Goal: Task Accomplishment & Management: Use online tool/utility

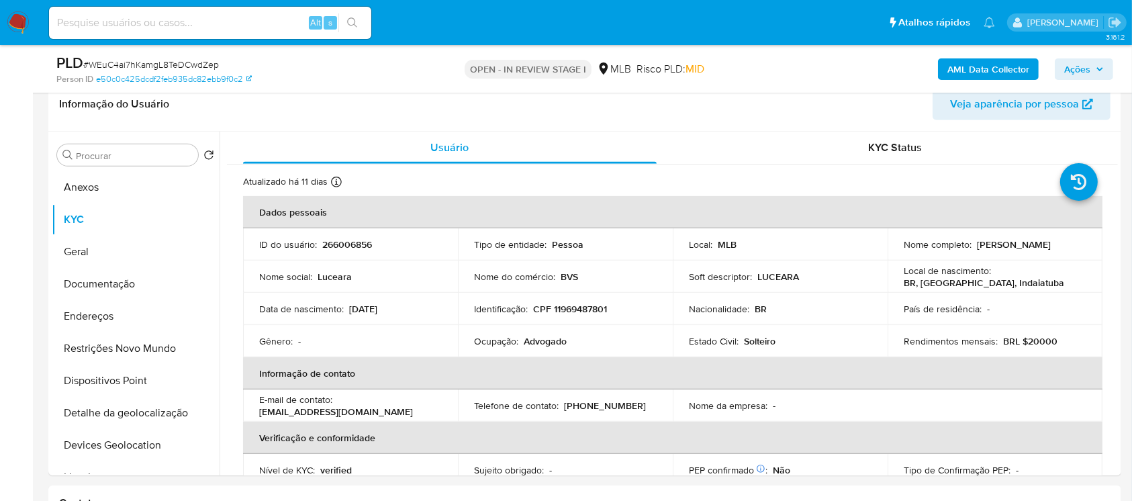
scroll to position [571, 0]
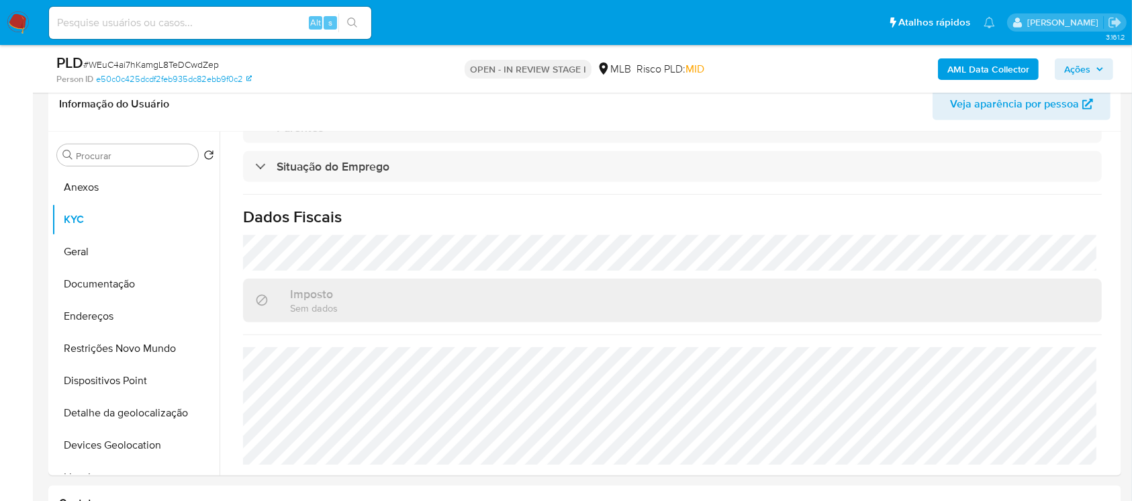
click at [16, 24] on img at bounding box center [18, 22] width 23 height 23
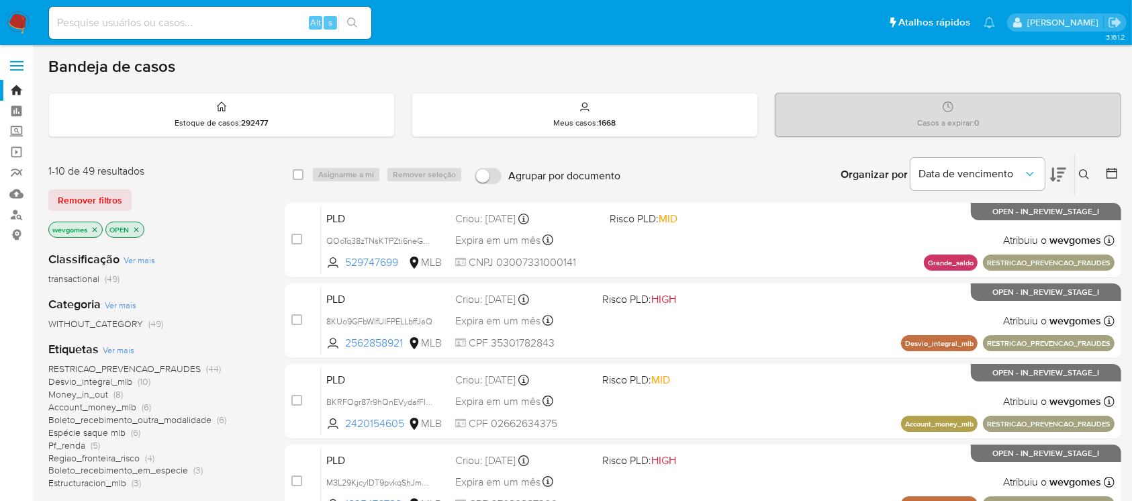
click at [21, 19] on img at bounding box center [18, 22] width 23 height 23
click at [96, 230] on icon "close-filter" at bounding box center [95, 230] width 8 height 8
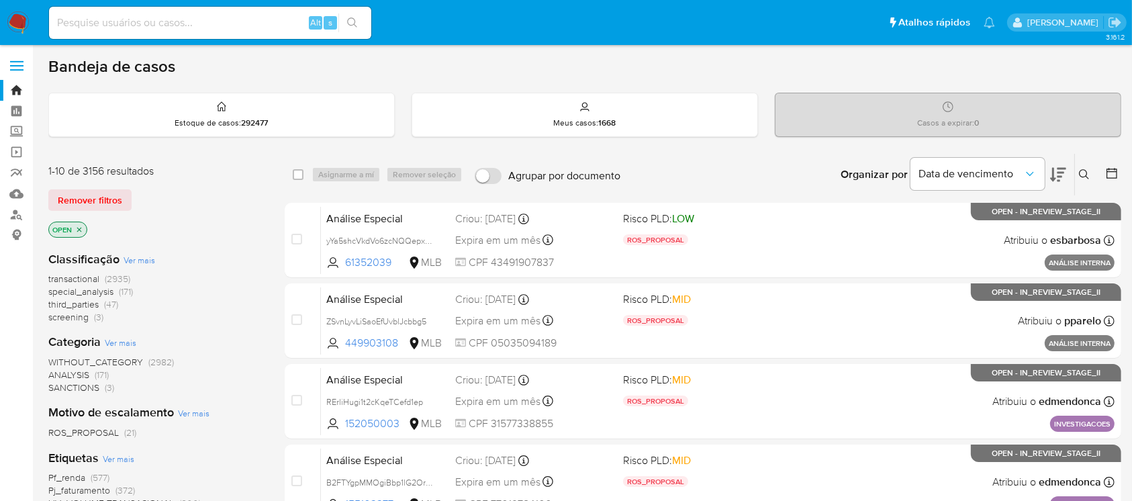
click at [71, 281] on span "transactional" at bounding box center [73, 278] width 51 height 13
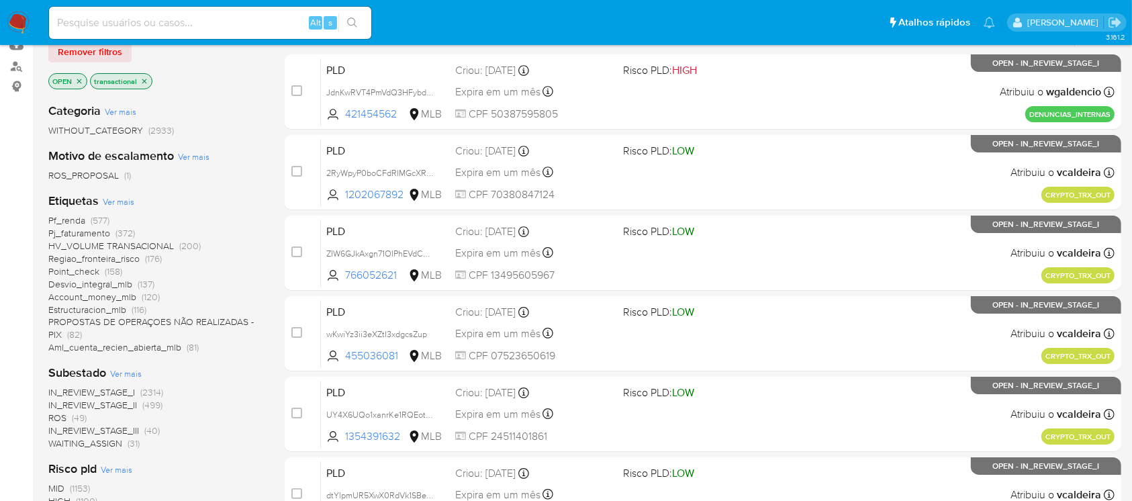
scroll to position [119, 0]
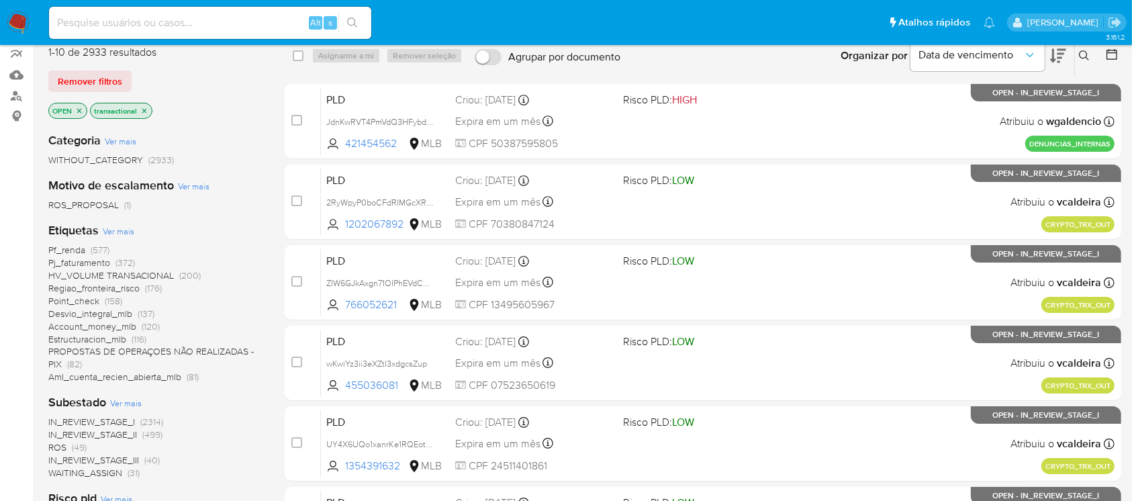
click at [145, 111] on icon "close-filter" at bounding box center [144, 111] width 8 height 8
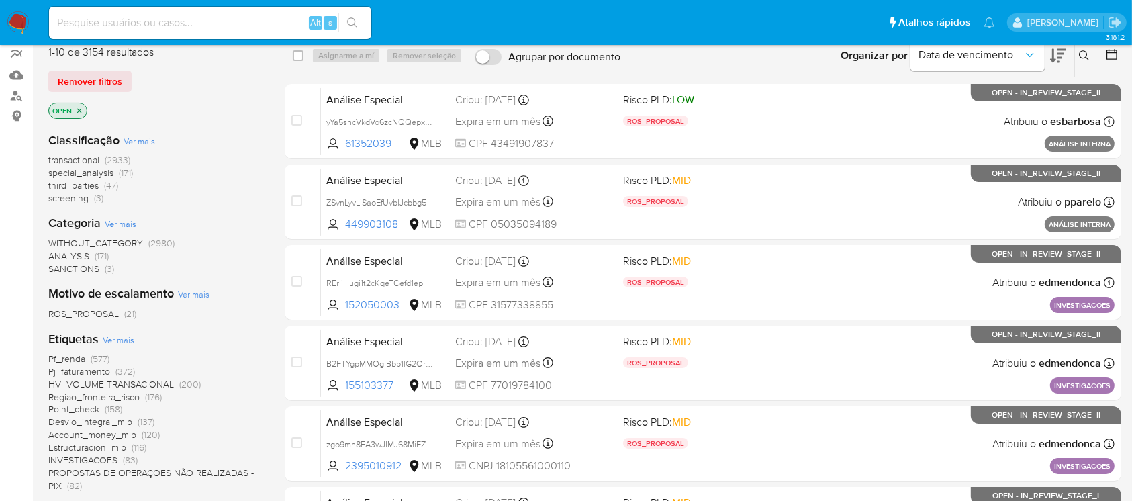
click at [68, 158] on span "transactional" at bounding box center [73, 159] width 51 height 13
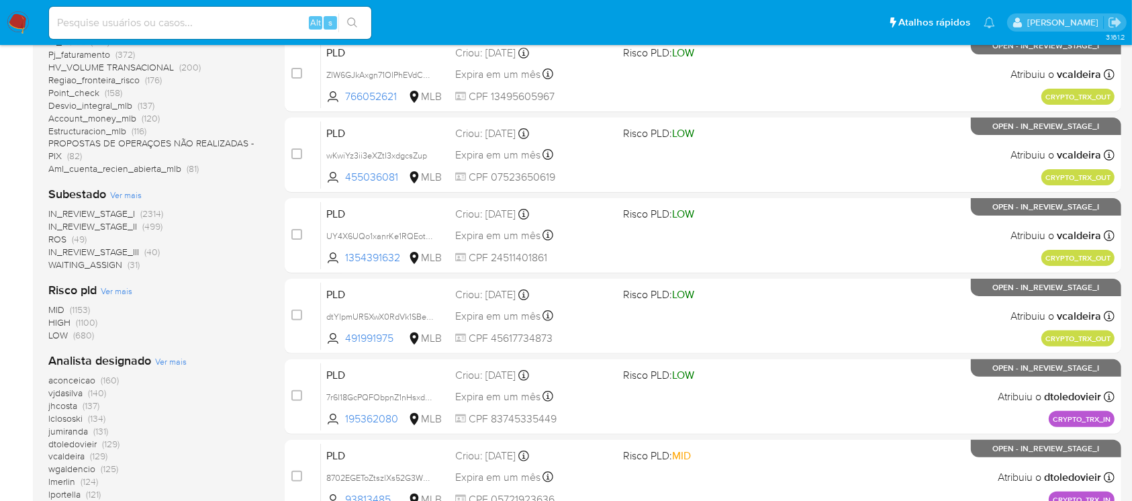
scroll to position [358, 0]
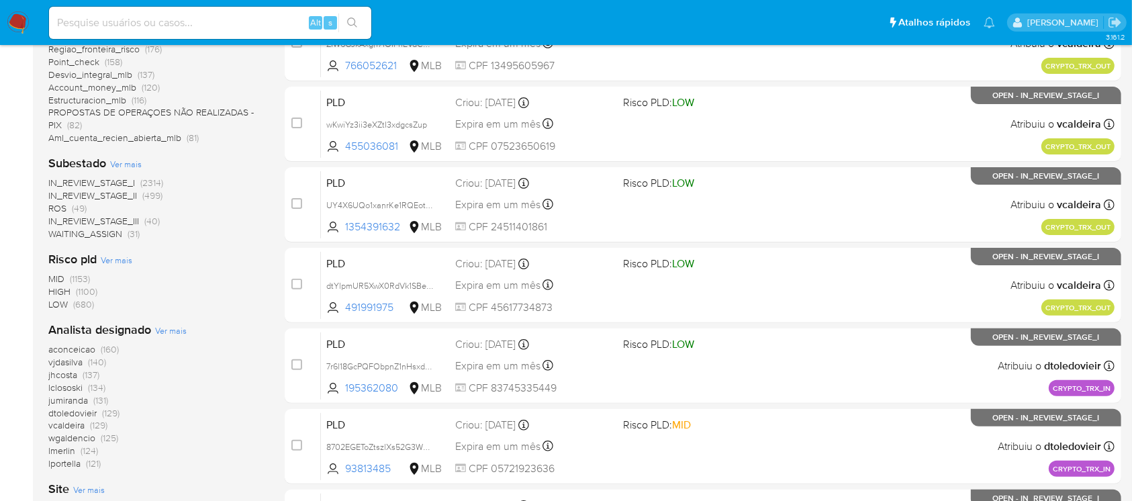
click at [161, 333] on span "Ver mais" at bounding box center [171, 330] width 32 height 12
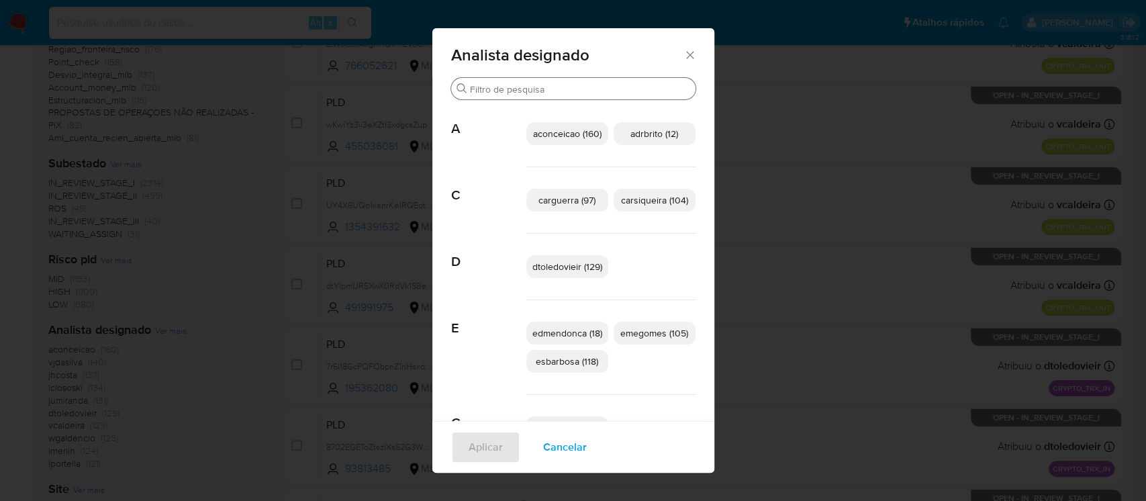
click at [506, 82] on div "Buscar" at bounding box center [573, 88] width 244 height 21
click at [684, 53] on icon "Fechar" at bounding box center [690, 54] width 13 height 13
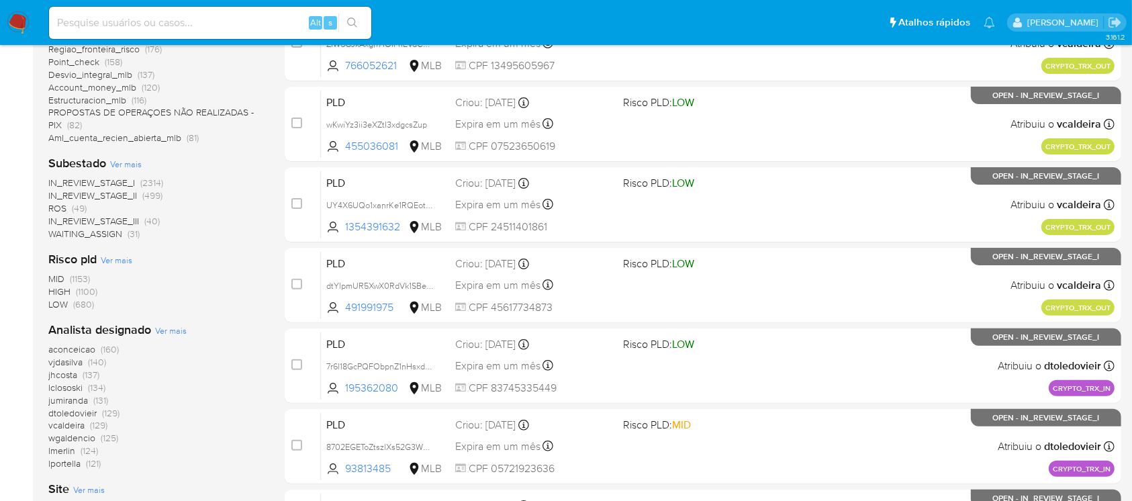
click at [101, 199] on span "IN_REVIEW_STAGE_II" at bounding box center [92, 195] width 89 height 13
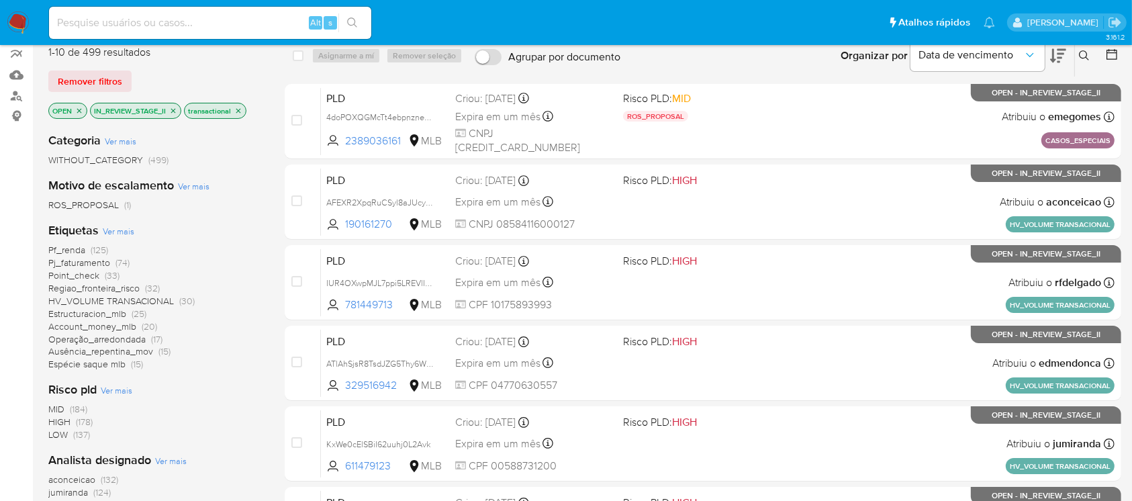
scroll to position [238, 0]
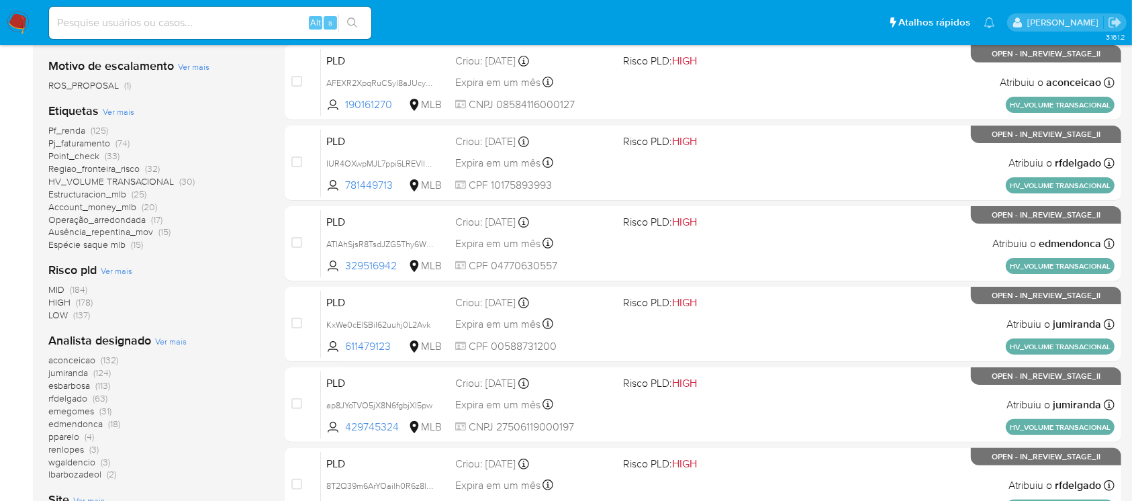
click at [172, 344] on span "Ver mais" at bounding box center [171, 341] width 32 height 12
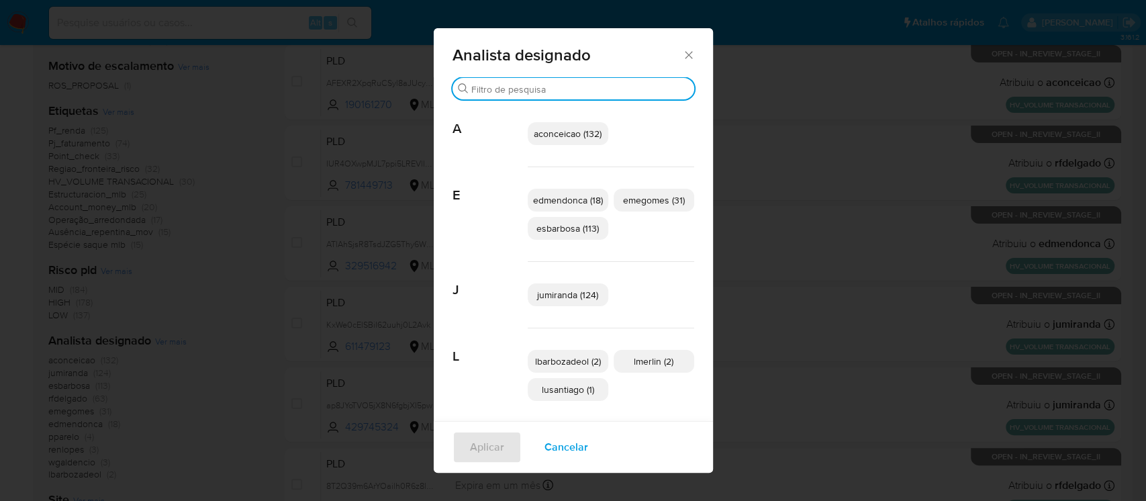
click at [522, 84] on input "Buscar" at bounding box center [580, 89] width 218 height 12
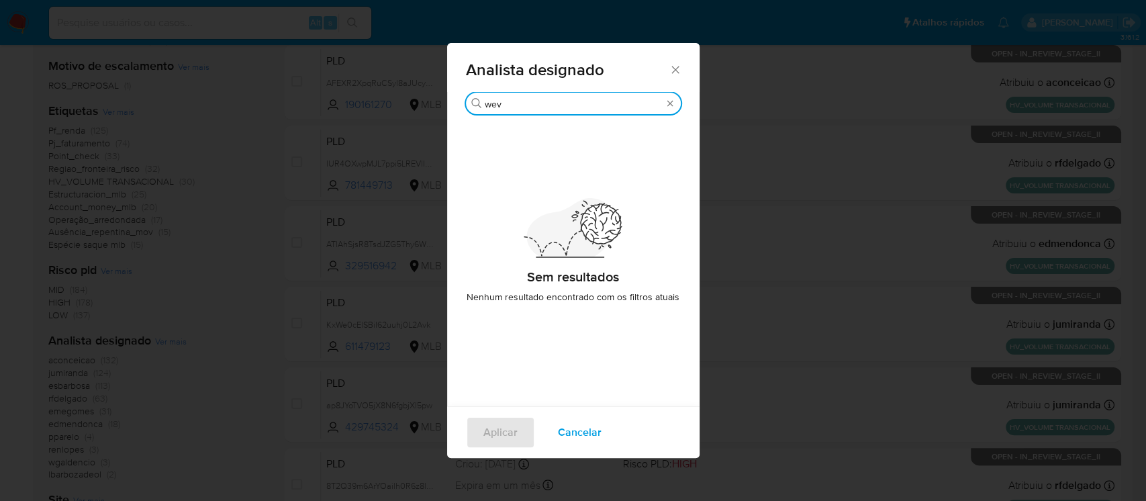
type input "wev"
click at [672, 71] on icon "Fechar" at bounding box center [675, 69] width 13 height 13
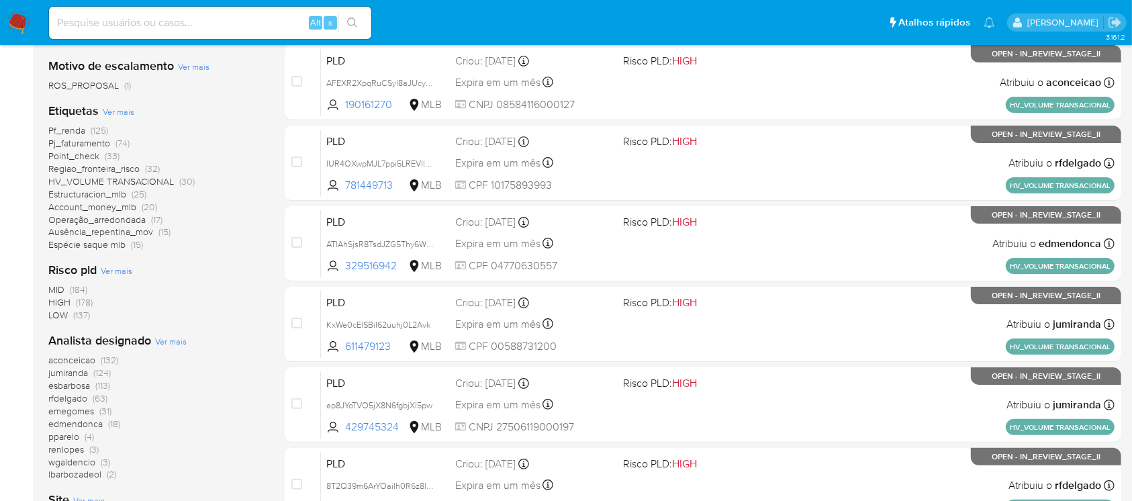
click at [171, 342] on span "Ver mais" at bounding box center [171, 341] width 32 height 12
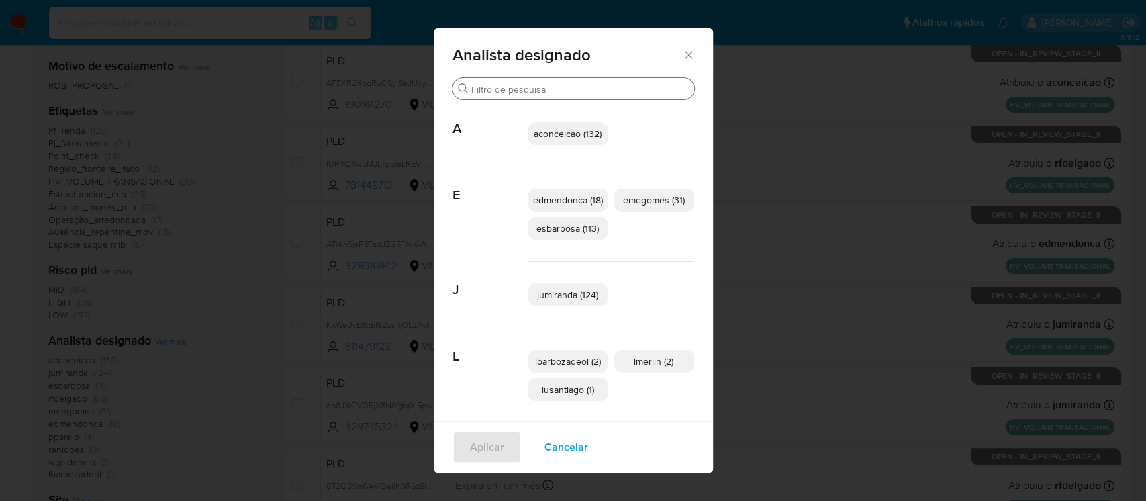
click at [512, 86] on input "Buscar" at bounding box center [580, 89] width 218 height 12
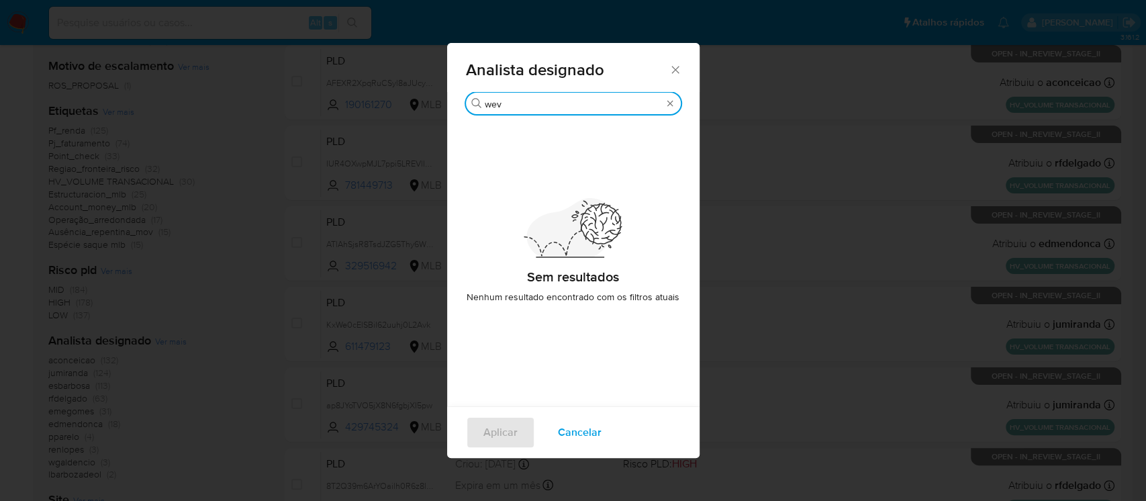
type input "wev"
click at [672, 69] on icon "Fechar" at bounding box center [675, 69] width 13 height 13
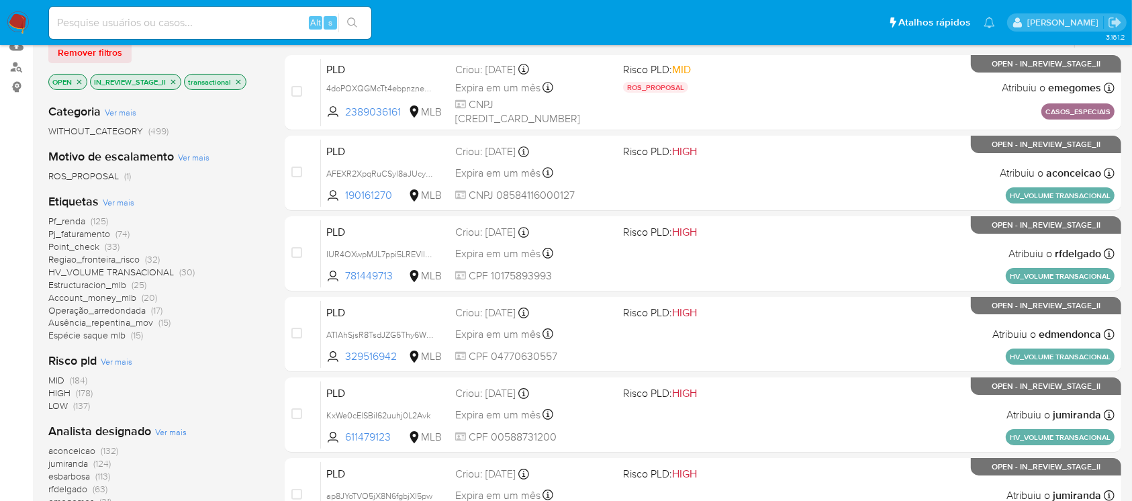
scroll to position [119, 0]
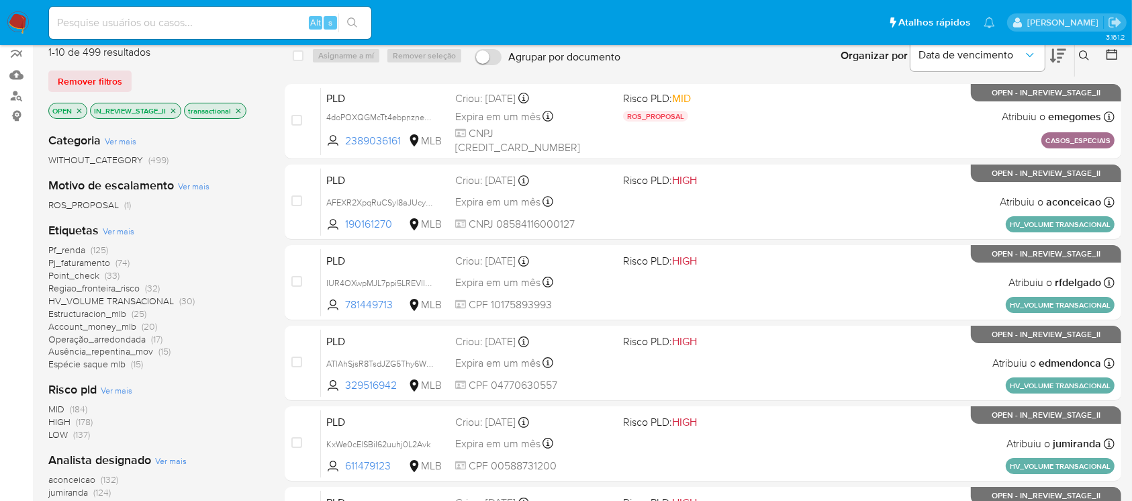
click at [173, 110] on icon "close-filter" at bounding box center [173, 110] width 5 height 5
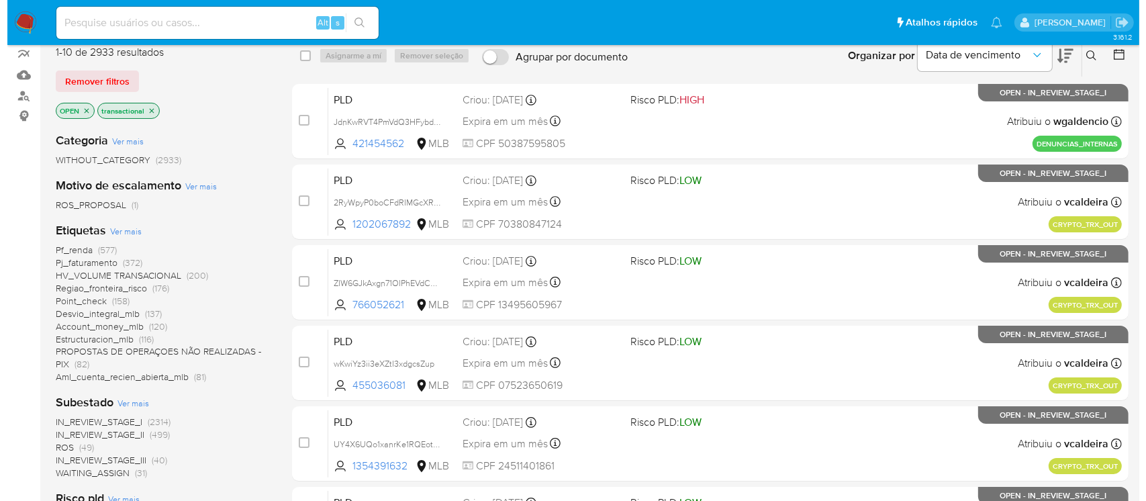
scroll to position [238, 0]
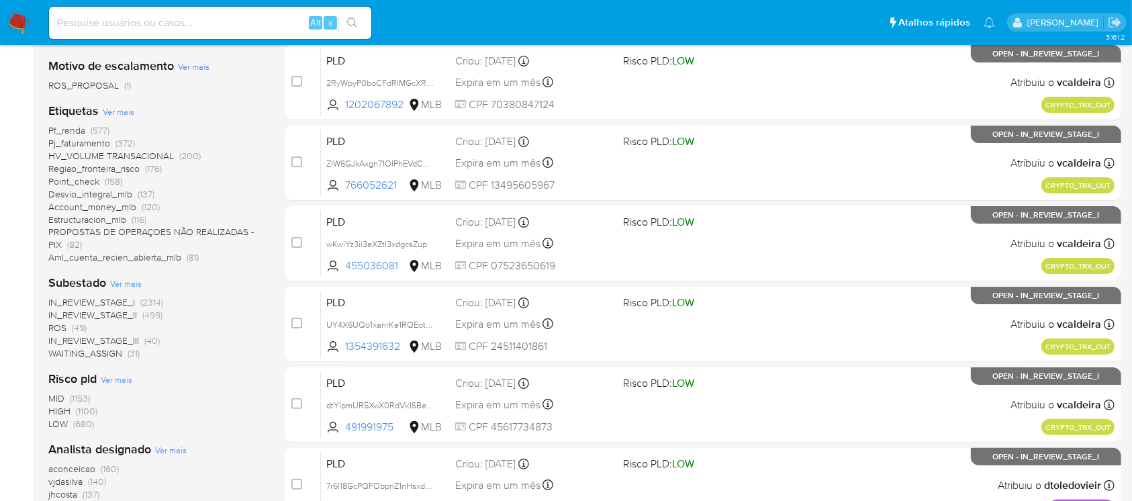
click at [99, 300] on span "IN_REVIEW_STAGE_I" at bounding box center [91, 301] width 87 height 13
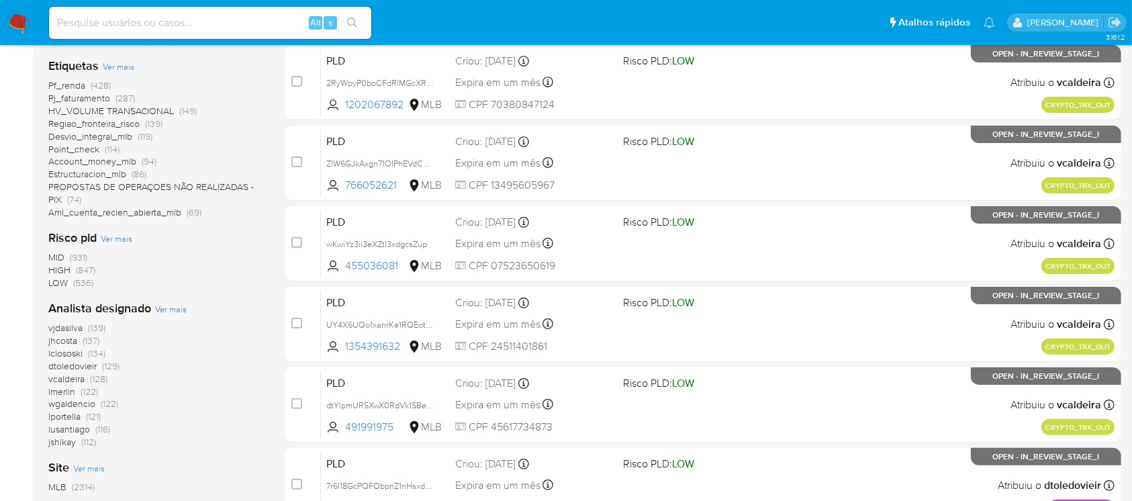
click at [163, 314] on span "Ver mais" at bounding box center [171, 309] width 32 height 12
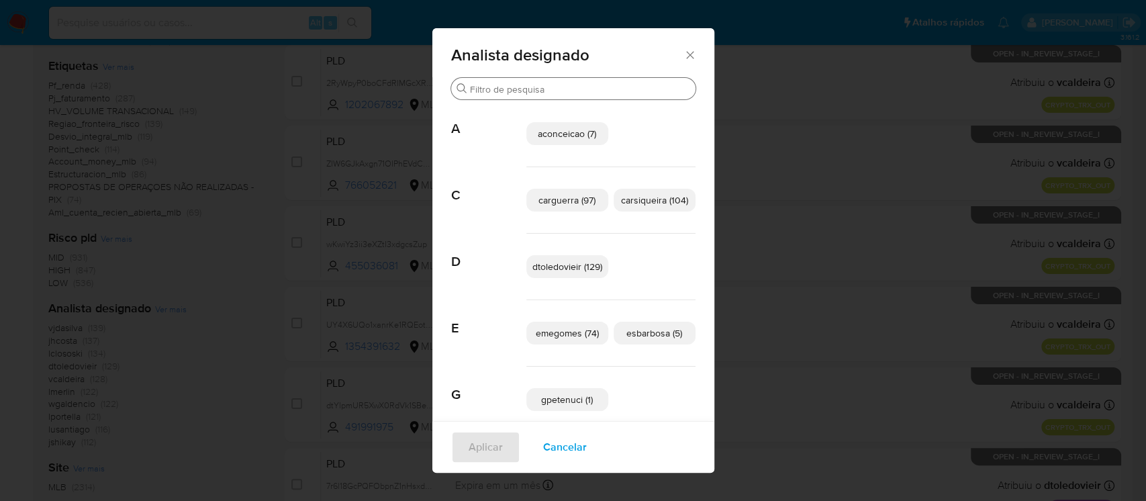
click at [526, 94] on input "Buscar" at bounding box center [580, 89] width 220 height 12
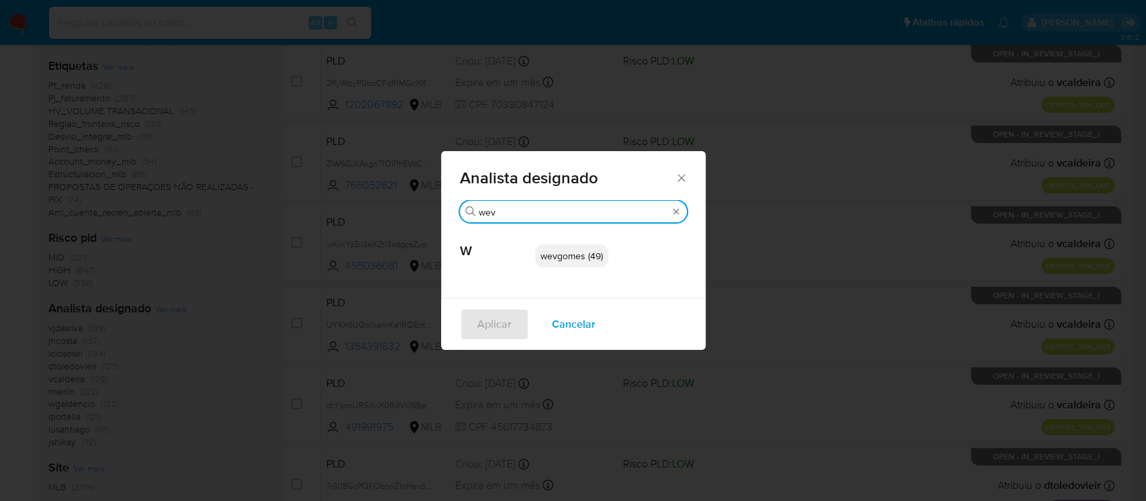
type input "wev"
click at [555, 254] on span "wevgomes (49)" at bounding box center [572, 255] width 62 height 13
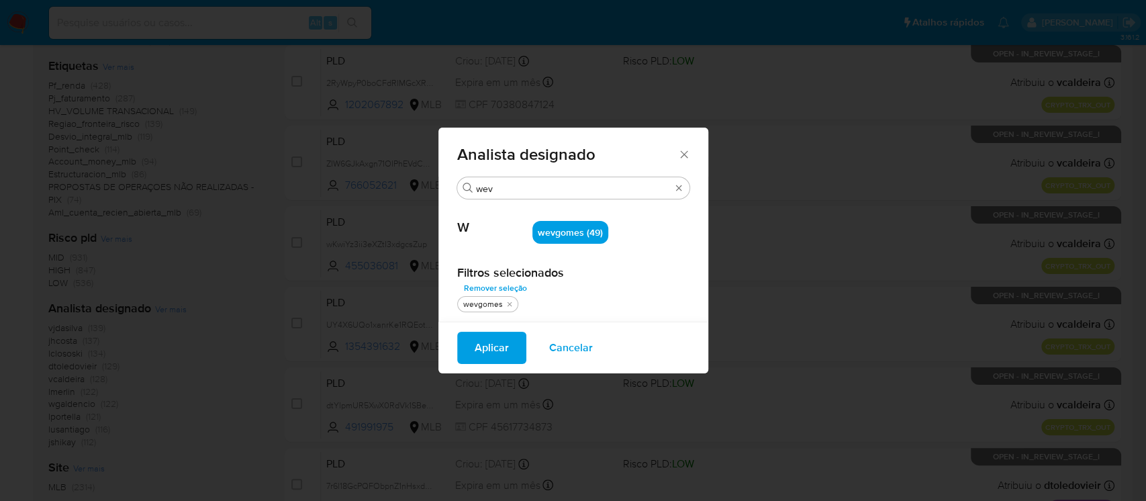
click at [481, 355] on span "Aplicar" at bounding box center [492, 348] width 34 height 30
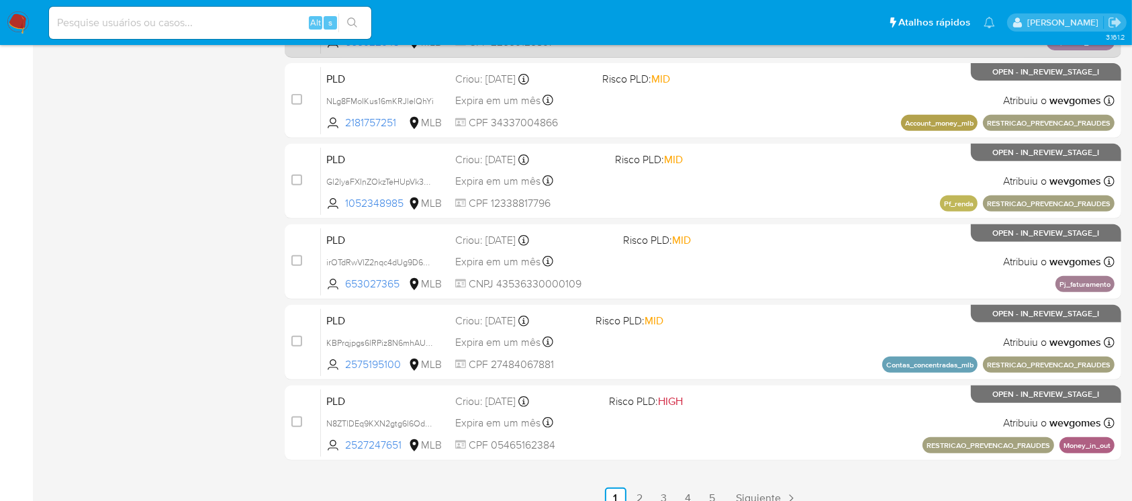
scroll to position [596, 0]
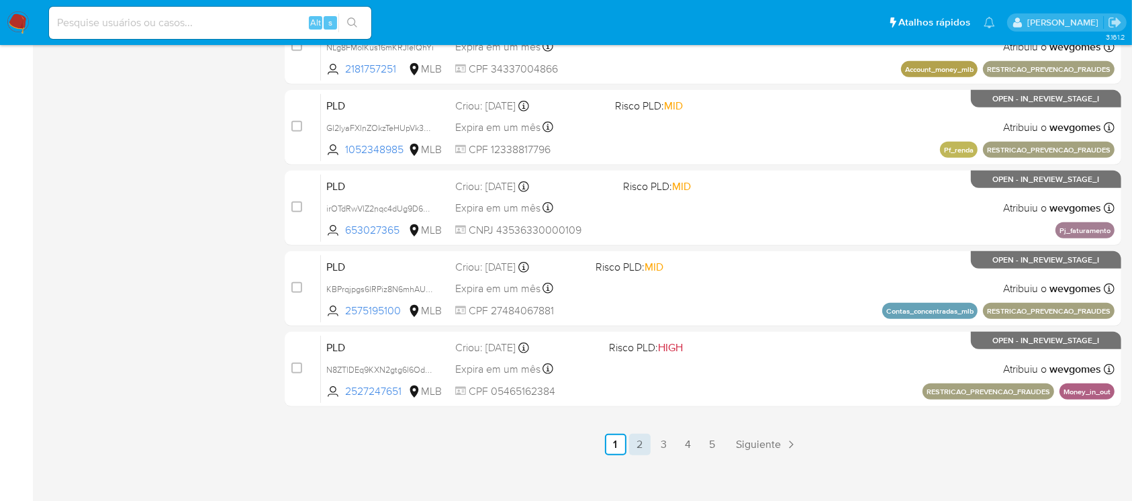
click at [636, 443] on link "2" at bounding box center [639, 444] width 21 height 21
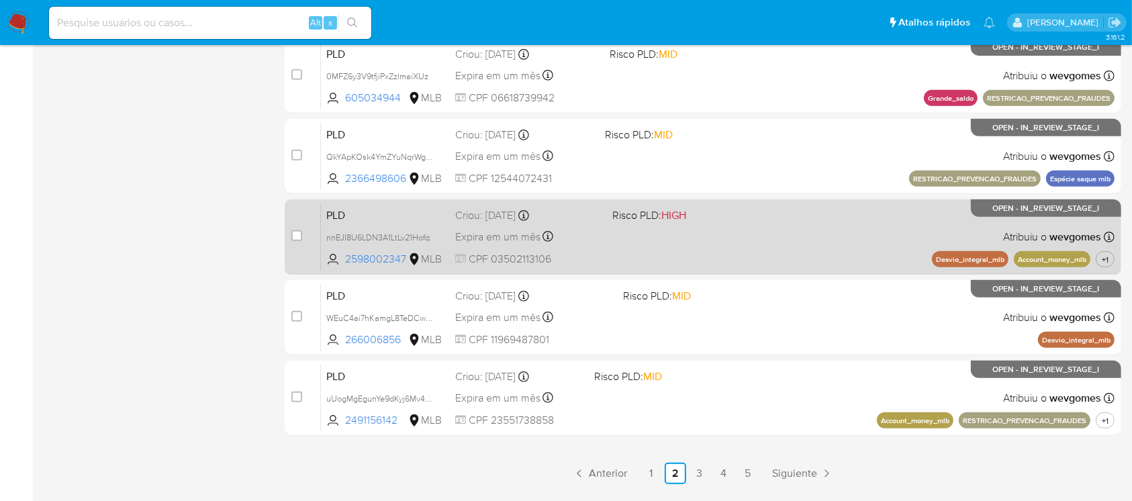
scroll to position [596, 0]
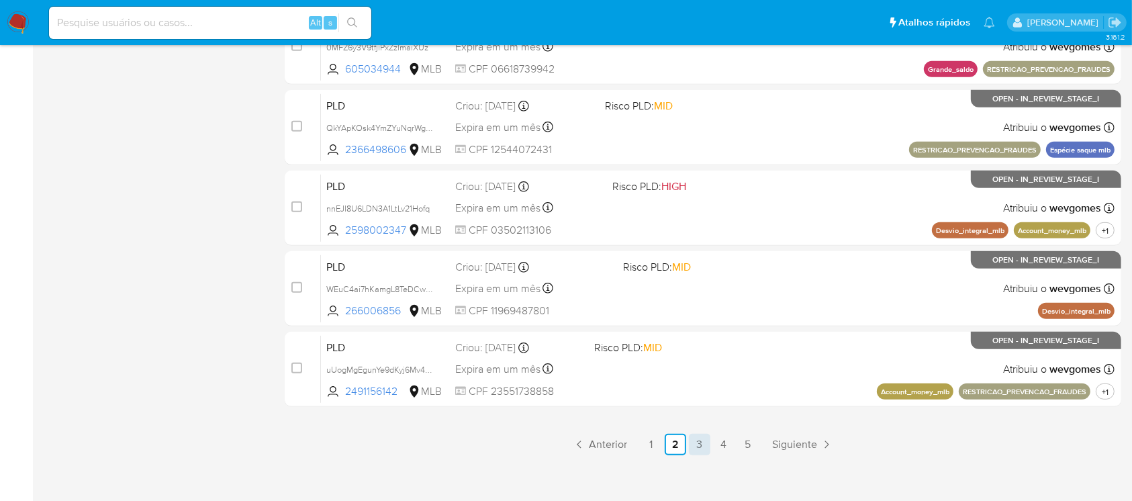
click at [700, 447] on link "3" at bounding box center [699, 444] width 21 height 21
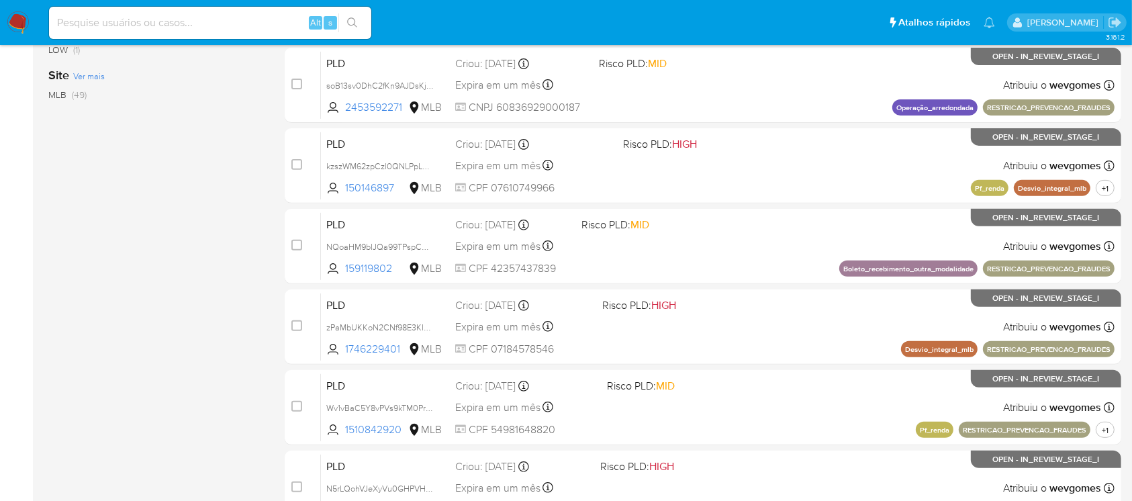
scroll to position [596, 0]
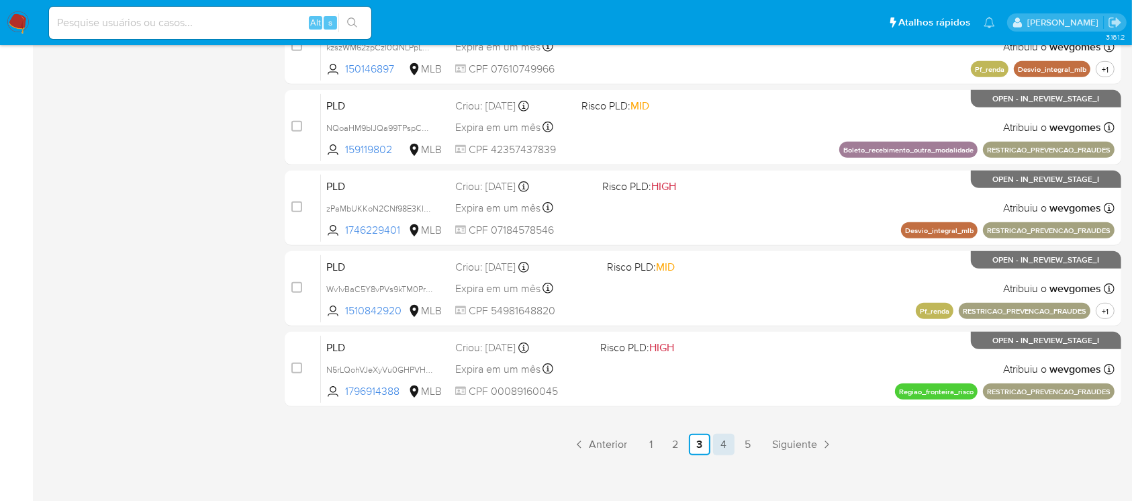
click at [720, 441] on link "4" at bounding box center [723, 444] width 21 height 21
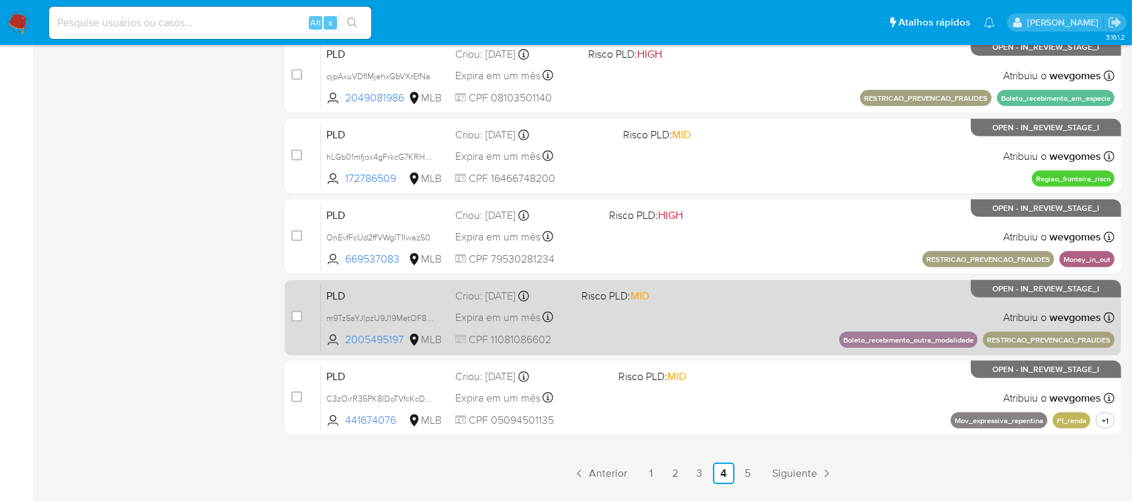
scroll to position [607, 0]
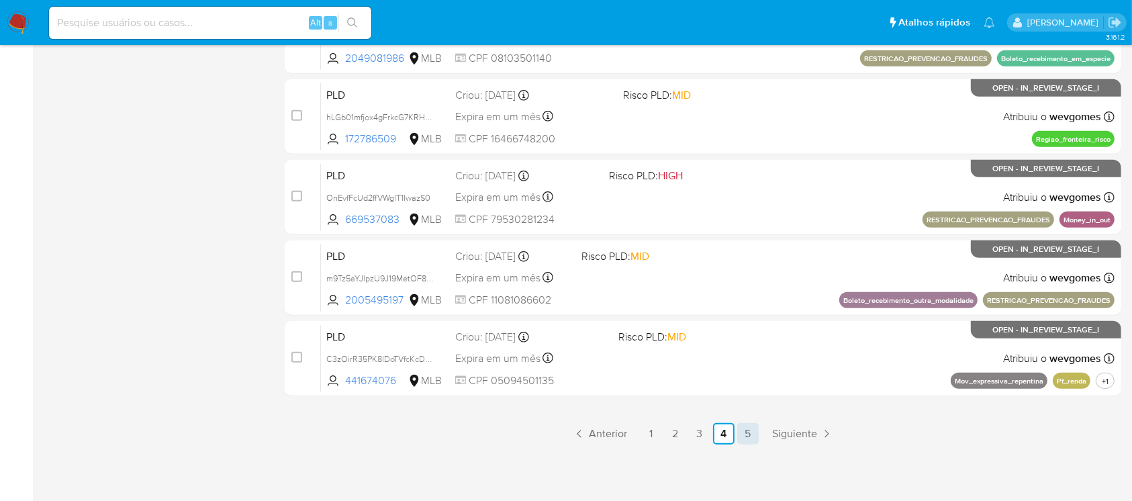
click at [745, 439] on link "5" at bounding box center [747, 433] width 21 height 21
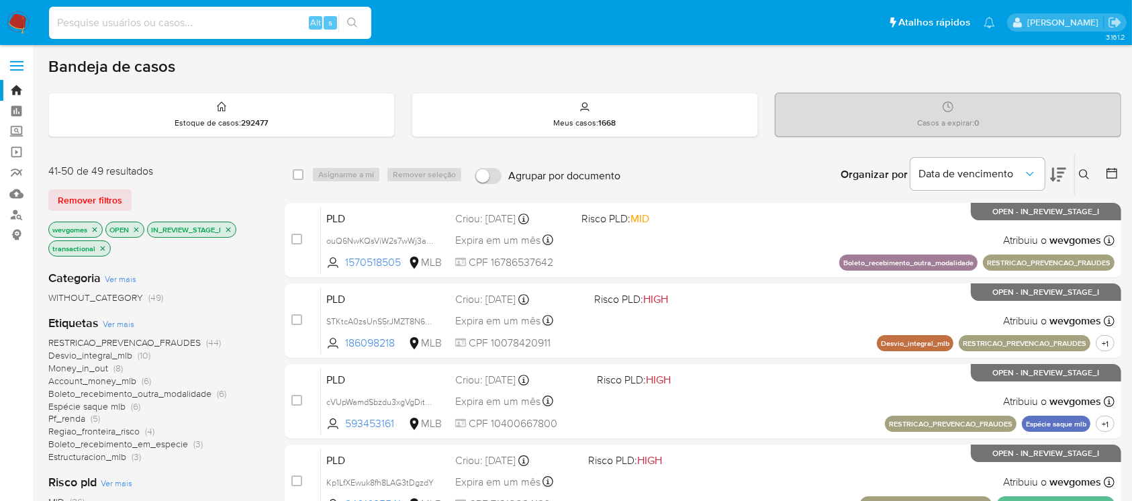
click at [130, 15] on input at bounding box center [210, 22] width 322 height 17
paste input "ByD8OnAzJW4xYyNezHNOLXdh"
type input "ByD8OnAzJW4xYyNezHNOLXdh"
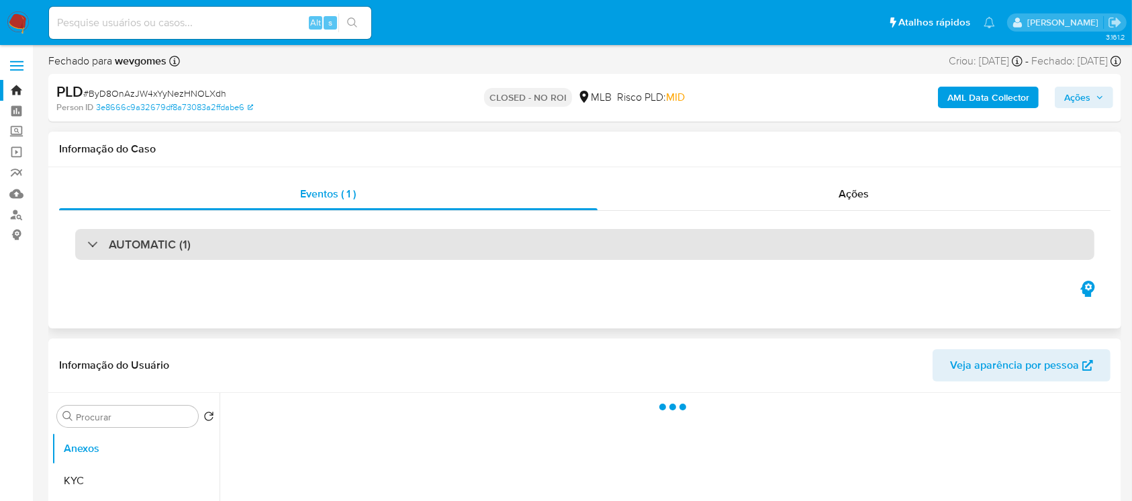
click at [88, 250] on div "AUTOMATIC (1)" at bounding box center [138, 244] width 103 height 15
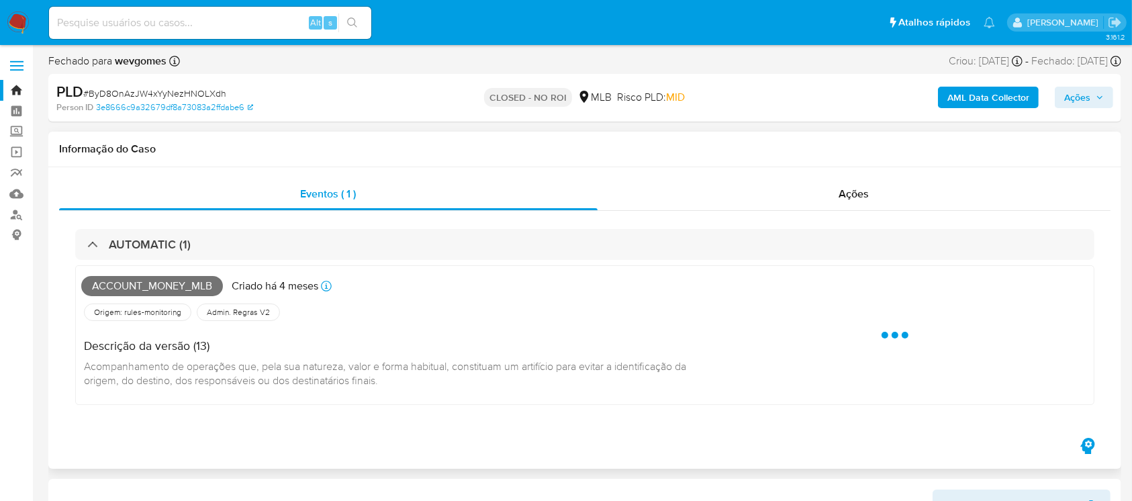
select select "10"
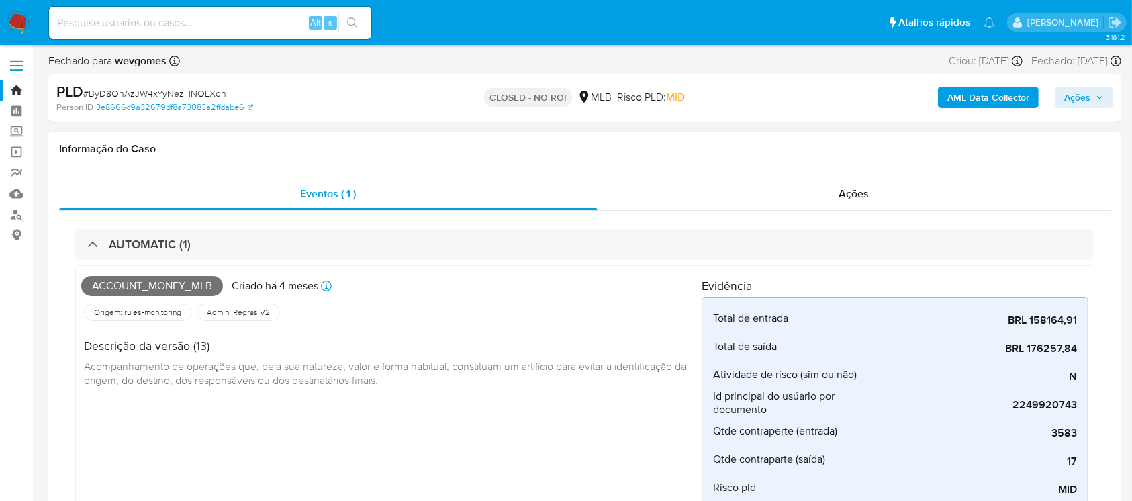
click at [236, 438] on div "Account_money_mlb Criado há 4 meses Criado: 12/06/2025 00:14:34 Origem: rules-m…" at bounding box center [391, 432] width 620 height 322
click at [116, 97] on span "# ByD8OnAzJW4xYyNezHNOLXdh" at bounding box center [154, 93] width 143 height 13
copy span "ByD8OnAzJW4xYyNezHNOLXdh"
click at [123, 24] on input at bounding box center [210, 22] width 322 height 17
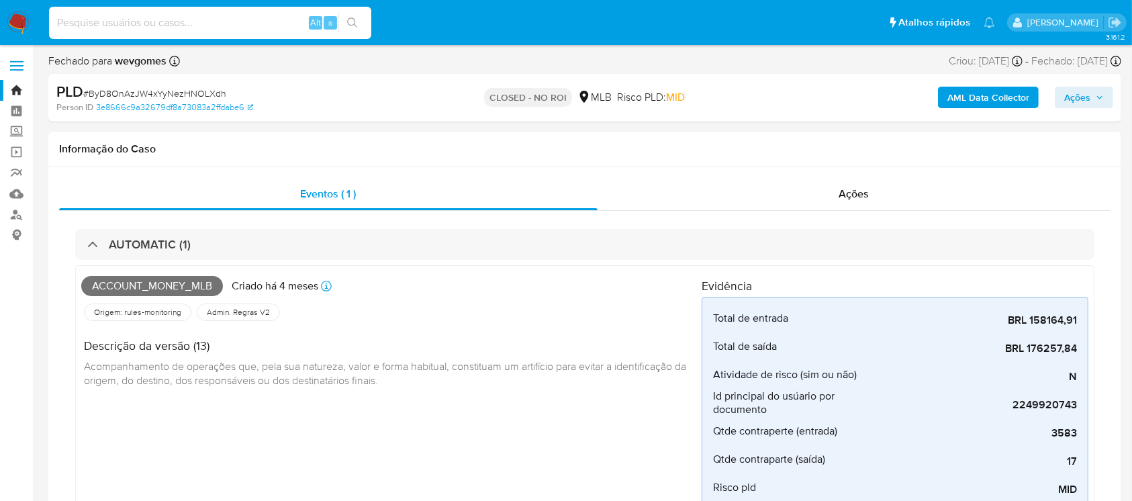
paste input "WEuC4ai7hKamgL8TeDCwdZep"
type input "WEuC4ai7hKamgL8TeDCwdZep"
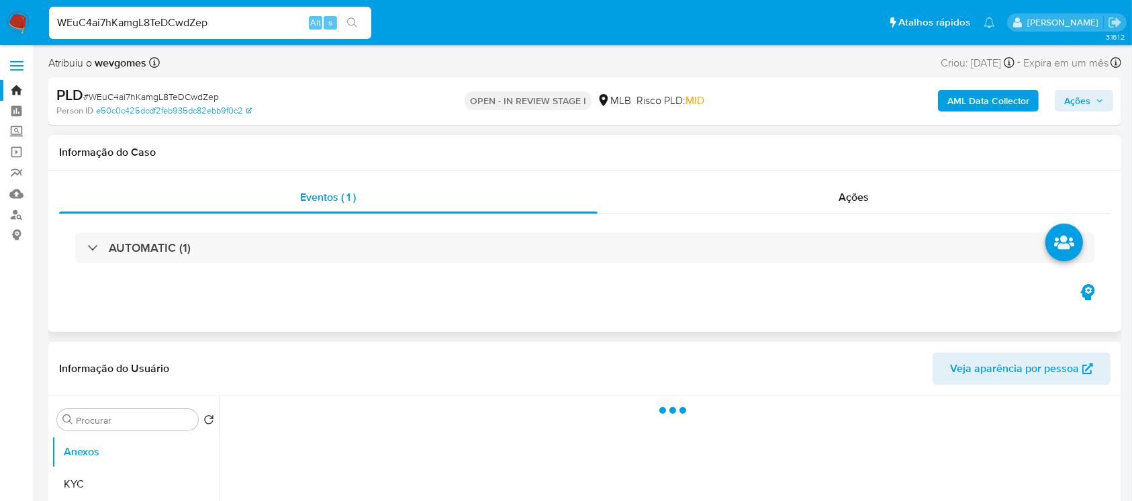
select select "10"
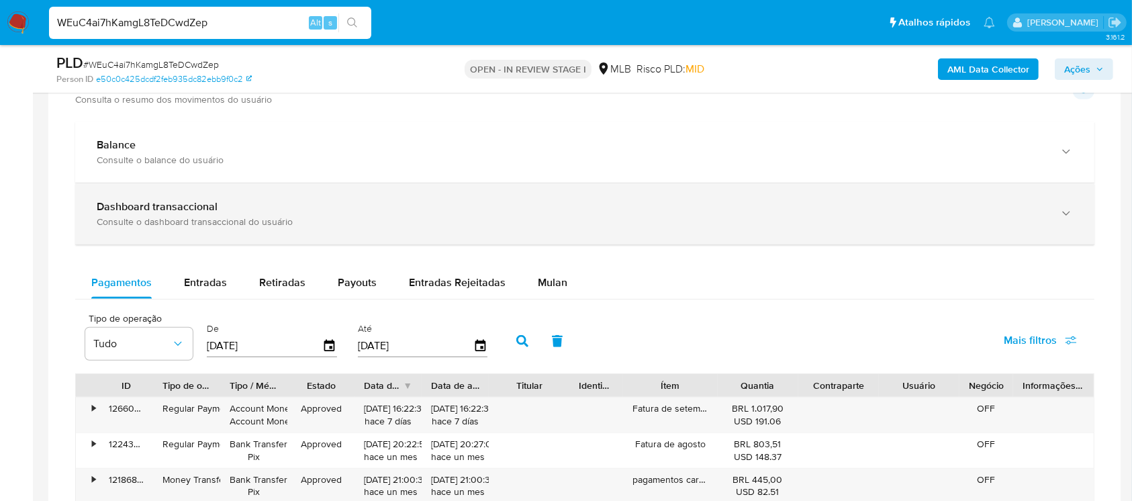
scroll to position [955, 0]
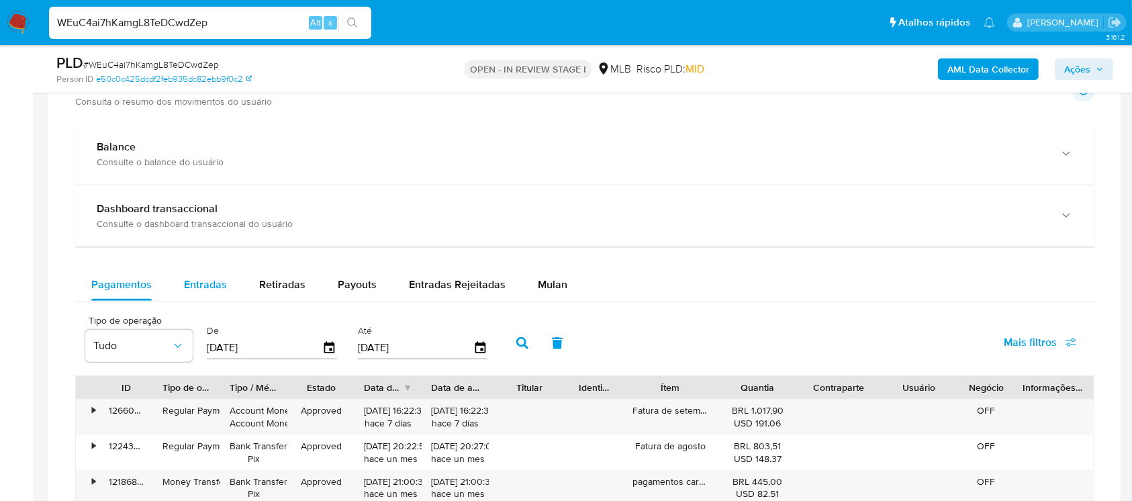
click at [207, 281] on span "Entradas" at bounding box center [205, 284] width 43 height 15
select select "10"
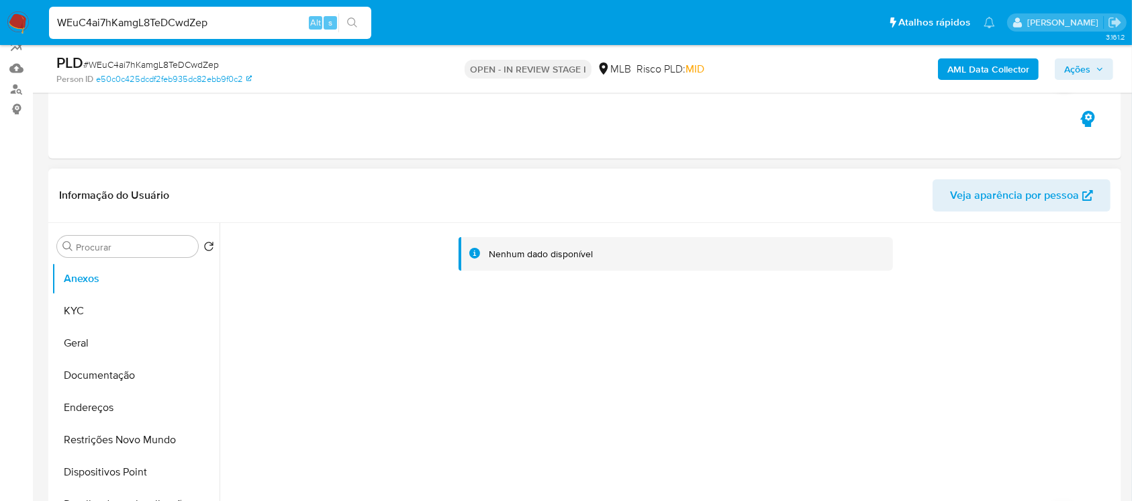
scroll to position [119, 0]
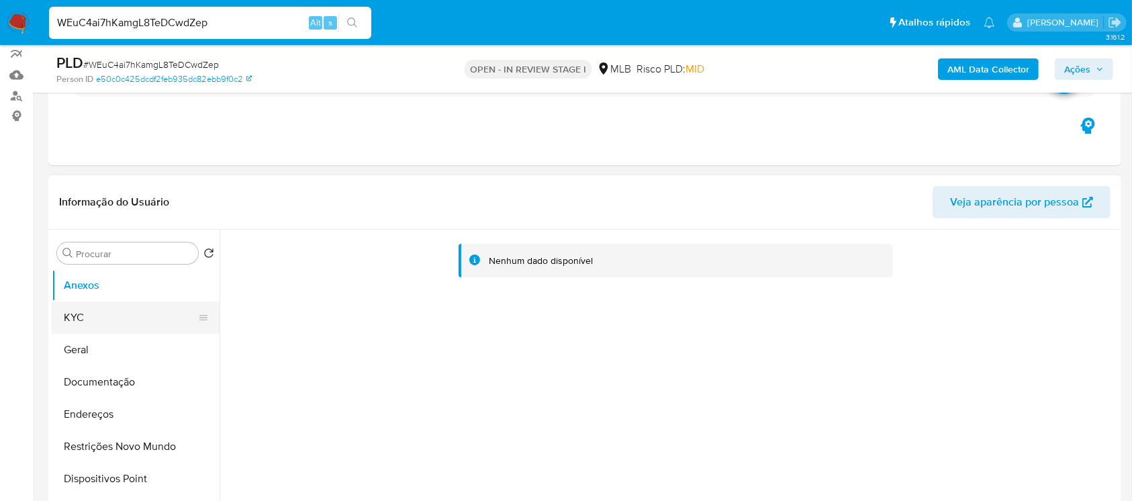
click at [96, 324] on button "KYC" at bounding box center [130, 318] width 157 height 32
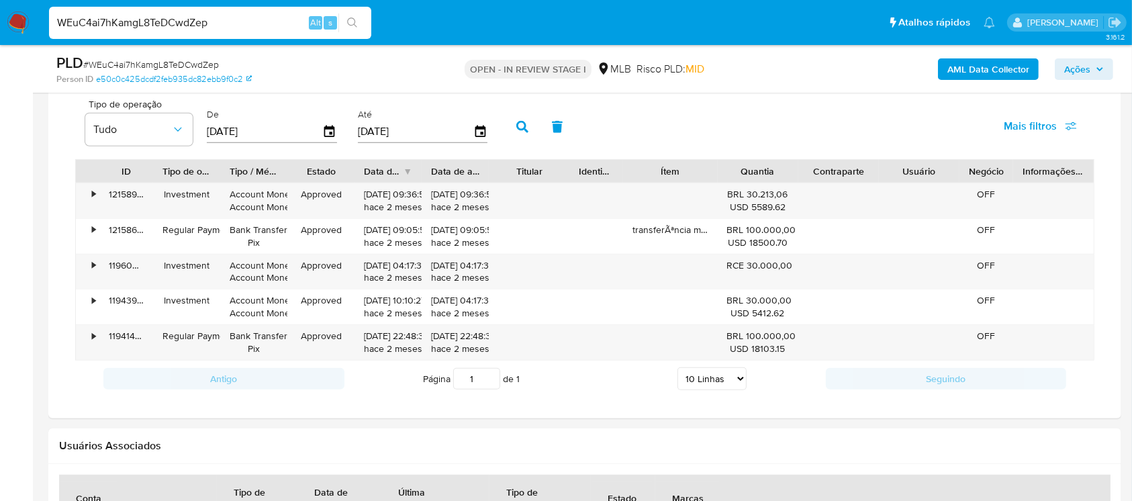
scroll to position [1193, 0]
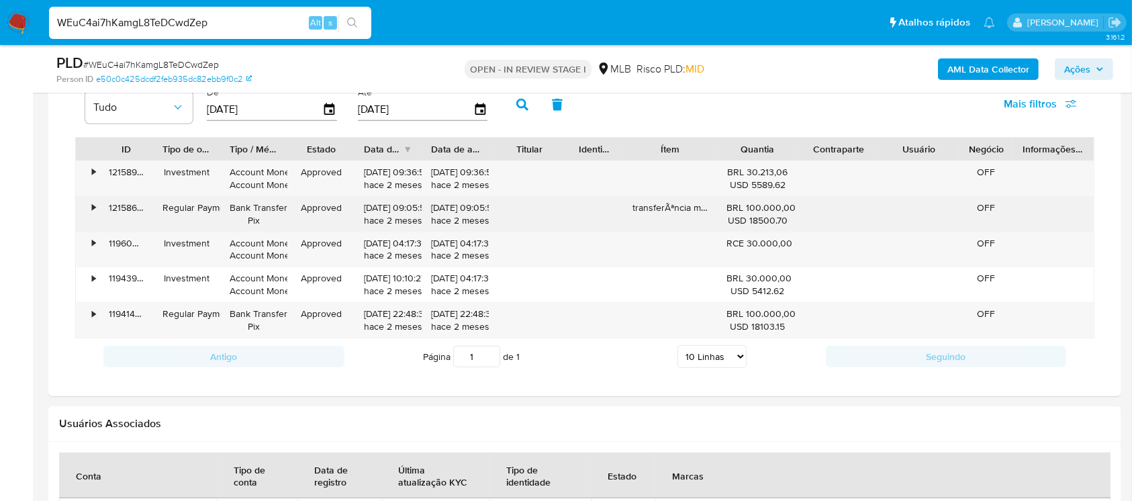
click at [86, 207] on div "•" at bounding box center [88, 214] width 24 height 35
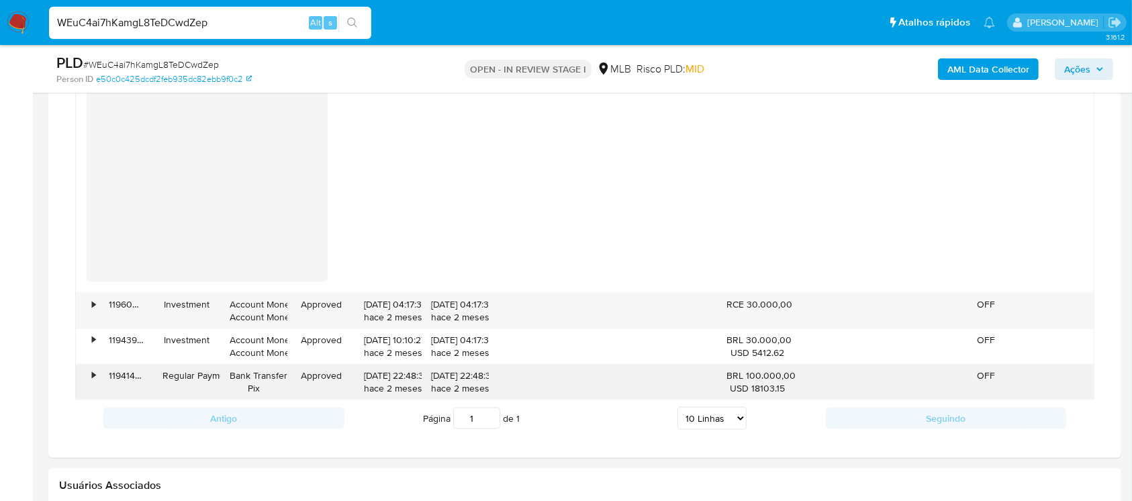
scroll to position [1790, 0]
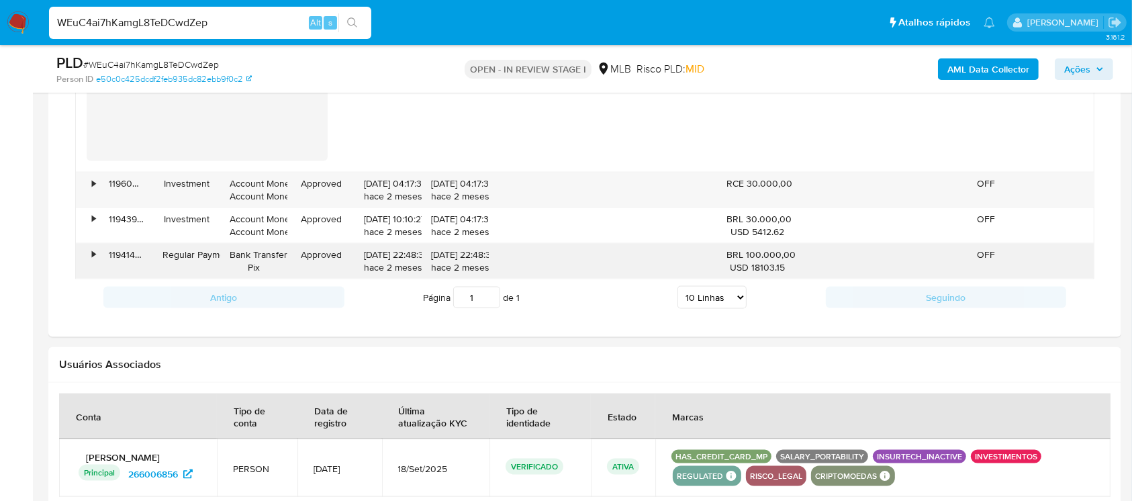
click at [91, 248] on div "•" at bounding box center [88, 261] width 24 height 35
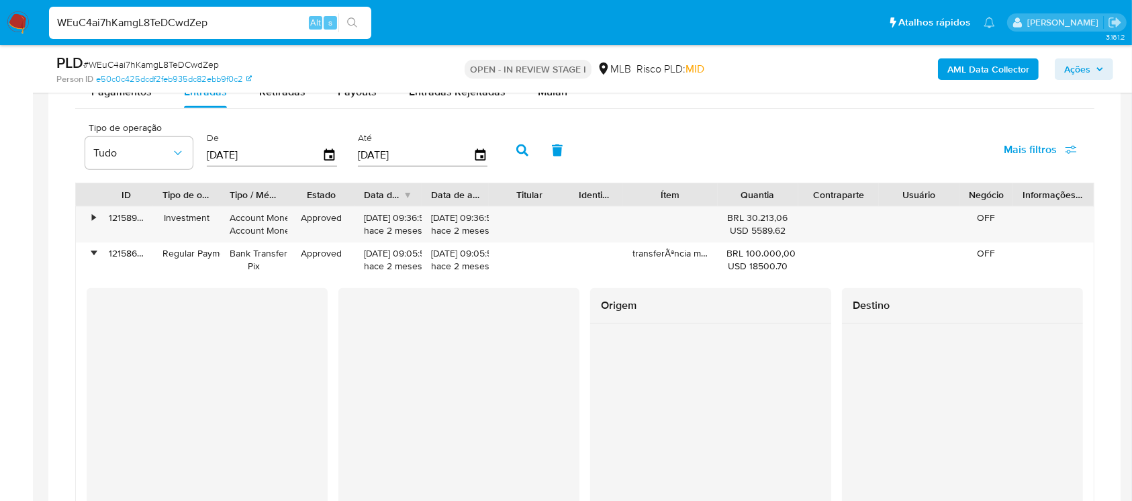
scroll to position [1074, 0]
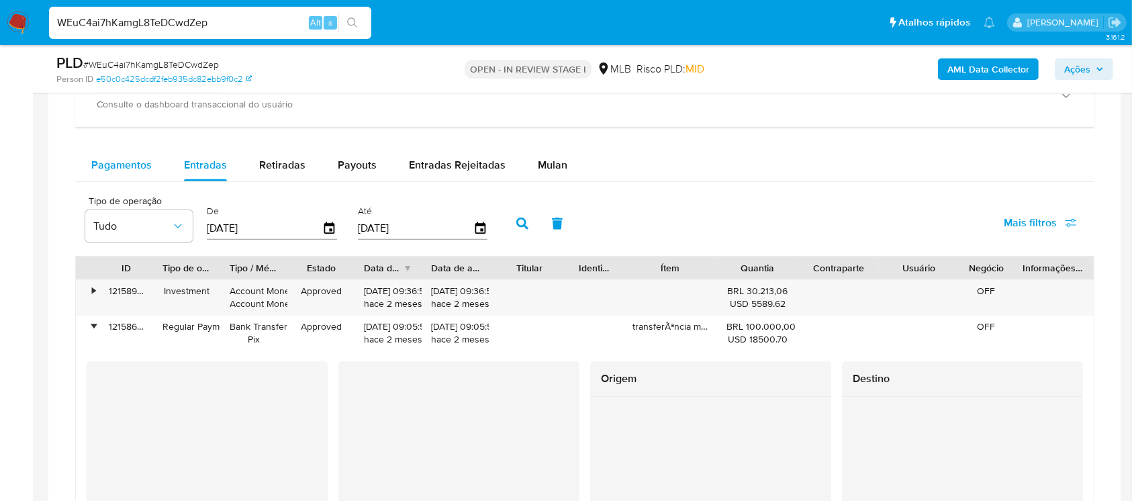
click at [140, 173] on div "Pagamentos" at bounding box center [121, 165] width 60 height 32
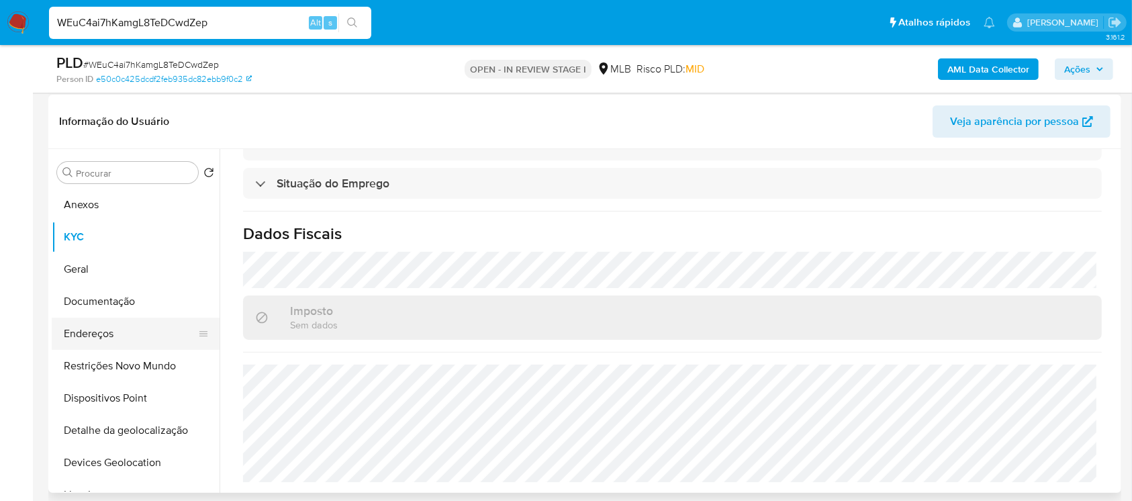
scroll to position [119, 0]
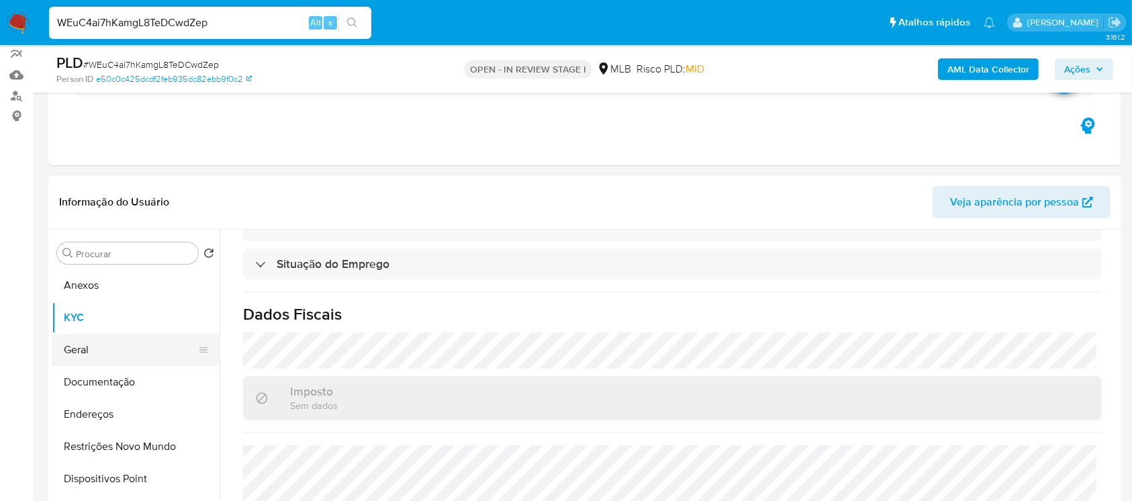
click at [112, 343] on button "Geral" at bounding box center [130, 350] width 157 height 32
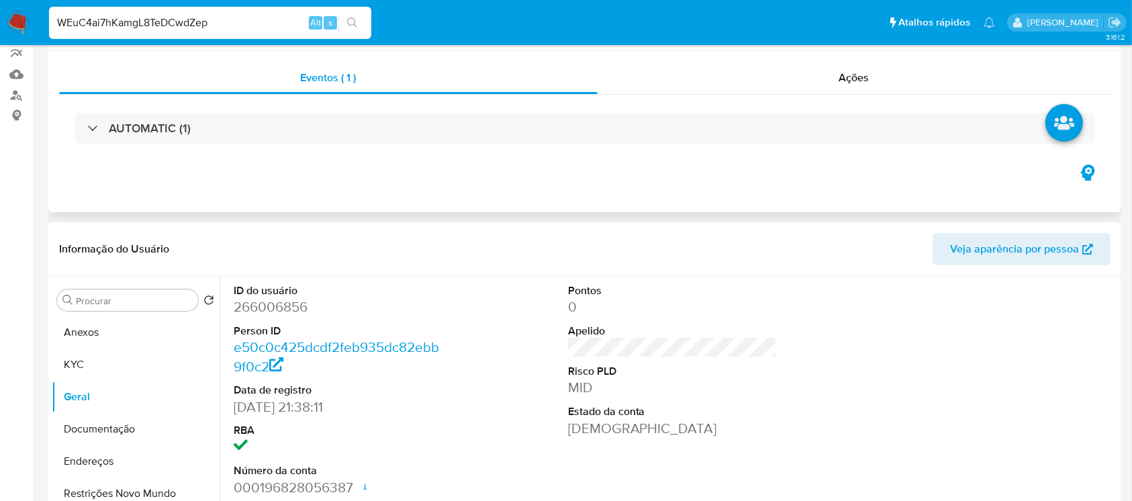
scroll to position [0, 0]
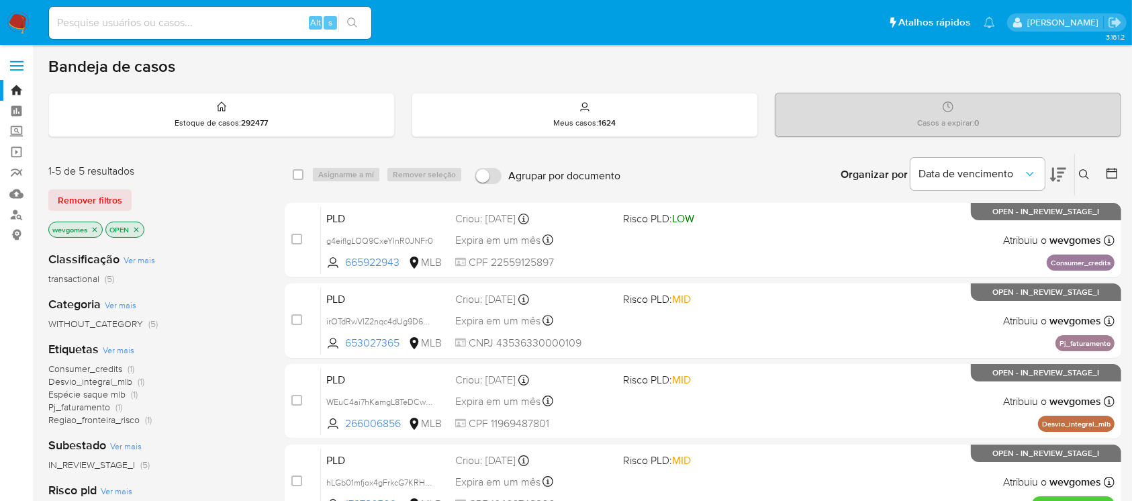
click at [16, 24] on img at bounding box center [18, 22] width 23 height 23
click at [96, 228] on icon "close-filter" at bounding box center [95, 229] width 5 height 5
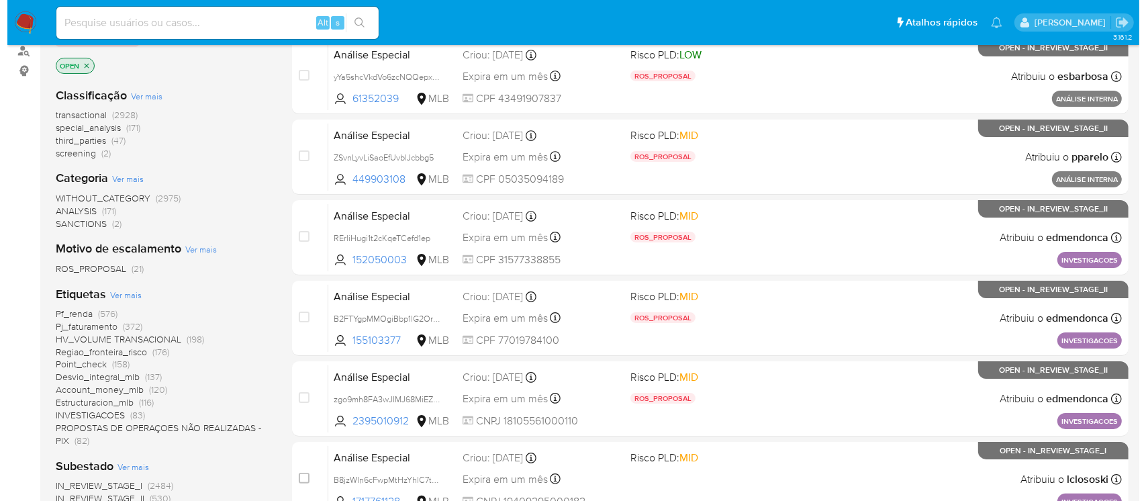
scroll to position [238, 0]
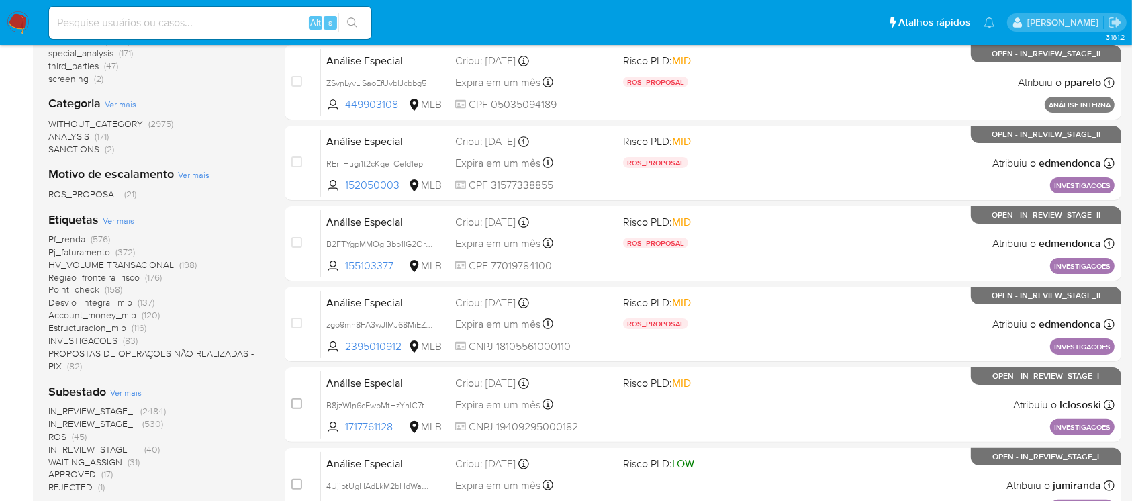
click at [112, 219] on span "Ver mais" at bounding box center [119, 220] width 32 height 12
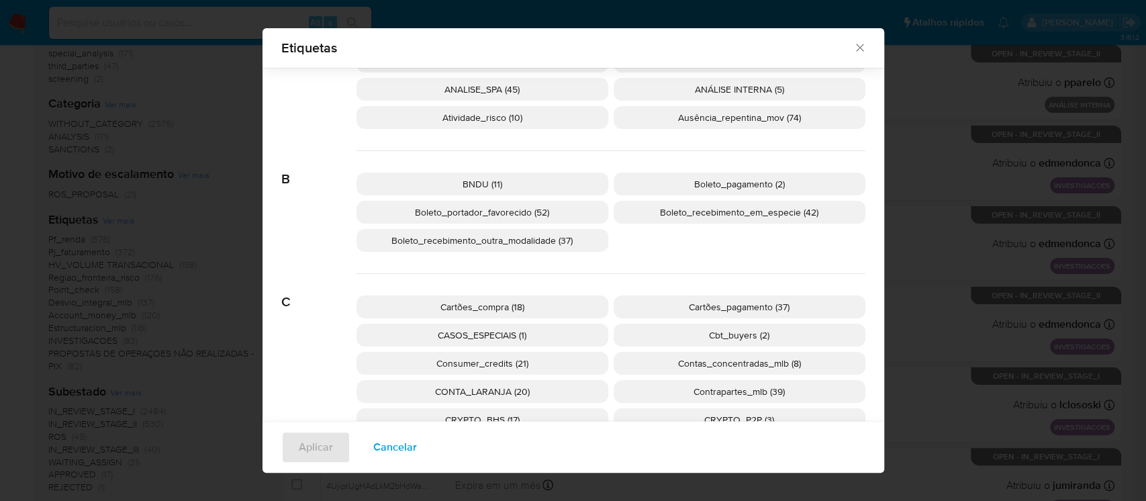
scroll to position [0, 0]
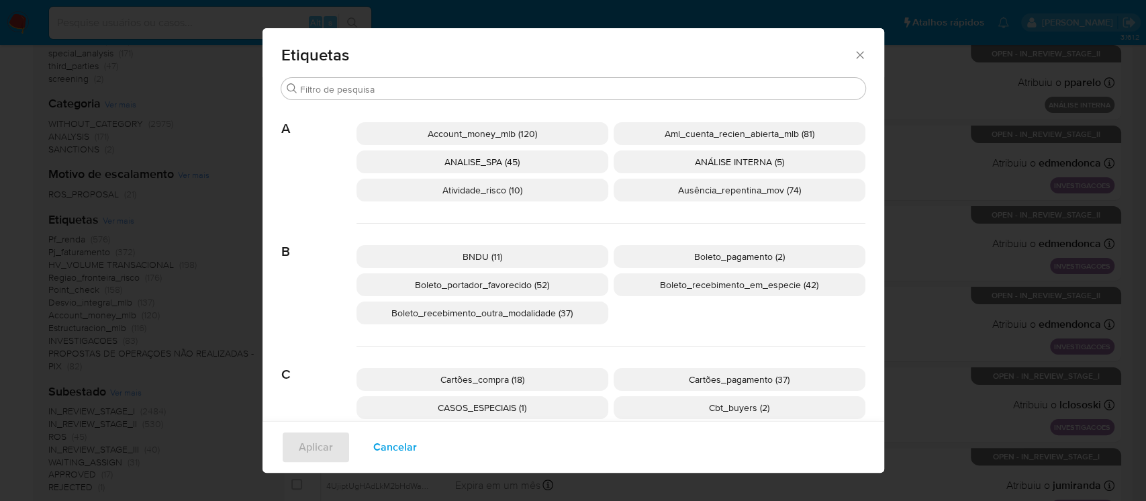
click at [470, 316] on span "Boleto_recebimento_outra_modalidade (37)" at bounding box center [482, 312] width 181 height 13
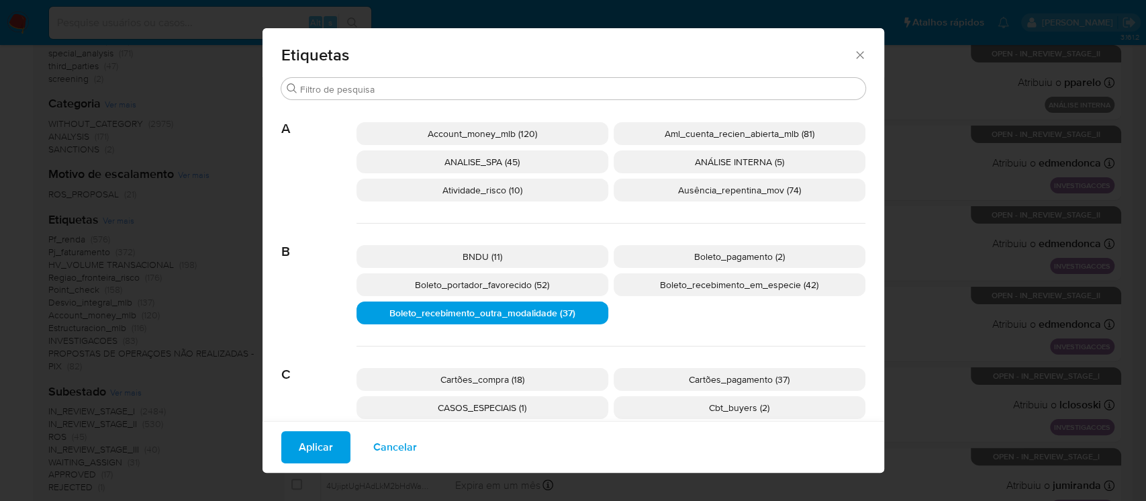
click at [310, 443] on span "Aplicar" at bounding box center [316, 447] width 34 height 30
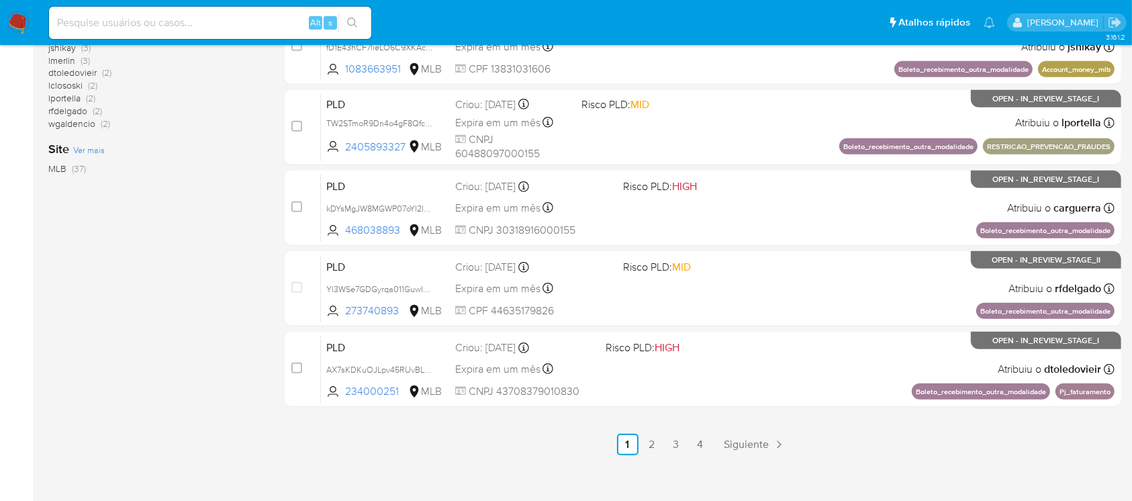
scroll to position [607, 0]
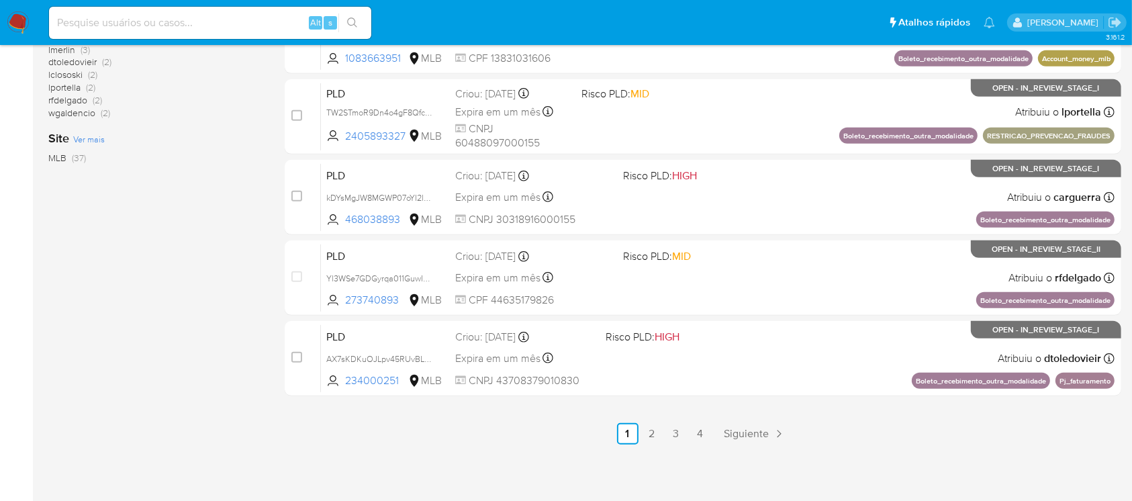
click at [652, 427] on link "2" at bounding box center [651, 433] width 21 height 21
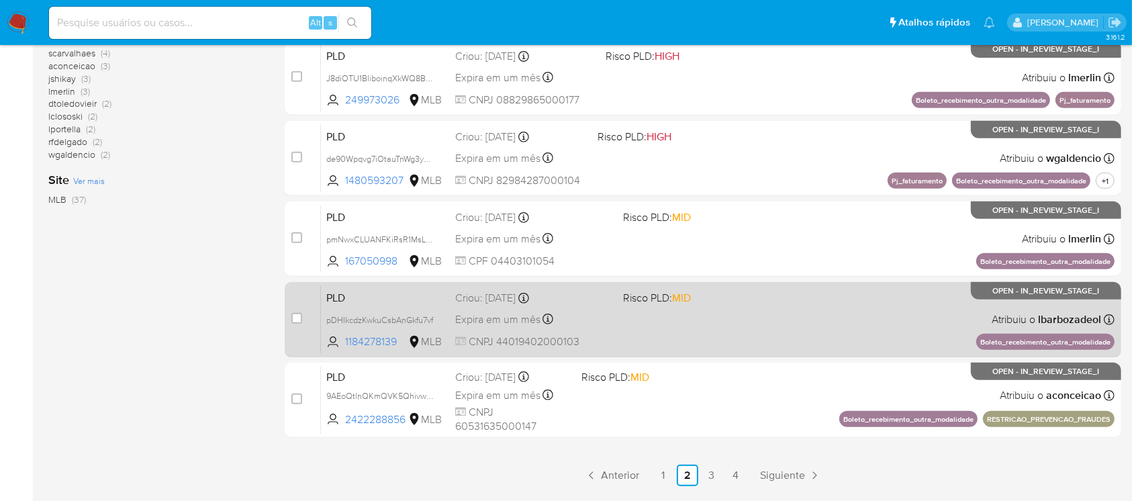
scroll to position [607, 0]
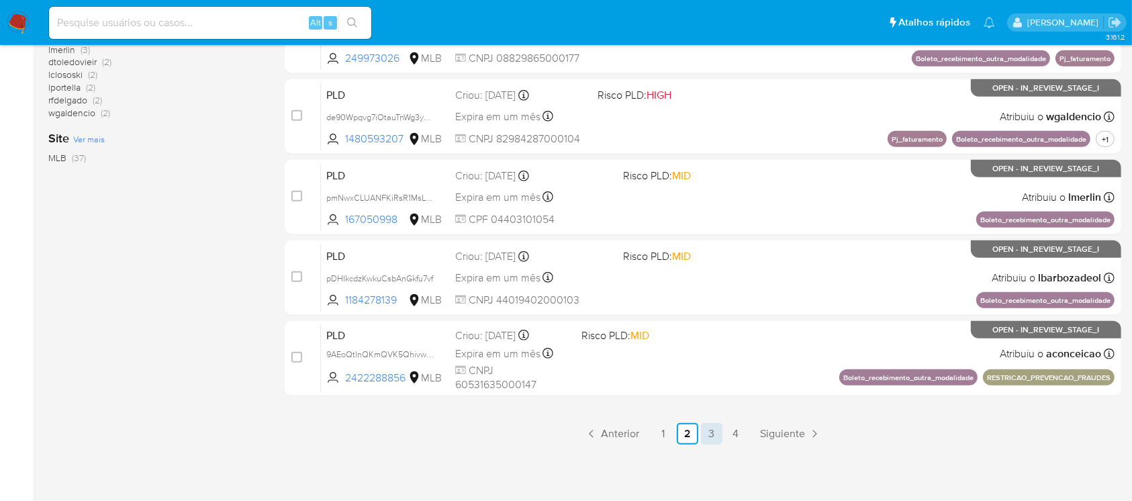
click at [714, 438] on link "3" at bounding box center [711, 433] width 21 height 21
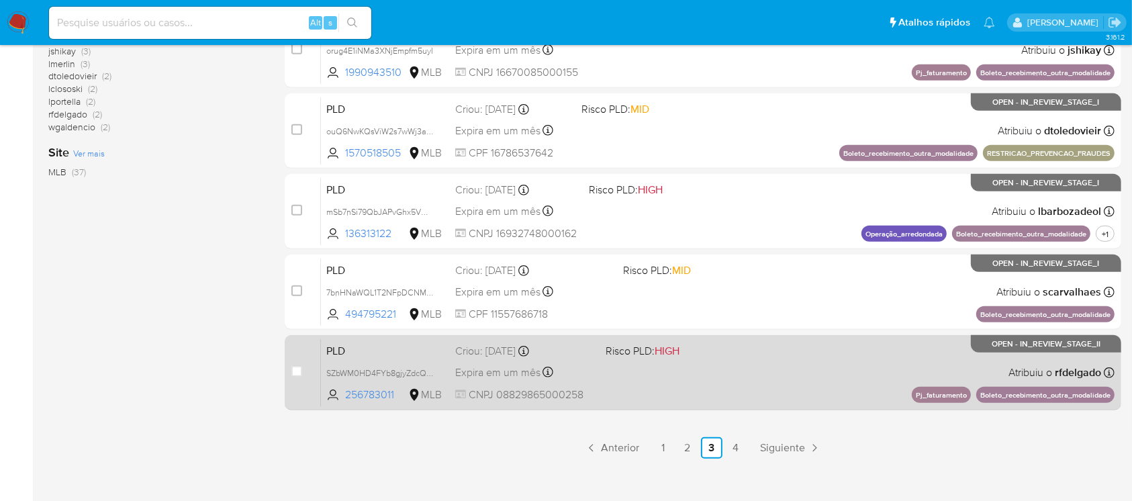
scroll to position [596, 0]
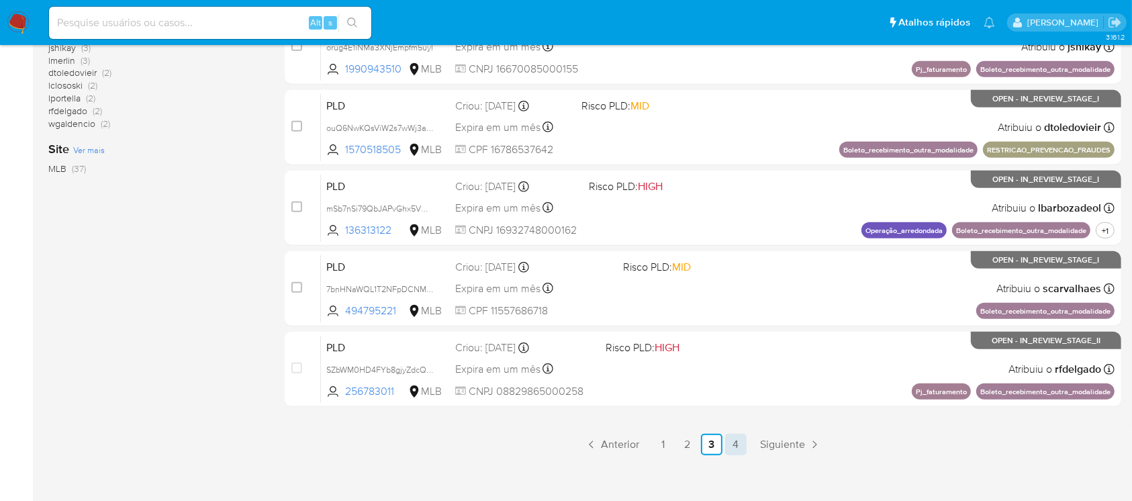
click at [742, 443] on link "4" at bounding box center [735, 444] width 21 height 21
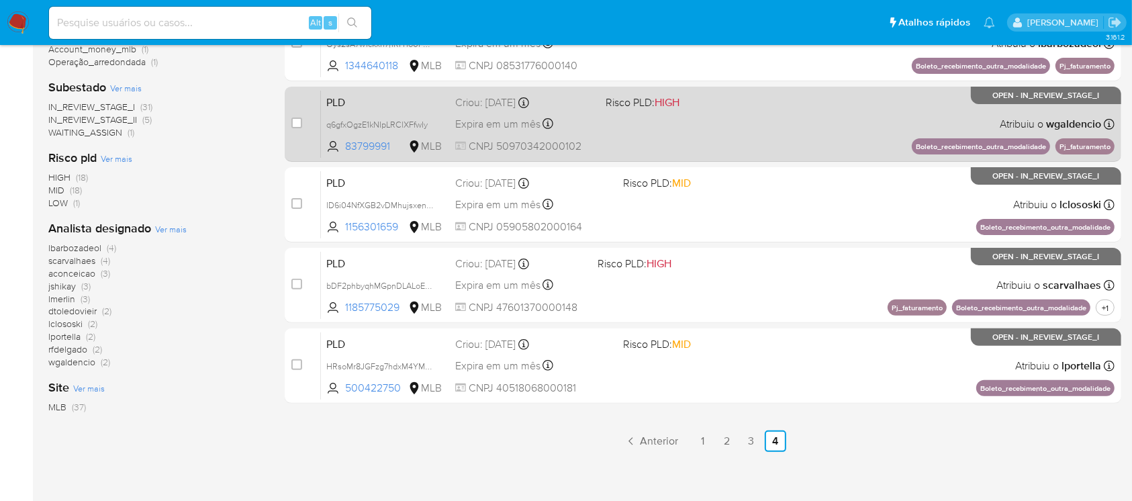
scroll to position [392, 0]
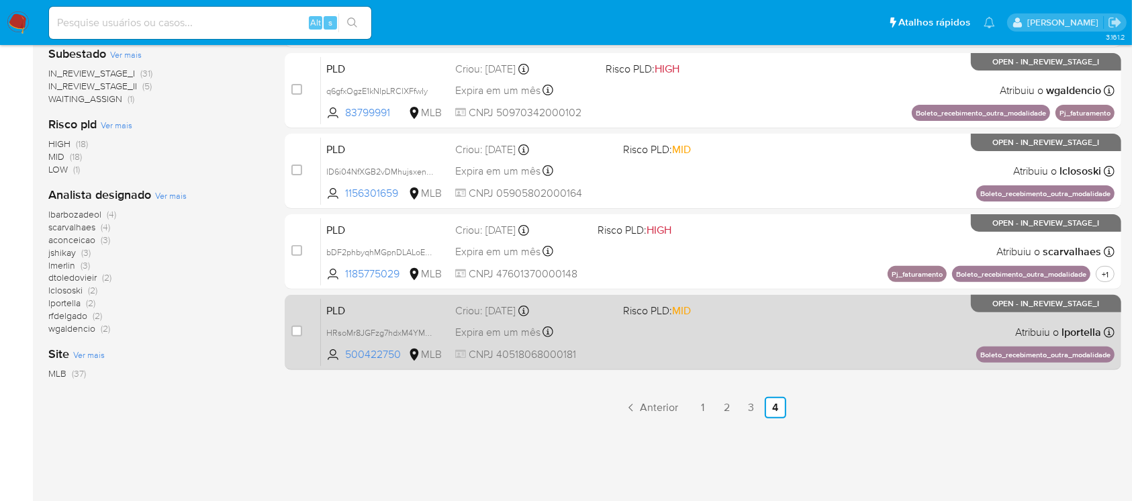
click at [606, 351] on span "CNPJ 40518068000181" at bounding box center [533, 354] width 156 height 15
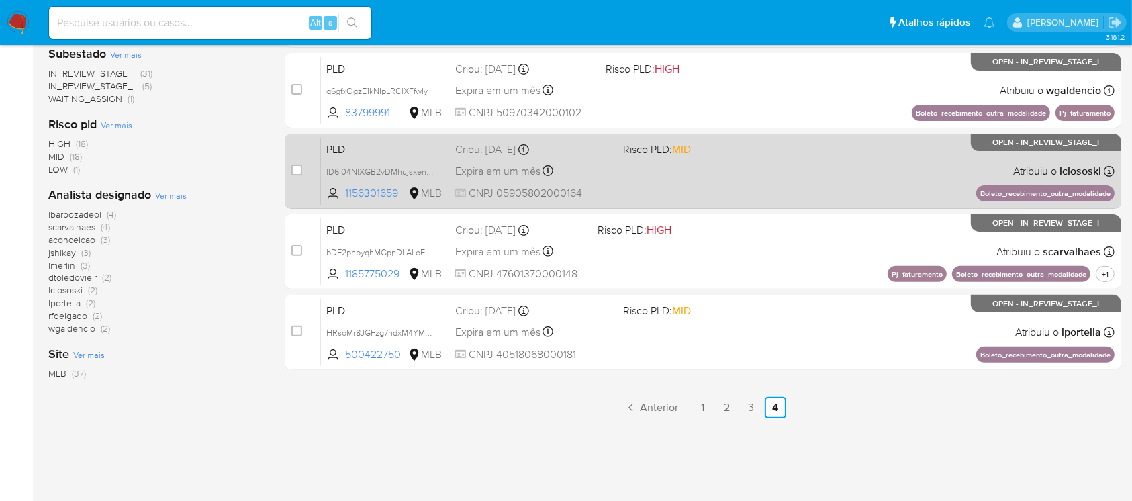
click at [715, 193] on div "PLD ID6i04NfXGB2vDMhujsxenuk 1156301659 MLB Risco PLD: MID Criou: 12/09/2025 Cr…" at bounding box center [718, 171] width 794 height 68
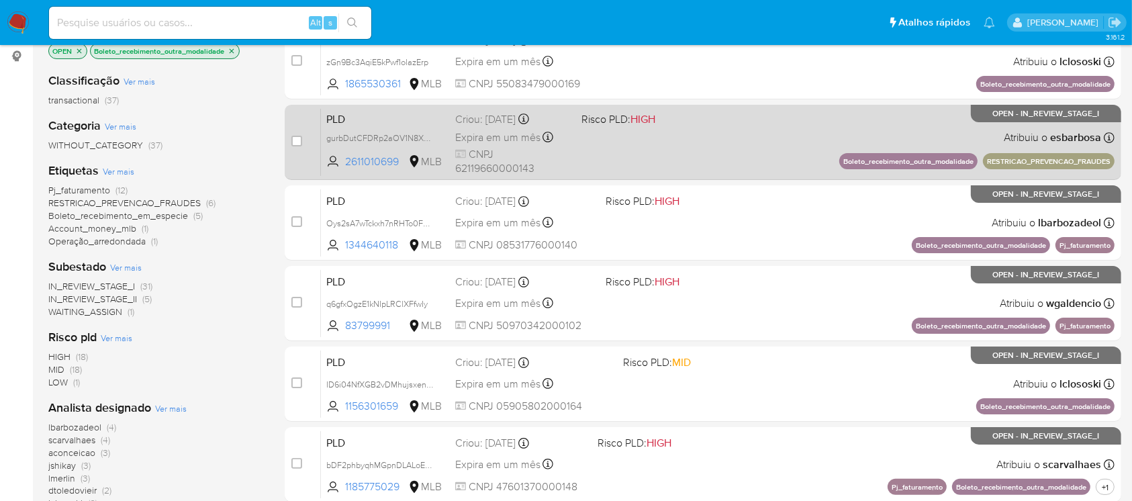
scroll to position [33, 0]
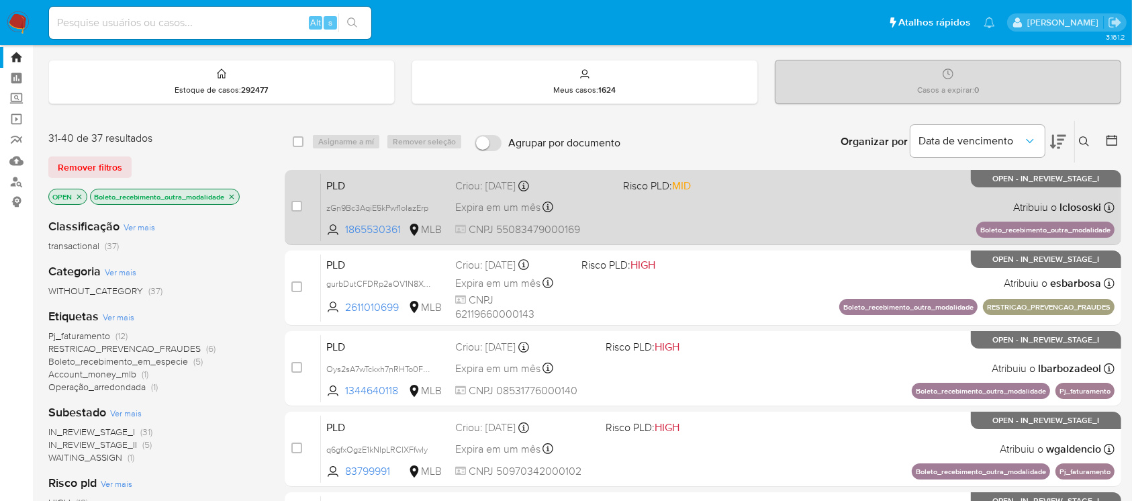
click at [693, 223] on div "PLD zGn9Bc3AqiE5kPwf1olazErp 1865530361 MLB Risco PLD: MID Criou: 12/09/2025 Cr…" at bounding box center [718, 207] width 794 height 68
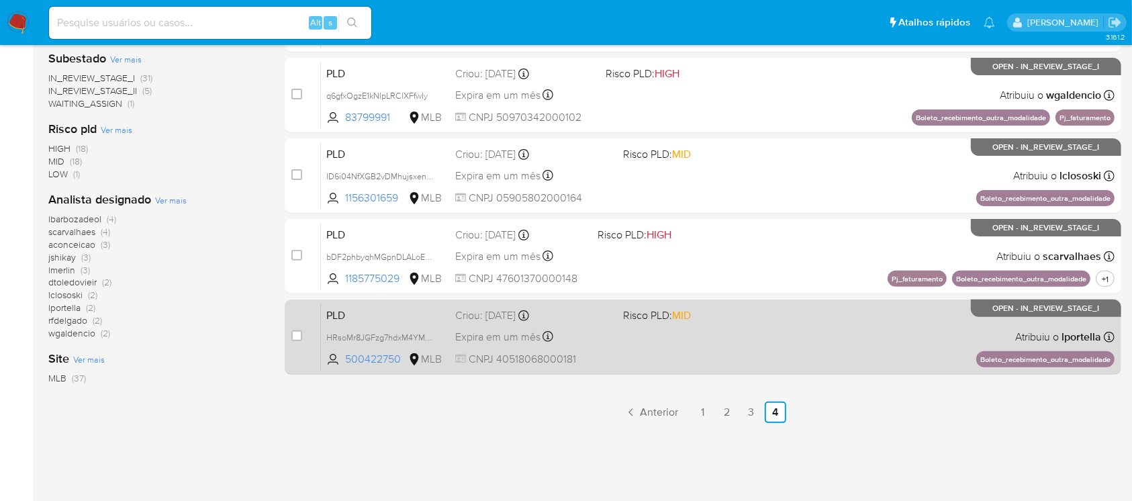
scroll to position [392, 0]
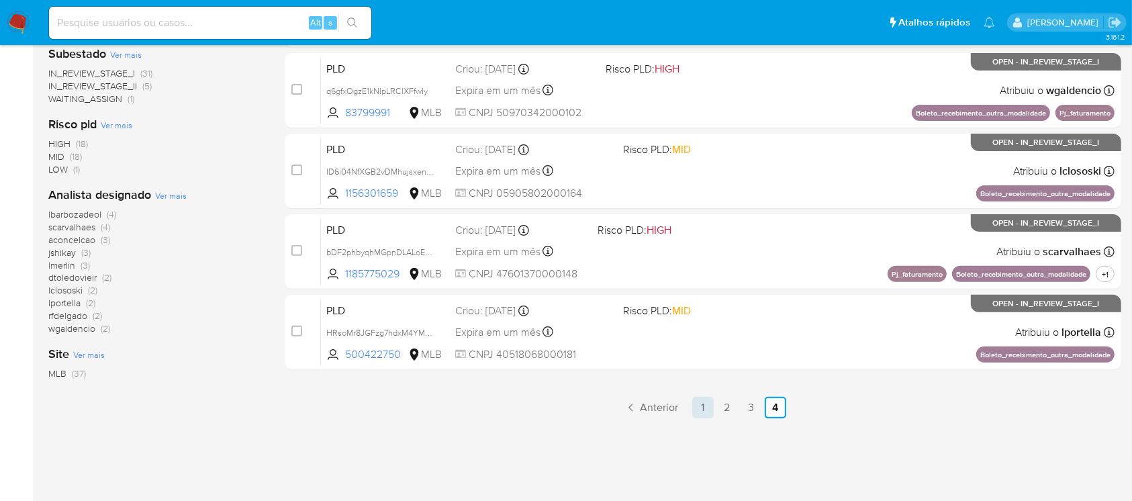
click at [705, 406] on link "1" at bounding box center [702, 407] width 21 height 21
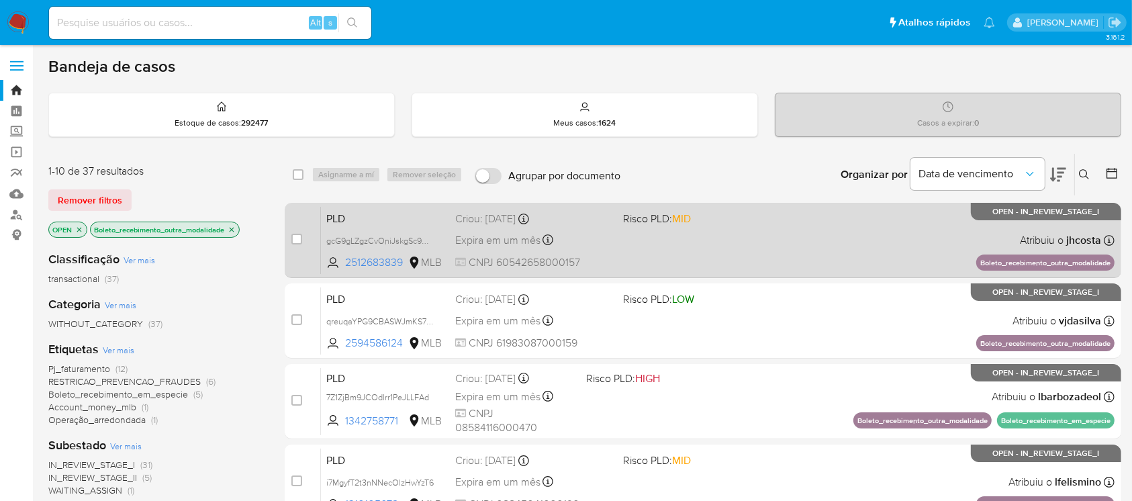
click at [708, 252] on div "PLD gcG9gLZgzCvOniJskgSc9Uuu 2512683839 MLB Risco PLD: MID Criou: 12/09/2025 Cr…" at bounding box center [718, 240] width 794 height 68
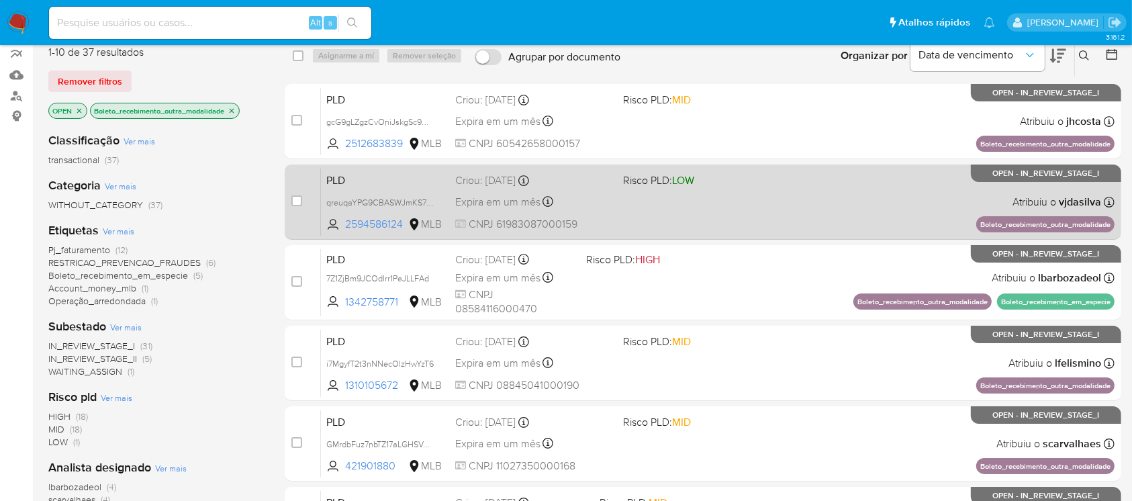
scroll to position [238, 0]
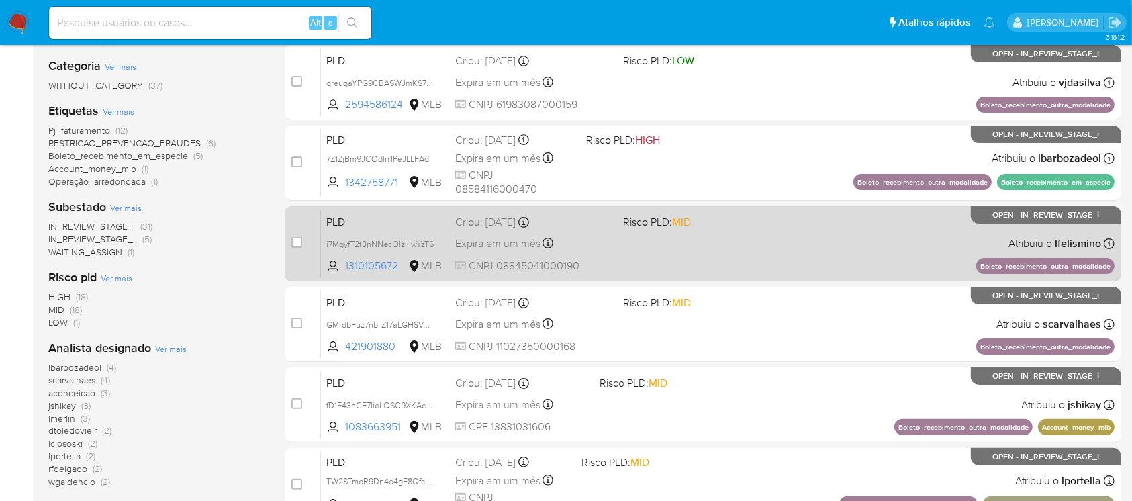
click at [680, 257] on div "PLD i7MgyfT2t3nNNecOlzHwYzT6 1310105672 MLB Risco PLD: MID Criou: 12/09/2025 Cr…" at bounding box center [718, 244] width 794 height 68
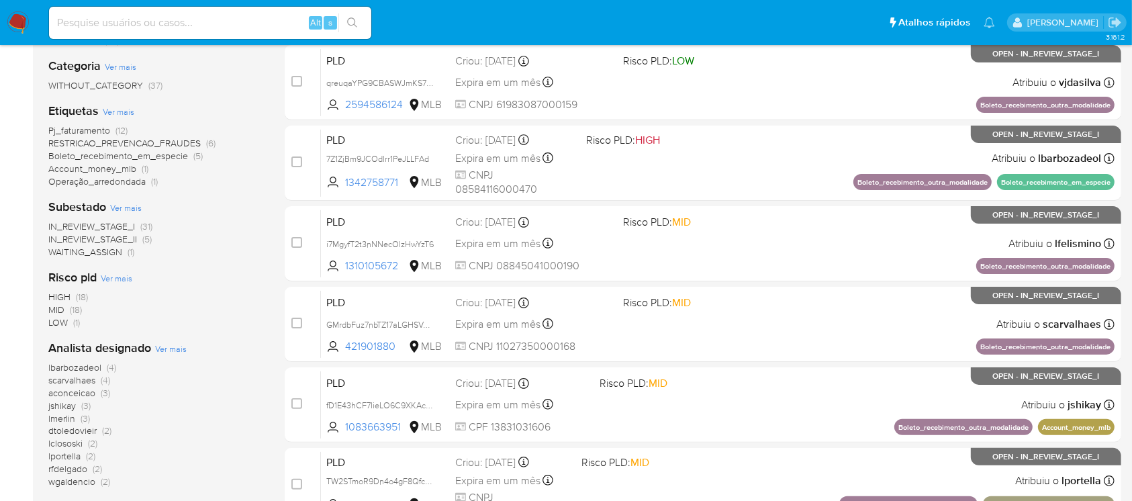
click at [89, 32] on div "Alt s" at bounding box center [210, 23] width 322 height 32
click at [80, 22] on input at bounding box center [210, 22] width 322 height 17
paste input "s6WAF1rMcktEehgaf9VWuaas"
type input "s6WAF1rMcktEehgaf9VWuaas"
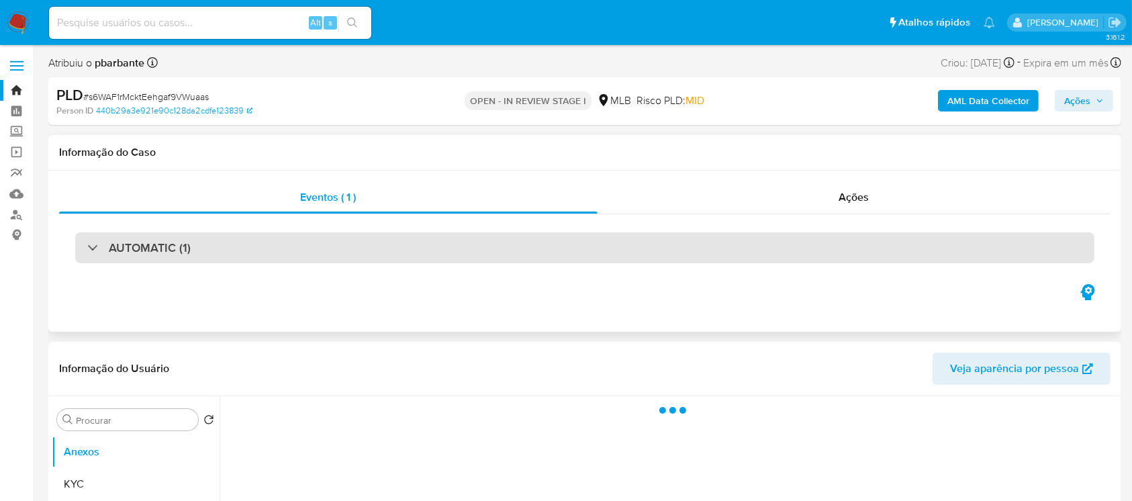
click at [177, 257] on div "AUTOMATIC (1)" at bounding box center [584, 247] width 1019 height 31
select select "10"
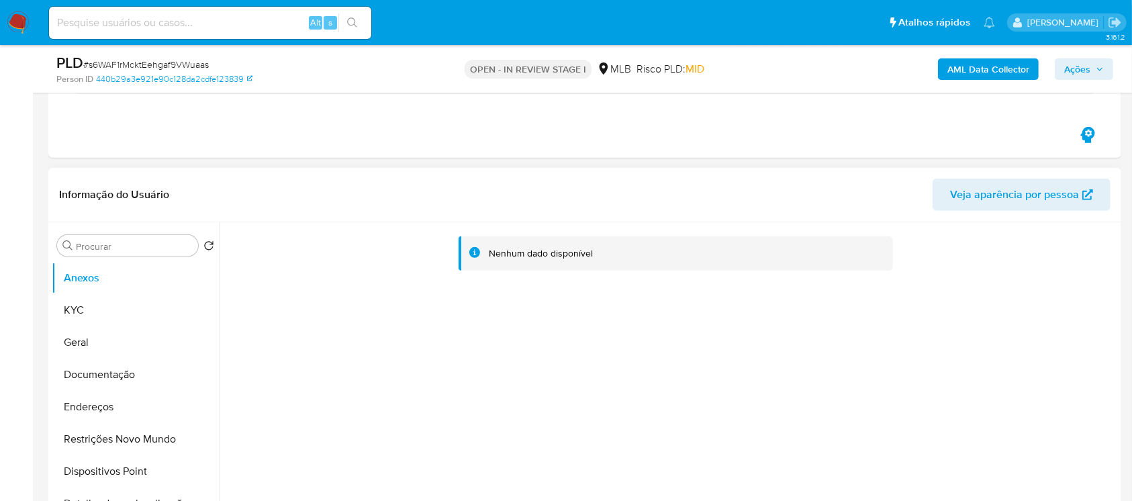
scroll to position [716, 0]
click at [97, 297] on button "KYC" at bounding box center [130, 309] width 157 height 32
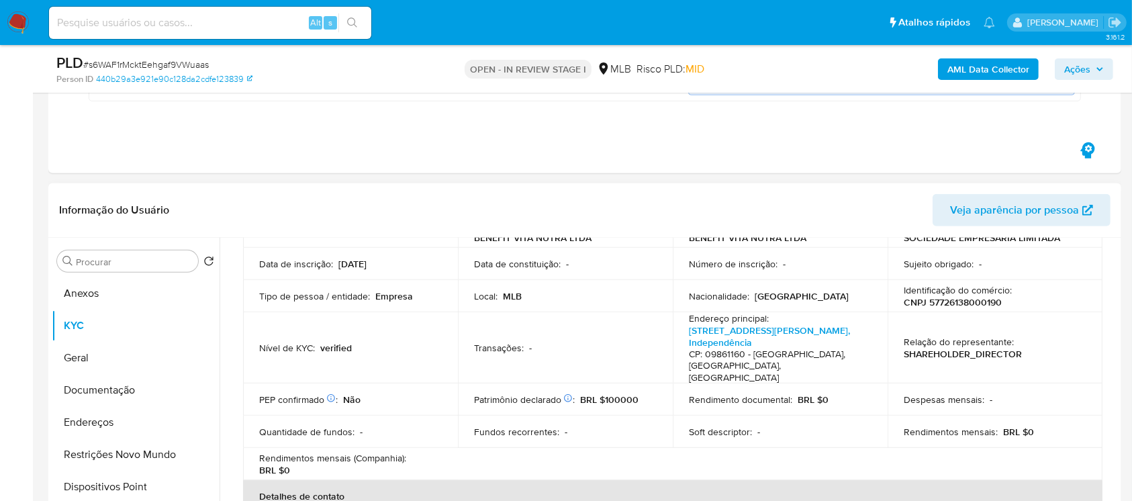
scroll to position [238, 0]
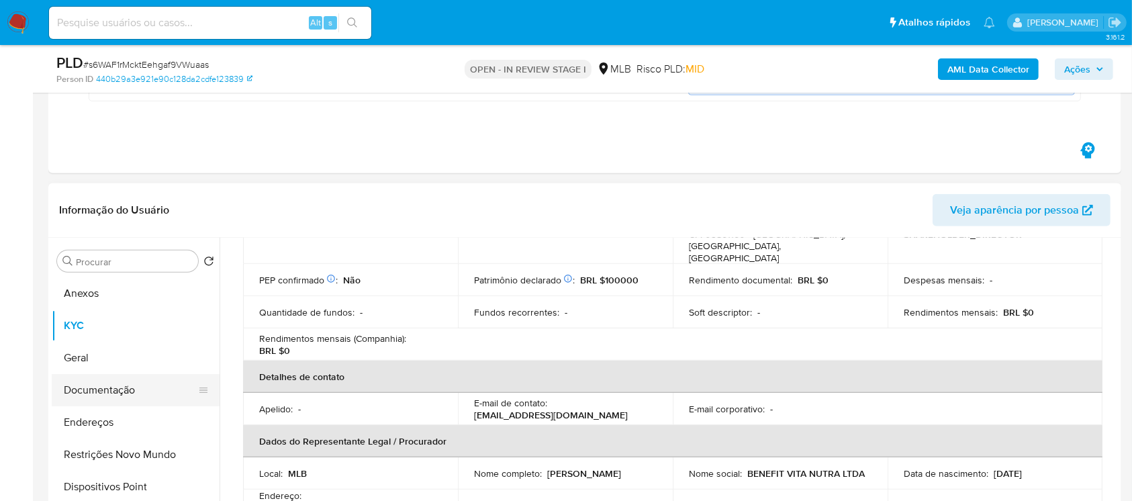
click at [86, 387] on button "Documentação" at bounding box center [130, 390] width 157 height 32
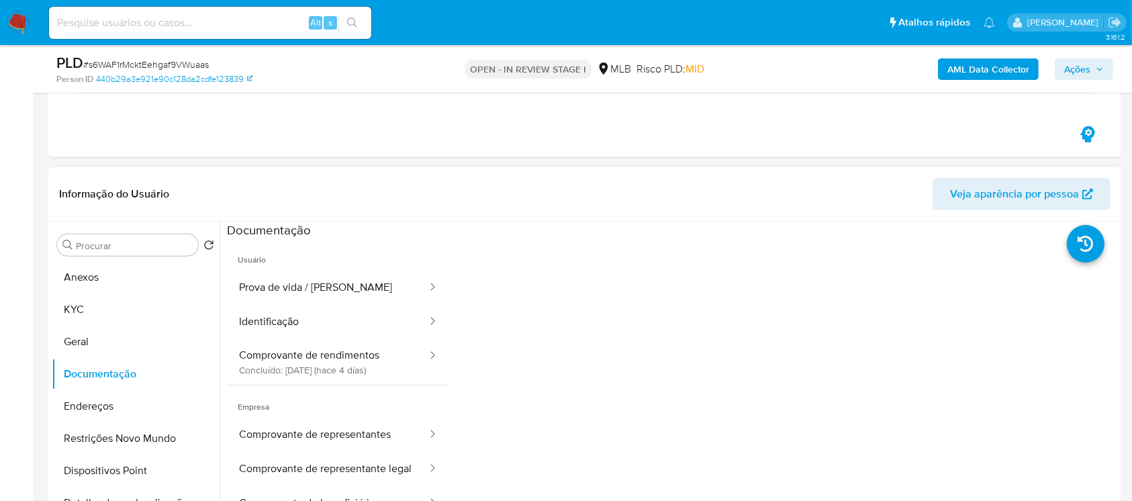
scroll to position [109, 0]
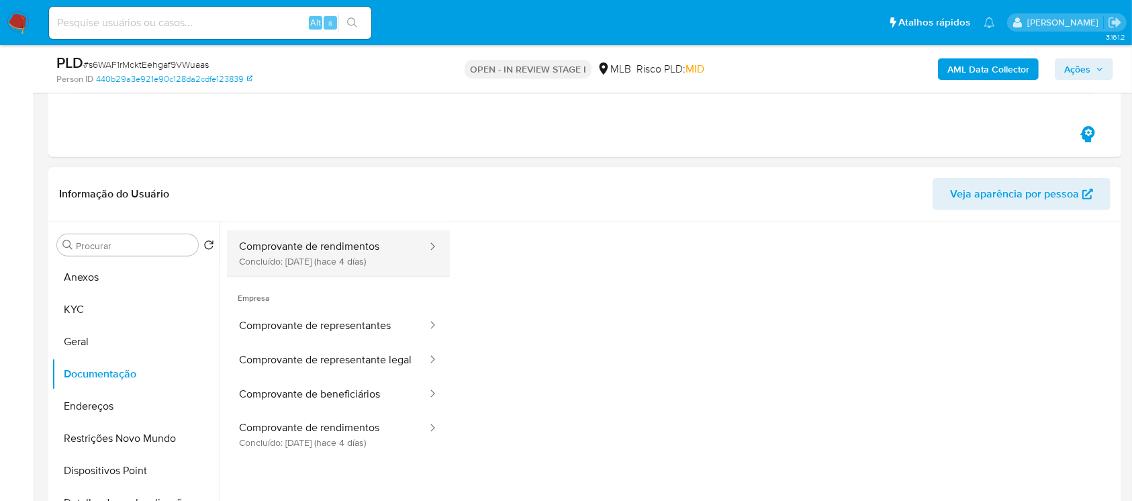
click at [313, 261] on button "Comprovante de rendimentos Concluído: 25/09/2025 (hace 4 días)" at bounding box center [327, 253] width 201 height 46
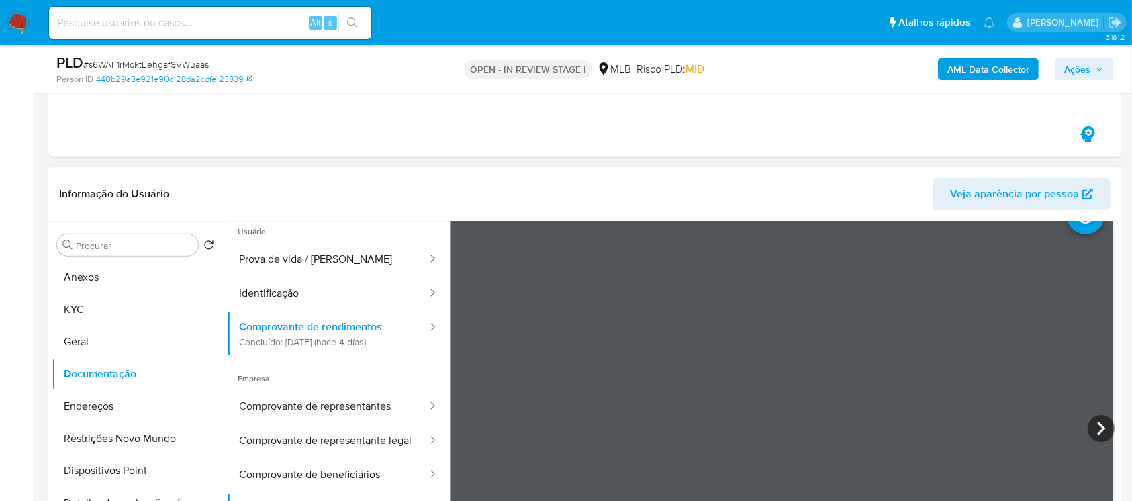
scroll to position [0, 0]
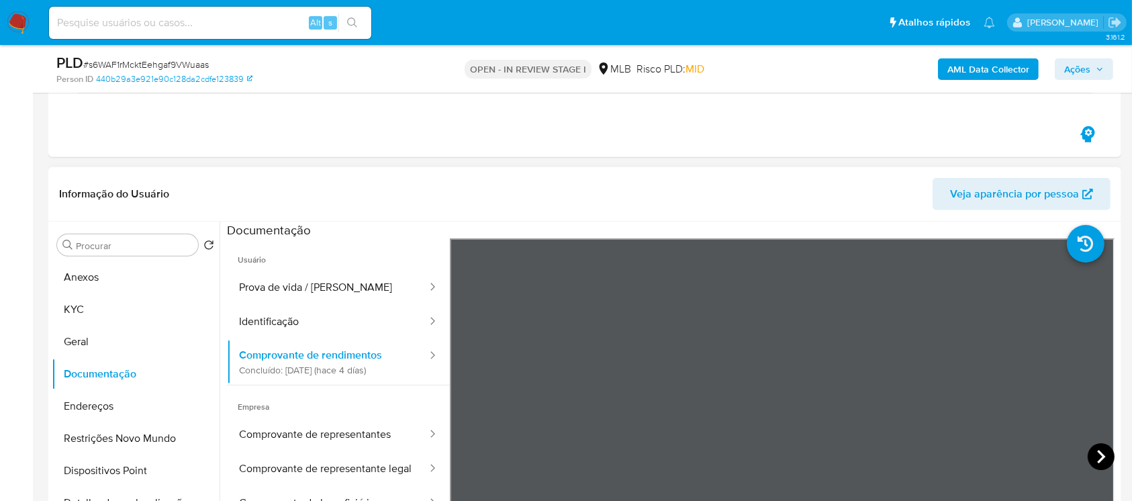
click at [1099, 452] on icon at bounding box center [1101, 456] width 27 height 27
click at [1097, 450] on icon at bounding box center [1101, 456] width 27 height 27
click at [77, 404] on button "Endereços" at bounding box center [130, 406] width 157 height 32
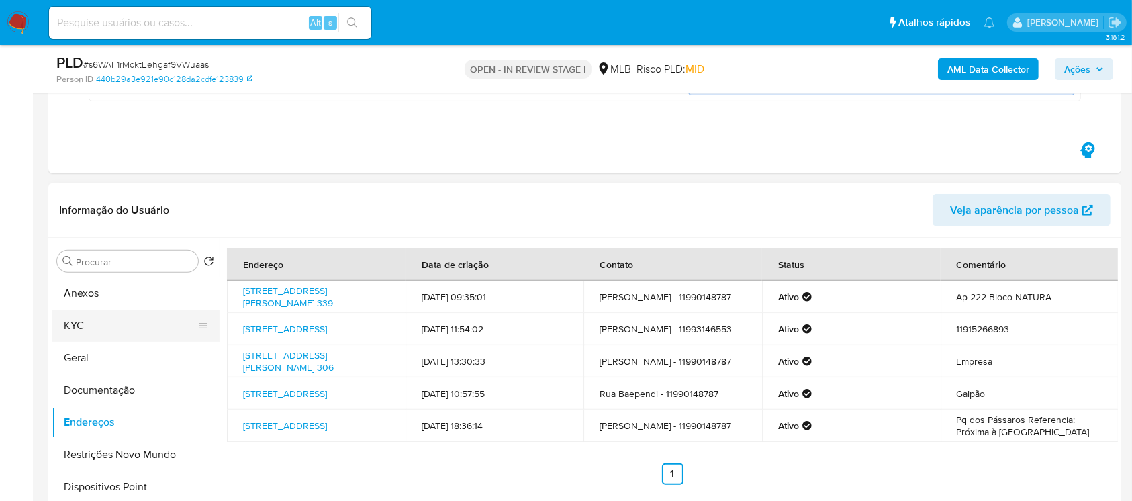
click at [80, 332] on button "KYC" at bounding box center [130, 326] width 157 height 32
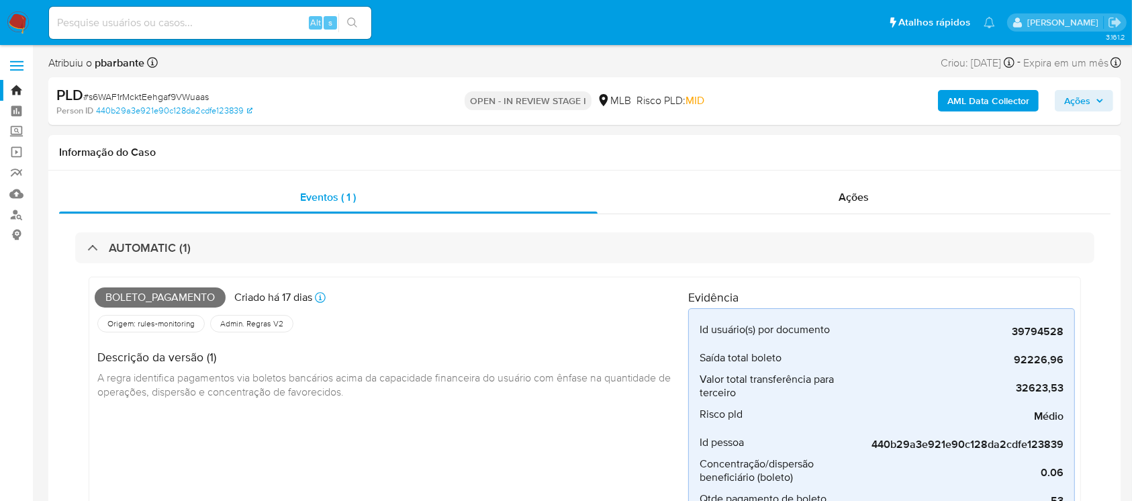
click at [11, 26] on img at bounding box center [18, 22] width 23 height 23
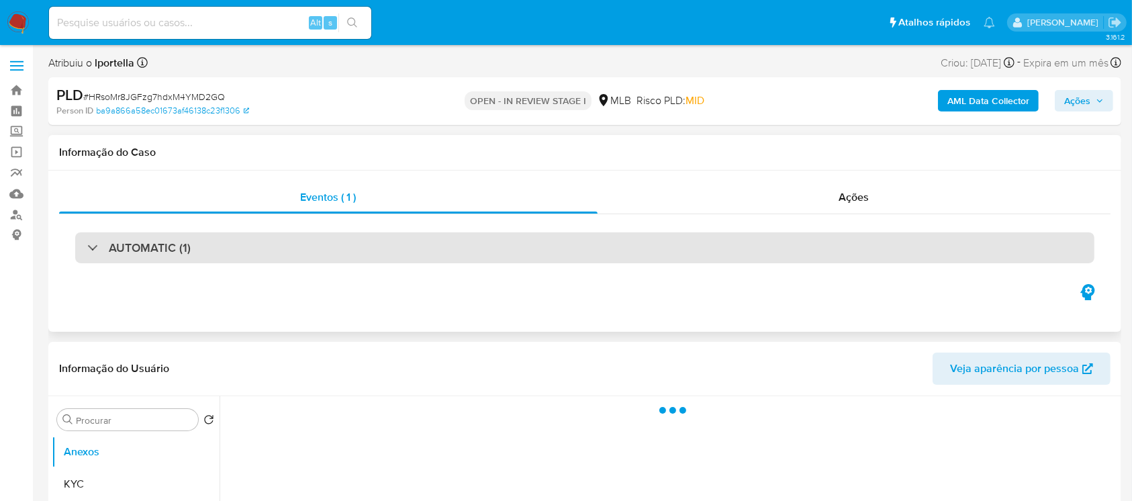
click at [86, 246] on div "AUTOMATIC (1)" at bounding box center [584, 247] width 1019 height 31
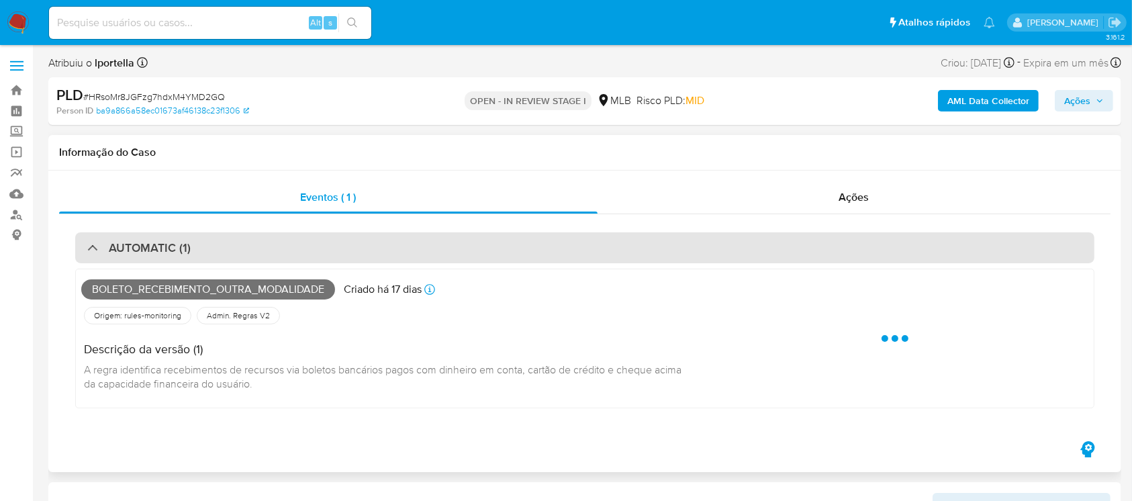
select select "10"
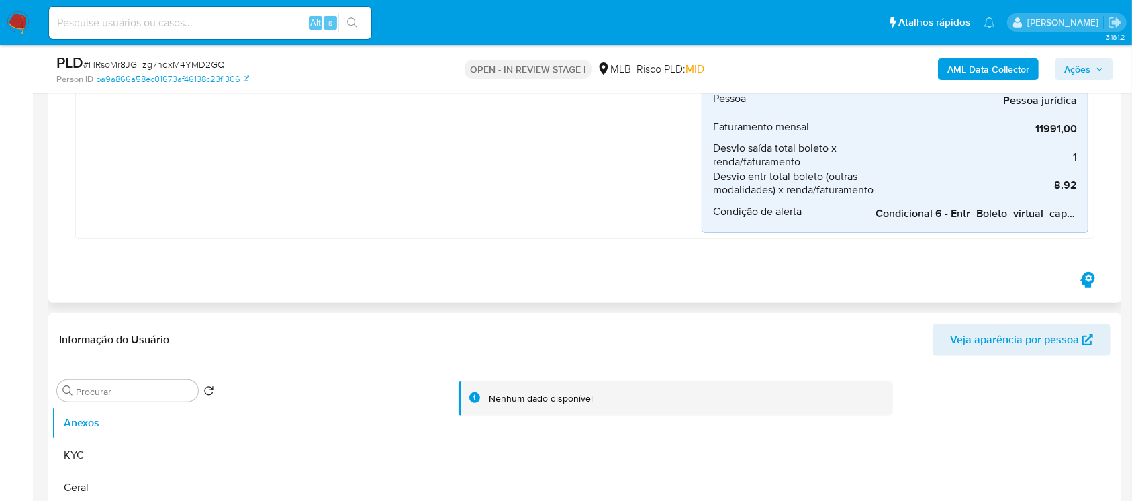
scroll to position [716, 0]
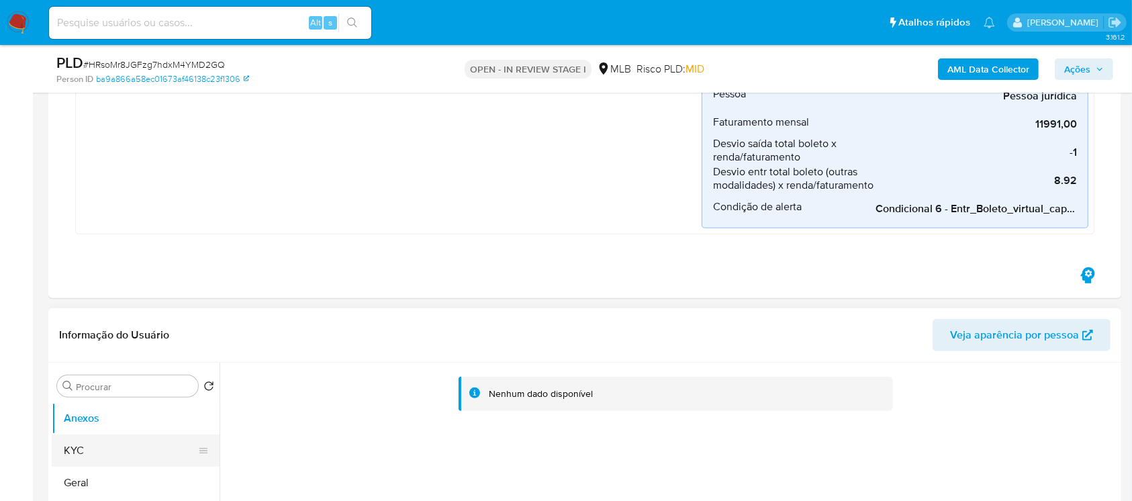
click at [95, 449] on button "KYC" at bounding box center [130, 450] width 157 height 32
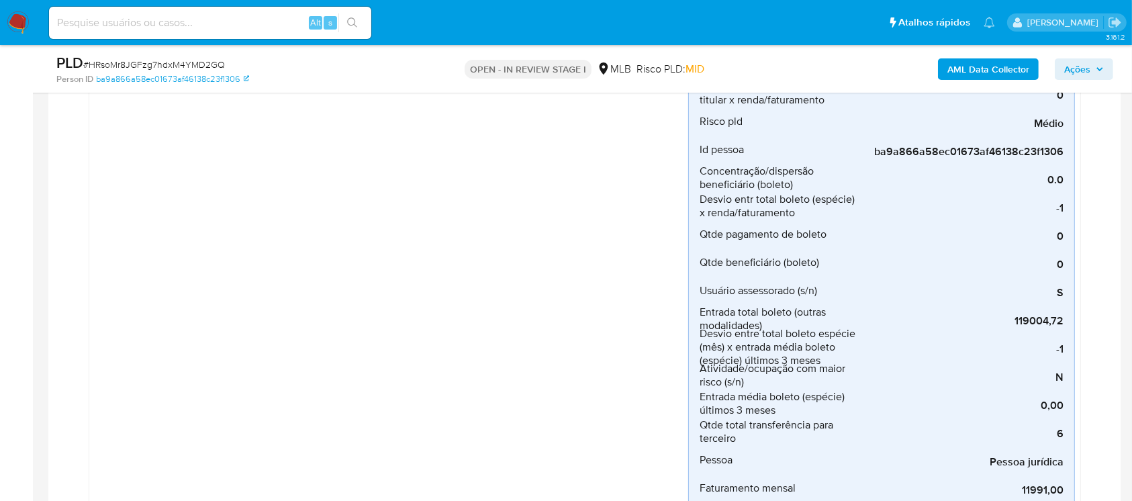
scroll to position [477, 0]
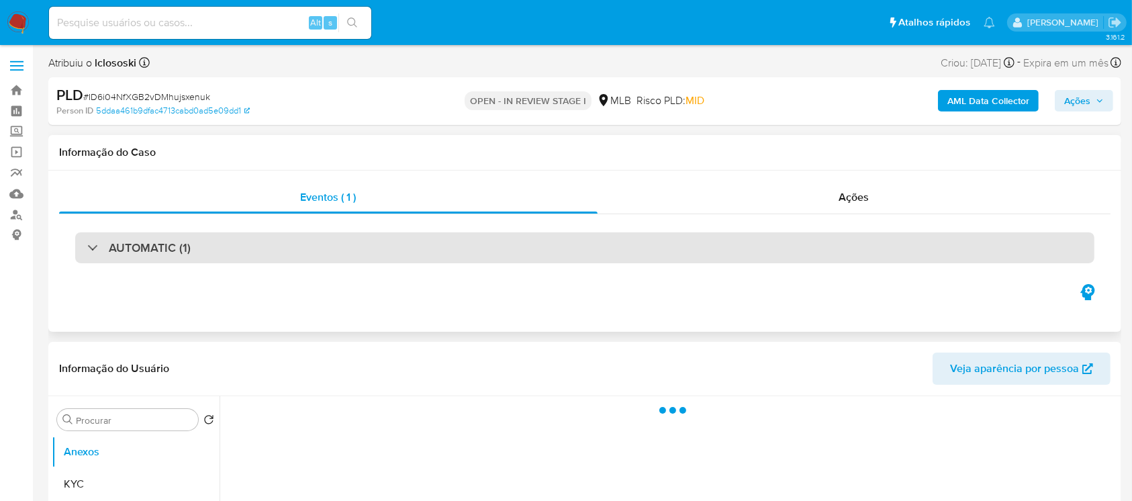
click at [93, 244] on div "AUTOMATIC (1)" at bounding box center [138, 247] width 103 height 15
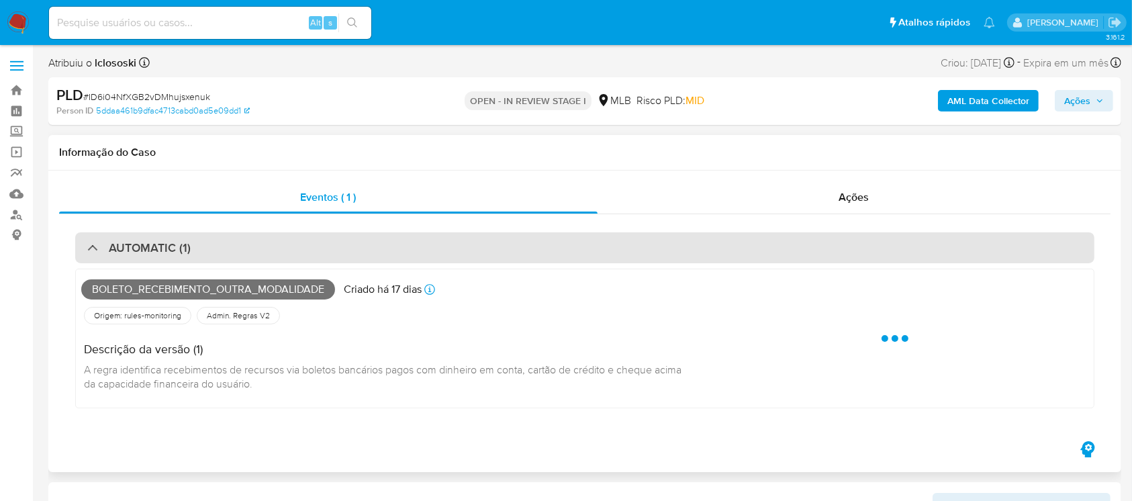
select select "10"
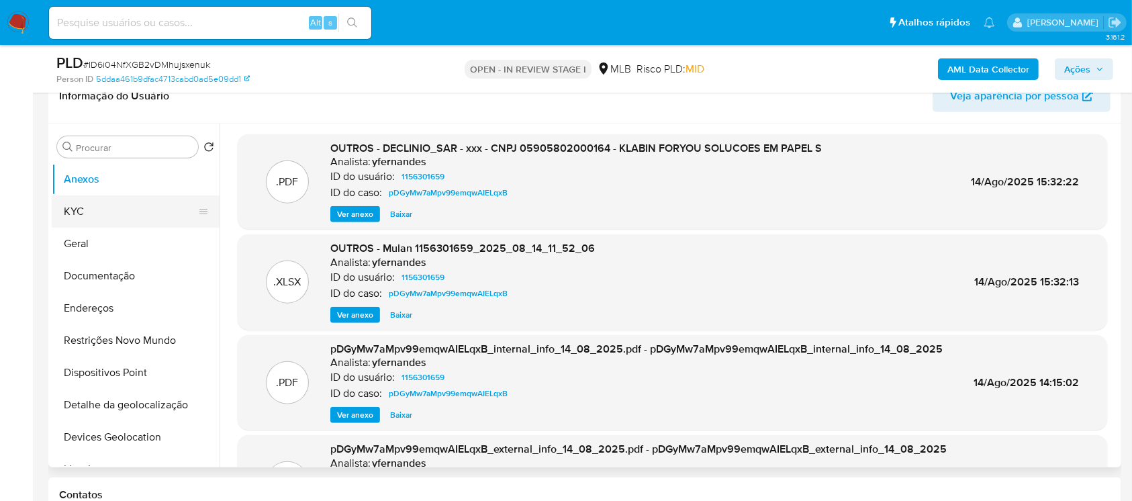
click at [66, 218] on button "KYC" at bounding box center [130, 211] width 157 height 32
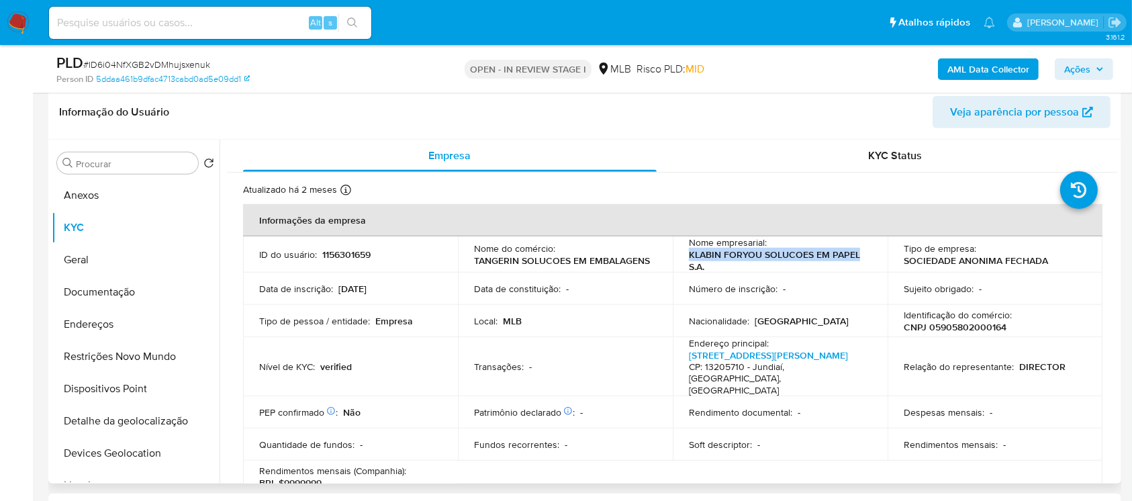
drag, startPoint x: 688, startPoint y: 254, endPoint x: 860, endPoint y: 252, distance: 171.9
click at [860, 252] on p "KLABIN FORYOU SOLUCOES EM PAPEL S.A." at bounding box center [777, 260] width 177 height 24
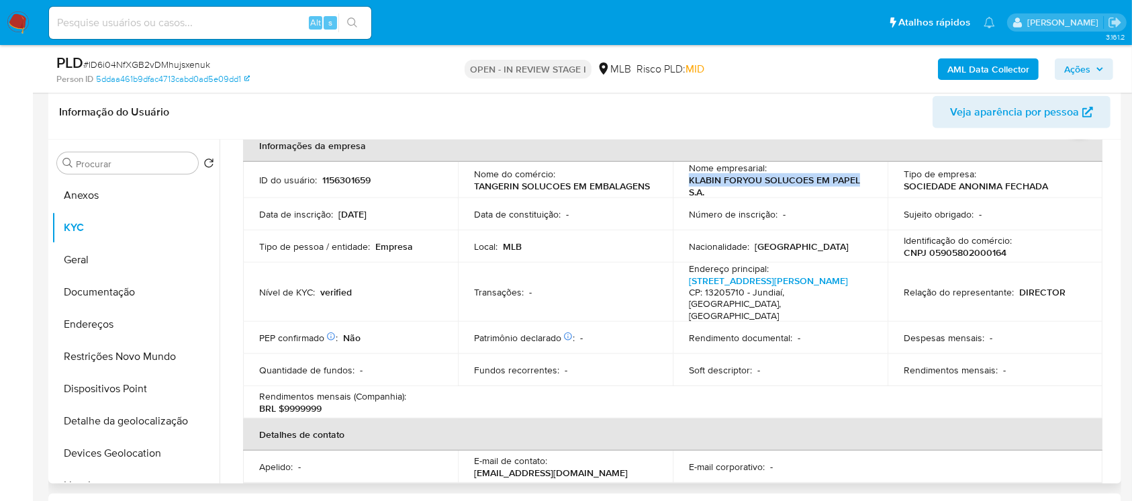
scroll to position [119, 0]
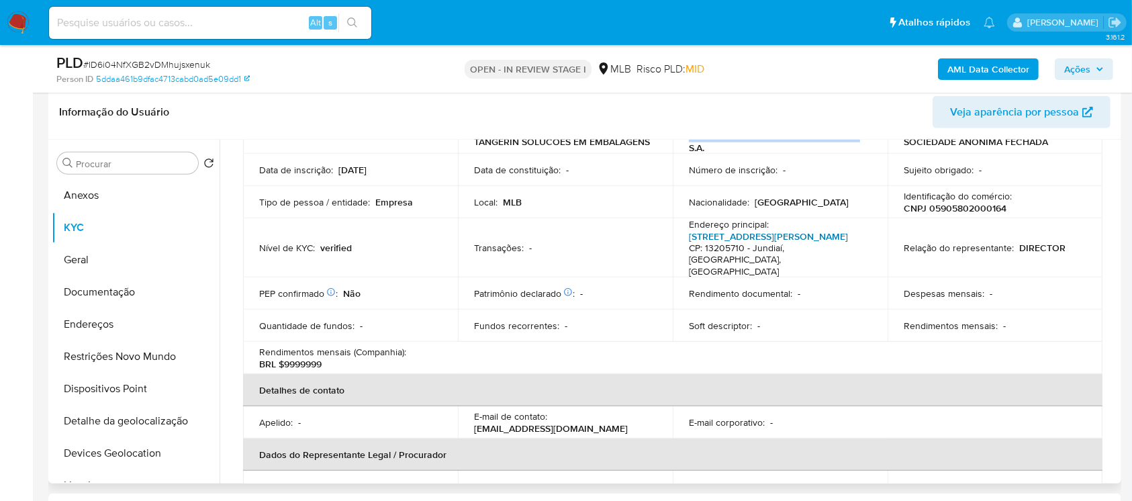
click at [721, 242] on link "Avenida Augusta Zorzi Baradel 700, Tijuco Preto" at bounding box center [768, 236] width 159 height 13
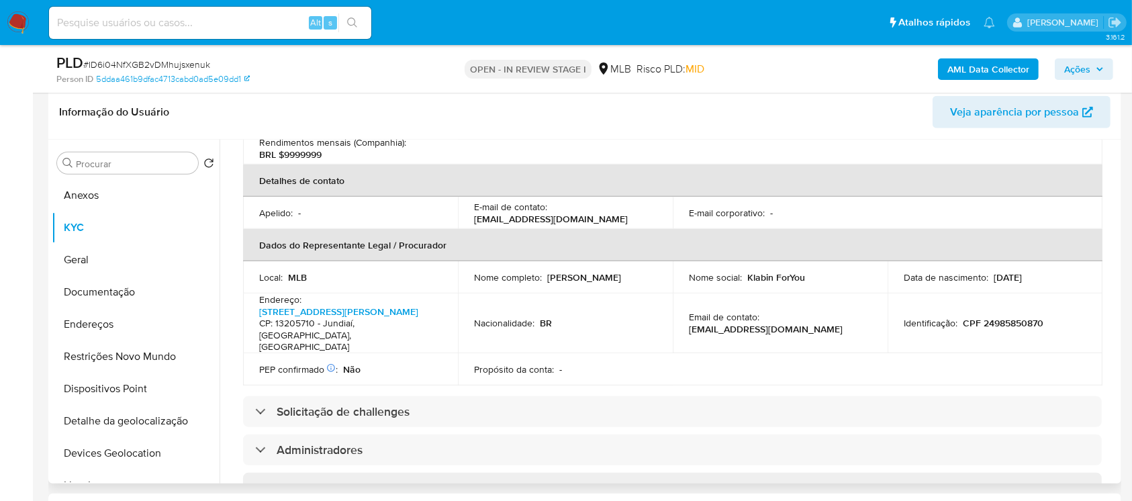
scroll to position [358, 0]
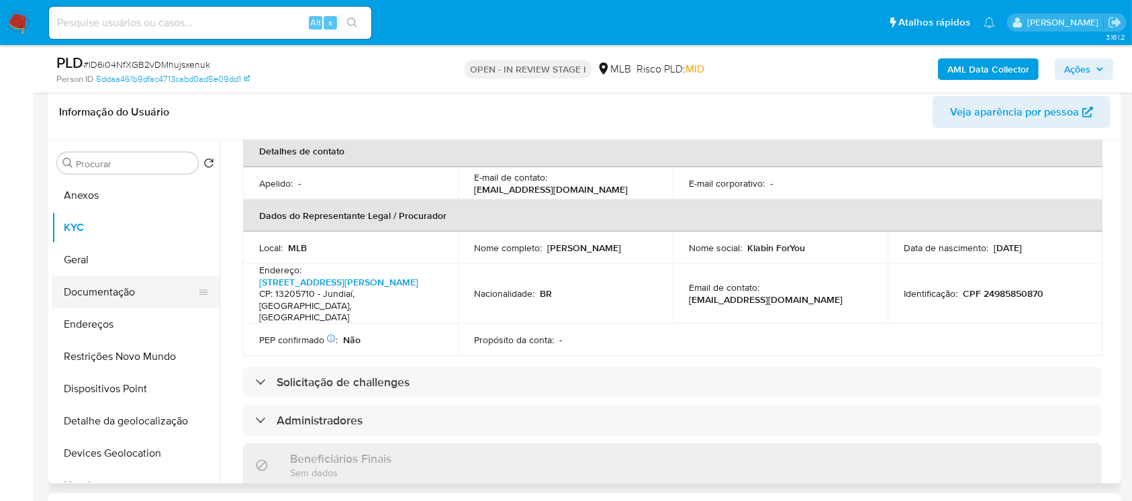
click at [91, 291] on button "Documentação" at bounding box center [130, 292] width 157 height 32
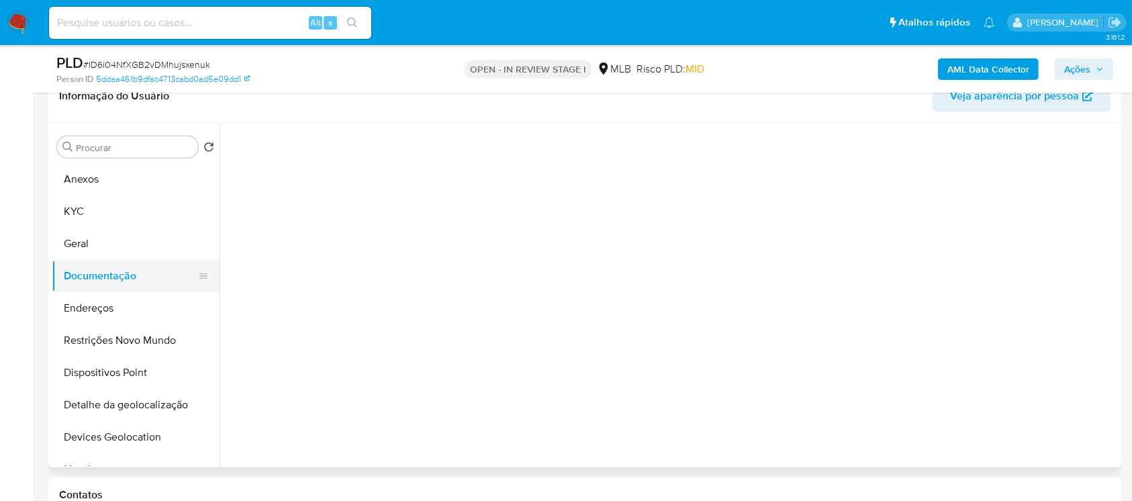
scroll to position [0, 0]
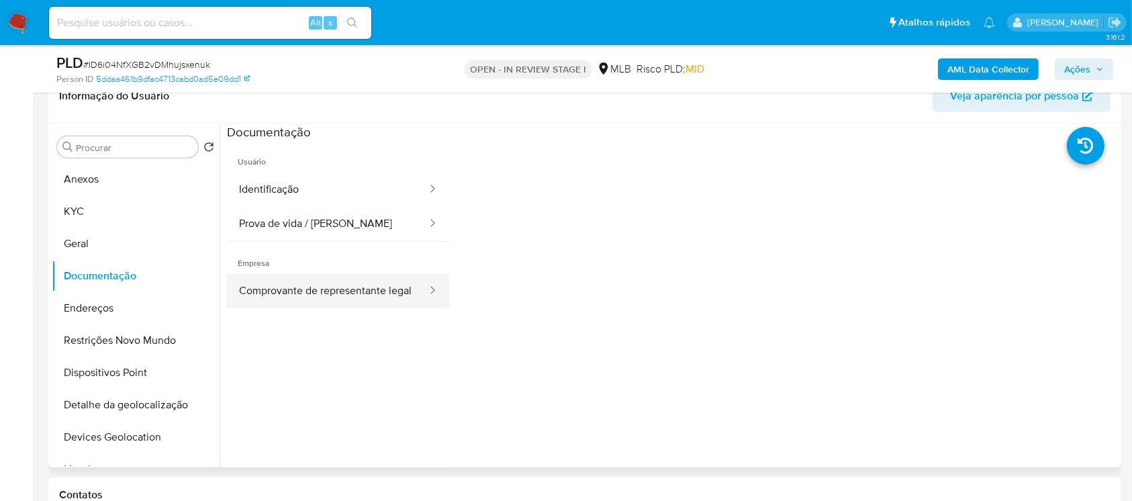
click at [277, 288] on button "Comprovante de representante legal" at bounding box center [327, 291] width 201 height 34
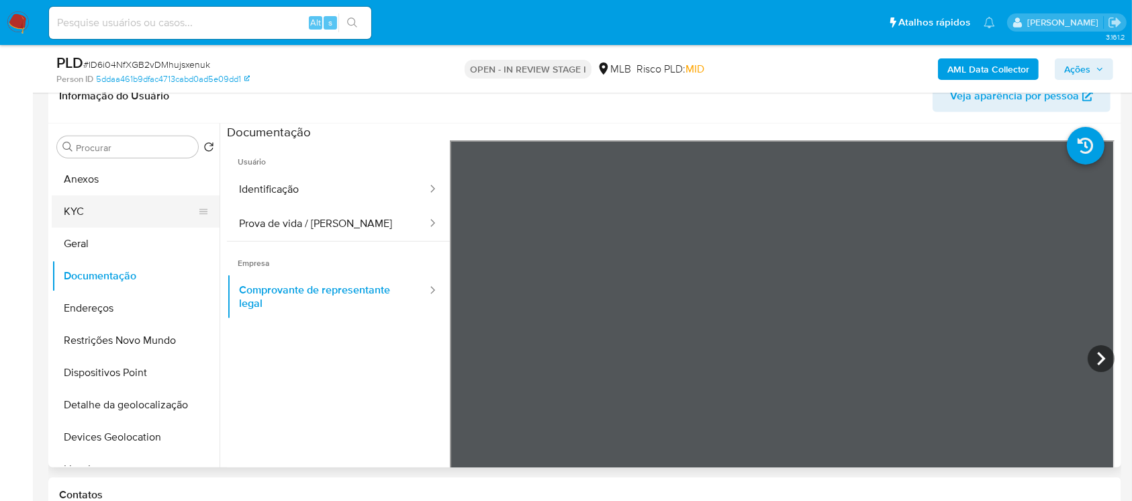
click at [64, 215] on button "KYC" at bounding box center [130, 211] width 157 height 32
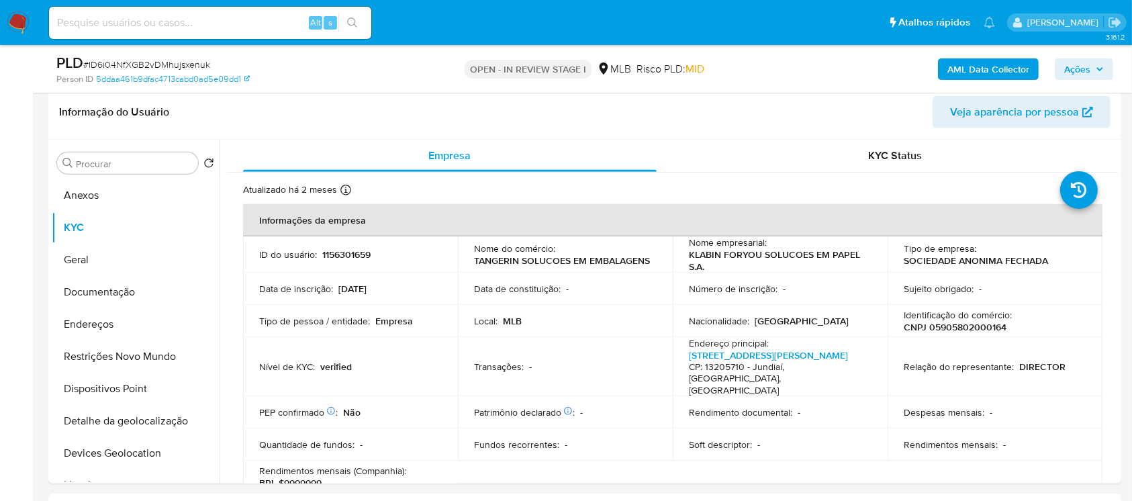
click at [974, 68] on b "AML Data Collector" at bounding box center [989, 68] width 82 height 21
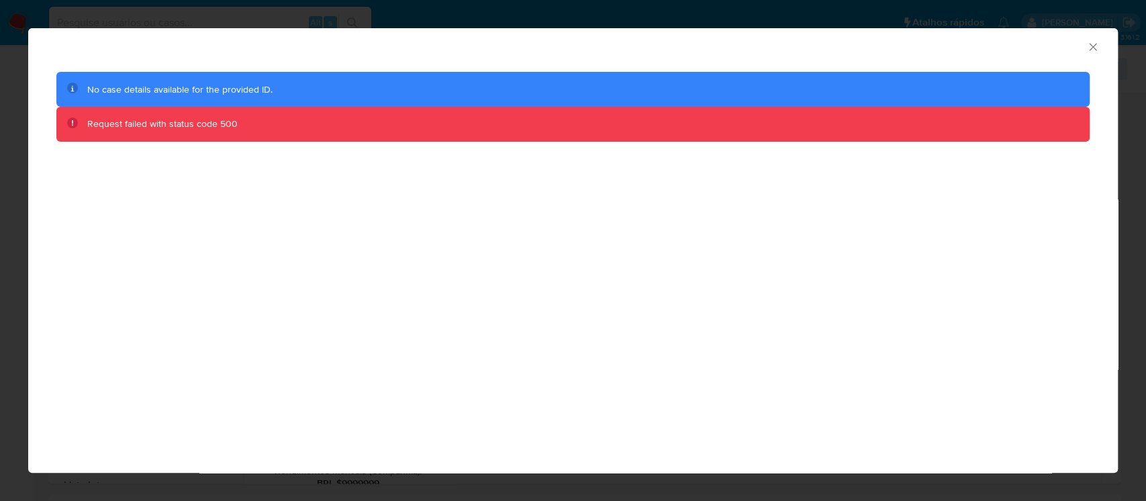
click at [1094, 48] on icon "Fechar a janela" at bounding box center [1092, 46] width 7 height 7
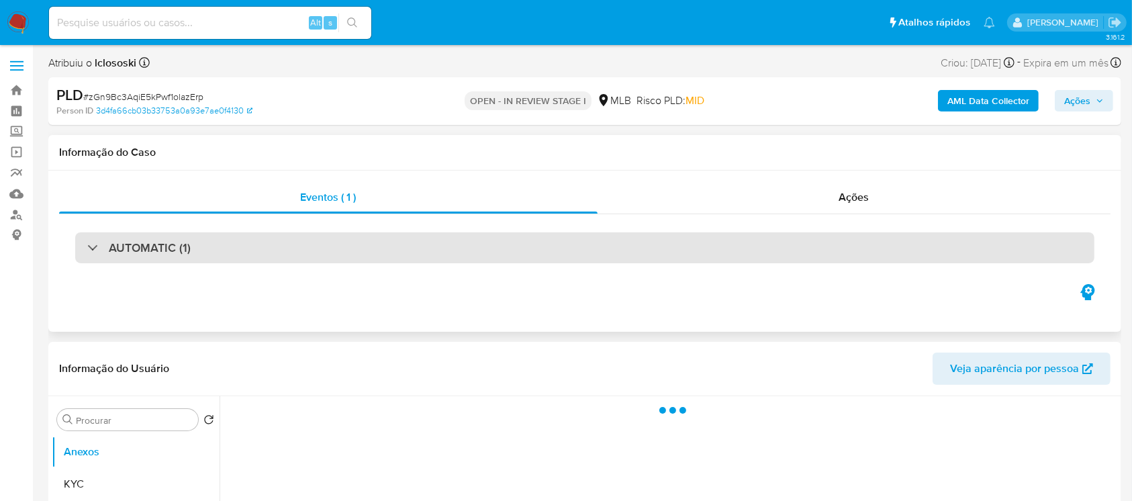
click at [87, 247] on div at bounding box center [87, 247] width 0 height 0
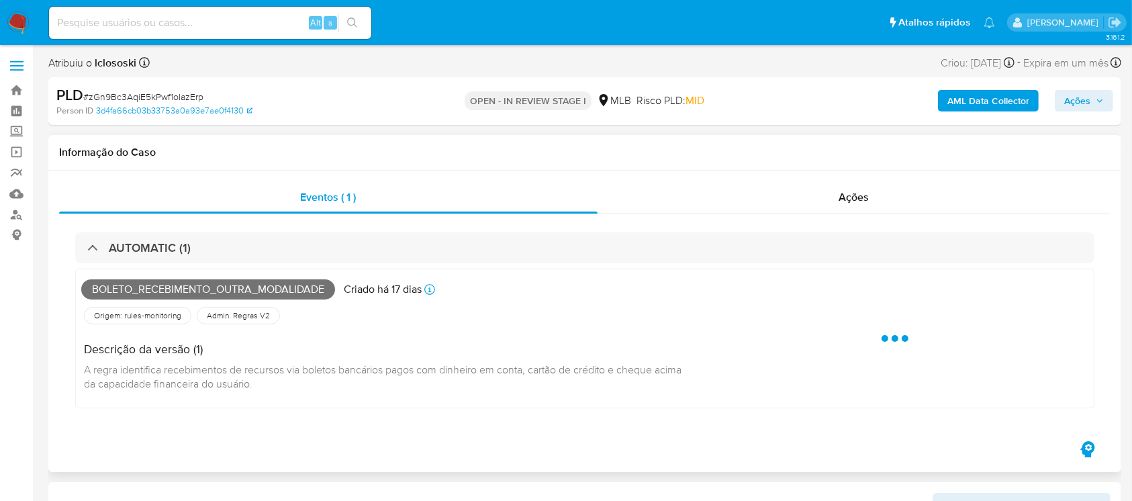
select select "10"
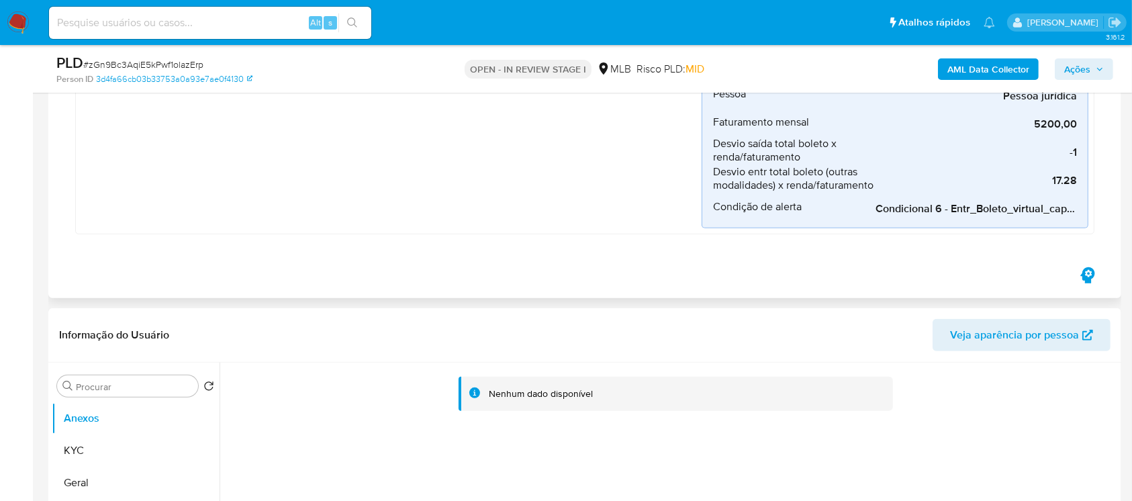
scroll to position [835, 0]
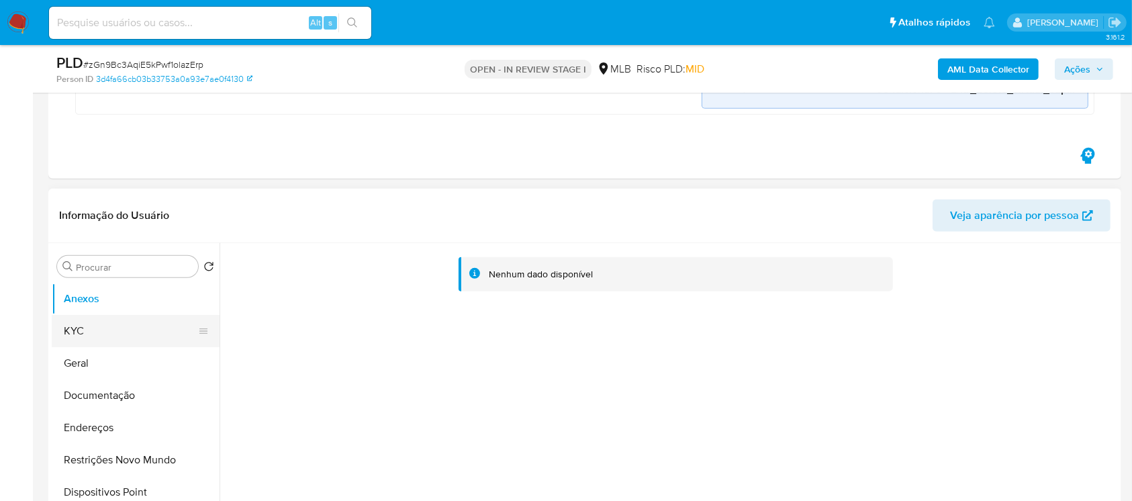
click at [91, 338] on button "KYC" at bounding box center [130, 331] width 157 height 32
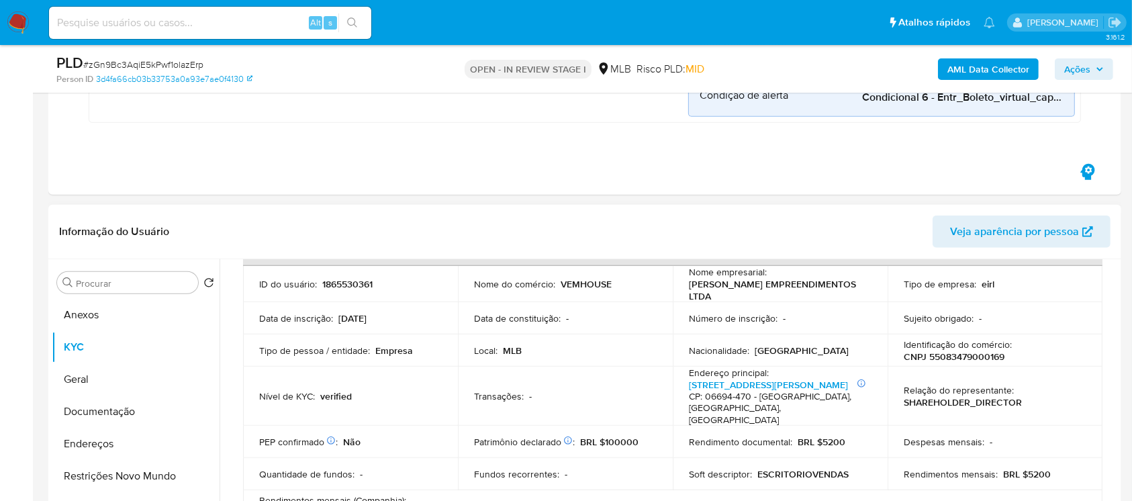
scroll to position [119, 0]
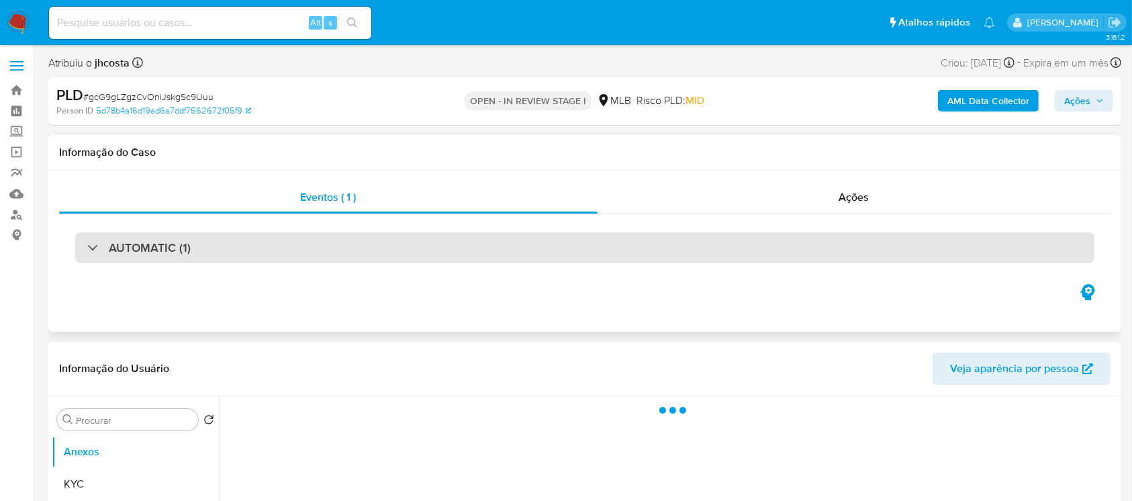
click at [95, 251] on div "AUTOMATIC (1)" at bounding box center [138, 247] width 103 height 15
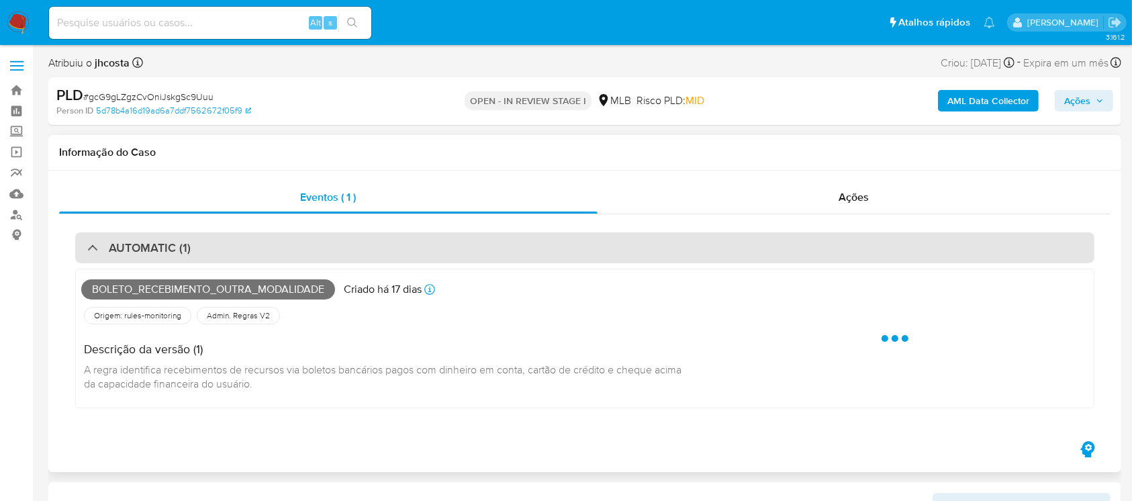
select select "10"
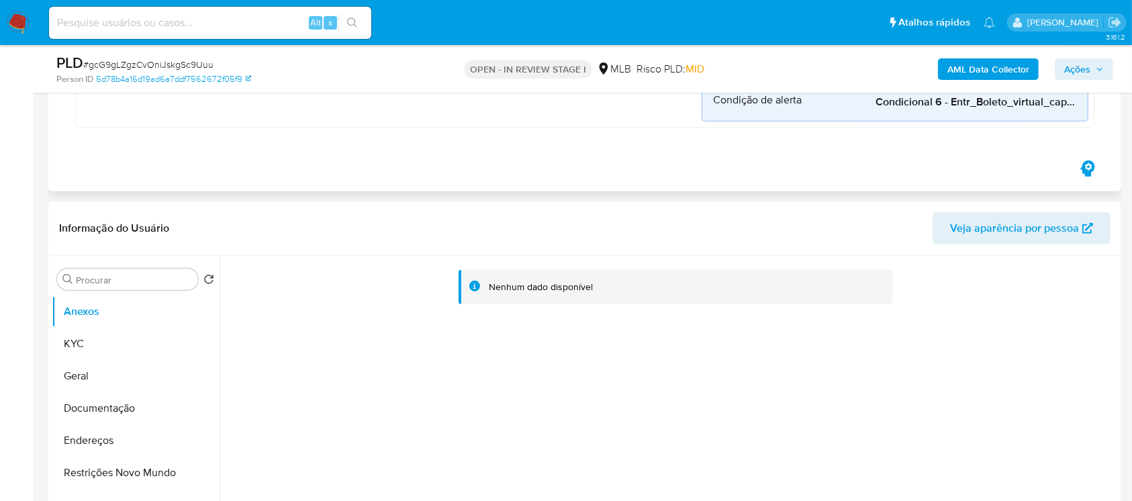
scroll to position [835, 0]
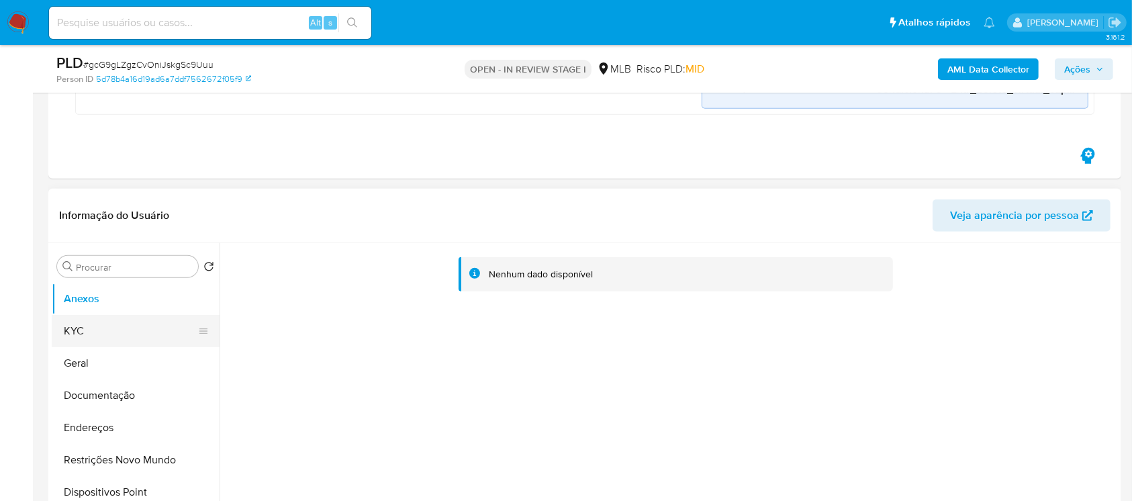
click at [99, 328] on button "KYC" at bounding box center [130, 331] width 157 height 32
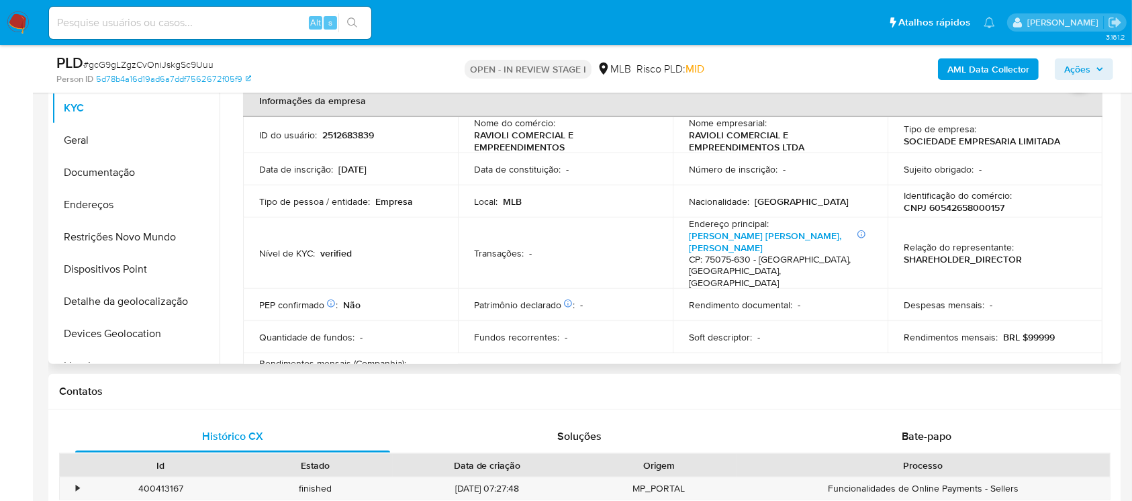
scroll to position [0, 0]
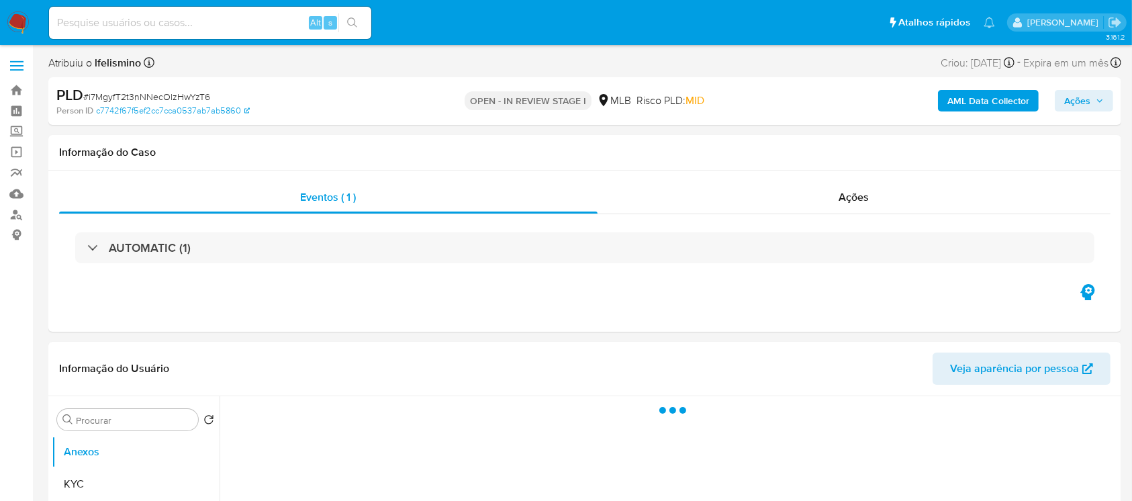
select select "10"
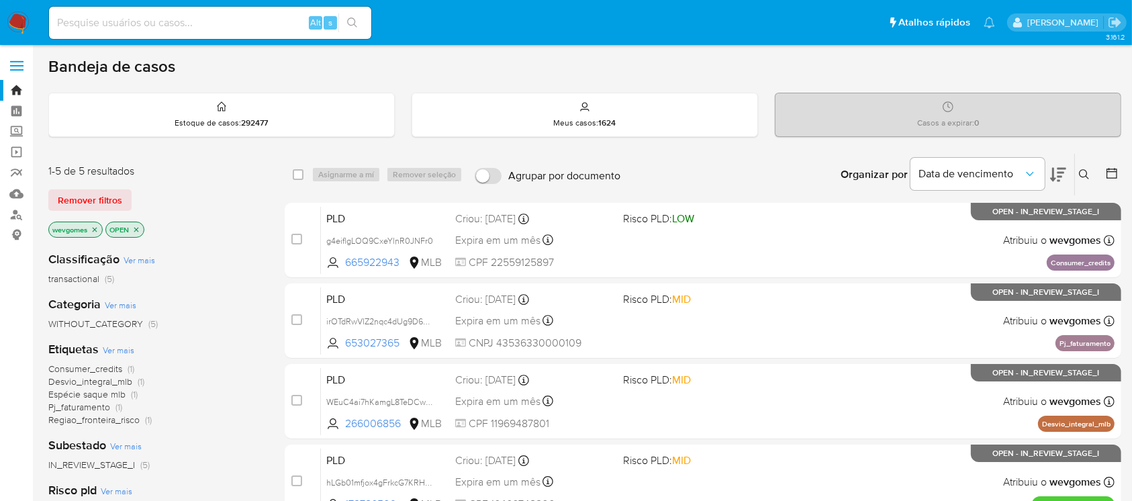
click at [95, 228] on icon "close-filter" at bounding box center [95, 229] width 5 height 5
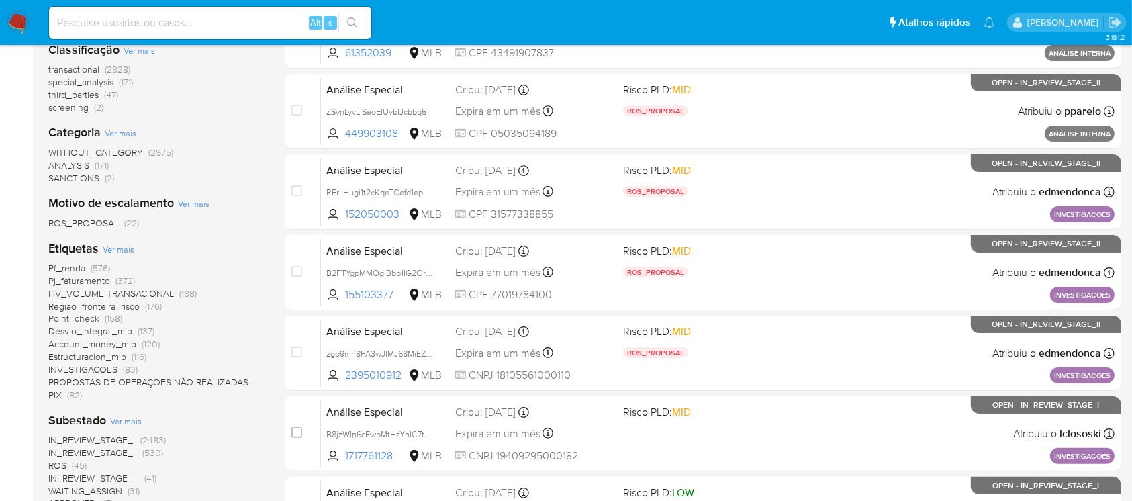
scroll to position [238, 0]
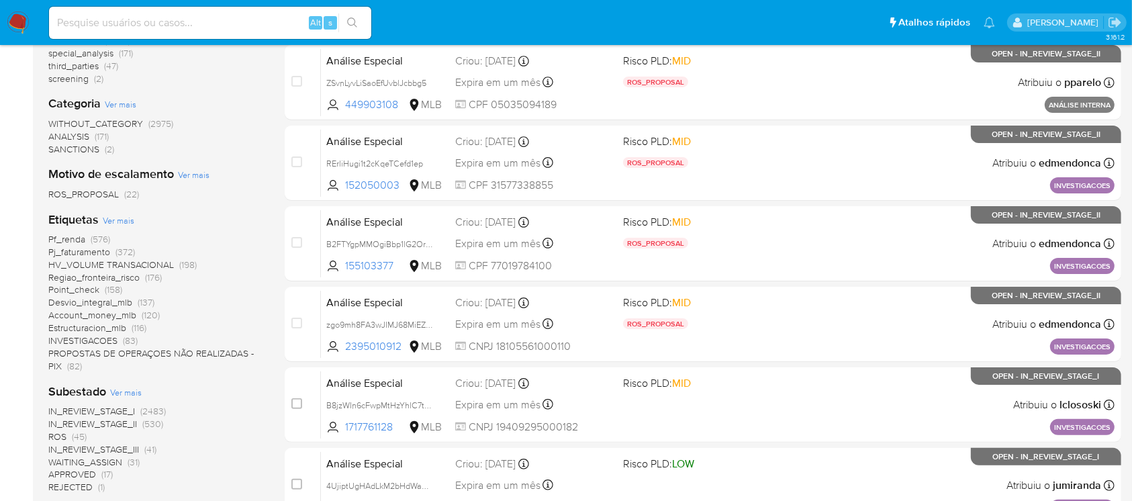
click at [88, 412] on span "IN_REVIEW_STAGE_I" at bounding box center [91, 410] width 87 height 13
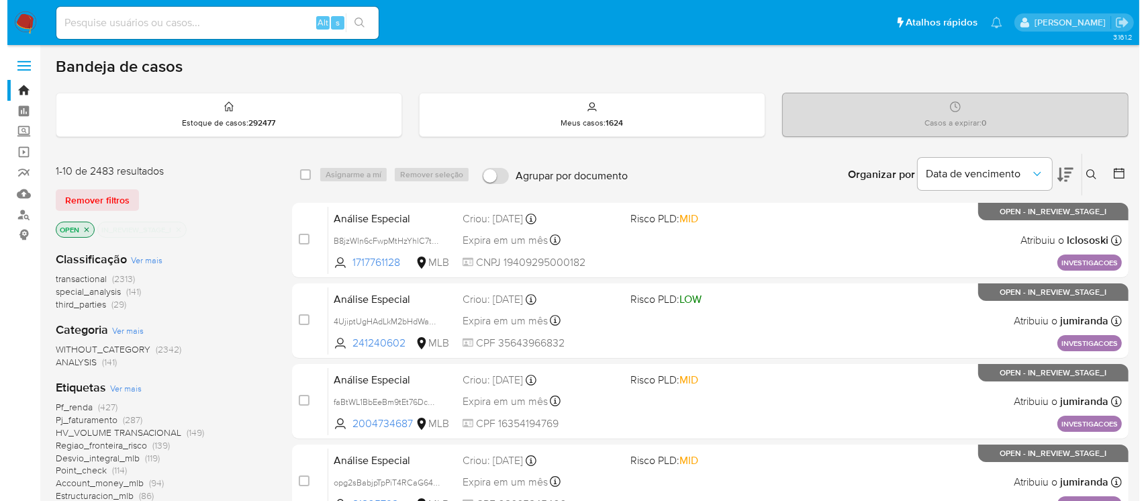
scroll to position [119, 0]
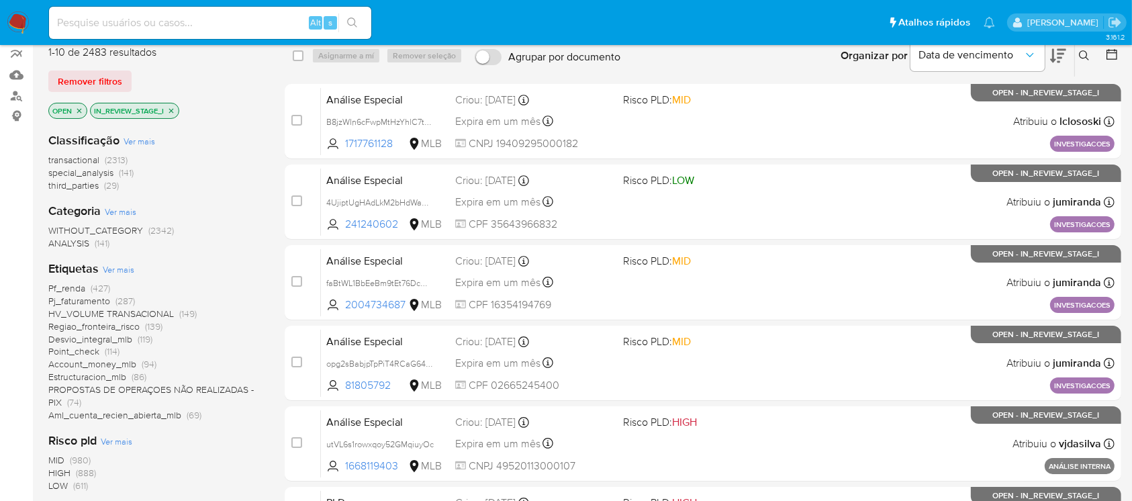
click at [113, 268] on span "Ver mais" at bounding box center [119, 269] width 32 height 12
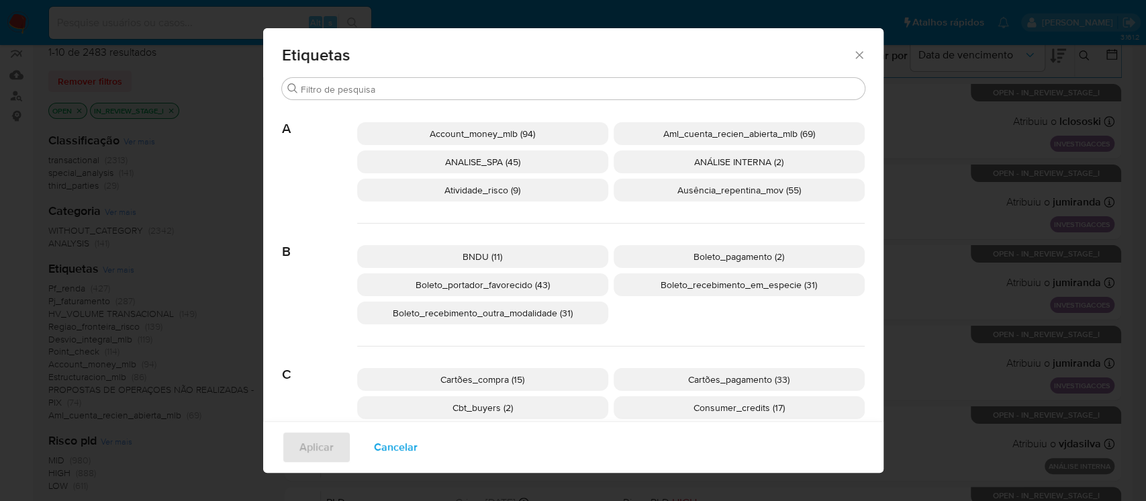
click at [420, 316] on span "Boleto_recebimento_outra_modalidade (31)" at bounding box center [483, 312] width 180 height 13
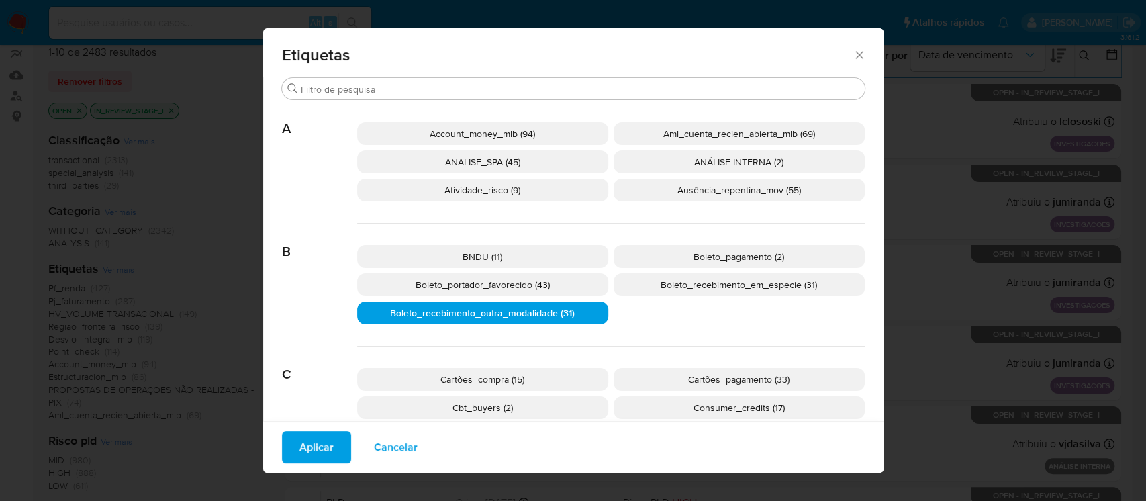
click at [302, 445] on span "Aplicar" at bounding box center [317, 447] width 34 height 30
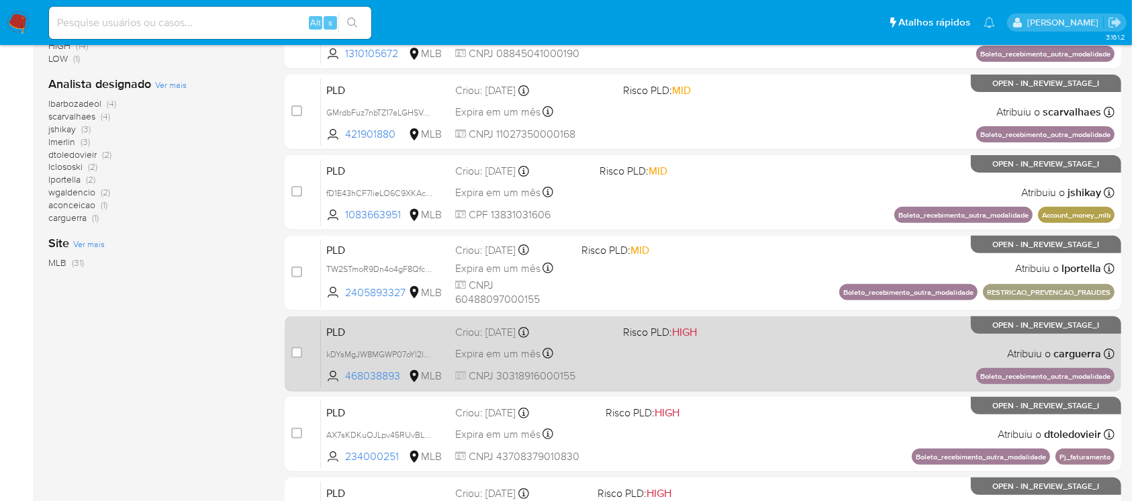
scroll to position [477, 0]
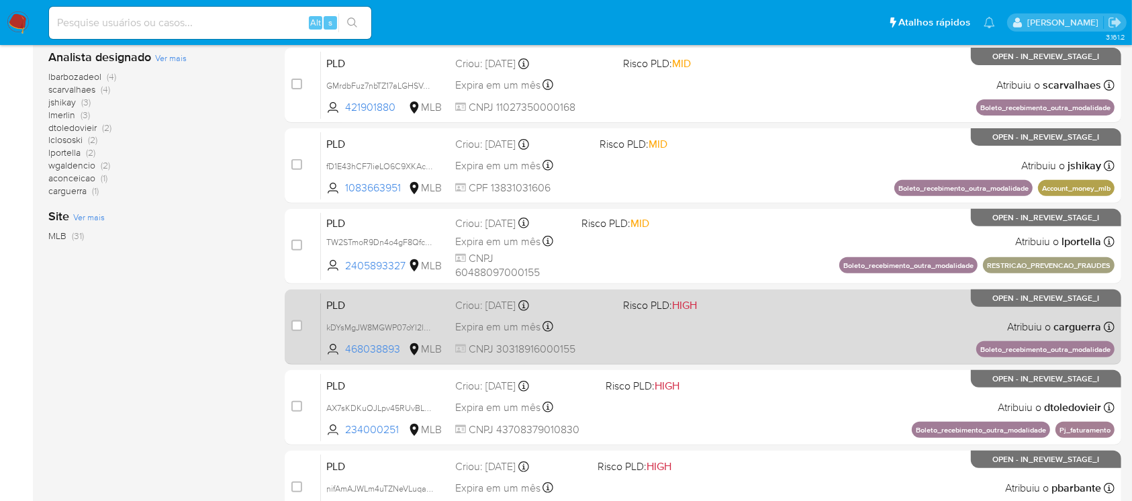
click at [648, 342] on div "PLD kDYsMgJW8MGWP07oYI2lJ1fv 468038893 MLB Risco PLD: HIGH Criou: 12/09/2025 Cr…" at bounding box center [718, 327] width 794 height 68
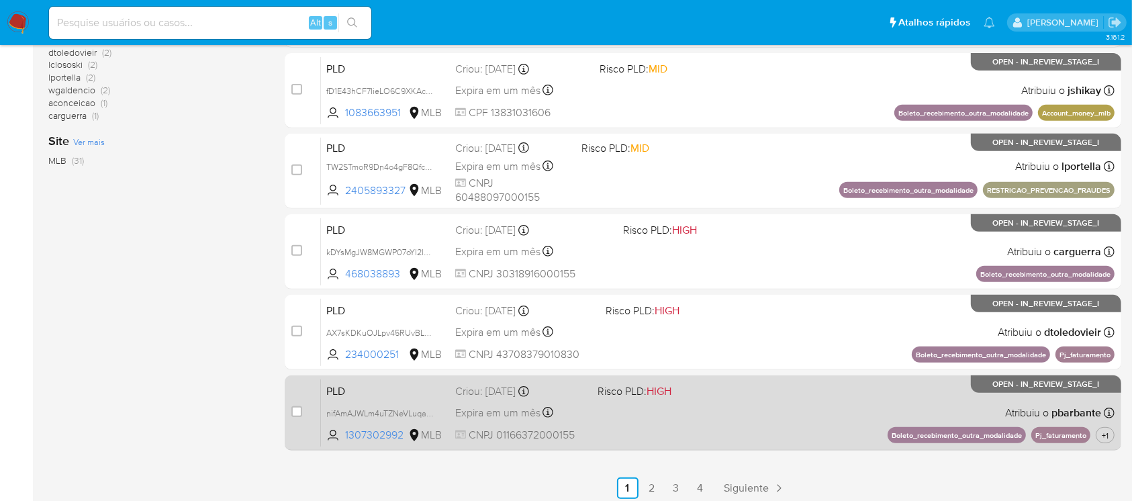
scroll to position [596, 0]
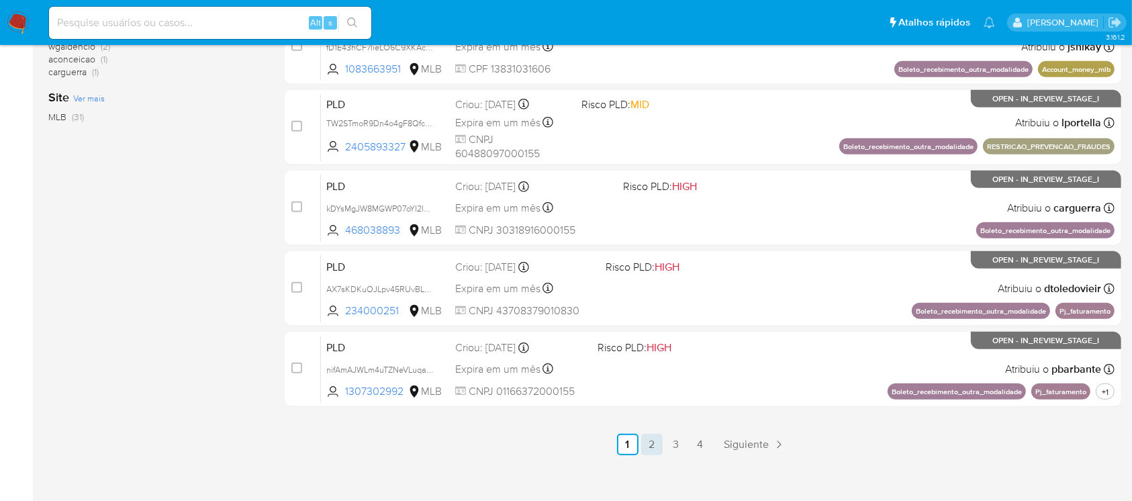
click at [653, 449] on link "2" at bounding box center [651, 444] width 21 height 21
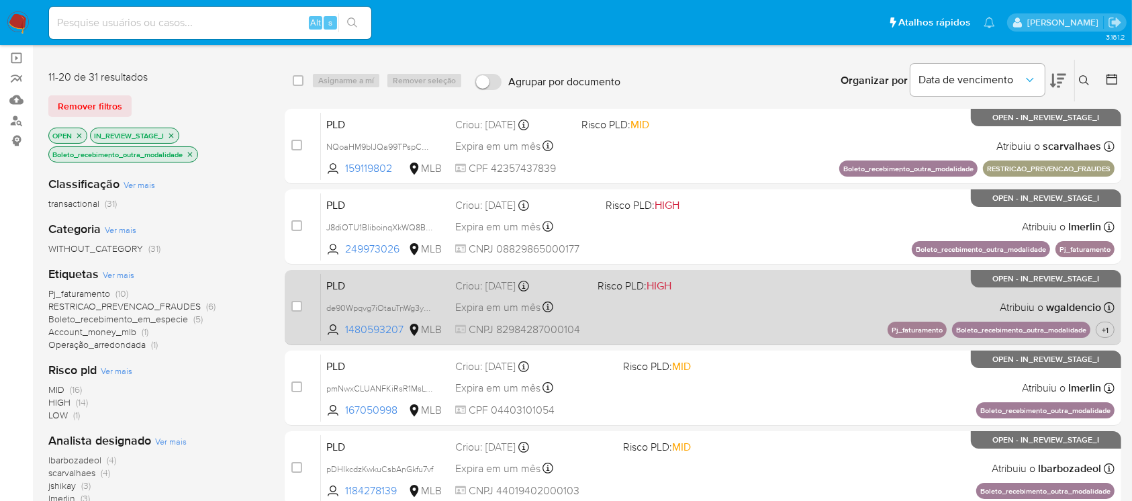
scroll to position [119, 0]
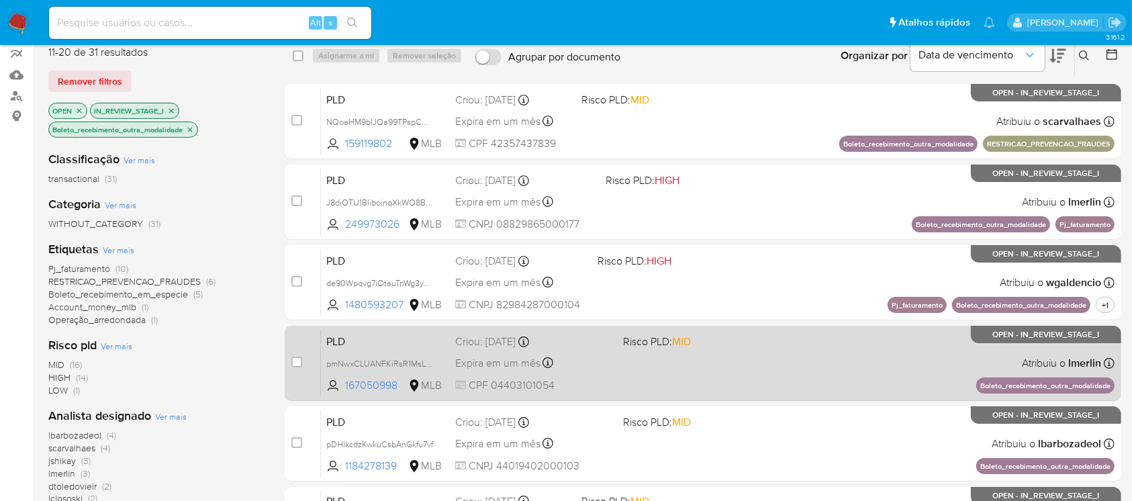
click at [610, 371] on div "PLD pmNwxCLUANFKiRsR1MsLx6Fw 167050998 MLB Risco PLD: MID Criou: 12/09/2025 Cri…" at bounding box center [718, 363] width 794 height 68
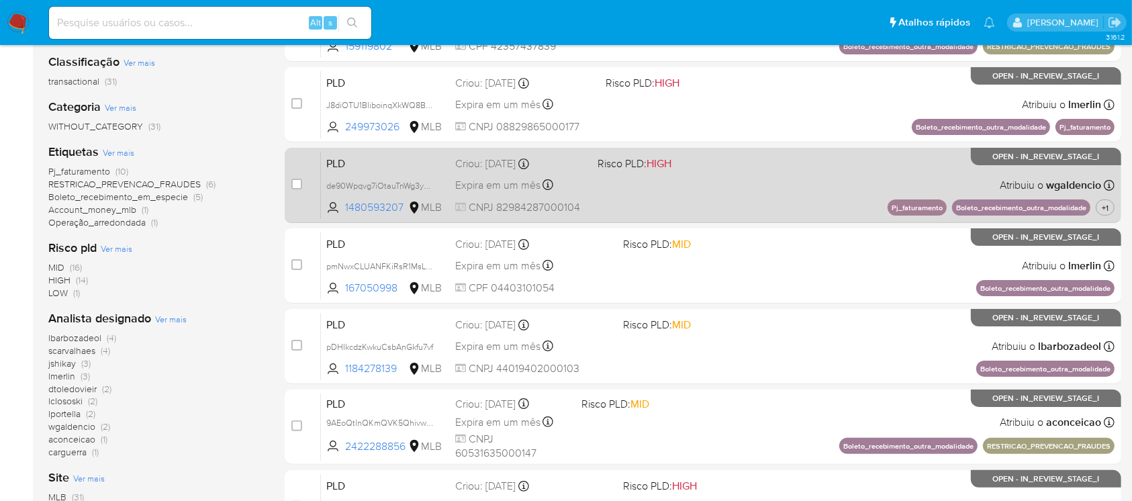
scroll to position [238, 0]
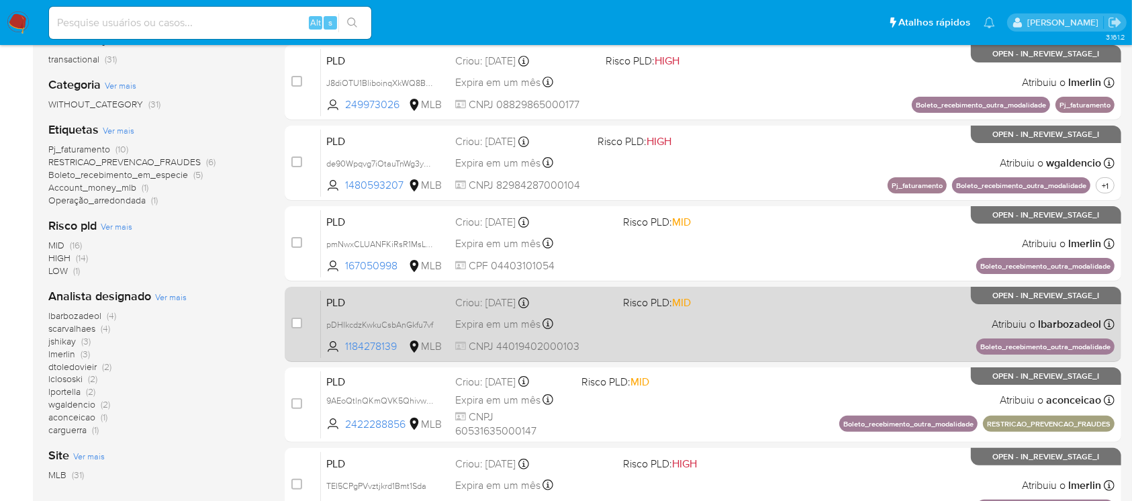
click at [641, 338] on div "PLD pDHIkcdzKwkuCsbAnGkfu7vf 1184278139 MLB Risco PLD: MID Criou: 12/09/2025 Cr…" at bounding box center [718, 324] width 794 height 68
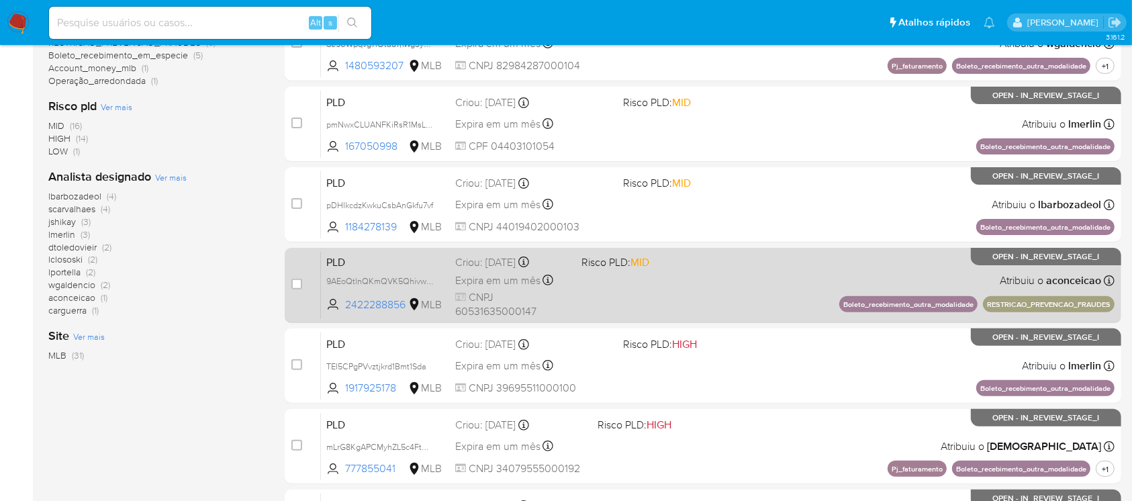
scroll to position [477, 0]
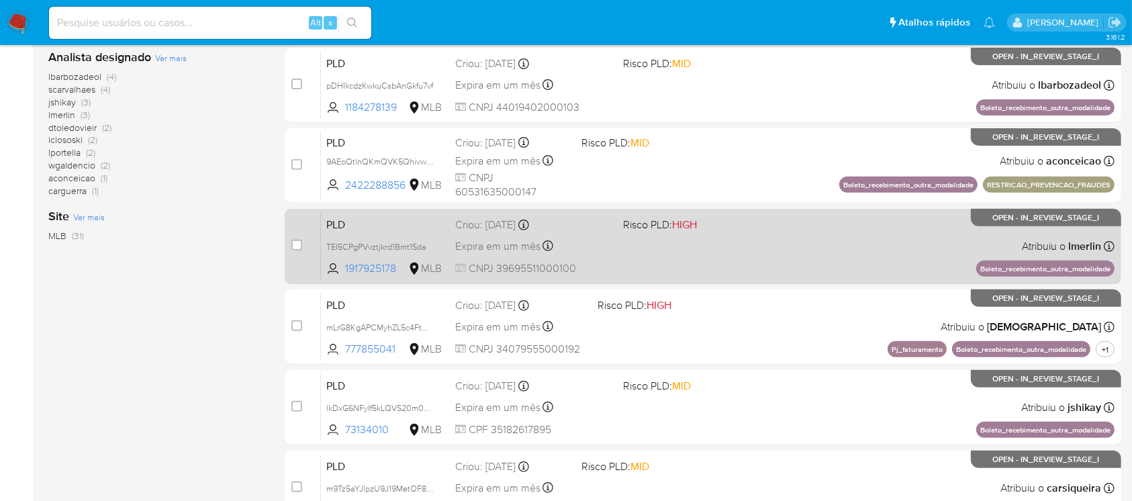
click at [696, 265] on div "PLD TEI5CPgPVvztjkrd1Bmt1Sda 1917925178 MLB Risco PLD: HIGH Criou: 12/09/2025 C…" at bounding box center [718, 246] width 794 height 68
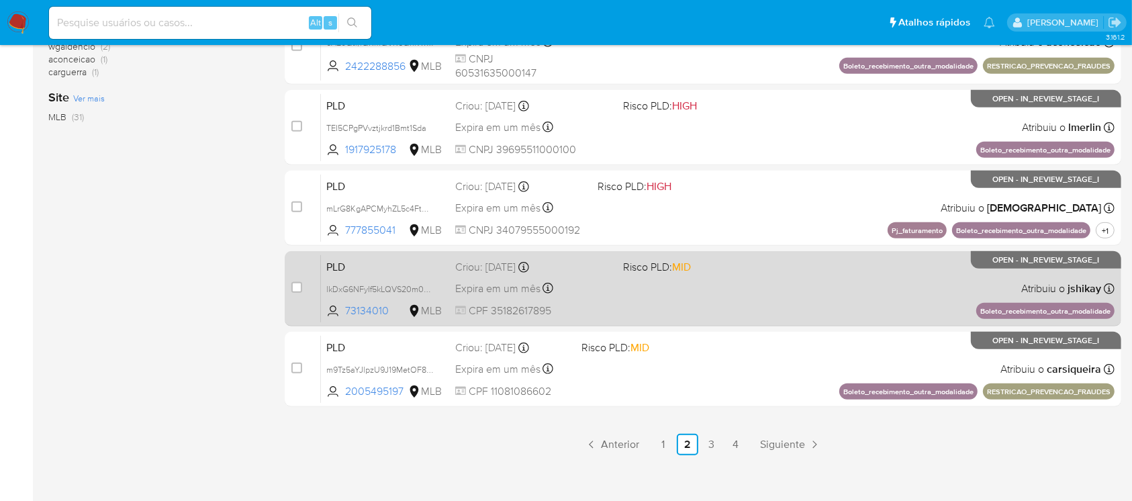
click at [601, 304] on span "CPF 35182617895" at bounding box center [533, 311] width 156 height 15
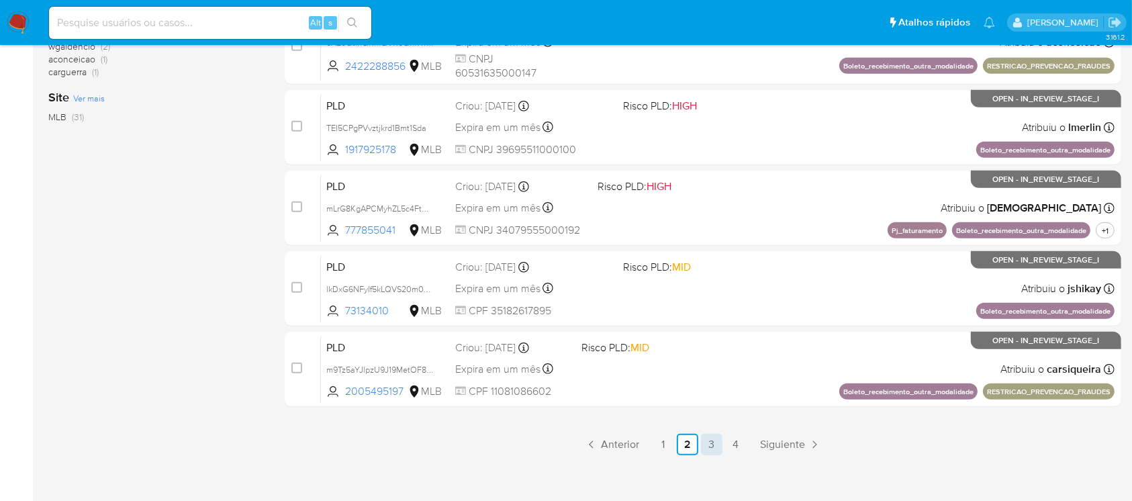
click at [709, 444] on link "3" at bounding box center [711, 444] width 21 height 21
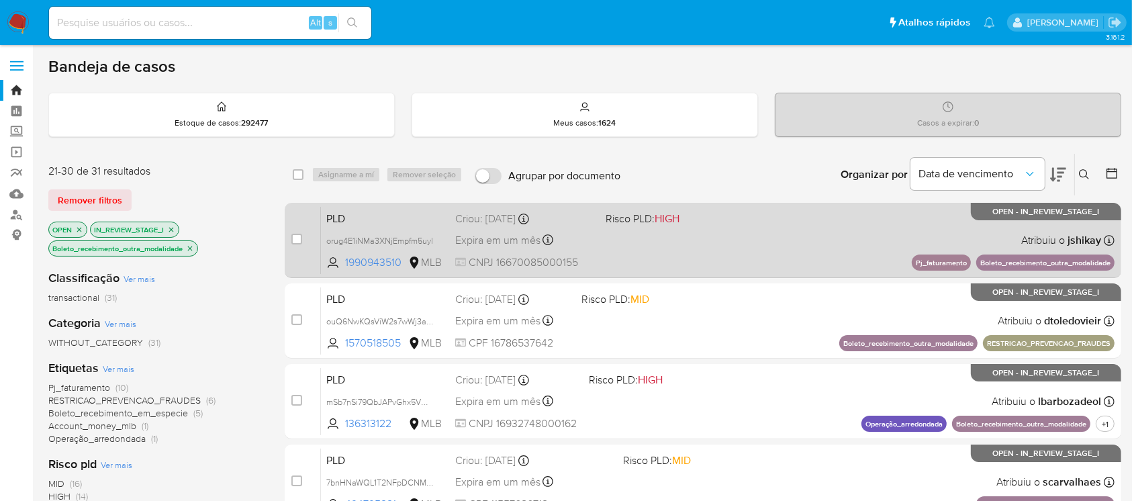
click at [608, 242] on div "PLD orug4E1iNMa3XNjEmpfm5uyl 1990943510 MLB Risco PLD: HIGH Criou: 12/09/2025 C…" at bounding box center [718, 240] width 794 height 68
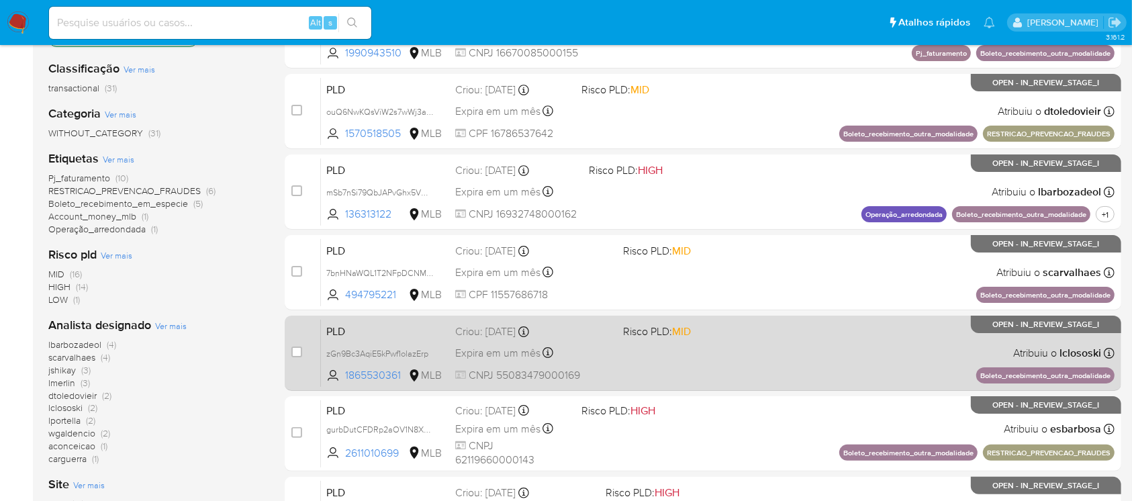
scroll to position [238, 0]
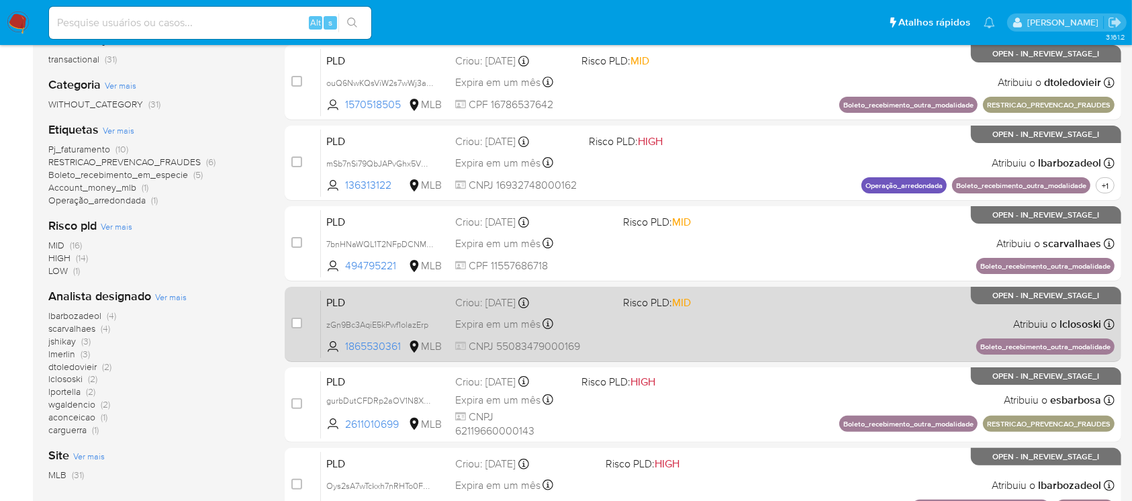
click at [645, 332] on div "PLD zGn9Bc3AqiE5kPwf1olazErp 1865530361 MLB Risco PLD: MID Criou: 12/09/2025 Cr…" at bounding box center [718, 324] width 794 height 68
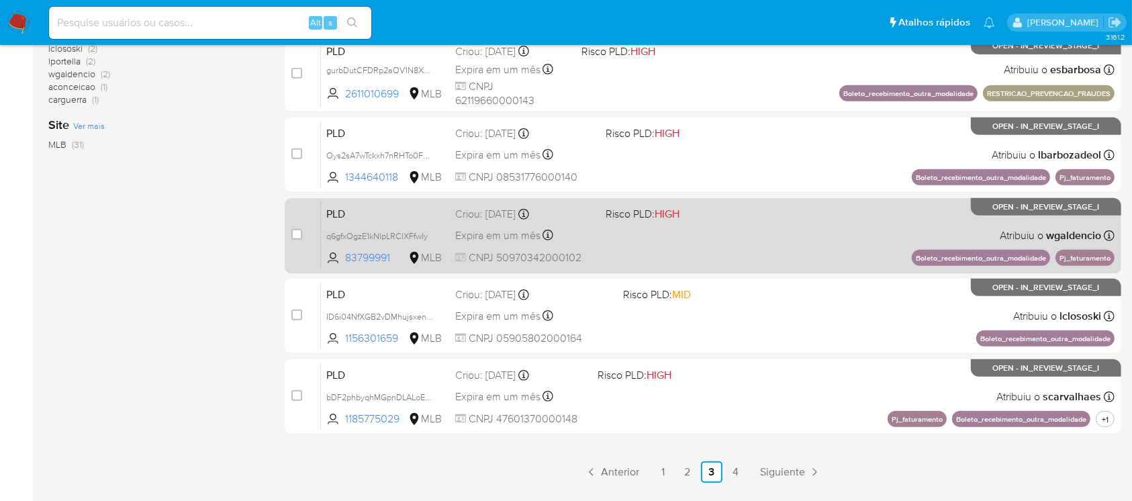
scroll to position [596, 0]
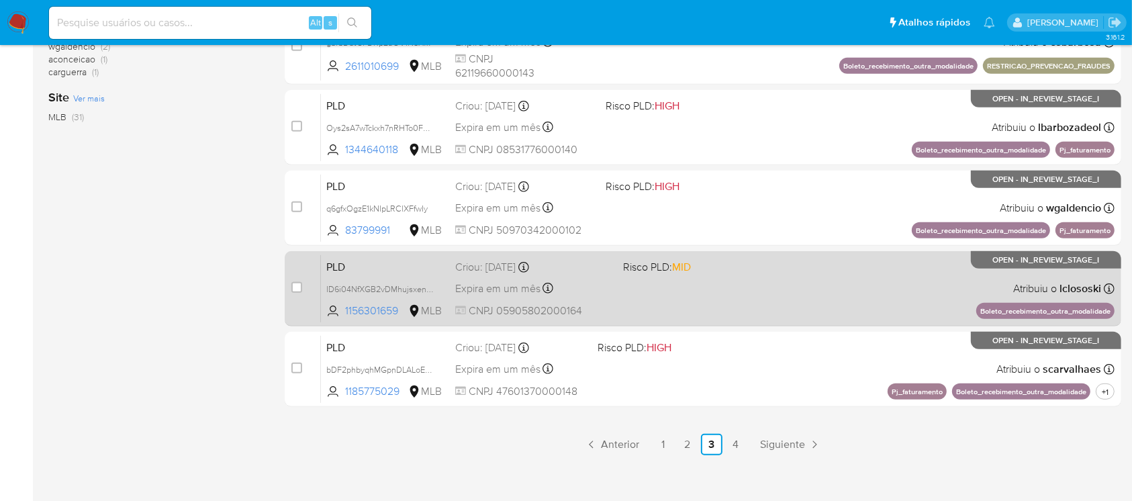
click at [643, 310] on div "PLD ID6i04NfXGB2vDMhujsxenuk 1156301659 MLB Risco PLD: MID Criou: 12/09/2025 Cr…" at bounding box center [718, 289] width 794 height 68
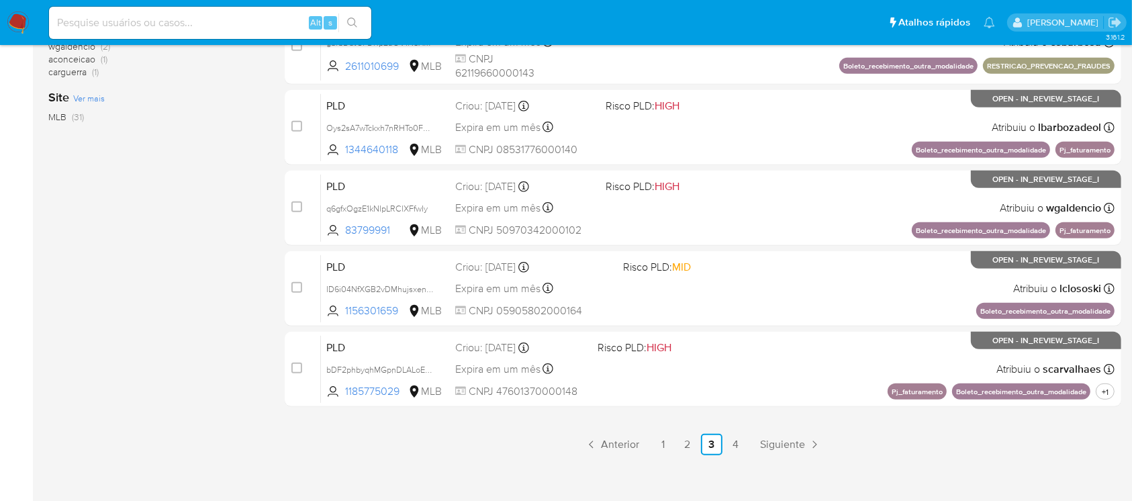
click at [169, 24] on input at bounding box center [210, 22] width 322 height 17
paste input "SZbWM0HD4FYb8gjyZdcQDC6i"
type input "SZbWM0HD4FYb8gjyZdcQDC6i"
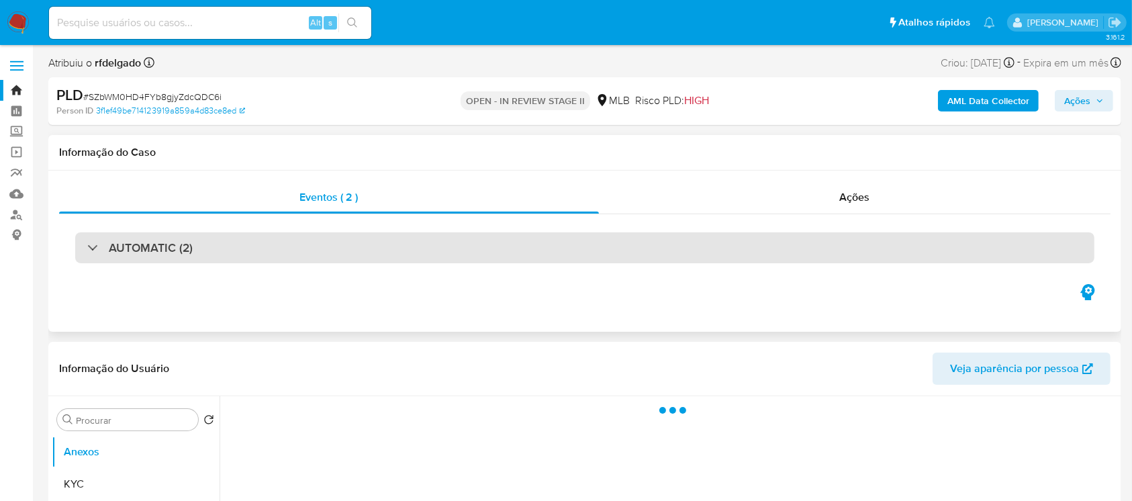
click at [166, 242] on h3 "AUTOMATIC (2)" at bounding box center [151, 247] width 84 height 15
select select "10"
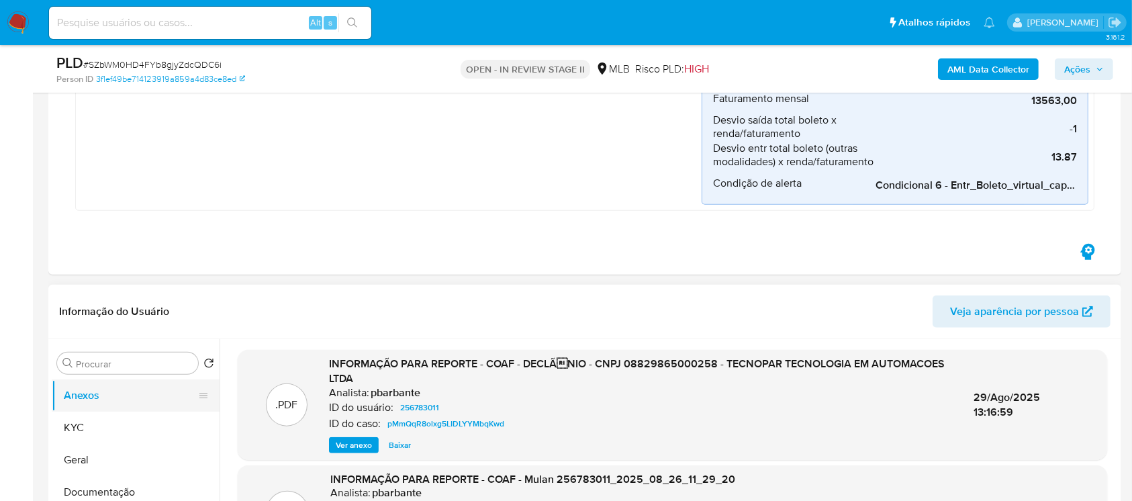
scroll to position [1193, 0]
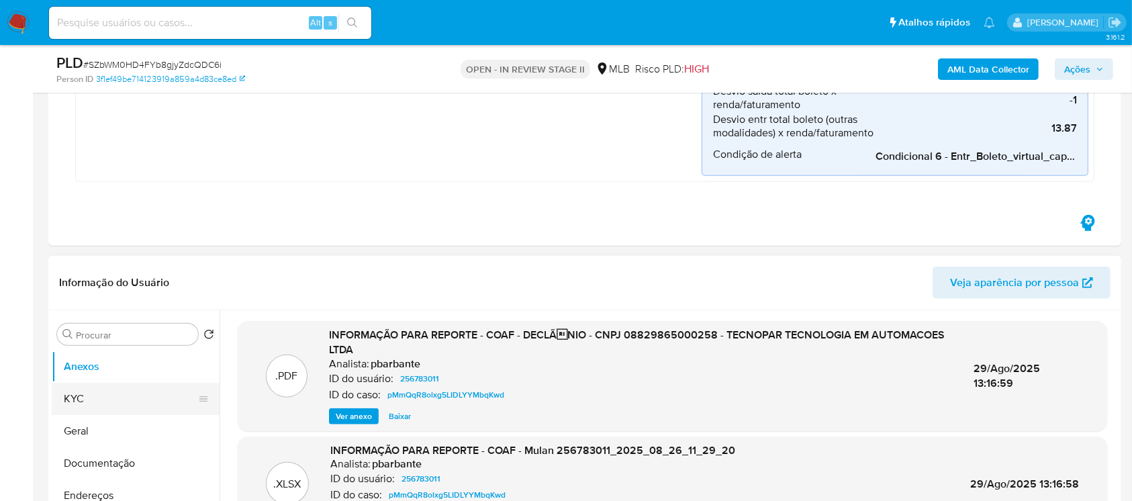
click at [73, 401] on button "KYC" at bounding box center [130, 399] width 157 height 32
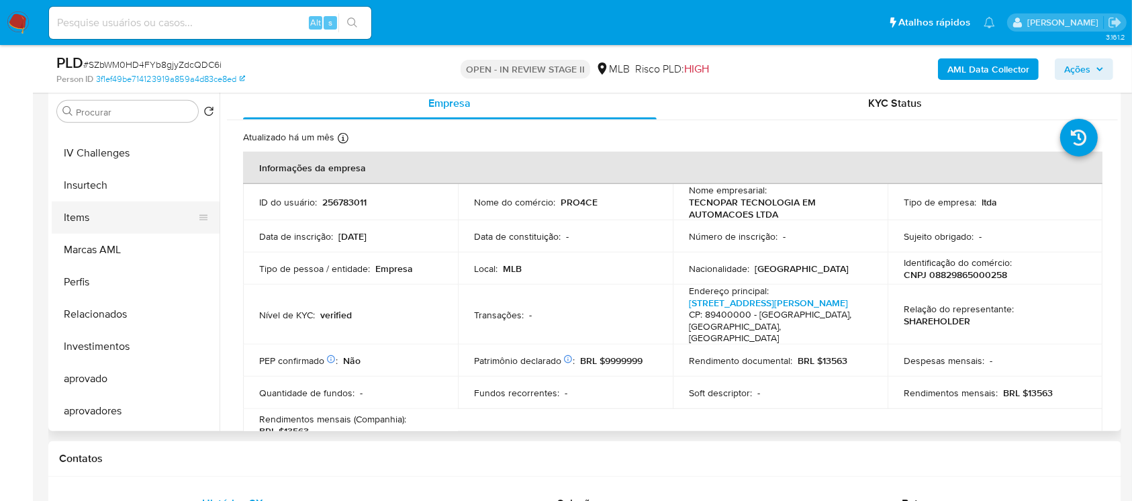
scroll to position [696, 0]
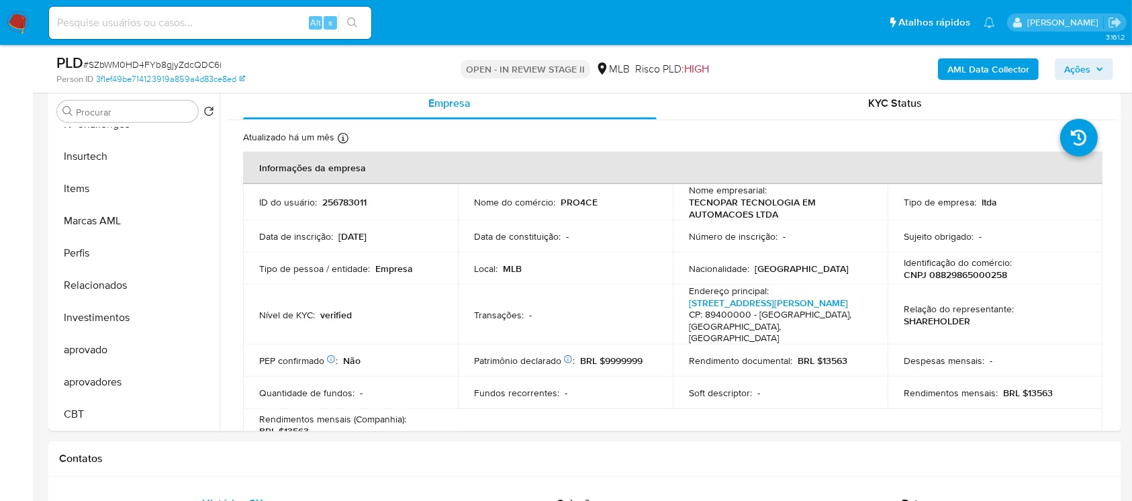
click at [161, 21] on input at bounding box center [210, 22] width 322 height 17
paste input "q6gfxOgzE1kNIpLRClXFfwIy"
type input "q6gfxOgzE1kNIpLRClXFfwIy"
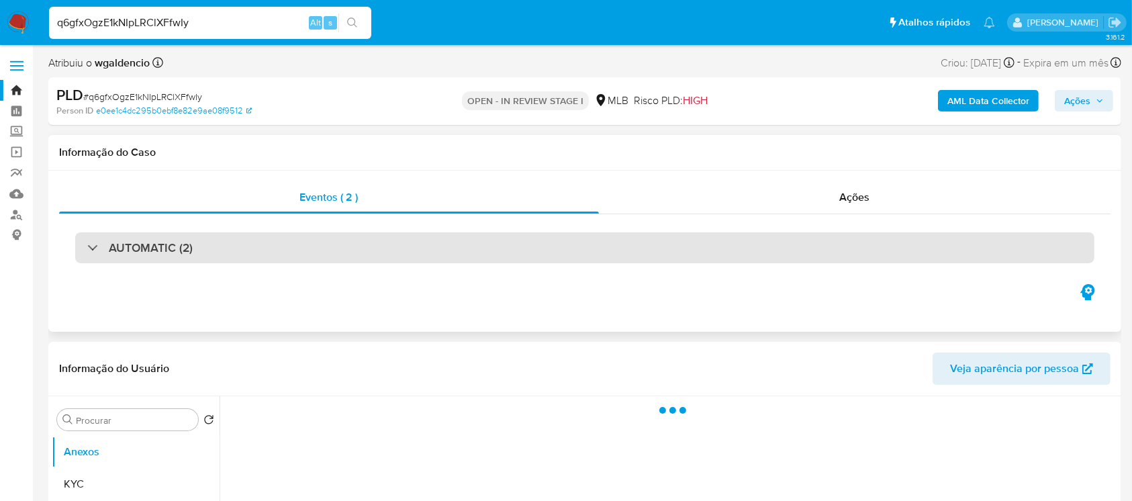
select select "10"
click at [113, 248] on h3 "AUTOMATIC (2)" at bounding box center [151, 247] width 84 height 15
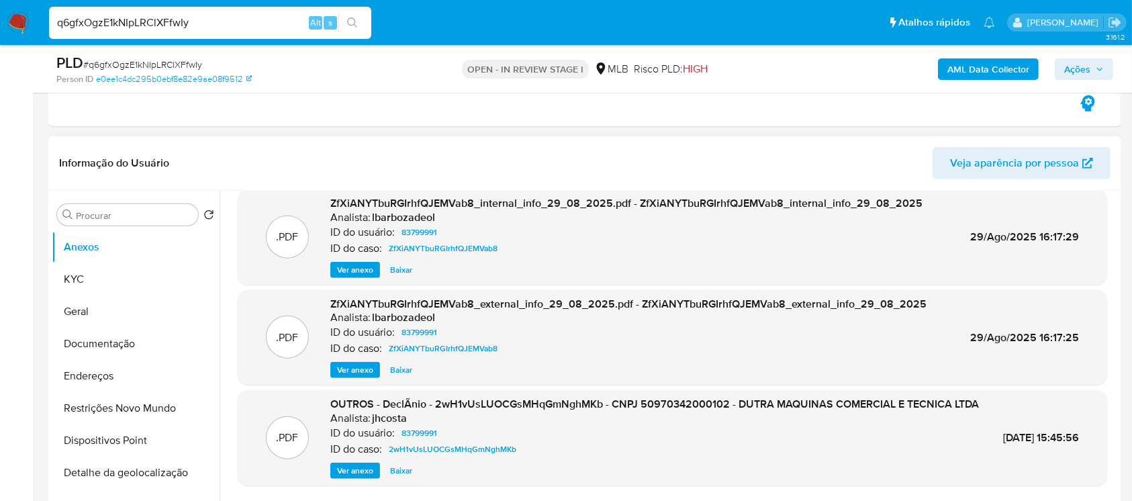
scroll to position [128, 0]
click at [107, 313] on button "Geral" at bounding box center [130, 311] width 157 height 32
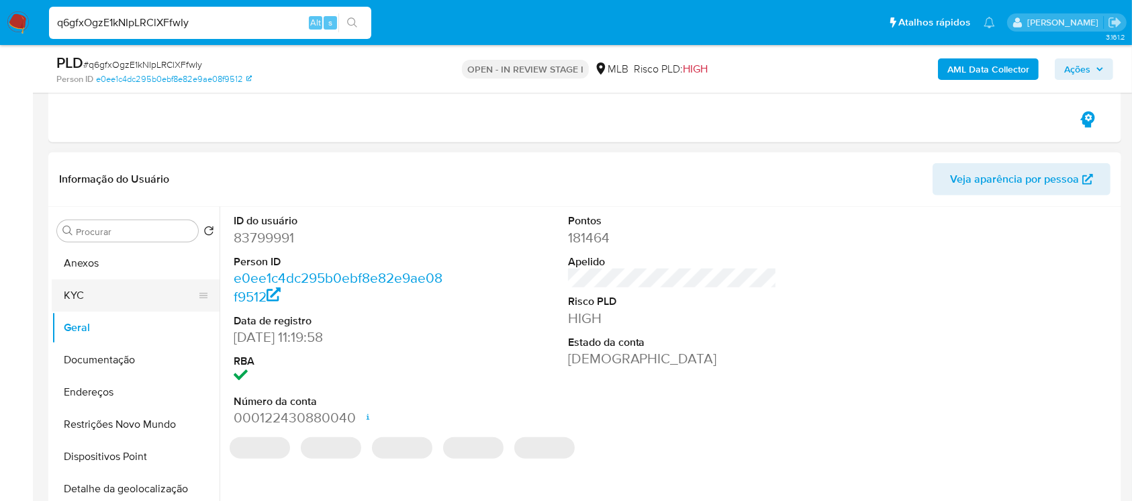
click at [78, 298] on button "KYC" at bounding box center [130, 295] width 157 height 32
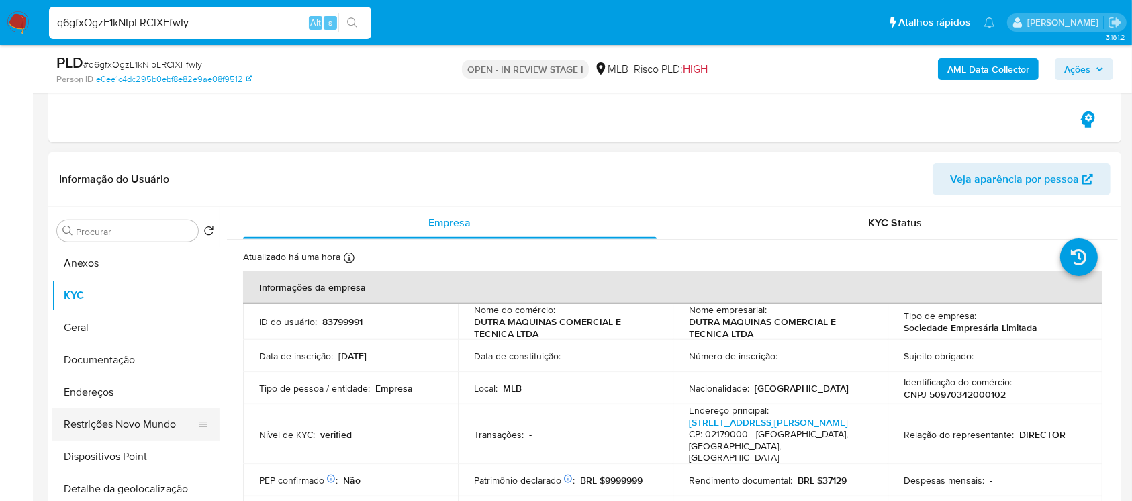
click at [105, 426] on button "Restrições Novo Mundo" at bounding box center [130, 424] width 157 height 32
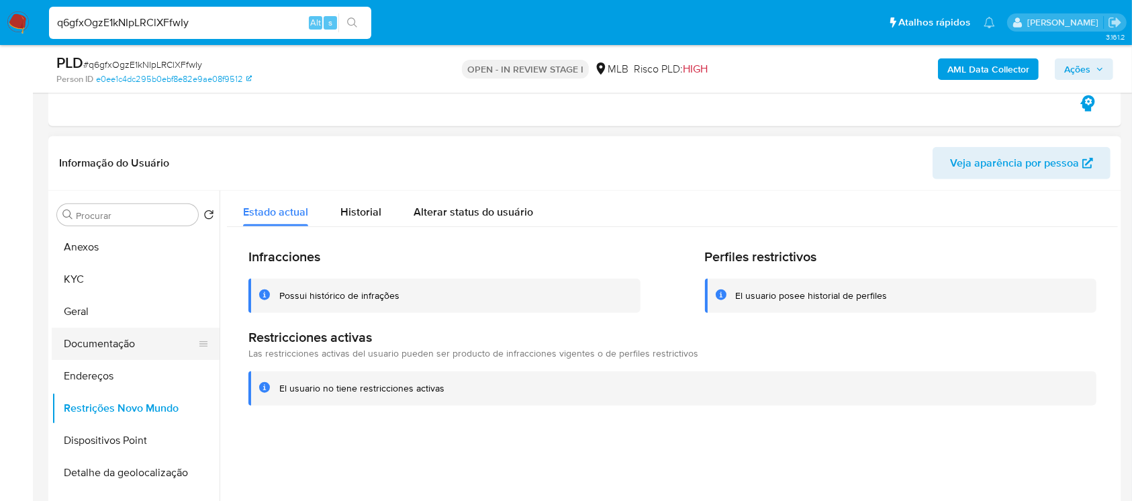
click at [86, 338] on button "Documentação" at bounding box center [130, 344] width 157 height 32
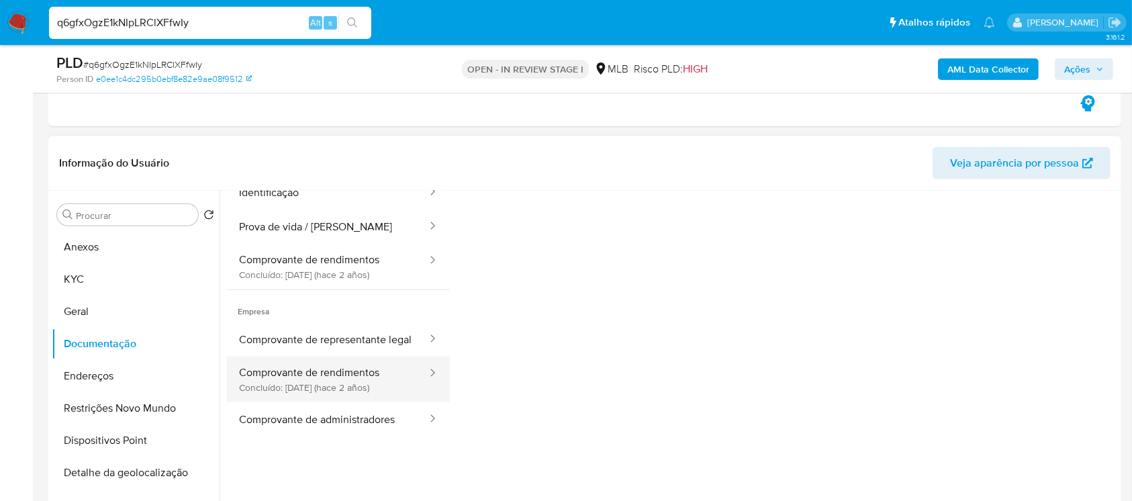
scroll to position [109, 0]
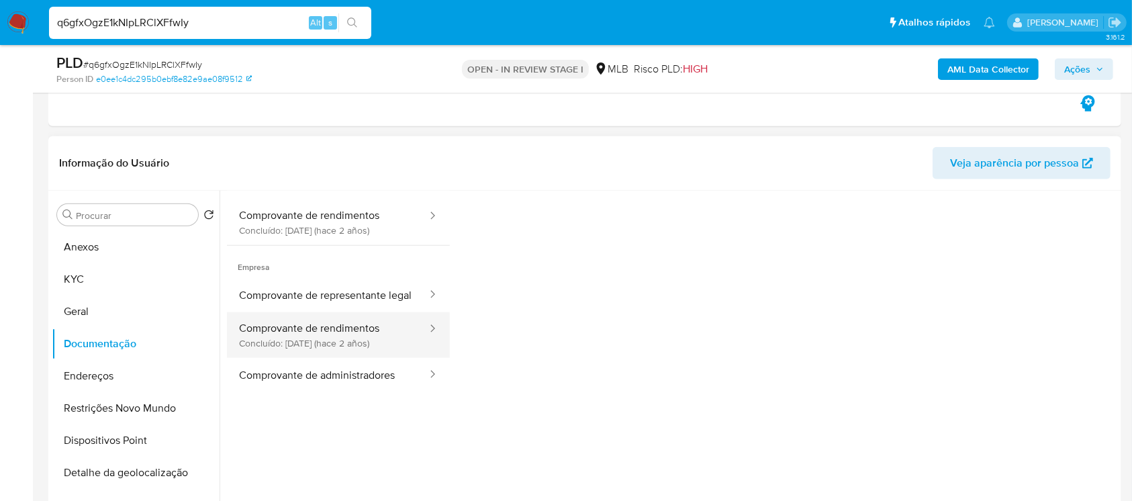
click at [298, 351] on button "Comprovante de rendimentos Concluído: 28/06/2023 (hace 2 años)" at bounding box center [327, 335] width 201 height 46
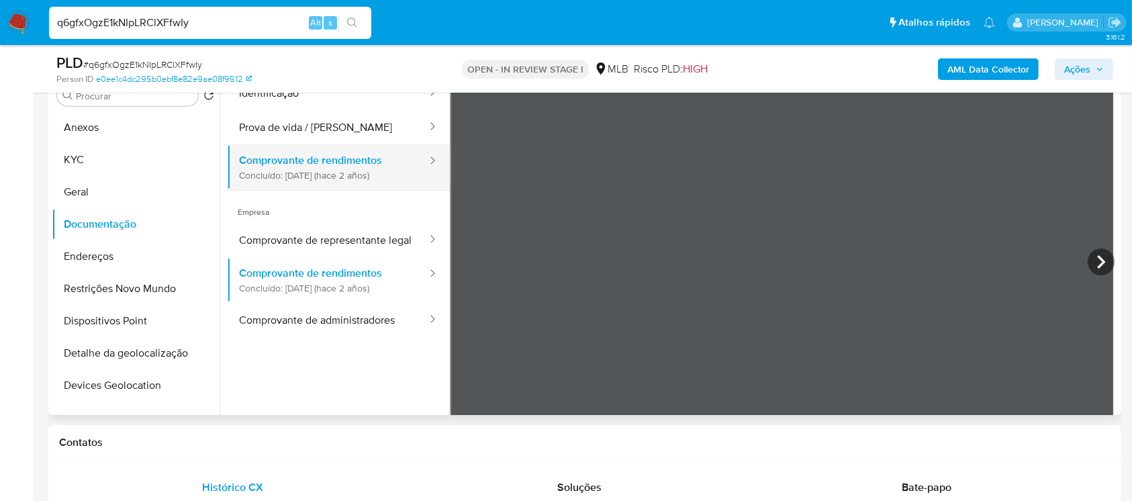
scroll to position [0, 0]
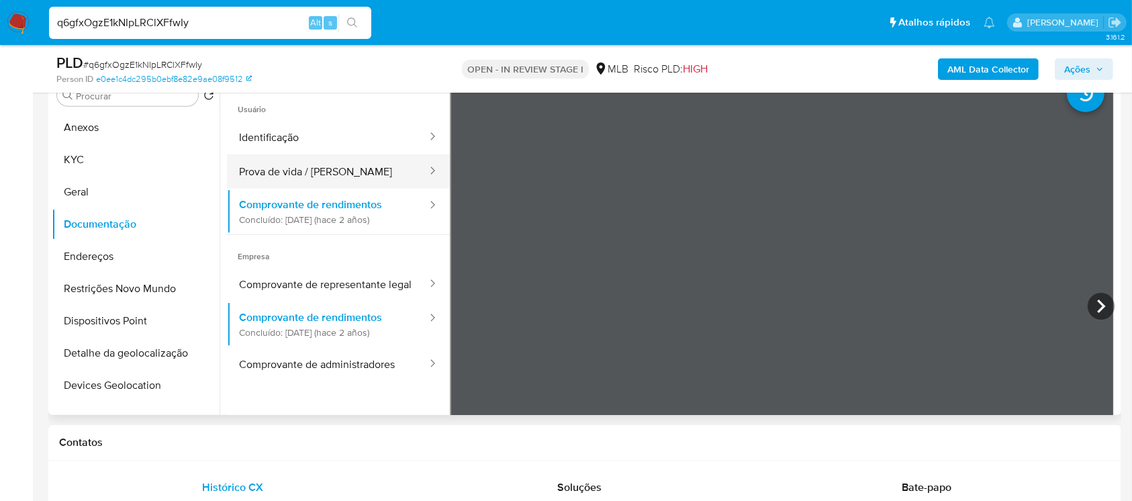
click at [276, 173] on button "Prova de vida / Selfie" at bounding box center [327, 171] width 201 height 34
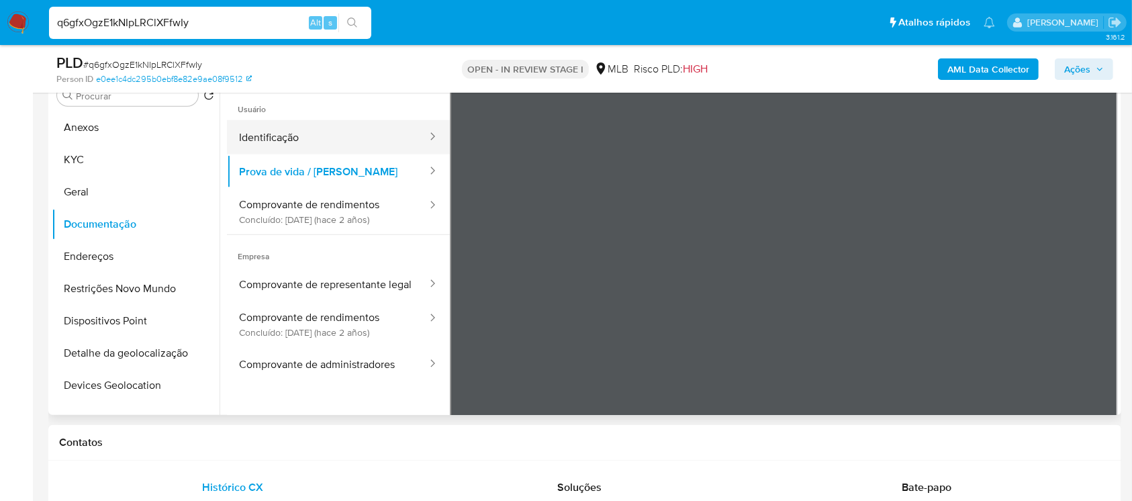
click at [263, 138] on button "Identificação" at bounding box center [327, 137] width 201 height 34
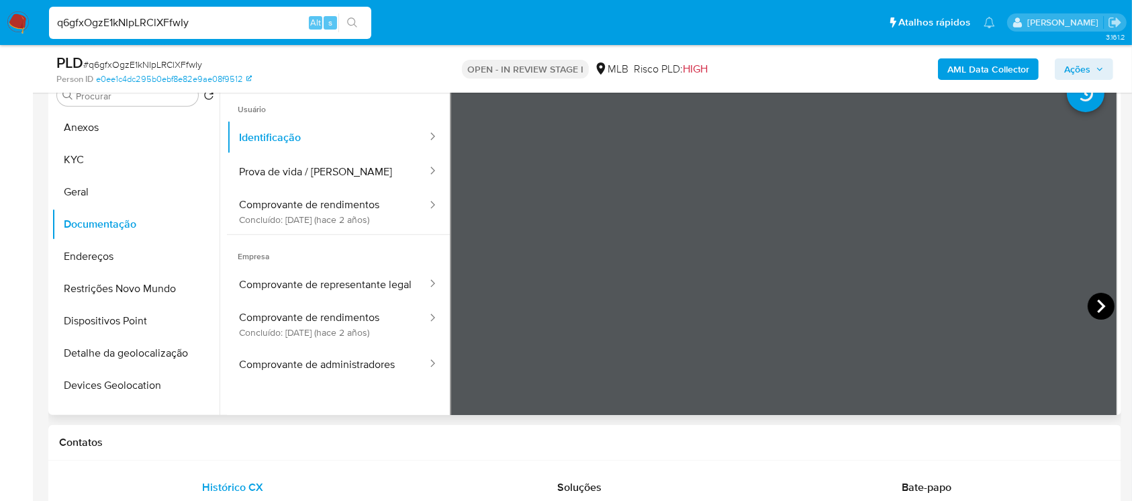
click at [1097, 304] on icon at bounding box center [1101, 306] width 8 height 13
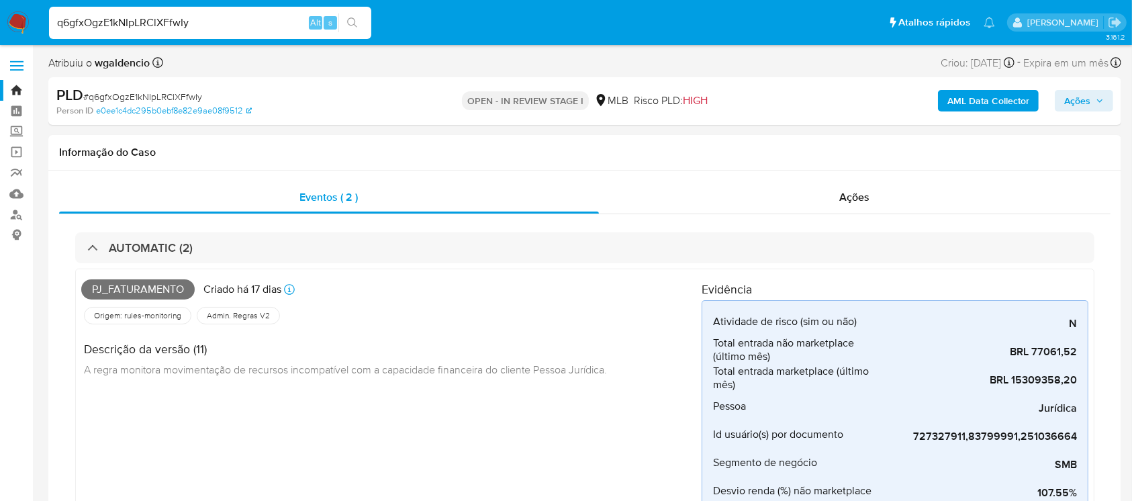
click at [220, 26] on input "q6gfxOgzE1kNIpLRClXFfwIy" at bounding box center [210, 22] width 322 height 17
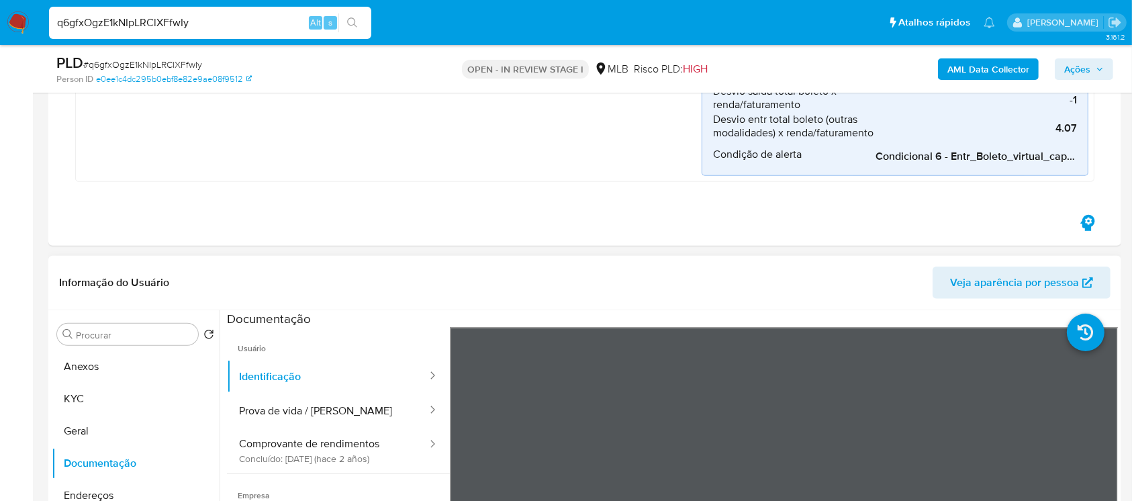
scroll to position [1313, 0]
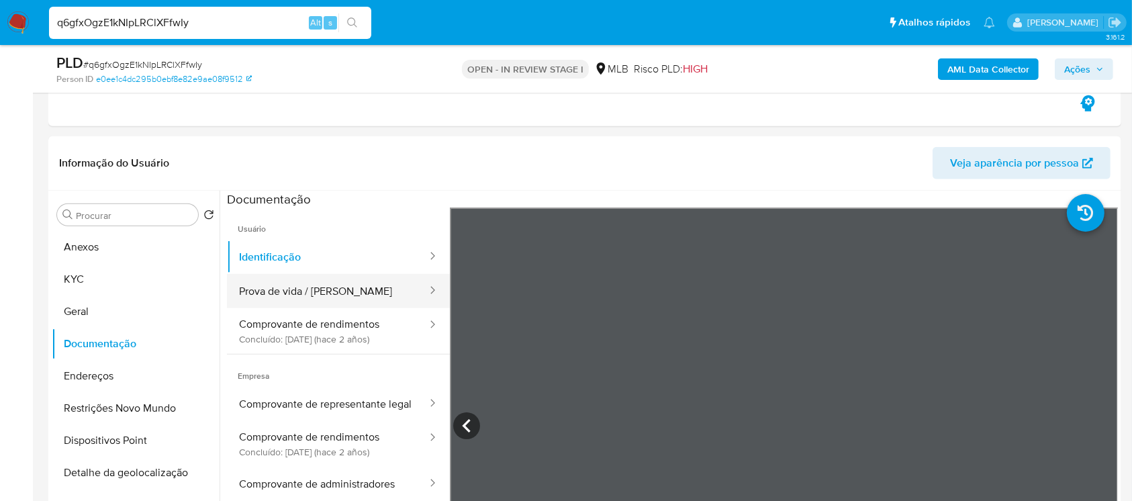
click at [283, 297] on button "Prova de vida / [PERSON_NAME]" at bounding box center [327, 291] width 201 height 34
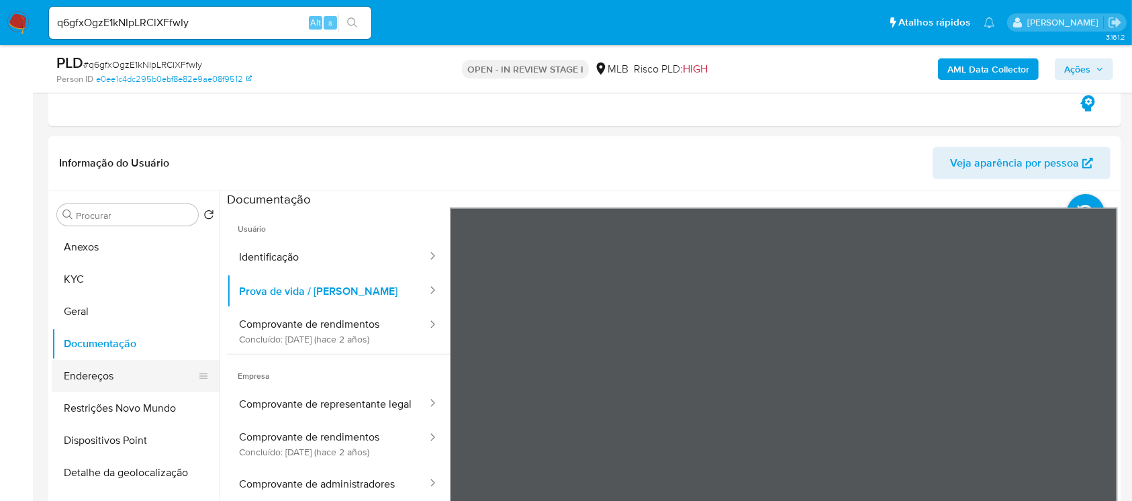
click at [86, 377] on button "Endereços" at bounding box center [130, 376] width 157 height 32
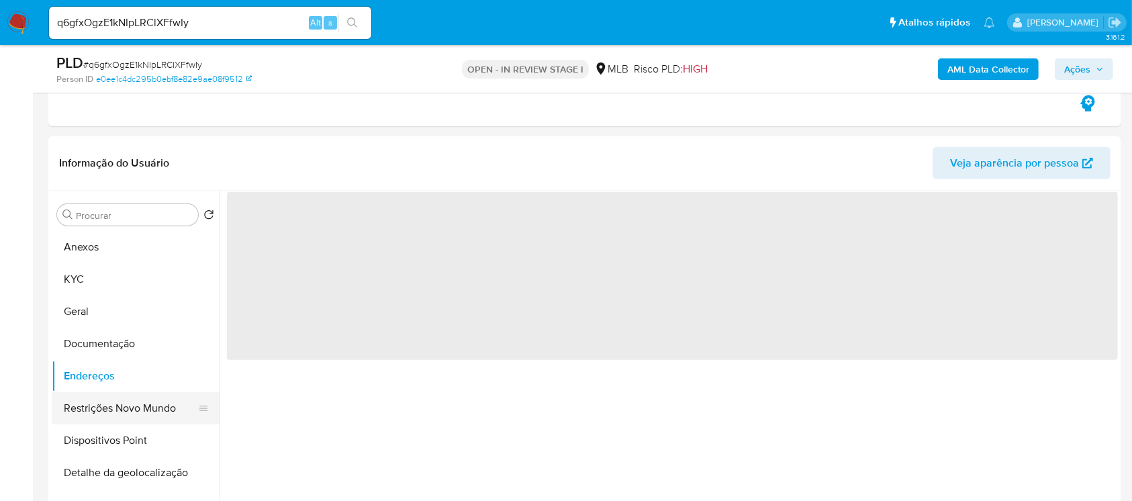
click at [91, 415] on button "Restrições Novo Mundo" at bounding box center [130, 408] width 157 height 32
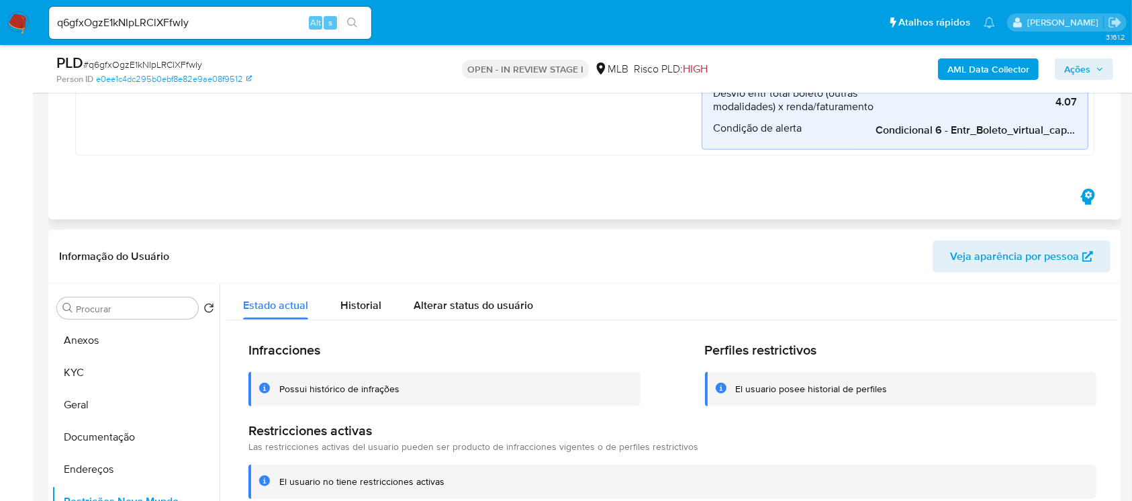
scroll to position [1193, 0]
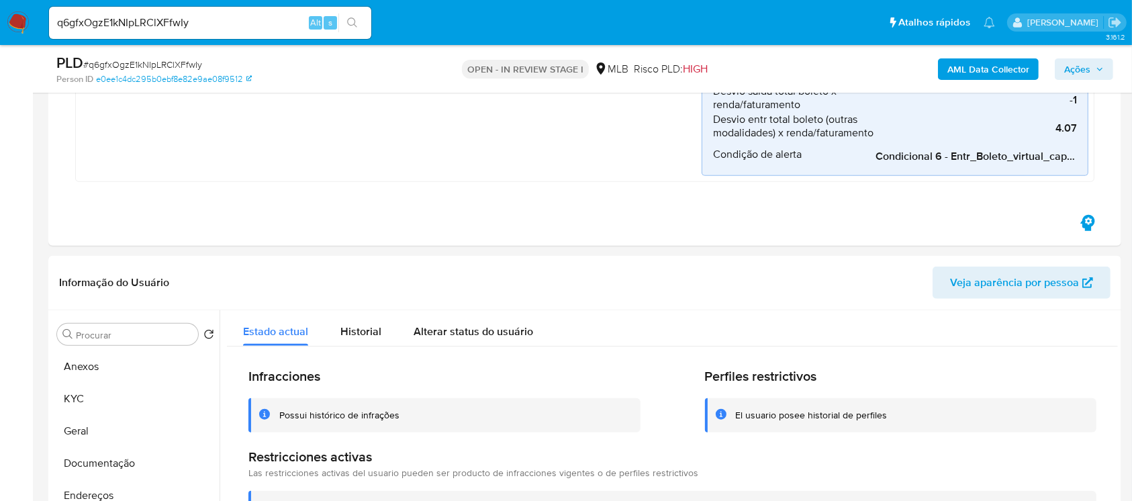
click at [982, 60] on b "AML Data Collector" at bounding box center [989, 68] width 82 height 21
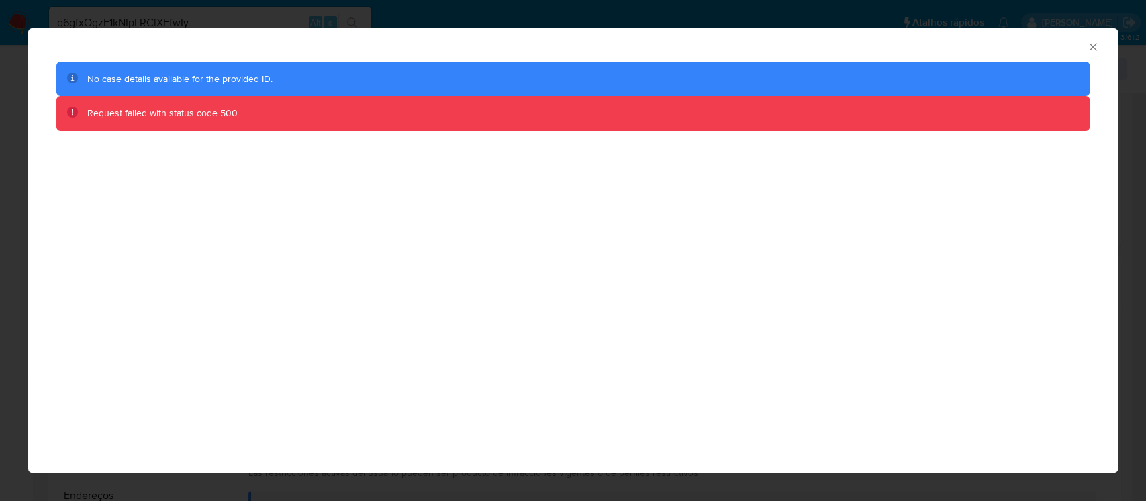
click at [1091, 46] on icon "Fechar a janela" at bounding box center [1093, 46] width 13 height 13
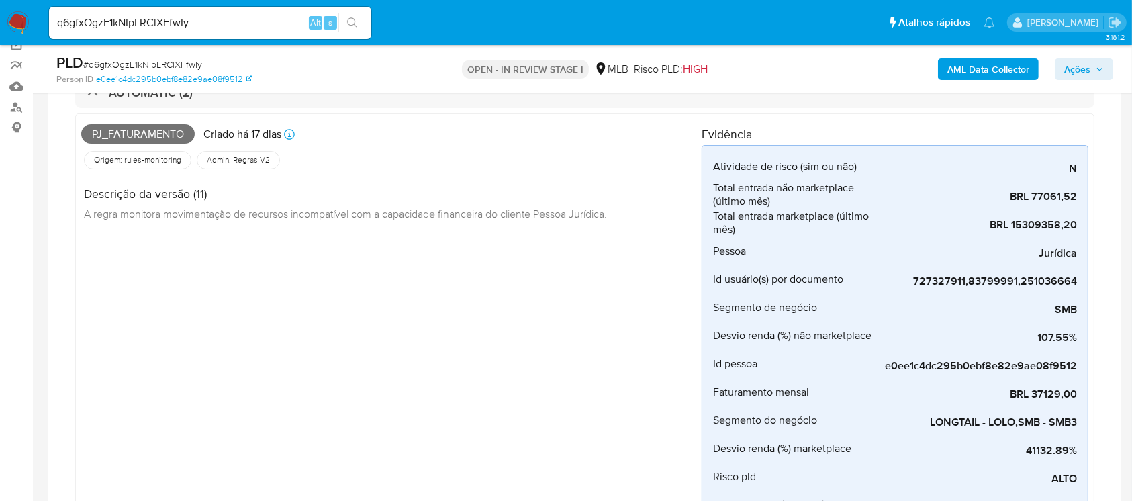
scroll to position [0, 0]
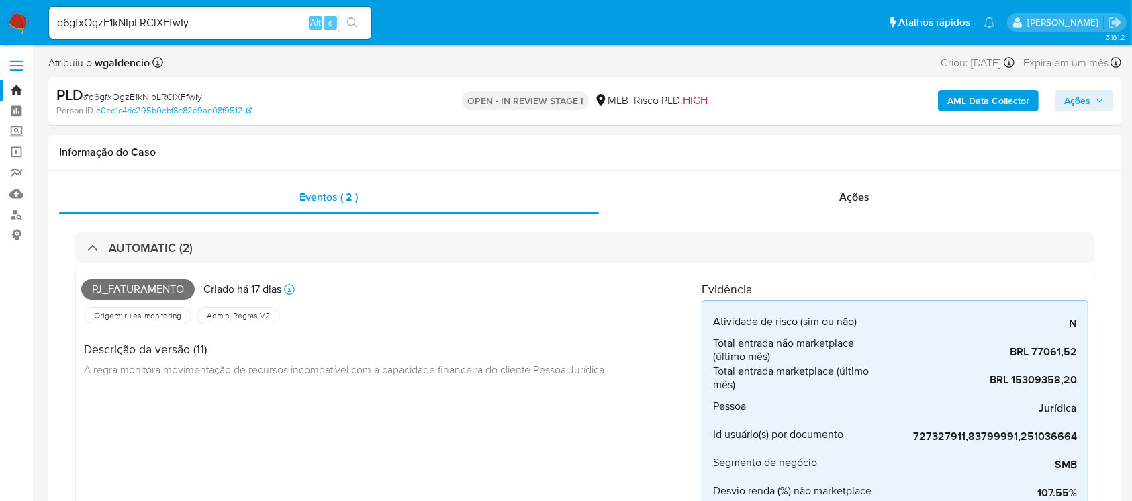
click at [217, 19] on input "q6gfxOgzE1kNIpLRClXFfwIy" at bounding box center [210, 22] width 322 height 17
paste input "HRsoMr8JGFzg7hdxM4YMD2GQ"
type input "HRsoMr8JGFzg7hdxM4YMD2GQ"
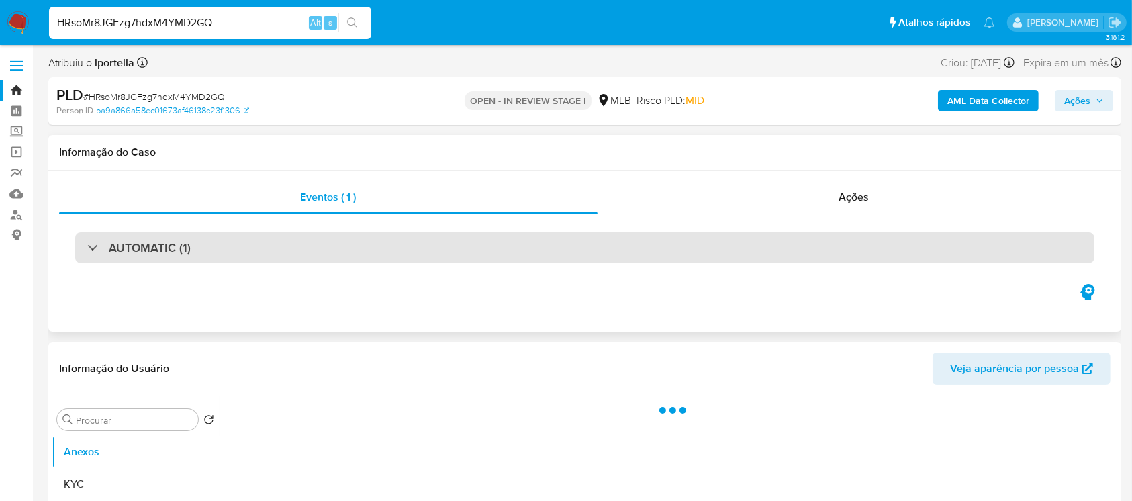
select select "10"
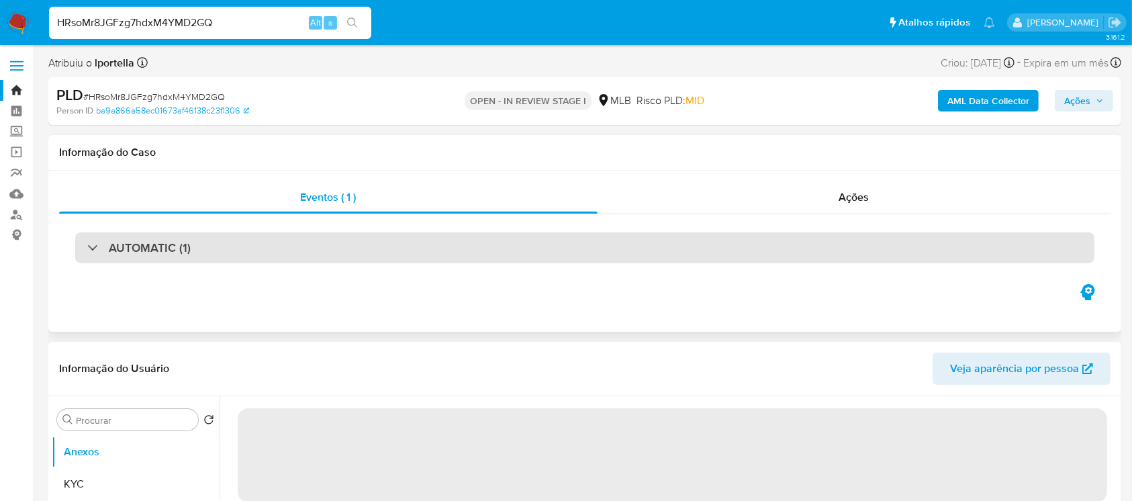
click at [173, 248] on h3 "AUTOMATIC (1)" at bounding box center [150, 247] width 82 height 15
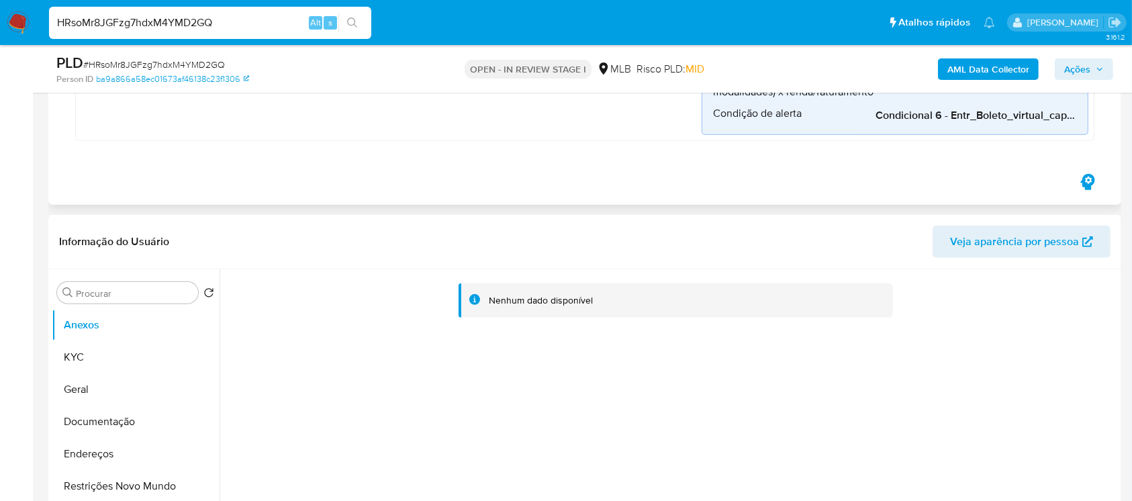
scroll to position [835, 0]
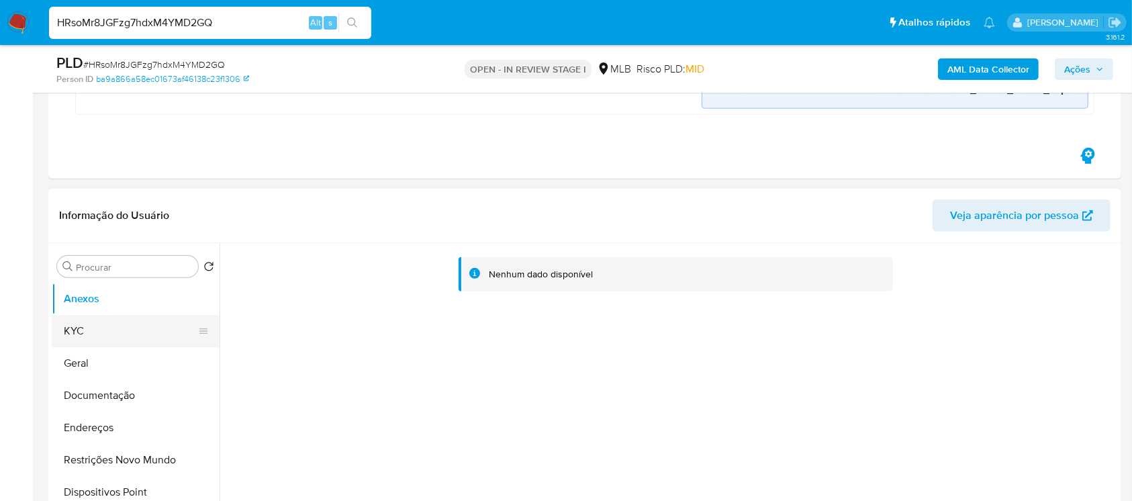
click at [86, 336] on button "KYC" at bounding box center [130, 331] width 157 height 32
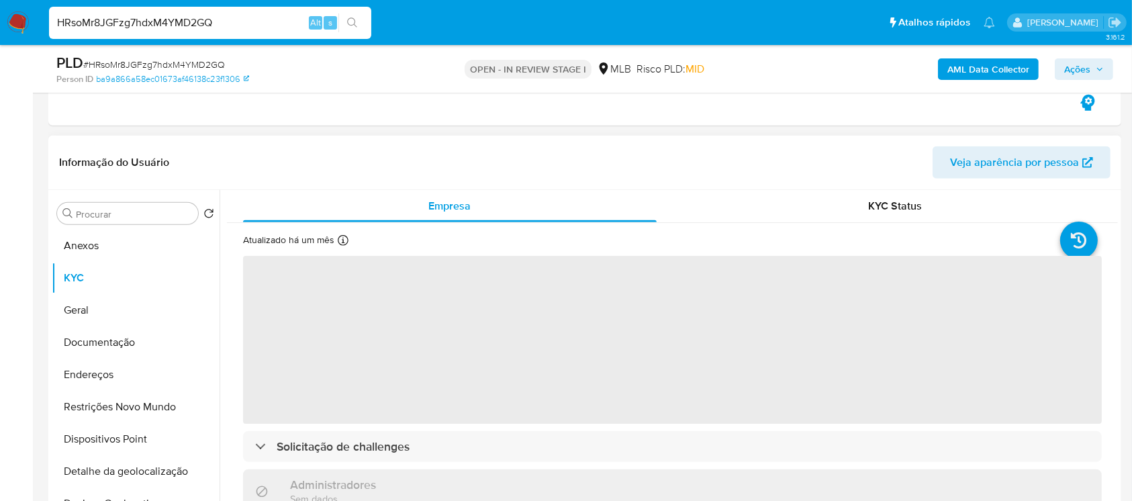
scroll to position [955, 0]
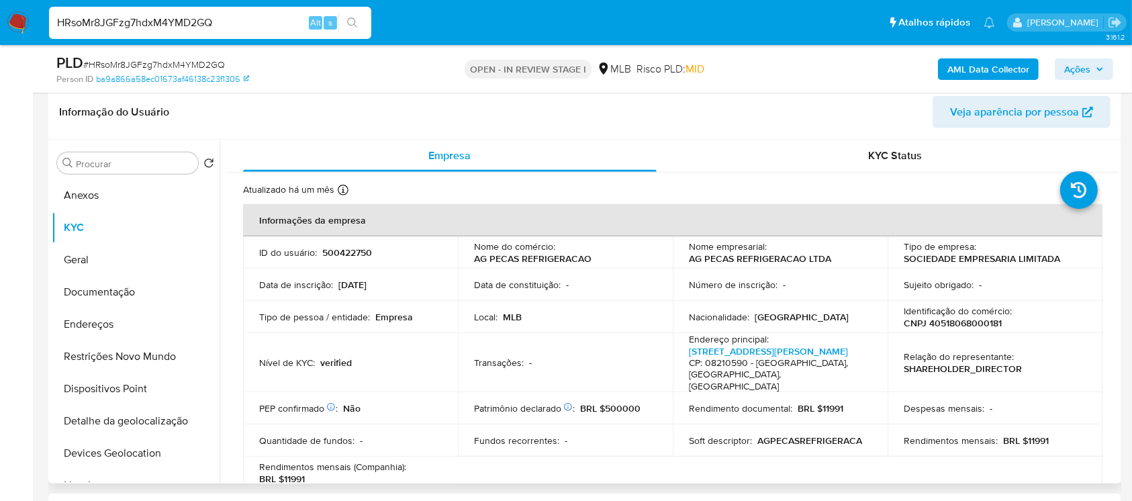
click at [228, 27] on input "HRsoMr8JGFzg7hdxM4YMD2GQ" at bounding box center [210, 22] width 322 height 17
paste input "i7MgyfT2t3nNNecOlzHwYzT6"
type input "i7MgyfT2t3nNNecOlzHwYzT6"
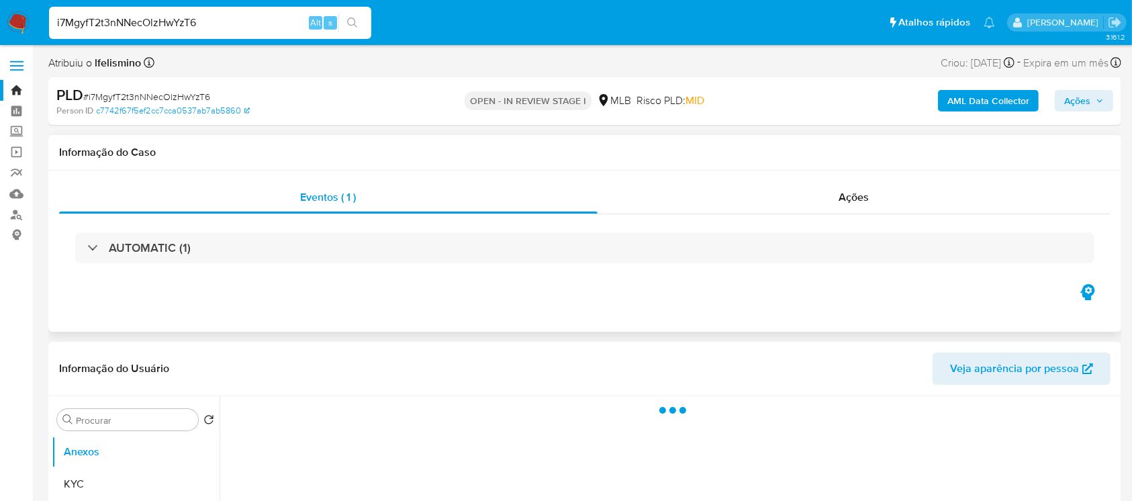
select select "10"
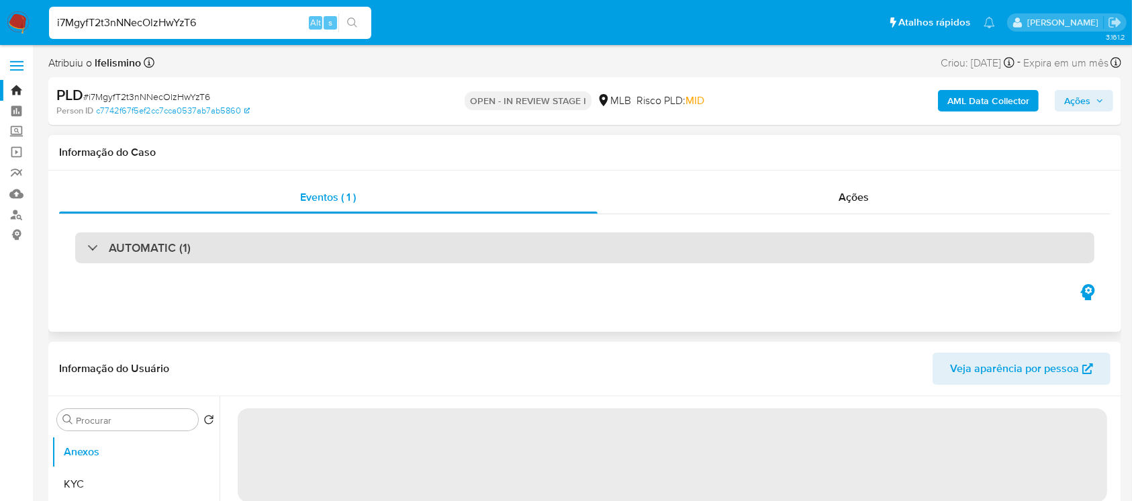
click at [126, 254] on h3 "AUTOMATIC (1)" at bounding box center [150, 247] width 82 height 15
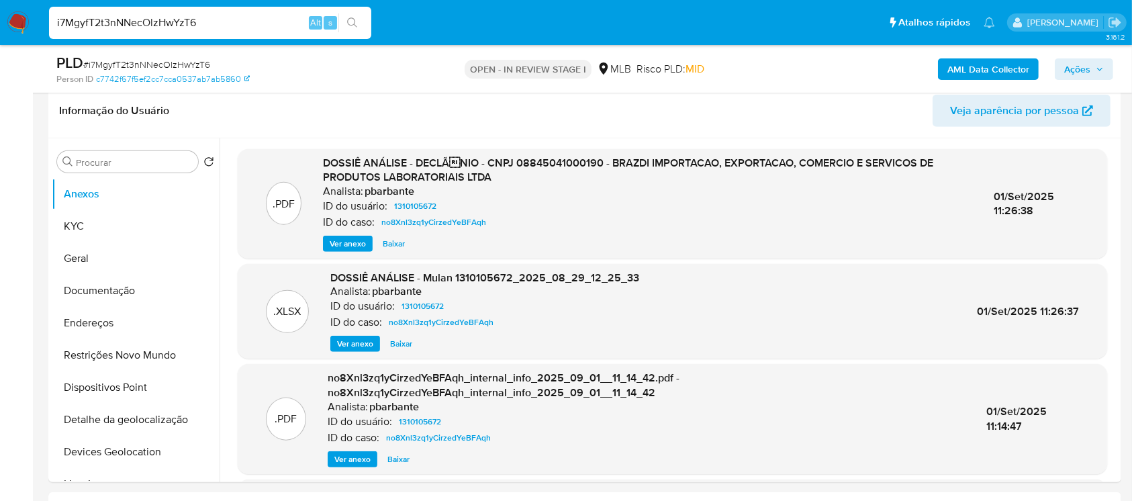
scroll to position [955, 0]
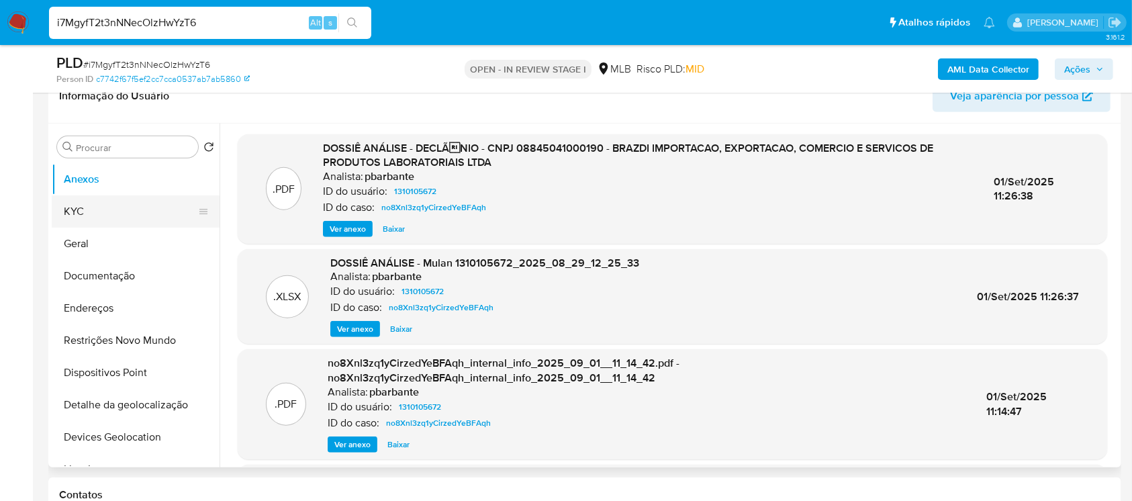
click at [96, 218] on button "KYC" at bounding box center [130, 211] width 157 height 32
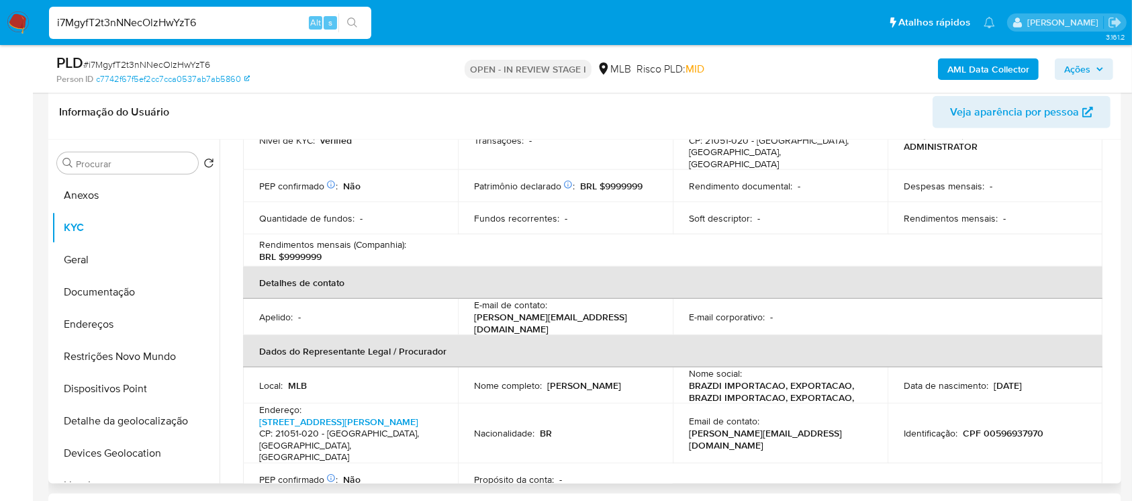
scroll to position [119, 0]
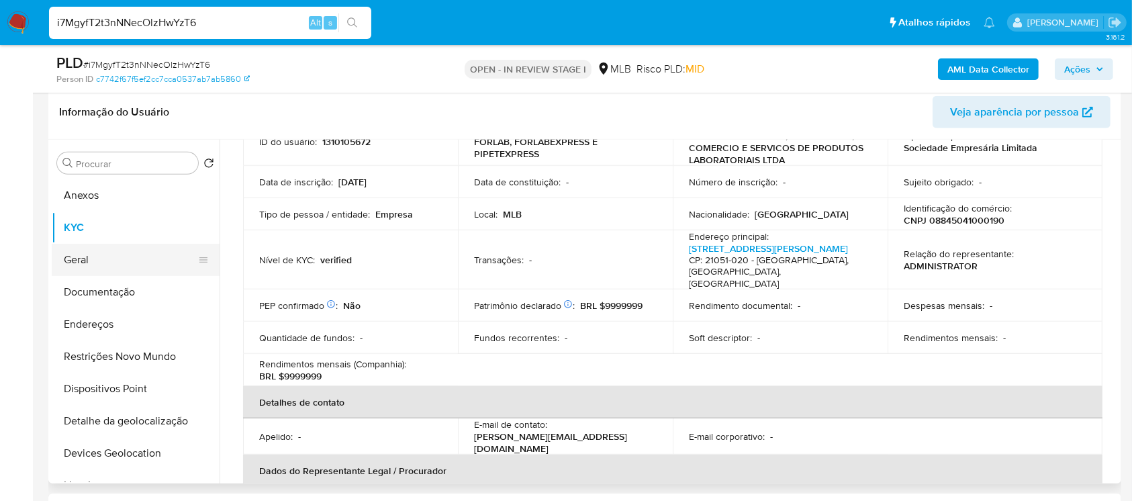
click at [70, 255] on button "Geral" at bounding box center [130, 260] width 157 height 32
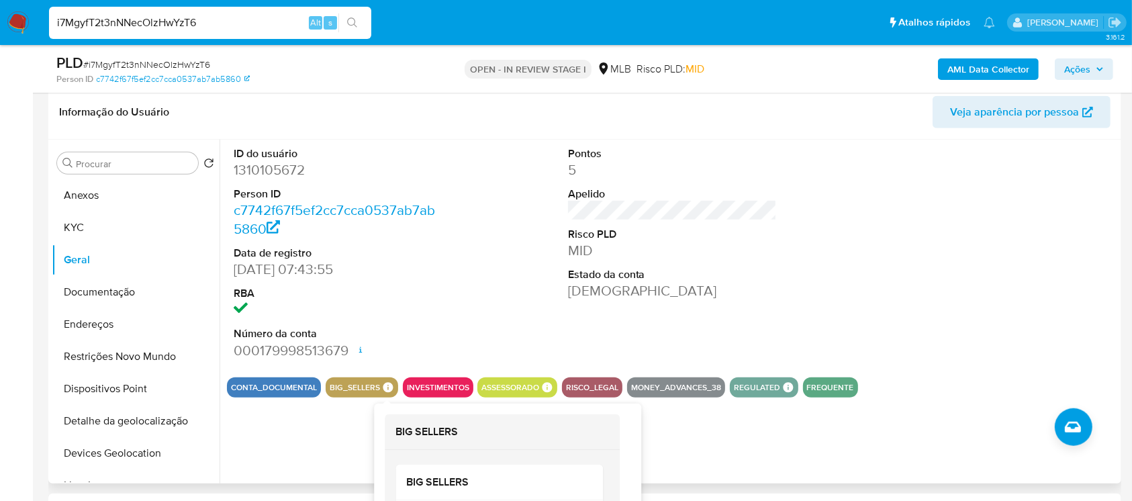
scroll to position [1074, 0]
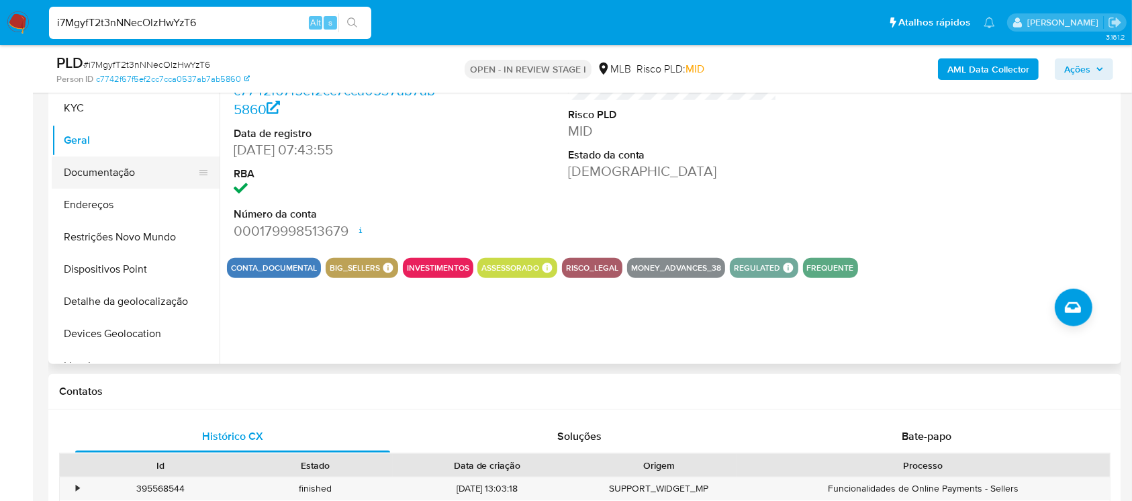
click at [85, 173] on button "Documentação" at bounding box center [130, 172] width 157 height 32
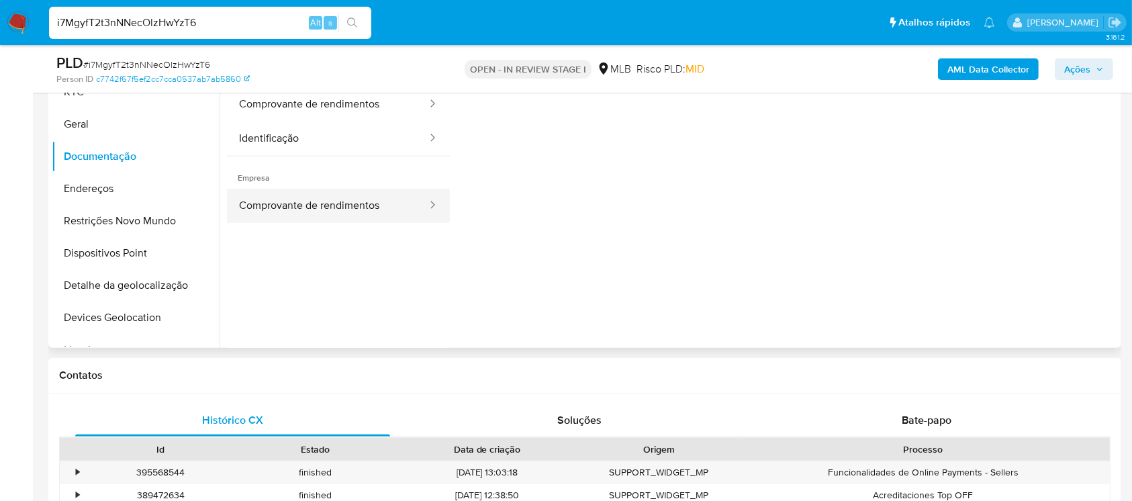
click at [312, 214] on button "Comprovante de rendimentos" at bounding box center [327, 206] width 201 height 34
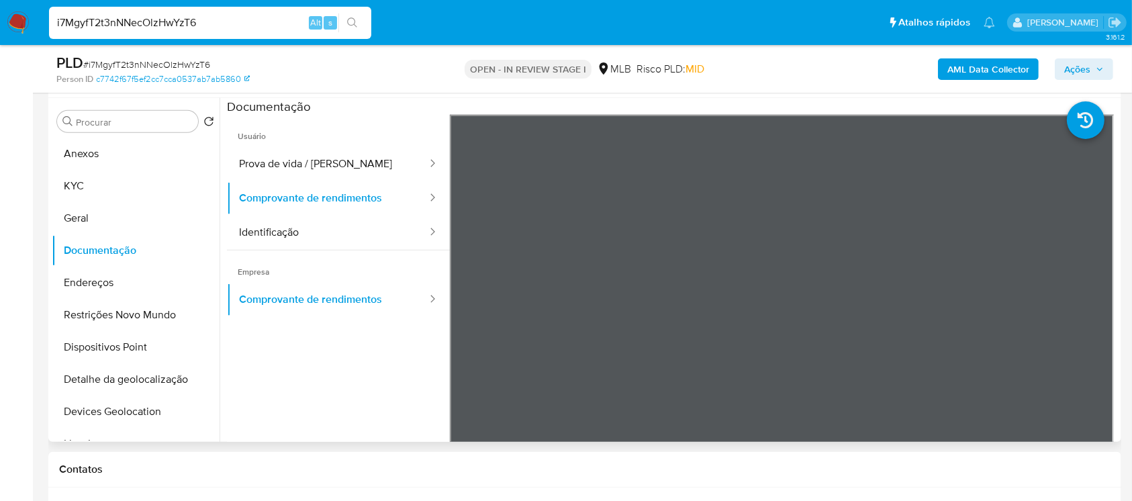
scroll to position [955, 0]
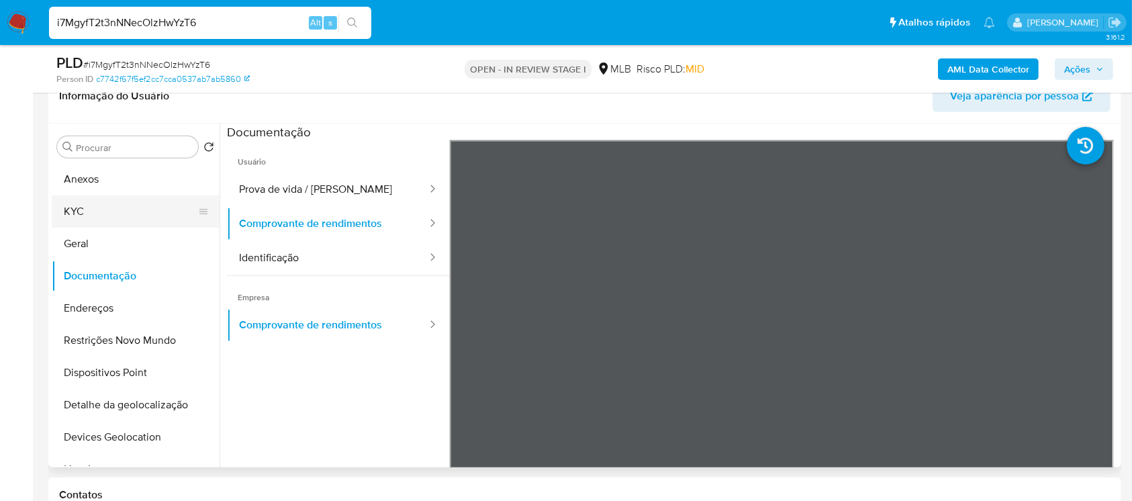
click at [102, 210] on button "KYC" at bounding box center [130, 211] width 157 height 32
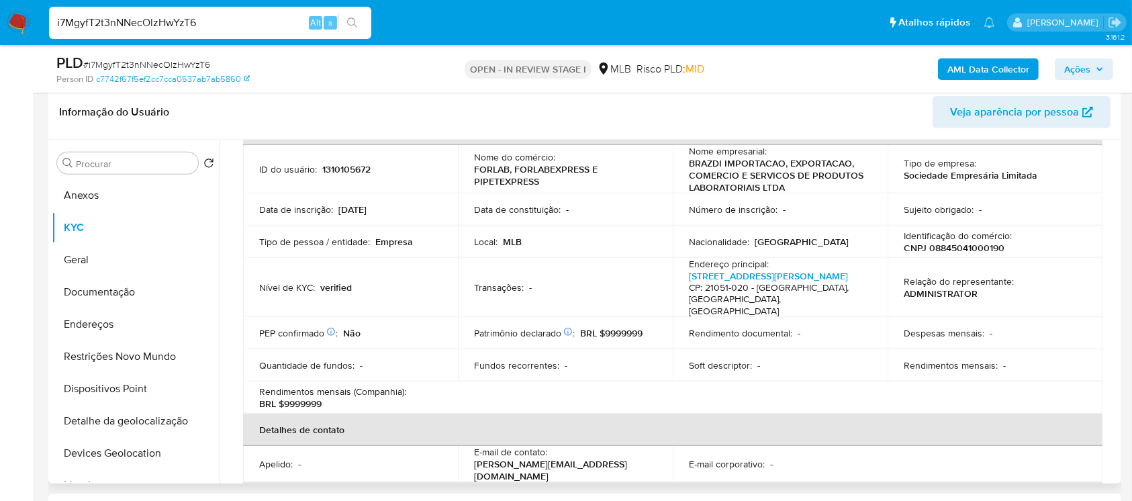
scroll to position [119, 0]
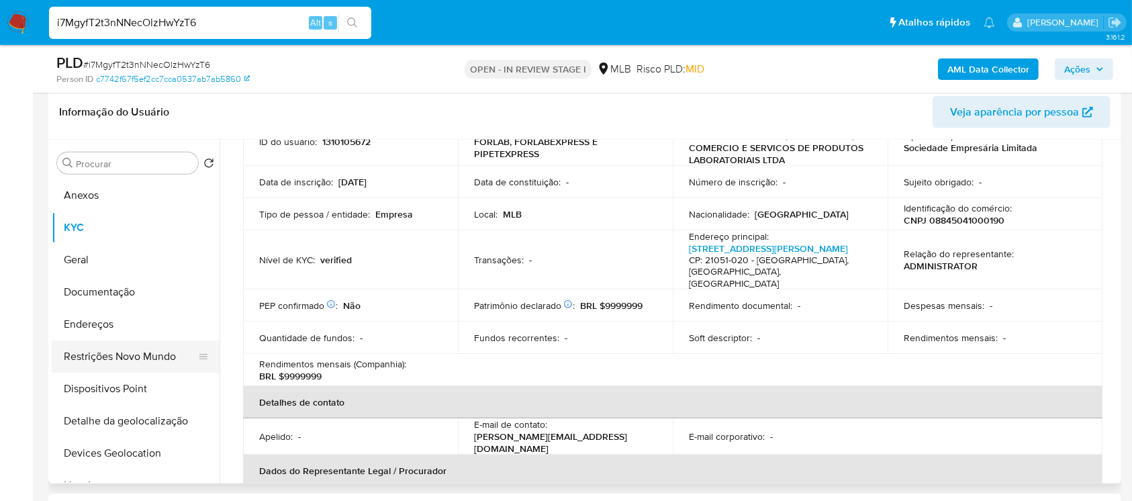
click at [98, 359] on button "Restrições Novo Mundo" at bounding box center [130, 356] width 157 height 32
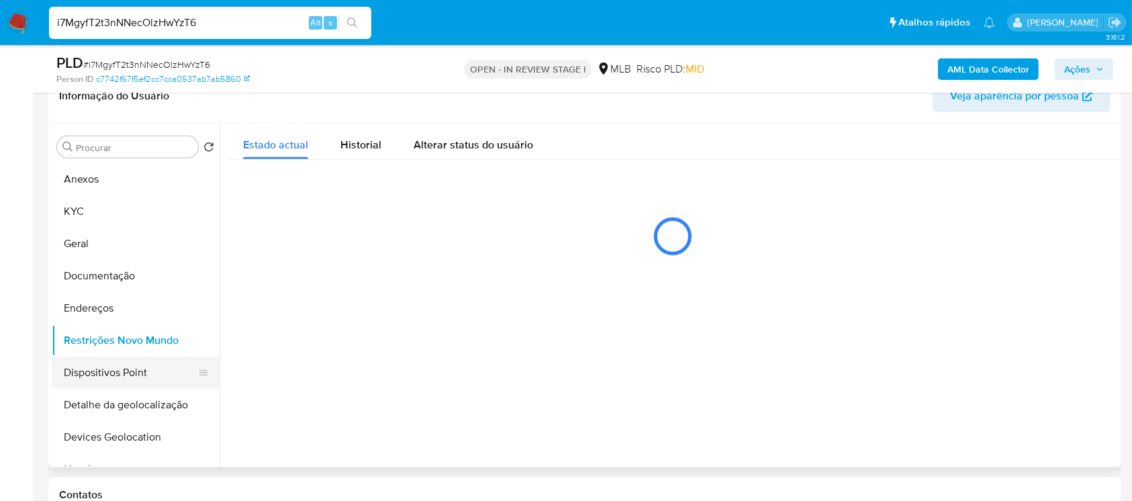
scroll to position [0, 0]
click at [90, 289] on button "Documentação" at bounding box center [130, 276] width 157 height 32
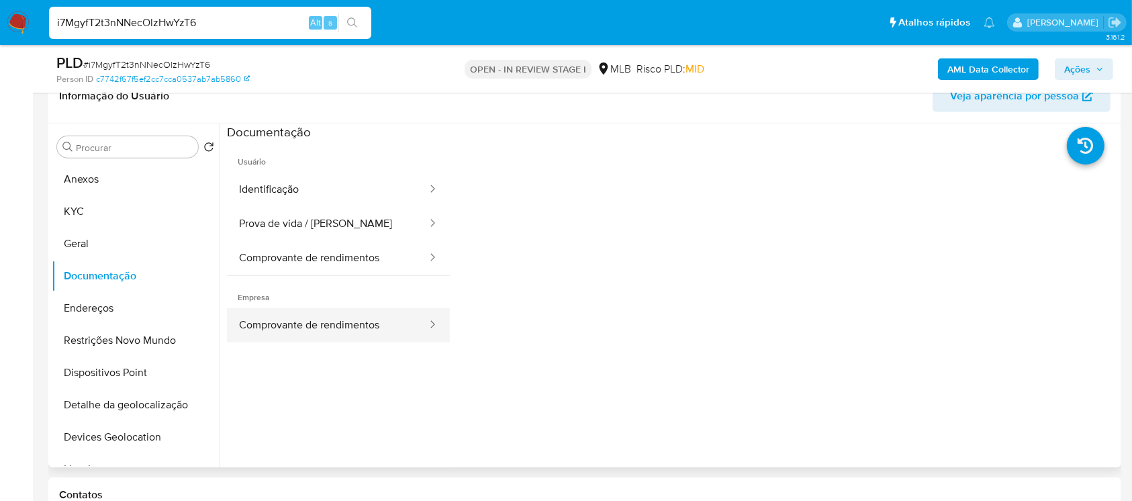
click at [316, 330] on button "Comprovante de rendimentos" at bounding box center [327, 325] width 201 height 34
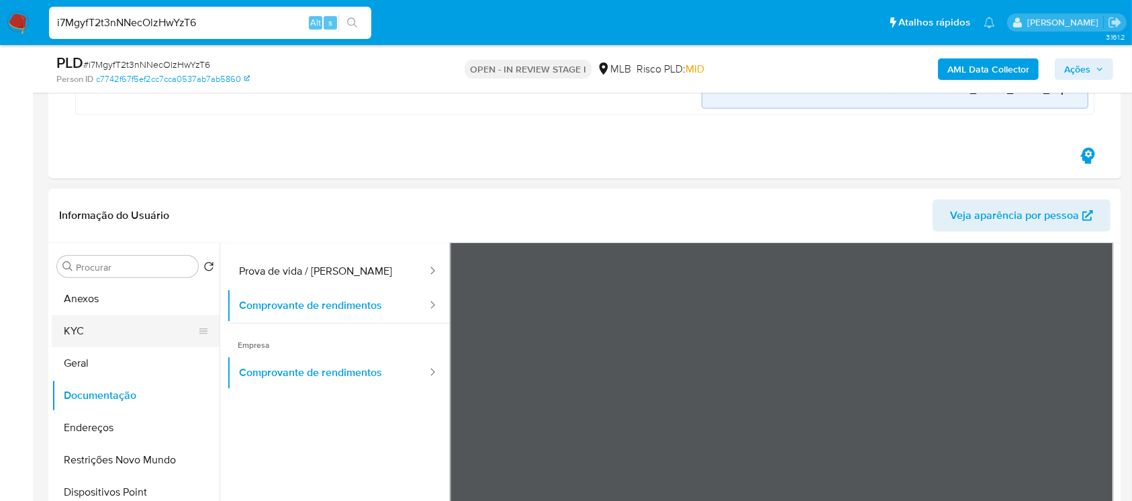
scroll to position [117, 0]
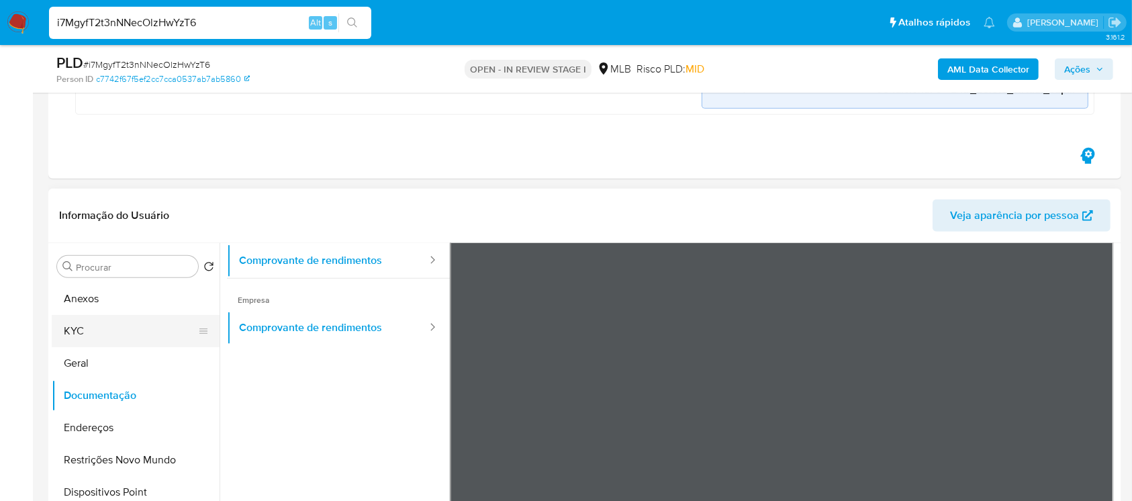
click at [118, 328] on button "KYC" at bounding box center [130, 331] width 157 height 32
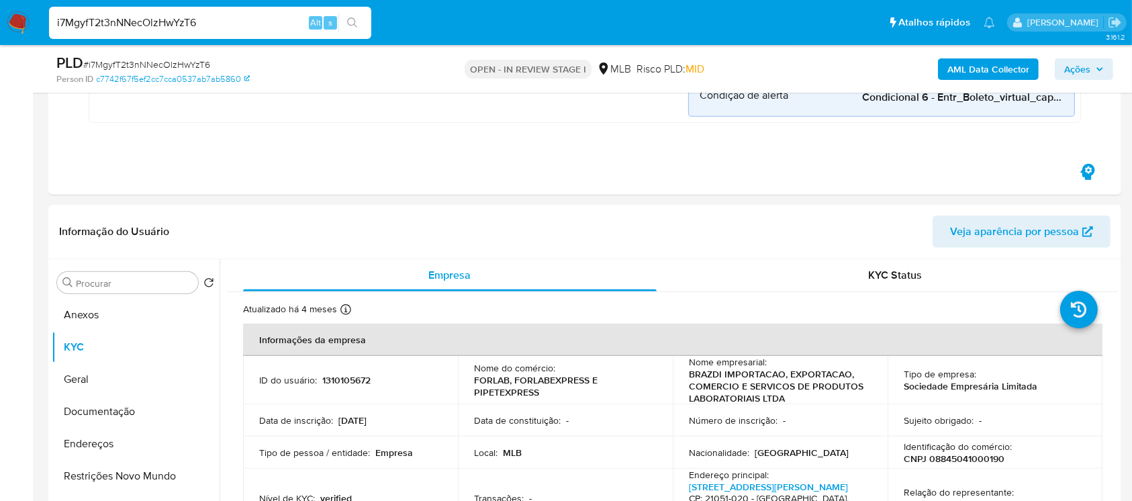
click at [214, 26] on input "i7MgyfT2t3nNNecOlzHwYzT6" at bounding box center [210, 22] width 322 height 17
paste input "GMrdbFuz7nbTZ17aLGHSVAmW"
type input "GMrdbFuz7nbTZ17aLGHSVAmW"
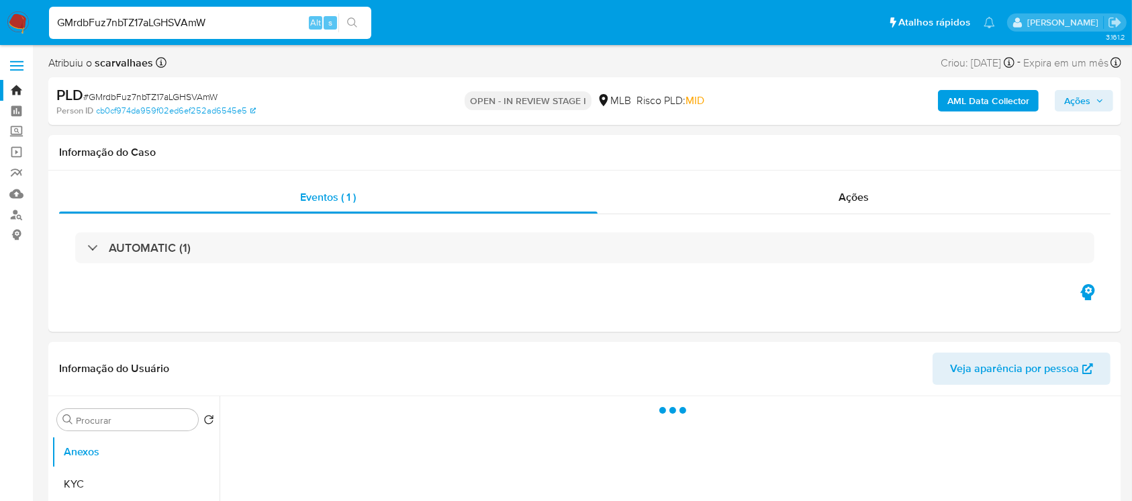
select select "10"
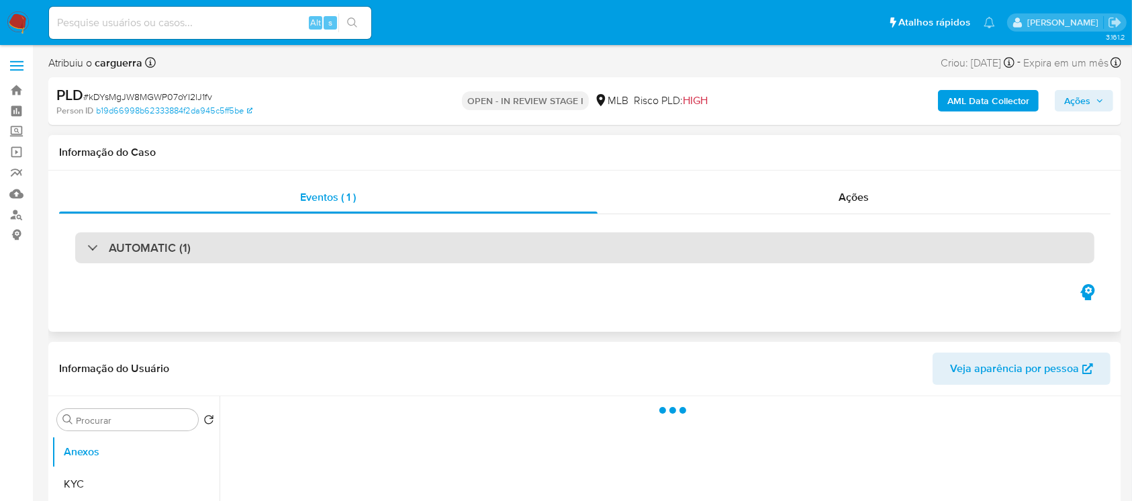
select select "10"
click at [91, 252] on div "AUTOMATIC (1)" at bounding box center [138, 247] width 103 height 15
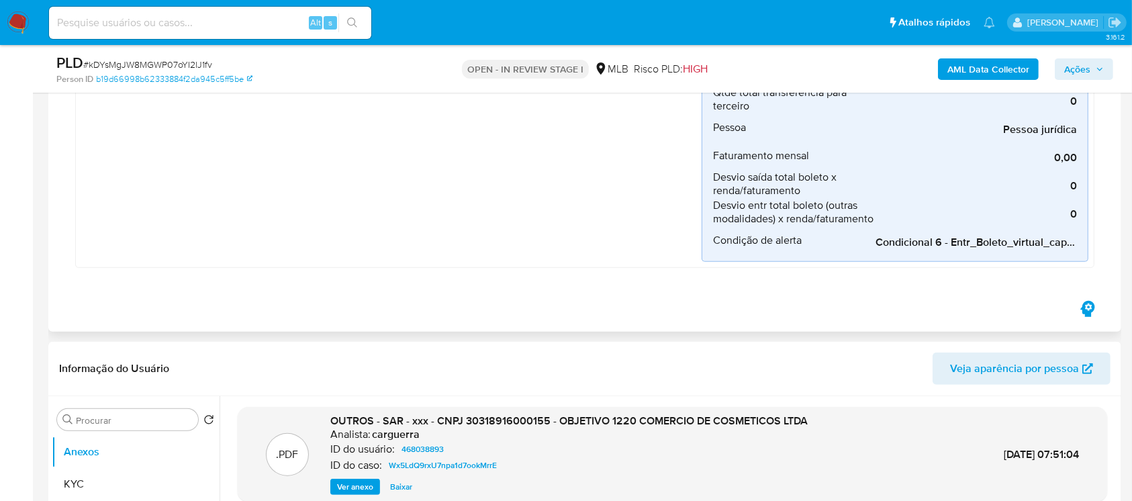
scroll to position [835, 0]
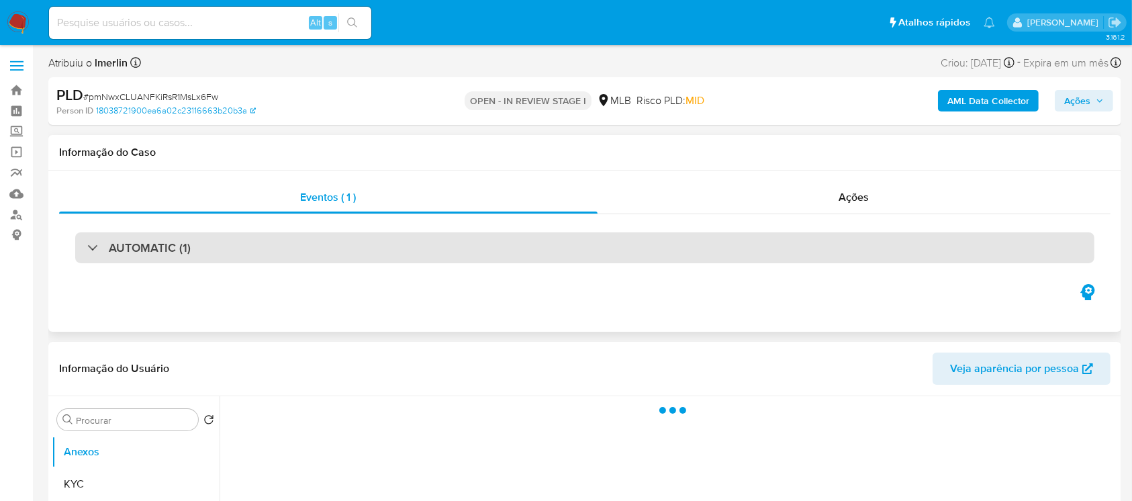
click at [87, 247] on div at bounding box center [87, 247] width 0 height 0
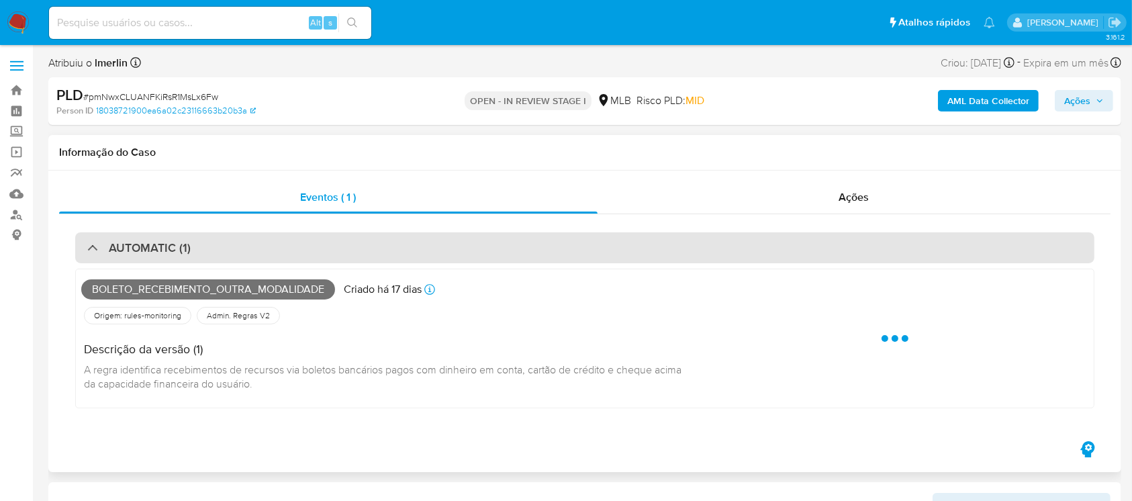
select select "10"
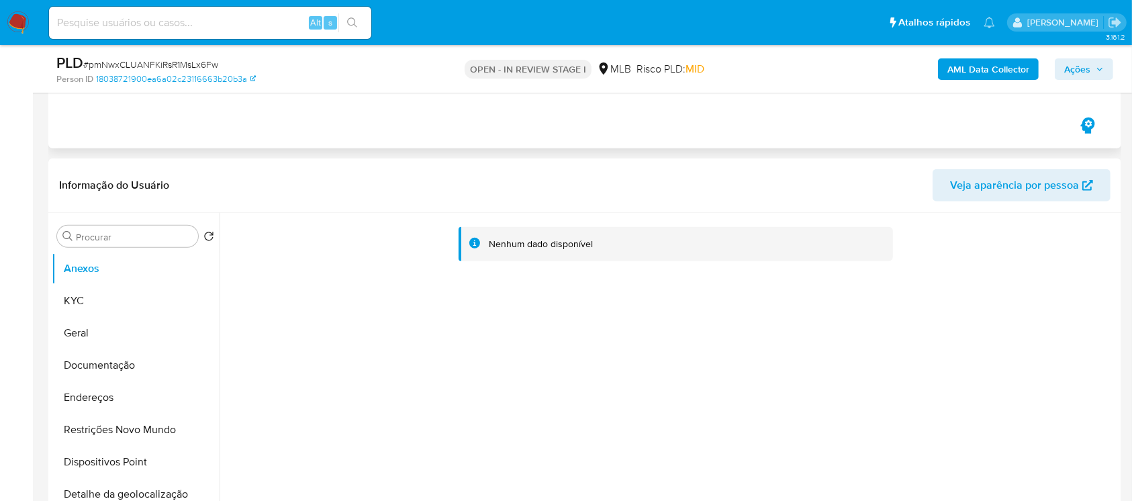
scroll to position [955, 0]
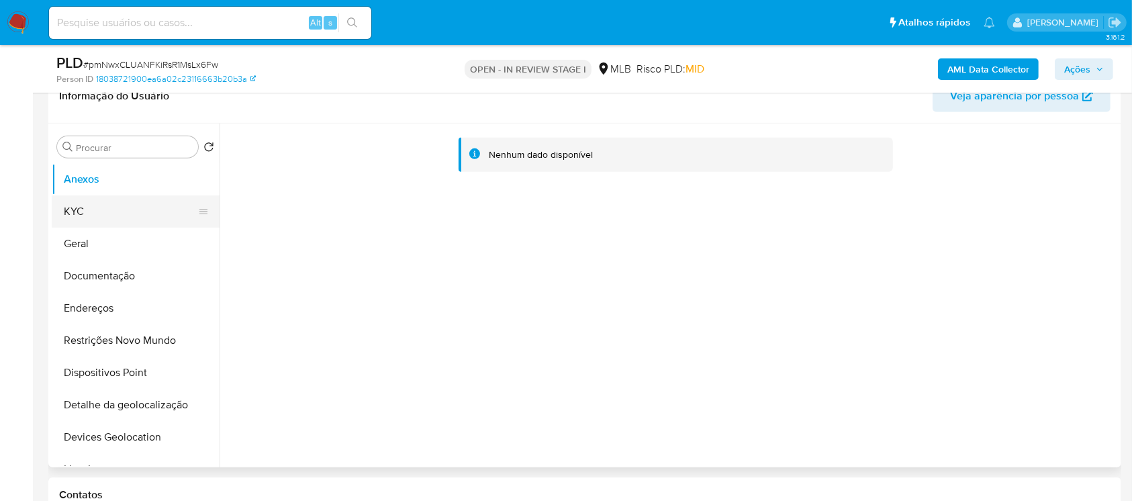
click at [71, 218] on button "KYC" at bounding box center [130, 211] width 157 height 32
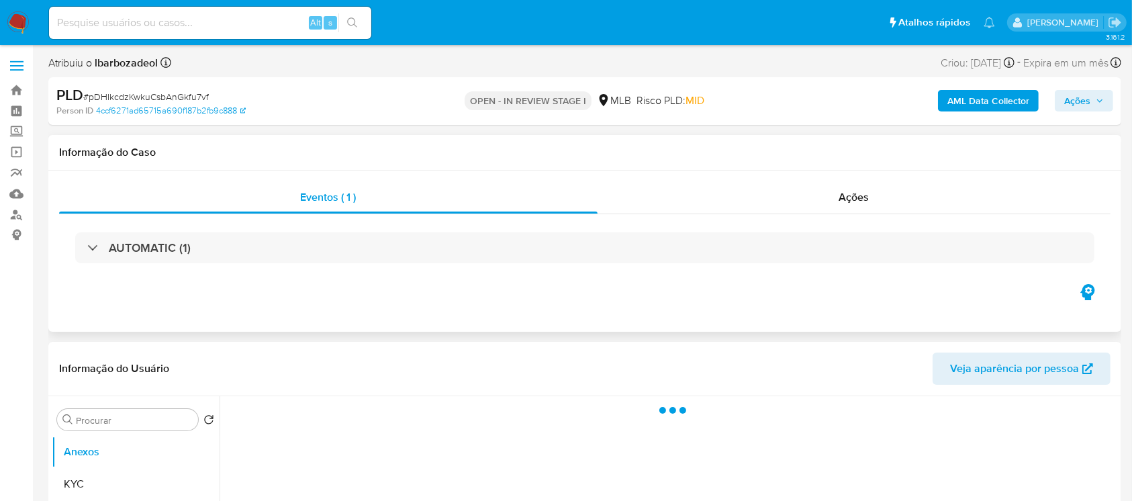
select select "10"
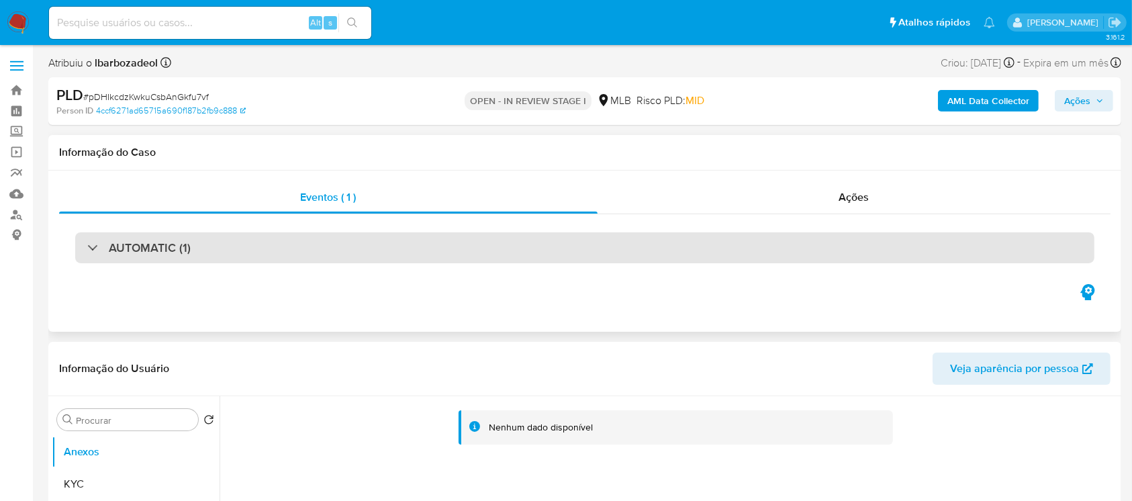
click at [229, 253] on div "AUTOMATIC (1)" at bounding box center [584, 247] width 1019 height 31
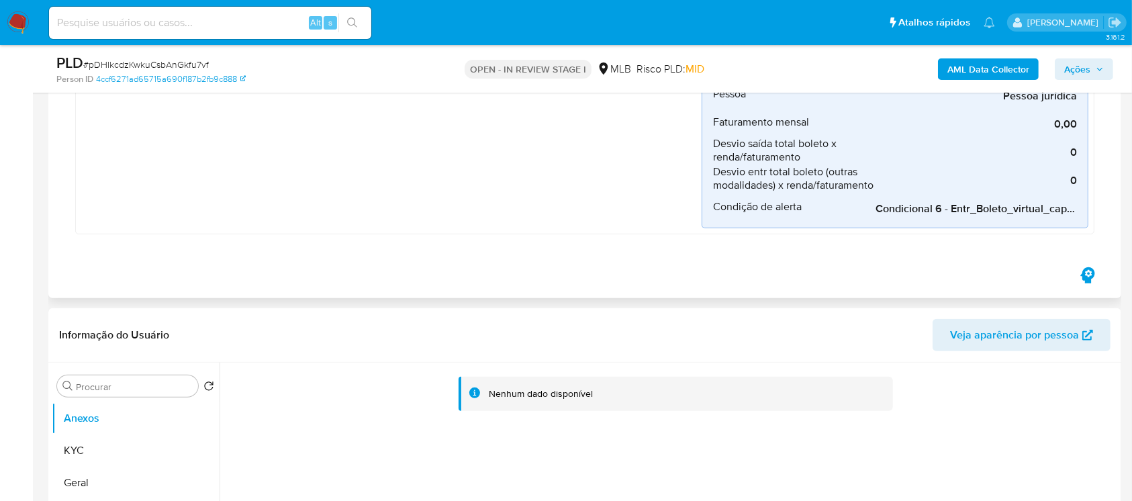
scroll to position [835, 0]
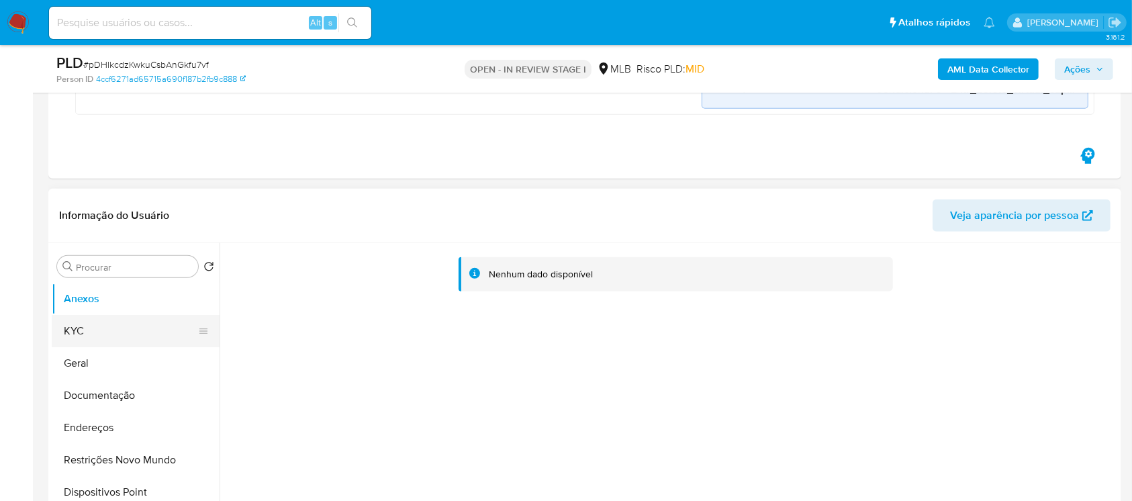
click at [107, 332] on button "KYC" at bounding box center [130, 331] width 157 height 32
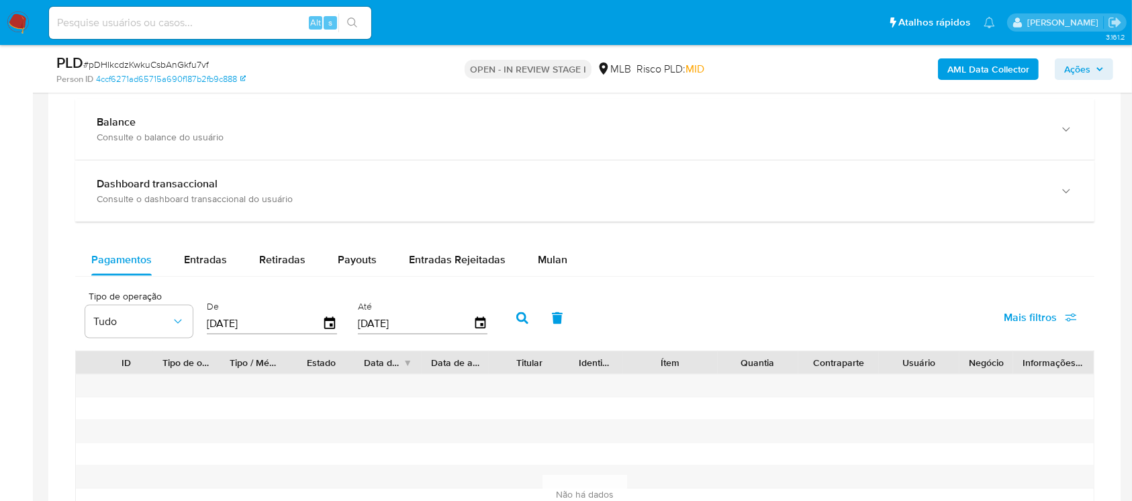
scroll to position [1552, 0]
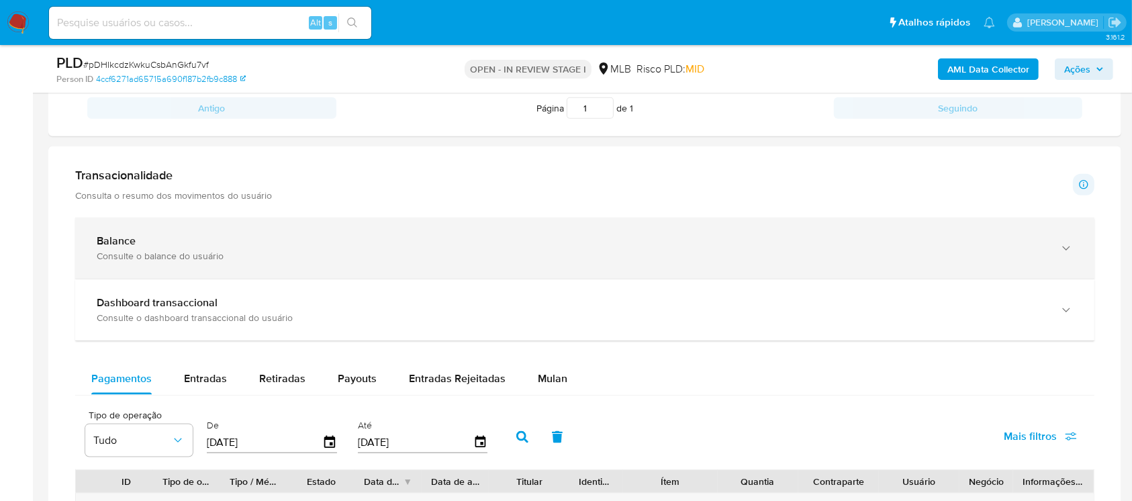
click at [160, 250] on div "Consulte o balance do usuário" at bounding box center [572, 256] width 950 height 12
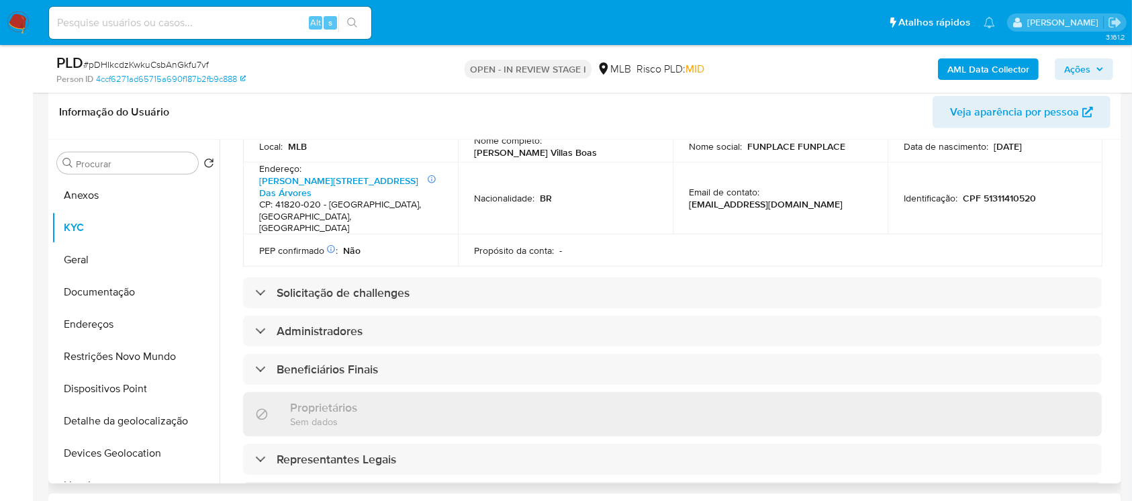
scroll to position [477, 0]
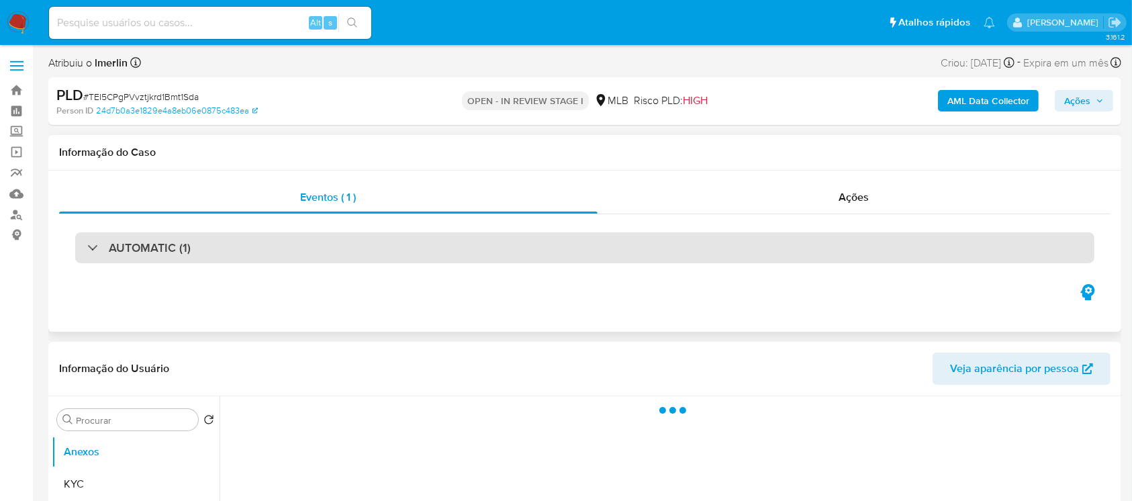
click at [92, 244] on div "AUTOMATIC (1)" at bounding box center [138, 247] width 103 height 15
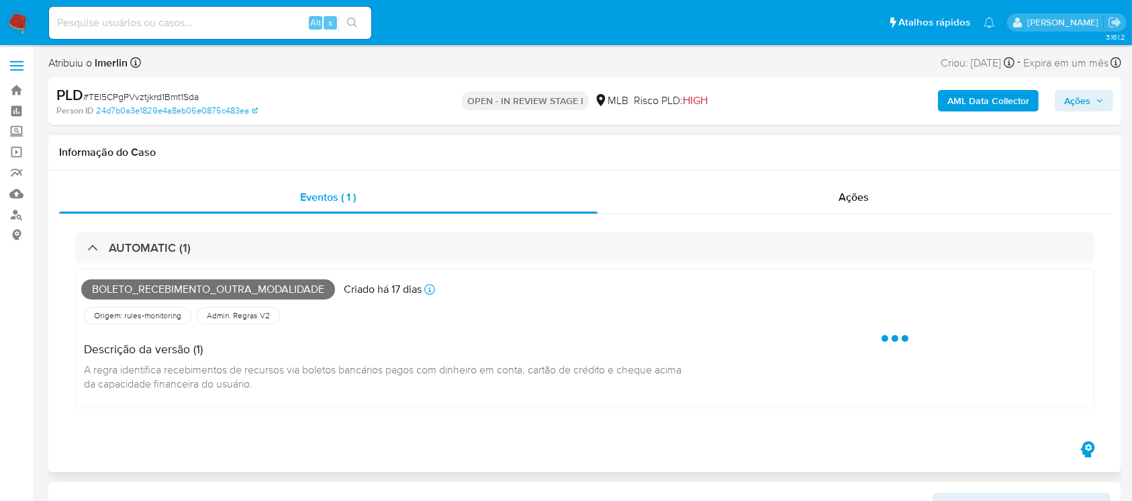
select select "10"
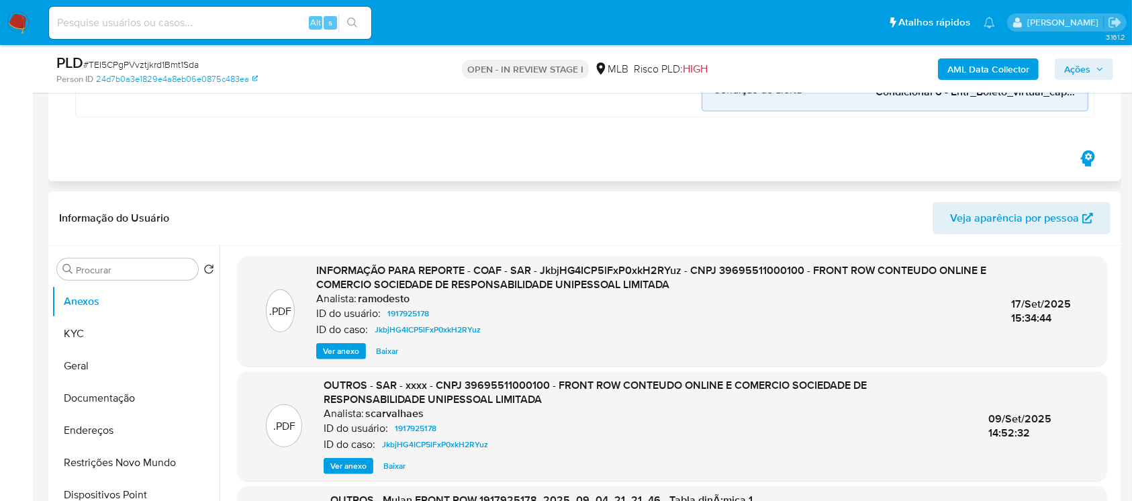
scroll to position [835, 0]
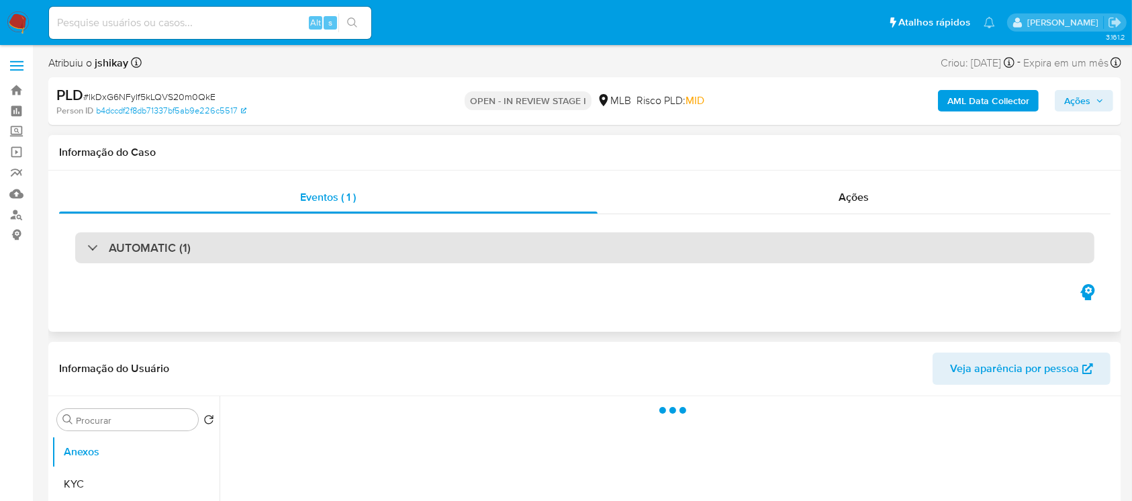
click at [90, 249] on div "AUTOMATIC (1)" at bounding box center [138, 247] width 103 height 15
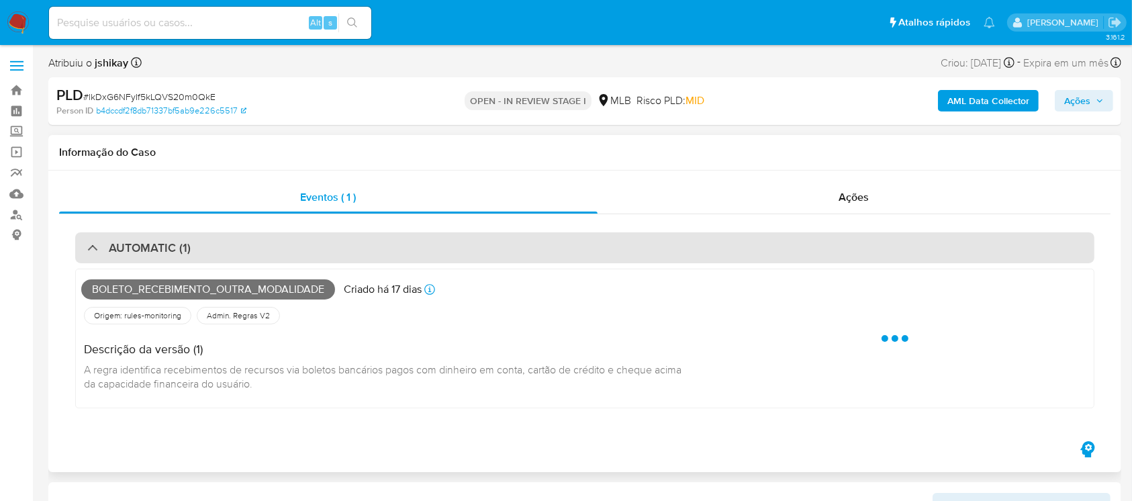
select select "10"
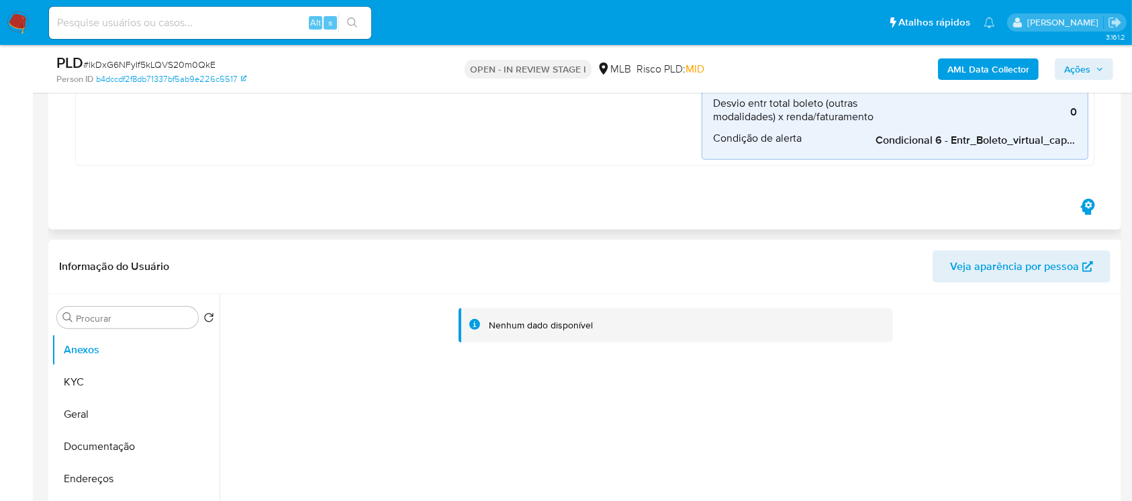
scroll to position [955, 0]
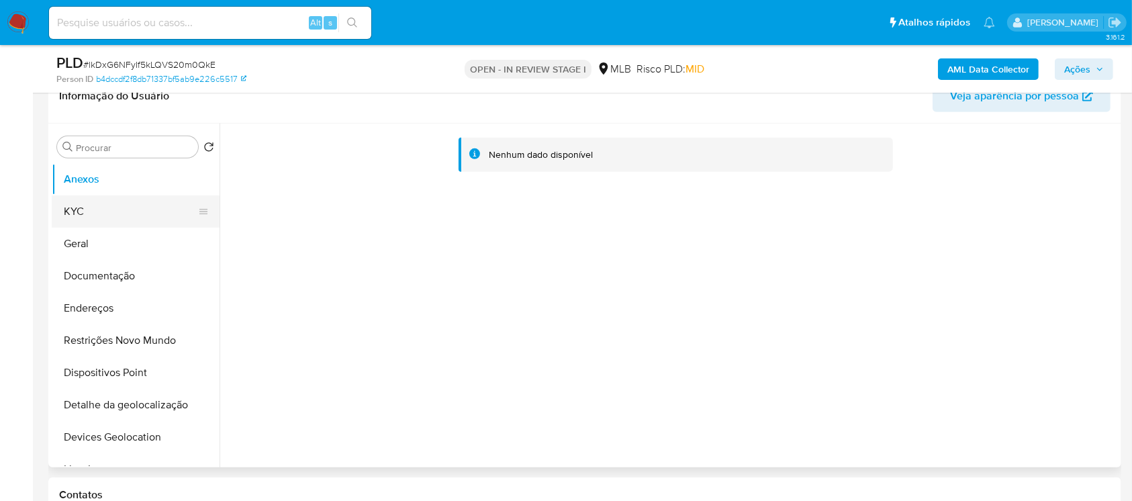
click at [91, 212] on button "KYC" at bounding box center [130, 211] width 157 height 32
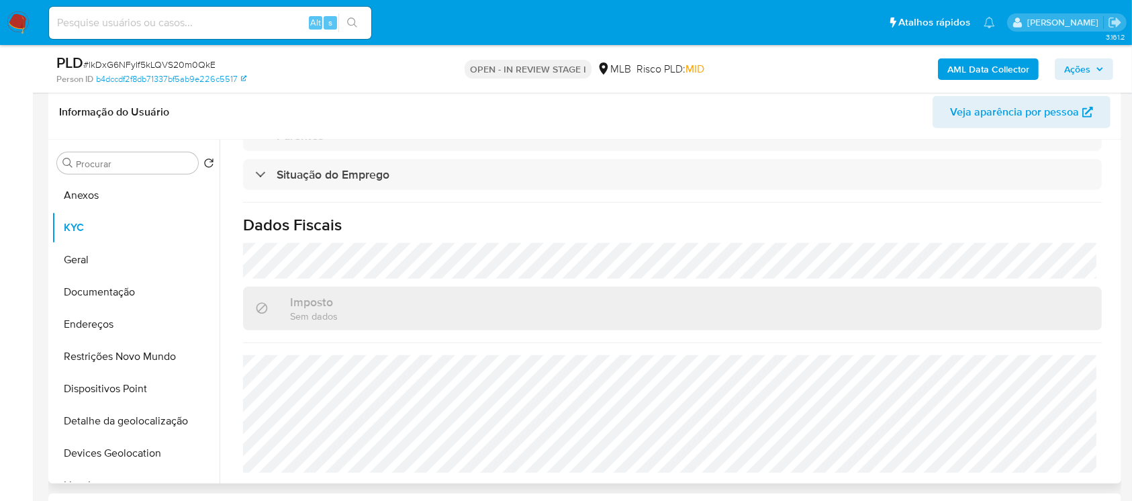
scroll to position [1074, 0]
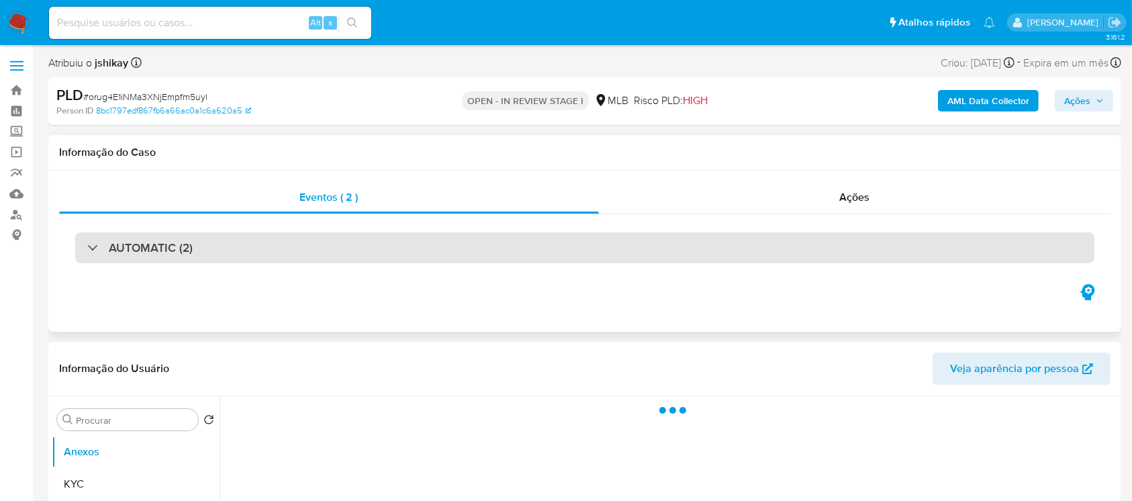
click at [85, 247] on div "AUTOMATIC (2)" at bounding box center [584, 247] width 1019 height 31
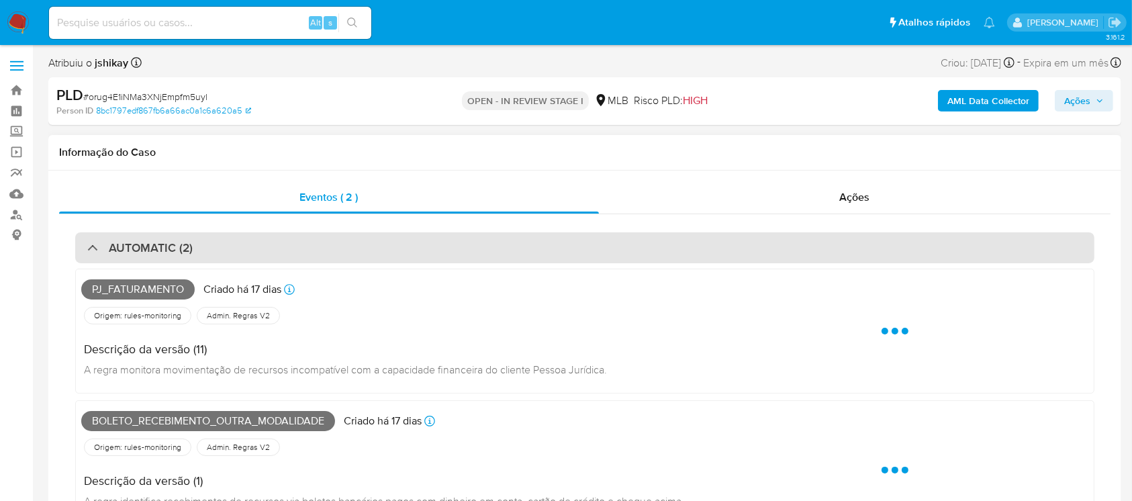
select select "10"
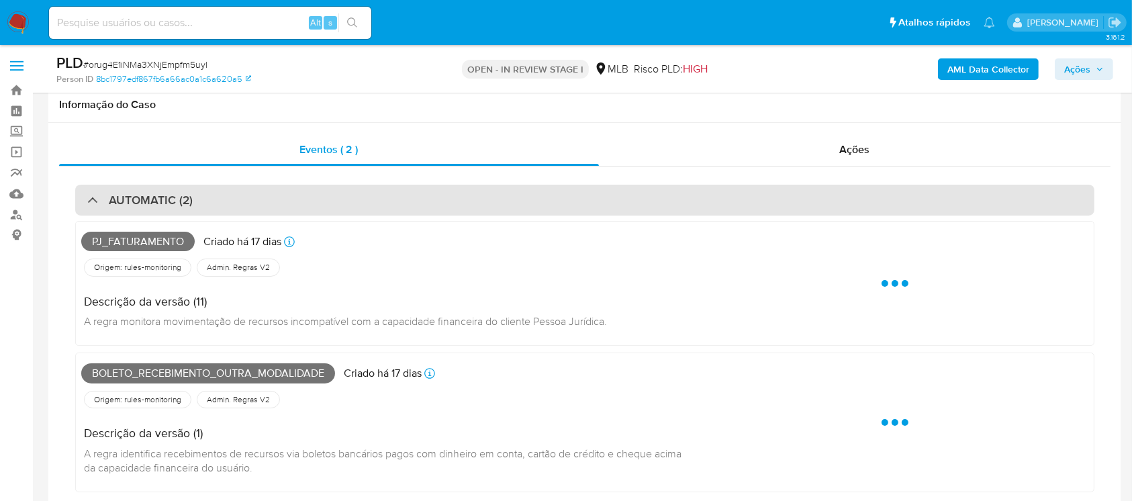
scroll to position [119, 0]
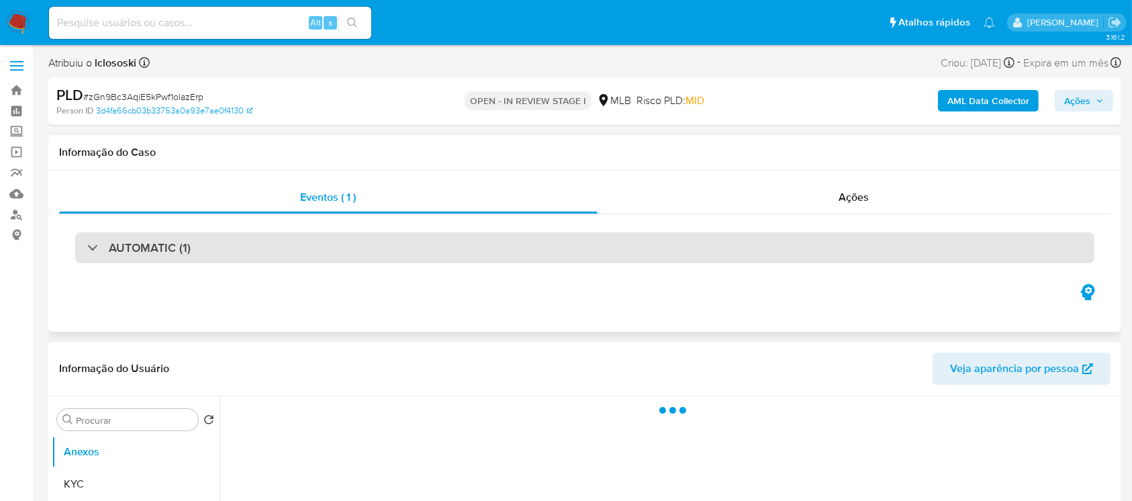
click at [91, 250] on div "AUTOMATIC (1)" at bounding box center [138, 247] width 103 height 15
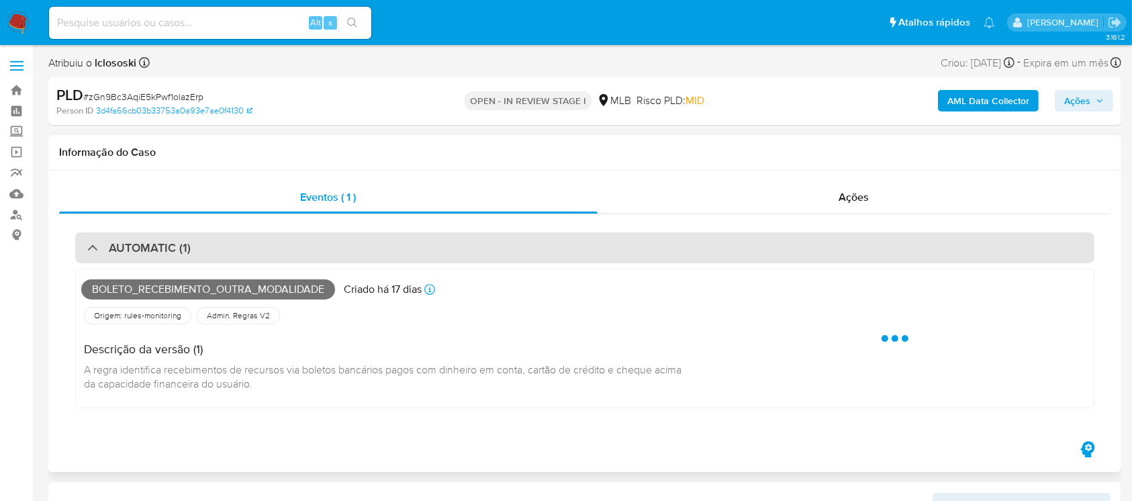
select select "10"
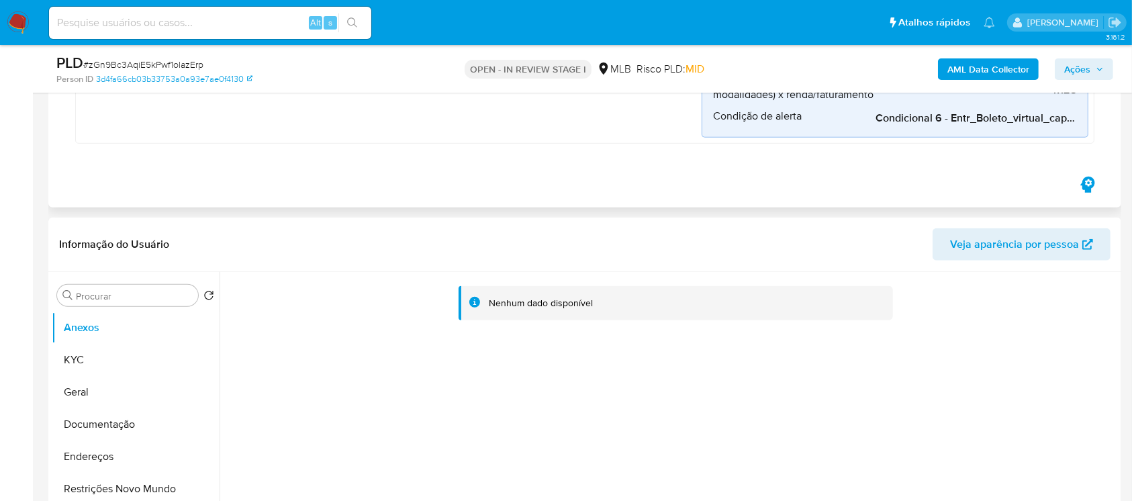
scroll to position [835, 0]
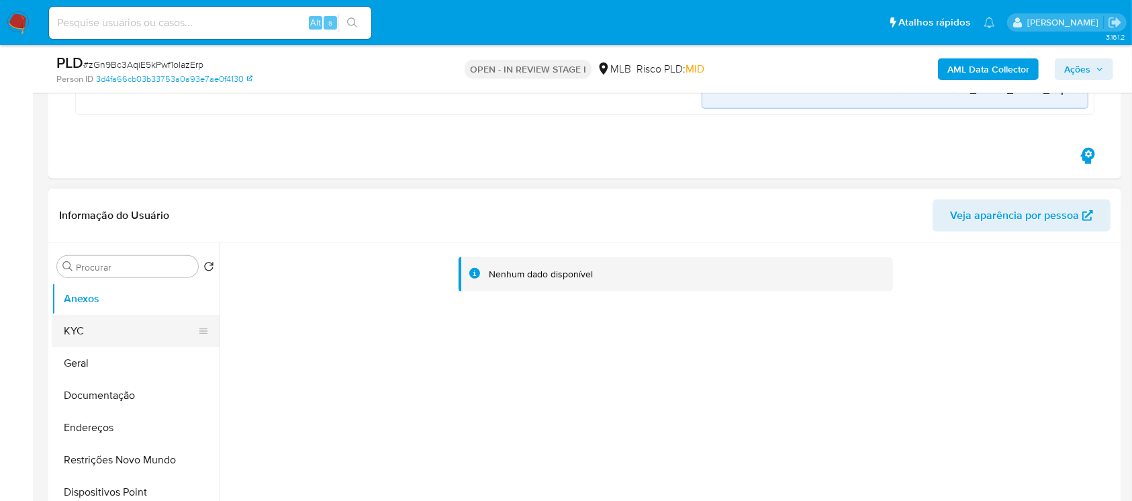
click at [87, 330] on button "KYC" at bounding box center [130, 331] width 157 height 32
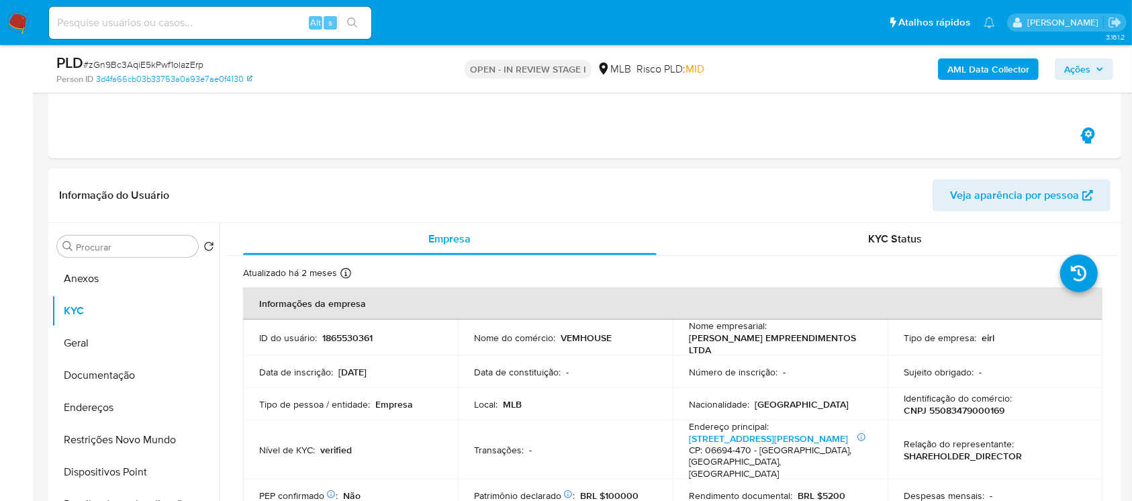
scroll to position [955, 0]
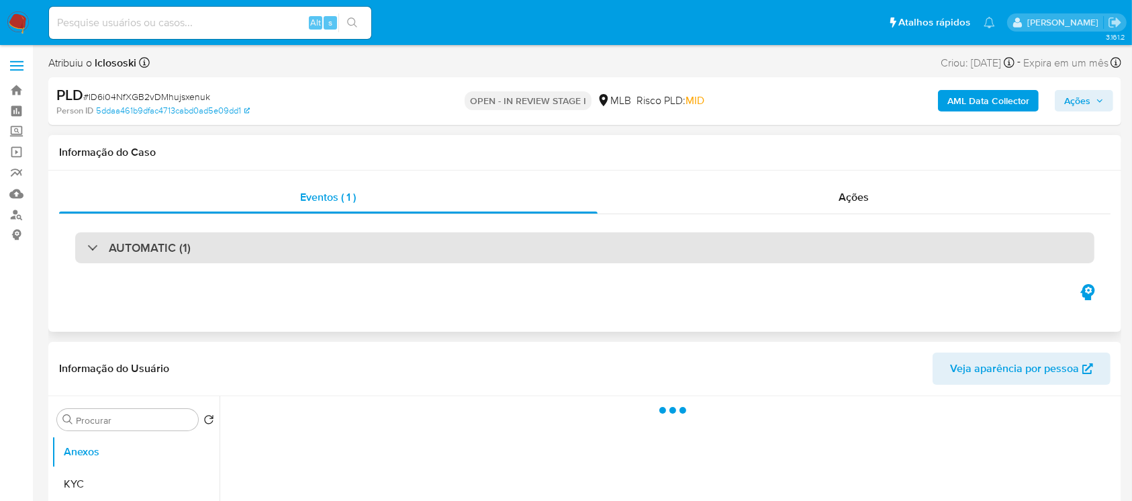
click at [81, 244] on div "AUTOMATIC (1)" at bounding box center [584, 247] width 1019 height 31
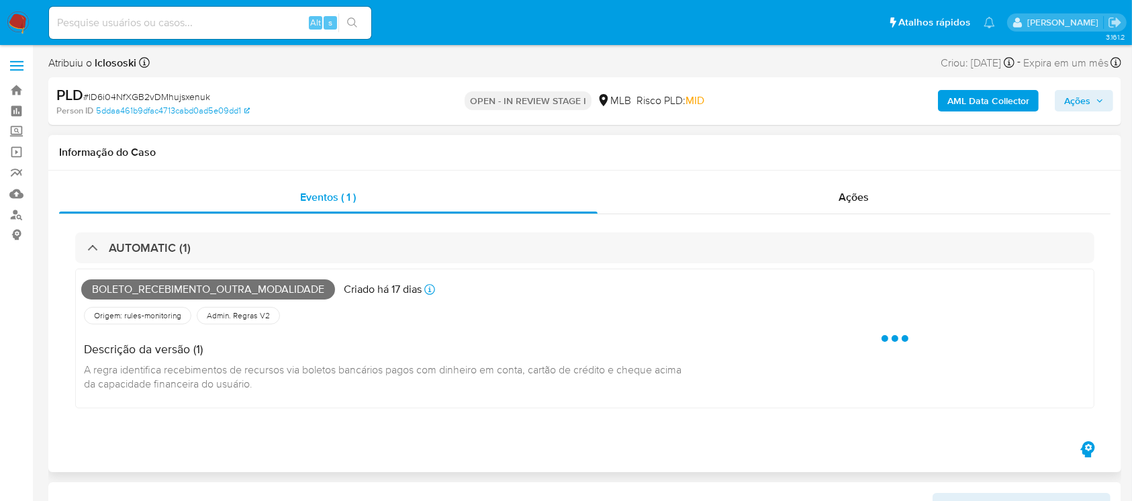
select select "10"
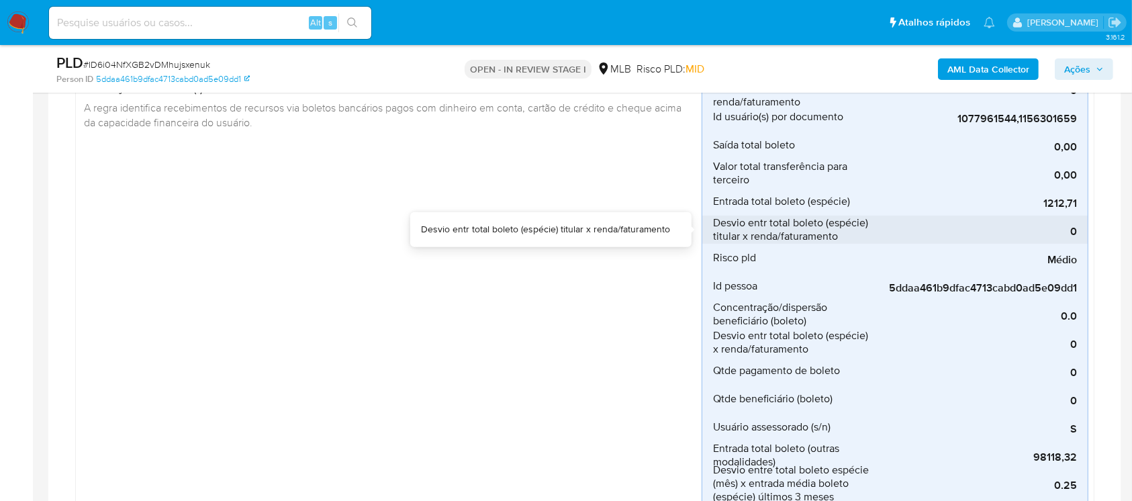
scroll to position [358, 0]
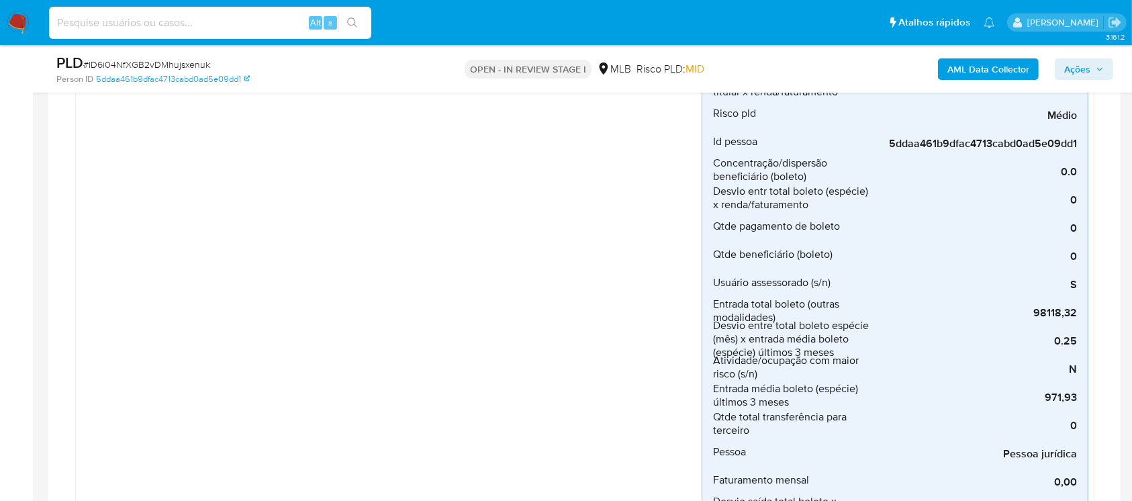
click at [130, 15] on input at bounding box center [210, 22] width 322 height 17
paste input "bDF2phbyqhMGpnDLALoEJRYt"
type input "bDF2phbyqhMGpnDLALoEJRYt"
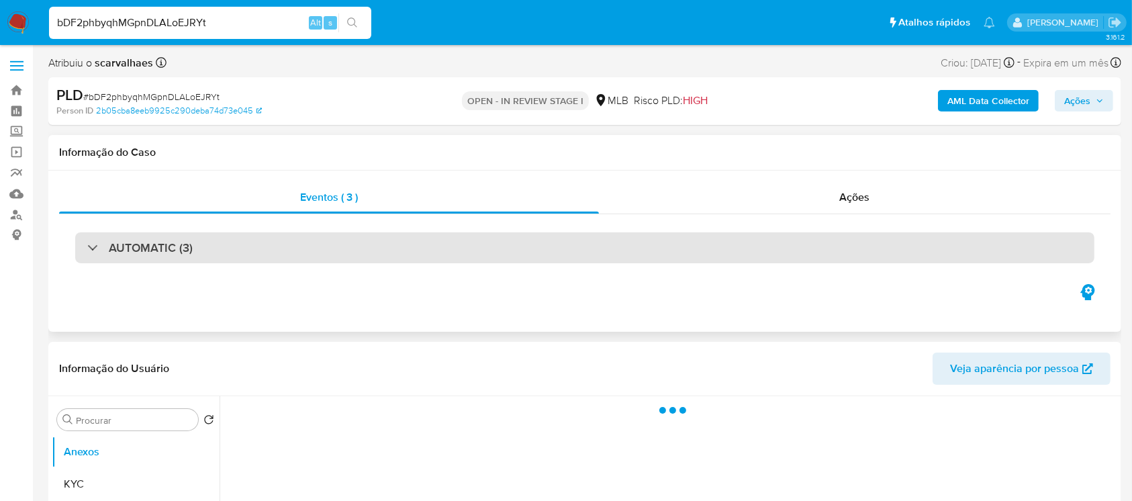
click at [242, 236] on div "AUTOMATIC (3)" at bounding box center [584, 247] width 1019 height 31
select select "10"
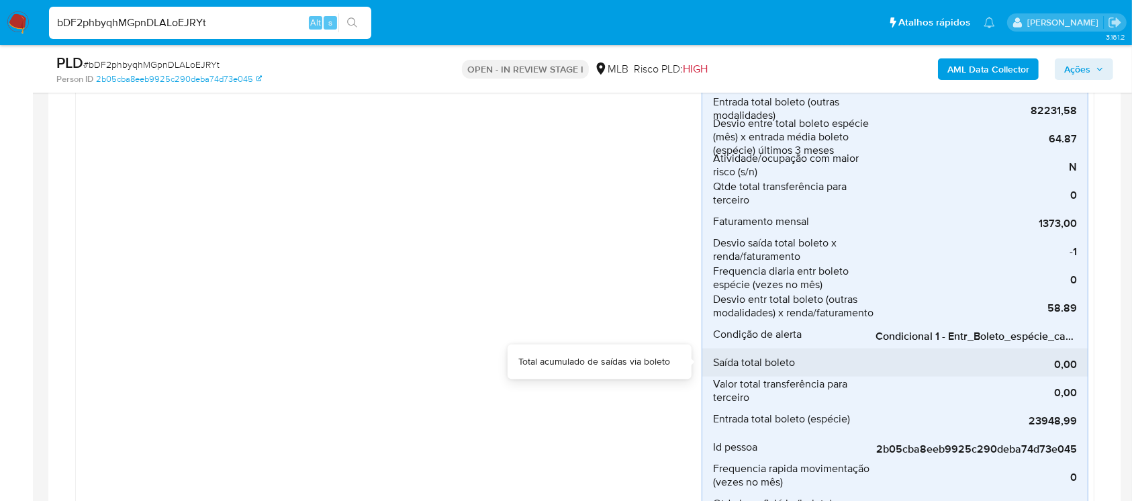
drag, startPoint x: 932, startPoint y: 347, endPoint x: 865, endPoint y: 350, distance: 67.2
click at [865, 350] on li "Saída total boleto 0,00" at bounding box center [894, 363] width 385 height 28
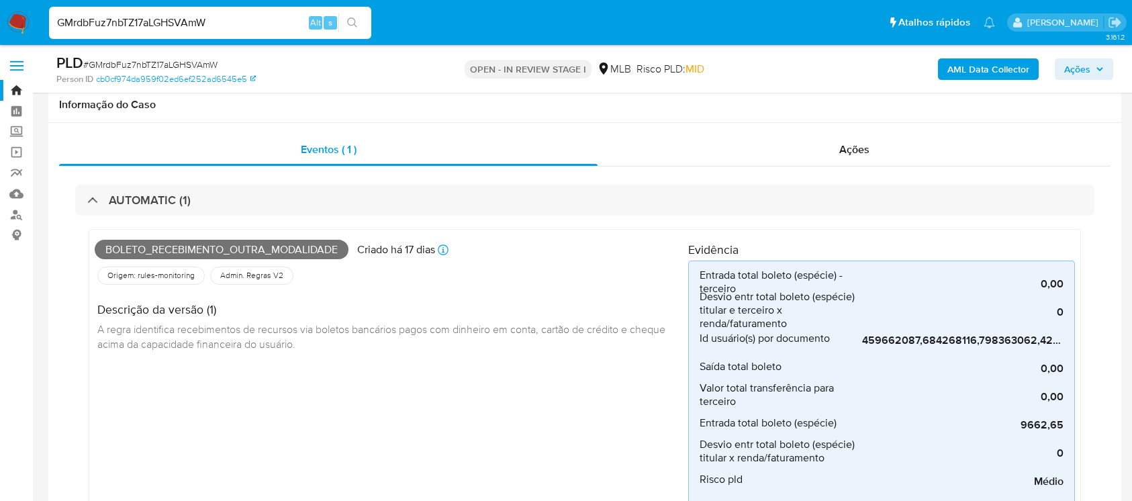
select select "10"
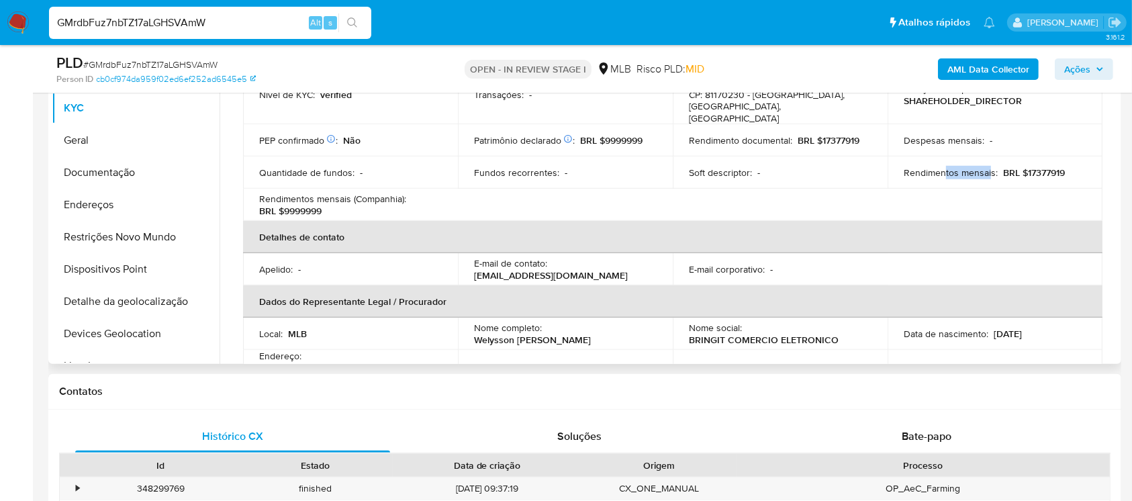
scroll to position [119, 0]
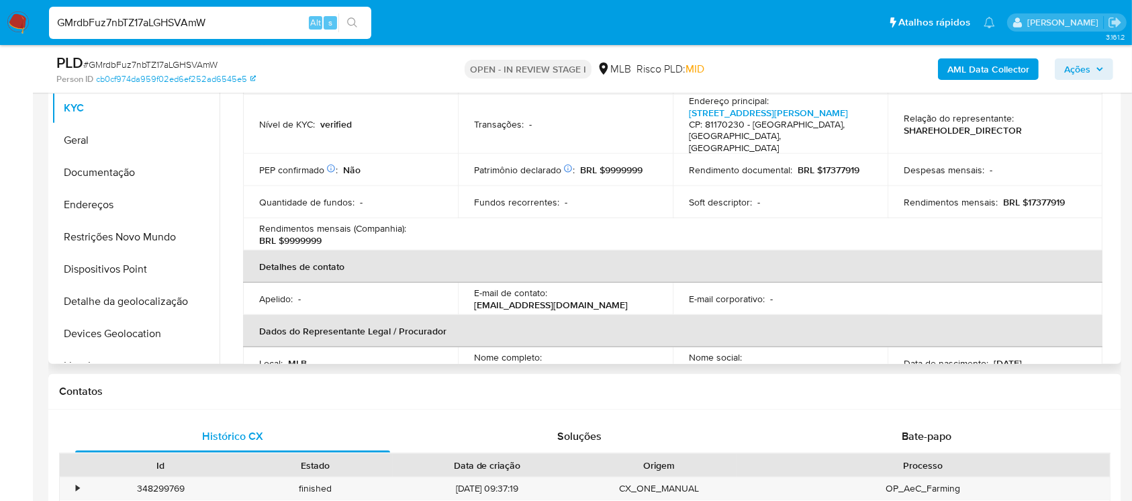
click at [921, 186] on td "Rendimentos mensais : BRL $17377919" at bounding box center [995, 202] width 215 height 32
drag, startPoint x: 896, startPoint y: 189, endPoint x: 1050, endPoint y: 180, distance: 154.7
click at [1050, 186] on td "Rendimentos mensais : BRL $17377919" at bounding box center [995, 202] width 215 height 32
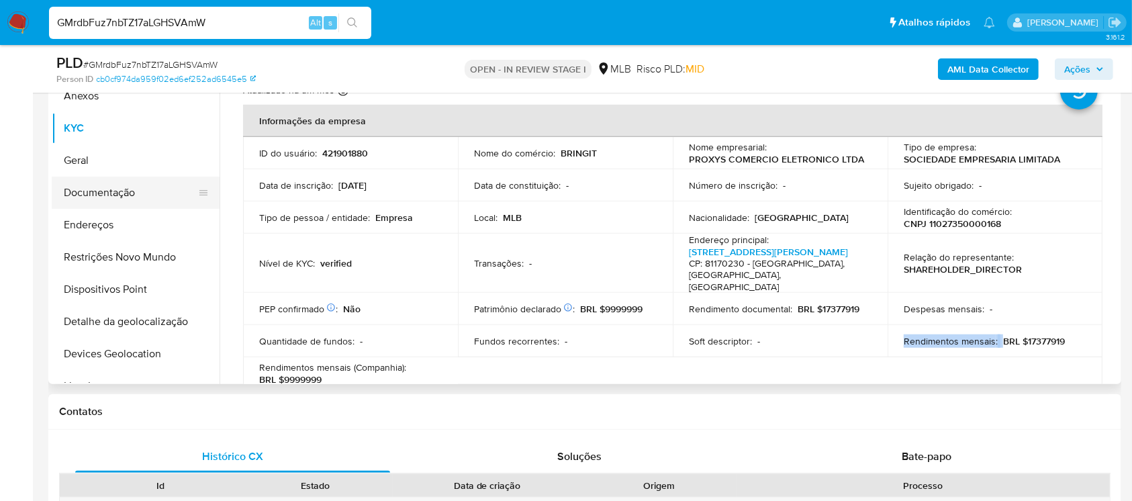
scroll to position [955, 0]
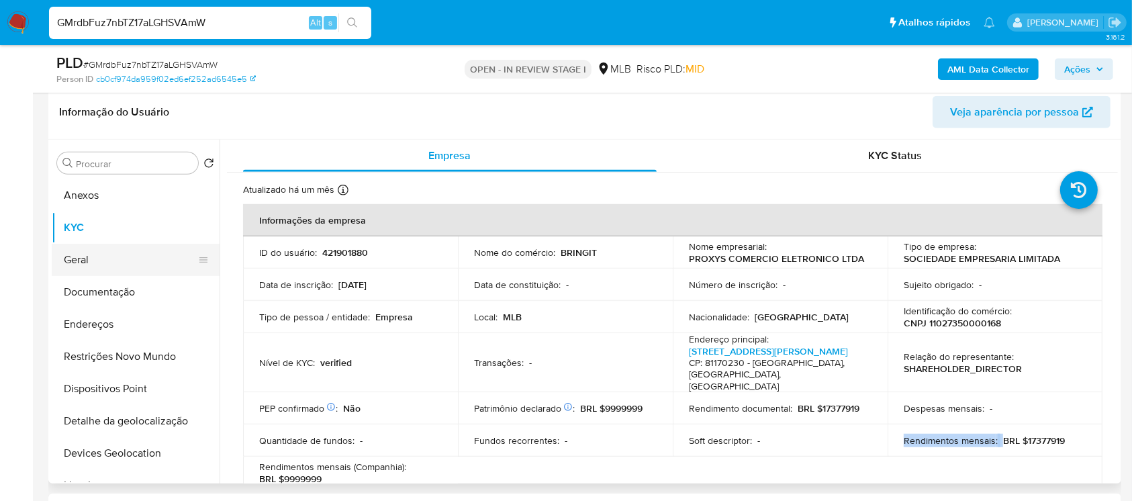
click at [83, 256] on button "Geral" at bounding box center [130, 260] width 157 height 32
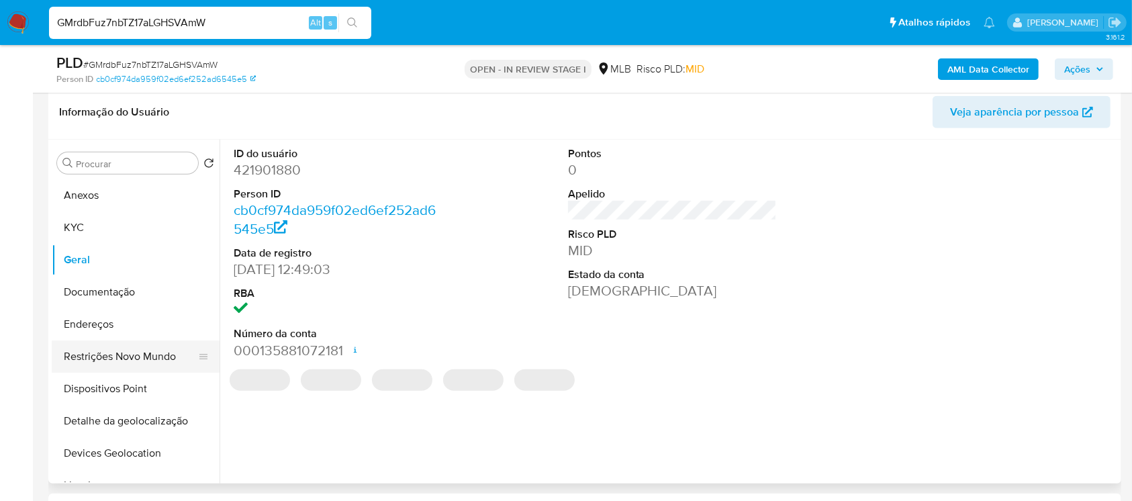
click at [99, 351] on button "Restrições Novo Mundo" at bounding box center [130, 356] width 157 height 32
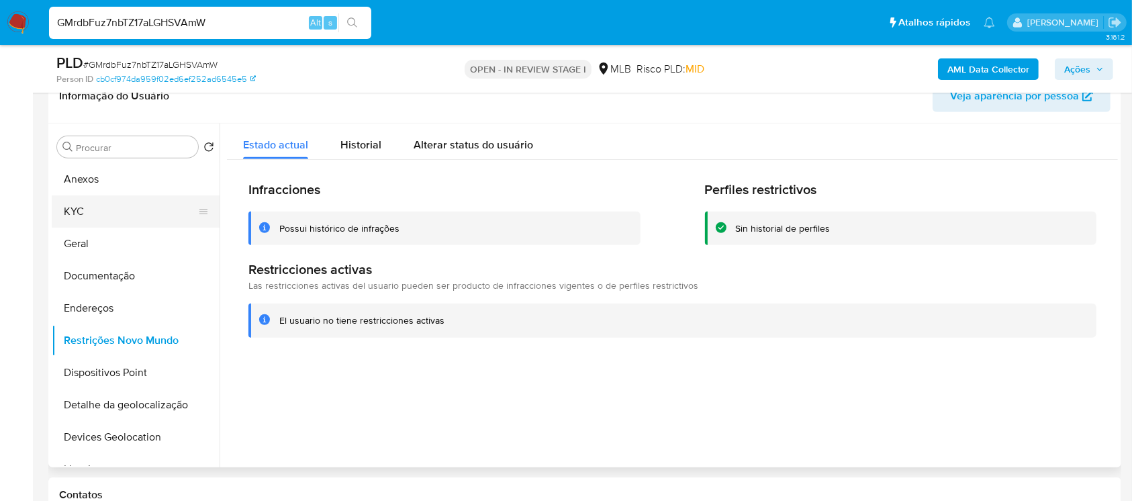
click at [85, 216] on button "KYC" at bounding box center [130, 211] width 157 height 32
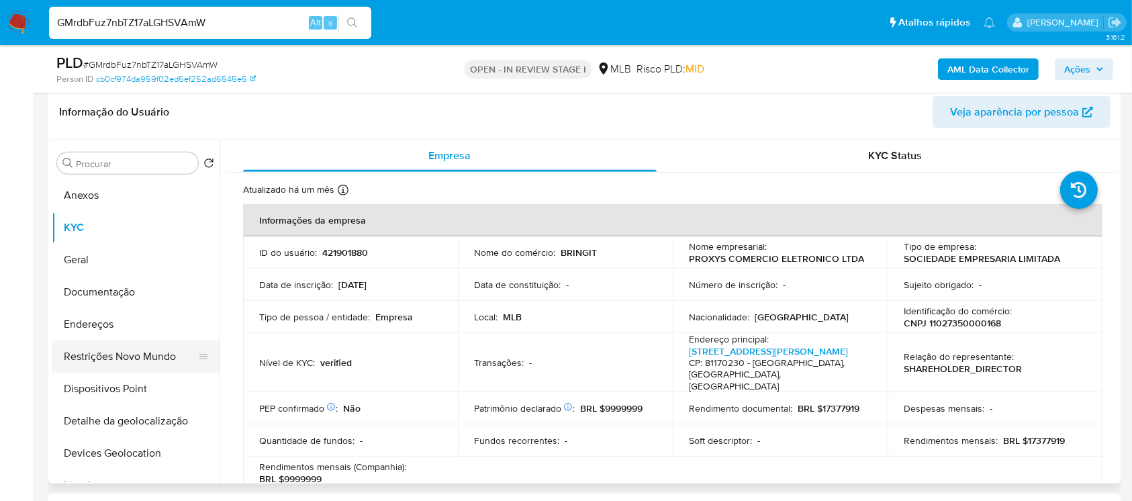
click at [141, 352] on button "Restrições Novo Mundo" at bounding box center [130, 356] width 157 height 32
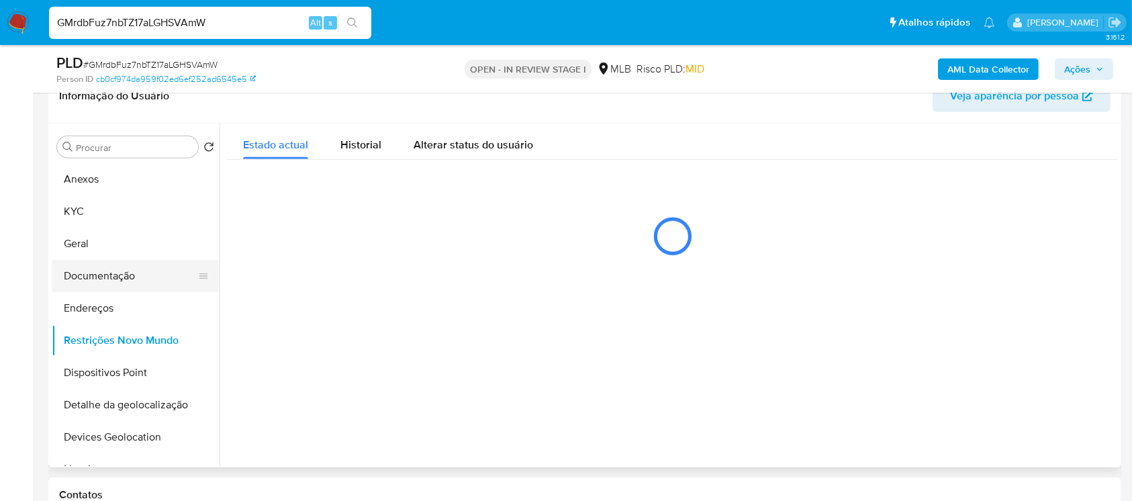
click at [109, 268] on button "Documentação" at bounding box center [130, 276] width 157 height 32
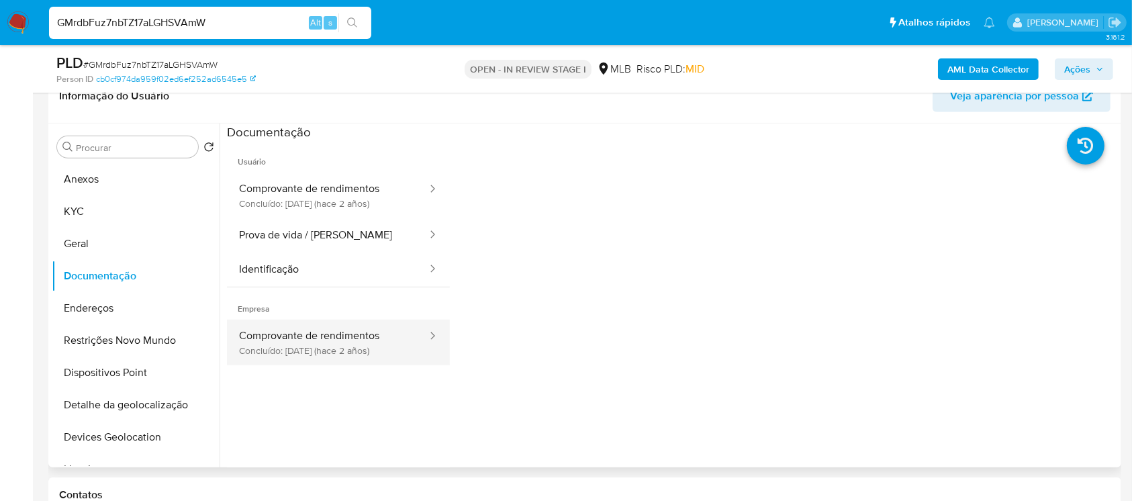
click at [295, 355] on button "Comprovante de rendimentos Concluído: [DATE] (hace 2 años)" at bounding box center [327, 343] width 201 height 46
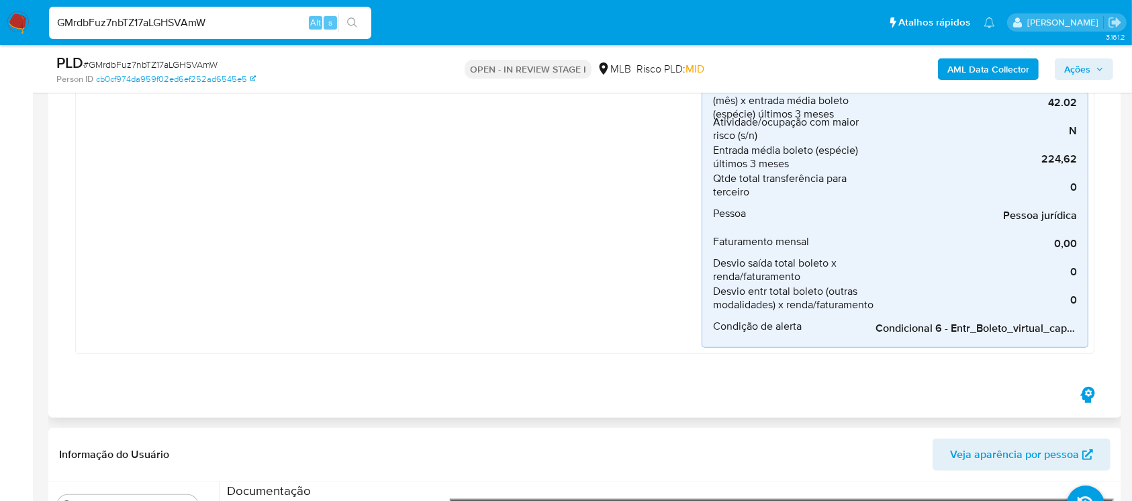
scroll to position [835, 0]
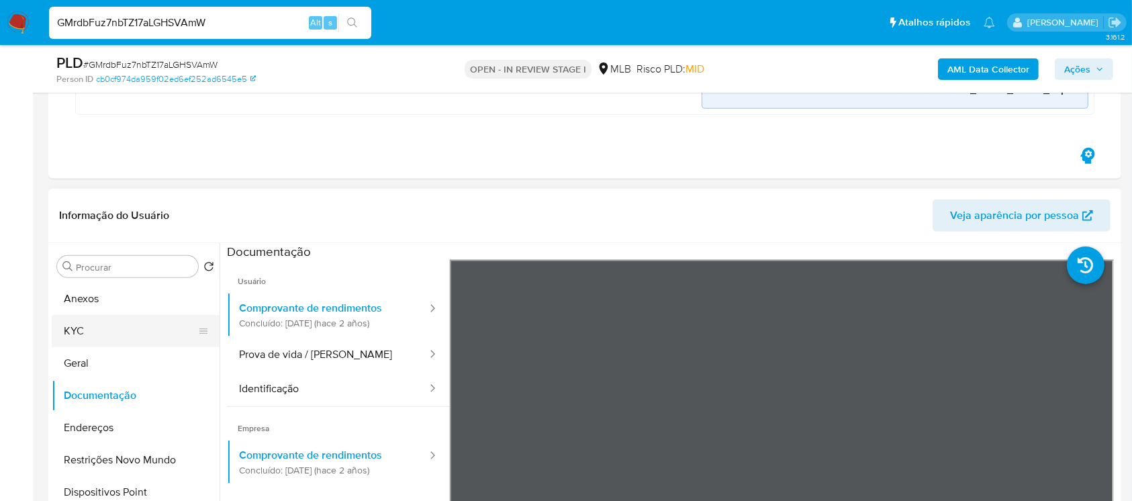
click at [86, 334] on button "KYC" at bounding box center [130, 331] width 157 height 32
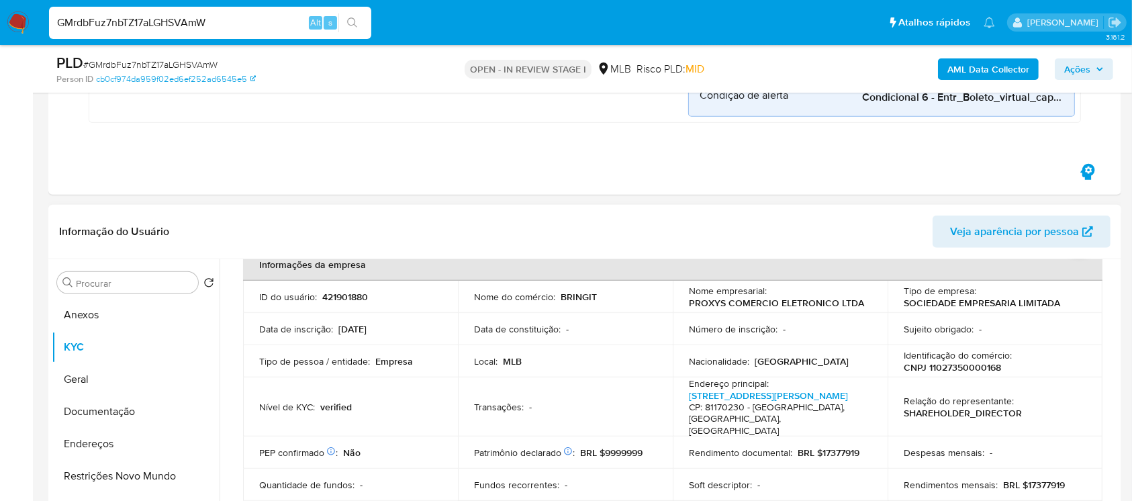
scroll to position [119, 0]
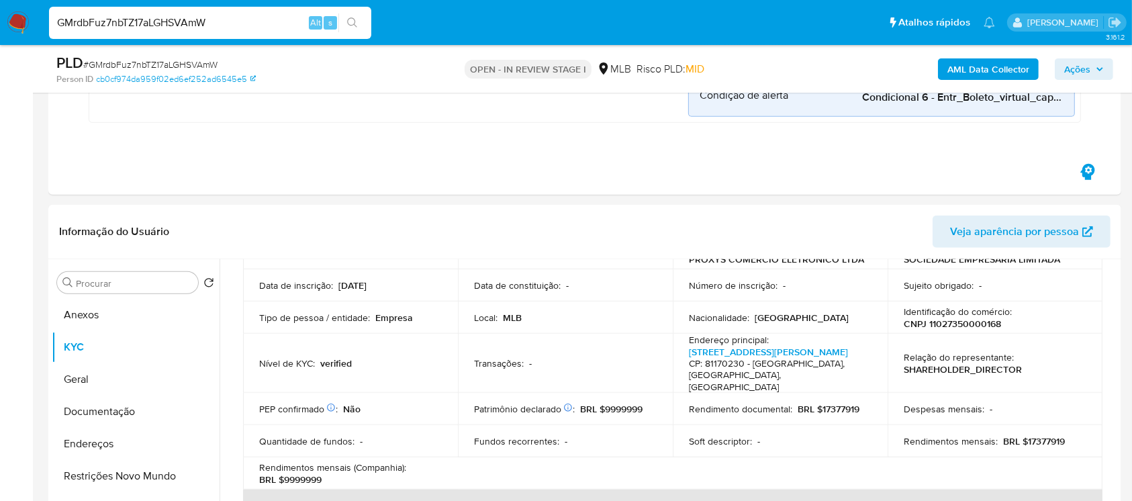
click at [231, 20] on input "GMrdbFuz7nbTZ17aLGHSVAmW" at bounding box center [210, 22] width 322 height 17
paste input "zGn9Bc3AqiE5kPwf1olazErp"
type input "zGn9Bc3AqiE5kPwf1olazErp"
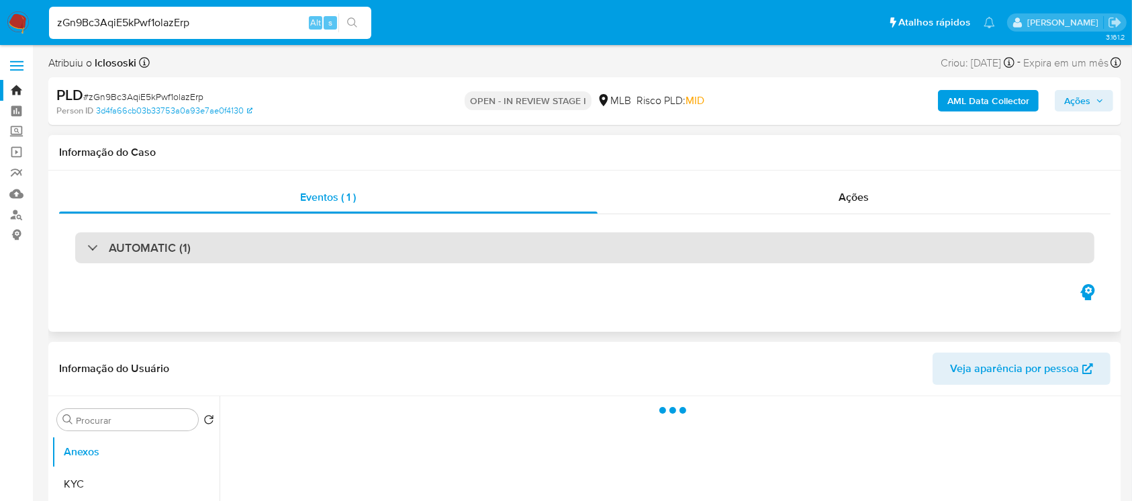
click at [188, 244] on h3 "AUTOMATIC (1)" at bounding box center [150, 247] width 82 height 15
select select "10"
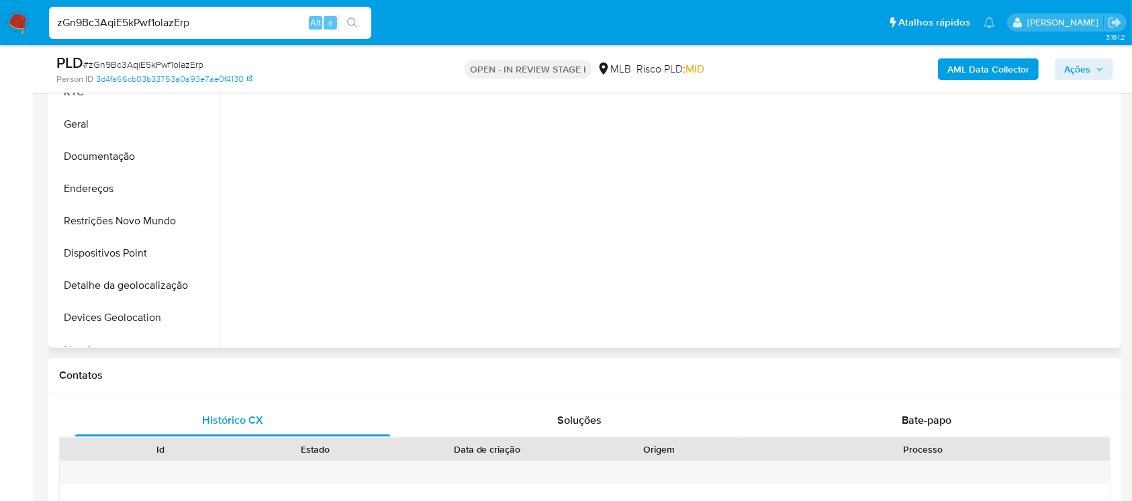
scroll to position [955, 0]
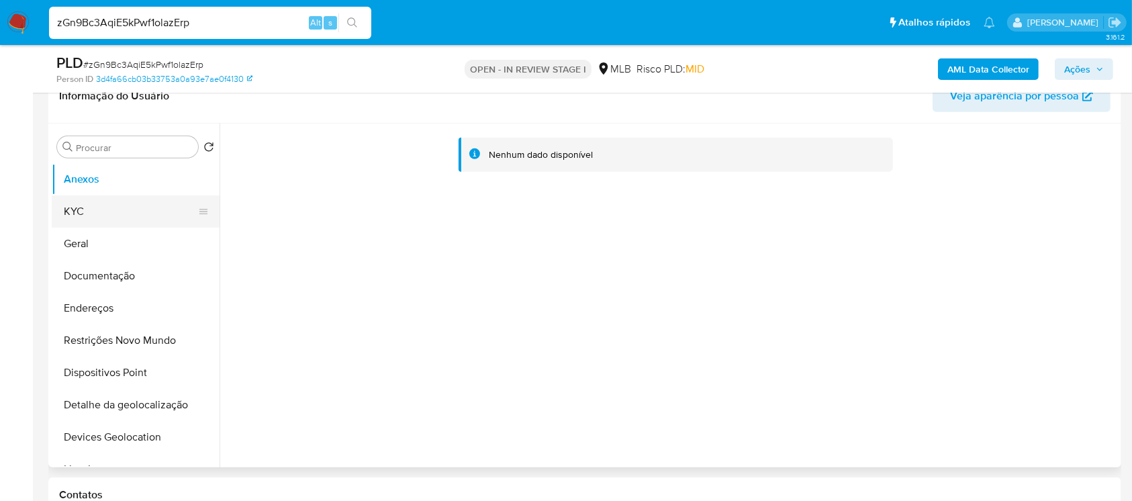
click at [75, 213] on button "KYC" at bounding box center [130, 211] width 157 height 32
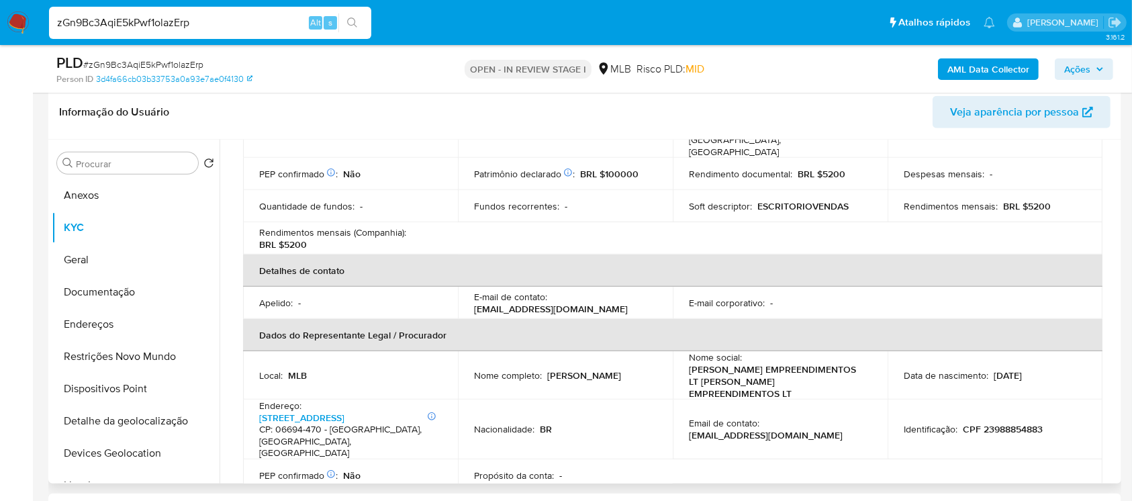
scroll to position [358, 0]
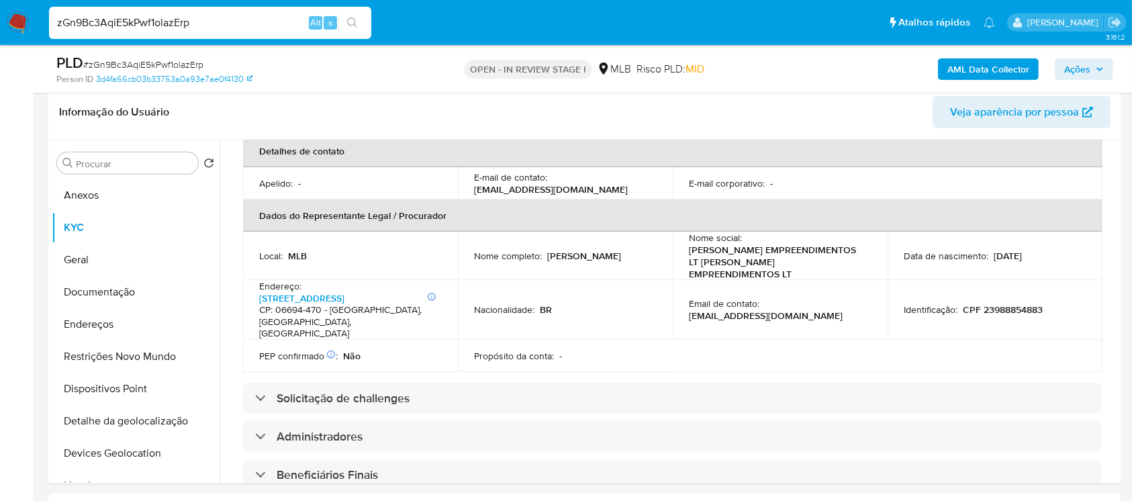
click at [16, 24] on img at bounding box center [18, 22] width 23 height 23
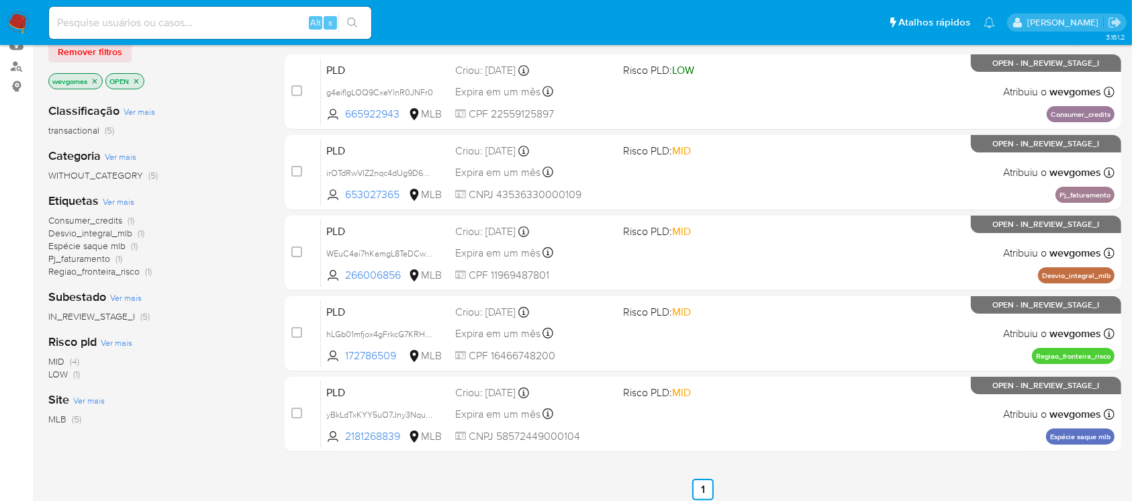
scroll to position [119, 0]
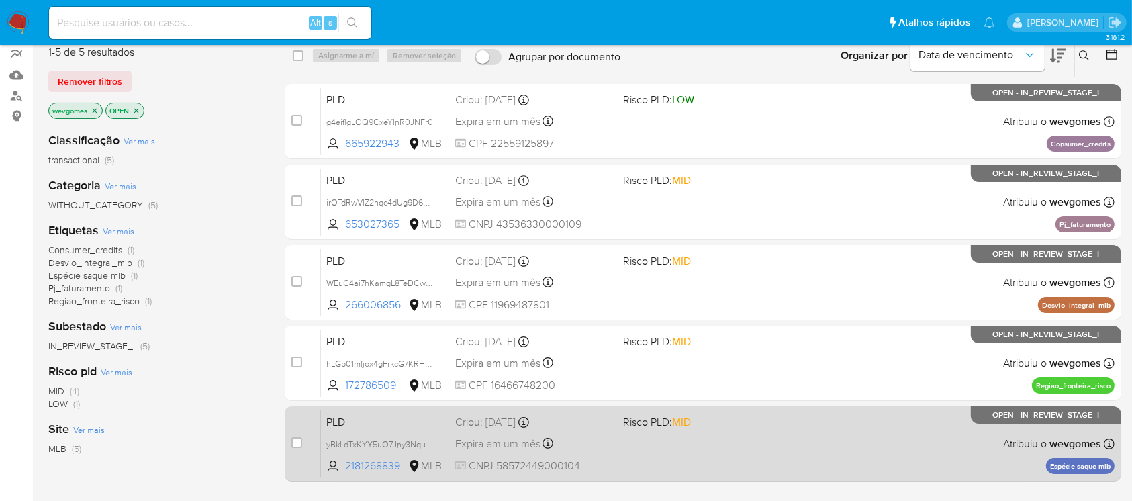
click at [755, 443] on span at bounding box center [701, 443] width 156 height 3
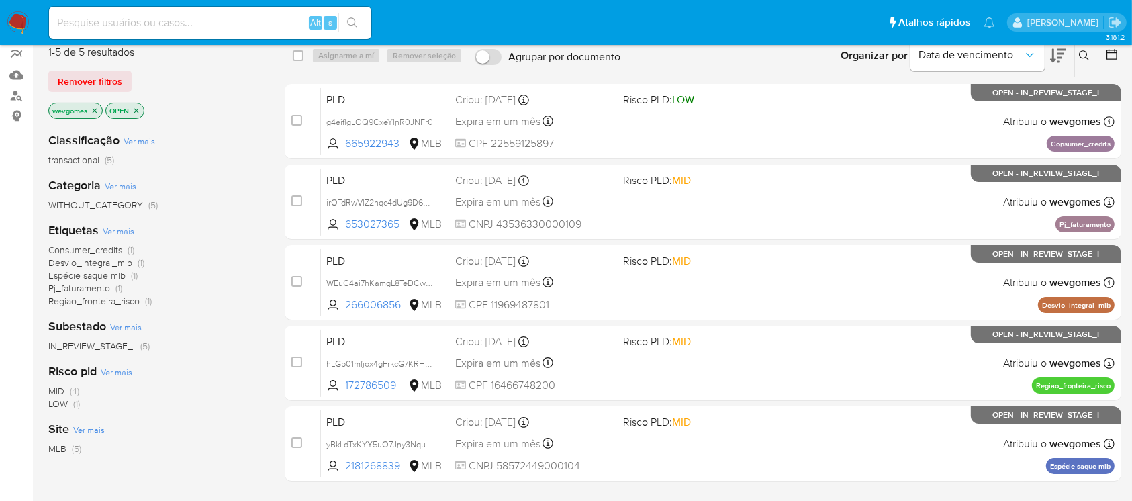
click at [18, 15] on img at bounding box center [18, 22] width 23 height 23
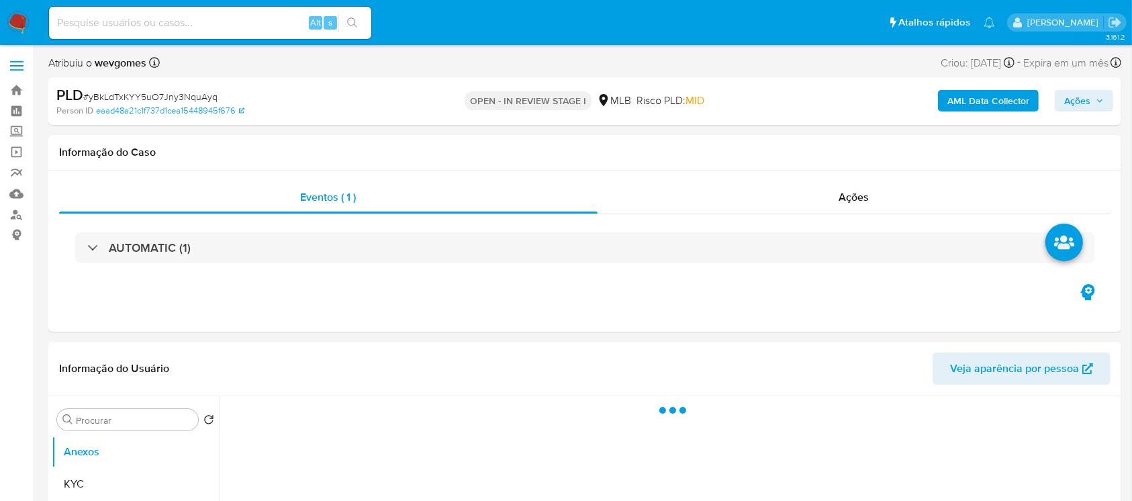
click at [116, 247] on h3 "AUTOMATIC (1)" at bounding box center [150, 247] width 82 height 15
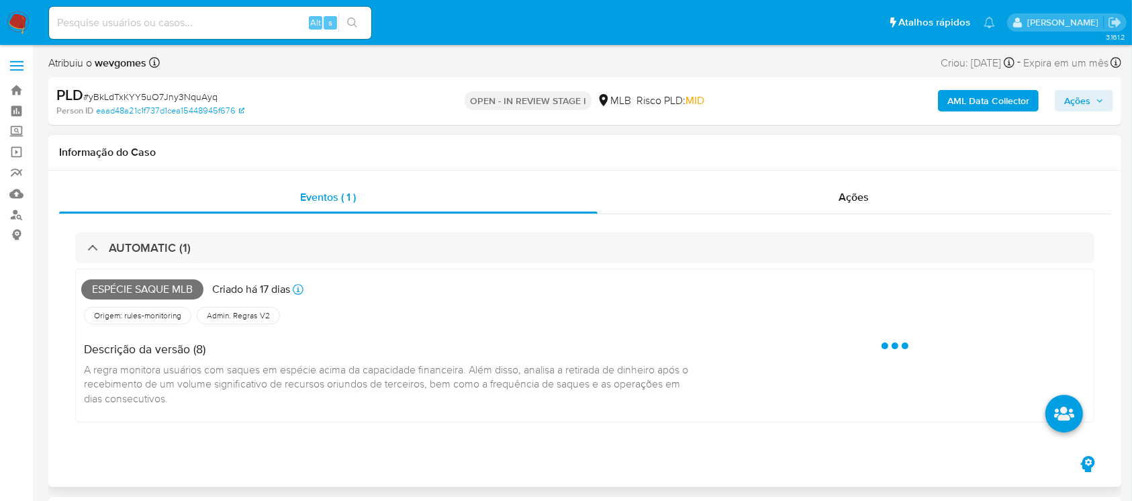
select select "10"
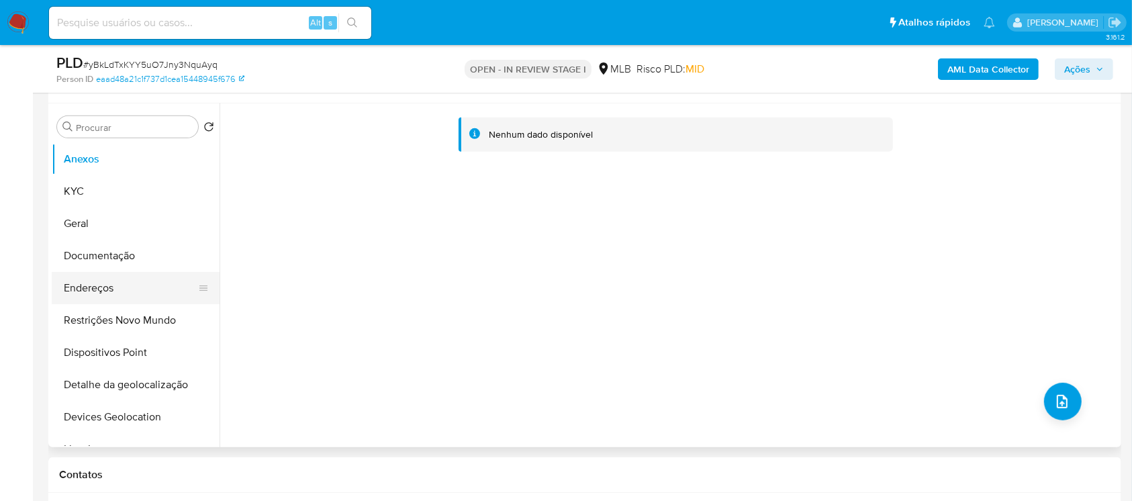
scroll to position [716, 0]
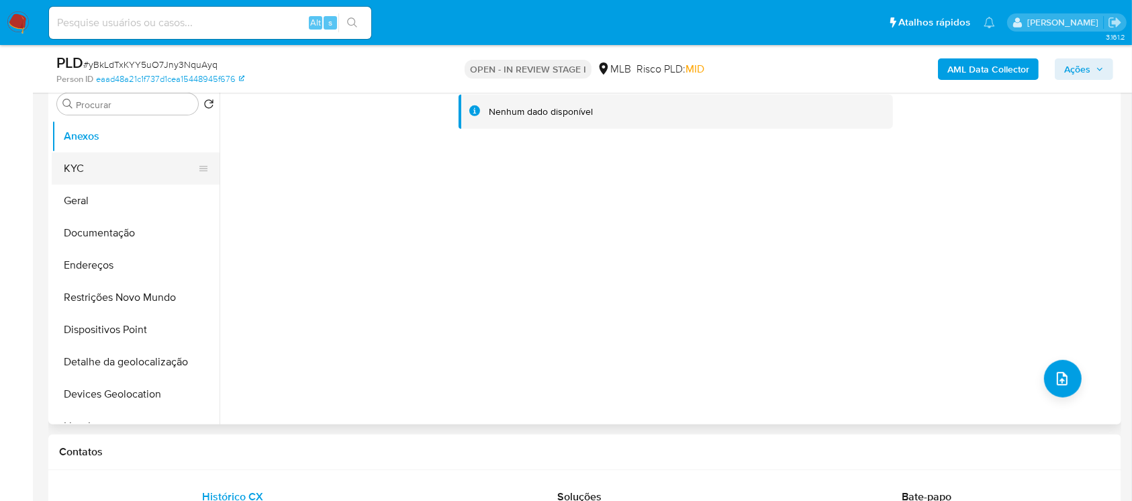
click at [85, 175] on button "KYC" at bounding box center [130, 168] width 157 height 32
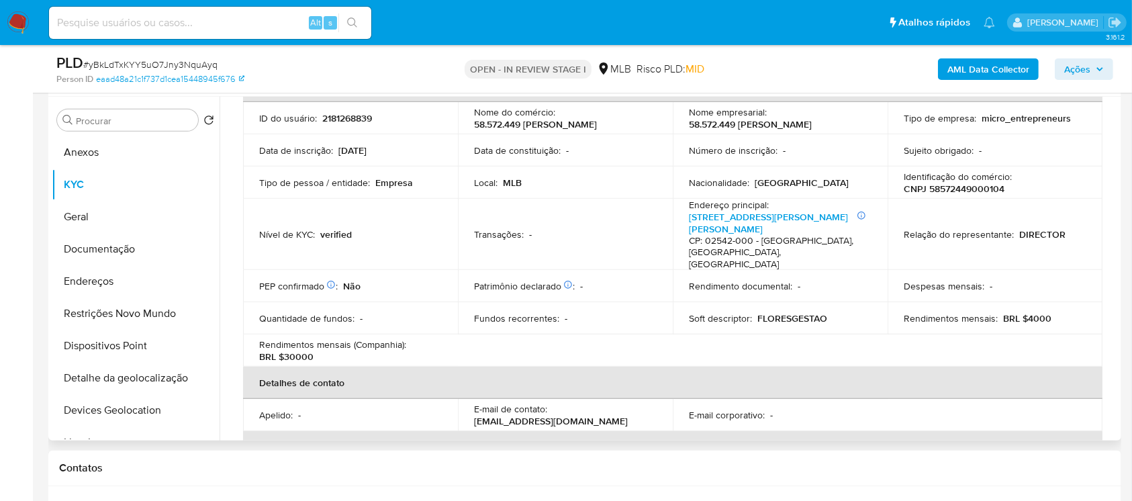
scroll to position [119, 0]
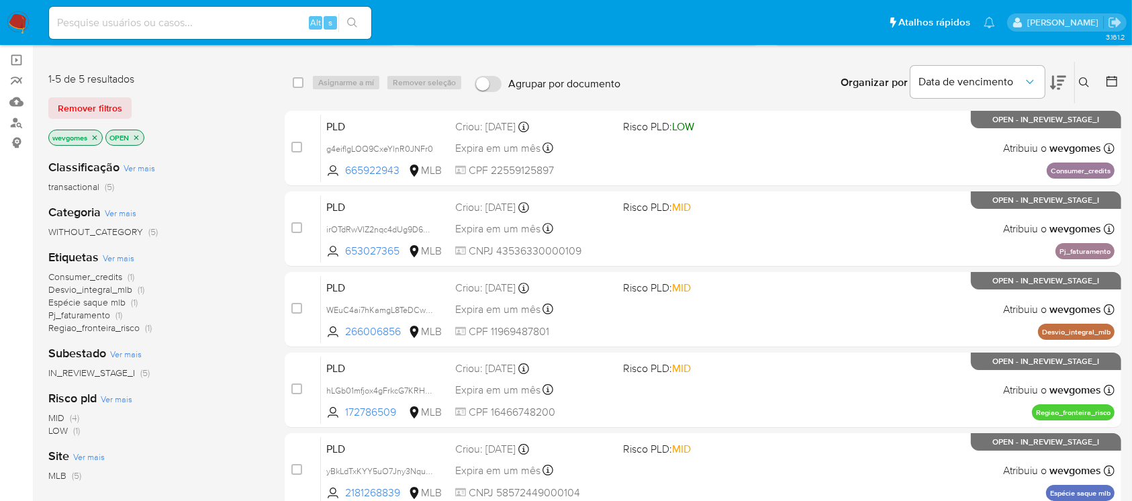
scroll to position [119, 0]
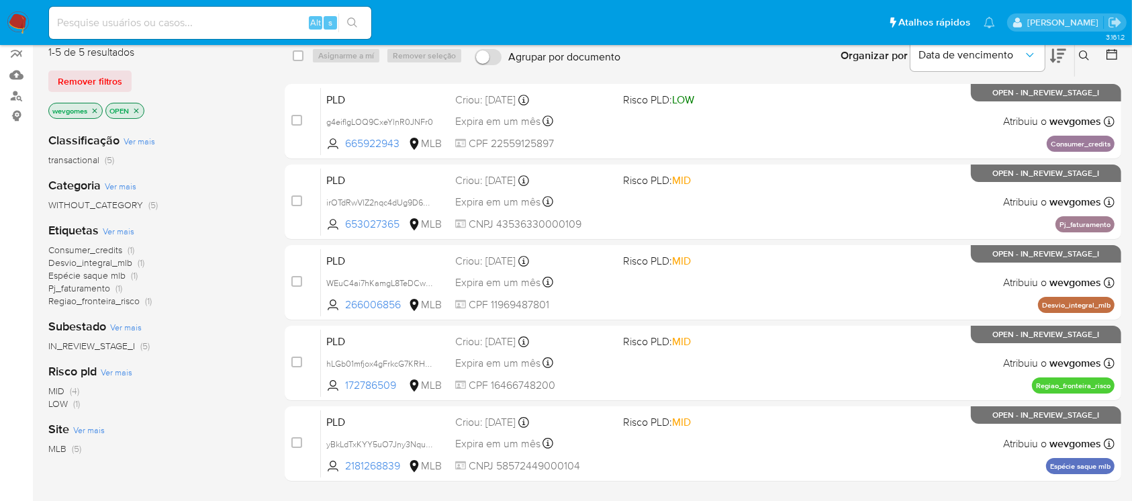
click at [16, 19] on img at bounding box center [18, 22] width 23 height 23
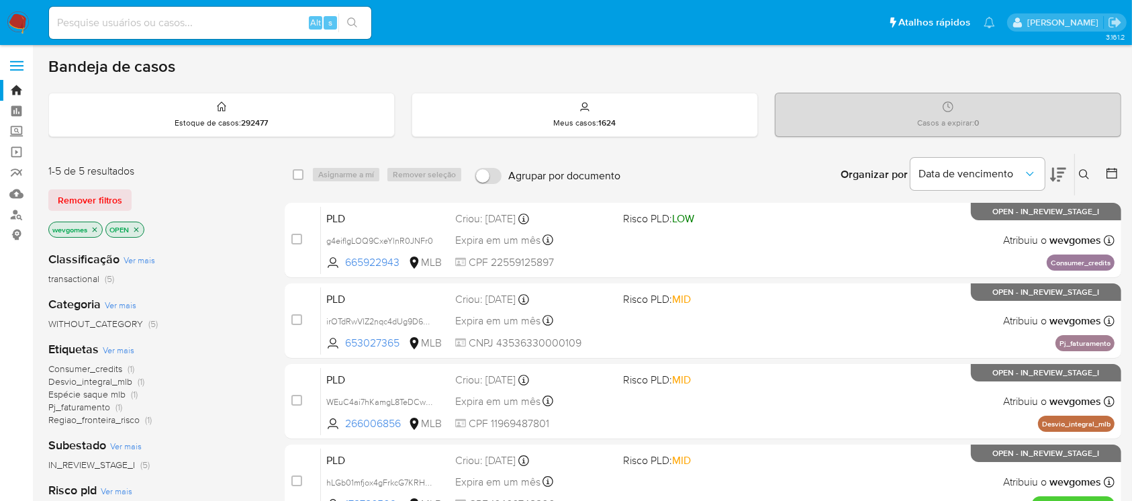
click at [95, 226] on icon "close-filter" at bounding box center [95, 230] width 8 height 8
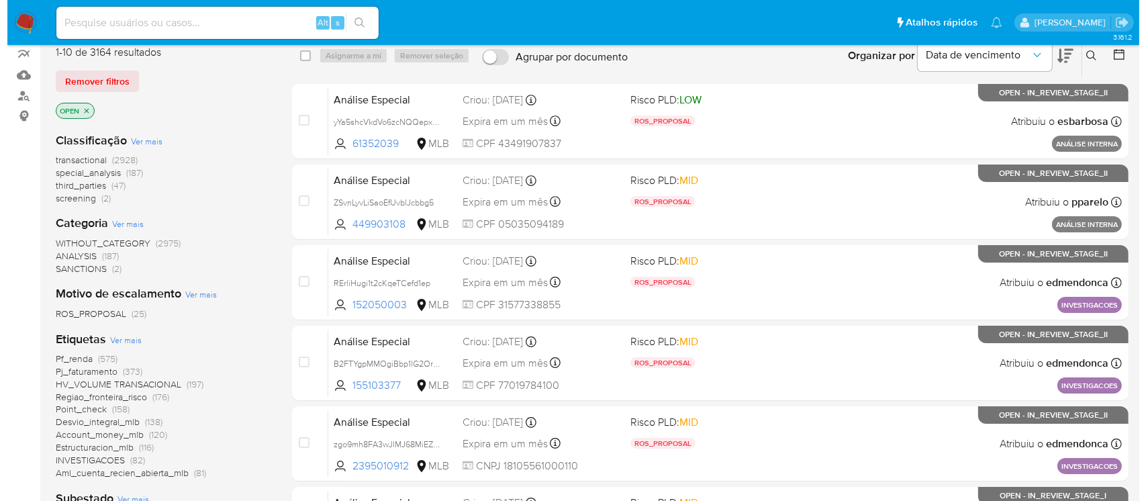
scroll to position [238, 0]
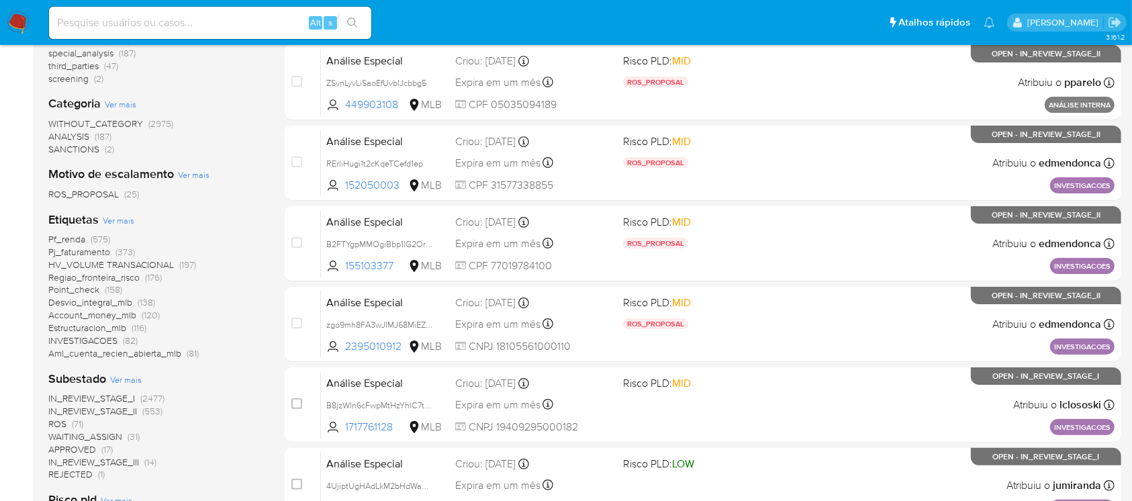
click at [111, 219] on span "Ver mais" at bounding box center [119, 220] width 32 height 12
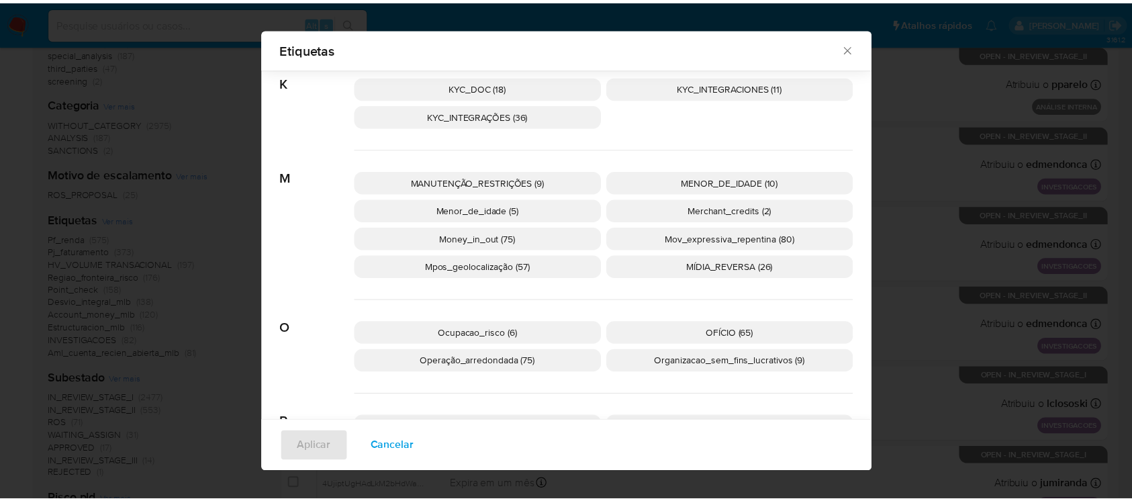
scroll to position [1064, 0]
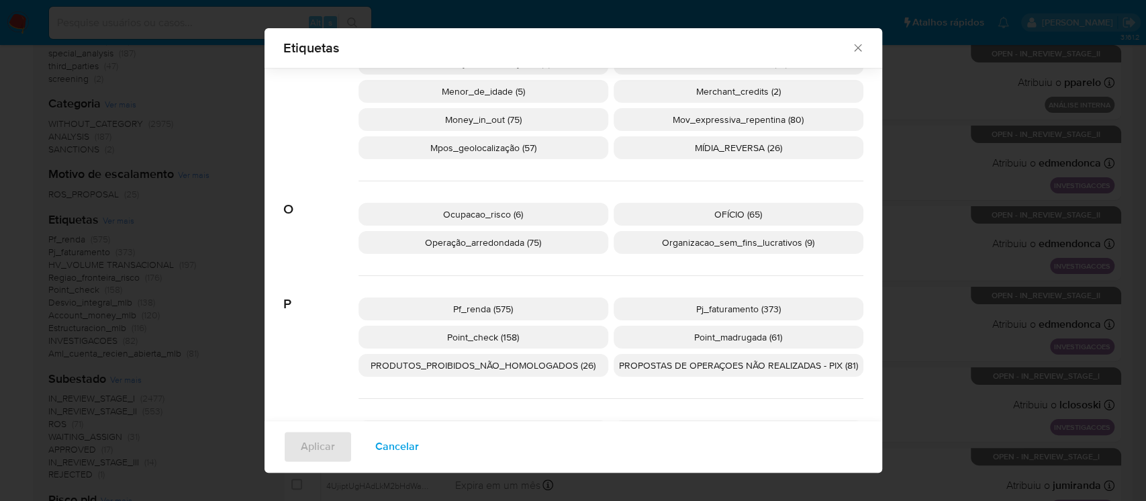
click at [696, 307] on span "Pj_faturamento (373)" at bounding box center [738, 308] width 85 height 13
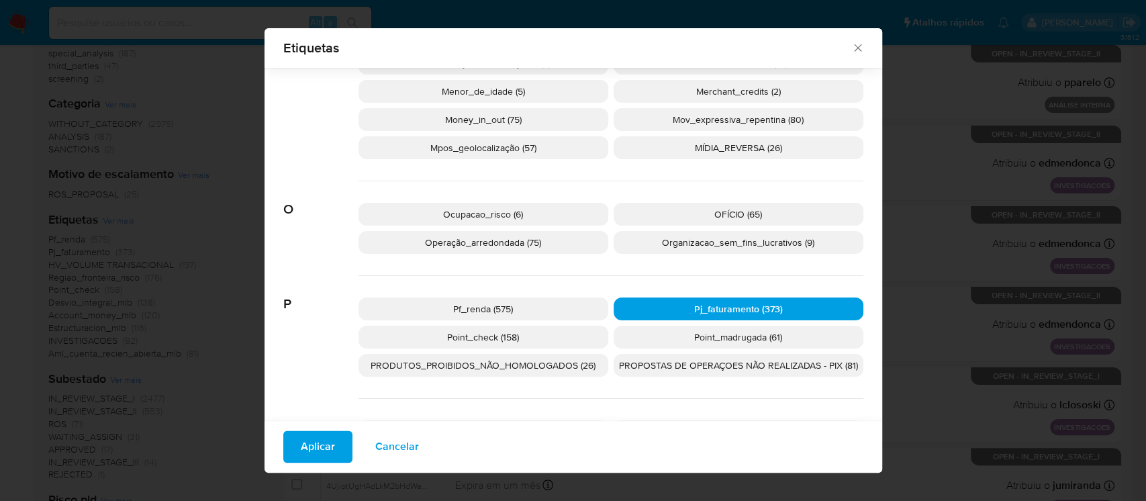
click at [854, 46] on icon "Fechar" at bounding box center [857, 47] width 7 height 7
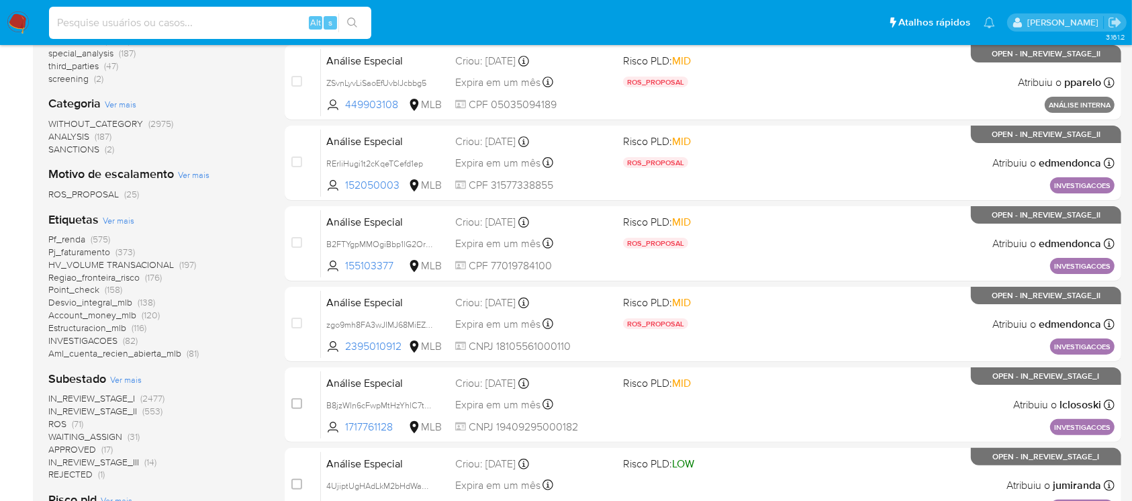
click at [172, 21] on input at bounding box center [210, 22] width 322 height 17
paste input "70201425"
type input "70201425"
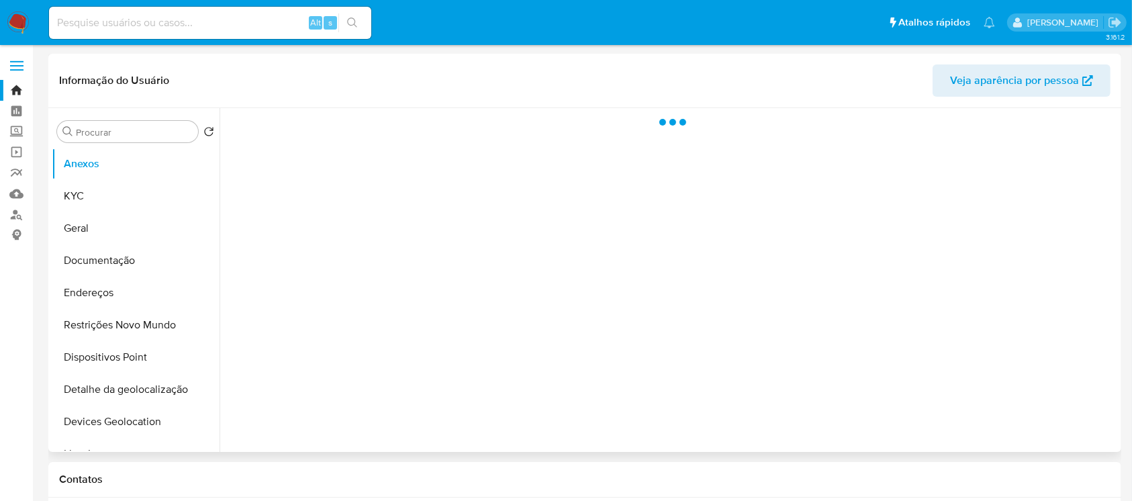
select select "10"
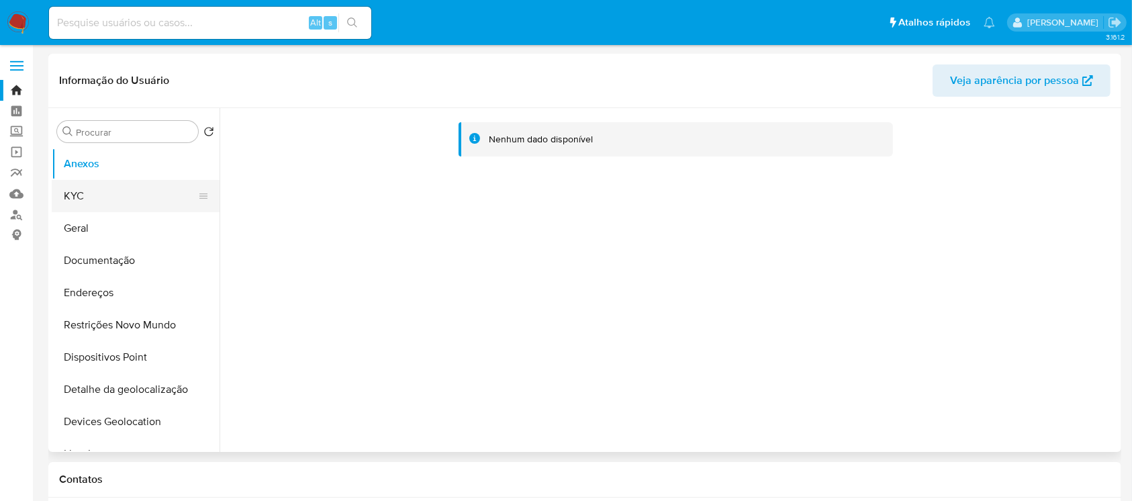
click at [83, 207] on button "KYC" at bounding box center [130, 196] width 157 height 32
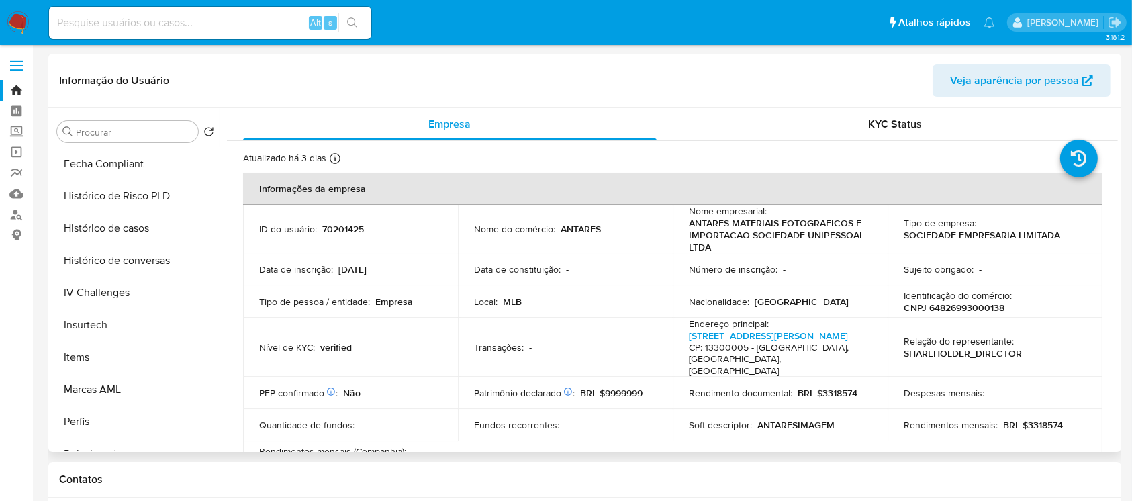
scroll to position [577, 0]
click at [91, 203] on button "Histórico de casos" at bounding box center [130, 199] width 157 height 32
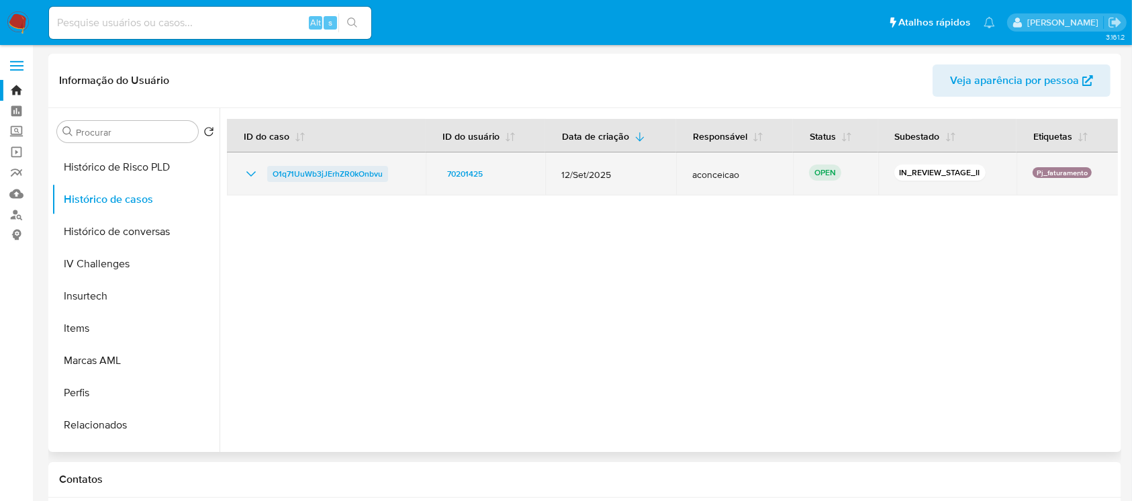
click at [319, 177] on span "O1q71UuWb3jJErhZR0kOnbvu" at bounding box center [328, 174] width 110 height 16
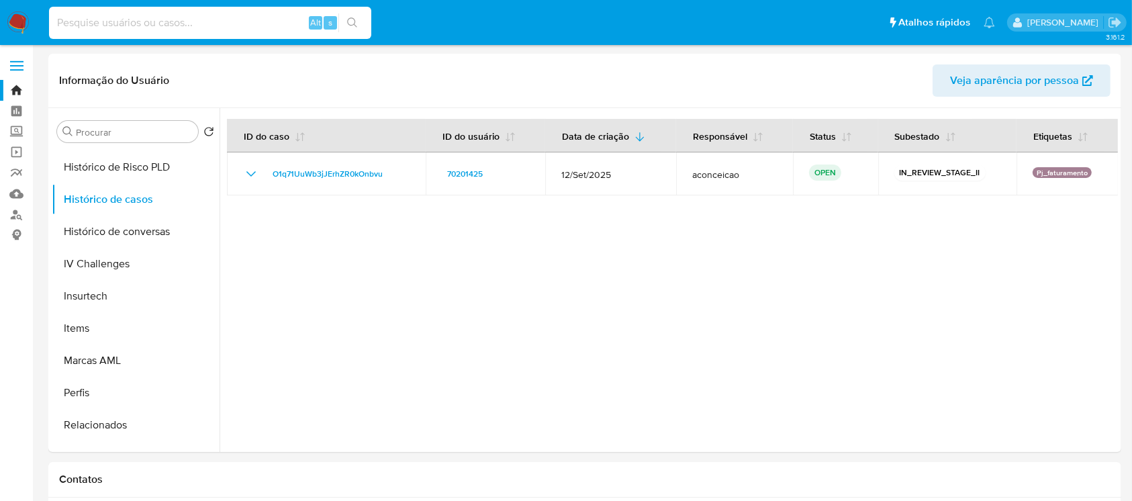
click at [132, 21] on input at bounding box center [210, 22] width 322 height 17
paste input "456676923"
type input "456676923"
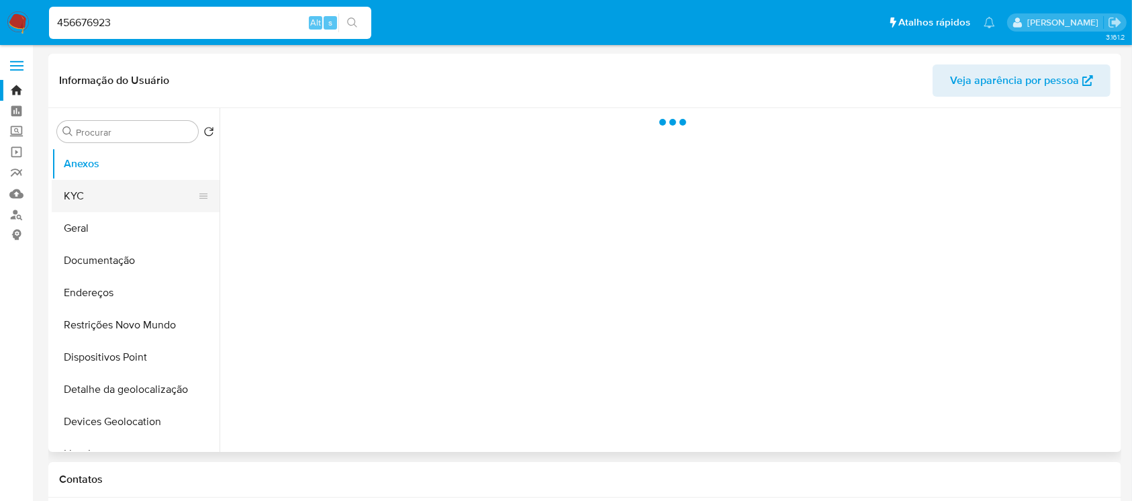
click at [68, 199] on button "KYC" at bounding box center [130, 196] width 157 height 32
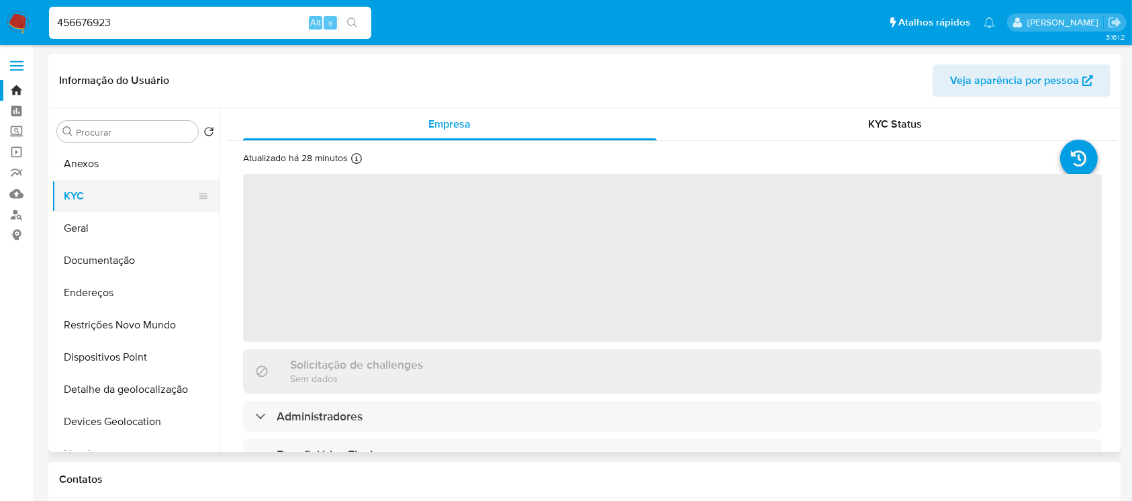
select select "10"
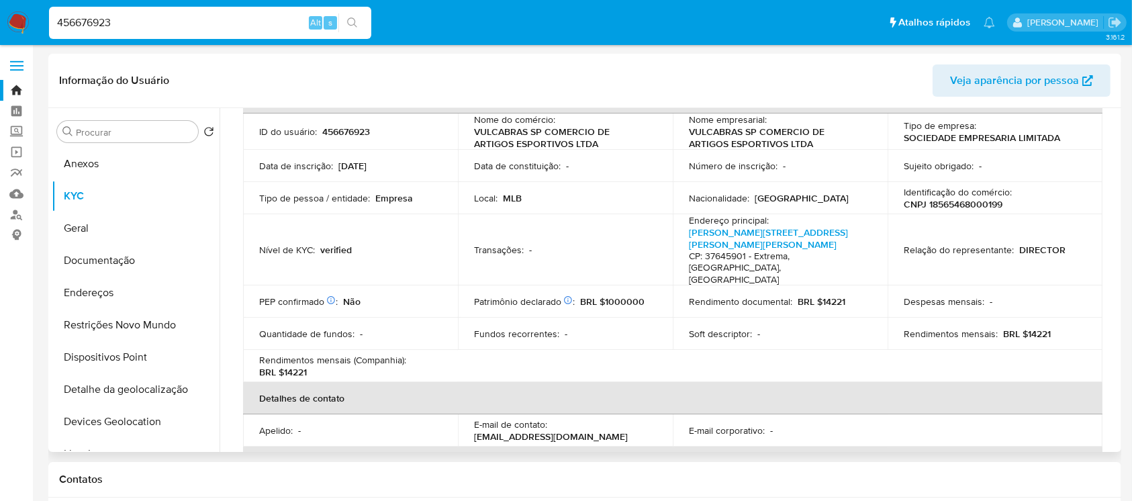
scroll to position [119, 0]
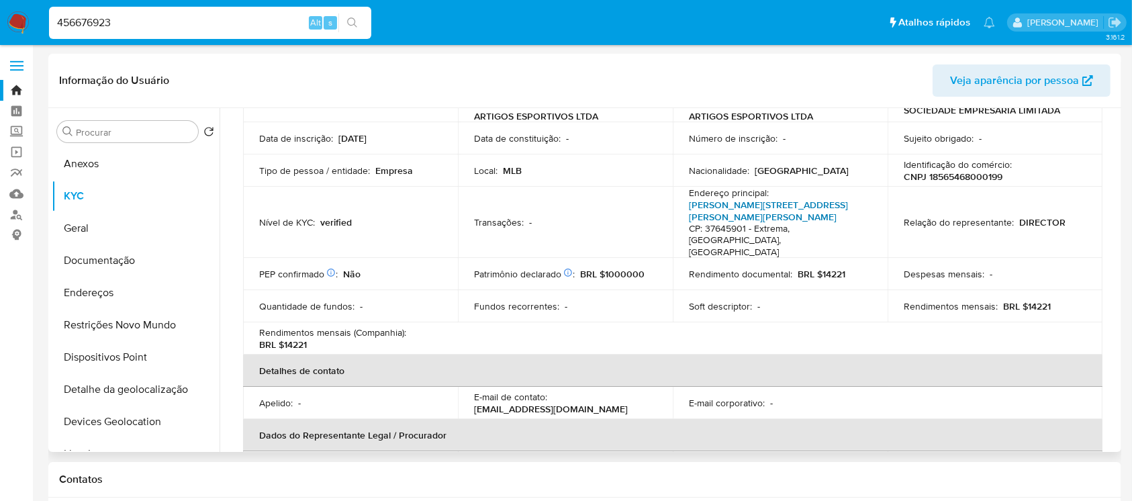
click at [733, 211] on link "Estrada Municipal Luiz Lopes Neto 21, Distrito Industrial Tenentes" at bounding box center [768, 211] width 159 height 26
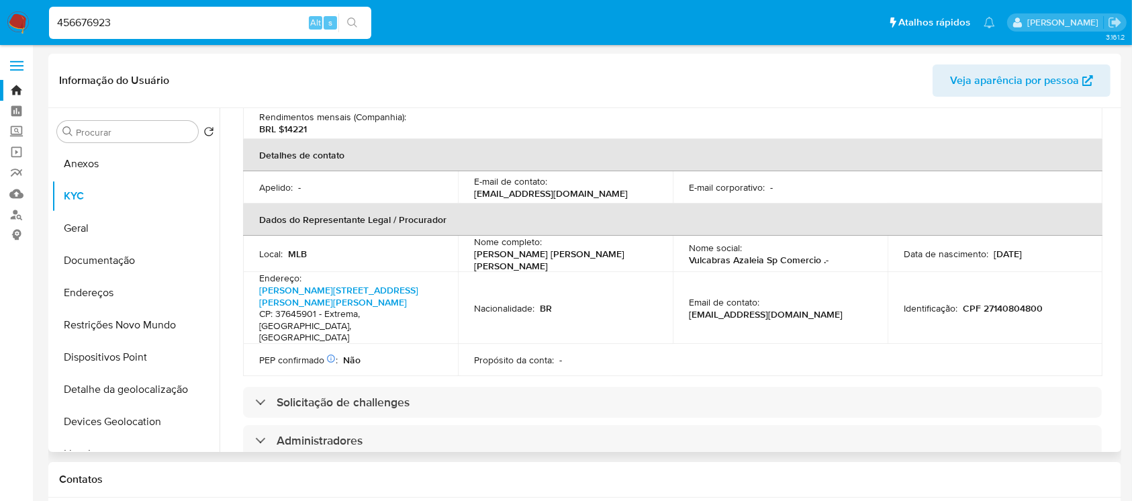
scroll to position [358, 0]
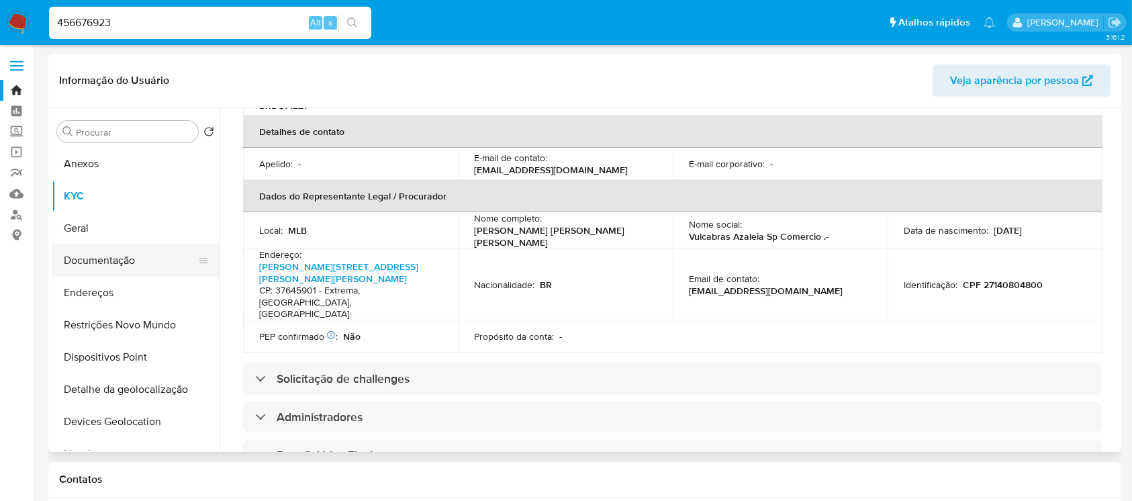
click at [83, 266] on button "Documentação" at bounding box center [130, 260] width 157 height 32
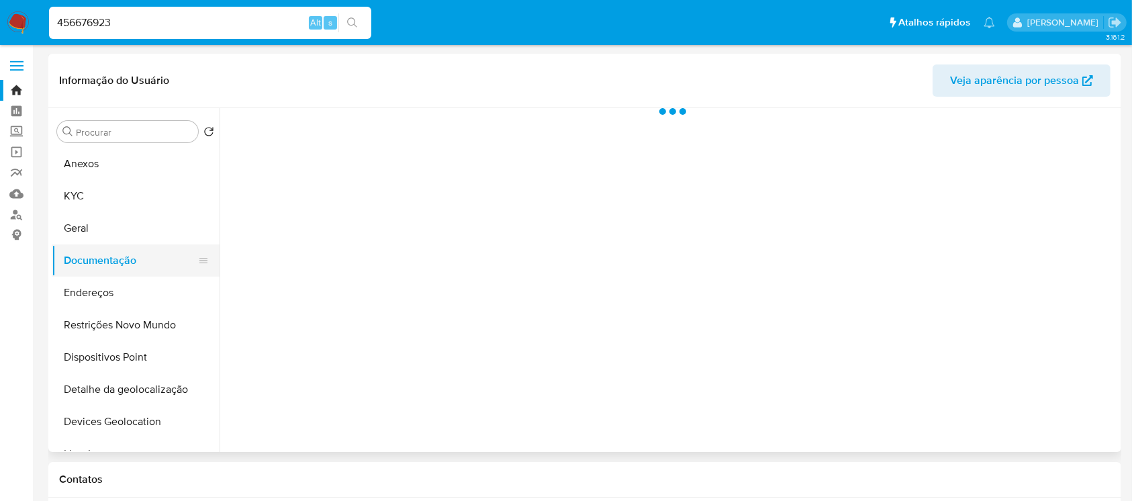
scroll to position [0, 0]
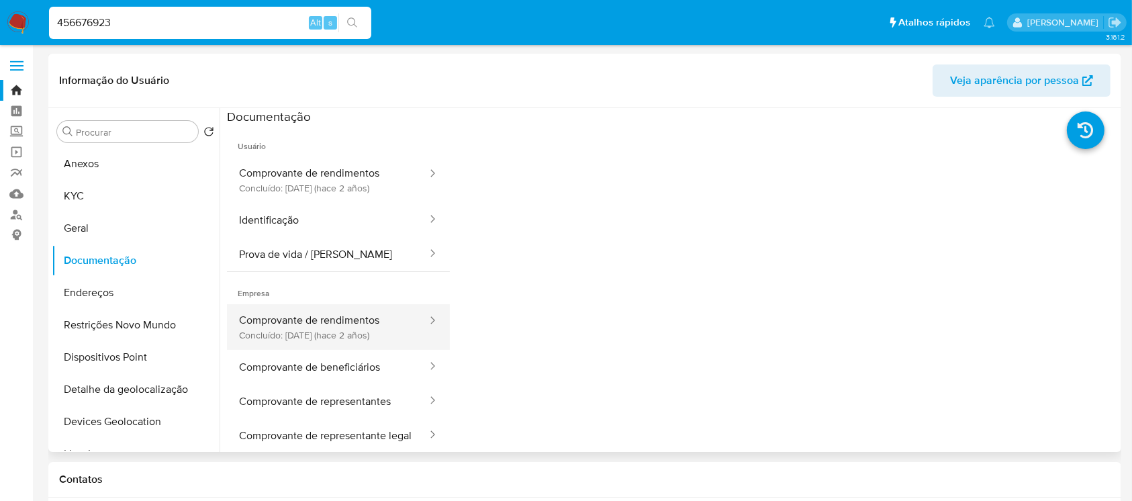
click at [296, 318] on button "Comprovante de rendimentos Concluído: 11/08/2023 (hace 2 años)" at bounding box center [327, 327] width 201 height 46
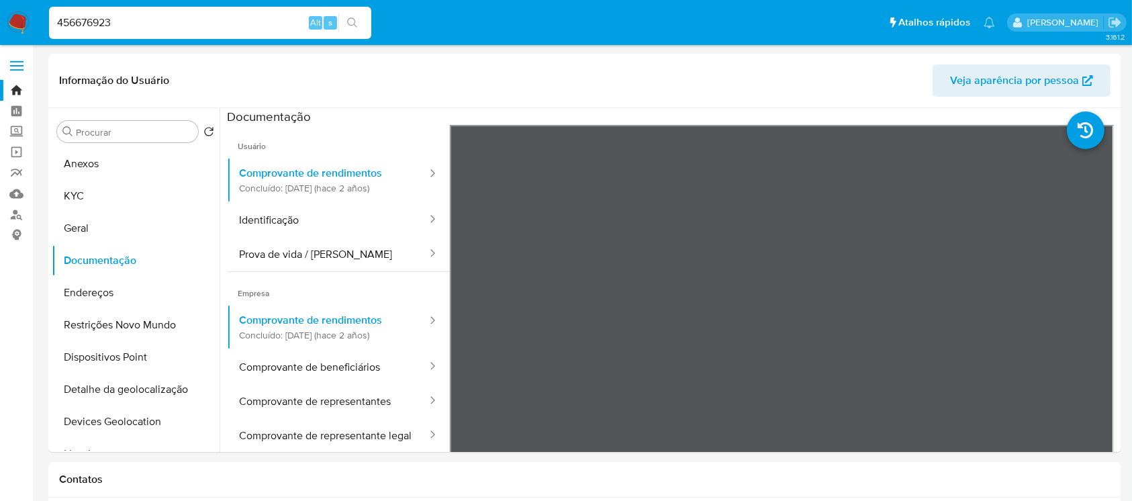
click at [133, 14] on input "456676923" at bounding box center [210, 22] width 322 height 17
click at [133, 12] on div "456676923 Alt s" at bounding box center [210, 23] width 322 height 32
click at [140, 27] on input "456676923" at bounding box center [210, 22] width 322 height 17
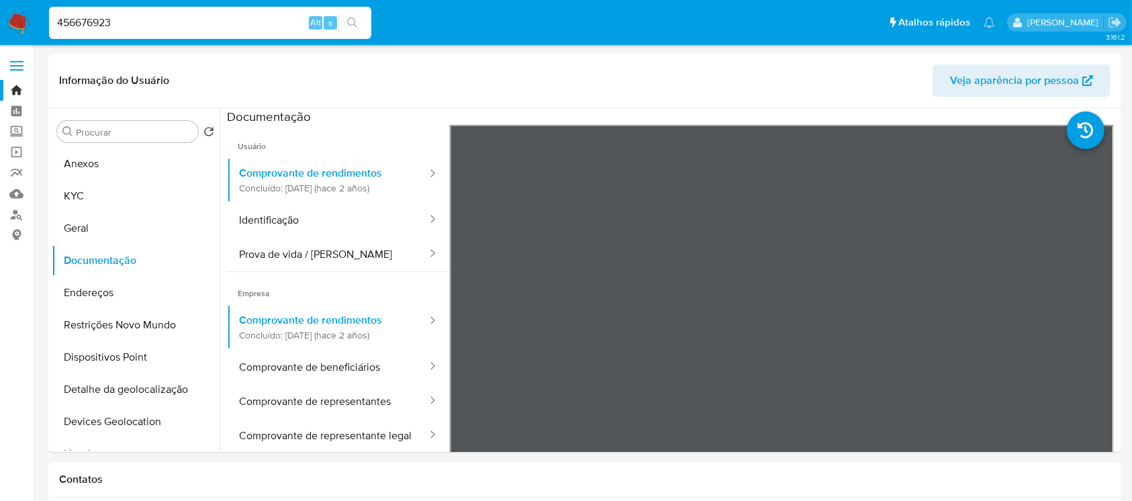
paste input "202384844"
type input "202384844"
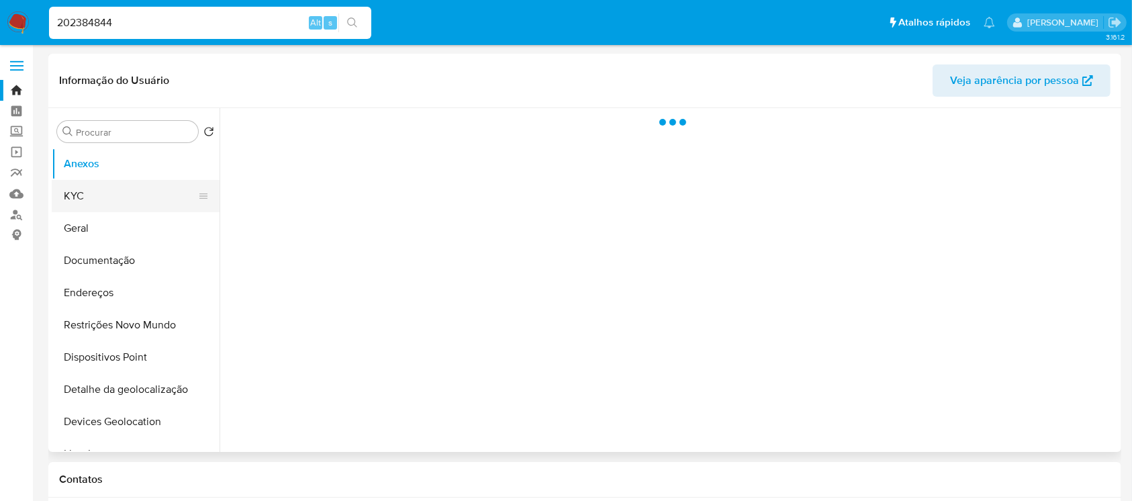
select select "10"
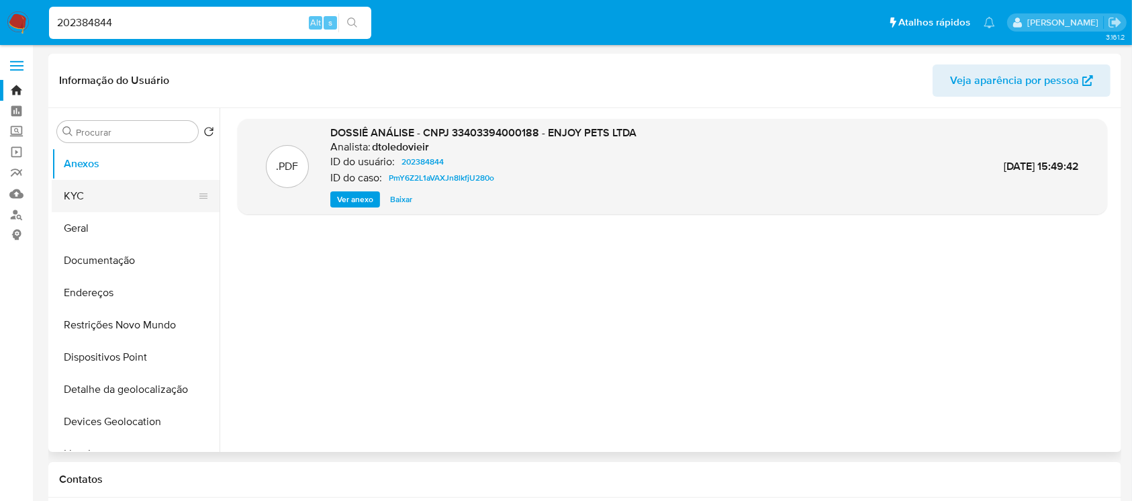
click at [97, 197] on button "KYC" at bounding box center [130, 196] width 157 height 32
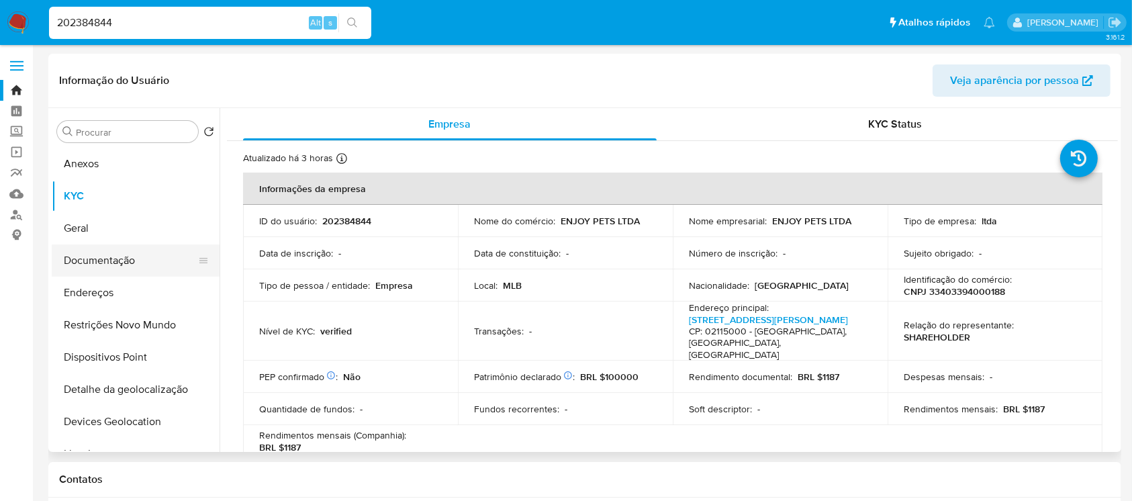
click at [94, 263] on button "Documentação" at bounding box center [130, 260] width 157 height 32
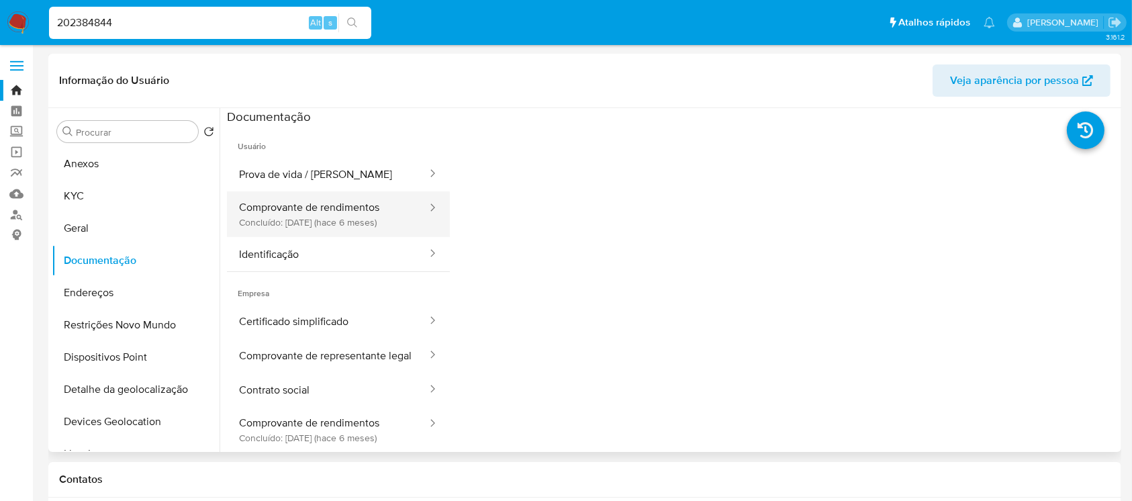
click at [287, 223] on button "Comprovante de rendimentos Concluído: 15/03/2025 (hace 6 meses)" at bounding box center [327, 214] width 201 height 46
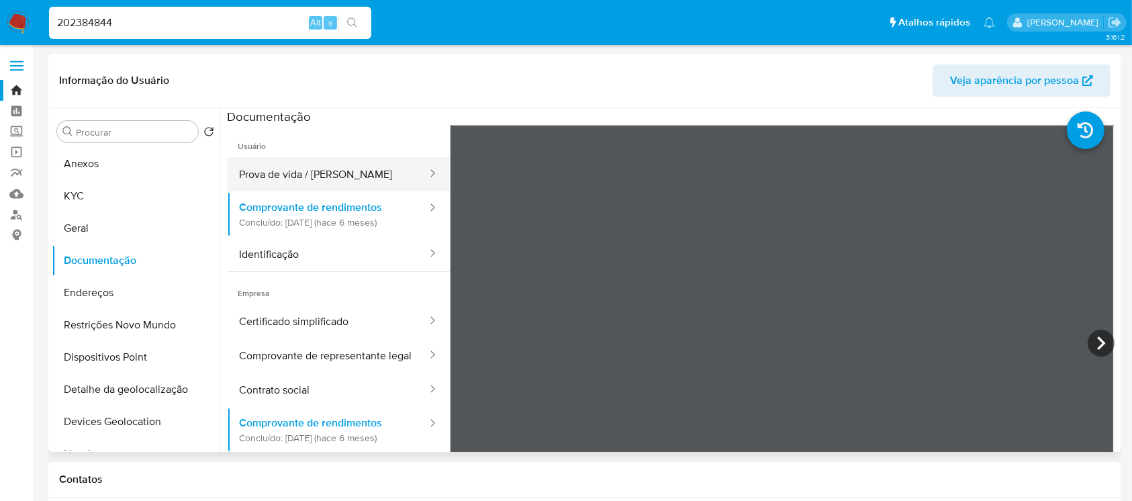
click at [291, 166] on button "Prova de vida / Selfie" at bounding box center [327, 174] width 201 height 34
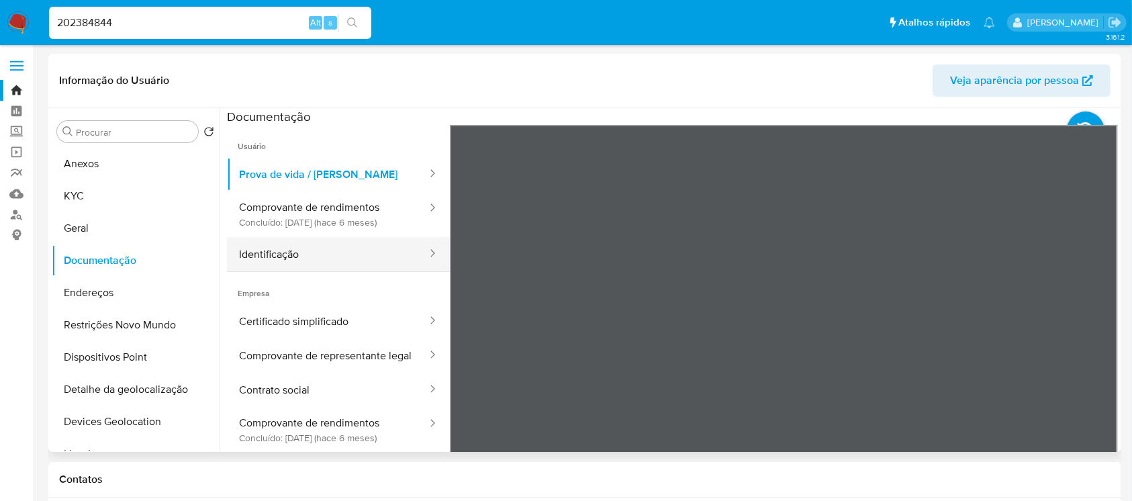
click at [266, 261] on button "Identificação" at bounding box center [327, 254] width 201 height 34
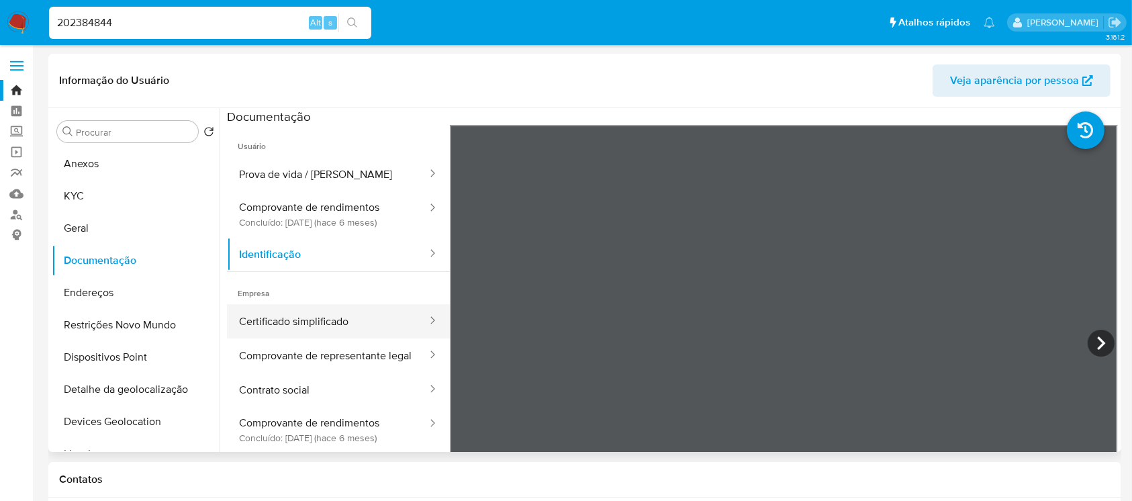
click at [273, 323] on button "Certificado simplificado" at bounding box center [327, 321] width 201 height 34
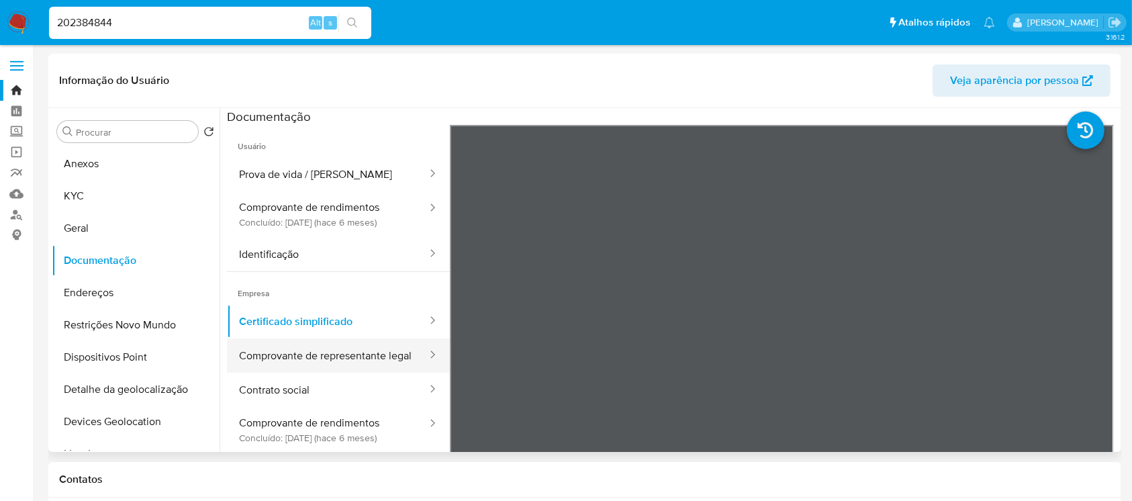
click at [270, 361] on button "Comprovante de representante legal" at bounding box center [327, 355] width 201 height 34
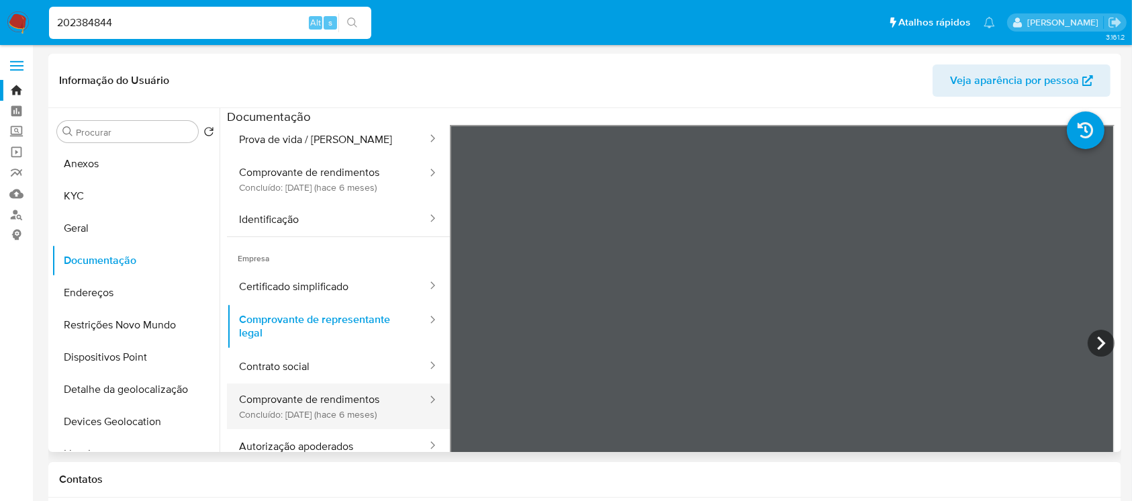
scroll to position [54, 0]
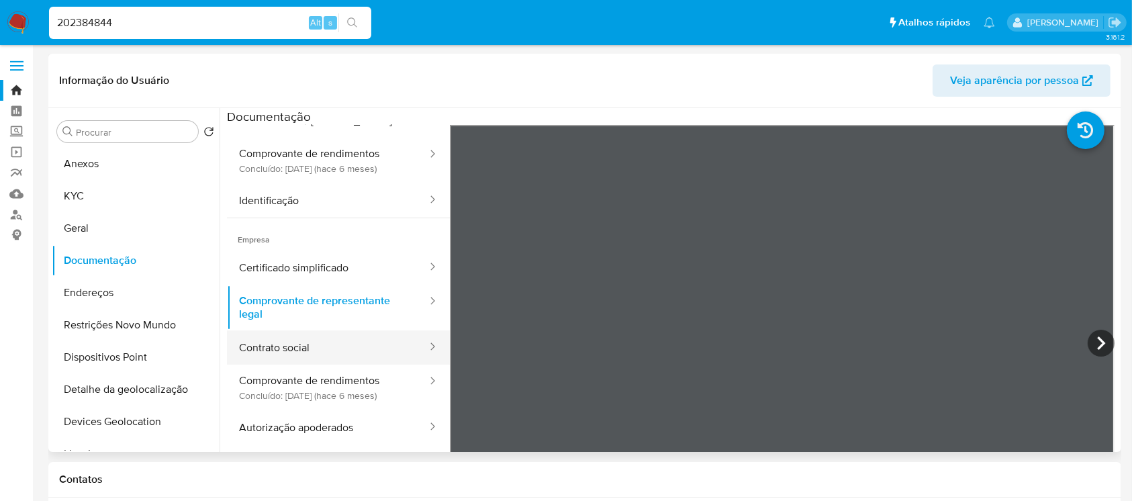
click at [284, 354] on button "Contrato social" at bounding box center [327, 347] width 201 height 34
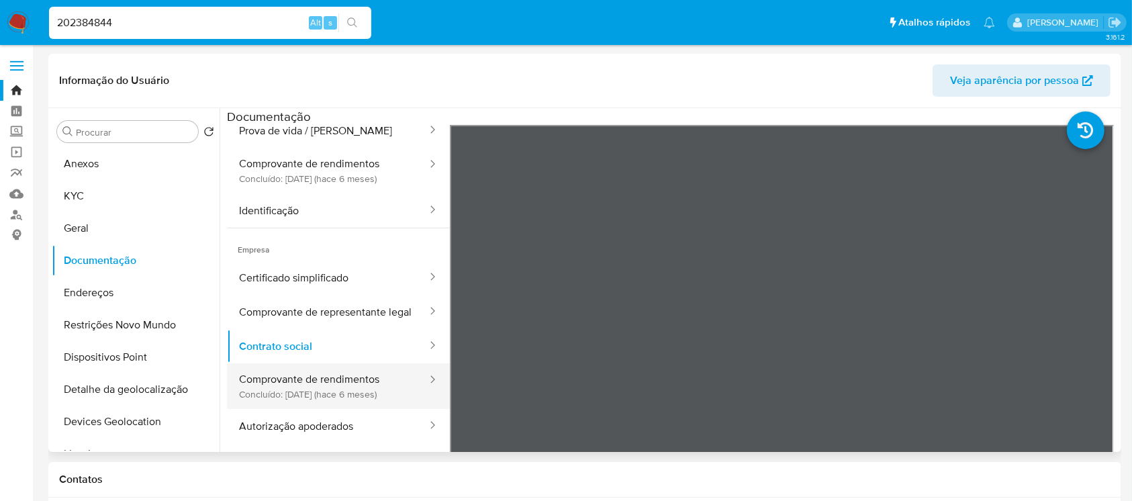
click at [275, 391] on button "Comprovante de rendimentos Concluído: 15/03/2025 (hace 6 meses)" at bounding box center [327, 386] width 201 height 46
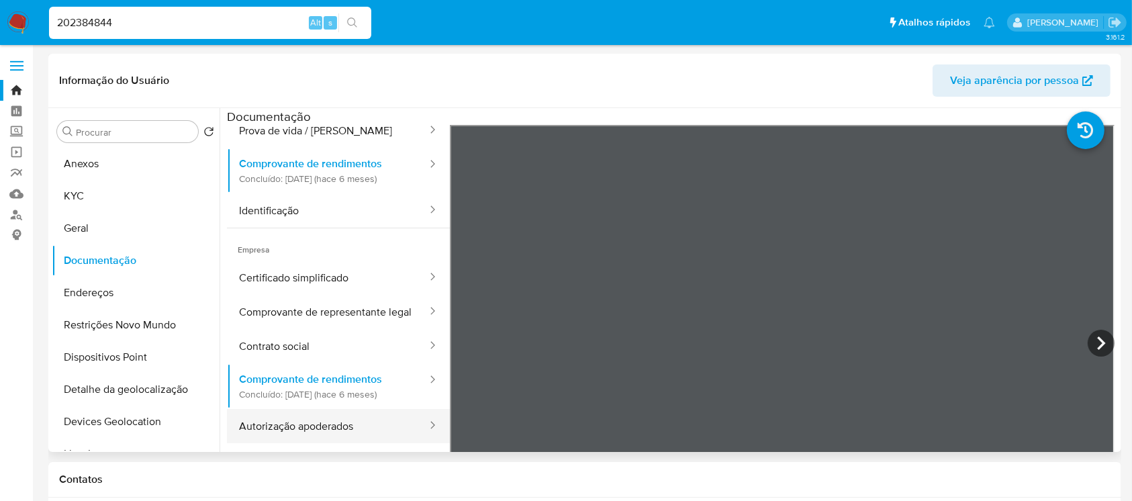
click at [285, 419] on button "Autorização apoderados" at bounding box center [327, 426] width 201 height 34
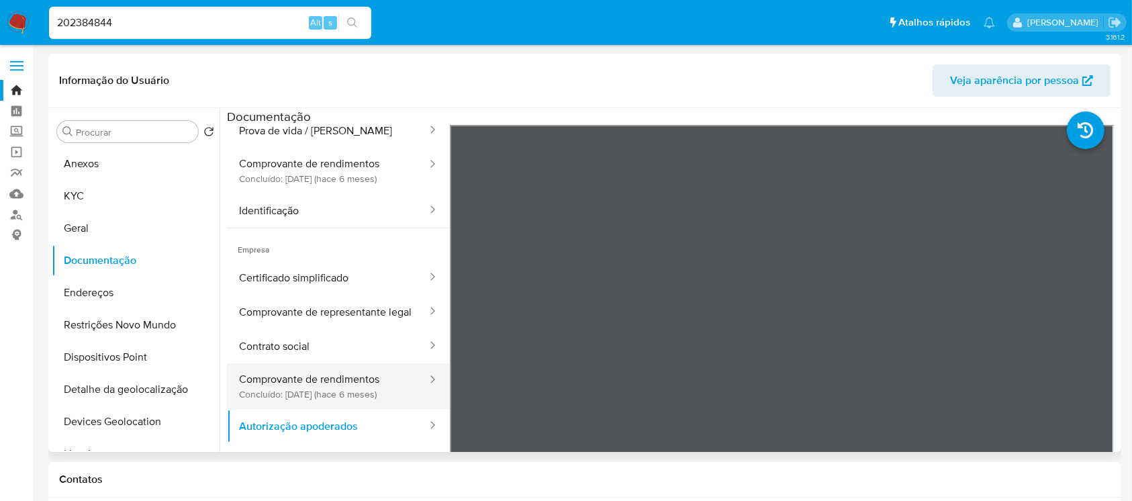
scroll to position [117, 0]
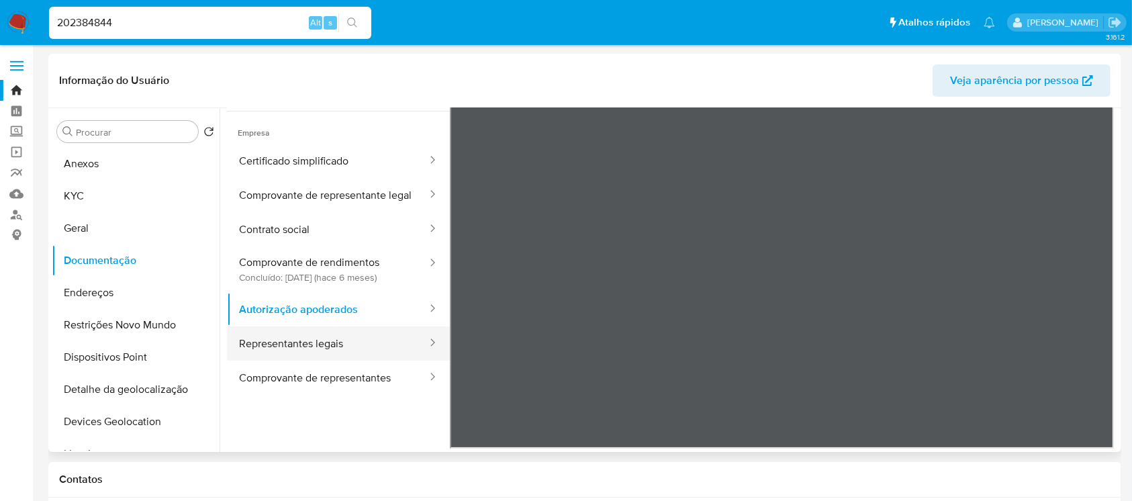
click at [271, 352] on button "Representantes legais" at bounding box center [327, 343] width 201 height 34
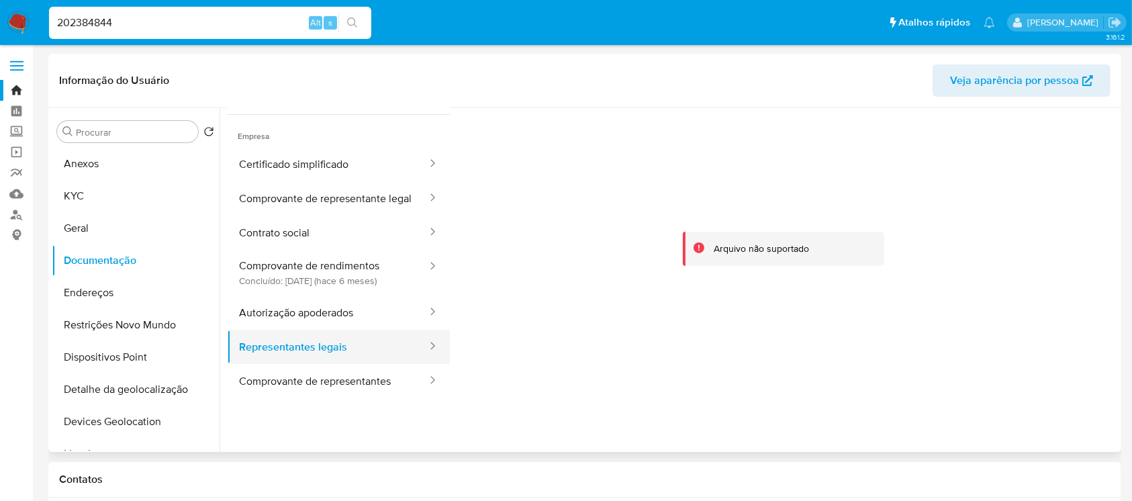
scroll to position [113, 0]
click at [279, 387] on button "Comprovante de representantes" at bounding box center [327, 382] width 201 height 34
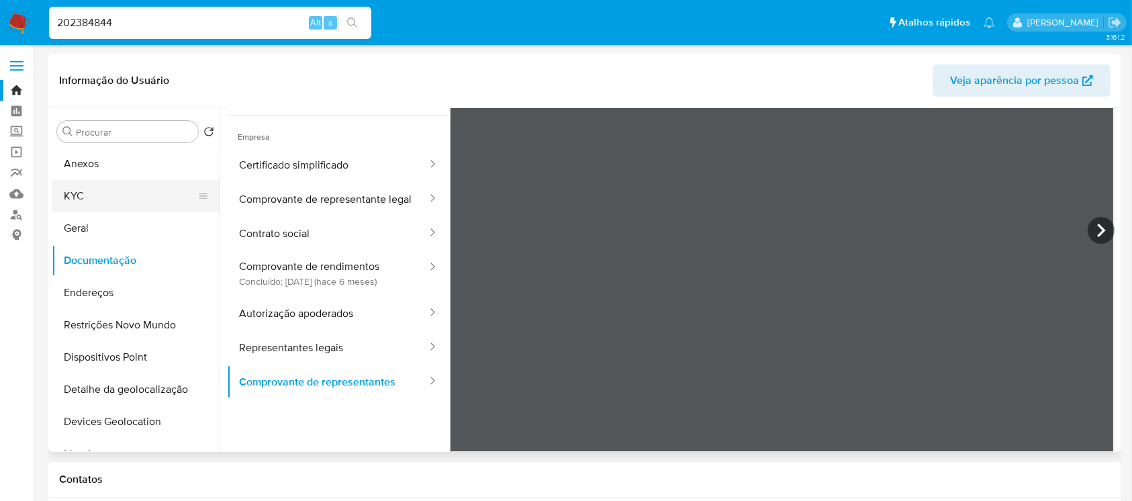
click at [73, 203] on button "KYC" at bounding box center [130, 196] width 157 height 32
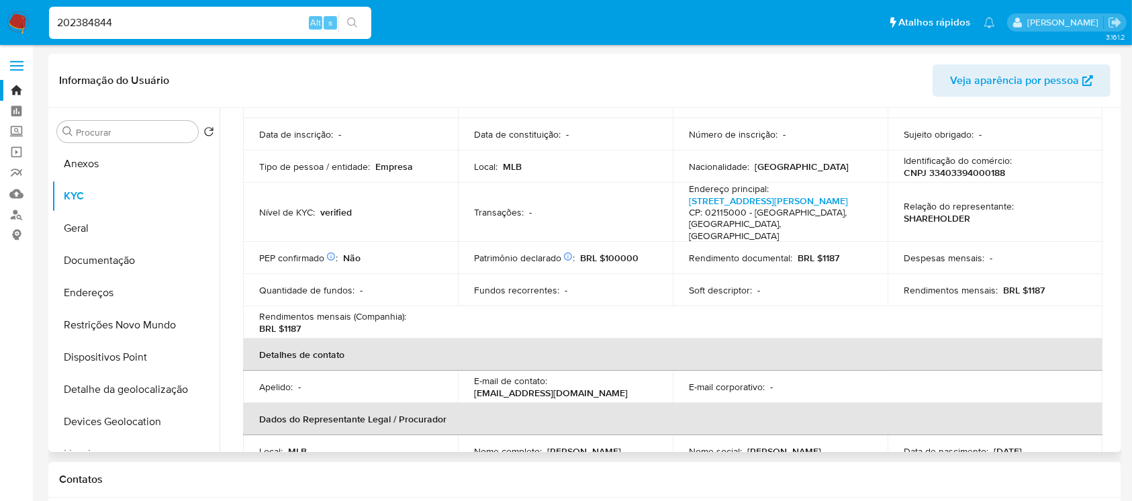
scroll to position [358, 0]
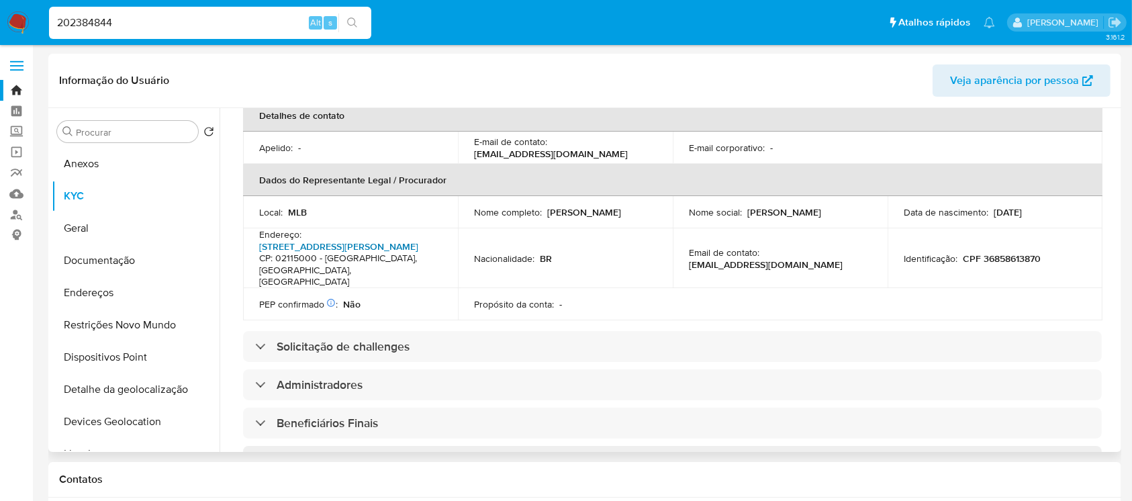
click at [309, 240] on link "Rua Amambaí 92, Vila Maria Baixa" at bounding box center [338, 246] width 159 height 13
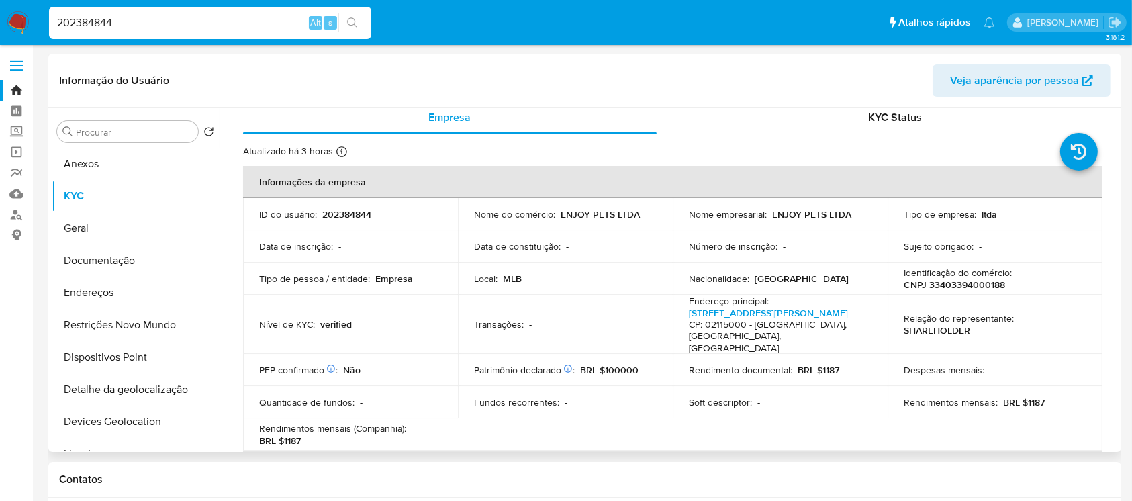
scroll to position [0, 0]
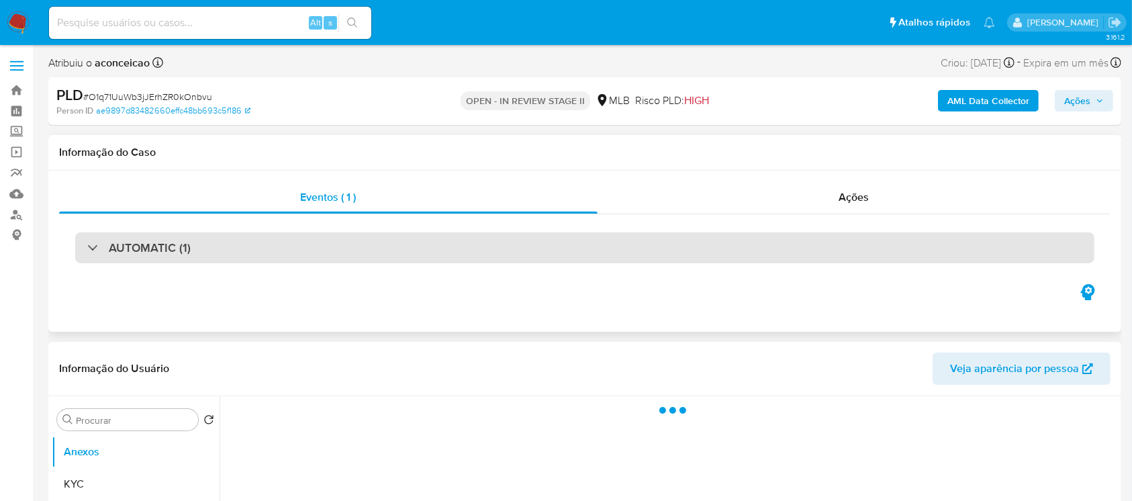
click at [87, 247] on div at bounding box center [87, 247] width 0 height 0
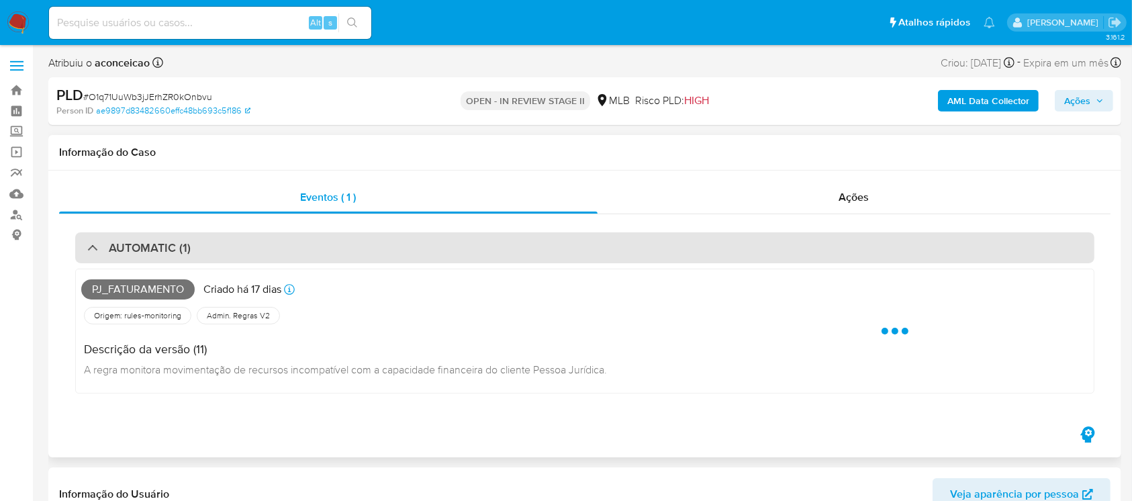
select select "10"
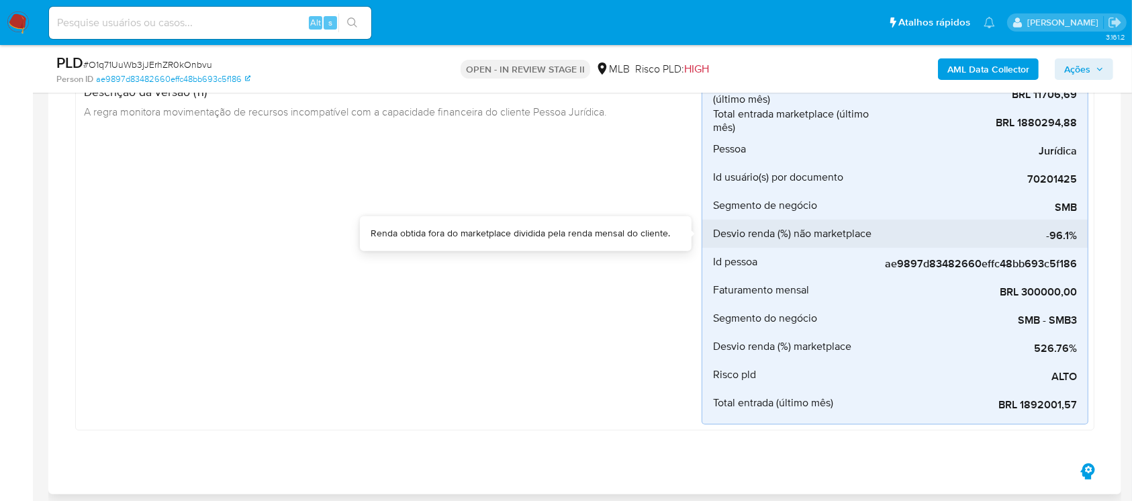
scroll to position [238, 0]
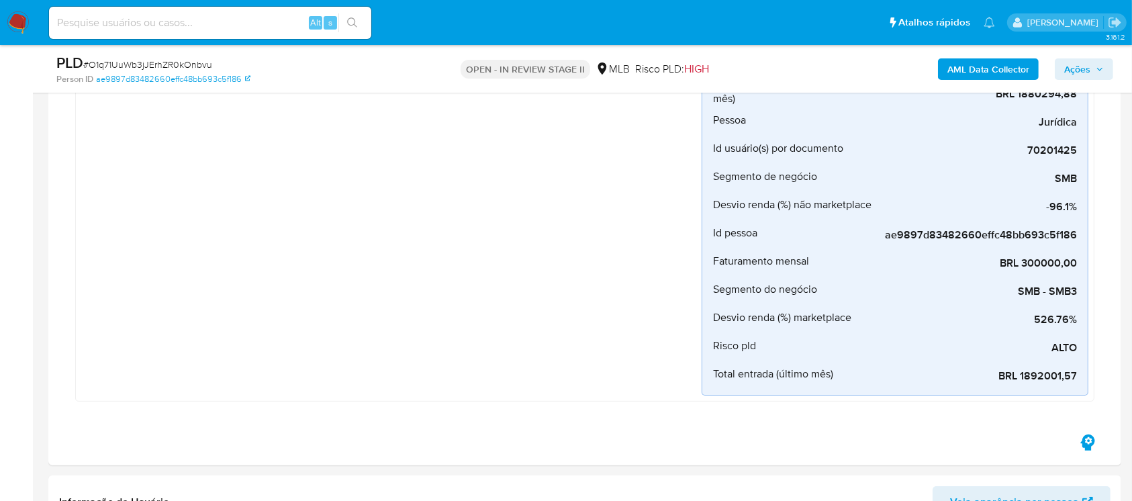
click at [142, 28] on input at bounding box center [210, 22] width 322 height 17
type input "v"
paste input "124110866"
type input "124110866"
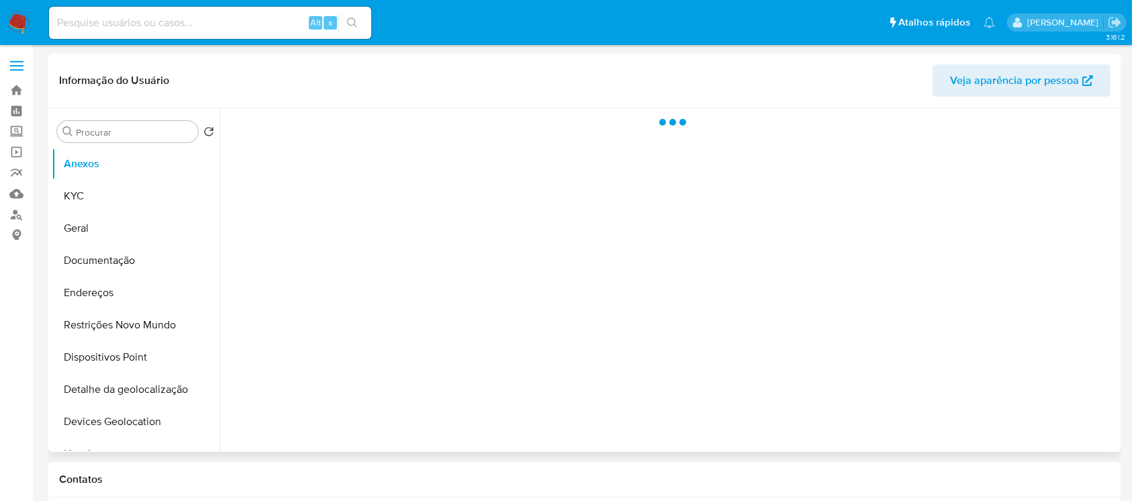
select select "10"
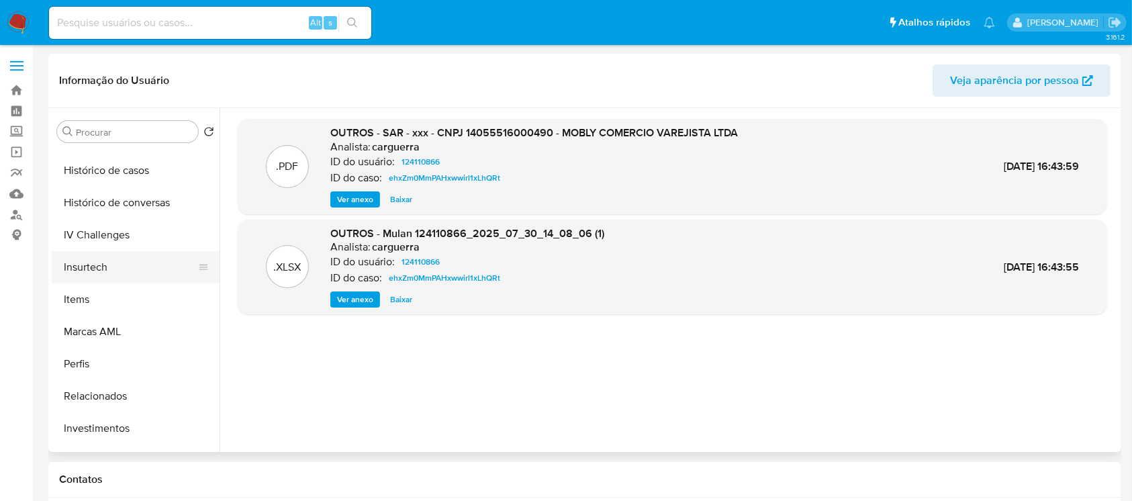
scroll to position [577, 0]
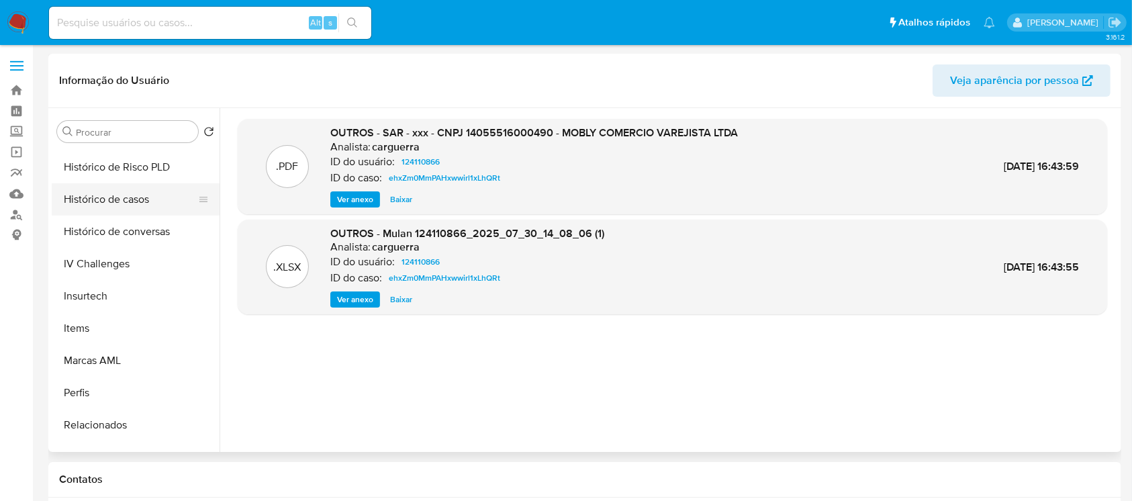
click at [86, 205] on button "Histórico de casos" at bounding box center [130, 199] width 157 height 32
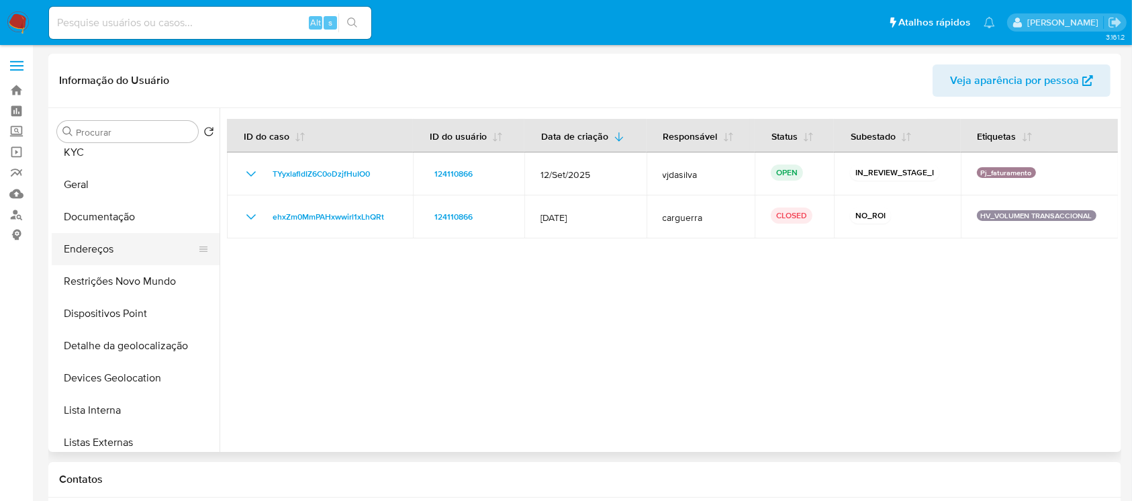
scroll to position [0, 0]
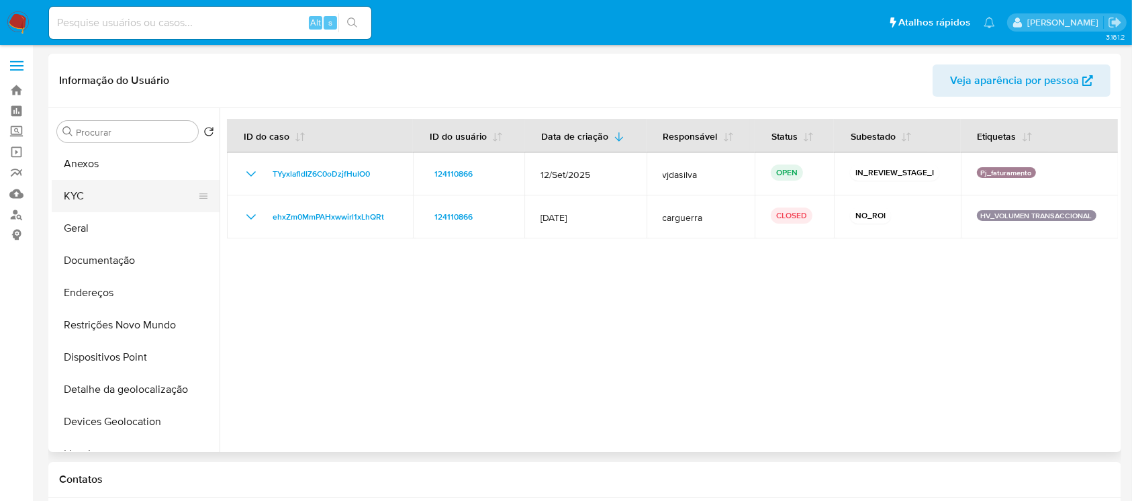
click at [80, 200] on button "KYC" at bounding box center [130, 196] width 157 height 32
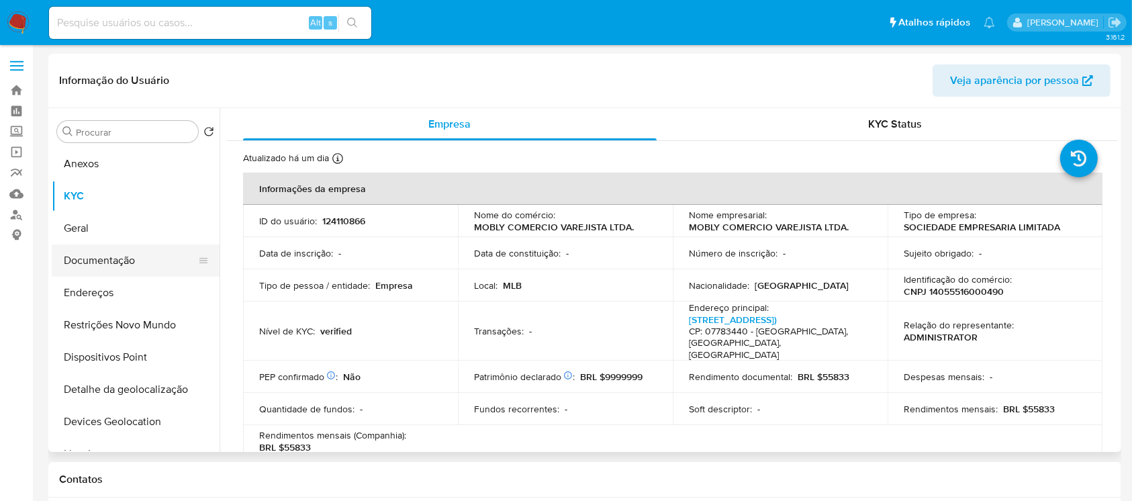
click at [95, 263] on button "Documentação" at bounding box center [130, 260] width 157 height 32
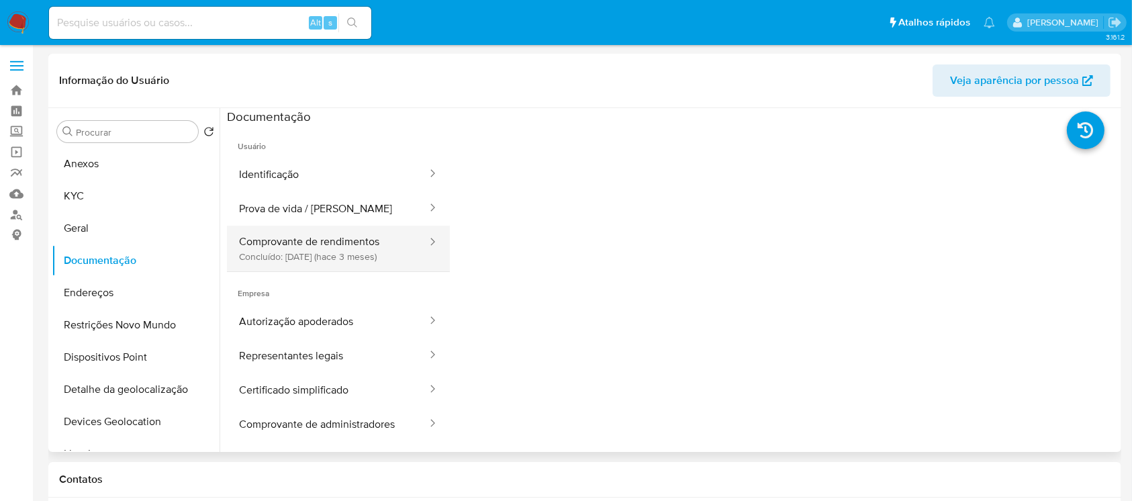
click at [304, 252] on button "Comprovante de rendimentos Concluído: 17/06/2025 (hace 3 meses)" at bounding box center [327, 249] width 201 height 46
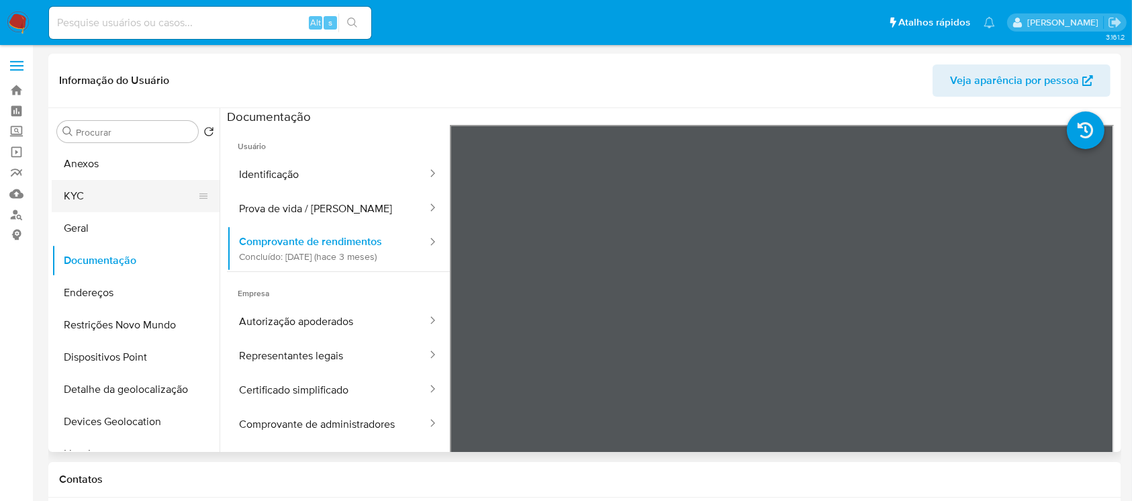
click at [70, 195] on button "KYC" at bounding box center [130, 196] width 157 height 32
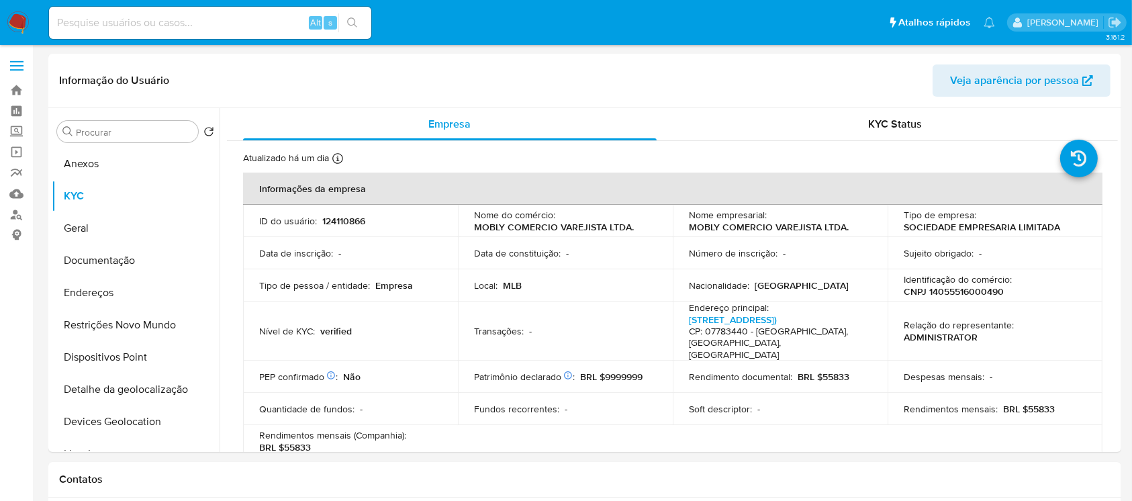
click at [112, 26] on input at bounding box center [210, 22] width 322 height 17
paste input "SZbWM0HD4FYb8gjyZdcQDC6i"
type input "SZbWM0HD4FYb8gjyZdcQDC6i"
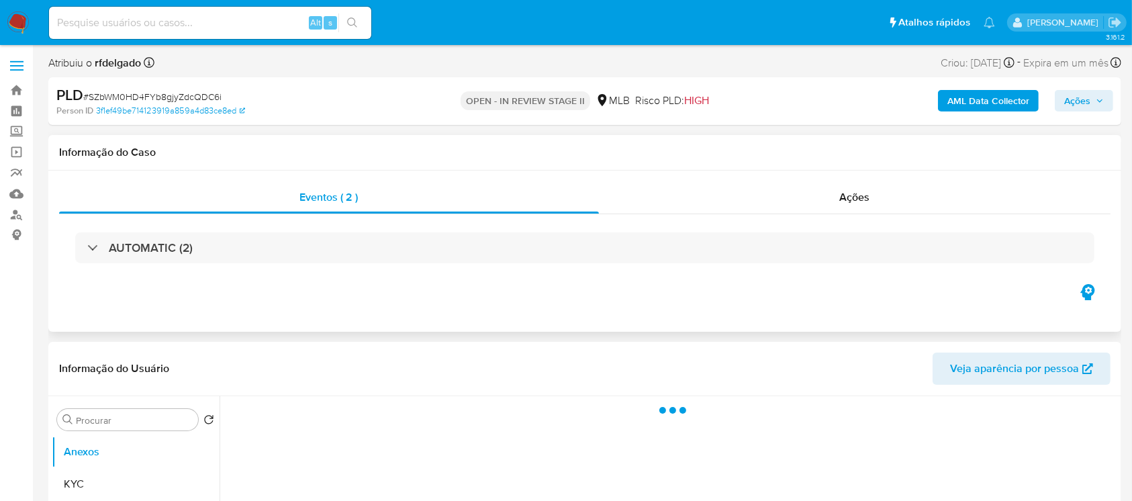
select select "10"
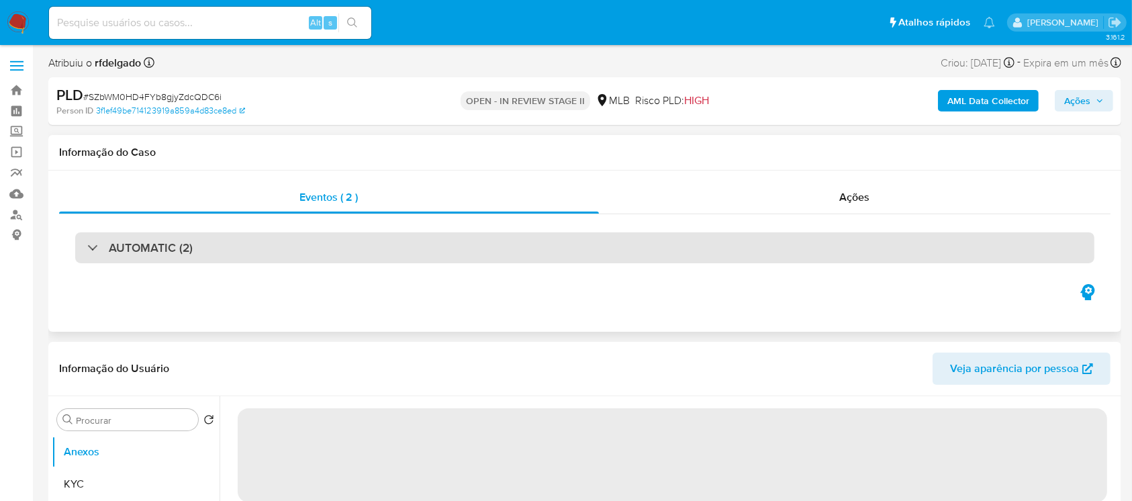
click at [102, 255] on div "AUTOMATIC (2)" at bounding box center [584, 247] width 1019 height 31
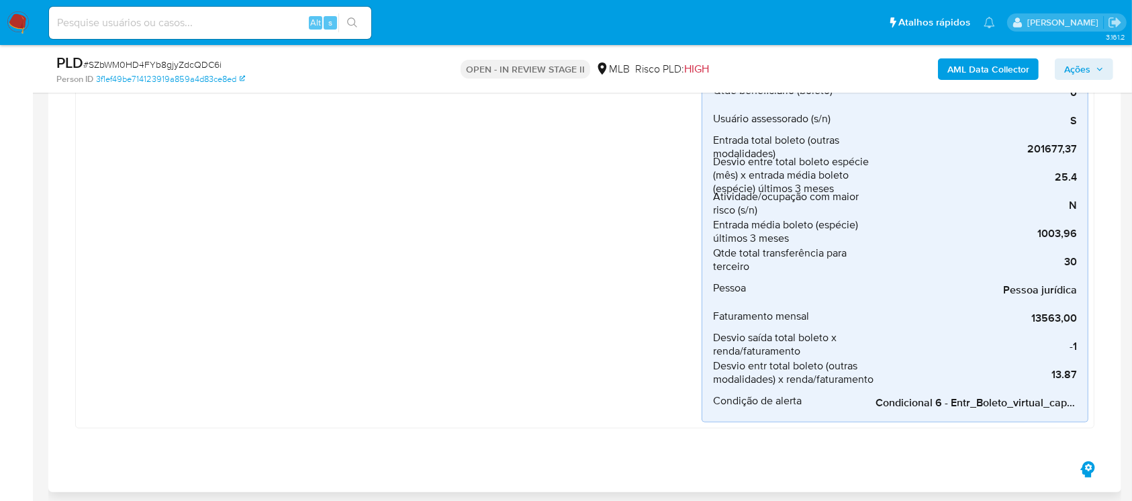
scroll to position [1193, 0]
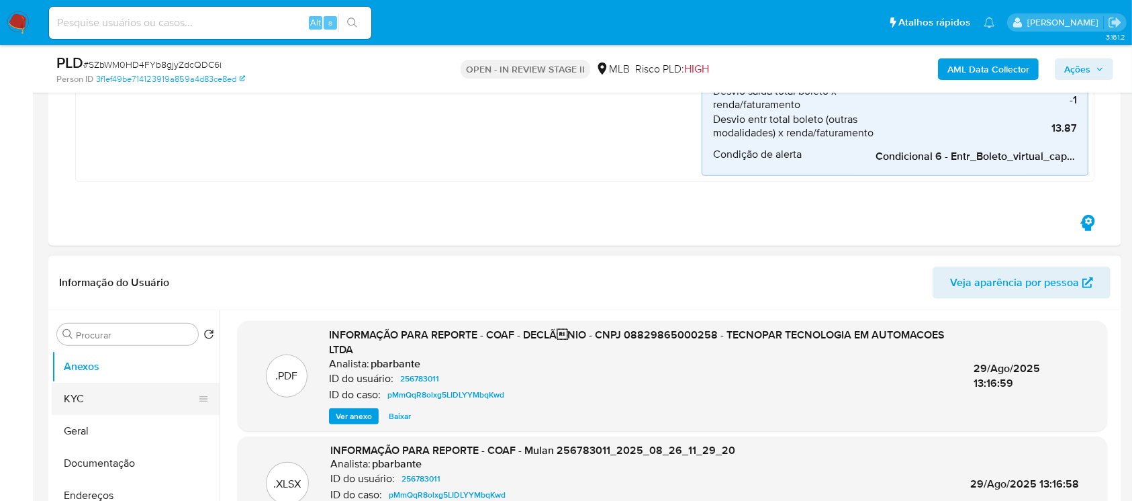
click at [81, 398] on button "KYC" at bounding box center [130, 399] width 157 height 32
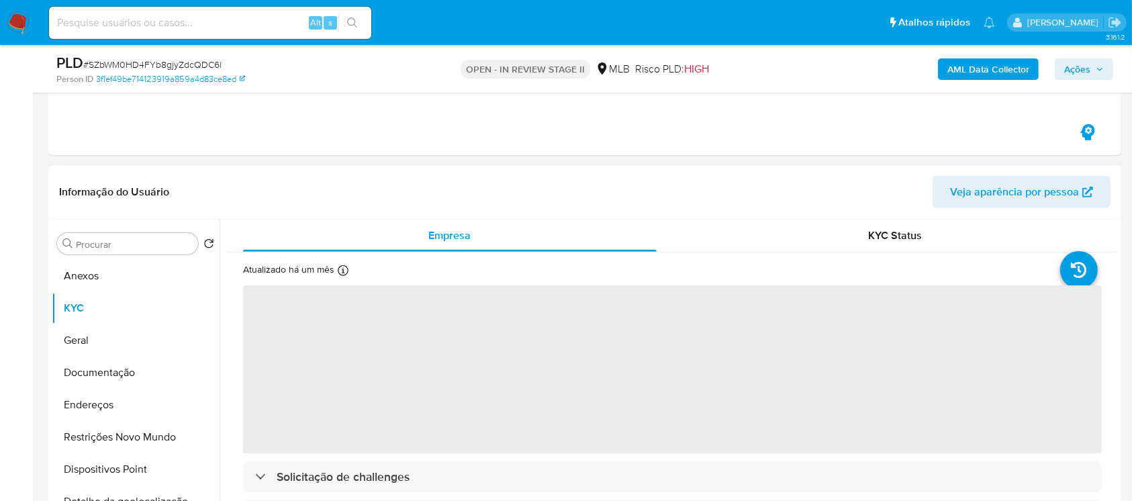
scroll to position [1313, 0]
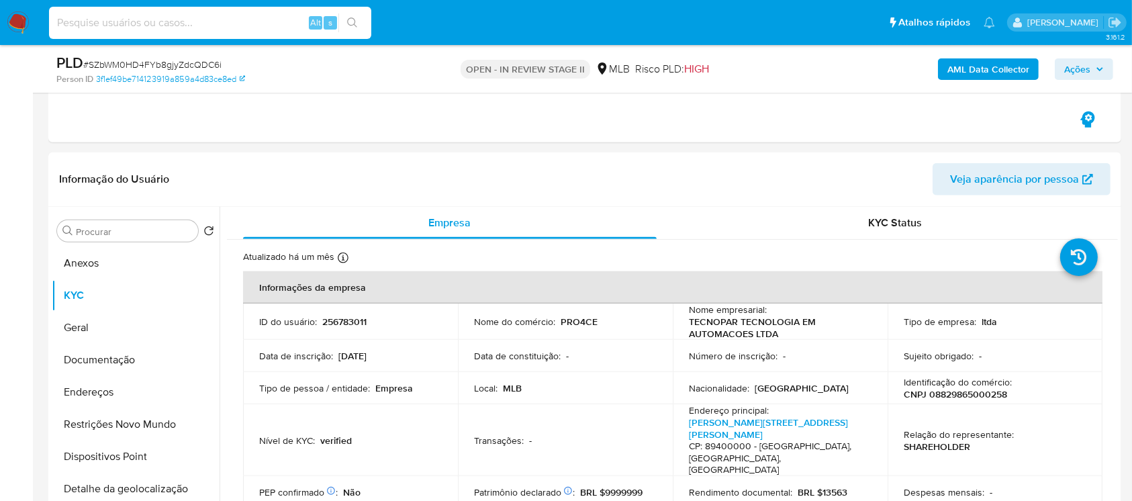
click at [161, 26] on input at bounding box center [210, 22] width 322 height 17
paste input "q6gfxOgzE1kNIpLRClXFfwIy"
type input "q6gfxOgzE1kNIpLRClXFfwIy"
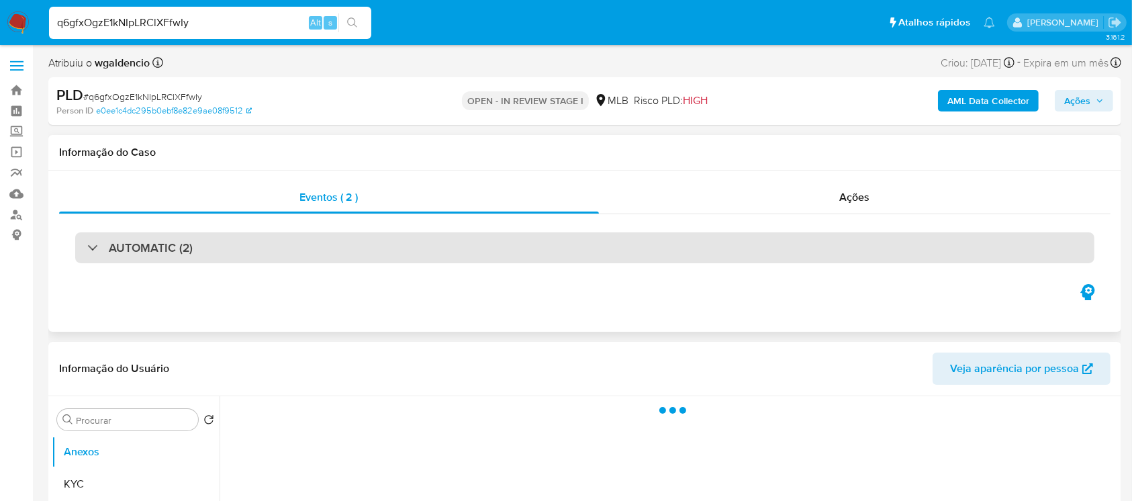
select select "10"
click at [139, 250] on h3 "AUTOMATIC (2)" at bounding box center [151, 247] width 84 height 15
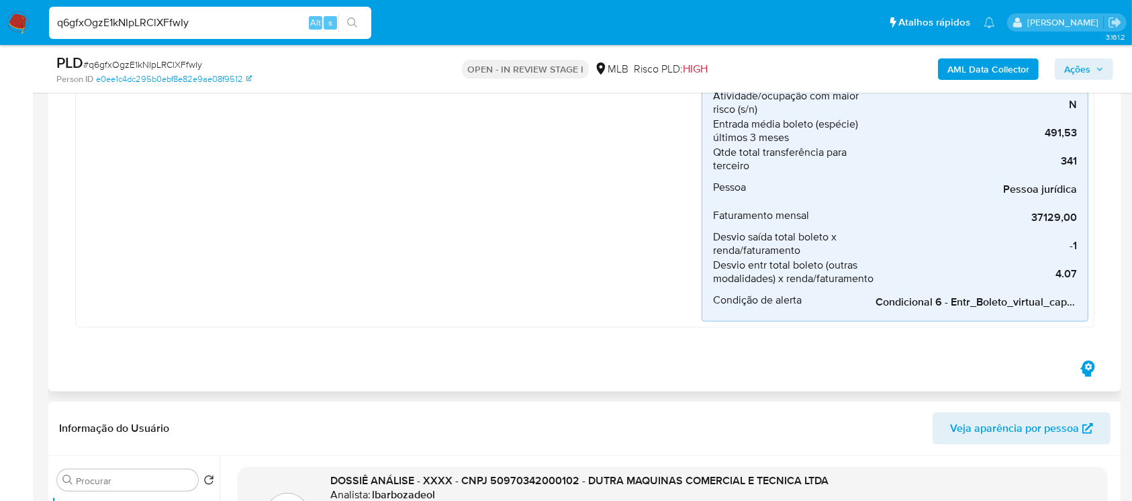
scroll to position [1193, 0]
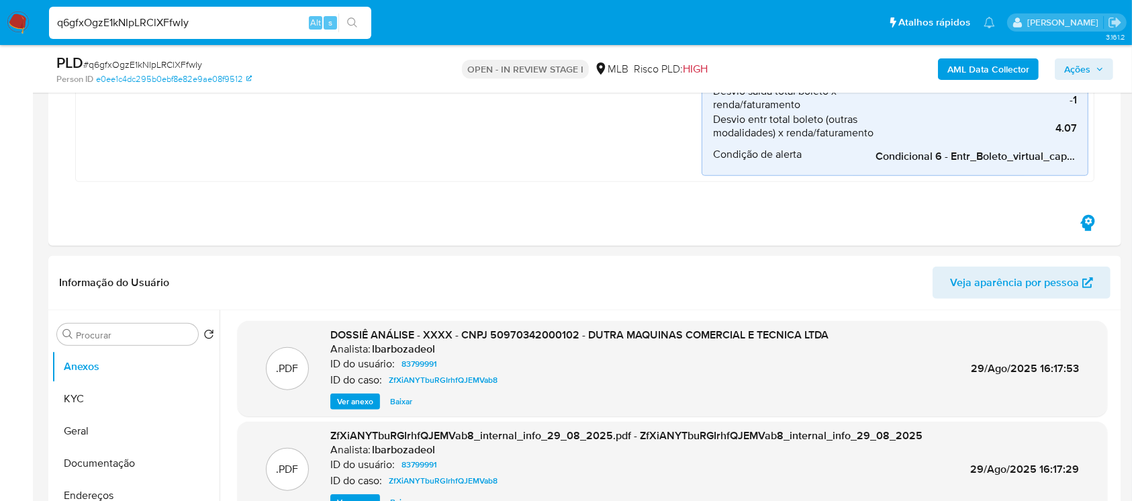
click at [239, 34] on div "q6gfxOgzE1kNIpLRClXFfwIy Alt s" at bounding box center [210, 23] width 322 height 32
click at [201, 25] on input "q6gfxOgzE1kNIpLRClXFfwIy" at bounding box center [210, 22] width 322 height 17
click at [201, 24] on input "q6gfxOgzE1kNIpLRClXFfwIy" at bounding box center [210, 22] width 322 height 17
paste input "TJHIm3PclNybMQlFNyZPAP6f"
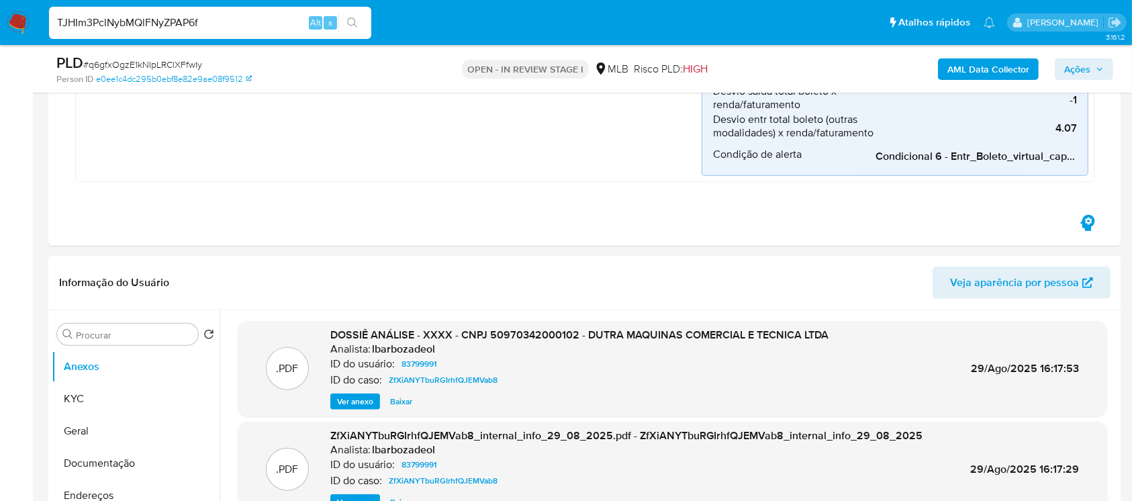
type input "TJHIm3PclNybMQlFNyZPAP6f"
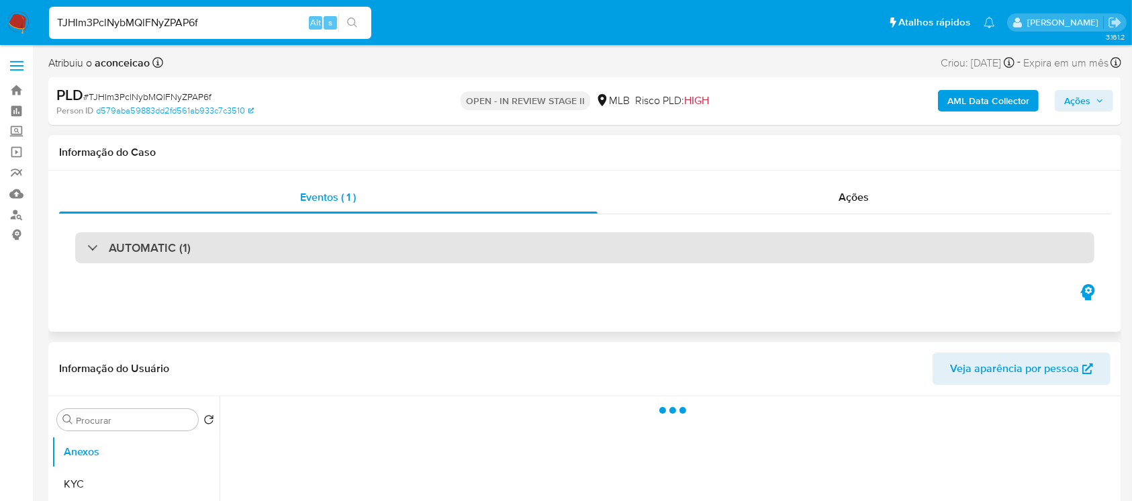
click at [205, 255] on div "AUTOMATIC (1)" at bounding box center [584, 247] width 1019 height 31
select select "10"
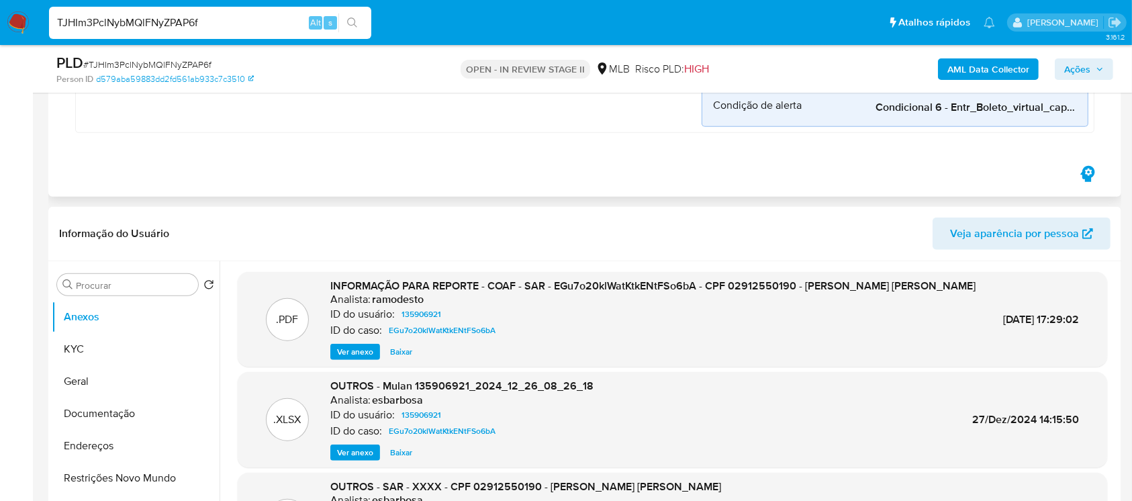
scroll to position [835, 0]
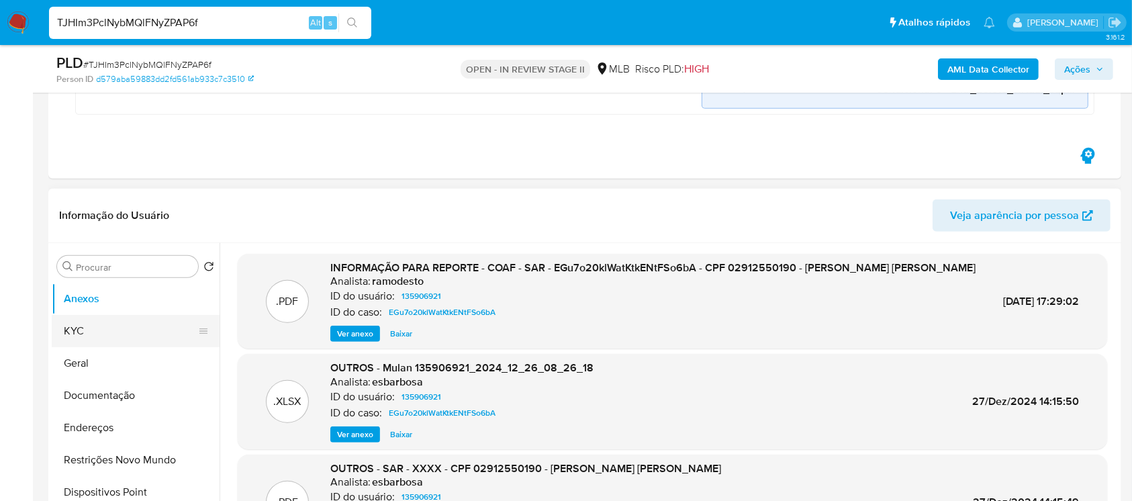
click at [95, 328] on button "KYC" at bounding box center [130, 331] width 157 height 32
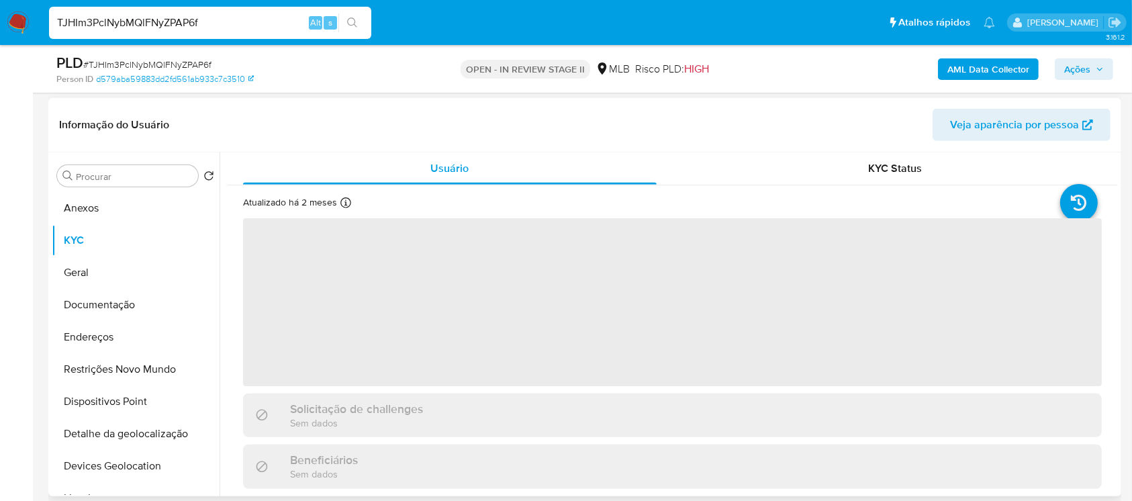
scroll to position [955, 0]
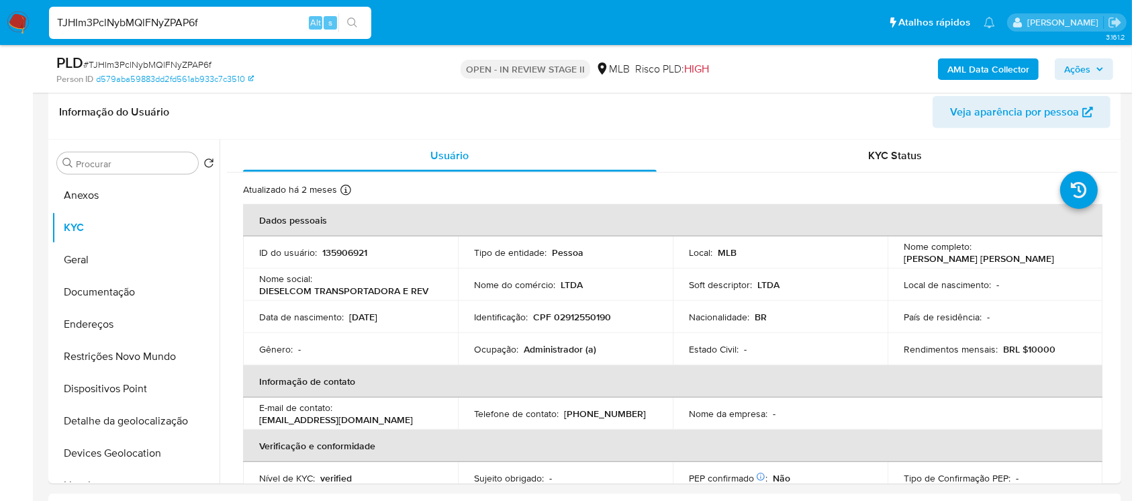
click at [258, 17] on input "TJHIm3PclNybMQlFNyZPAP6f" at bounding box center [210, 22] width 322 height 17
paste input "HRsoMr8JGFzg7hdxM4YMD2GQ"
type input "HRsoMr8JGFzg7hdxM4YMD2GQ"
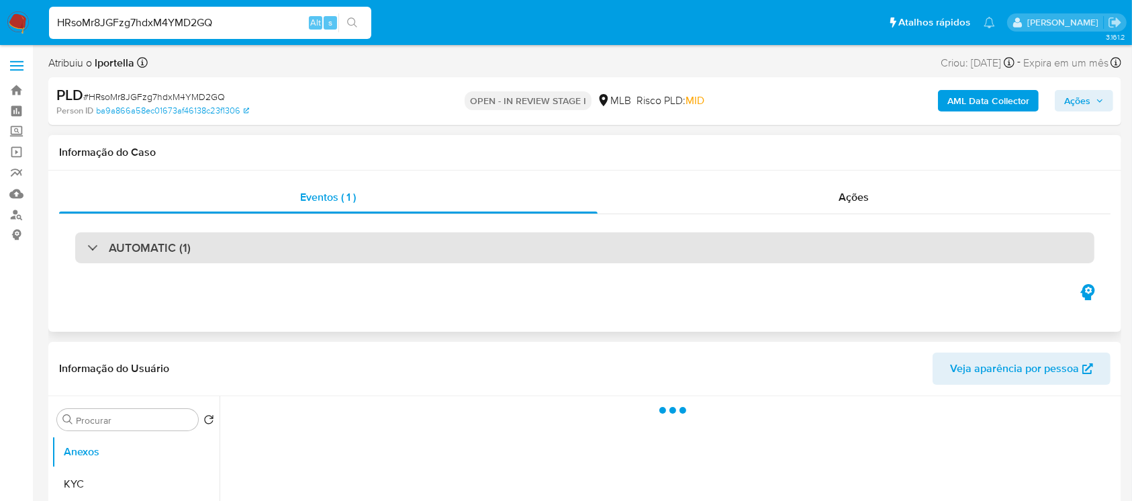
select select "10"
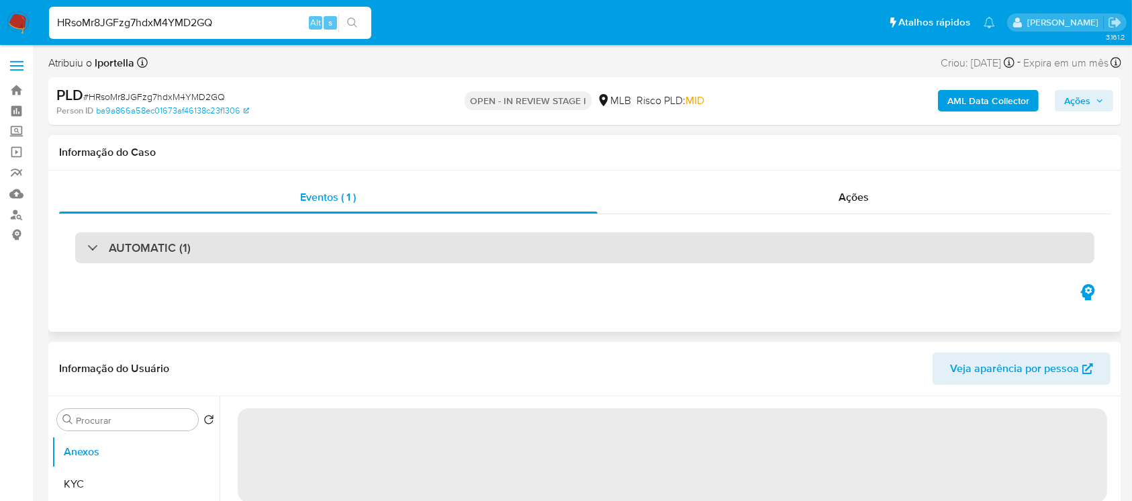
click at [116, 252] on h3 "AUTOMATIC (1)" at bounding box center [150, 247] width 82 height 15
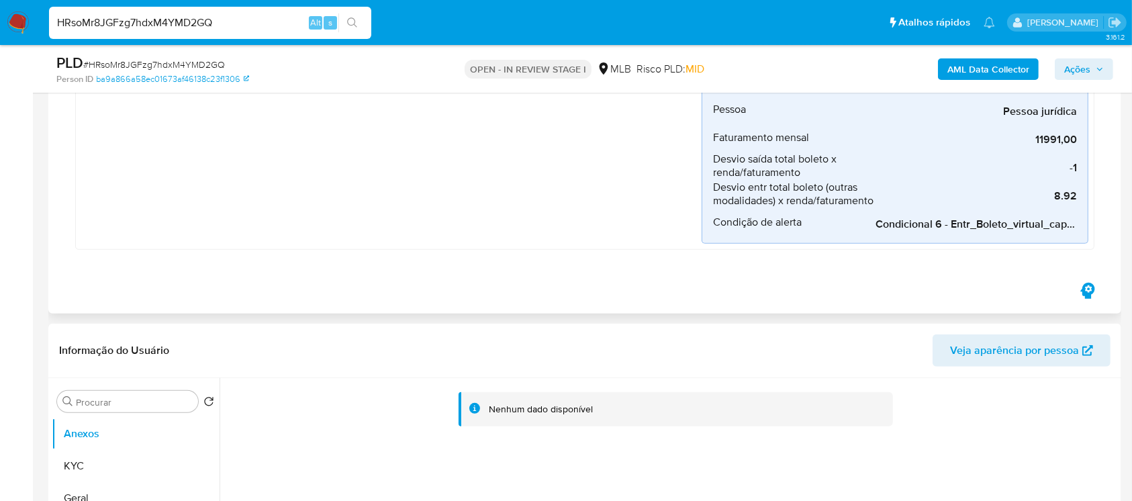
scroll to position [716, 0]
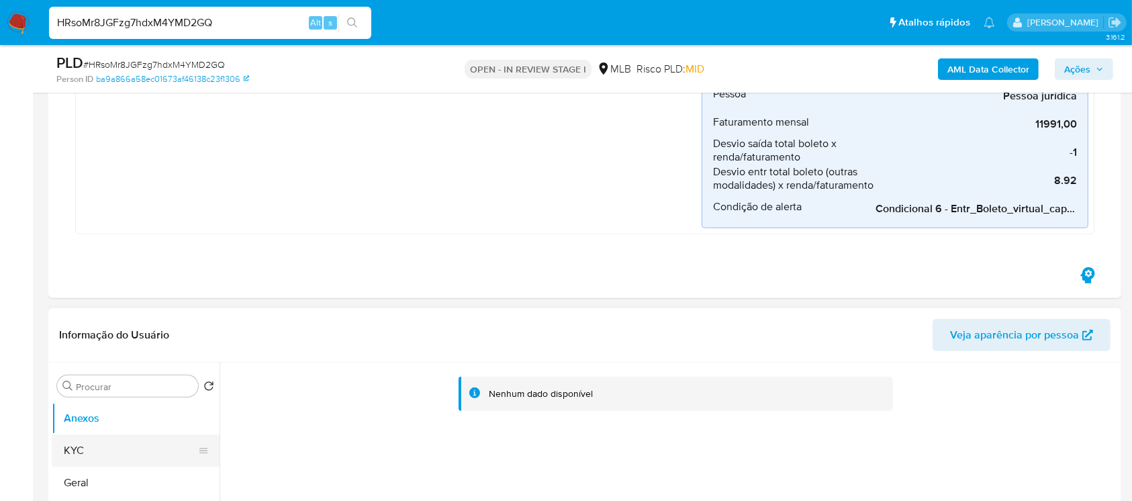
click at [84, 445] on button "KYC" at bounding box center [130, 450] width 157 height 32
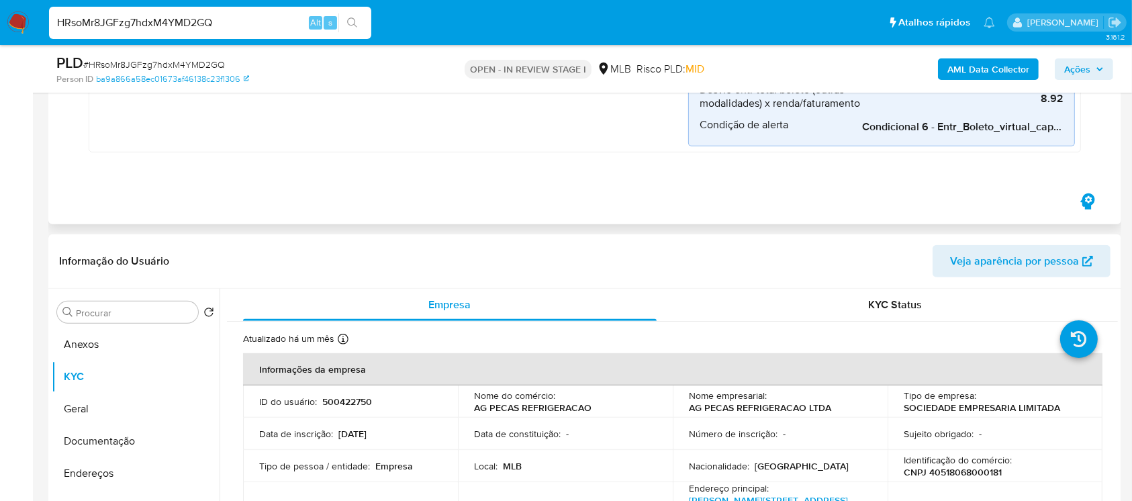
scroll to position [835, 0]
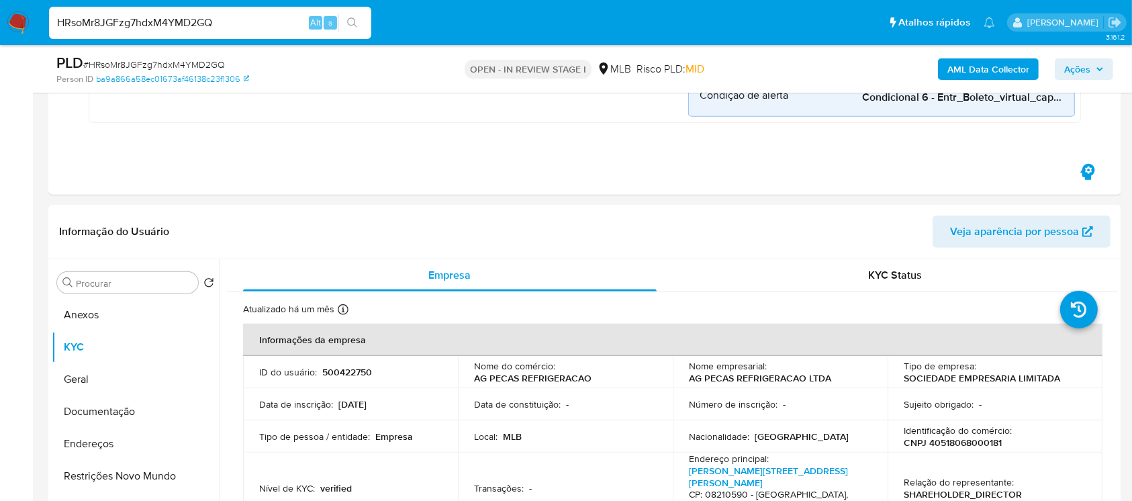
click at [253, 16] on input "HRsoMr8JGFzg7hdxM4YMD2GQ" at bounding box center [210, 22] width 322 height 17
paste input "J8diOTU1BliboinqXkWQ8Brm"
type input "J8diOTU1BliboinqXkWQ8Brm"
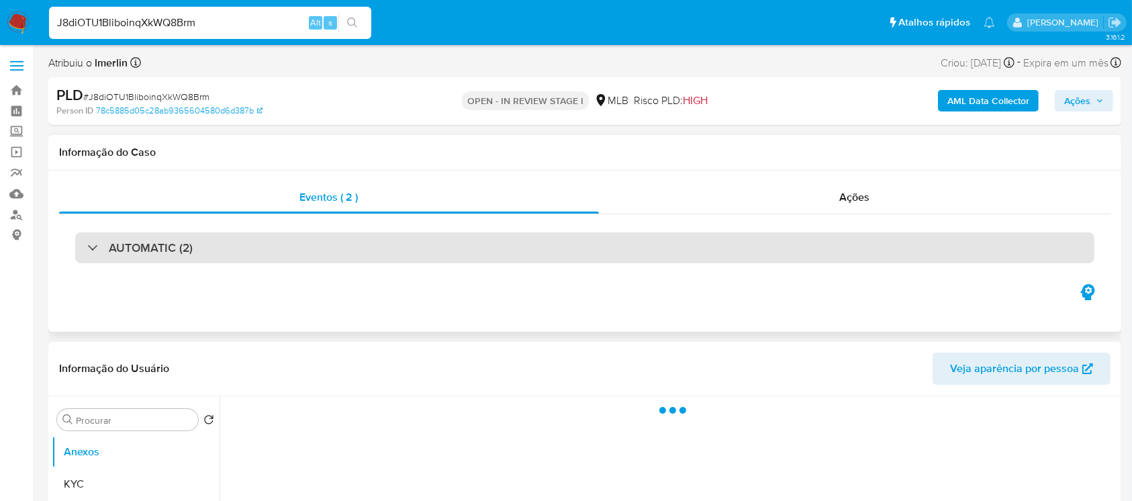
click at [86, 248] on div "AUTOMATIC (2)" at bounding box center [584, 247] width 1019 height 31
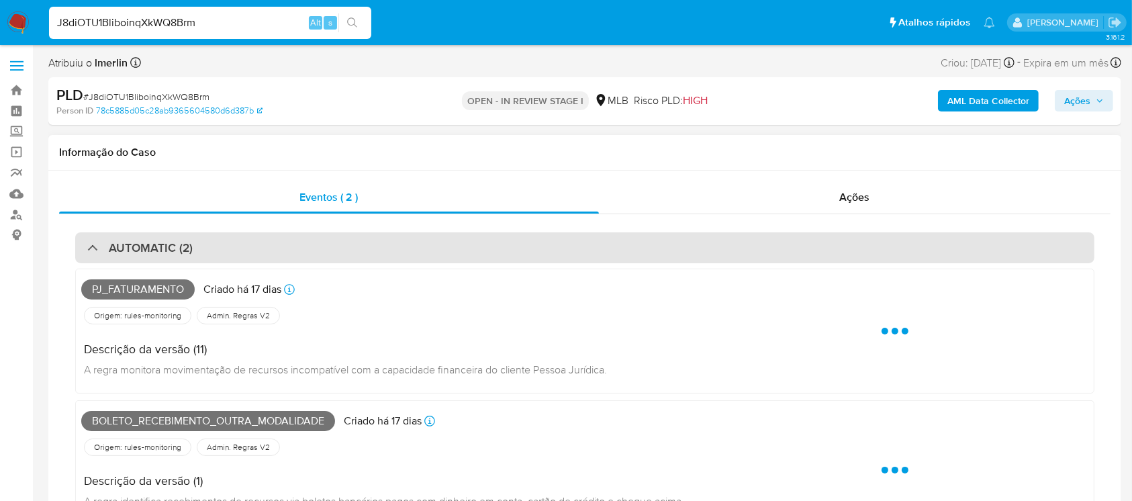
select select "10"
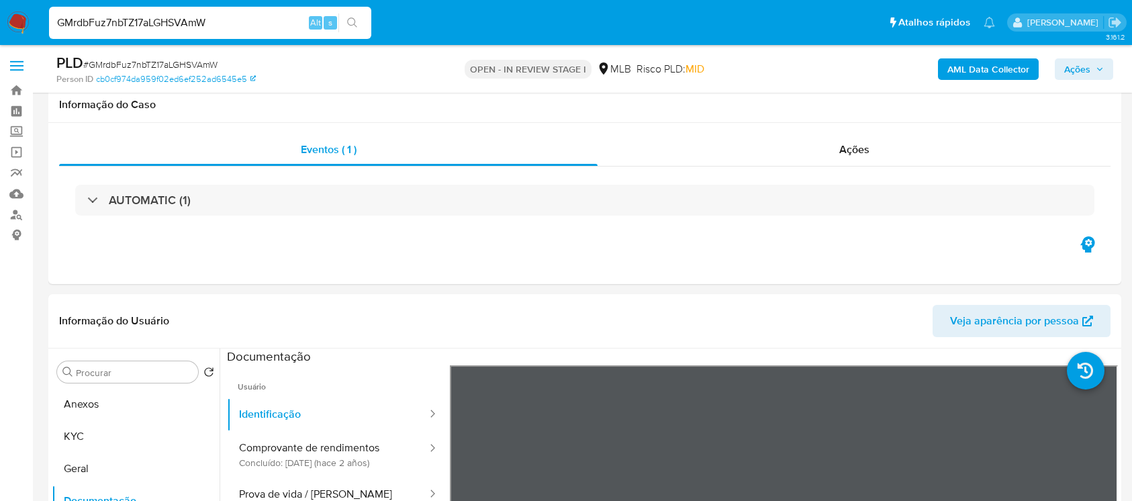
select select "10"
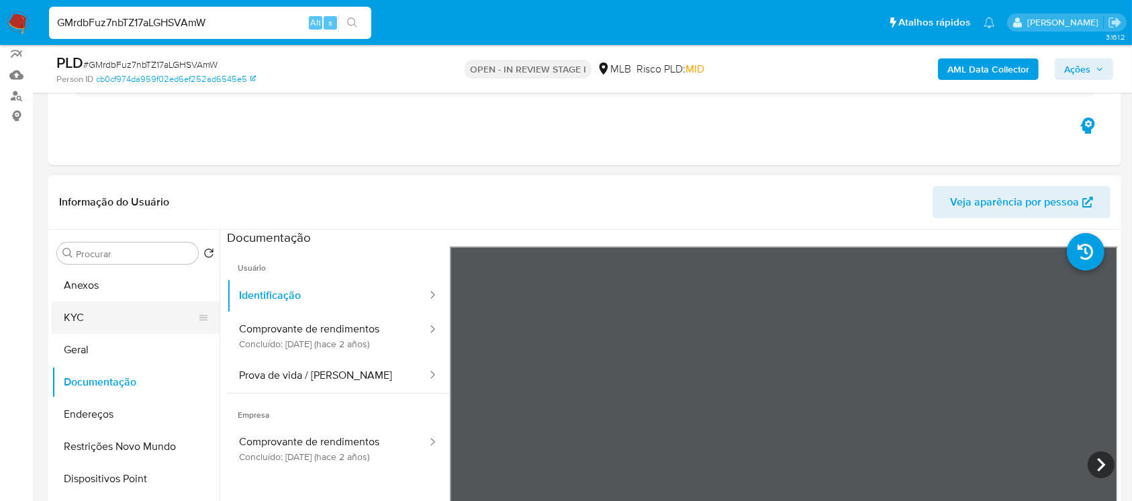
click at [64, 311] on button "KYC" at bounding box center [130, 318] width 157 height 32
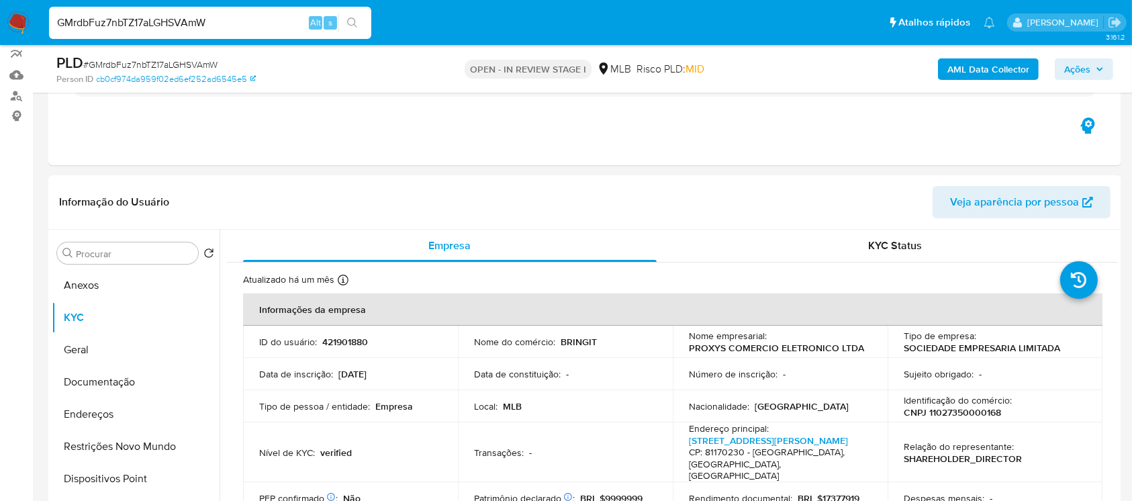
click at [132, 62] on span "# GMrdbFuz7nbTZ17aLGHSVAmW" at bounding box center [150, 64] width 134 height 13
copy span "GMrdbFuz7nbTZ17aLGHSVAmW"
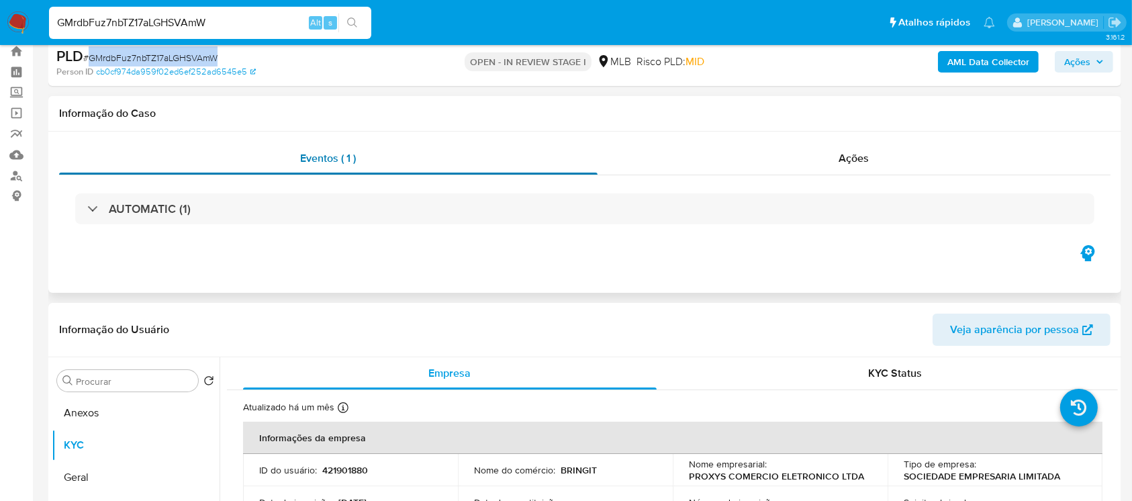
scroll to position [0, 0]
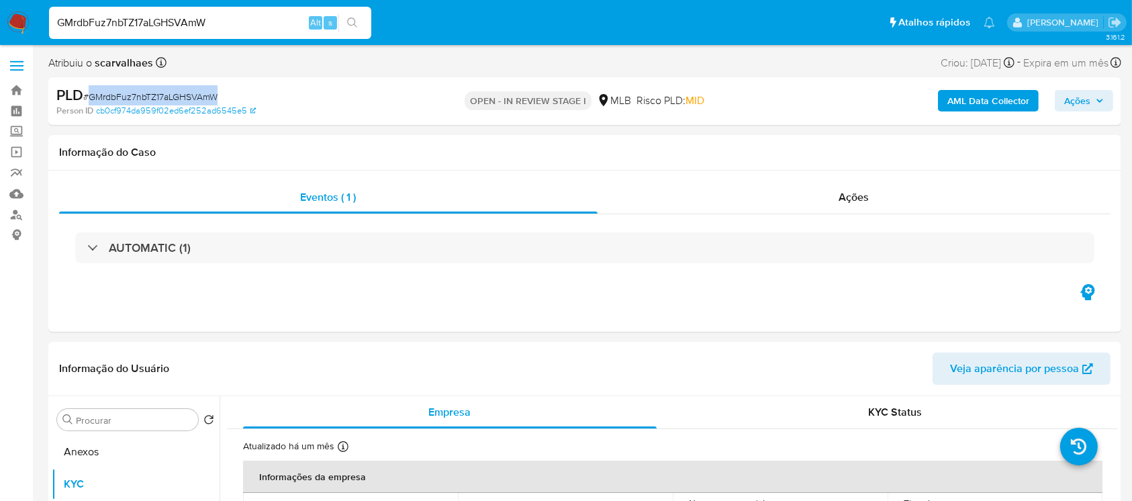
click at [15, 24] on img at bounding box center [18, 22] width 23 height 23
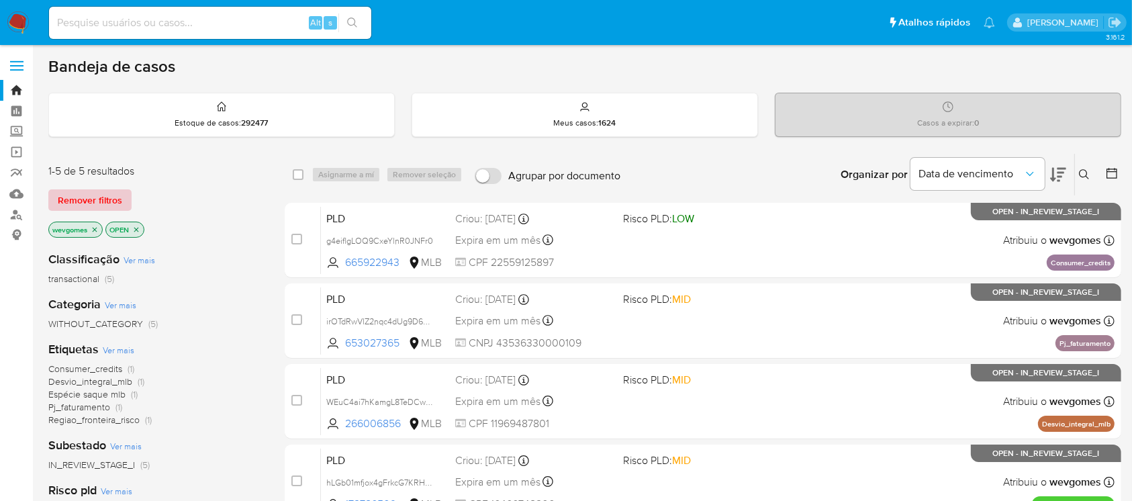
click at [111, 199] on span "Remover filtros" at bounding box center [90, 200] width 64 height 19
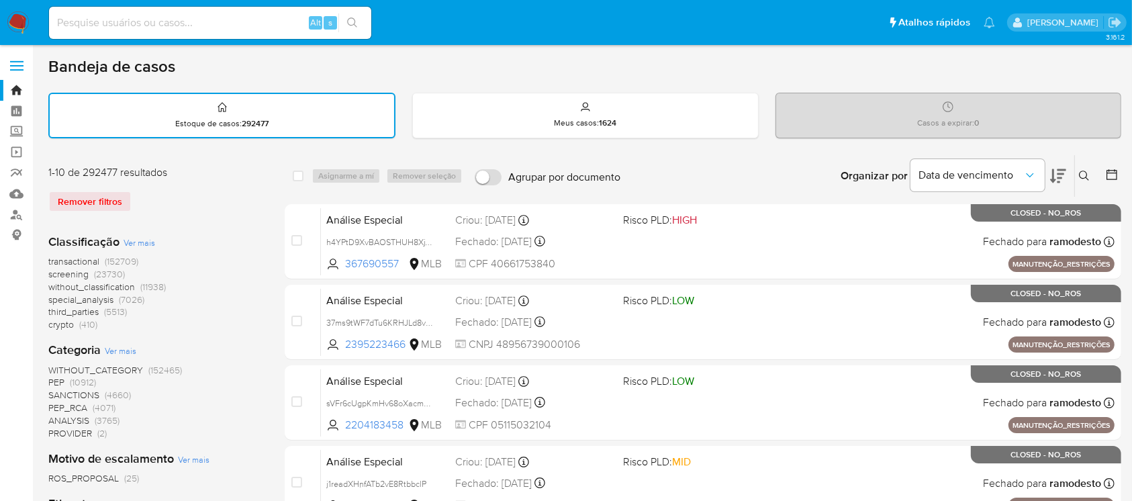
click at [1083, 173] on icon at bounding box center [1084, 176] width 11 height 11
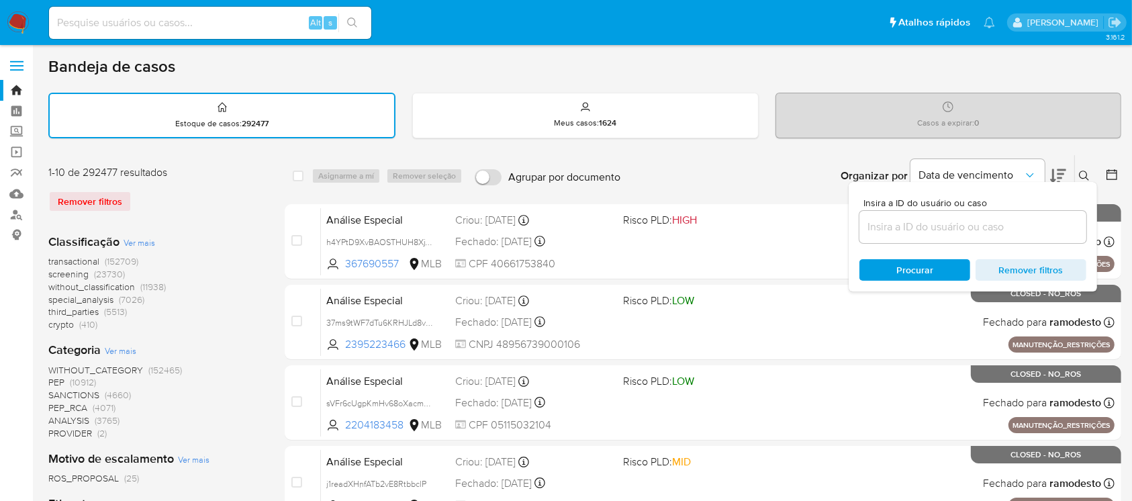
click at [892, 225] on input at bounding box center [973, 226] width 227 height 17
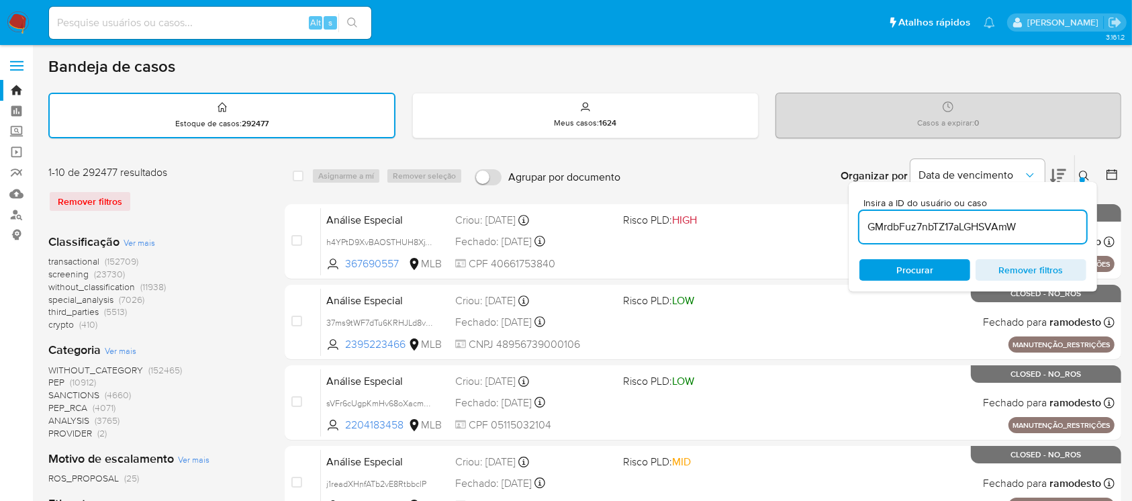
type input "GMrdbFuz7nbTZ17aLGHSVAmW"
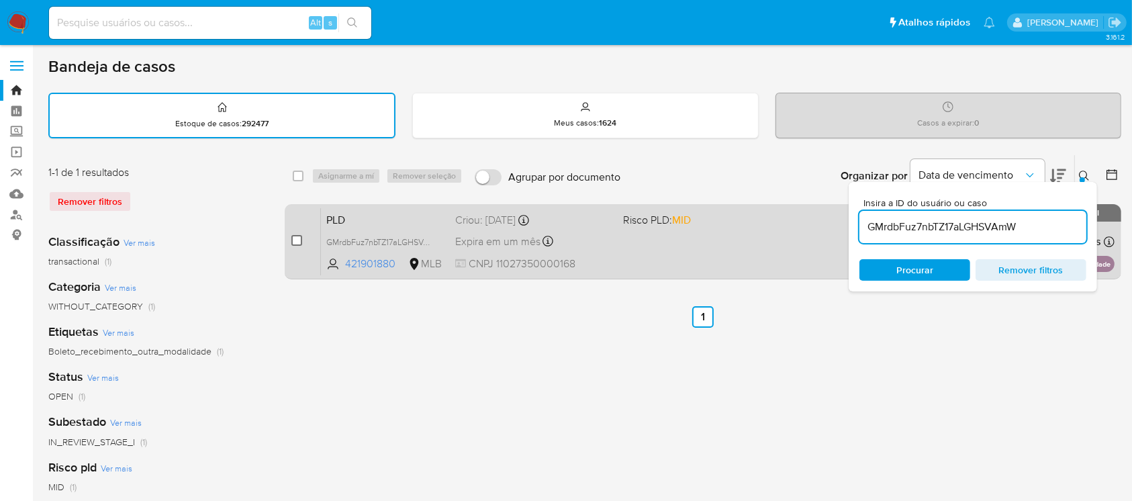
click at [297, 239] on input "checkbox" at bounding box center [296, 240] width 11 height 11
checkbox input "true"
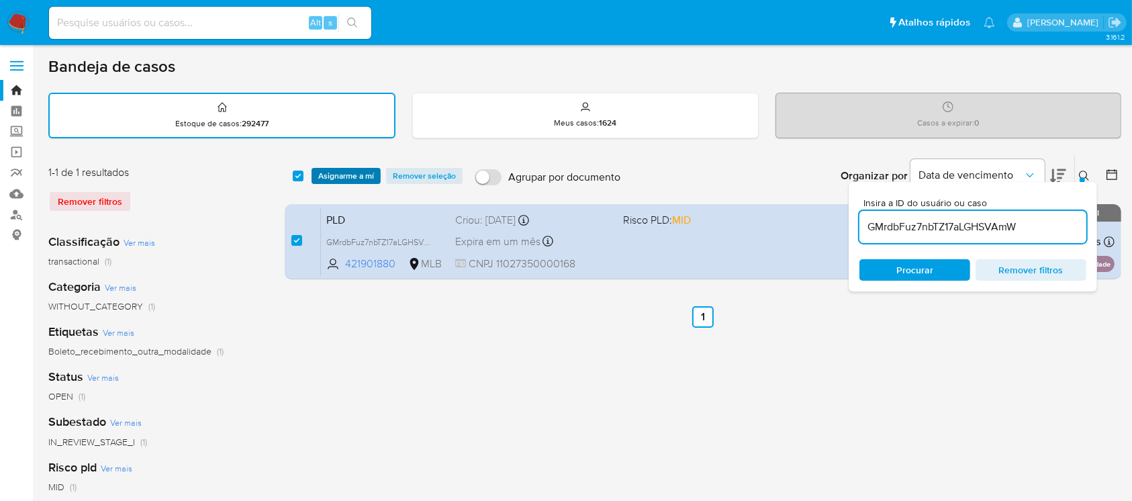
click at [338, 176] on span "Asignarme a mí" at bounding box center [346, 175] width 56 height 13
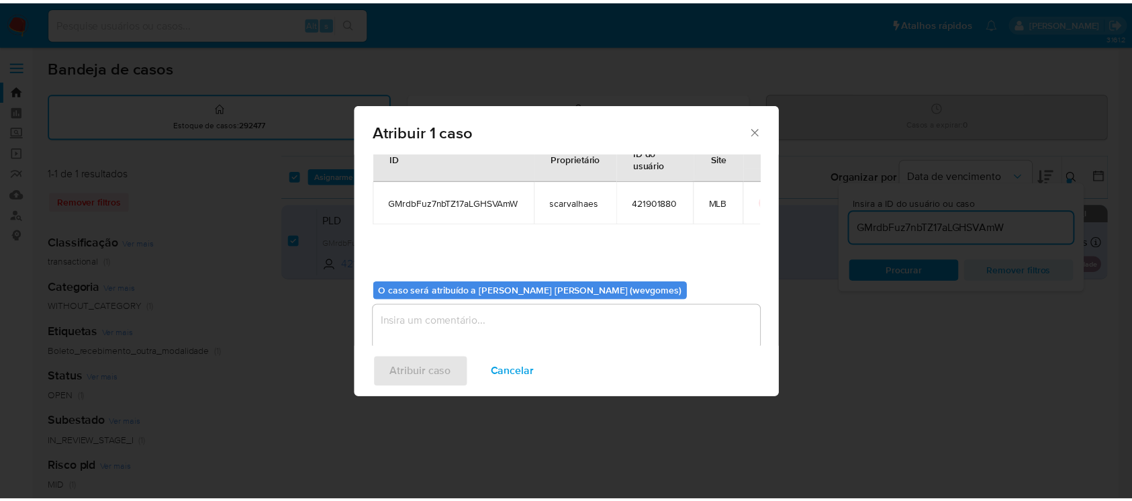
scroll to position [68, 0]
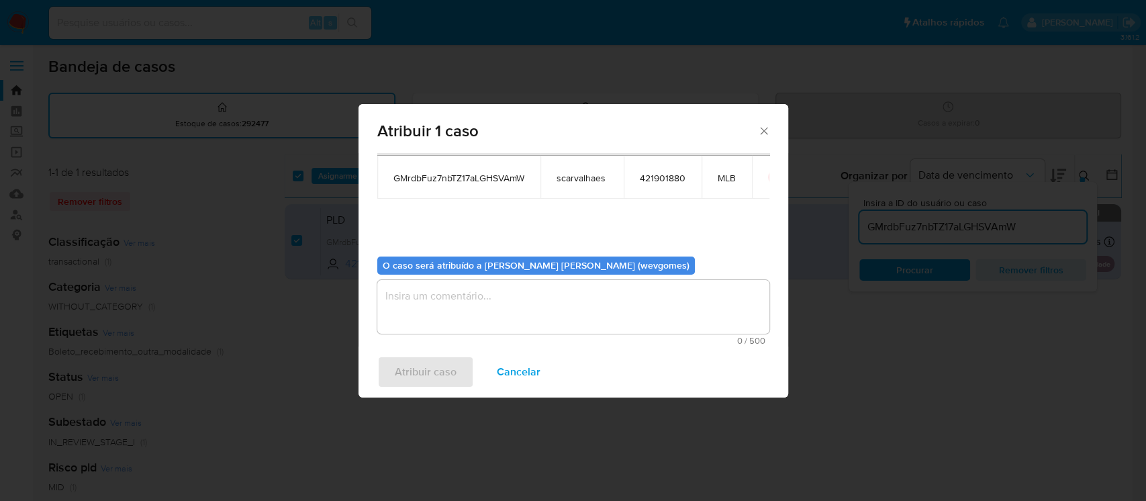
click at [432, 299] on textarea "assign-modal" at bounding box center [573, 307] width 392 height 54
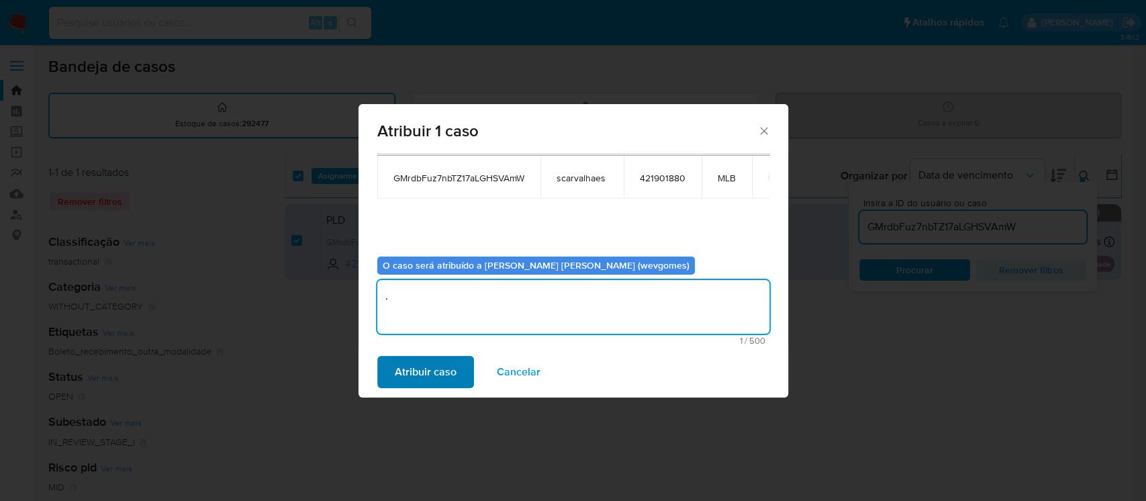
type textarea "."
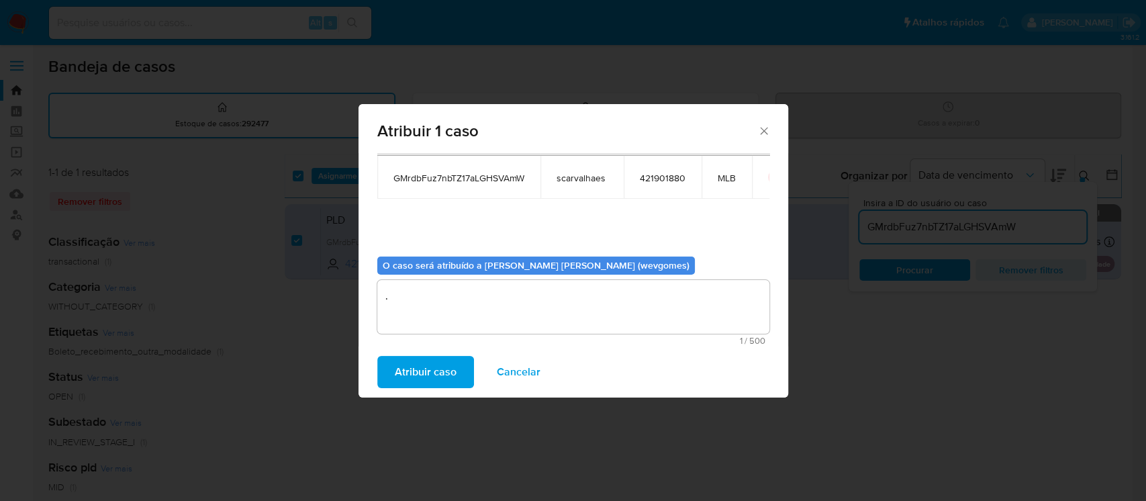
click at [406, 371] on span "Atribuir caso" at bounding box center [426, 372] width 62 height 30
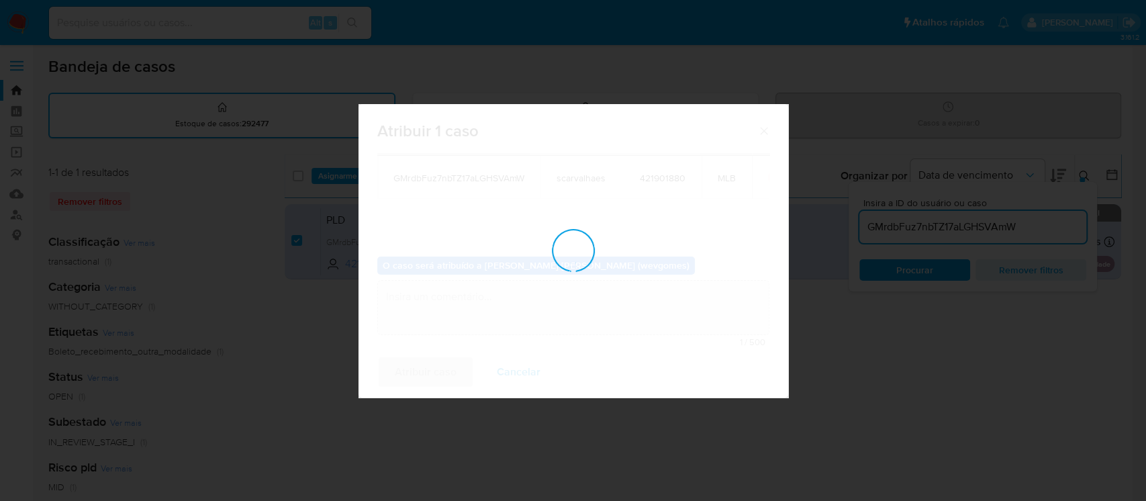
checkbox input "false"
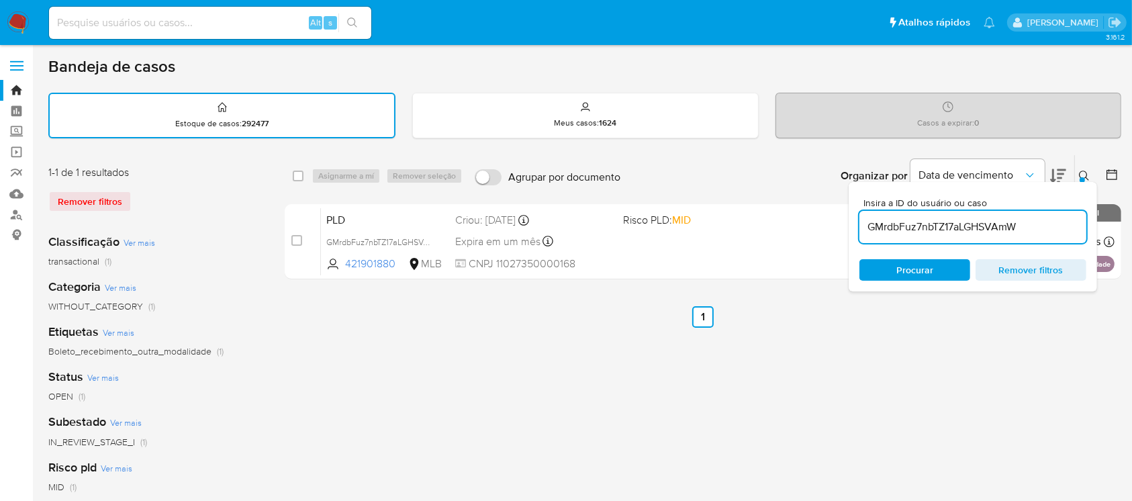
click at [452, 335] on div "select-all-cases-checkbox Asignarme a mí Remover seleção Agrupar por documento …" at bounding box center [703, 449] width 837 height 590
click at [1005, 273] on span "Remover filtros" at bounding box center [1031, 270] width 92 height 19
click at [555, 359] on div "select-all-cases-checkbox Asignarme a mí Remover seleção Agrupar por documento …" at bounding box center [703, 449] width 837 height 590
click at [607, 279] on div "select-all-cases-checkbox Asignarme a mí Remover seleção Agrupar por documento …" at bounding box center [703, 219] width 837 height 130
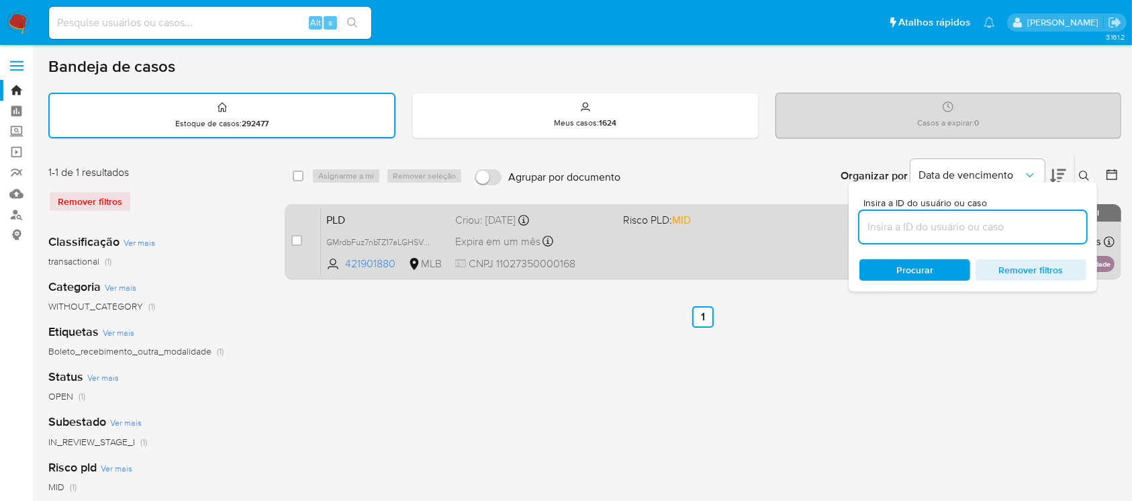
click at [608, 257] on span "CNPJ 11027350000168" at bounding box center [533, 264] width 156 height 15
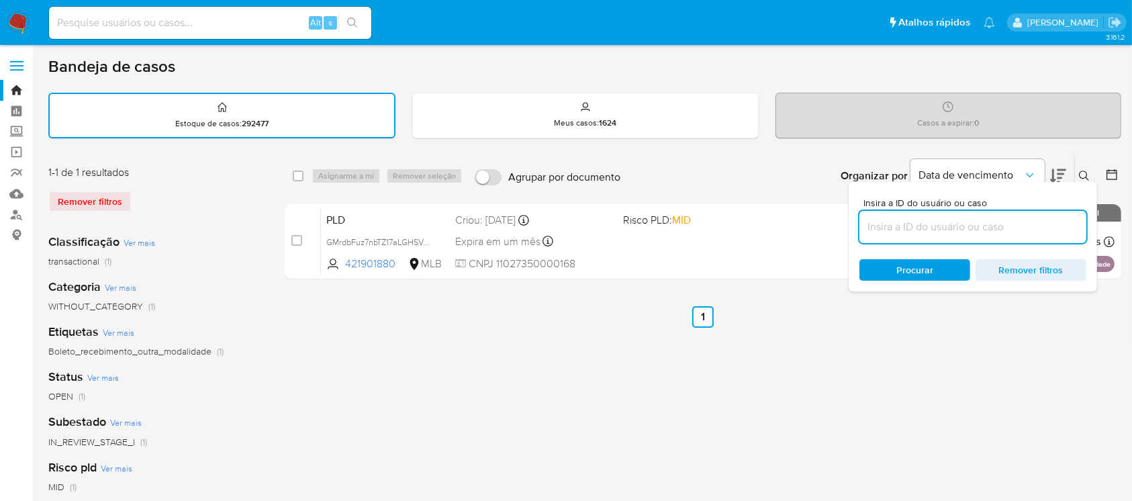
click at [11, 24] on img at bounding box center [18, 22] width 23 height 23
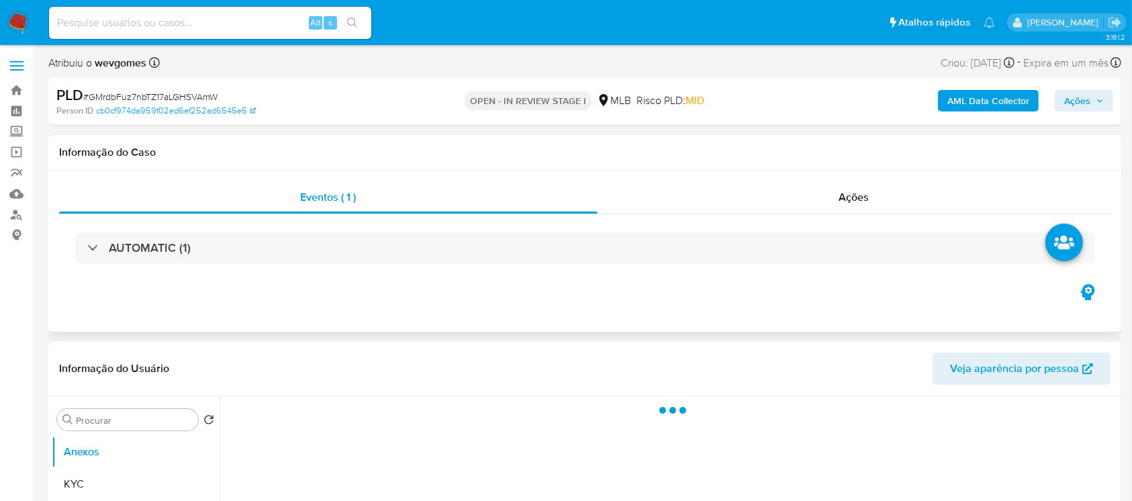
select select "10"
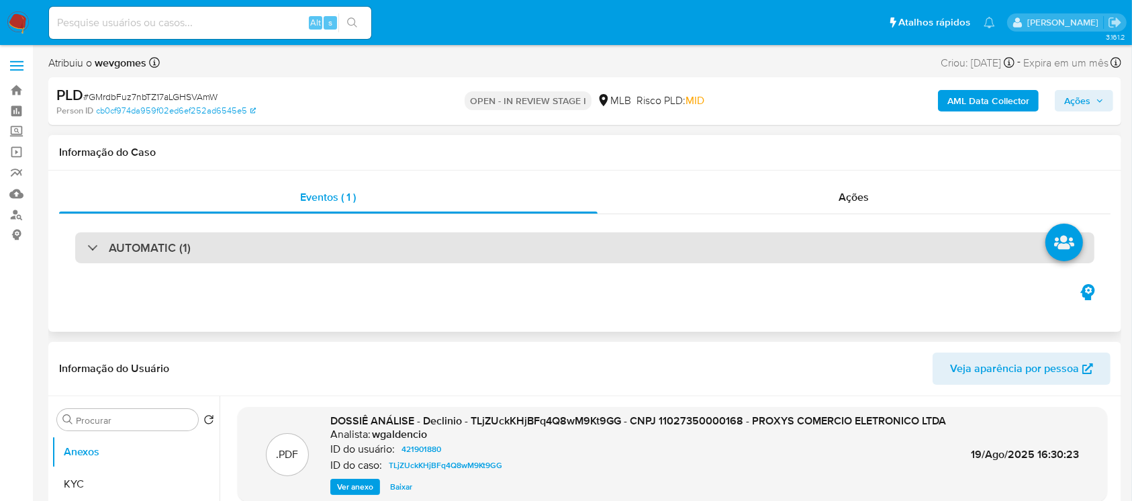
click at [185, 241] on h3 "AUTOMATIC (1)" at bounding box center [150, 247] width 82 height 15
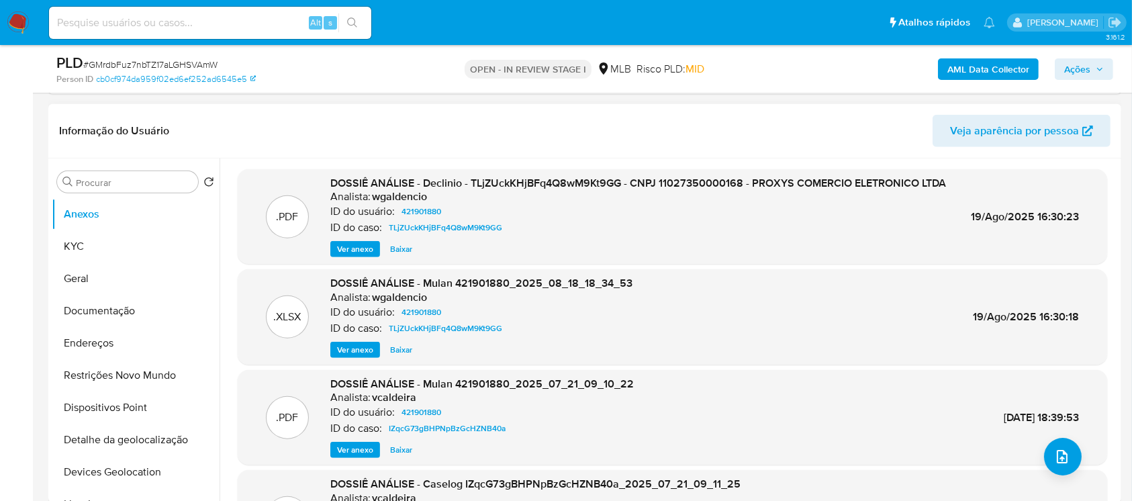
scroll to position [955, 0]
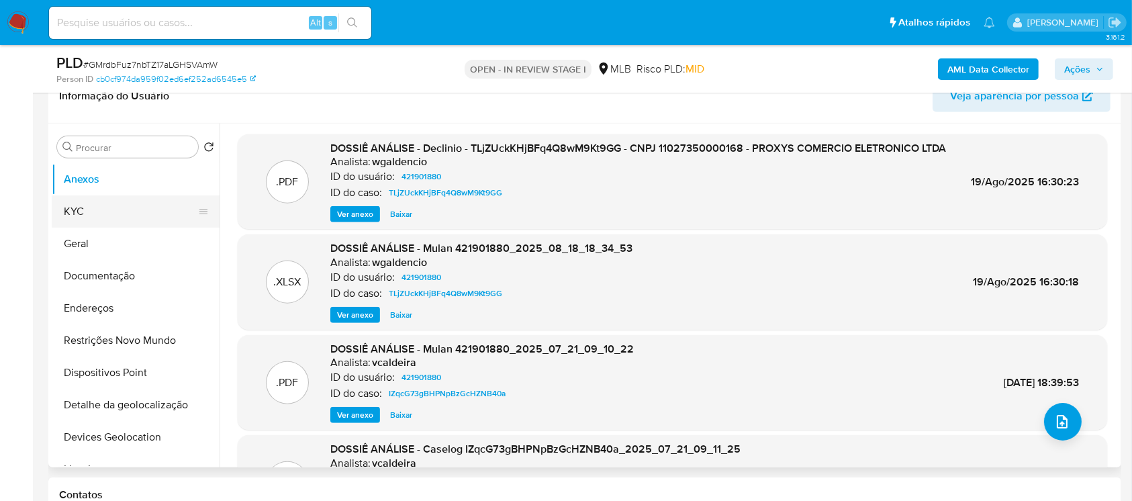
click at [76, 211] on button "KYC" at bounding box center [130, 211] width 157 height 32
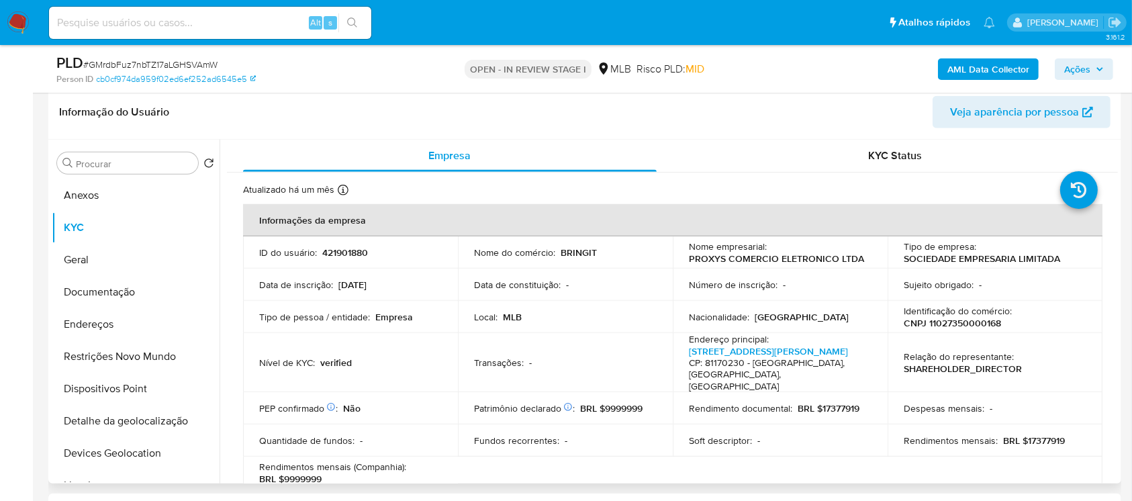
click at [939, 320] on p "CNPJ 11027350000168" at bounding box center [952, 323] width 97 height 12
copy p "11027350000168"
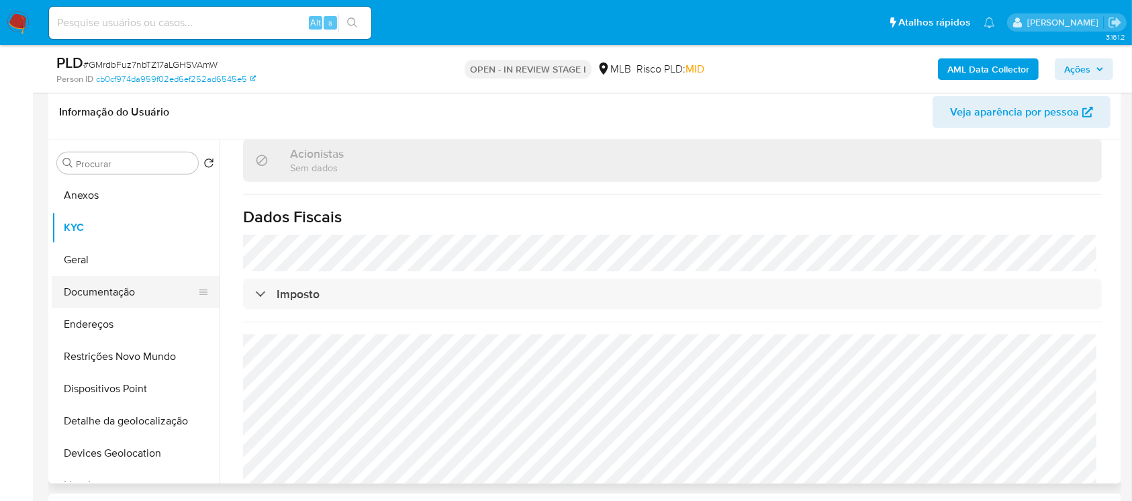
click at [89, 290] on button "Documentação" at bounding box center [130, 292] width 157 height 32
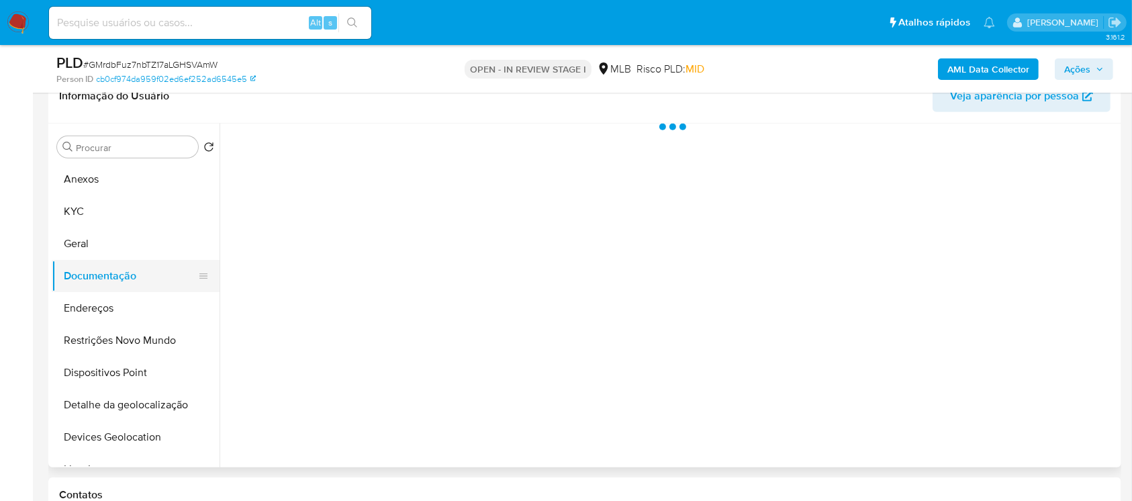
scroll to position [0, 0]
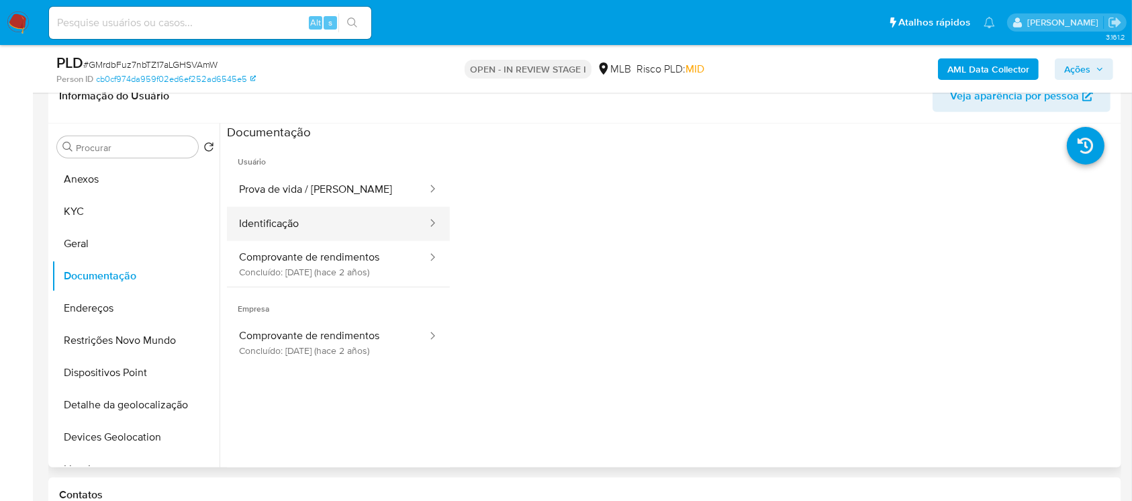
click at [264, 218] on button "Identificação" at bounding box center [327, 224] width 201 height 34
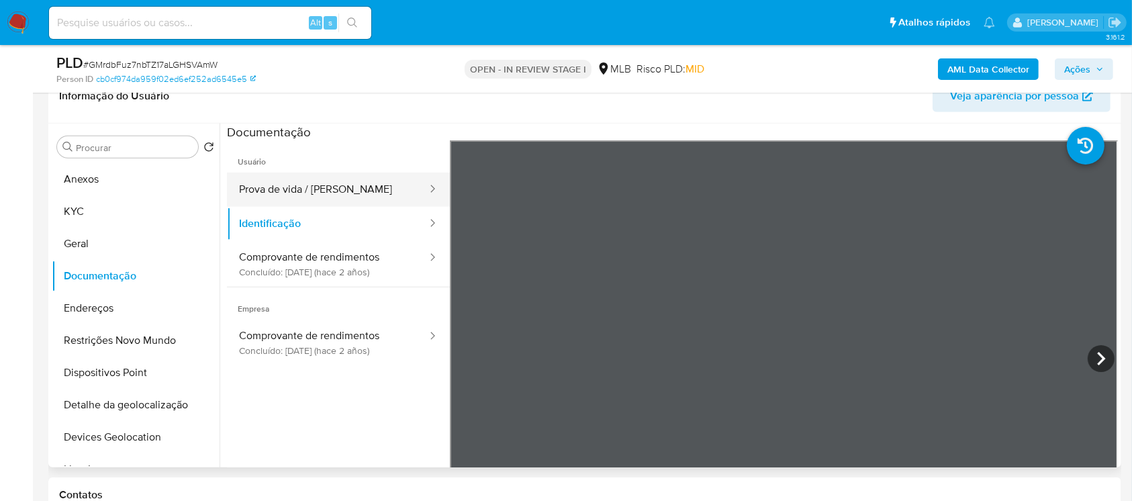
click at [268, 189] on button "Prova de vida / Selfie" at bounding box center [327, 190] width 201 height 34
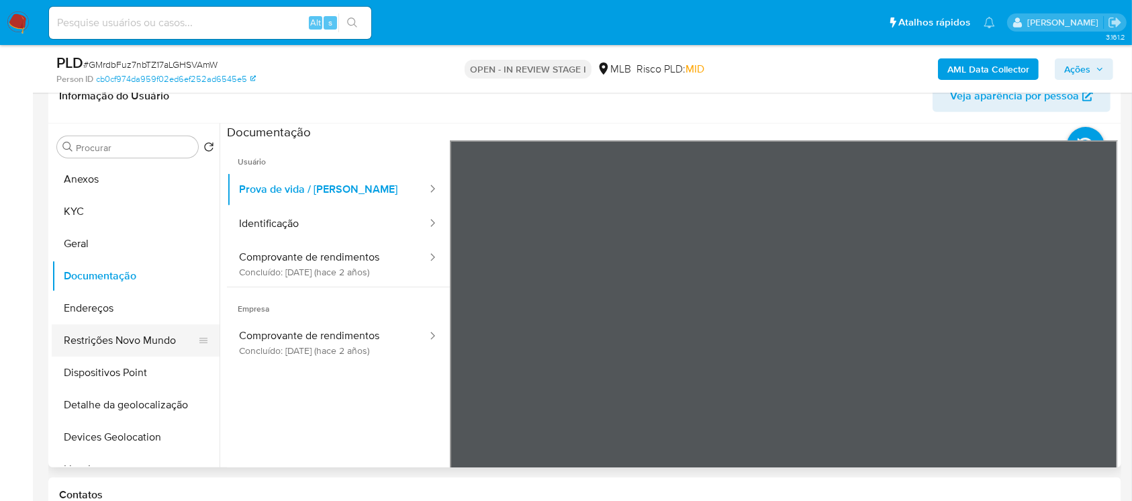
click at [91, 334] on button "Restrições Novo Mundo" at bounding box center [130, 340] width 157 height 32
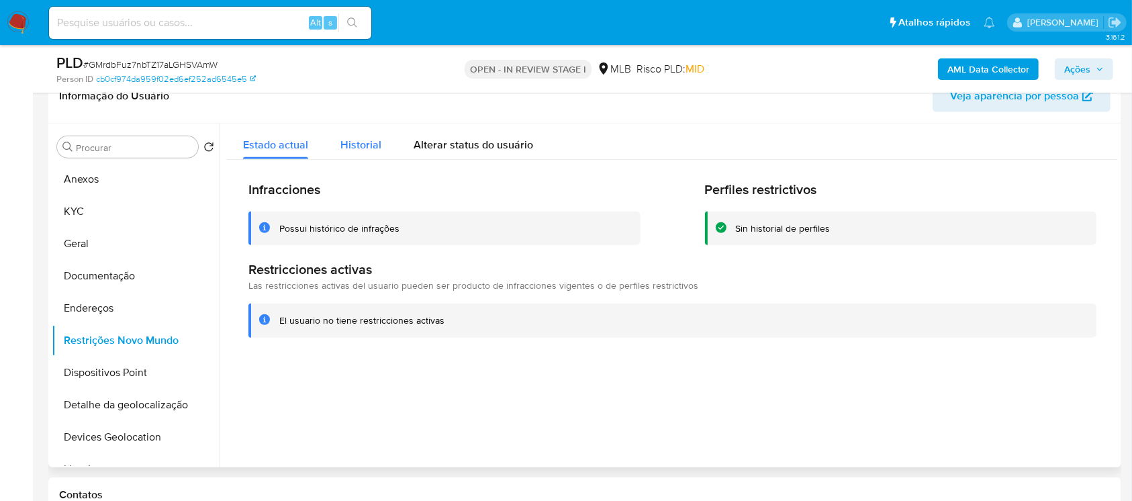
click at [358, 138] on span "Historial" at bounding box center [360, 144] width 41 height 15
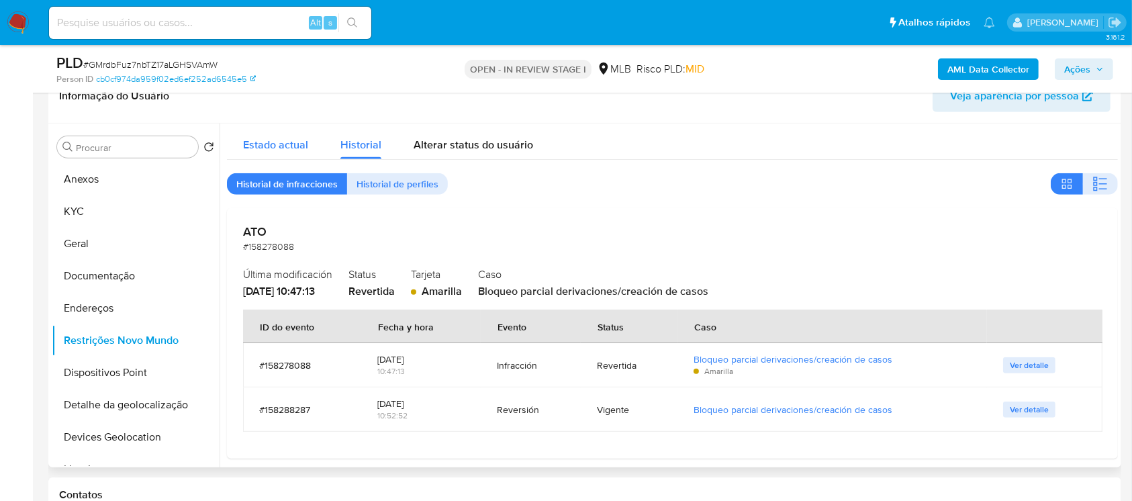
click at [276, 144] on span "Estado actual" at bounding box center [275, 144] width 65 height 15
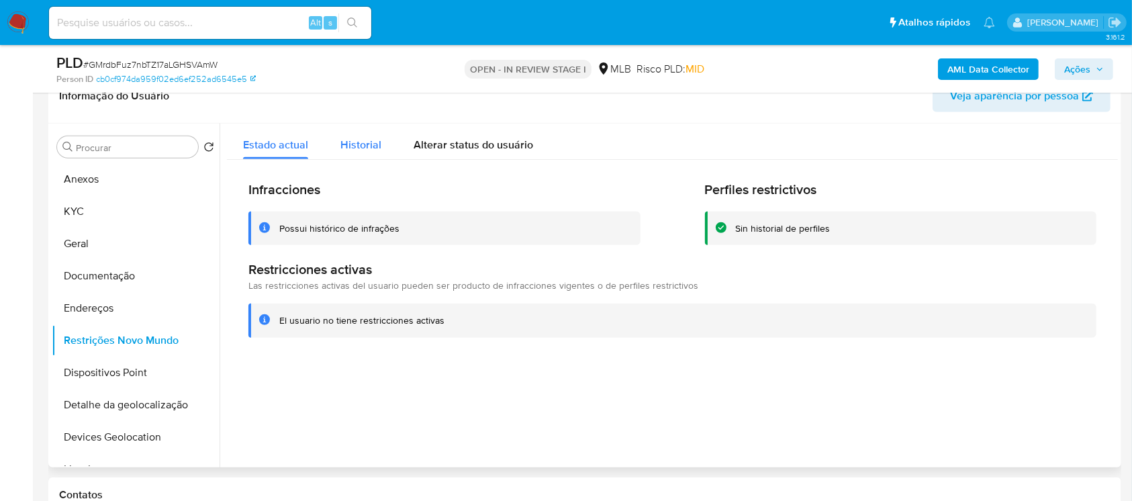
click at [371, 150] on span "Historial" at bounding box center [360, 144] width 41 height 15
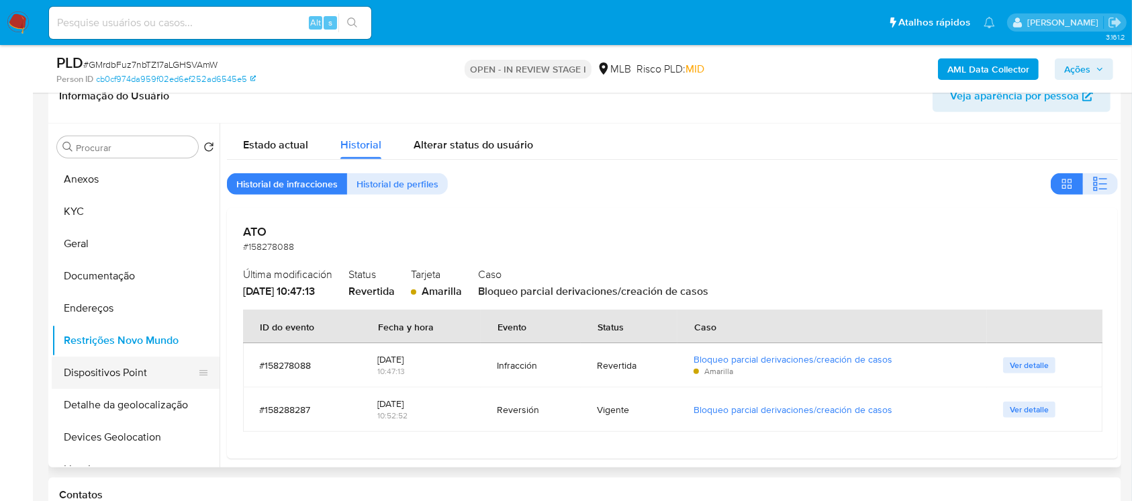
click at [88, 379] on button "Dispositivos Point" at bounding box center [130, 373] width 157 height 32
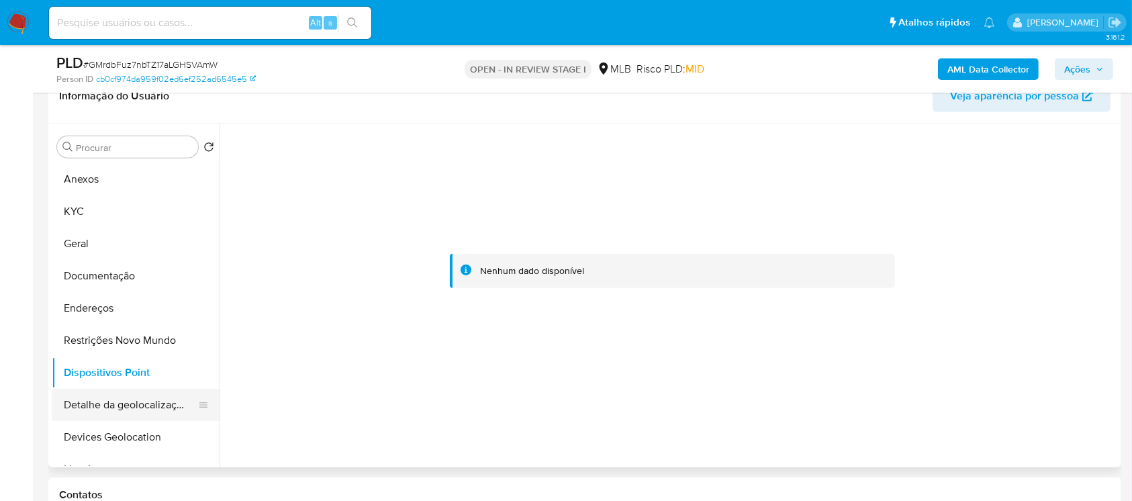
click at [93, 407] on button "Detalhe da geolocalização" at bounding box center [130, 405] width 157 height 32
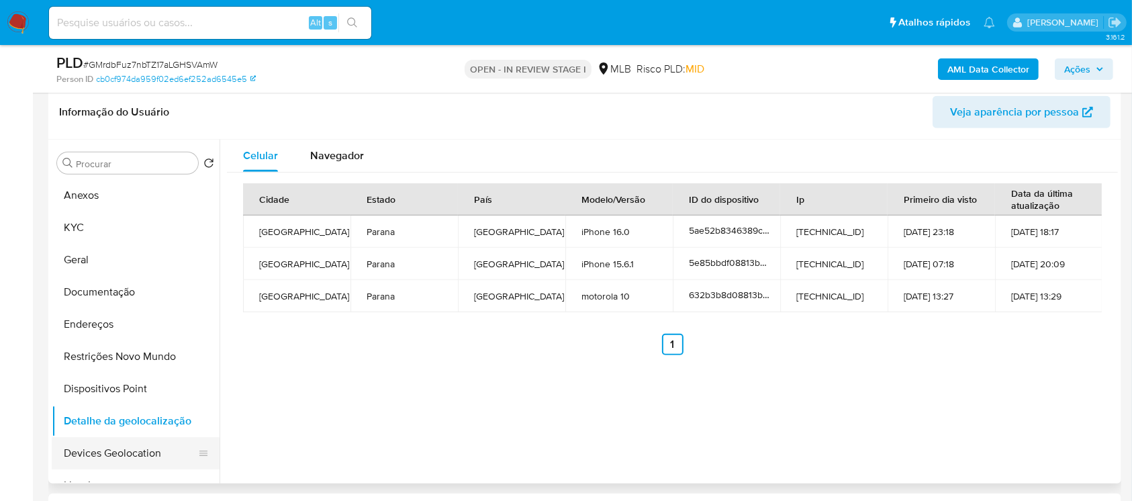
click at [82, 447] on button "Devices Geolocation" at bounding box center [130, 453] width 157 height 32
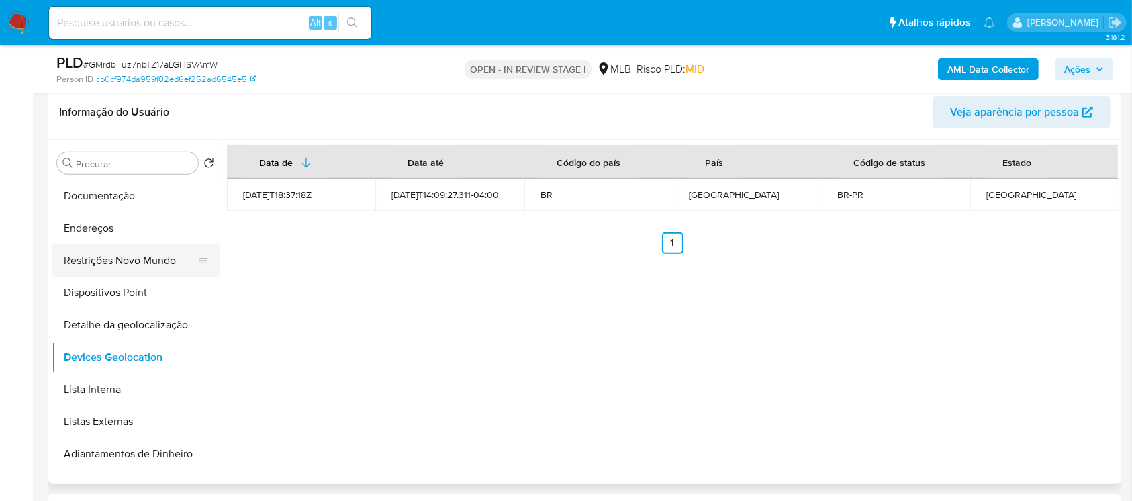
scroll to position [238, 0]
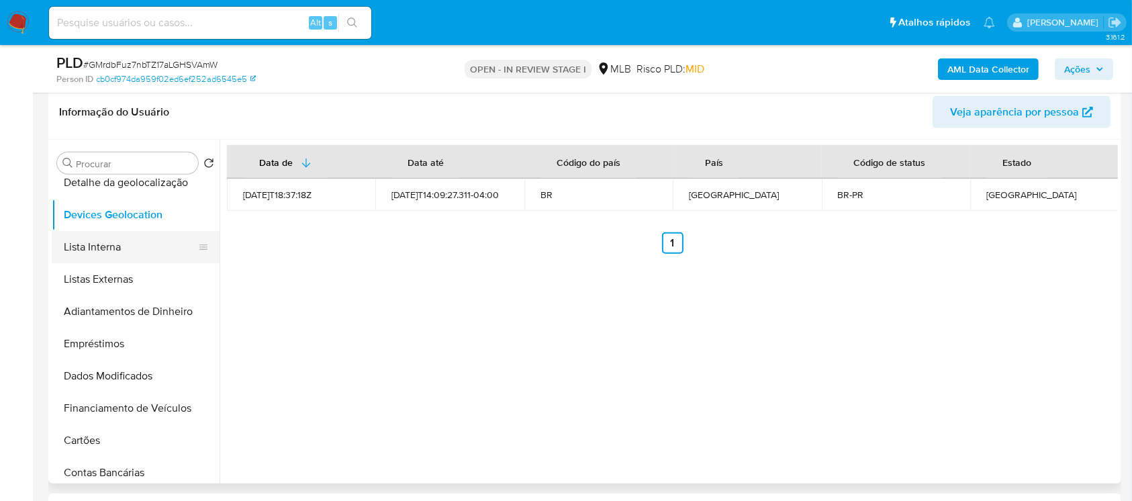
click at [90, 245] on button "Lista Interna" at bounding box center [130, 247] width 157 height 32
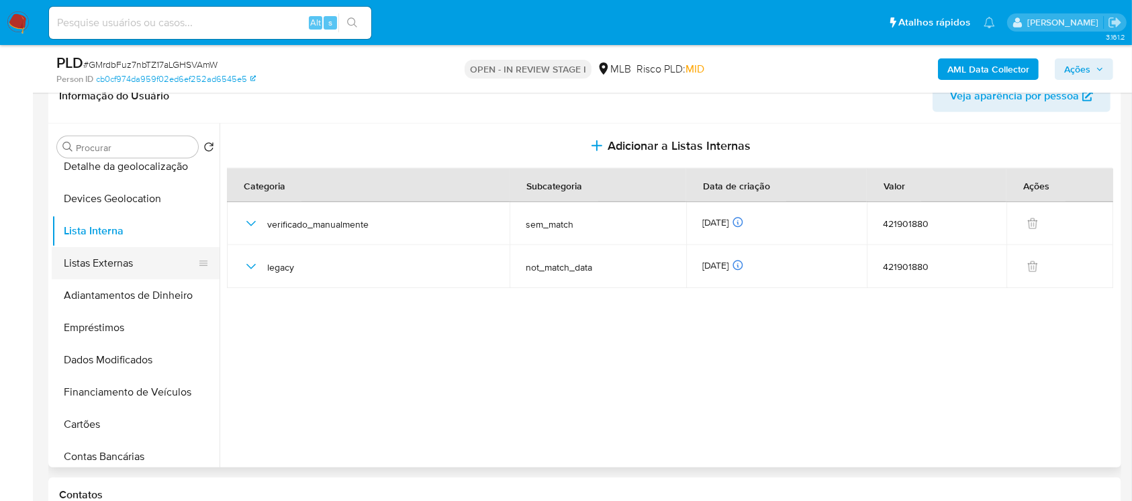
click at [89, 271] on button "Listas Externas" at bounding box center [130, 263] width 157 height 32
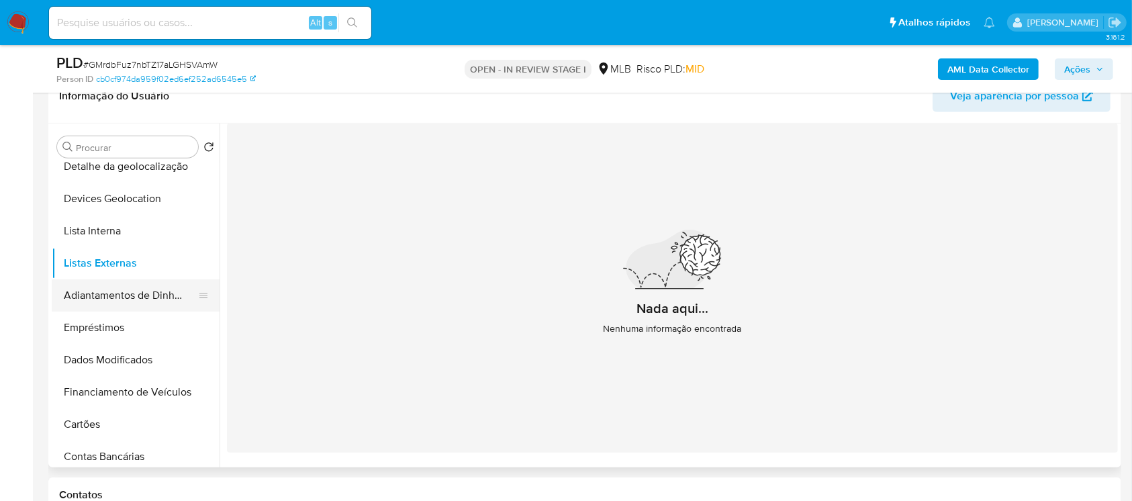
click at [95, 304] on button "Adiantamentos de Dinheiro" at bounding box center [130, 295] width 157 height 32
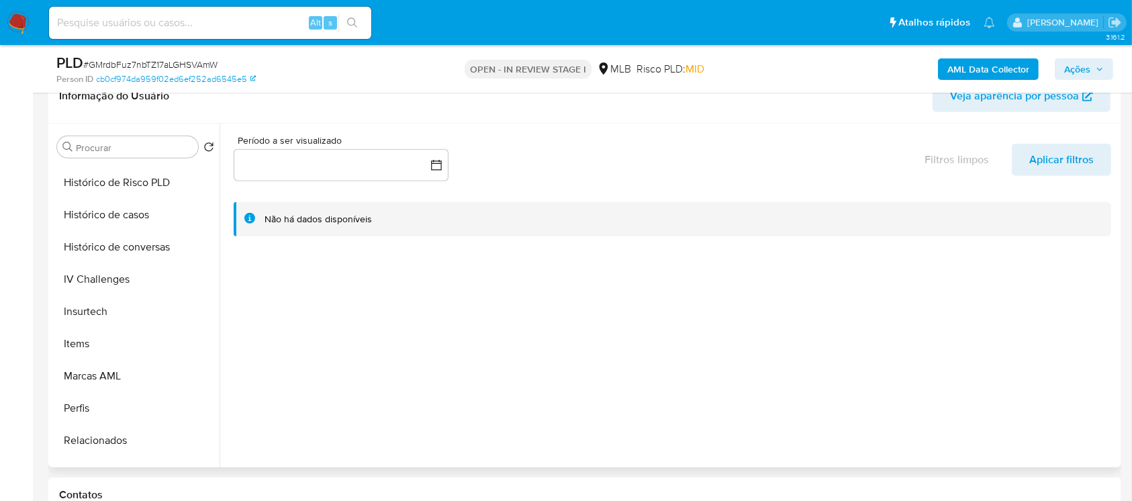
scroll to position [457, 0]
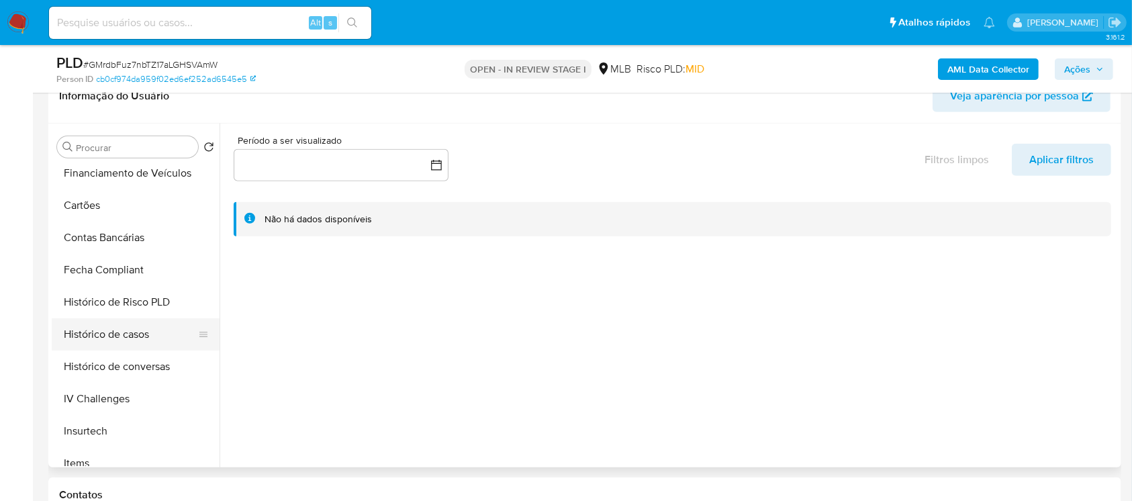
click at [97, 340] on button "Histórico de casos" at bounding box center [130, 334] width 157 height 32
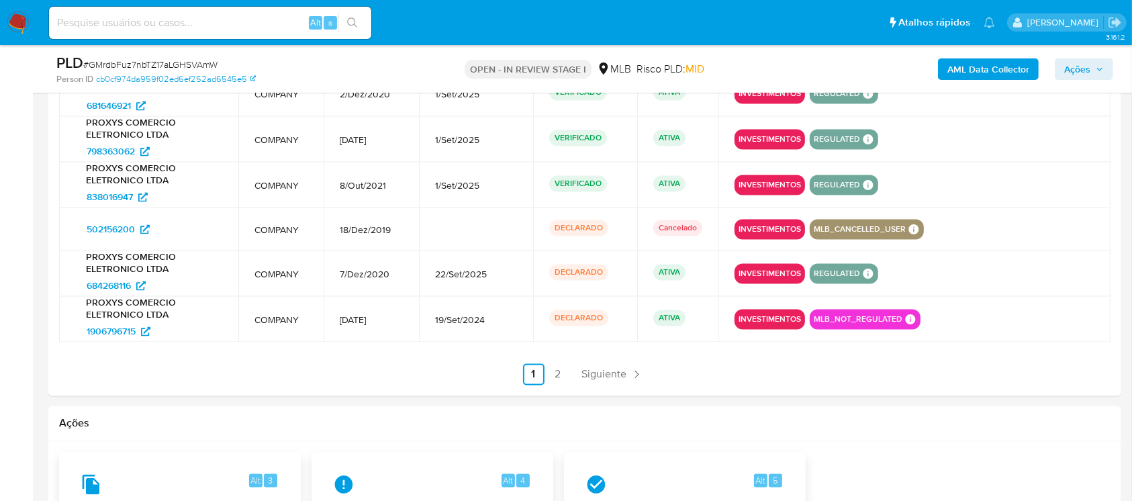
scroll to position [2626, 0]
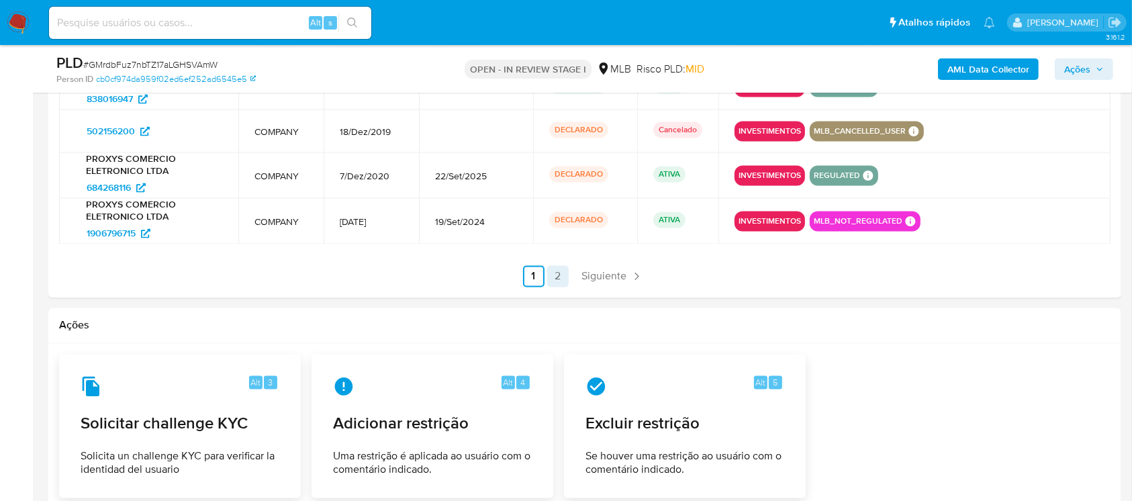
click at [559, 275] on link "2" at bounding box center [557, 275] width 21 height 21
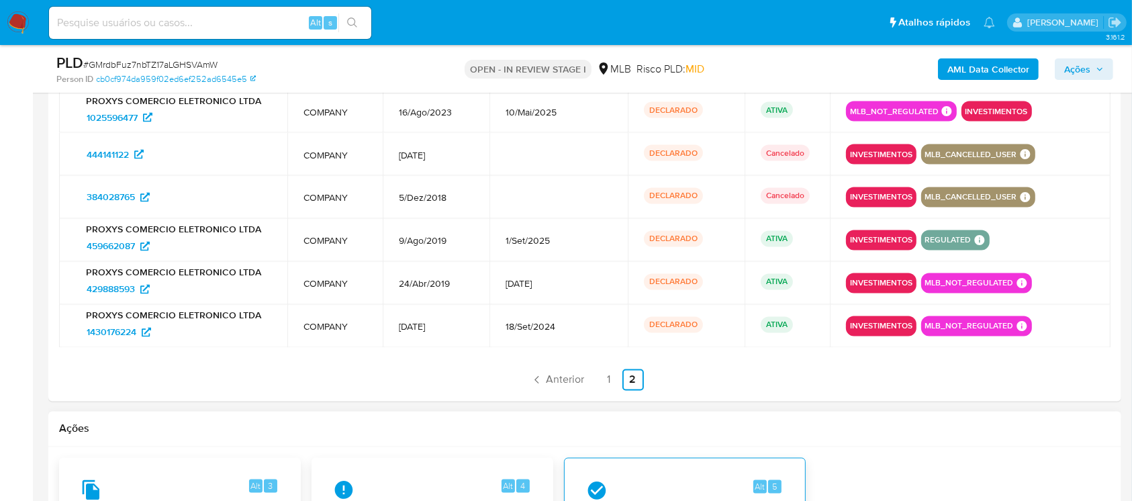
scroll to position [2268, 0]
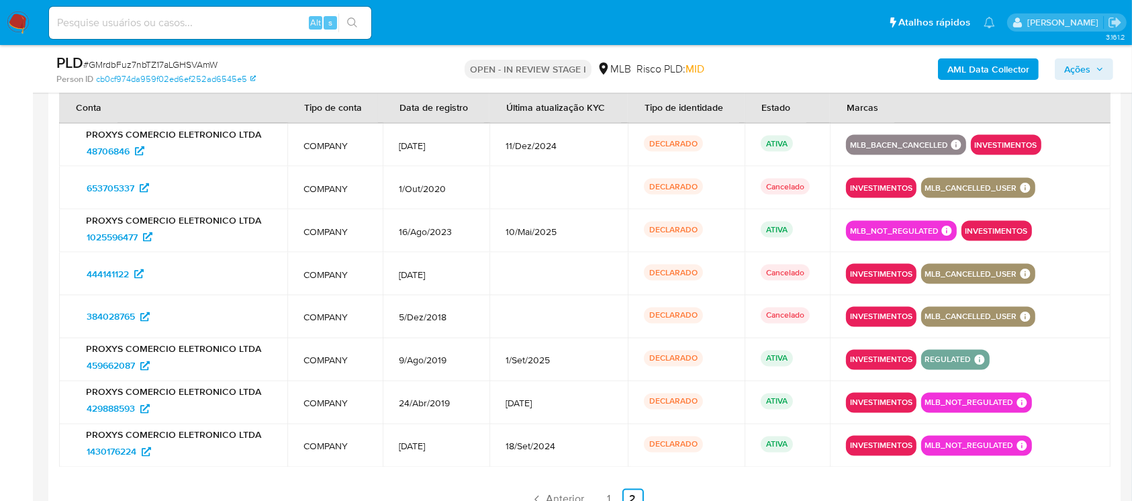
click at [102, 19] on input at bounding box center [210, 22] width 322 height 17
click at [75, 19] on input at bounding box center [210, 22] width 322 height 17
click at [85, 15] on input at bounding box center [210, 22] width 322 height 17
paste input "311078705"
type input "311078705"
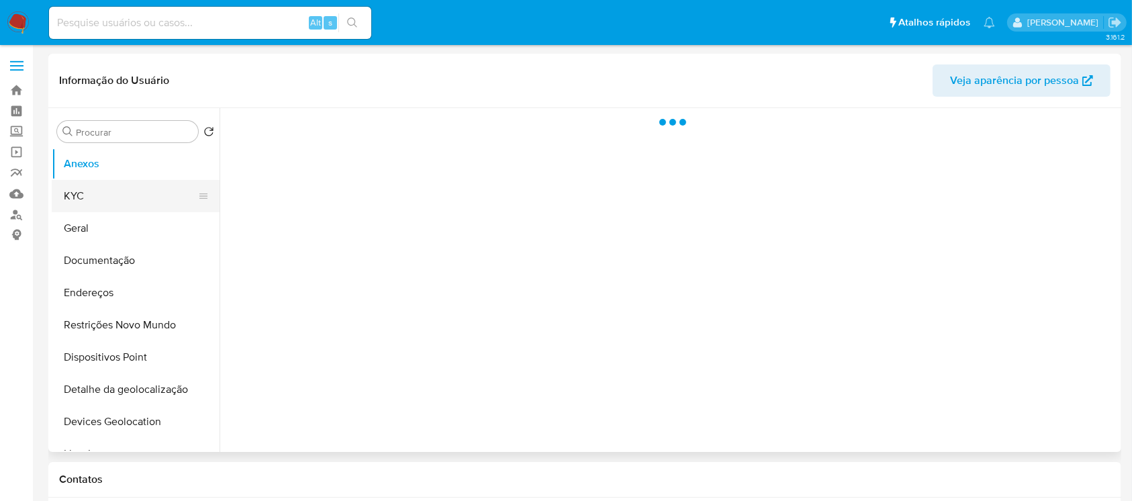
select select "10"
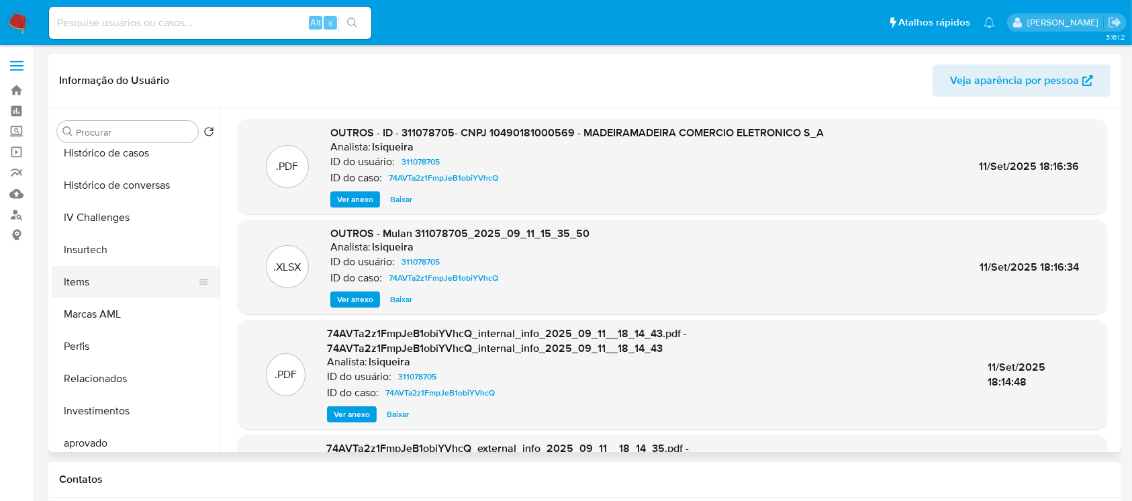
scroll to position [577, 0]
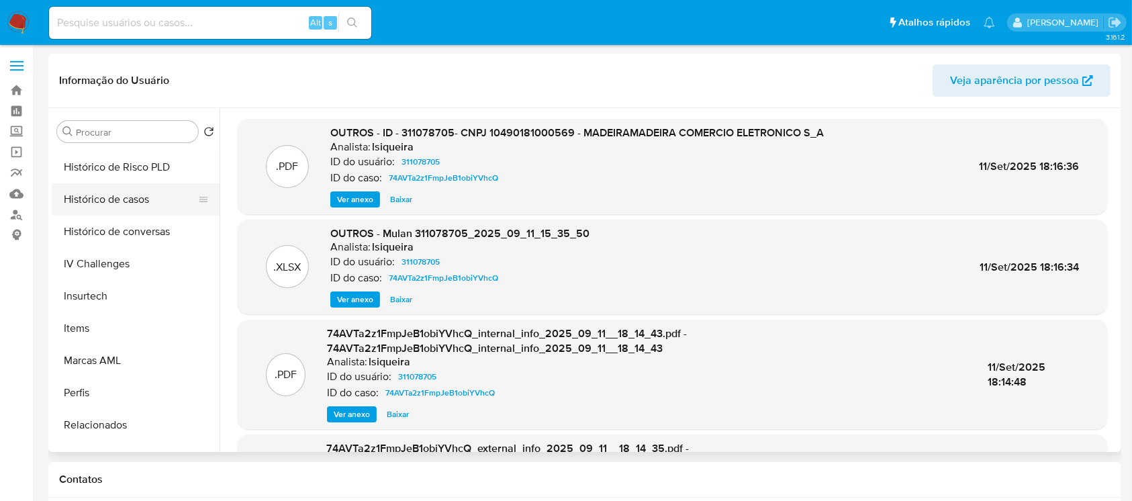
click at [85, 200] on button "Histórico de casos" at bounding box center [130, 199] width 157 height 32
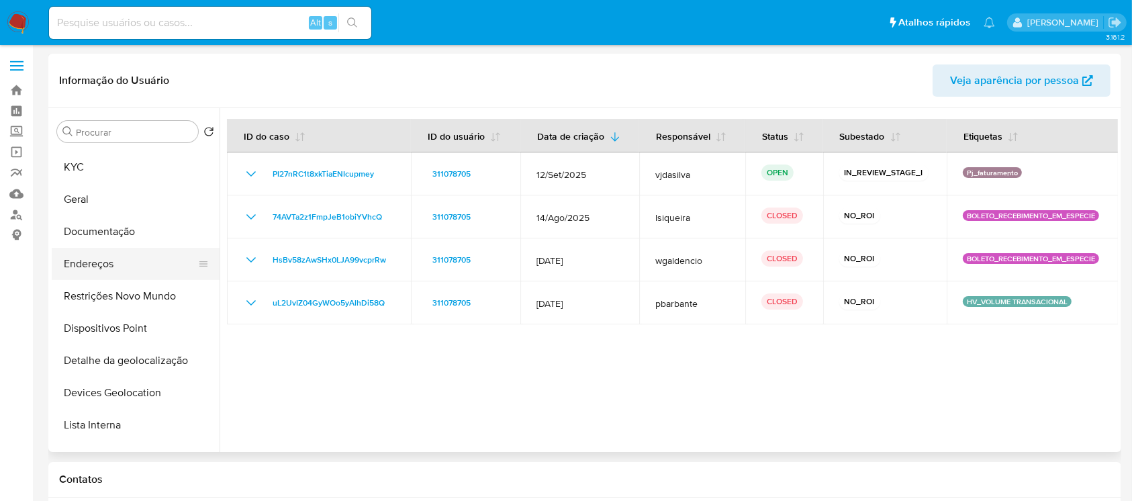
scroll to position [0, 0]
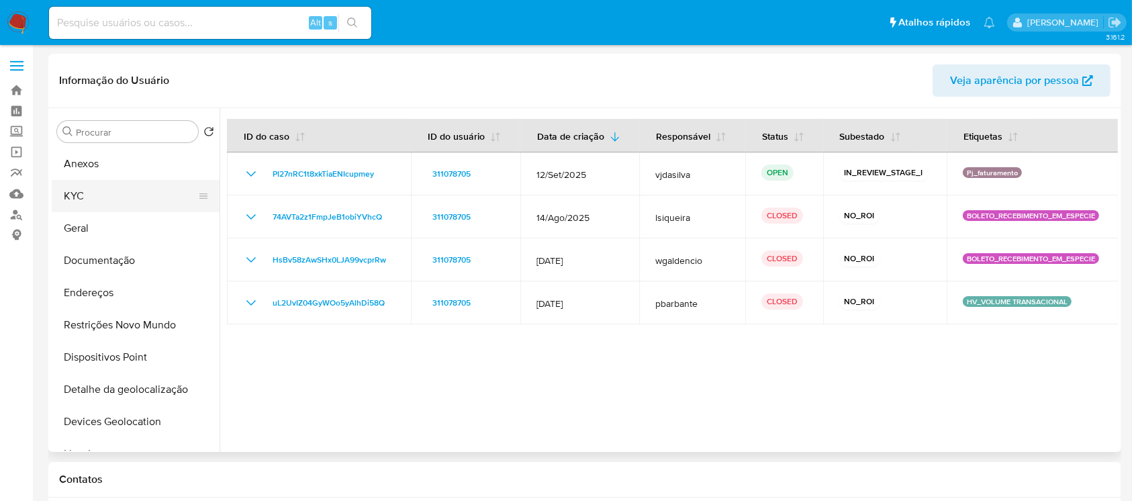
click at [77, 196] on button "KYC" at bounding box center [130, 196] width 157 height 32
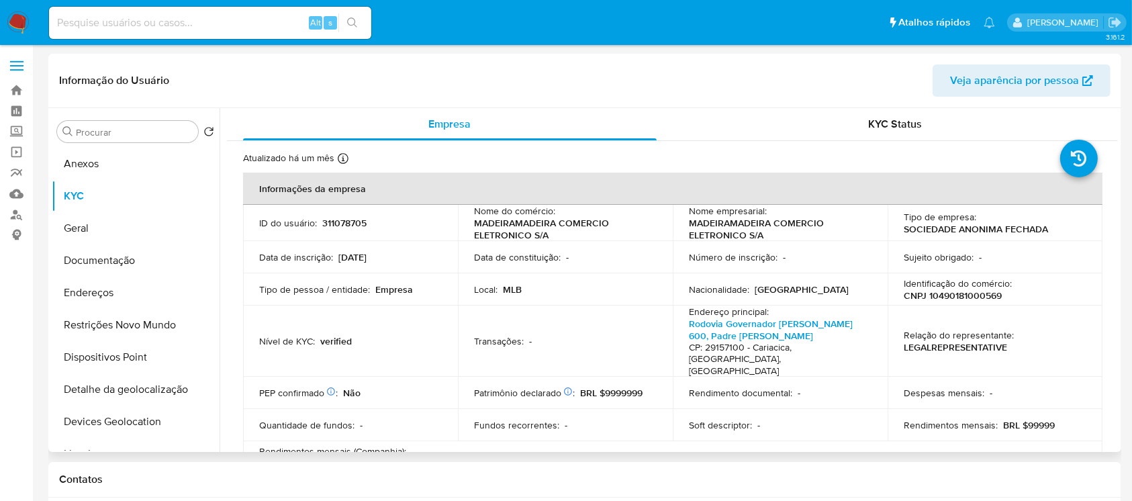
click at [944, 295] on p "CNPJ 10490181000569" at bounding box center [953, 295] width 98 height 12
copy p "10490181000569"
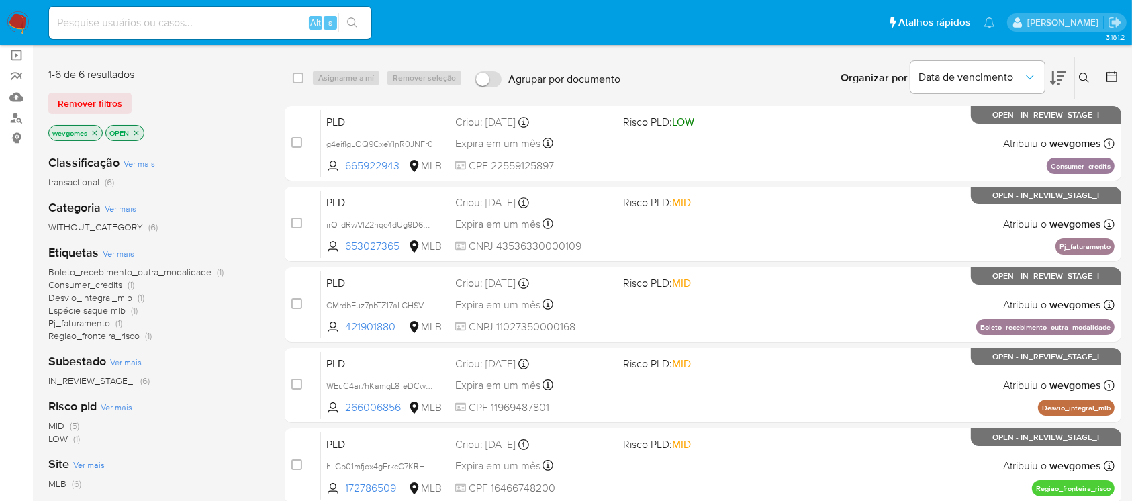
scroll to position [119, 0]
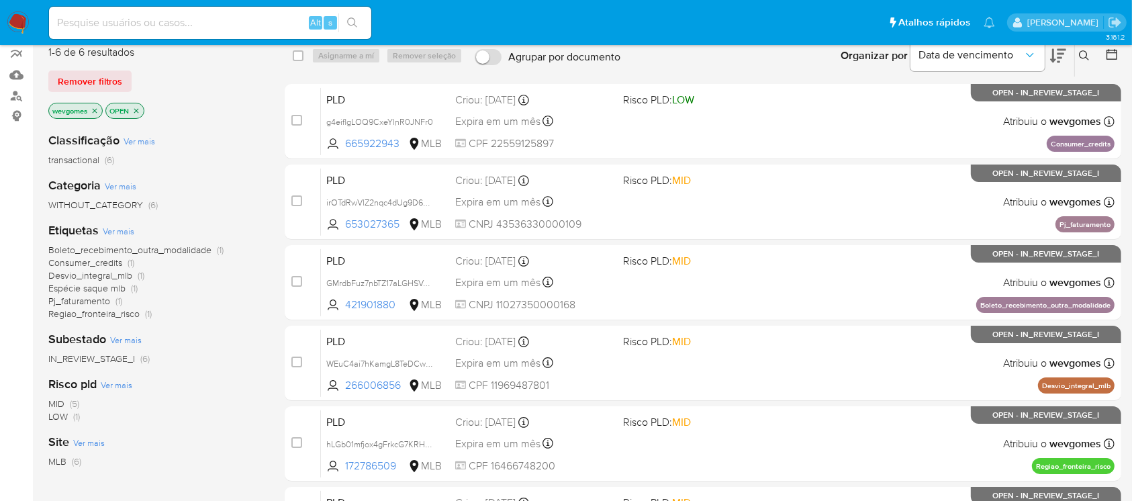
click at [75, 302] on span "Pj_faturamento" at bounding box center [79, 300] width 62 height 13
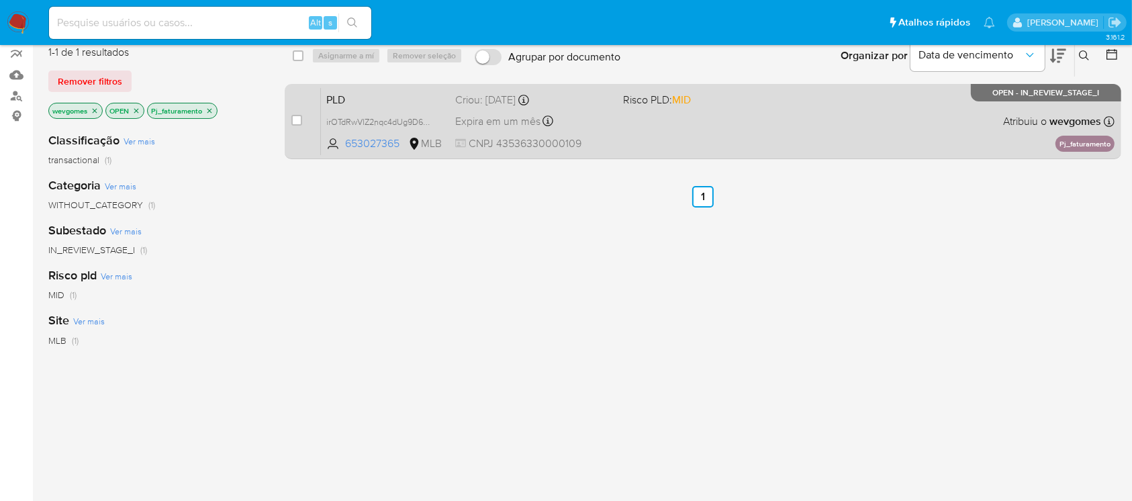
click at [639, 126] on div "PLD irOTdRwVlZ2nqc4dUg9D6Jpx 653027365 MLB Risco PLD: MID Criou: [DATE] Criou: …" at bounding box center [718, 121] width 794 height 68
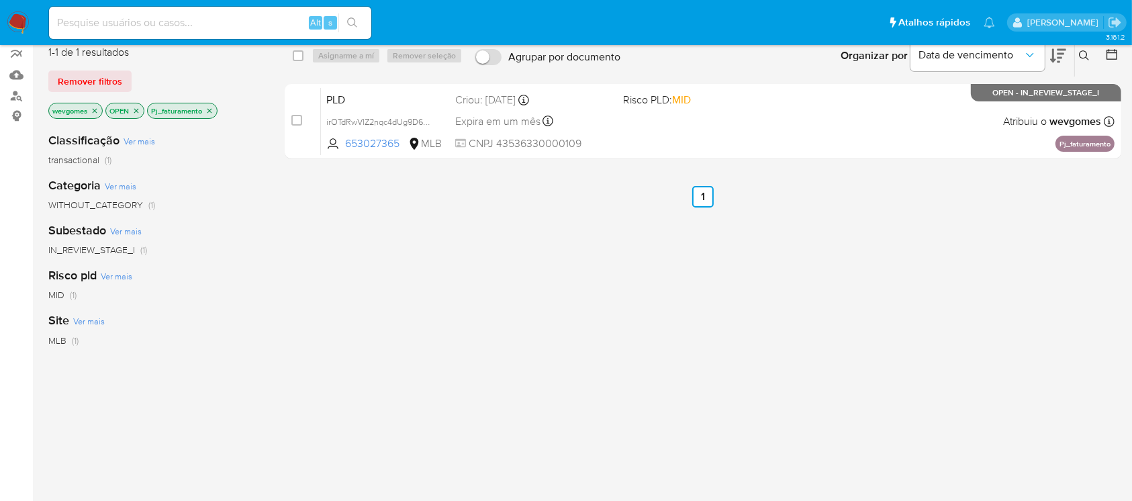
click at [13, 19] on img at bounding box center [18, 22] width 23 height 23
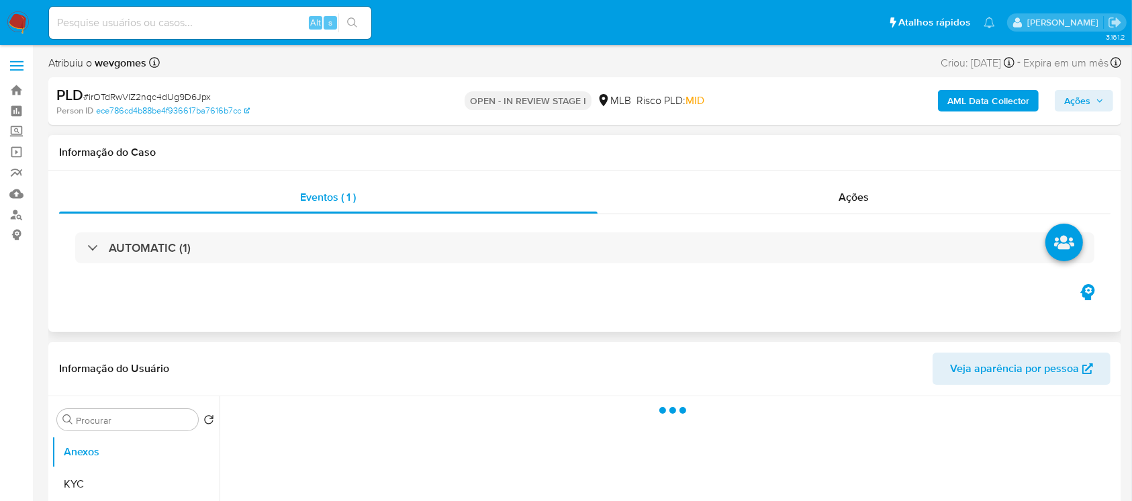
select select "10"
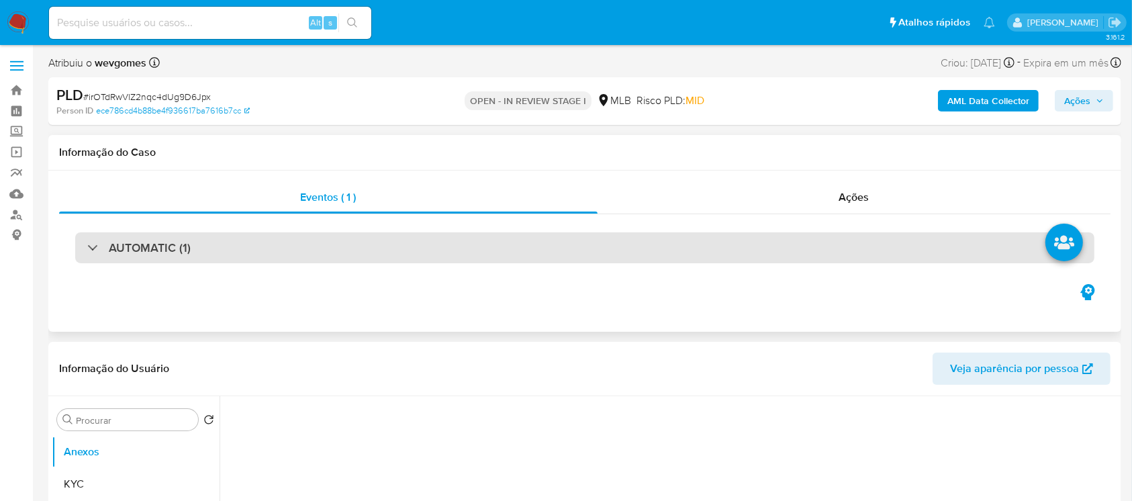
click at [130, 258] on div "AUTOMATIC (1)" at bounding box center [584, 247] width 1019 height 31
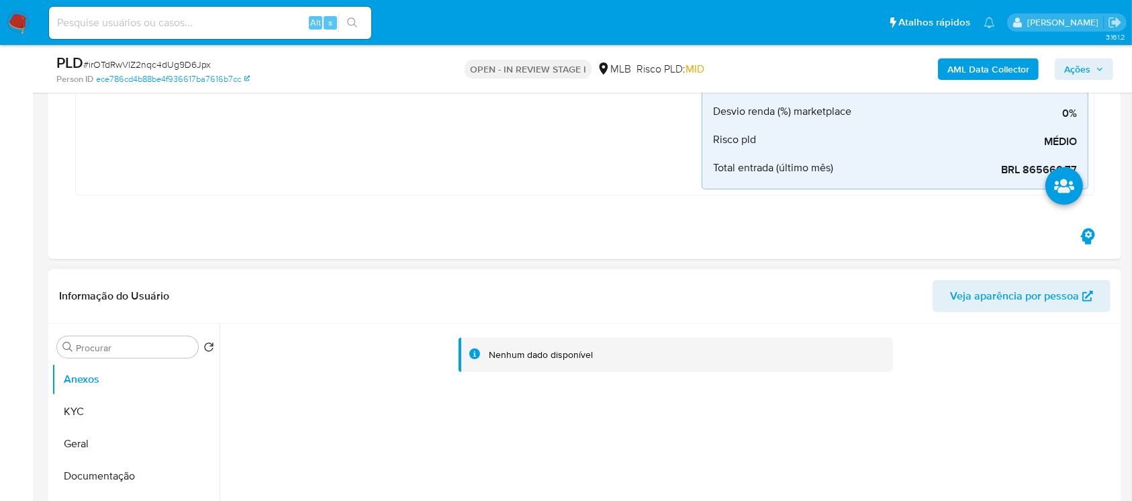
scroll to position [596, 0]
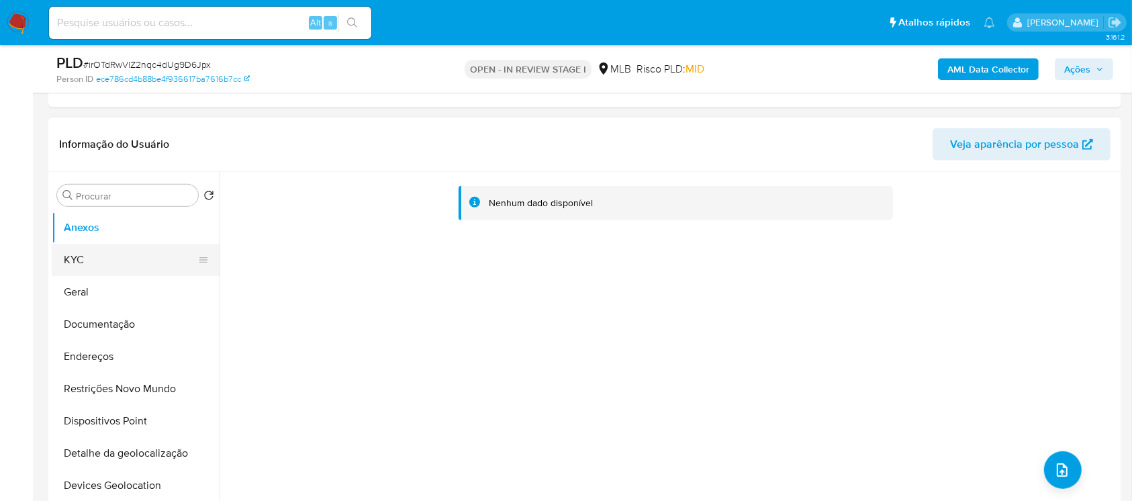
click at [78, 262] on button "KYC" at bounding box center [130, 260] width 157 height 32
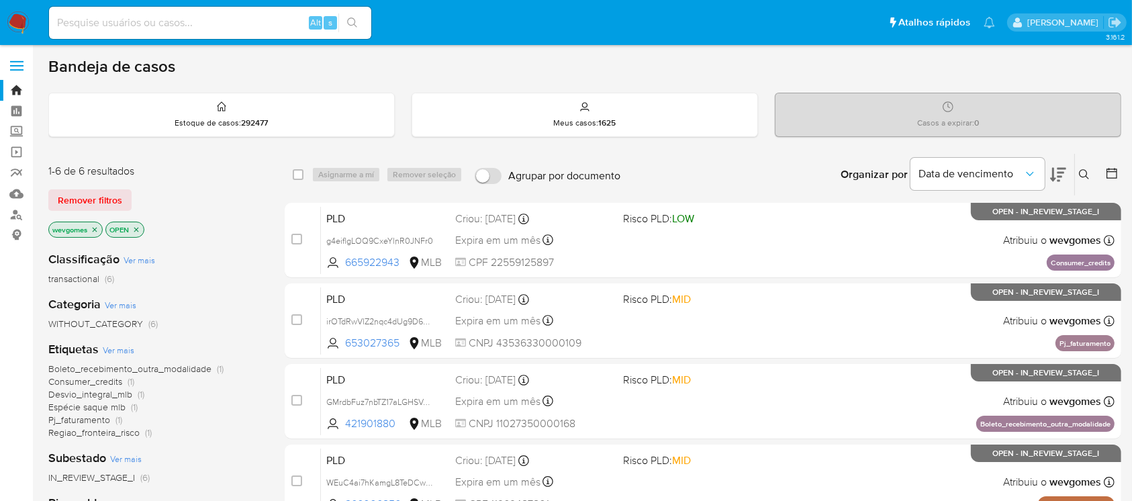
click at [96, 372] on span "Boleto_recebimento_outra_modalidade" at bounding box center [129, 368] width 163 height 13
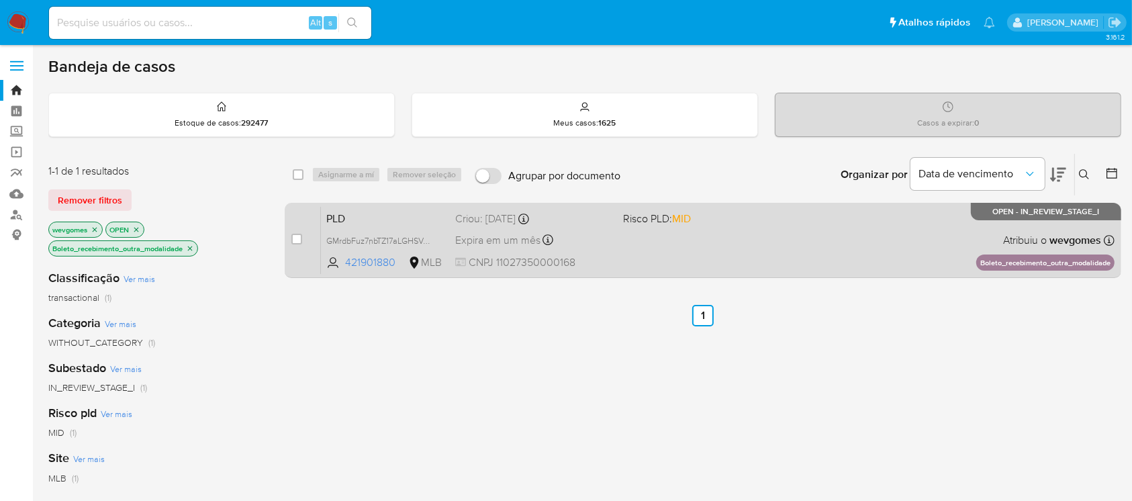
click at [623, 244] on div "PLD GMrdbFuz7nbTZ17aLGHSVAmW 421901880 MLB Risco PLD: MID Criou: [DATE] Criou: …" at bounding box center [718, 240] width 794 height 68
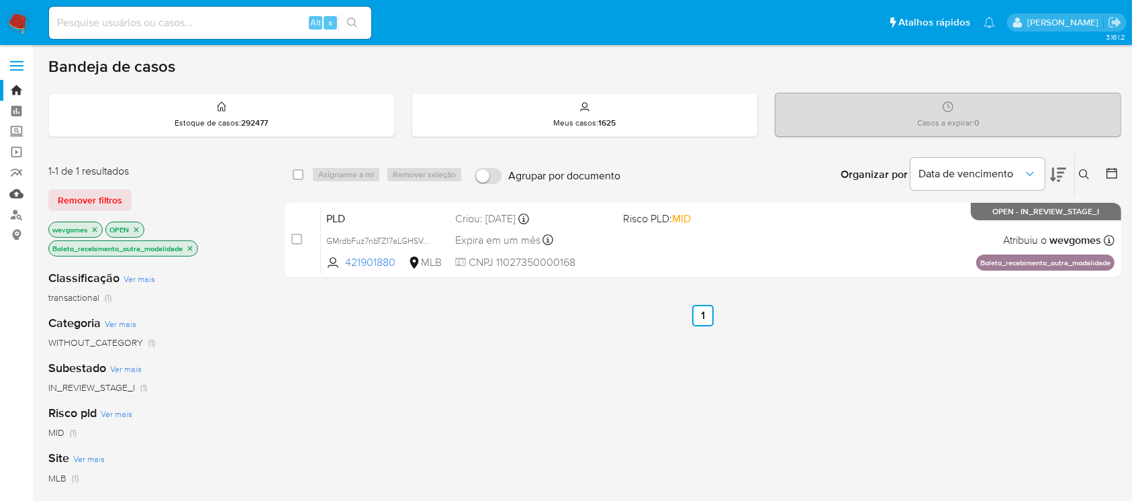
click at [18, 192] on link "Mulan" at bounding box center [80, 193] width 160 height 21
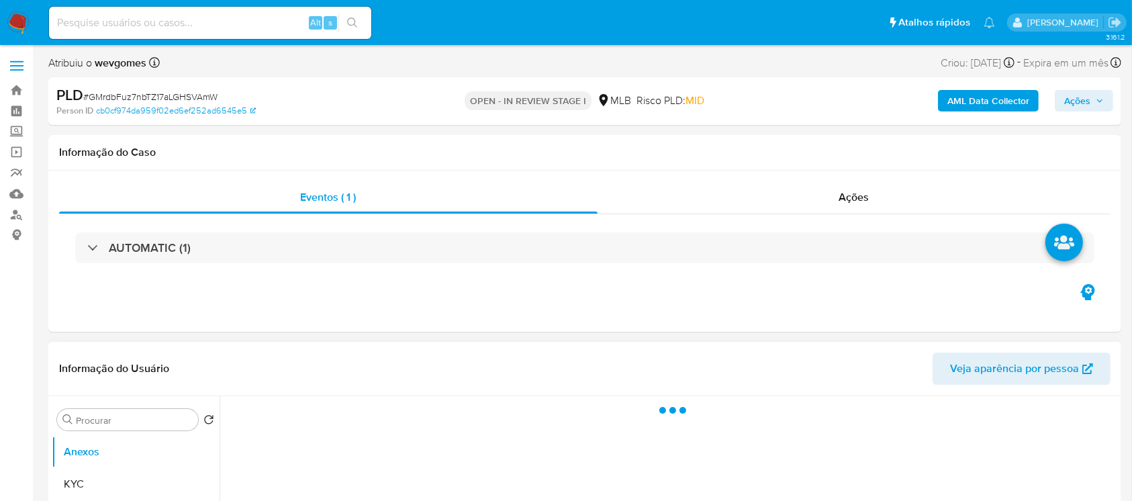
select select "10"
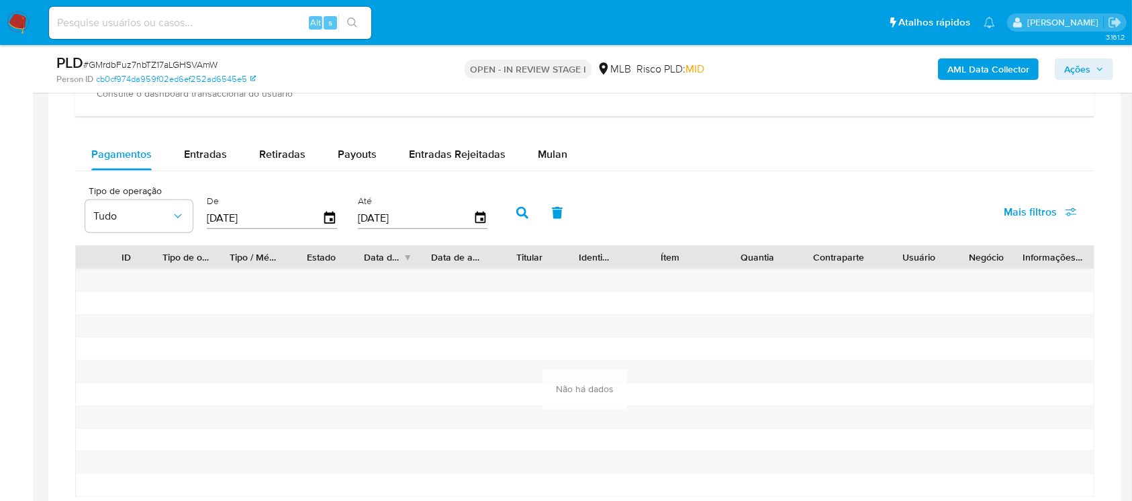
scroll to position [955, 0]
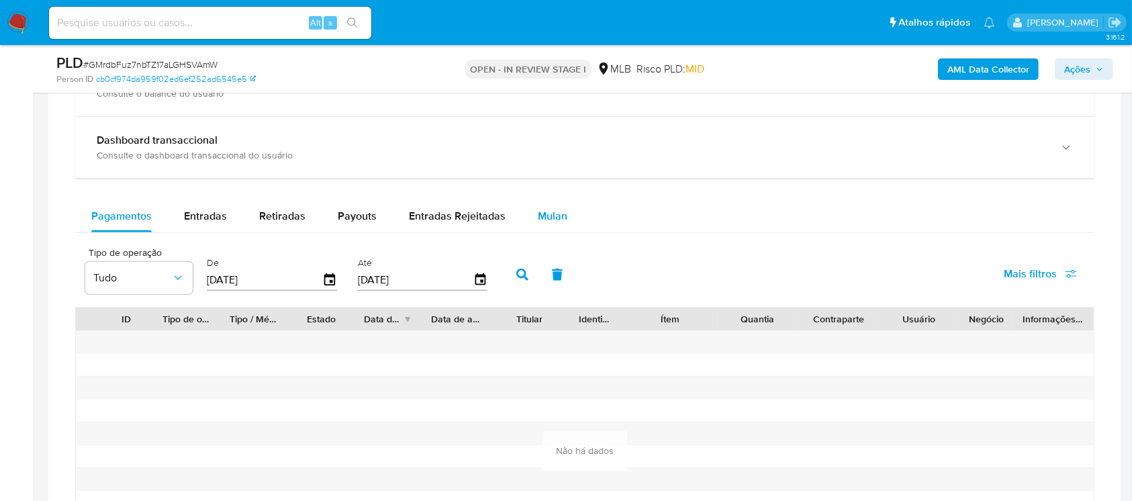
click at [559, 222] on span "Mulan" at bounding box center [553, 215] width 30 height 15
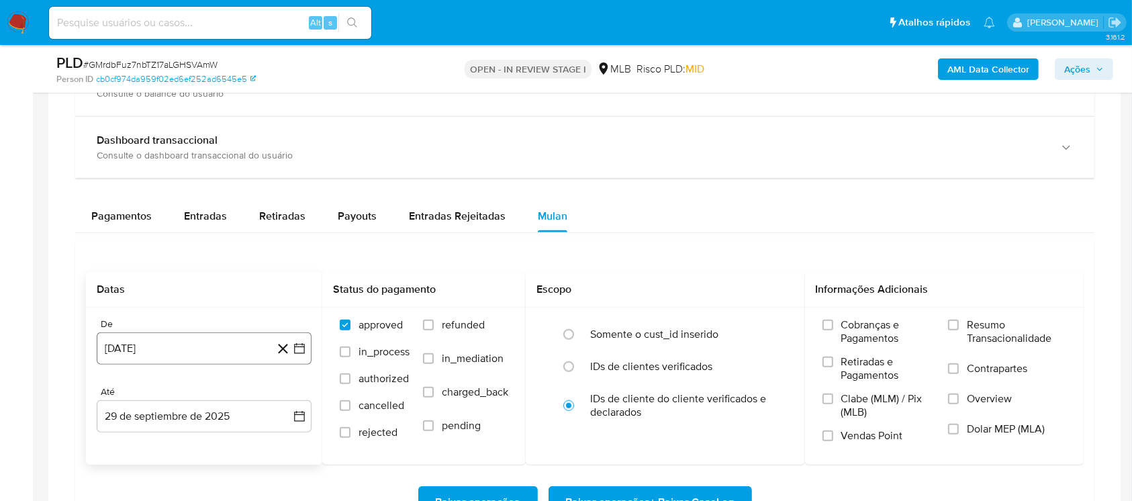
click at [210, 352] on button "29 [PERSON_NAME] de 2024" at bounding box center [204, 348] width 215 height 32
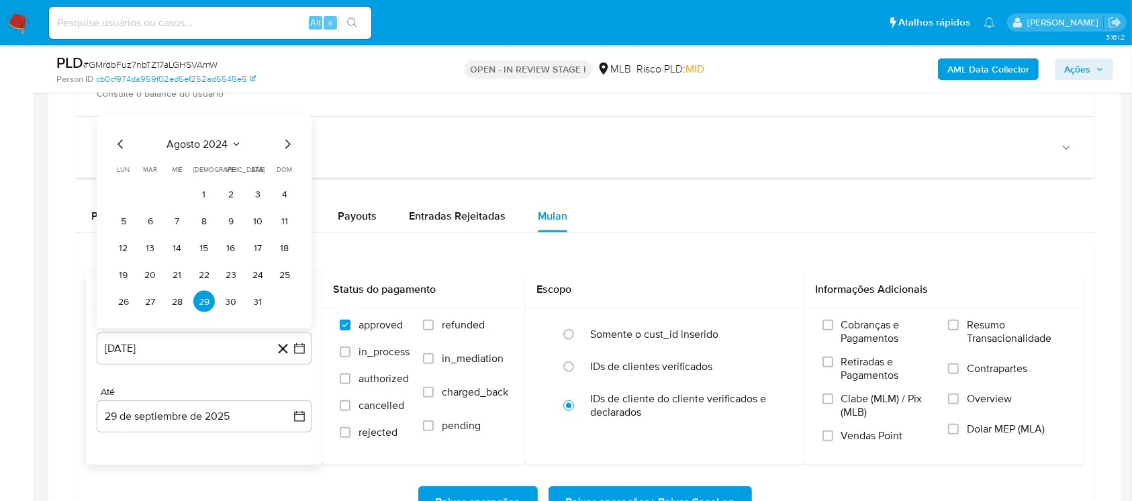
click at [195, 139] on span "agosto 2024" at bounding box center [197, 144] width 61 height 13
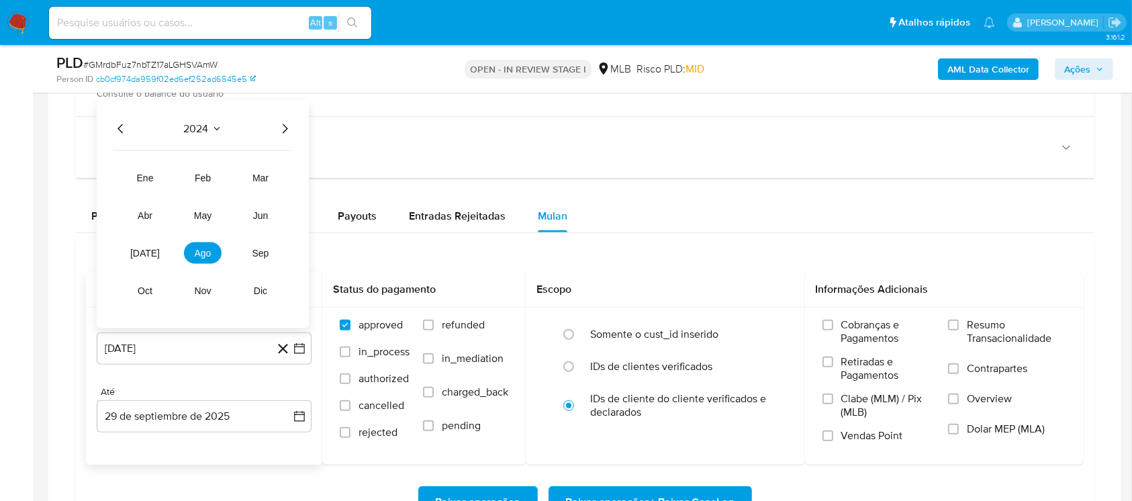
click at [287, 128] on icon "Año siguiente" at bounding box center [285, 128] width 5 height 9
click at [204, 253] on span "ago" at bounding box center [203, 253] width 17 height 11
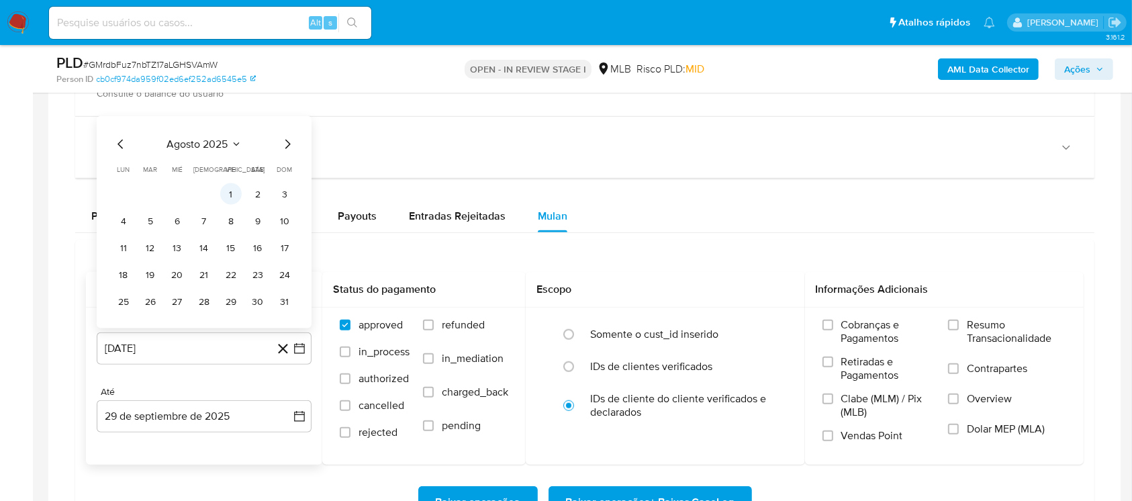
click at [232, 195] on button "1" at bounding box center [230, 193] width 21 height 21
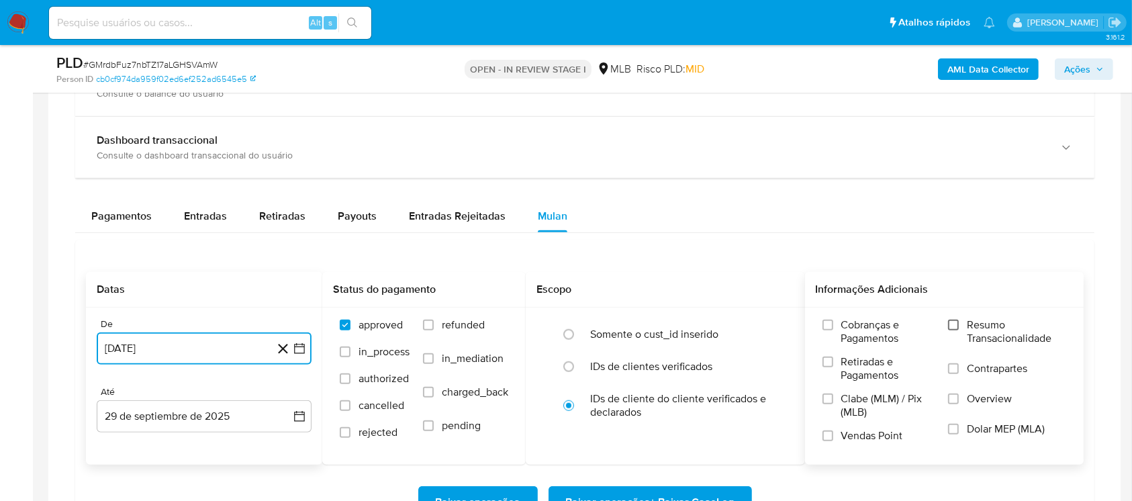
click at [952, 324] on input "Resumo Transacionalidade" at bounding box center [953, 325] width 11 height 11
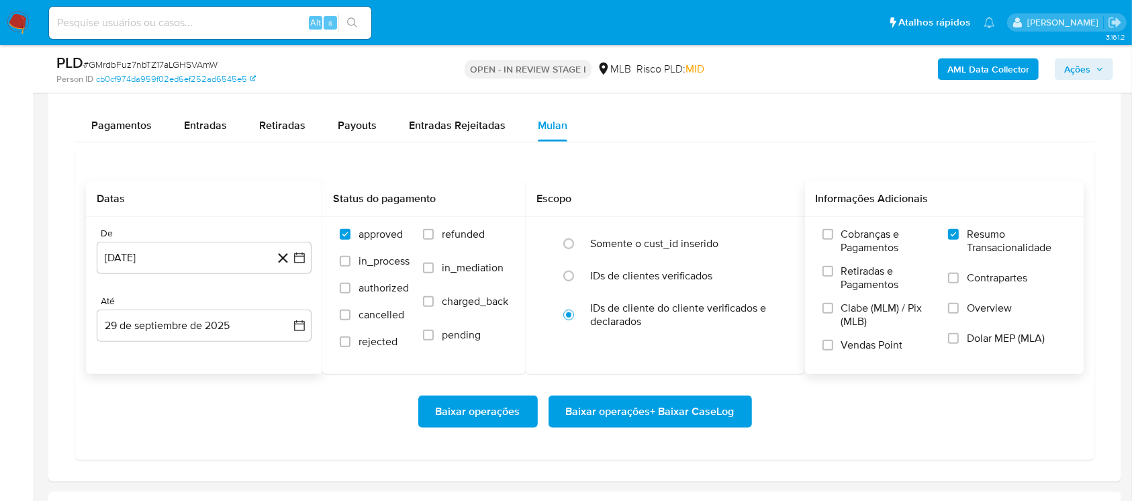
scroll to position [1074, 0]
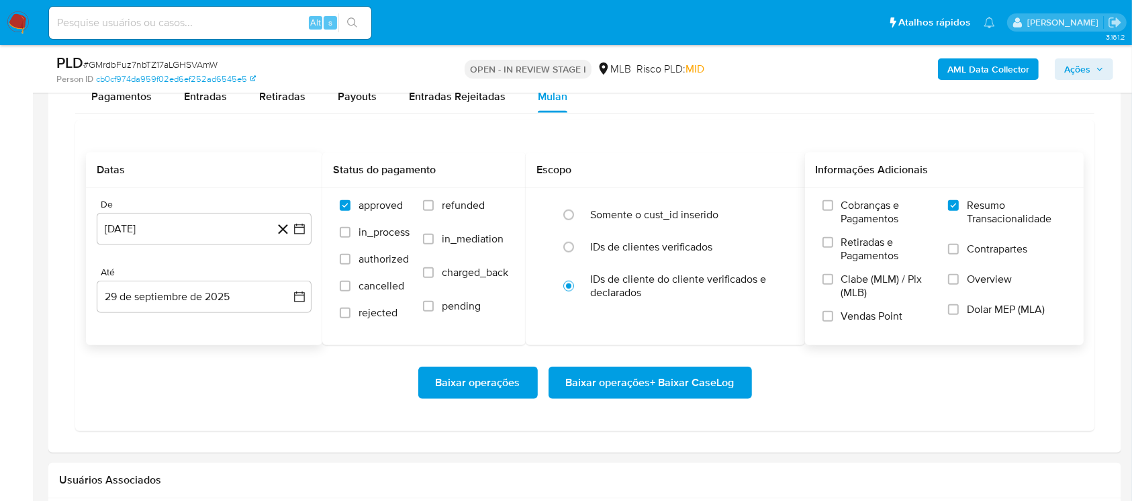
click at [613, 393] on span "Baixar operações + Baixar CaseLog" at bounding box center [650, 383] width 169 height 30
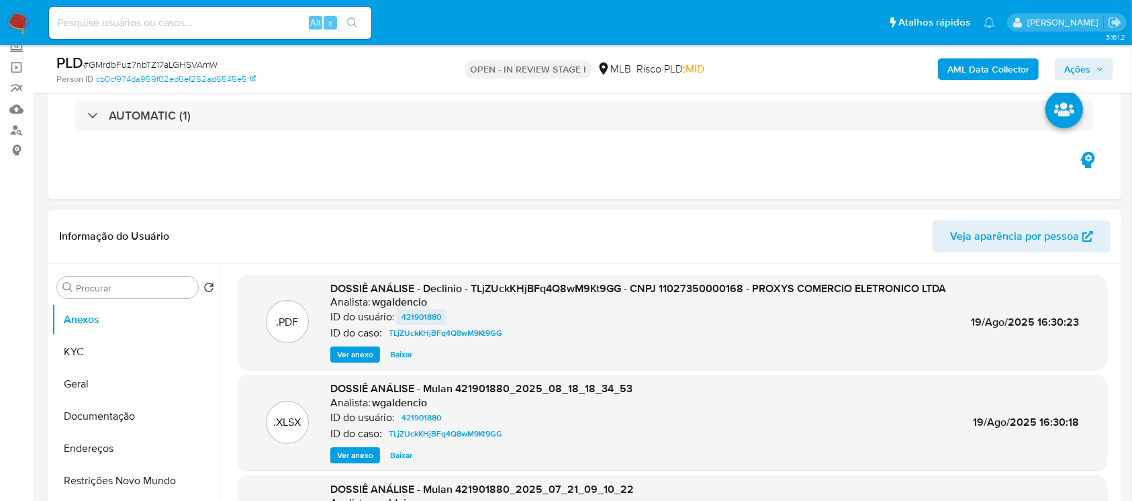
scroll to position [0, 0]
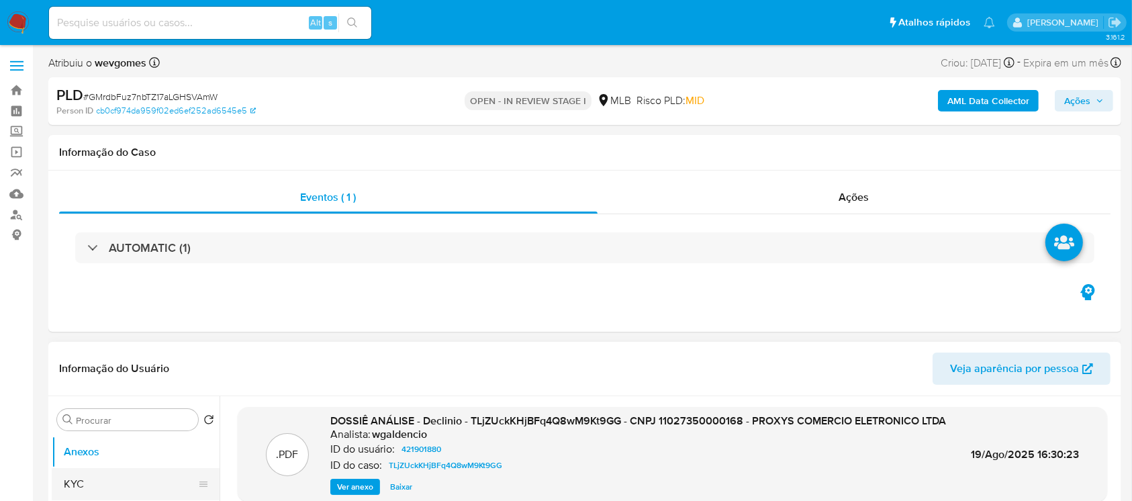
click at [112, 475] on button "KYC" at bounding box center [130, 484] width 157 height 32
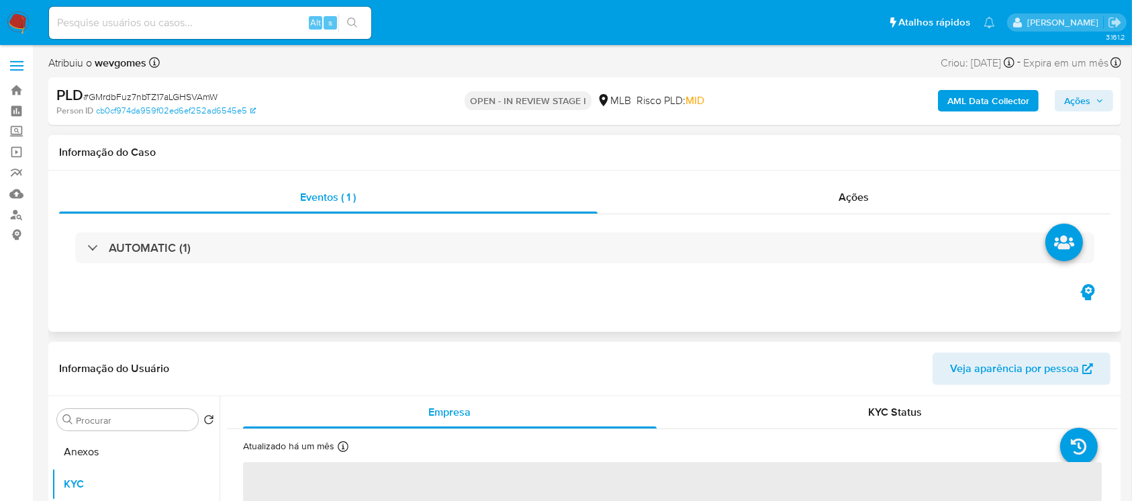
scroll to position [119, 0]
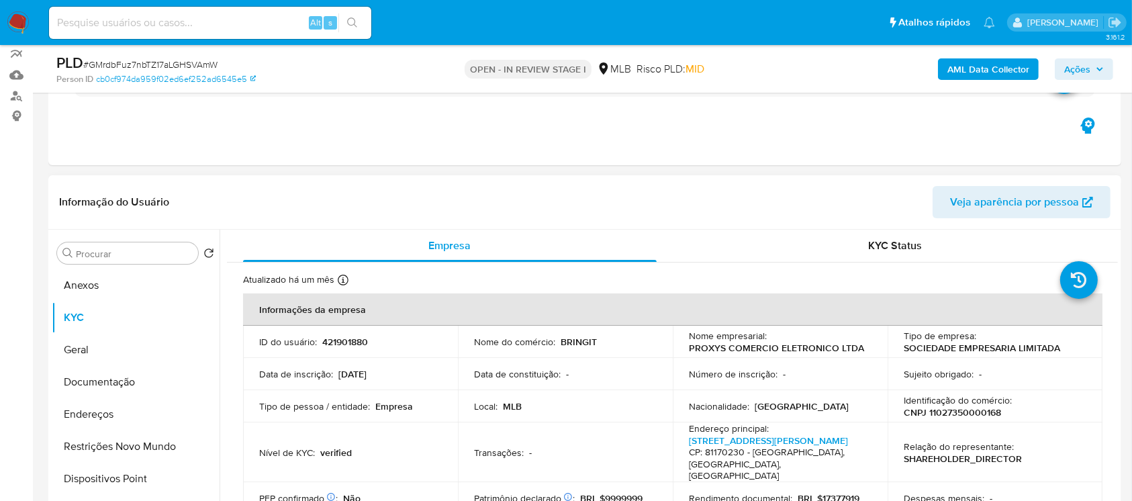
click at [946, 412] on p "CNPJ 11027350000168" at bounding box center [952, 412] width 97 height 12
copy p "11027350000168"
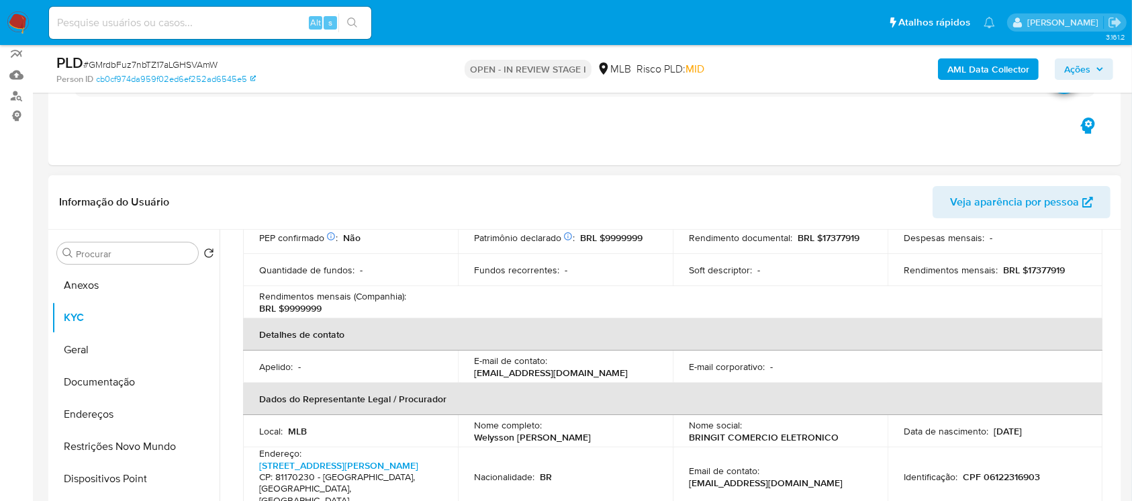
scroll to position [358, 0]
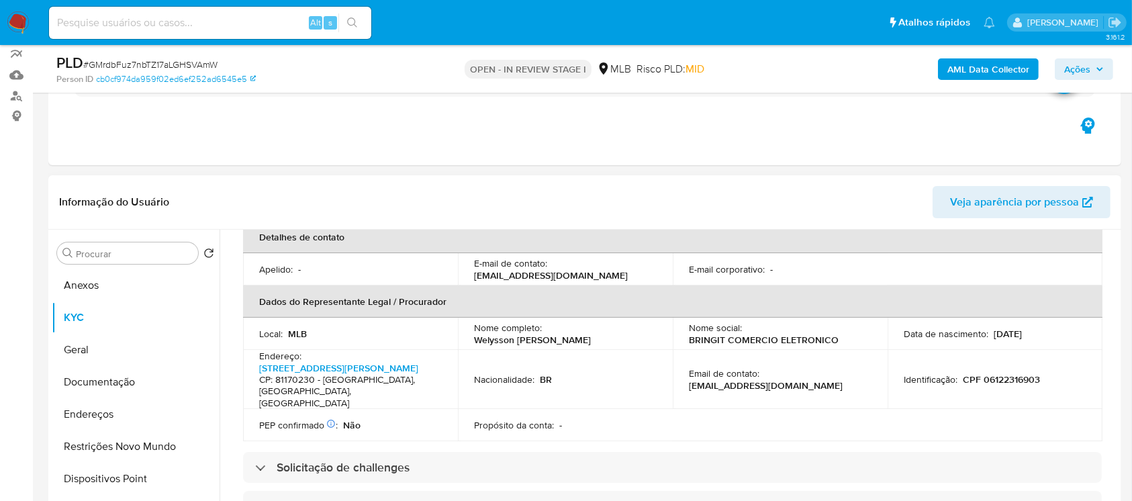
drag, startPoint x: 475, startPoint y: 329, endPoint x: 637, endPoint y: 323, distance: 162.6
click at [637, 323] on div "Nome completo : Welysson Fernando de Freitas Soares" at bounding box center [565, 334] width 183 height 24
copy p "Welysson Fernando de Freitas Soares"
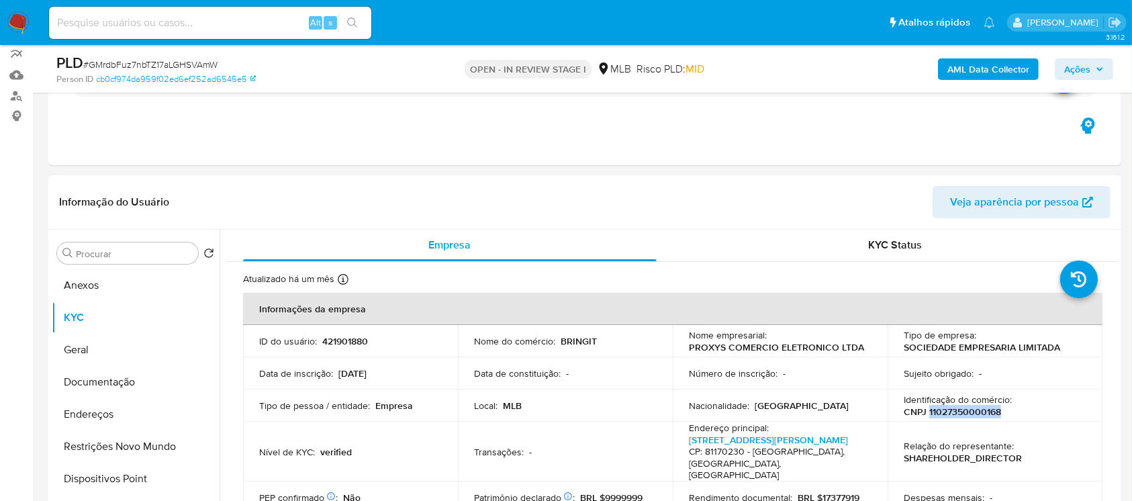
scroll to position [0, 0]
click at [946, 413] on p "CNPJ 11027350000168" at bounding box center [952, 412] width 97 height 12
copy p "11027350000168"
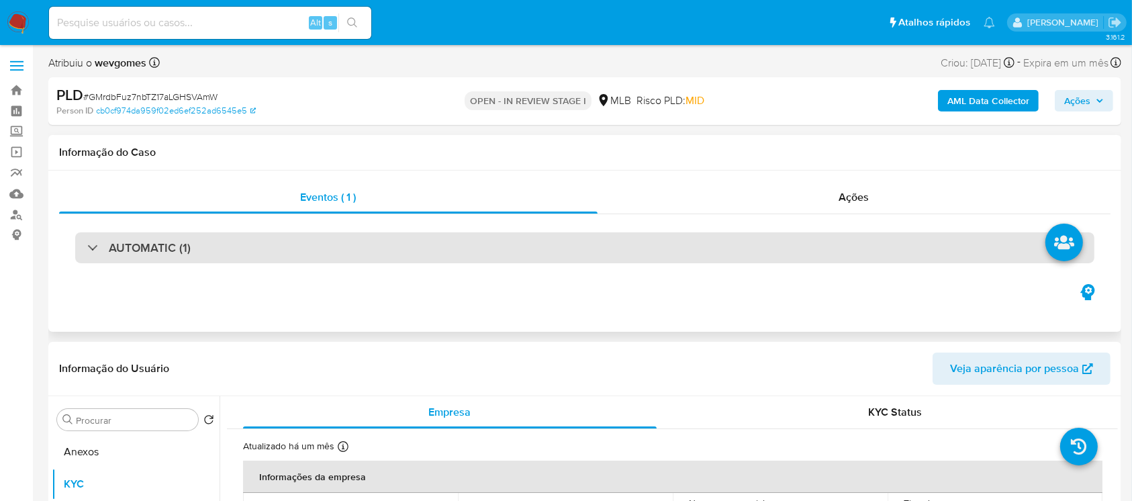
click at [199, 252] on div "AUTOMATIC (1)" at bounding box center [584, 247] width 1019 height 31
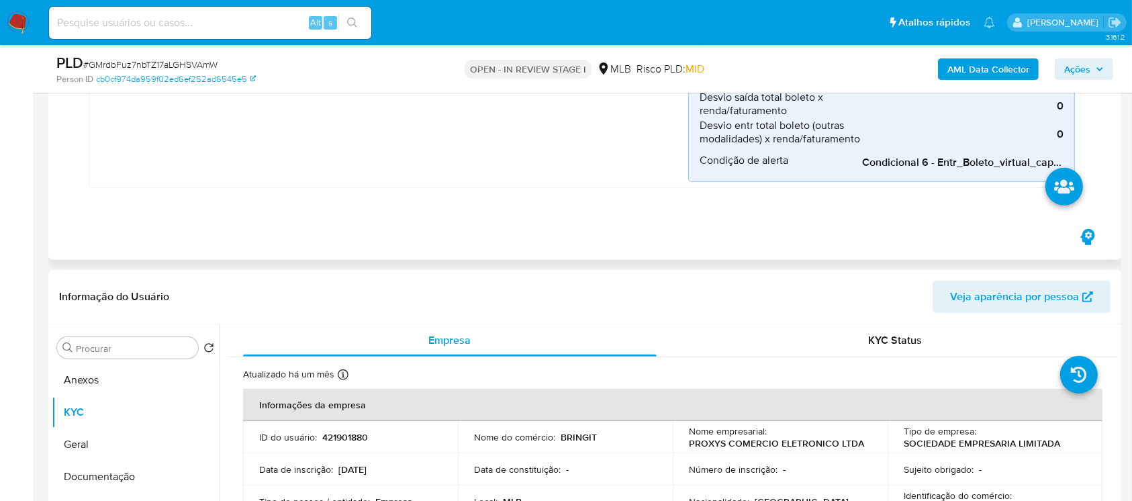
scroll to position [955, 0]
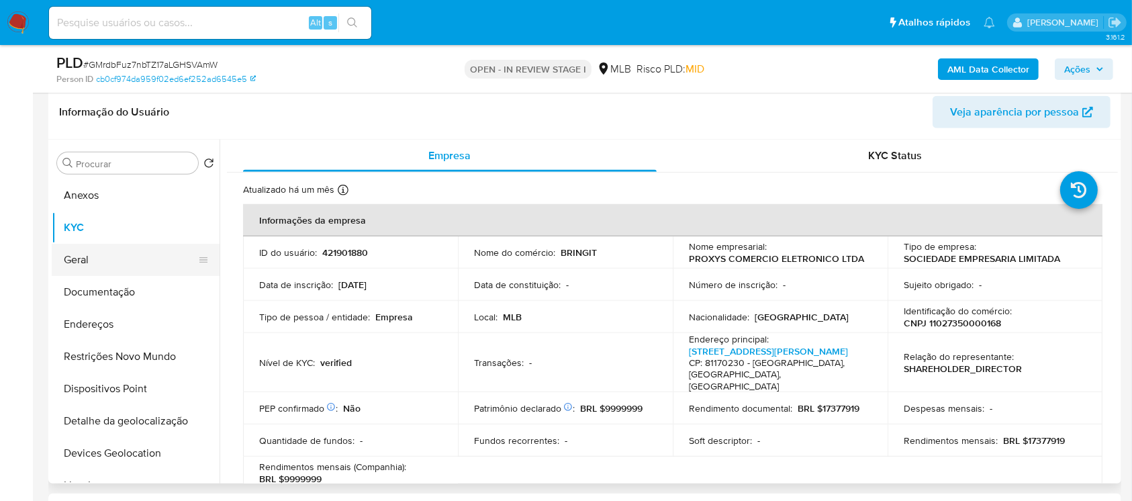
click at [97, 266] on button "Geral" at bounding box center [130, 260] width 157 height 32
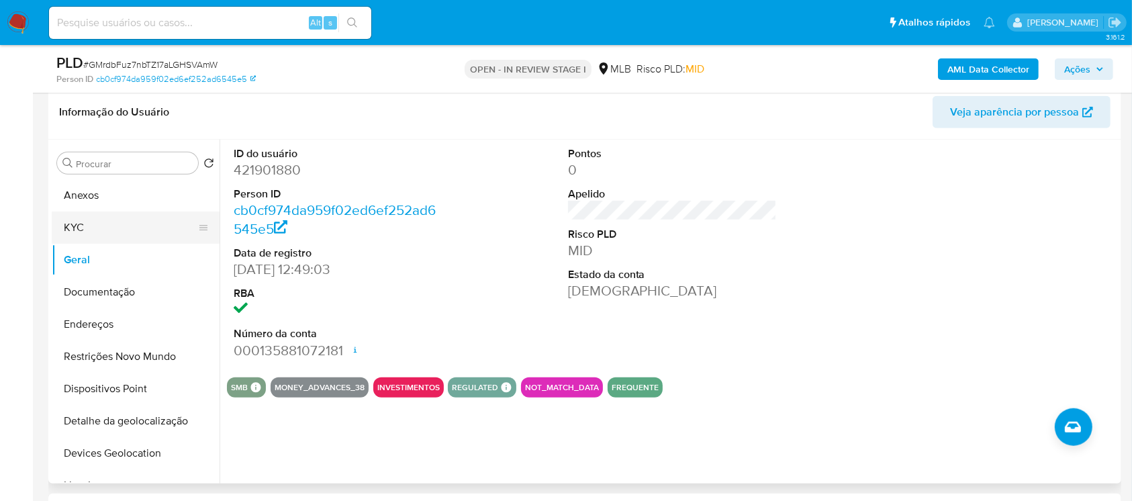
click at [81, 233] on button "KYC" at bounding box center [130, 228] width 157 height 32
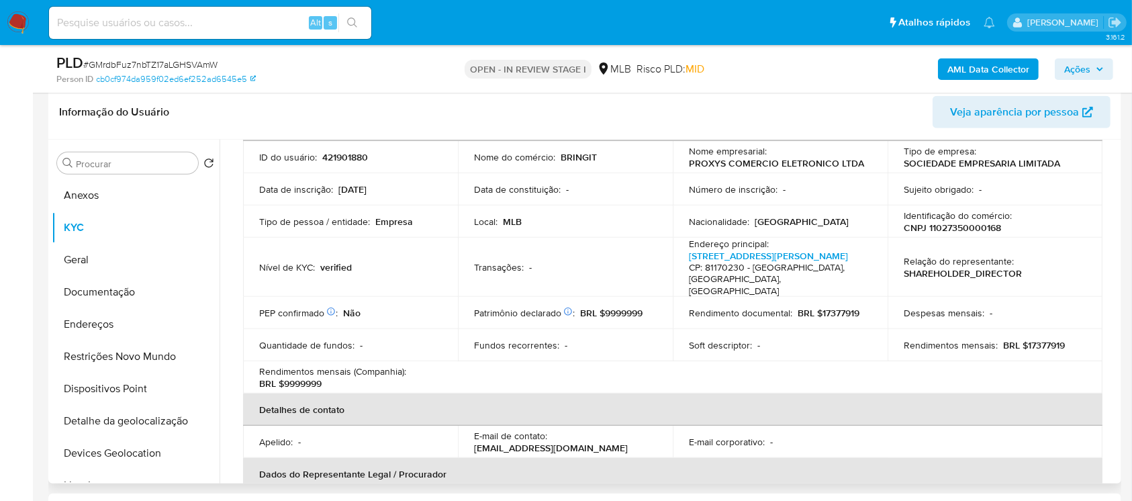
scroll to position [119, 0]
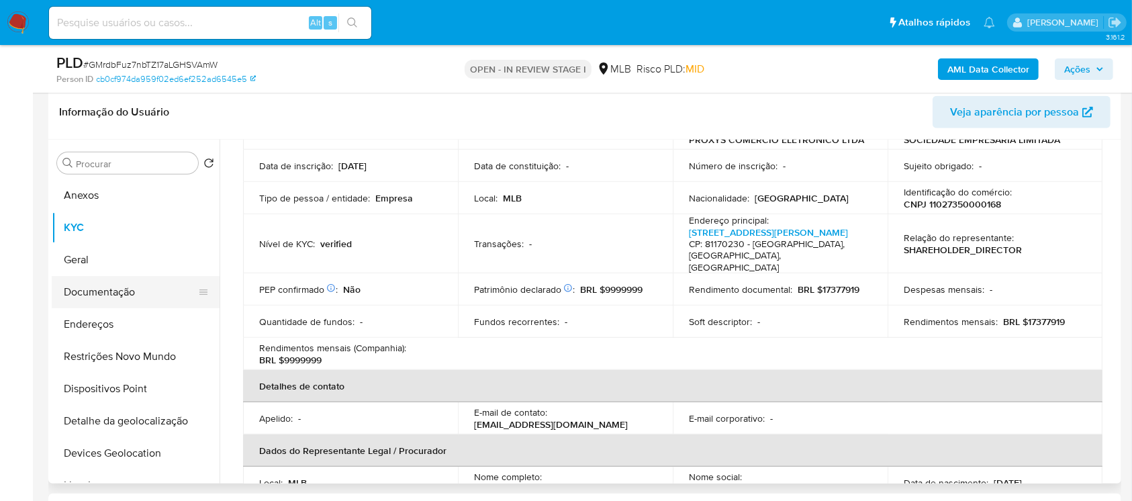
click at [92, 285] on button "Documentação" at bounding box center [130, 292] width 157 height 32
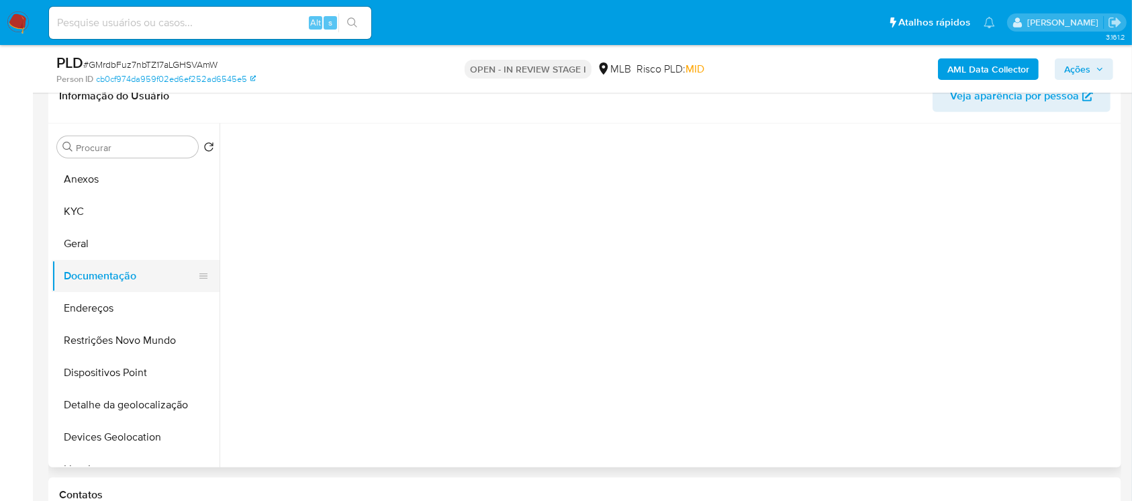
scroll to position [0, 0]
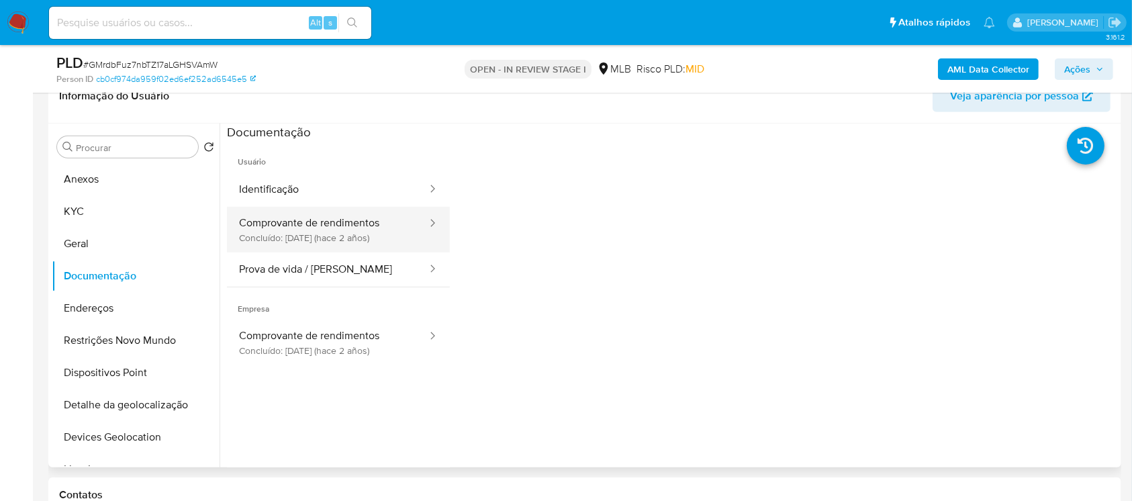
click at [276, 239] on button "Comprovante de rendimentos Concluído: 14/11/2023 (hace 2 años)" at bounding box center [327, 230] width 201 height 46
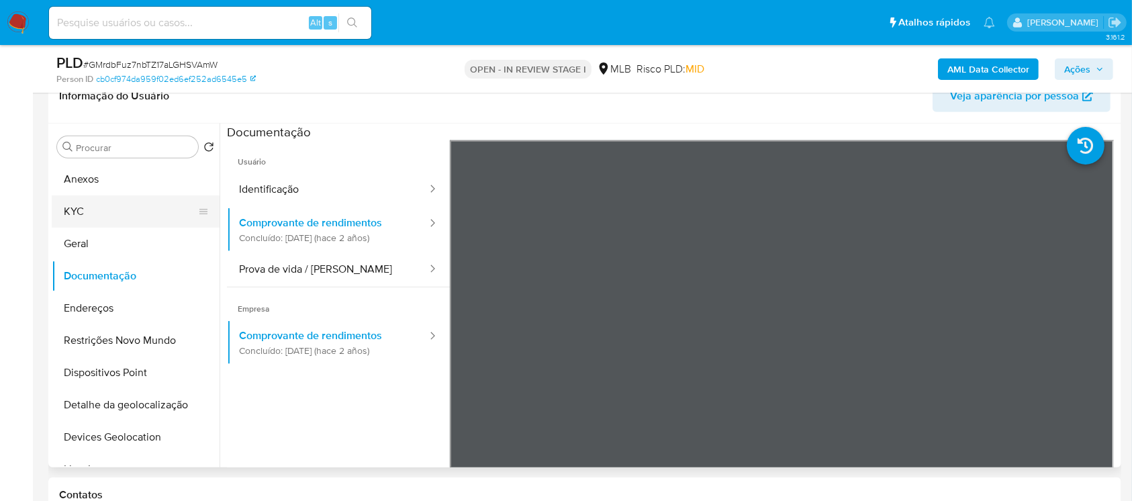
click at [77, 208] on button "KYC" at bounding box center [130, 211] width 157 height 32
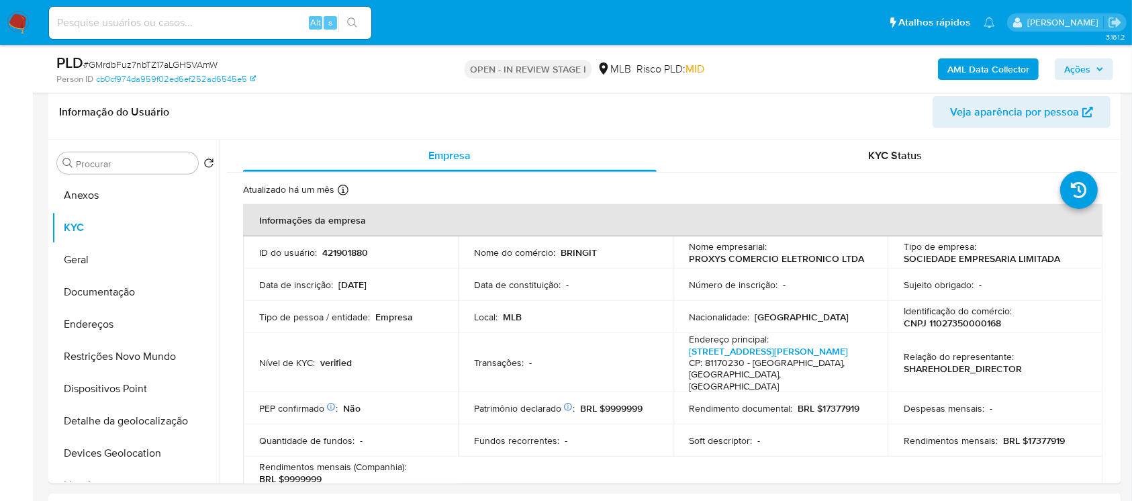
click at [13, 24] on img at bounding box center [18, 22] width 23 height 23
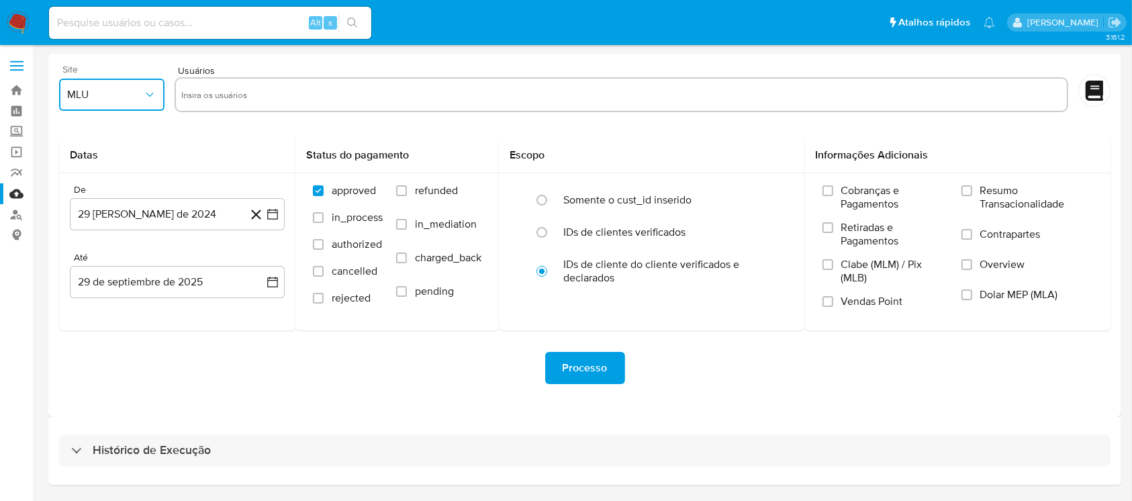
click at [154, 88] on icon "button" at bounding box center [149, 94] width 13 height 13
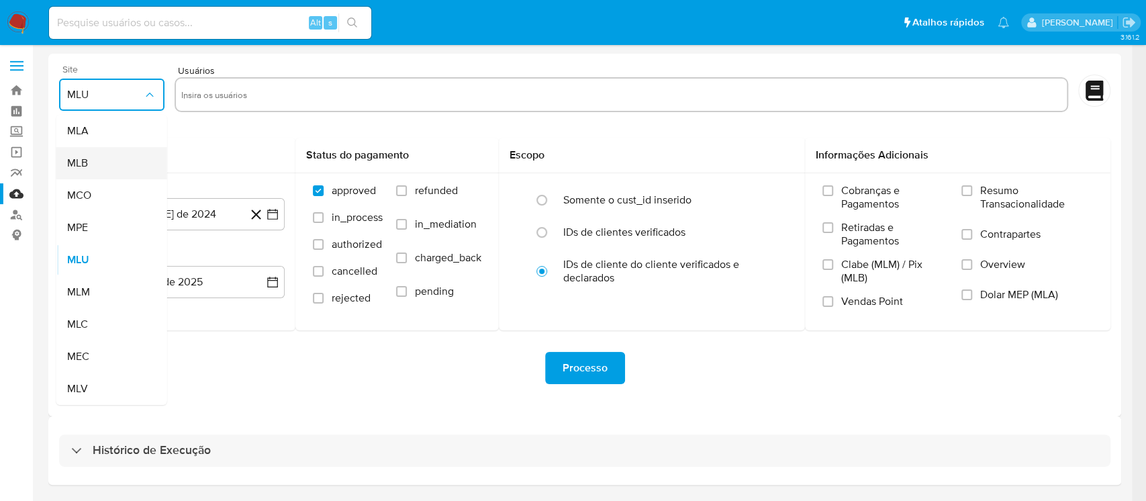
click at [90, 163] on div "MLB" at bounding box center [107, 163] width 81 height 32
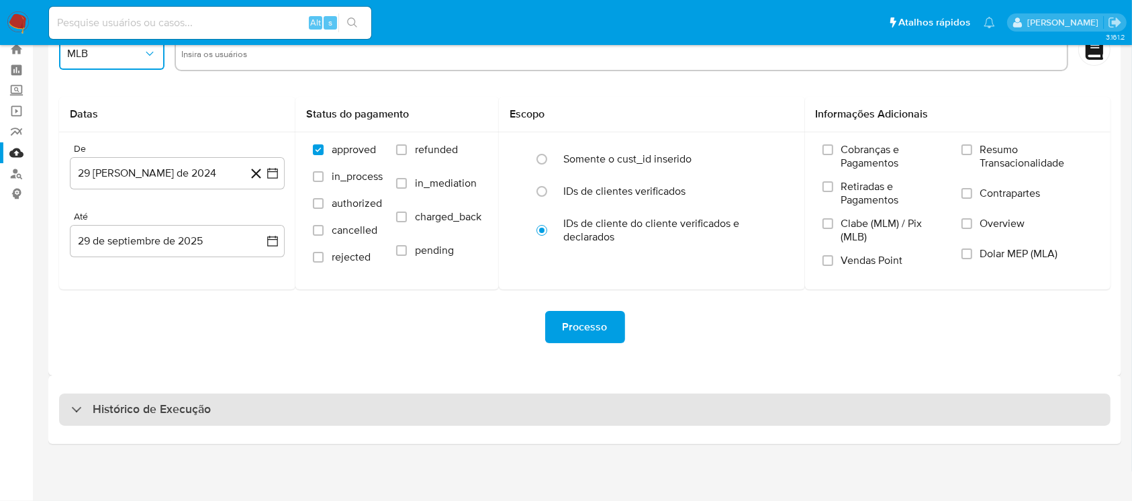
click at [356, 397] on div "Histórico de Execução" at bounding box center [585, 410] width 1052 height 32
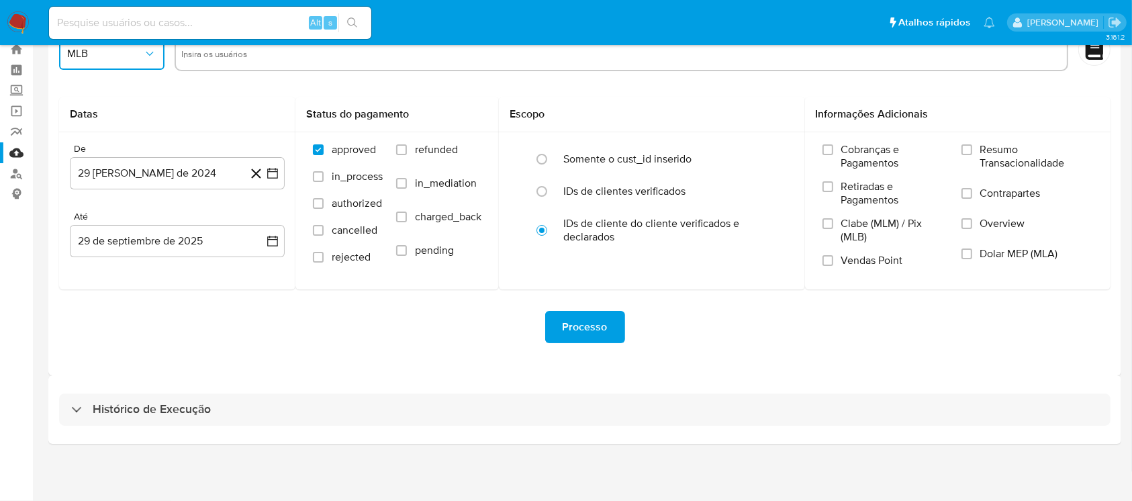
select select "10"
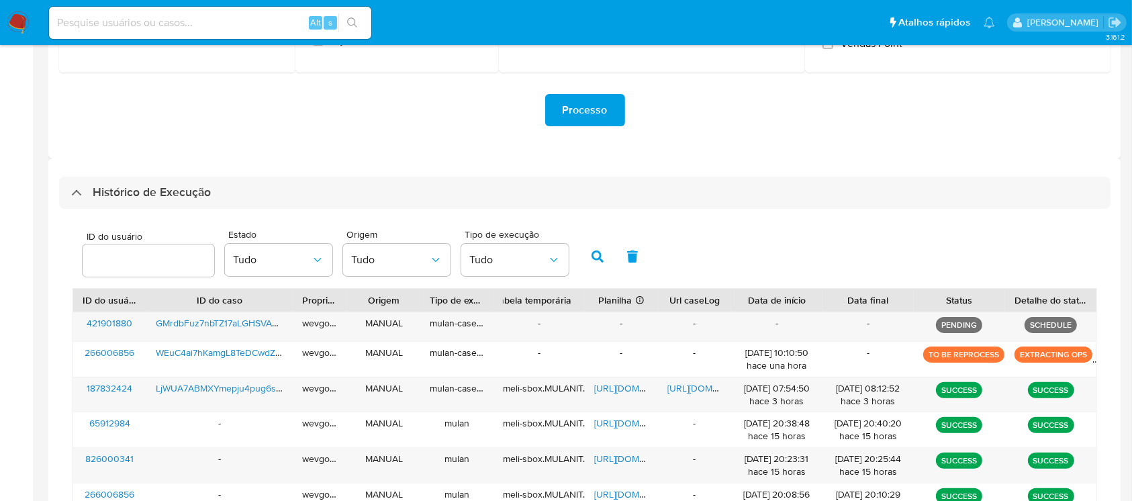
scroll to position [279, 0]
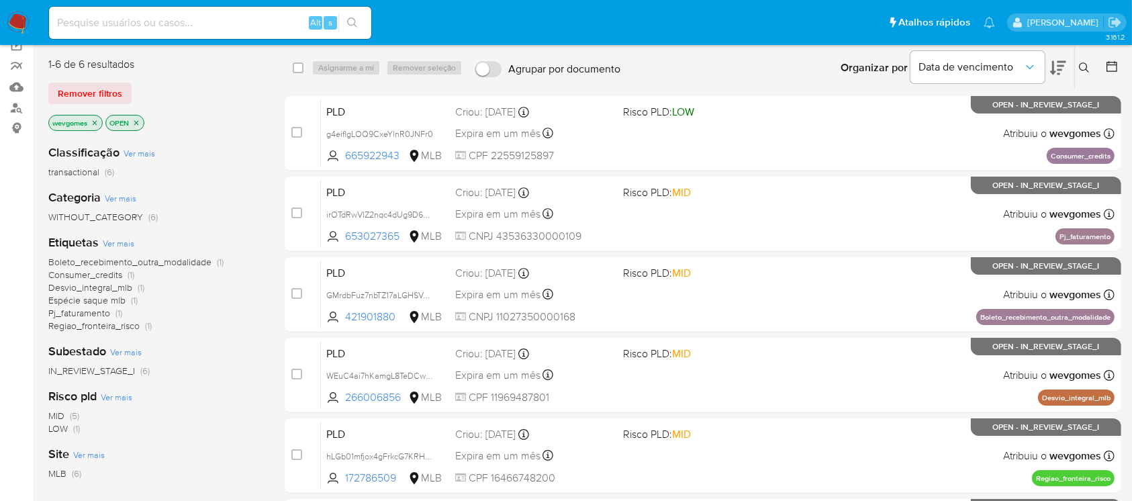
scroll to position [77, 0]
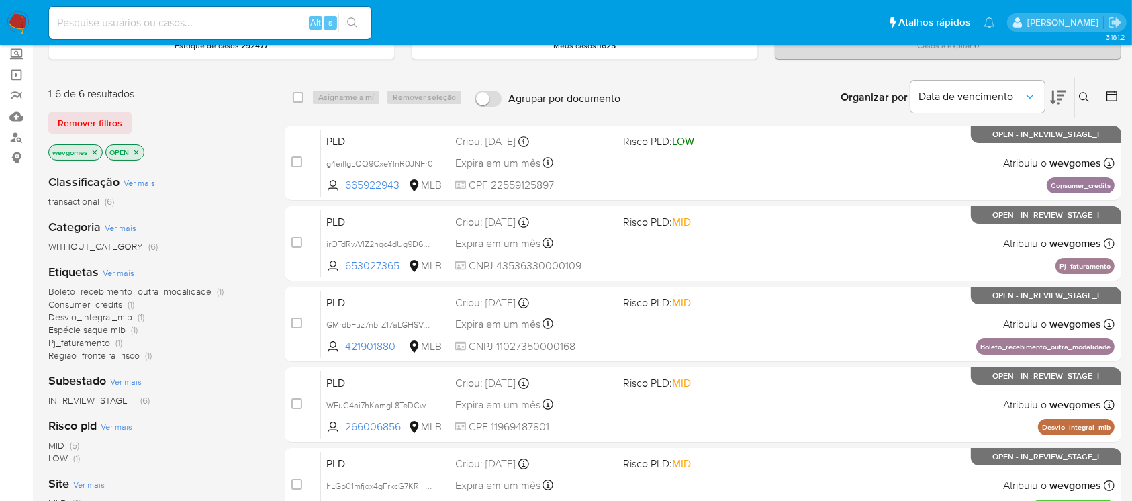
click at [96, 152] on icon "close-filter" at bounding box center [95, 152] width 8 height 8
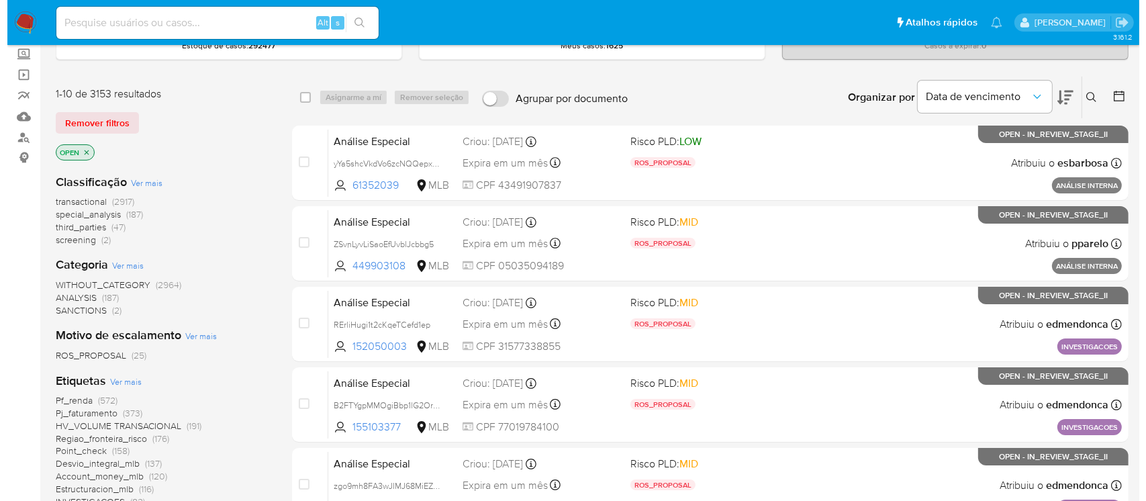
scroll to position [197, 0]
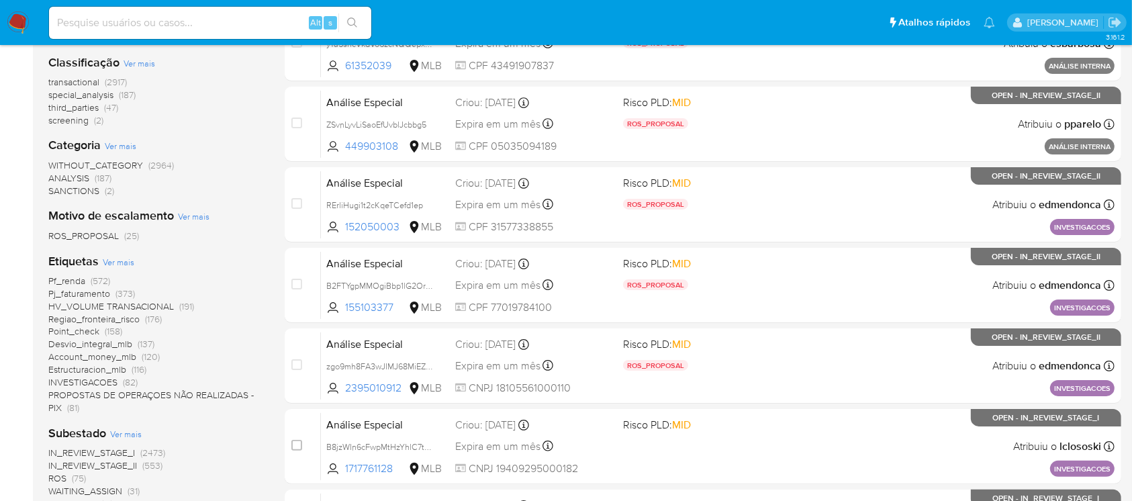
click at [113, 258] on span "Ver mais" at bounding box center [119, 262] width 32 height 12
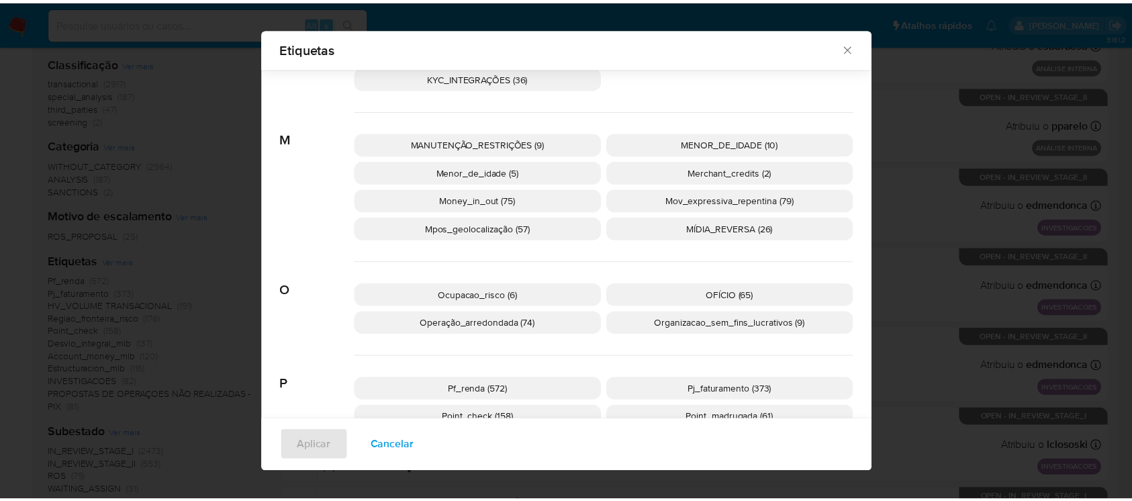
scroll to position [864, 0]
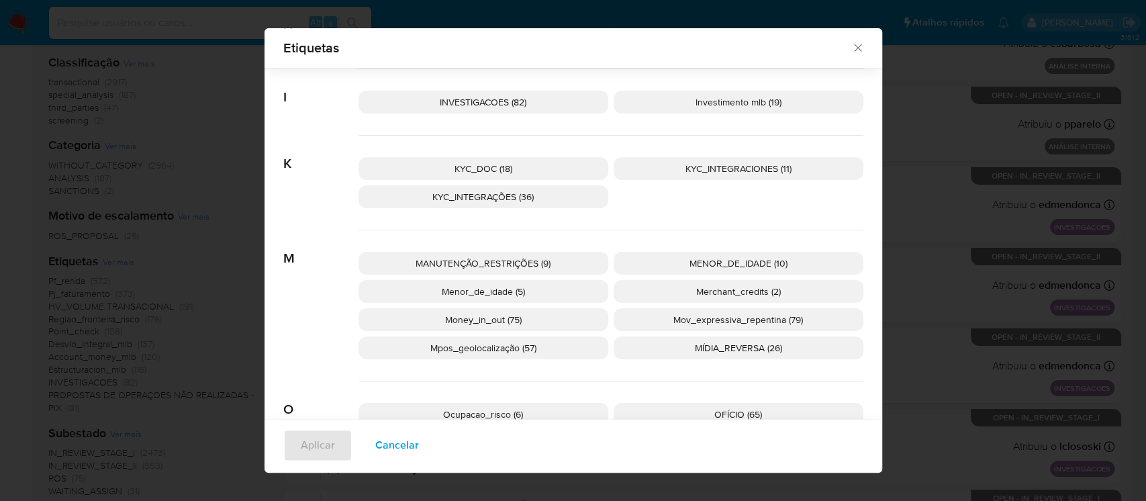
click at [714, 290] on span "Merchant_credits (2)" at bounding box center [738, 291] width 85 height 13
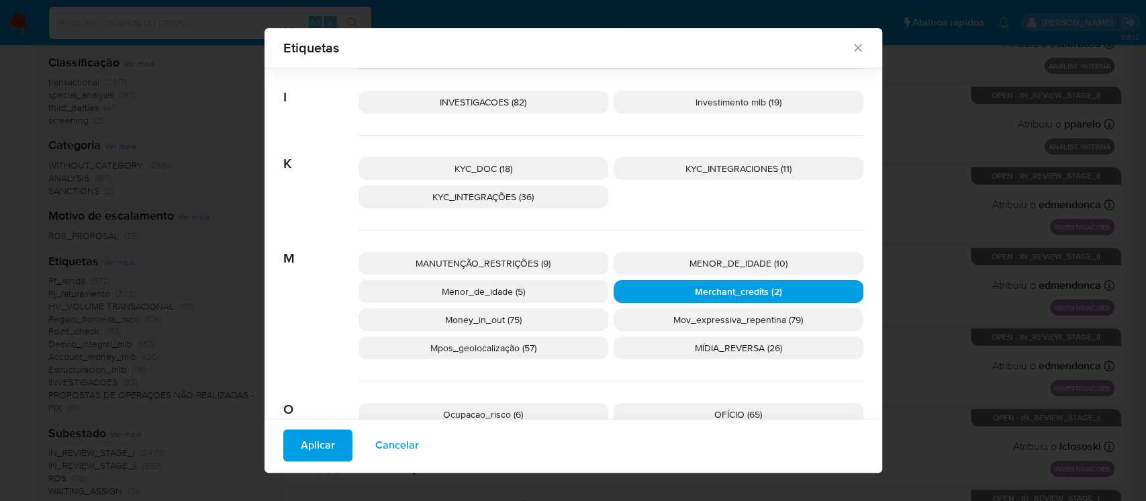
click at [852, 48] on icon "Fechar" at bounding box center [858, 47] width 13 height 13
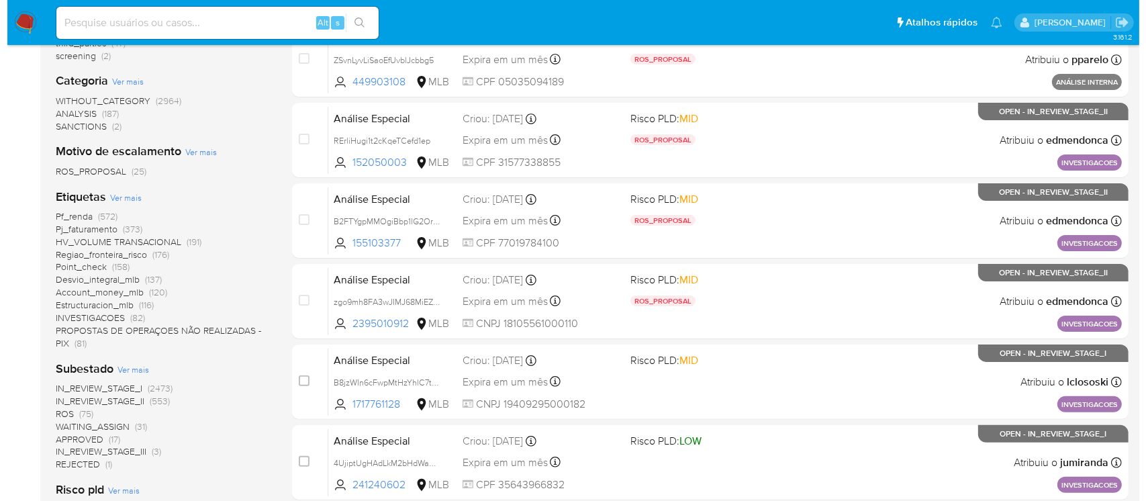
scroll to position [238, 0]
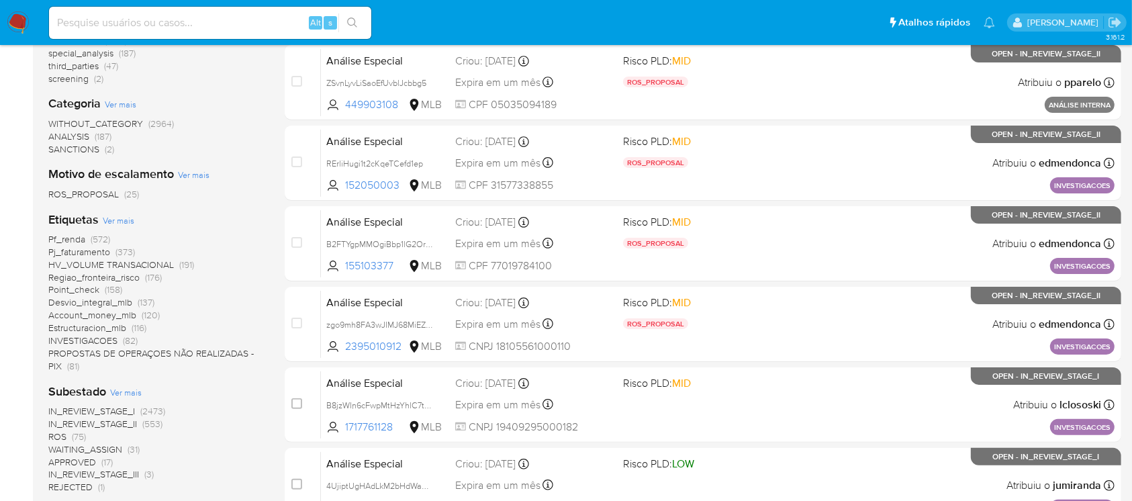
click at [115, 220] on span "Ver mais" at bounding box center [119, 220] width 32 height 12
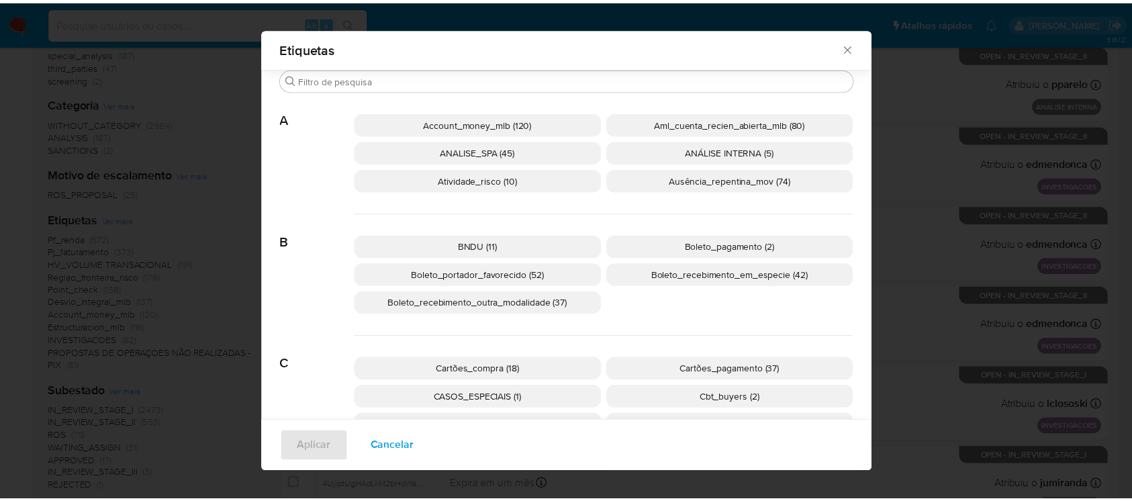
scroll to position [109, 0]
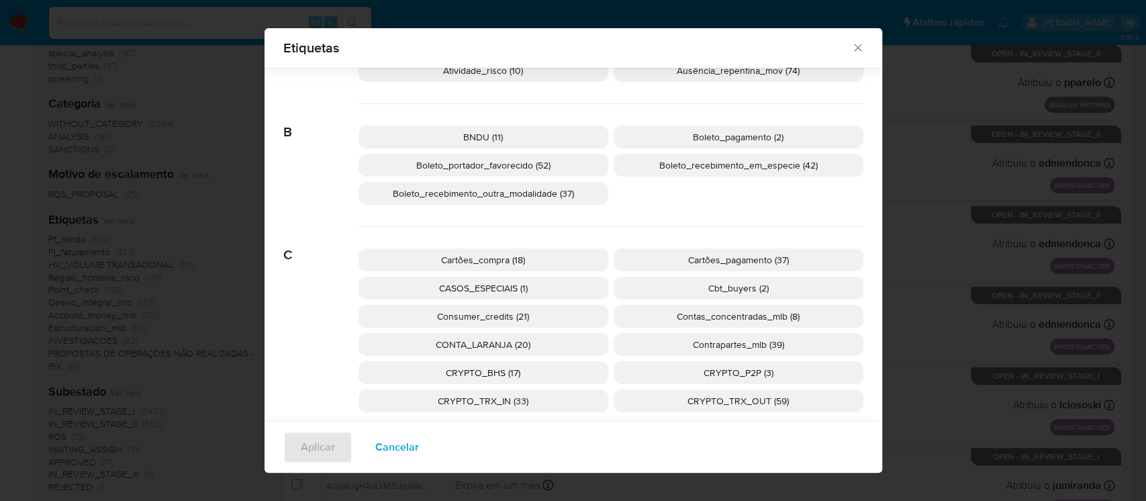
click at [503, 197] on span "Boleto_recebimento_outra_modalidade (37)" at bounding box center [483, 193] width 181 height 13
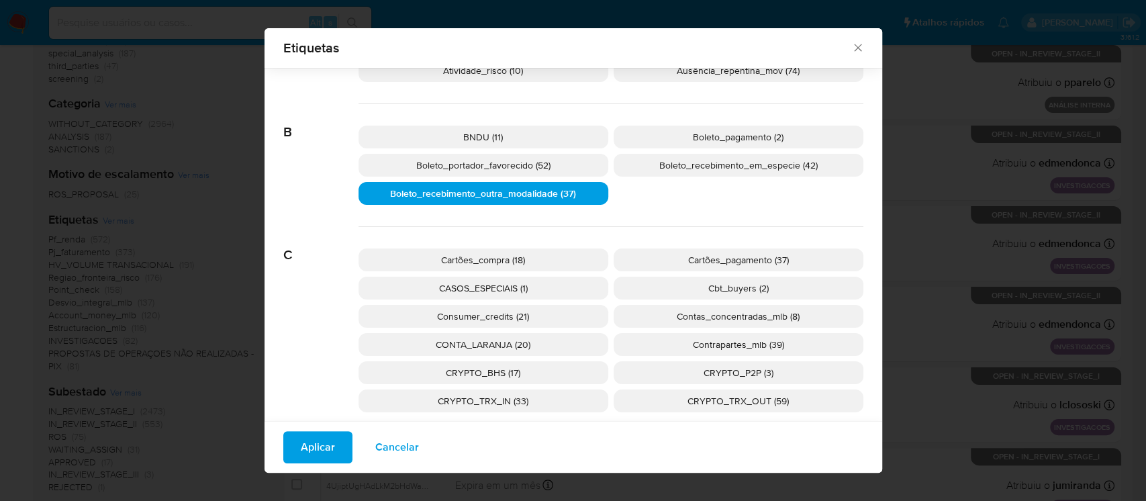
click at [311, 445] on span "Aplicar" at bounding box center [318, 447] width 34 height 30
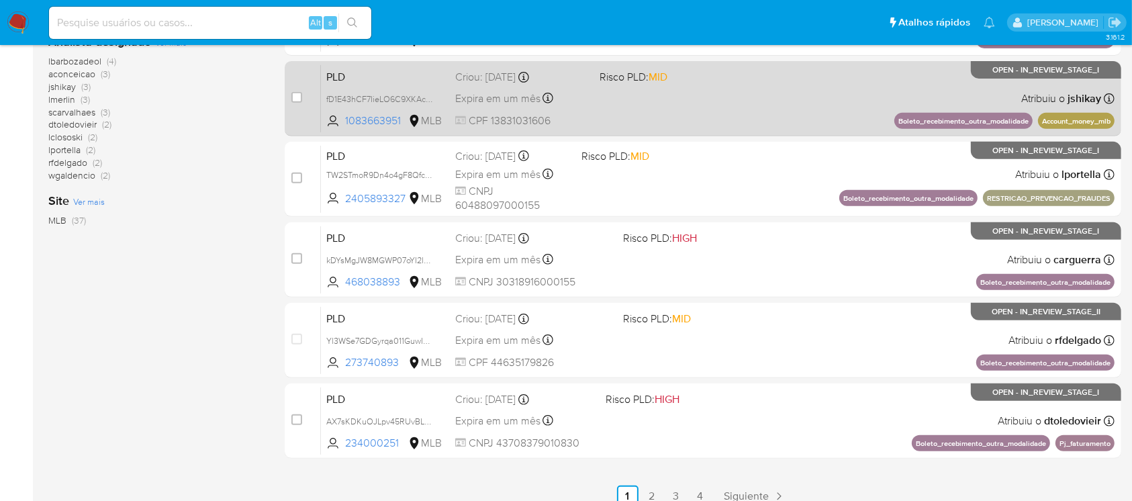
scroll to position [596, 0]
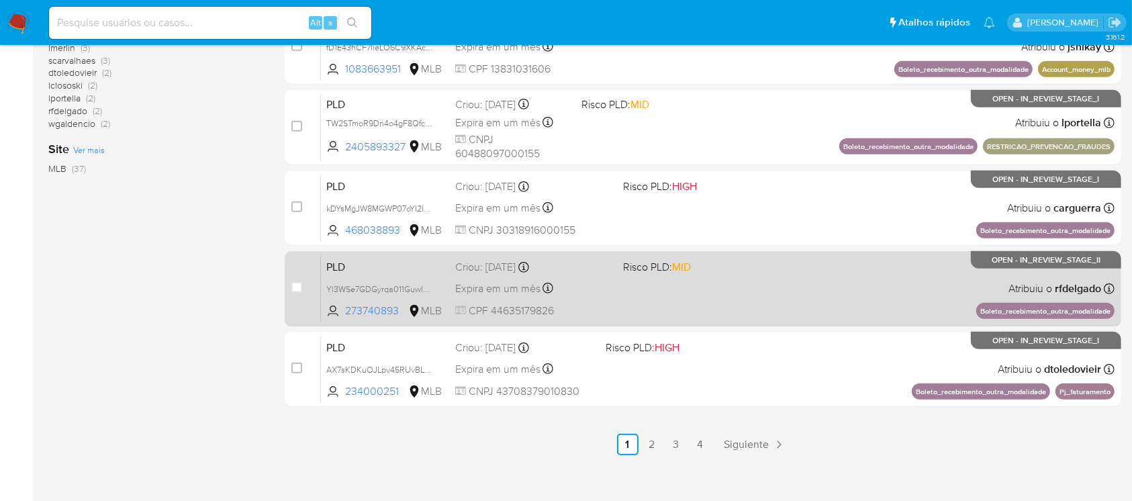
click at [664, 306] on div "PLD Yl3WSe7GDGyrqa011GuwIuyv 273740893 MLB Risco PLD: MID Criou: [DATE] Criou: …" at bounding box center [718, 289] width 794 height 68
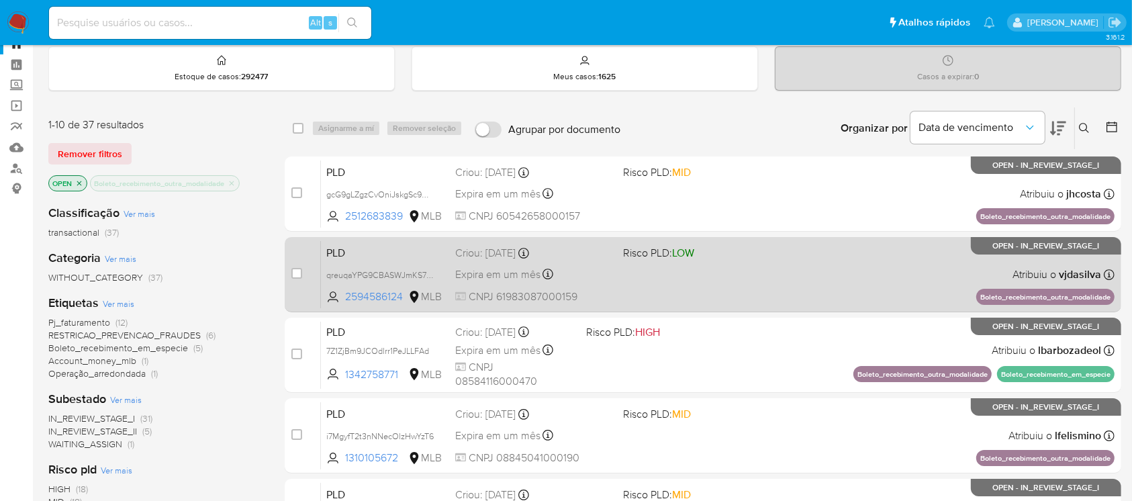
scroll to position [0, 0]
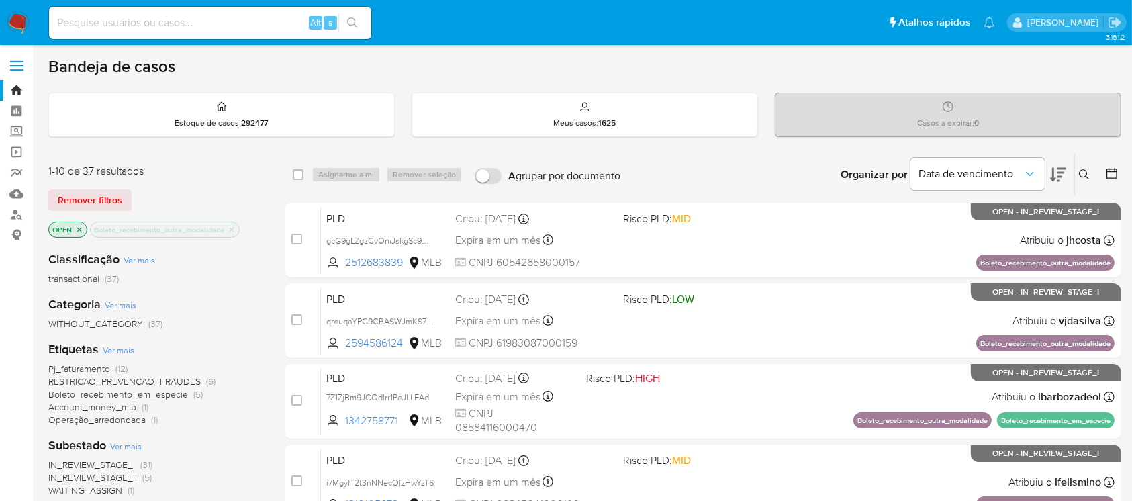
click at [232, 226] on icon "close-filter" at bounding box center [232, 230] width 8 height 8
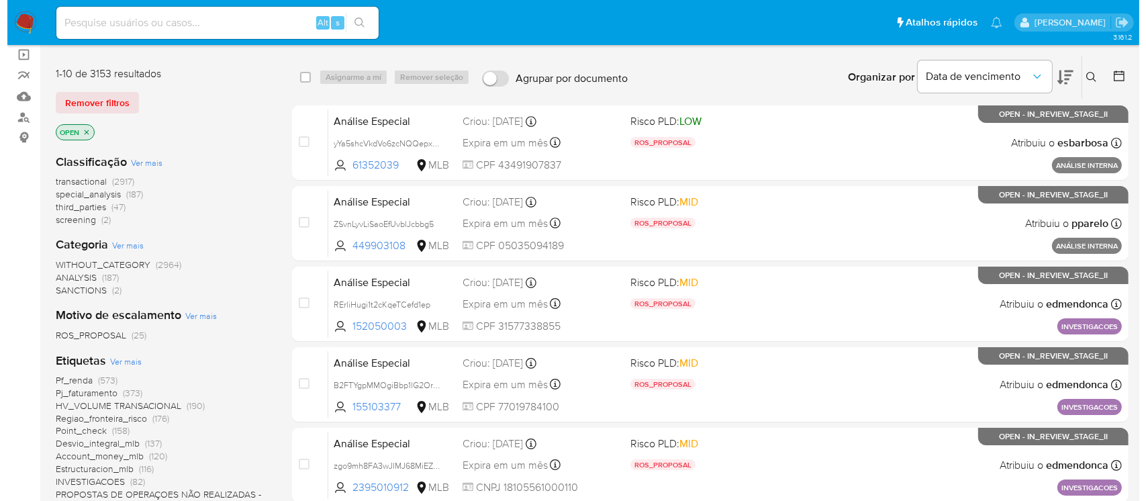
scroll to position [238, 0]
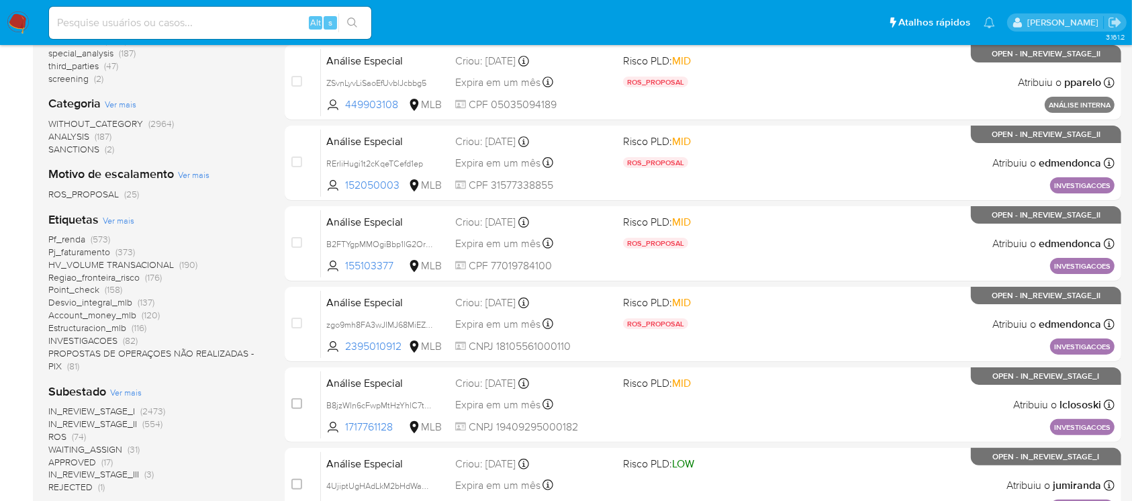
click at [113, 222] on span "Ver mais" at bounding box center [119, 220] width 32 height 12
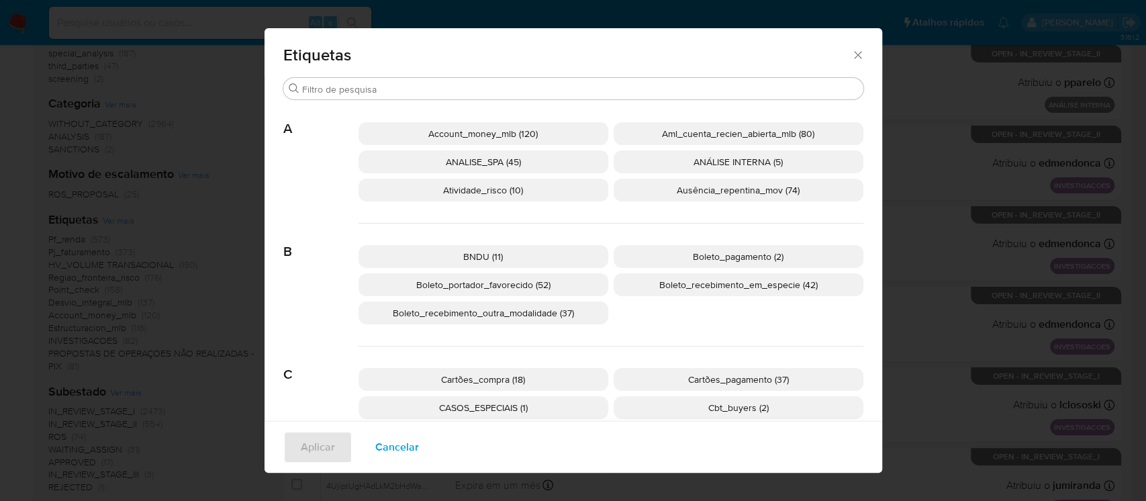
click at [698, 191] on span "Ausência_repentina_mov (74)" at bounding box center [738, 189] width 123 height 13
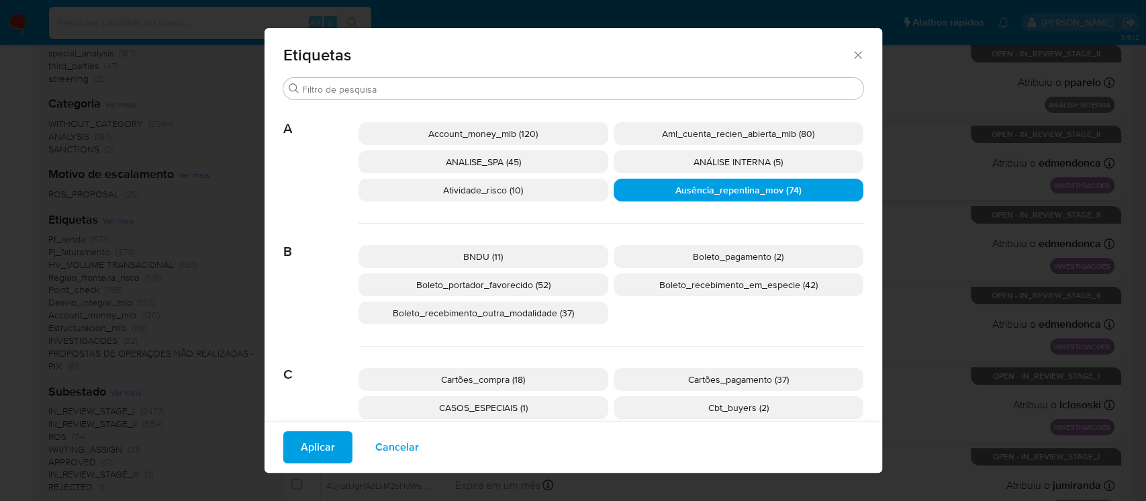
click at [301, 449] on span "Aplicar" at bounding box center [318, 447] width 34 height 30
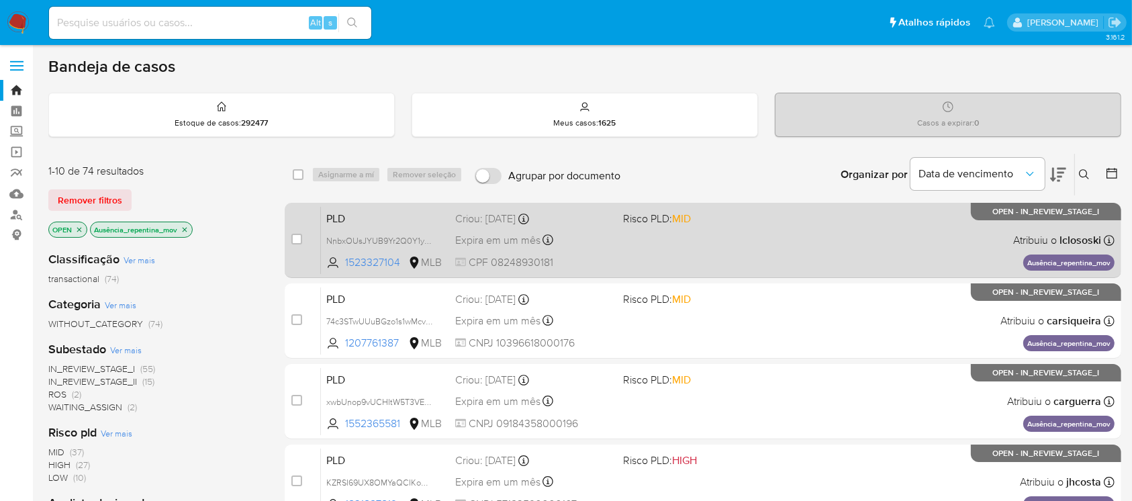
click at [635, 267] on div "PLD NnbxOUsJYUB9Yr2Q0Y1yGxok 1523327104 MLB Risco PLD: MID Criou: [DATE] Criou:…" at bounding box center [718, 240] width 794 height 68
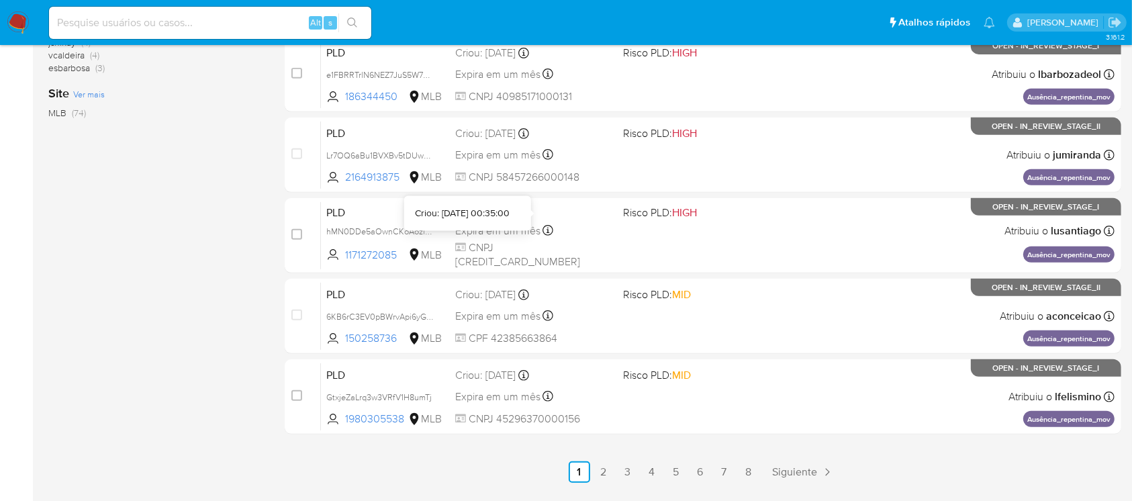
scroll to position [607, 0]
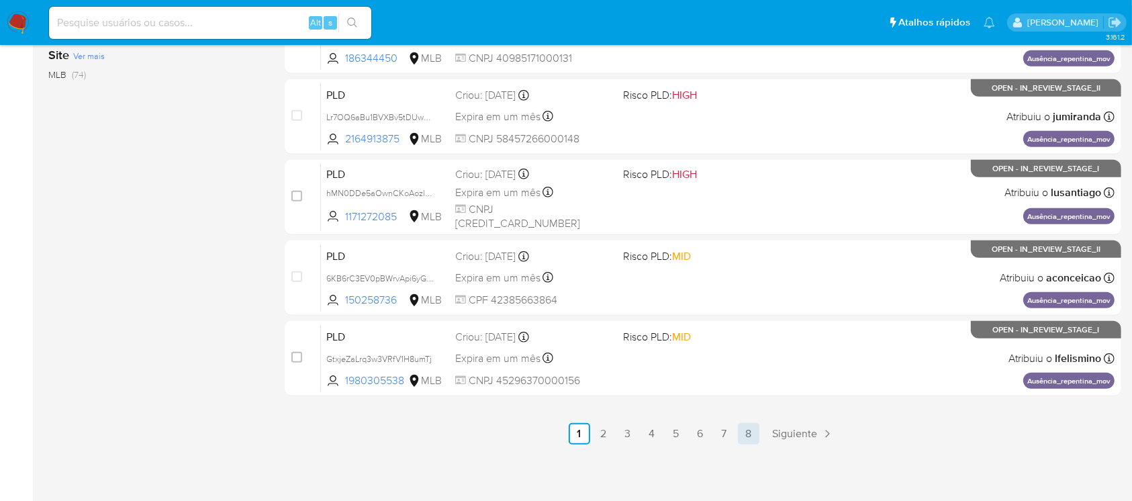
click at [742, 433] on link "8" at bounding box center [748, 433] width 21 height 21
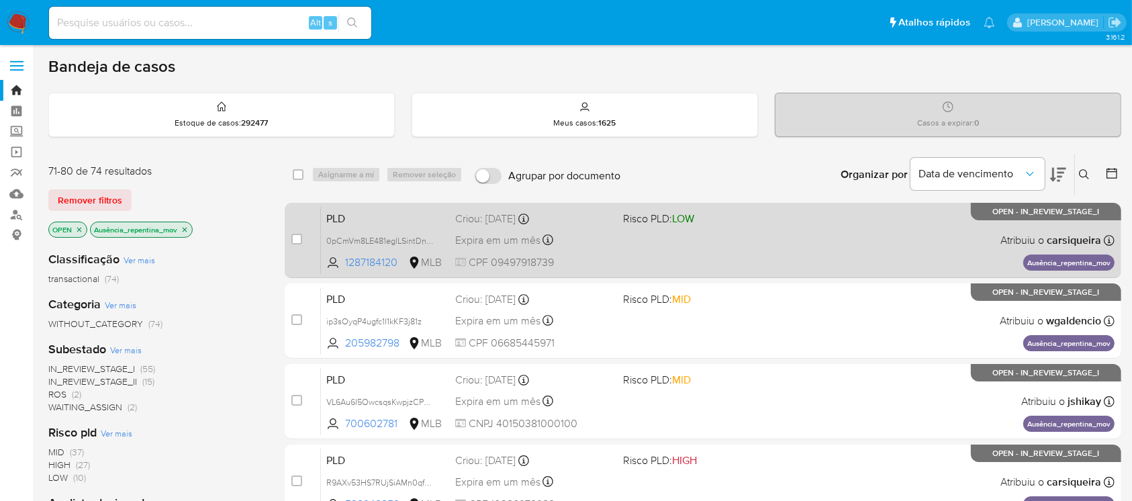
click at [672, 257] on div "PLD 0pCmVm8LE481eglLSintDnE9 1287184120 MLB Risco PLD: LOW Criou: [DATE] Criou:…" at bounding box center [718, 240] width 794 height 68
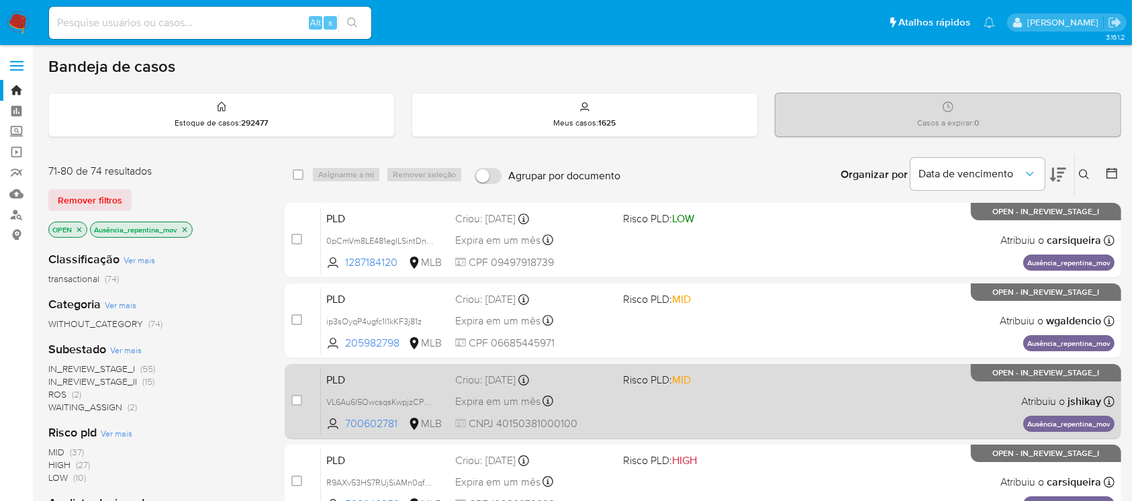
click at [670, 412] on div "PLD VL6Au6I5OwcsqsKwpjzCPTZr 700602781 MLB Risco PLD: MID Criou: [DATE] Criou: …" at bounding box center [718, 401] width 794 height 68
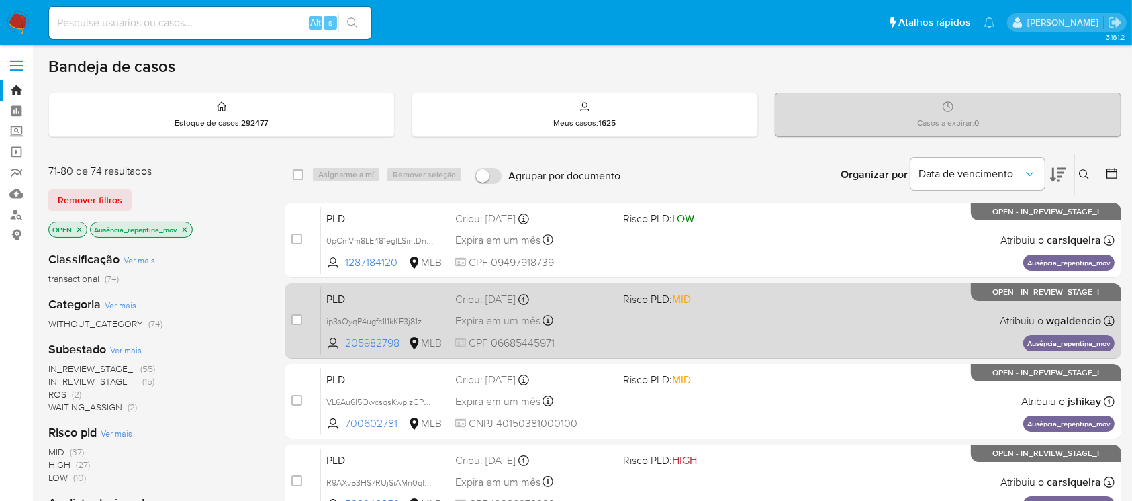
scroll to position [119, 0]
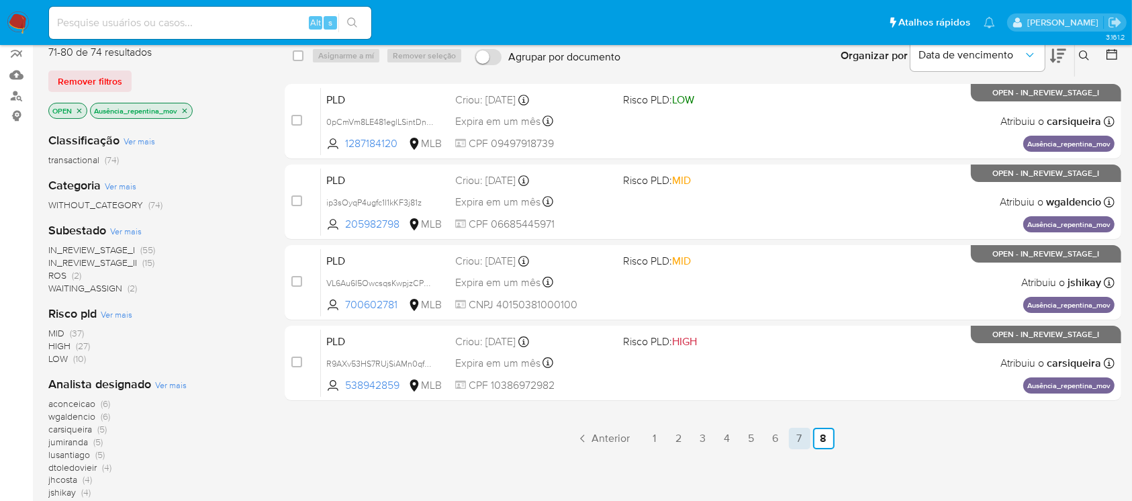
click at [793, 436] on link "7" at bounding box center [799, 438] width 21 height 21
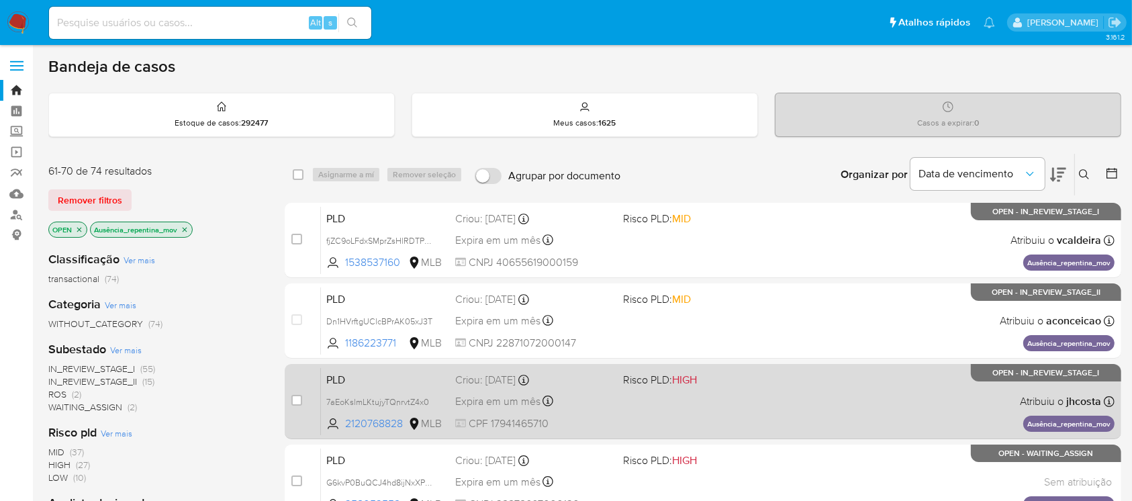
scroll to position [119, 0]
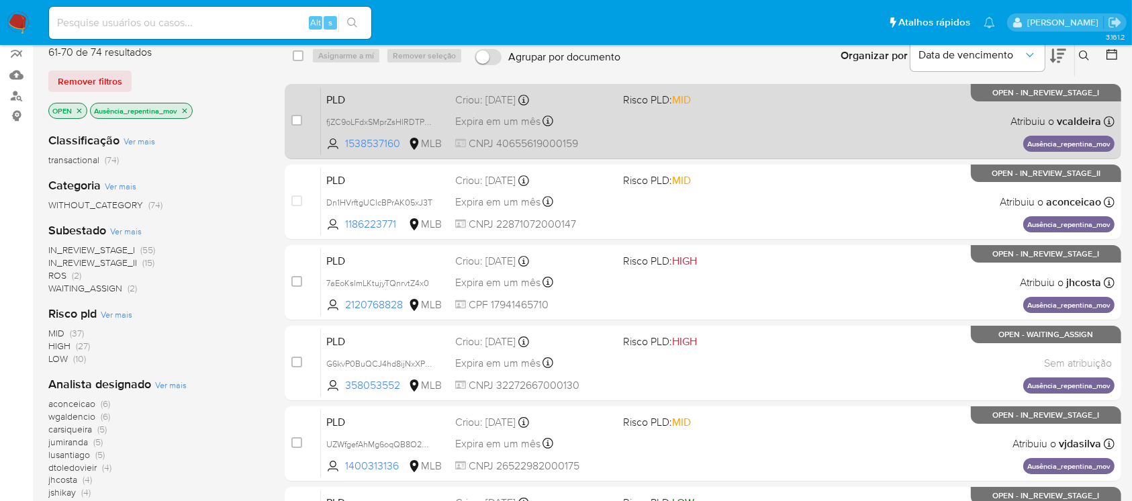
click at [697, 129] on div "PLD fjZC9oLFdxSMprZsHlRDTPYV 1538537160 MLB Risco PLD: MID Criou: [DATE] Criou:…" at bounding box center [718, 121] width 794 height 68
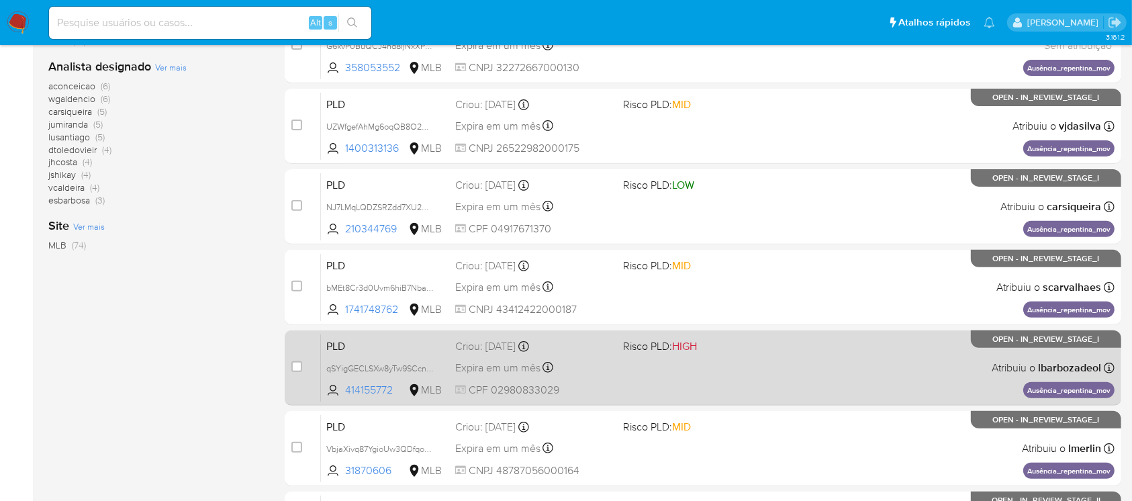
scroll to position [477, 0]
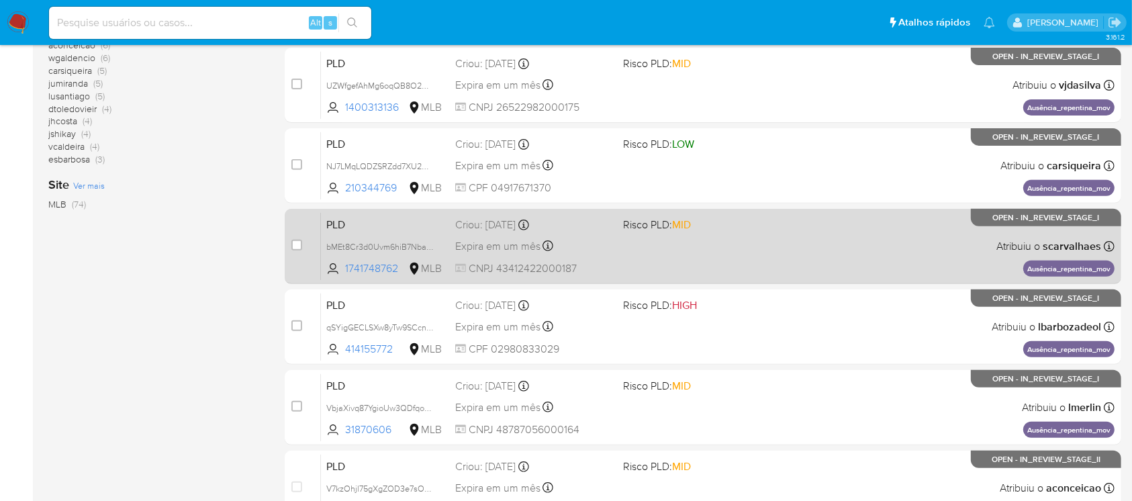
click at [623, 250] on div "PLD bMEt8Cr3d0Uvm6hiB7NbaXkt 1741748762 MLB Risco PLD: MID Criou: [DATE] Criou:…" at bounding box center [718, 246] width 794 height 68
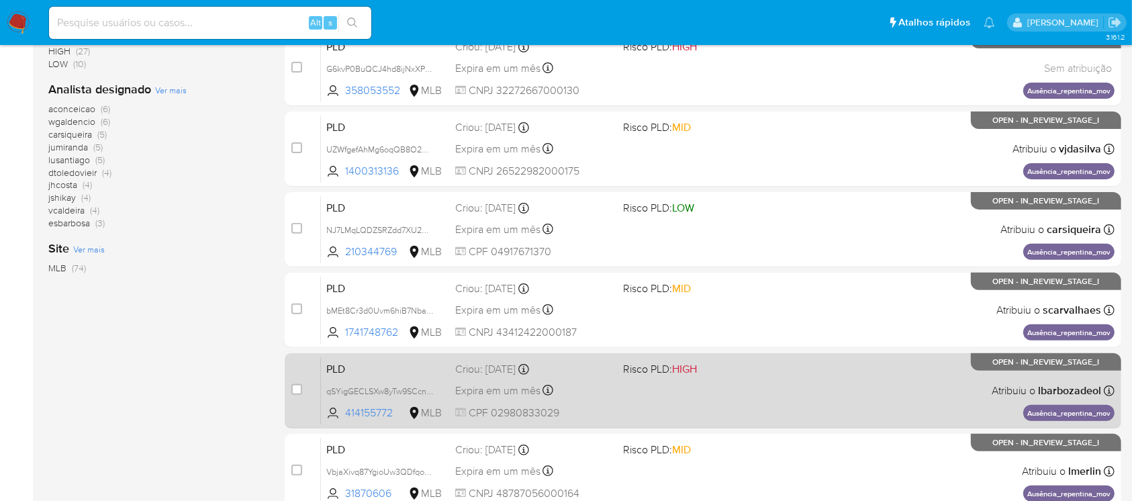
scroll to position [368, 0]
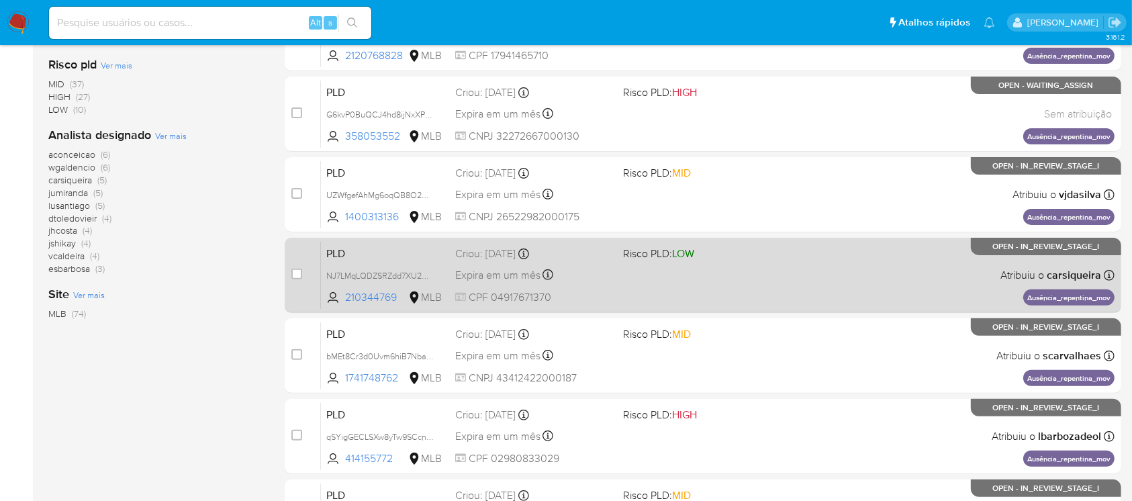
click at [708, 288] on div "PLD NJ7LMqLQDZSRZdd7XU2BWhVe 210344769 MLB Risco PLD: LOW Criou: [DATE] Criou: …" at bounding box center [718, 275] width 794 height 68
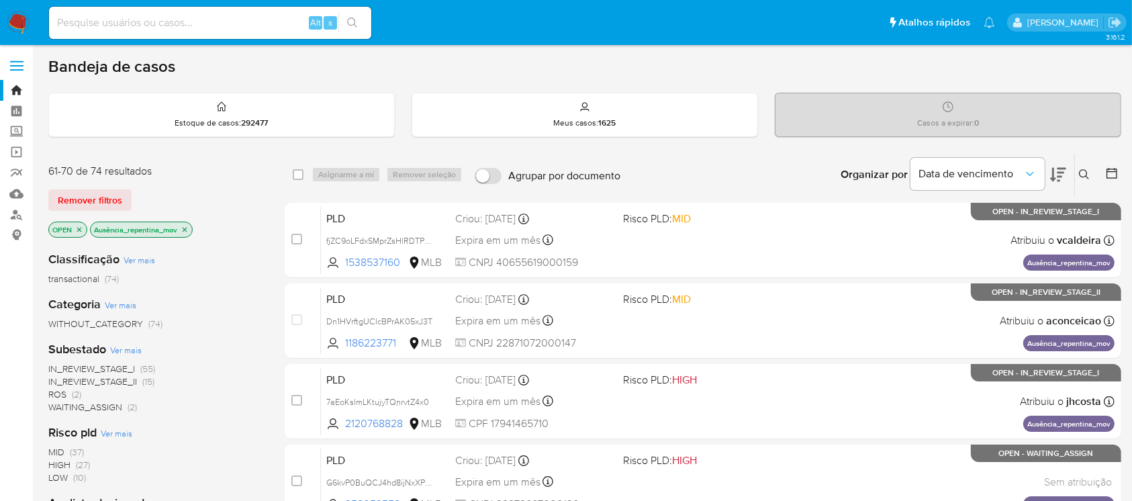
scroll to position [0, 0]
click at [17, 19] on img at bounding box center [18, 22] width 23 height 23
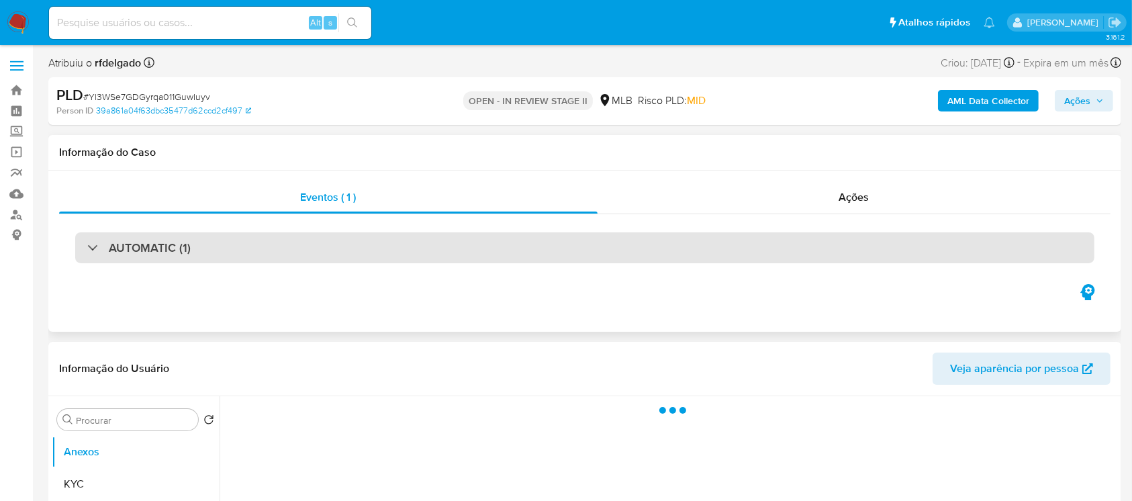
click at [87, 247] on div at bounding box center [87, 247] width 0 height 0
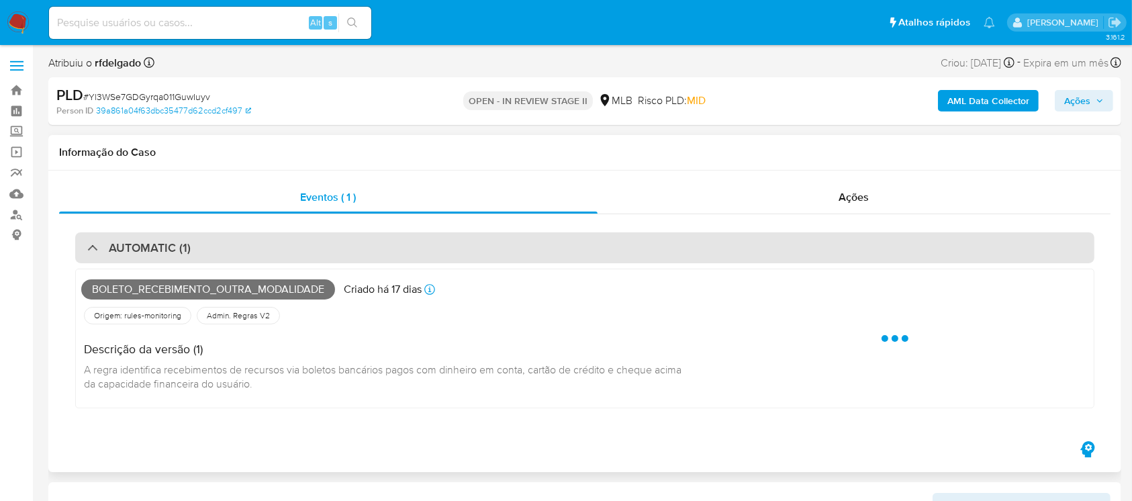
select select "10"
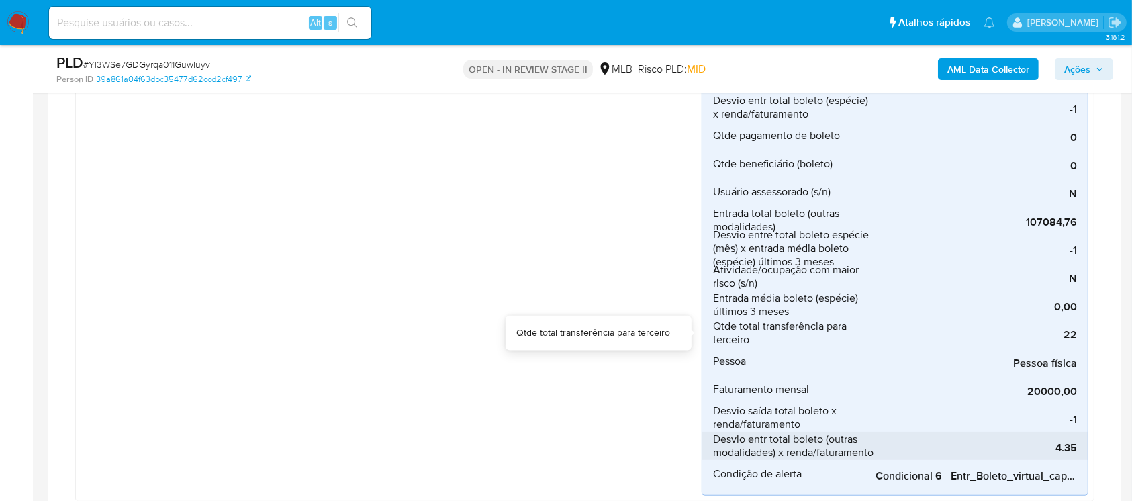
scroll to position [477, 0]
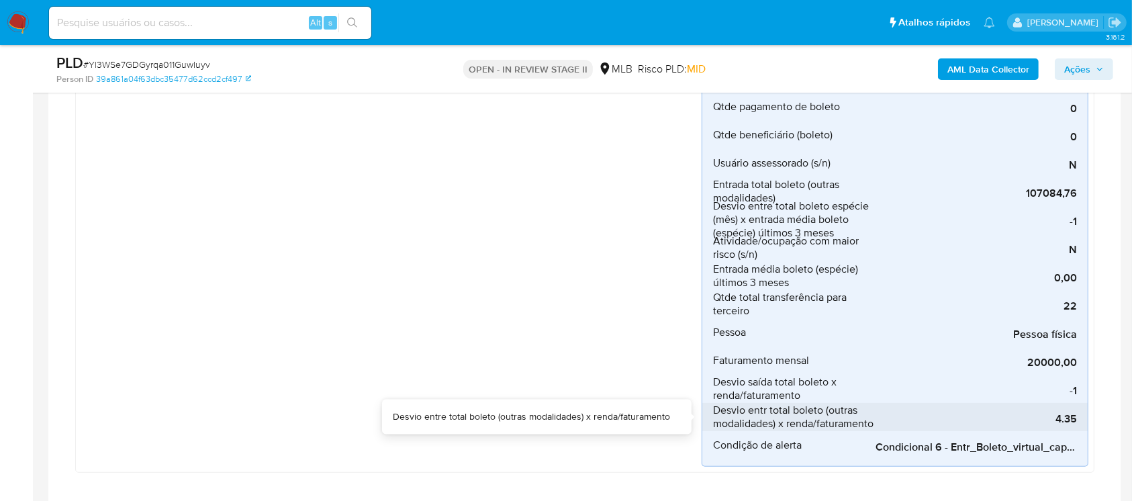
click at [1070, 416] on span "4.35" at bounding box center [976, 418] width 201 height 13
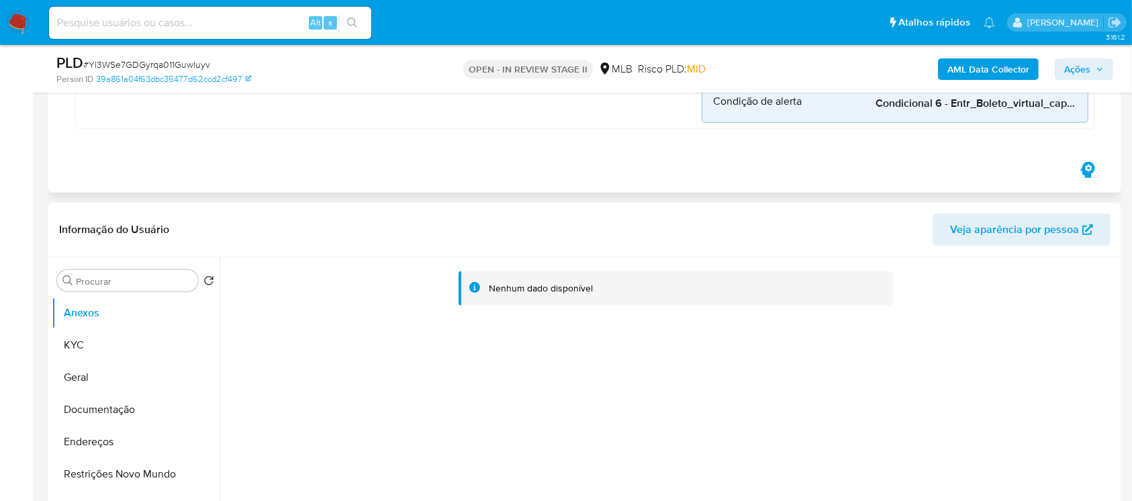
scroll to position [835, 0]
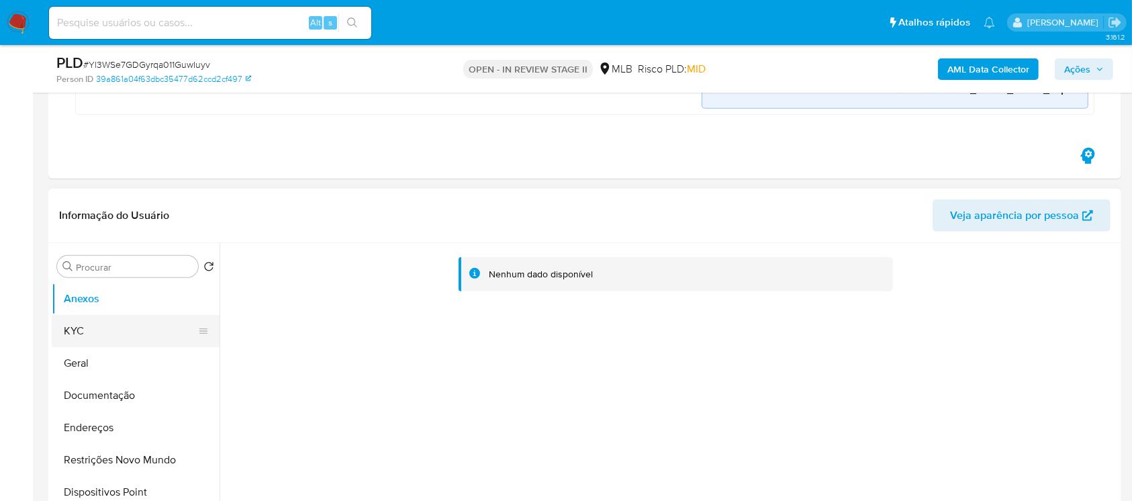
click at [102, 336] on button "KYC" at bounding box center [130, 331] width 157 height 32
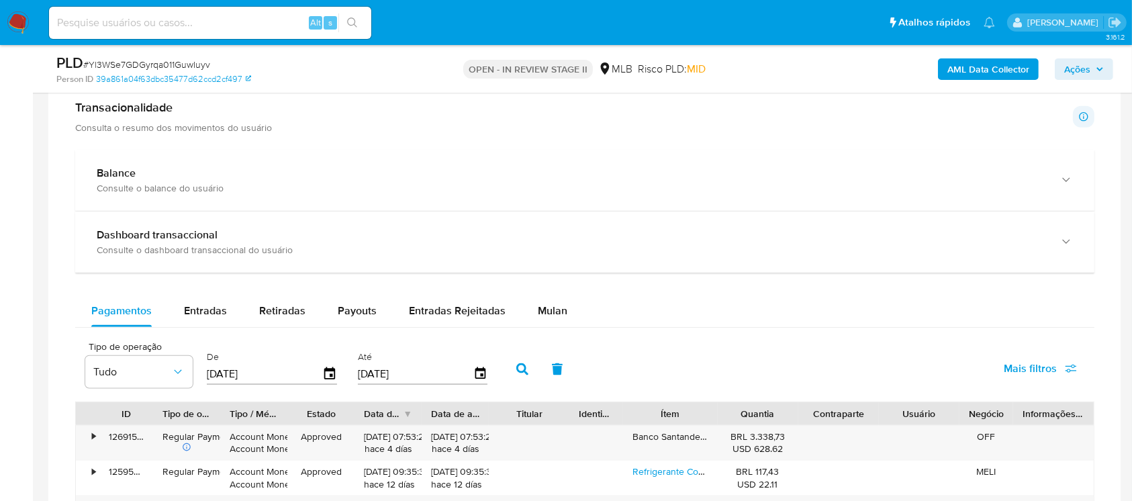
scroll to position [1671, 0]
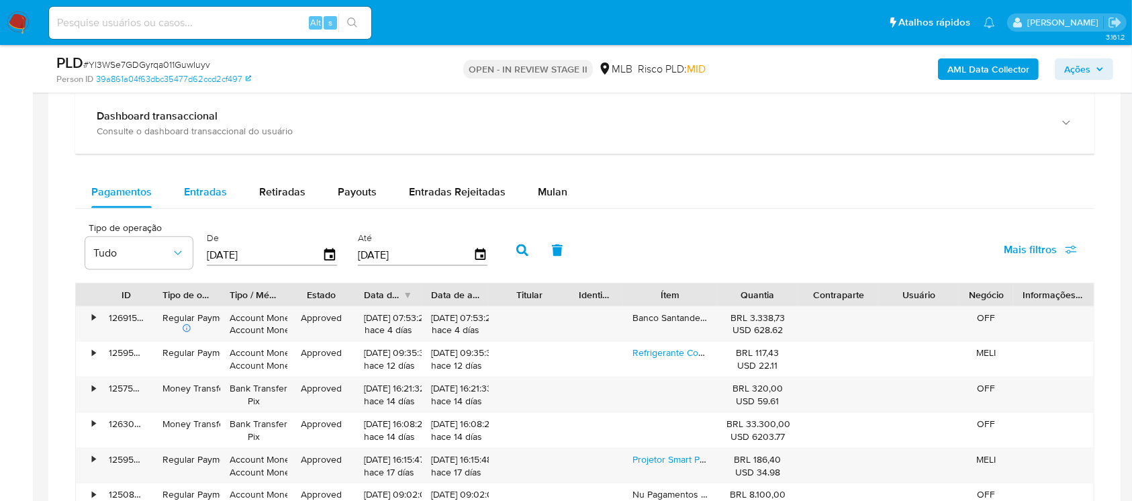
click at [198, 203] on div "Entradas" at bounding box center [205, 192] width 43 height 32
select select "10"
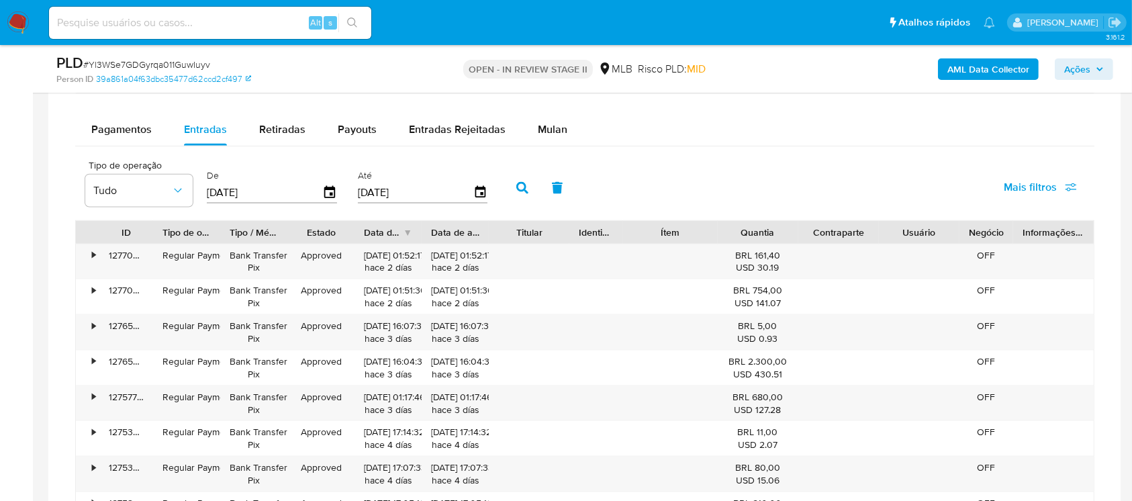
scroll to position [1675, 0]
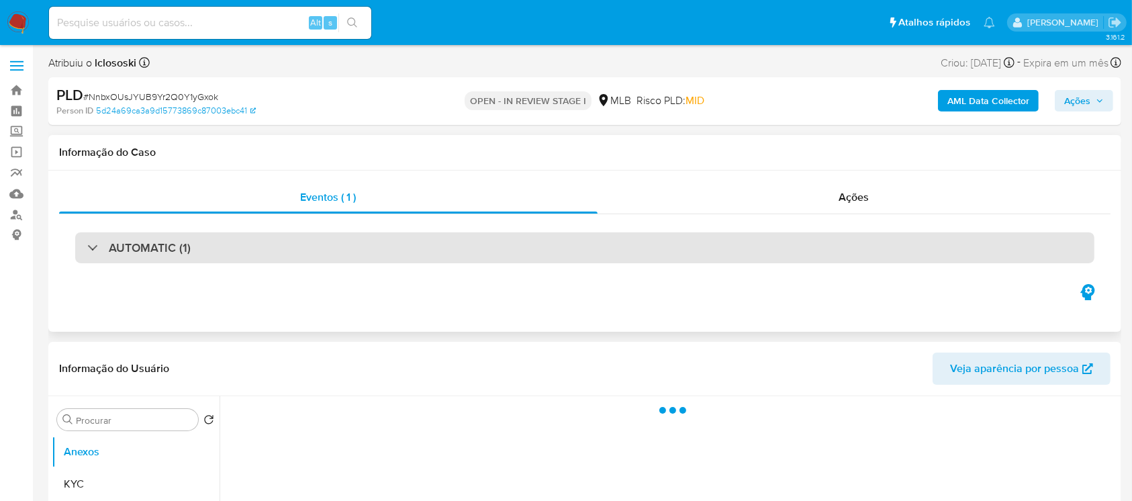
click at [95, 248] on div "AUTOMATIC (1)" at bounding box center [138, 247] width 103 height 15
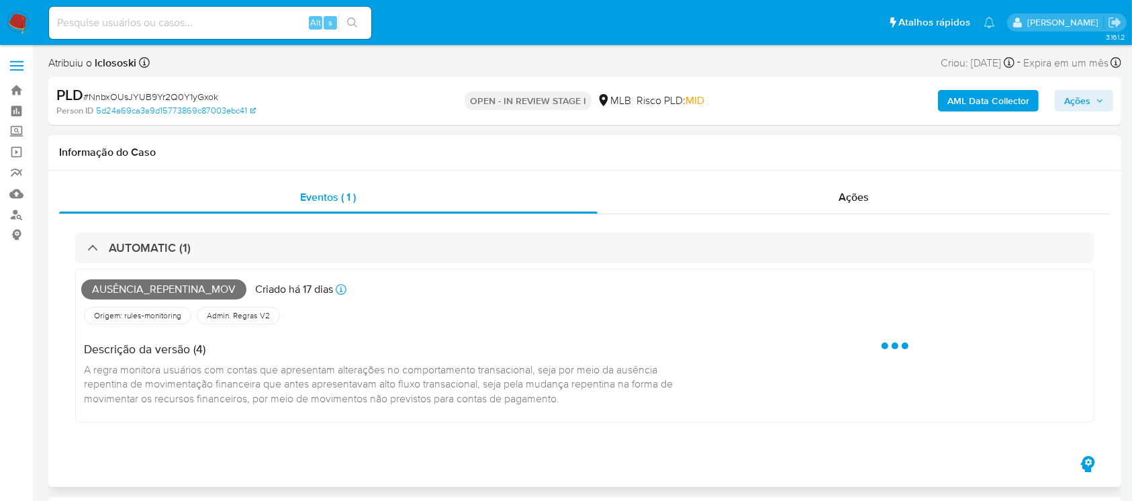
select select "10"
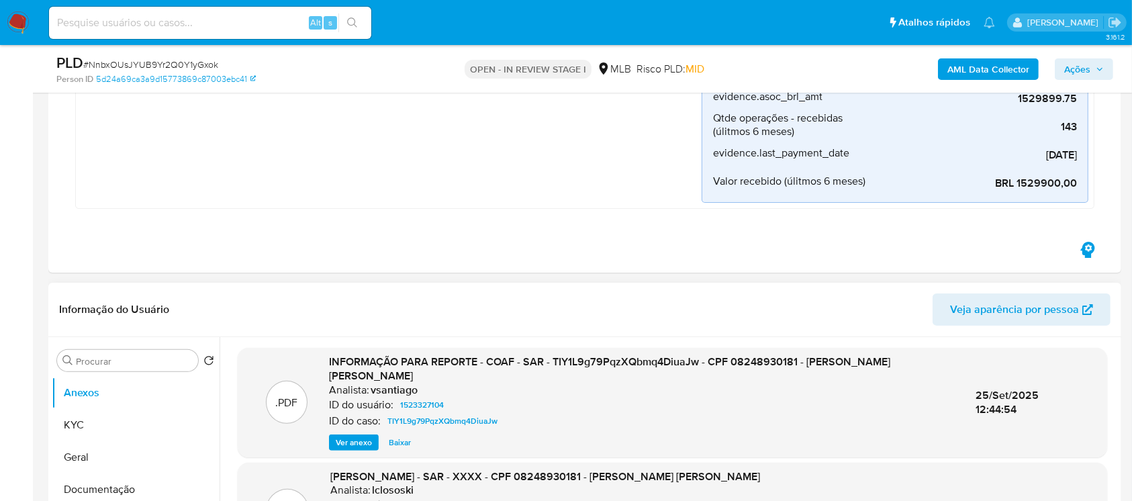
scroll to position [238, 0]
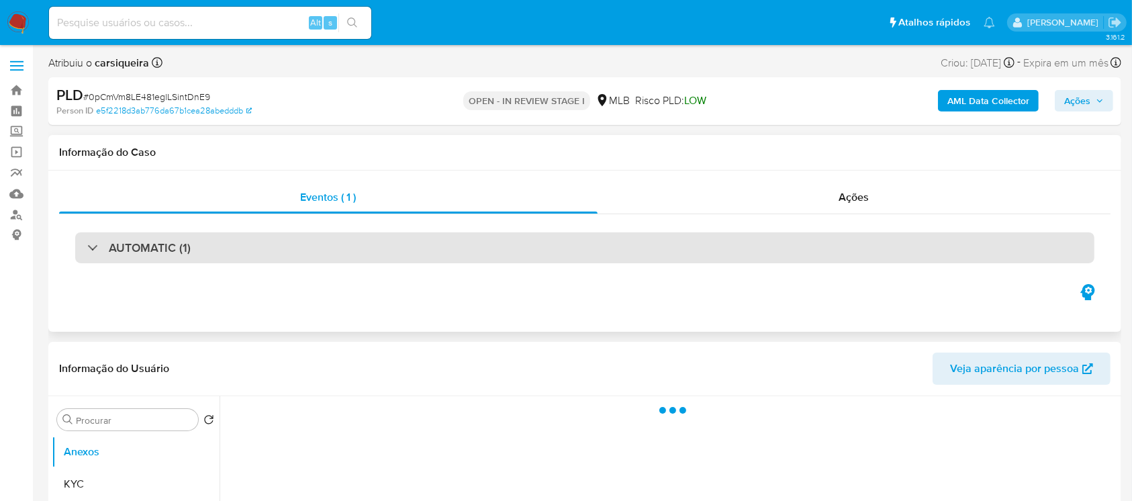
click at [88, 248] on div "AUTOMATIC (1)" at bounding box center [138, 247] width 103 height 15
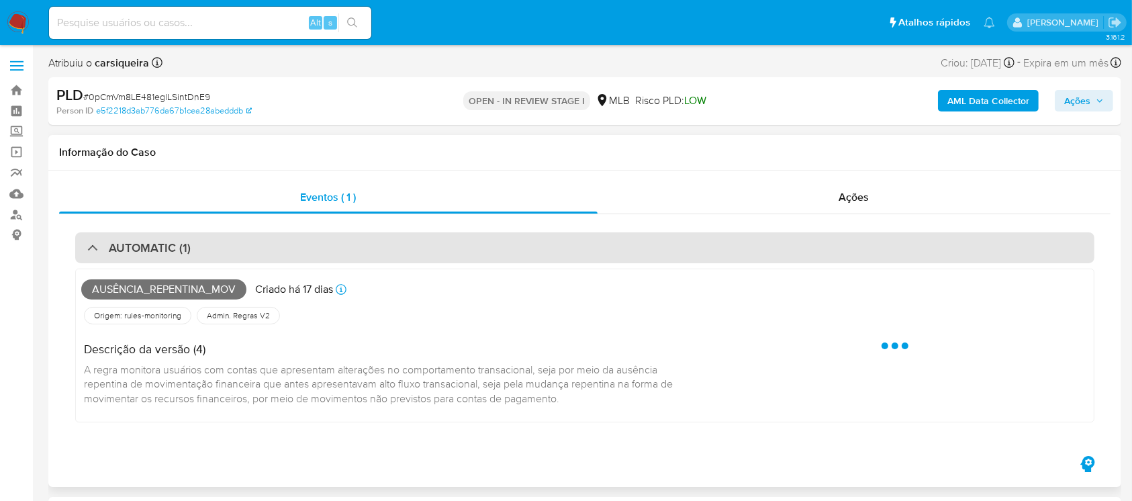
select select "10"
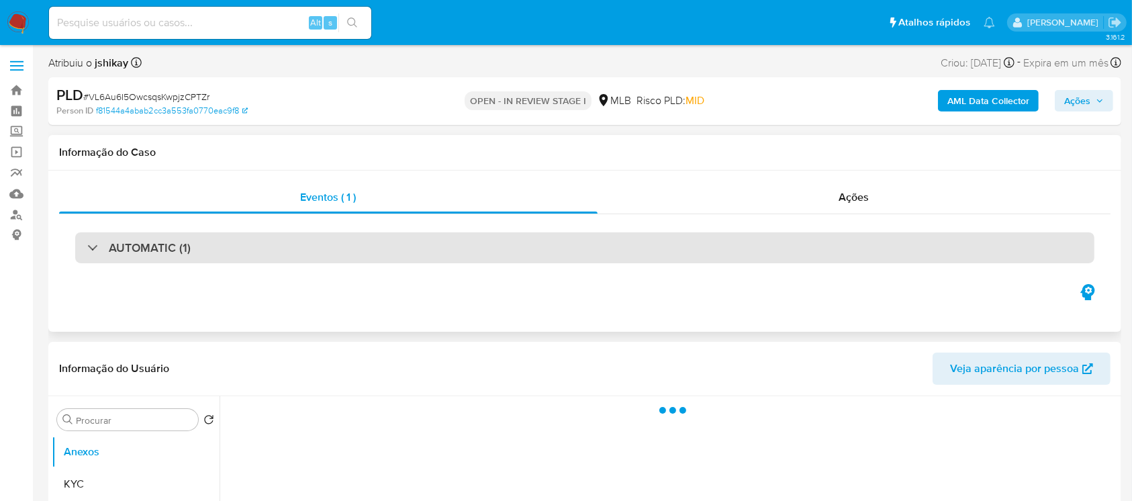
click at [87, 249] on div "AUTOMATIC (1)" at bounding box center [138, 247] width 103 height 15
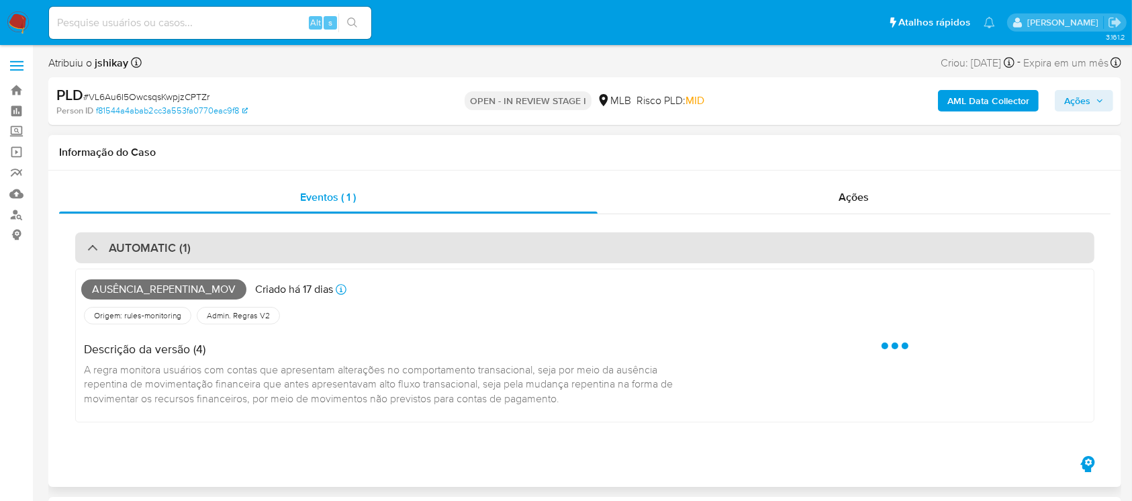
select select "10"
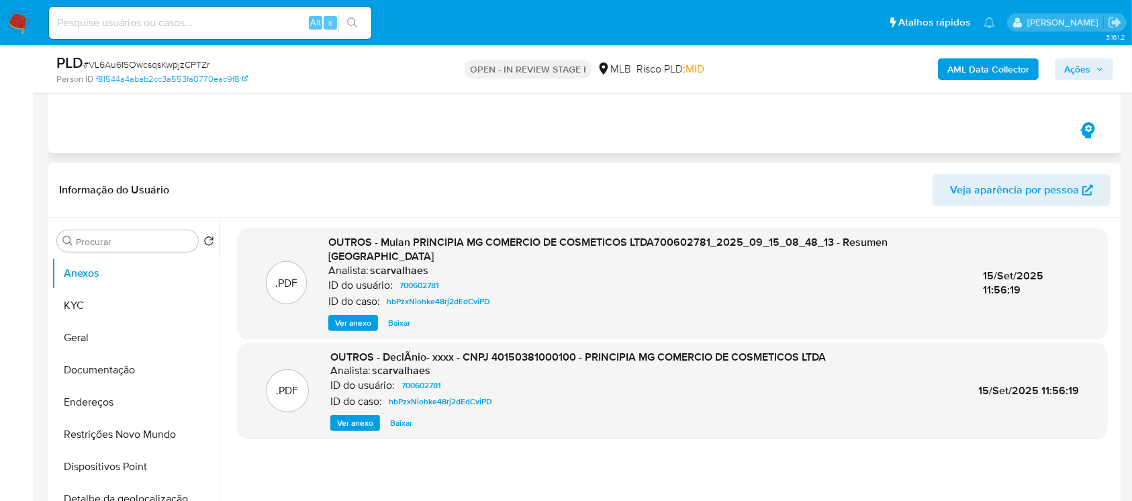
scroll to position [477, 0]
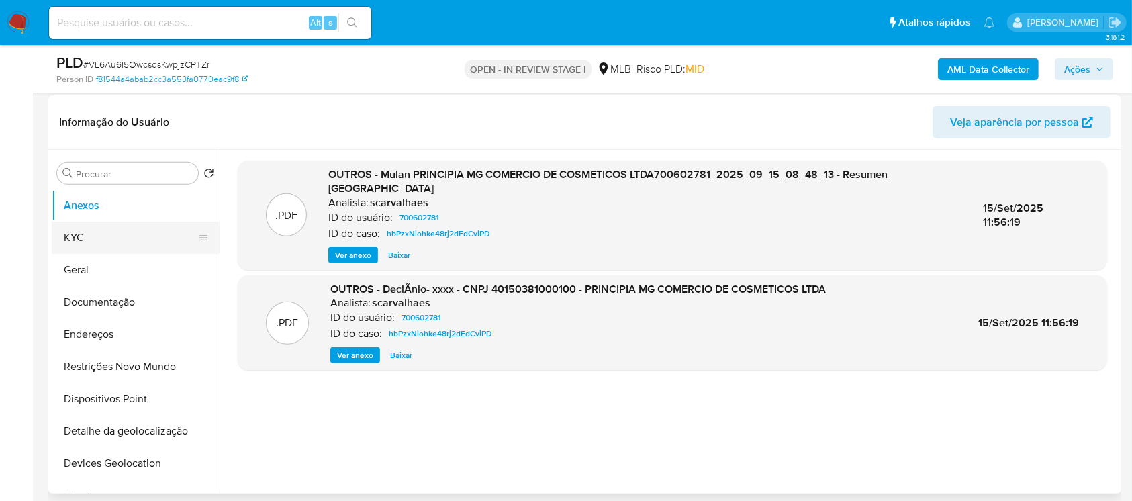
click at [71, 244] on button "KYC" at bounding box center [130, 238] width 157 height 32
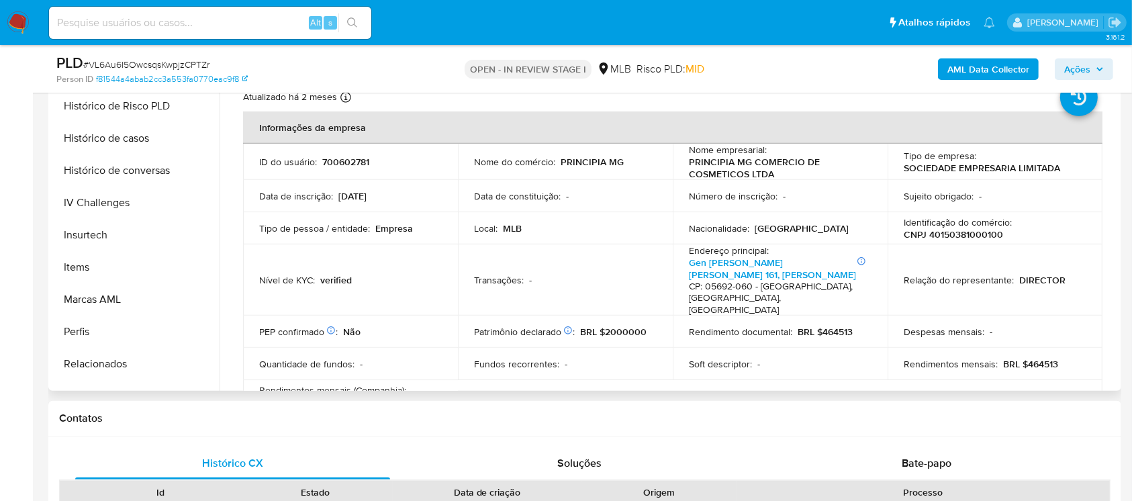
scroll to position [457, 0]
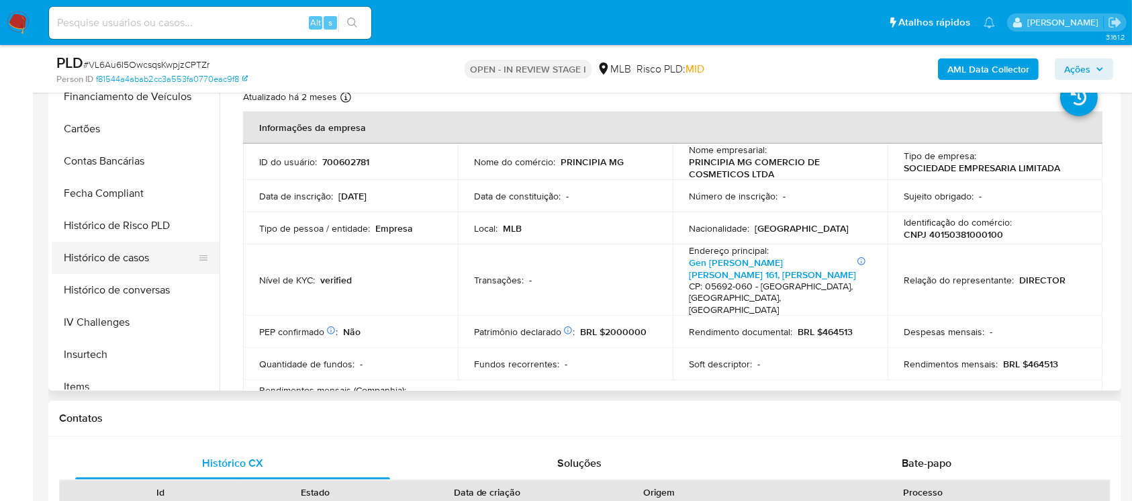
click at [81, 257] on button "Histórico de casos" at bounding box center [130, 258] width 157 height 32
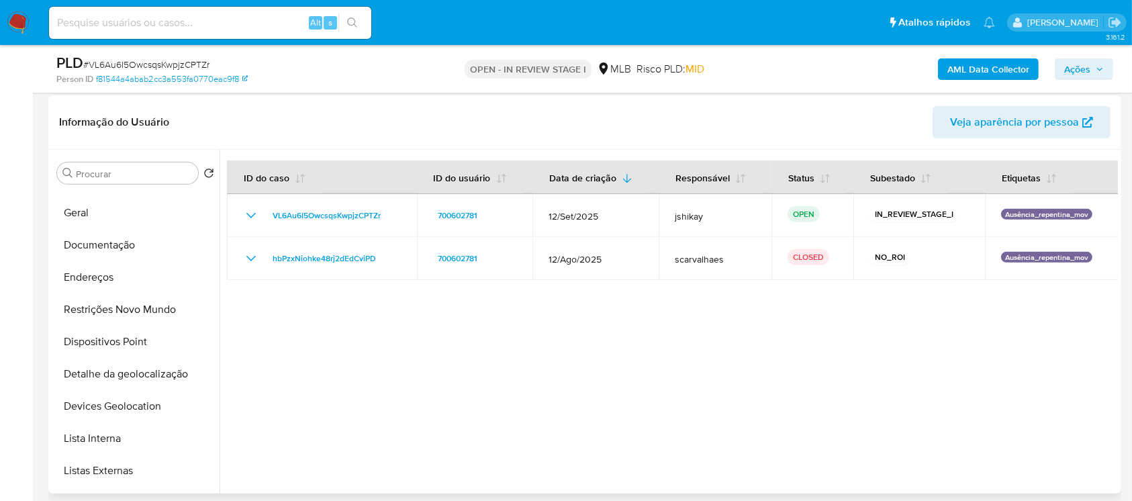
scroll to position [0, 0]
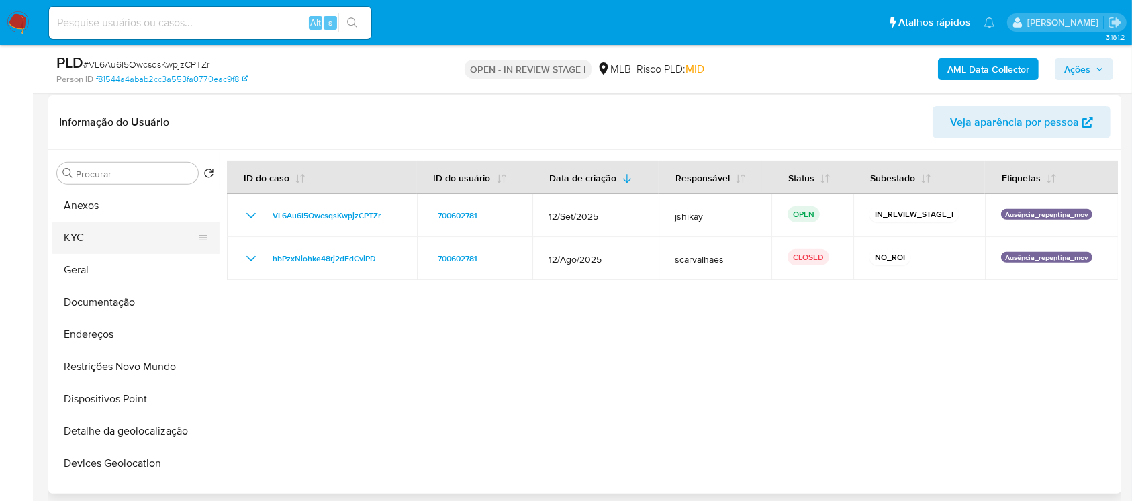
click at [83, 244] on button "KYC" at bounding box center [130, 238] width 157 height 32
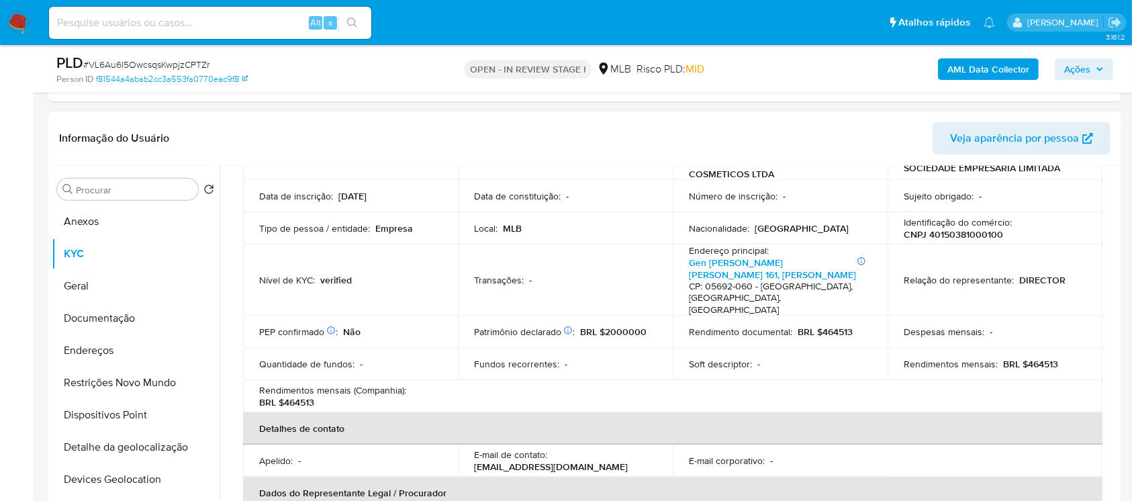
scroll to position [238, 0]
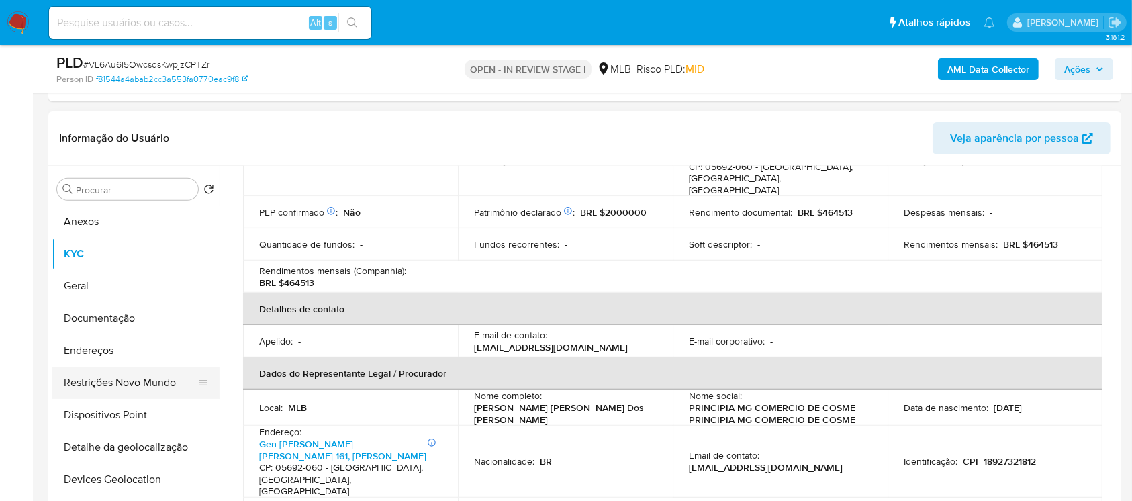
click at [110, 377] on button "Restrições Novo Mundo" at bounding box center [130, 383] width 157 height 32
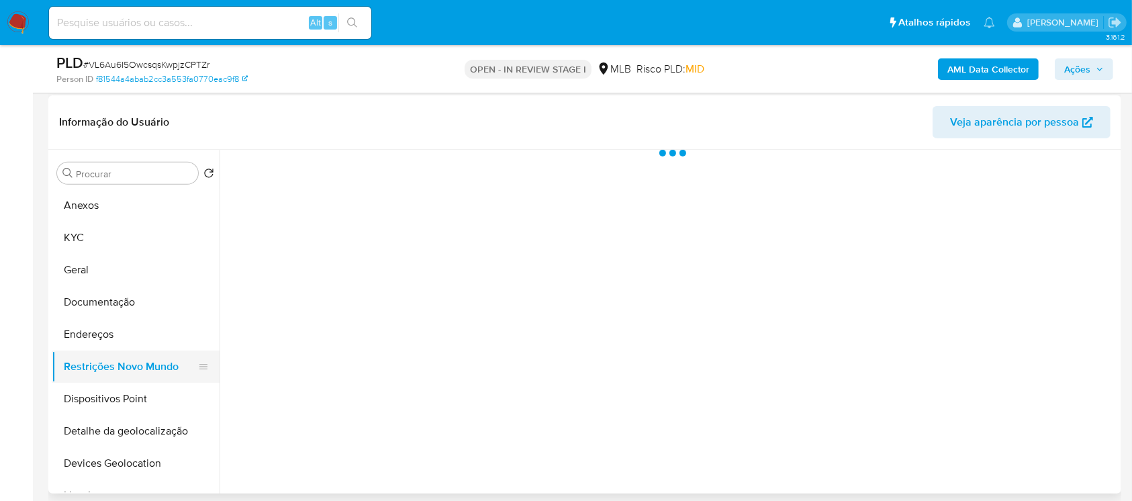
scroll to position [0, 0]
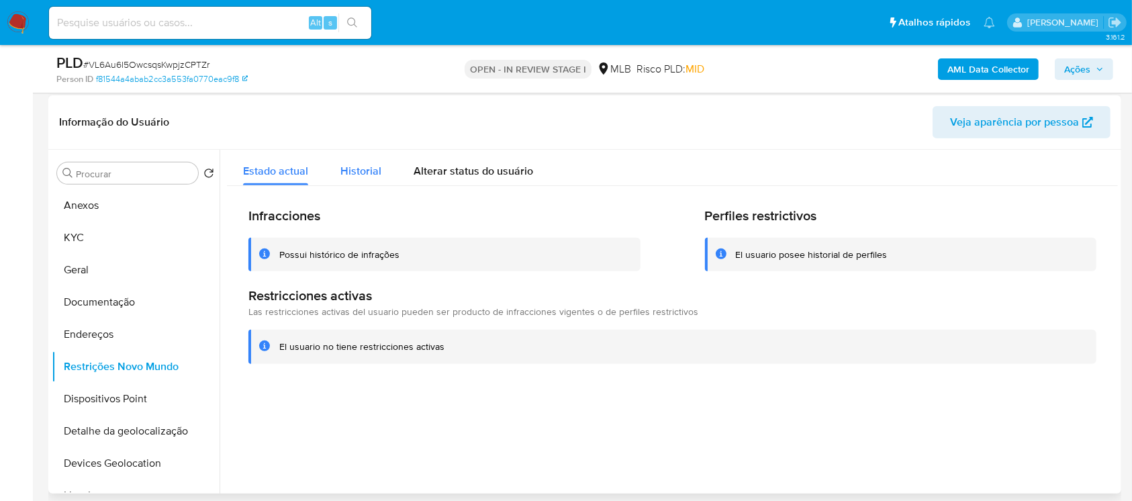
click at [367, 151] on div "Historial" at bounding box center [360, 168] width 41 height 36
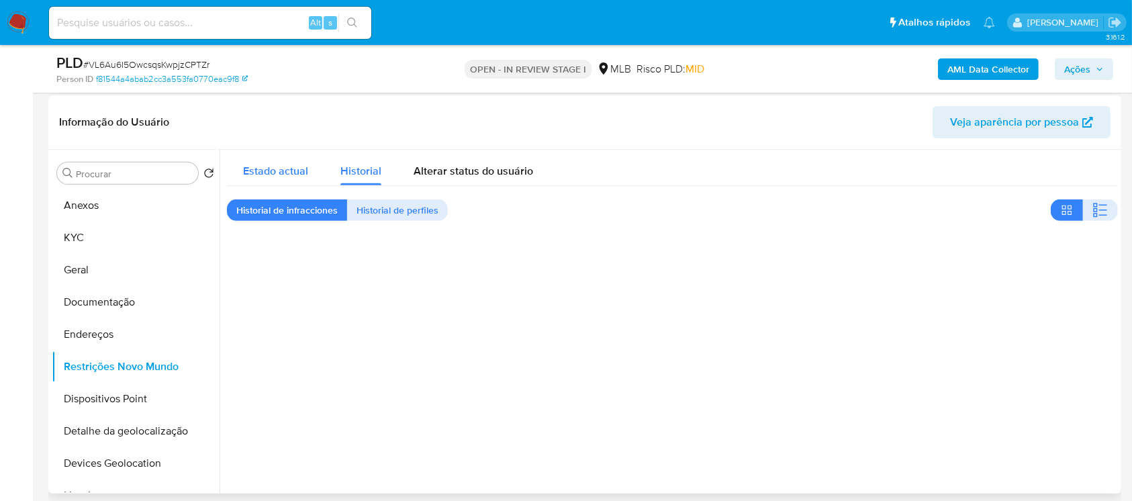
click at [270, 171] on span "Estado actual" at bounding box center [275, 170] width 65 height 15
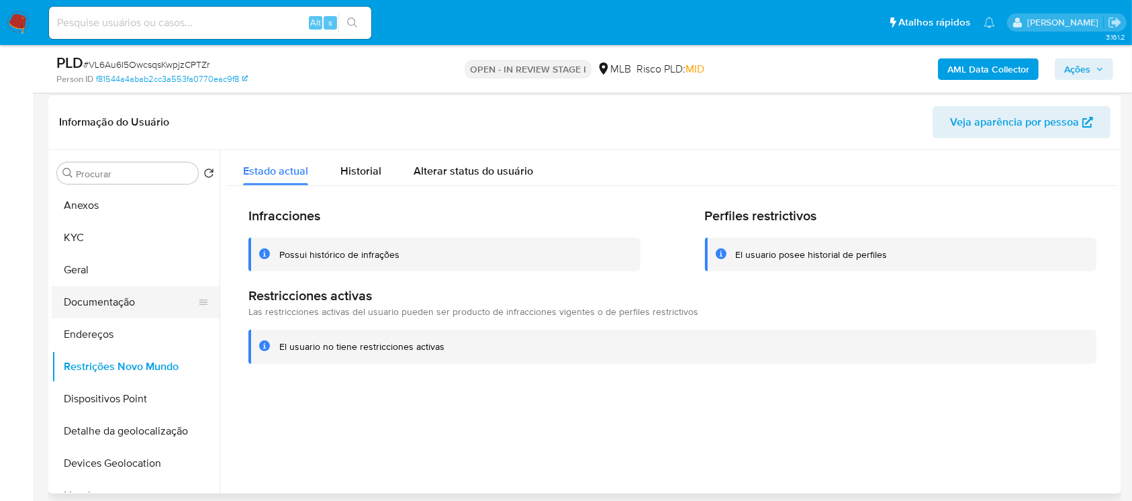
click at [111, 308] on button "Documentação" at bounding box center [130, 302] width 157 height 32
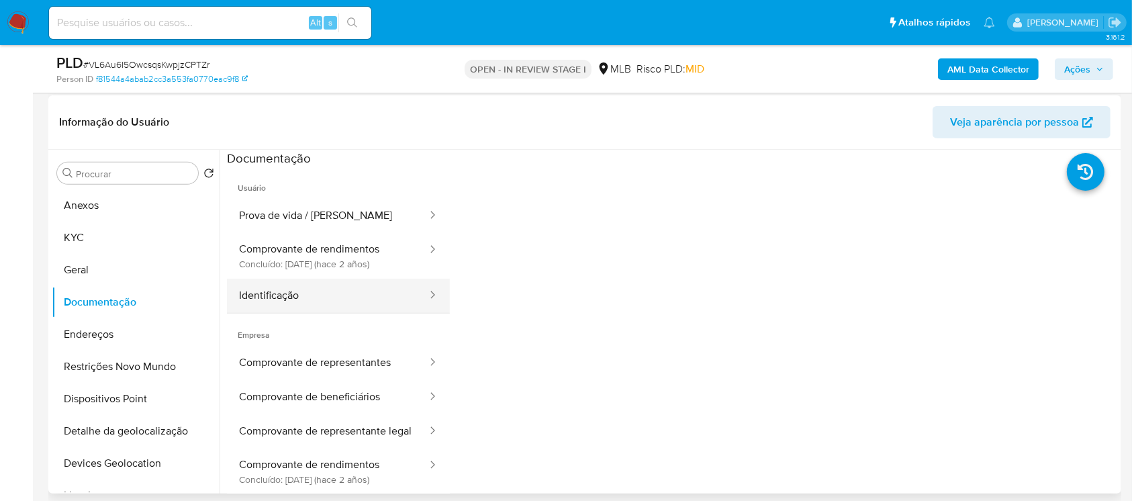
click at [287, 304] on button "Identificação" at bounding box center [327, 296] width 201 height 34
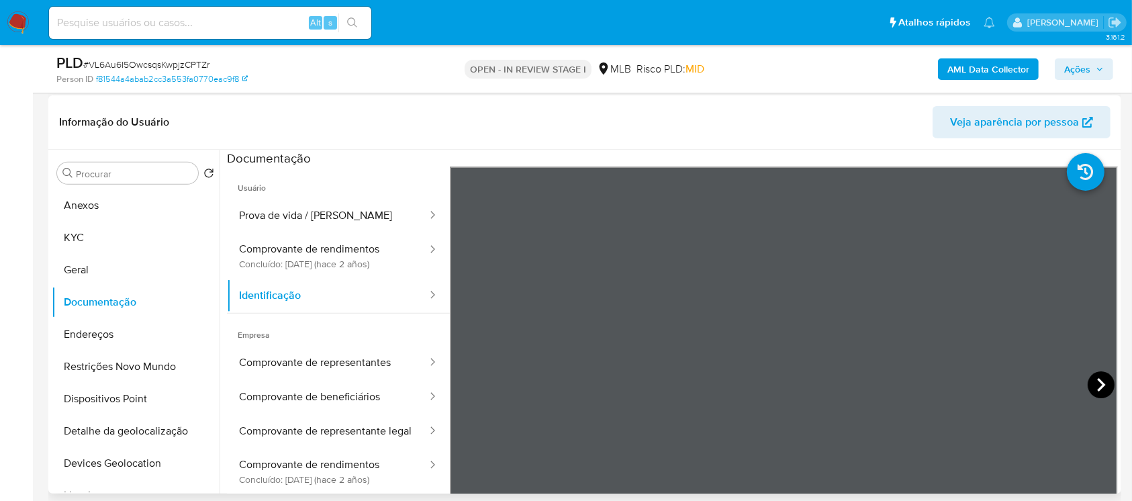
click at [1092, 381] on icon at bounding box center [1101, 384] width 27 height 27
click at [286, 361] on button "Comprovante de representantes" at bounding box center [327, 363] width 201 height 34
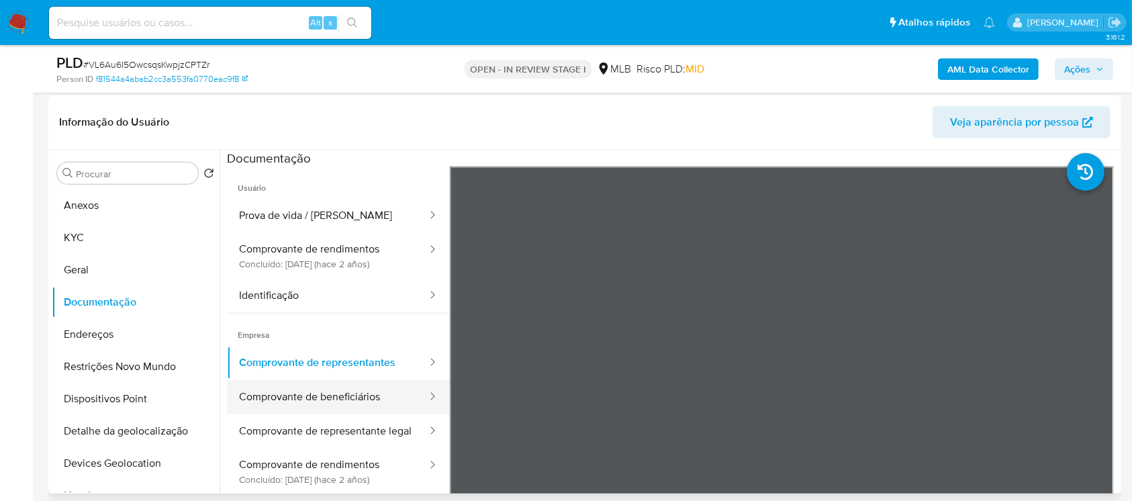
click at [286, 394] on button "Comprovante de beneficiários" at bounding box center [327, 397] width 201 height 34
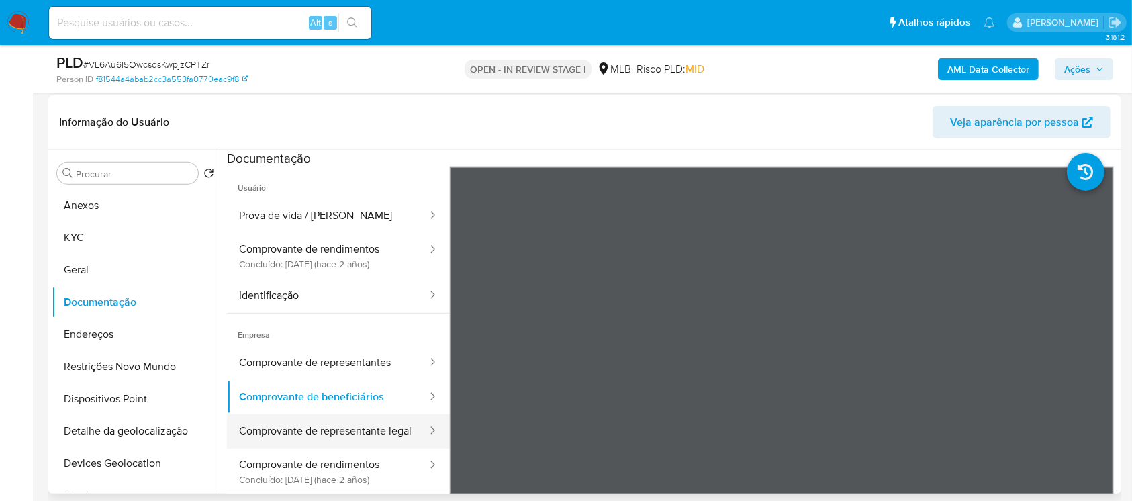
click at [290, 430] on button "Comprovante de representante legal" at bounding box center [327, 431] width 201 height 34
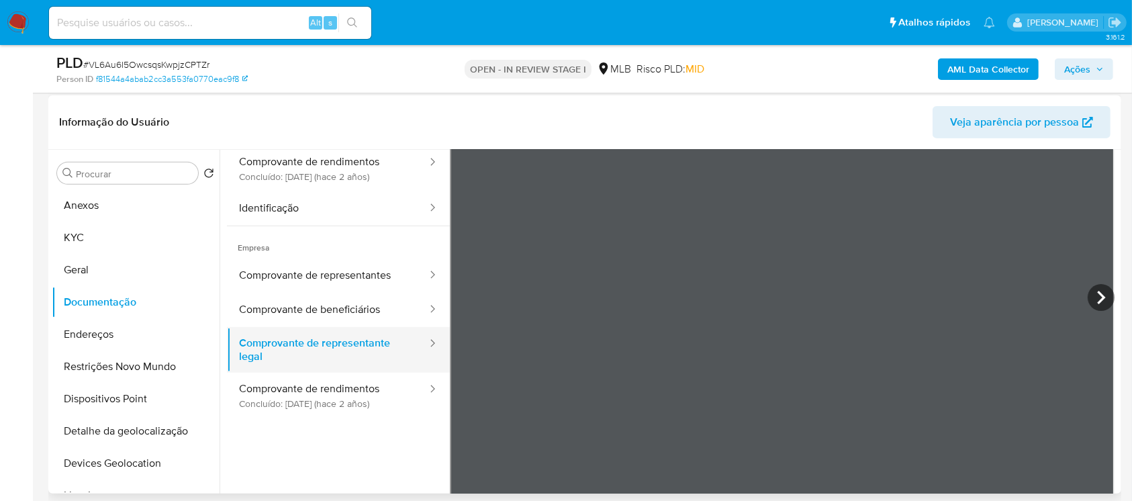
scroll to position [117, 0]
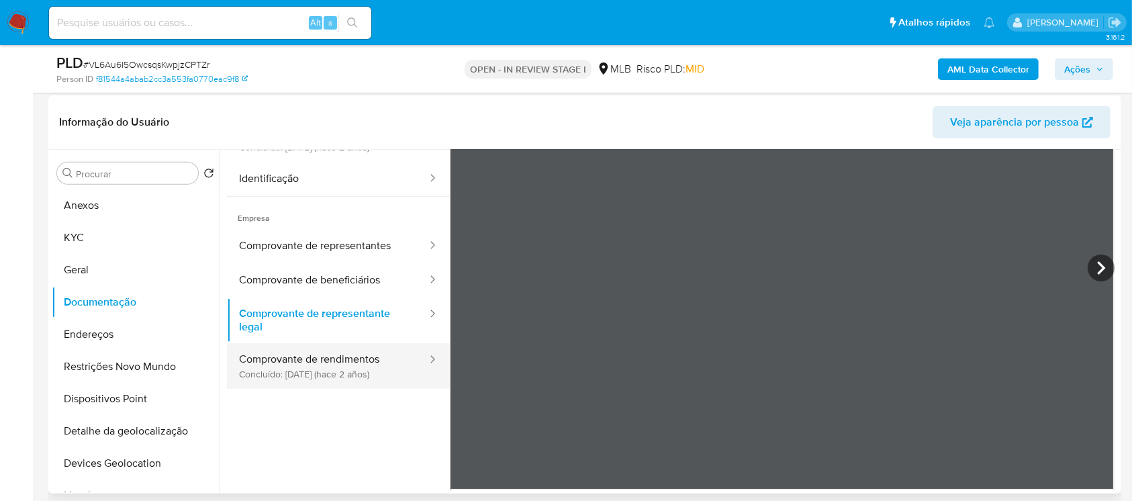
click at [298, 380] on button "Comprovante de rendimentos Concluído: 23/06/2023 (hace 2 años)" at bounding box center [327, 366] width 201 height 46
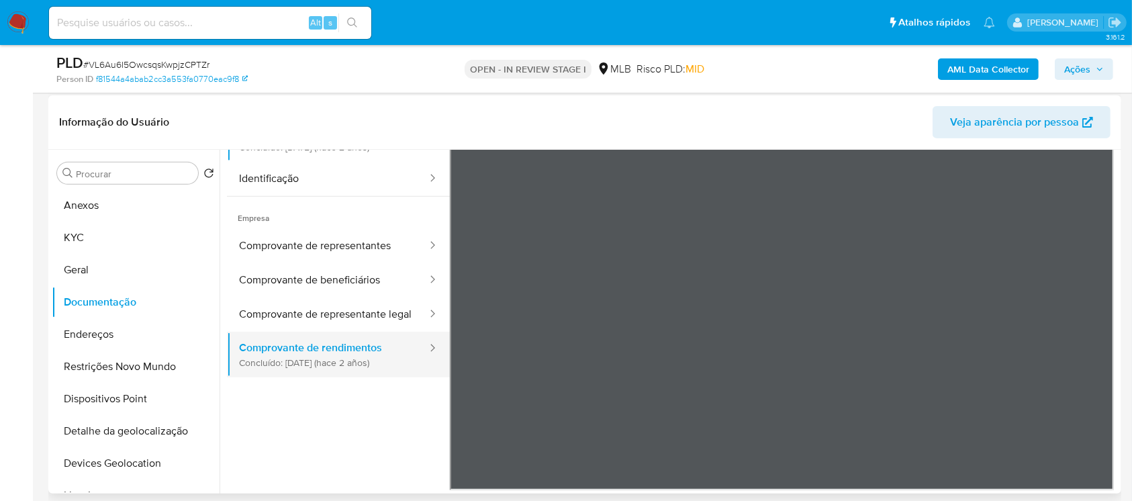
scroll to position [0, 0]
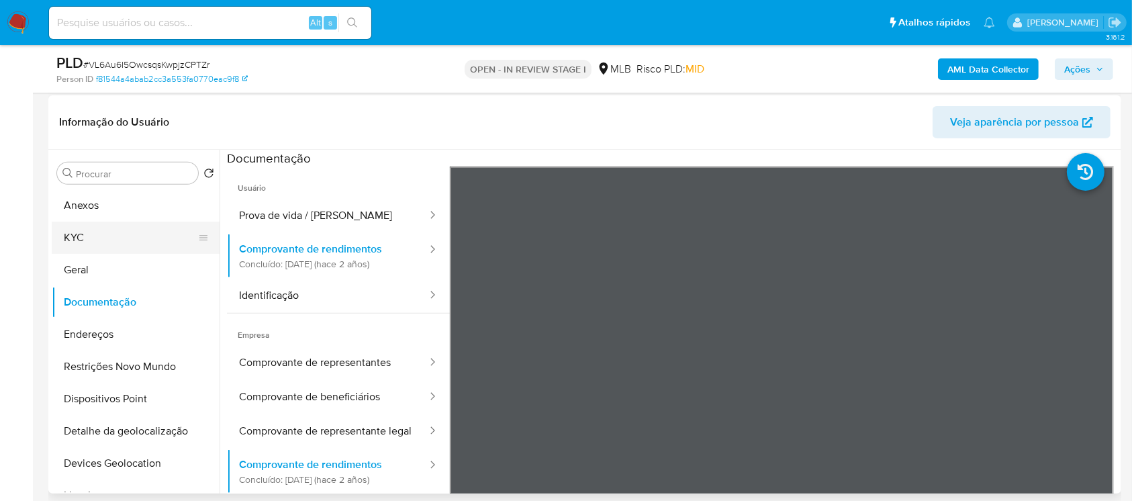
click at [85, 238] on button "KYC" at bounding box center [130, 238] width 157 height 32
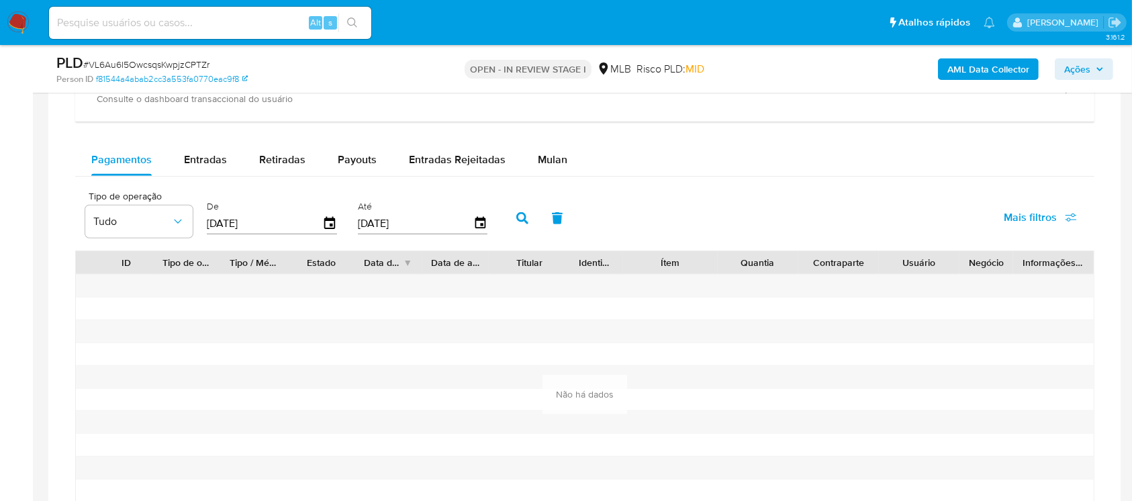
scroll to position [1313, 0]
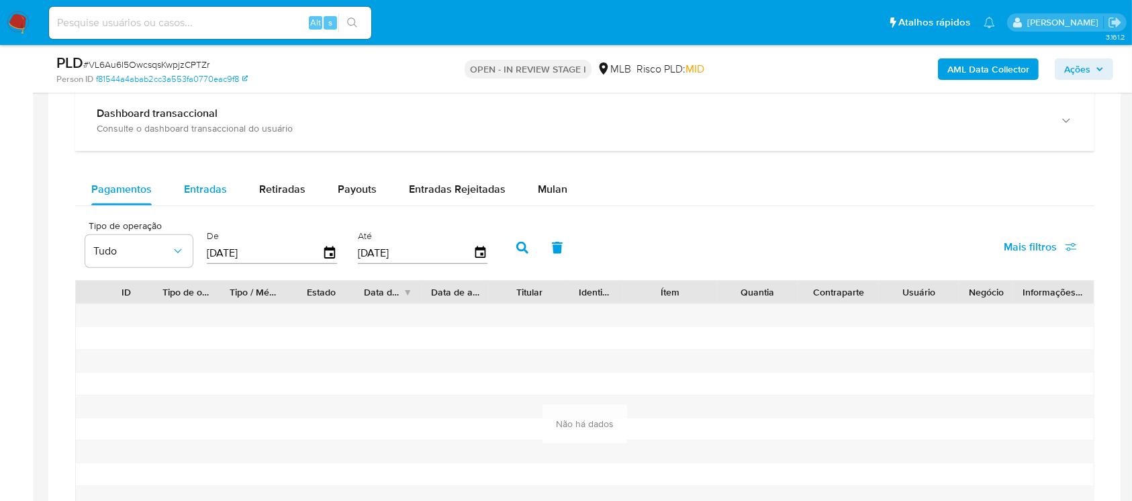
click at [206, 192] on span "Entradas" at bounding box center [205, 188] width 43 height 15
select select "10"
click at [278, 195] on span "Retiradas" at bounding box center [282, 188] width 46 height 15
select select "10"
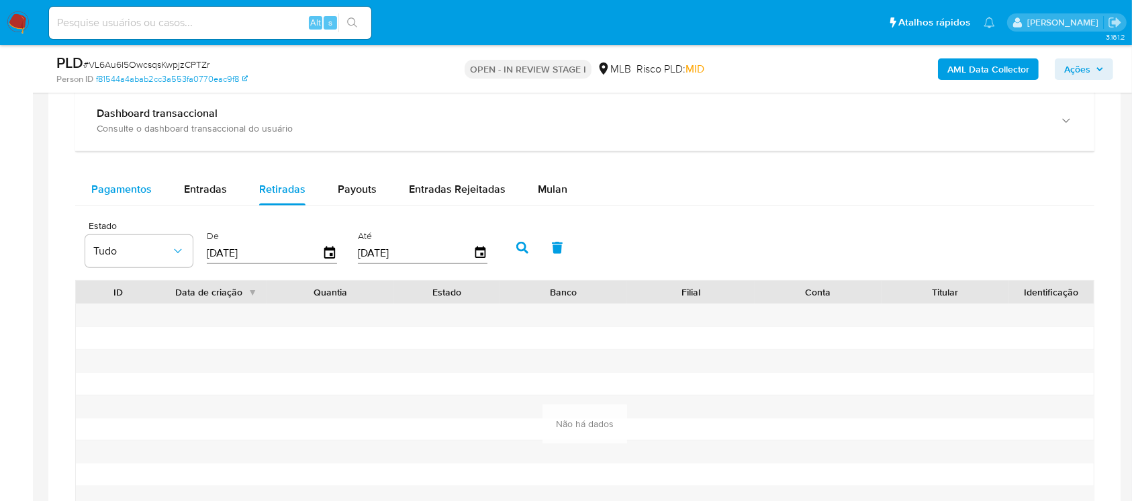
click at [136, 188] on span "Pagamentos" at bounding box center [121, 188] width 60 height 15
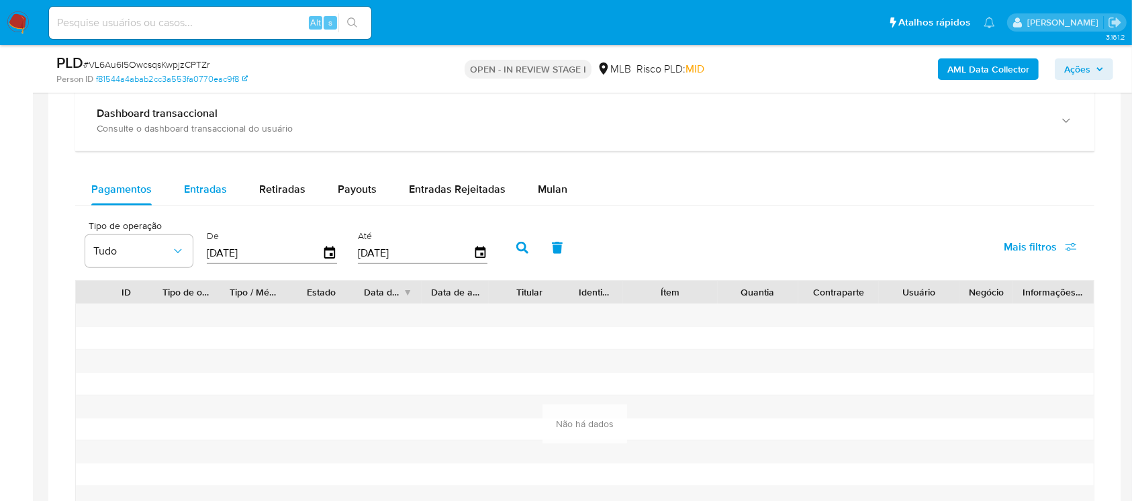
click at [212, 185] on span "Entradas" at bounding box center [205, 188] width 43 height 15
click at [279, 257] on input "[DATE]" at bounding box center [265, 252] width 116 height 21
type input "0_/__/____"
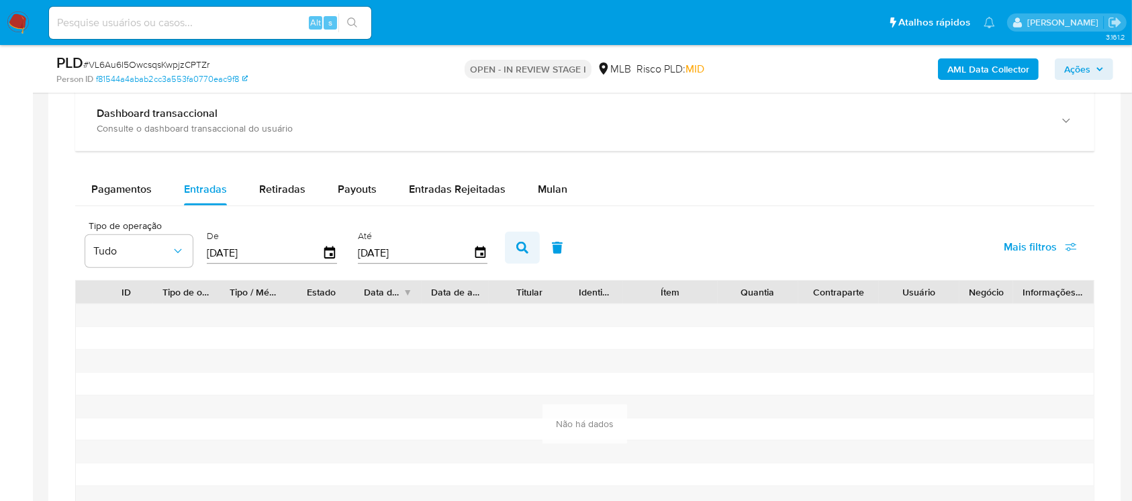
type input "01/04/2025"
click at [537, 246] on button "button" at bounding box center [522, 248] width 35 height 32
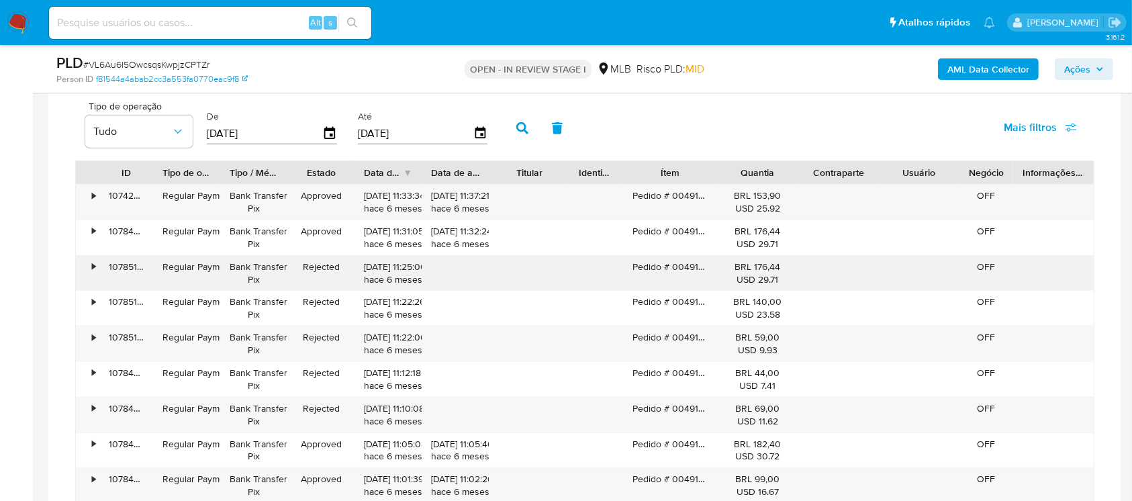
scroll to position [1671, 0]
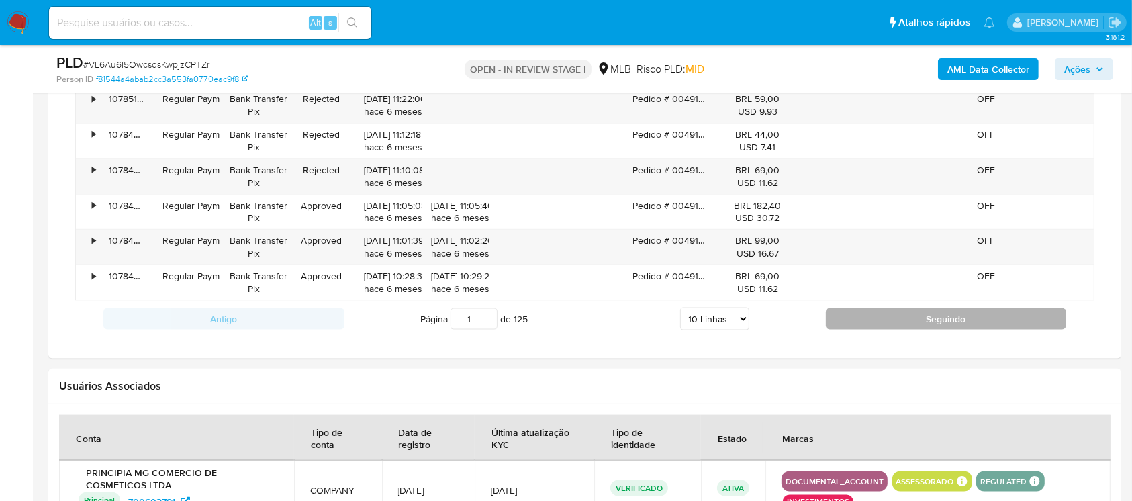
click at [852, 313] on button "Seguindo" at bounding box center [946, 318] width 241 height 21
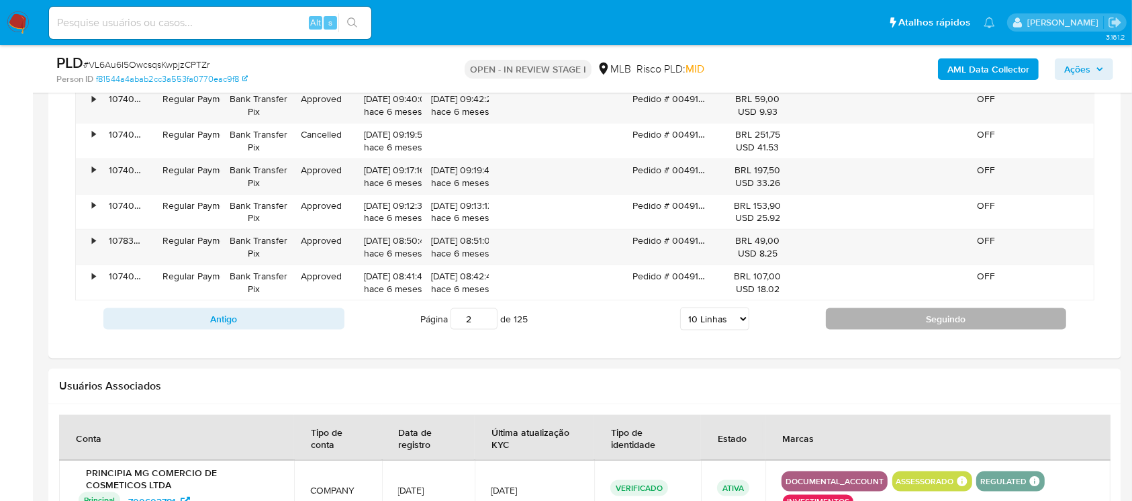
click at [849, 314] on button "Seguindo" at bounding box center [946, 318] width 241 height 21
click at [846, 316] on button "Seguindo" at bounding box center [946, 318] width 241 height 21
click at [843, 316] on button "Seguindo" at bounding box center [946, 318] width 241 height 21
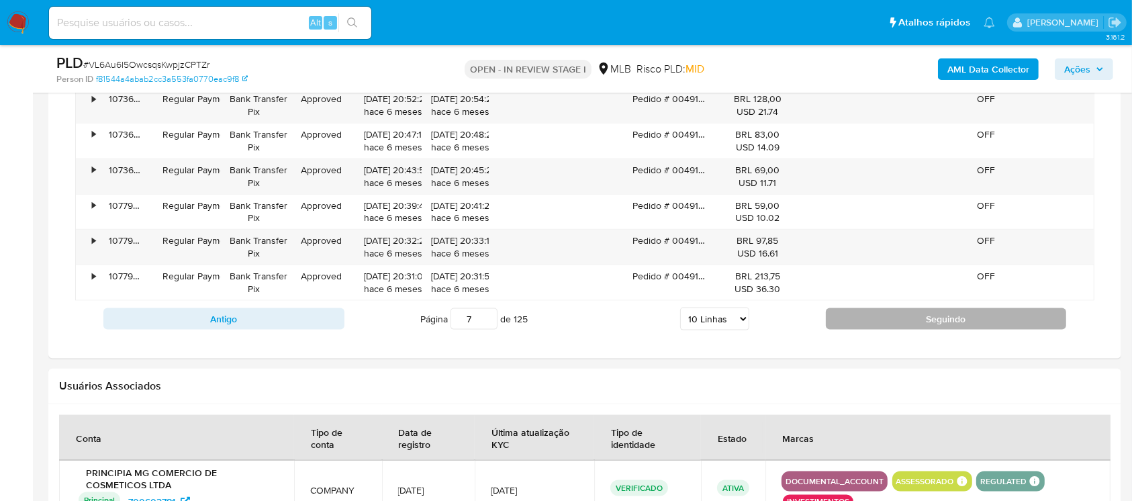
click at [841, 316] on button "Seguindo" at bounding box center [946, 318] width 241 height 21
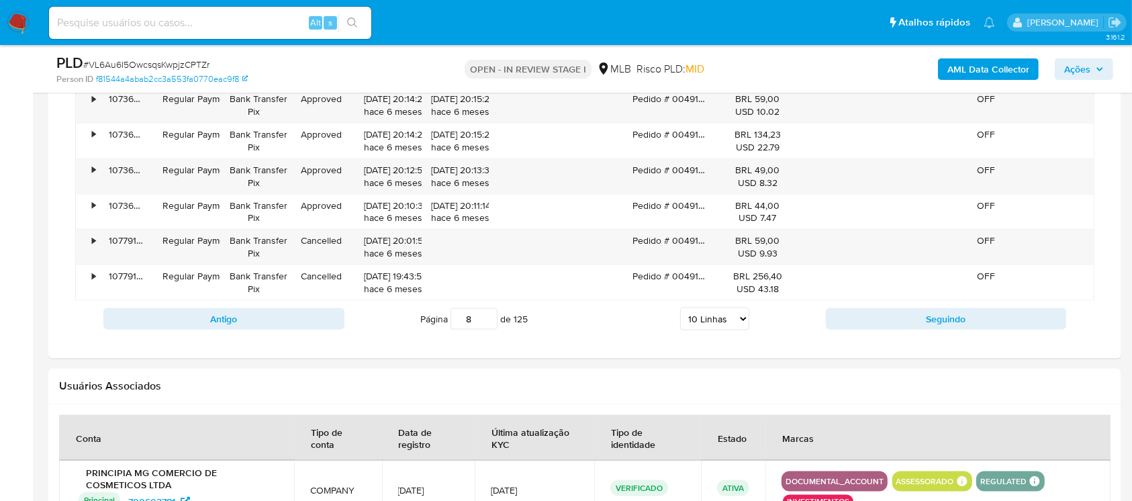
click at [477, 315] on input "8" at bounding box center [474, 318] width 47 height 21
click at [481, 308] on input "8" at bounding box center [474, 318] width 47 height 21
click at [467, 310] on input "8" at bounding box center [474, 318] width 47 height 21
click at [467, 312] on input "8" at bounding box center [474, 318] width 47 height 21
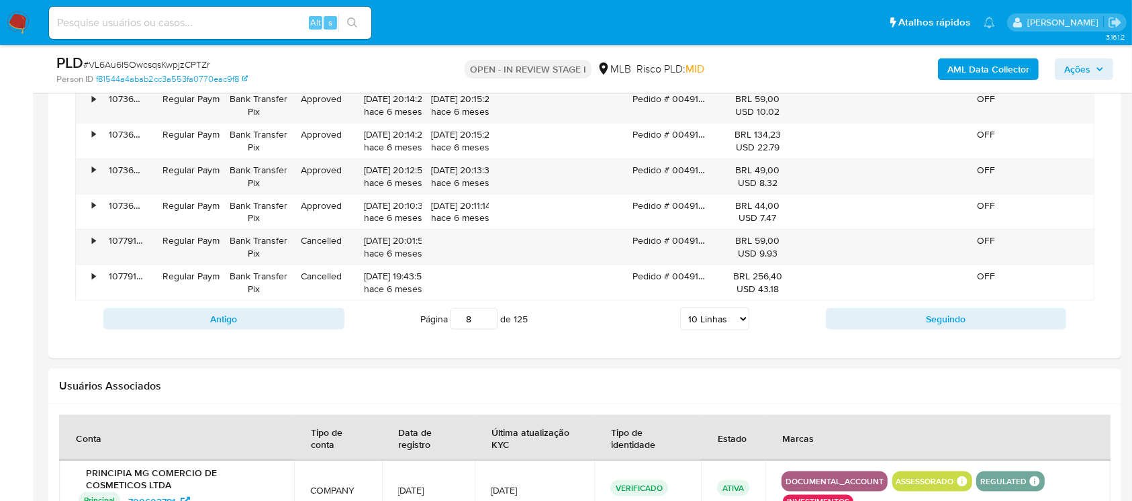
click at [467, 312] on input "8" at bounding box center [474, 318] width 47 height 21
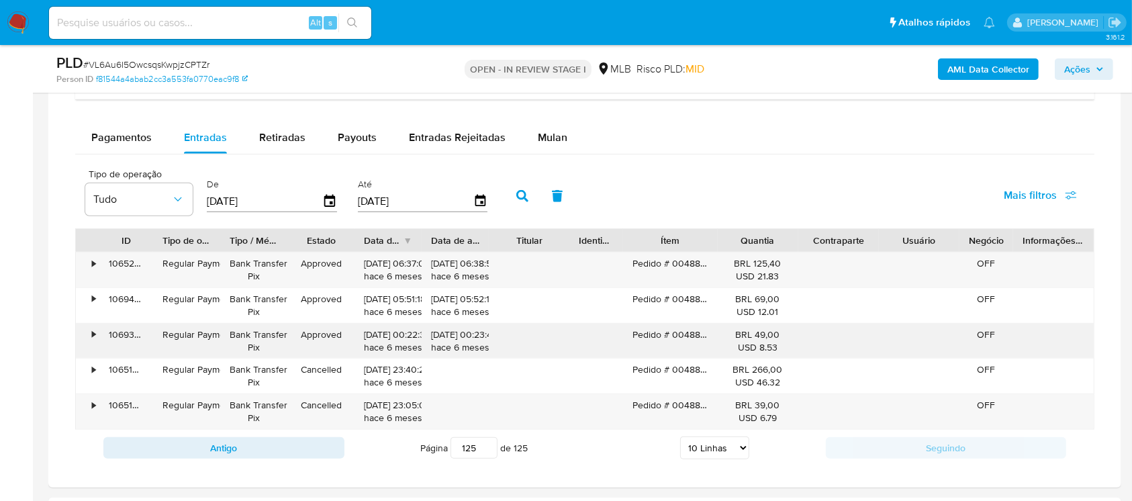
scroll to position [1392, 0]
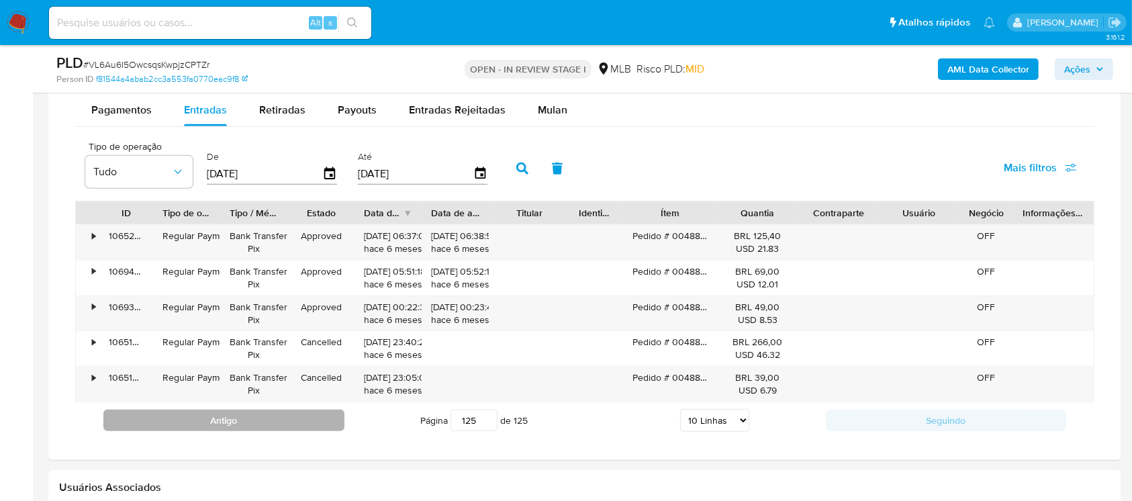
click at [256, 424] on button "Antigo" at bounding box center [223, 420] width 241 height 21
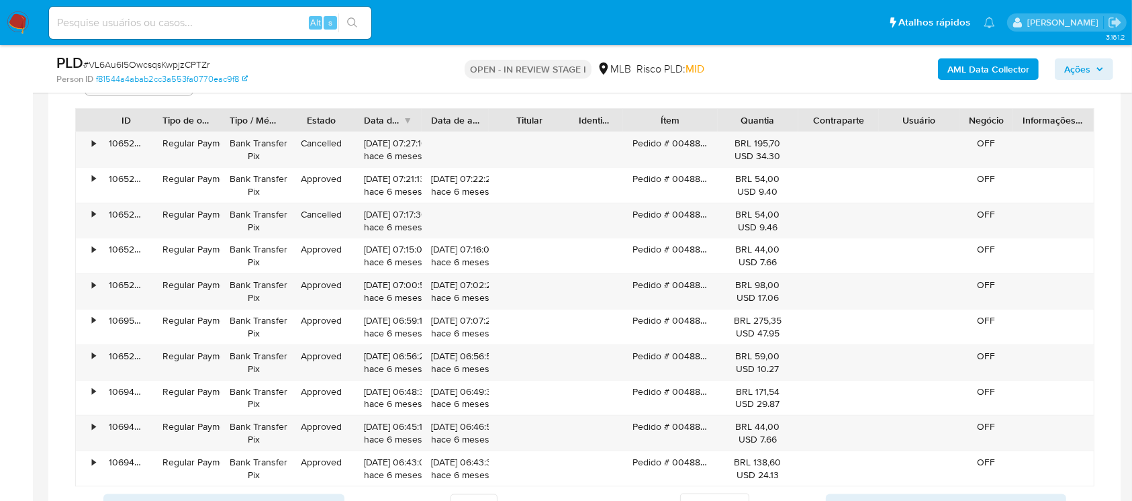
scroll to position [1512, 0]
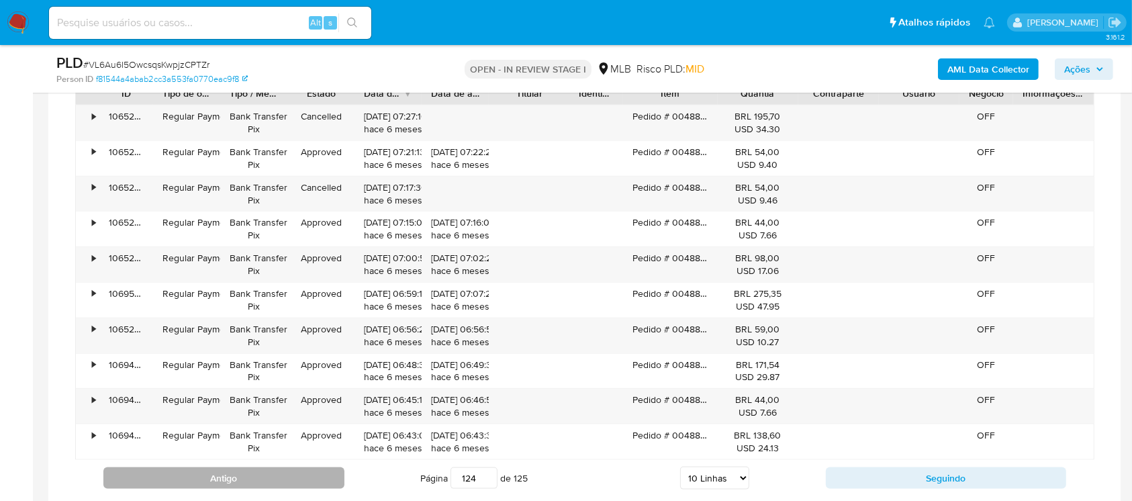
click at [252, 477] on button "Antigo" at bounding box center [223, 477] width 241 height 21
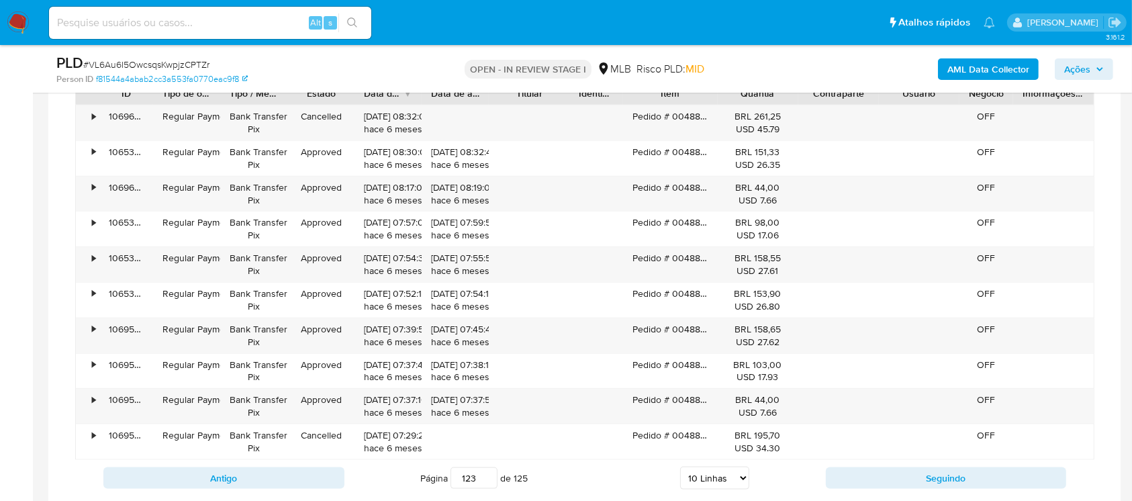
click at [468, 480] on input "123" at bounding box center [474, 477] width 47 height 21
type input "1"
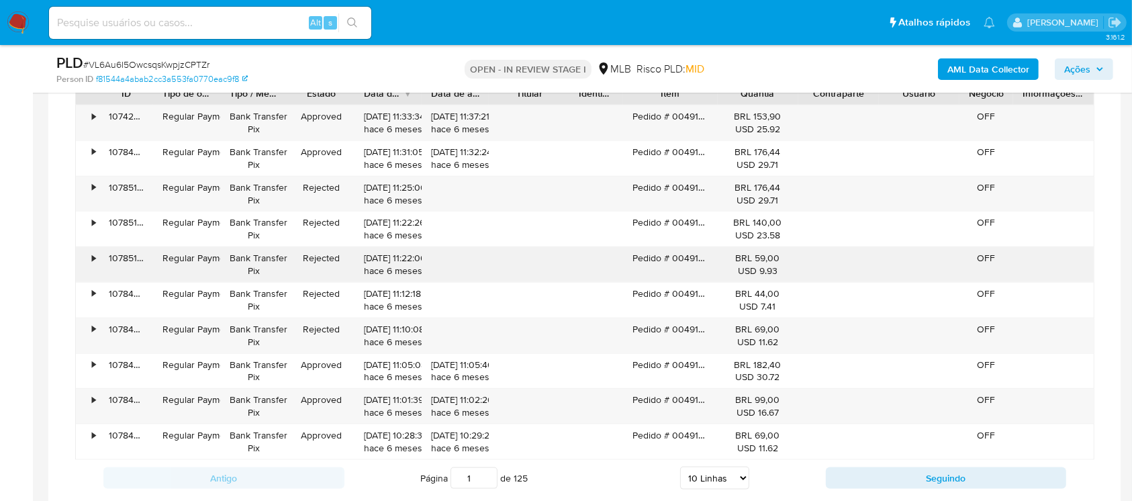
click at [647, 258] on div "Pedido # 004917771 na Loja https://www.principiaskin.com/" at bounding box center [670, 264] width 94 height 35
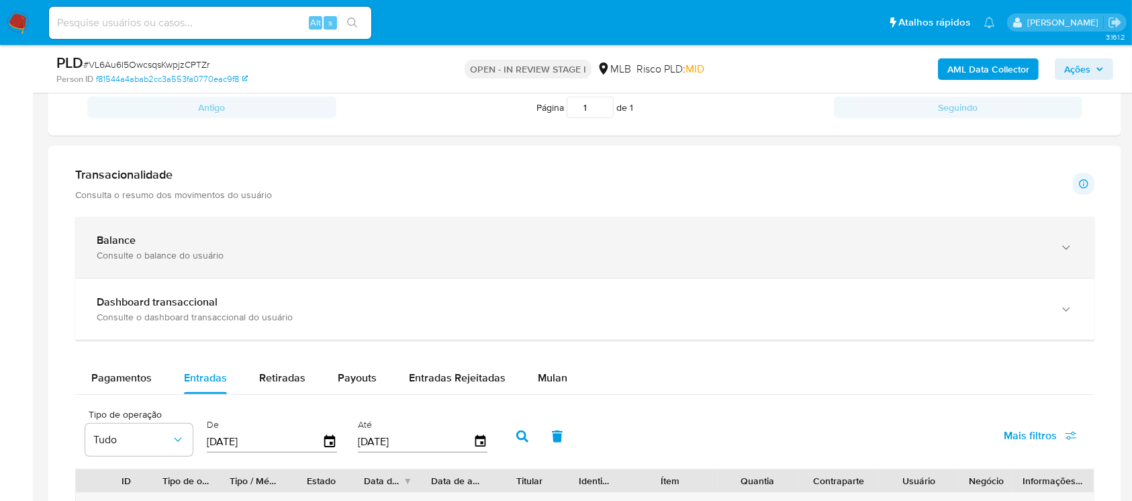
scroll to position [1154, 0]
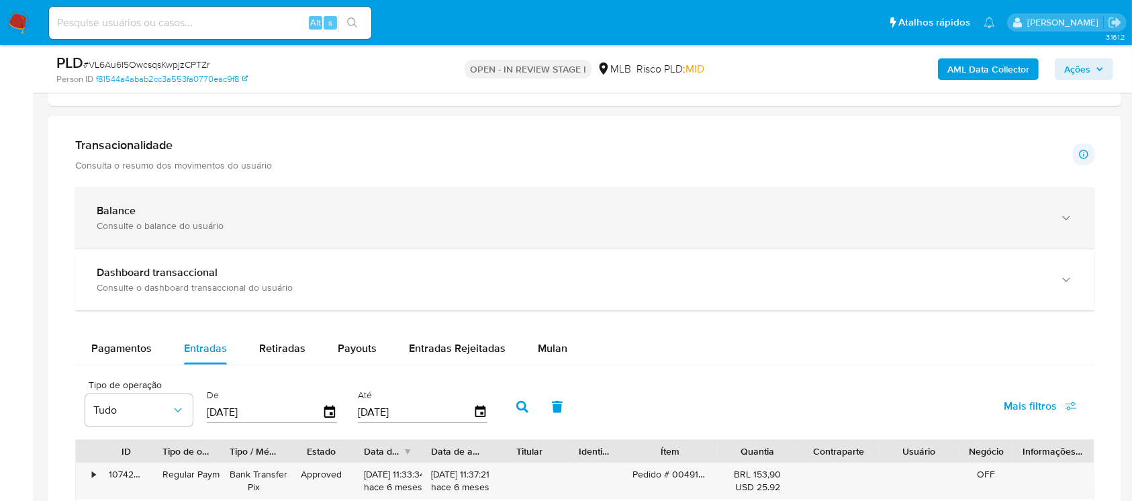
click at [205, 228] on div "Consulte o balance do usuário" at bounding box center [572, 226] width 950 height 12
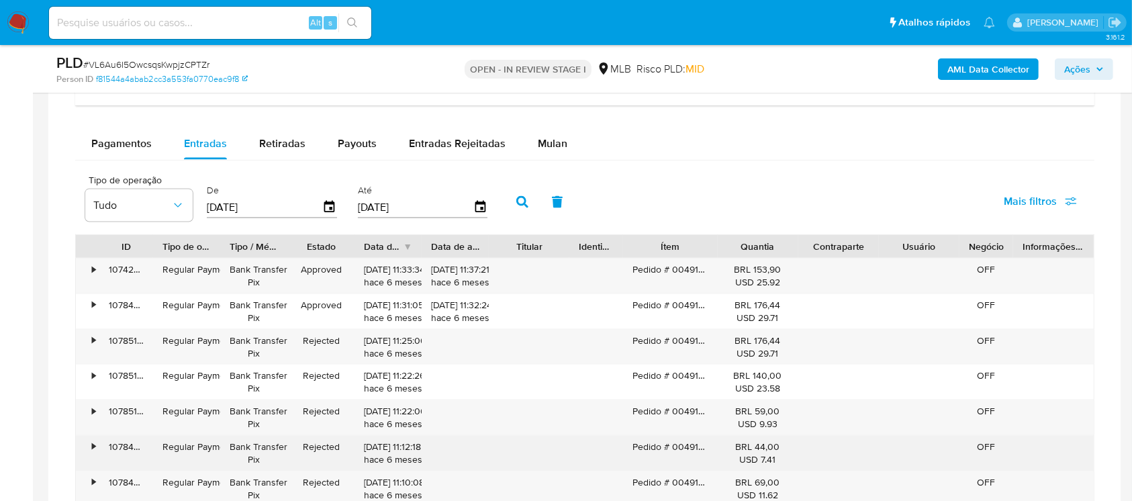
scroll to position [1774, 0]
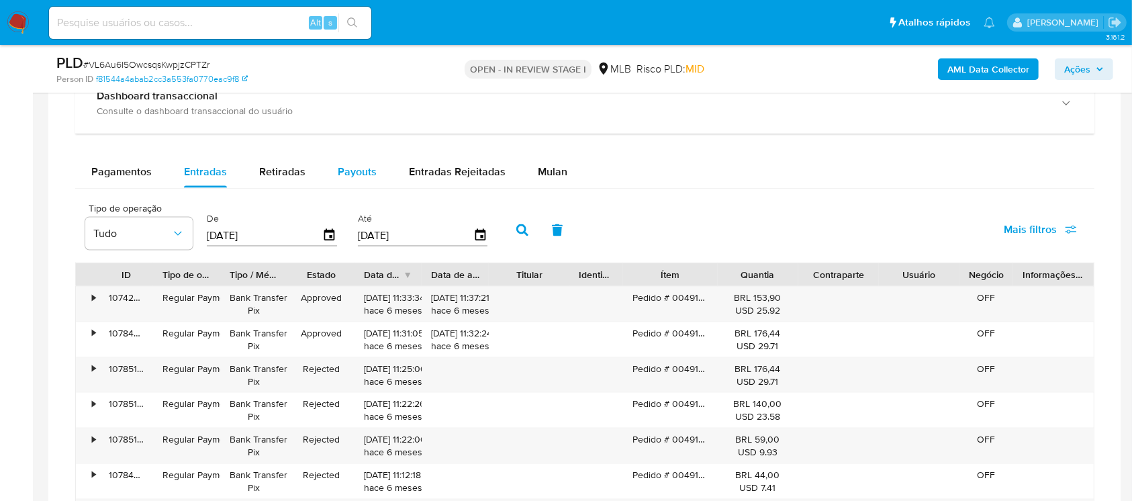
click at [344, 171] on span "Payouts" at bounding box center [357, 171] width 39 height 15
select select "10"
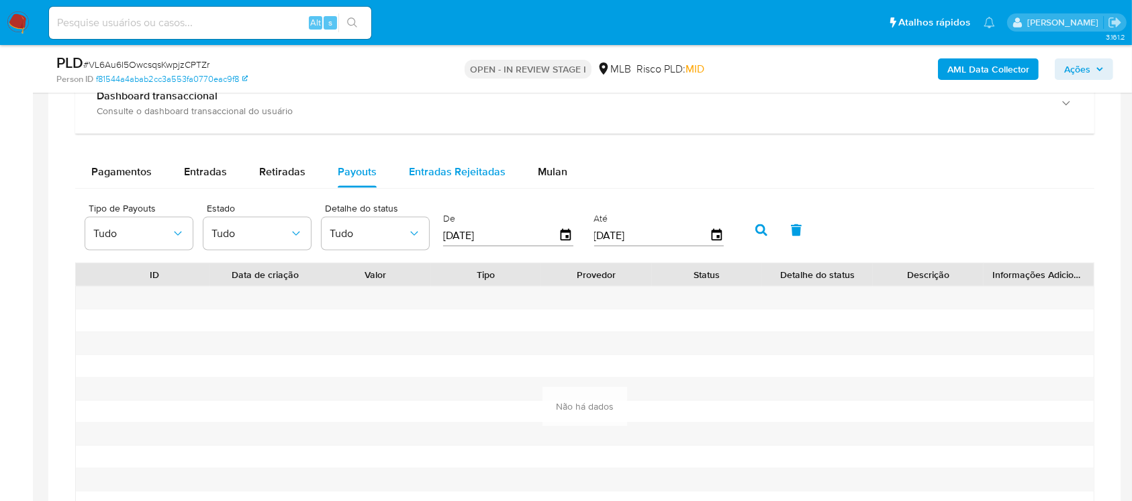
click at [430, 178] on span "Entradas Rejeitadas" at bounding box center [457, 171] width 97 height 15
select select "10"
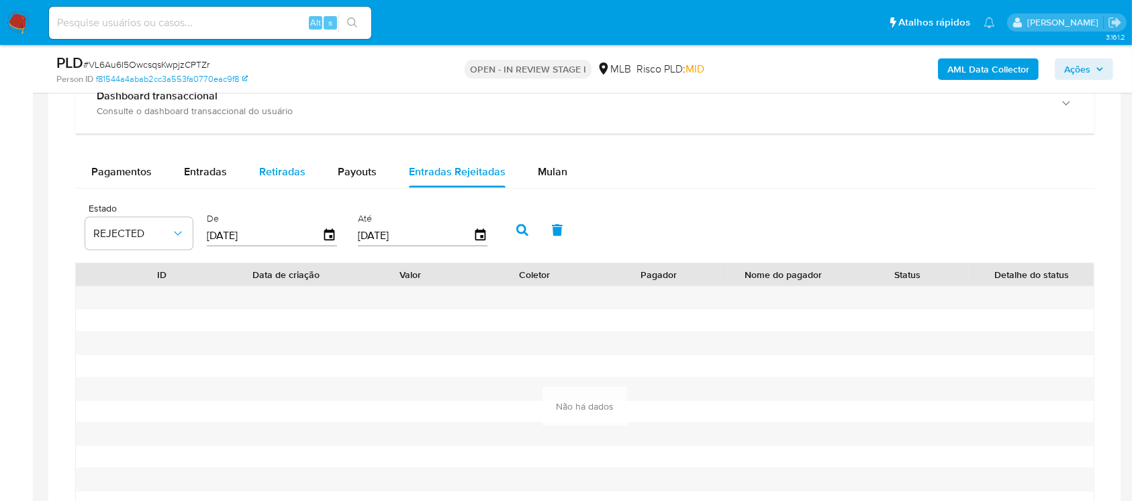
click at [281, 170] on span "Retiradas" at bounding box center [282, 171] width 46 height 15
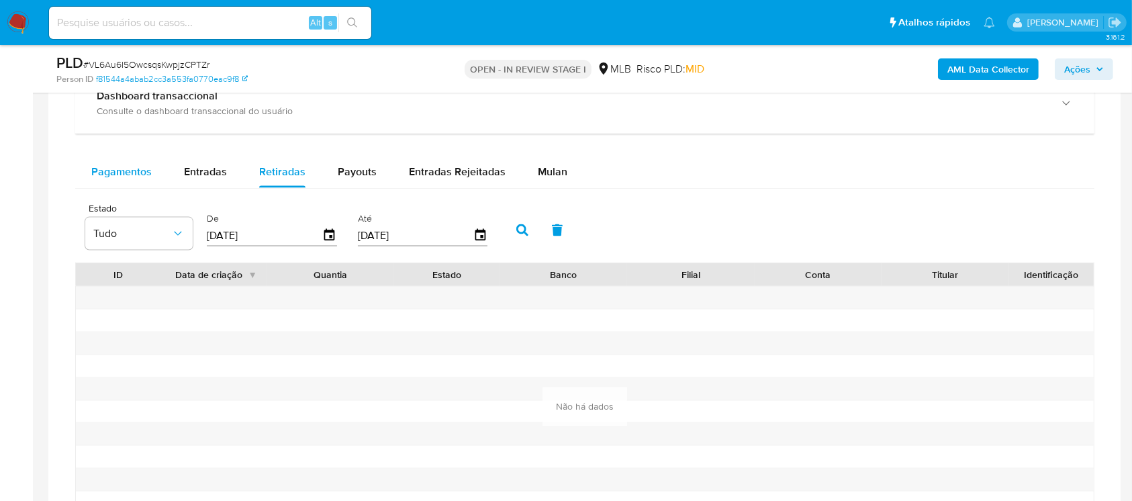
click at [116, 171] on span "Pagamentos" at bounding box center [121, 171] width 60 height 15
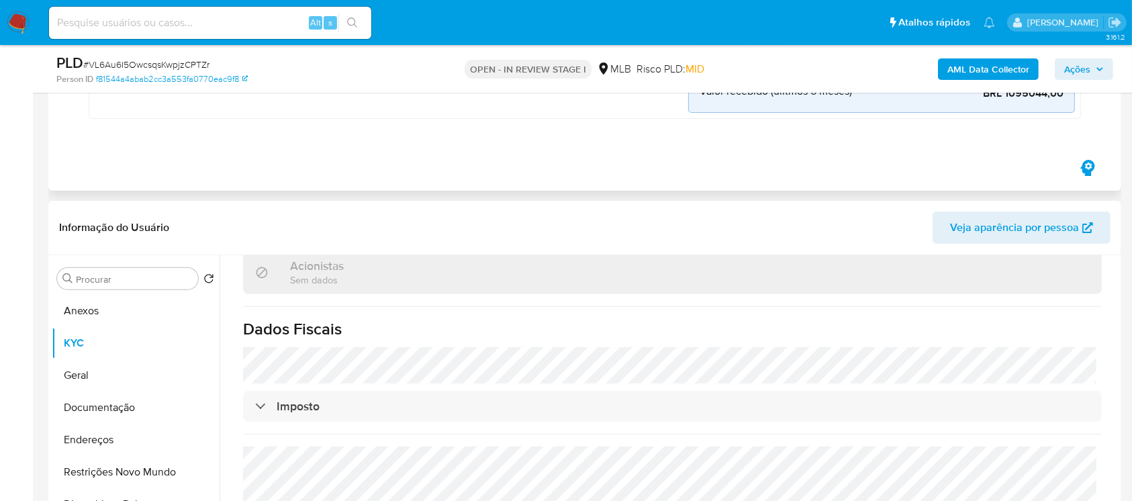
scroll to position [477, 0]
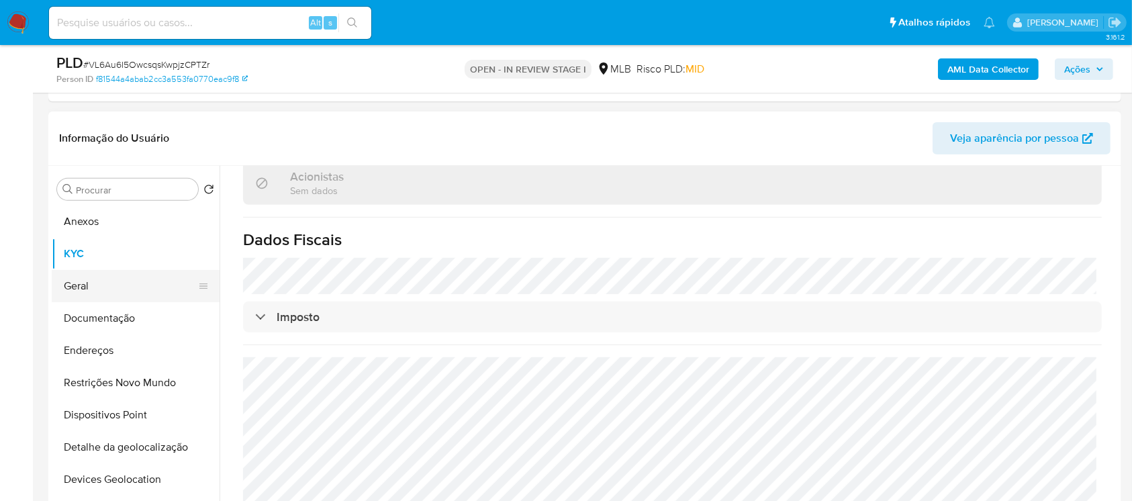
click at [79, 295] on button "Geral" at bounding box center [130, 286] width 157 height 32
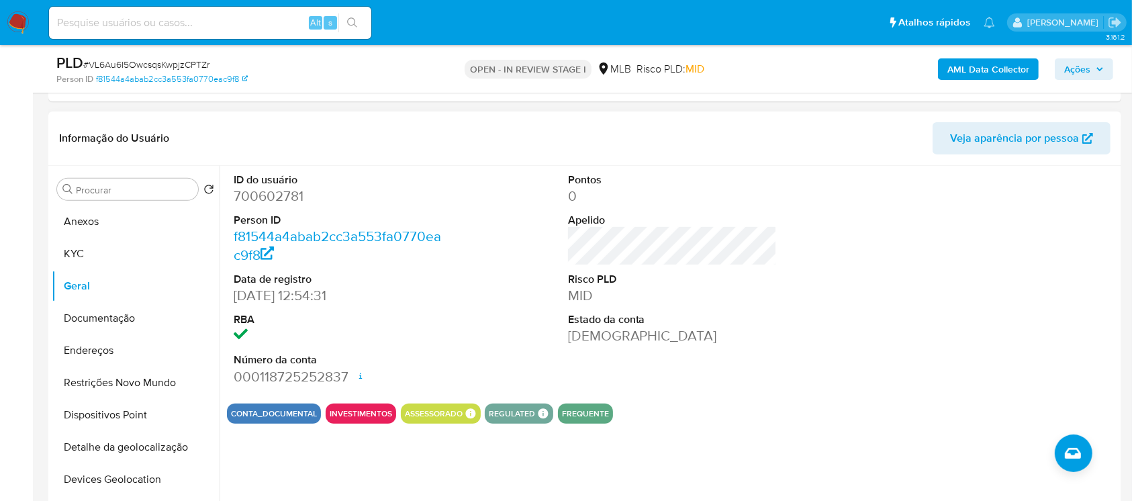
click at [257, 196] on dd "700602781" at bounding box center [339, 196] width 210 height 19
copy dd "700602781"
click at [96, 320] on button "Documentação" at bounding box center [130, 318] width 157 height 32
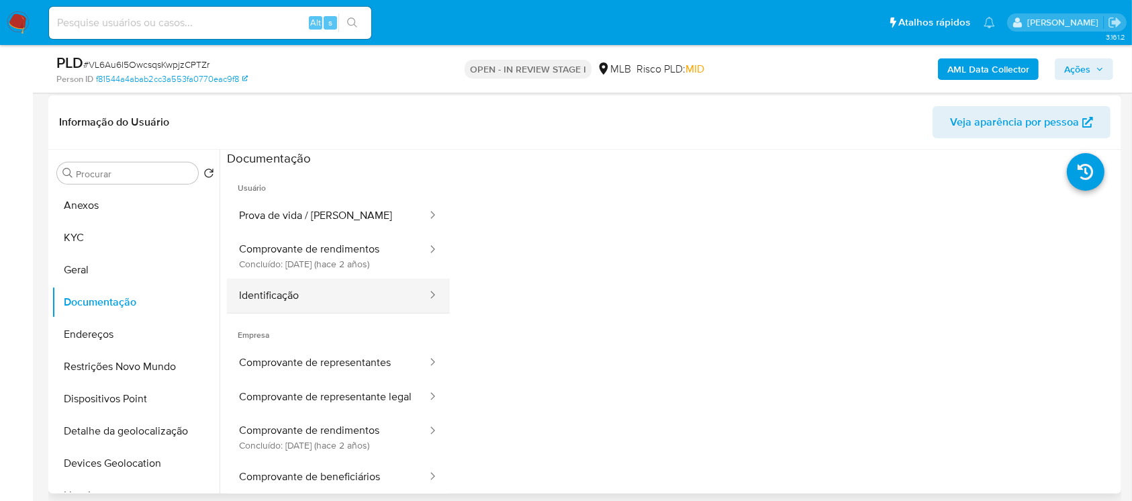
click at [278, 306] on button "Identificação" at bounding box center [327, 296] width 201 height 34
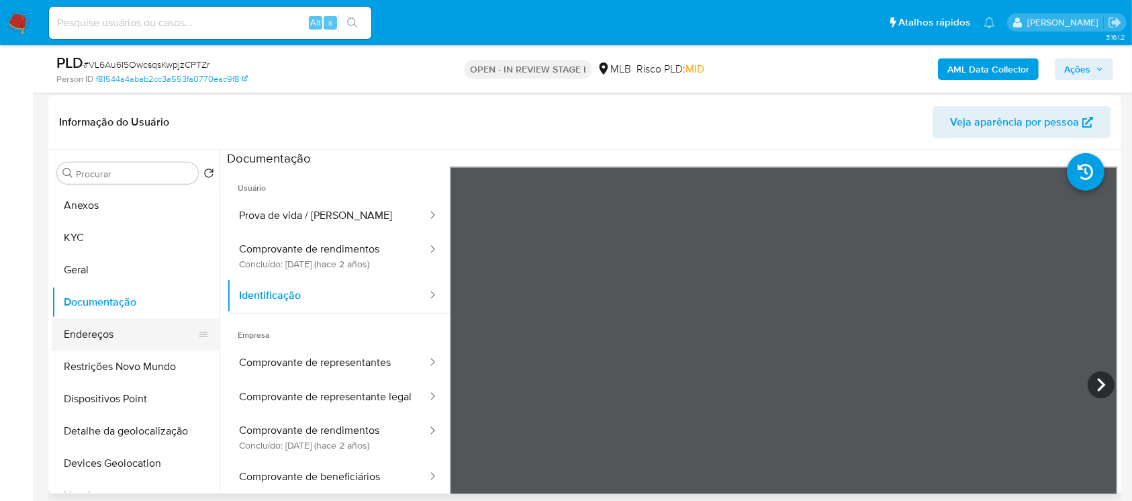
click at [75, 337] on button "Endereços" at bounding box center [130, 334] width 157 height 32
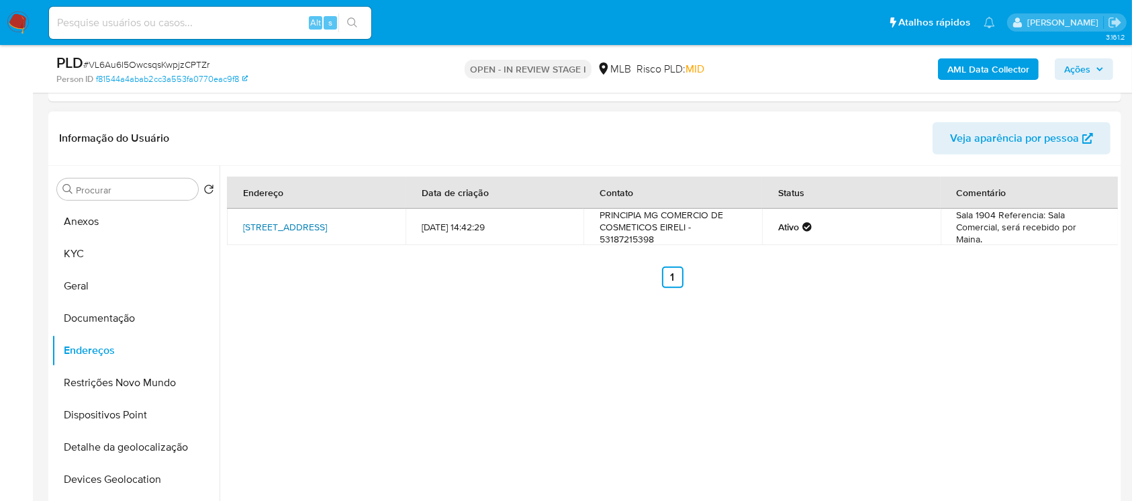
click at [284, 223] on link "Rua São Paulo 1071, Belo Horizonte, Minas Gerais, 30170907, Brasil 1071" at bounding box center [285, 226] width 84 height 13
click at [105, 385] on button "Restrições Novo Mundo" at bounding box center [130, 383] width 157 height 32
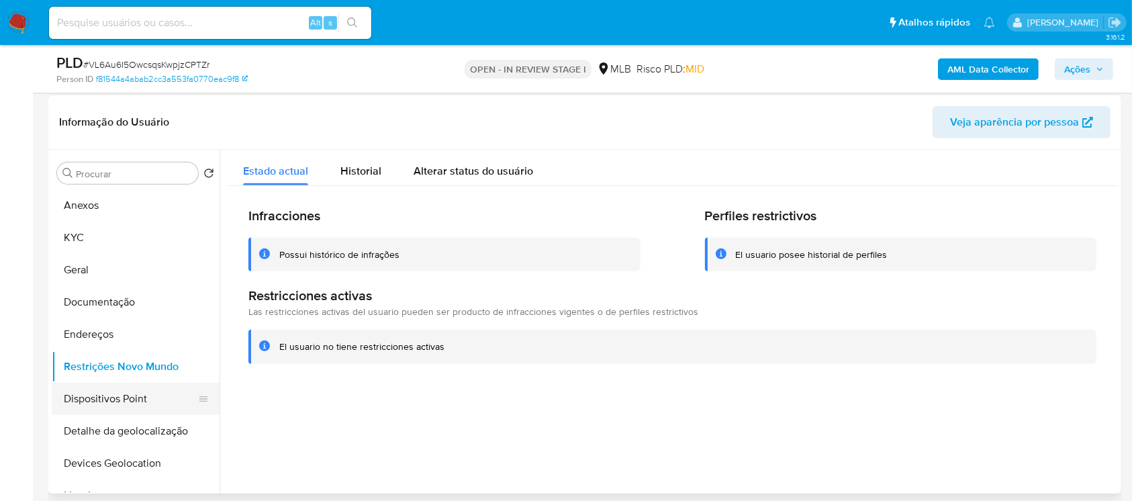
click at [95, 403] on button "Dispositivos Point" at bounding box center [130, 399] width 157 height 32
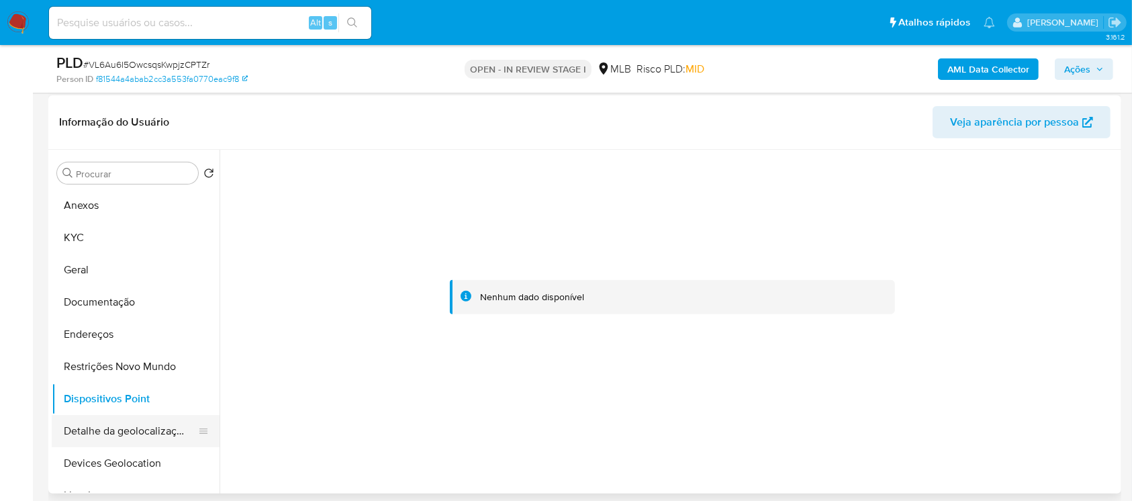
click at [95, 434] on button "Detalhe da geolocalização" at bounding box center [130, 431] width 157 height 32
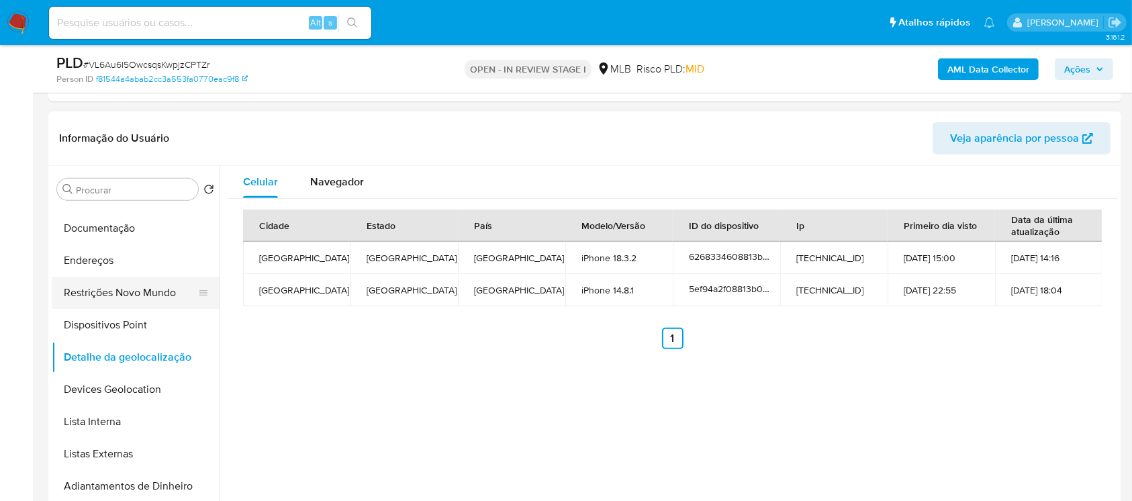
scroll to position [119, 0]
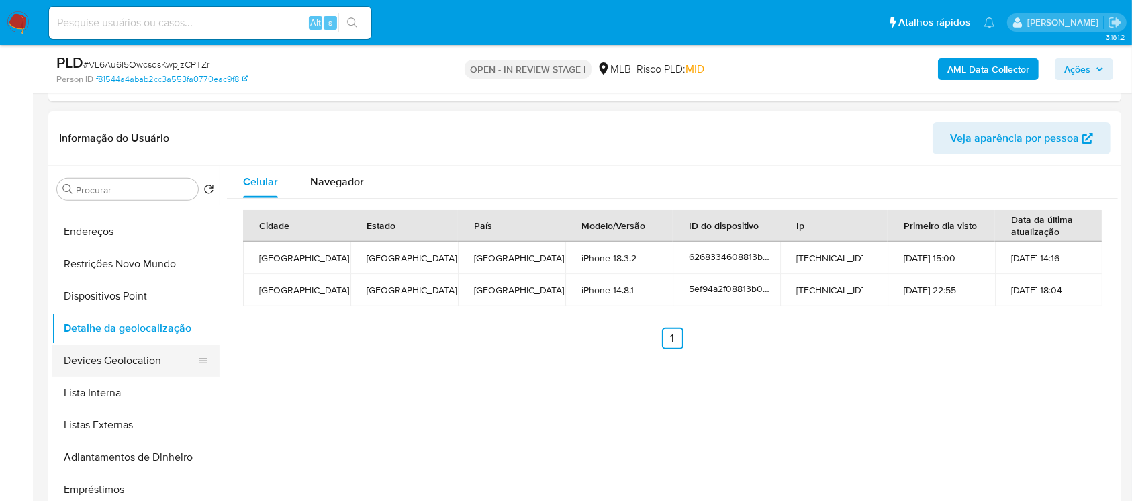
click at [107, 365] on button "Devices Geolocation" at bounding box center [130, 360] width 157 height 32
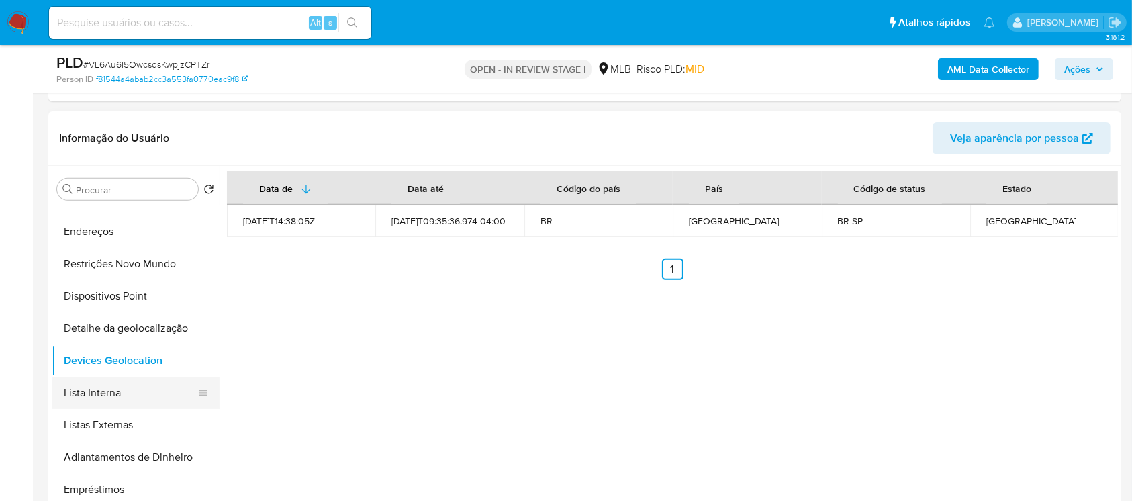
click at [89, 400] on button "Lista Interna" at bounding box center [130, 393] width 157 height 32
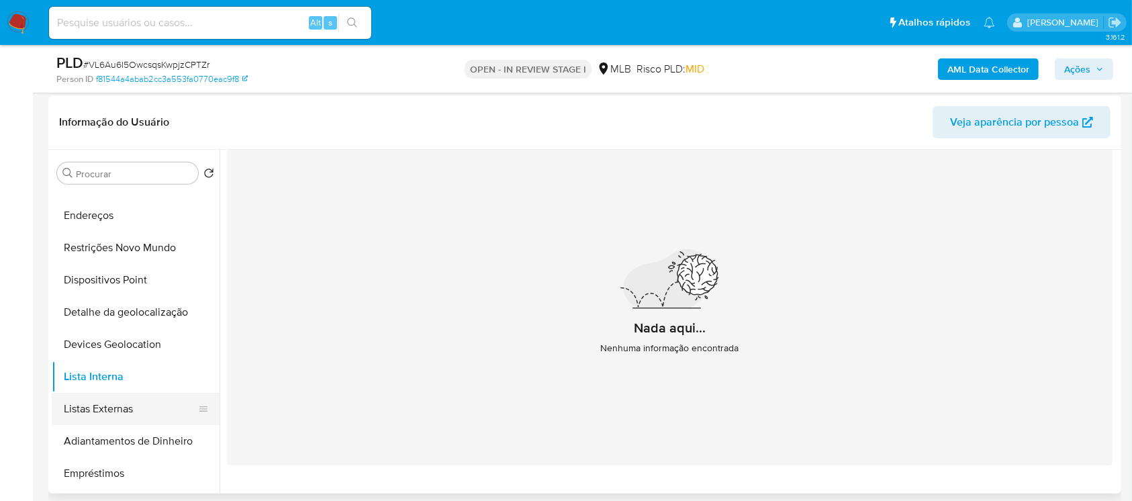
click at [89, 416] on button "Listas Externas" at bounding box center [130, 409] width 157 height 32
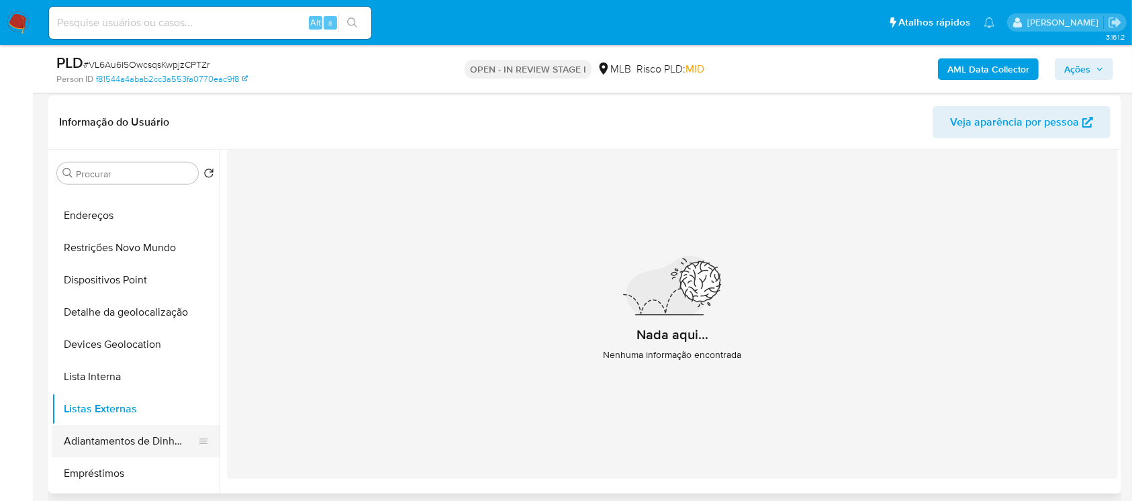
click at [86, 443] on button "Adiantamentos de Dinheiro" at bounding box center [130, 441] width 157 height 32
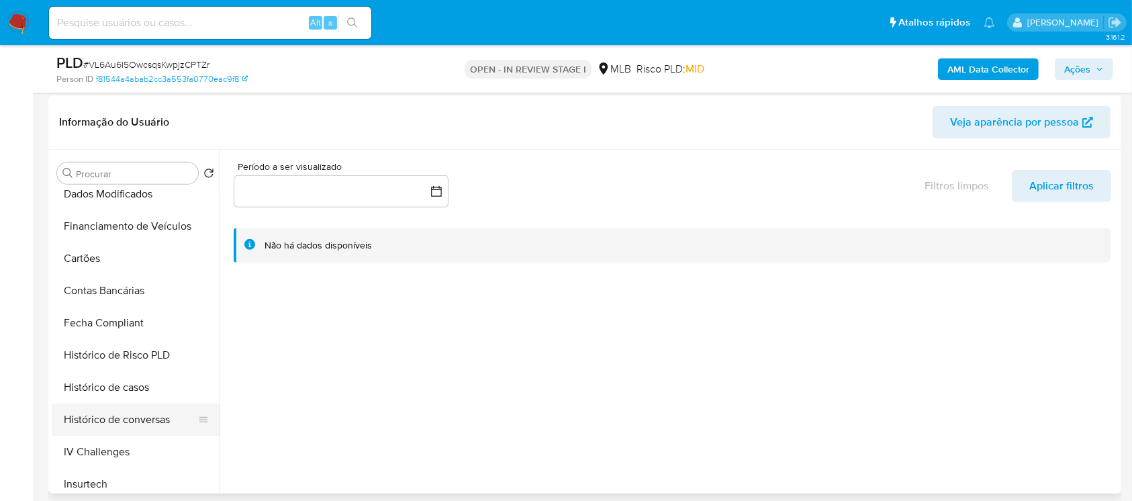
scroll to position [477, 0]
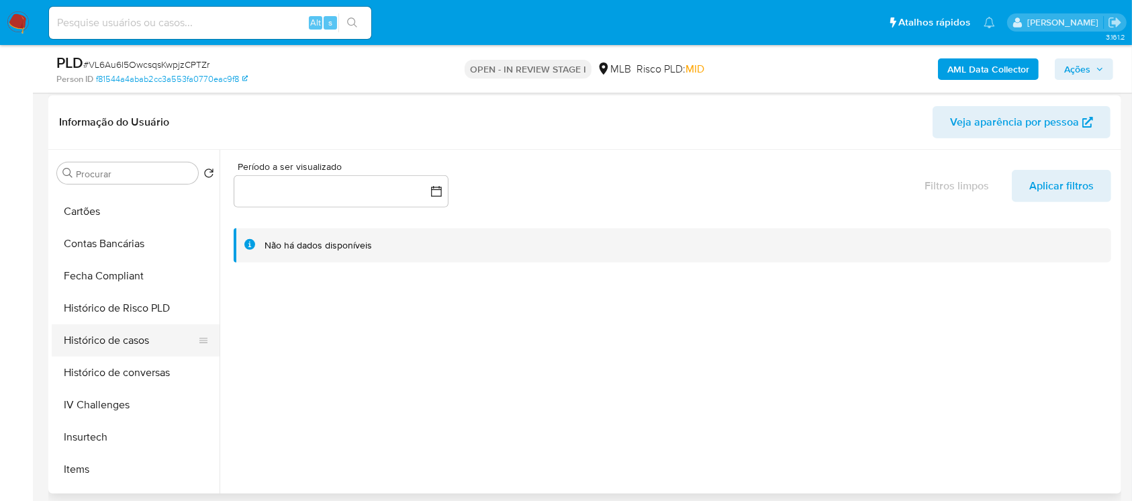
click at [75, 344] on button "Histórico de casos" at bounding box center [130, 340] width 157 height 32
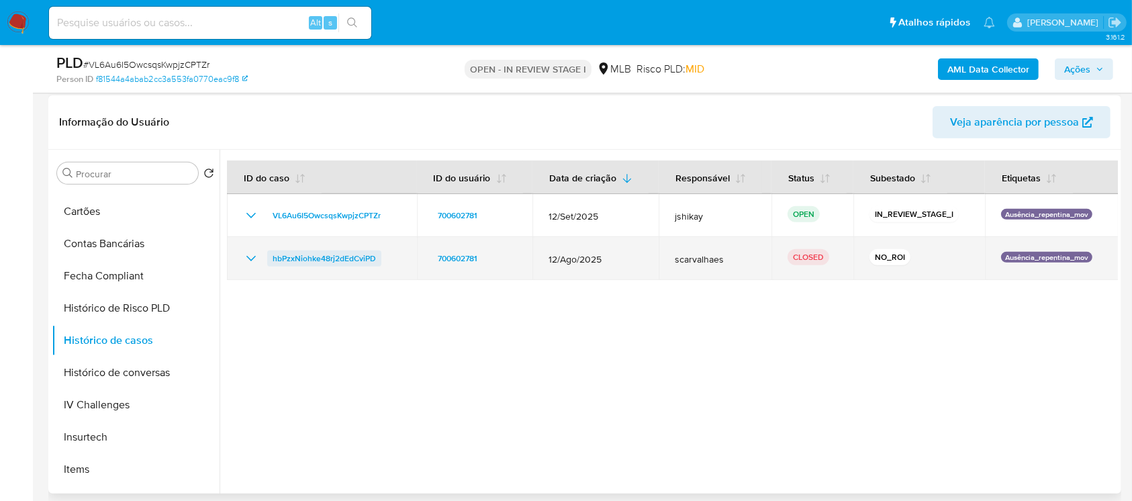
click at [331, 260] on span "hbPzxNiohke48rj2dEdCviPD" at bounding box center [324, 258] width 103 height 16
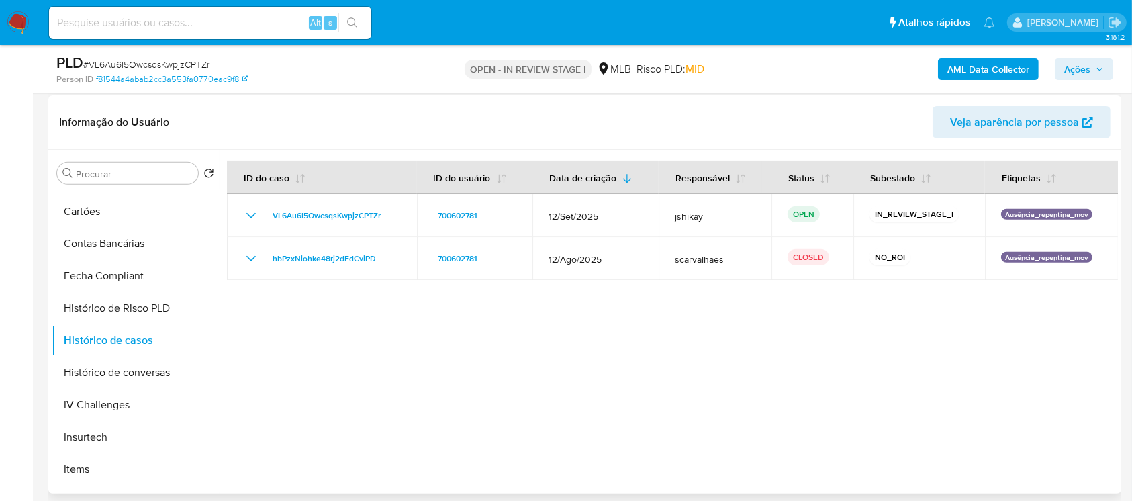
click at [500, 407] on div at bounding box center [669, 322] width 899 height 344
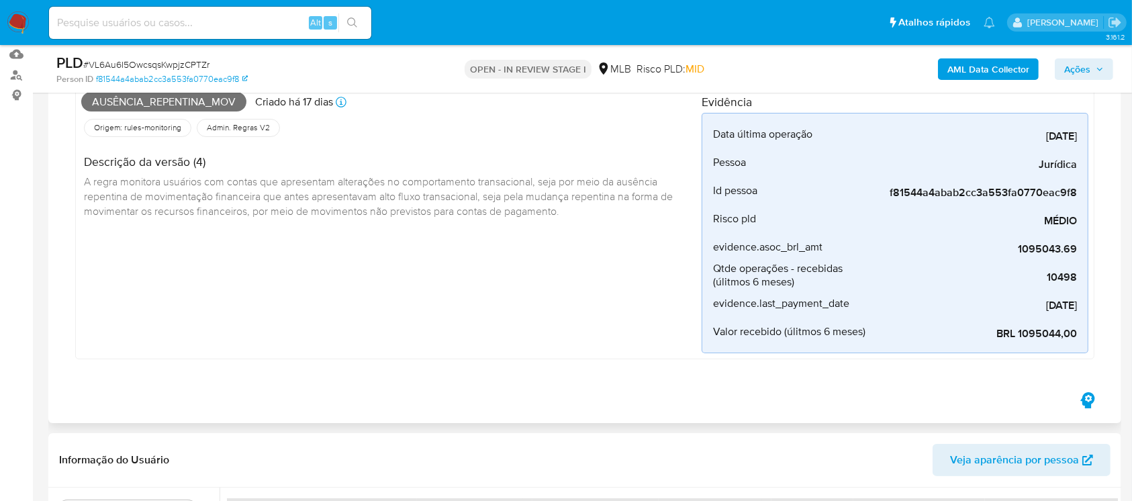
scroll to position [0, 0]
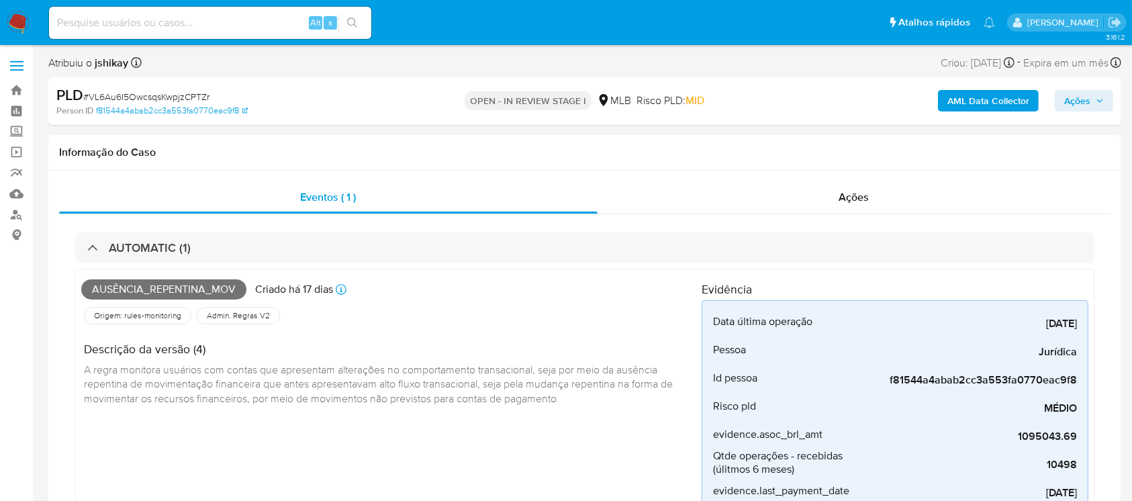
click at [124, 95] on span "# VL6Au6I5OwcsqsKwpjzCPTZr" at bounding box center [146, 96] width 126 height 13
copy span "VL6Au6I5OwcsqsKwpjzCPTZr"
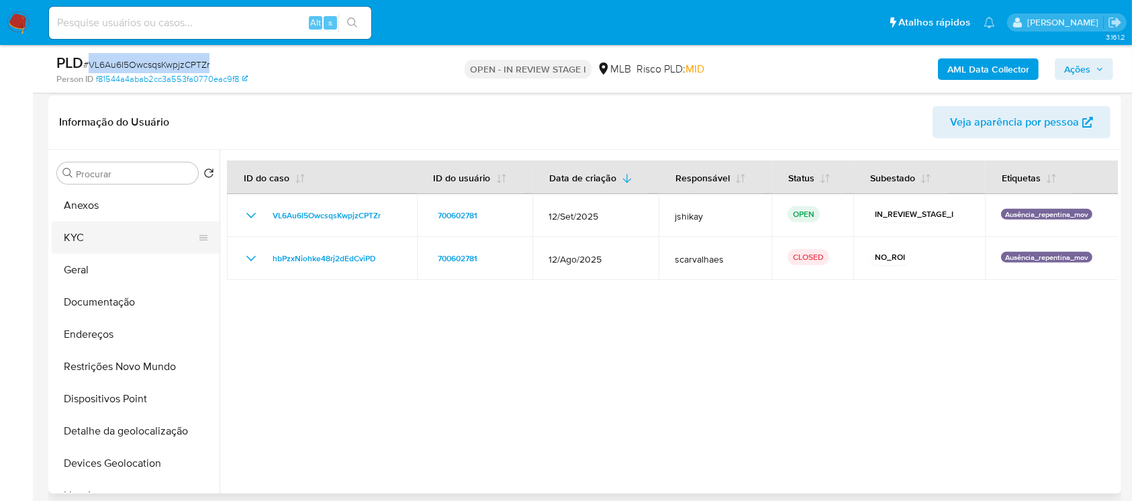
click at [68, 240] on button "KYC" at bounding box center [130, 238] width 157 height 32
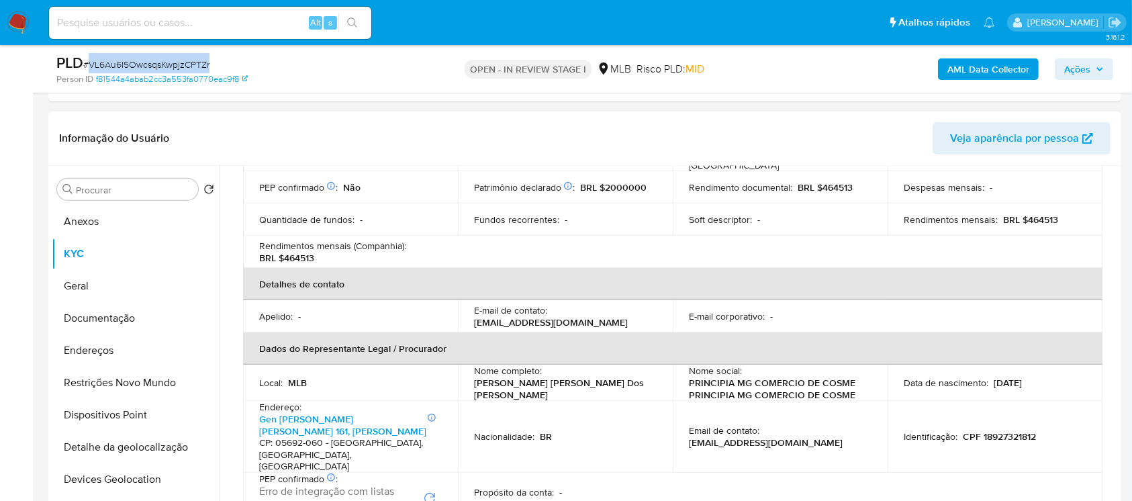
scroll to position [358, 0]
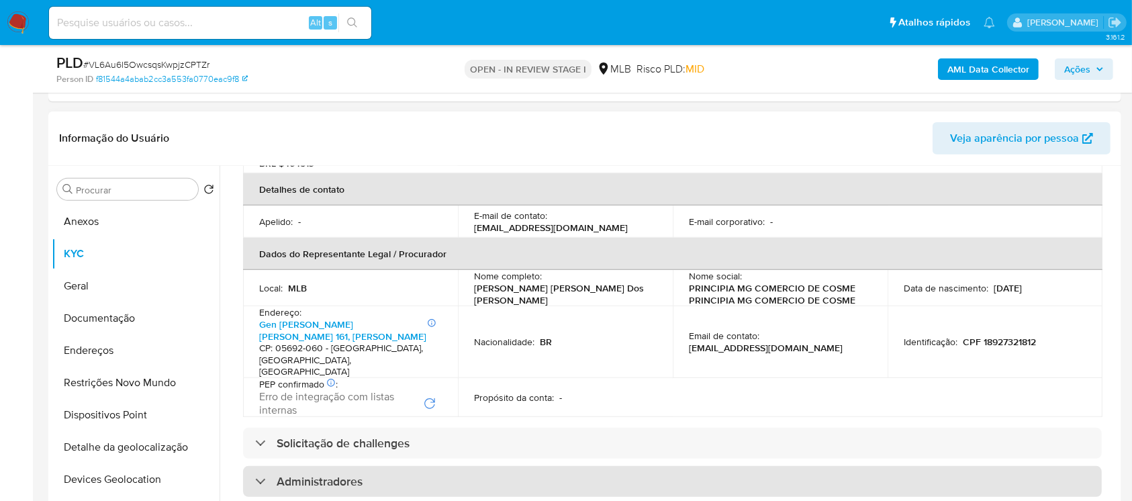
click at [407, 466] on div "Administradores" at bounding box center [672, 481] width 859 height 31
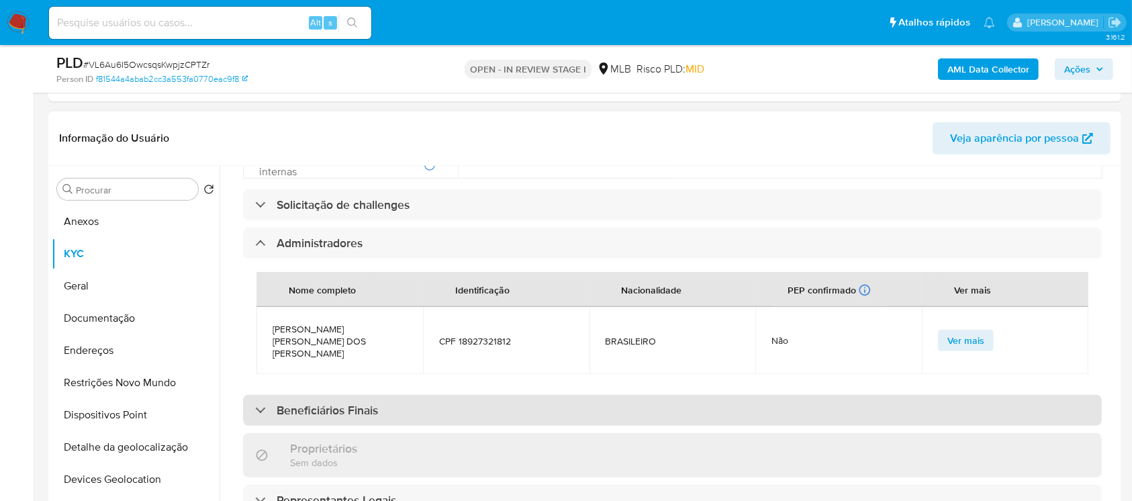
click at [382, 395] on div "Beneficiários Finais" at bounding box center [672, 410] width 859 height 31
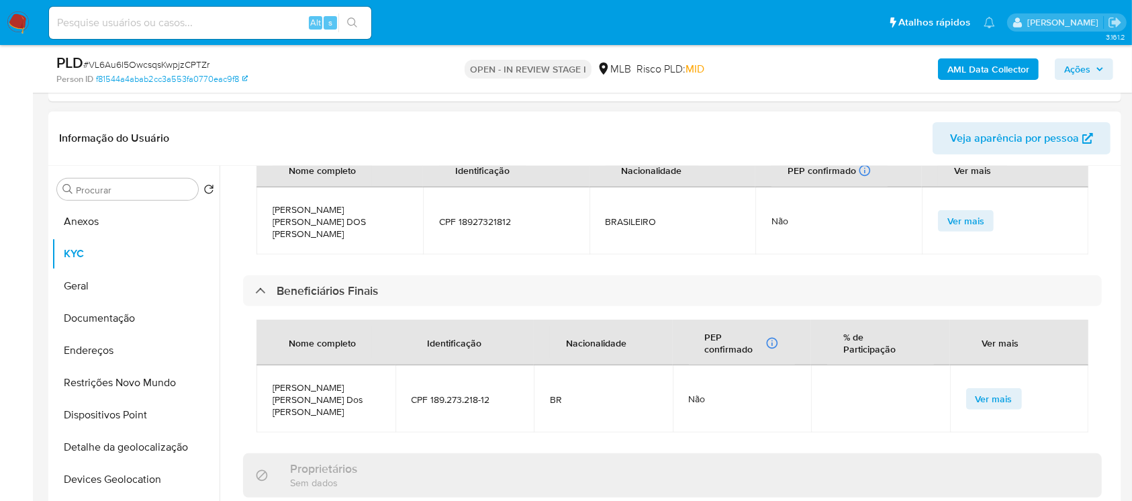
scroll to position [835, 0]
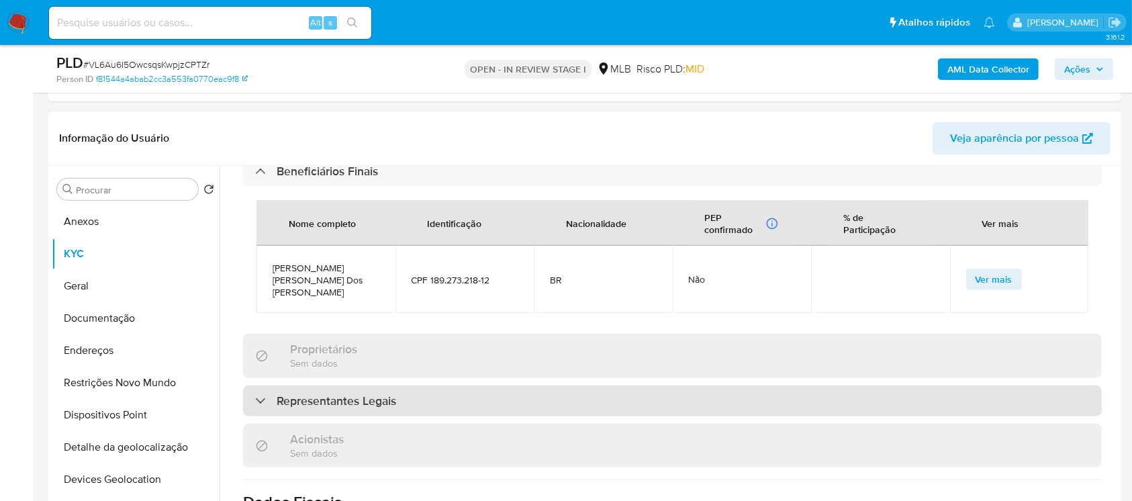
click at [358, 394] on h3 "Representantes Legais" at bounding box center [337, 401] width 120 height 15
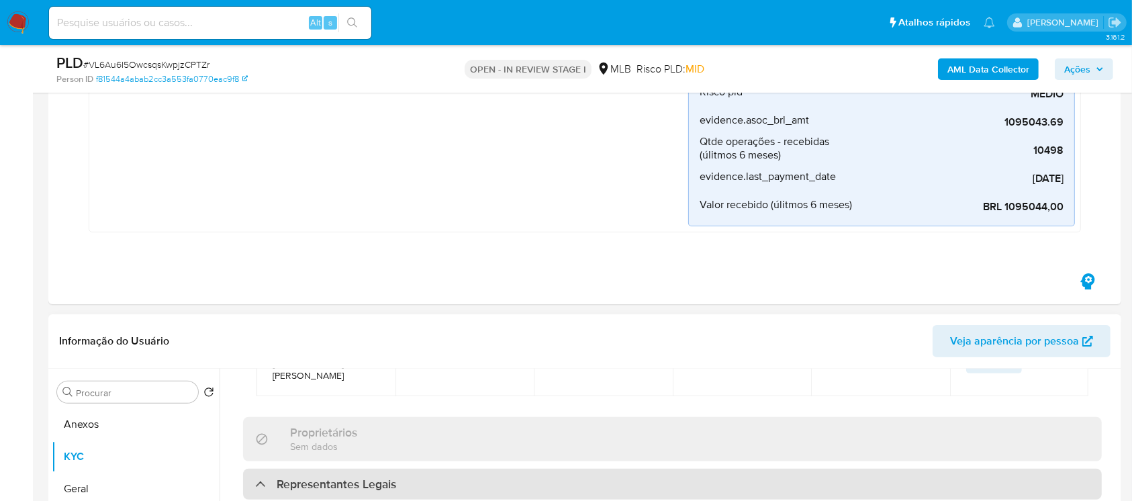
scroll to position [358, 0]
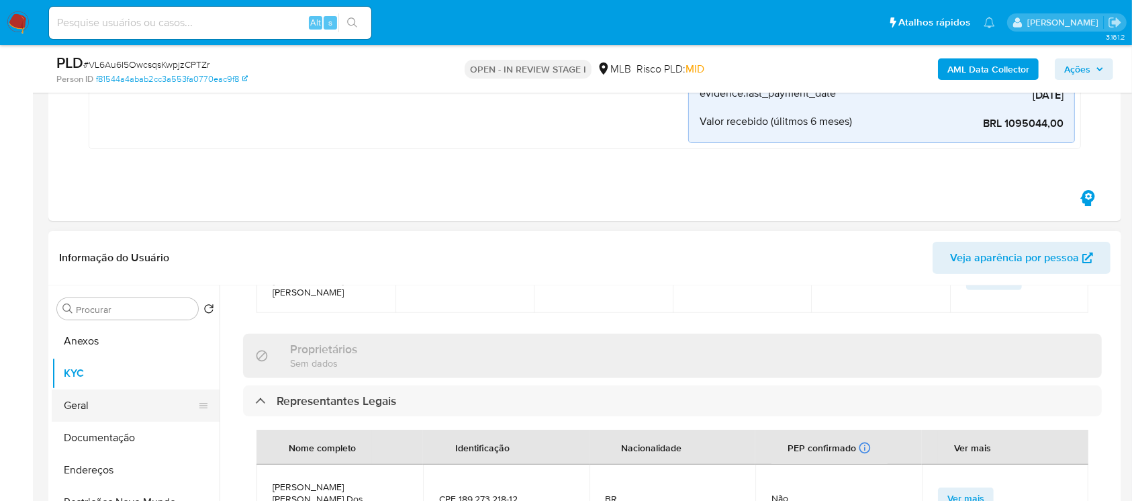
click at [86, 408] on button "Geral" at bounding box center [130, 405] width 157 height 32
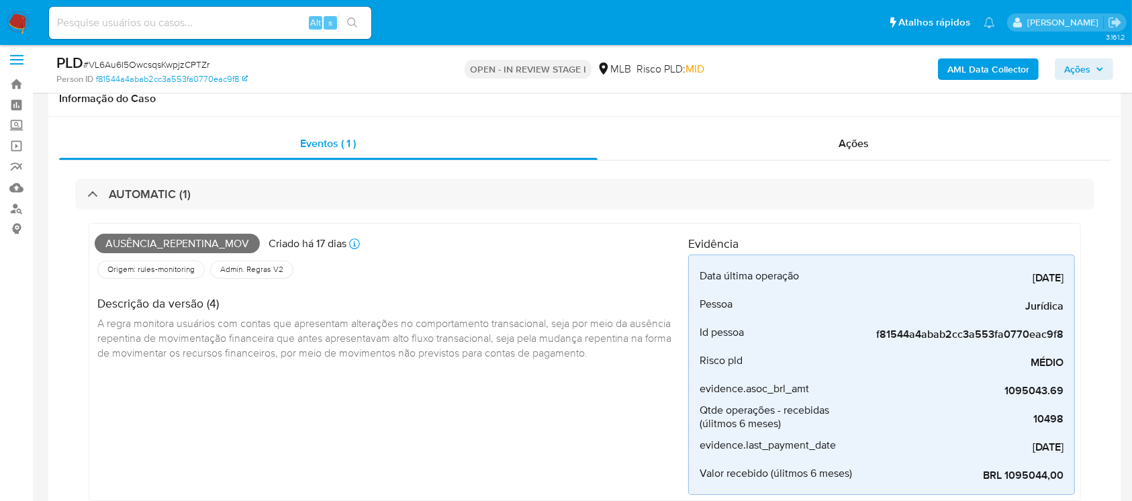
scroll to position [0, 0]
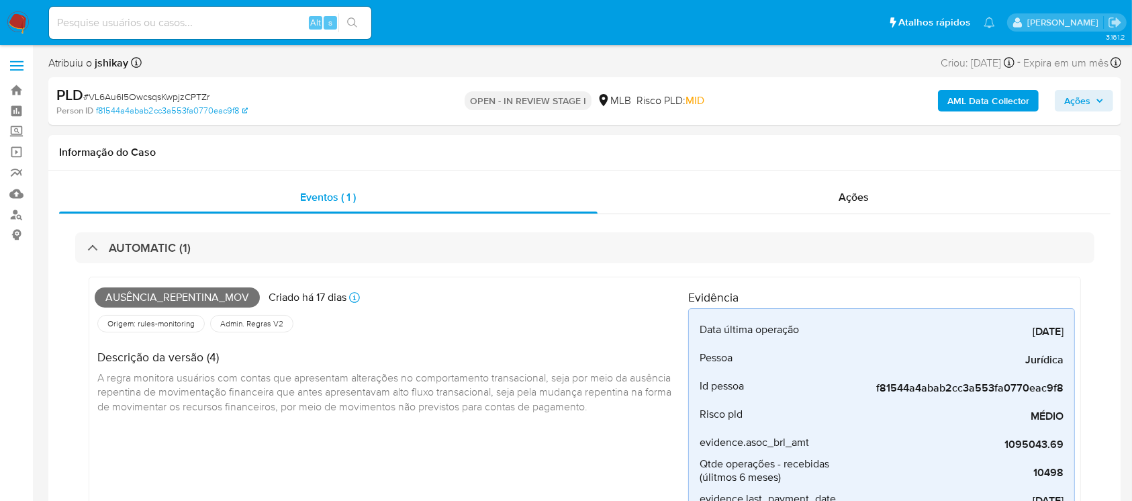
click at [130, 95] on span "# VL6Au6I5OwcsqsKwpjzCPTZr" at bounding box center [146, 96] width 126 height 13
copy span "VL6Au6I5OwcsqsKwpjzCPTZr"
click at [19, 19] on img at bounding box center [18, 22] width 23 height 23
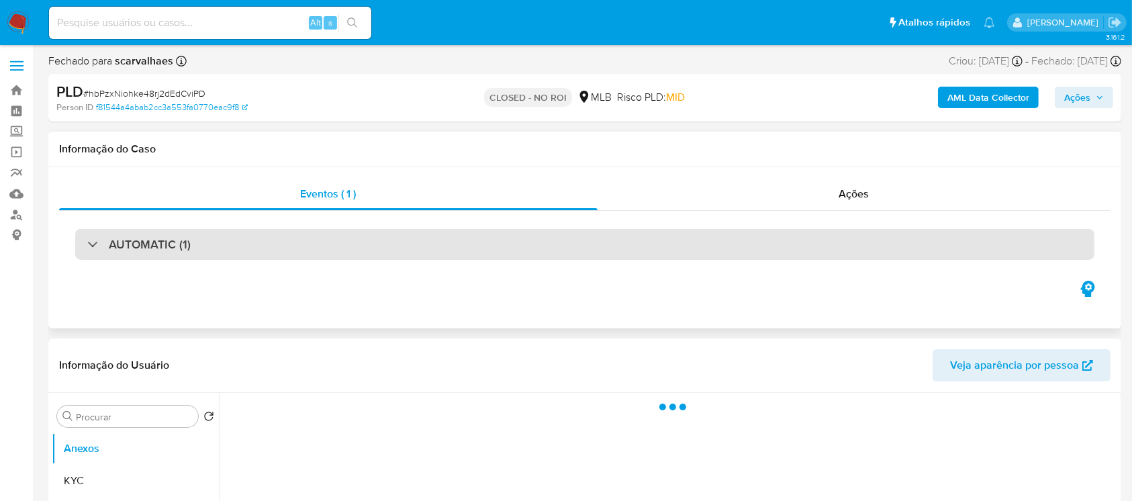
click at [107, 249] on div "AUTOMATIC (1)" at bounding box center [138, 244] width 103 height 15
select select "10"
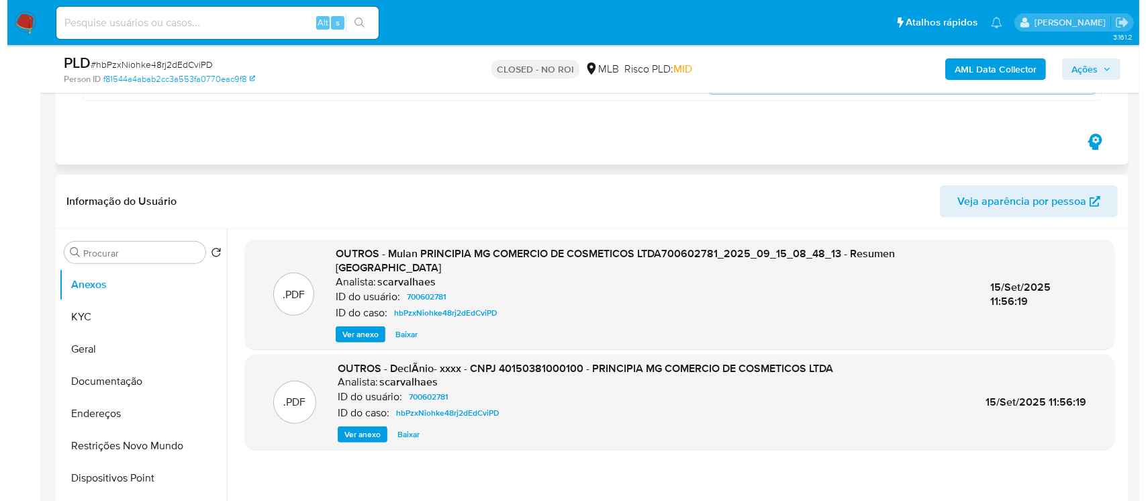
scroll to position [477, 0]
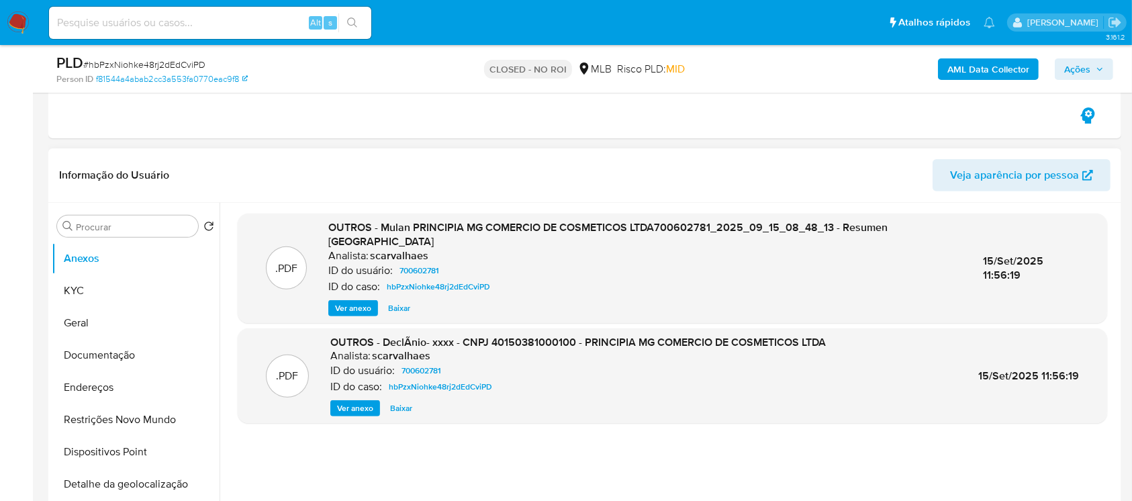
click at [357, 302] on span "Ver anexo" at bounding box center [353, 308] width 36 height 13
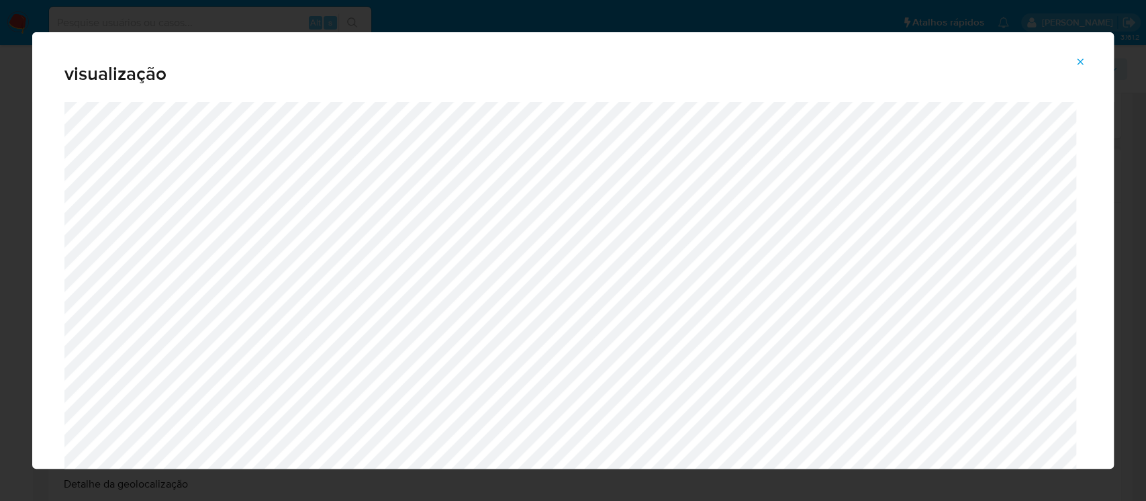
click at [1077, 66] on icon "Attachment preview" at bounding box center [1080, 61] width 11 height 11
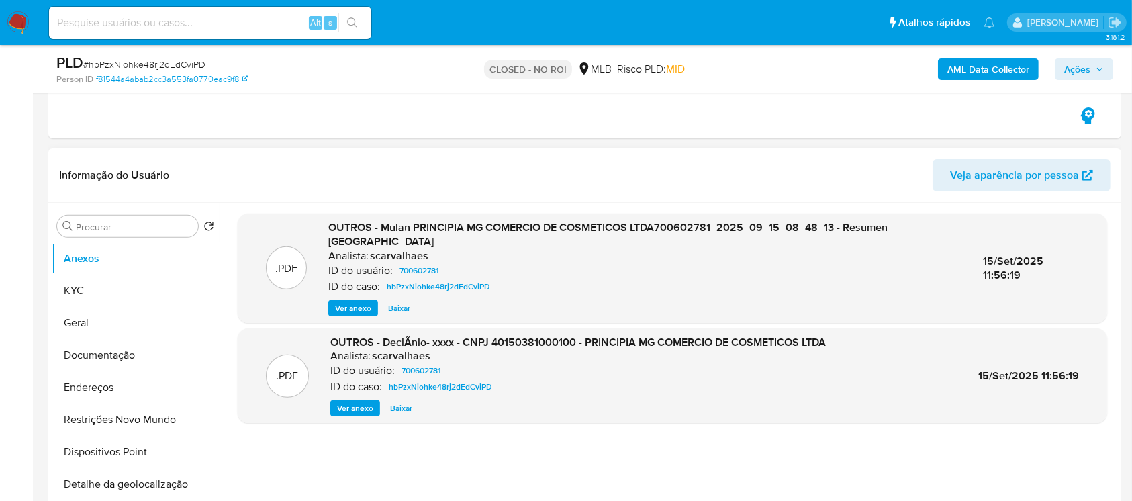
click at [355, 402] on span "Ver anexo" at bounding box center [355, 408] width 36 height 13
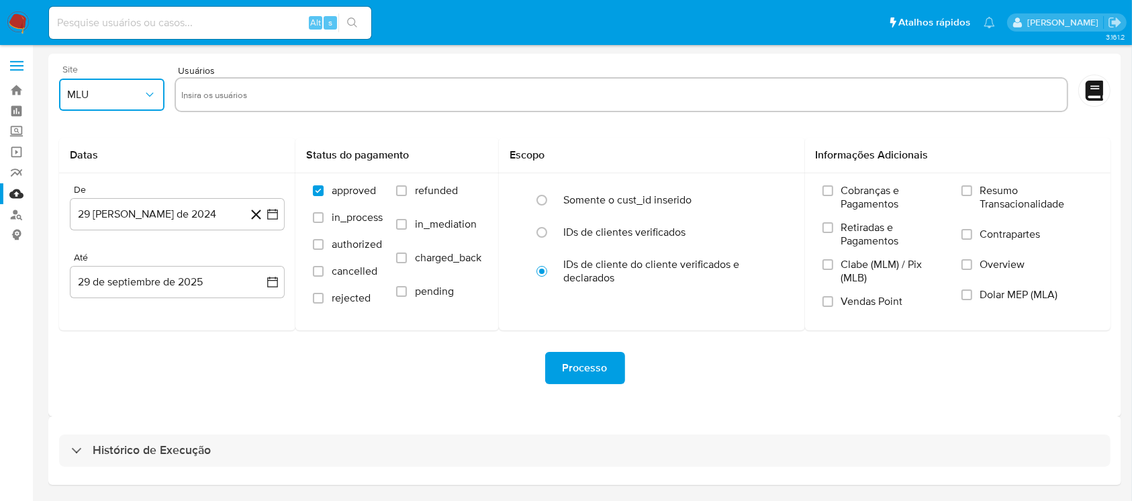
click at [152, 95] on icon "button" at bounding box center [149, 94] width 13 height 13
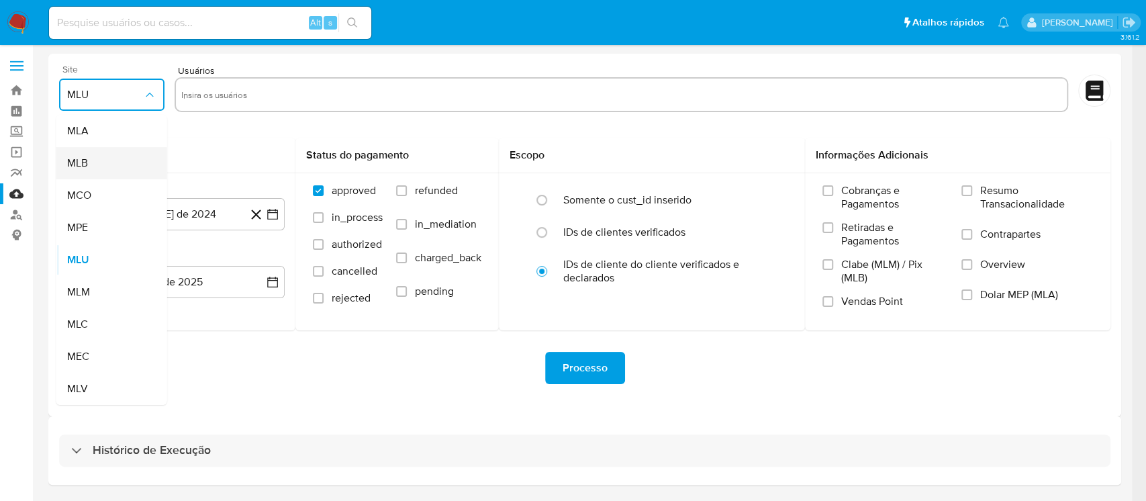
click at [85, 166] on span "MLB" at bounding box center [77, 162] width 21 height 13
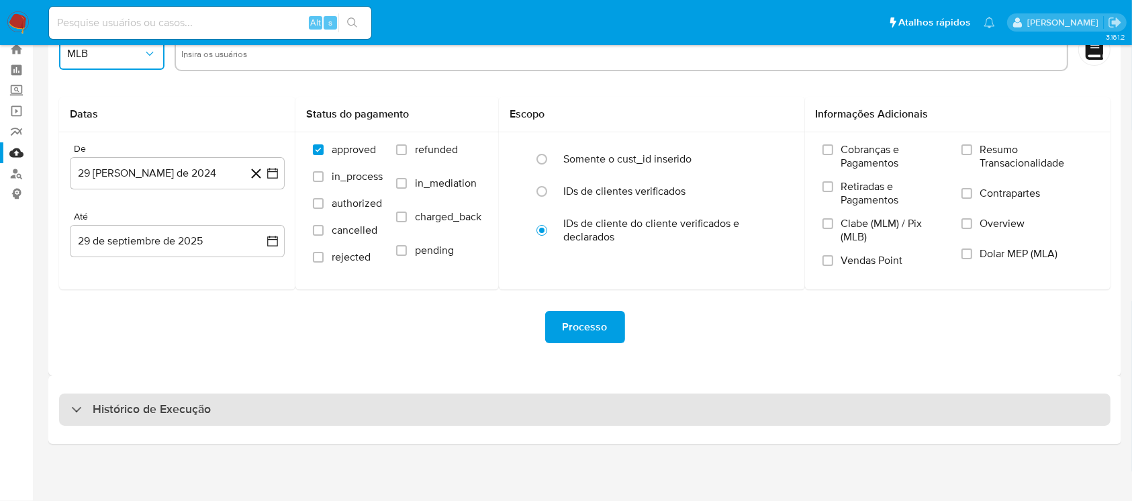
click at [389, 398] on div "Histórico de Execução" at bounding box center [585, 410] width 1052 height 32
select select "10"
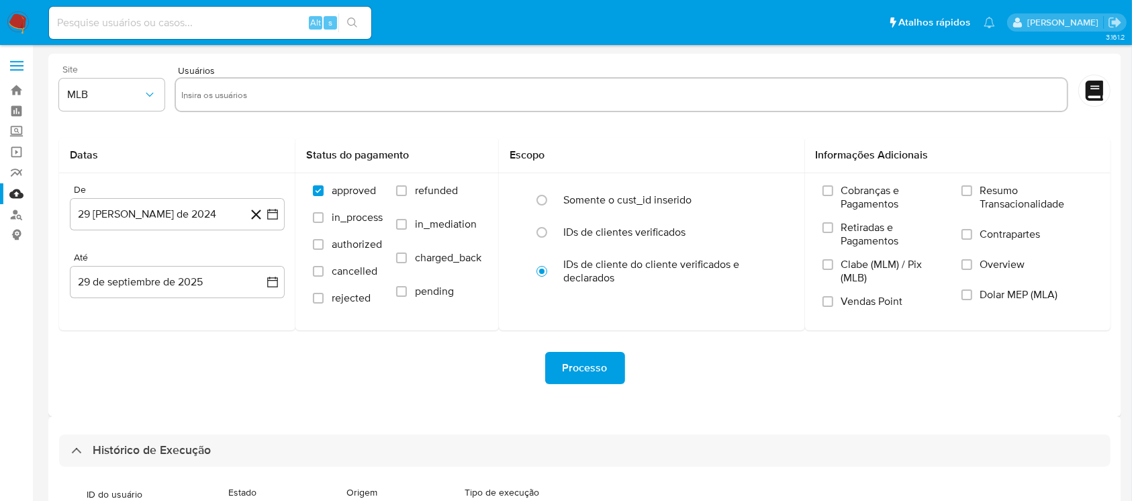
click at [7, 16] on img at bounding box center [18, 22] width 23 height 23
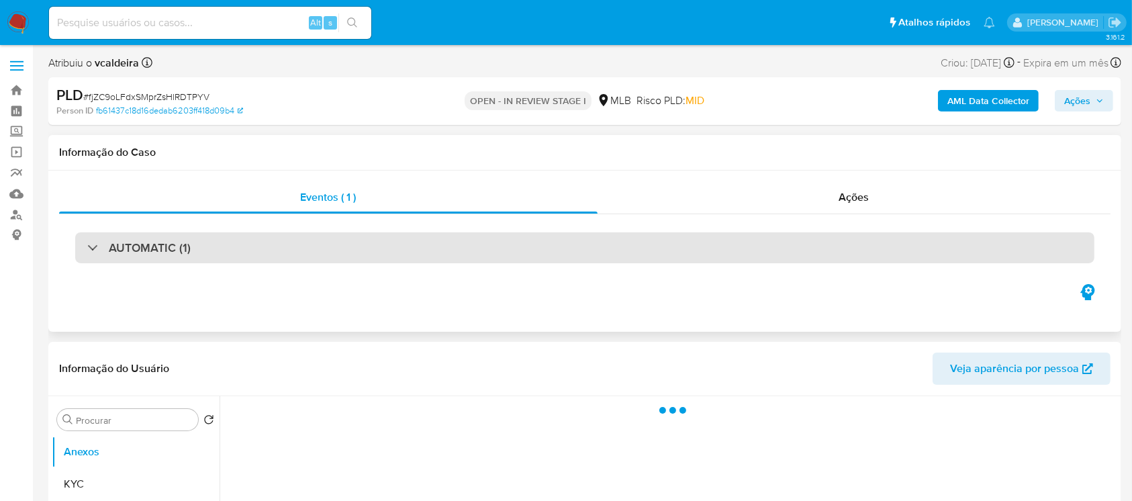
click at [96, 252] on div "AUTOMATIC (1)" at bounding box center [138, 247] width 103 height 15
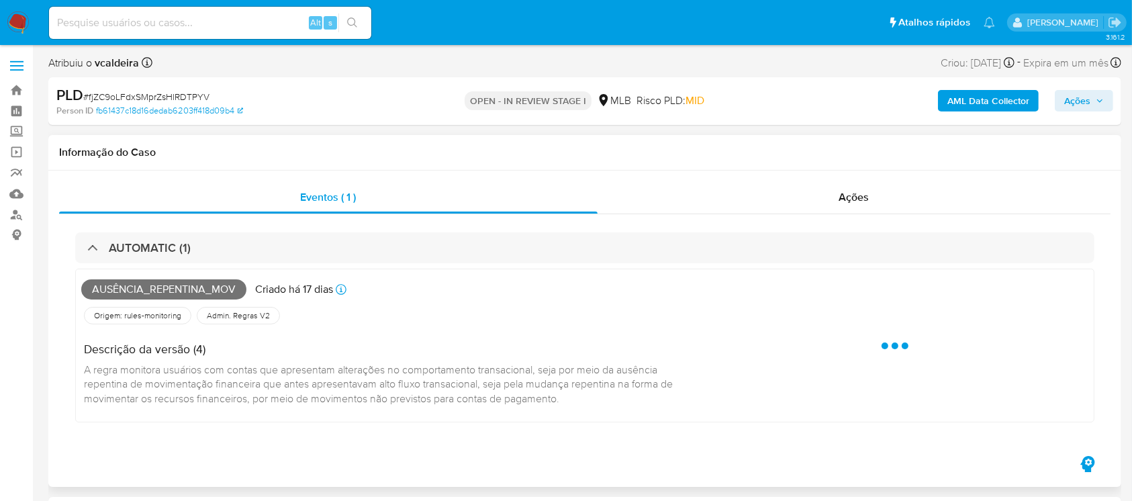
select select "10"
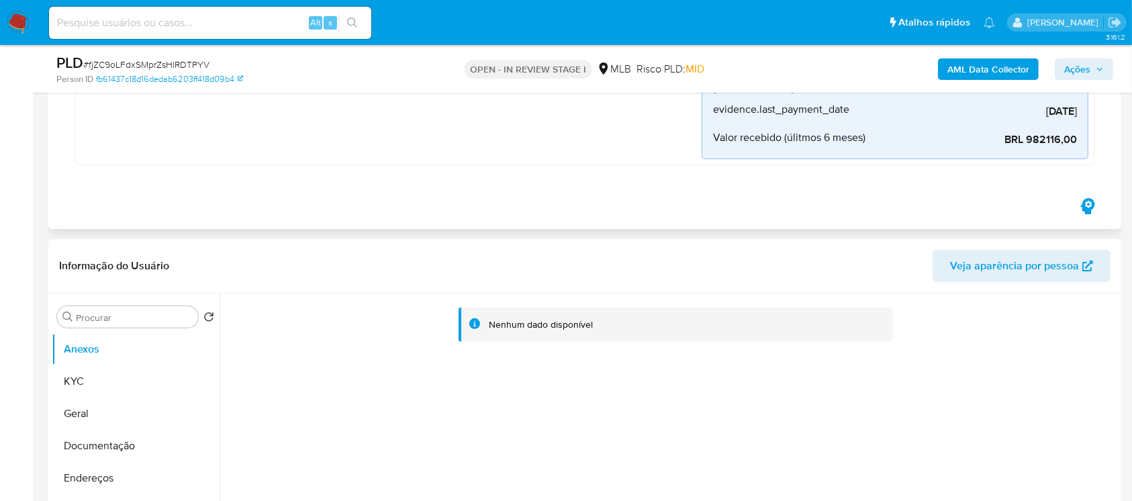
scroll to position [358, 0]
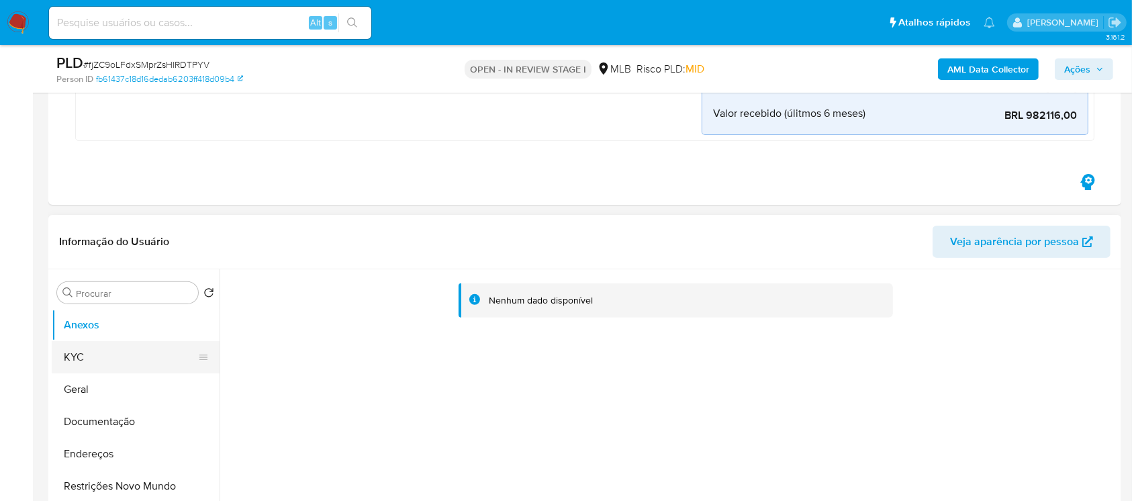
click at [86, 352] on button "KYC" at bounding box center [130, 357] width 157 height 32
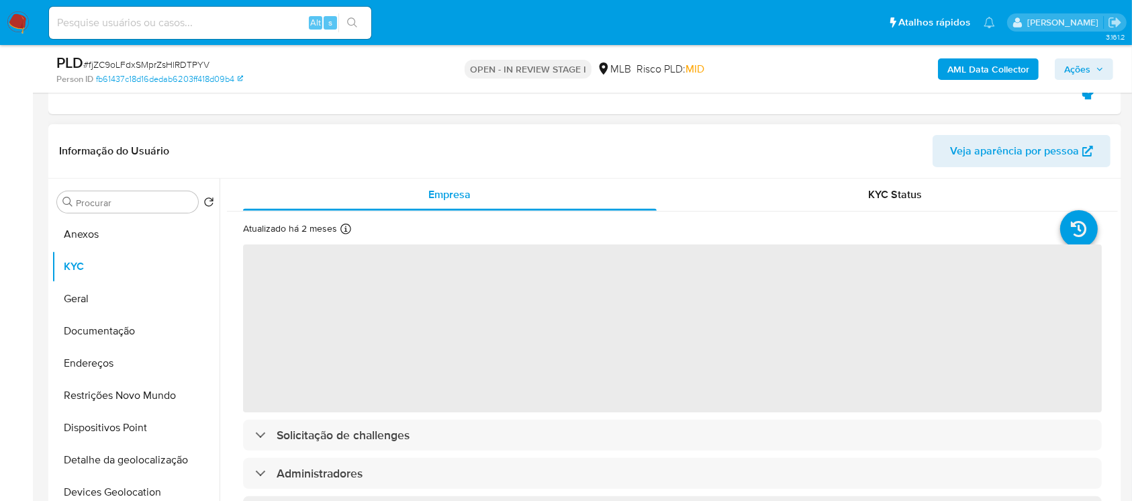
scroll to position [477, 0]
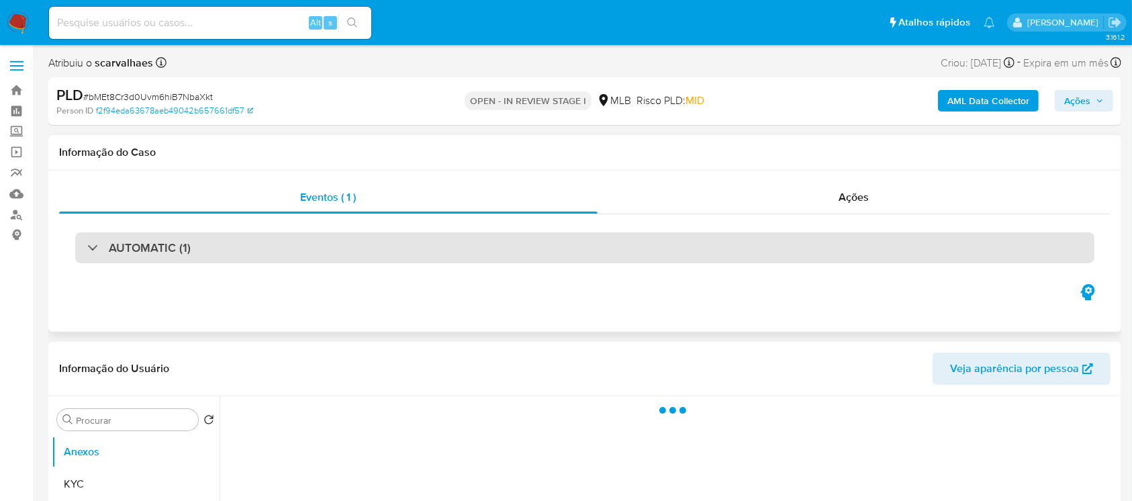
click at [97, 252] on div "AUTOMATIC (1)" at bounding box center [138, 247] width 103 height 15
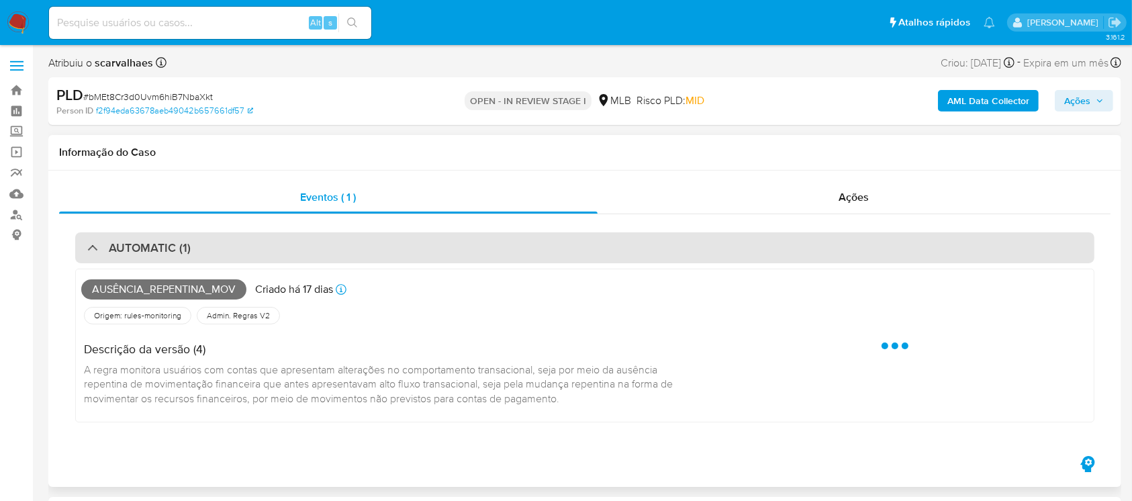
select select "10"
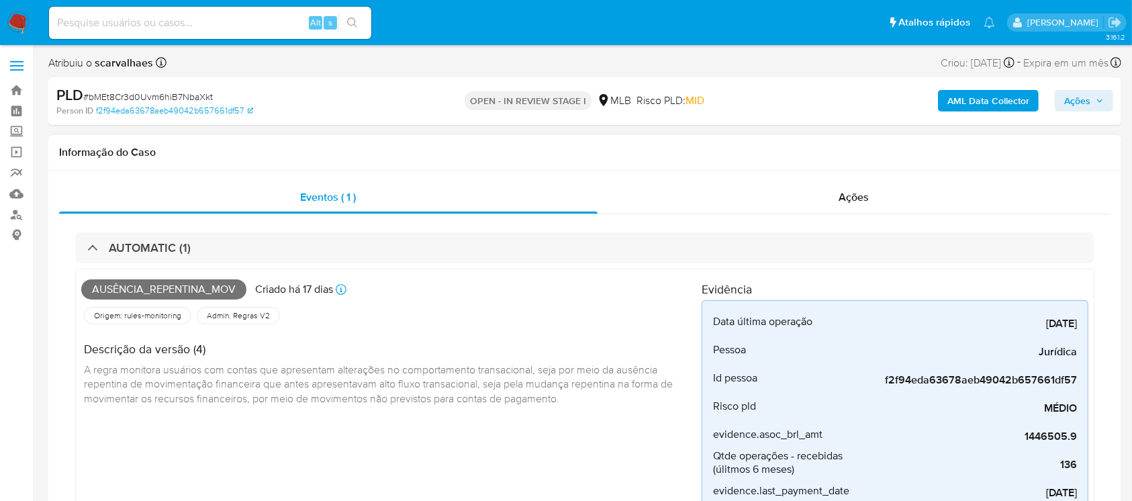
scroll to position [119, 0]
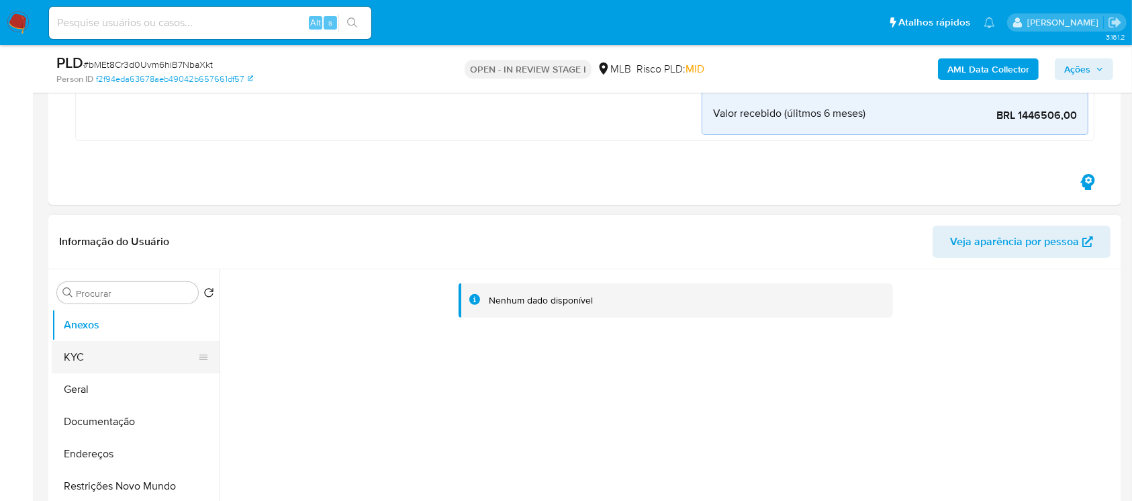
click at [91, 361] on button "KYC" at bounding box center [130, 357] width 157 height 32
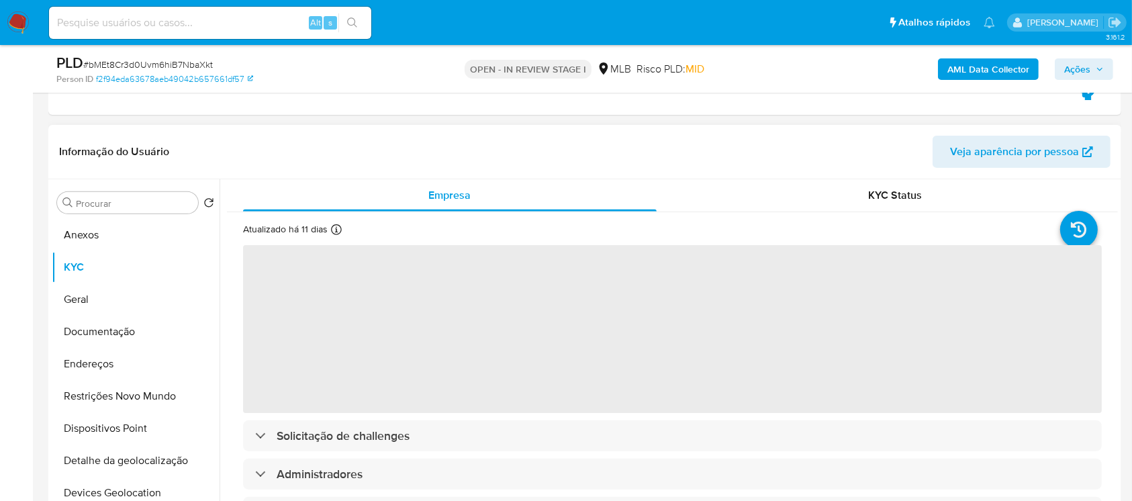
scroll to position [477, 0]
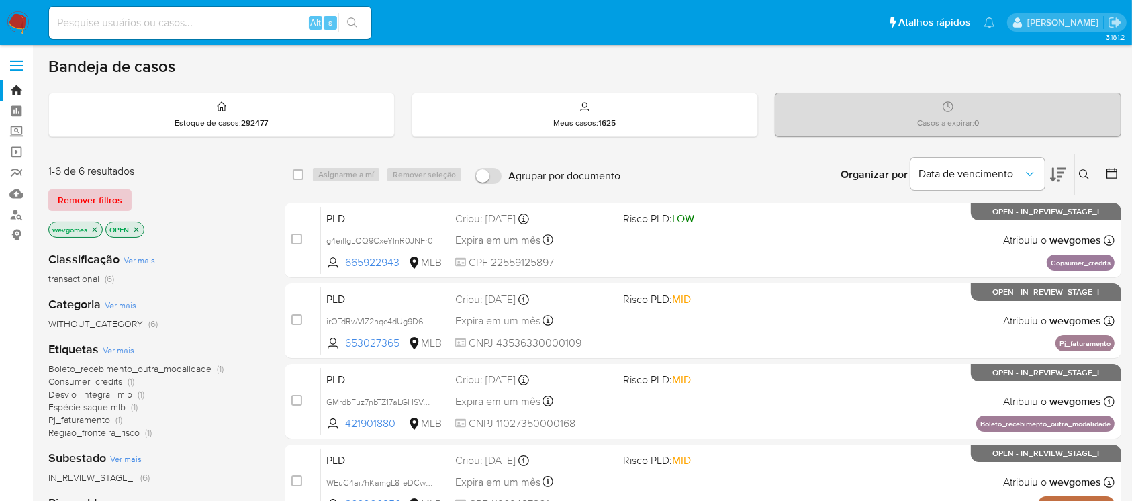
click at [102, 202] on span "Remover filtros" at bounding box center [90, 200] width 64 height 19
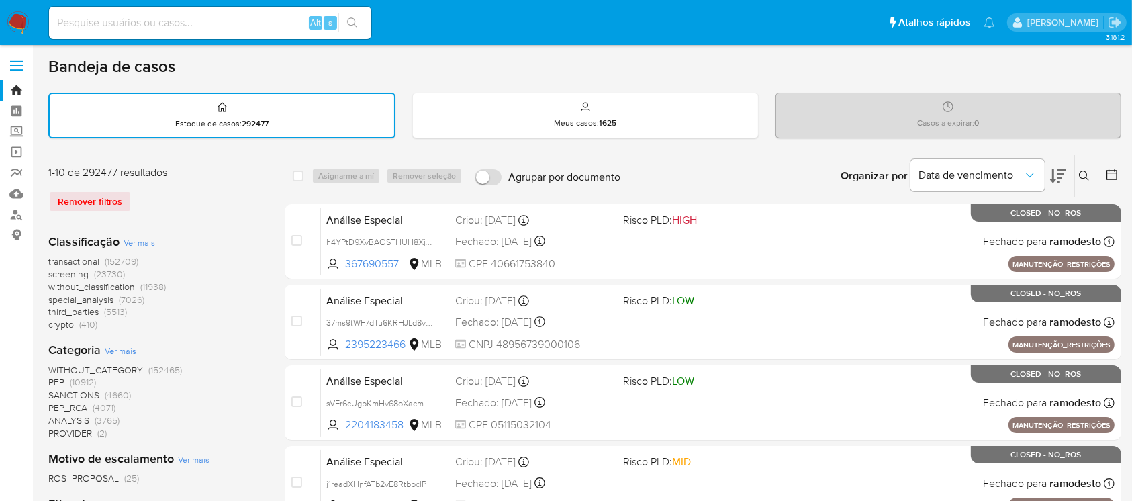
click at [1083, 177] on icon at bounding box center [1084, 176] width 10 height 10
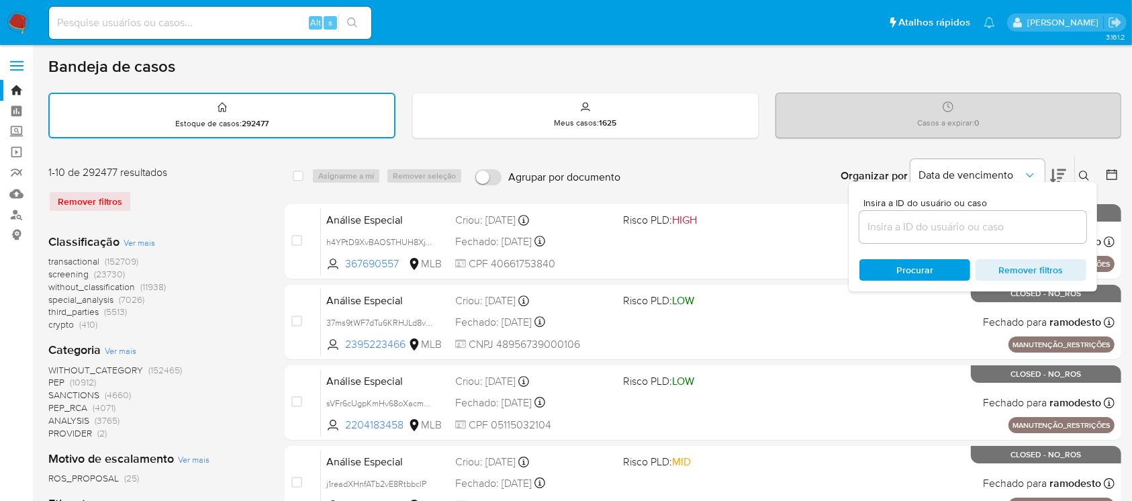
click at [900, 212] on div at bounding box center [973, 227] width 227 height 32
click at [880, 228] on input at bounding box center [973, 226] width 227 height 17
paste input "VL6Au6I5OwcsqsKwpjzCPTZr"
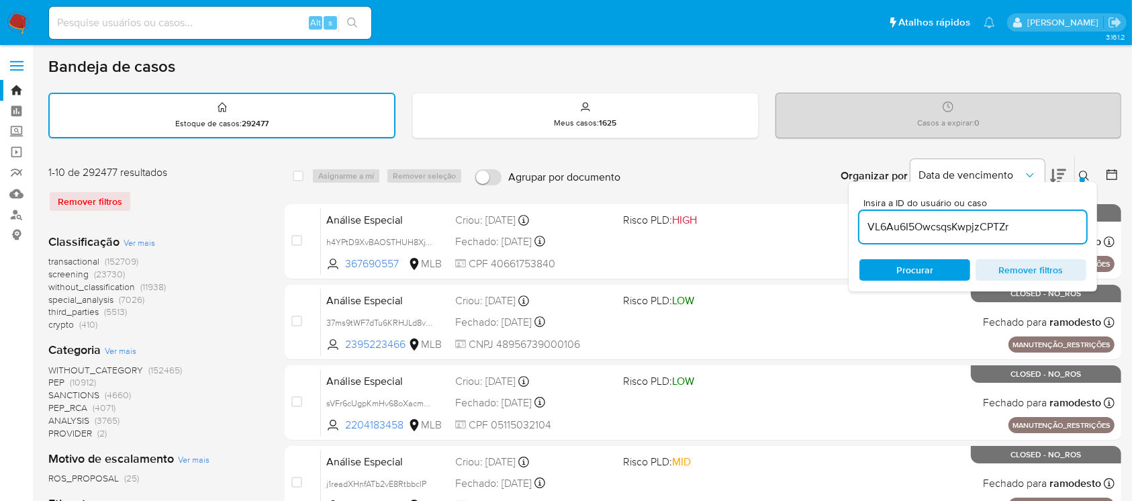
type input "VL6Au6I5OwcsqsKwpjzCPTZr"
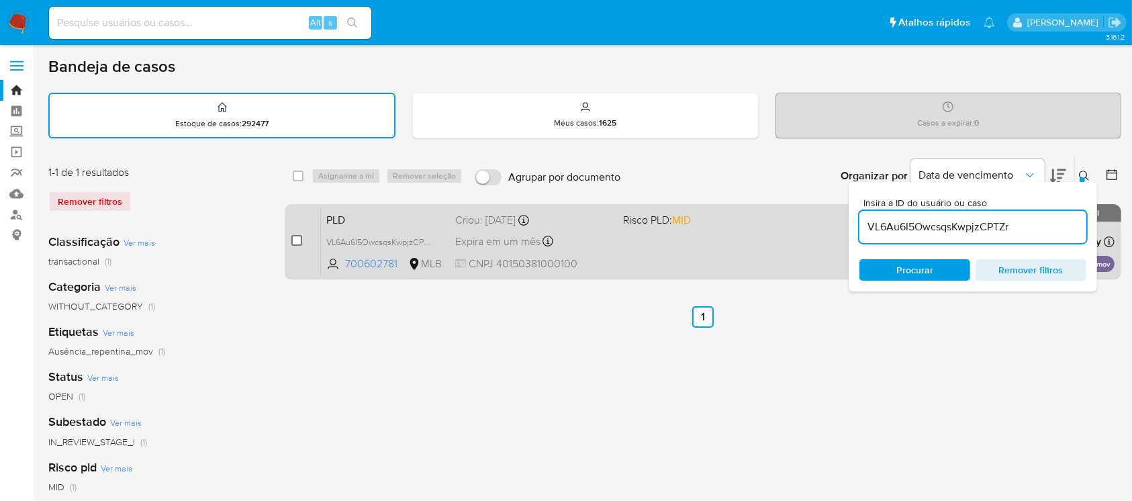
click at [291, 236] on input "checkbox" at bounding box center [296, 240] width 11 height 11
checkbox input "true"
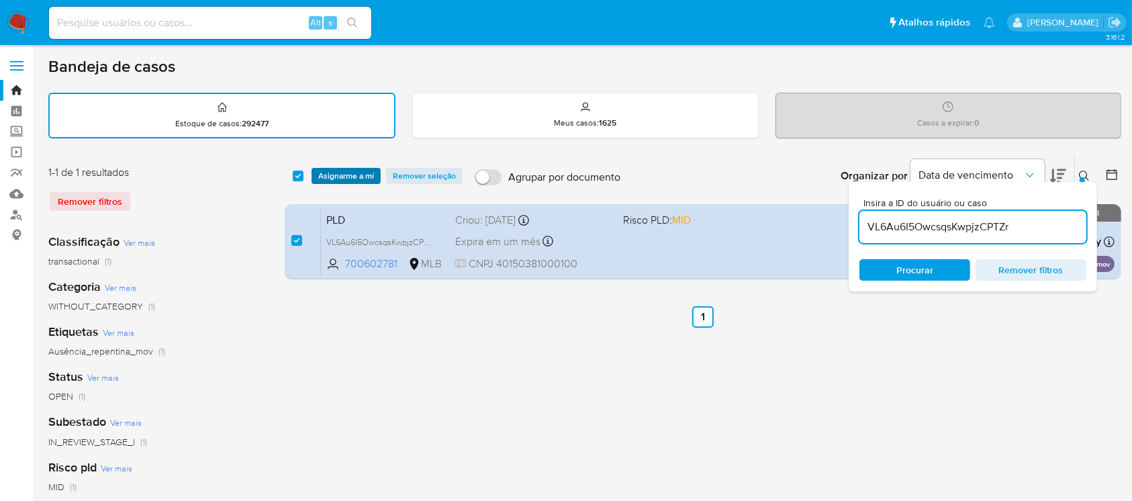
click at [330, 175] on span "Asignarme a mí" at bounding box center [346, 175] width 56 height 13
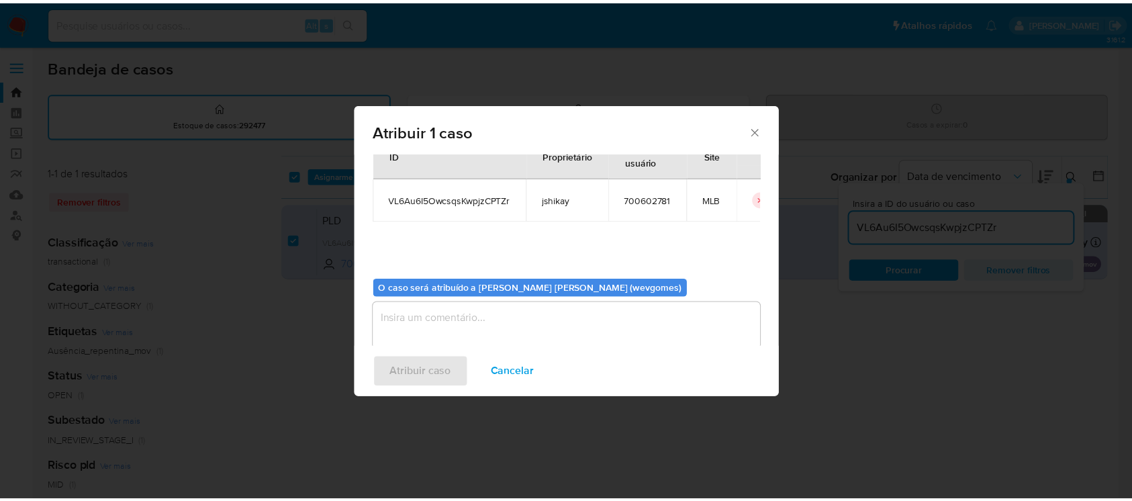
scroll to position [68, 0]
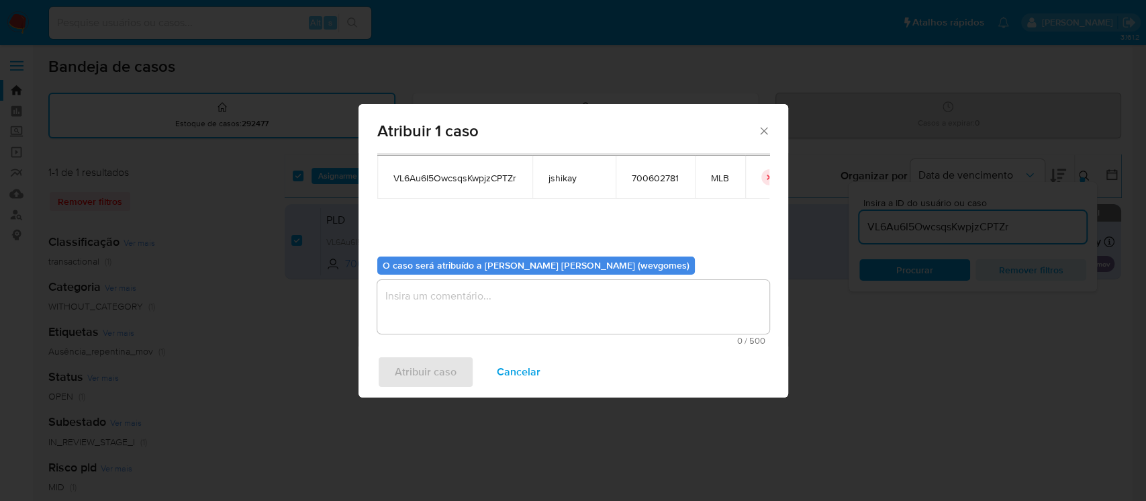
click at [421, 288] on textarea "assign-modal" at bounding box center [573, 307] width 392 height 54
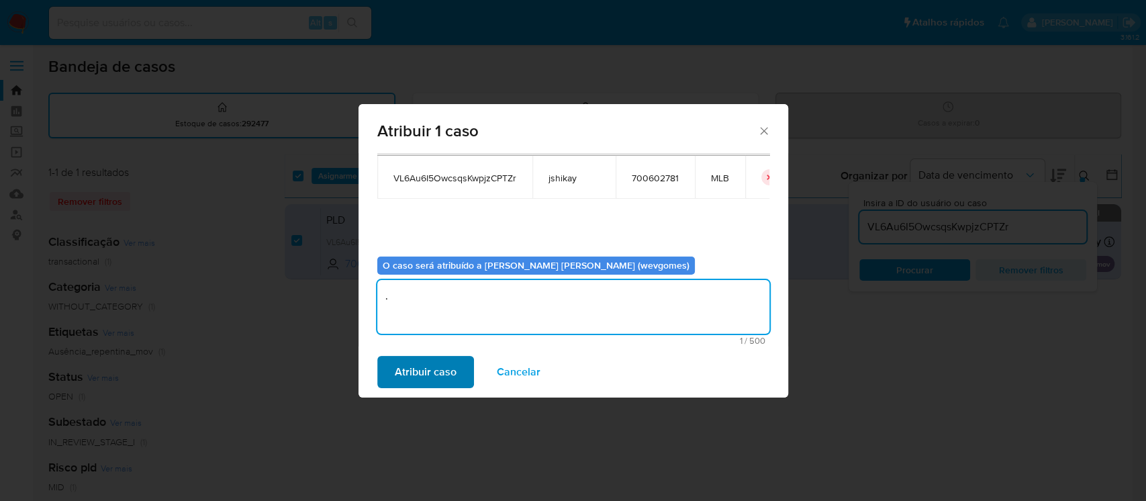
type textarea "."
click at [410, 368] on span "Atribuir caso" at bounding box center [426, 372] width 62 height 30
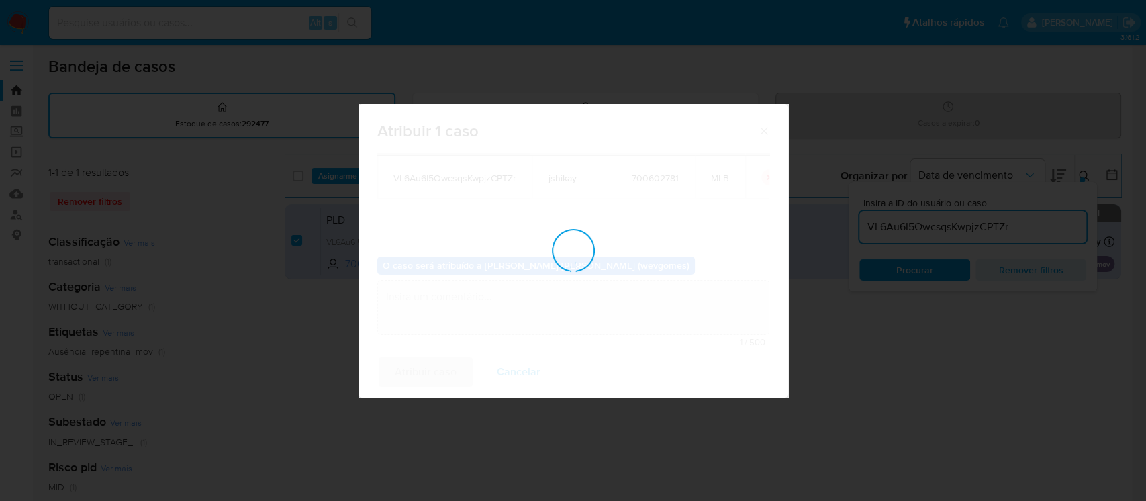
checkbox input "false"
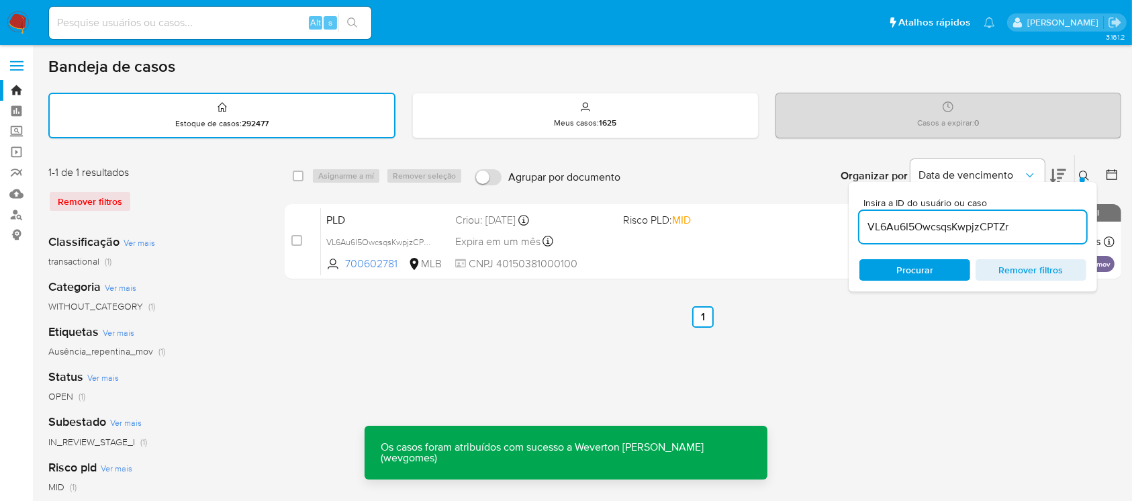
click at [840, 375] on div "select-all-cases-checkbox Asignarme a mí Remover seleção Agrupar por documento …" at bounding box center [703, 449] width 837 height 590
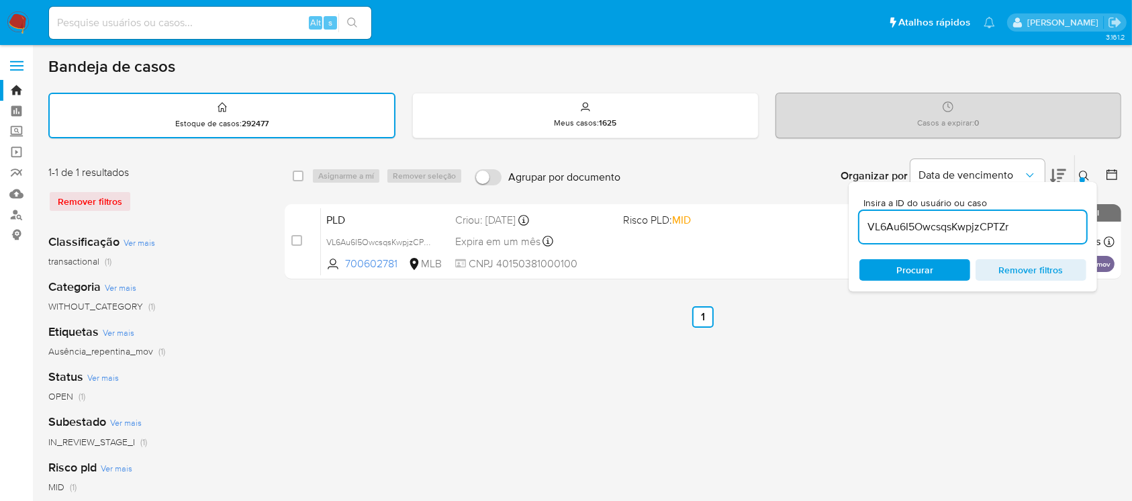
click at [13, 30] on img at bounding box center [18, 22] width 23 height 23
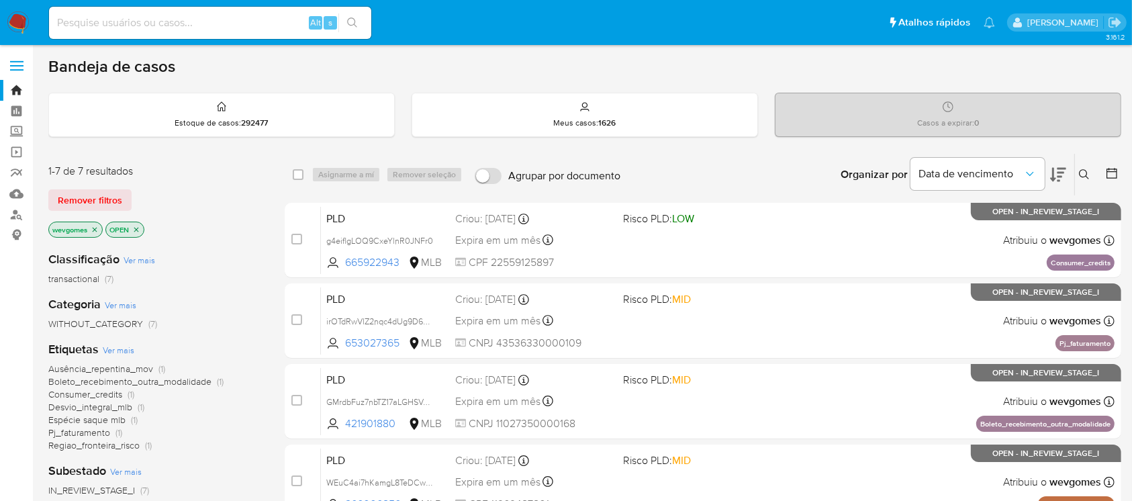
click at [94, 229] on icon "close-filter" at bounding box center [95, 229] width 5 height 5
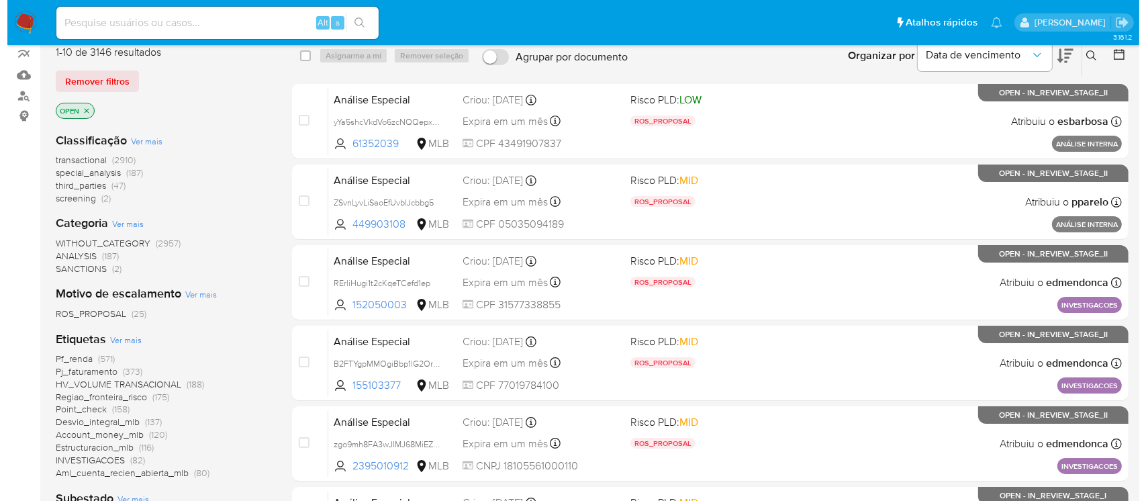
scroll to position [238, 0]
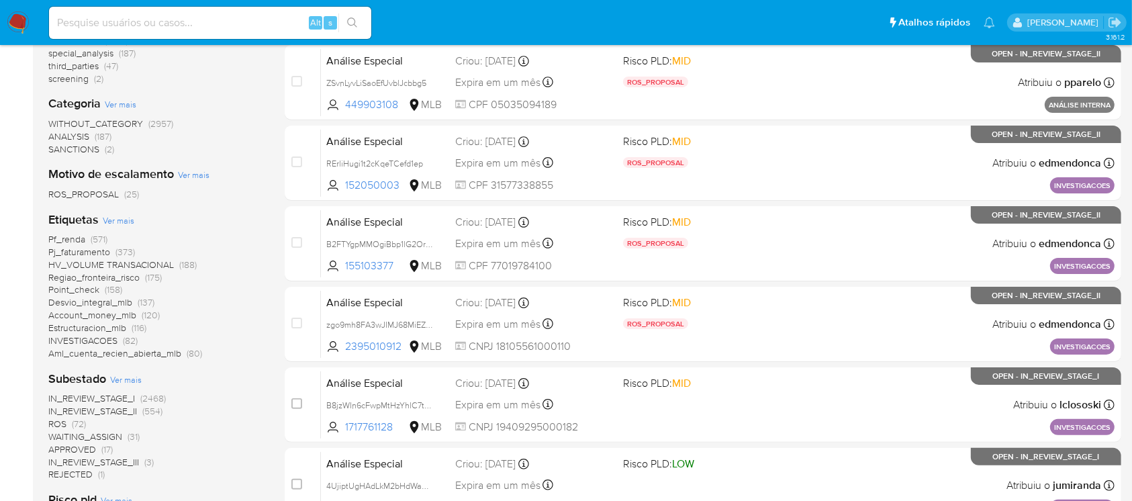
click at [122, 220] on span "Ver mais" at bounding box center [119, 220] width 32 height 12
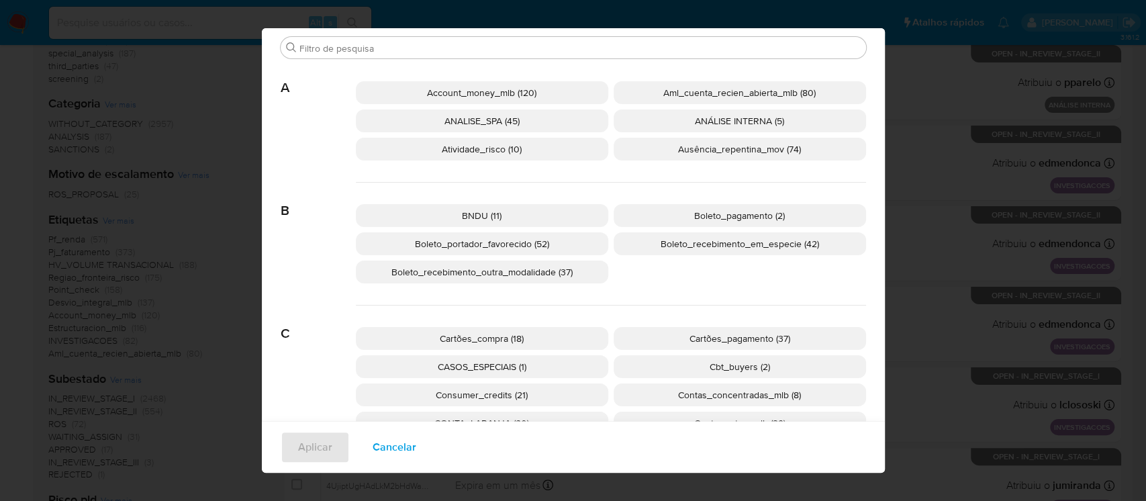
scroll to position [0, 0]
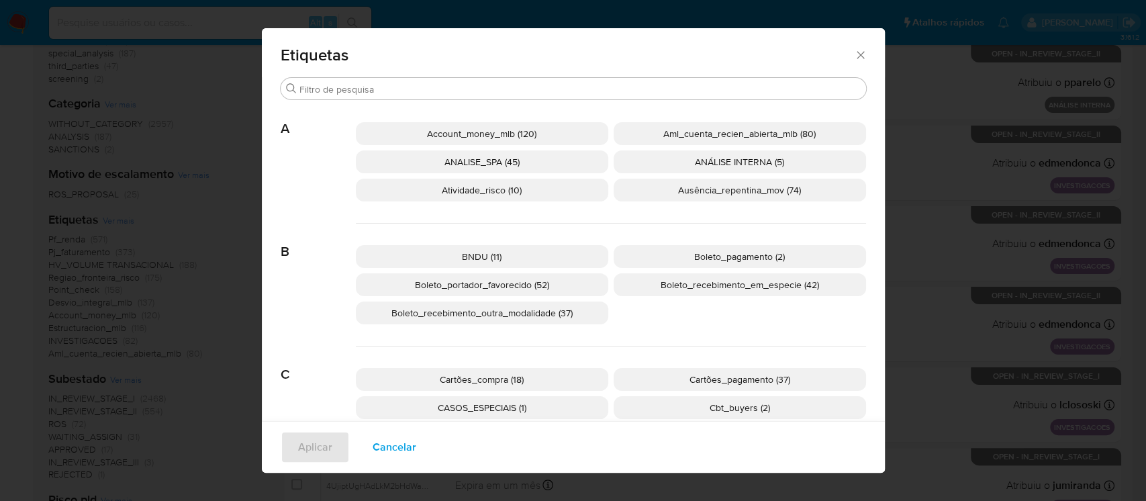
click at [686, 138] on span "Aml_cuenta_recien_abierta_mlb (80)" at bounding box center [739, 133] width 152 height 13
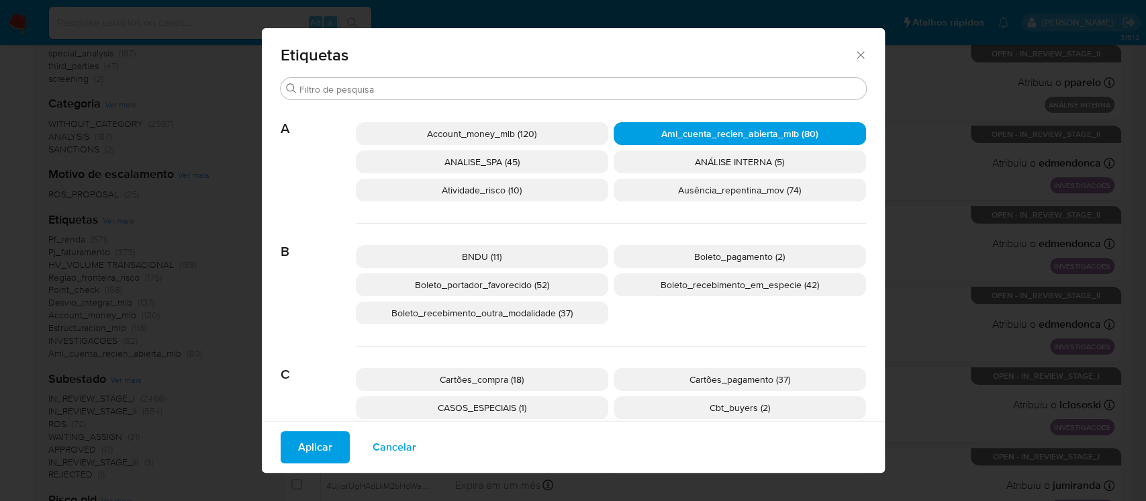
click at [672, 138] on span "Aml_cuenta_recien_abierta_mlb (80)" at bounding box center [739, 133] width 157 height 13
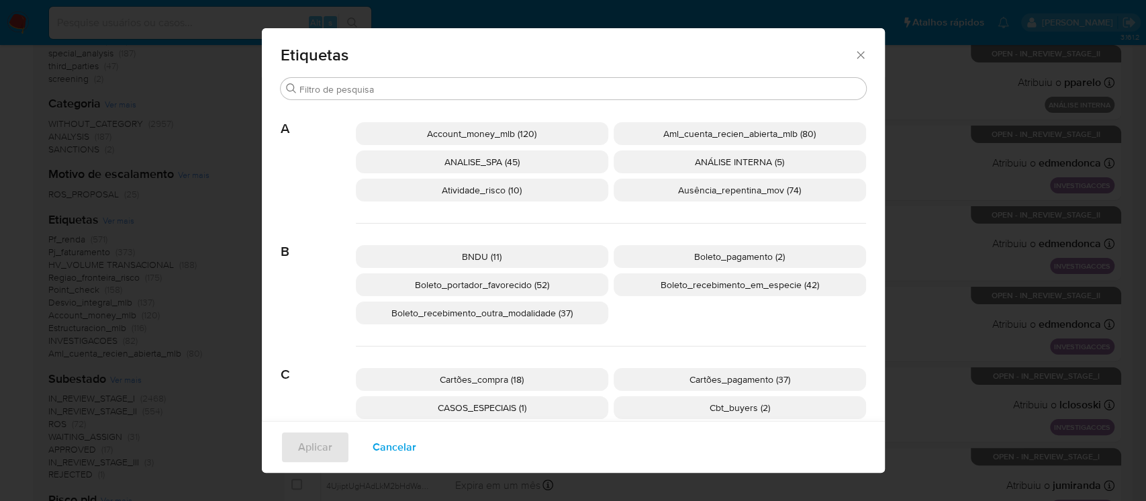
click at [684, 185] on span "Ausência_repentina_mov (74)" at bounding box center [739, 189] width 123 height 13
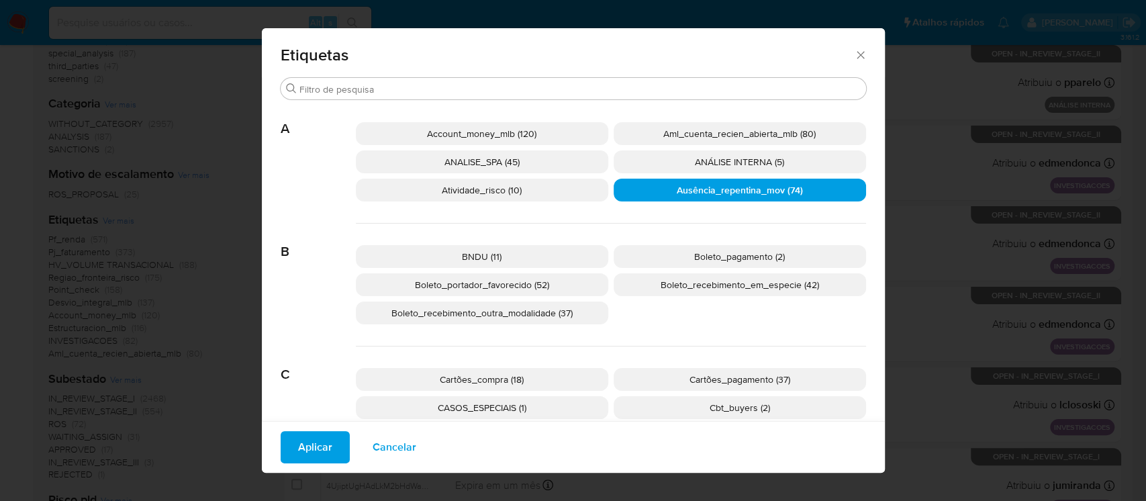
click at [306, 437] on span "Aplicar" at bounding box center [315, 447] width 34 height 30
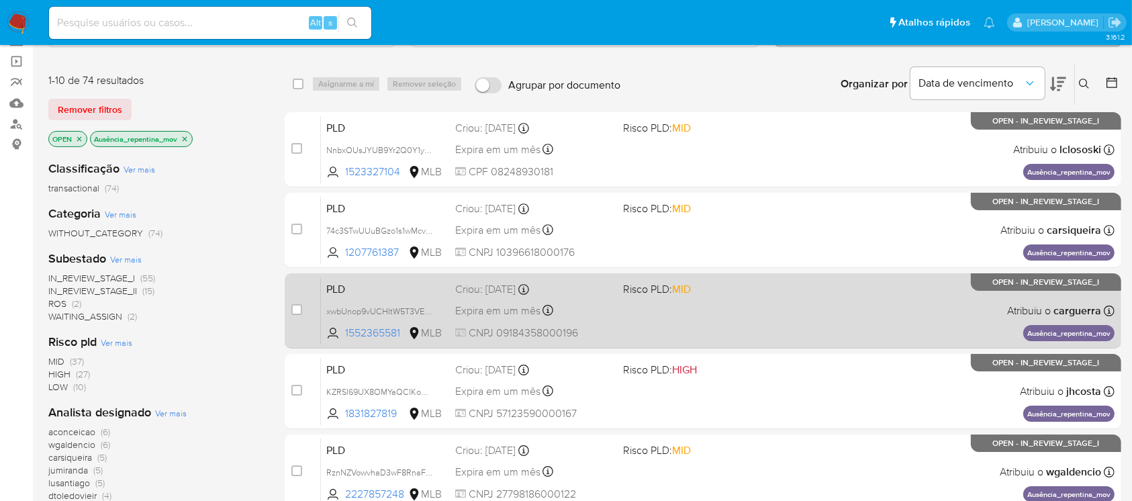
scroll to position [119, 0]
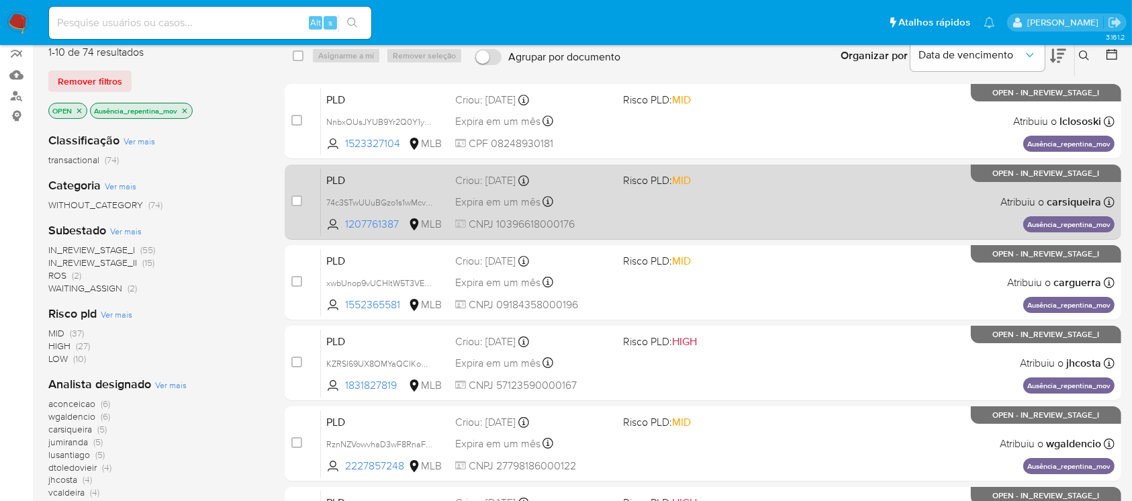
click at [632, 226] on div "PLD 74c3STwUUuBGzo1s1wMcvH53 1207761387 MLB Risco PLD: MID Criou: 12/09/2025 Cr…" at bounding box center [718, 202] width 794 height 68
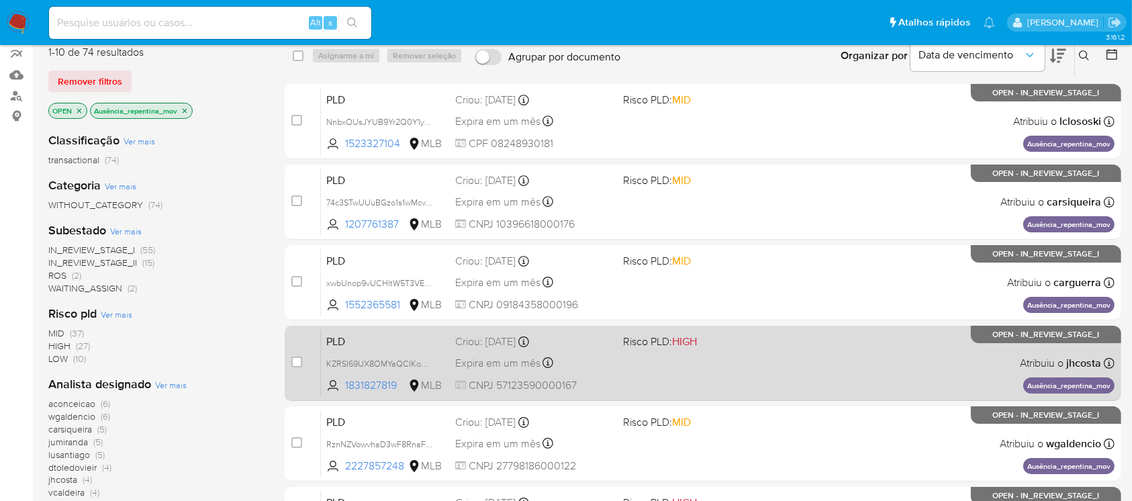
click at [636, 373] on div "PLD KZRSI69UX8OMYaQCIKom3dRm 1831827819 MLB Risco PLD: HIGH Criou: 12/09/2025 C…" at bounding box center [718, 363] width 794 height 68
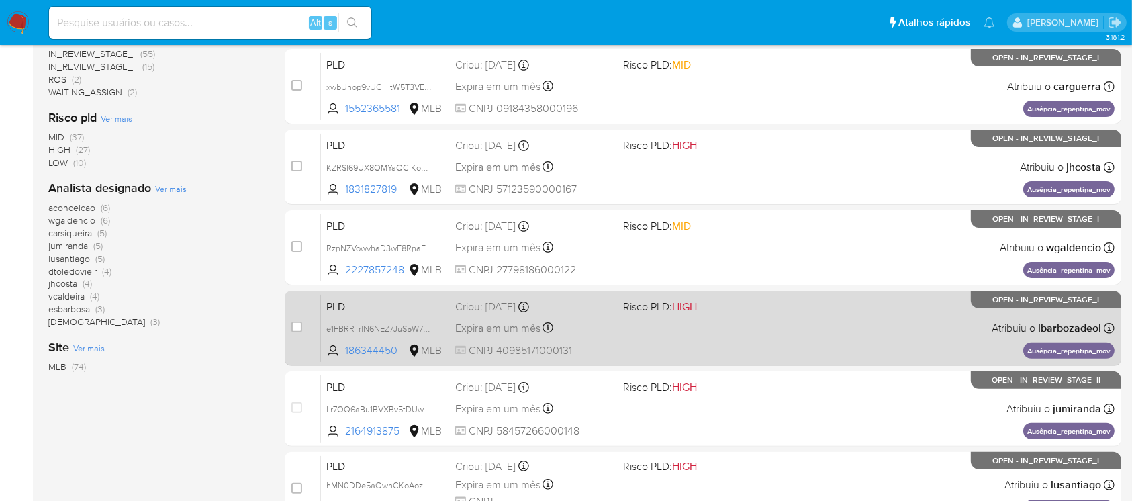
scroll to position [358, 0]
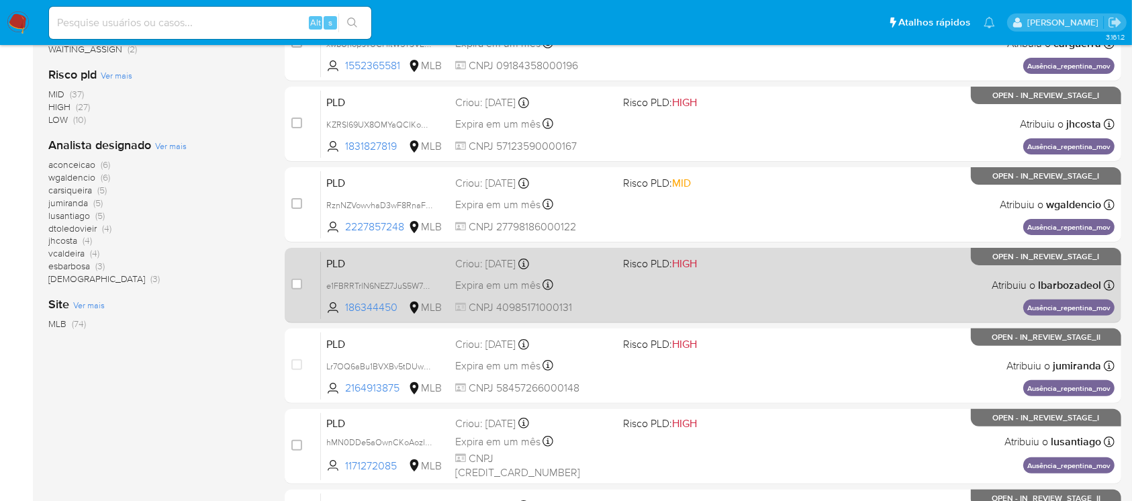
click at [641, 291] on div "PLD e1FBRRTrlN6NEZ7JuS5W7p79 186344450 MLB Risco PLD: HIGH Criou: 12/09/2025 Cr…" at bounding box center [718, 285] width 794 height 68
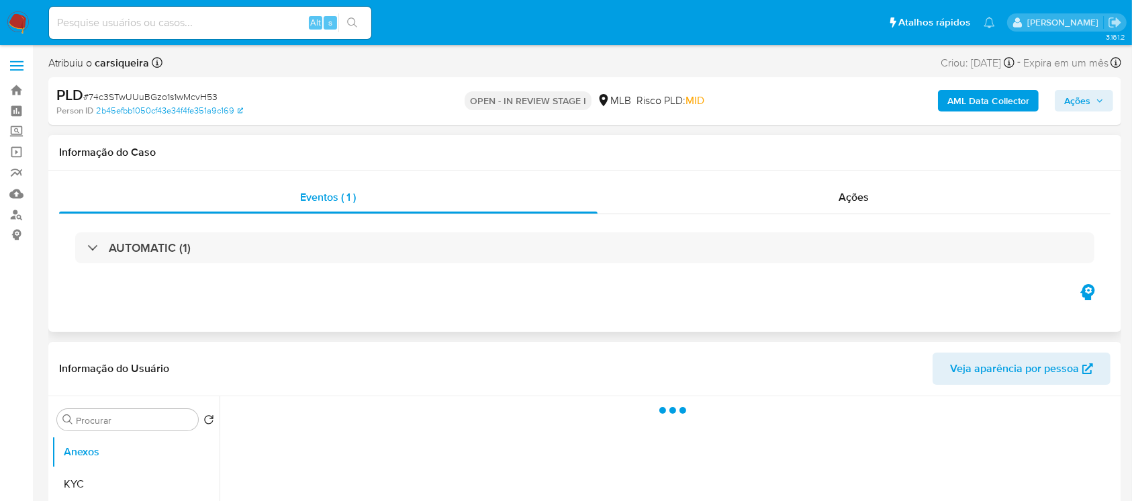
select select "10"
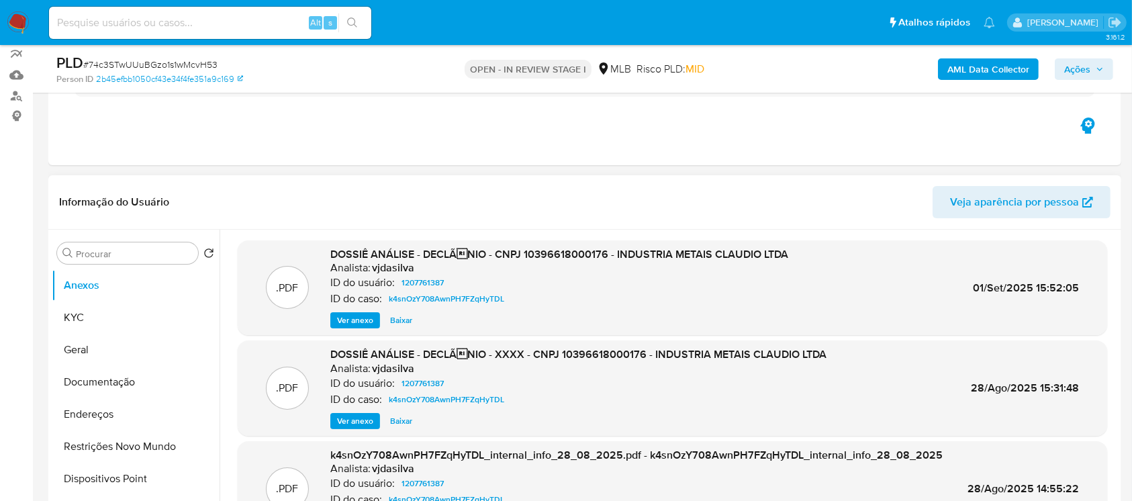
scroll to position [75, 0]
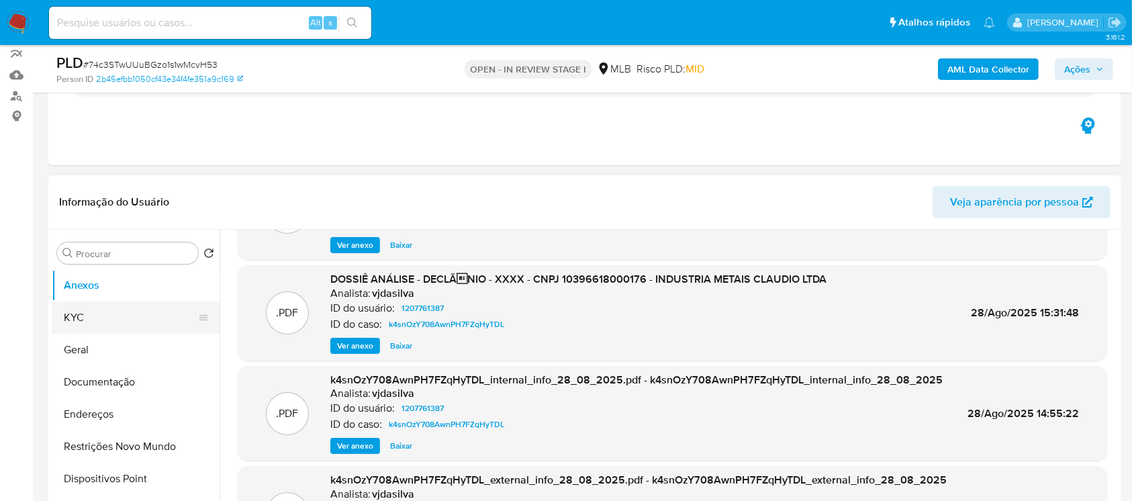
click at [81, 322] on button "KYC" at bounding box center [130, 318] width 157 height 32
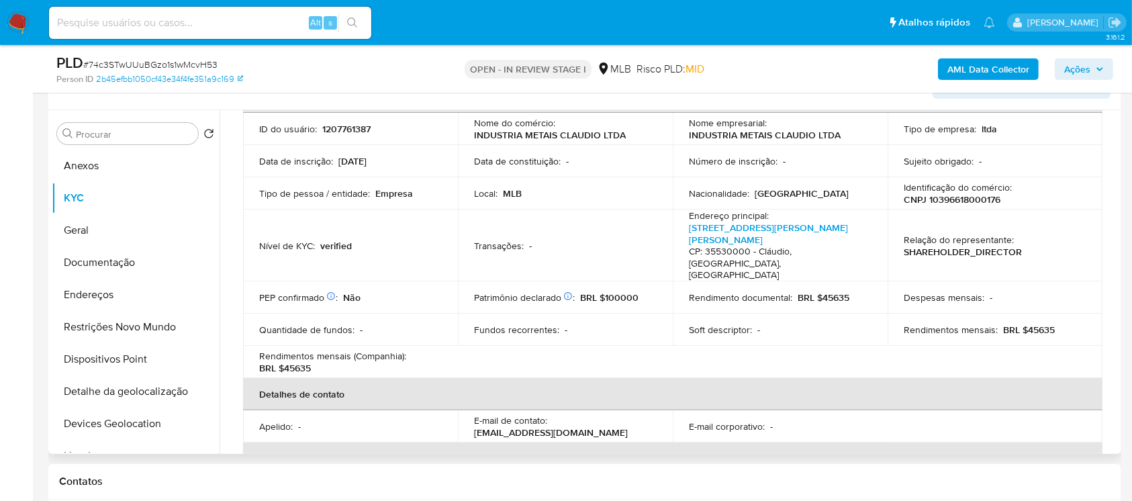
scroll to position [119, 0]
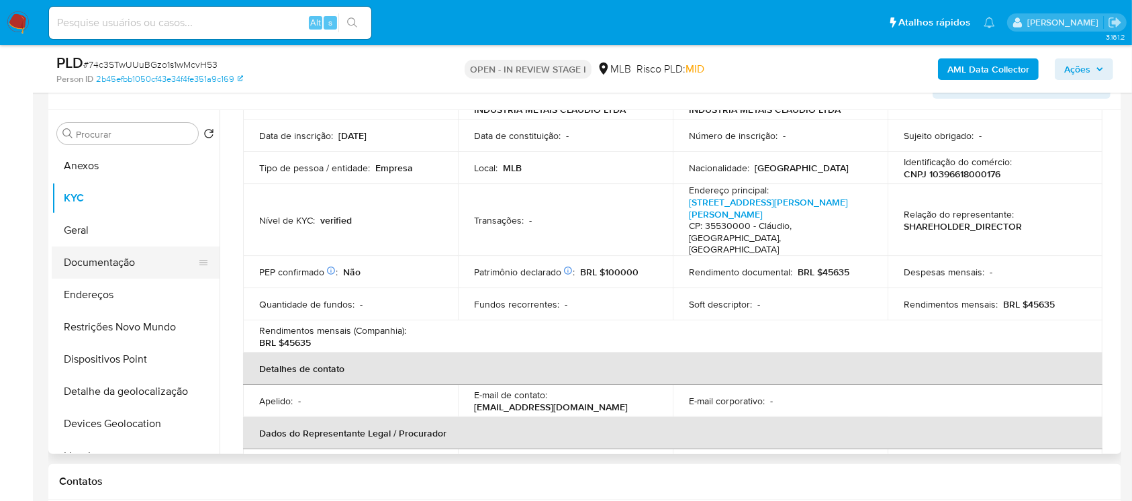
click at [75, 267] on button "Documentação" at bounding box center [130, 262] width 157 height 32
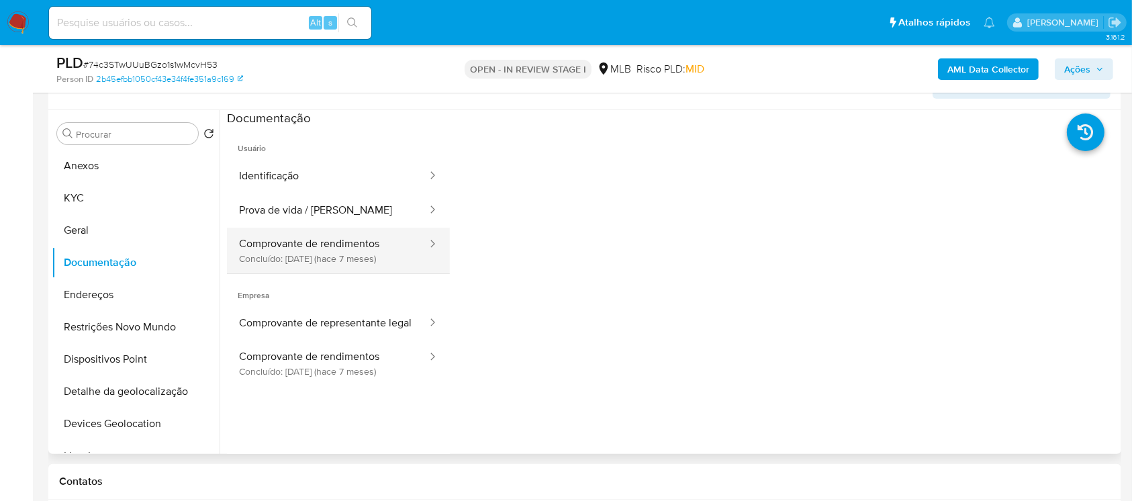
click at [296, 250] on button "Comprovante de rendimentos Concluído: [DATE] (hace 7 meses)" at bounding box center [327, 251] width 201 height 46
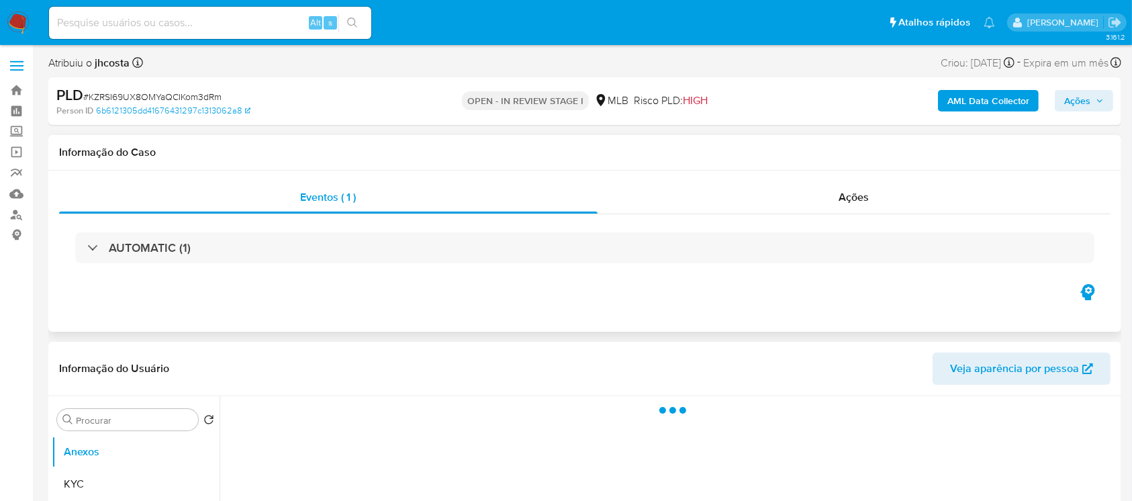
select select "10"
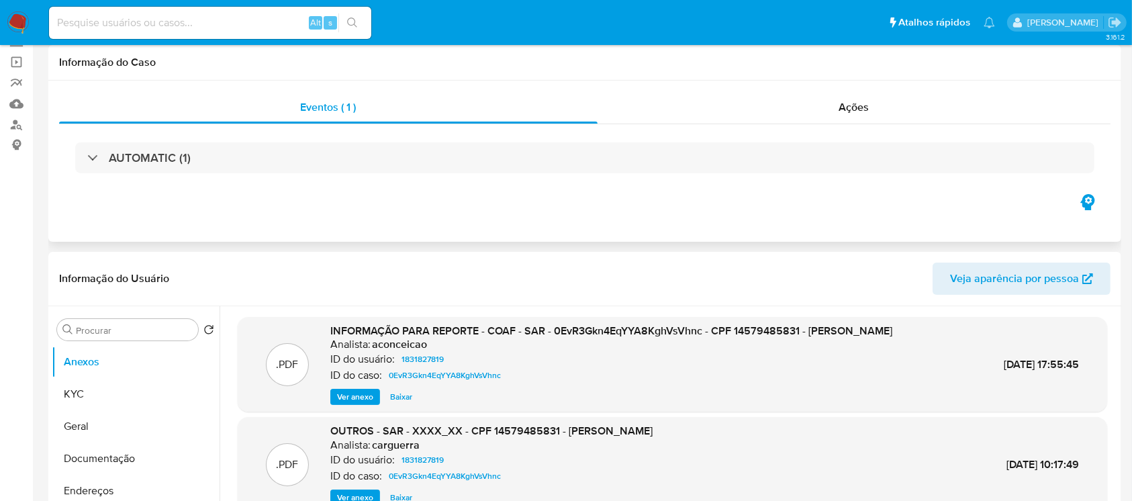
scroll to position [119, 0]
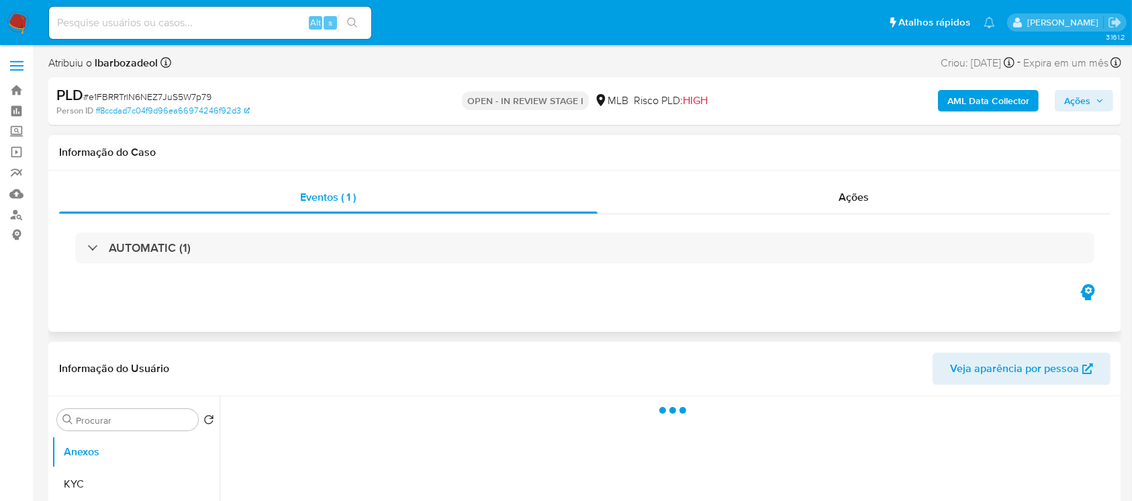
select select "10"
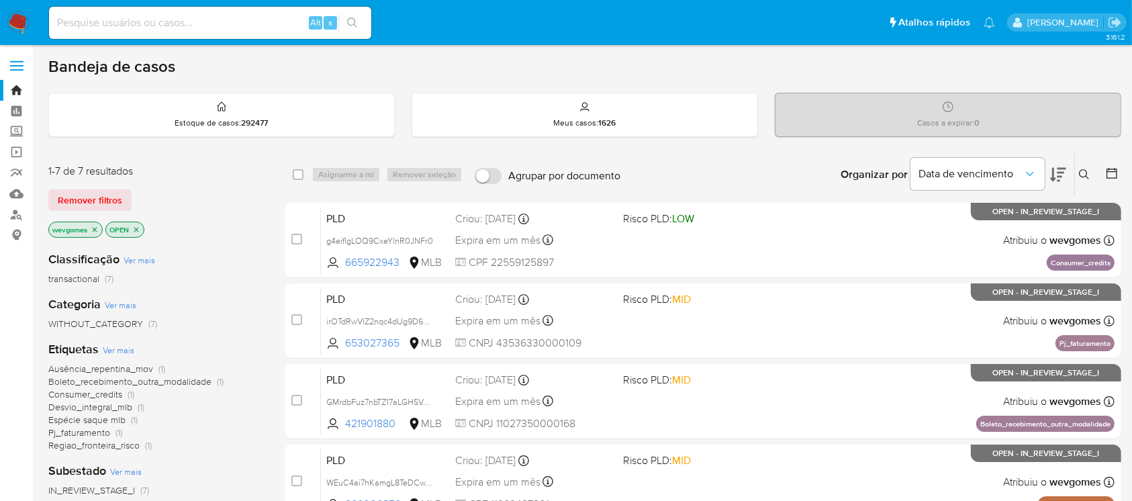
click at [94, 232] on icon "close-filter" at bounding box center [95, 230] width 8 height 8
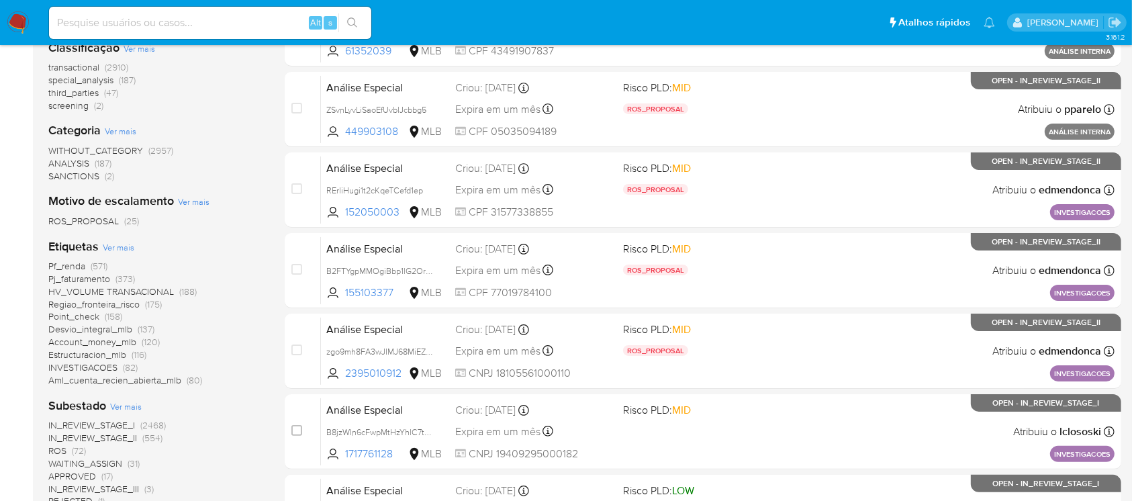
scroll to position [238, 0]
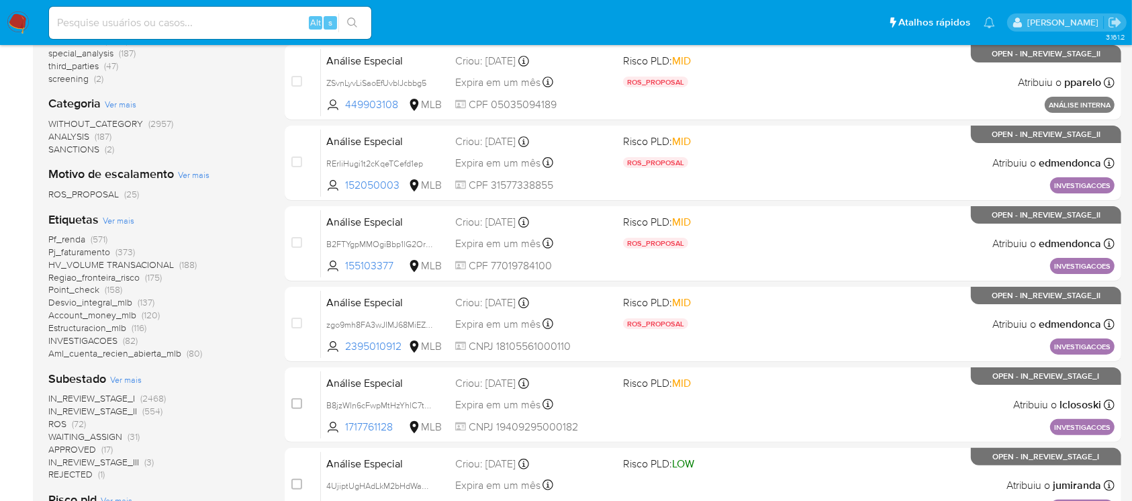
click at [122, 355] on span "Aml_cuenta_recien_abierta_mlb" at bounding box center [114, 353] width 133 height 13
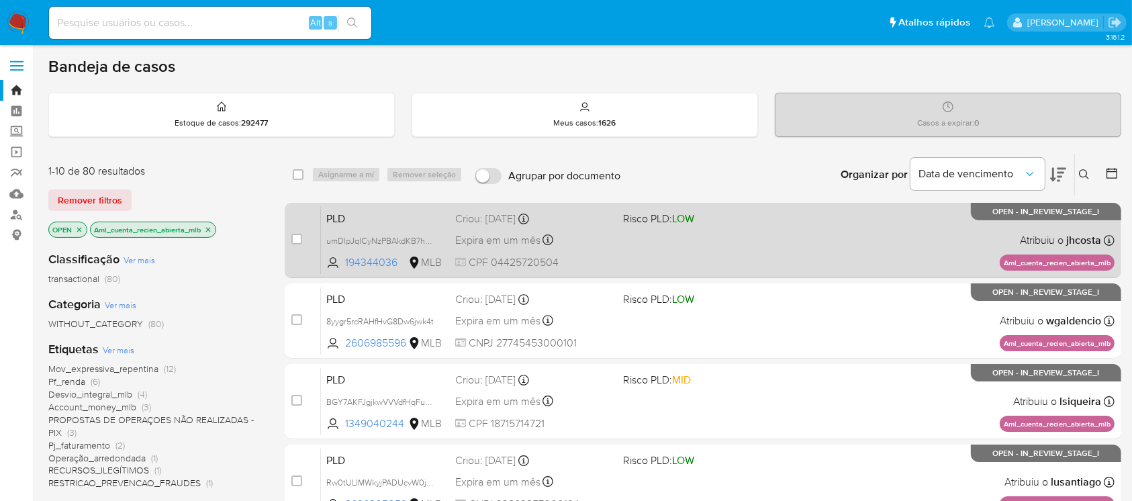
click at [647, 261] on div "PLD umDlpJqICyNzPBAkdKB7heOR 194344036 MLB Risco PLD: LOW Criou: [DATE] Criou: …" at bounding box center [718, 240] width 794 height 68
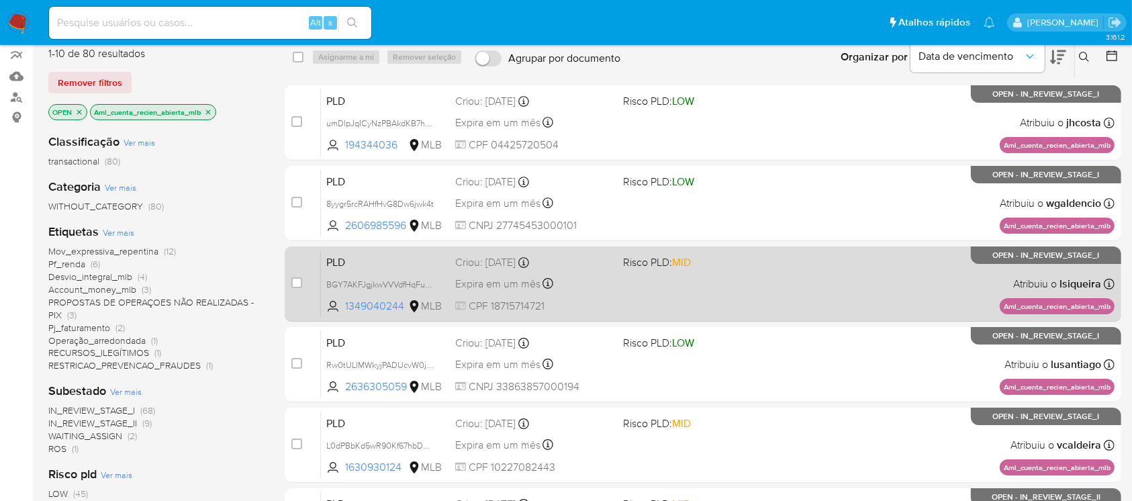
scroll to position [238, 0]
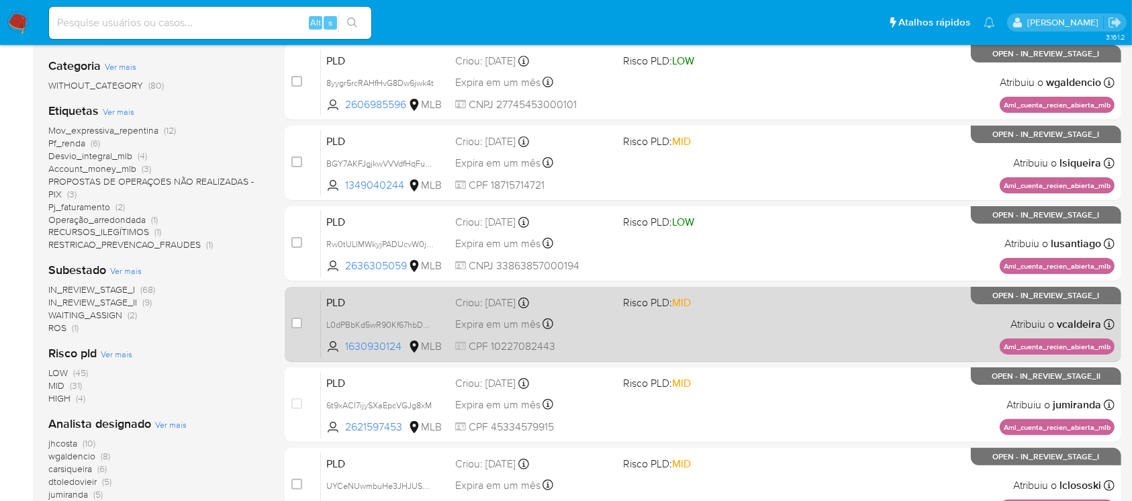
click at [645, 340] on div "PLD L0dPBbKd5wR90Kf67hbDz0j4 1630930124 MLB Risco PLD: MID Criou: [DATE] Criou:…" at bounding box center [718, 324] width 794 height 68
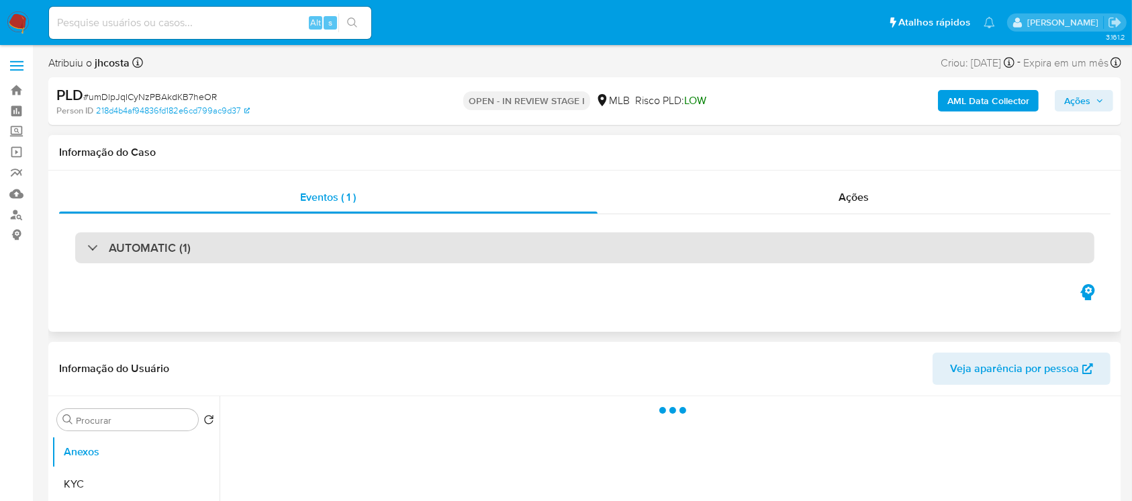
click at [99, 250] on div "AUTOMATIC (1)" at bounding box center [138, 247] width 103 height 15
select select "10"
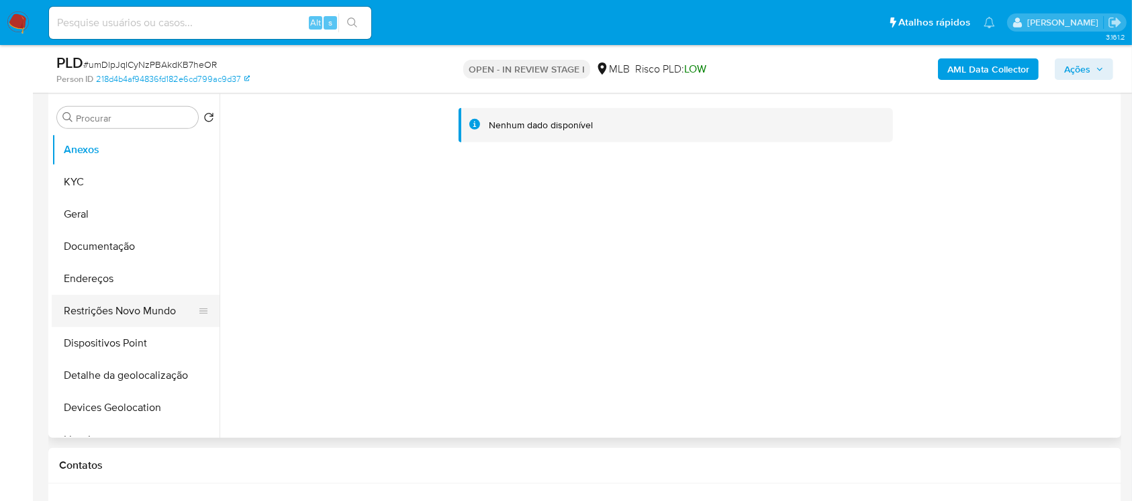
scroll to position [596, 0]
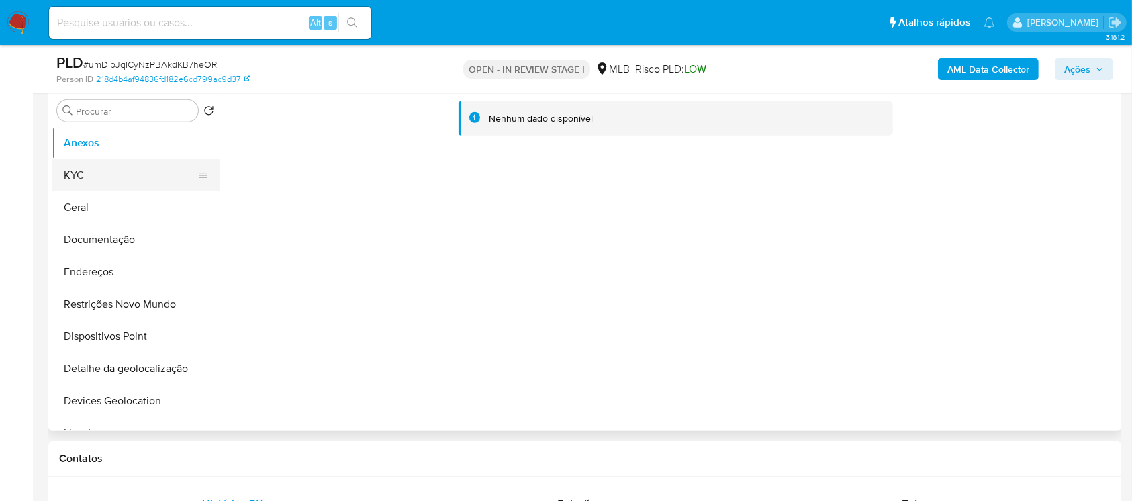
click at [77, 181] on button "KYC" at bounding box center [130, 175] width 157 height 32
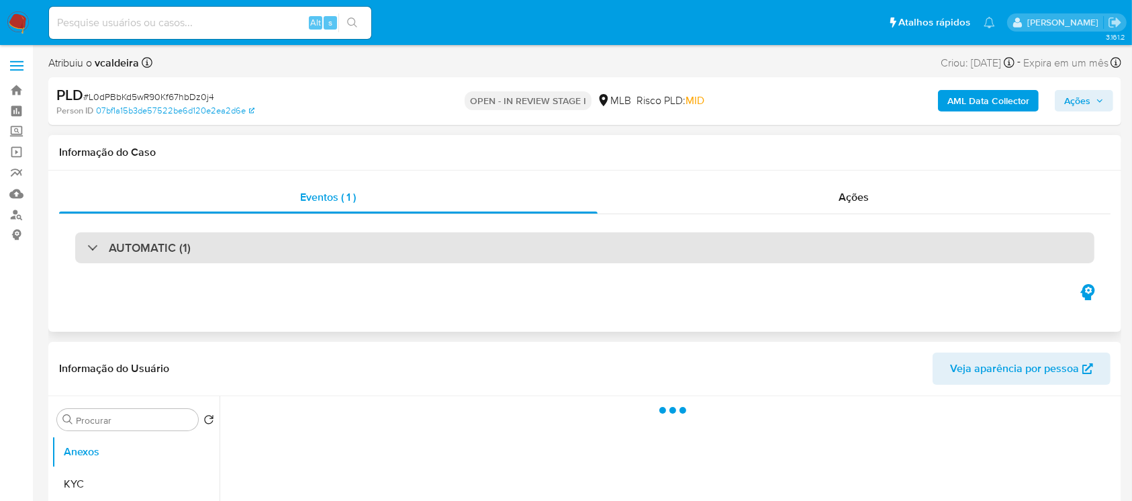
click at [87, 247] on div at bounding box center [87, 247] width 0 height 0
select select "10"
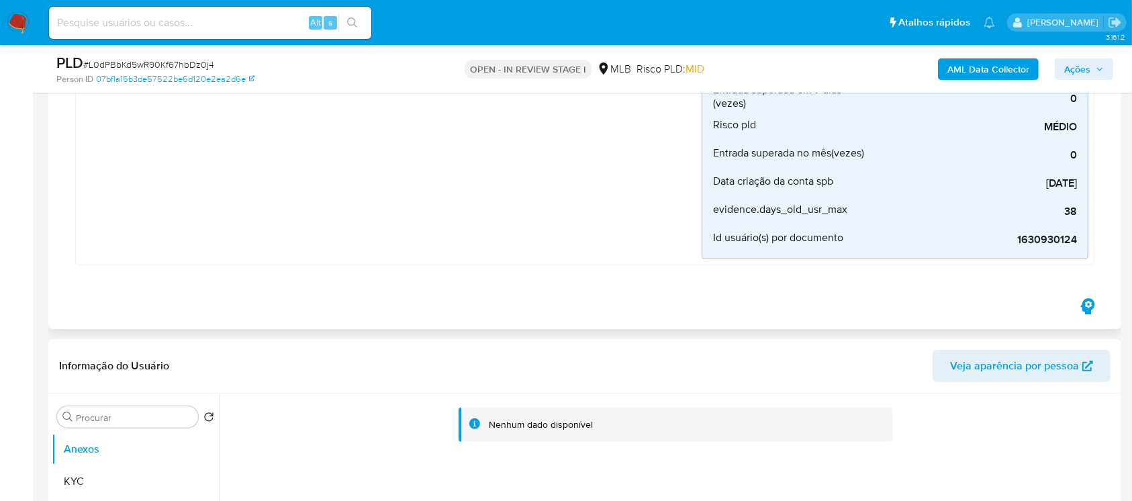
scroll to position [477, 0]
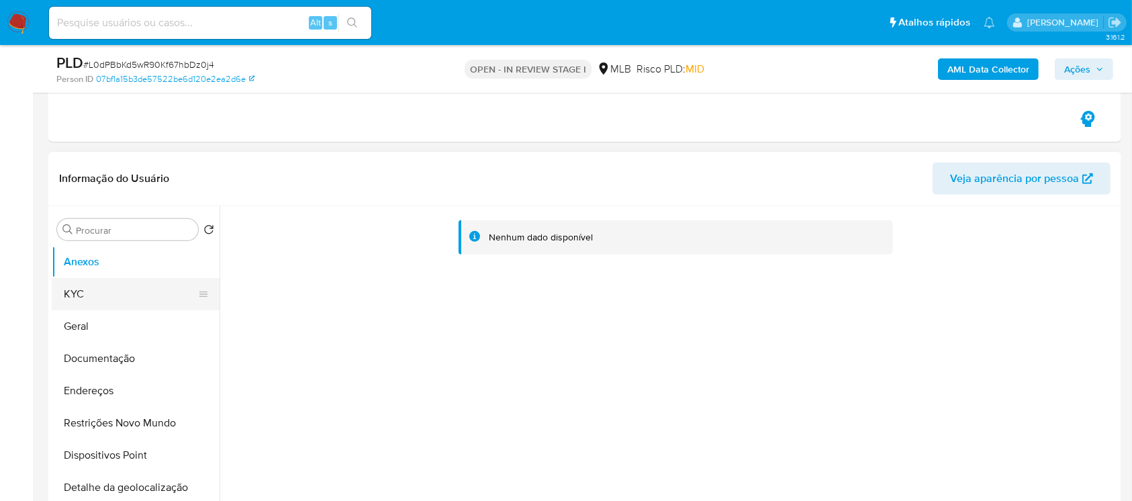
click at [87, 293] on button "KYC" at bounding box center [130, 294] width 157 height 32
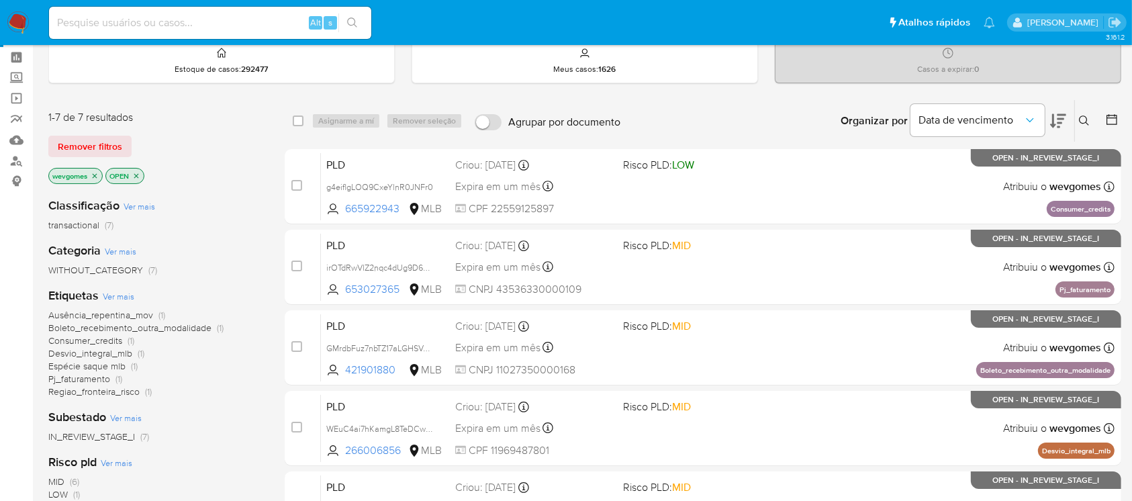
scroll to position [119, 0]
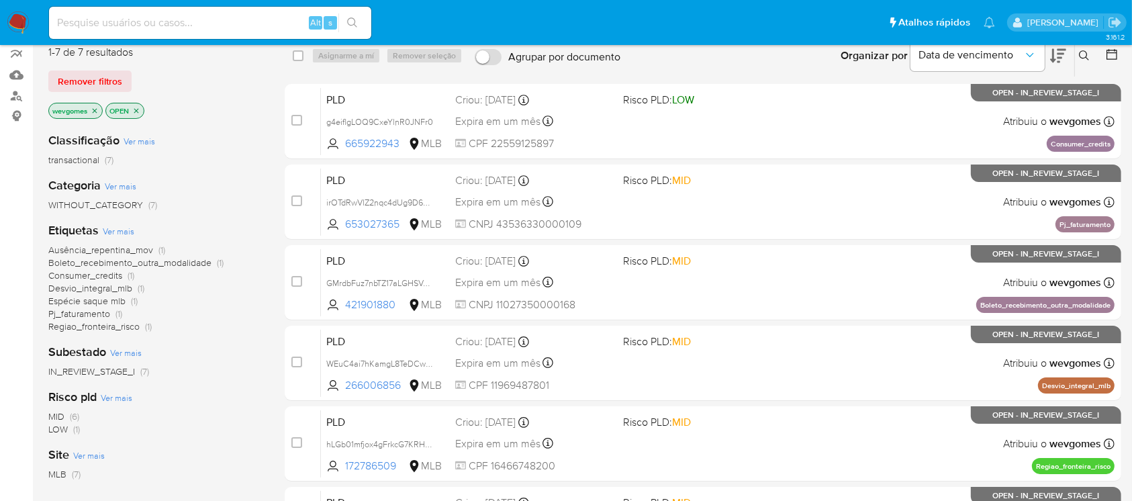
click at [69, 291] on span "Desvio_integral_mlb" at bounding box center [90, 287] width 84 height 13
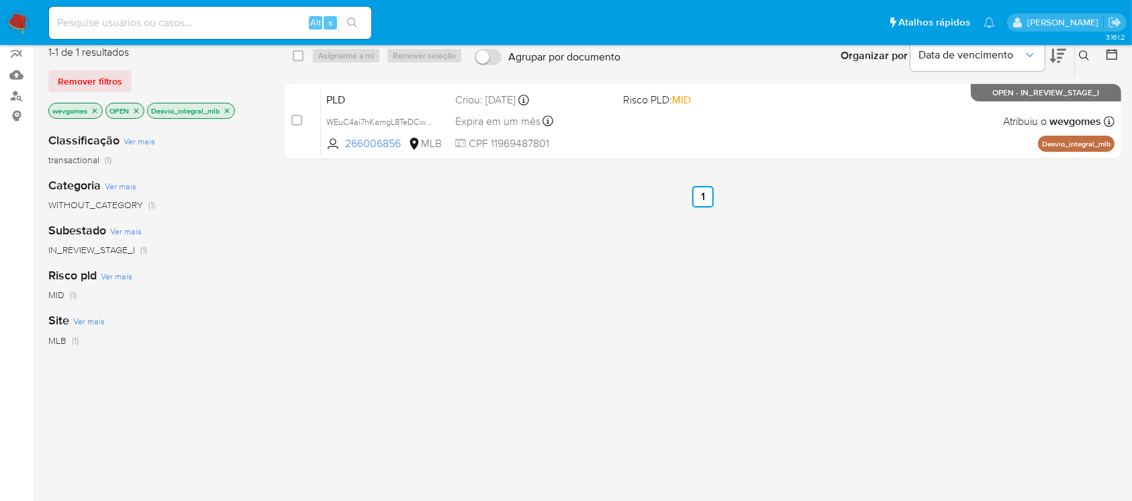
click at [94, 108] on icon "close-filter" at bounding box center [95, 110] width 5 height 5
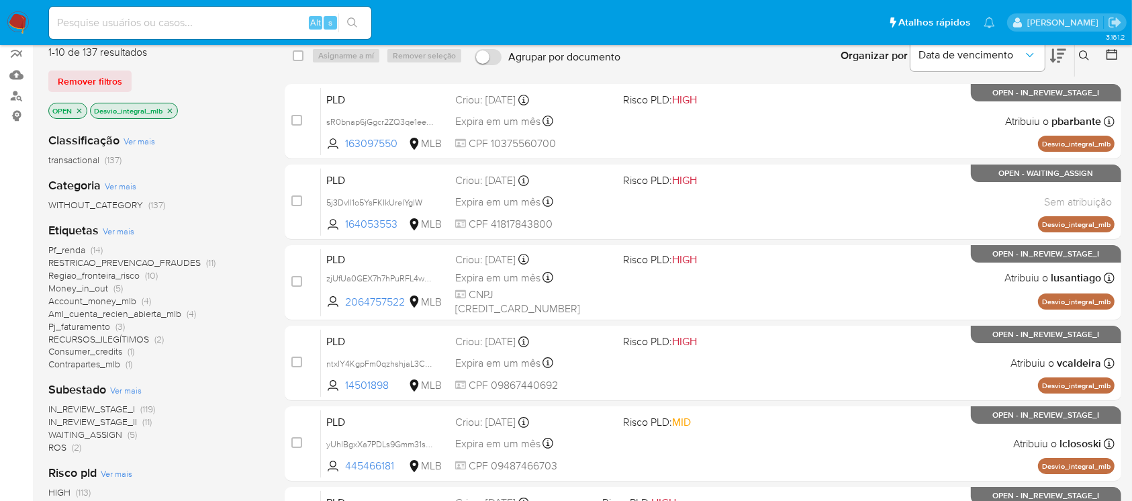
click at [169, 107] on icon "close-filter" at bounding box center [170, 111] width 8 height 8
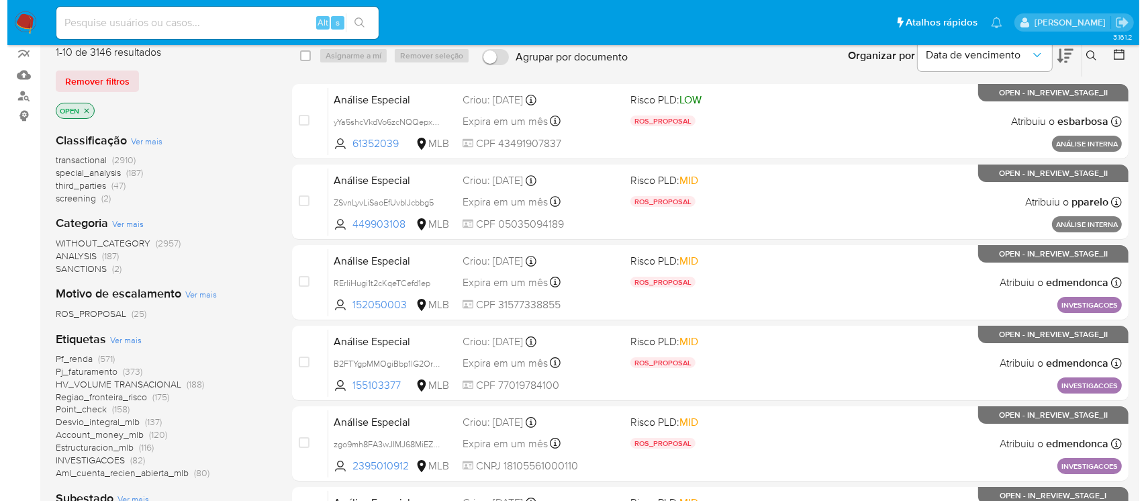
scroll to position [238, 0]
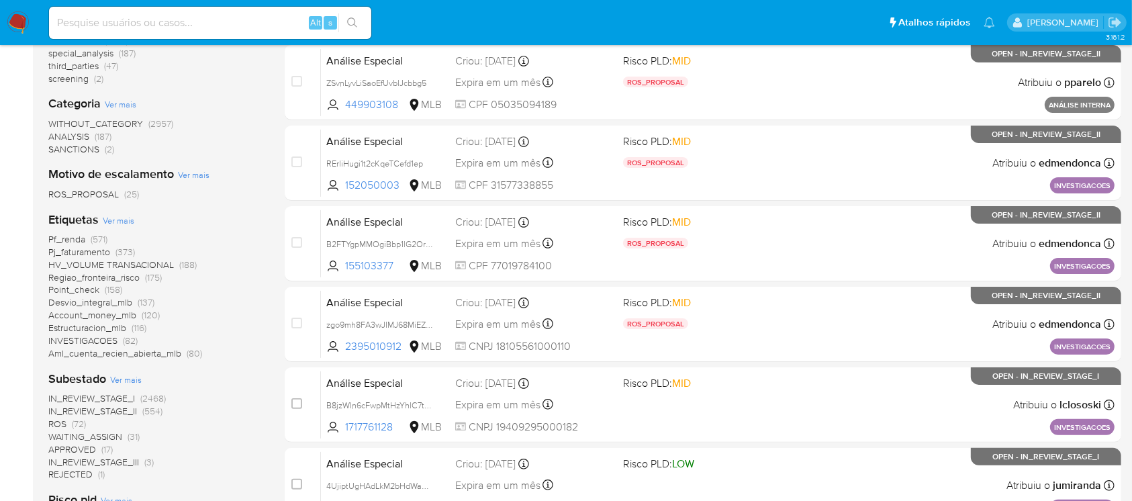
click at [112, 216] on span "Ver mais" at bounding box center [119, 220] width 32 height 12
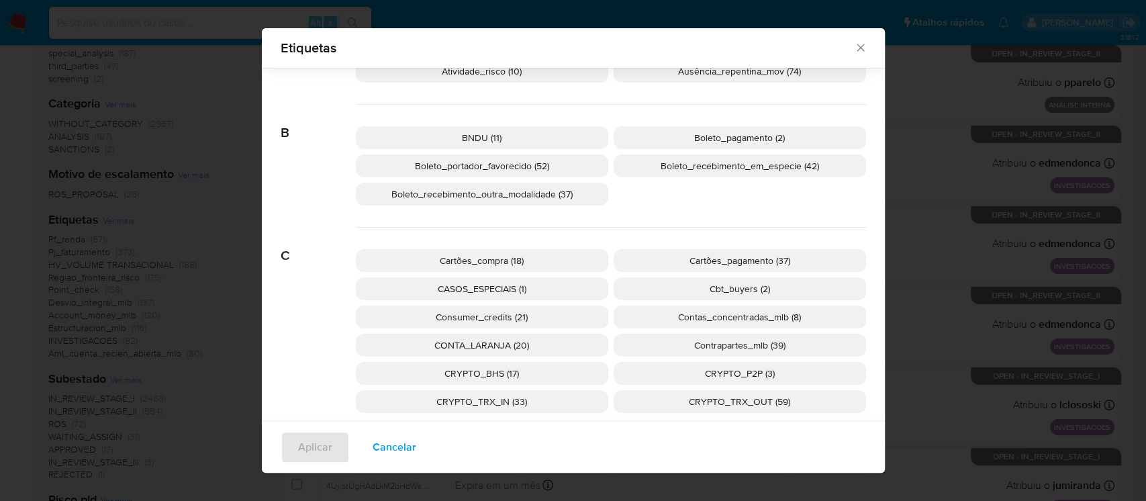
scroll to position [228, 0]
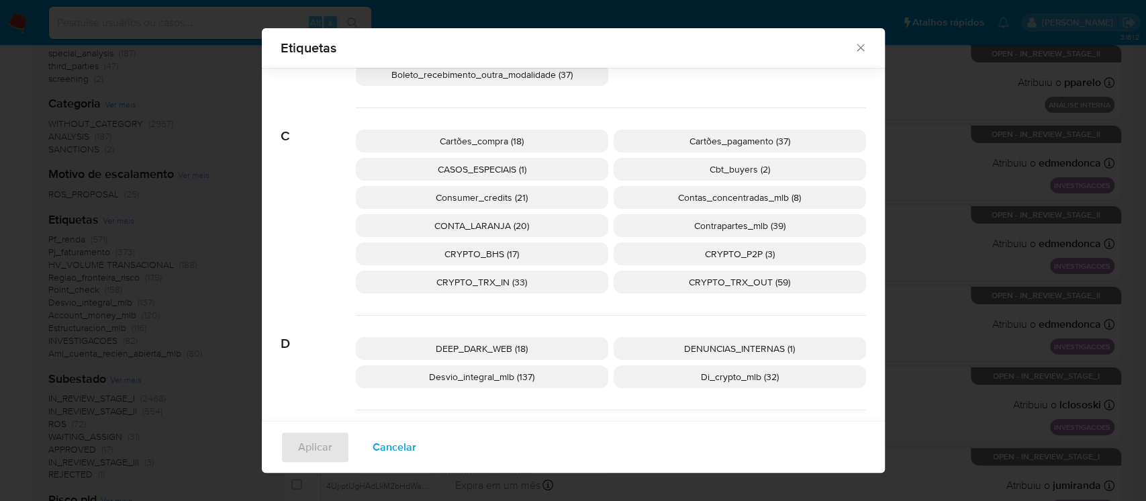
click at [451, 379] on span "Desvio_integral_mlb (137)" at bounding box center [481, 376] width 105 height 13
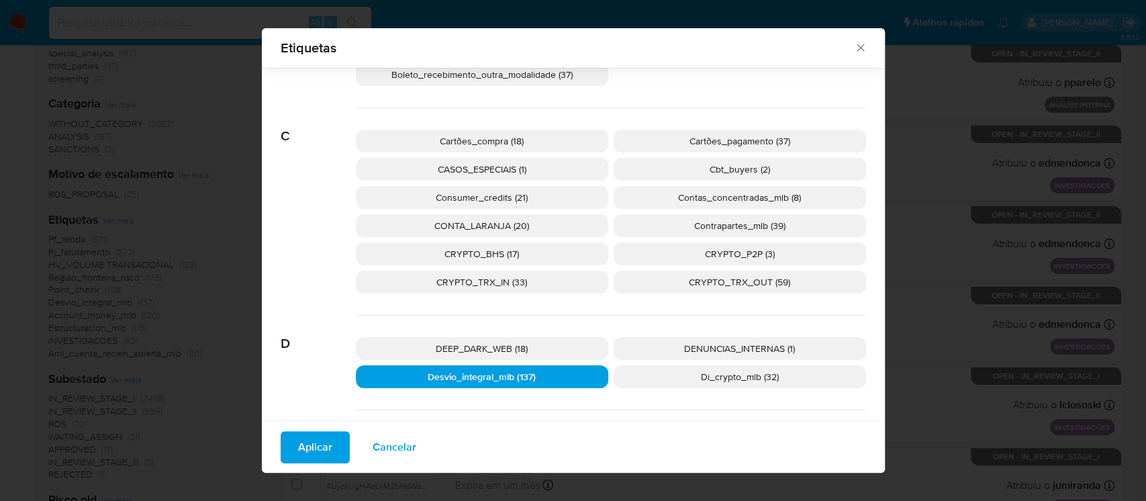
click at [301, 444] on span "Aplicar" at bounding box center [315, 447] width 34 height 30
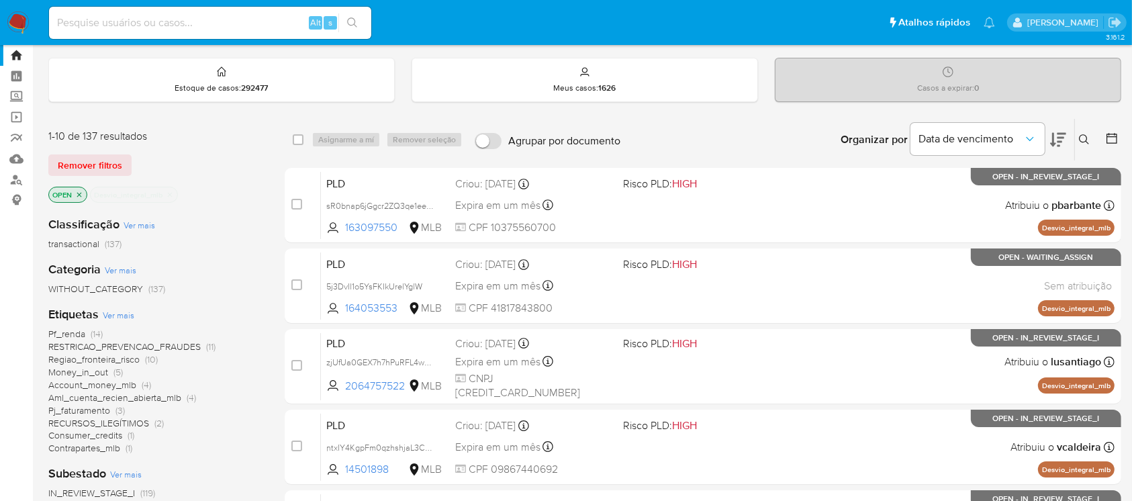
scroll to position [119, 0]
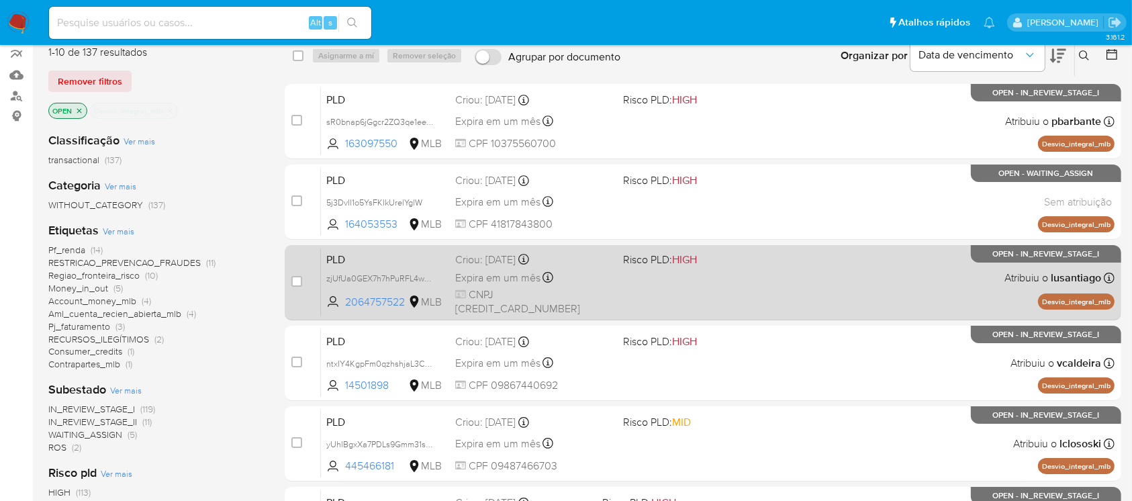
click at [655, 294] on div "PLD zjUfUa0GEX7h7hPuRFL4wCLo 2064757522 MLB Risco PLD: HIGH Criou: [DATE] Criou…" at bounding box center [718, 282] width 794 height 68
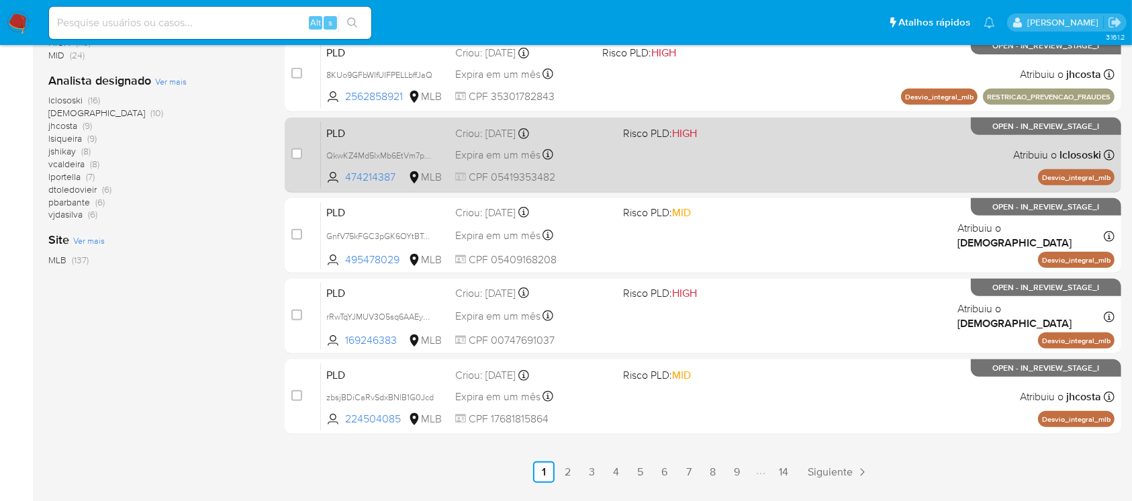
scroll to position [596, 0]
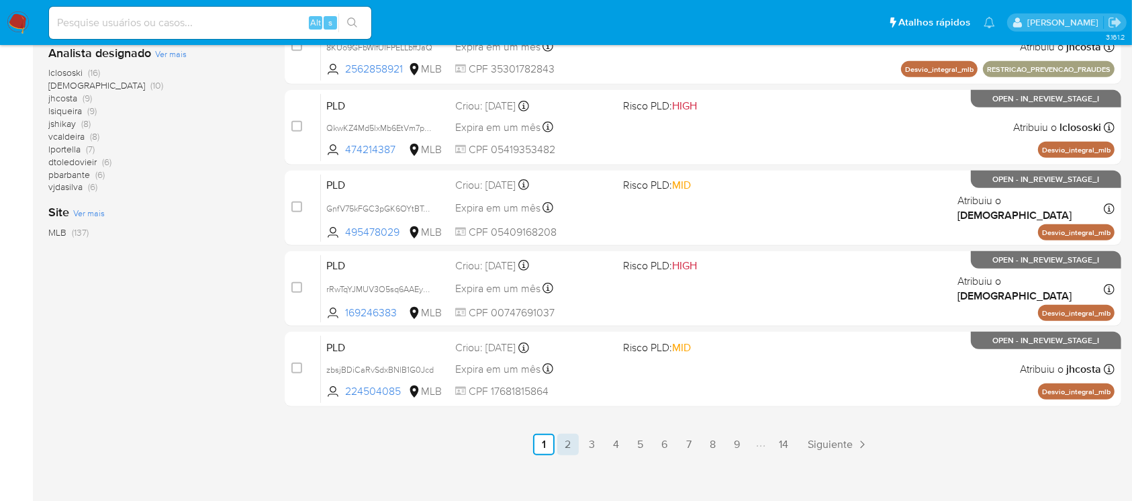
click at [570, 451] on link "2" at bounding box center [567, 444] width 21 height 21
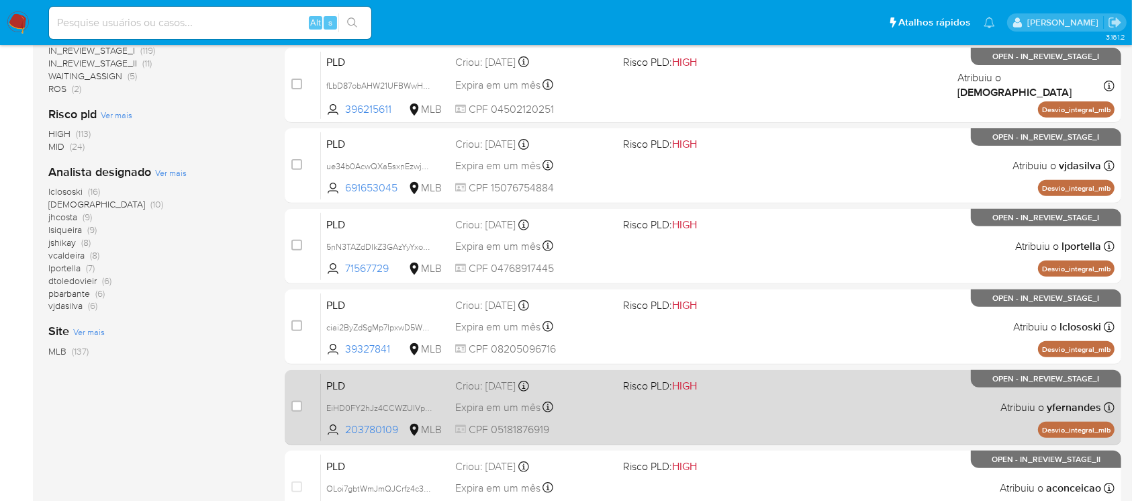
scroll to position [607, 0]
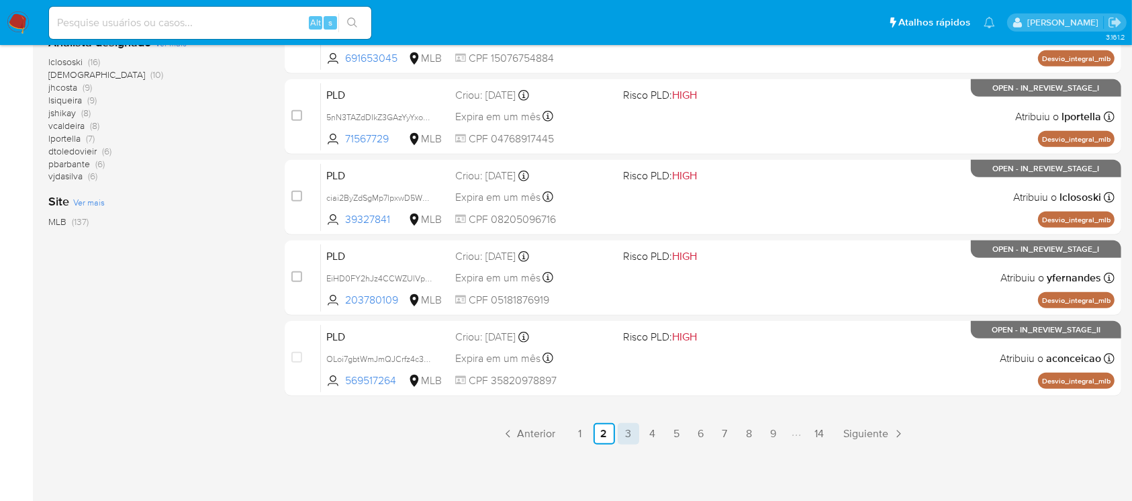
click at [629, 434] on link "3" at bounding box center [628, 433] width 21 height 21
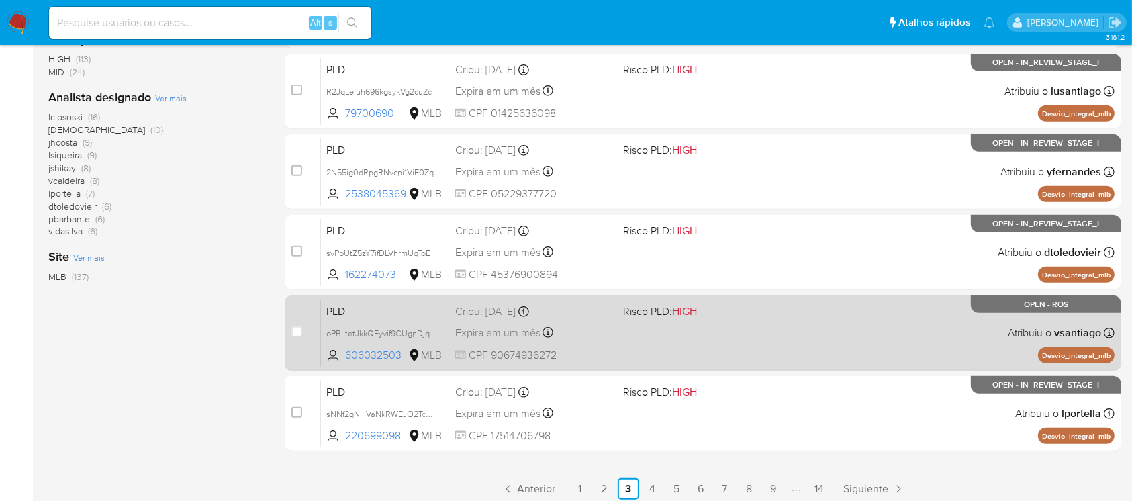
scroll to position [596, 0]
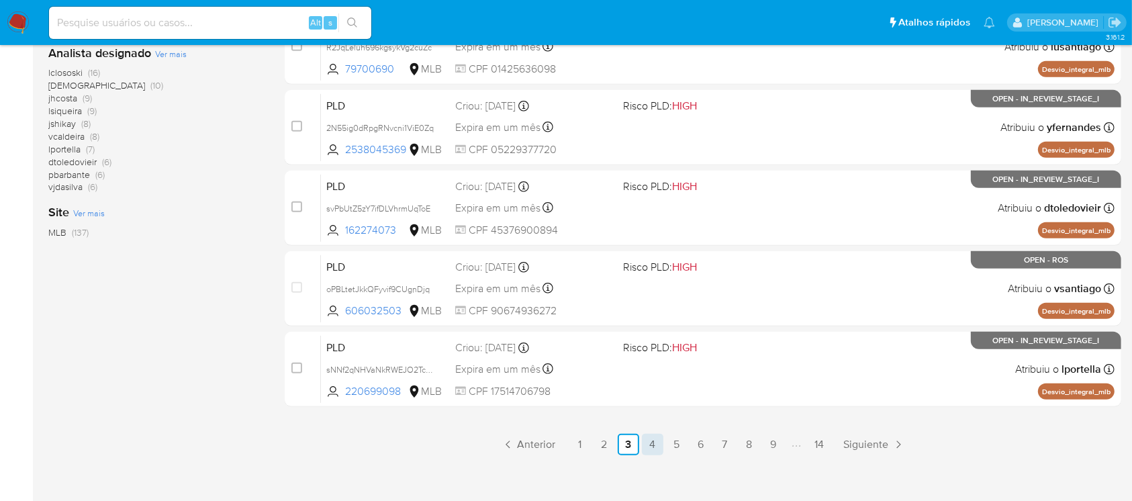
click at [653, 438] on link "4" at bounding box center [652, 444] width 21 height 21
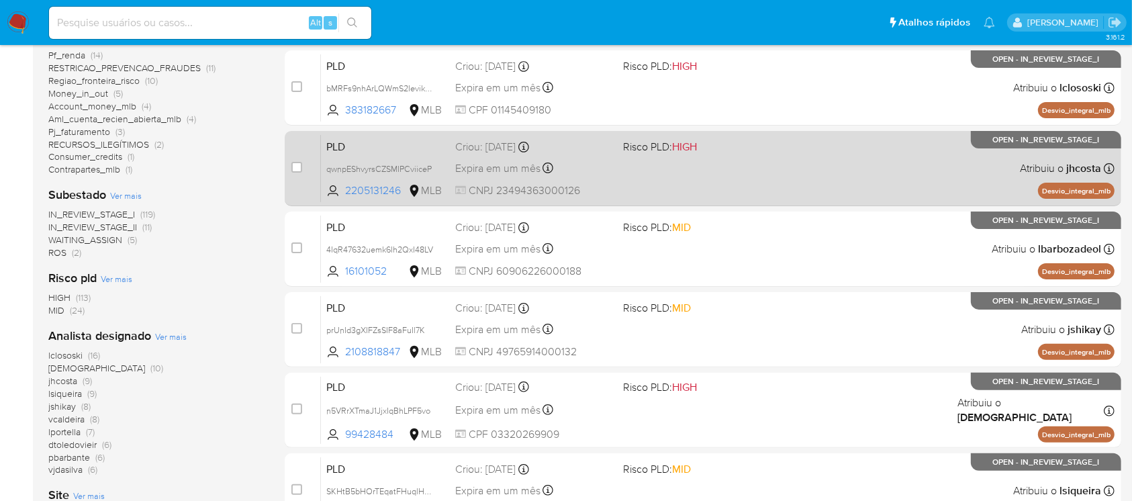
scroll to position [358, 0]
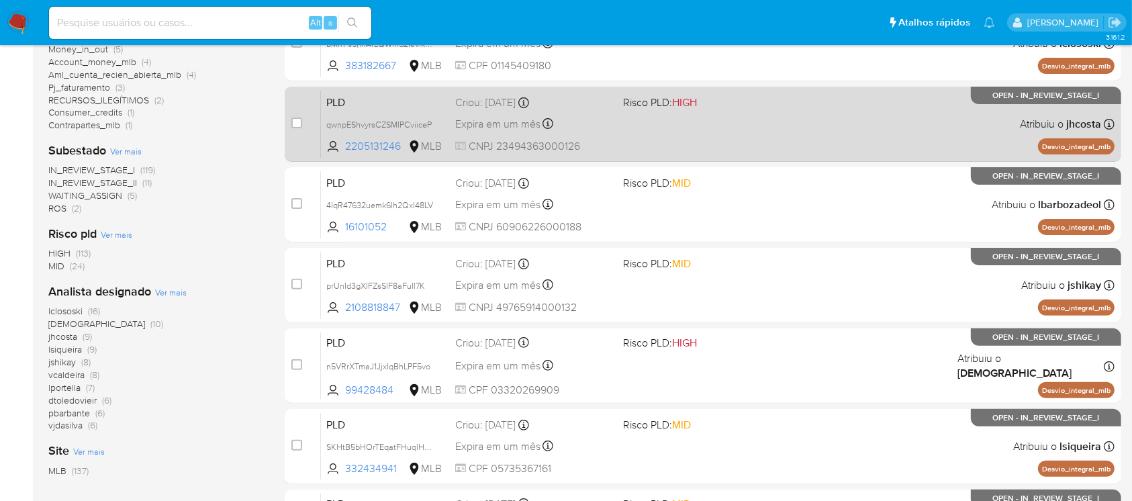
click at [633, 128] on div "PLD qwnpEShvyrsCZSMIPCviiceP 2205131246 MLB Risco PLD: HIGH Criou: [DATE] Criou…" at bounding box center [718, 124] width 794 height 68
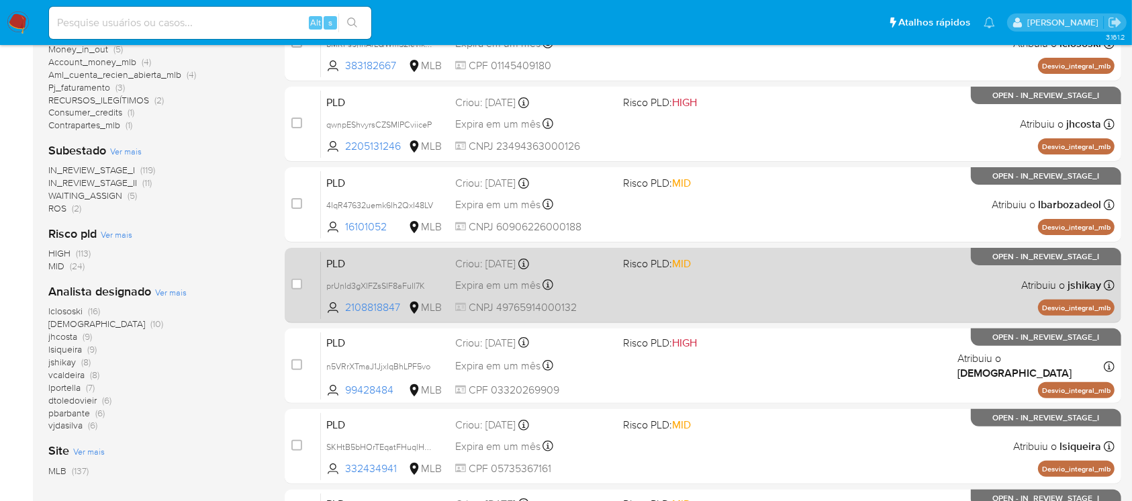
click at [709, 299] on div "PLD prUnId3gXIFZsSIF8aFuIl7K 2108818847 MLB Risco PLD: MID Criou: [DATE] Criou:…" at bounding box center [718, 285] width 794 height 68
click at [637, 306] on div "PLD prUnId3gXIFZsSIF8aFuIl7K 2108818847 MLB Risco PLD: MID Criou: [DATE] Criou:…" at bounding box center [718, 285] width 794 height 68
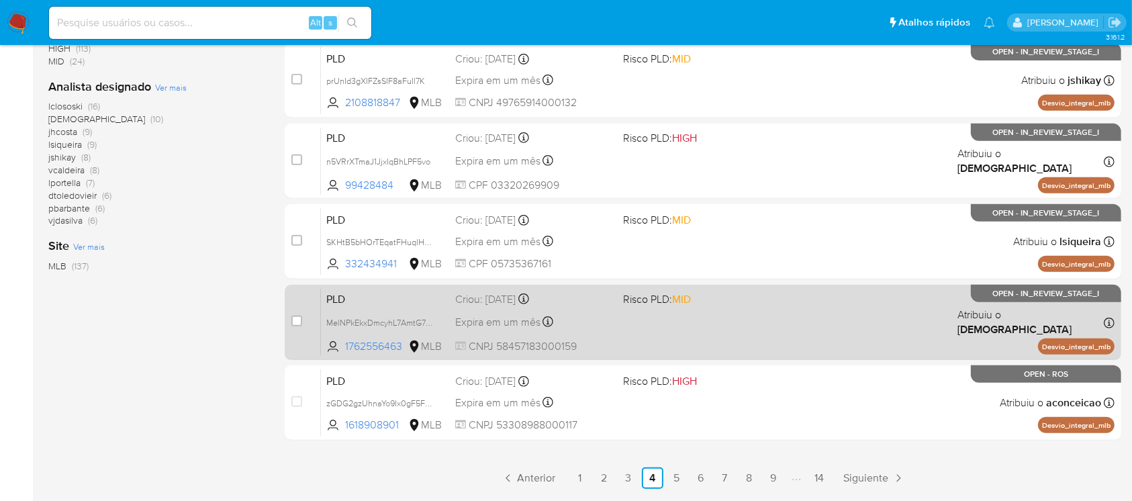
scroll to position [596, 0]
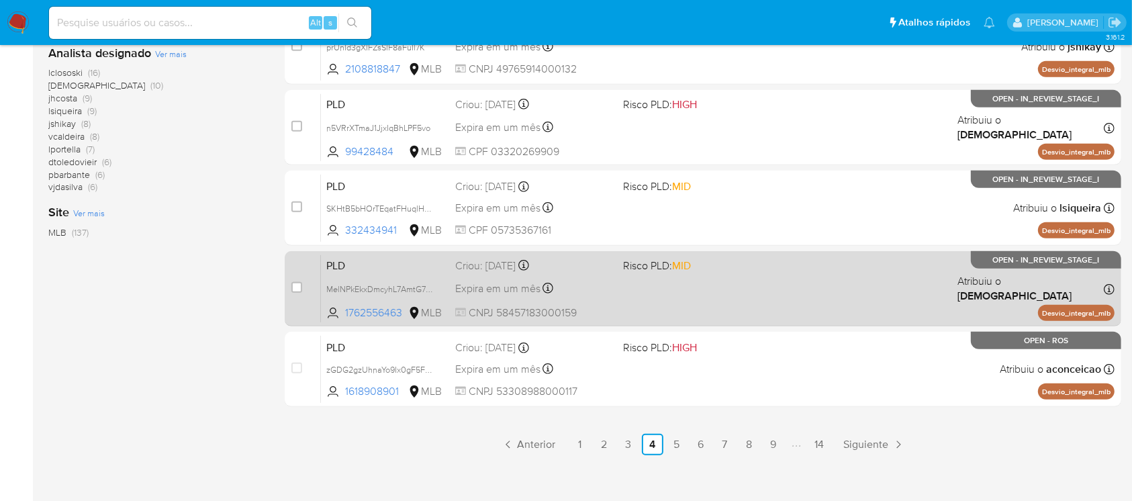
click at [654, 309] on div "PLD MelNPkEkxDmcyhL7AmtG7vWA 1762556463 MLB Risco PLD: MID Criou: [DATE] Criou:…" at bounding box center [718, 289] width 794 height 68
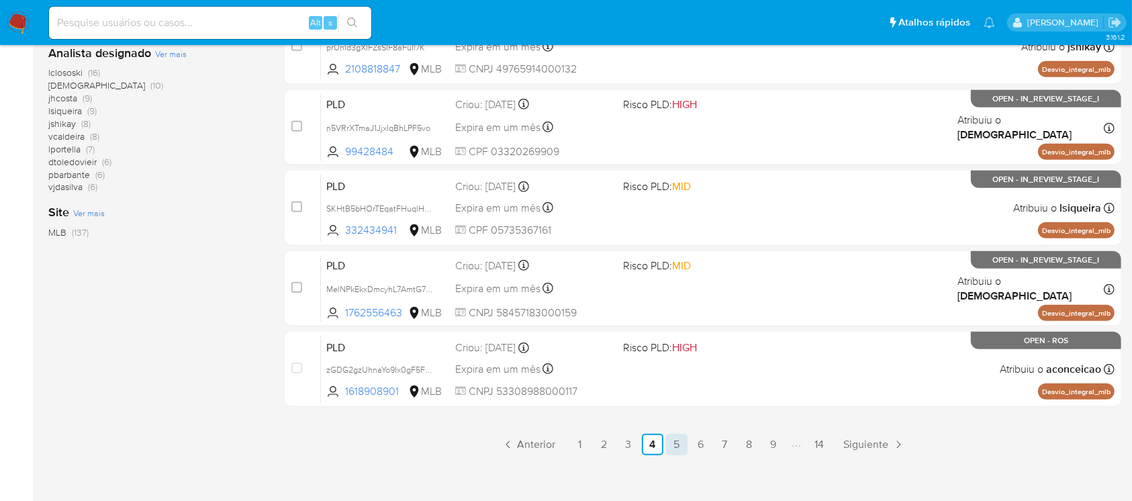
click at [678, 443] on link "5" at bounding box center [676, 444] width 21 height 21
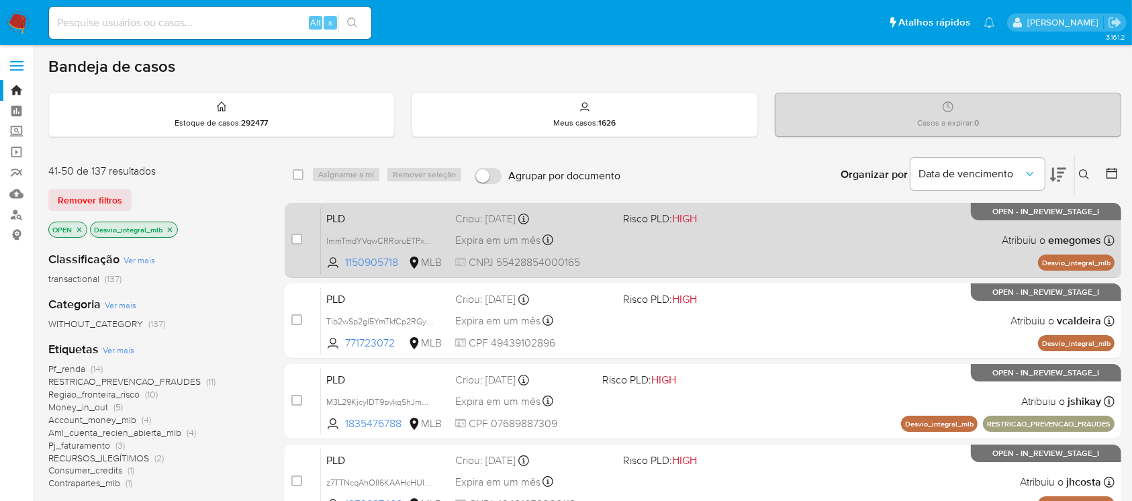
click at [613, 261] on div "PLD ImmTmdYVqwCRRoruETPxGEJJ 1150905718 MLB Risco PLD: HIGH Criou: [DATE] Criou…" at bounding box center [718, 240] width 794 height 68
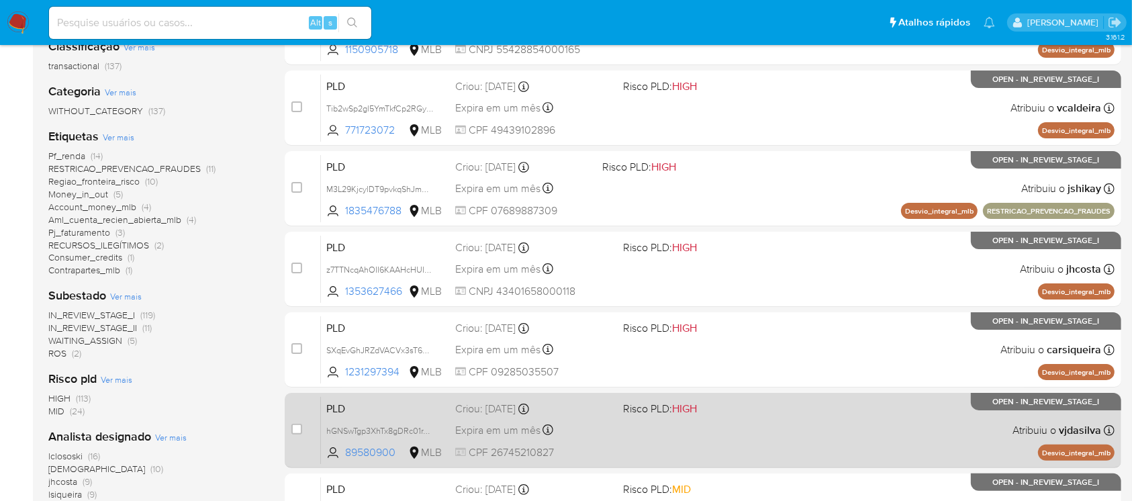
scroll to position [238, 0]
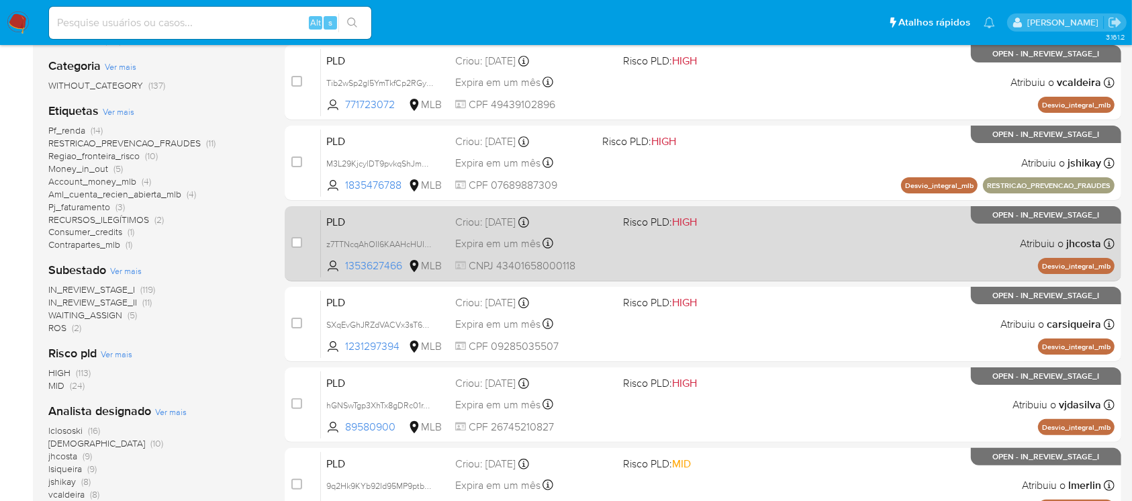
click at [608, 263] on span "CNPJ 43401658000118" at bounding box center [533, 266] width 156 height 15
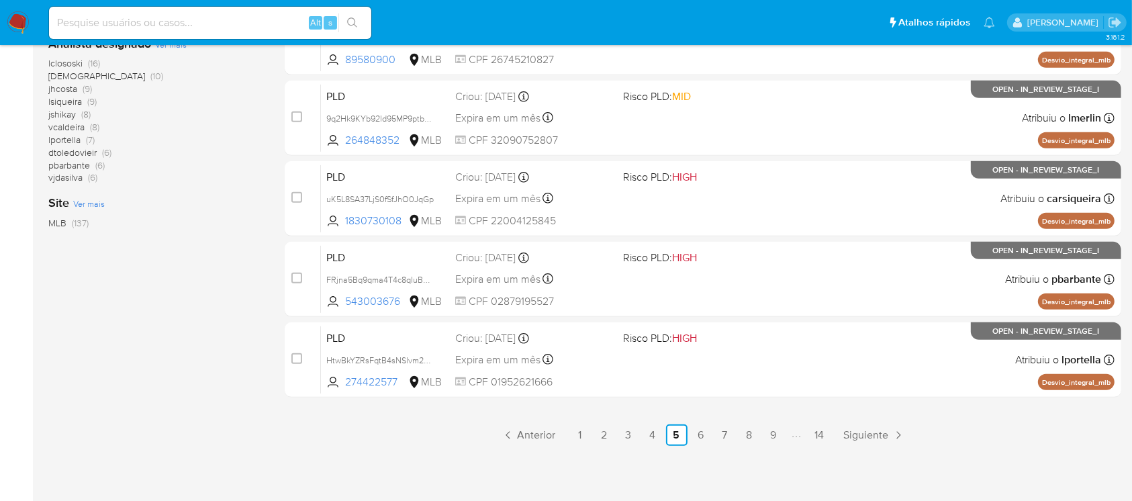
scroll to position [607, 0]
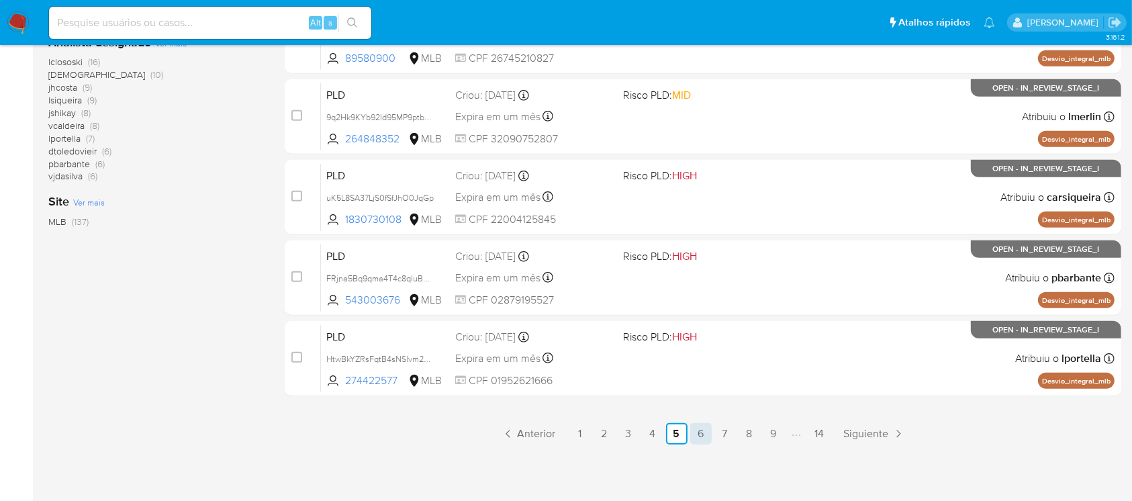
click at [699, 435] on link "6" at bounding box center [700, 433] width 21 height 21
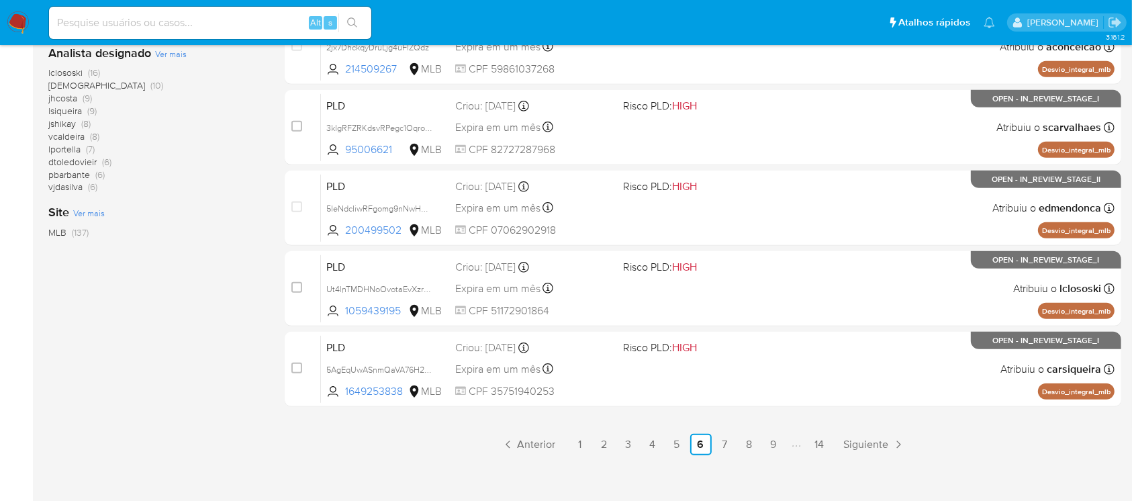
scroll to position [607, 0]
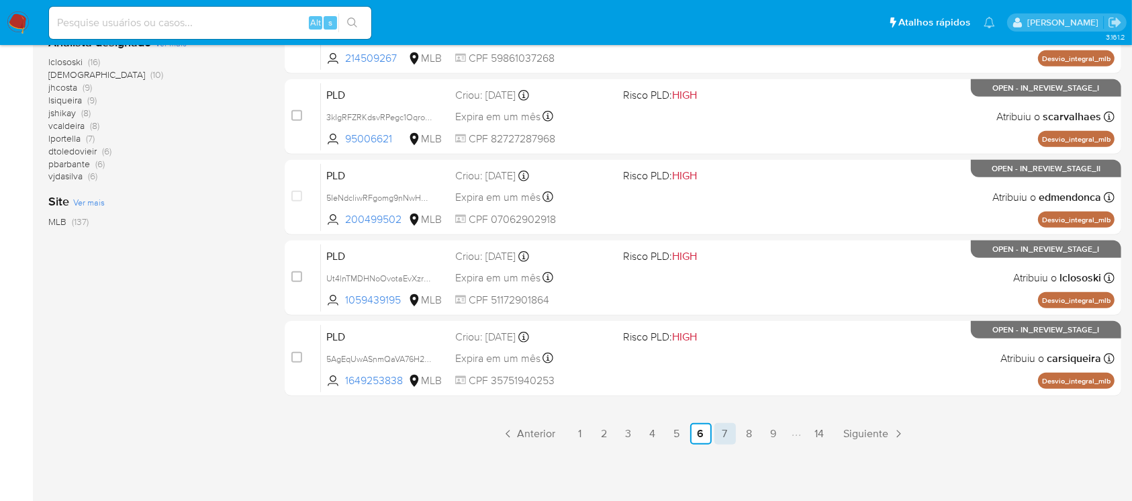
click at [725, 434] on link "7" at bounding box center [725, 433] width 21 height 21
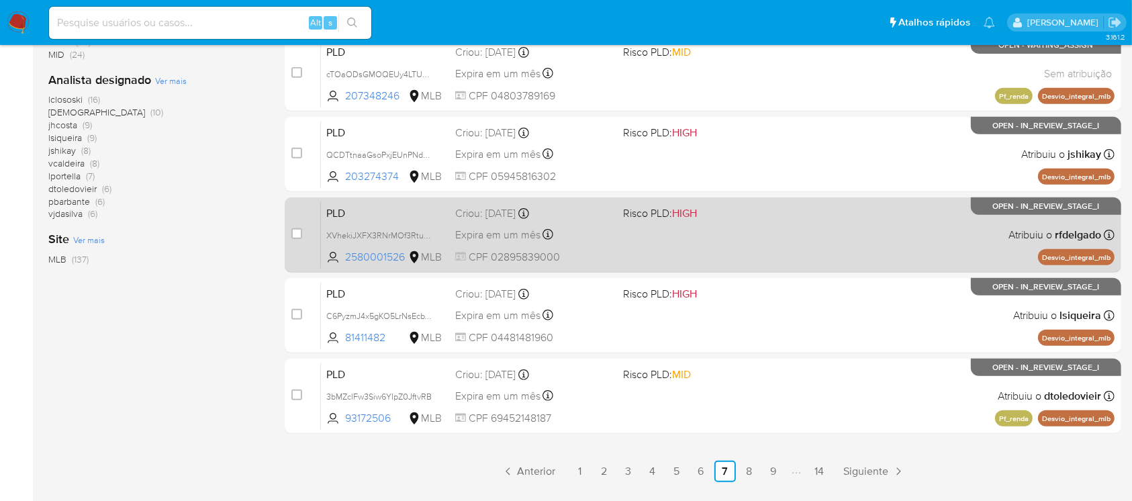
scroll to position [607, 0]
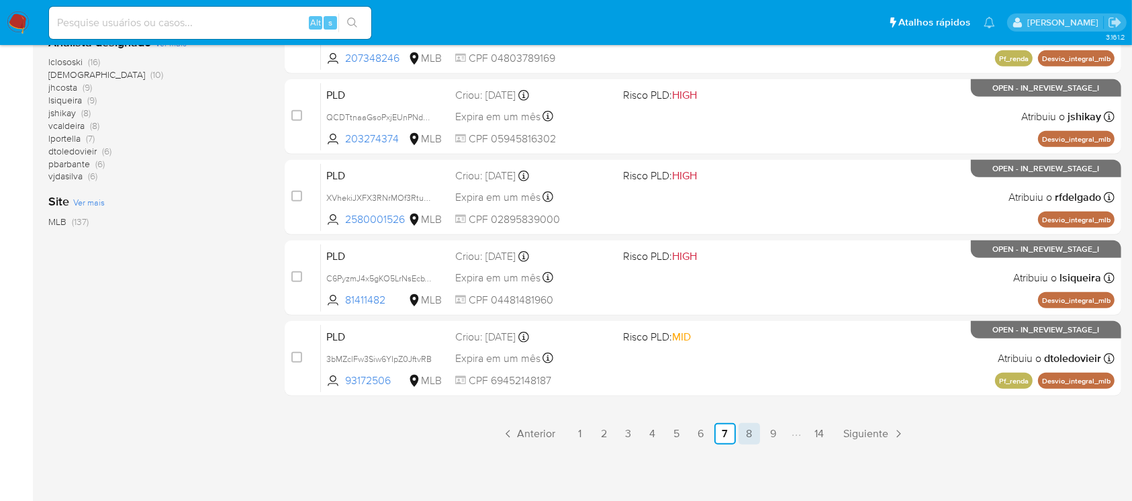
click at [749, 435] on link "8" at bounding box center [749, 433] width 21 height 21
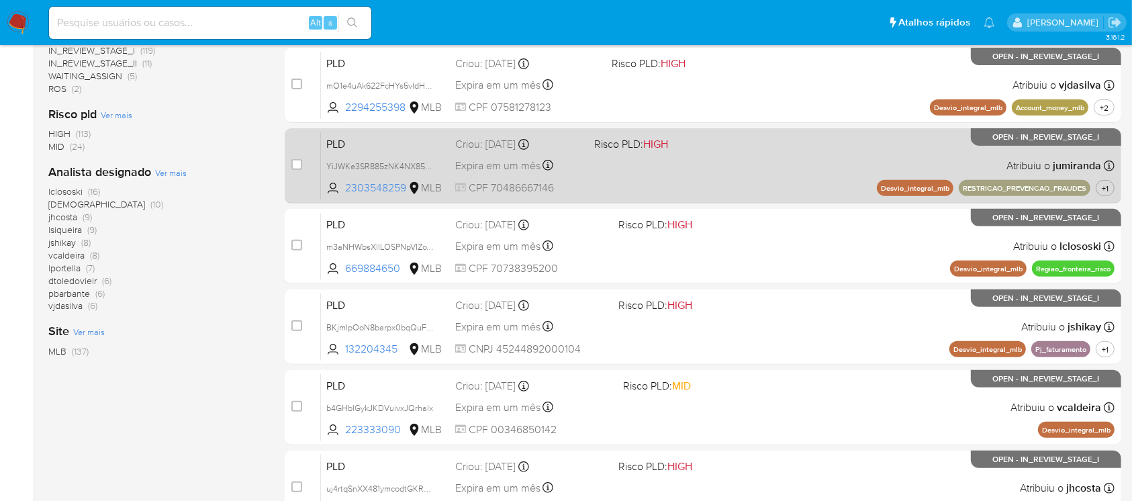
scroll to position [596, 0]
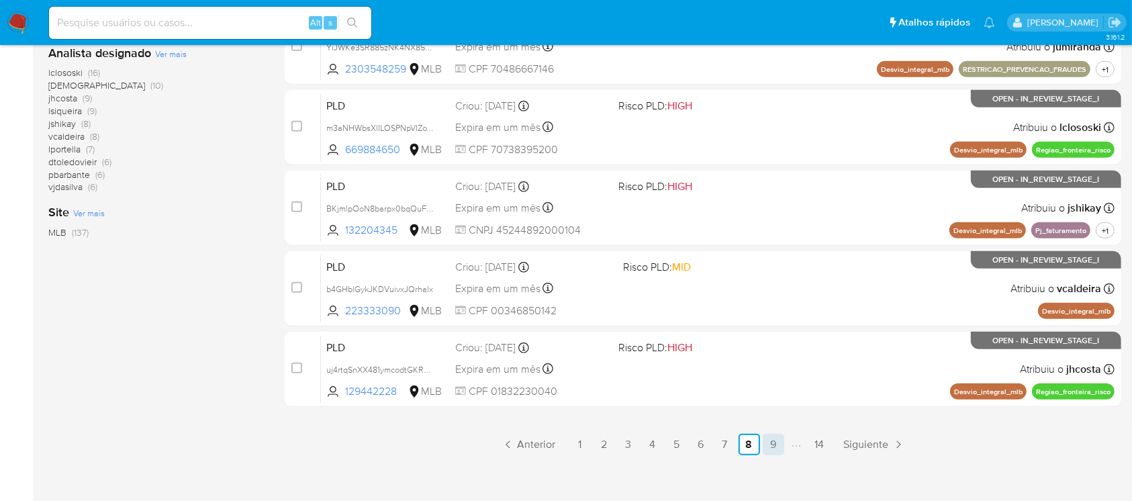
click at [770, 438] on link "9" at bounding box center [773, 444] width 21 height 21
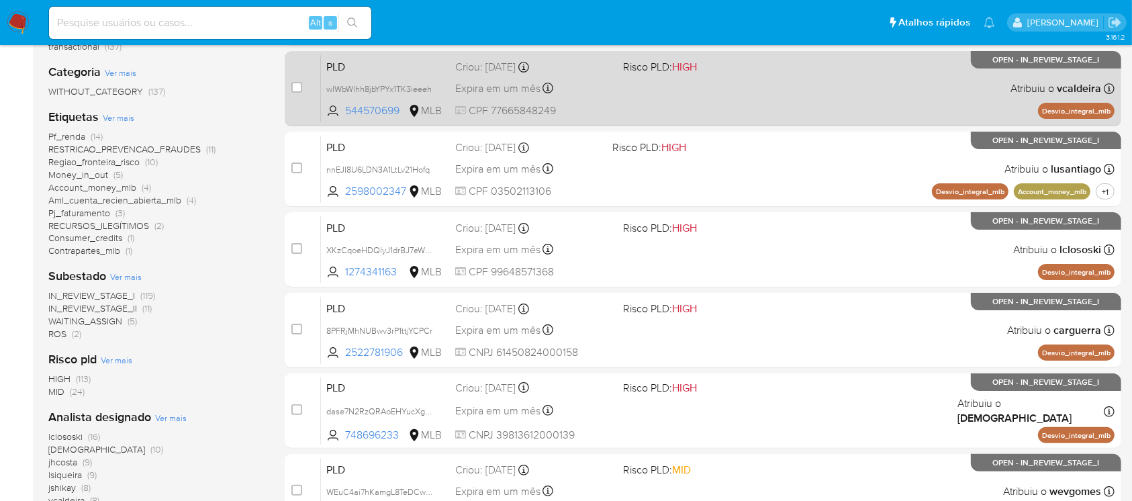
scroll to position [358, 0]
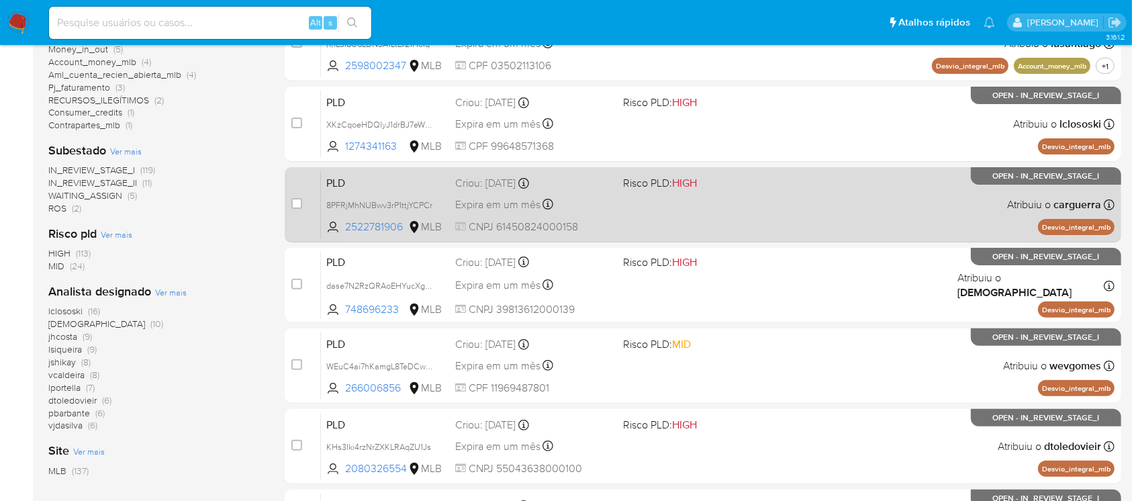
click at [609, 207] on div "Expira em um mês Expira em [DATE] 00:23:11" at bounding box center [533, 204] width 156 height 18
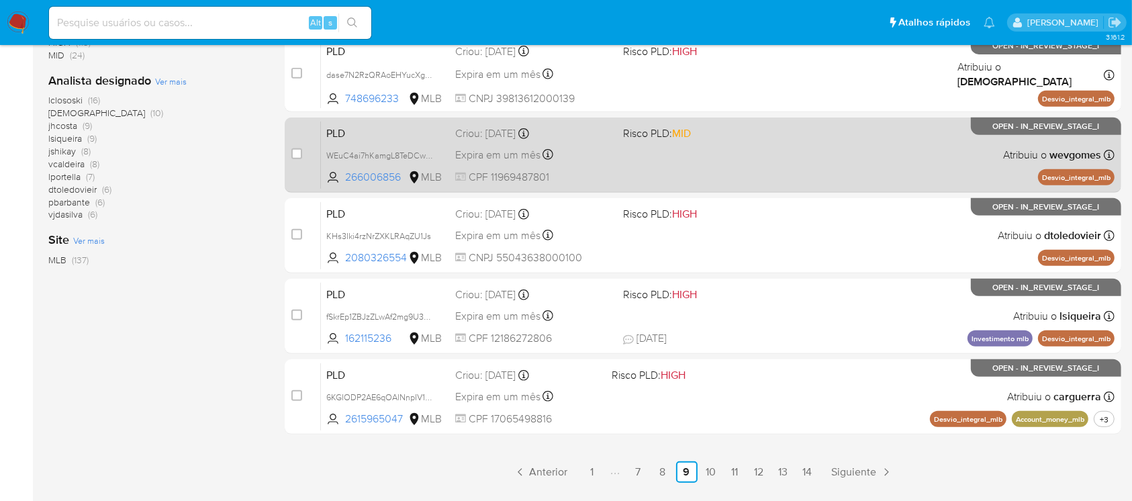
scroll to position [596, 0]
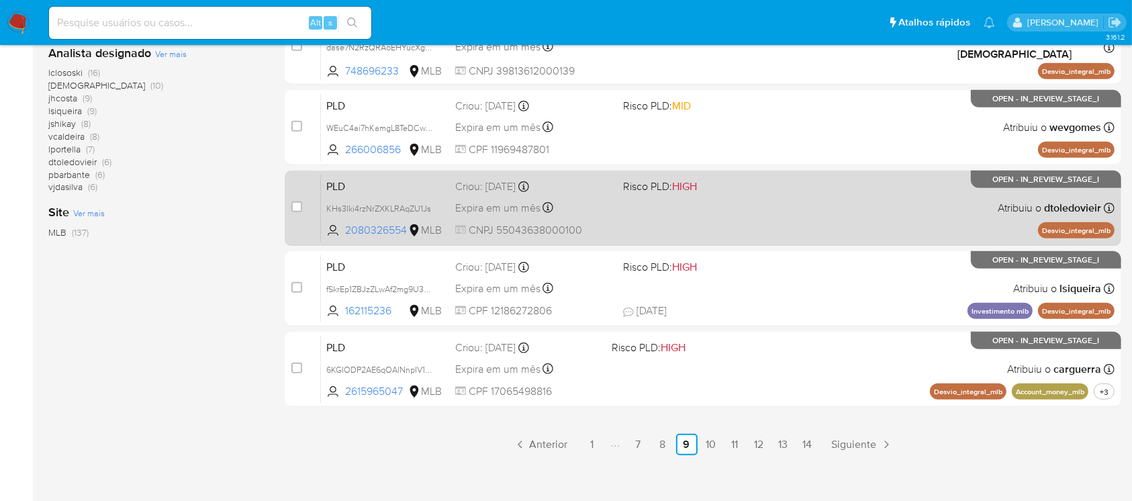
click at [623, 223] on div "PLD KHs3Iki4rzNrZXKLRAqZU1Js 2080326554 MLB Risco PLD: HIGH Criou: 12/09/2025 C…" at bounding box center [718, 208] width 794 height 68
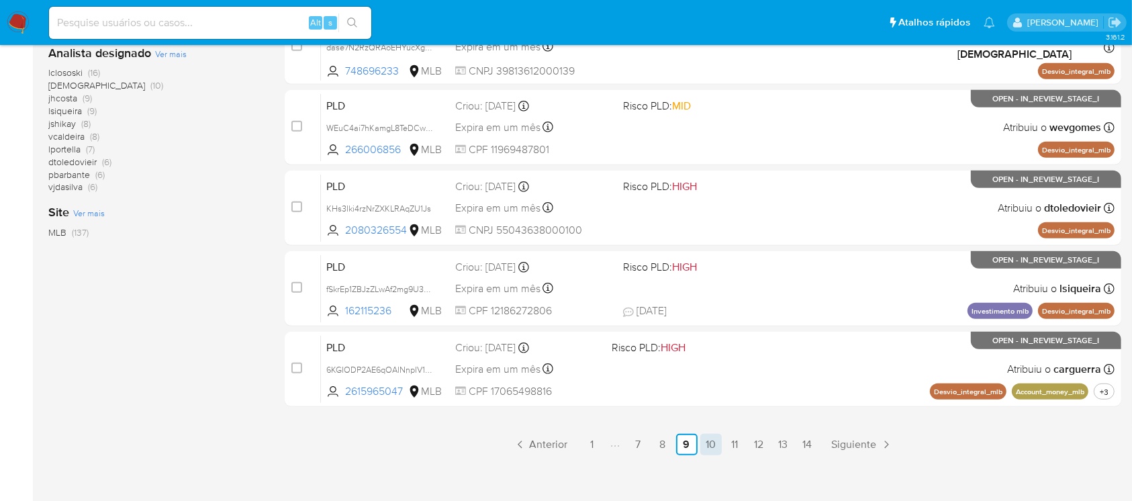
click at [710, 449] on link "10" at bounding box center [710, 444] width 21 height 21
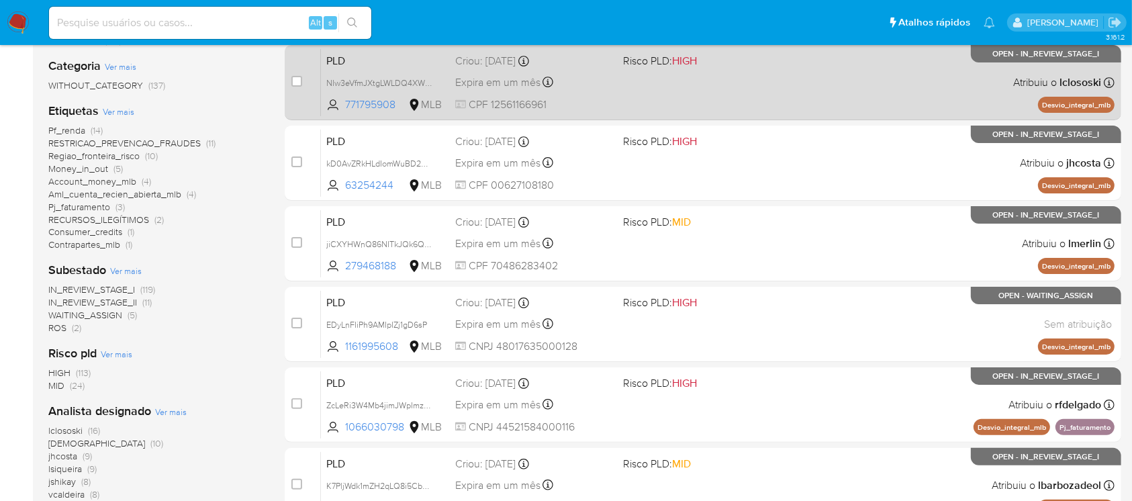
scroll to position [358, 0]
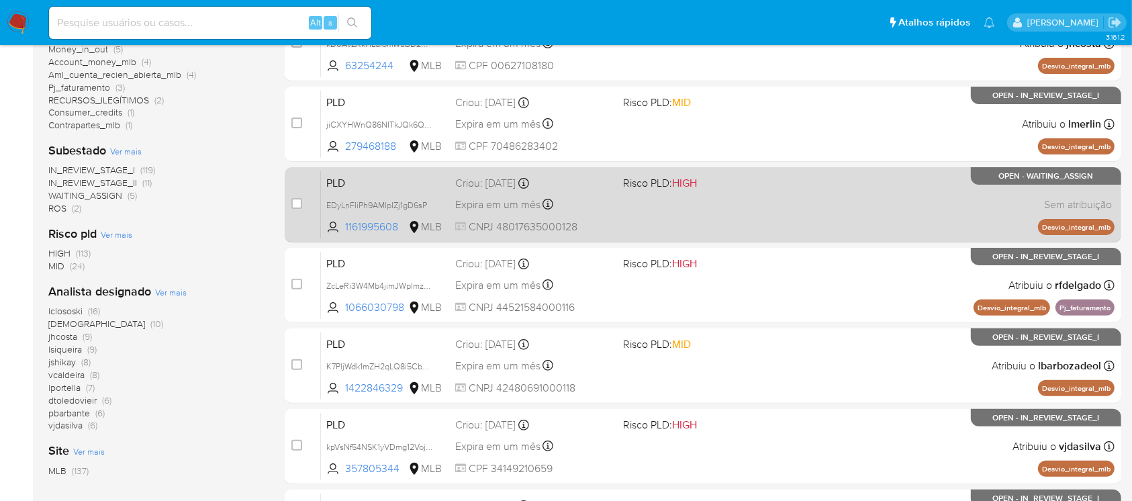
click at [603, 227] on span "CNPJ 48017635000128" at bounding box center [533, 227] width 156 height 15
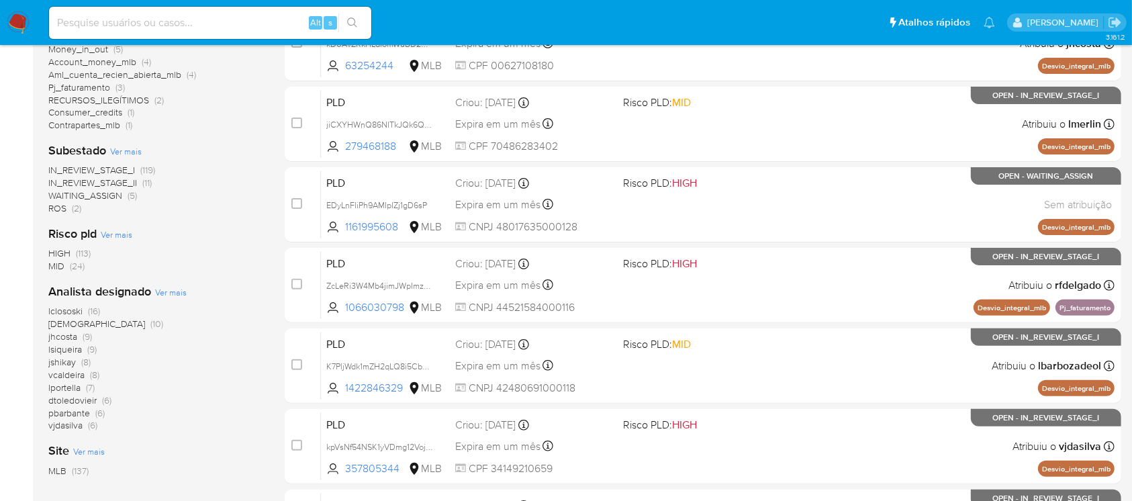
drag, startPoint x: 117, startPoint y: 21, endPoint x: 107, endPoint y: 24, distance: 9.8
click at [115, 21] on input at bounding box center [210, 22] width 322 height 17
paste input "VL6Au6I5OwcsqsKwpjzCPTZr"
type input "VL6Au6I5OwcsqsKwpjzCPTZr"
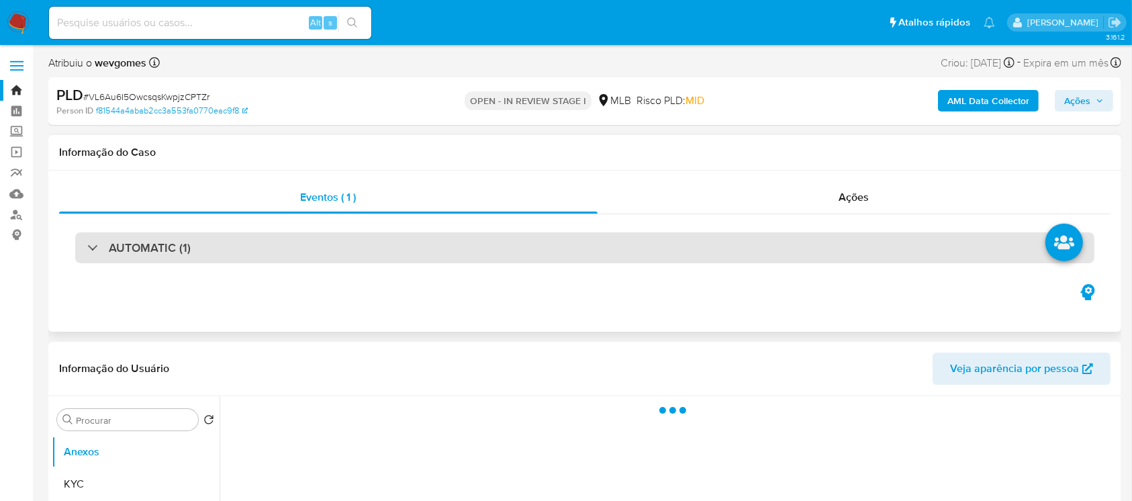
click at [179, 253] on h3 "AUTOMATIC (1)" at bounding box center [150, 247] width 82 height 15
select select "10"
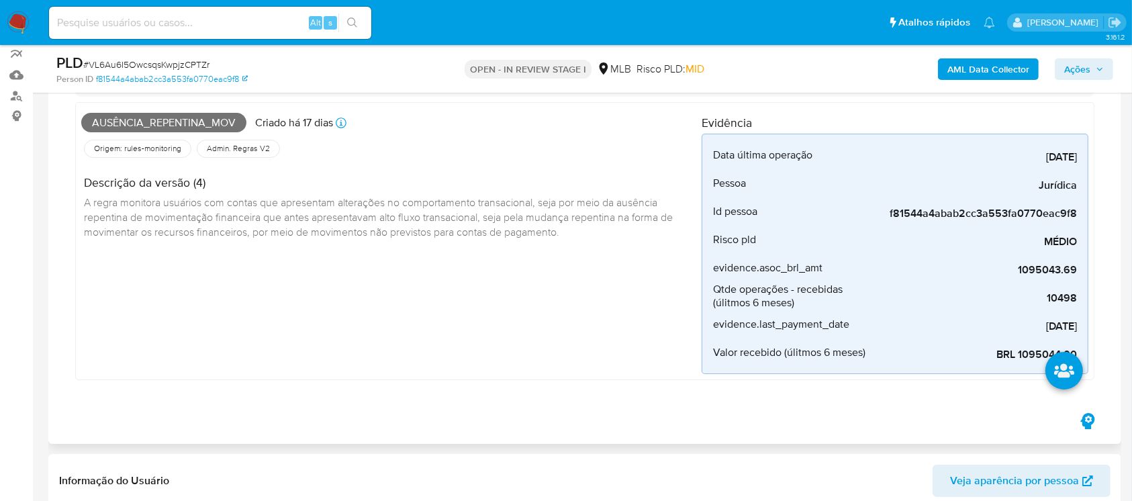
scroll to position [477, 0]
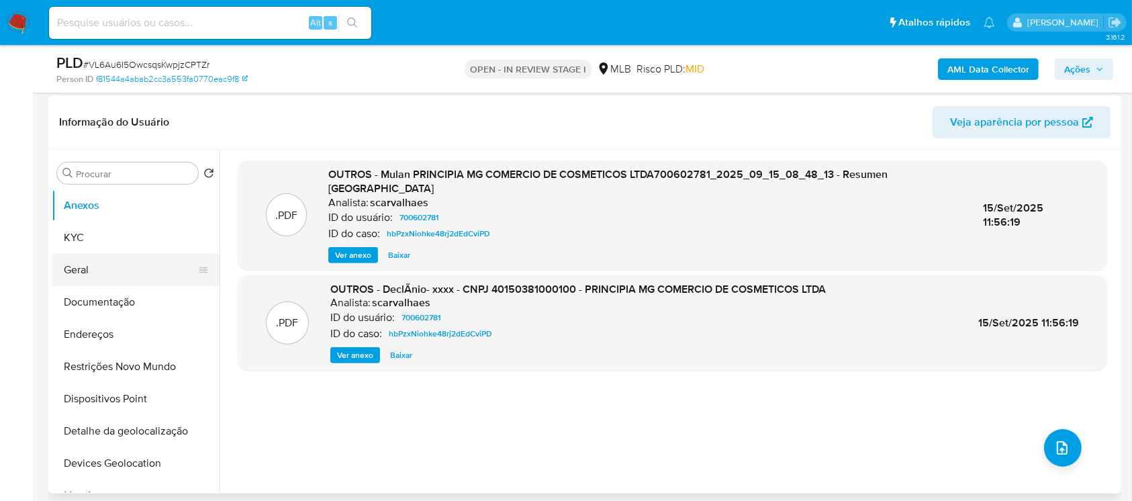
click at [82, 275] on button "Geral" at bounding box center [130, 270] width 157 height 32
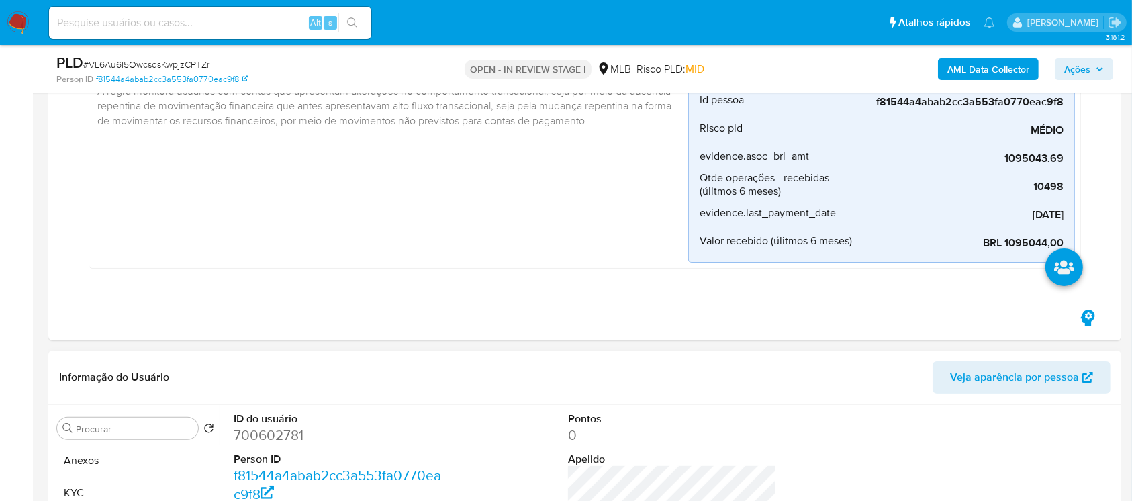
scroll to position [358, 0]
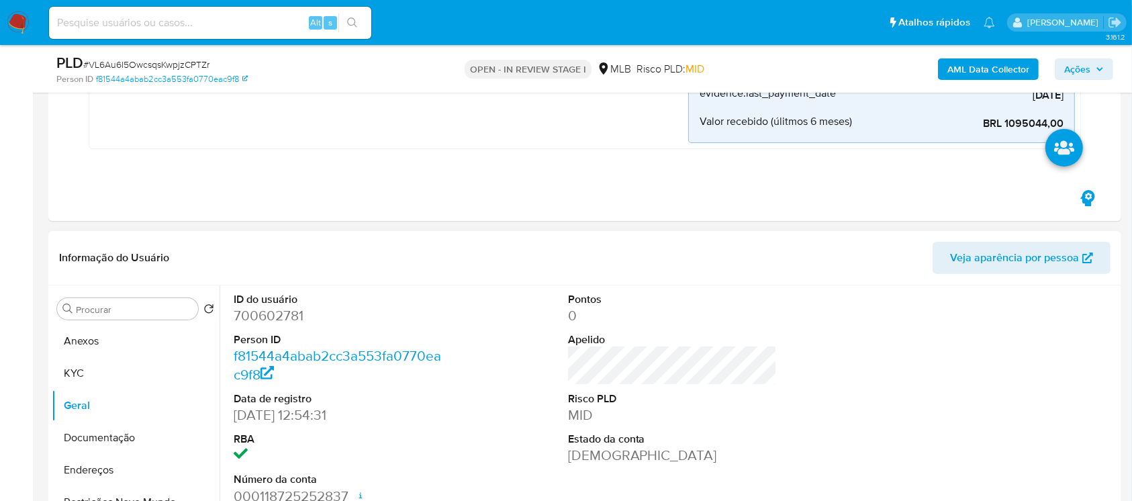
click at [267, 316] on dd "700602781" at bounding box center [339, 315] width 210 height 19
copy dd "700602781"
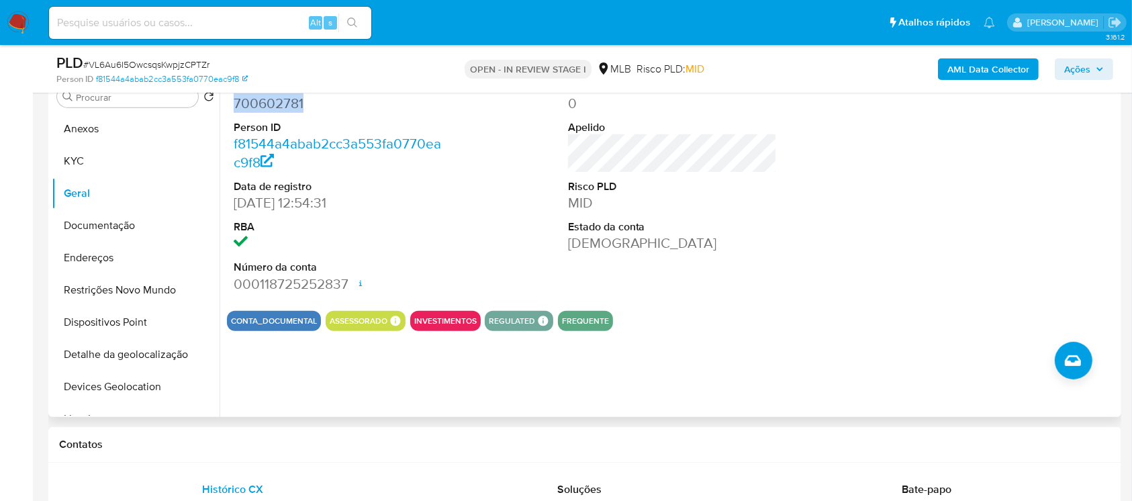
scroll to position [596, 0]
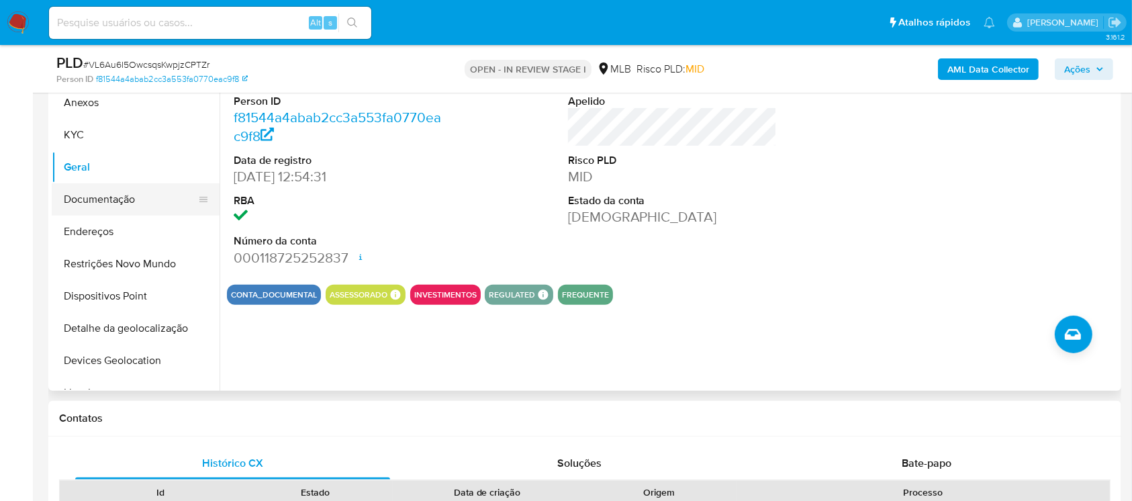
click at [79, 199] on button "Documentação" at bounding box center [130, 199] width 157 height 32
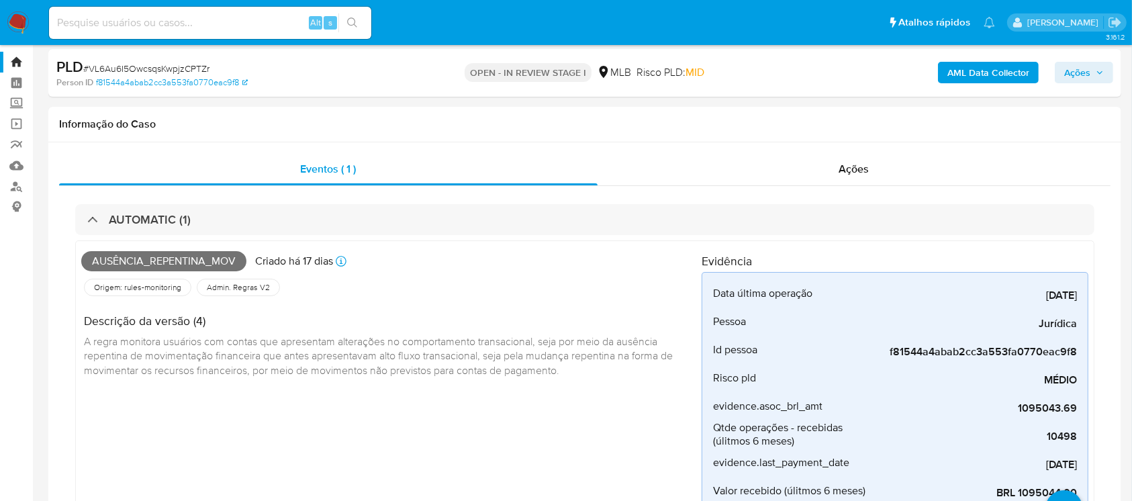
scroll to position [0, 0]
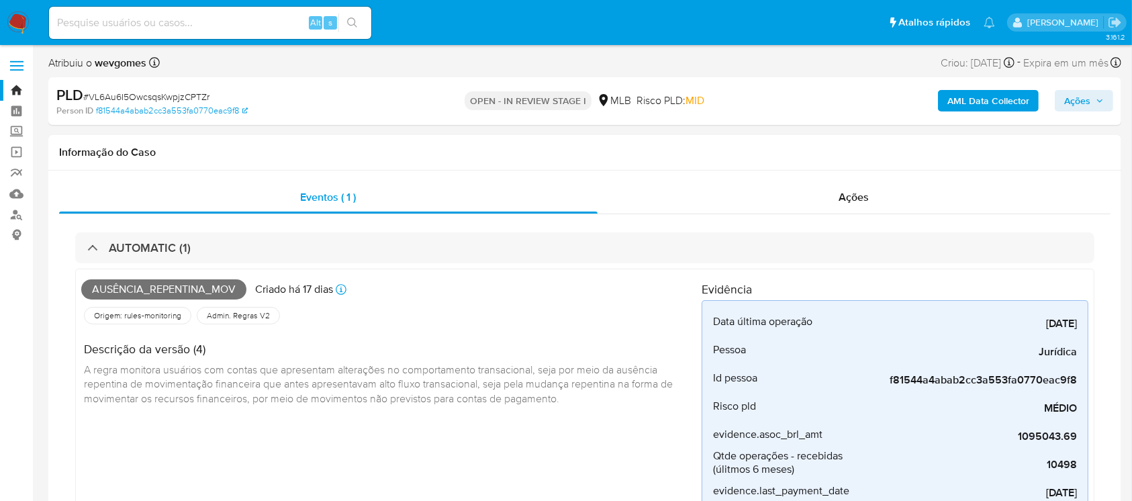
click at [122, 35] on div "Alt s" at bounding box center [210, 23] width 322 height 32
click at [112, 19] on input at bounding box center [210, 22] width 322 height 17
paste input "200910157"
type input "200910157"
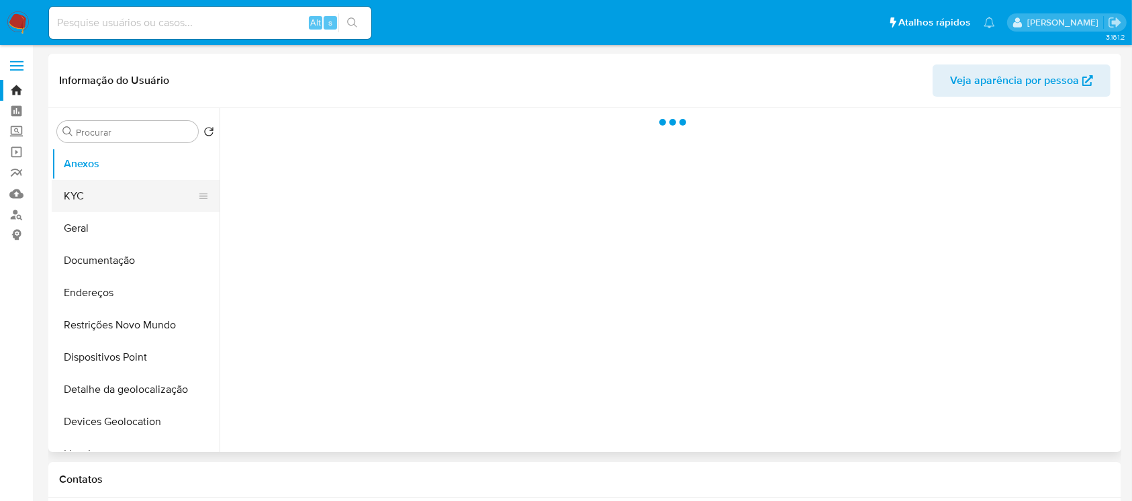
click at [91, 199] on button "KYC" at bounding box center [130, 196] width 157 height 32
select select "10"
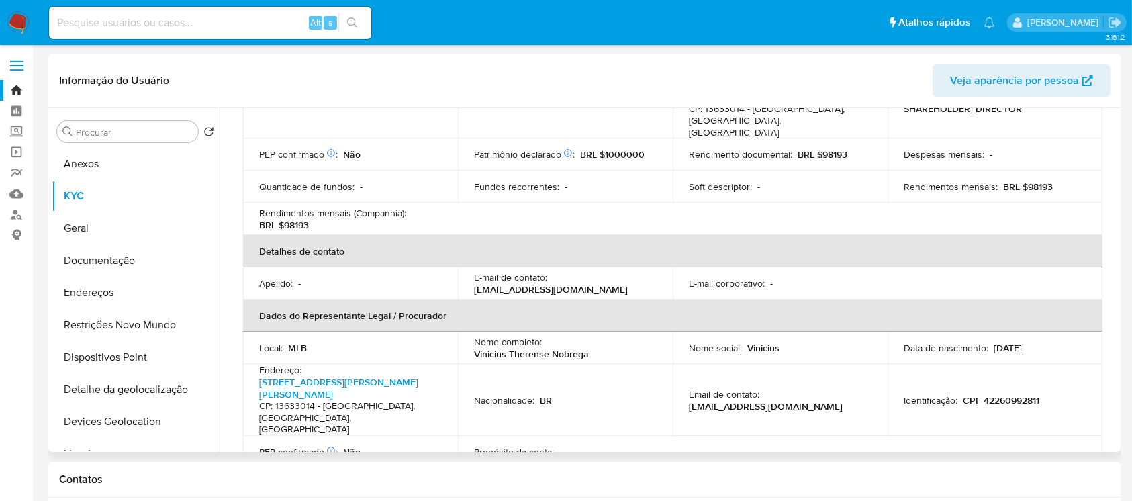
scroll to position [238, 0]
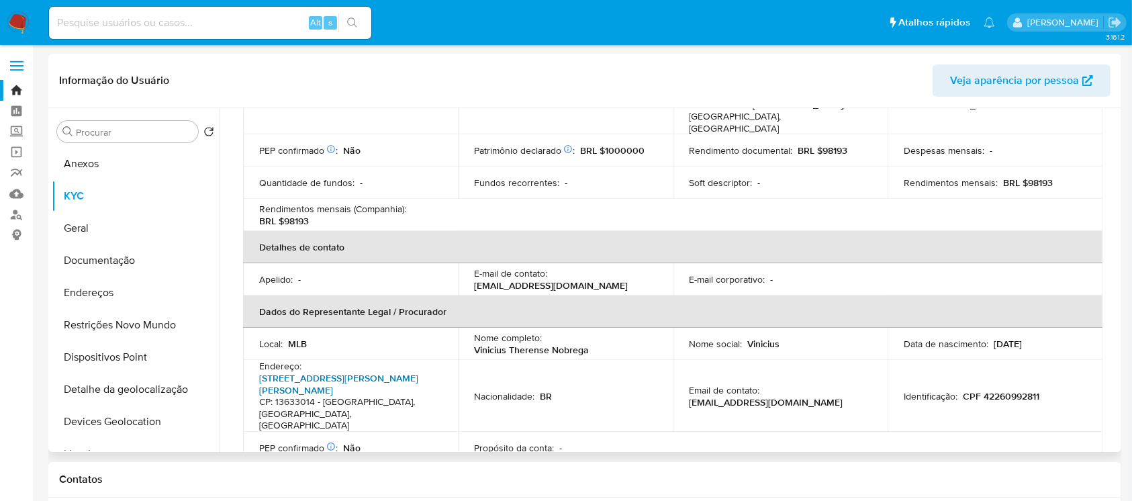
click at [310, 373] on link "Rua Roberto Demétrio Zema 2932, Jardim Carlos Gomes" at bounding box center [338, 384] width 159 height 26
click at [163, 19] on input at bounding box center [210, 22] width 322 height 17
paste input "1433910939"
type input "1433910939"
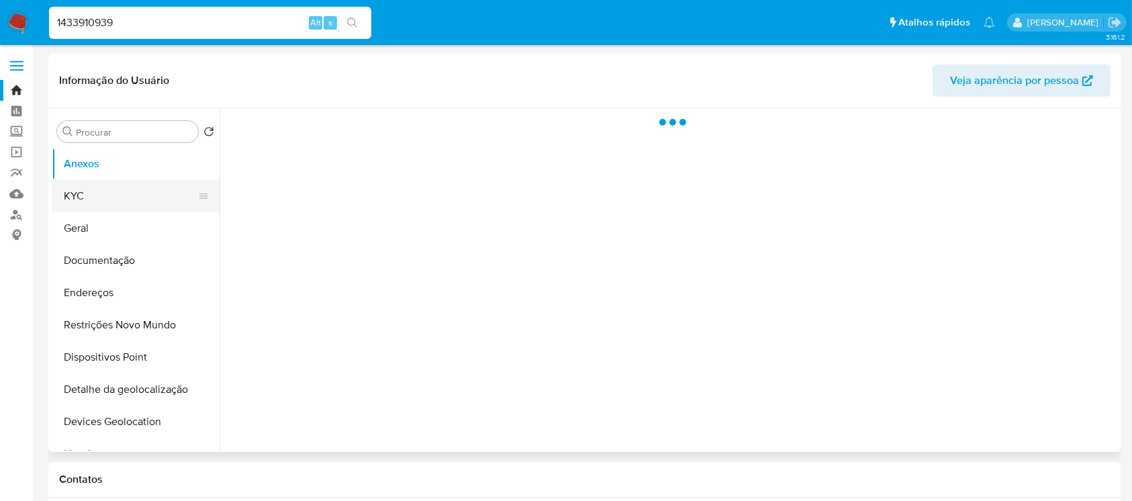
click at [89, 201] on button "KYC" at bounding box center [130, 196] width 157 height 32
select select "10"
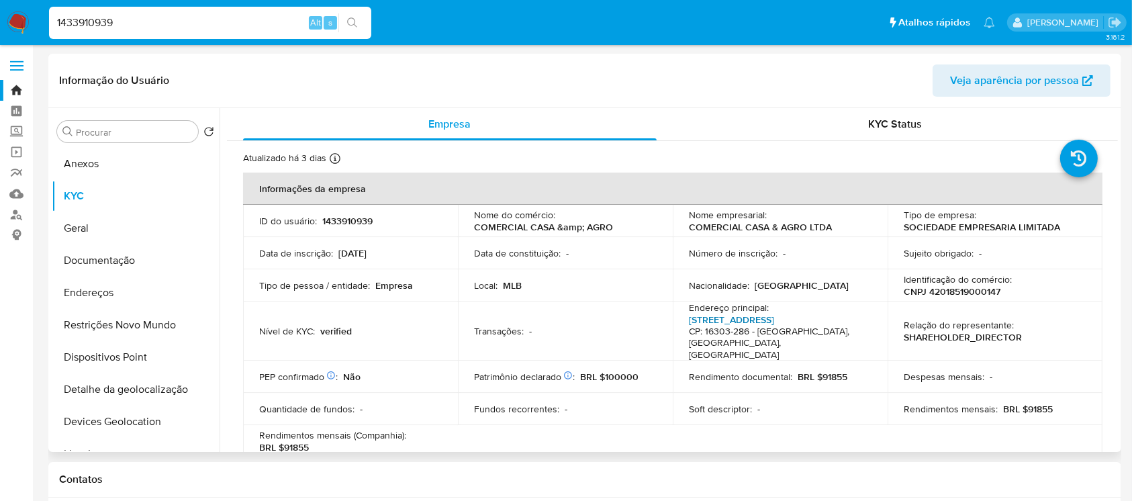
click at [722, 325] on link "Rua Frei Domingos Riezzi - Vila Formosa 24, Vila Formosa" at bounding box center [731, 319] width 85 height 13
click at [11, 21] on img at bounding box center [18, 22] width 23 height 23
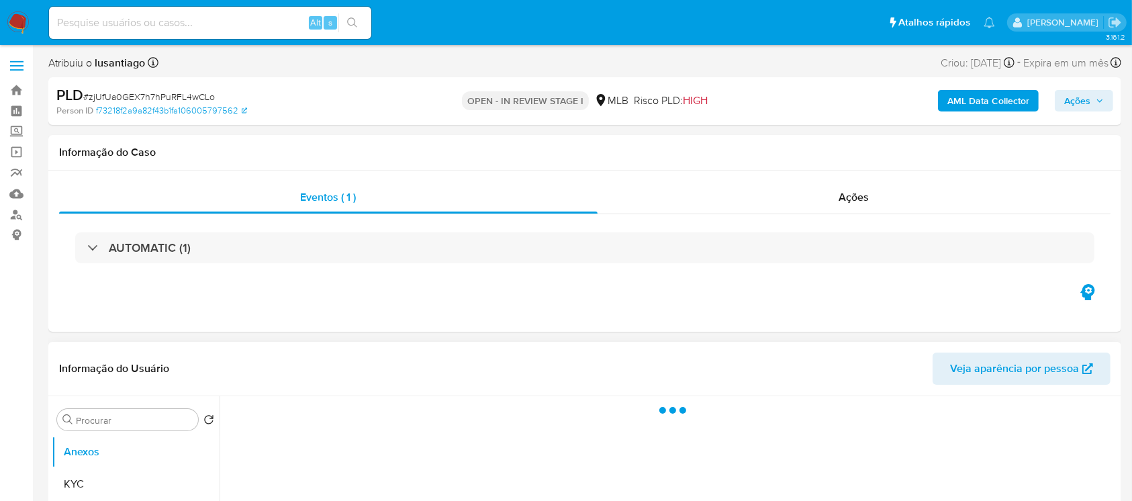
select select "10"
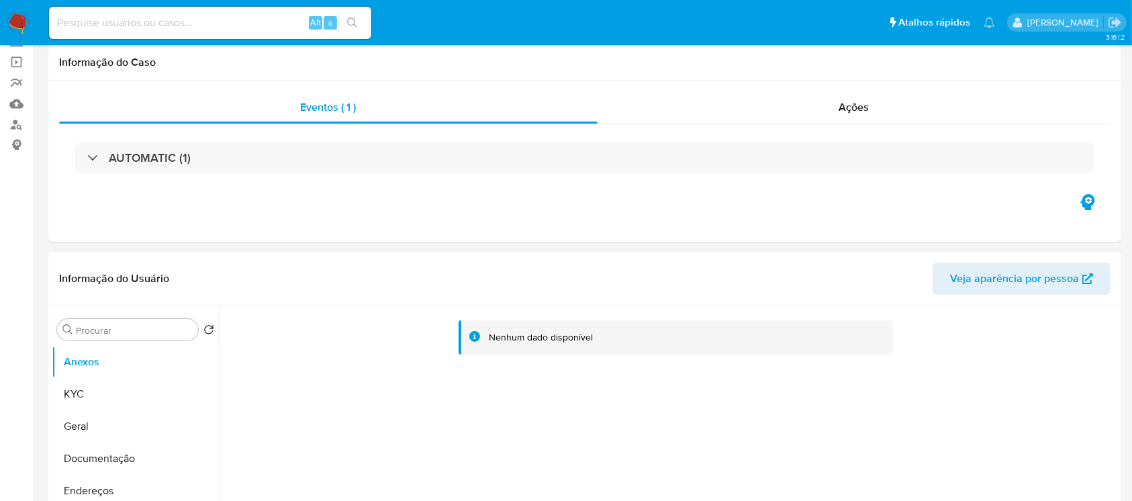
scroll to position [119, 0]
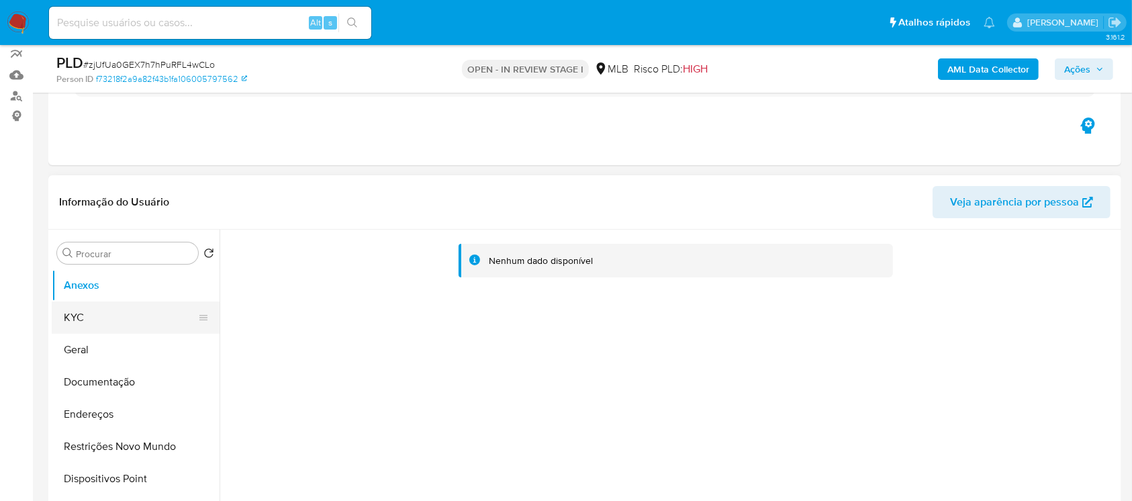
click at [75, 309] on button "KYC" at bounding box center [130, 318] width 157 height 32
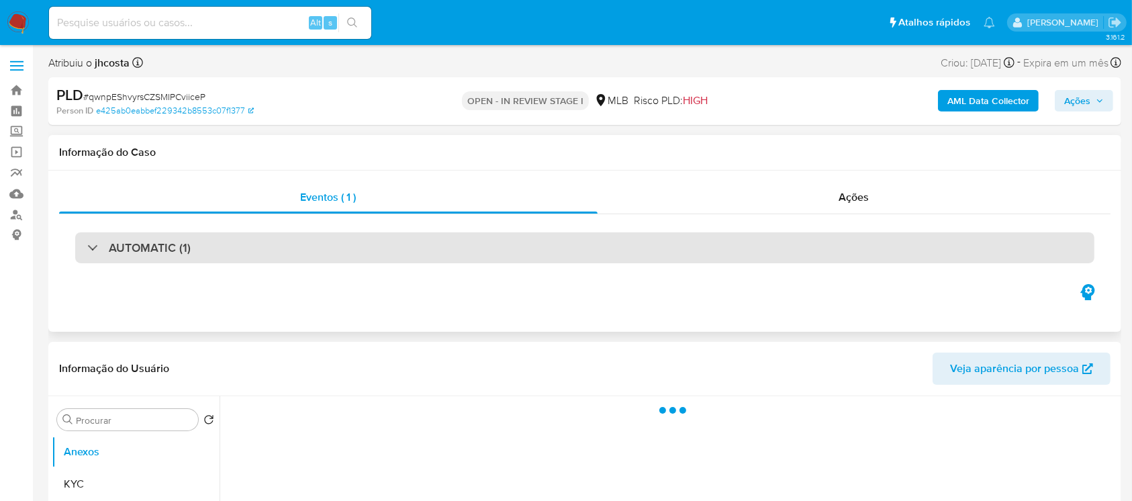
click at [91, 250] on div "AUTOMATIC (1)" at bounding box center [138, 247] width 103 height 15
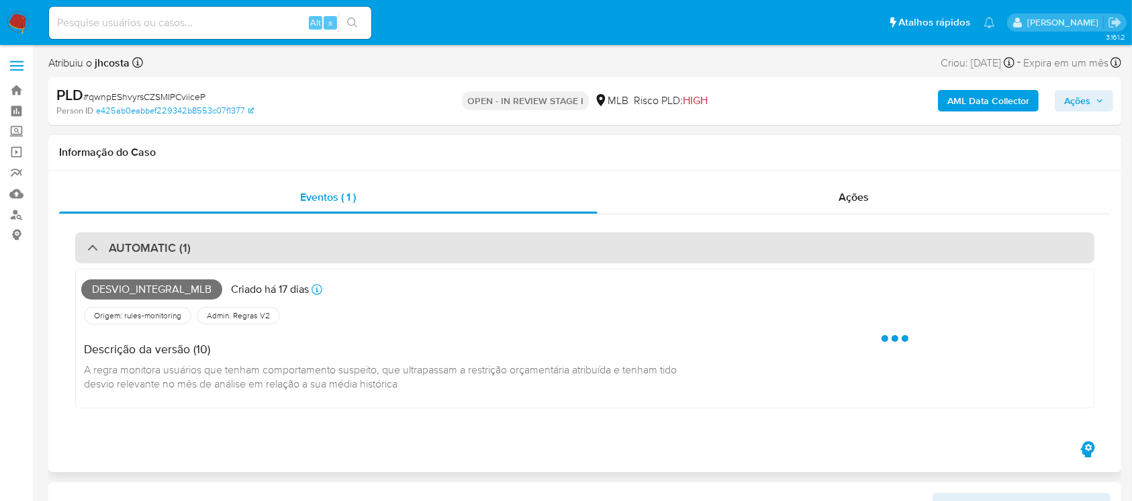
select select "10"
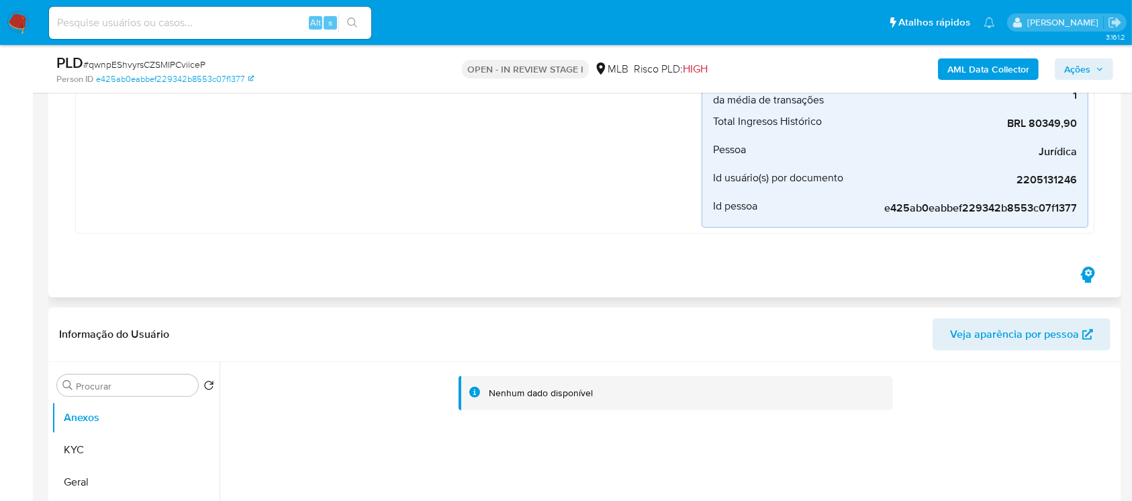
scroll to position [477, 0]
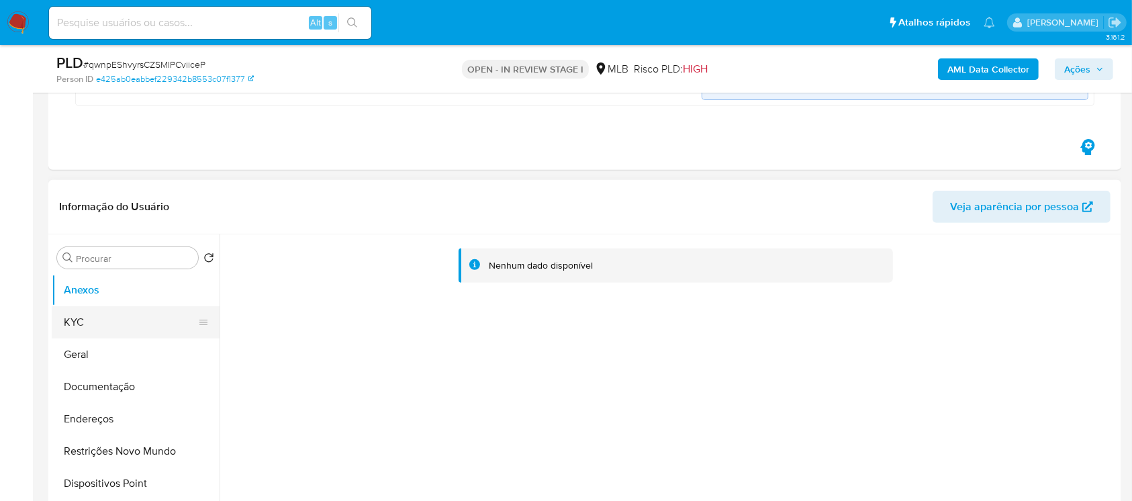
click at [108, 325] on button "KYC" at bounding box center [130, 322] width 157 height 32
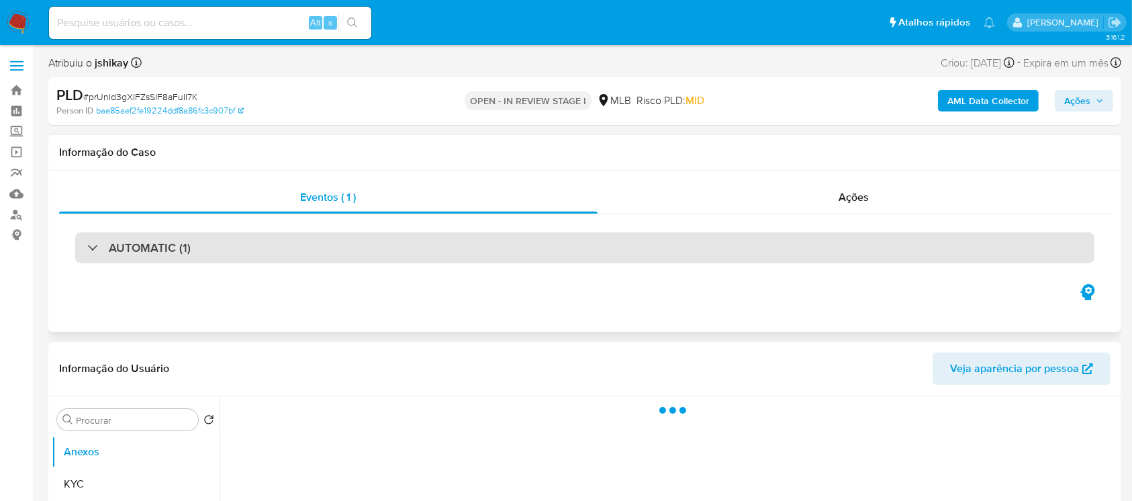
click at [94, 250] on div "AUTOMATIC (1)" at bounding box center [138, 247] width 103 height 15
select select "10"
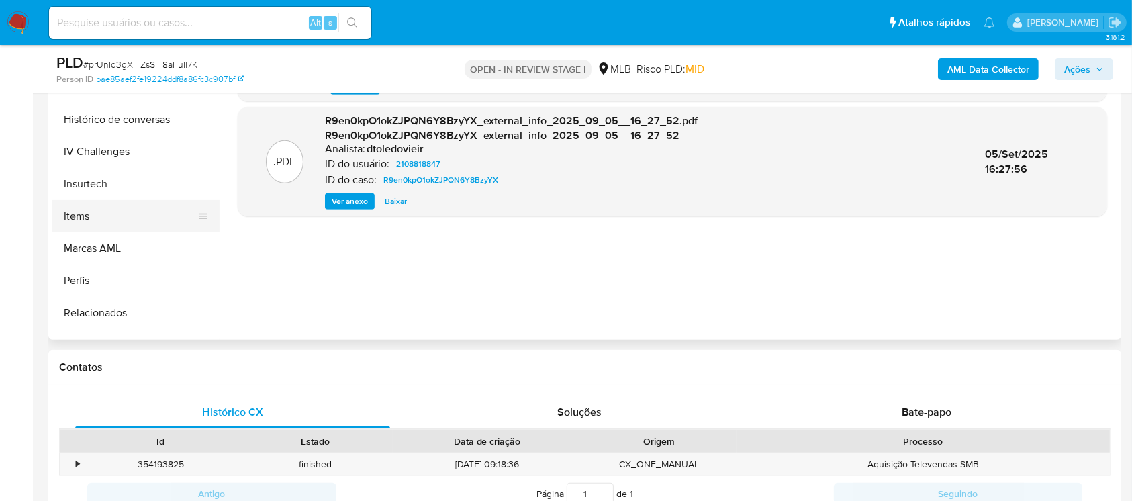
scroll to position [457, 0]
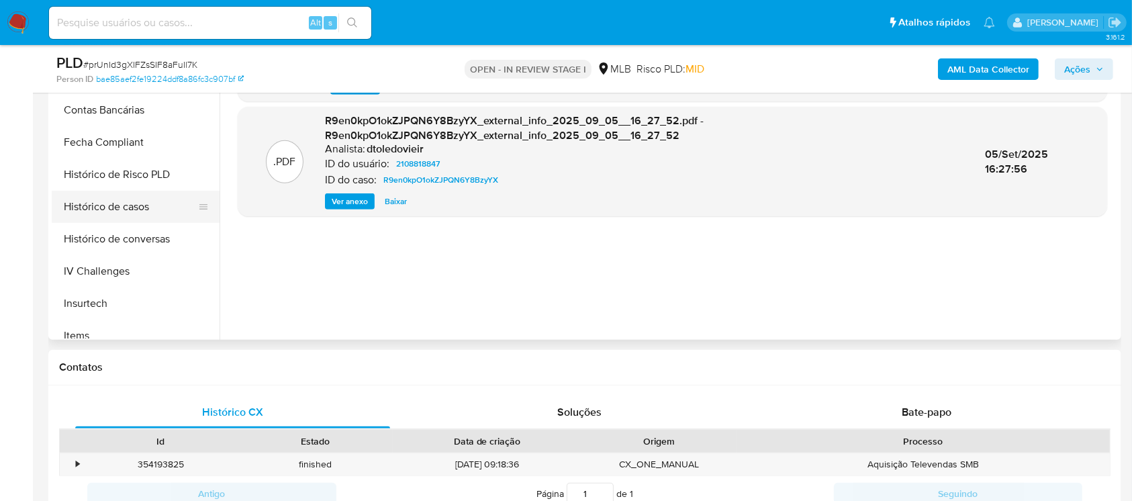
click at [86, 209] on button "Histórico de casos" at bounding box center [130, 207] width 157 height 32
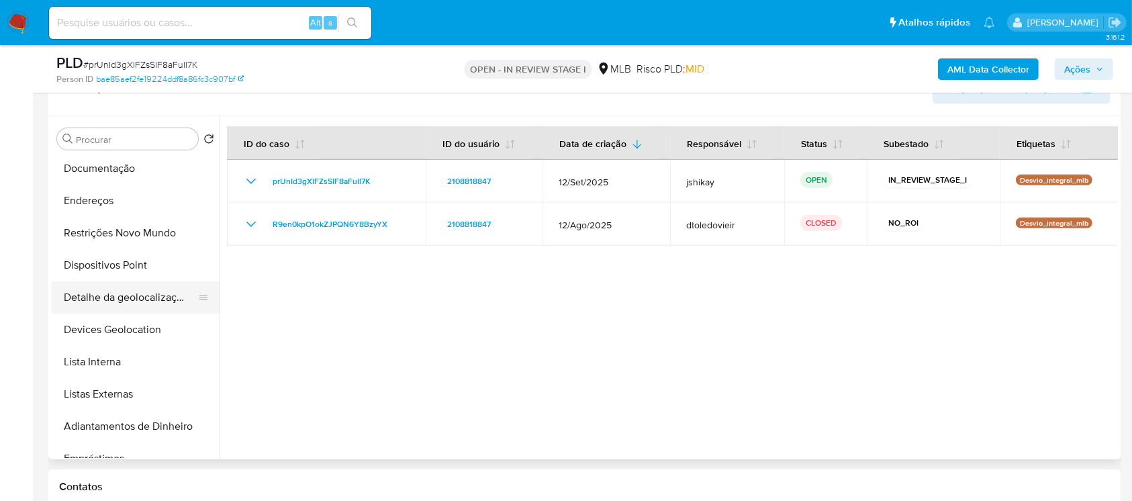
scroll to position [0, 0]
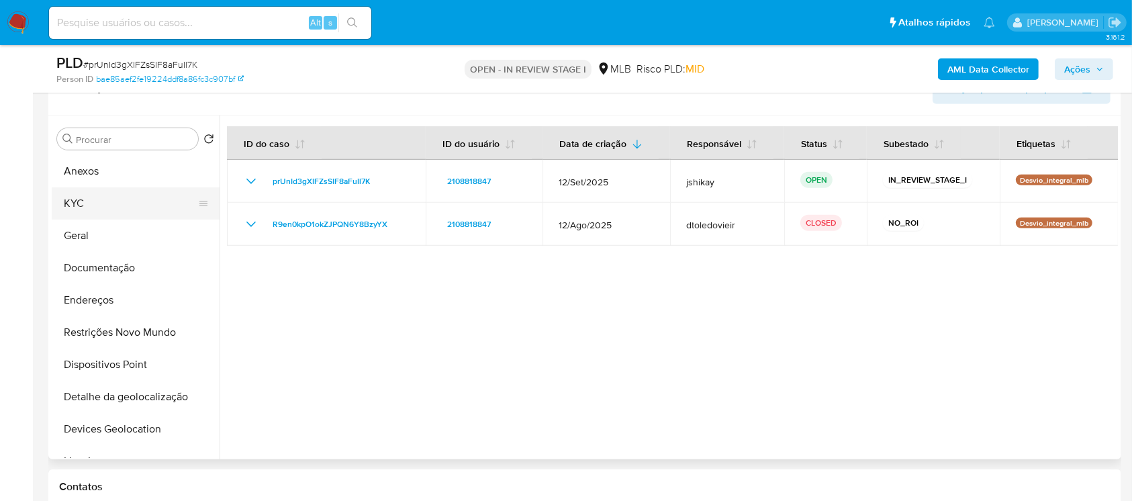
click at [81, 196] on button "KYC" at bounding box center [130, 203] width 157 height 32
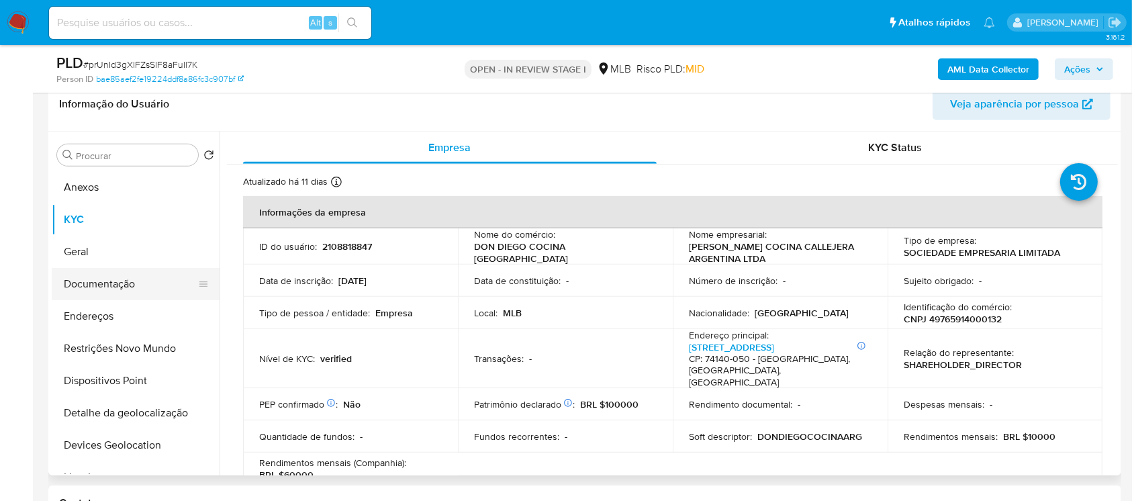
click at [91, 289] on button "Documentação" at bounding box center [130, 284] width 157 height 32
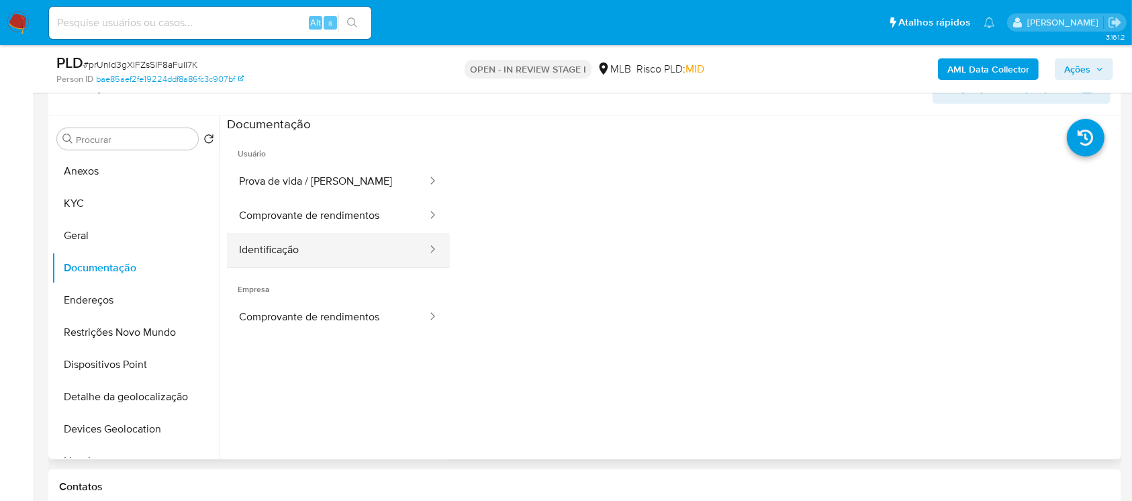
click at [292, 255] on button "Identificação" at bounding box center [327, 250] width 201 height 34
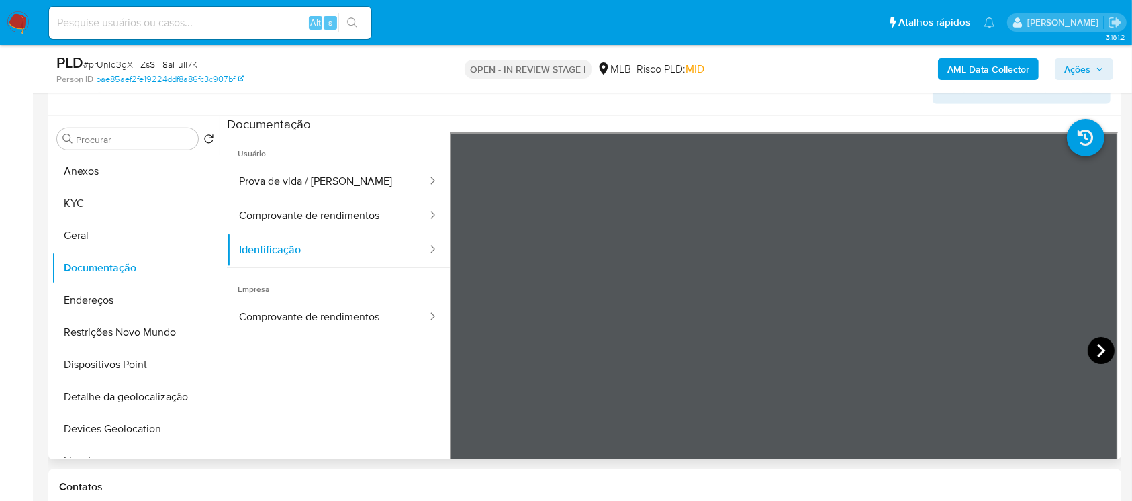
click at [1094, 348] on icon at bounding box center [1101, 350] width 27 height 27
click at [295, 185] on button "Prova de vida / Selfie" at bounding box center [327, 182] width 201 height 34
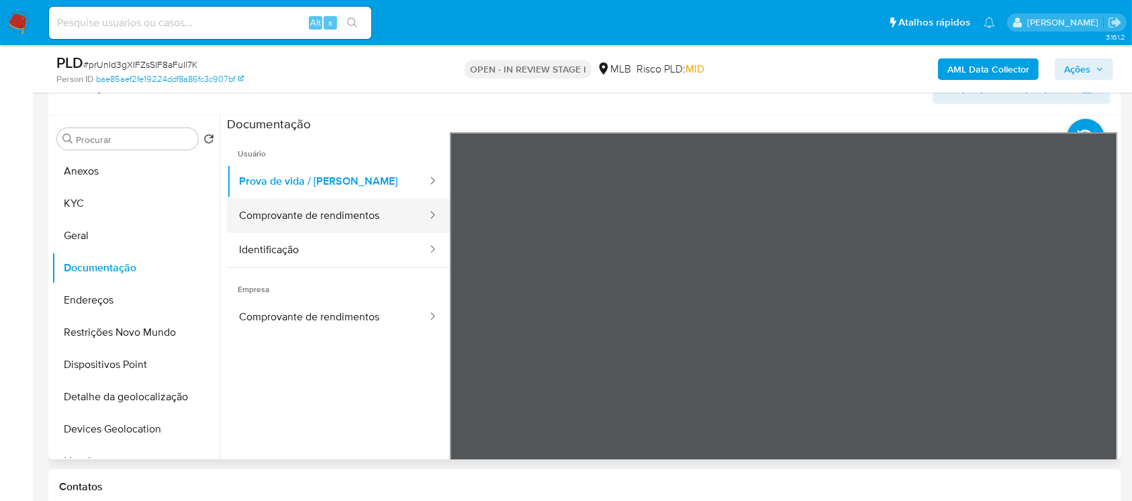
click at [262, 222] on button "Comprovante de rendimentos" at bounding box center [327, 216] width 201 height 34
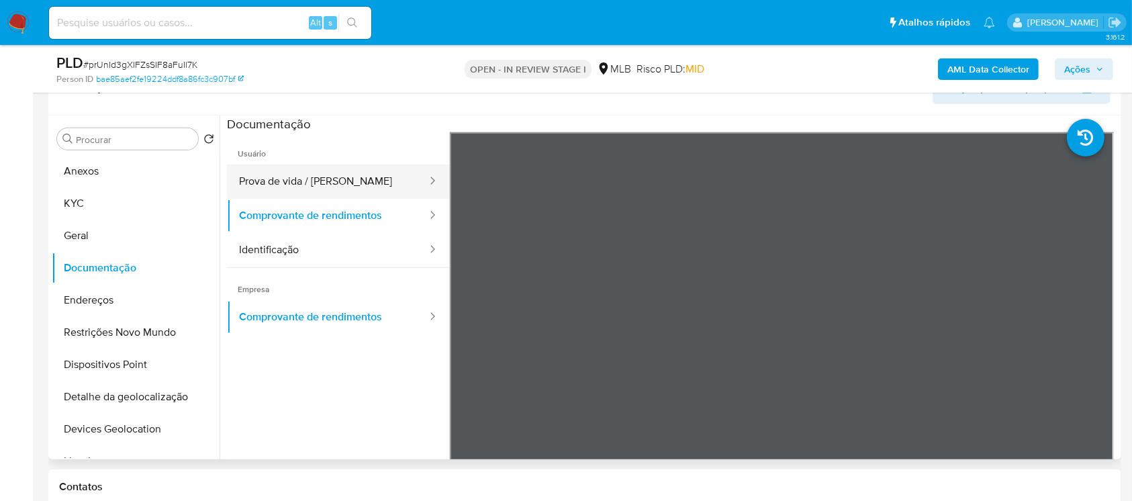
click at [263, 184] on button "Prova de vida / Selfie" at bounding box center [327, 182] width 201 height 34
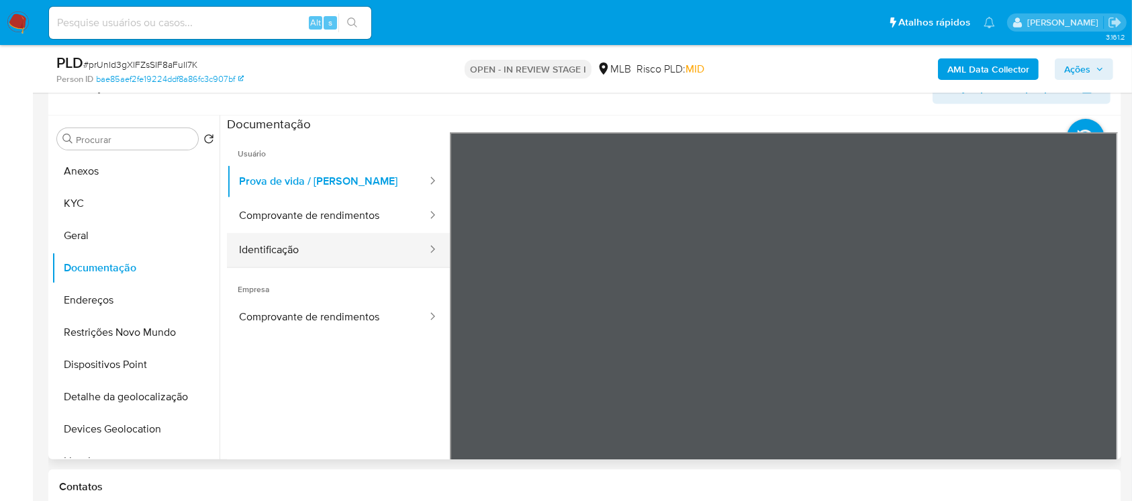
click at [276, 259] on button "Identificação" at bounding box center [327, 250] width 201 height 34
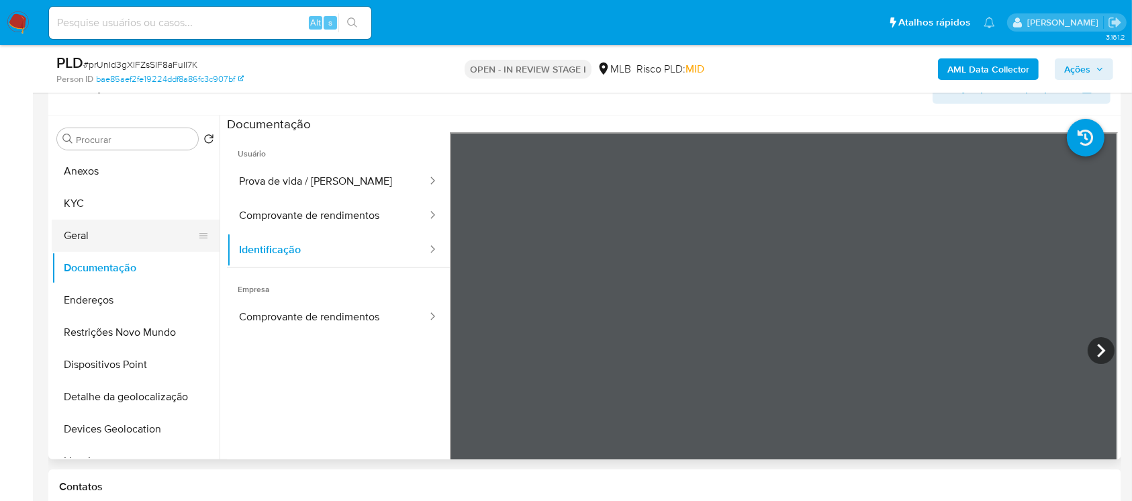
click at [93, 234] on button "Geral" at bounding box center [130, 236] width 157 height 32
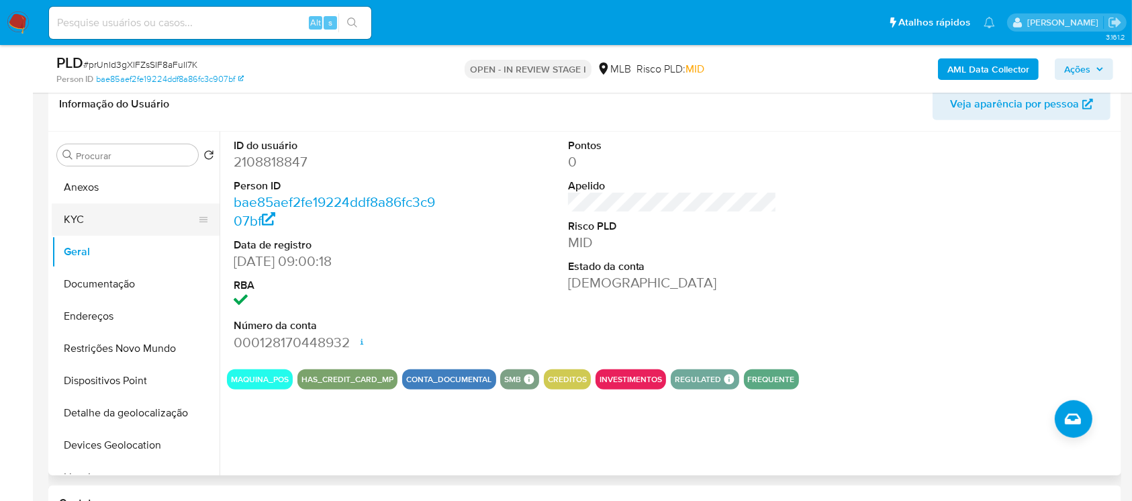
click at [75, 213] on button "KYC" at bounding box center [130, 219] width 157 height 32
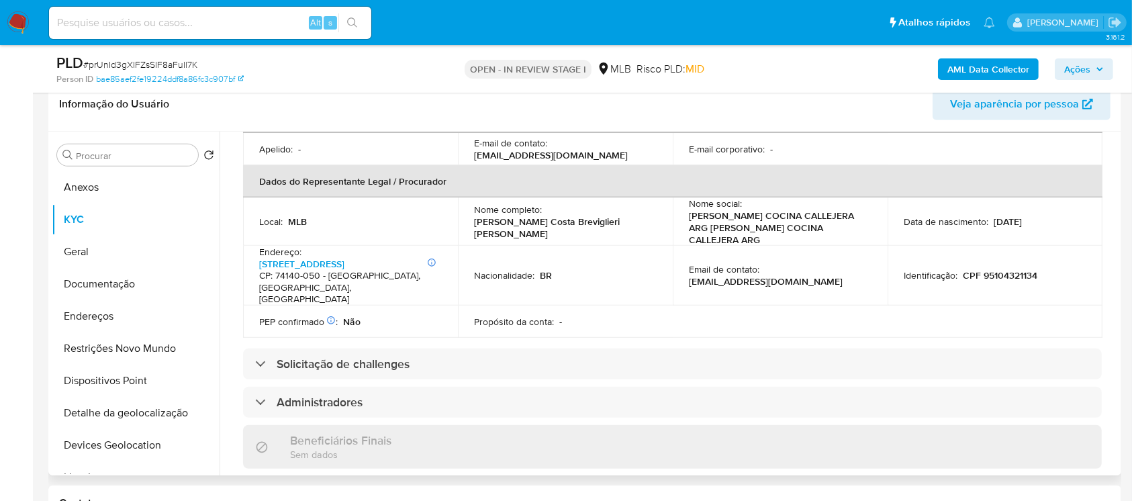
scroll to position [358, 0]
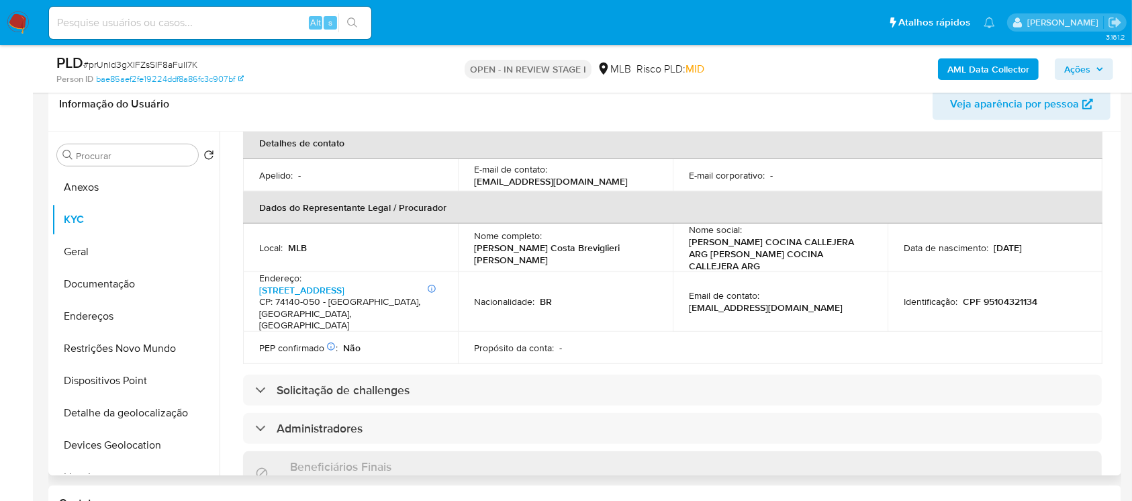
click at [504, 242] on p "Carolina Silva Costa Breviglieri Leiva" at bounding box center [562, 254] width 177 height 24
copy div "Nome completo : Carolina Silva Costa Breviglieri Leiva"
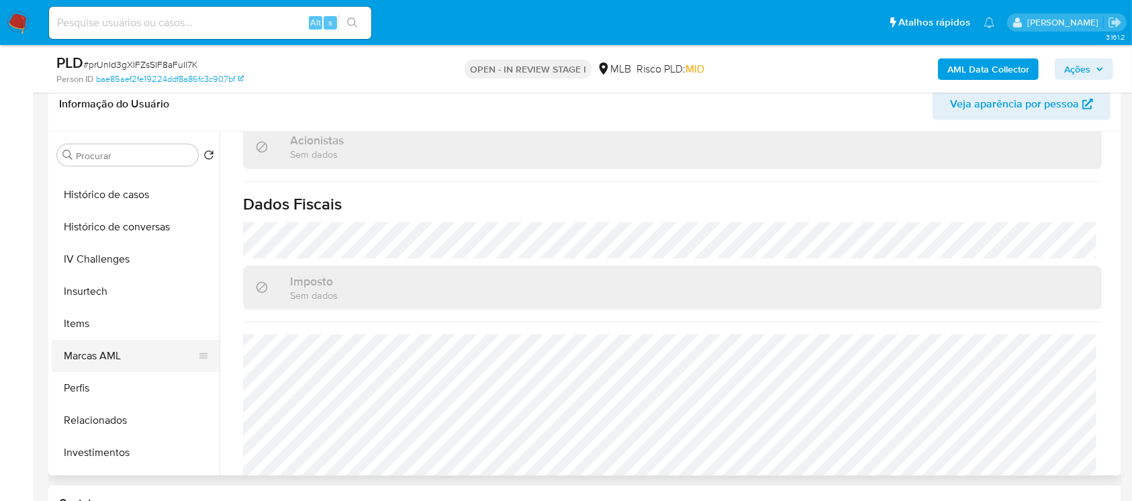
scroll to position [577, 0]
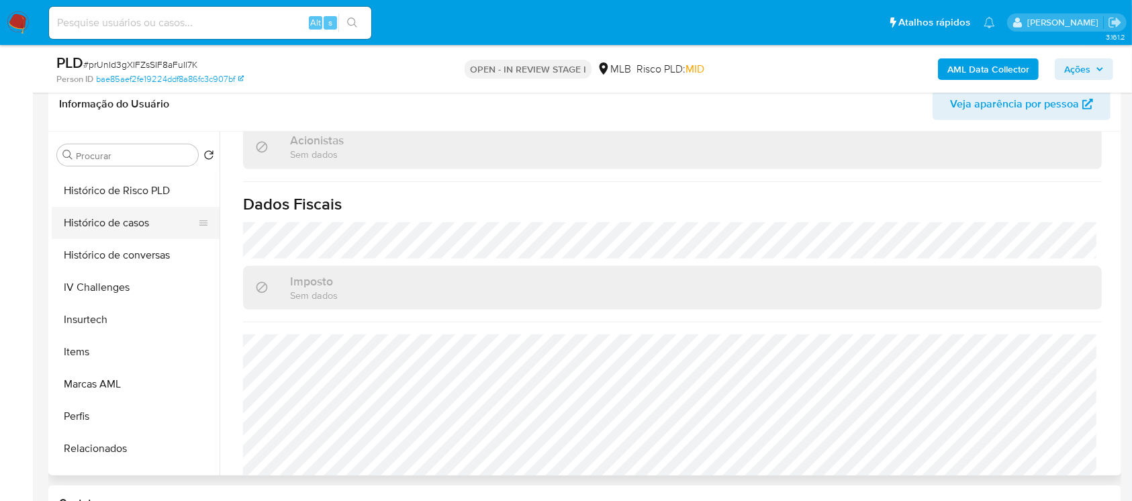
click at [89, 224] on button "Histórico de casos" at bounding box center [130, 223] width 157 height 32
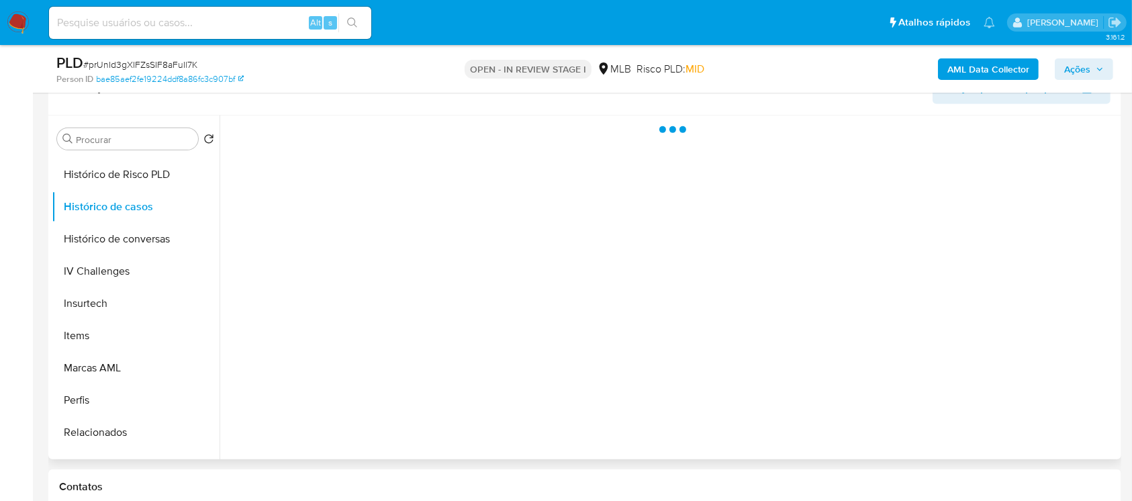
scroll to position [0, 0]
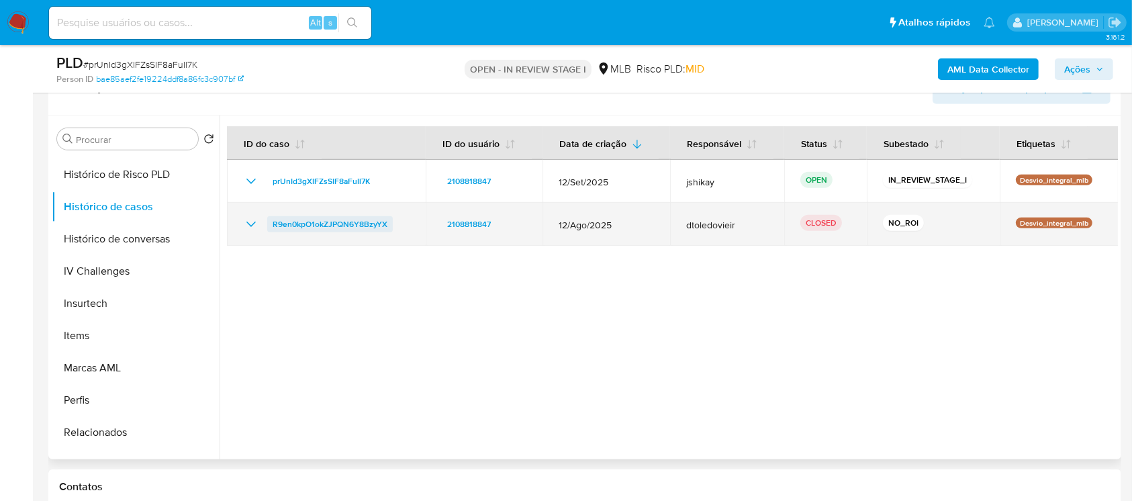
click at [323, 224] on span "R9en0kpO1okZJPQN6Y8BzyYX" at bounding box center [330, 224] width 115 height 16
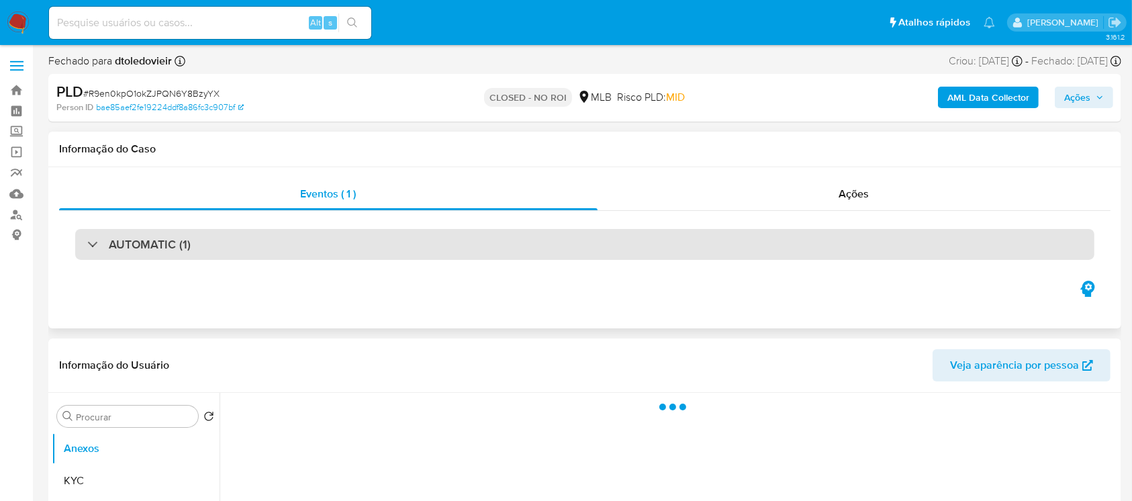
click at [88, 249] on div "AUTOMATIC (1)" at bounding box center [138, 244] width 103 height 15
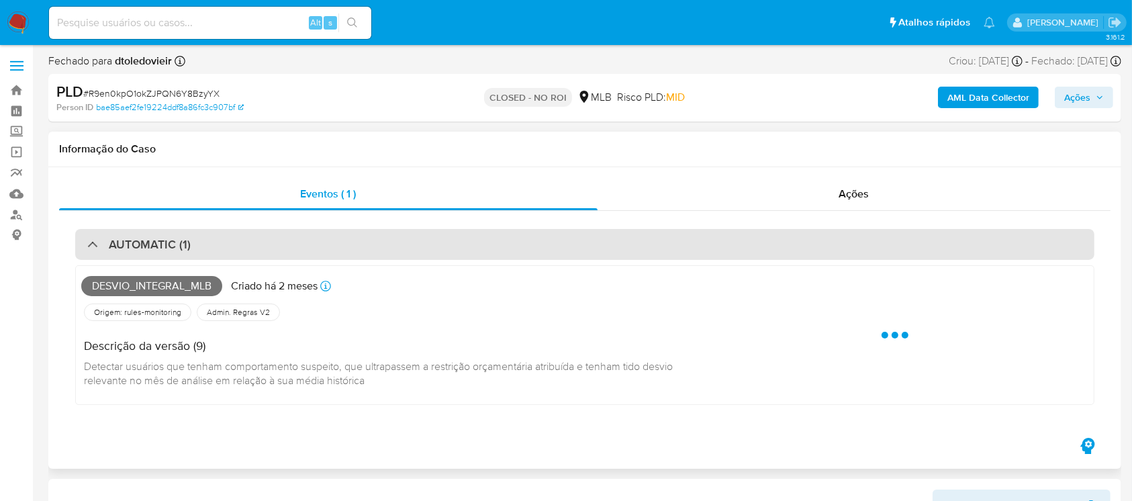
select select "10"
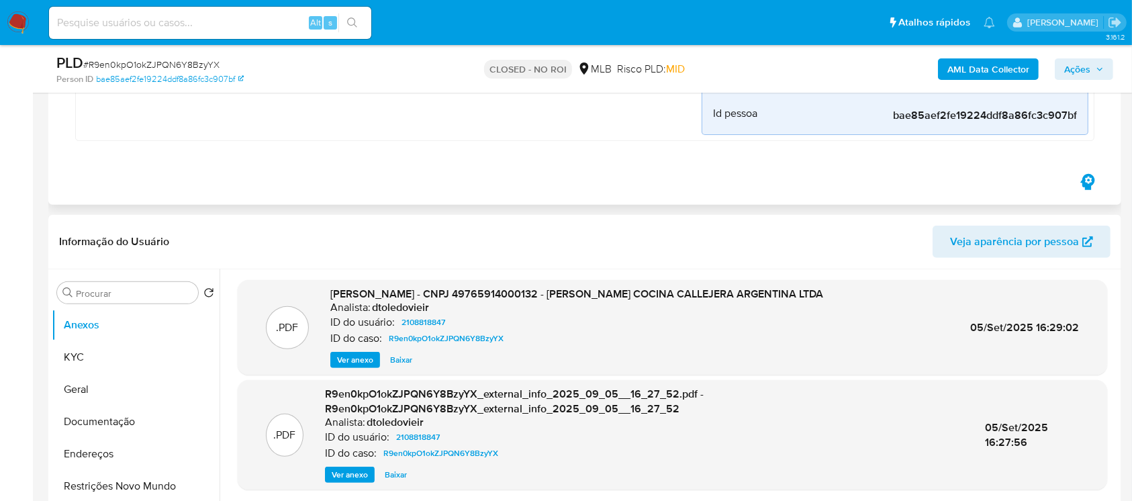
scroll to position [477, 0]
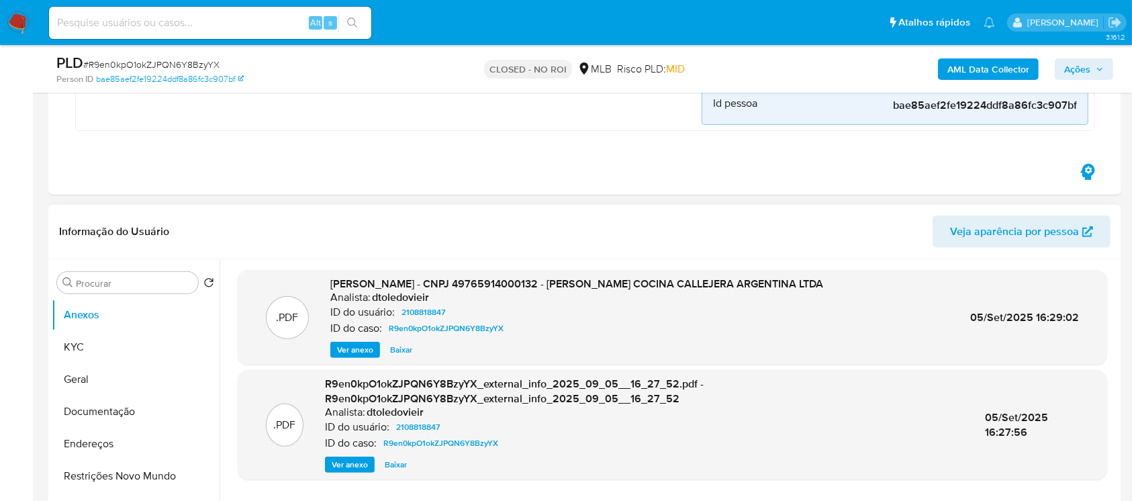
click at [349, 349] on span "Ver anexo" at bounding box center [355, 349] width 36 height 13
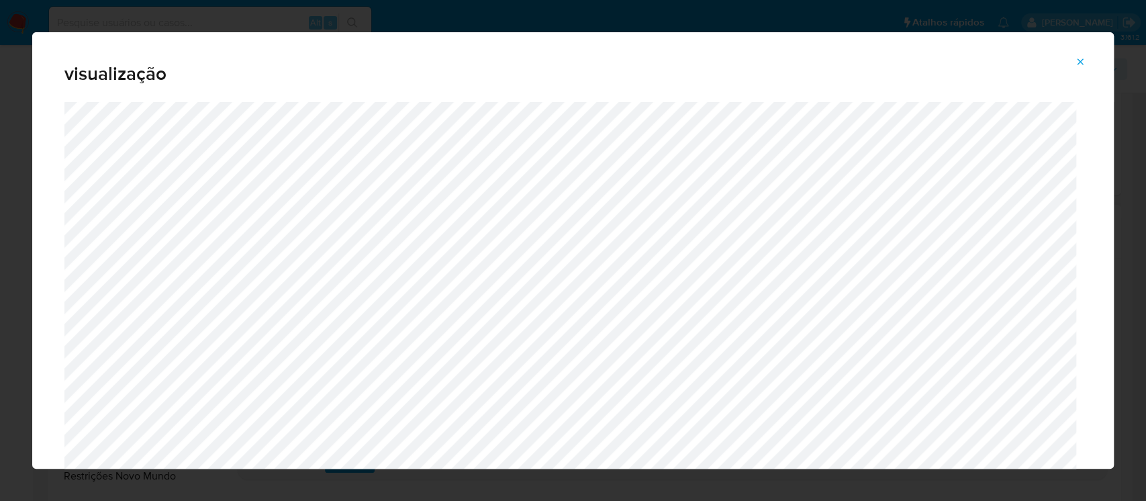
click at [1081, 64] on icon "Attachment preview" at bounding box center [1080, 61] width 11 height 11
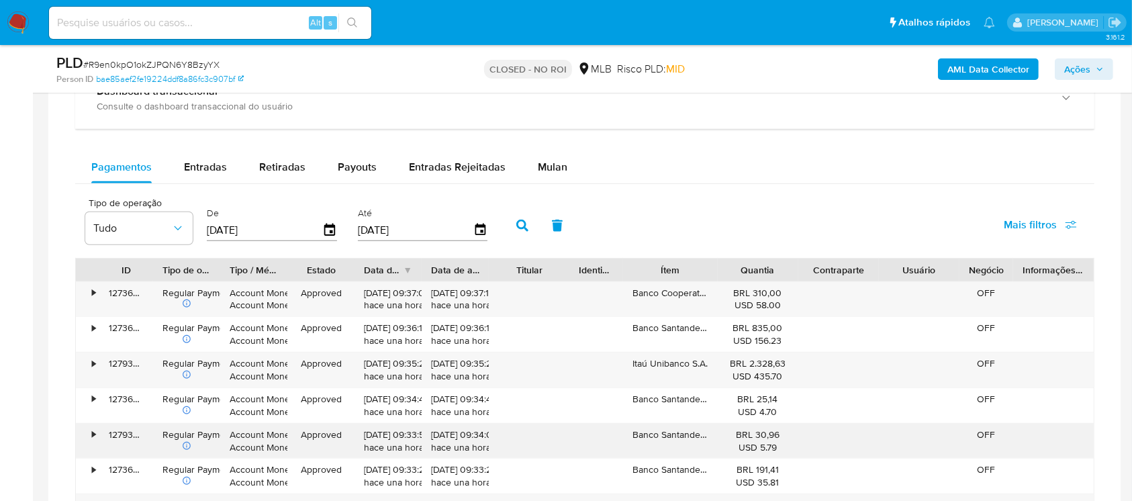
scroll to position [1313, 0]
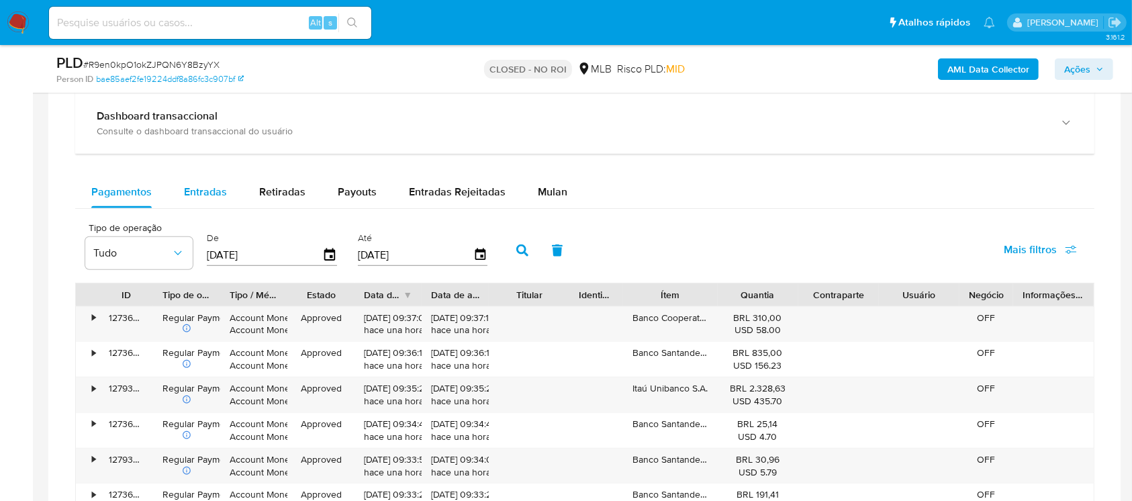
click at [188, 198] on span "Entradas" at bounding box center [205, 191] width 43 height 15
select select "10"
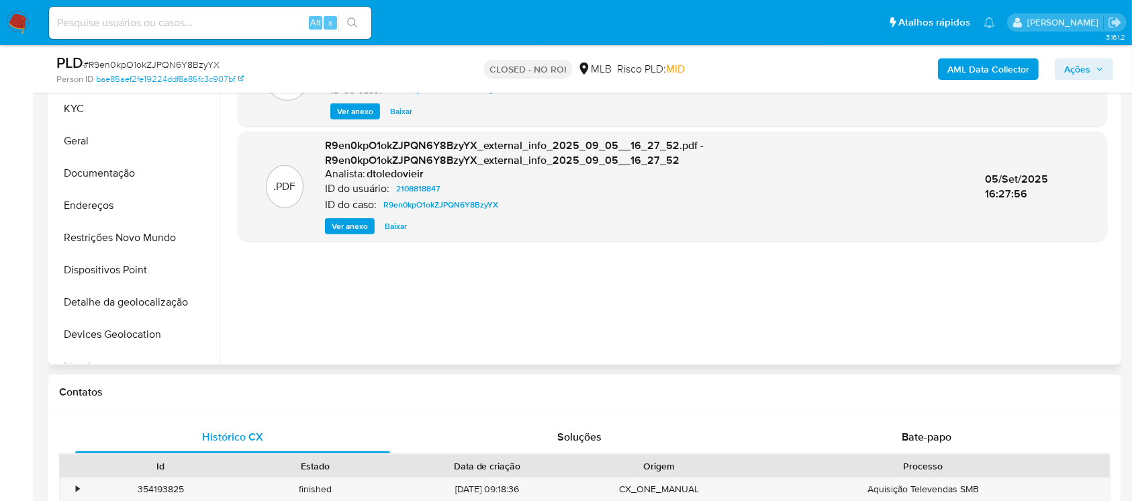
scroll to position [596, 0]
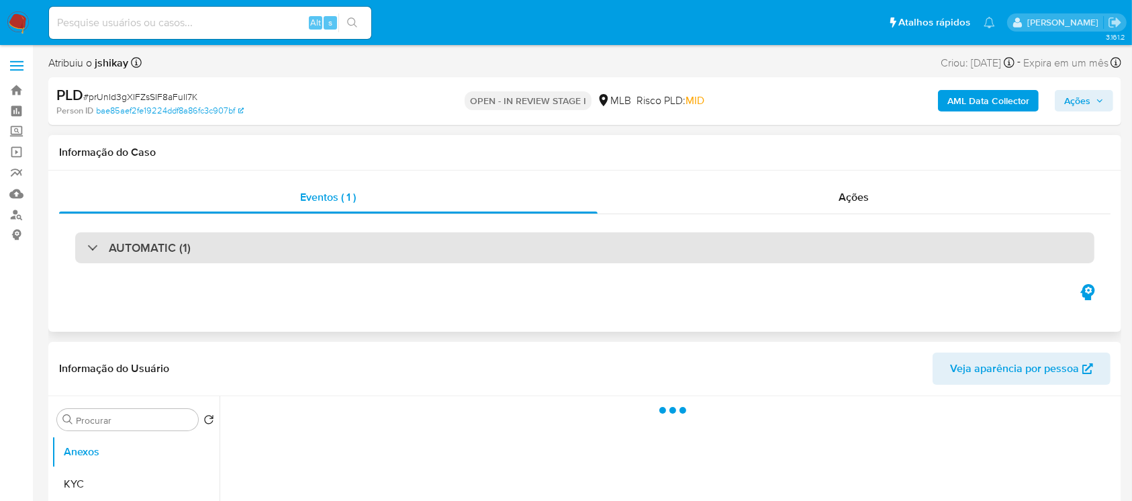
click at [85, 247] on div "AUTOMATIC (1)" at bounding box center [584, 247] width 1019 height 31
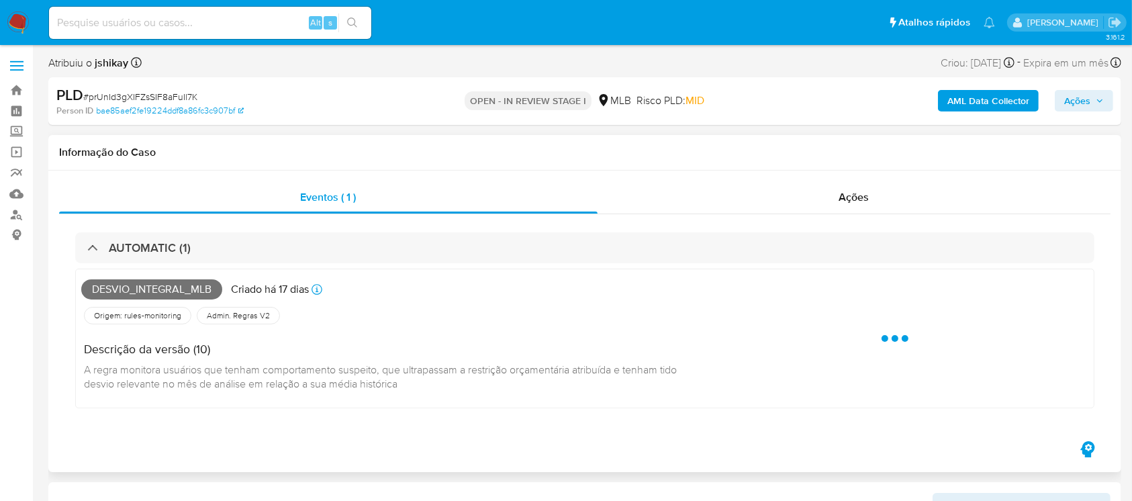
select select "10"
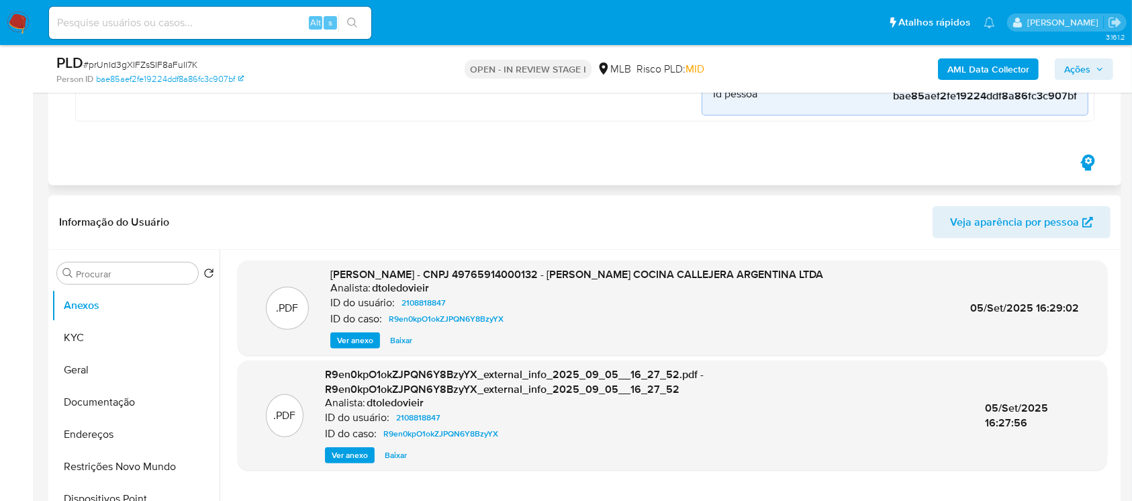
scroll to position [477, 0]
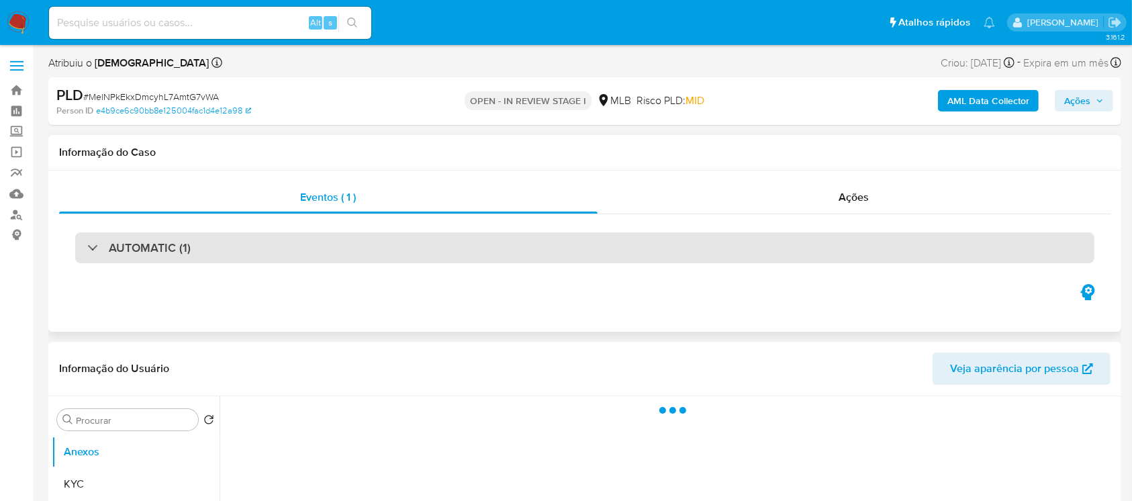
click at [89, 254] on div "AUTOMATIC (1)" at bounding box center [138, 247] width 103 height 15
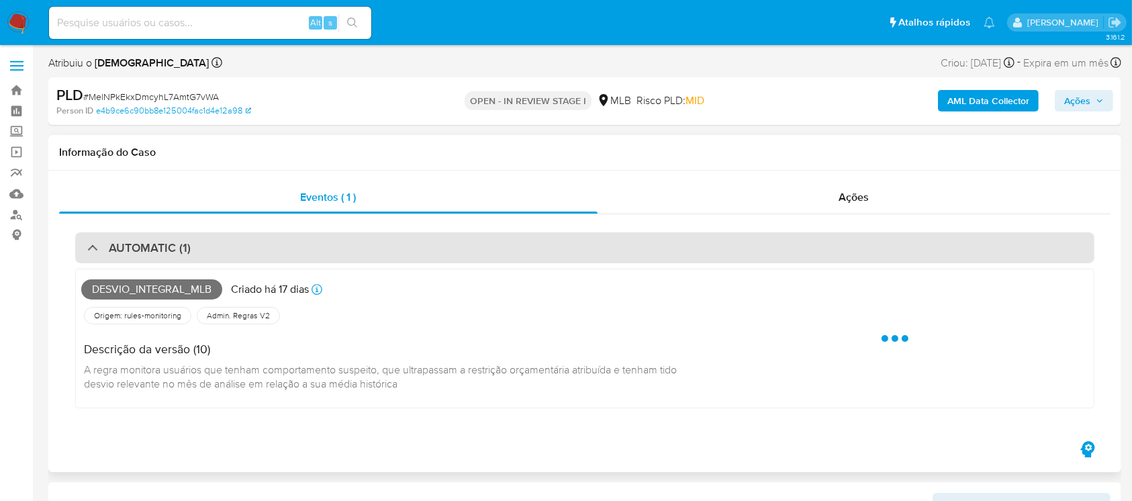
select select "10"
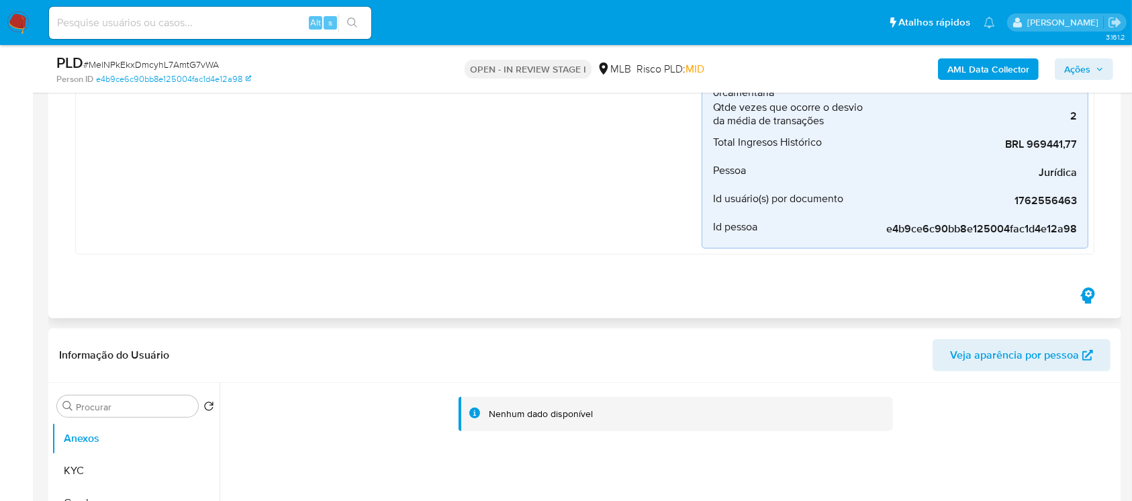
scroll to position [358, 0]
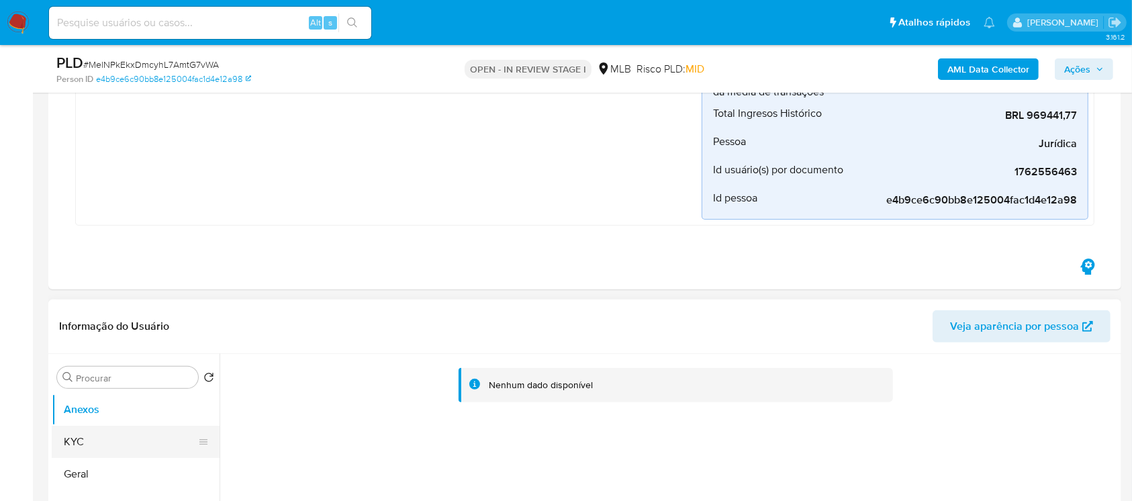
click at [79, 440] on button "KYC" at bounding box center [130, 442] width 157 height 32
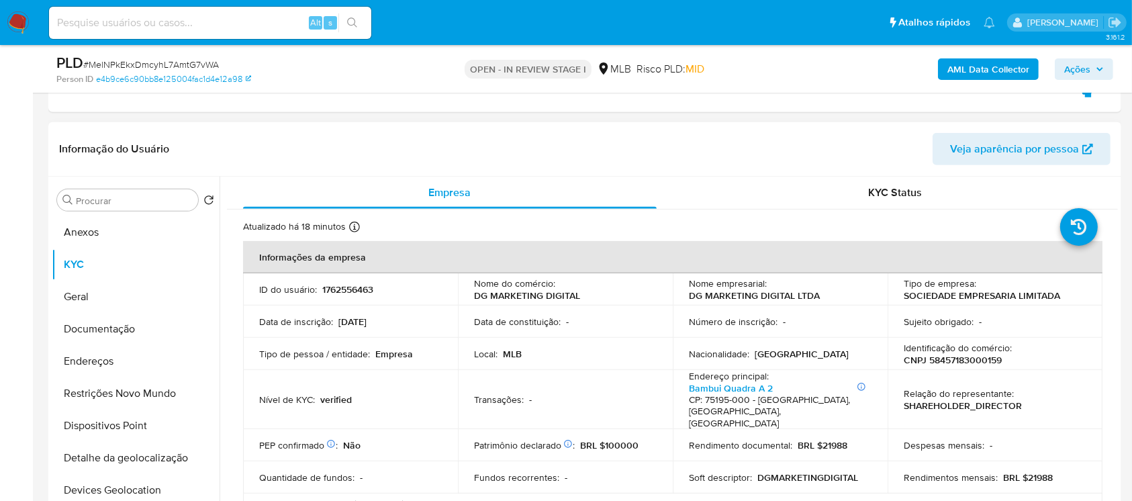
scroll to position [596, 0]
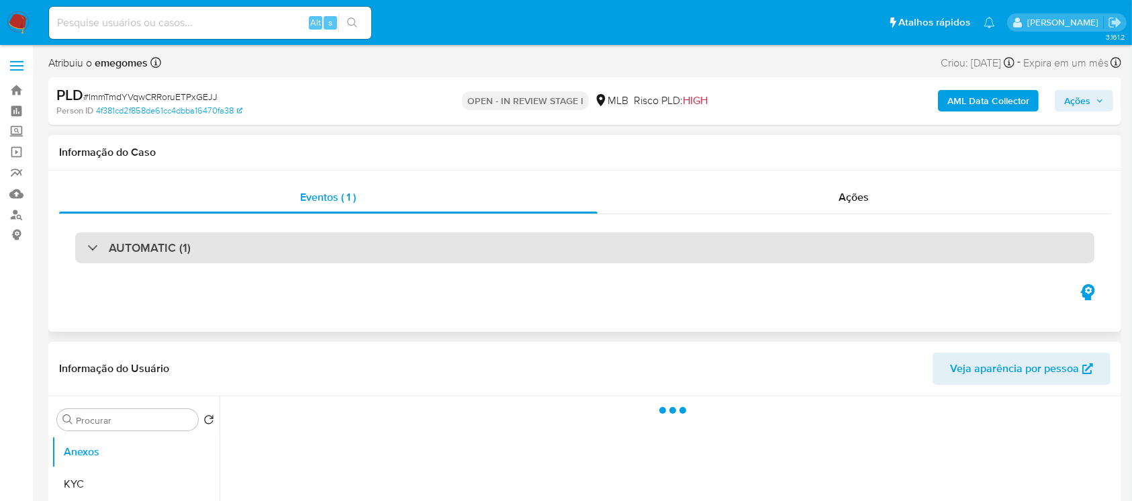
click at [93, 246] on div "AUTOMATIC (1)" at bounding box center [138, 247] width 103 height 15
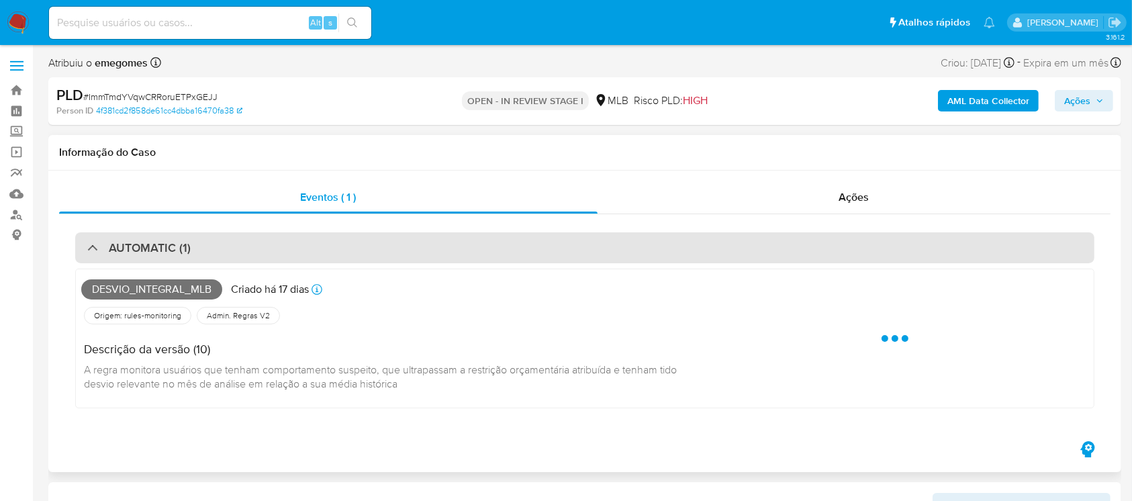
select select "10"
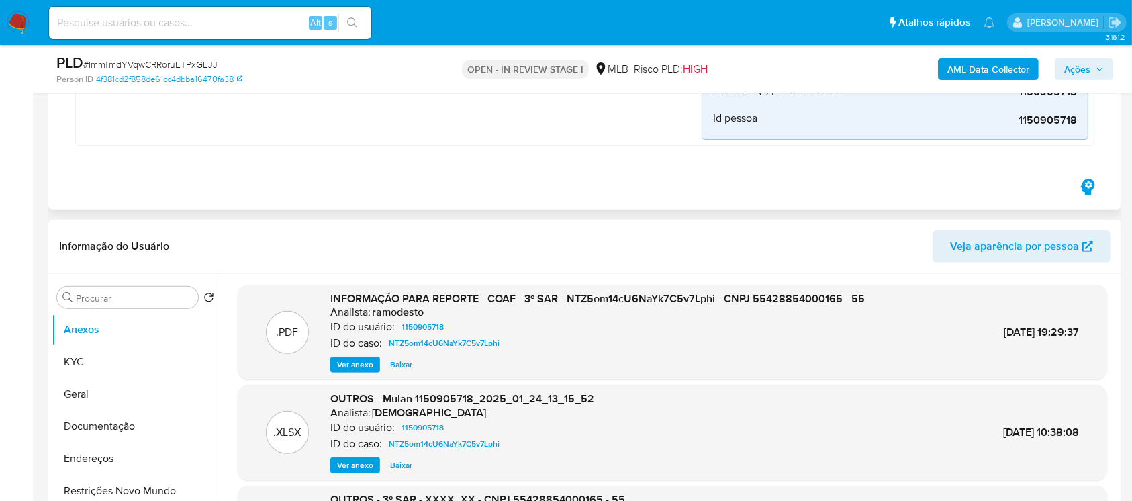
scroll to position [477, 0]
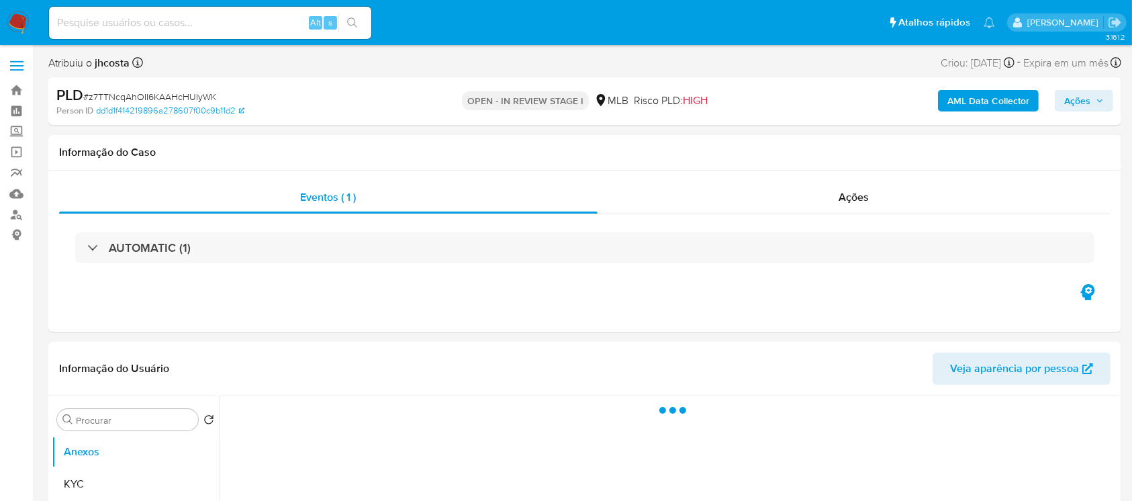
click at [91, 240] on div "AUTOMATIC (1)" at bounding box center [138, 247] width 103 height 15
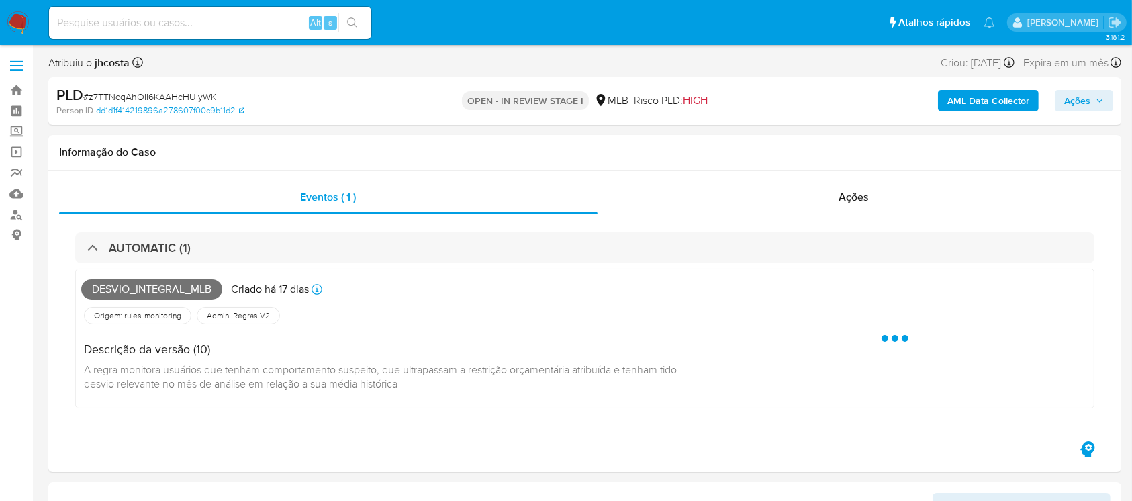
select select "10"
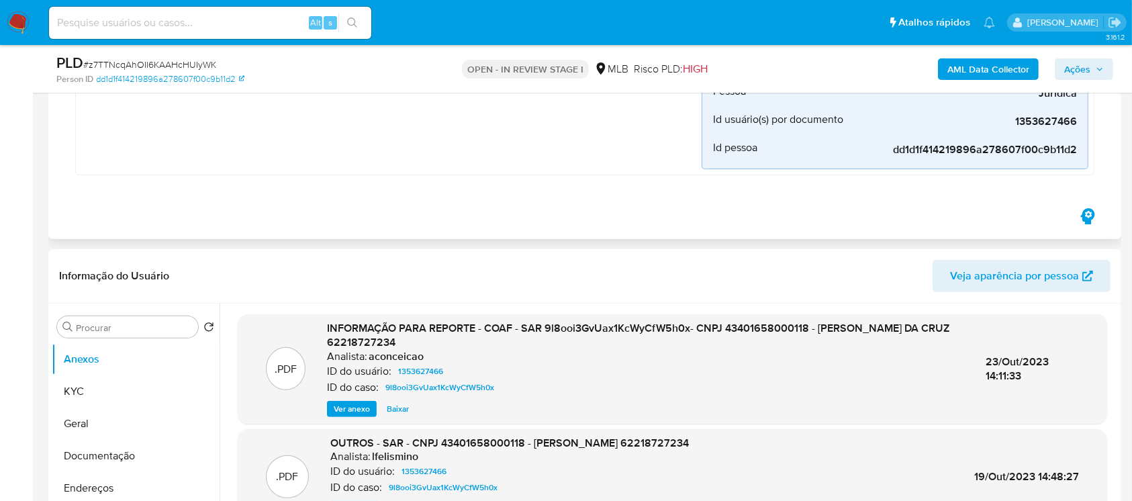
scroll to position [477, 0]
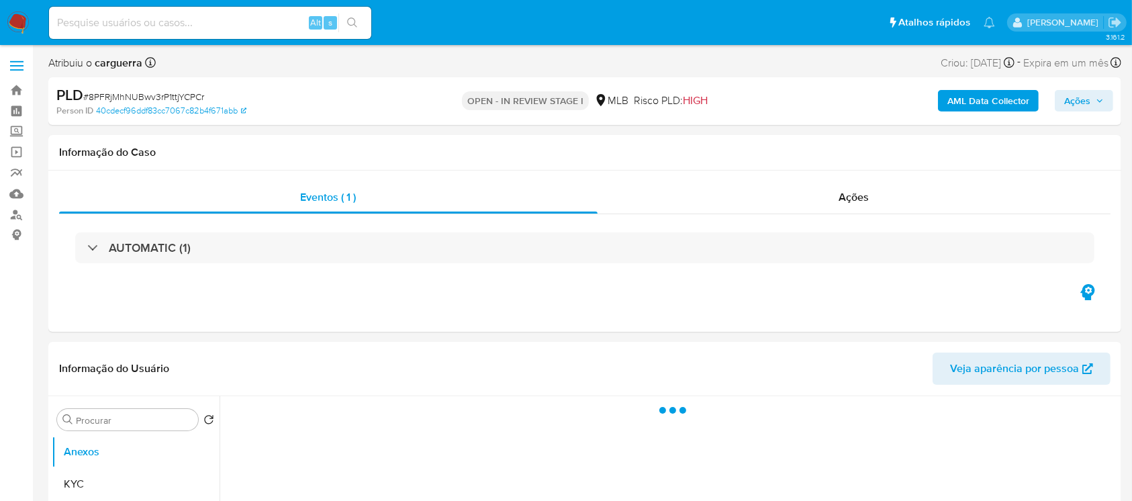
click at [87, 247] on div at bounding box center [87, 247] width 0 height 0
select select "10"
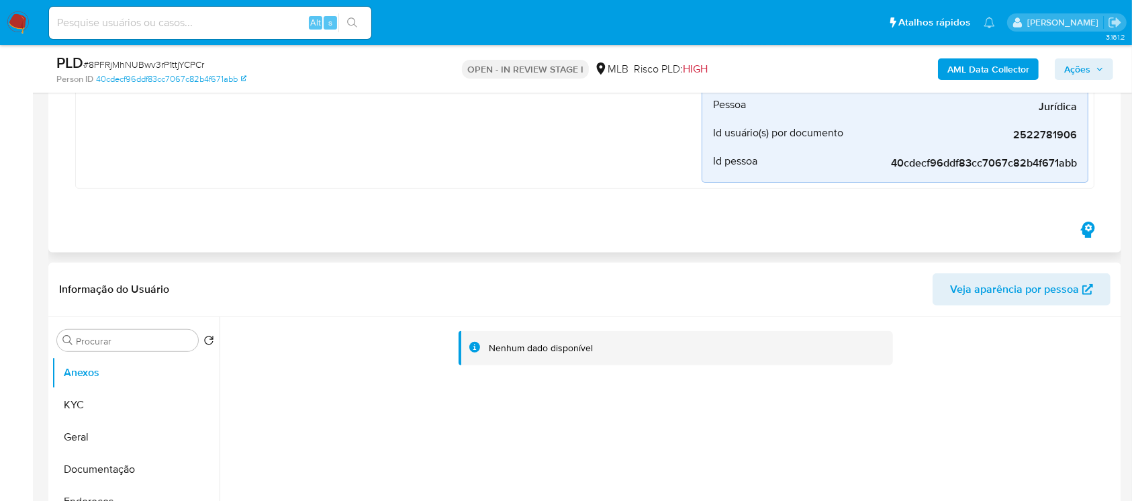
scroll to position [477, 0]
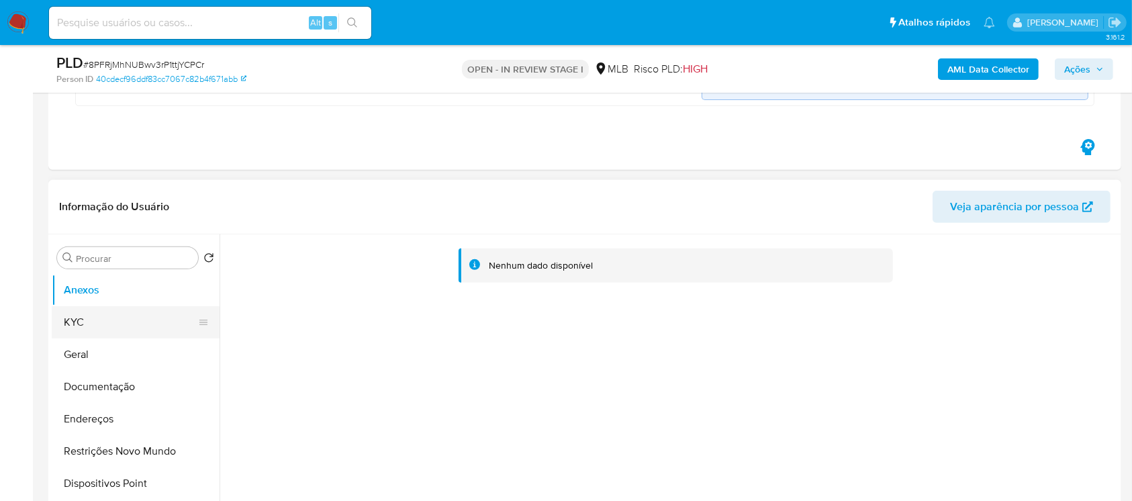
click at [91, 320] on button "KYC" at bounding box center [130, 322] width 157 height 32
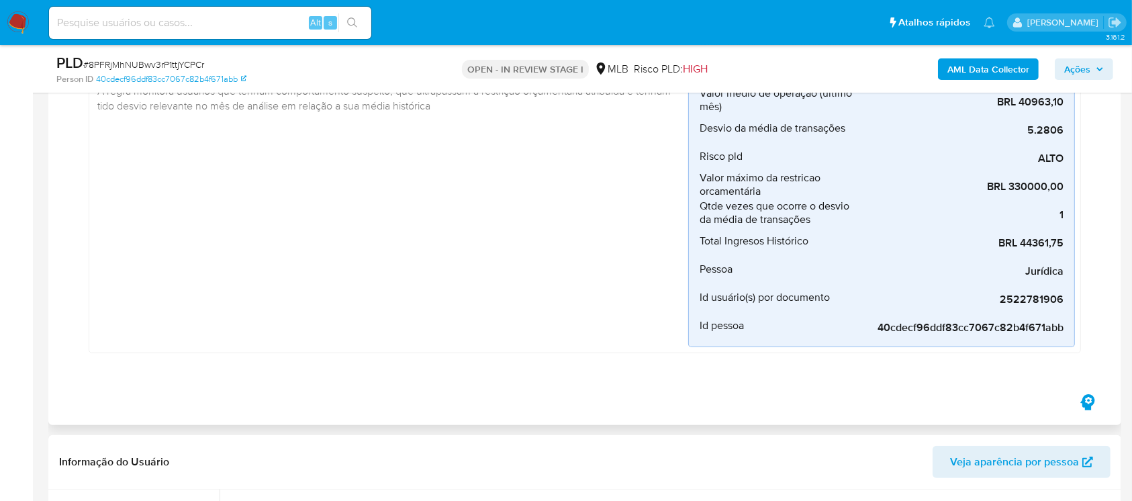
scroll to position [119, 0]
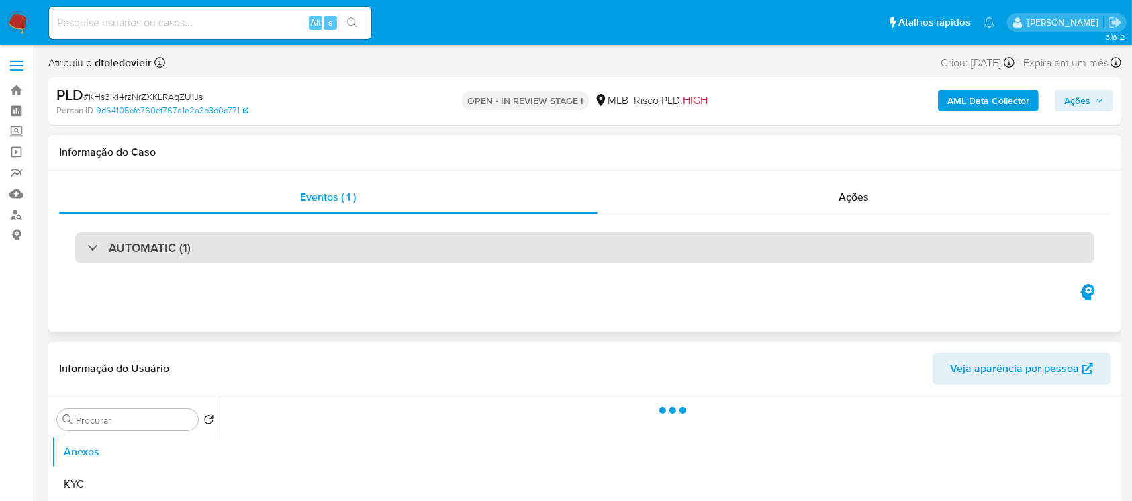
click at [90, 245] on div "AUTOMATIC (1)" at bounding box center [138, 247] width 103 height 15
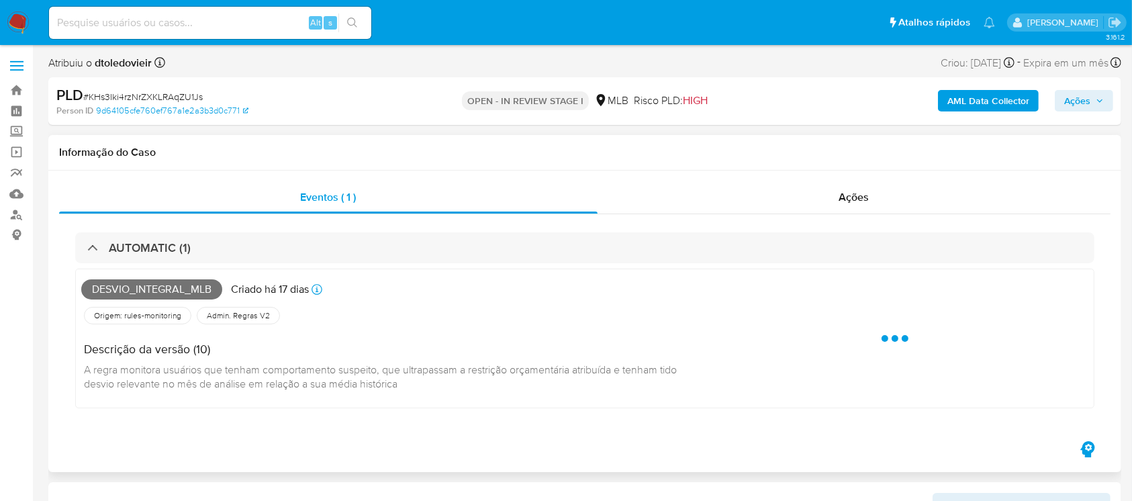
select select "10"
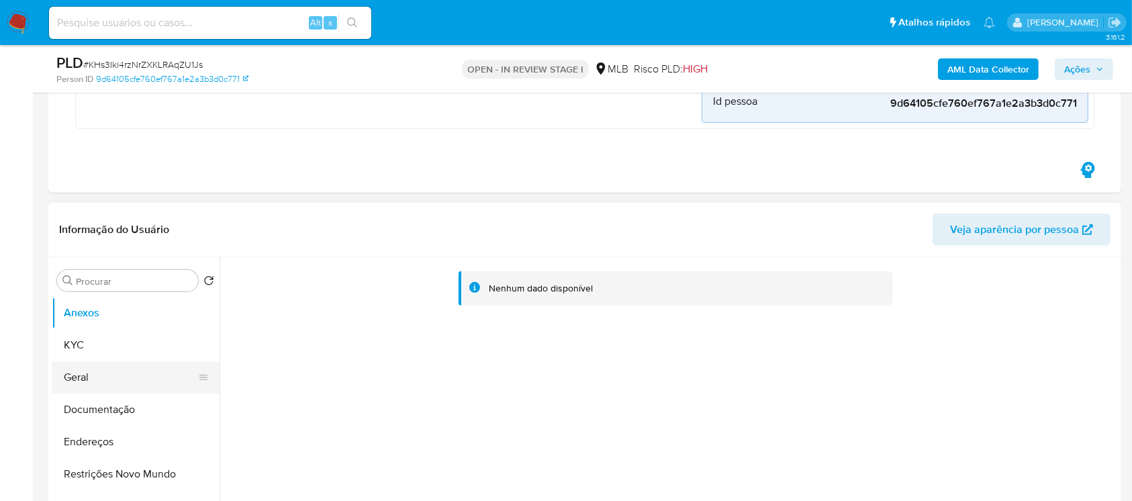
scroll to position [477, 0]
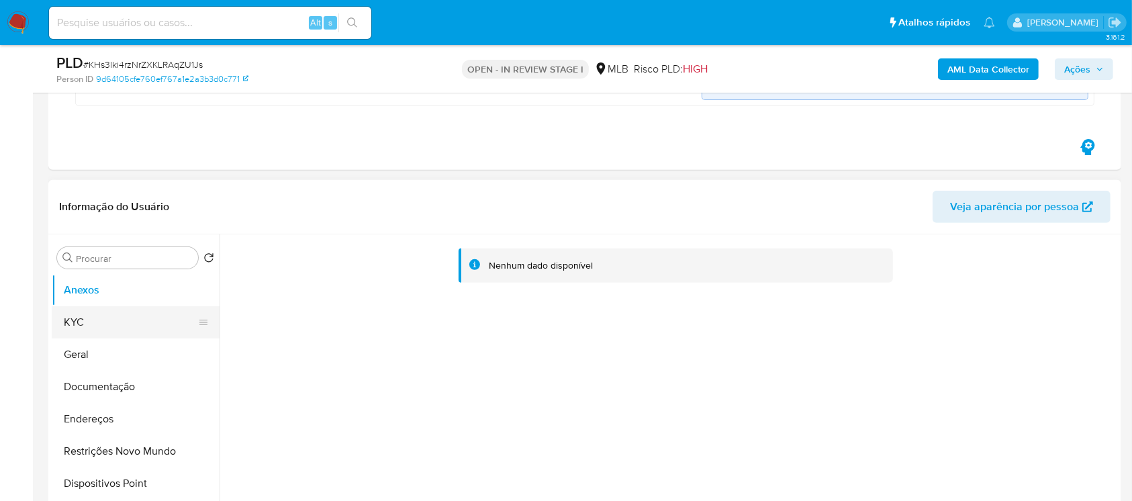
click at [87, 320] on button "KYC" at bounding box center [130, 322] width 157 height 32
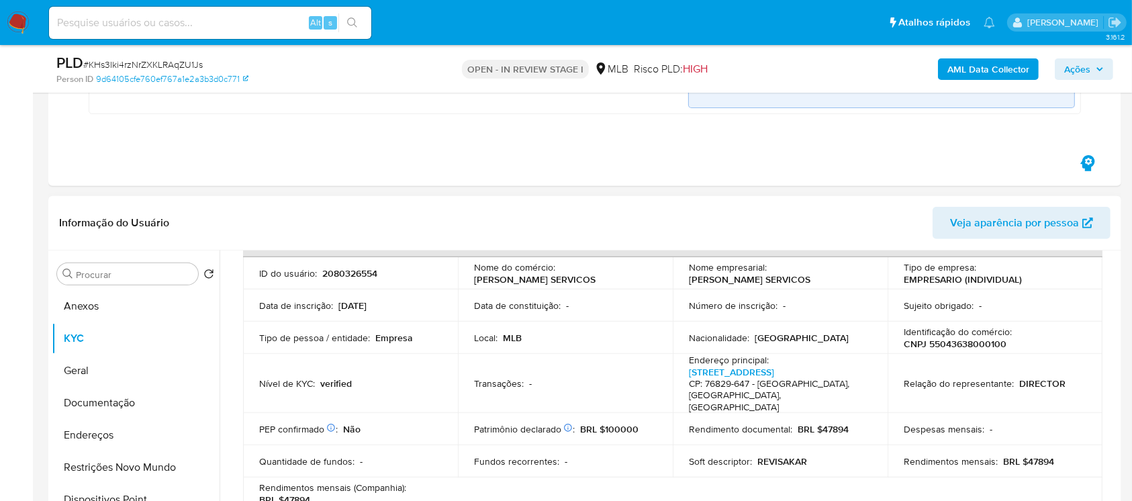
scroll to position [119, 0]
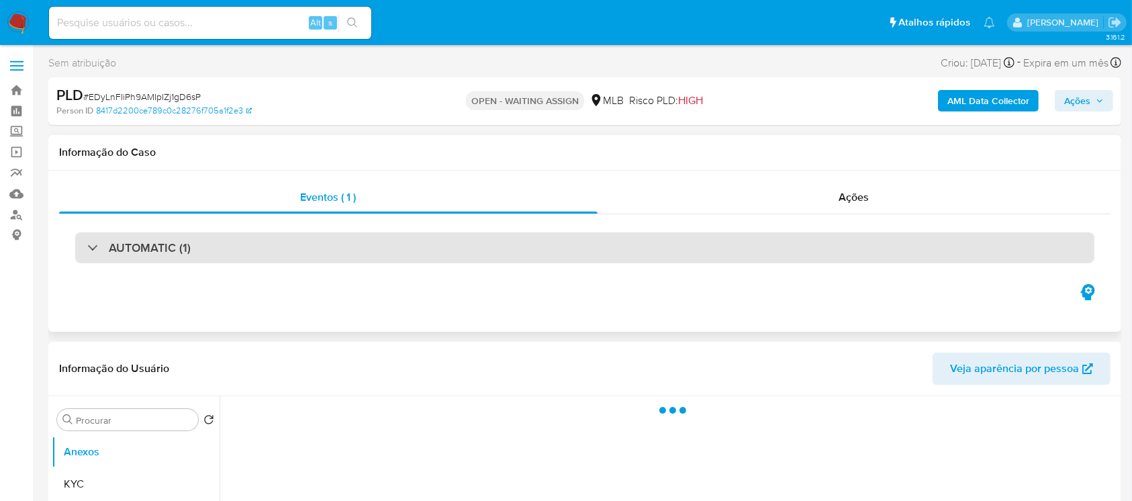
click at [85, 245] on div "AUTOMATIC (1)" at bounding box center [584, 247] width 1019 height 31
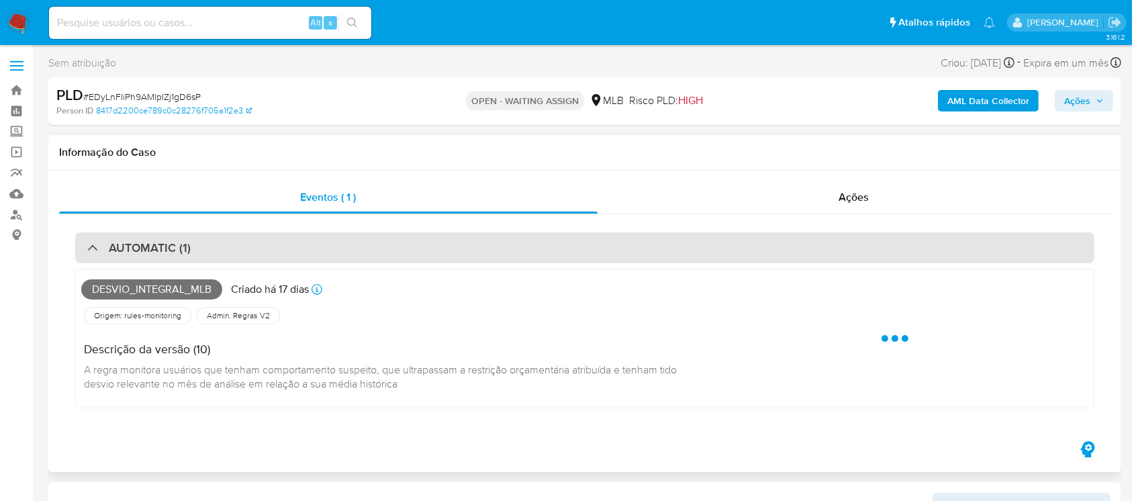
select select "10"
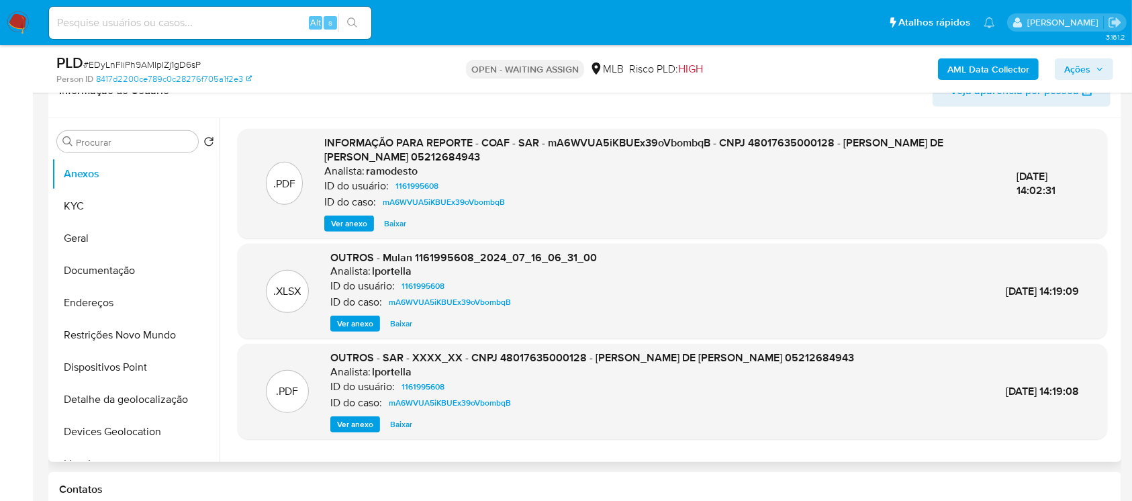
scroll to position [596, 0]
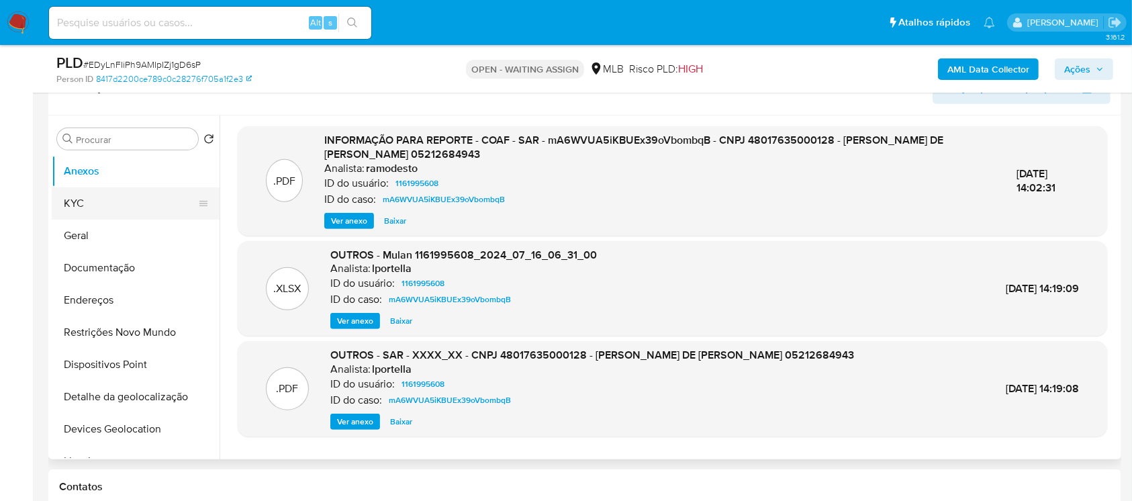
click at [79, 213] on button "KYC" at bounding box center [130, 203] width 157 height 32
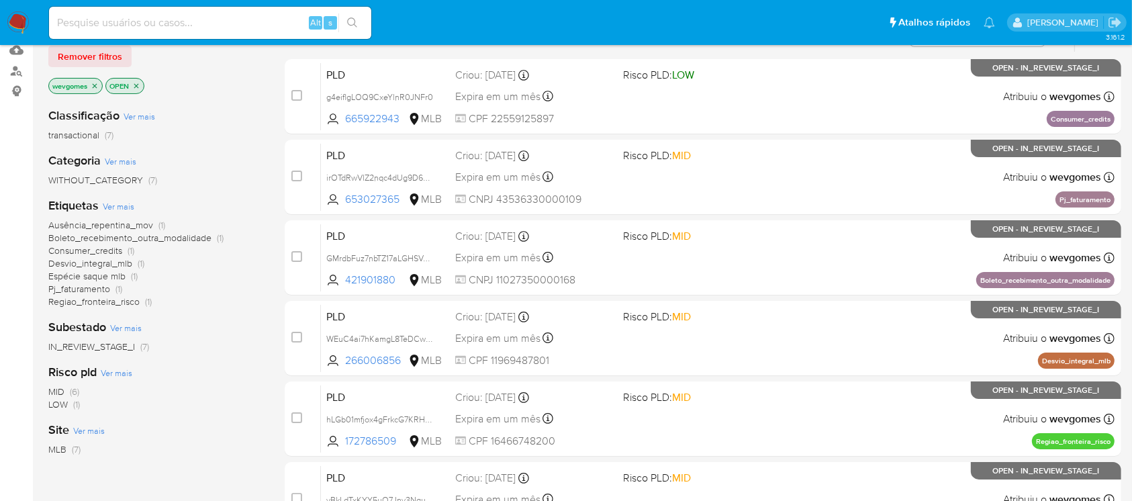
scroll to position [119, 0]
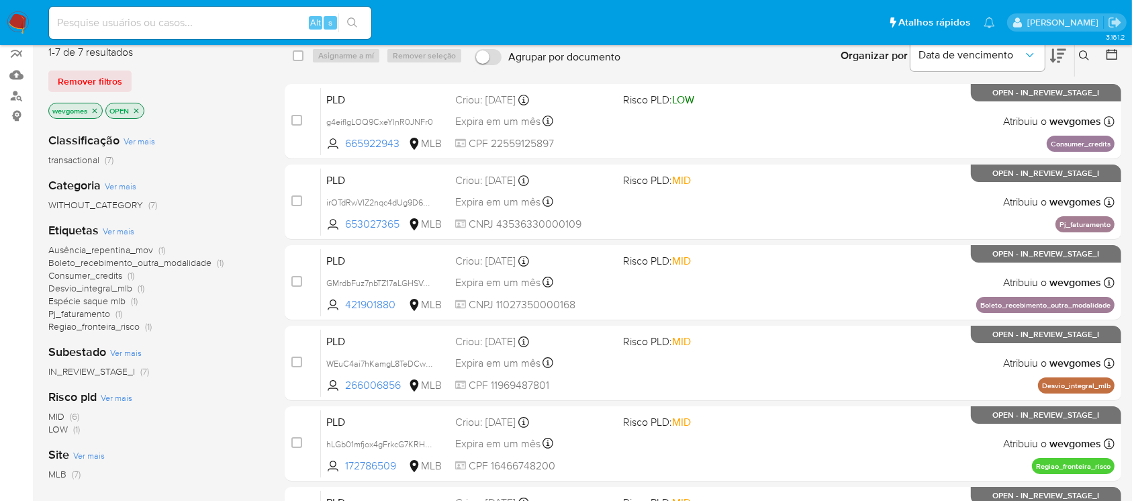
click at [66, 277] on span "Consumer_credits" at bounding box center [85, 275] width 74 height 13
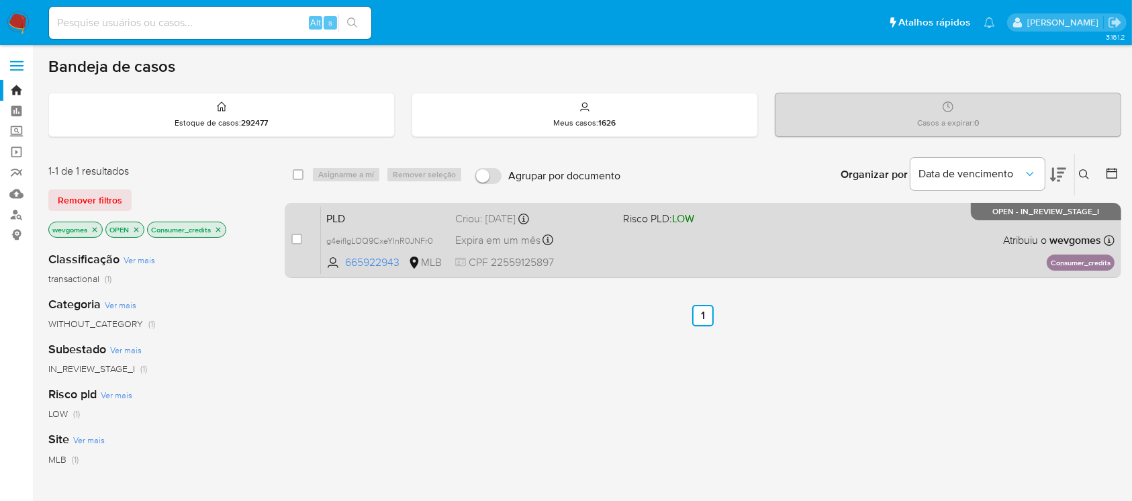
click at [616, 268] on div "PLD g4eiflgLOQ9CxeYlnR0JNFr0 665922943 MLB Risco PLD: LOW Criou: 12/09/2025 Cri…" at bounding box center [718, 240] width 794 height 68
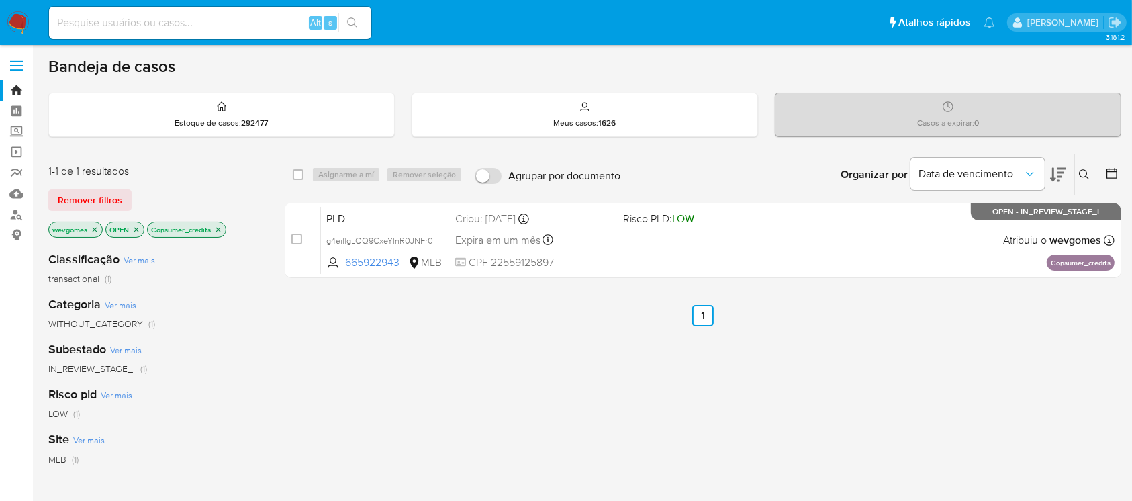
click at [93, 230] on icon "close-filter" at bounding box center [95, 229] width 5 height 5
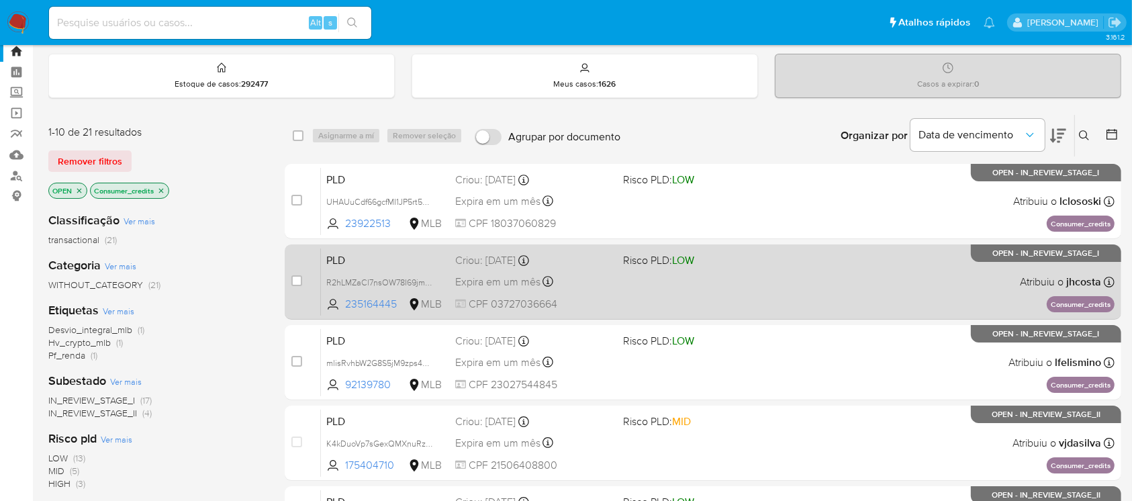
scroll to position [10, 0]
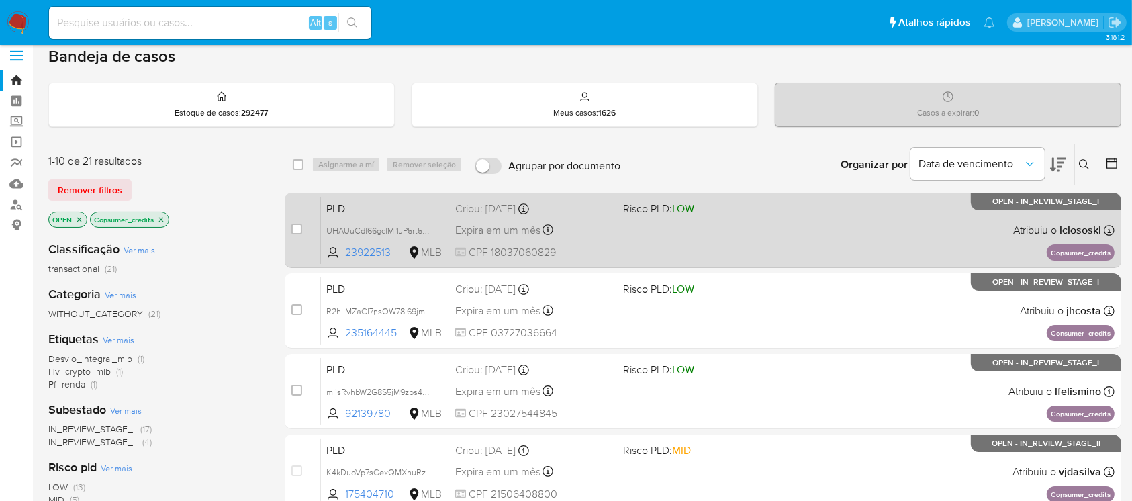
click at [763, 244] on div "PLD UHAUuCdf66gcfMI1JP5rt5GN 23922513 MLB Risco PLD: LOW Criou: 12/09/2025 Crio…" at bounding box center [718, 230] width 794 height 68
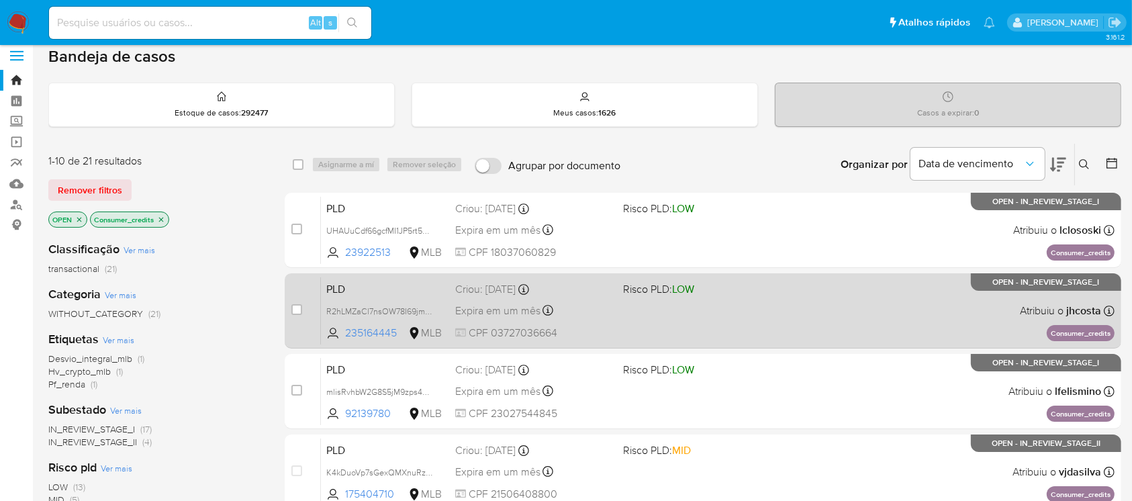
click at [626, 326] on div "PLD R2hLMZaCl7nsOW78I69jm8oW 235164445 MLB Risco PLD: LOW Criou: 12/09/2025 Cri…" at bounding box center [718, 311] width 794 height 68
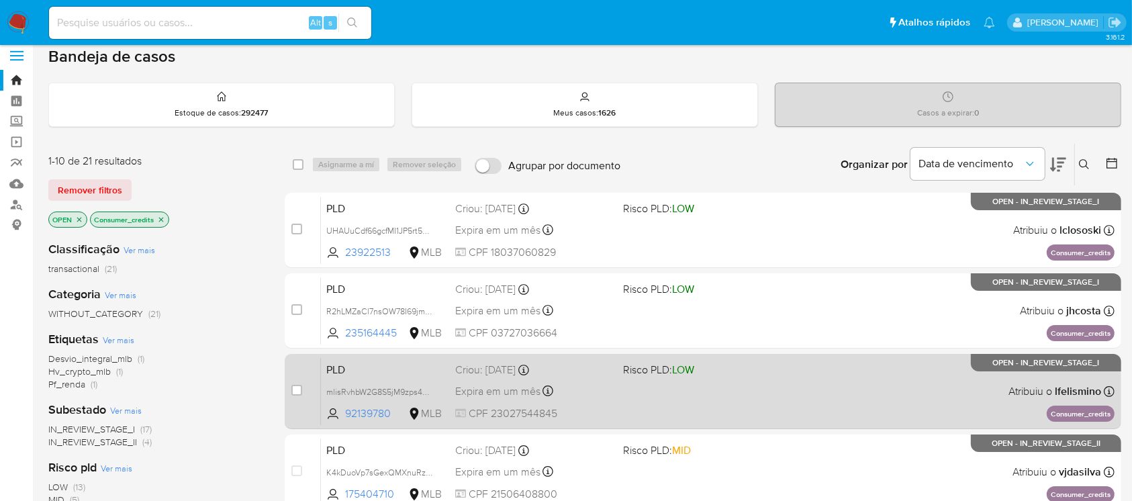
click at [586, 396] on div "Expira em um mês Expira em 27/10/2025 00:38:38" at bounding box center [533, 391] width 156 height 18
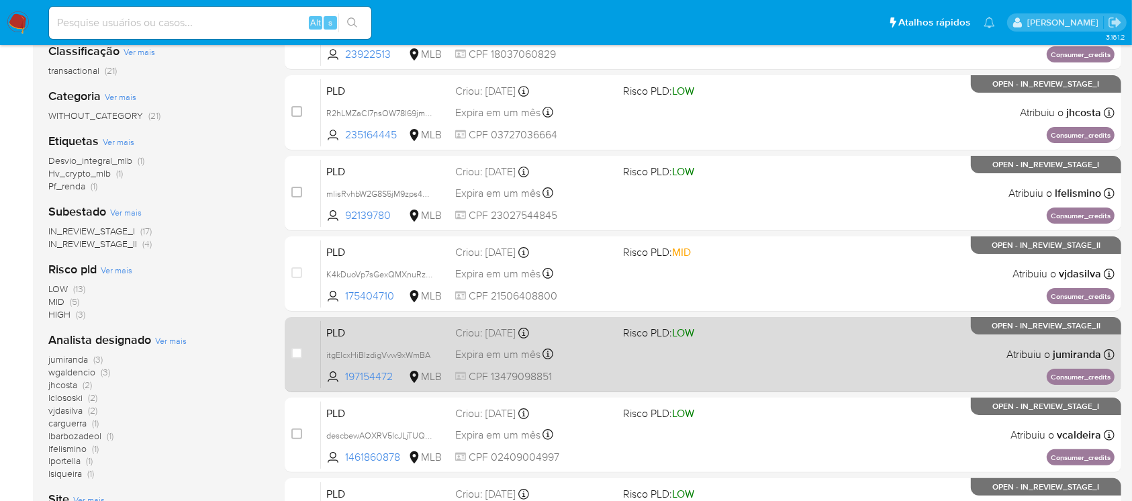
scroll to position [248, 0]
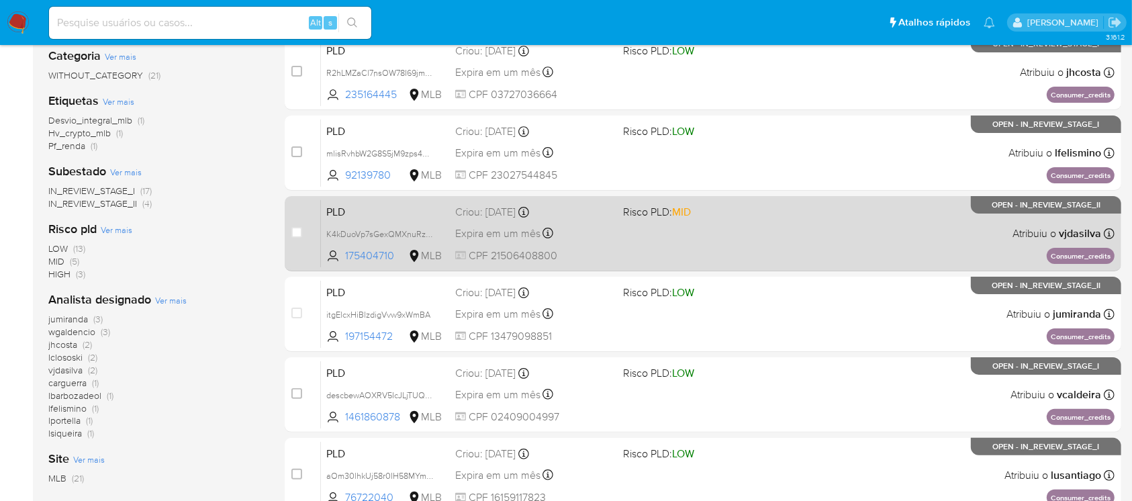
click at [598, 258] on span "CPF 21506408800" at bounding box center [533, 255] width 156 height 15
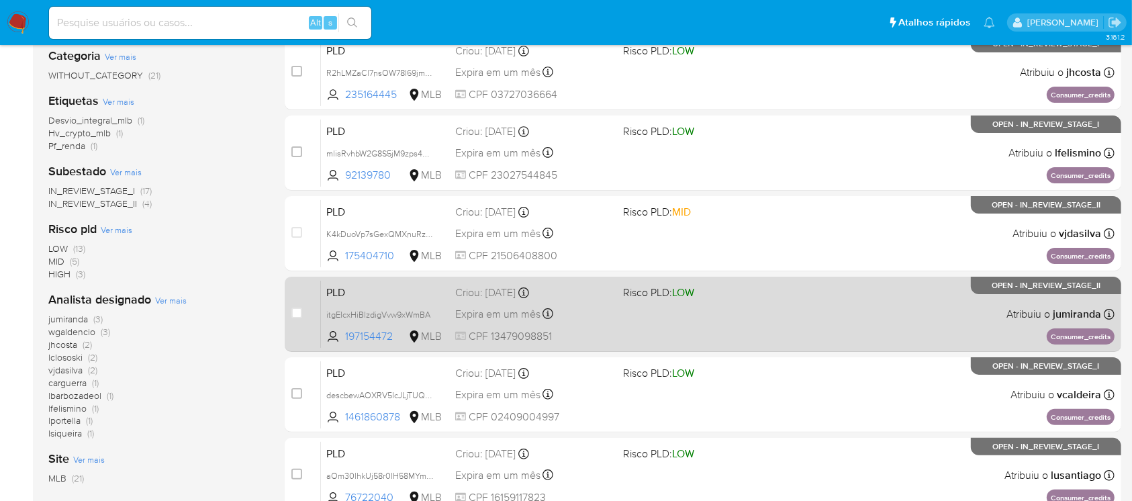
click at [639, 326] on div "PLD itgElcxHiBlzdigVvw9xWmBA 197154472 MLB Risco PLD: LOW Criou: 12/09/2025 Cri…" at bounding box center [718, 314] width 794 height 68
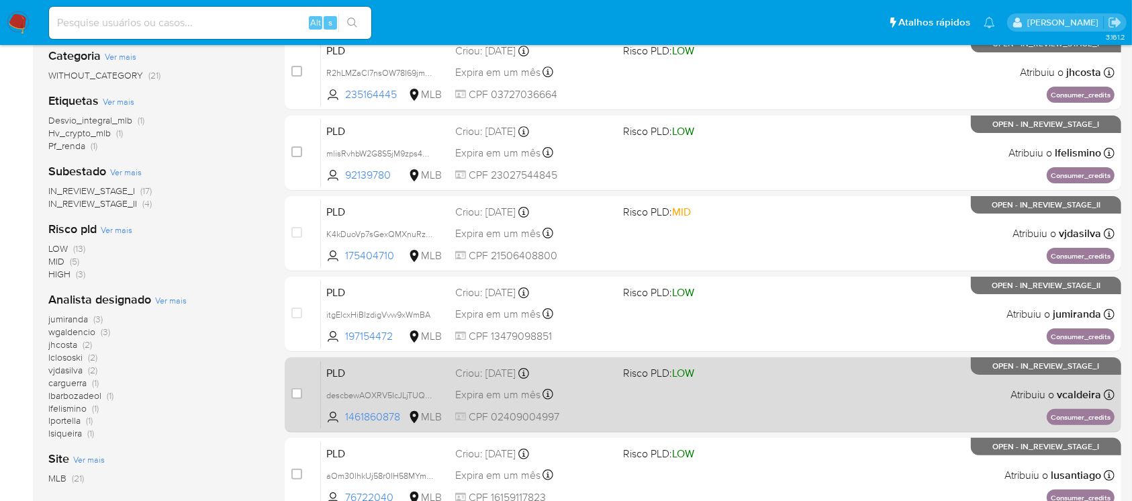
click at [620, 395] on div "PLD descbewAOXRV5IcJLjTUQ4EM 1461860878 MLB Risco PLD: LOW Criou: 12/09/2025 Cr…" at bounding box center [718, 395] width 794 height 68
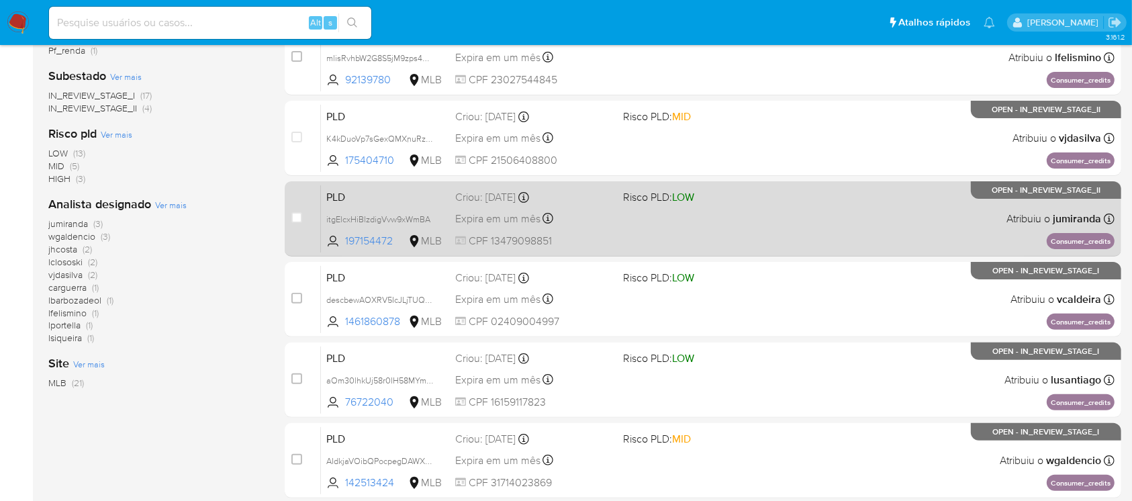
scroll to position [368, 0]
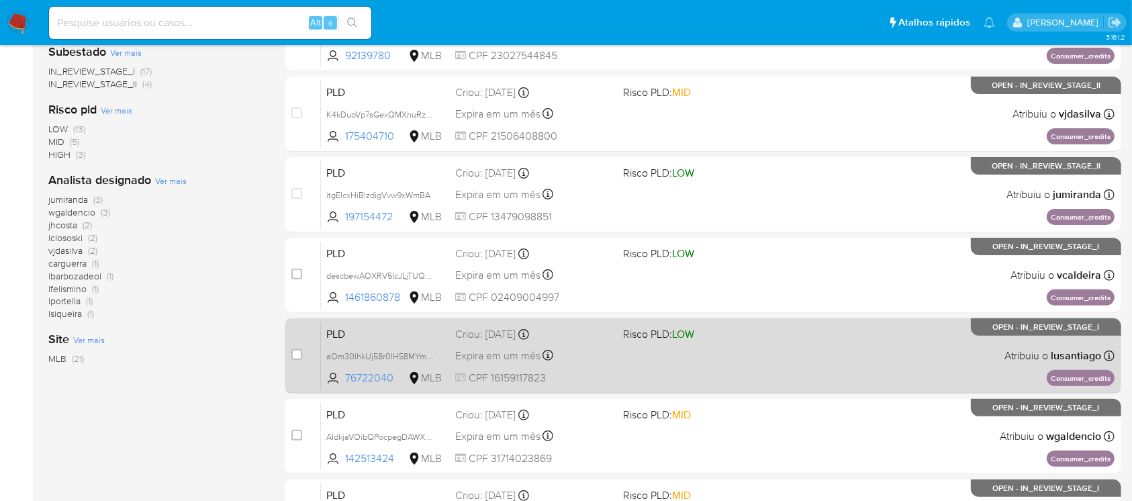
click at [584, 377] on span "CPF 16159117823" at bounding box center [533, 378] width 156 height 15
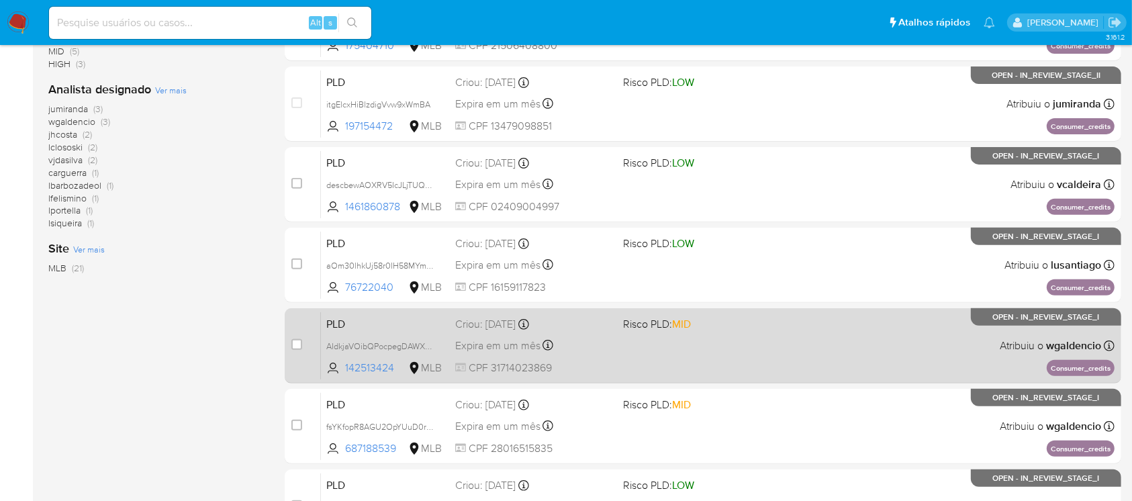
scroll to position [488, 0]
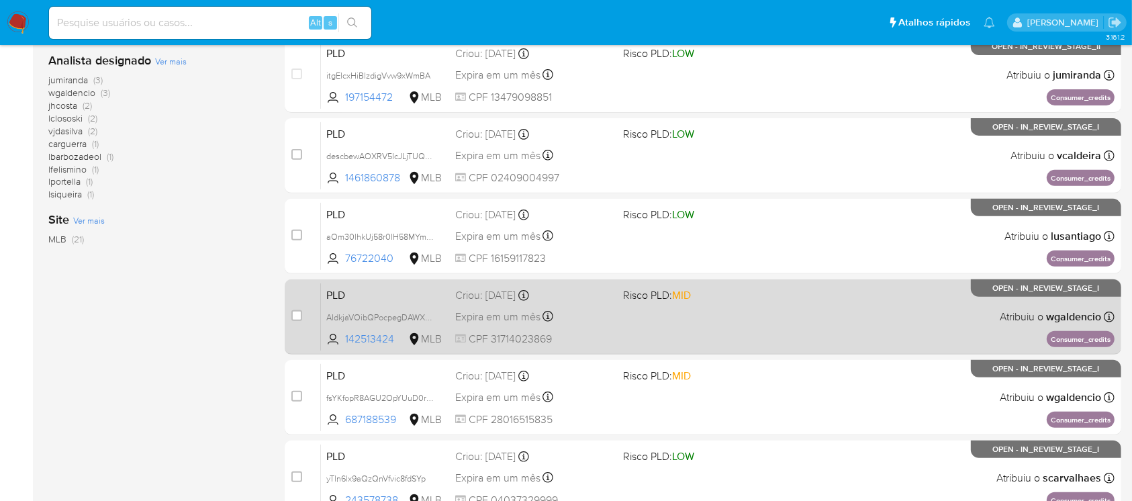
click at [600, 332] on span "CPF 31714023869" at bounding box center [533, 339] width 156 height 15
click at [631, 328] on div "PLD AIdkjaVOibQPocpegDAWX6ca 142513424 MLB Risco PLD: MID Criou: 12/09/2025 Cri…" at bounding box center [718, 317] width 794 height 68
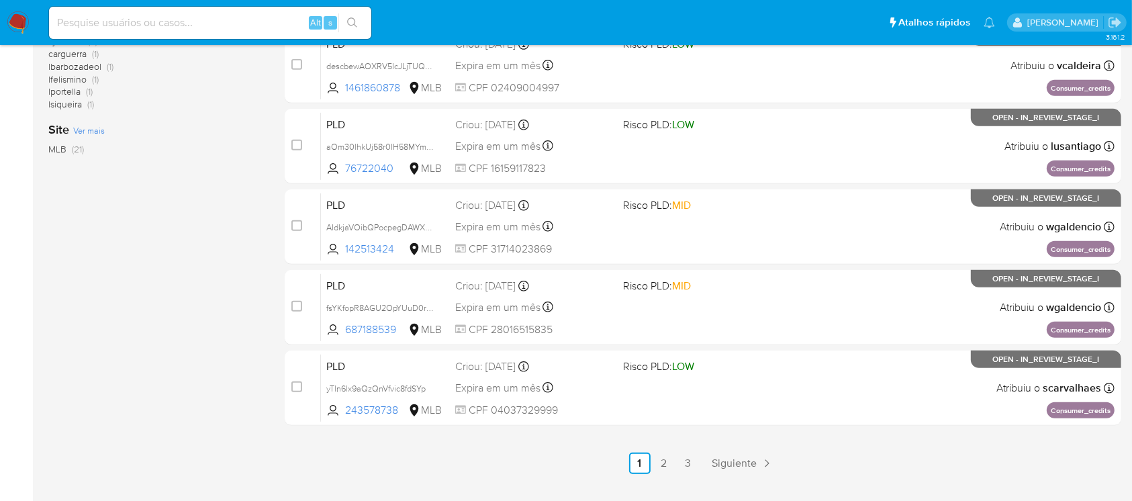
scroll to position [607, 0]
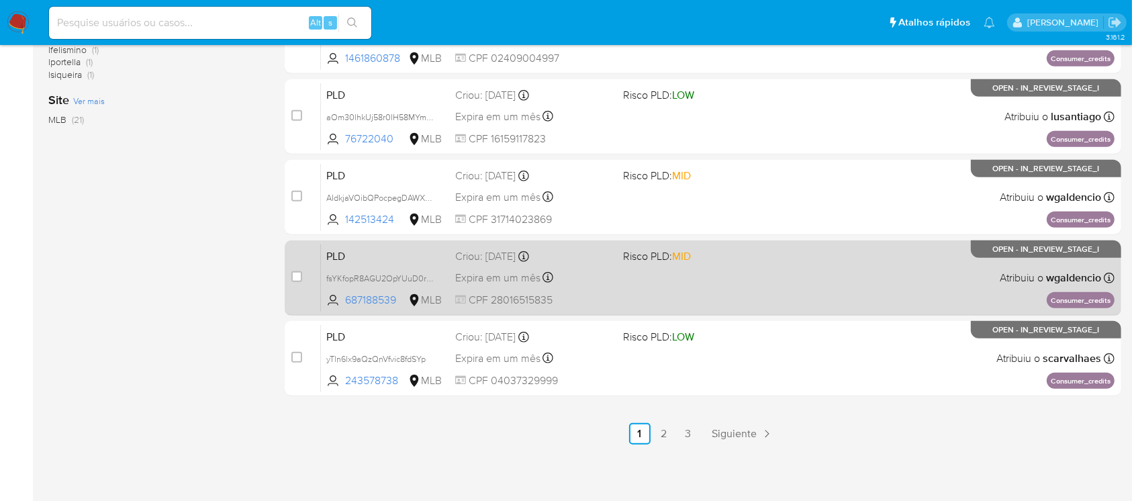
click at [582, 299] on span "CPF 28016515835" at bounding box center [533, 300] width 156 height 15
click at [600, 295] on span "CPF 28016515835" at bounding box center [533, 300] width 156 height 15
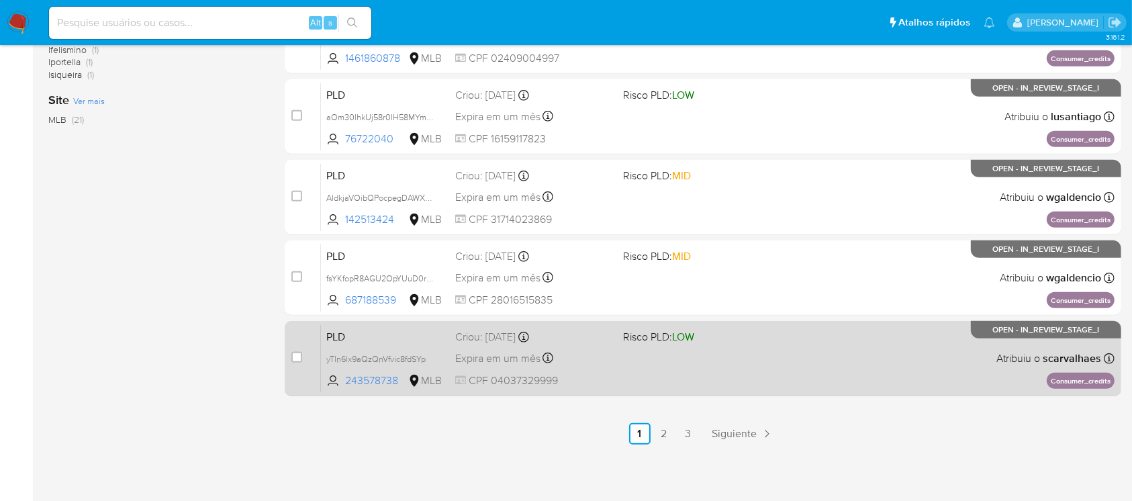
click at [597, 369] on div "PLD yTln6lx9aQzQnVfvic8fdSYp 243578738 MLB Risco PLD: LOW Criou: 12/09/2025 Cri…" at bounding box center [718, 358] width 794 height 68
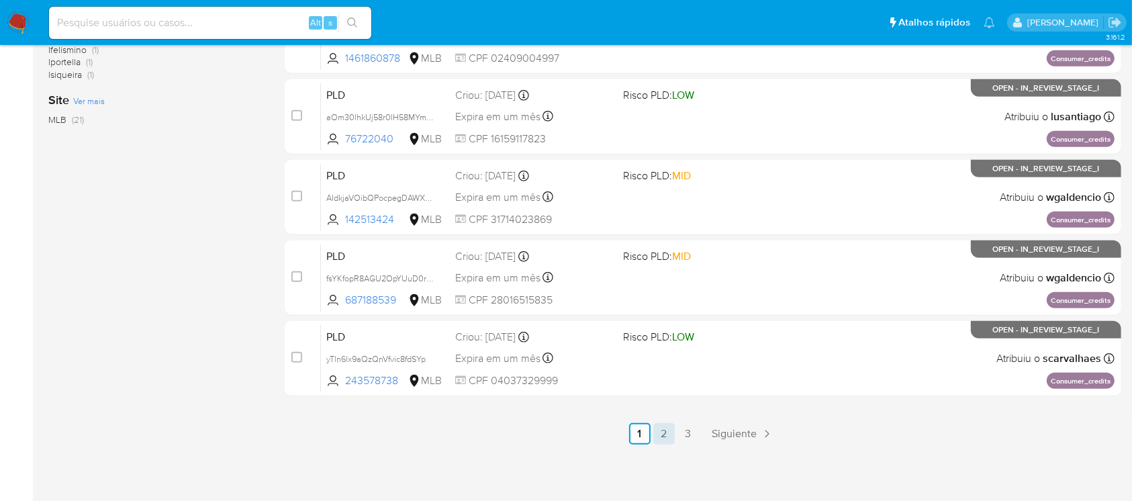
click at [667, 437] on link "2" at bounding box center [663, 433] width 21 height 21
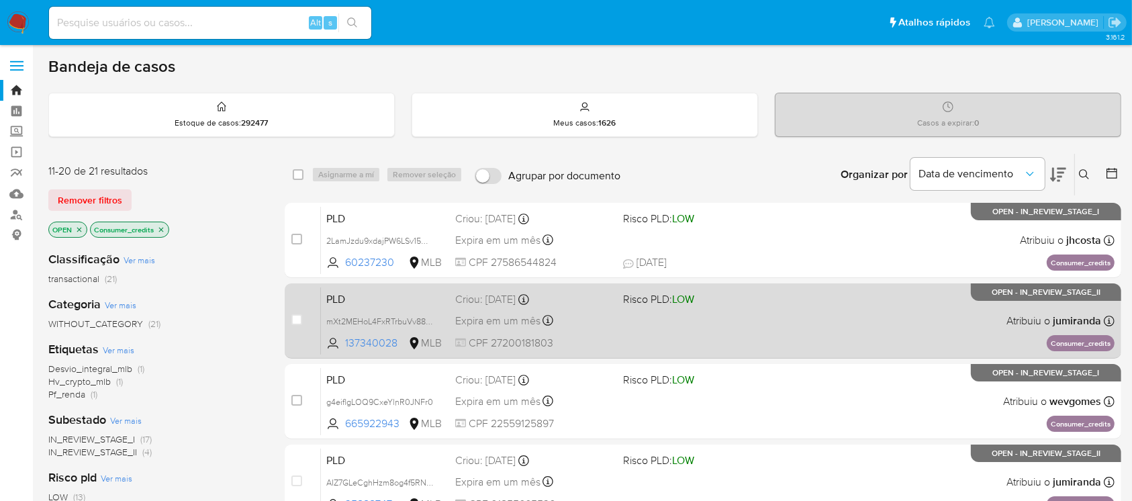
click at [588, 332] on div "PLD mXt2MEHoL4FxRTrbuVv88aIu 137340028 MLB Risco PLD: LOW Criou: 12/09/2025 Cri…" at bounding box center [718, 321] width 794 height 68
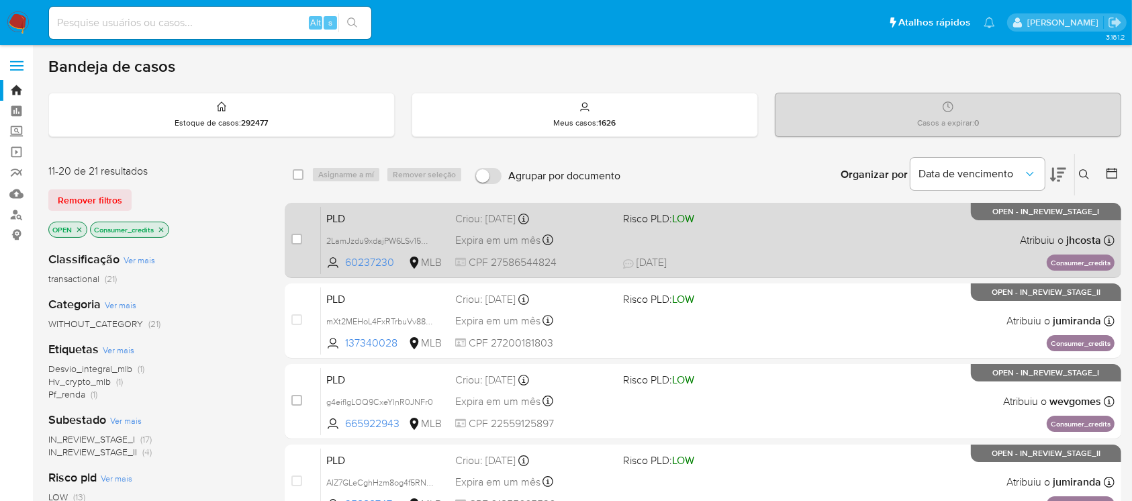
click at [582, 227] on div "PLD 2LamJzdu9xdajPW6LSv15wck 60237230 MLB Risco PLD: LOW Criou: 12/09/2025 Crio…" at bounding box center [718, 240] width 794 height 68
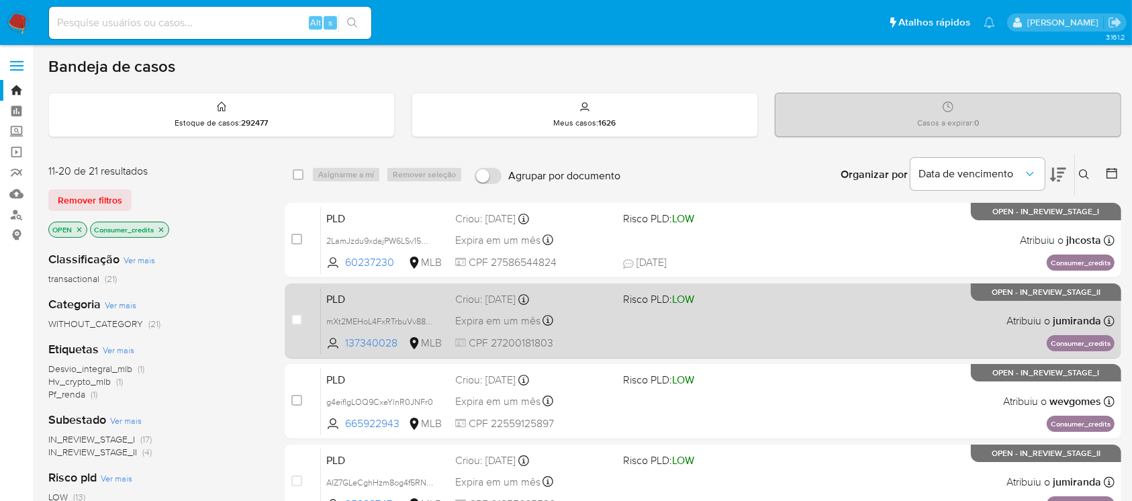
click at [614, 336] on div "PLD mXt2MEHoL4FxRTrbuVv88aIu 137340028 MLB Risco PLD: LOW Criou: 12/09/2025 Cri…" at bounding box center [718, 321] width 794 height 68
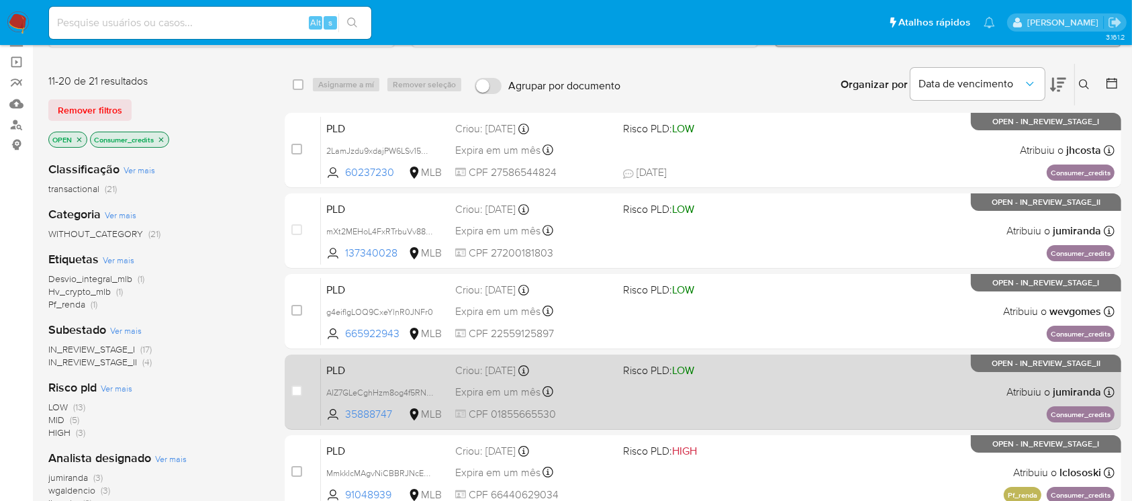
scroll to position [119, 0]
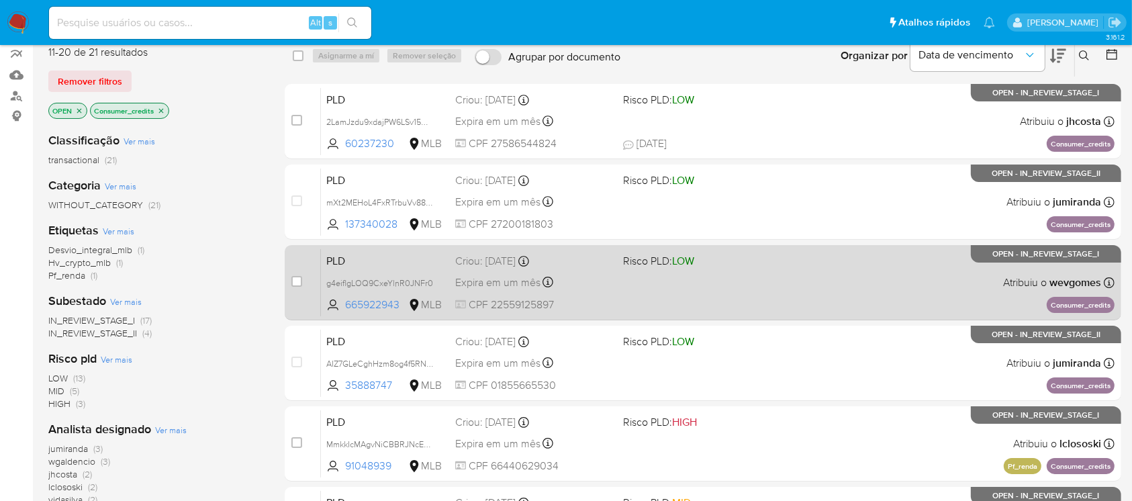
click at [580, 316] on div "case-item-checkbox Incapaz de atribuir o caso PLD g4eiflgLOQ9CxeYlnR0JNFr0 6659…" at bounding box center [703, 282] width 837 height 75
click at [576, 301] on span "CPF 22559125897" at bounding box center [533, 304] width 156 height 15
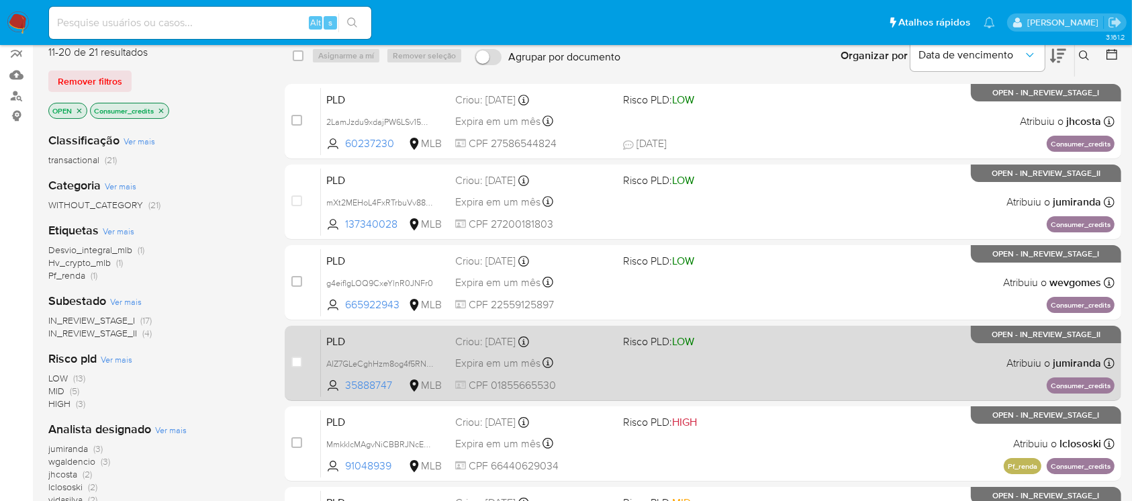
click at [633, 379] on div "PLD AIZ7GLeCghHzm8og4f5RN7So 35888747 MLB Risco PLD: LOW Criou: 12/09/2025 Crio…" at bounding box center [718, 363] width 794 height 68
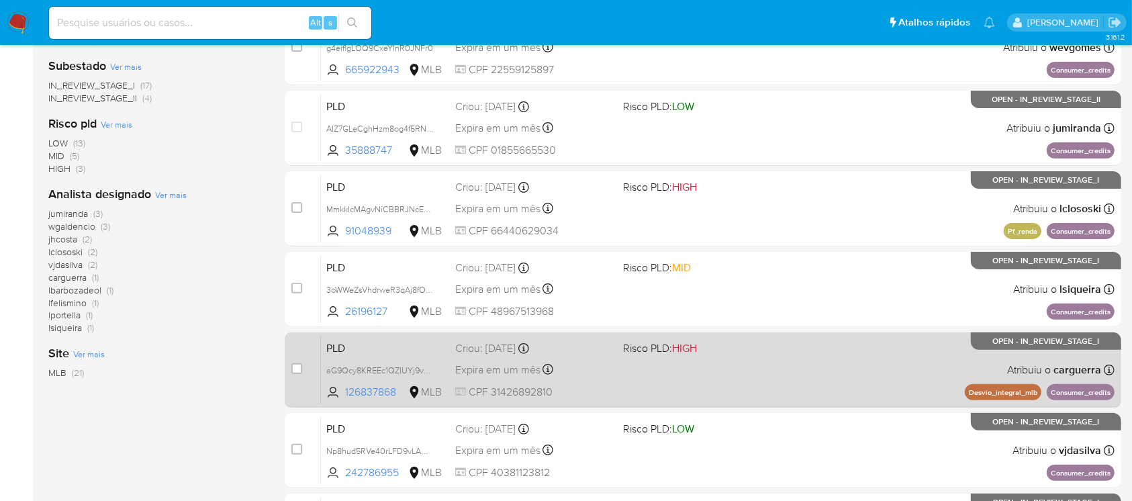
scroll to position [358, 0]
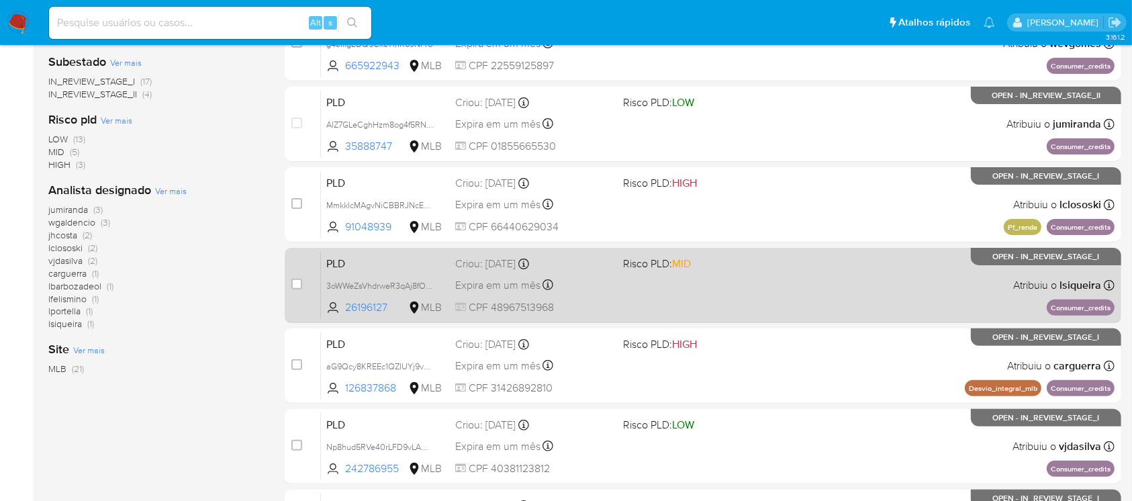
click at [594, 298] on div "PLD 3oWWeZsVhdrweR3qAj8fOCxU 26196127 MLB Risco PLD: MID Criou: 12/09/2025 Crio…" at bounding box center [718, 285] width 794 height 68
click at [620, 293] on div "PLD 3oWWeZsVhdrweR3qAj8fOCxU 26196127 MLB Risco PLD: MID Criou: 12/09/2025 Crio…" at bounding box center [718, 285] width 794 height 68
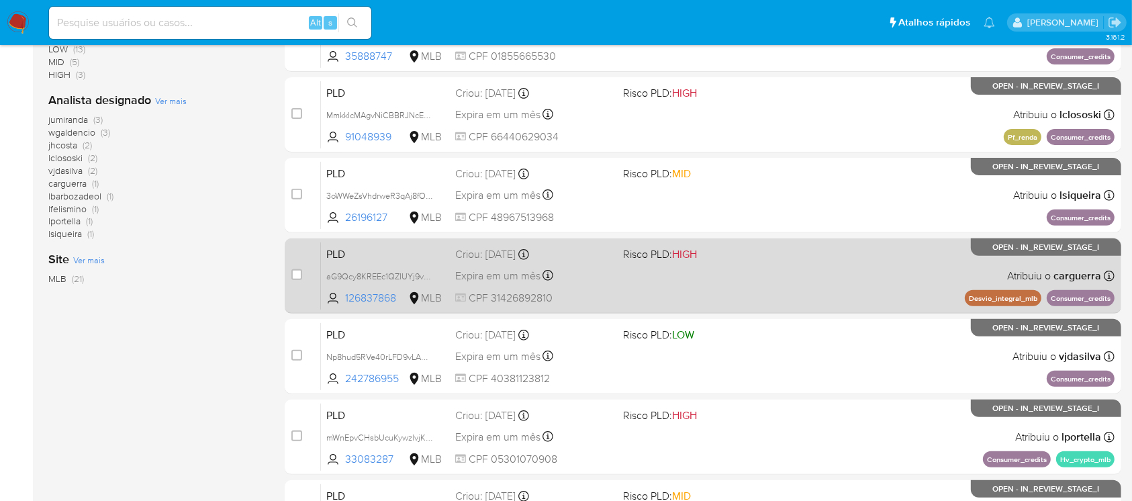
scroll to position [477, 0]
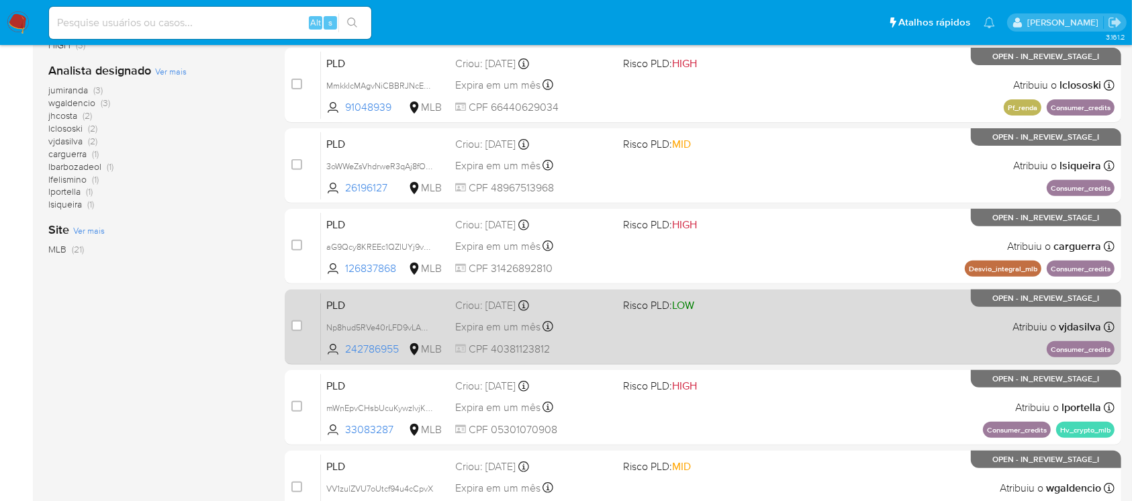
click at [602, 347] on span "CPF 40381123812" at bounding box center [533, 349] width 156 height 15
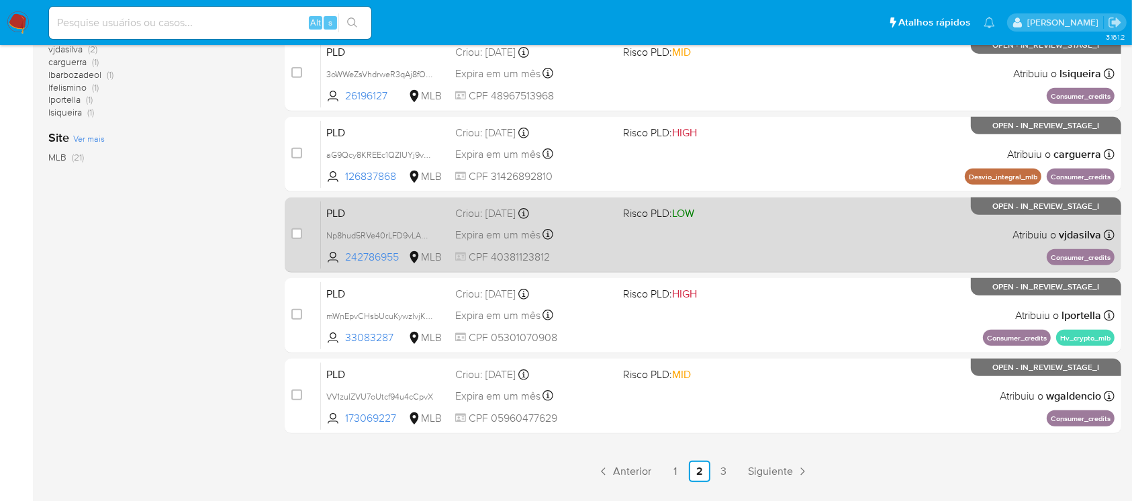
scroll to position [596, 0]
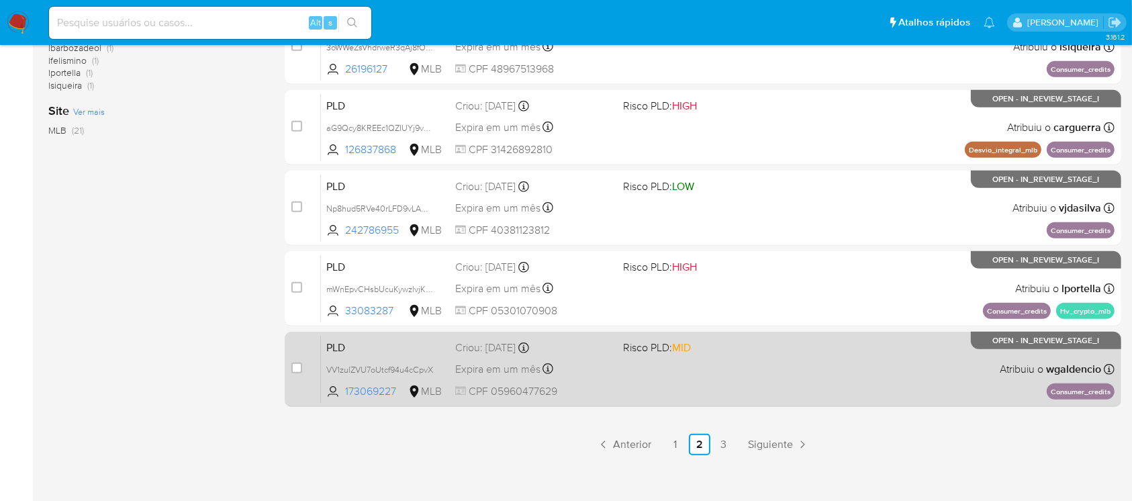
click at [604, 381] on div "PLD VV1zulZVU7oUtcf94u4cCpvX 173069227 MLB Risco PLD: MID Criou: 12/09/2025 Cri…" at bounding box center [718, 369] width 794 height 68
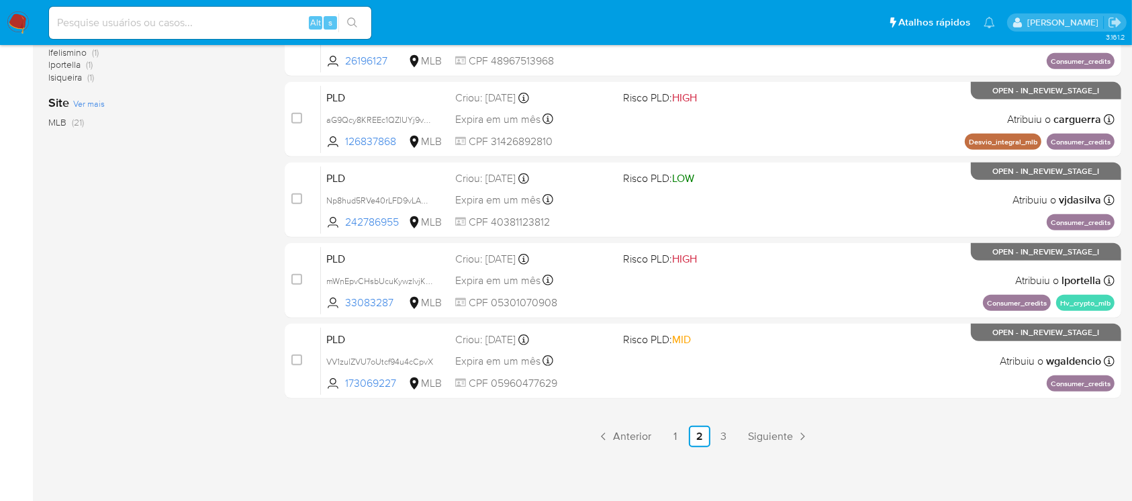
scroll to position [607, 0]
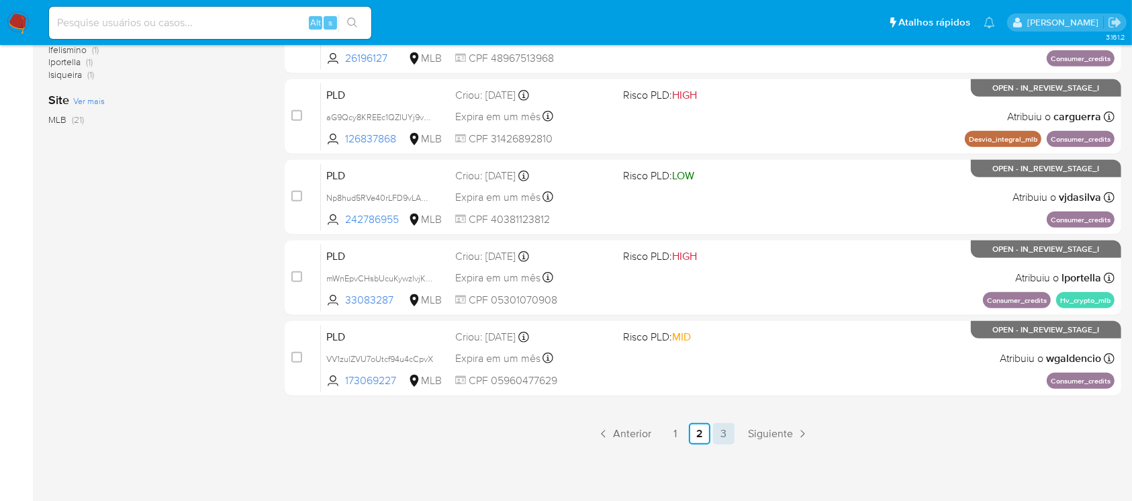
click at [727, 435] on link "3" at bounding box center [723, 433] width 21 height 21
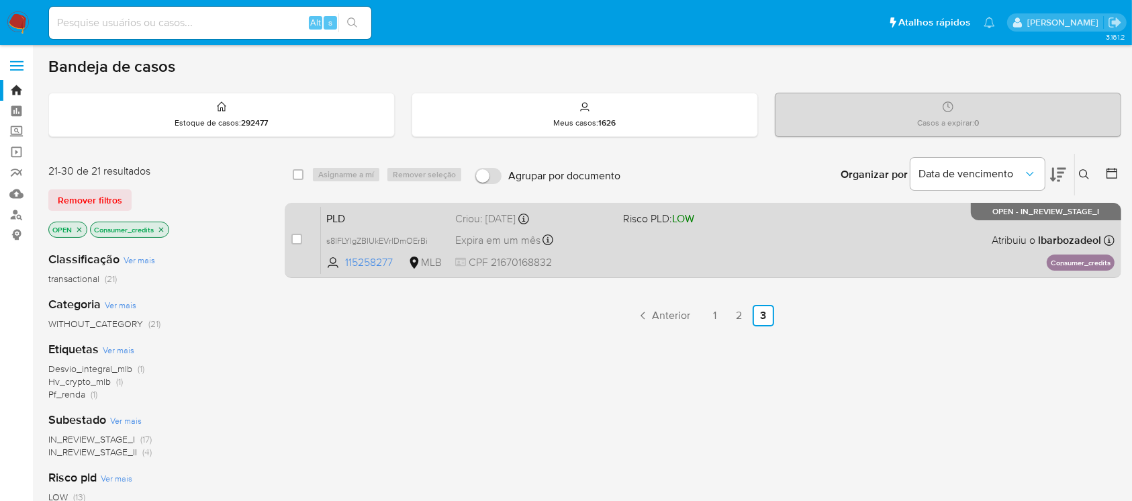
click at [620, 251] on div "PLD s8lFLYlgZBIUkEVrIDmOErBi 115258277 MLB Risco PLD: LOW Criou: 12/09/2025 Cri…" at bounding box center [718, 240] width 794 height 68
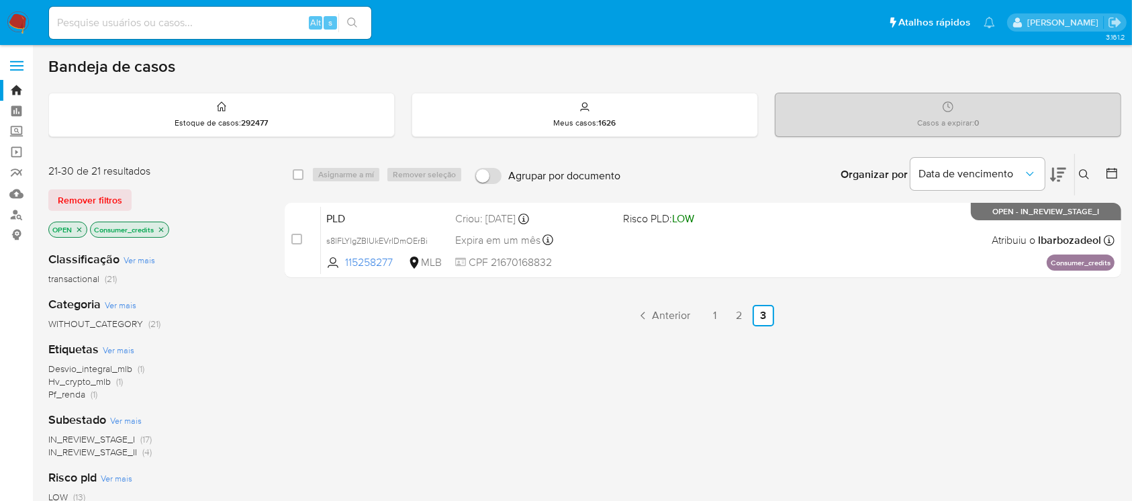
click at [159, 230] on icon "close-filter" at bounding box center [161, 230] width 8 height 8
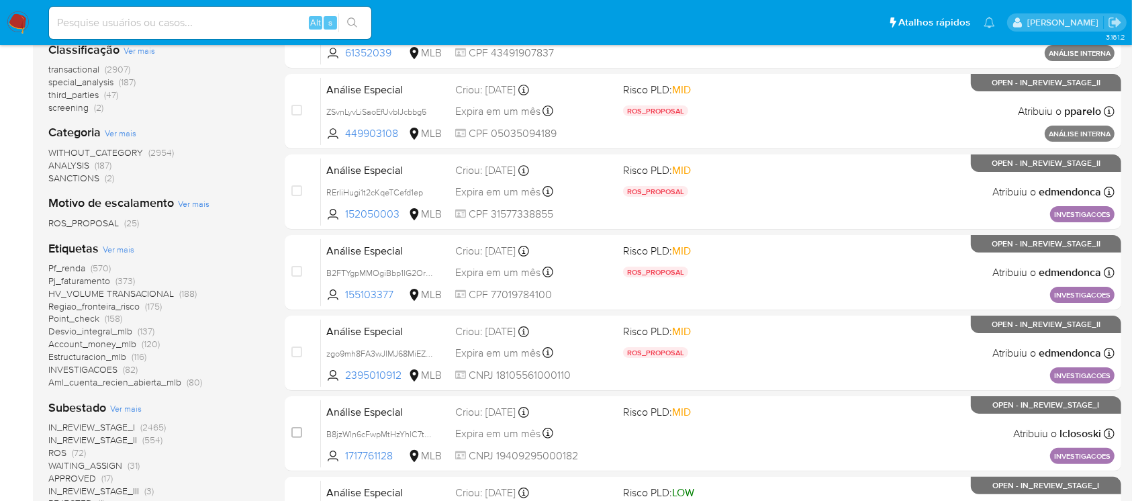
scroll to position [238, 0]
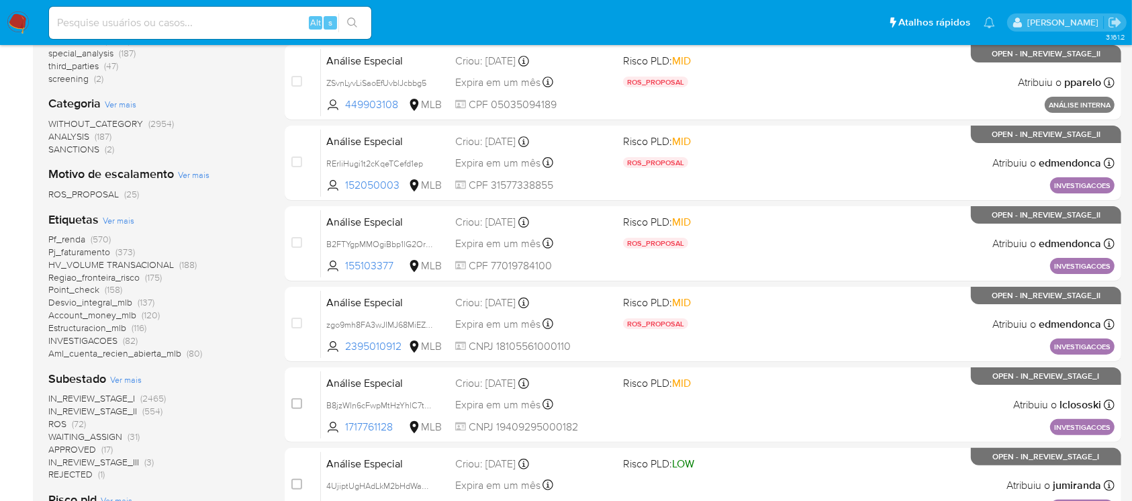
click at [109, 357] on span "Aml_cuenta_recien_abierta_mlb" at bounding box center [114, 353] width 133 height 13
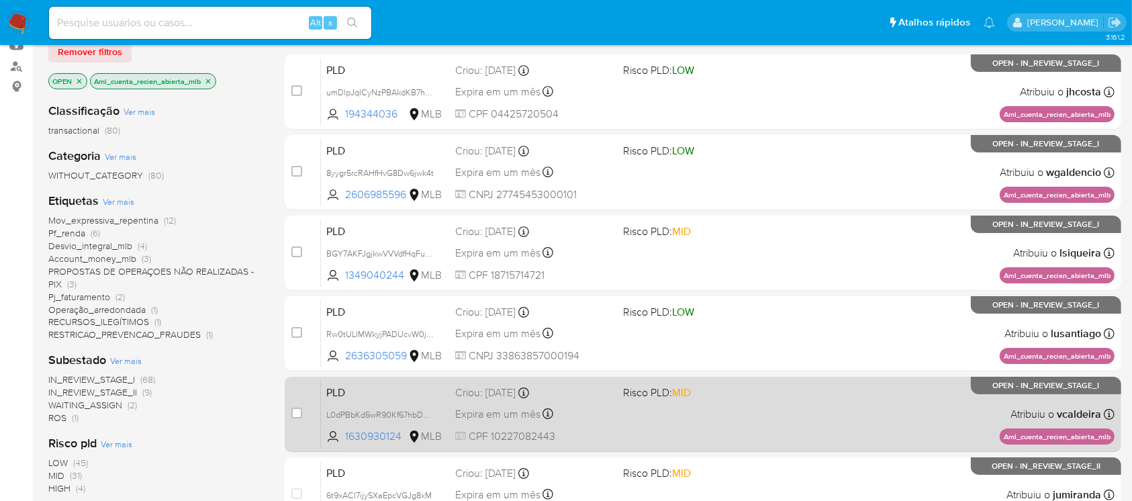
scroll to position [119, 0]
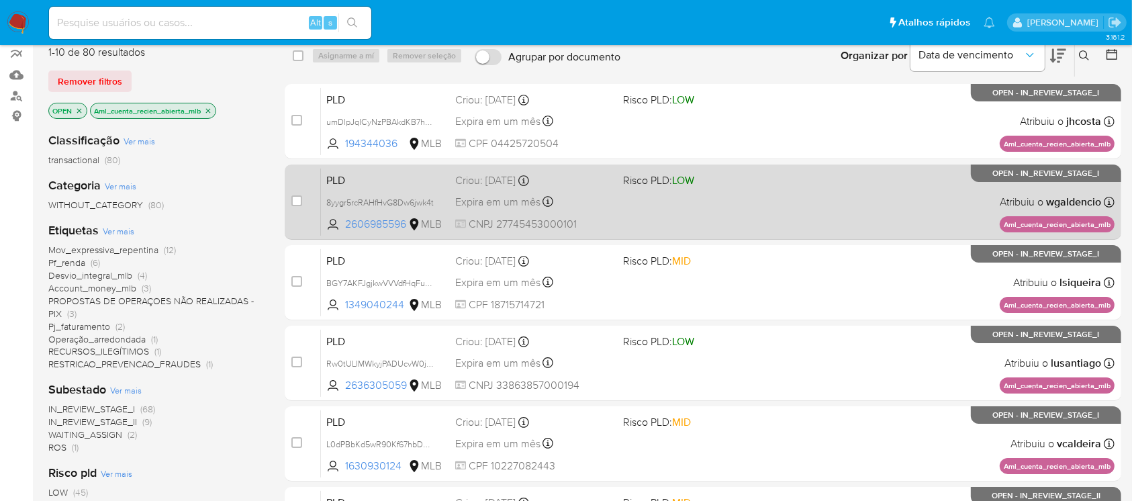
click at [627, 215] on div "PLD 8yygr5rcRAHfHvG8Dw6jwk4t 2606985596 MLB Risco PLD: LOW Criou: 12/09/2025 Cr…" at bounding box center [718, 202] width 794 height 68
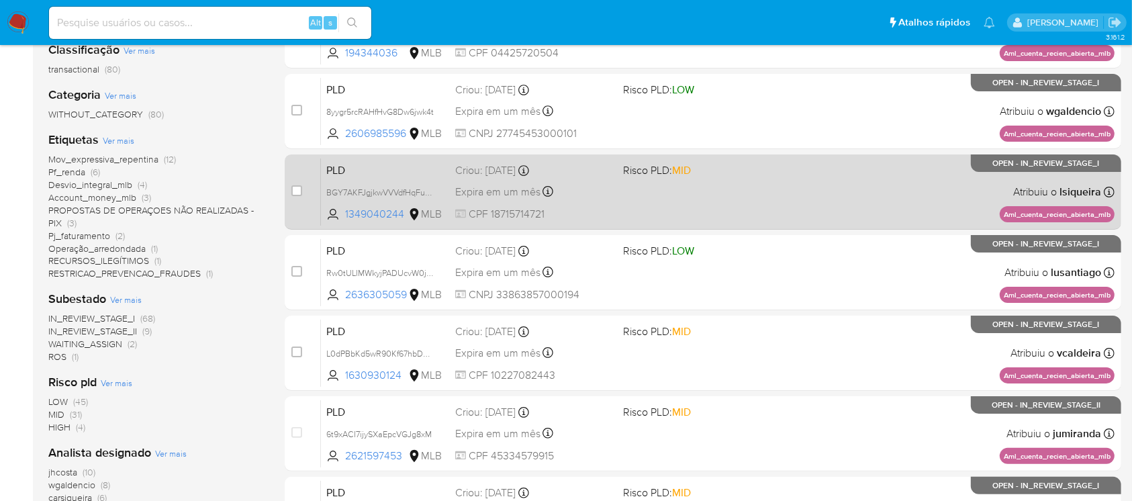
scroll to position [238, 0]
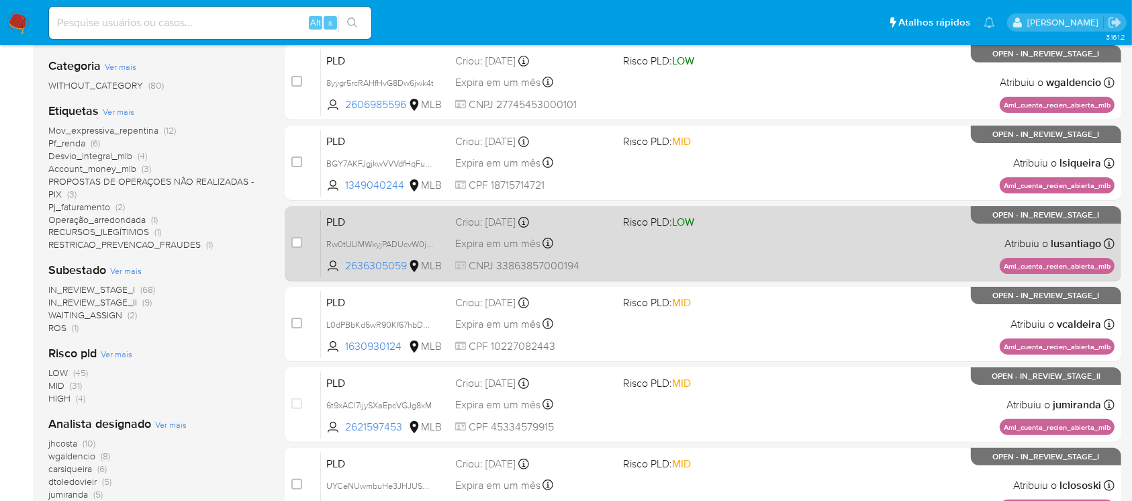
click at [617, 254] on div "PLD Rw0tULIMWkyjPADUcvW0j3Hm 2636305059 MLB Risco PLD: LOW Criou: 12/09/2025 Cr…" at bounding box center [718, 244] width 794 height 68
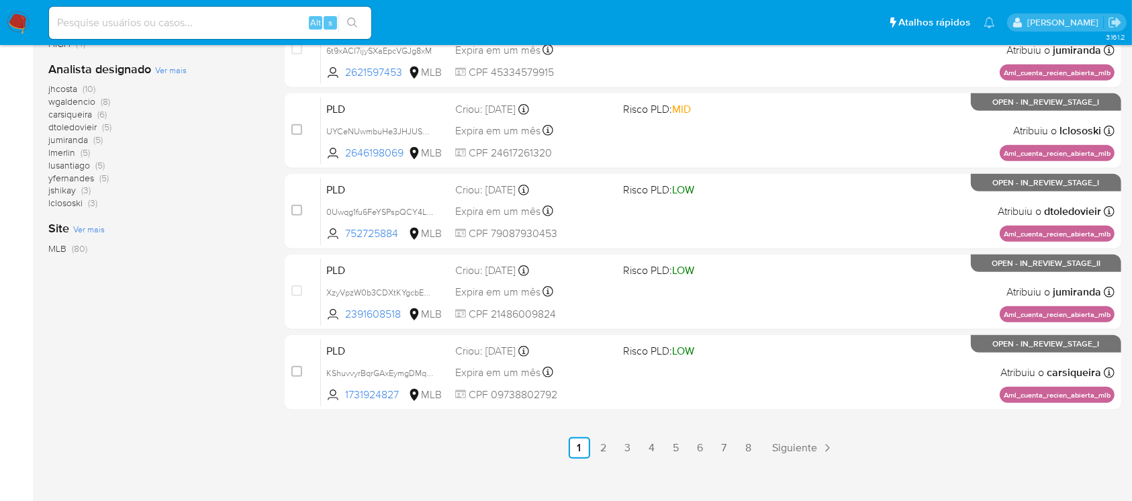
scroll to position [596, 0]
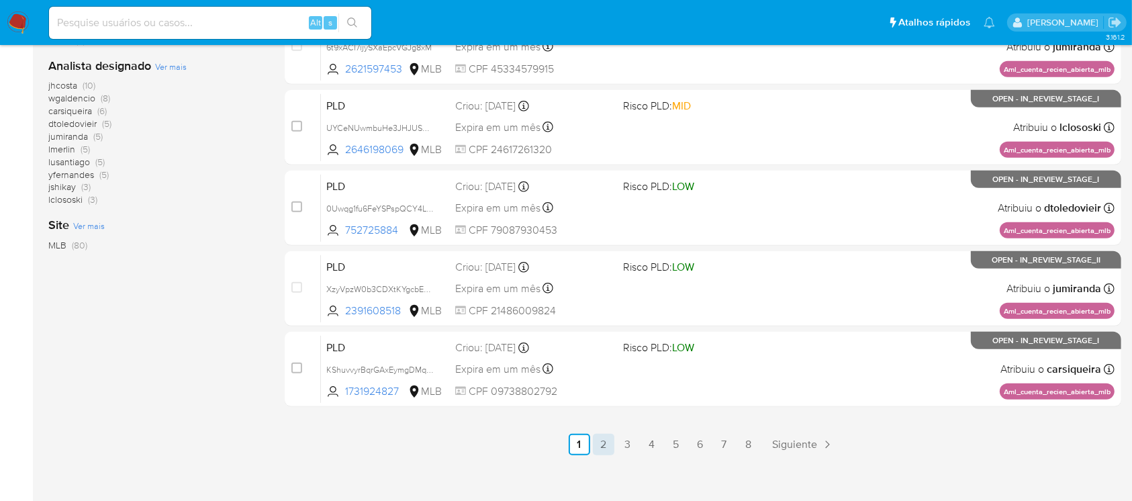
click at [602, 445] on link "2" at bounding box center [603, 444] width 21 height 21
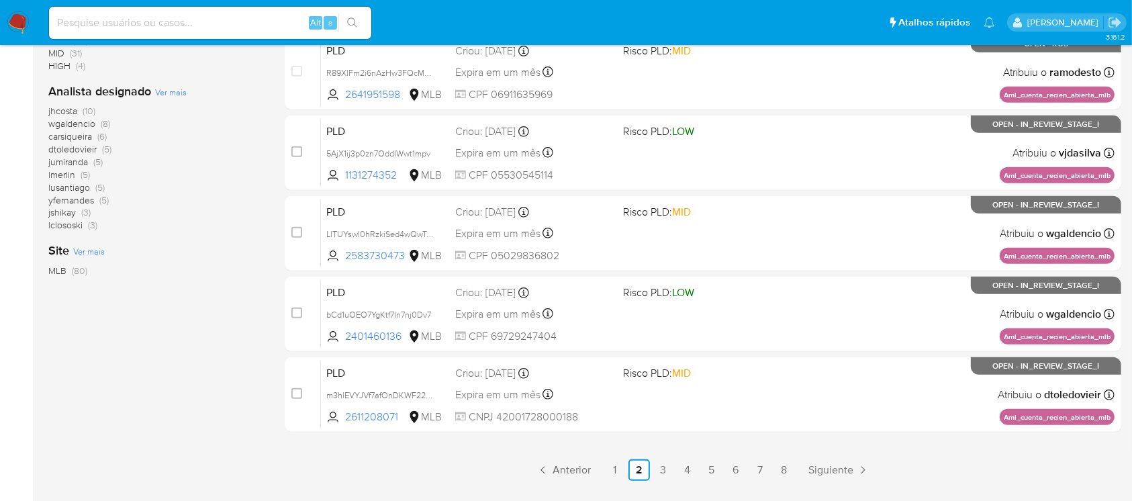
scroll to position [596, 0]
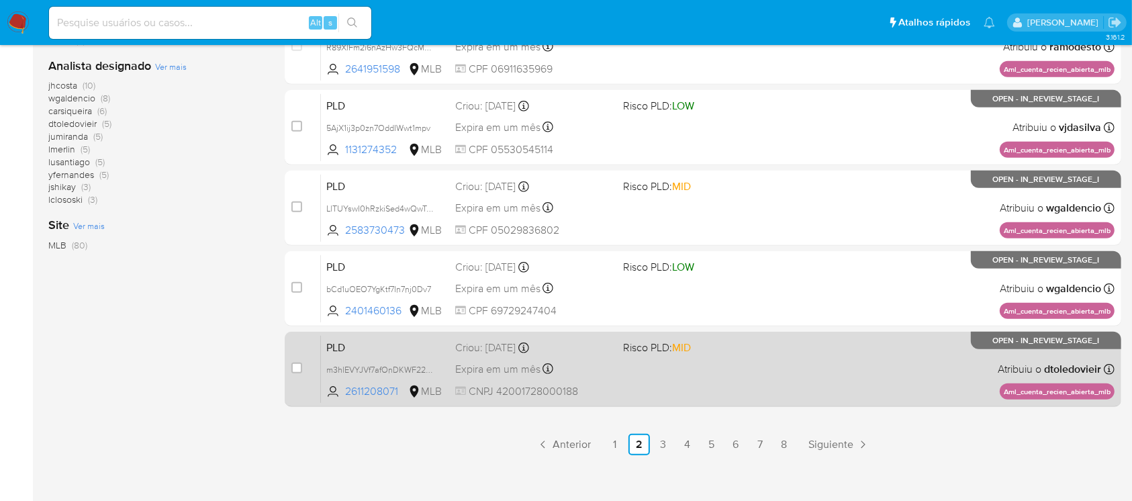
click at [614, 384] on div "PLD m3hlEVYJVf7afOnDKWF220gC 2611208071 MLB Risco PLD: MID Criou: 12/09/2025 Cr…" at bounding box center [718, 369] width 794 height 68
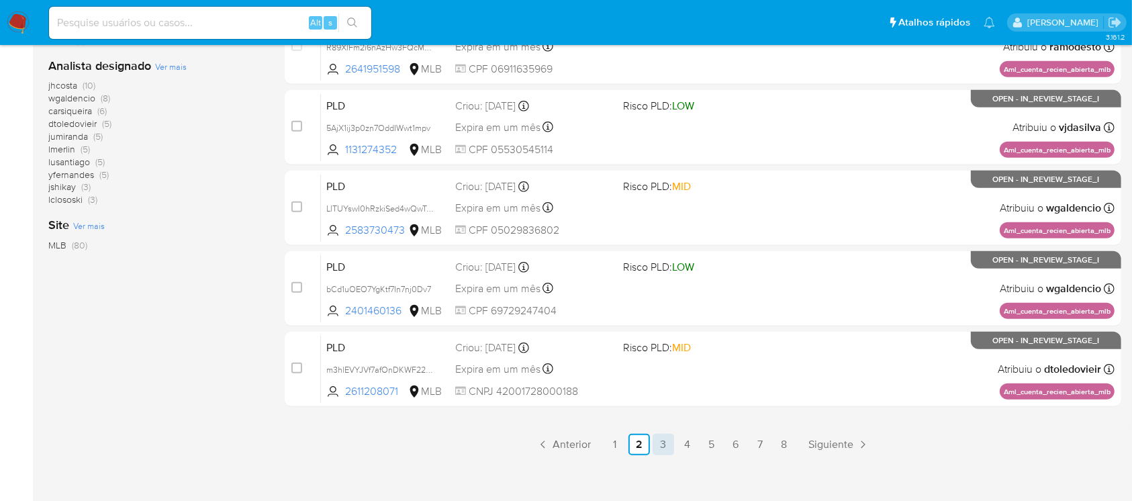
click at [669, 445] on link "3" at bounding box center [663, 444] width 21 height 21
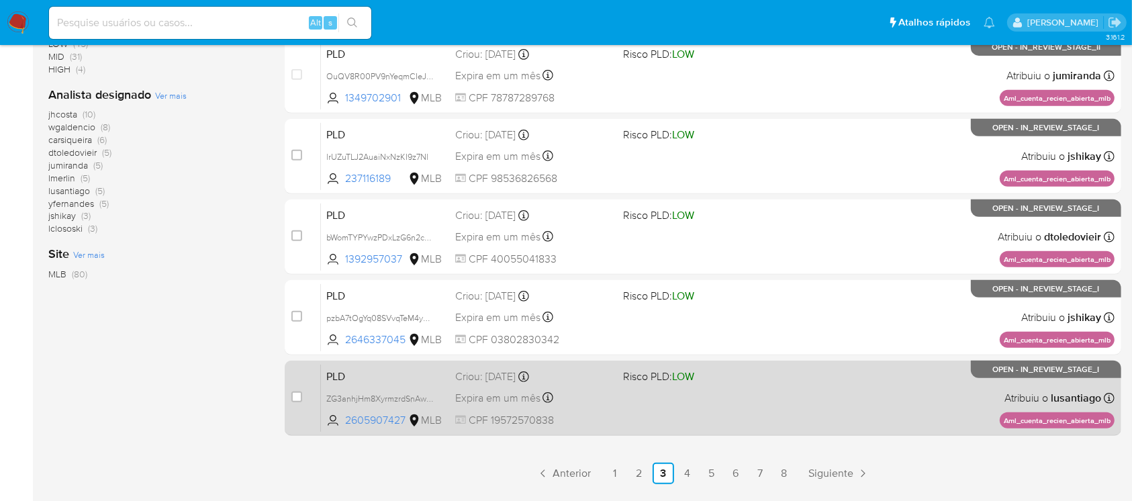
scroll to position [596, 0]
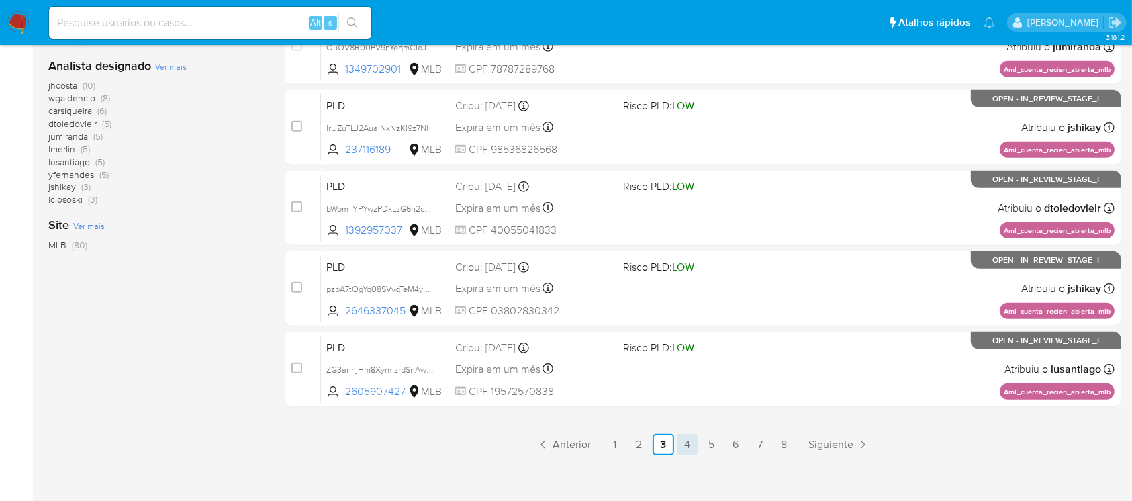
click at [690, 441] on link "4" at bounding box center [687, 444] width 21 height 21
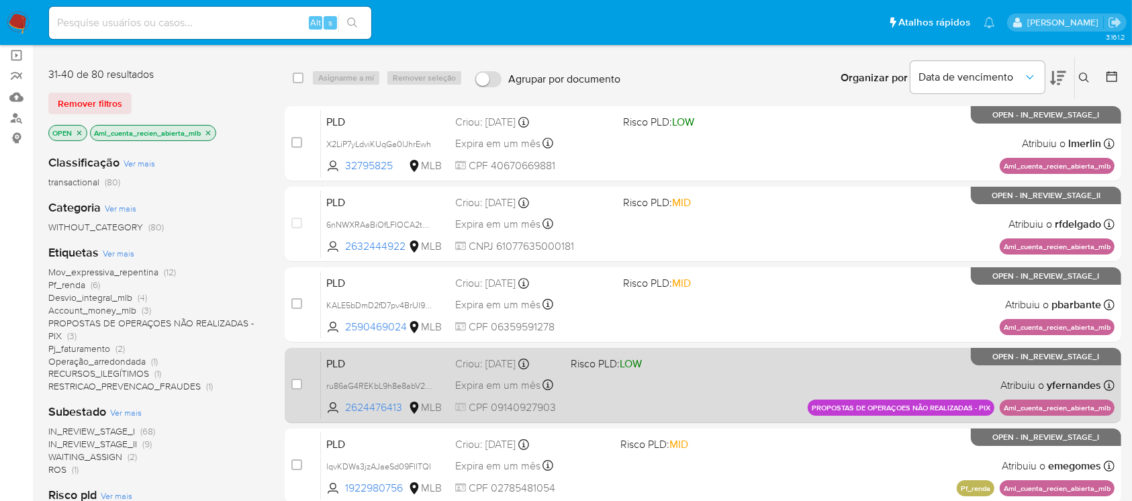
scroll to position [119, 0]
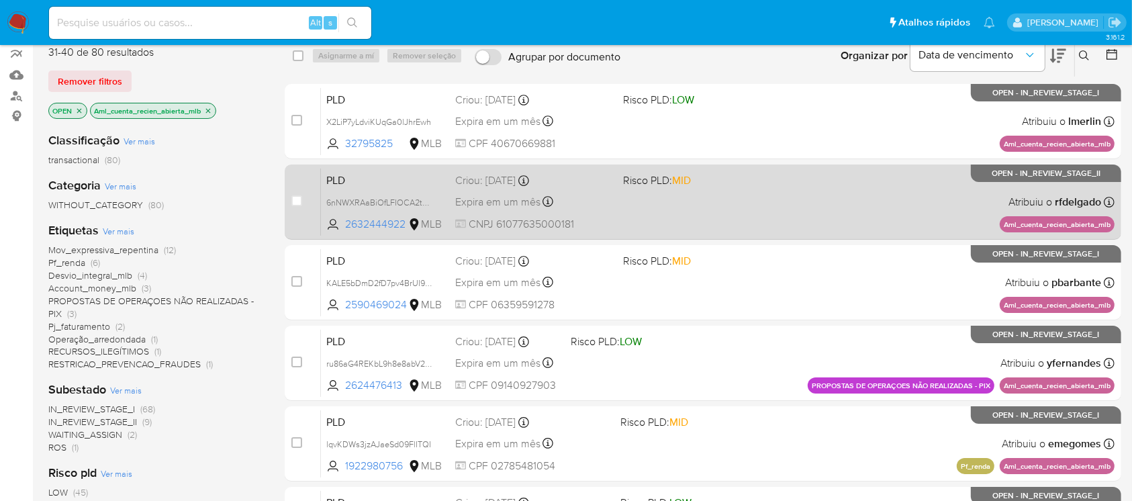
click at [628, 221] on div "PLD 6nNWXRAaBiOfLFIOCA2tUycV 2632444922 MLB Risco PLD: MID Criou: 12/09/2025 Cr…" at bounding box center [718, 202] width 794 height 68
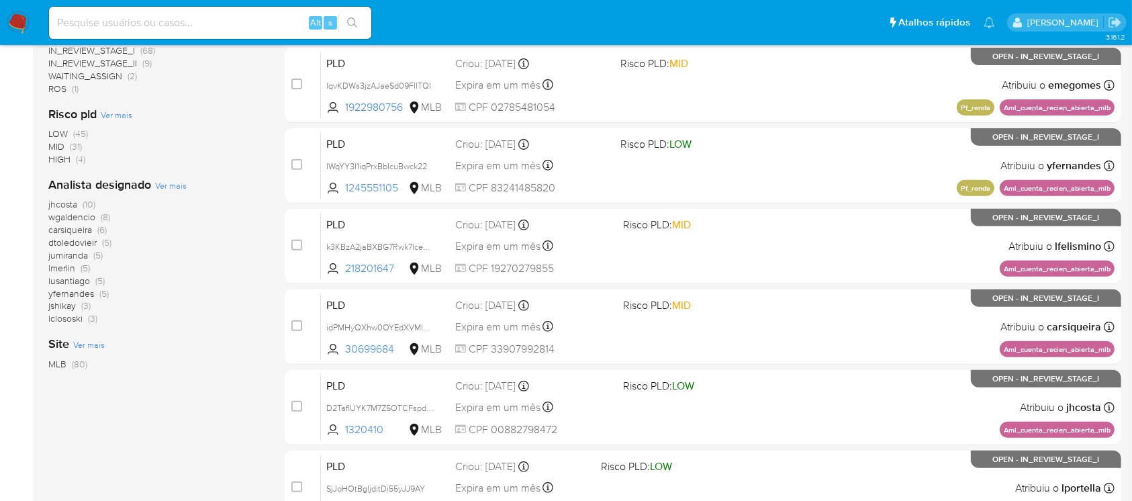
scroll to position [596, 0]
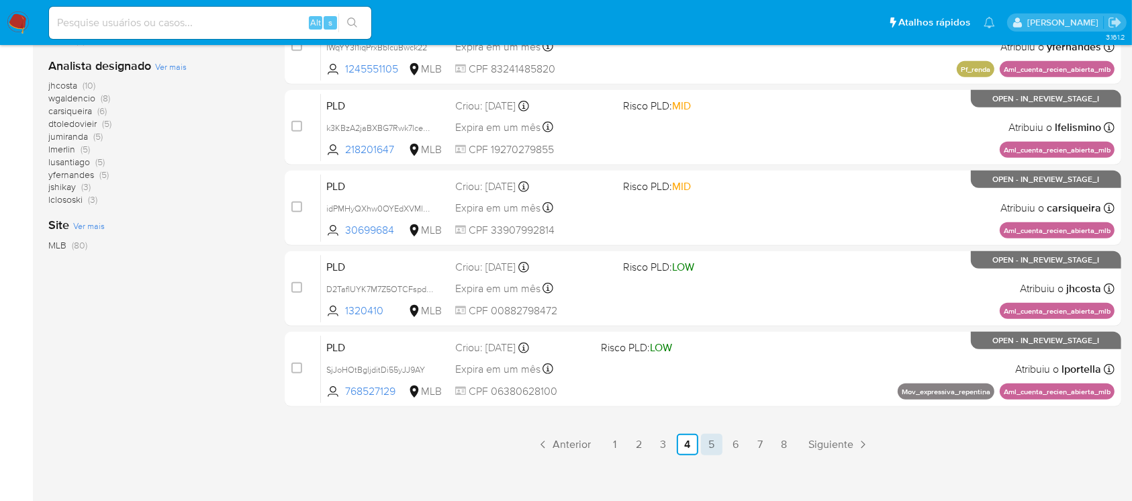
click at [717, 447] on link "5" at bounding box center [711, 444] width 21 height 21
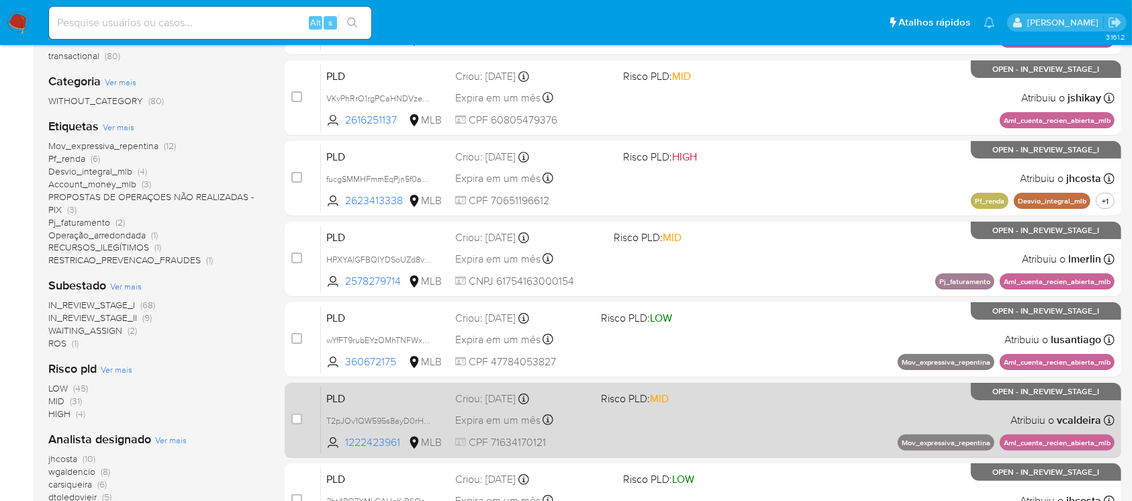
scroll to position [238, 0]
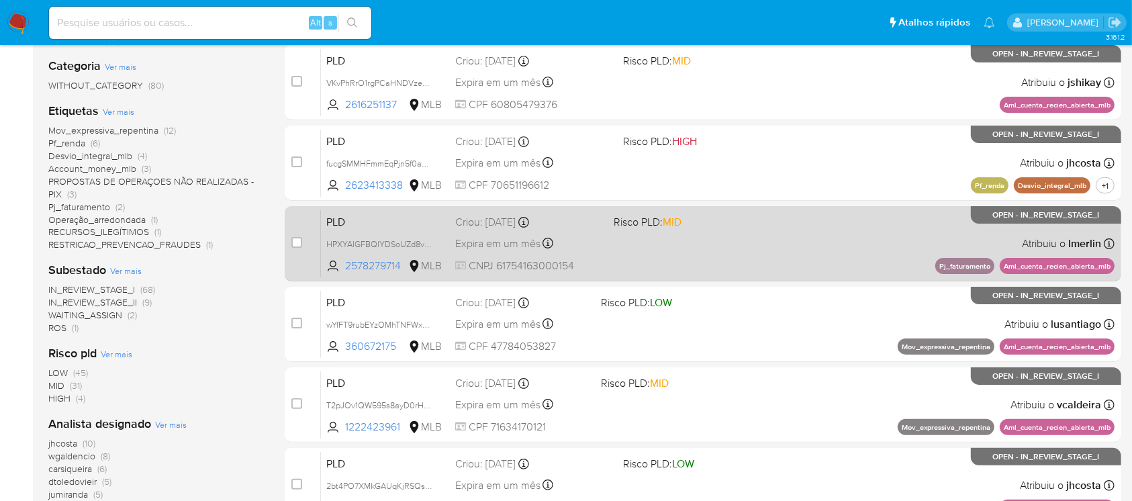
click at [608, 249] on div "PLD HPXYAIGFBQIYDSoUZd8vMul5 2578279714 MLB Risco PLD: MID Criou: 12/09/2025 Cr…" at bounding box center [718, 244] width 794 height 68
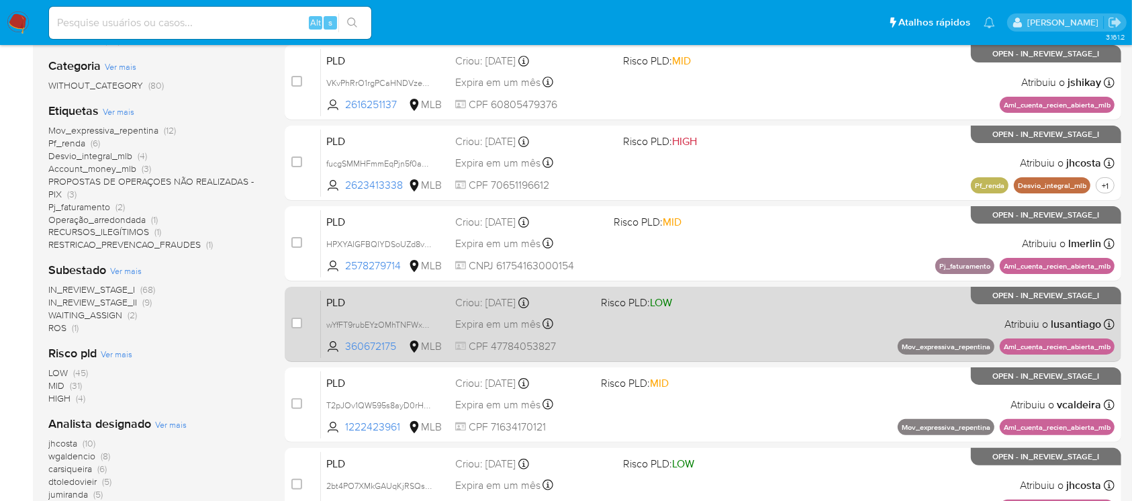
scroll to position [477, 0]
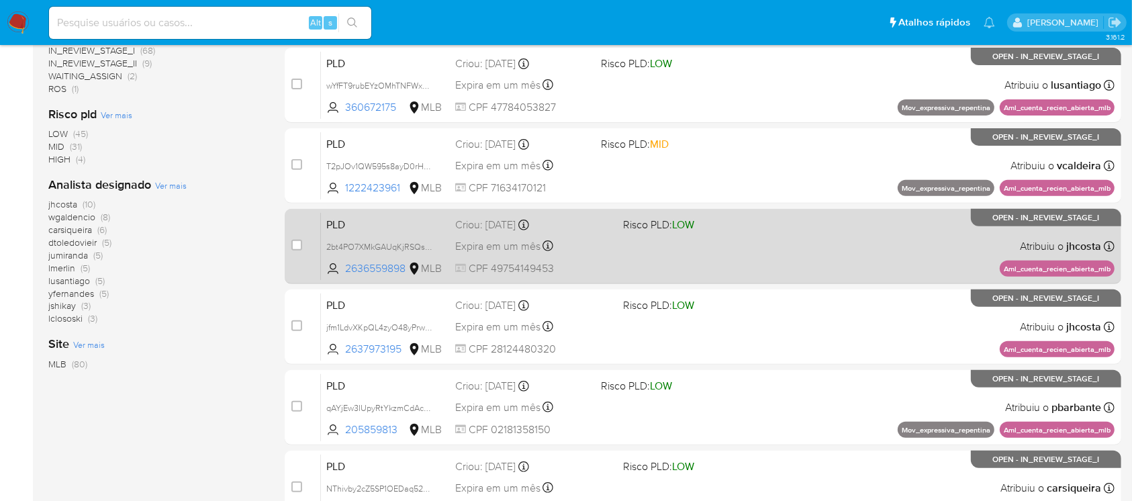
click at [590, 263] on span "CPF 49754149453" at bounding box center [533, 268] width 156 height 15
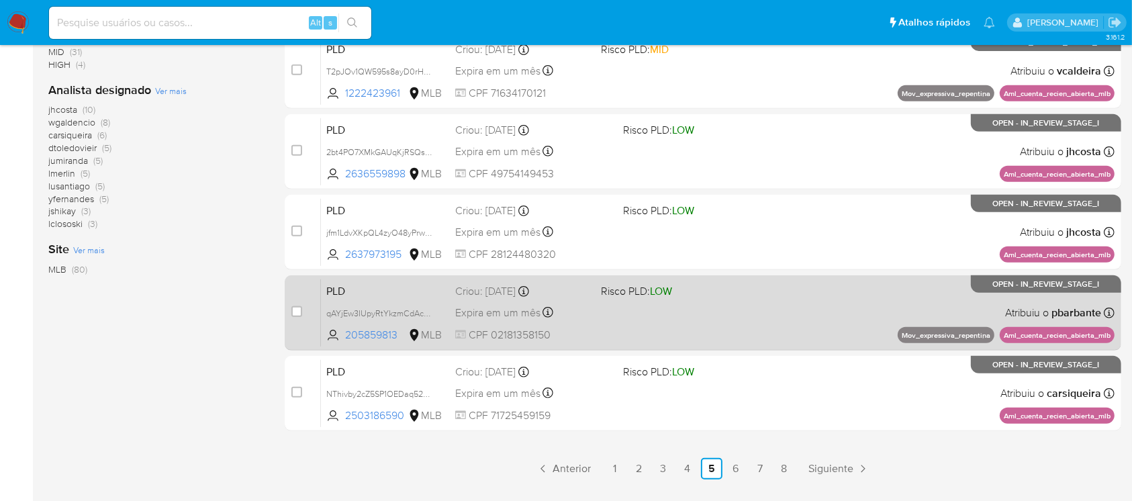
scroll to position [607, 0]
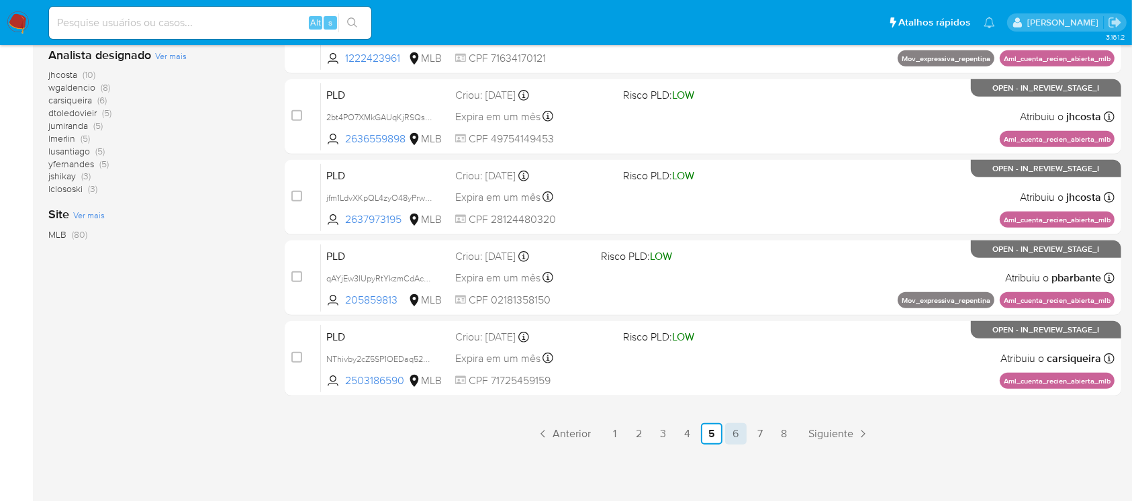
click at [731, 432] on link "6" at bounding box center [735, 433] width 21 height 21
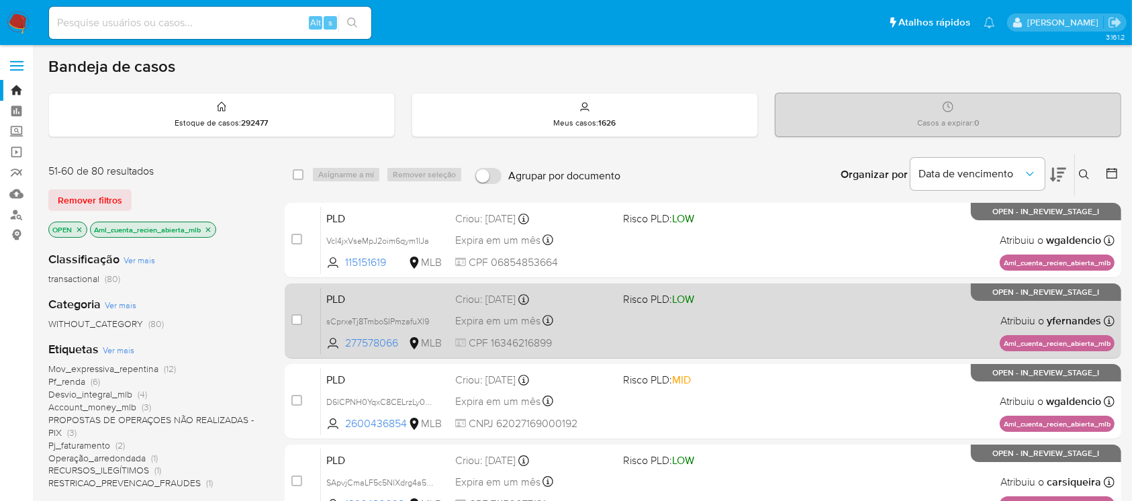
scroll to position [119, 0]
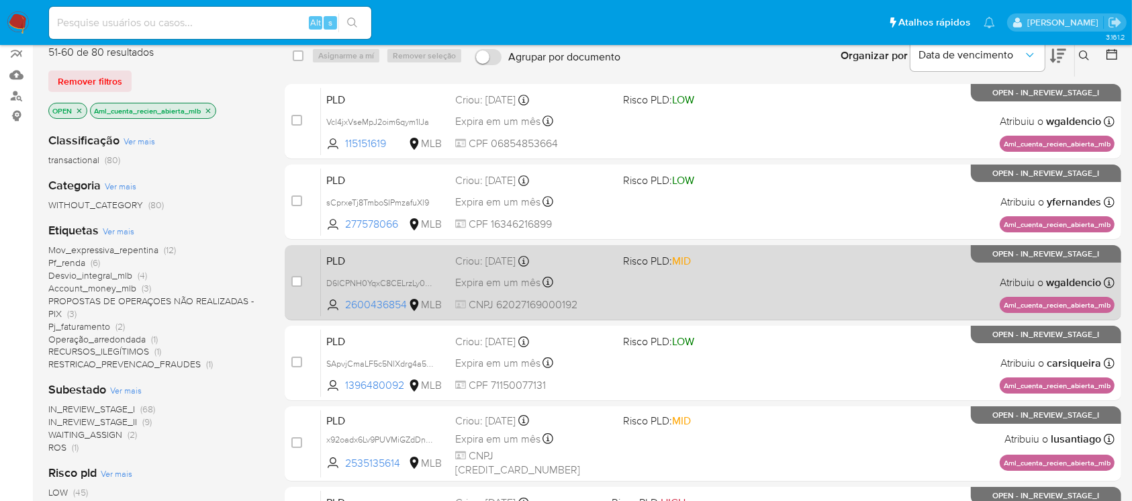
click at [625, 304] on div "PLD D6lCPNH0YqxC8CELrzLy0pVG 2600436854 MLB Risco PLD: MID Criou: 12/09/2025 Cr…" at bounding box center [718, 282] width 794 height 68
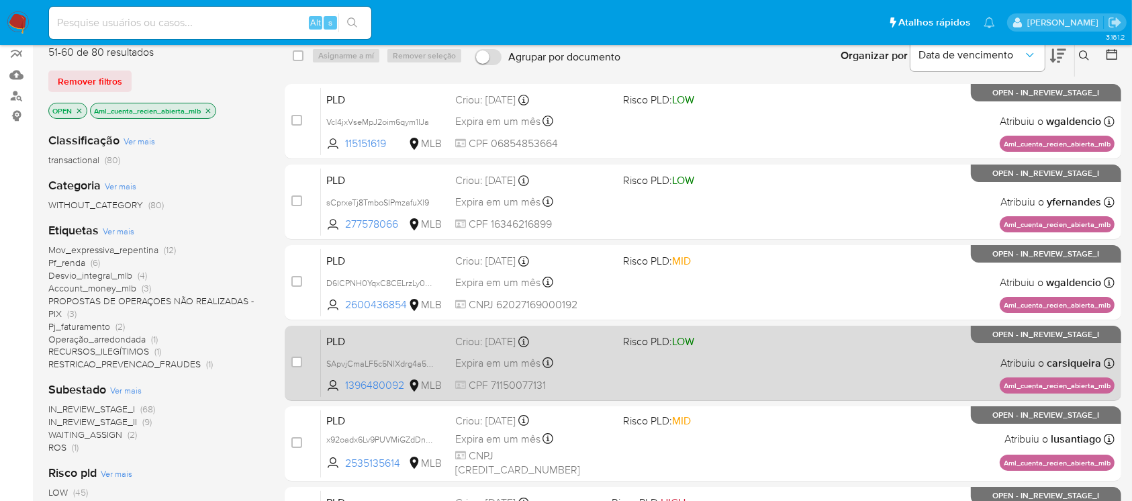
scroll to position [358, 0]
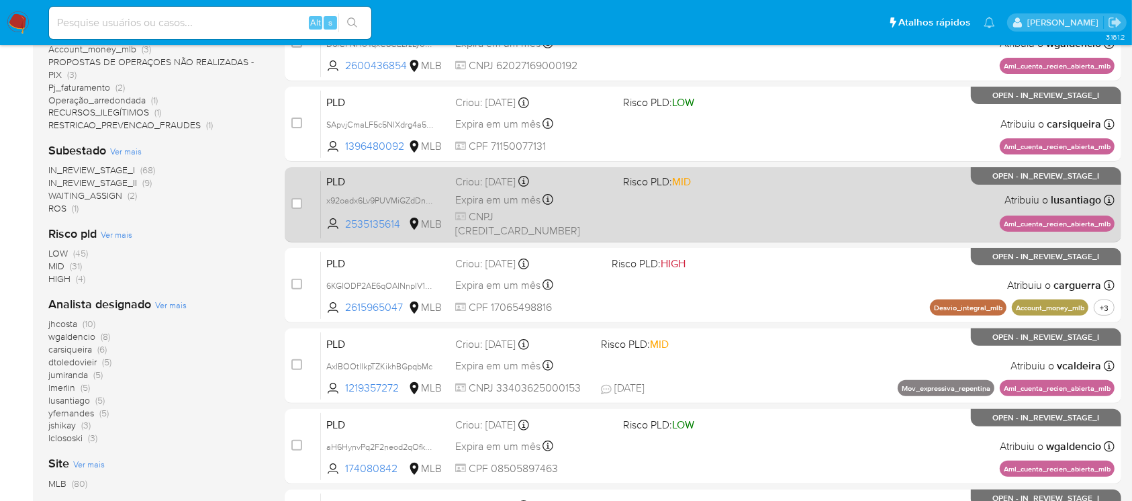
click at [611, 217] on div "PLD x92oadx6Lv9PUVMiGZdDnL6o 2535135614 MLB Risco PLD: MID Criou: 12/09/2025 Cr…" at bounding box center [718, 205] width 794 height 68
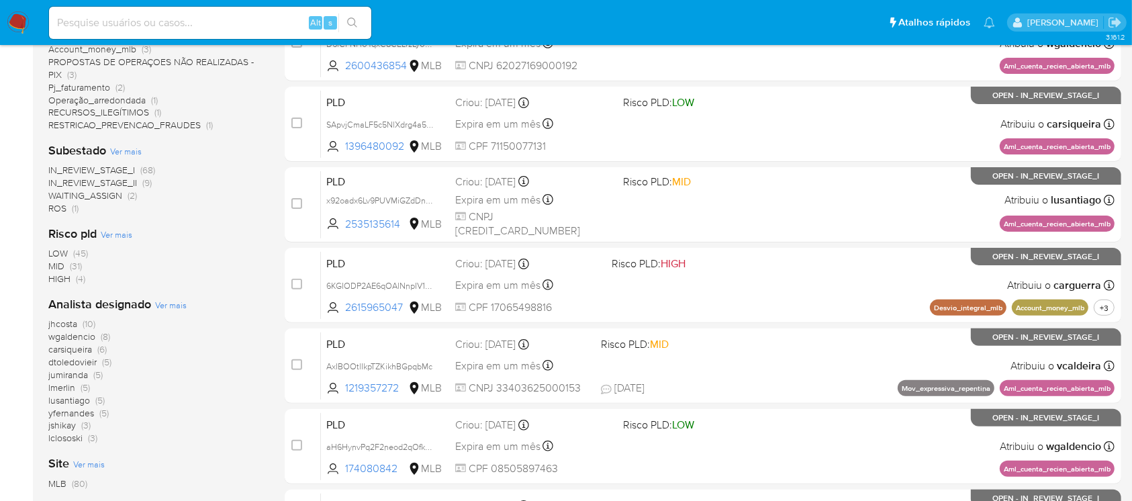
click at [91, 194] on span "WAITING_ASSIGN" at bounding box center [85, 195] width 74 height 13
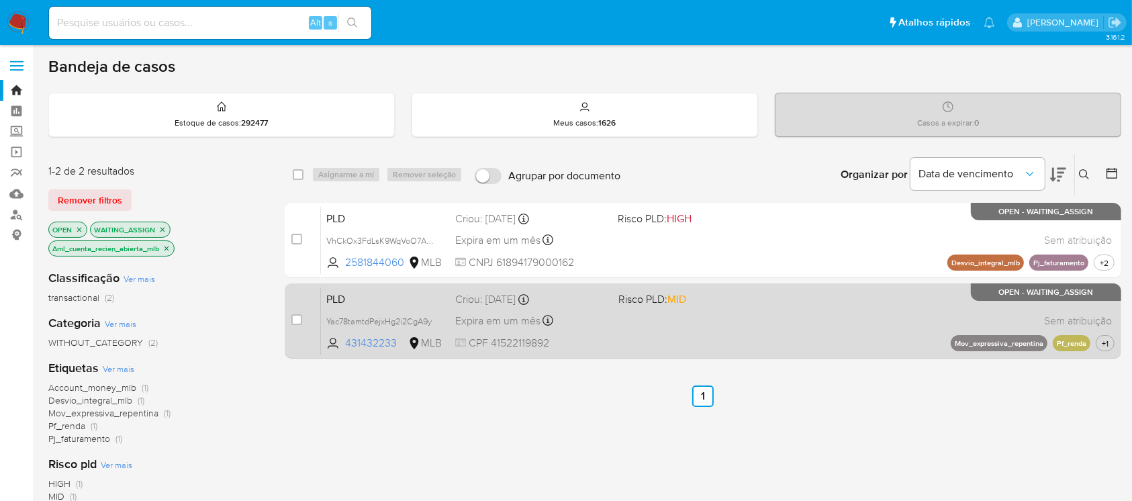
click at [612, 330] on div "PLD Yac78tamtdPejxHg2i2CgA9y 431432233 MLB Risco PLD: MID Criou: 12/09/2025 Cri…" at bounding box center [718, 321] width 794 height 68
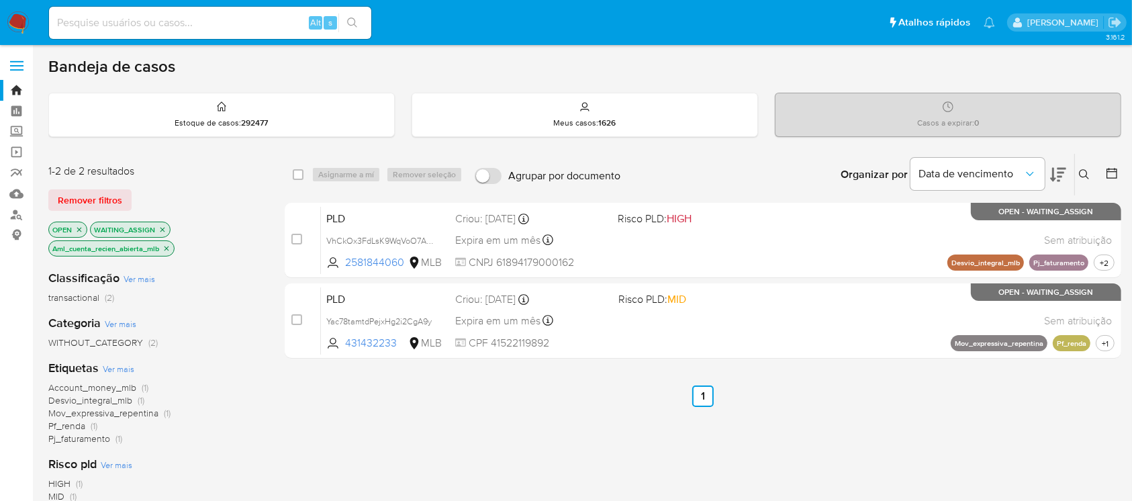
click at [167, 248] on icon "close-filter" at bounding box center [167, 248] width 8 height 8
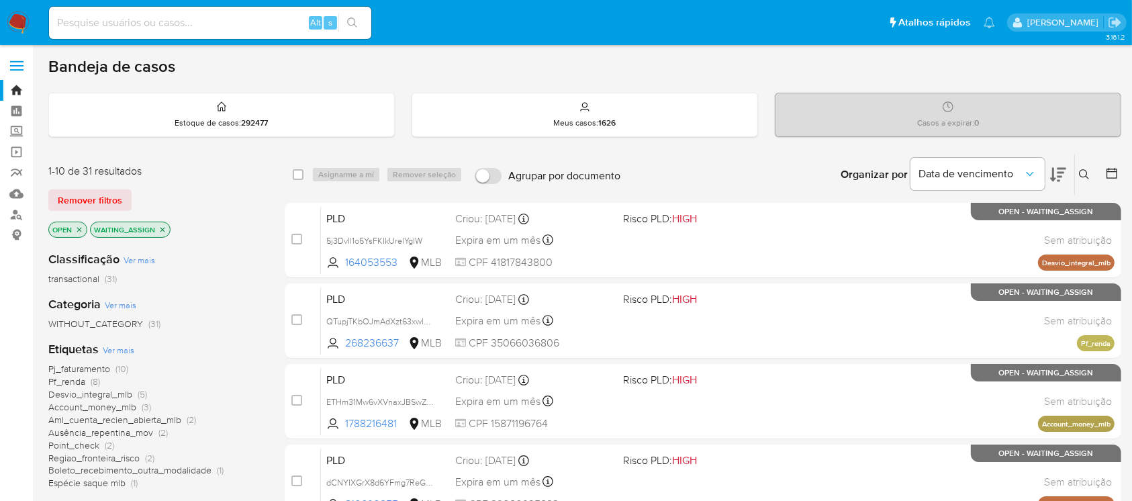
click at [160, 228] on icon "close-filter" at bounding box center [162, 229] width 5 height 5
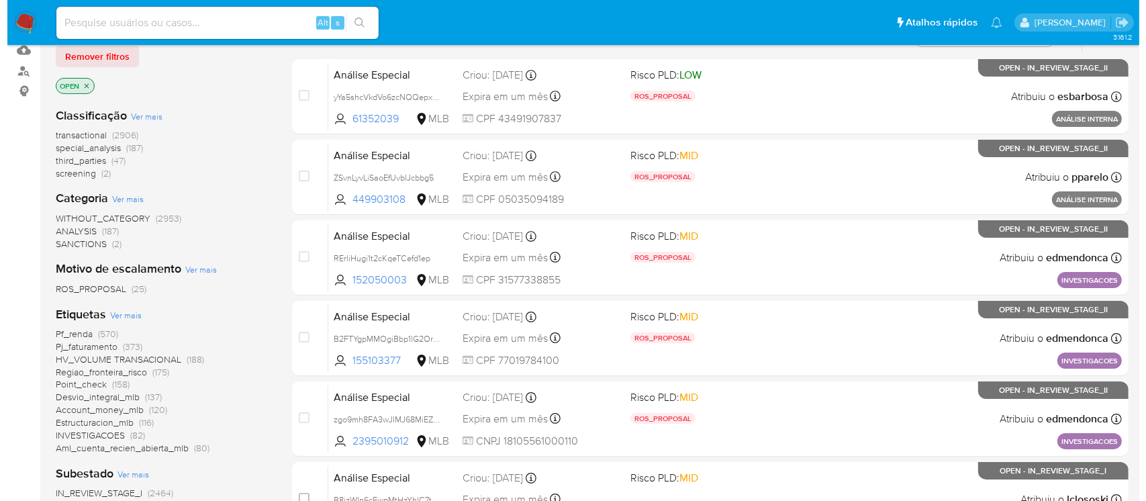
scroll to position [119, 0]
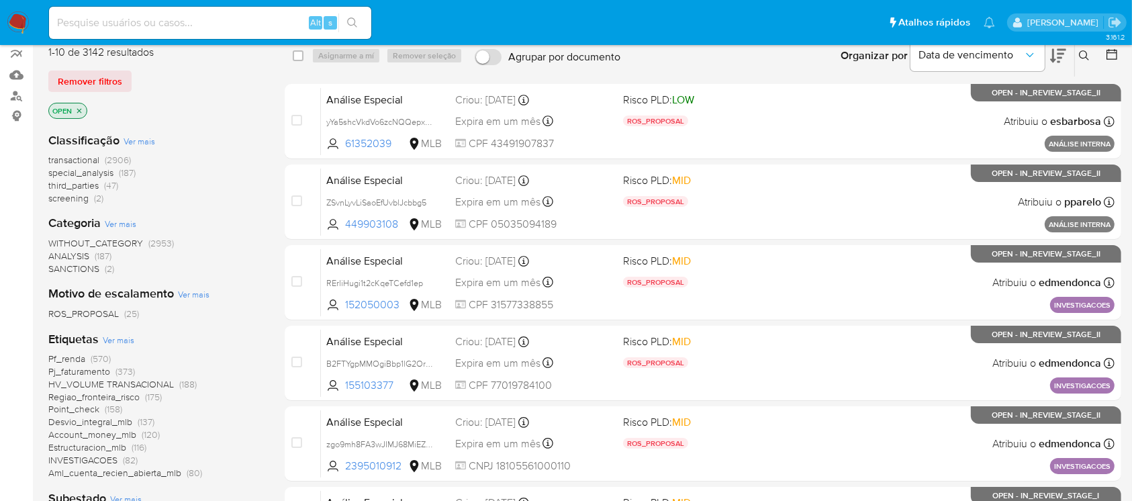
click at [109, 340] on span "Ver mais" at bounding box center [119, 340] width 32 height 12
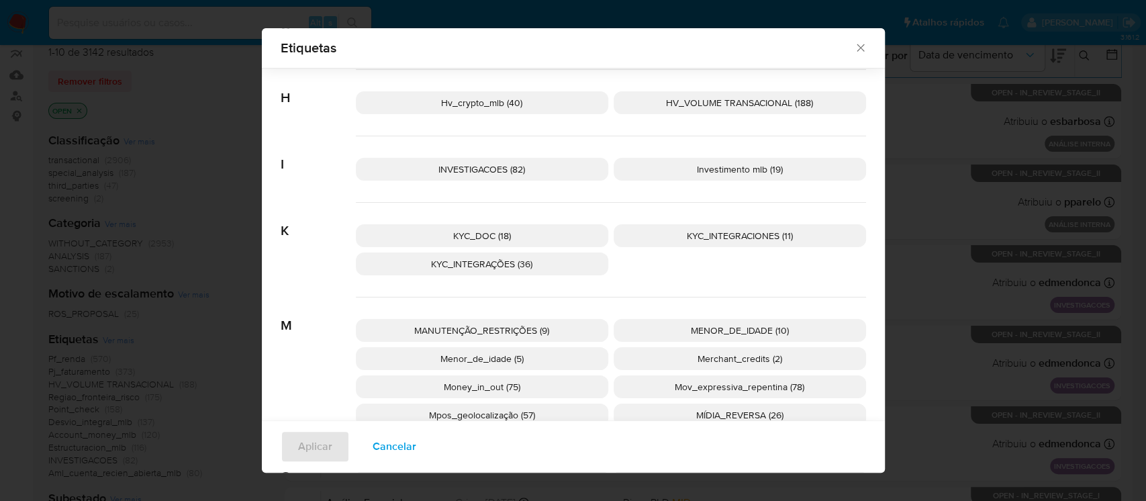
scroll to position [825, 0]
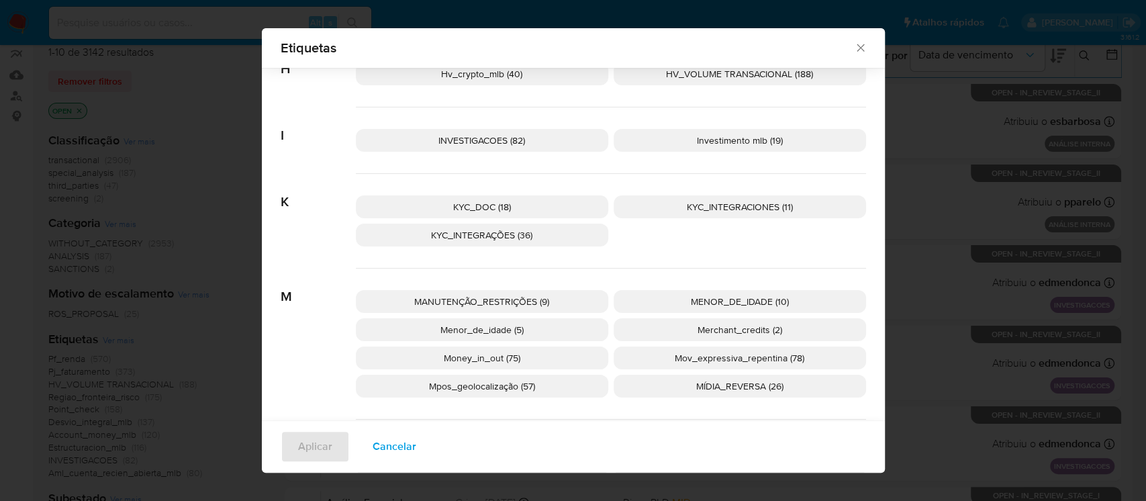
click at [705, 324] on span "Merchant_credits (2)" at bounding box center [740, 329] width 85 height 13
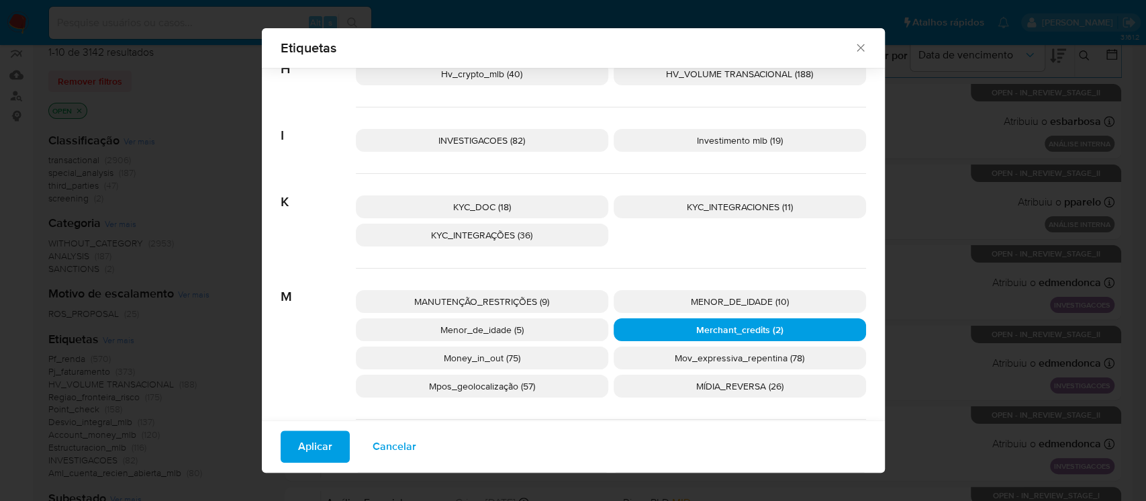
click at [298, 448] on span "Aplicar" at bounding box center [315, 447] width 34 height 30
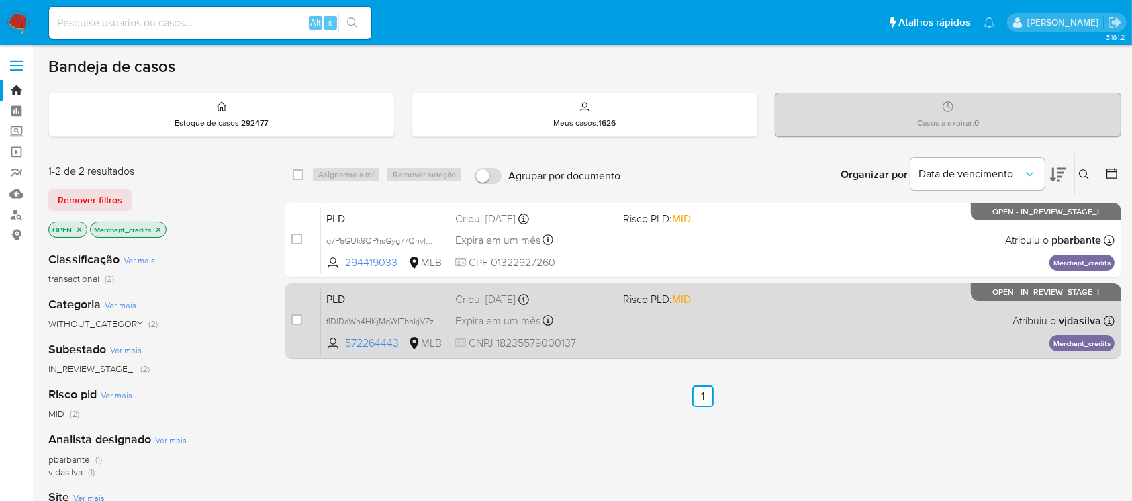
click at [624, 329] on div "PLD fIDlDaWh4HKjMqWlTbnkjVZz 572264443 MLB Risco PLD: MID Criou: 12/09/2025 Cri…" at bounding box center [718, 321] width 794 height 68
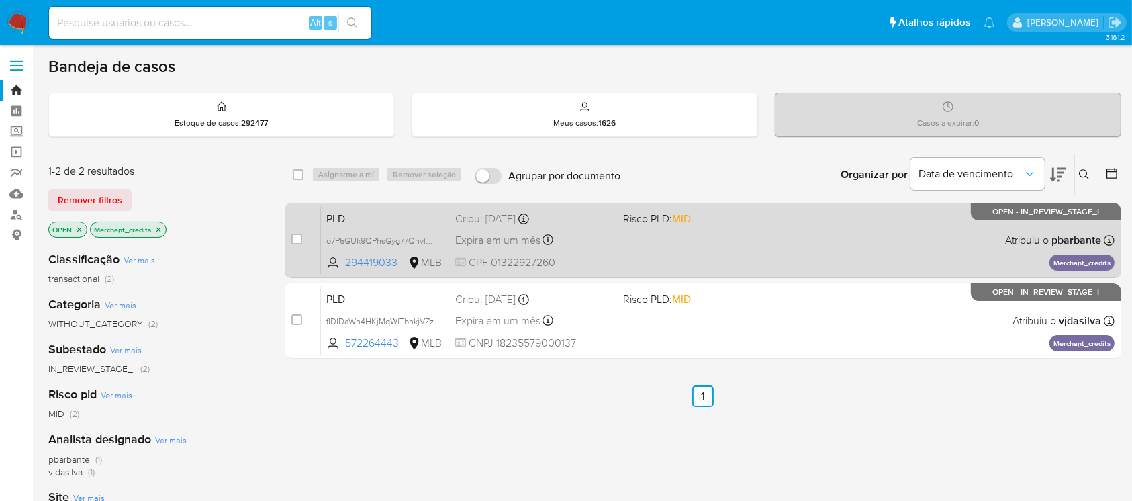
click at [610, 261] on span "CPF 01322927260" at bounding box center [533, 262] width 156 height 15
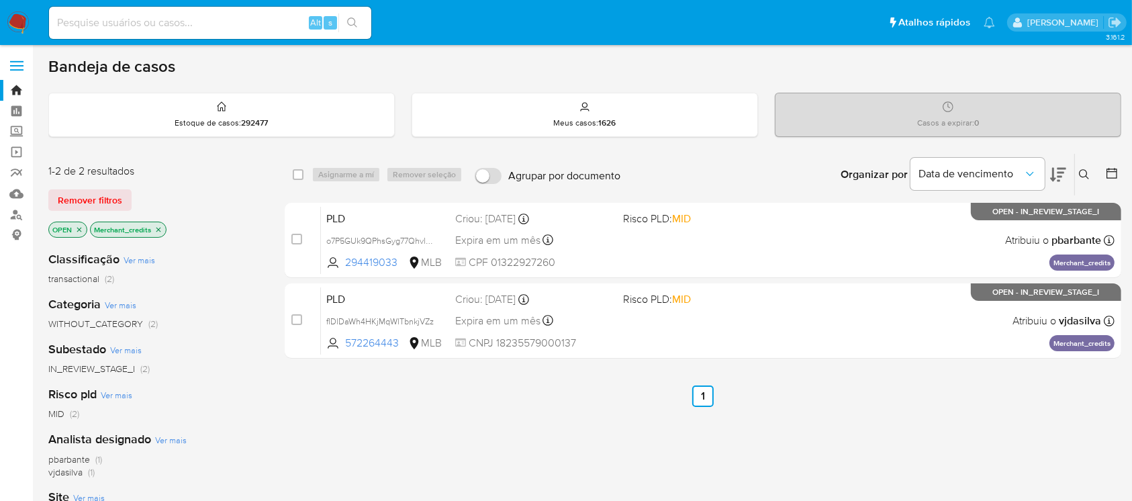
click at [20, 20] on img at bounding box center [18, 22] width 23 height 23
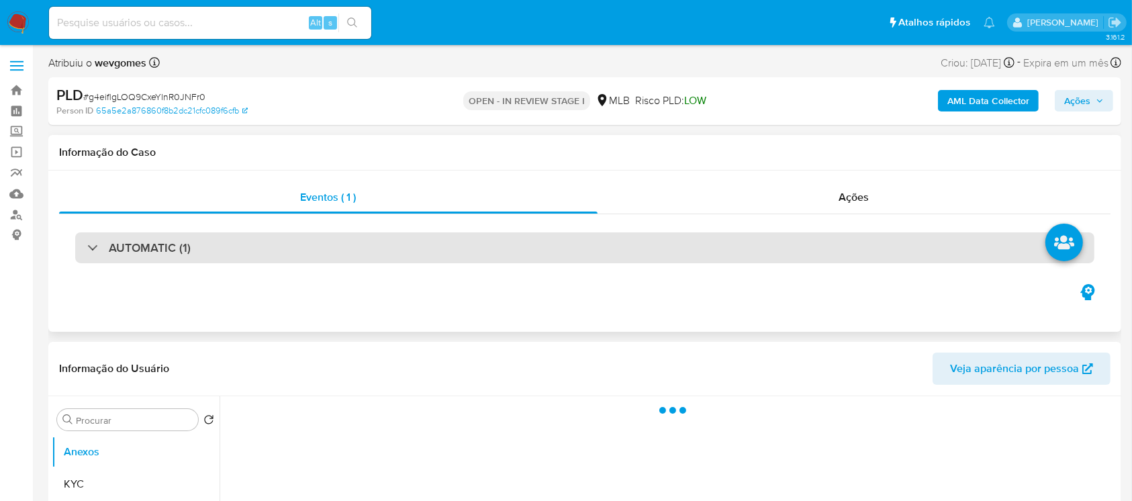
click at [84, 249] on div "AUTOMATIC (1)" at bounding box center [584, 247] width 1019 height 31
select select "10"
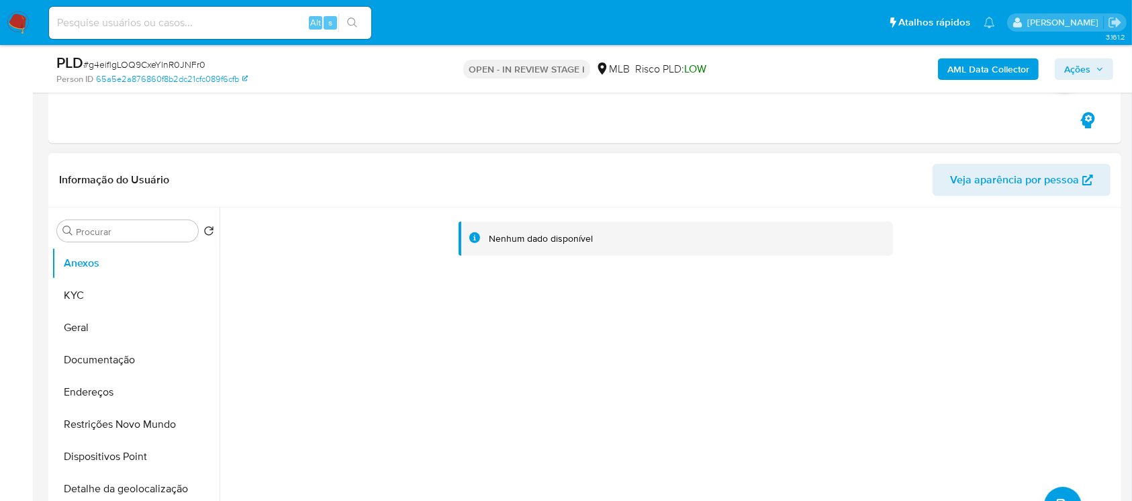
scroll to position [477, 0]
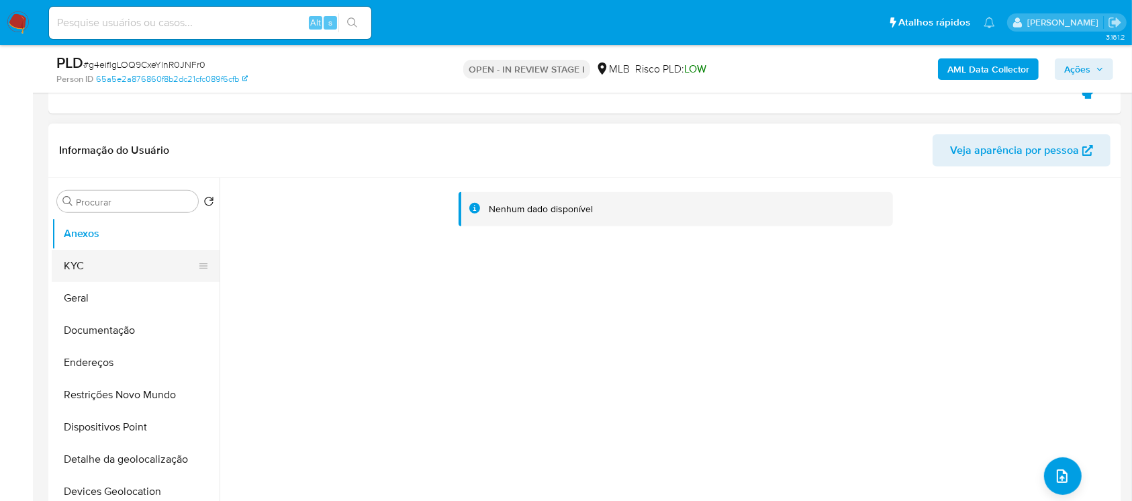
click at [114, 267] on button "KYC" at bounding box center [130, 266] width 157 height 32
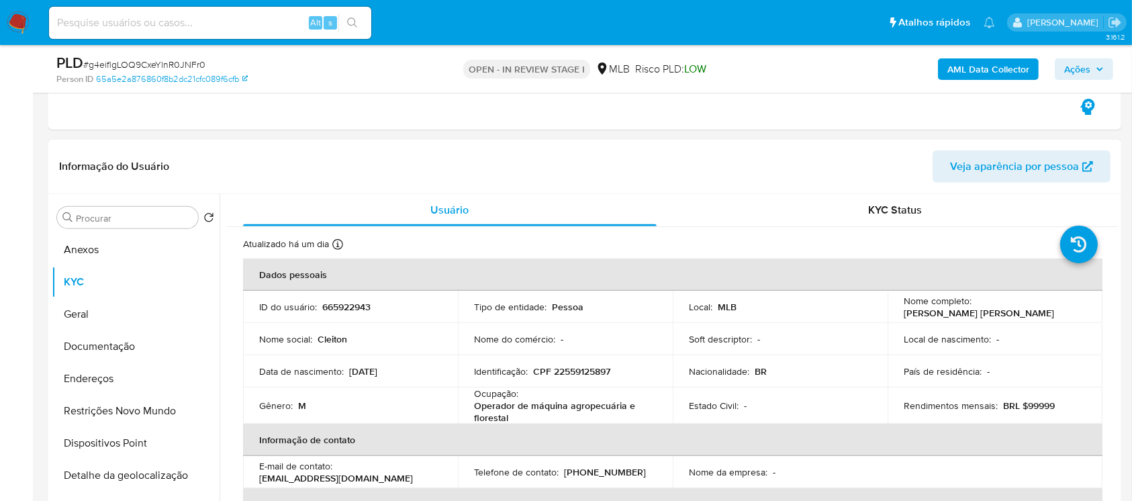
scroll to position [119, 0]
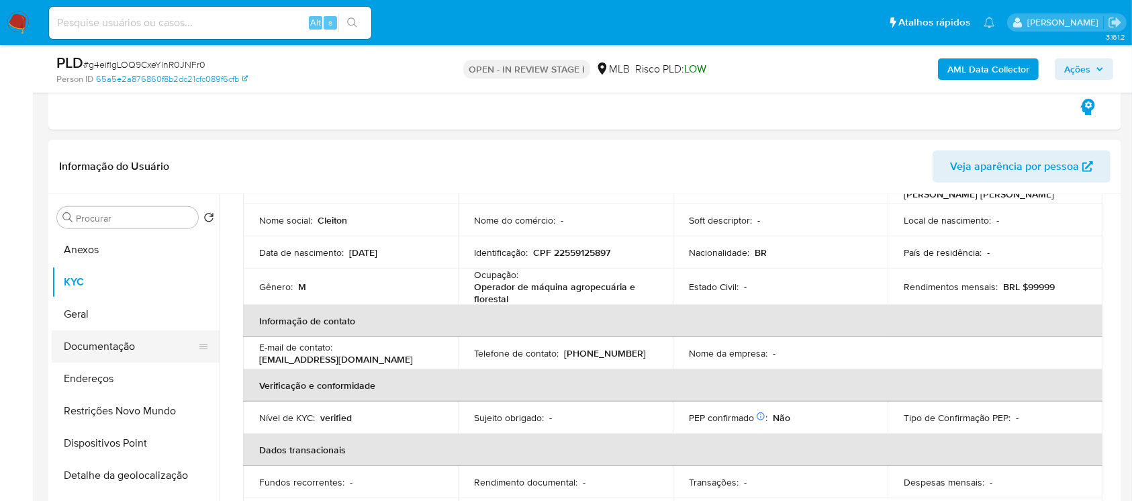
click at [93, 347] on button "Documentação" at bounding box center [130, 346] width 157 height 32
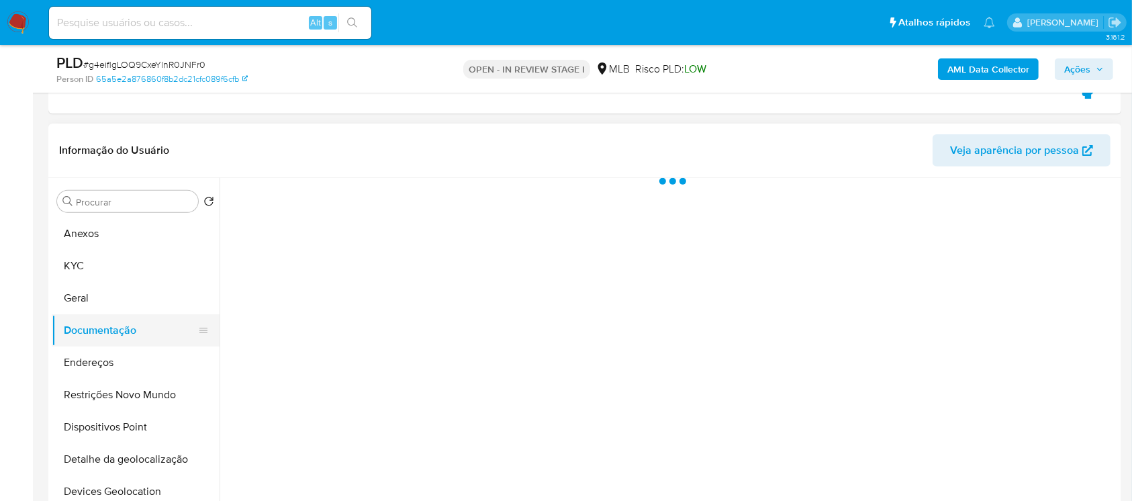
scroll to position [0, 0]
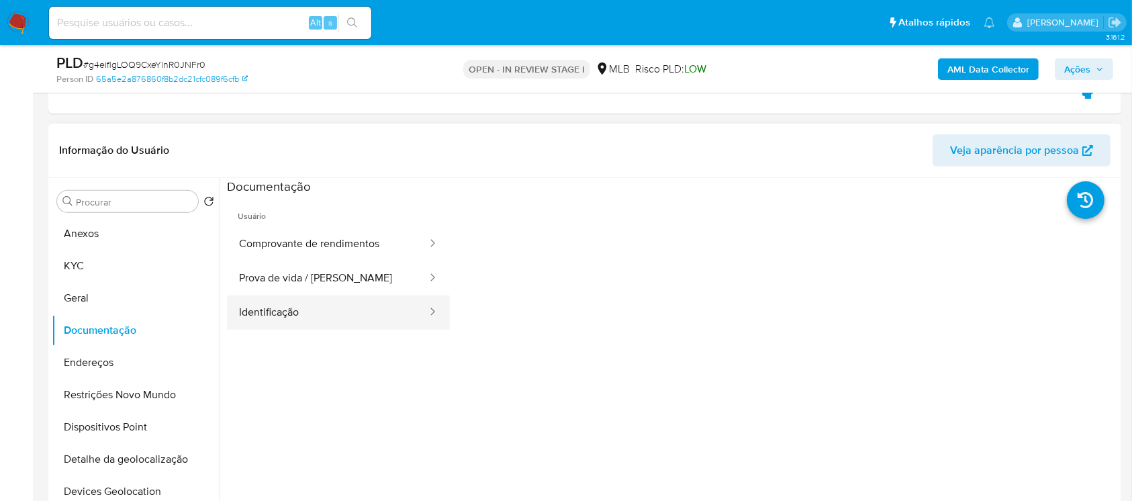
click at [290, 304] on button "Identificação" at bounding box center [327, 312] width 201 height 34
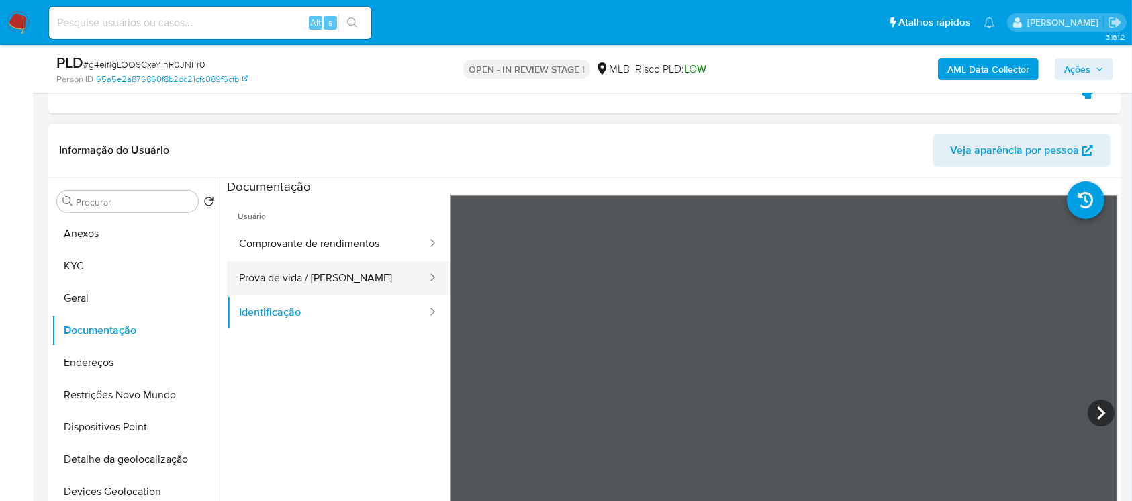
click at [257, 272] on button "Prova de vida / Selfie" at bounding box center [327, 278] width 201 height 34
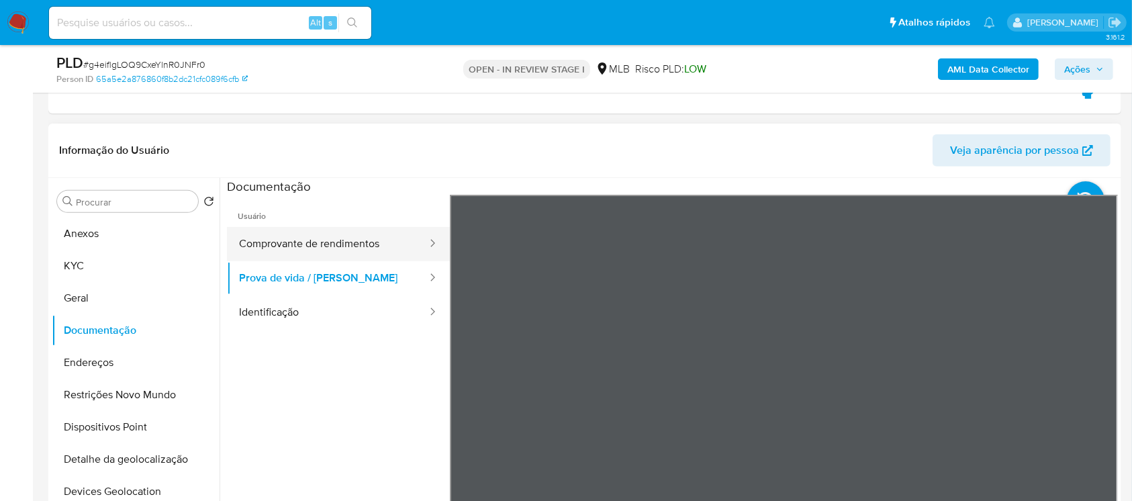
click at [293, 252] on button "Comprovante de rendimentos" at bounding box center [327, 244] width 201 height 34
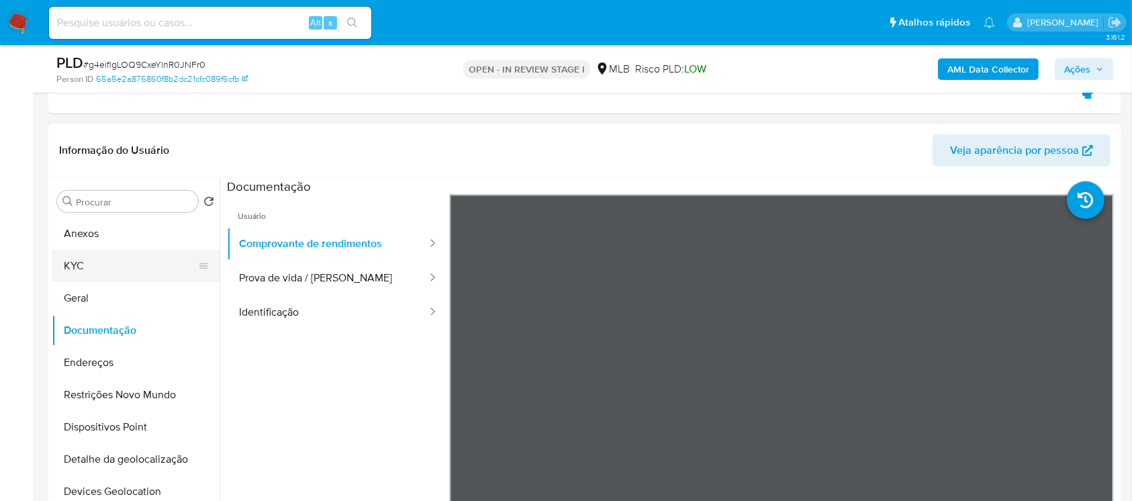
click at [68, 267] on button "KYC" at bounding box center [130, 266] width 157 height 32
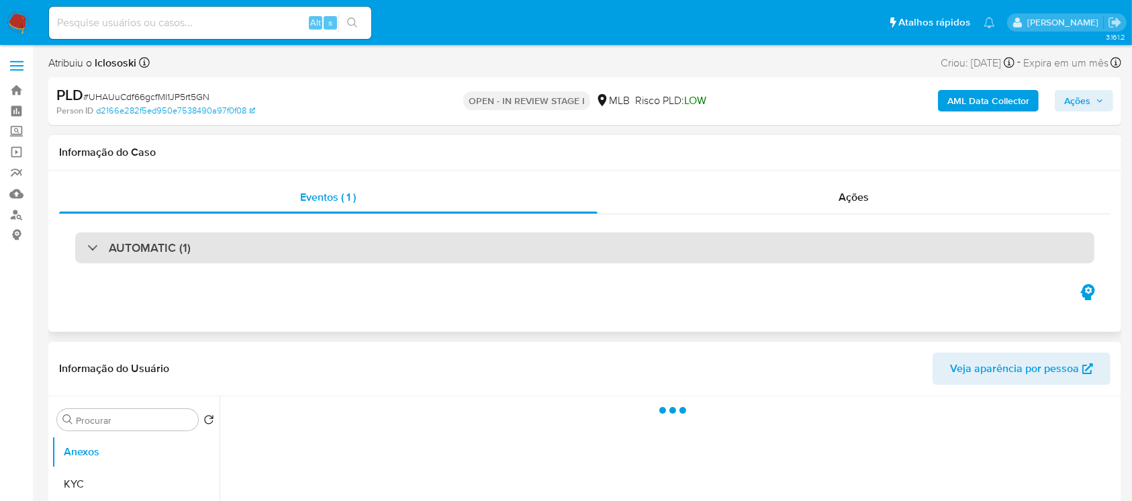
click at [86, 251] on div "AUTOMATIC (1)" at bounding box center [584, 247] width 1019 height 31
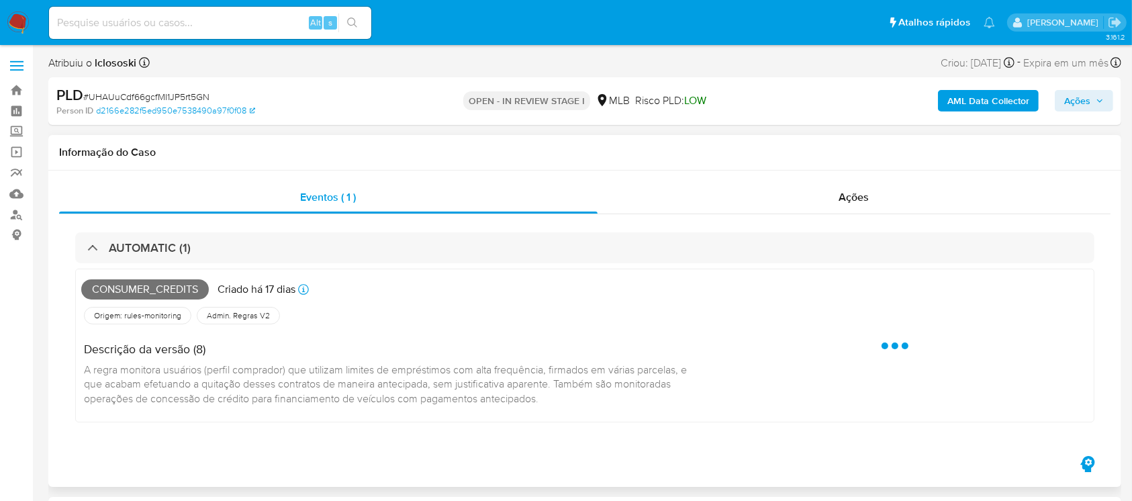
select select "10"
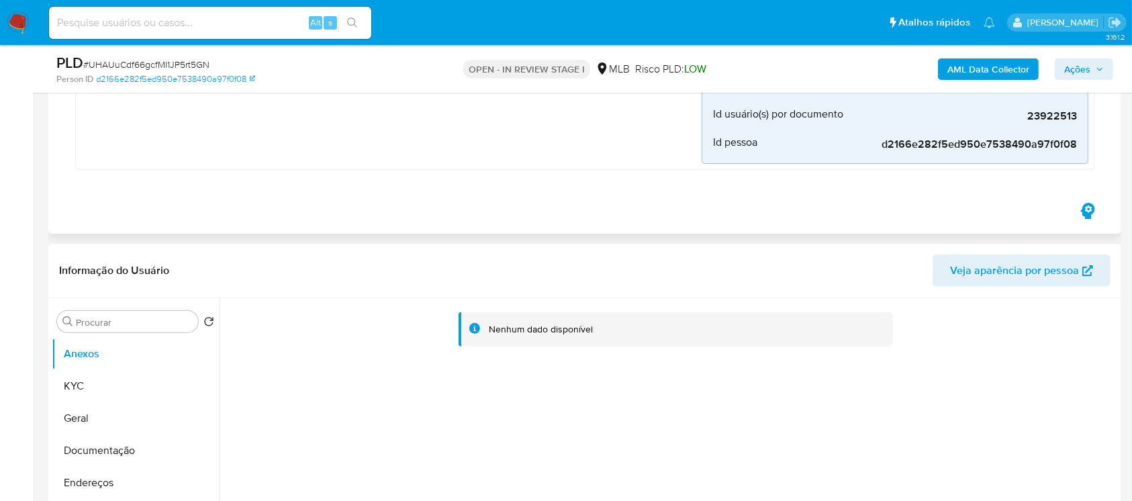
scroll to position [238, 0]
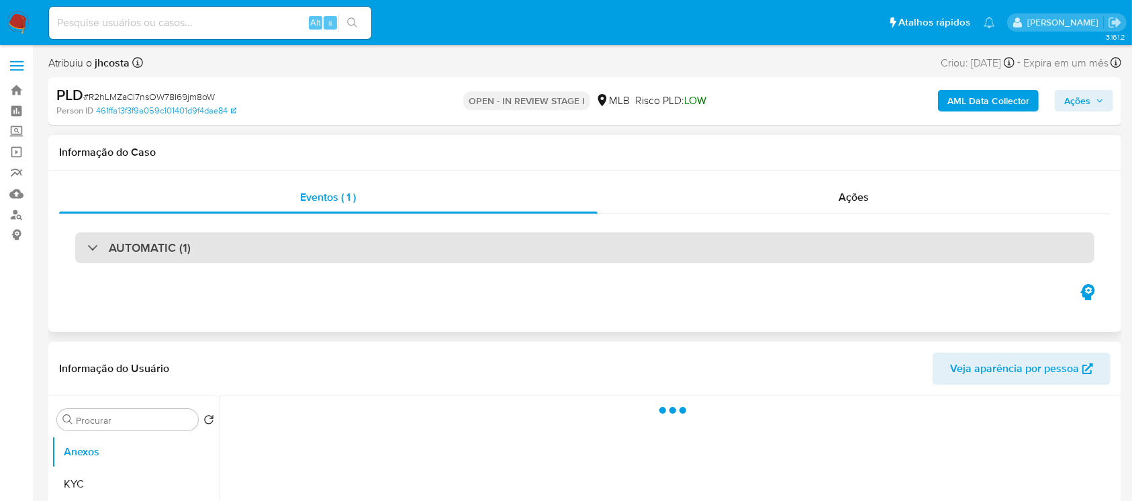
click at [87, 247] on div at bounding box center [87, 247] width 0 height 0
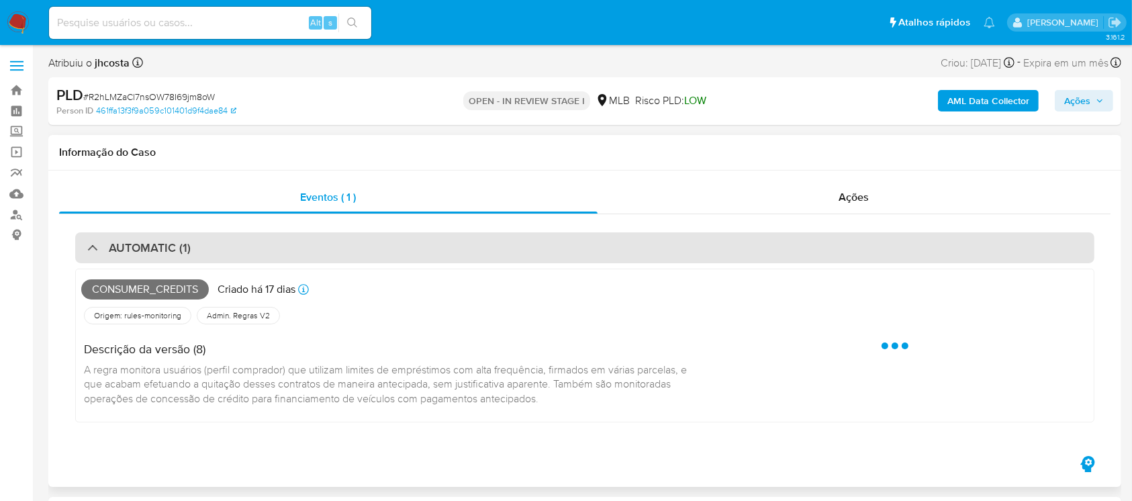
select select "10"
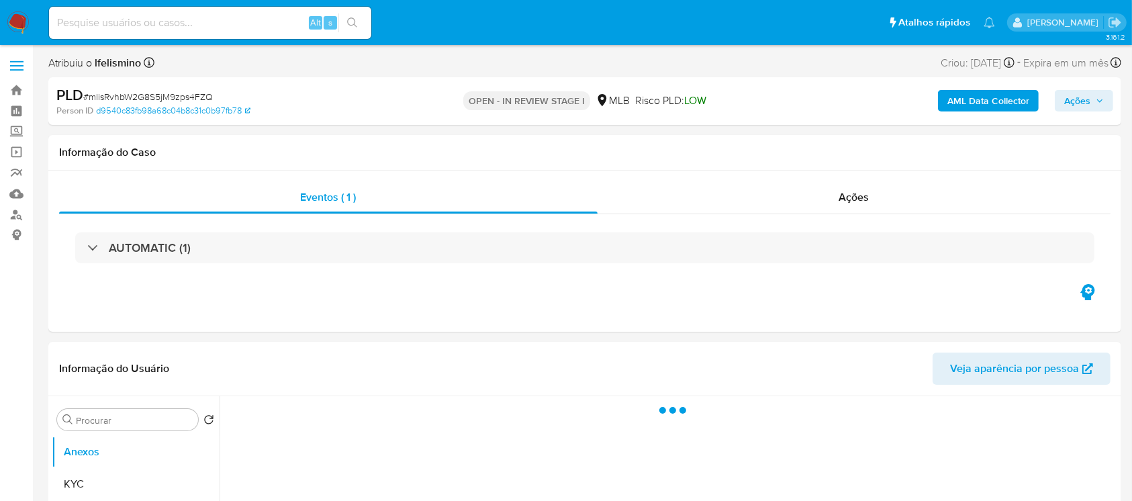
click at [87, 247] on div at bounding box center [87, 247] width 0 height 0
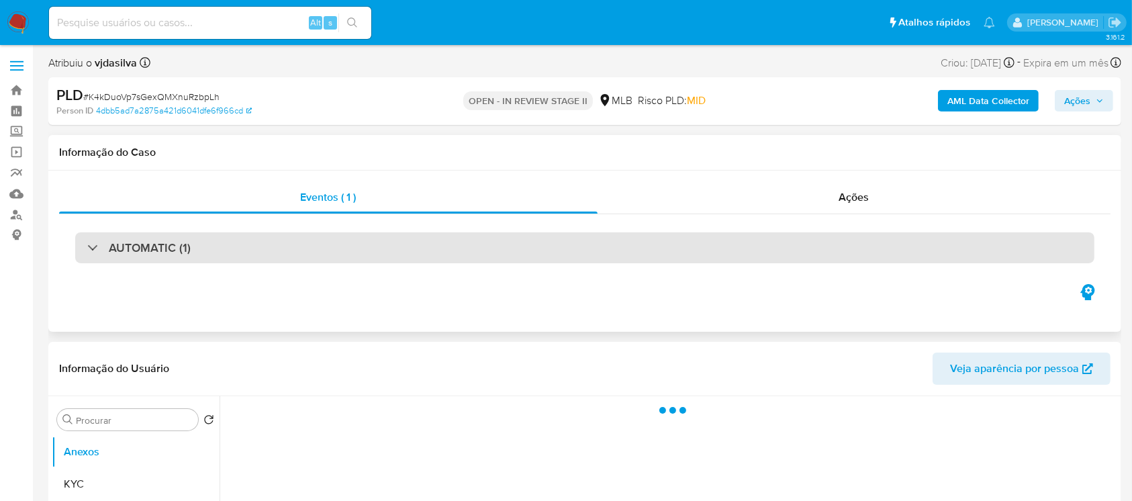
click at [87, 247] on div at bounding box center [87, 247] width 0 height 0
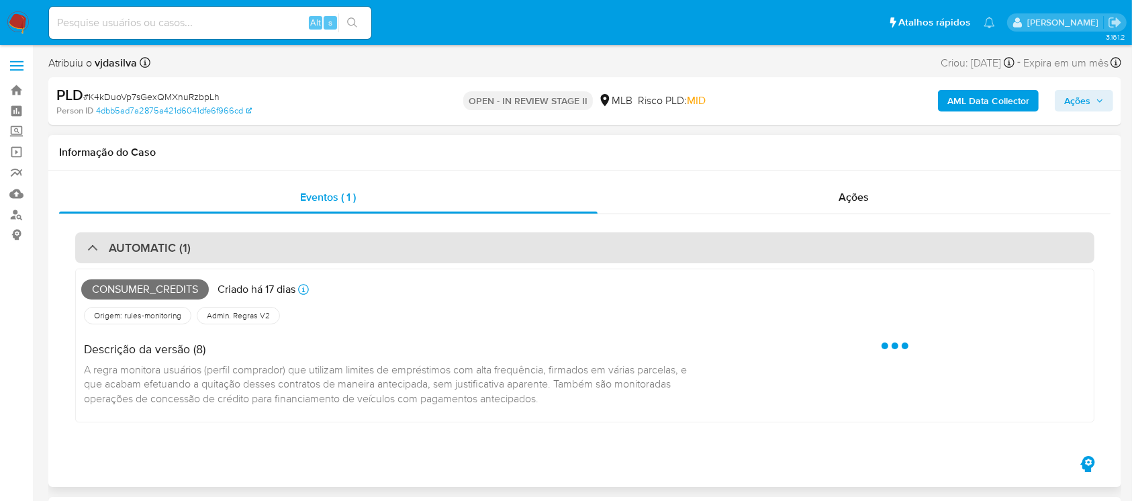
select select "10"
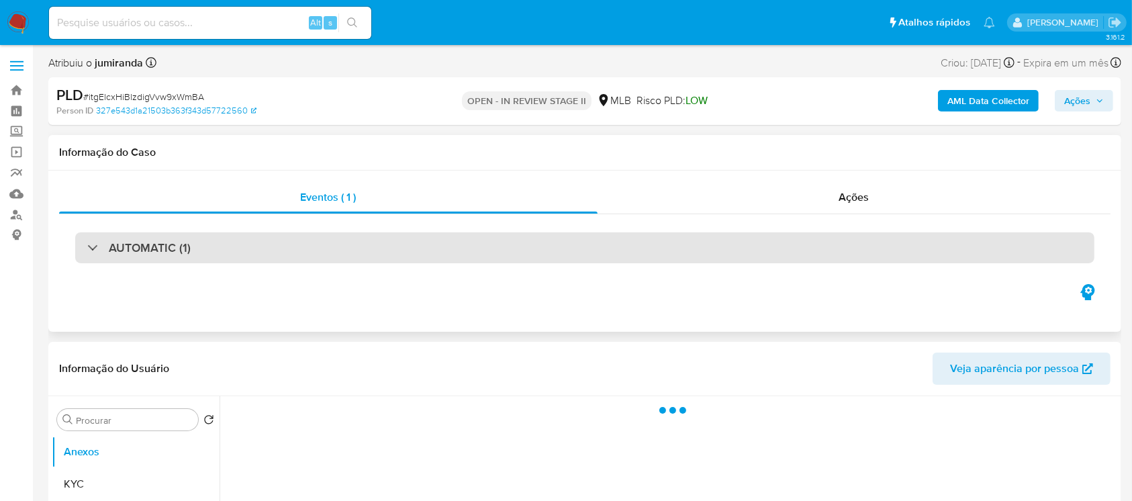
click at [91, 252] on div "AUTOMATIC (1)" at bounding box center [138, 247] width 103 height 15
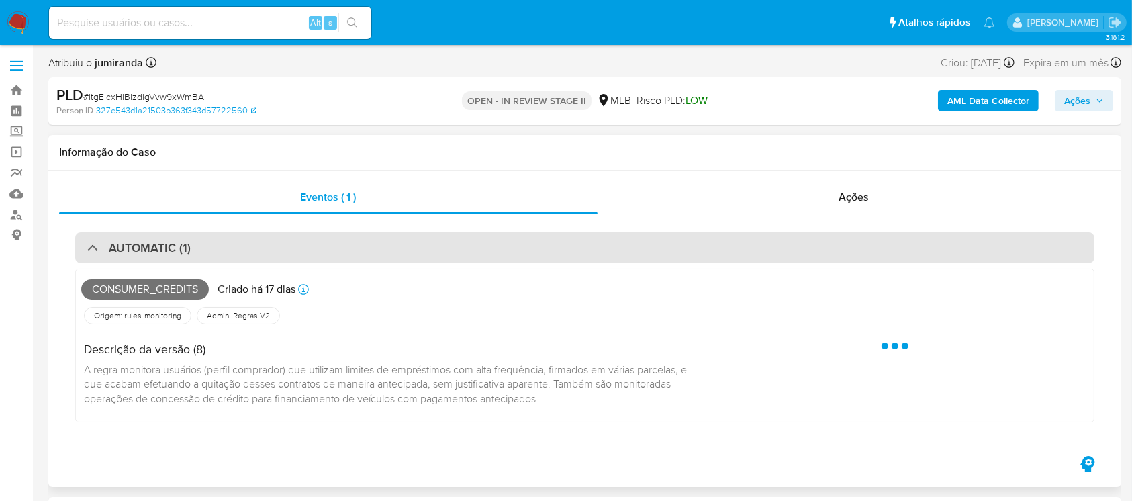
select select "10"
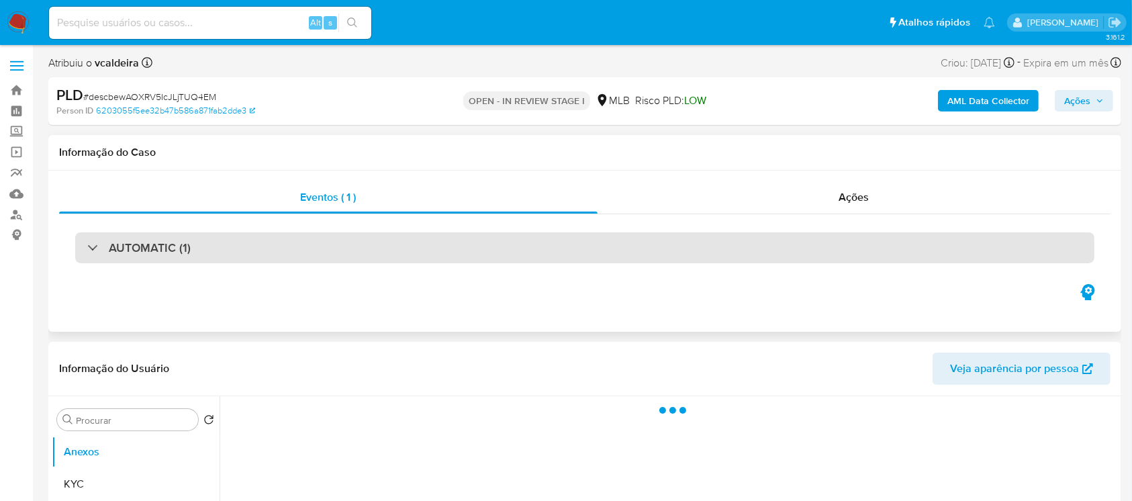
click at [89, 250] on div "AUTOMATIC (1)" at bounding box center [138, 247] width 103 height 15
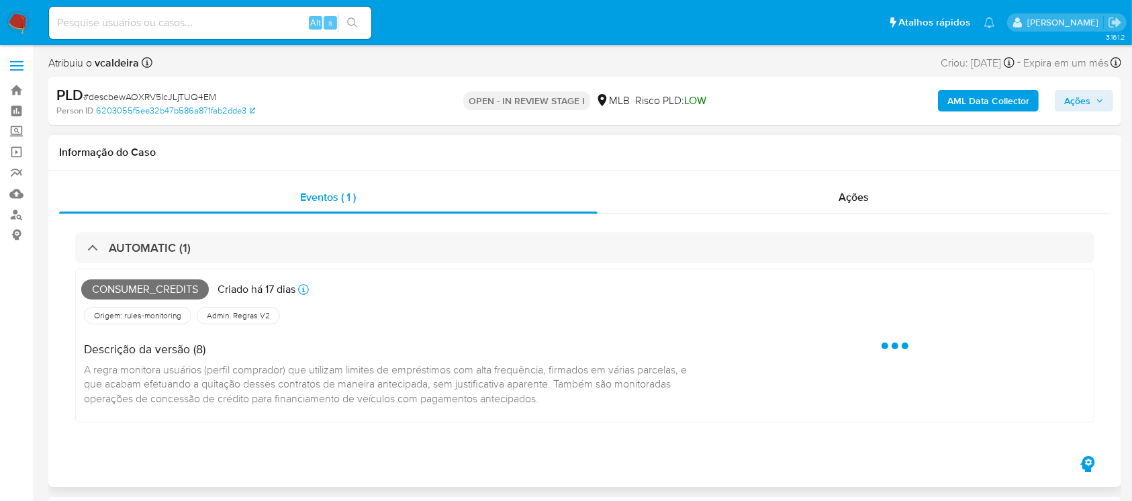
select select "10"
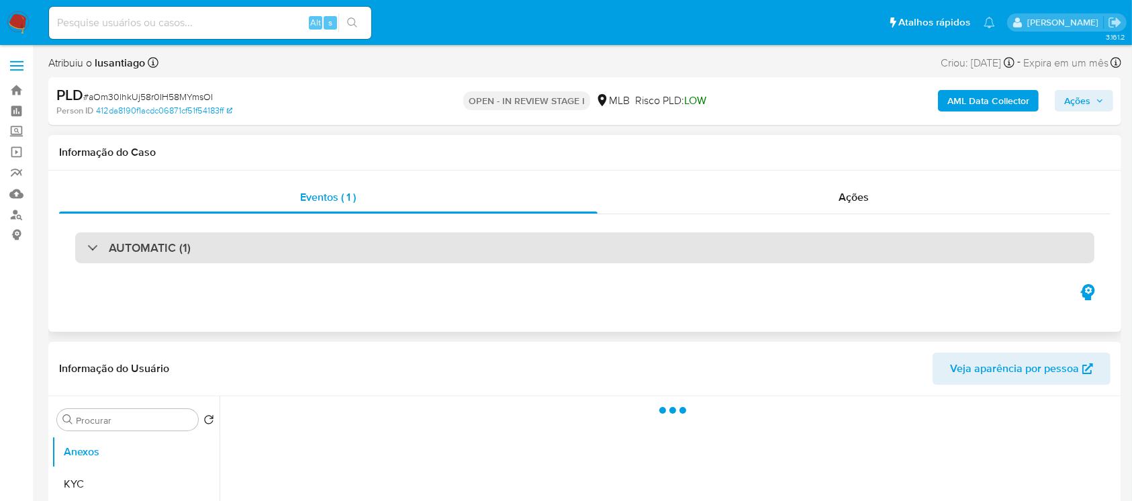
click at [86, 251] on div "AUTOMATIC (1)" at bounding box center [584, 247] width 1019 height 31
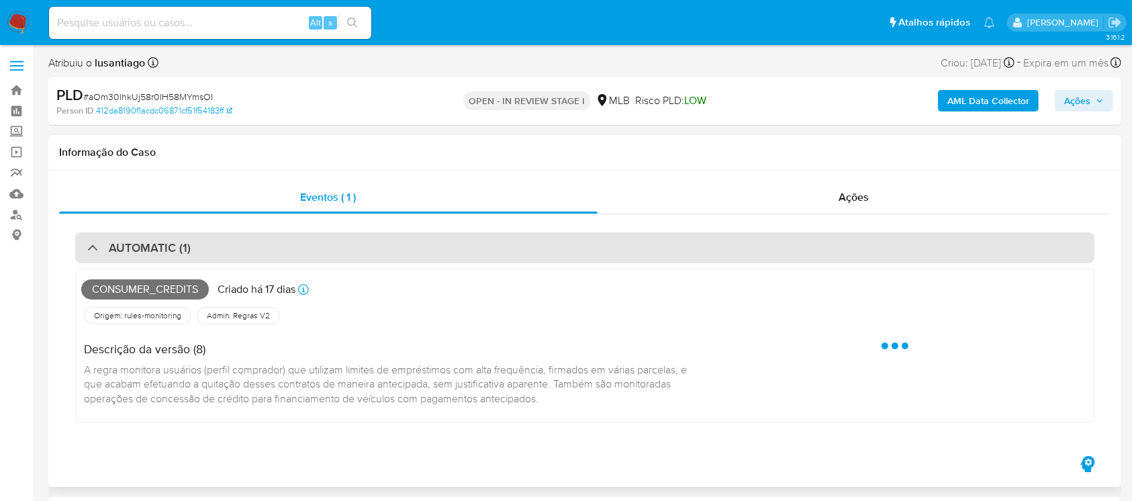
select select "10"
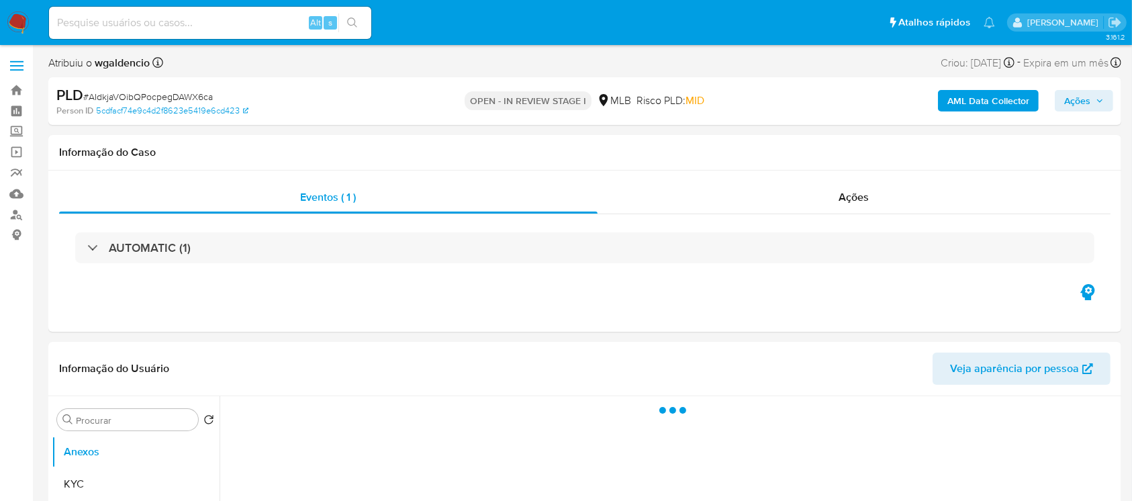
click at [91, 253] on div "AUTOMATIC (1)" at bounding box center [138, 247] width 103 height 15
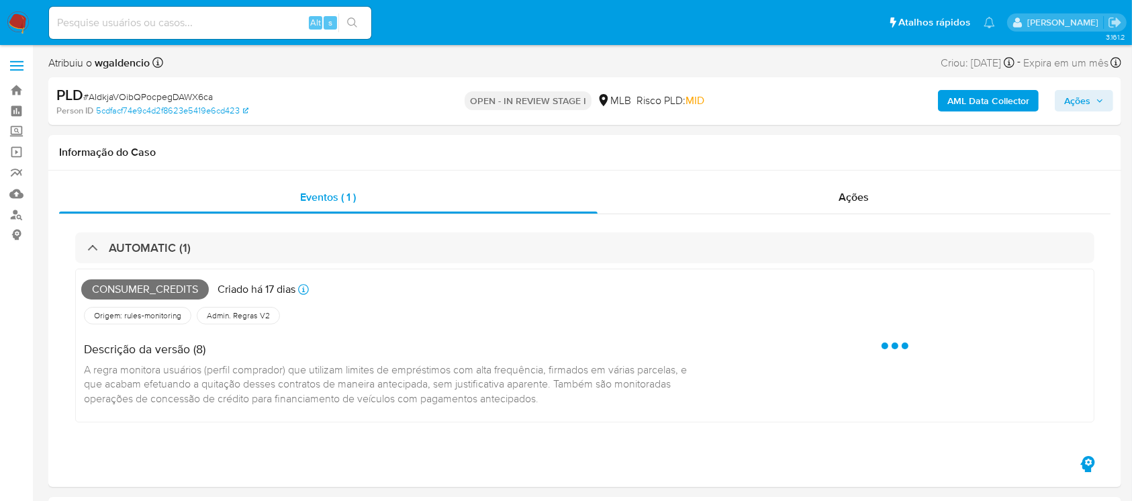
select select "10"
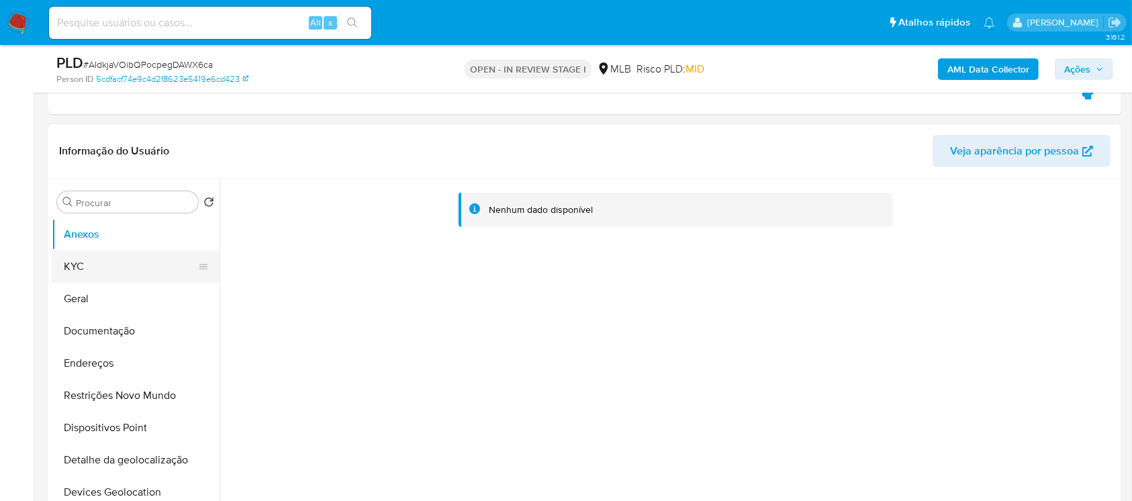
scroll to position [477, 0]
click at [95, 271] on button "KYC" at bounding box center [130, 266] width 157 height 32
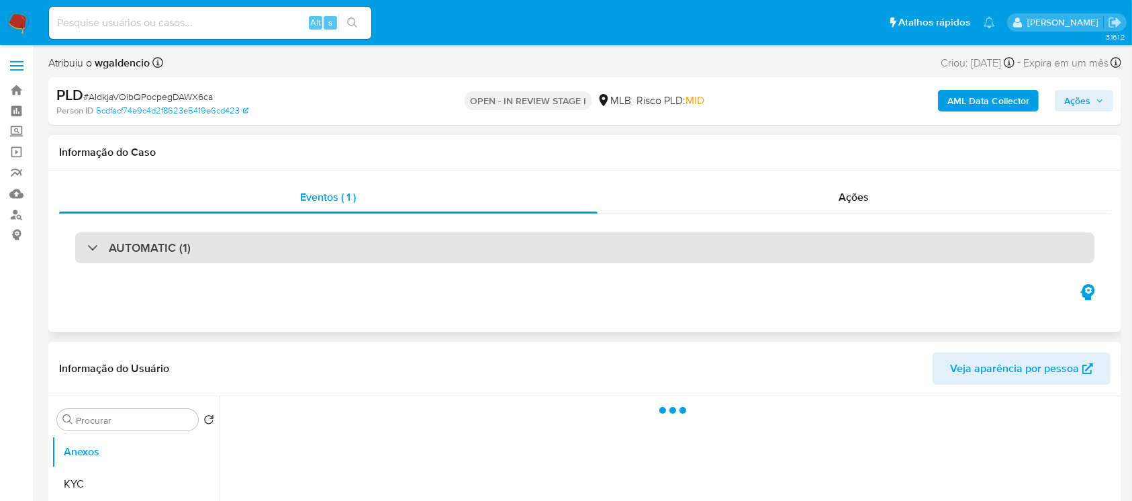
click at [97, 250] on div "AUTOMATIC (1)" at bounding box center [138, 247] width 103 height 15
select select "10"
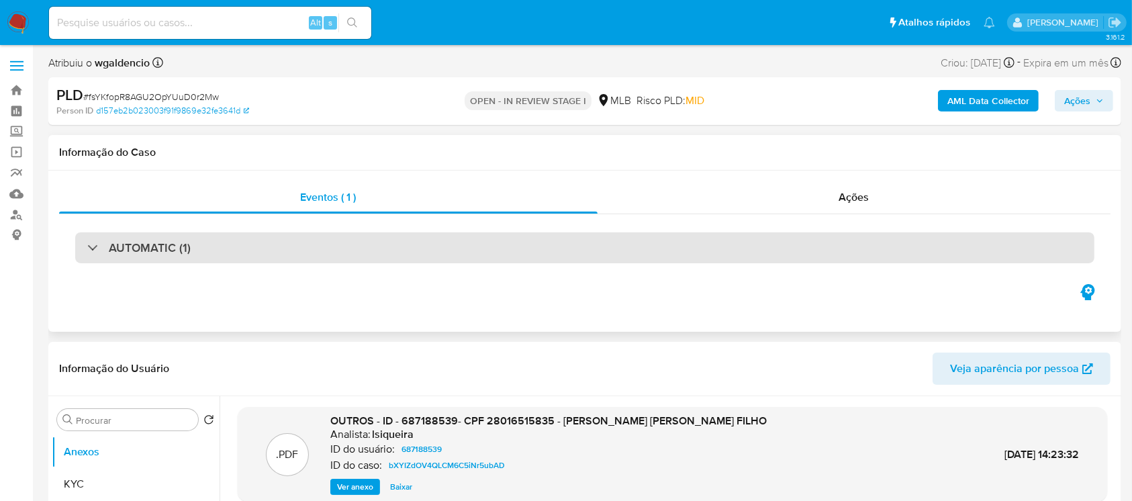
click at [86, 247] on div "AUTOMATIC (1)" at bounding box center [584, 247] width 1019 height 31
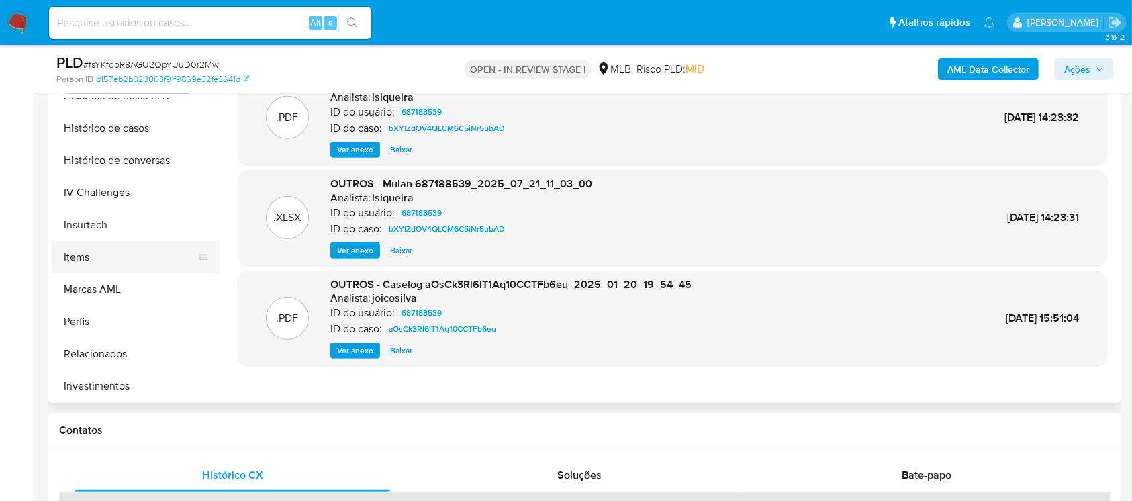
scroll to position [577, 0]
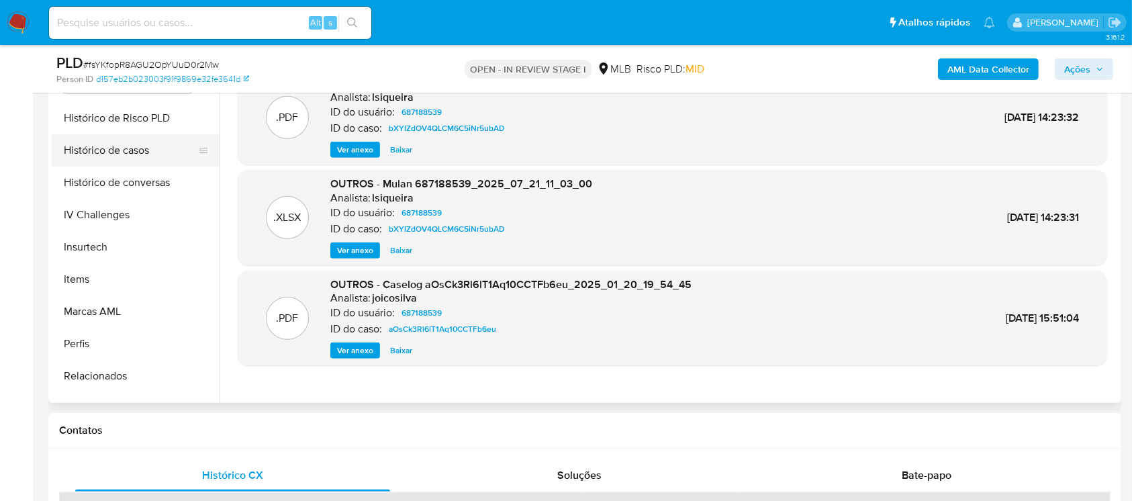
click at [94, 155] on button "Histórico de casos" at bounding box center [130, 150] width 157 height 32
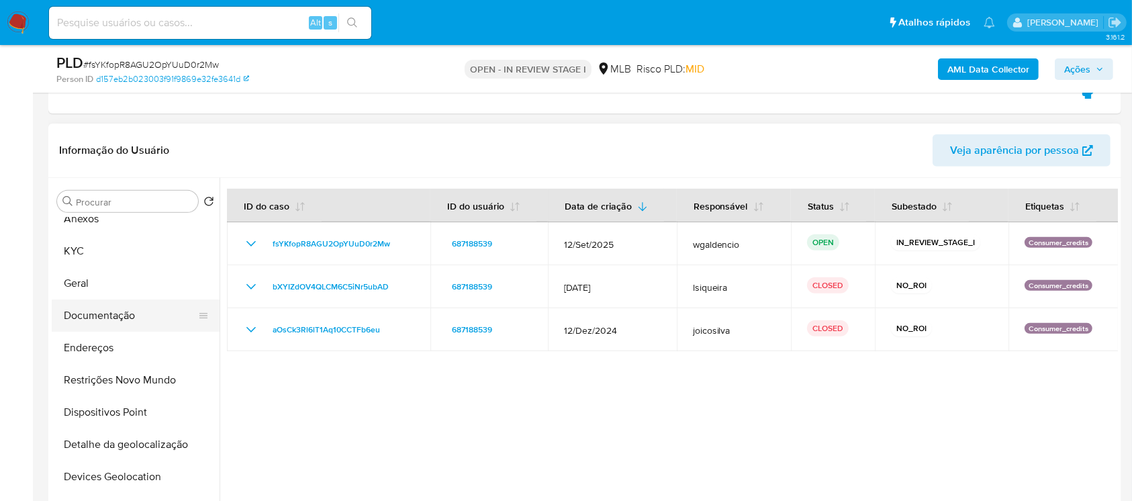
scroll to position [0, 0]
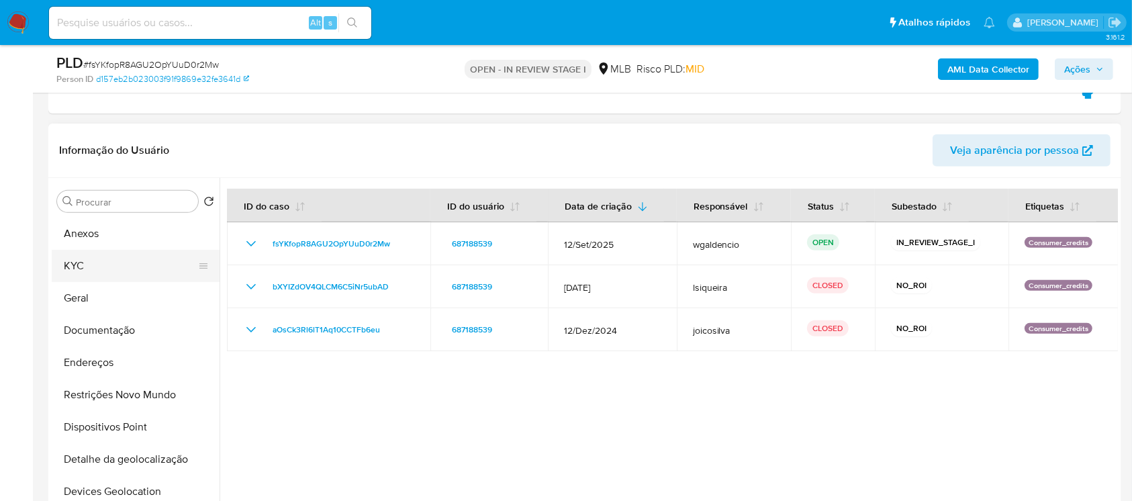
click at [90, 260] on button "KYC" at bounding box center [130, 266] width 157 height 32
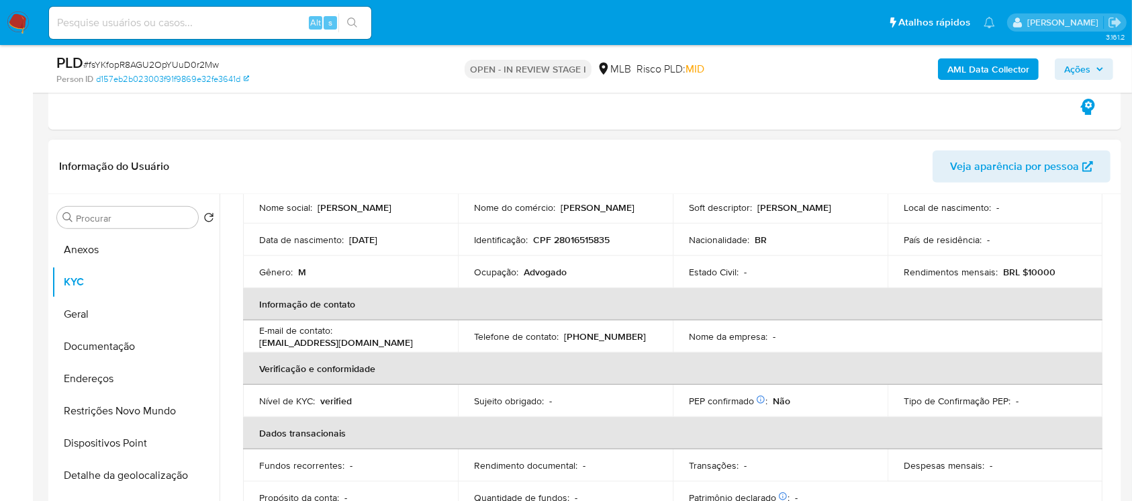
scroll to position [93, 0]
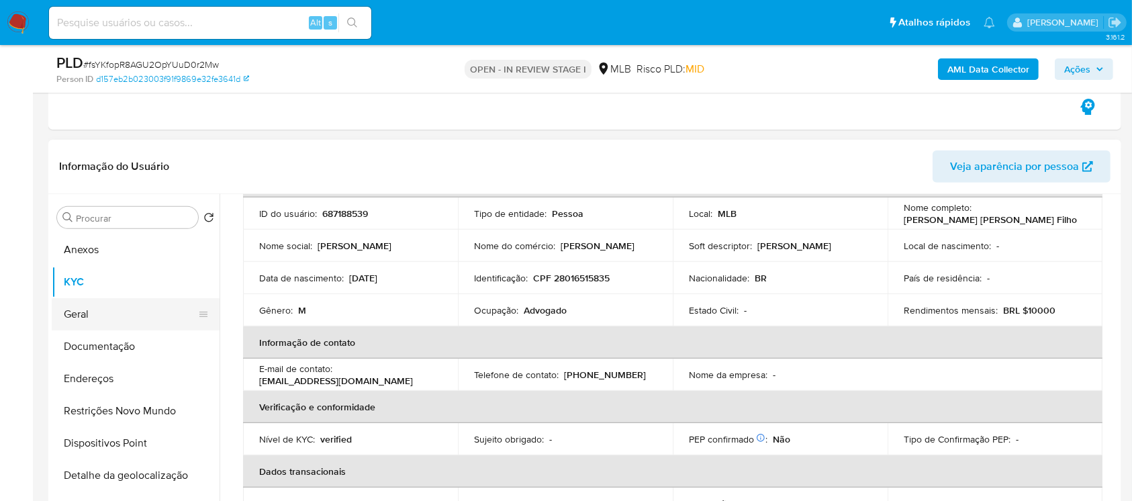
click at [89, 310] on button "Geral" at bounding box center [130, 314] width 157 height 32
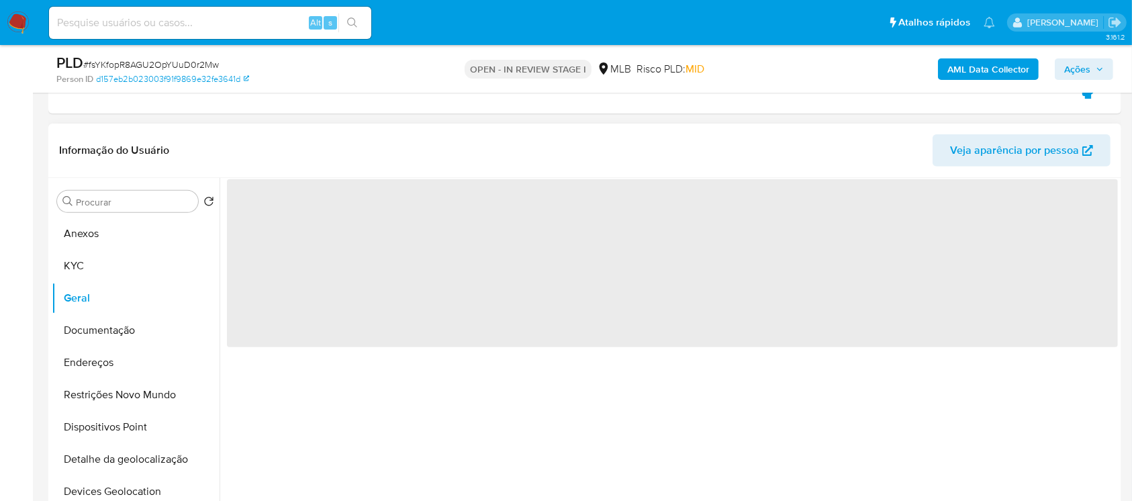
scroll to position [0, 0]
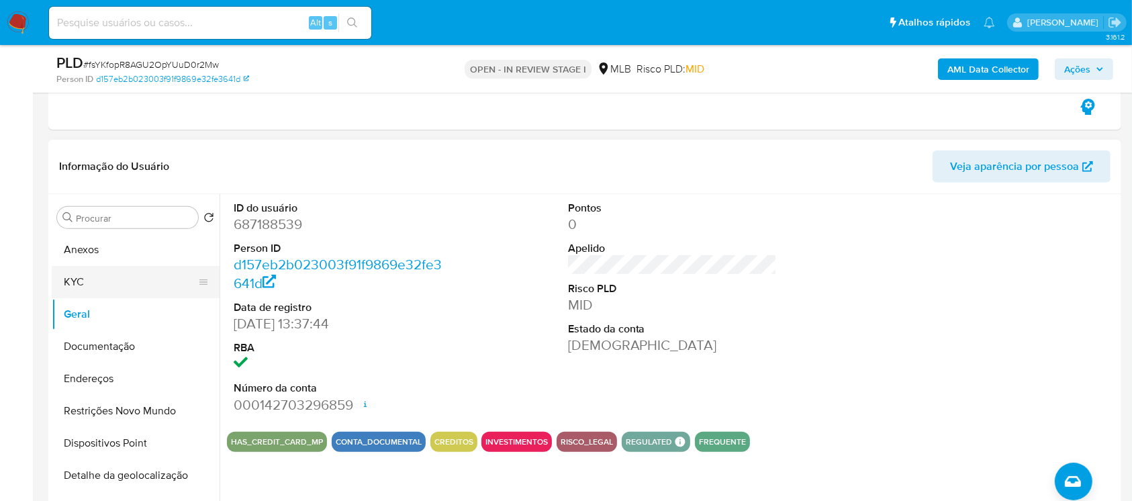
click at [76, 283] on button "KYC" at bounding box center [130, 282] width 157 height 32
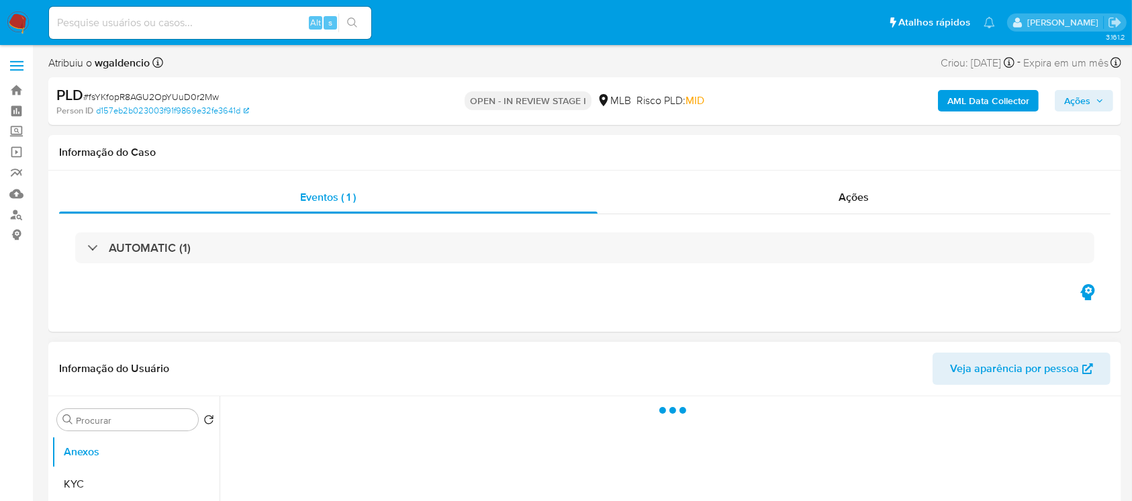
select select "10"
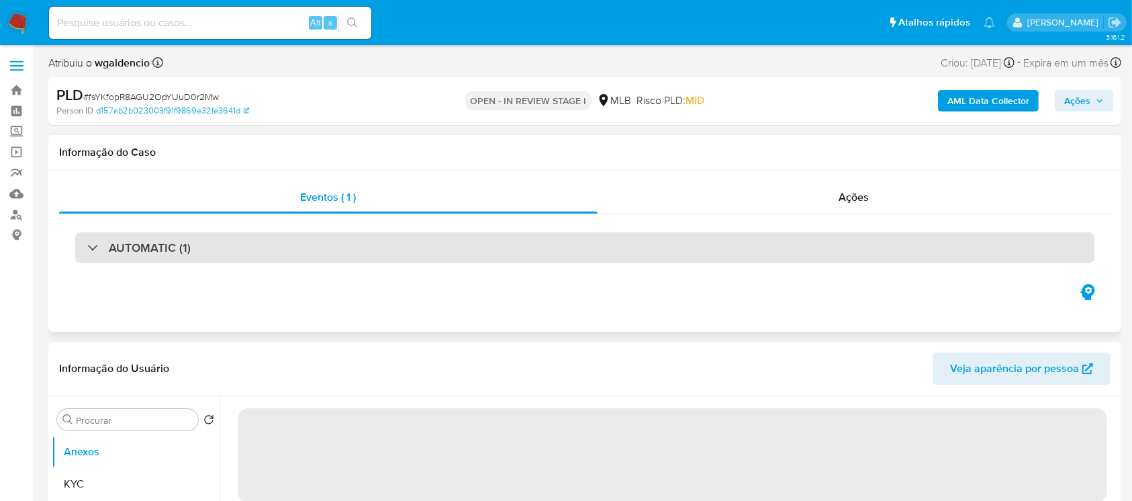
click at [84, 246] on div "AUTOMATIC (1)" at bounding box center [584, 247] width 1019 height 31
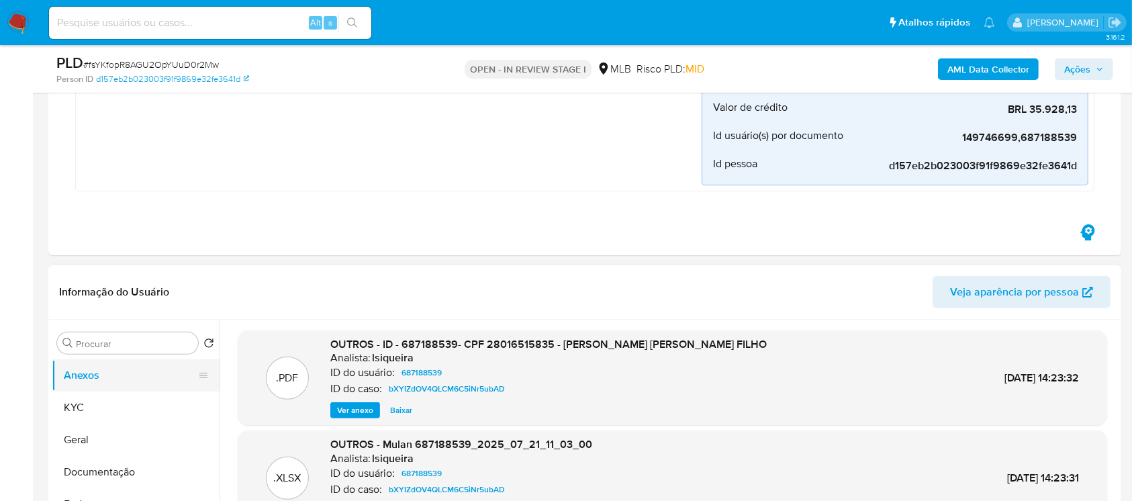
scroll to position [358, 0]
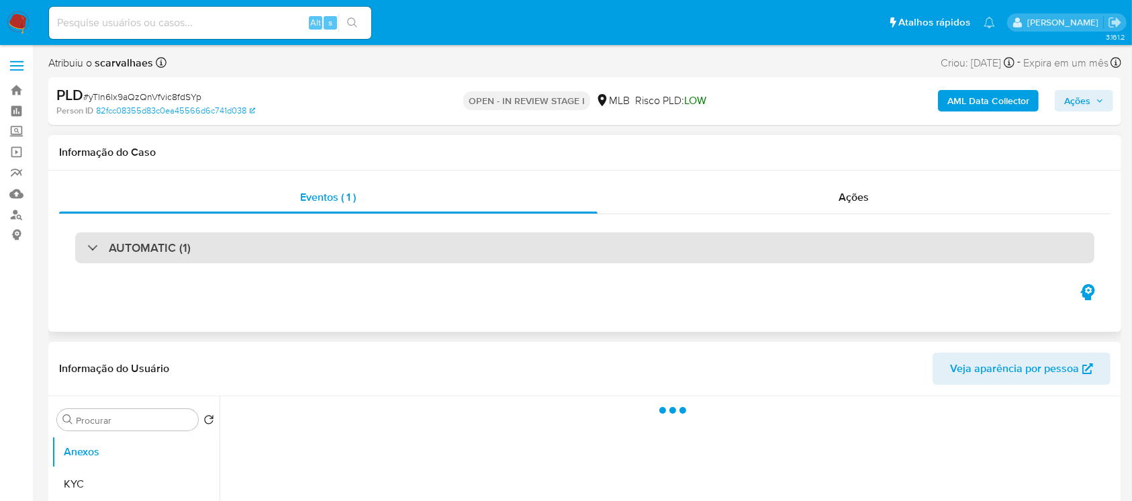
click at [90, 250] on div "AUTOMATIC (1)" at bounding box center [138, 247] width 103 height 15
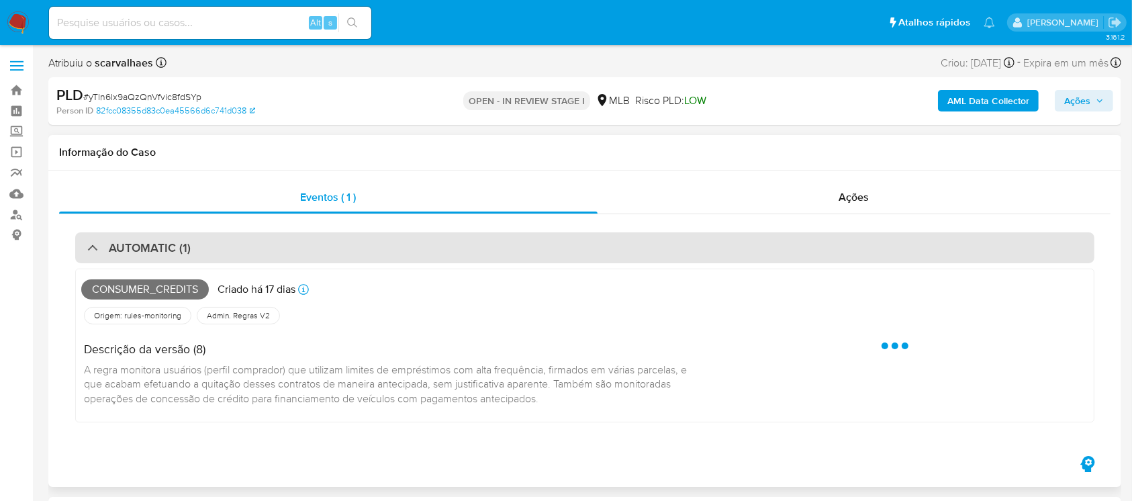
select select "10"
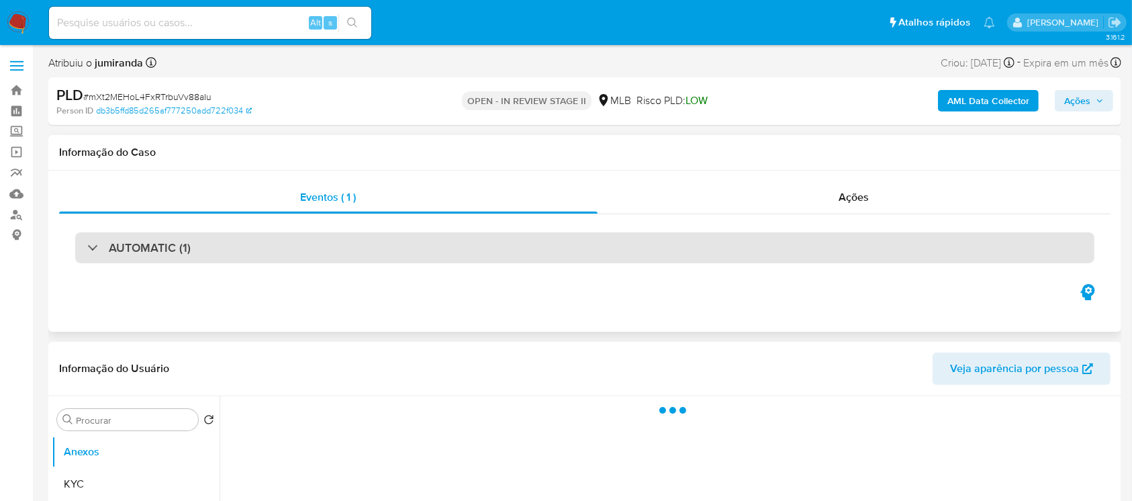
click at [87, 247] on div at bounding box center [87, 247] width 0 height 0
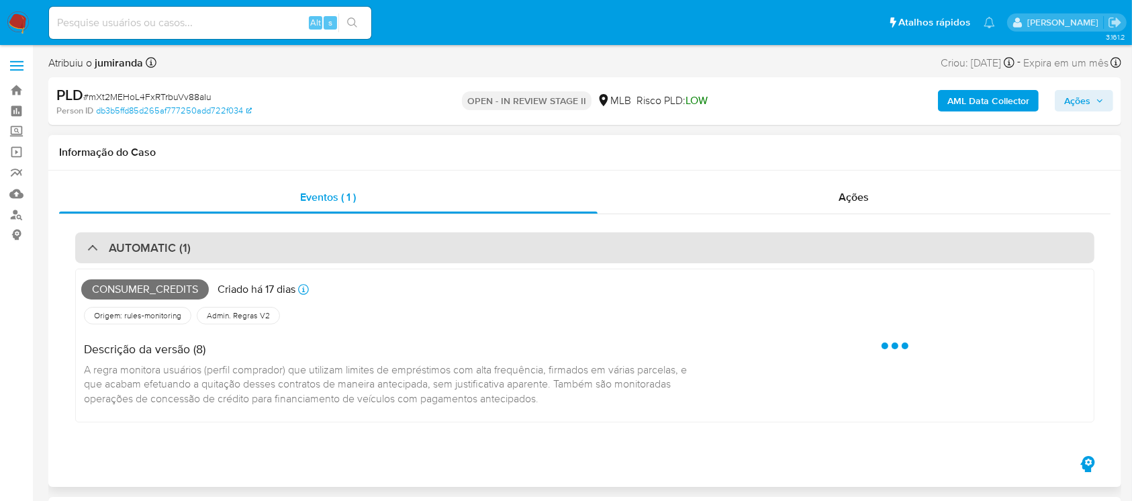
select select "10"
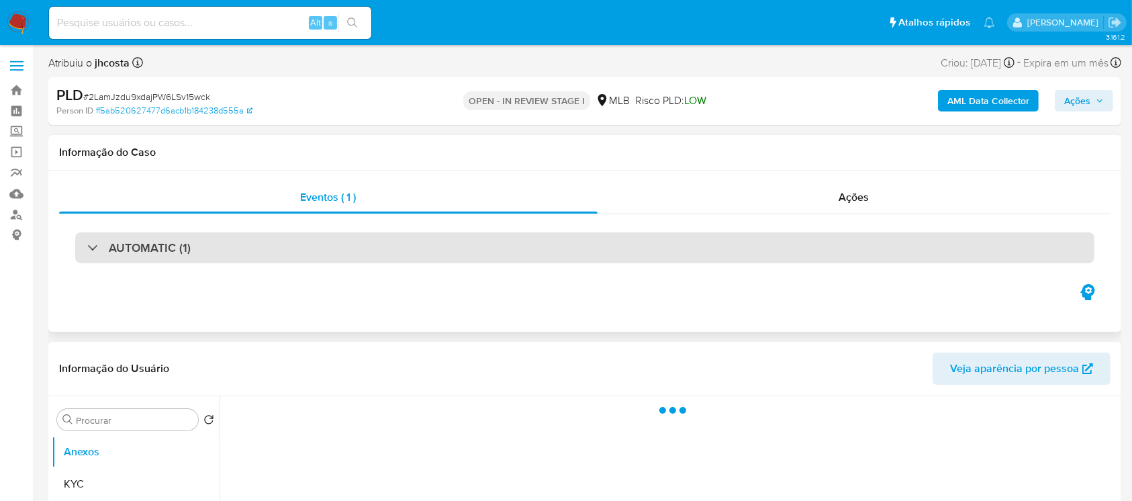
click at [87, 247] on div at bounding box center [87, 247] width 0 height 0
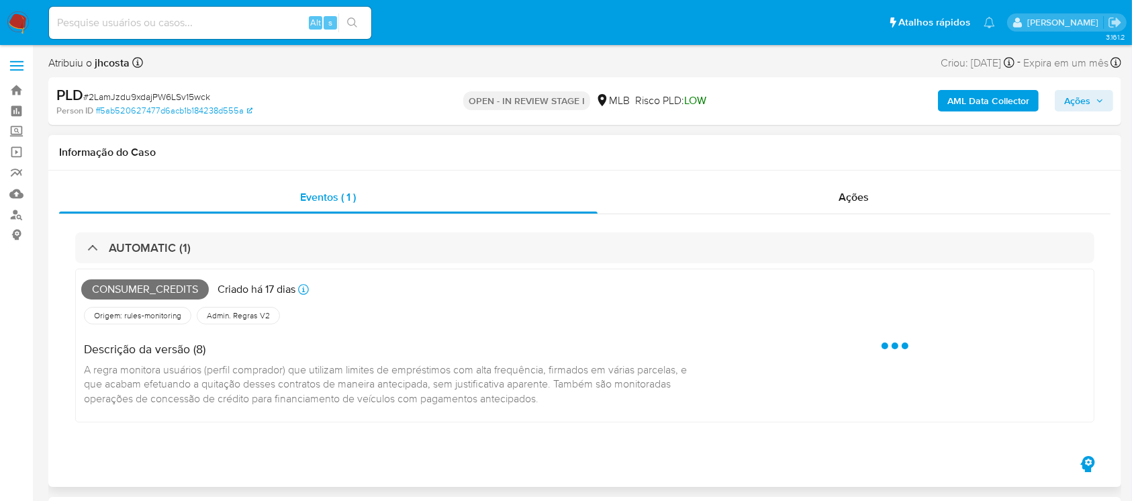
select select "10"
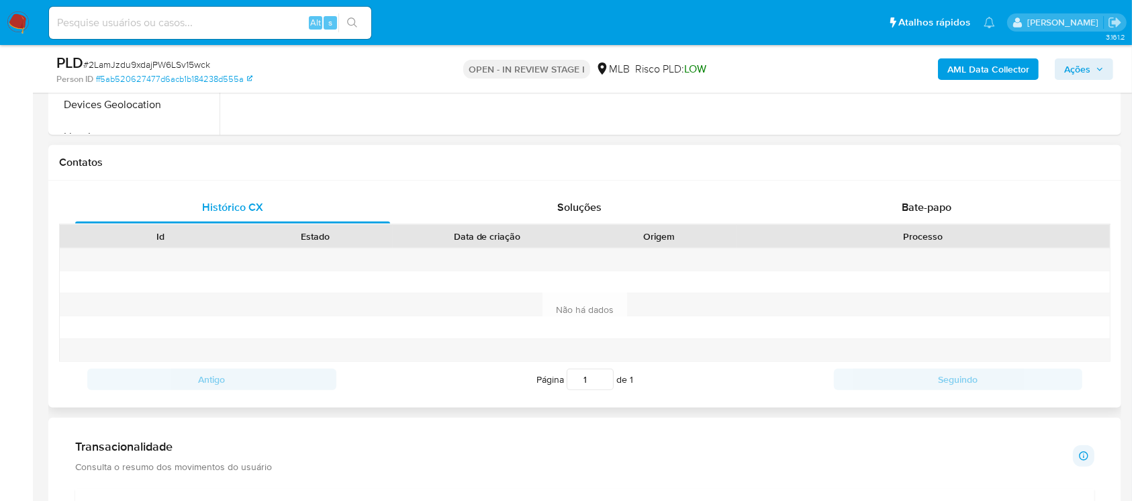
scroll to position [835, 0]
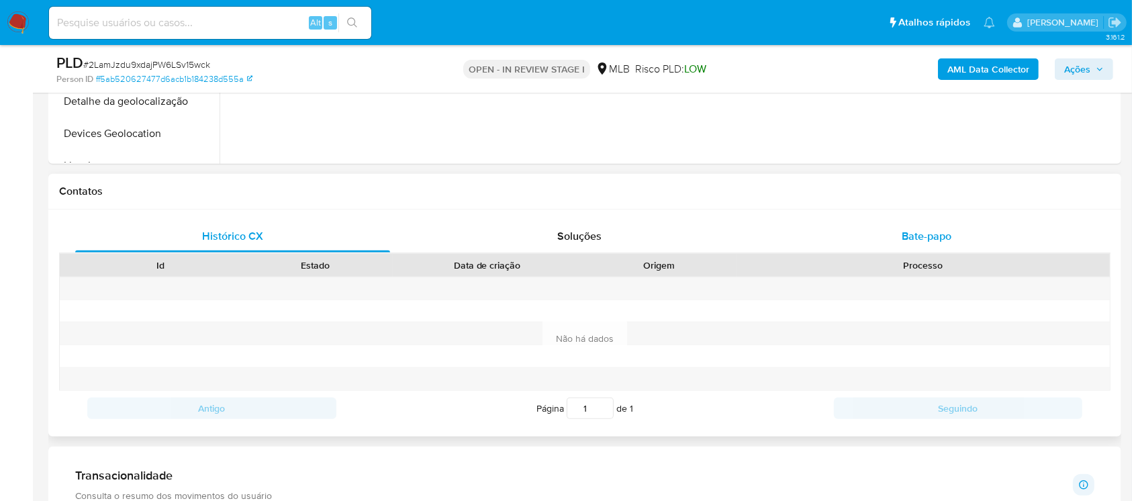
click at [802, 236] on div "Bate-papo" at bounding box center [927, 236] width 315 height 32
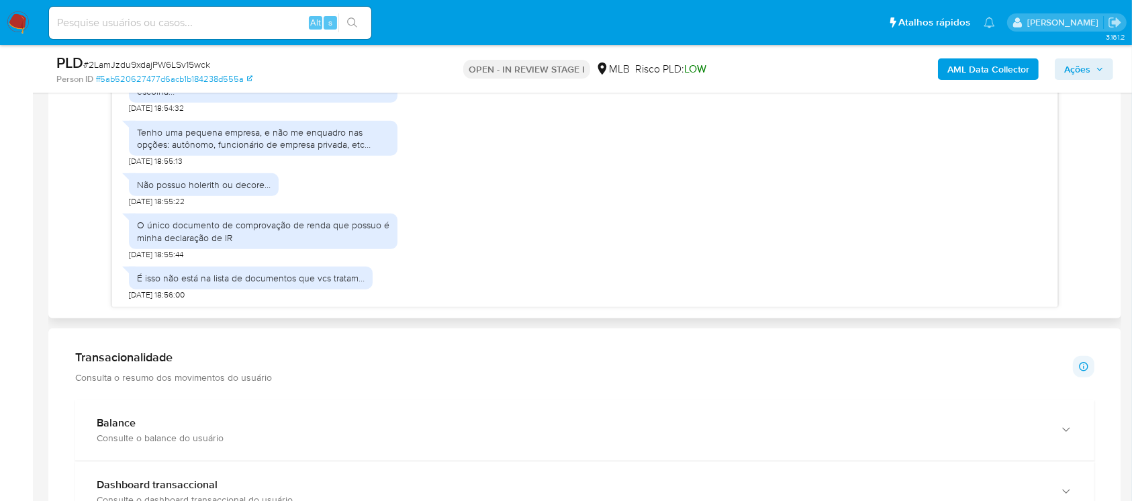
scroll to position [1074, 0]
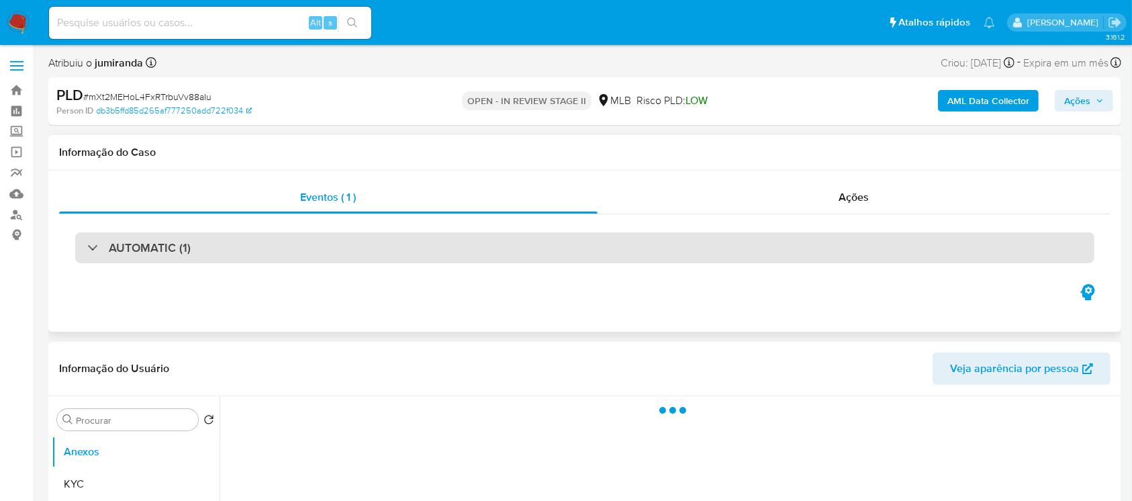
click at [87, 247] on div at bounding box center [87, 247] width 0 height 0
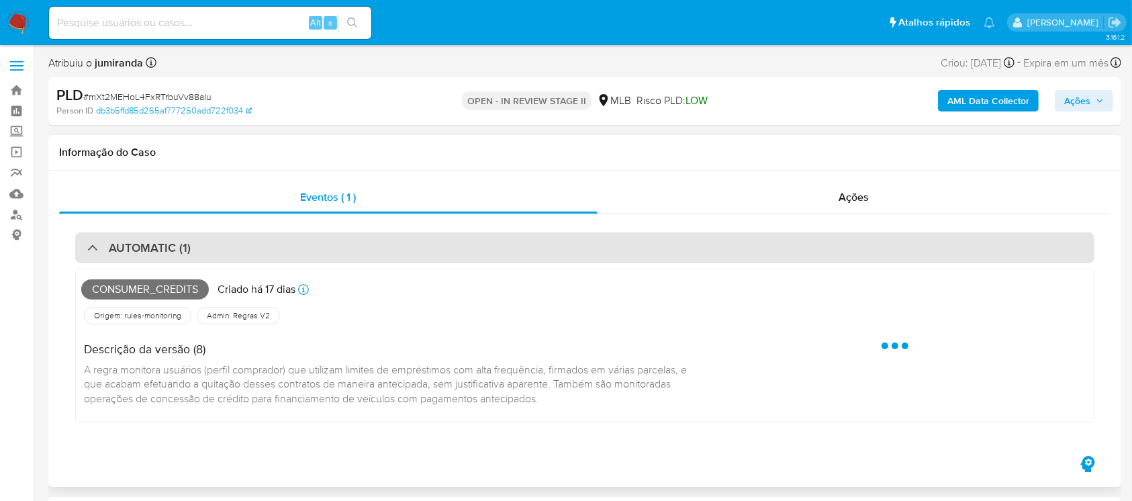
select select "10"
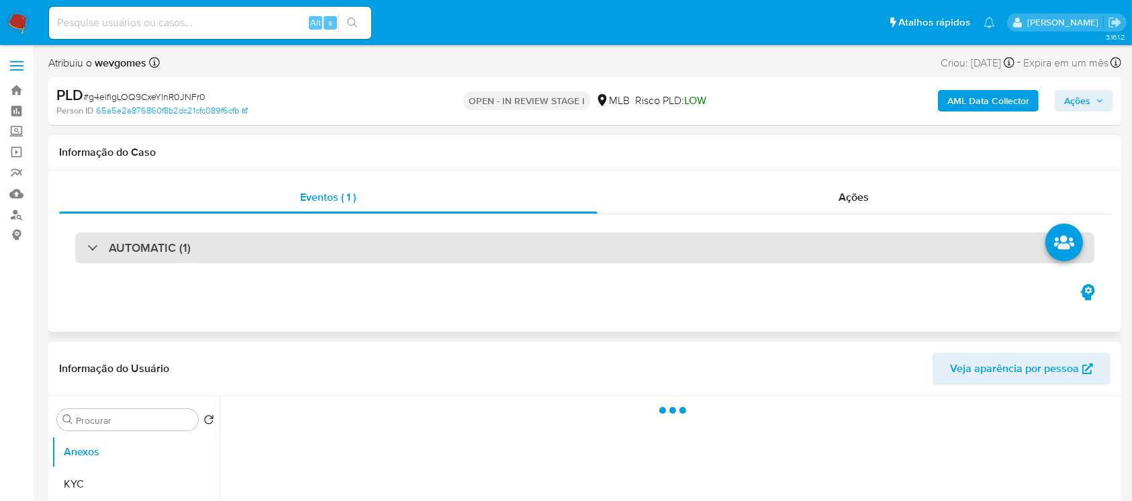
click at [92, 252] on div "AUTOMATIC (1)" at bounding box center [138, 247] width 103 height 15
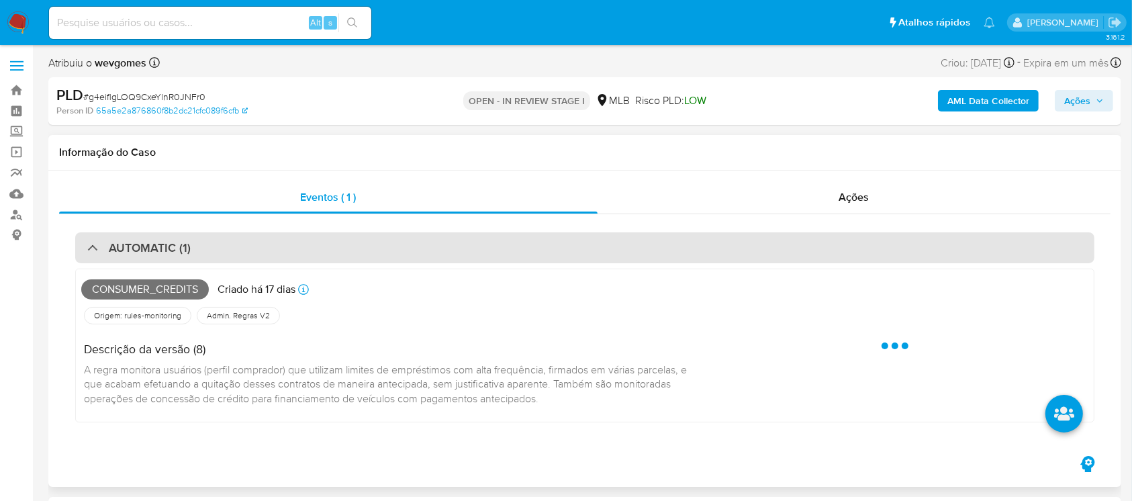
select select "10"
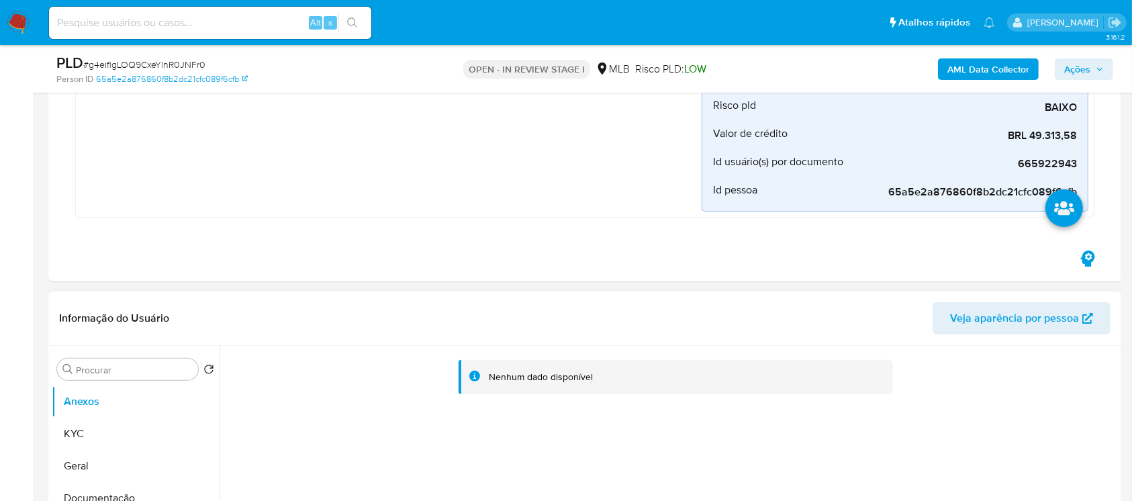
scroll to position [358, 0]
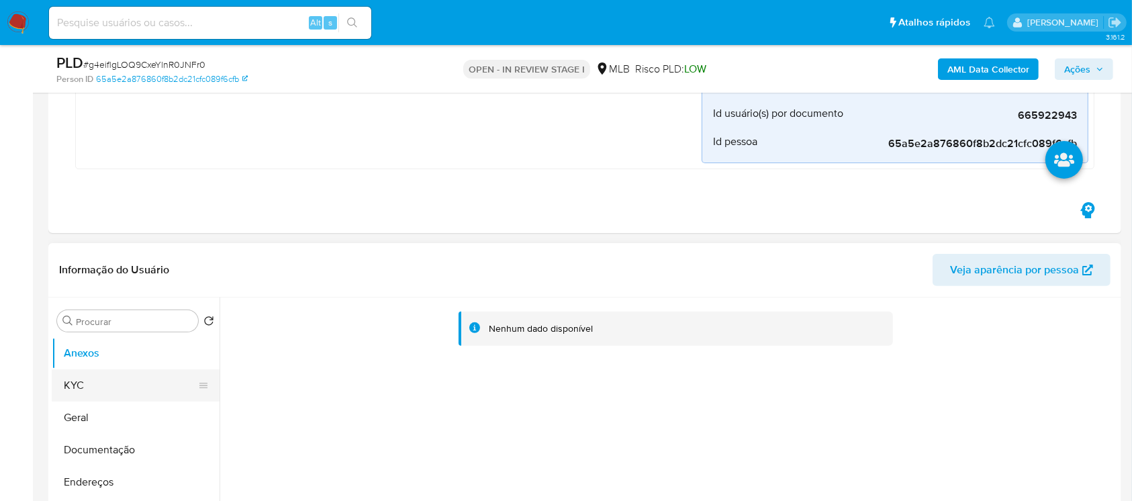
click at [69, 394] on button "KYC" at bounding box center [130, 385] width 157 height 32
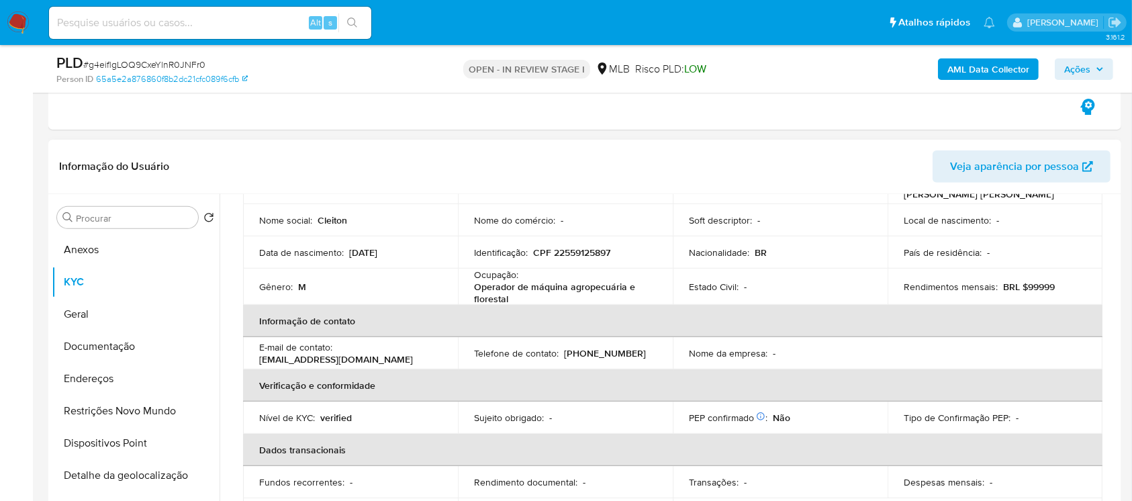
scroll to position [238, 0]
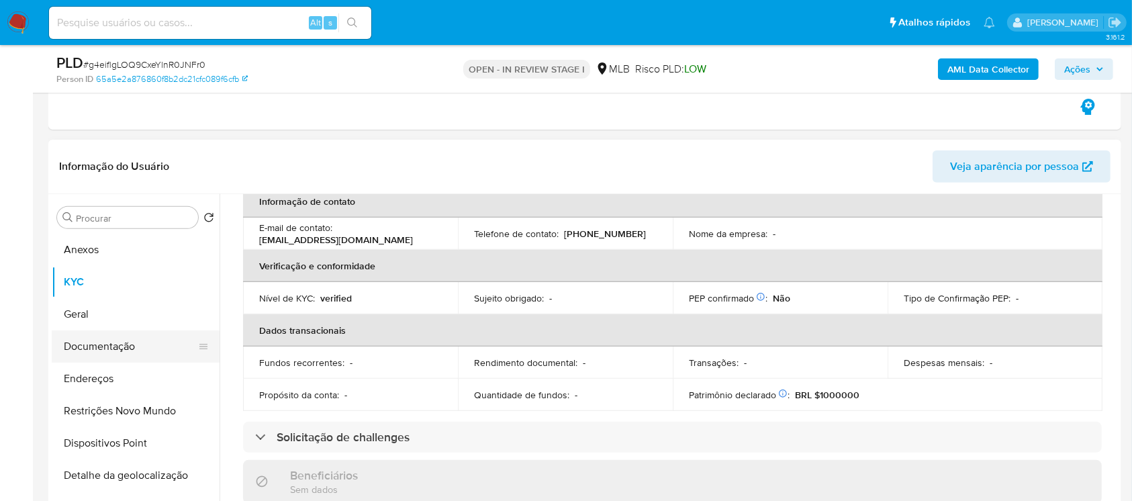
click at [103, 357] on button "Documentação" at bounding box center [130, 346] width 157 height 32
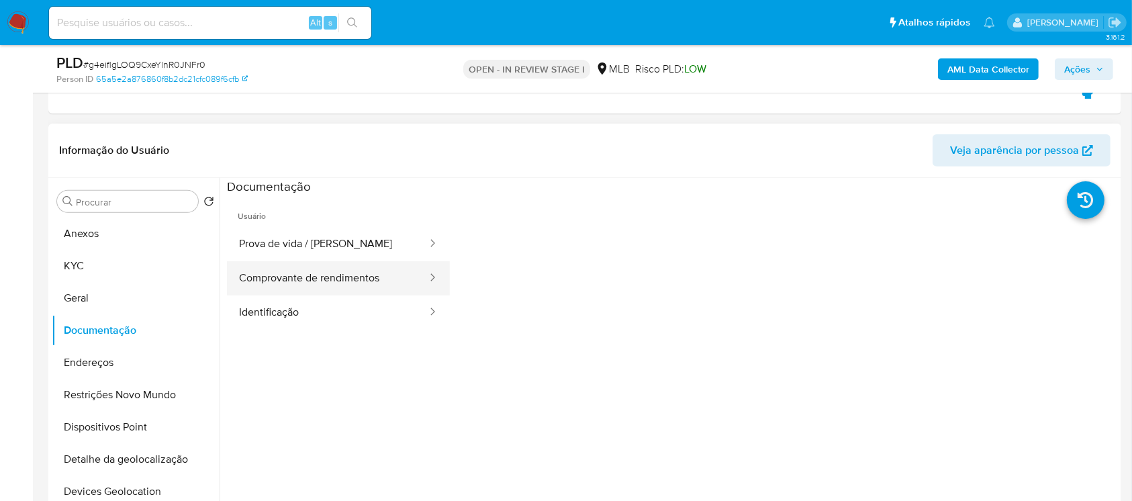
click at [304, 280] on button "Comprovante de rendimentos" at bounding box center [327, 278] width 201 height 34
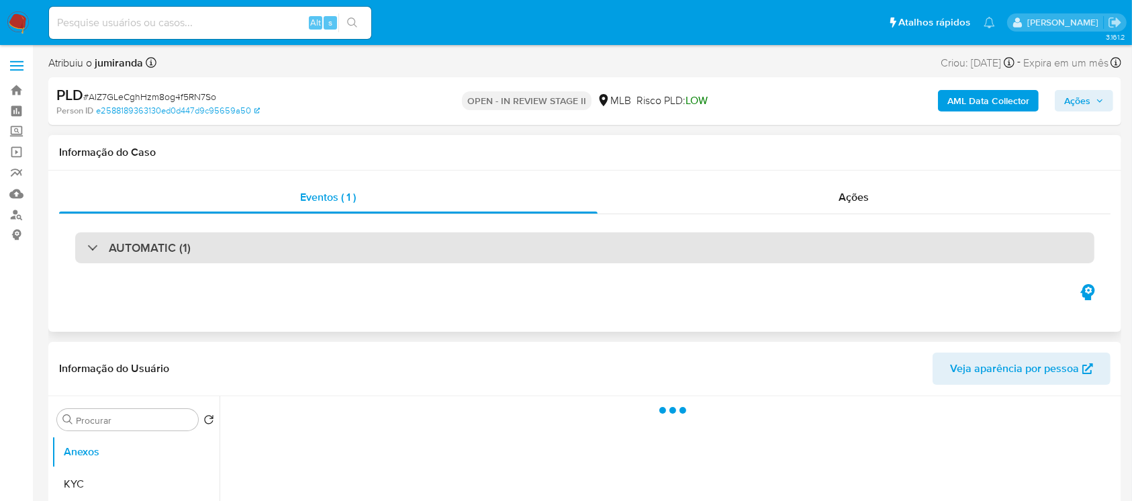
click at [84, 255] on div "AUTOMATIC (1)" at bounding box center [584, 247] width 1019 height 31
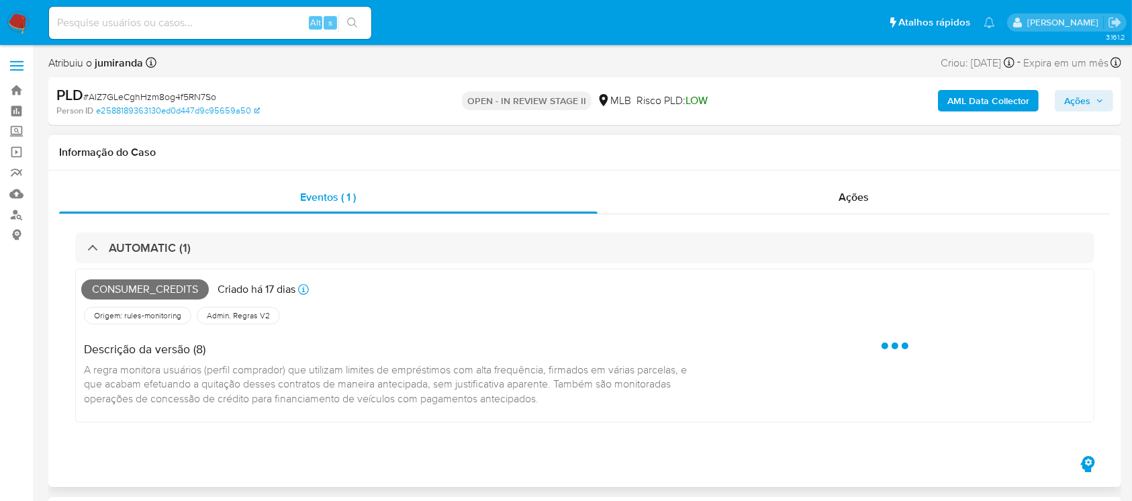
select select "10"
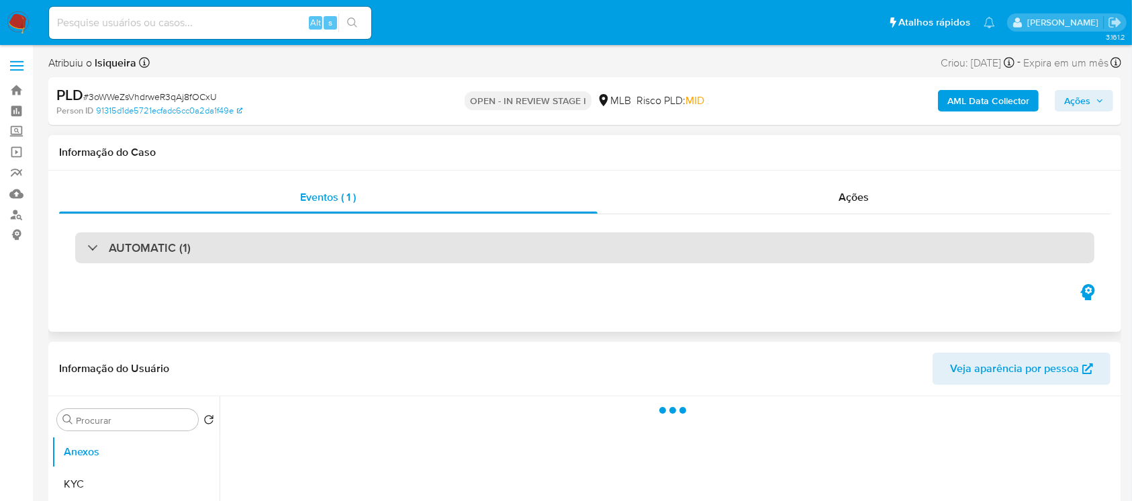
click at [87, 247] on div at bounding box center [87, 247] width 0 height 0
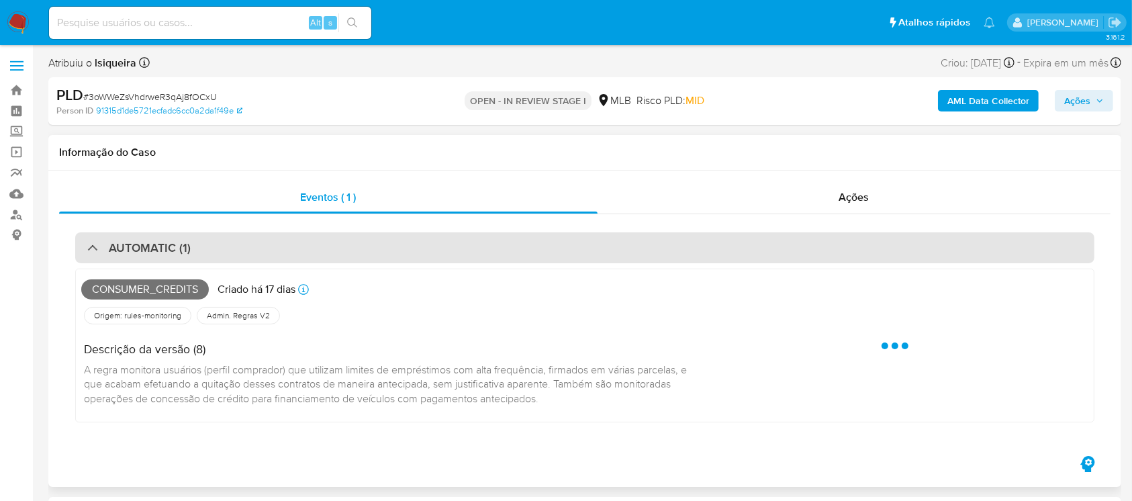
select select "10"
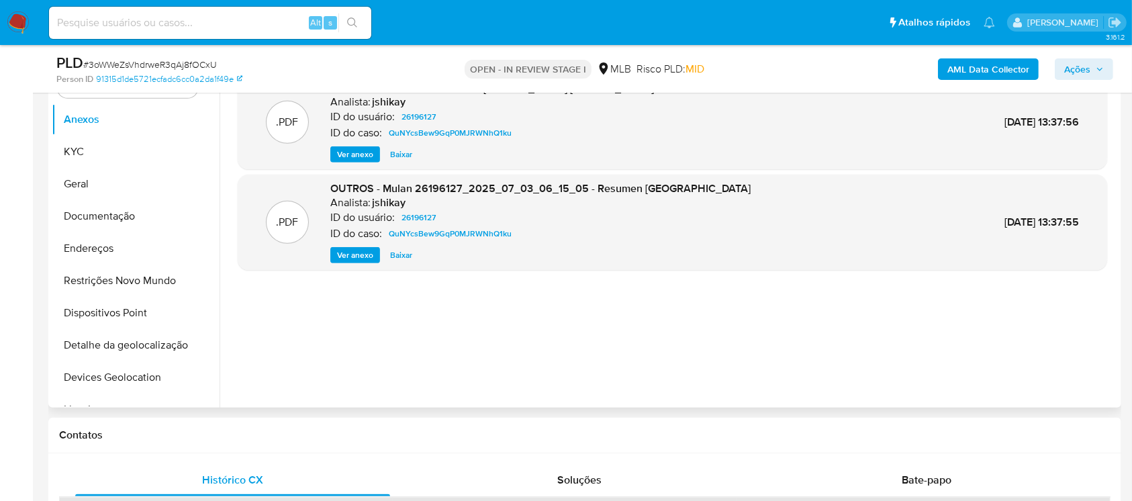
scroll to position [596, 0]
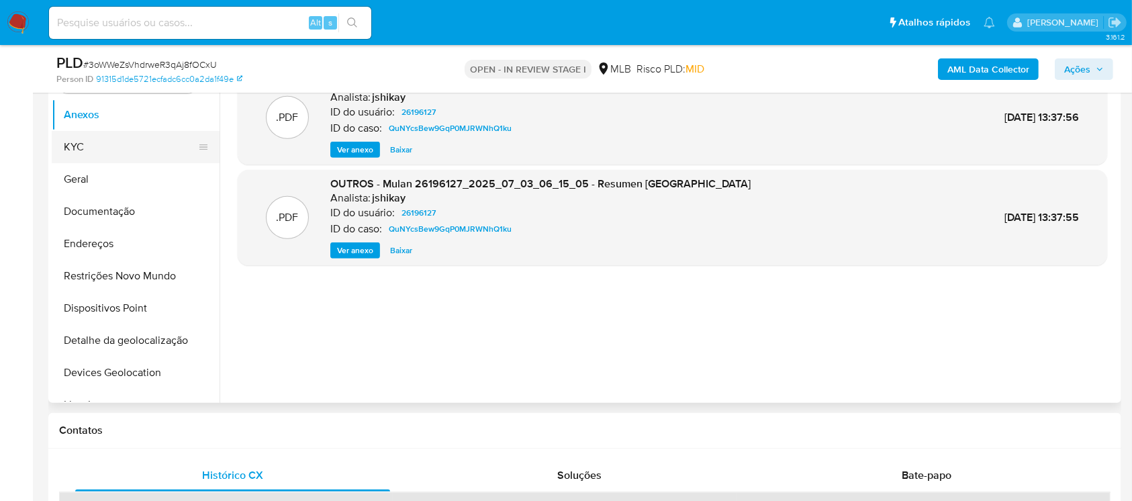
click at [79, 152] on button "KYC" at bounding box center [130, 147] width 157 height 32
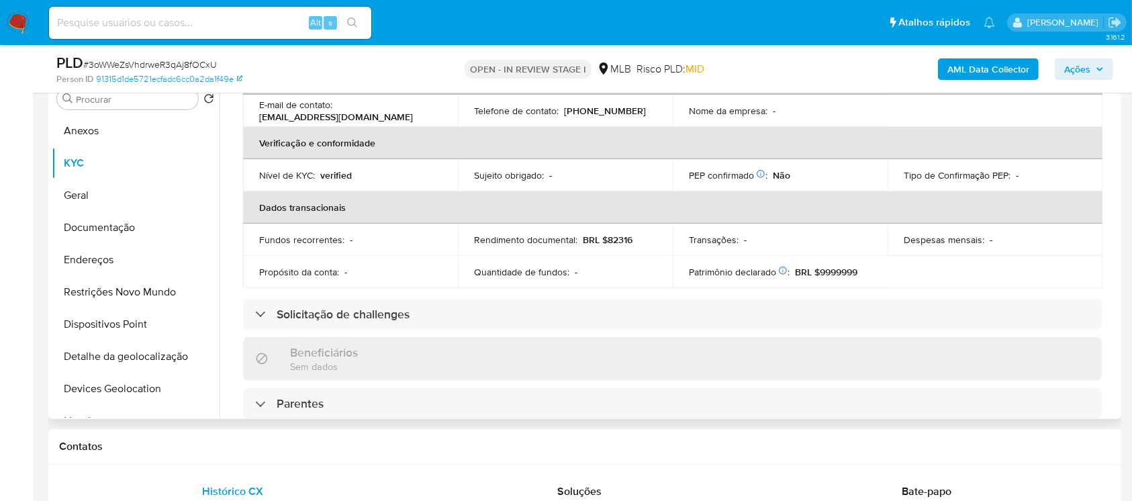
scroll to position [119, 0]
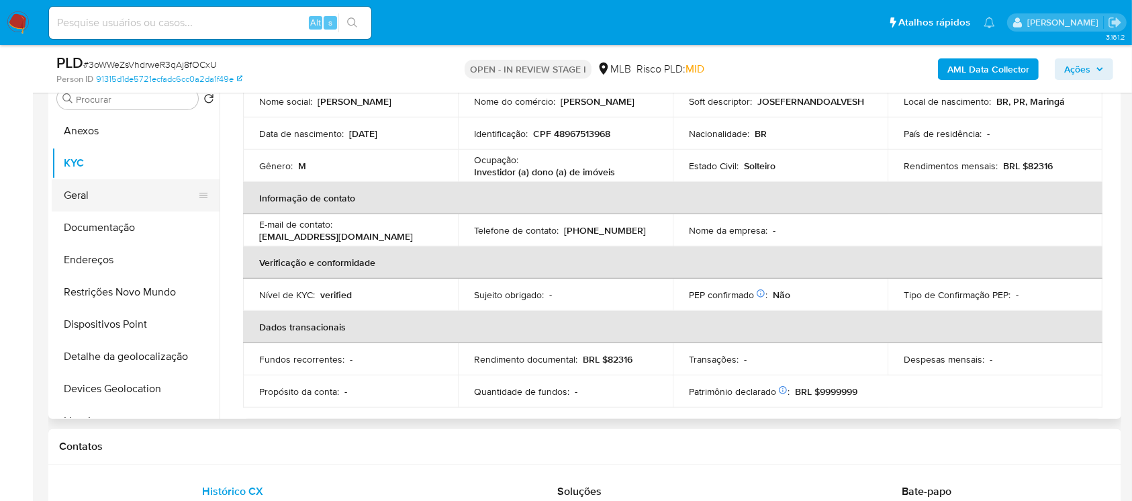
click at [77, 194] on button "Geral" at bounding box center [130, 195] width 157 height 32
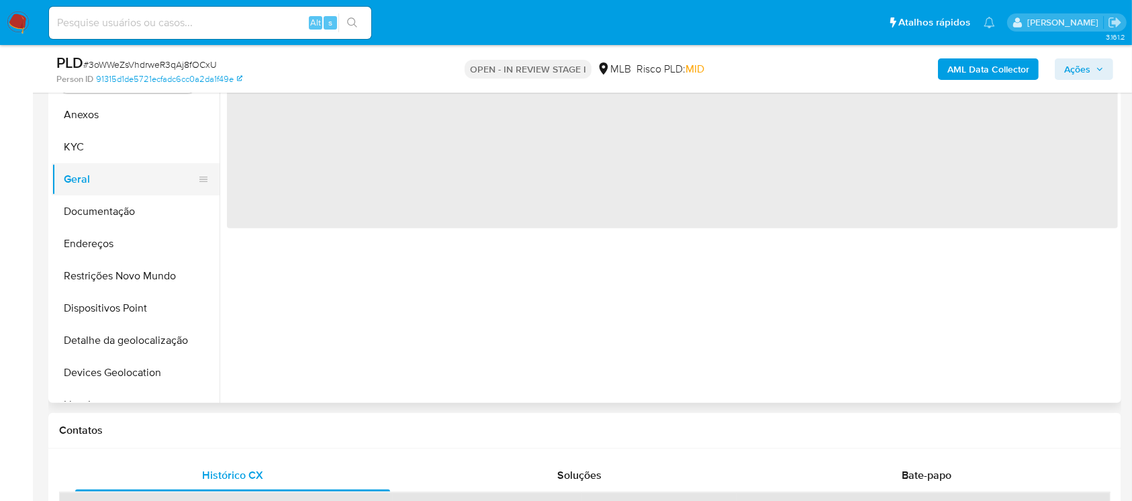
scroll to position [0, 0]
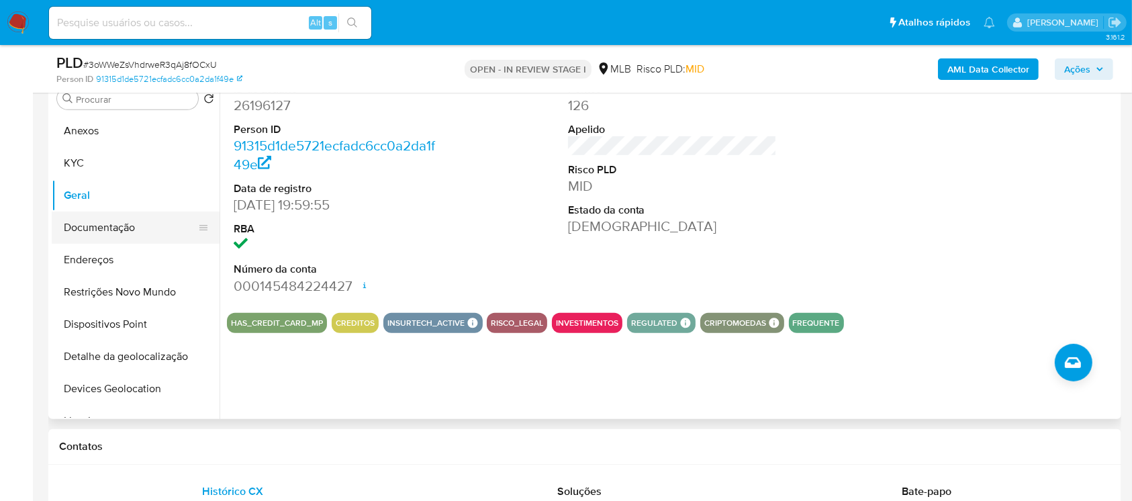
click at [93, 228] on button "Documentação" at bounding box center [130, 228] width 157 height 32
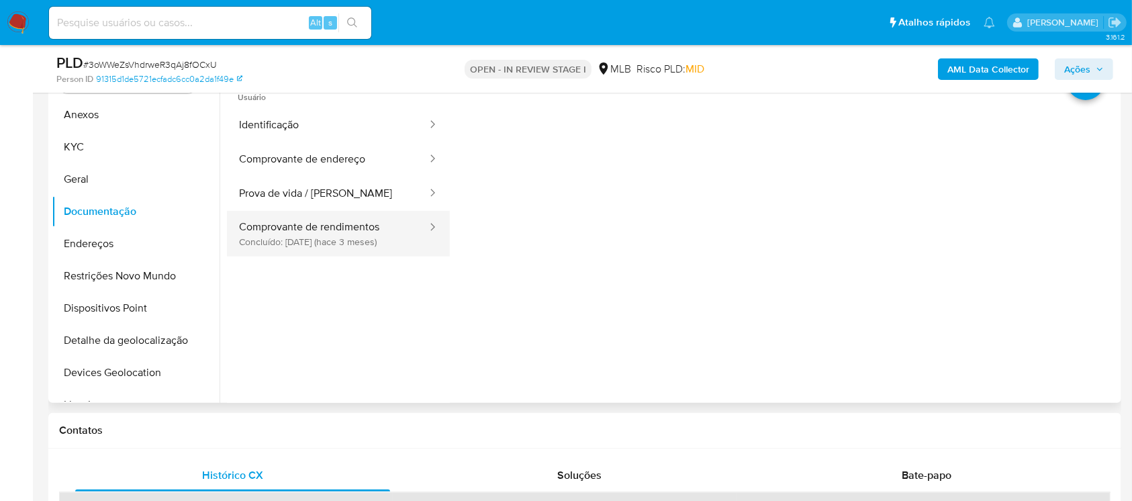
click at [329, 231] on button "Comprovante de rendimentos Concluído: 18/06/2025 (hace 3 meses)" at bounding box center [327, 234] width 201 height 46
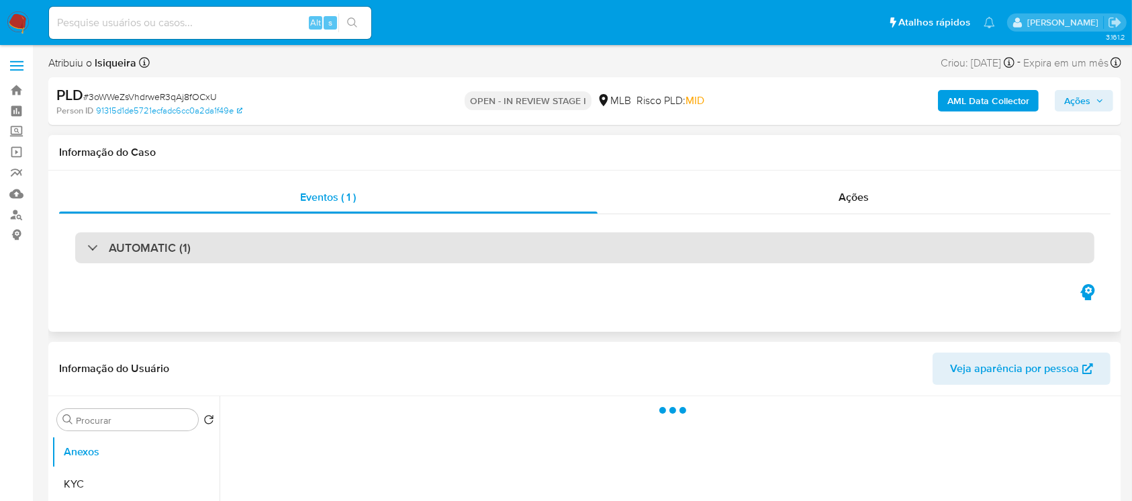
click at [87, 243] on div "AUTOMATIC (1)" at bounding box center [138, 247] width 103 height 15
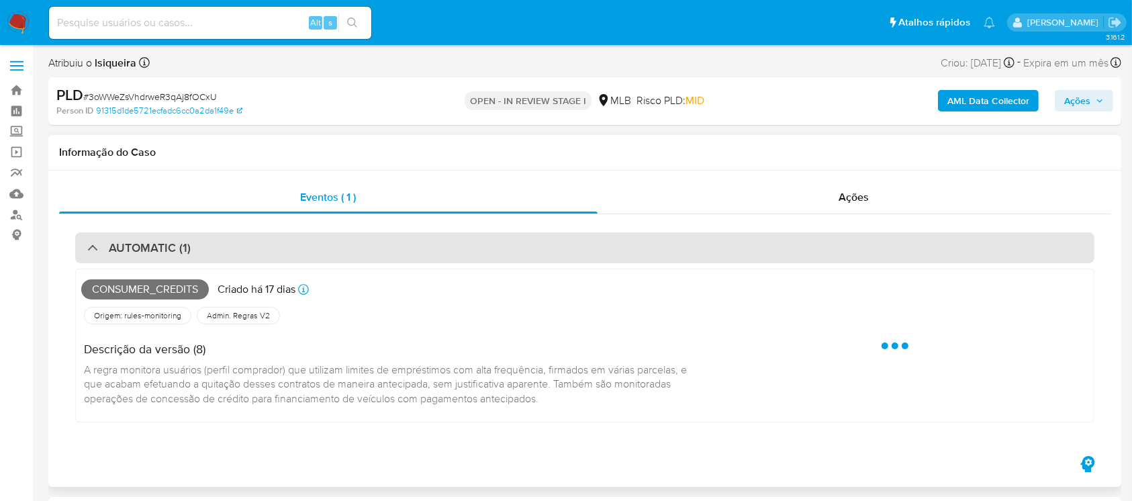
select select "10"
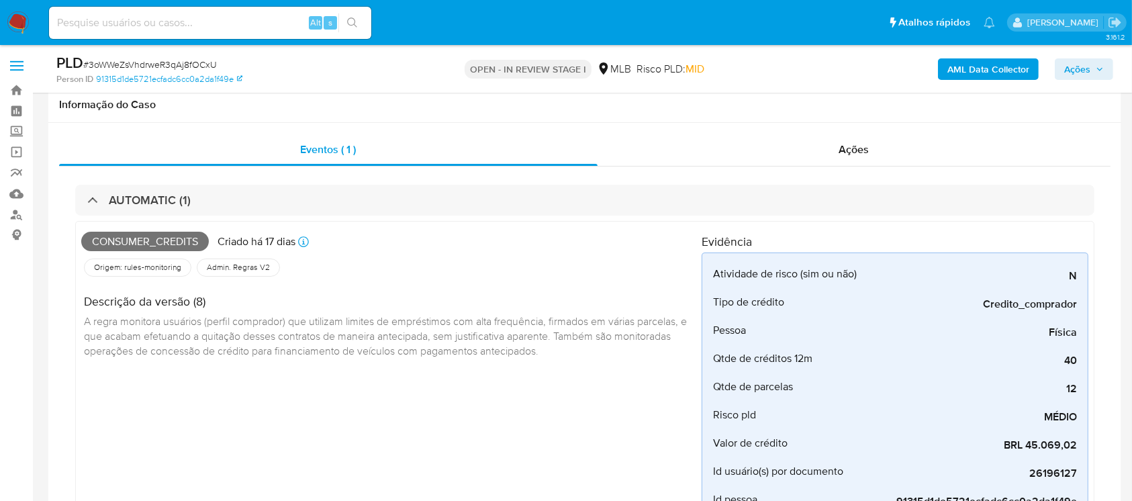
scroll to position [238, 0]
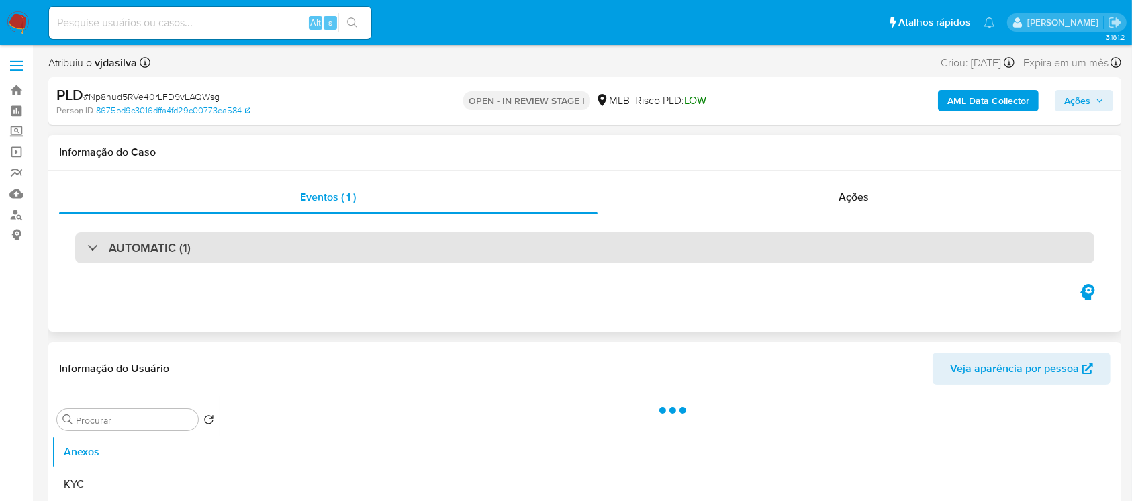
click at [95, 255] on div "AUTOMATIC (1)" at bounding box center [584, 247] width 1019 height 31
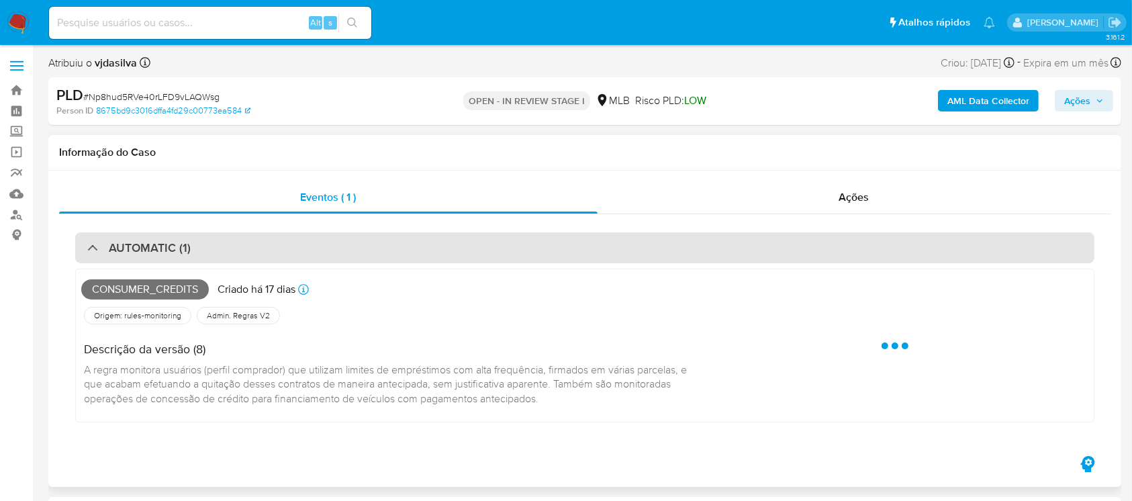
select select "10"
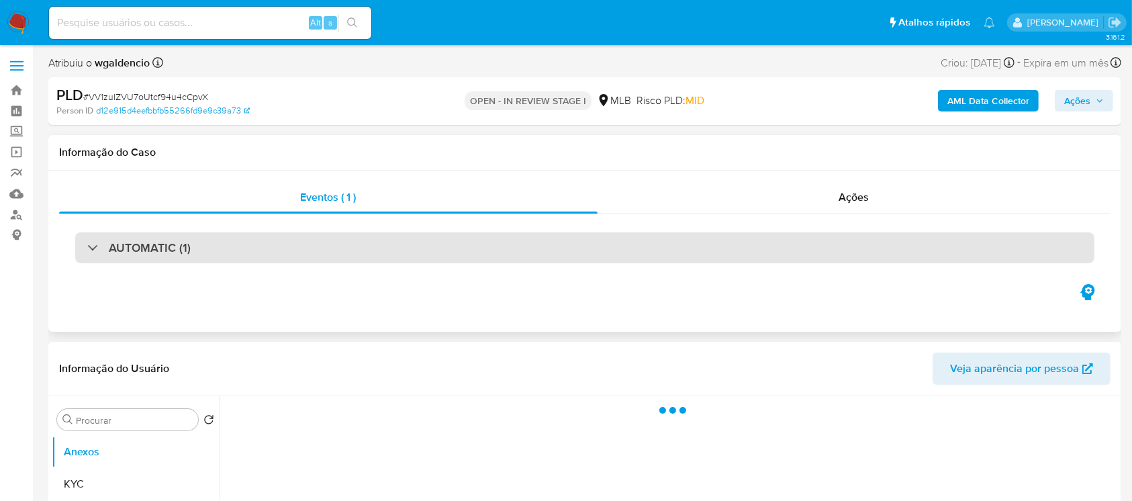
click at [92, 251] on div "AUTOMATIC (1)" at bounding box center [138, 247] width 103 height 15
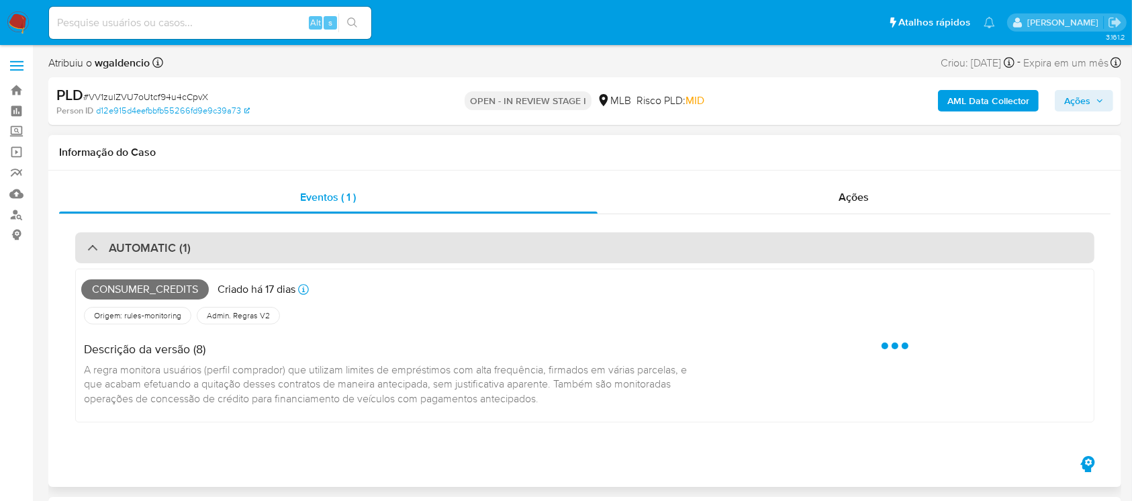
select select "10"
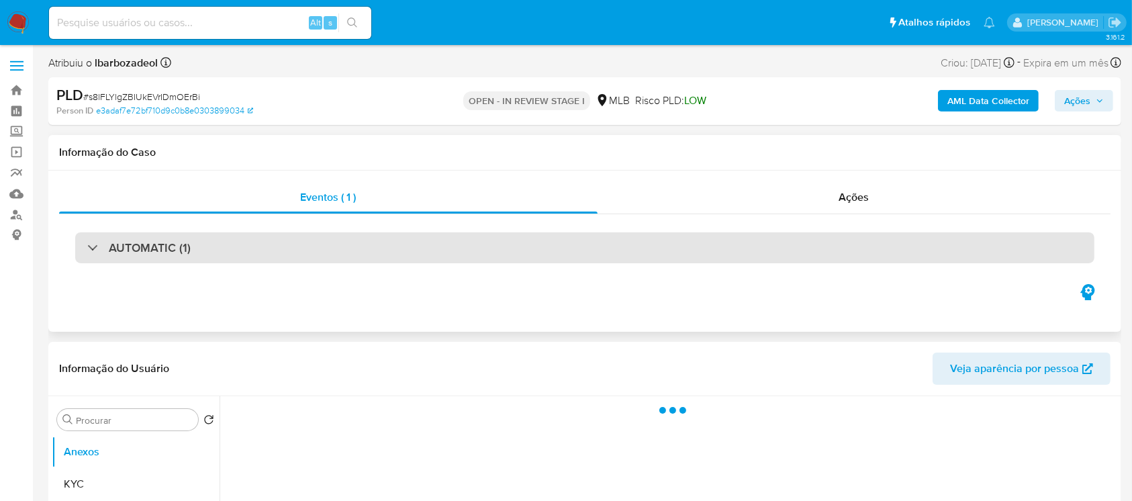
click at [89, 250] on div "AUTOMATIC (1)" at bounding box center [138, 247] width 103 height 15
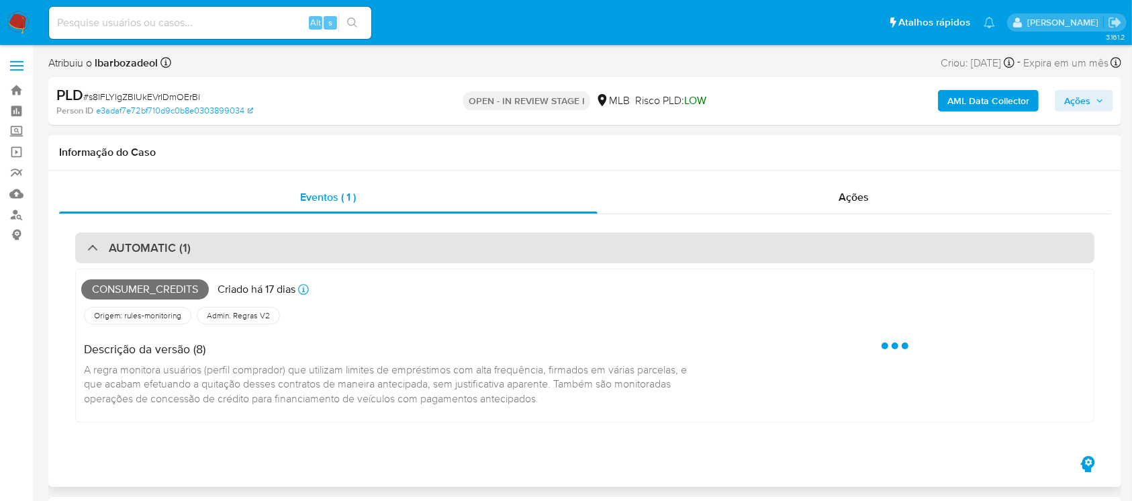
select select "10"
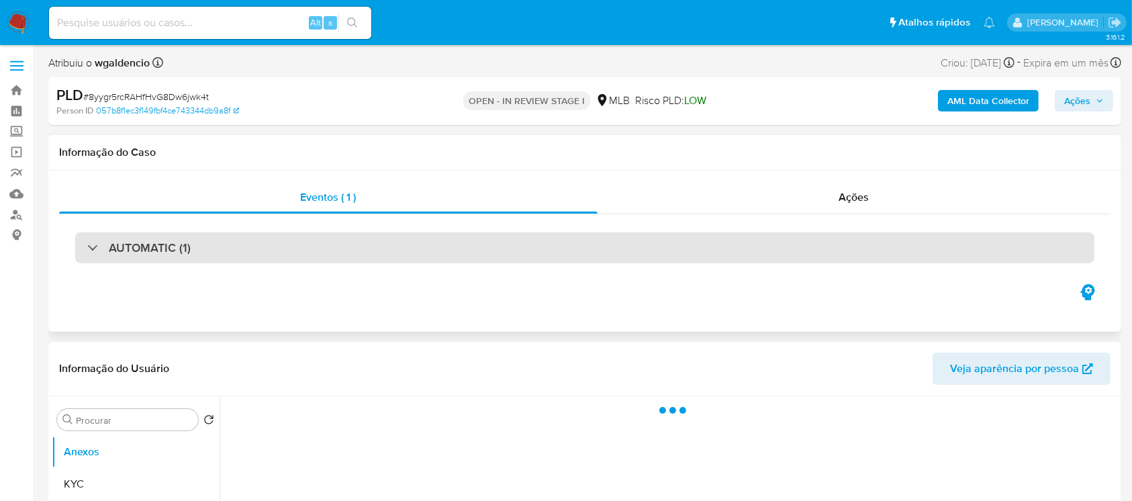
click at [85, 244] on div "AUTOMATIC (1)" at bounding box center [584, 247] width 1019 height 31
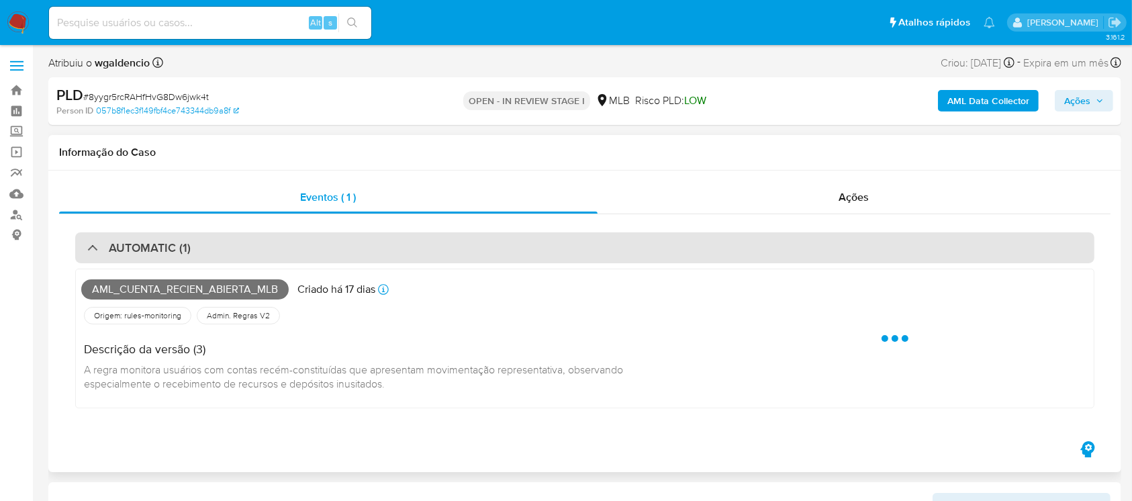
select select "10"
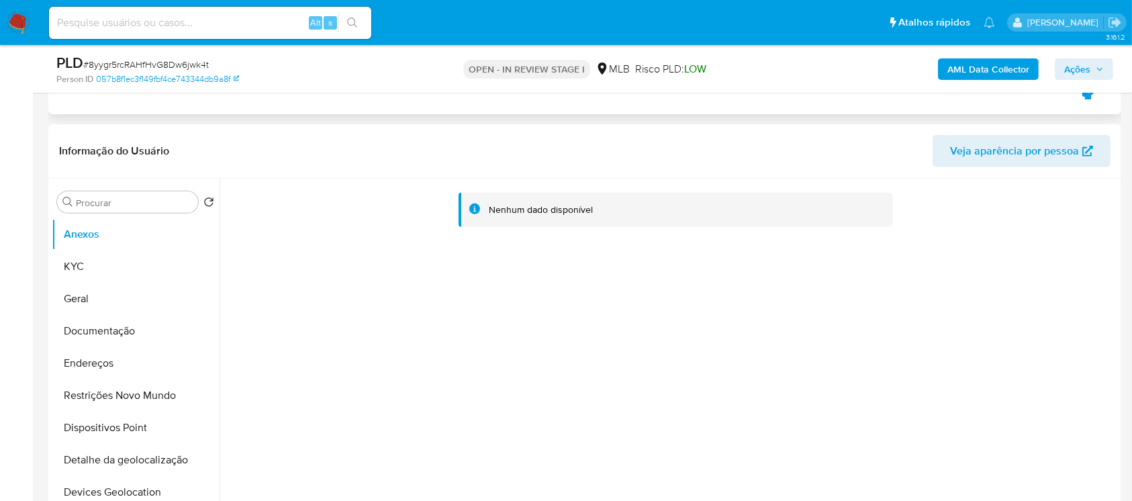
scroll to position [596, 0]
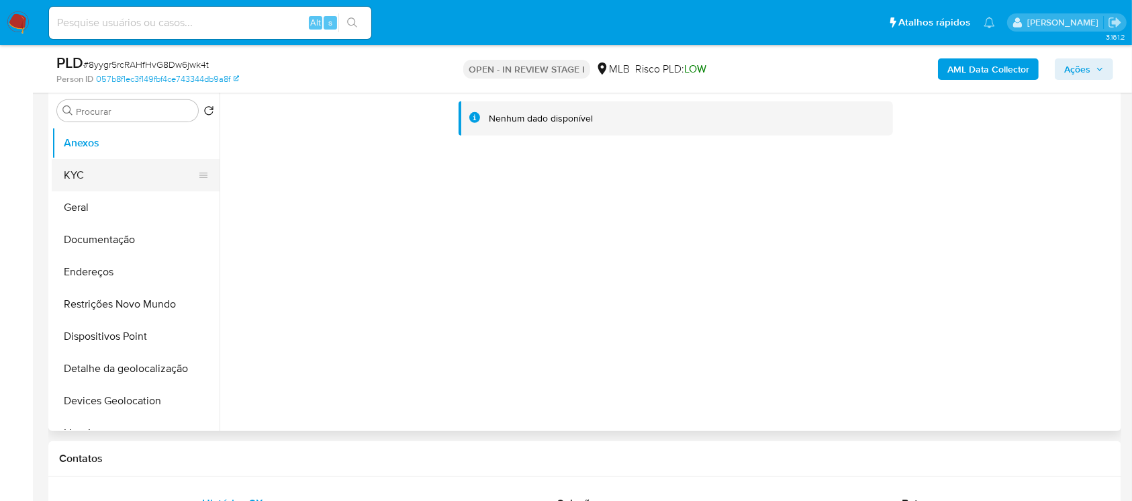
click at [86, 180] on button "KYC" at bounding box center [130, 175] width 157 height 32
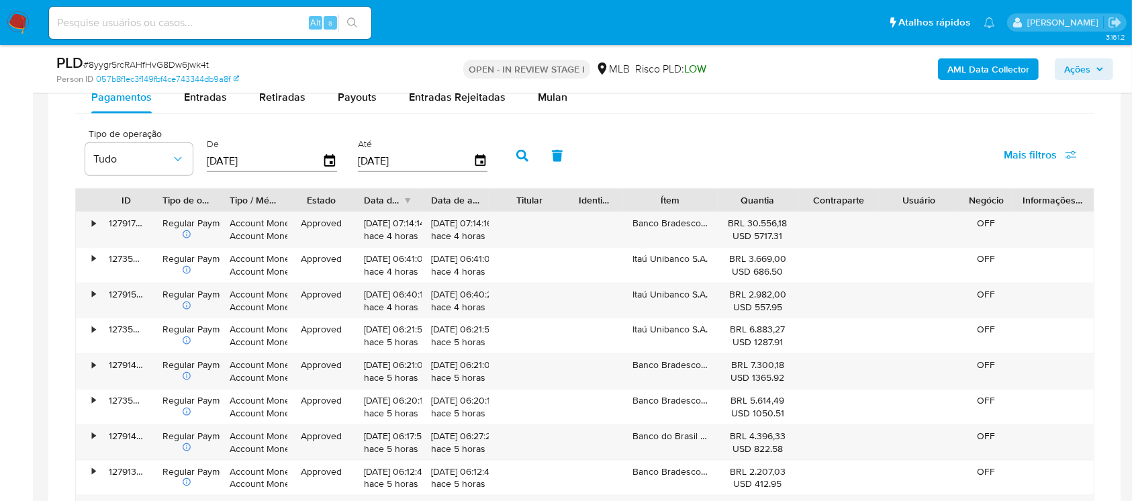
scroll to position [1432, 0]
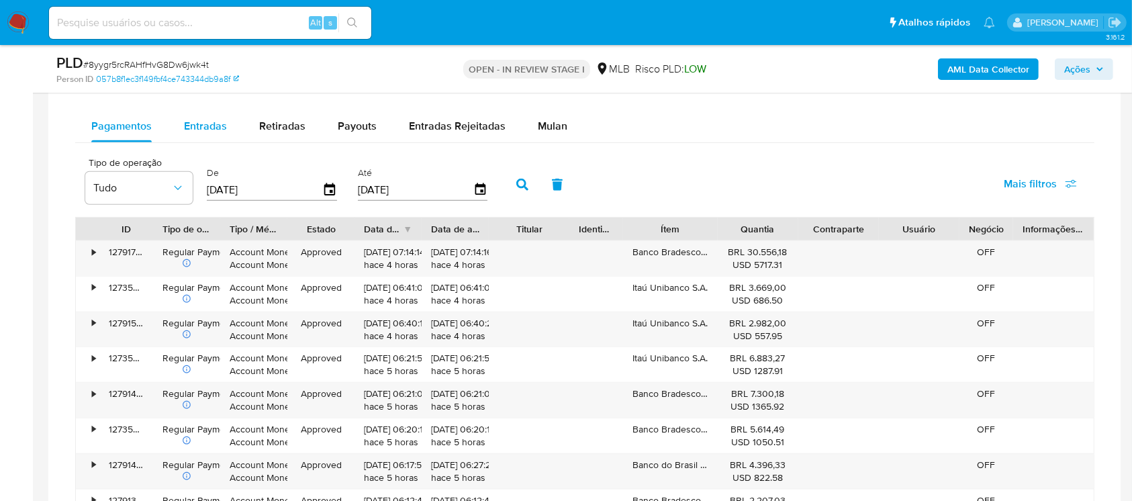
click at [197, 132] on span "Entradas" at bounding box center [205, 125] width 43 height 15
select select "10"
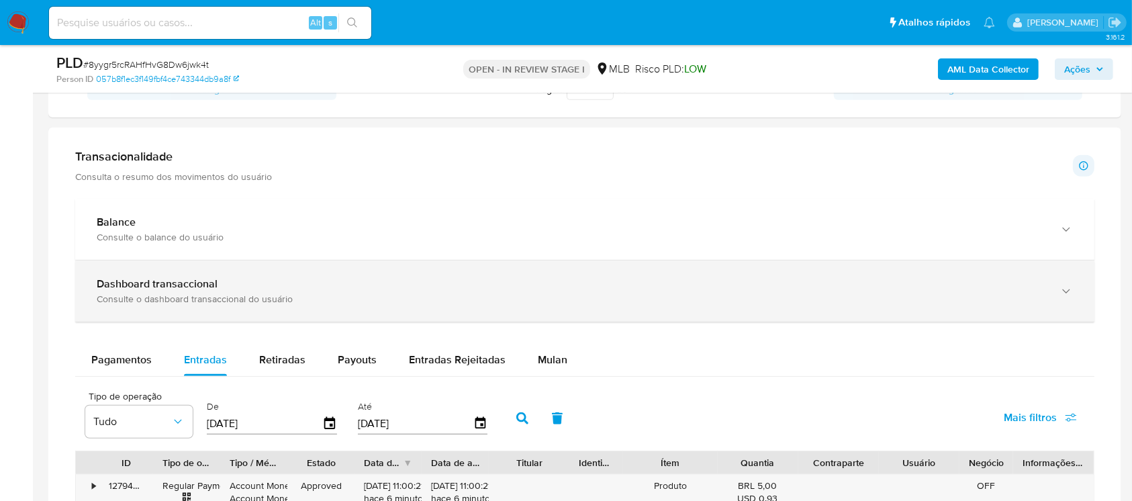
scroll to position [1193, 0]
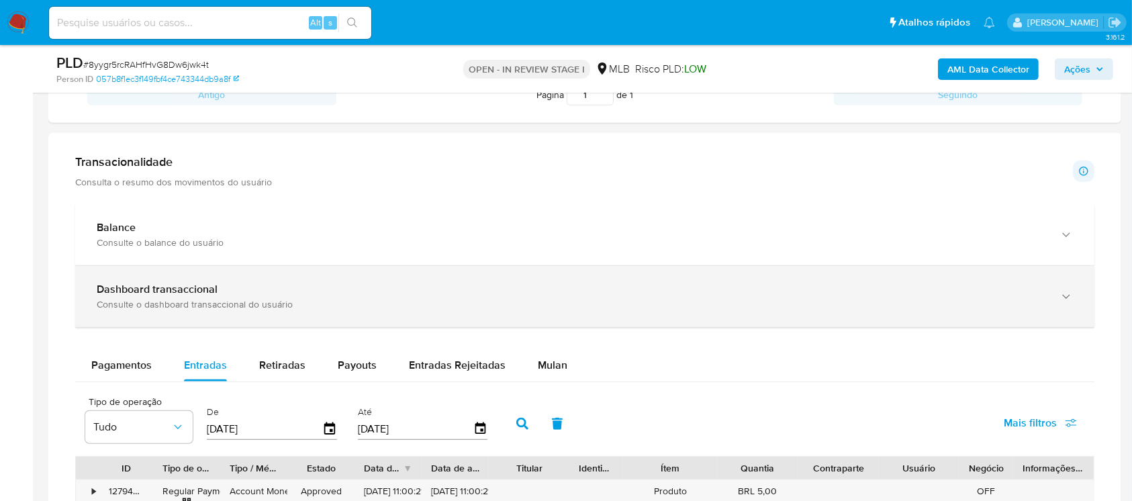
click at [242, 293] on div "Dashboard transaccional" at bounding box center [572, 289] width 950 height 13
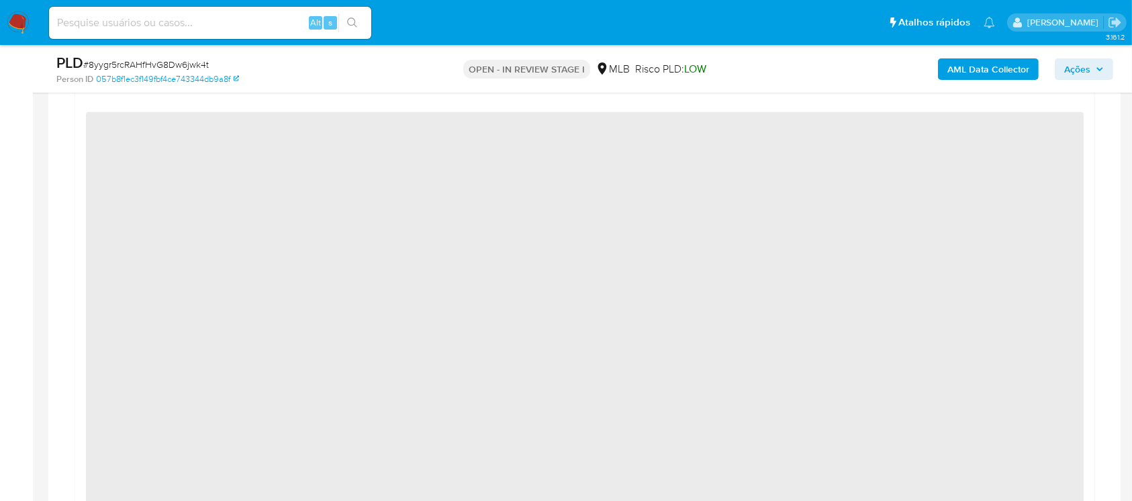
scroll to position [1432, 0]
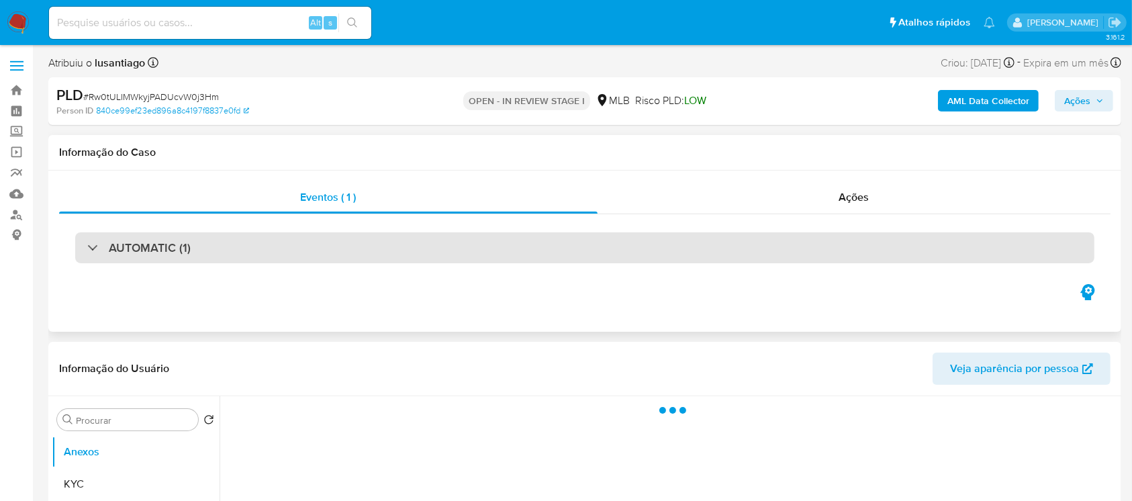
click at [87, 250] on div "AUTOMATIC (1)" at bounding box center [138, 247] width 103 height 15
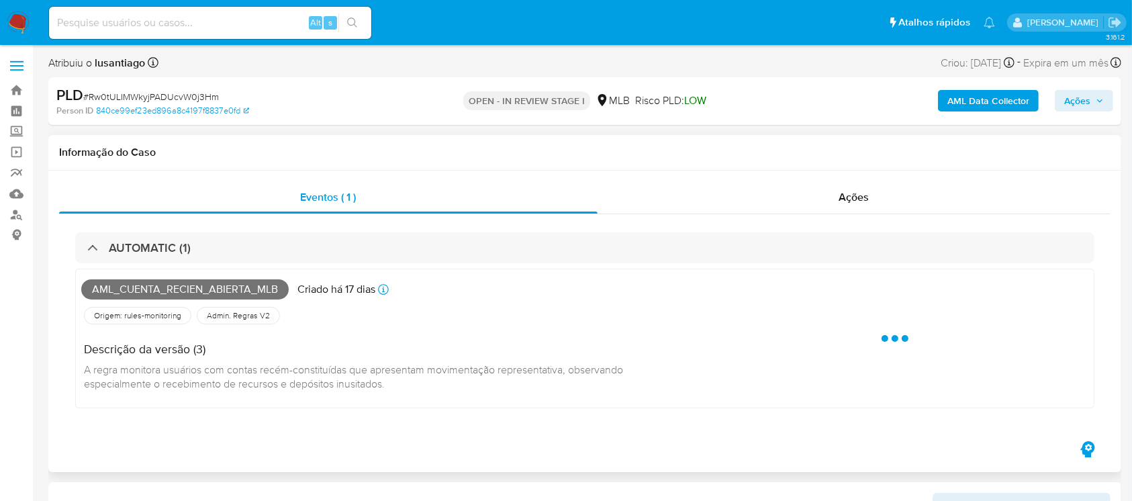
select select "10"
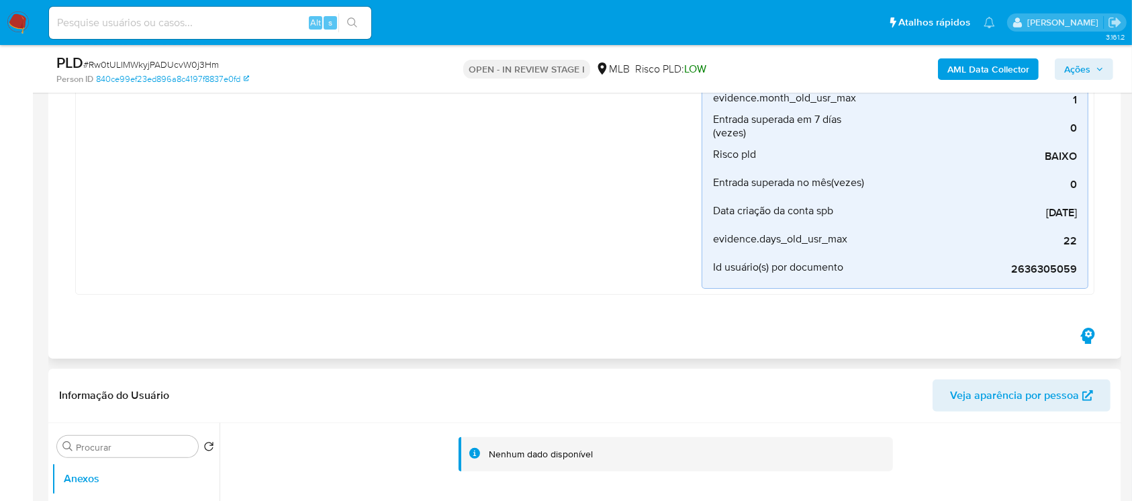
scroll to position [358, 0]
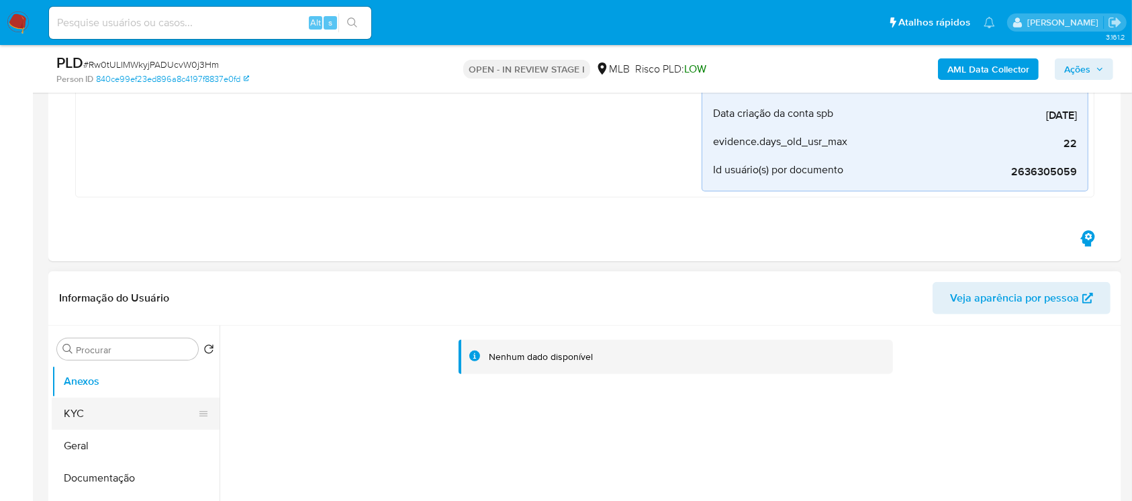
click at [83, 411] on button "KYC" at bounding box center [130, 414] width 157 height 32
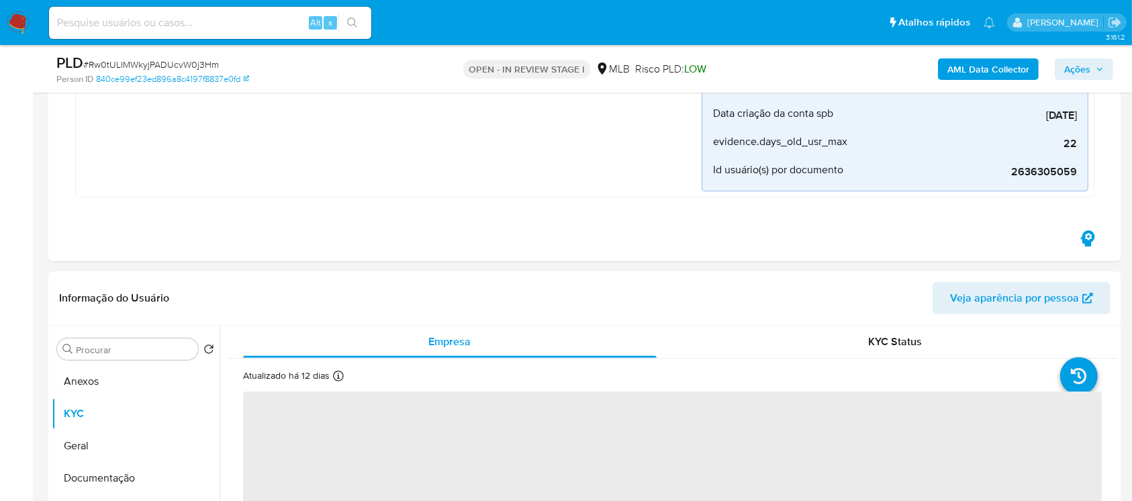
scroll to position [477, 0]
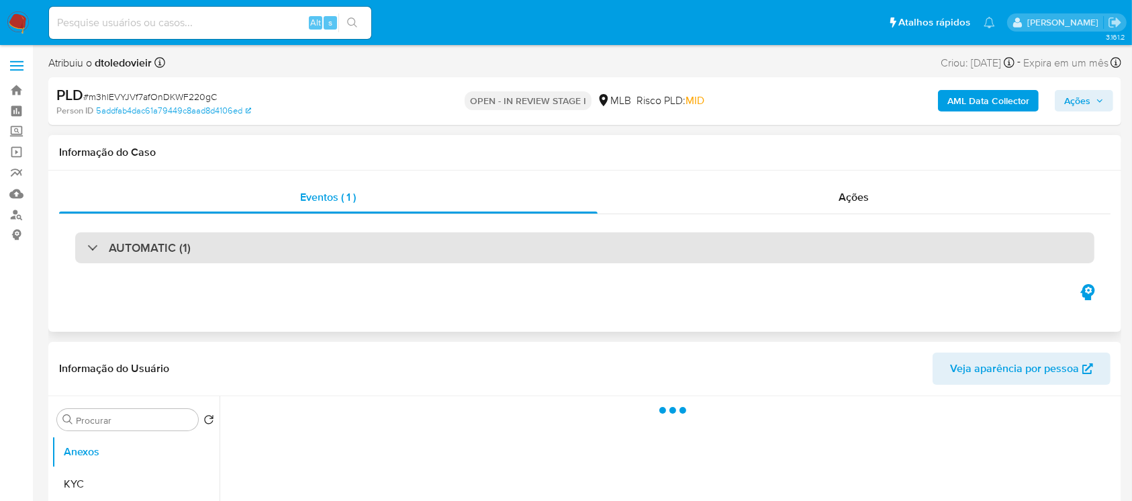
click at [97, 248] on div "AUTOMATIC (1)" at bounding box center [138, 247] width 103 height 15
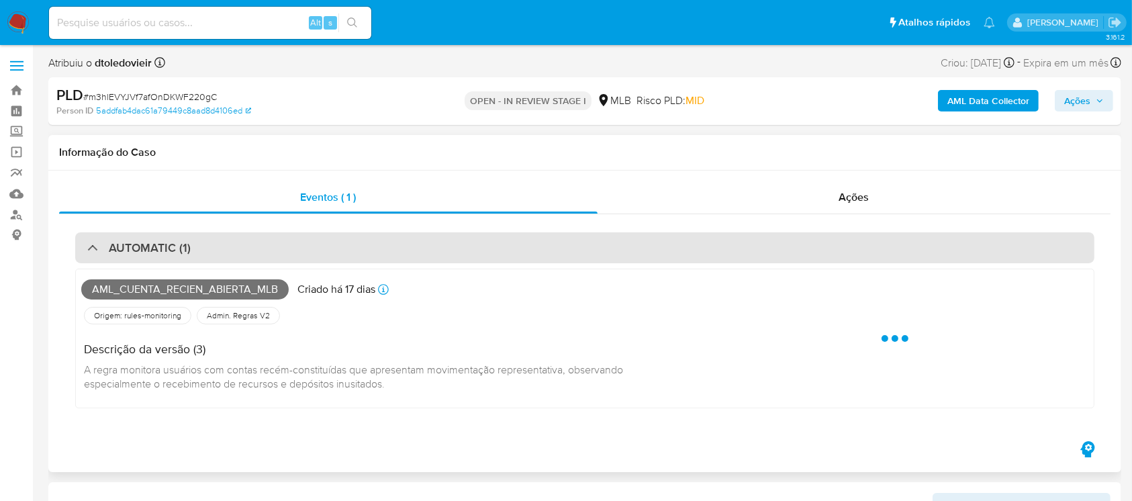
select select "10"
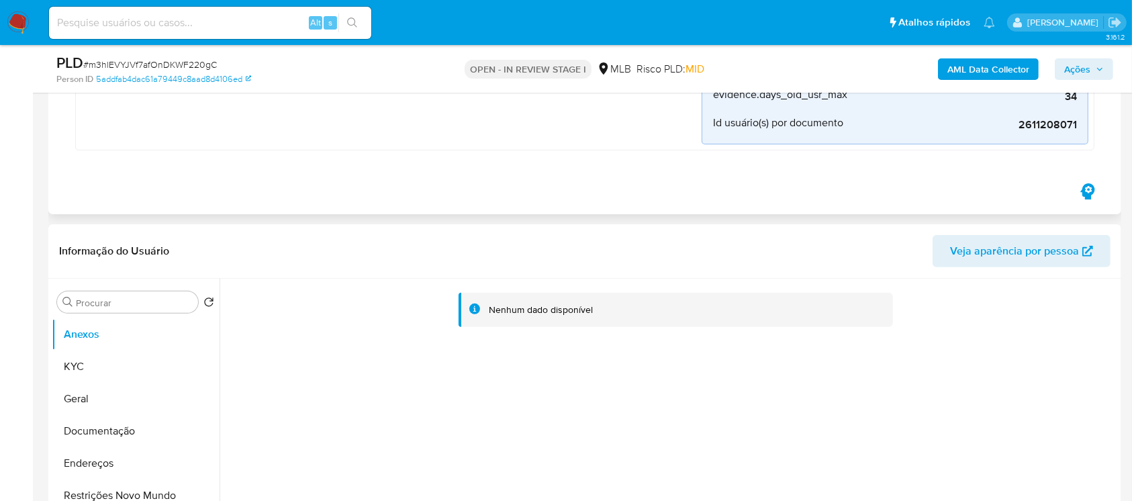
scroll to position [477, 0]
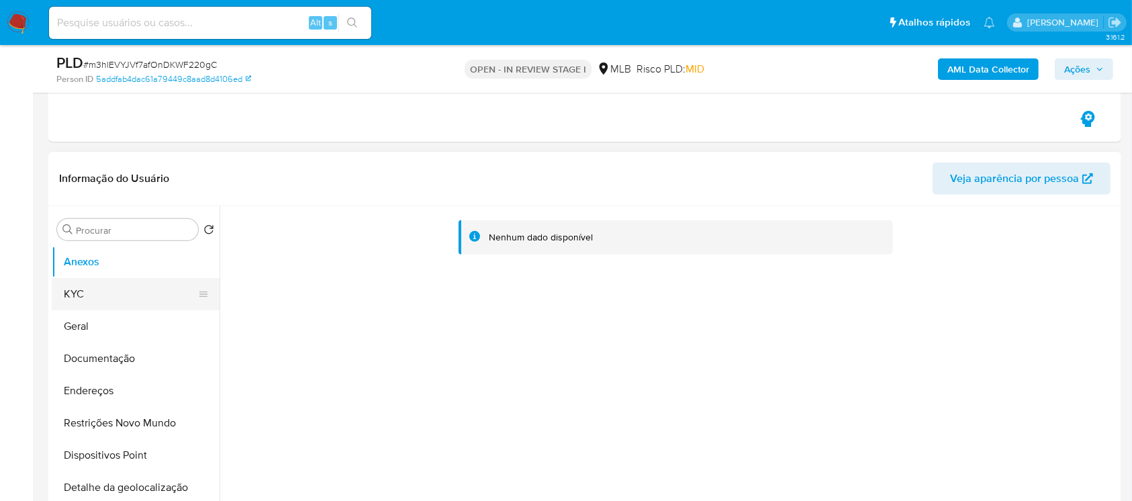
click at [86, 292] on button "KYC" at bounding box center [130, 294] width 157 height 32
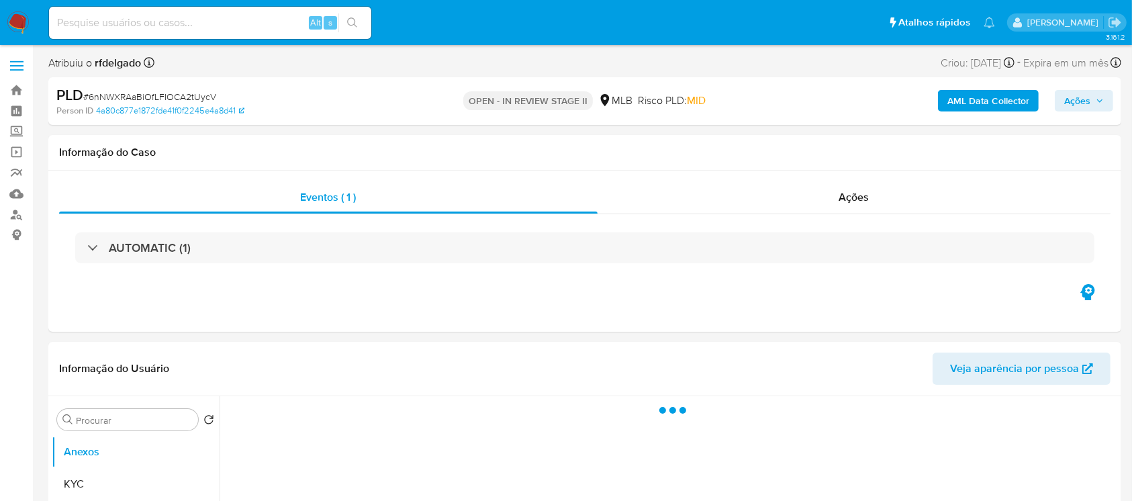
click at [93, 244] on div "AUTOMATIC (1)" at bounding box center [138, 247] width 103 height 15
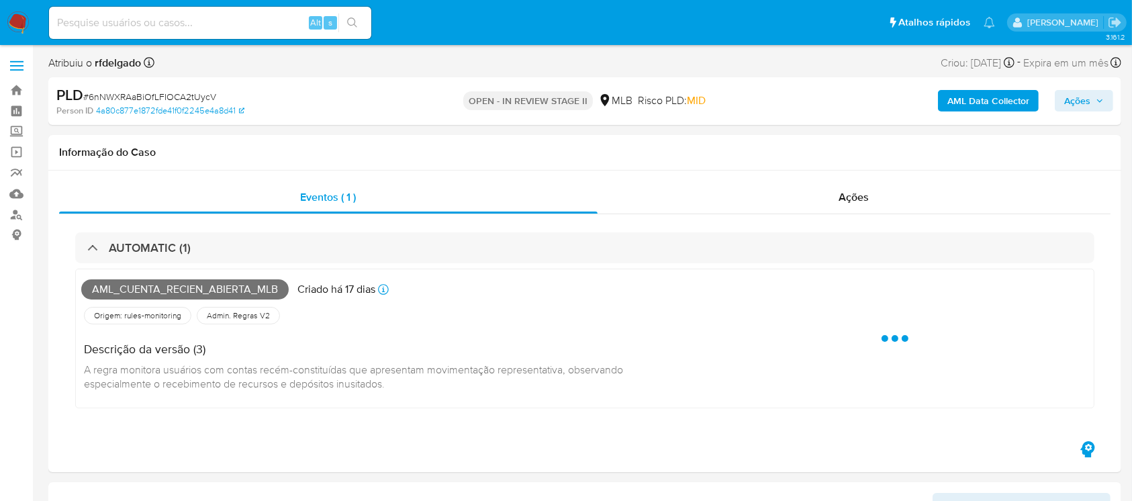
select select "10"
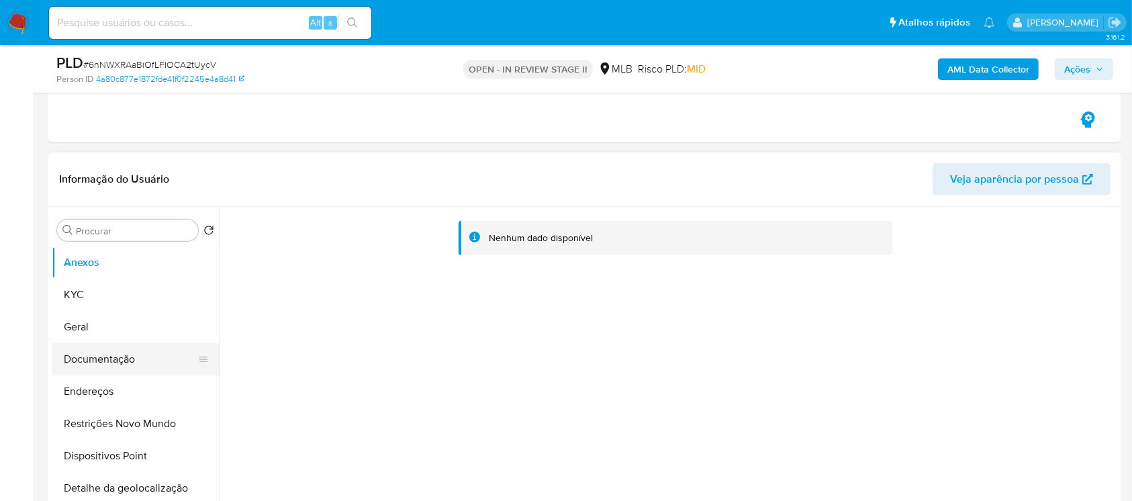
scroll to position [477, 0]
click at [77, 300] on button "KYC" at bounding box center [130, 294] width 157 height 32
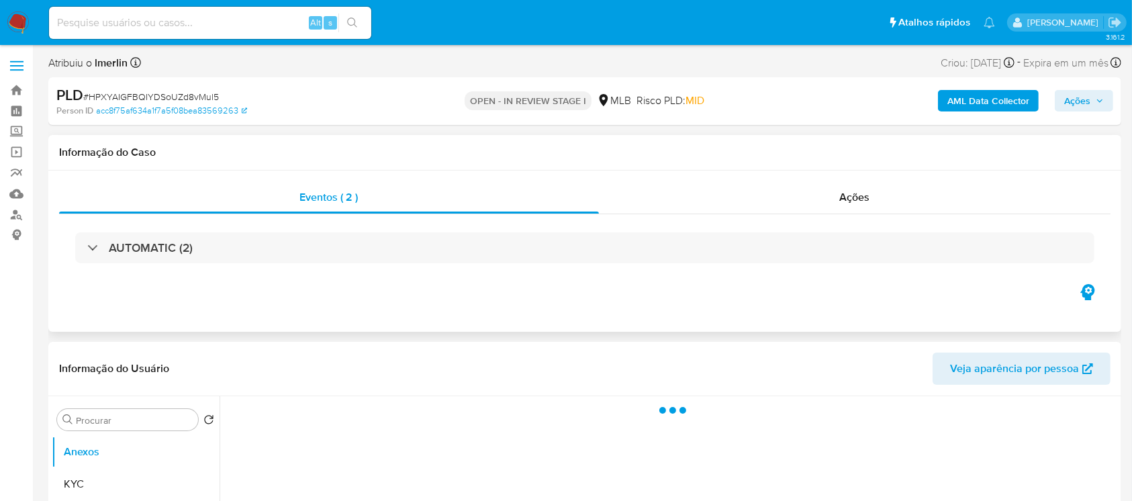
select select "10"
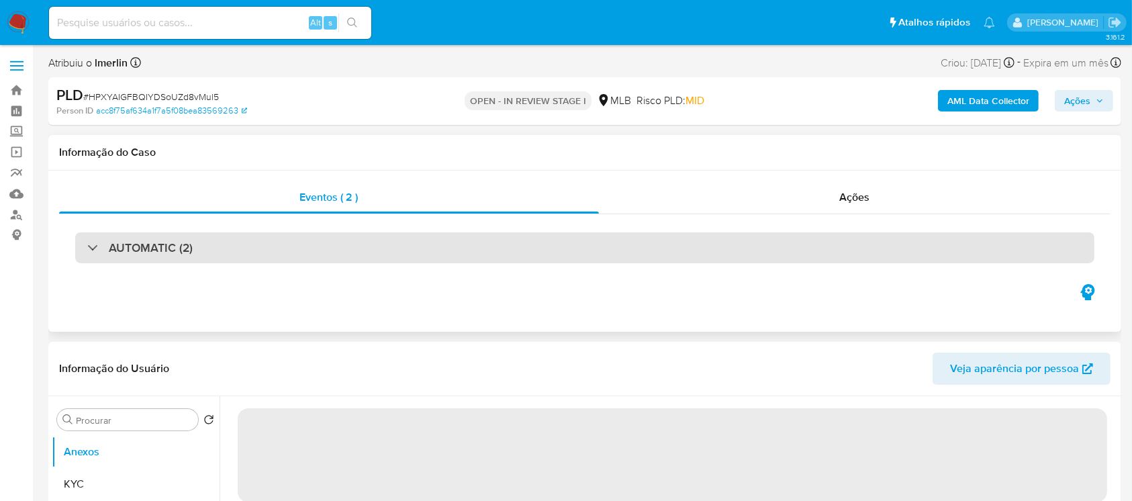
click at [113, 246] on h3 "AUTOMATIC (2)" at bounding box center [151, 247] width 84 height 15
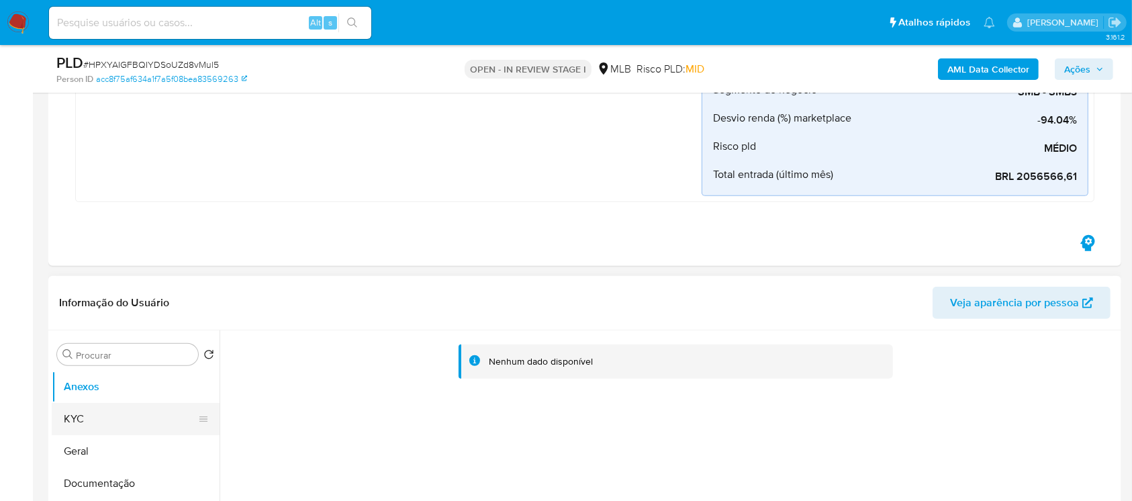
scroll to position [835, 0]
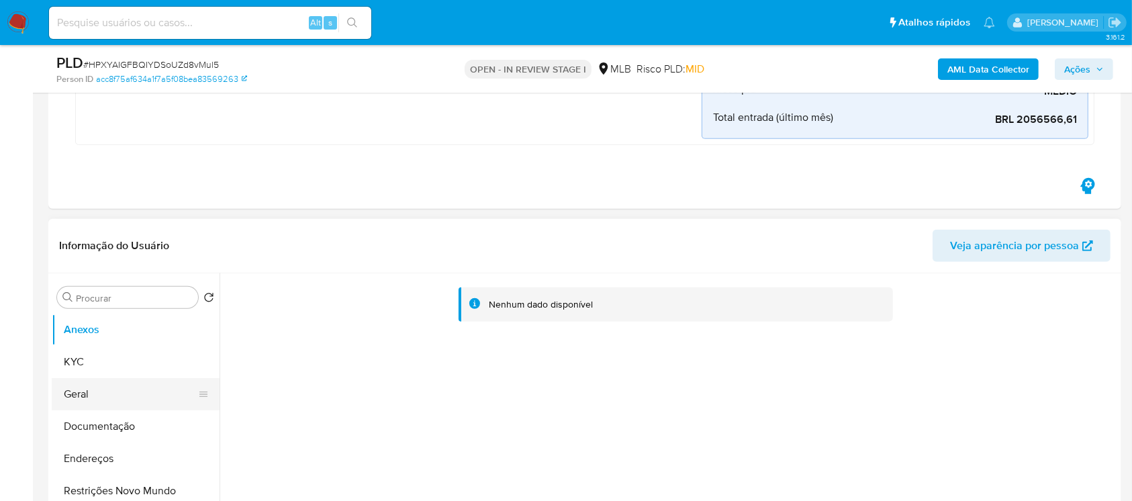
click at [95, 394] on button "Geral" at bounding box center [130, 394] width 157 height 32
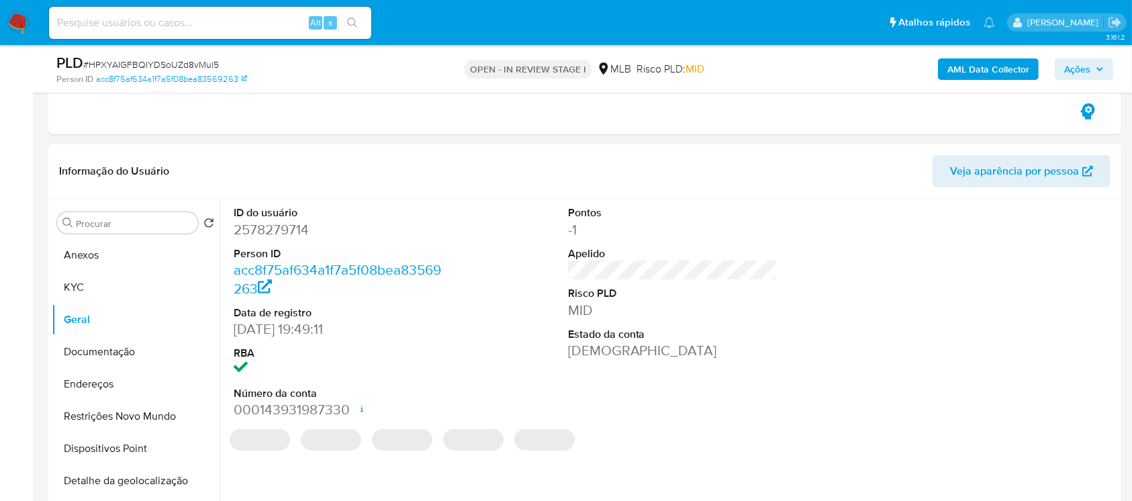
scroll to position [955, 0]
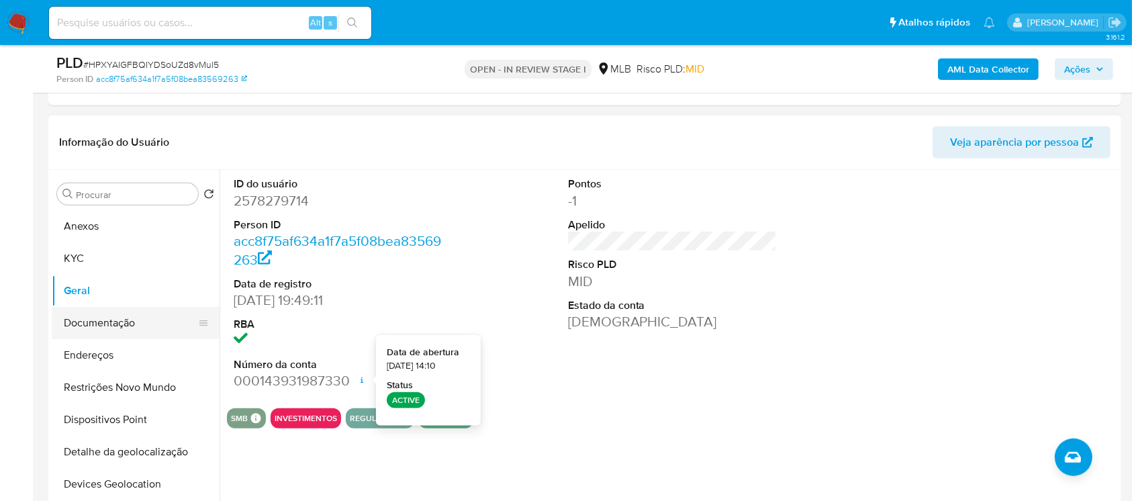
click at [101, 328] on button "Documentação" at bounding box center [130, 323] width 157 height 32
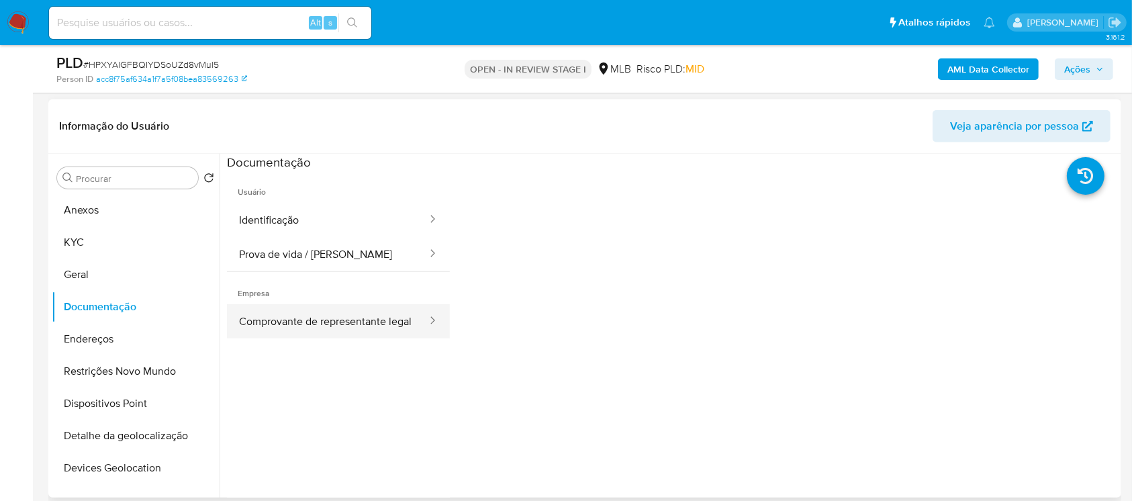
click at [285, 328] on button "Comprovante de representante legal" at bounding box center [327, 321] width 201 height 34
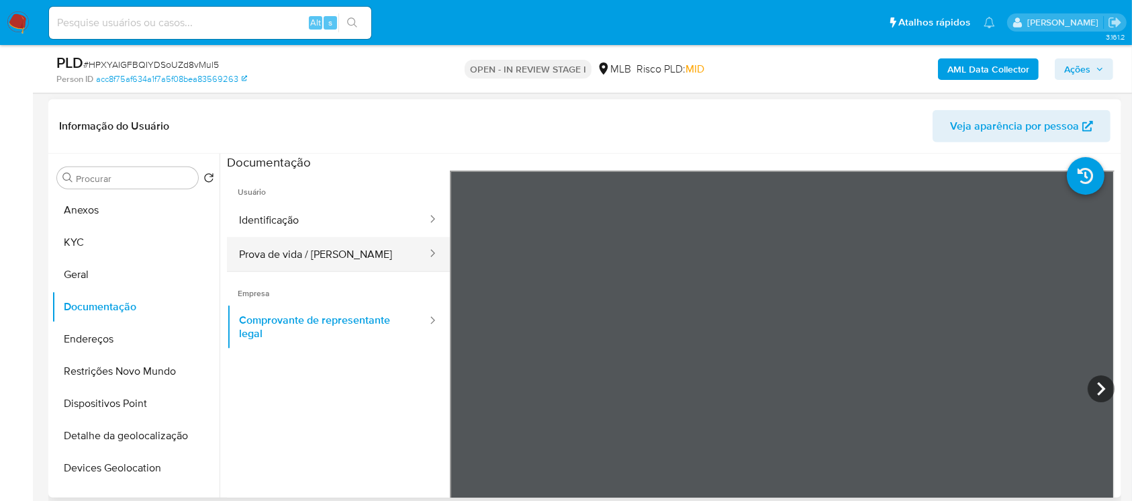
click at [275, 255] on button "Prova de vida / Selfie" at bounding box center [327, 254] width 201 height 34
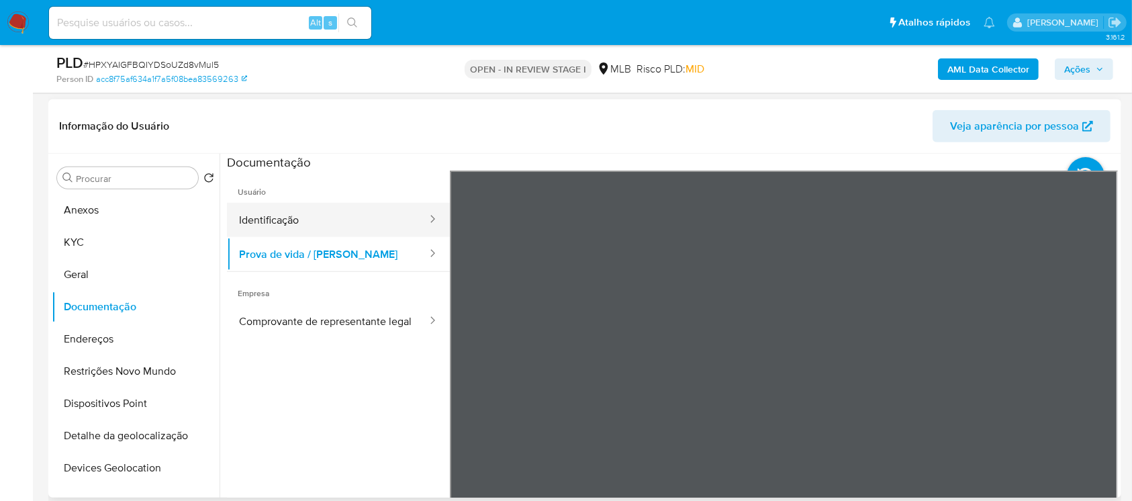
click at [277, 216] on button "Identificação" at bounding box center [327, 220] width 201 height 34
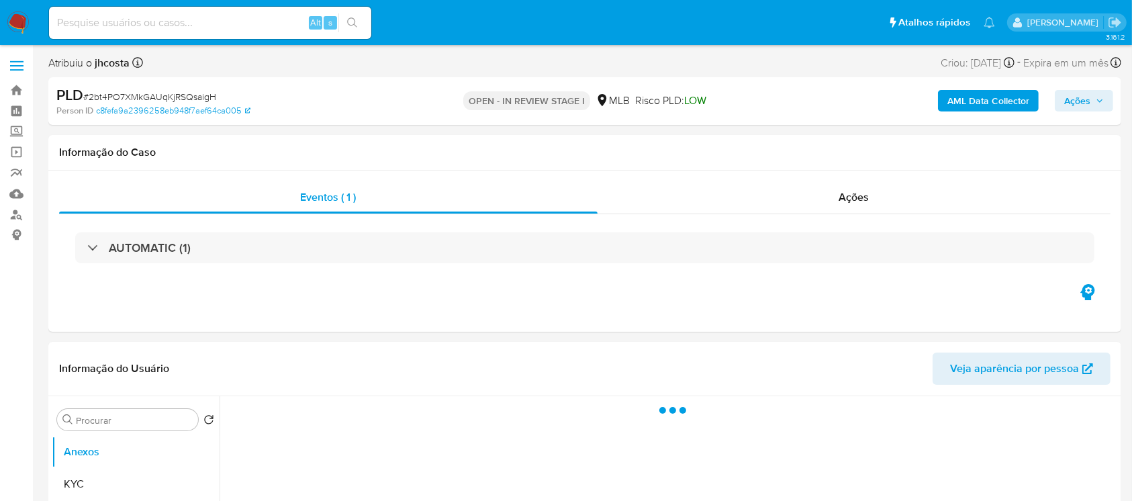
click at [86, 248] on div "AUTOMATIC (1)" at bounding box center [584, 247] width 1019 height 31
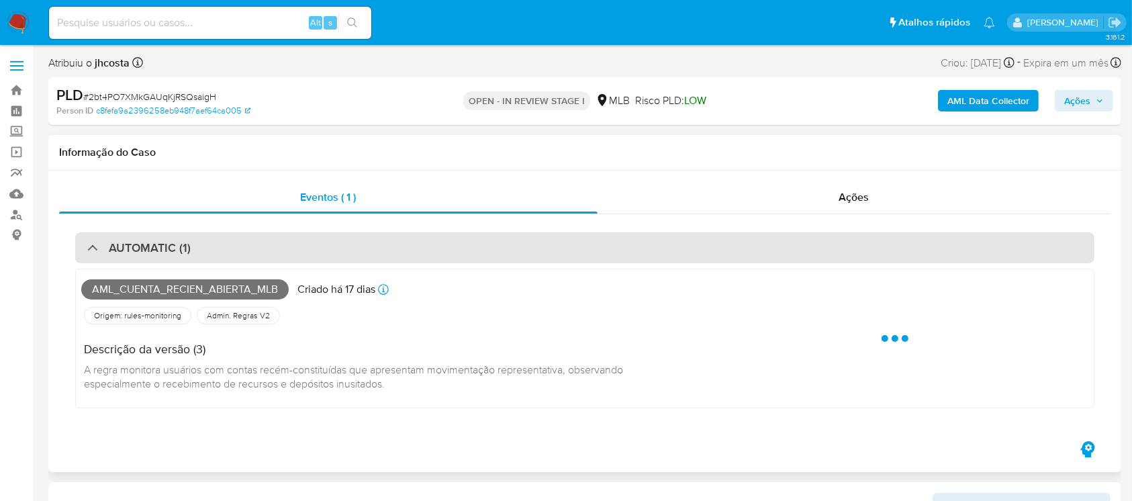
select select "10"
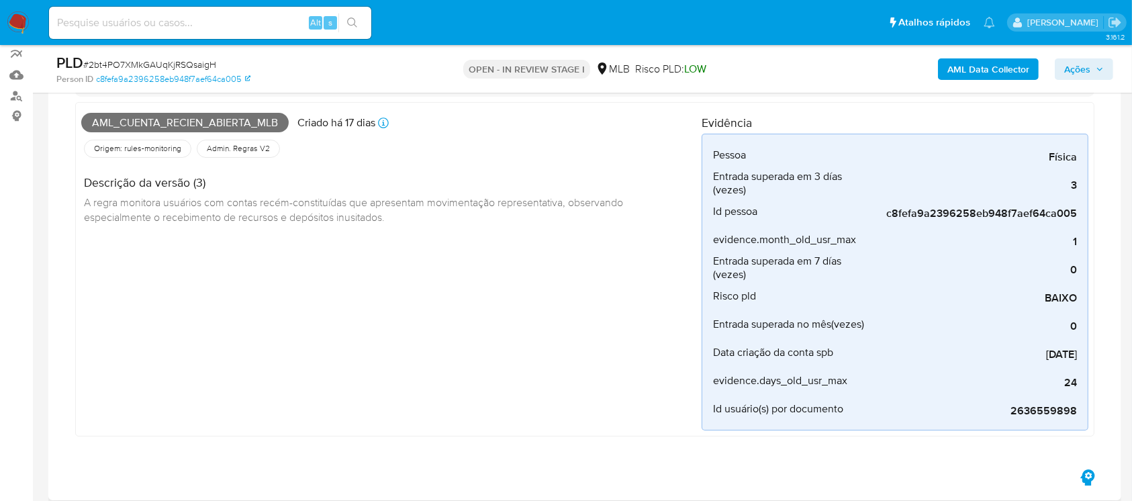
scroll to position [477, 0]
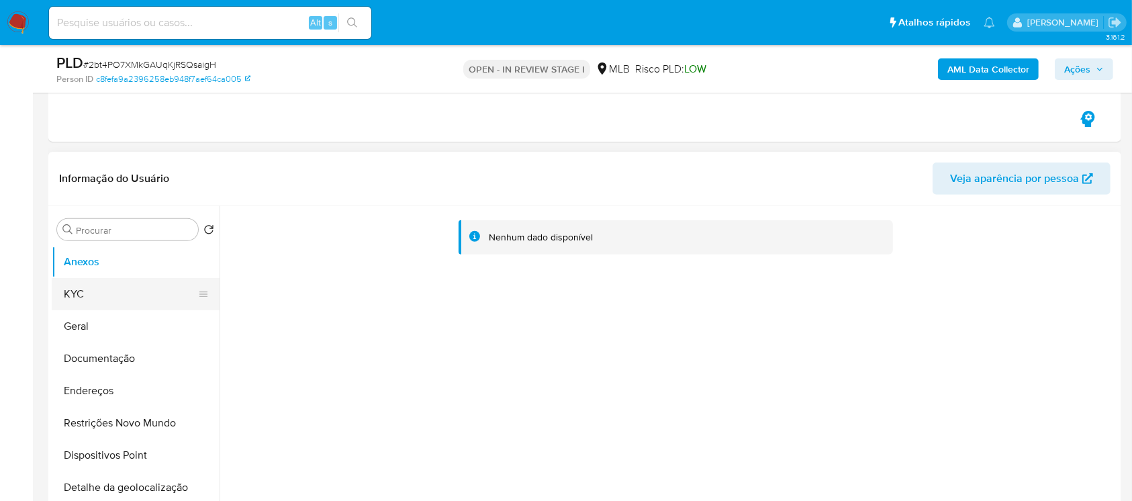
click at [72, 295] on button "KYC" at bounding box center [130, 294] width 157 height 32
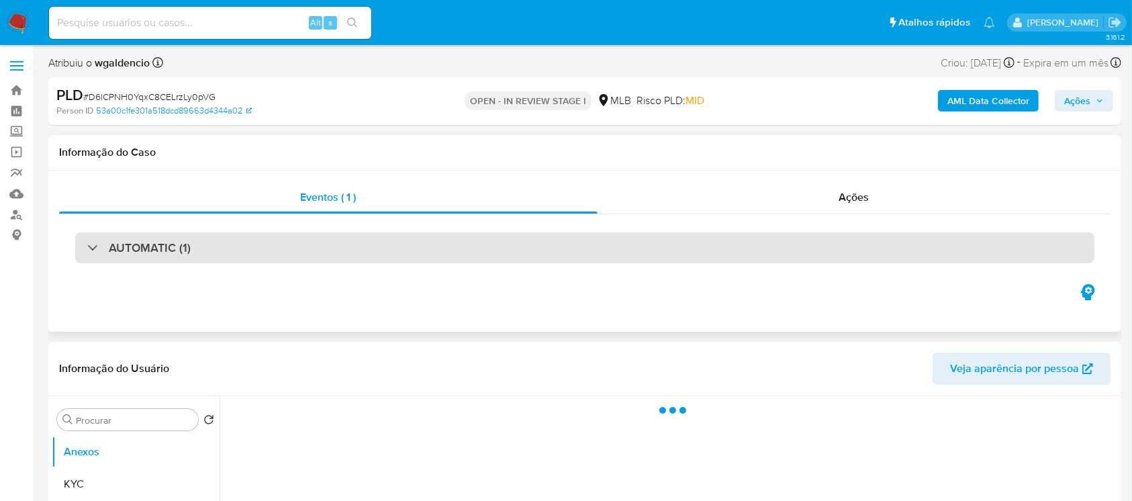
select select "10"
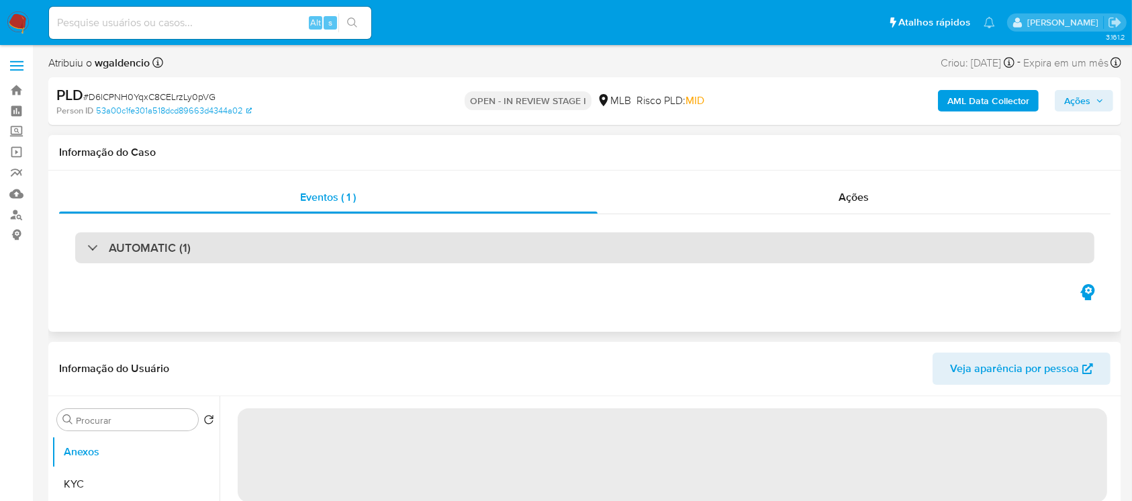
click at [87, 248] on div "AUTOMATIC (1)" at bounding box center [138, 247] width 103 height 15
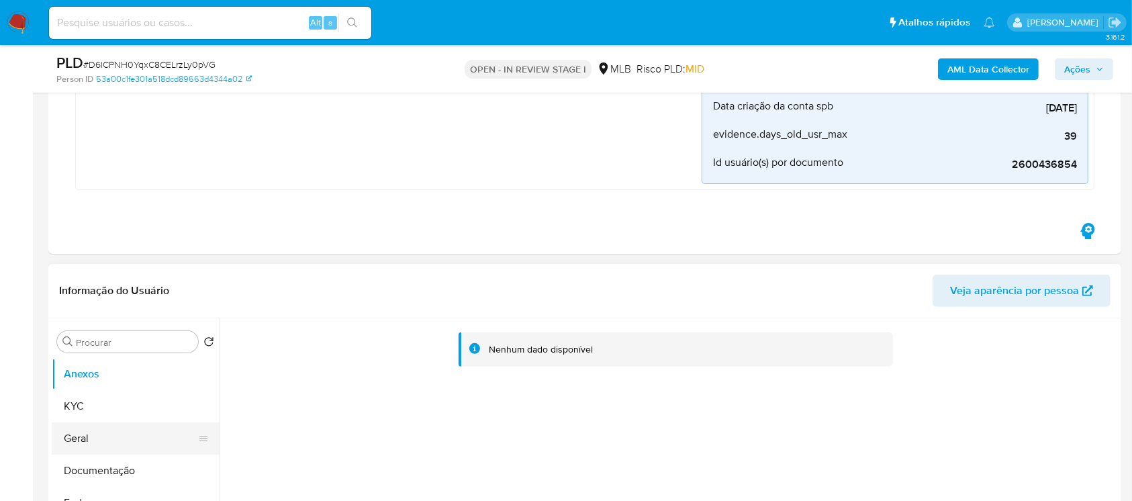
scroll to position [477, 0]
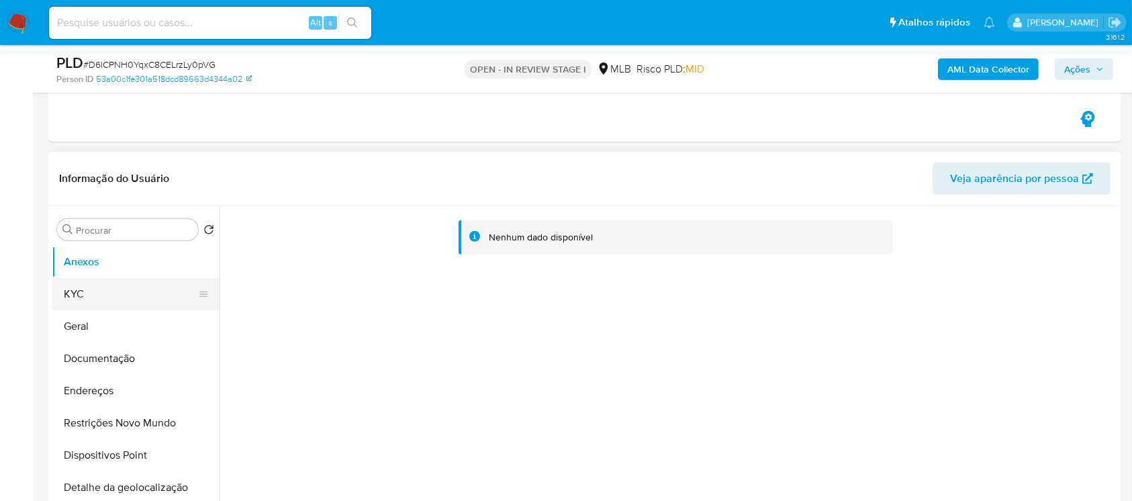
click at [92, 300] on button "KYC" at bounding box center [130, 294] width 157 height 32
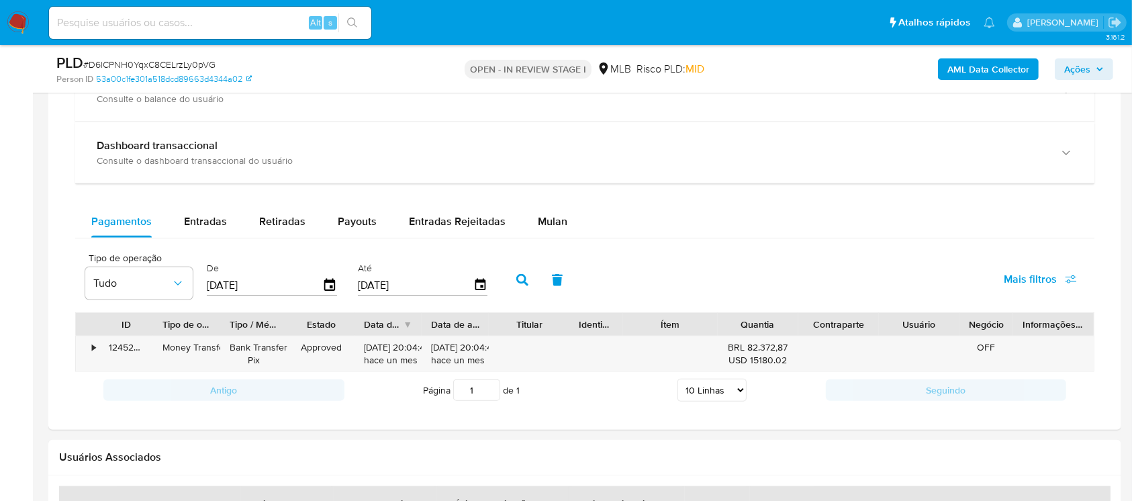
scroll to position [1313, 0]
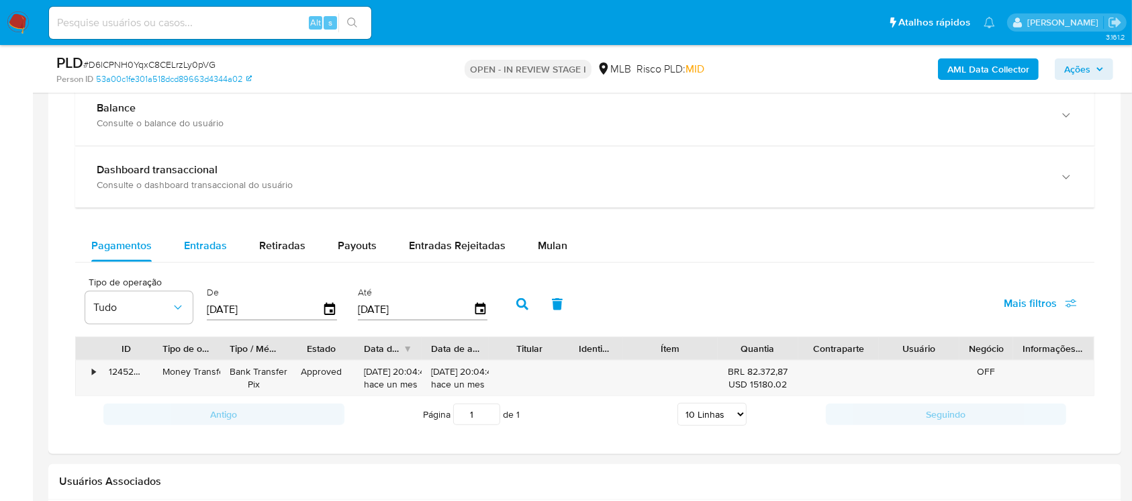
click at [210, 254] on div "Entradas" at bounding box center [205, 246] width 43 height 32
select select "10"
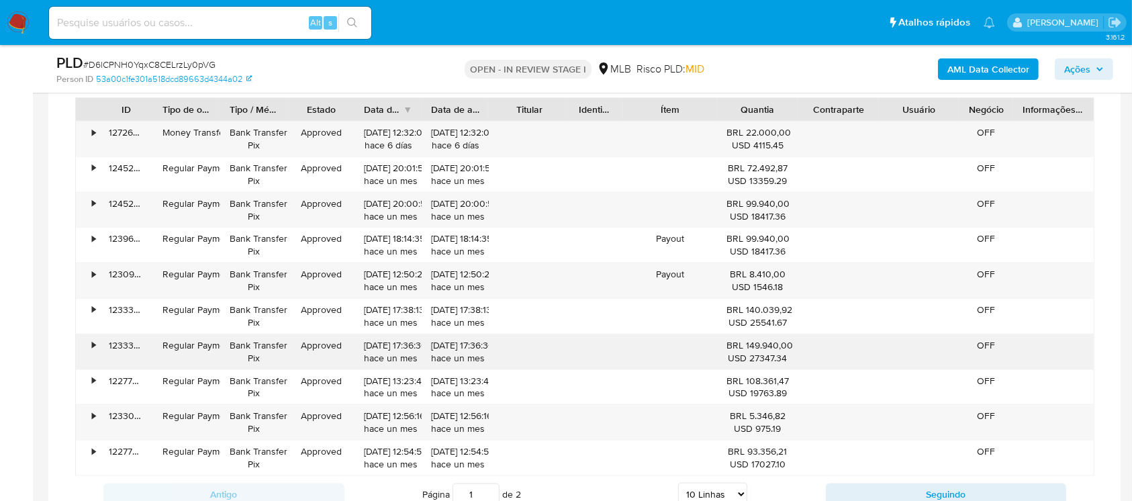
scroll to position [1790, 0]
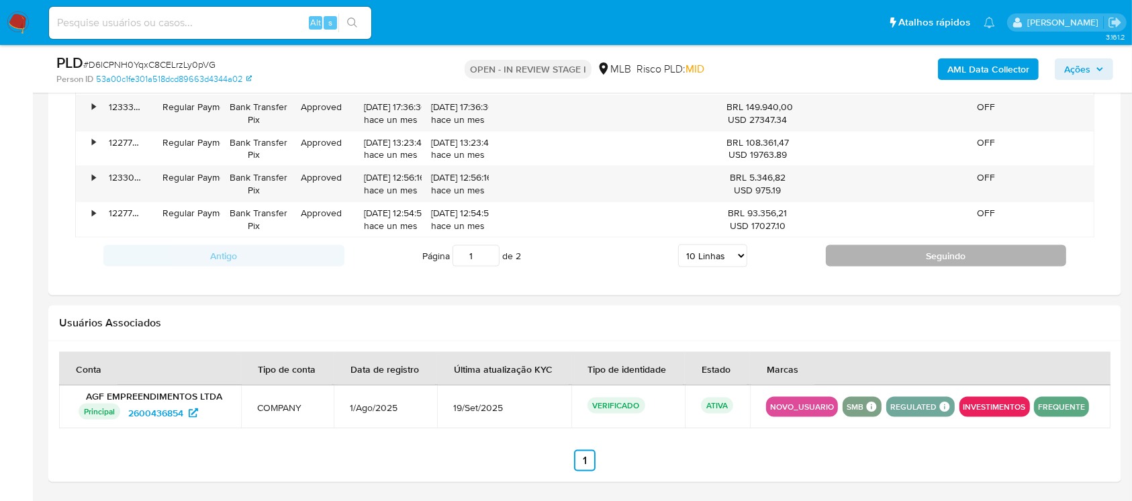
click at [895, 259] on button "Seguindo" at bounding box center [946, 255] width 241 height 21
type input "2"
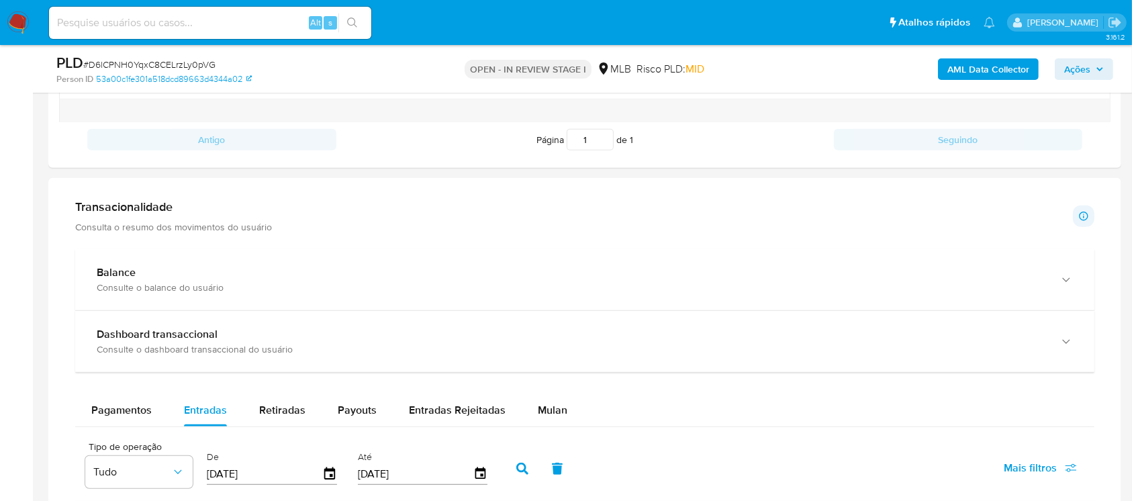
scroll to position [1027, 0]
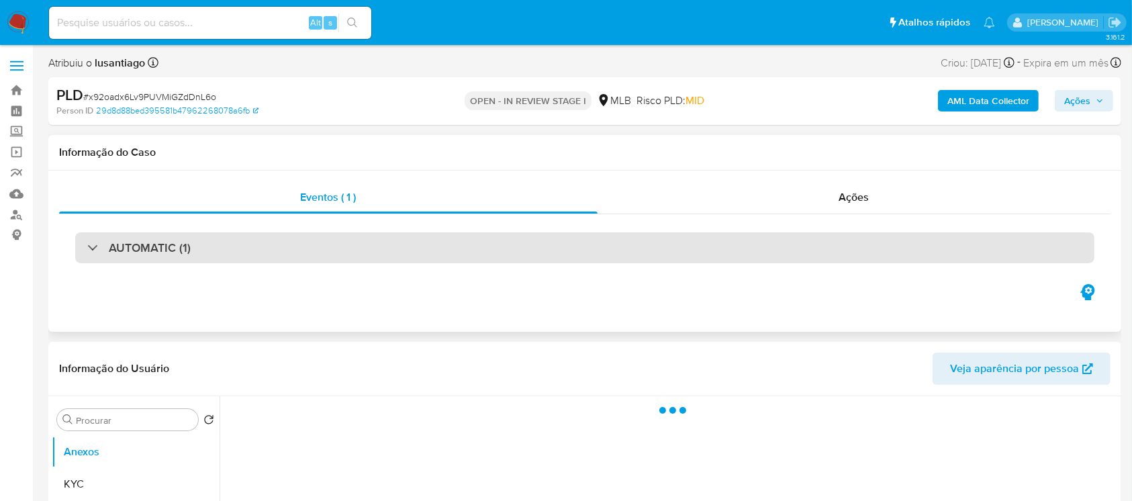
click at [91, 243] on div "AUTOMATIC (1)" at bounding box center [138, 247] width 103 height 15
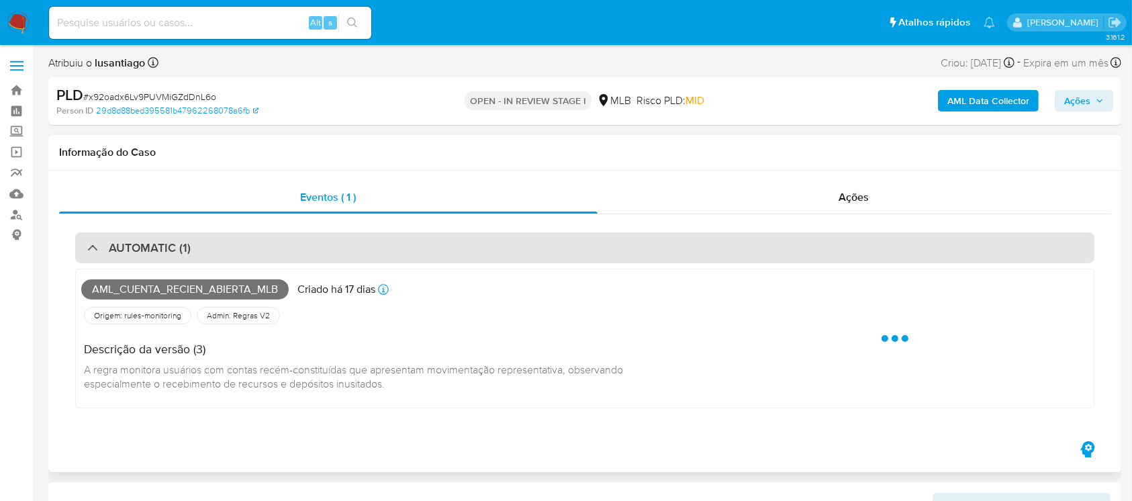
select select "10"
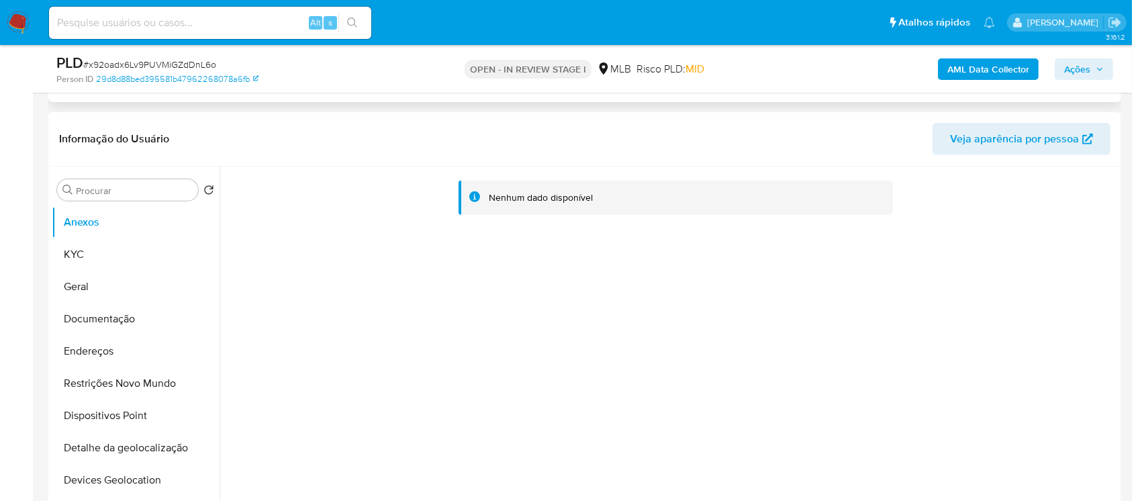
scroll to position [596, 0]
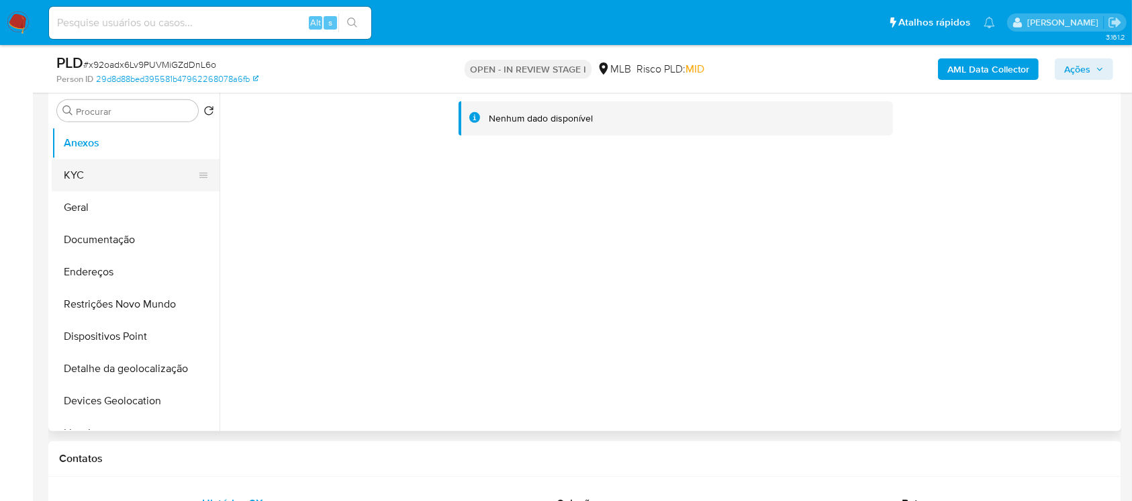
click at [81, 179] on button "KYC" at bounding box center [130, 175] width 157 height 32
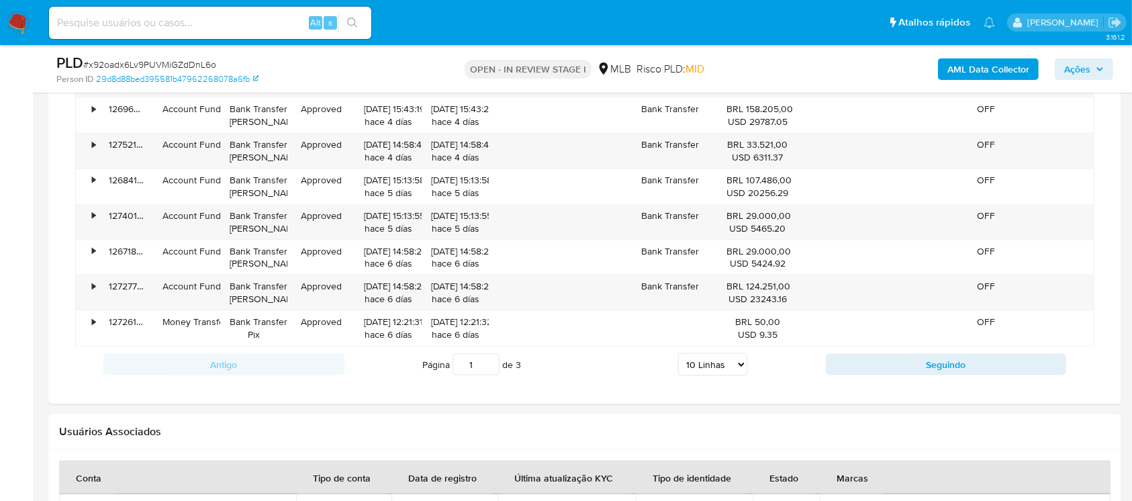
scroll to position [1790, 0]
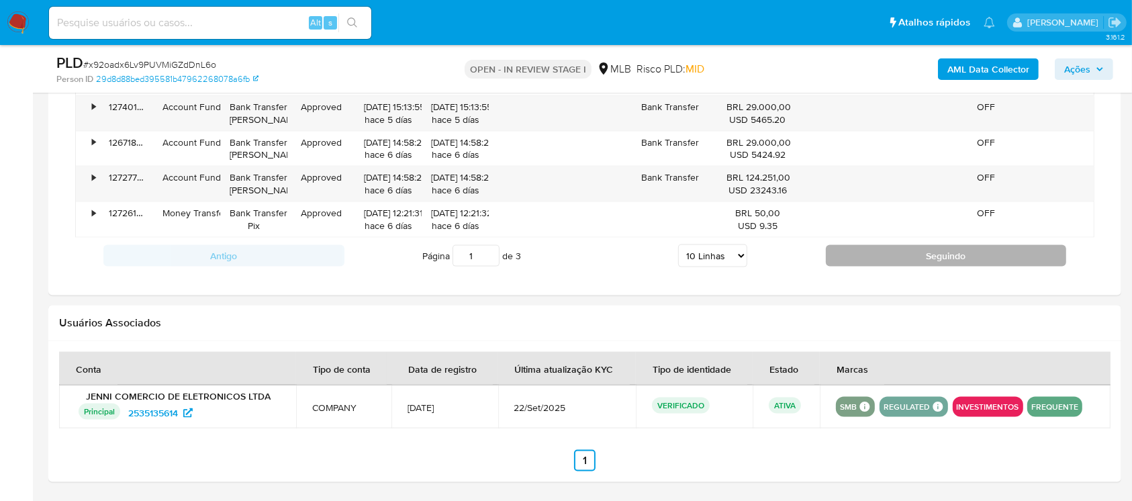
click at [850, 258] on button "Seguindo" at bounding box center [946, 255] width 241 height 21
type input "2"
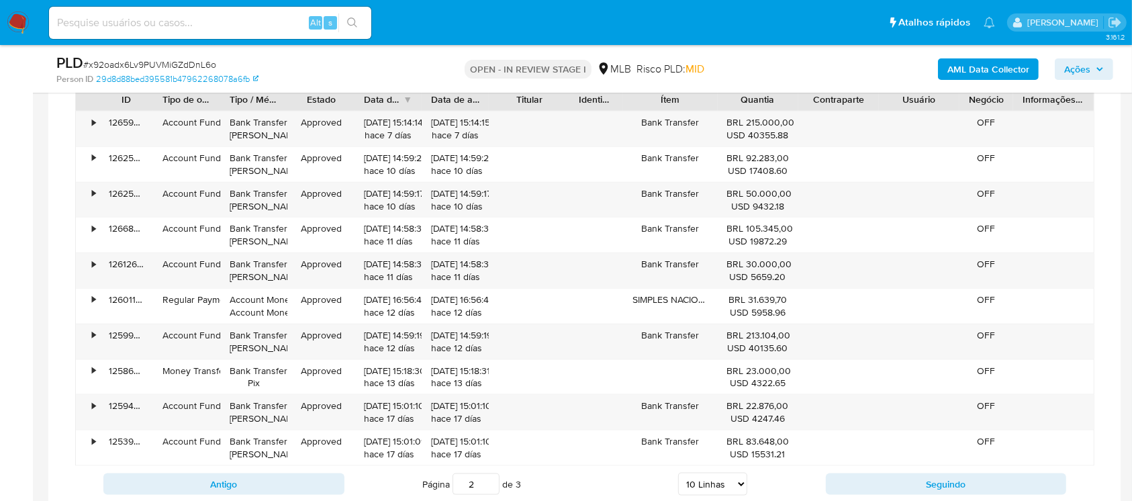
scroll to position [1590, 0]
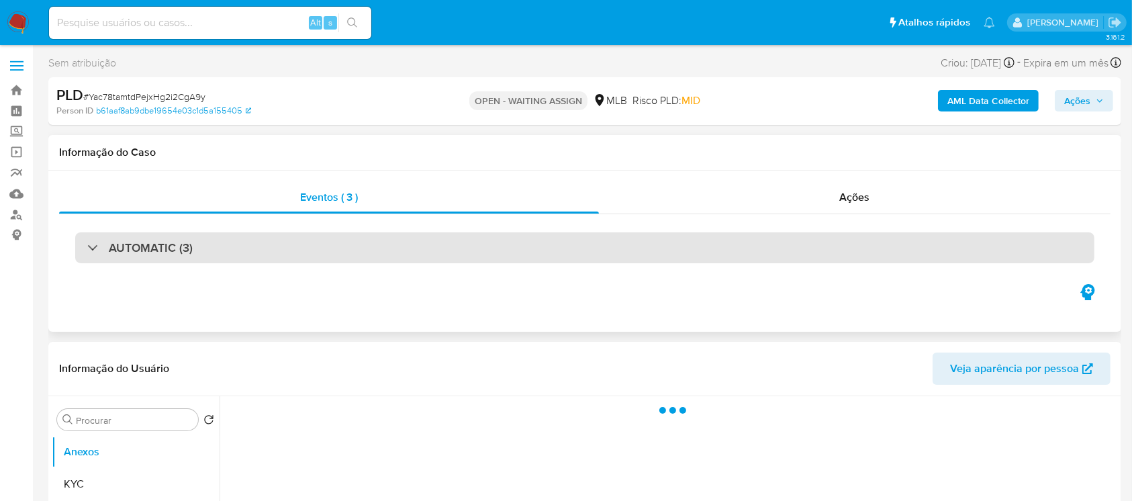
click at [89, 250] on div "AUTOMATIC (3)" at bounding box center [139, 247] width 105 height 15
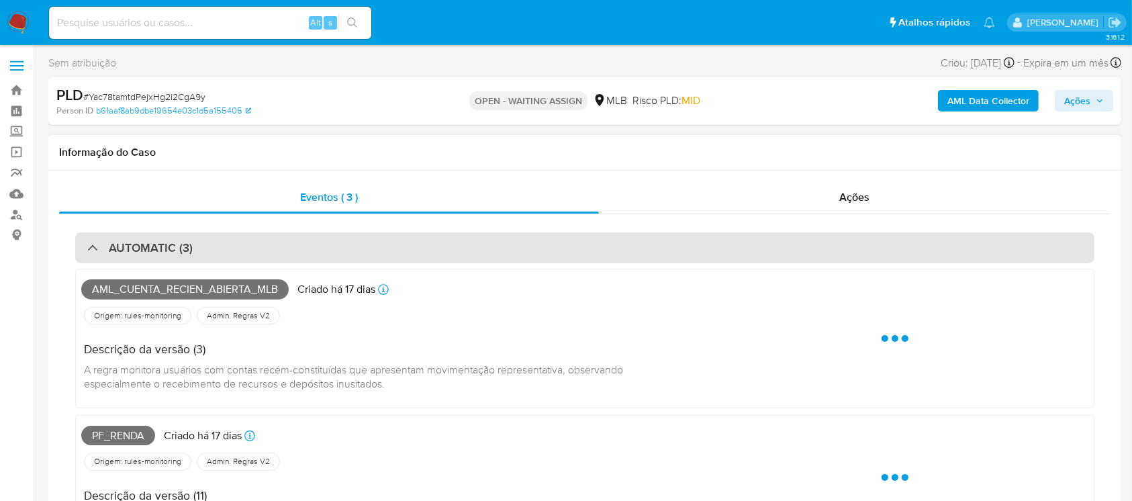
select select "10"
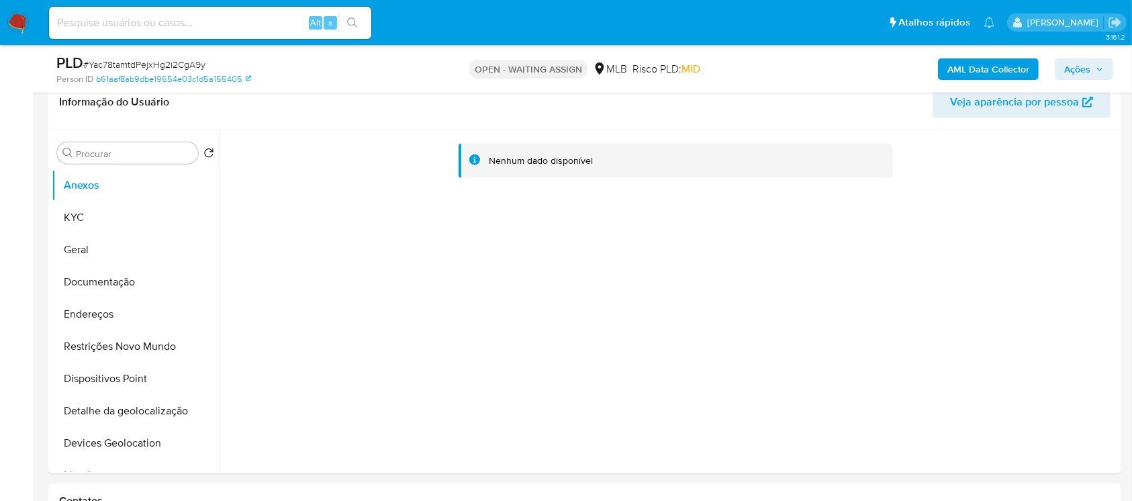
scroll to position [1432, 0]
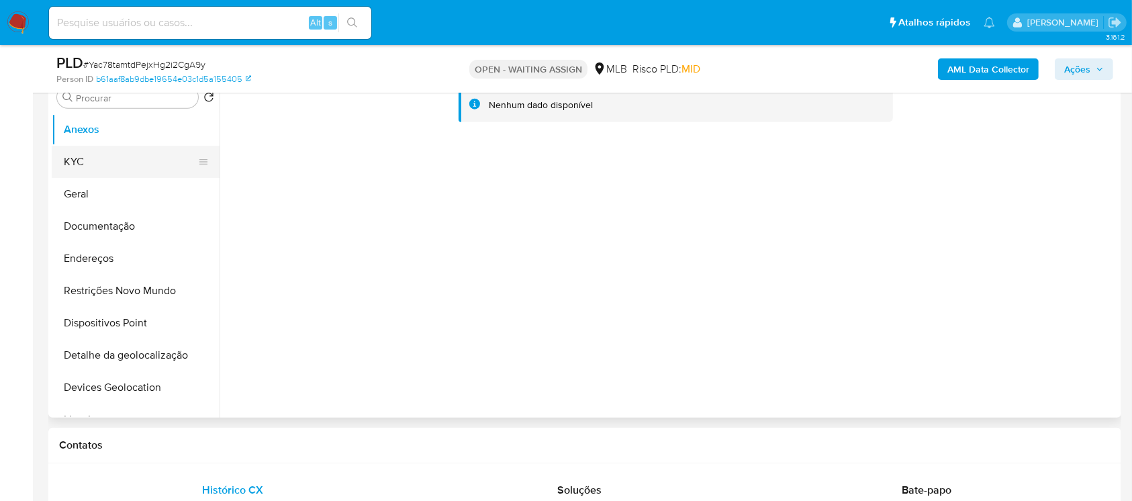
click at [82, 163] on button "KYC" at bounding box center [130, 162] width 157 height 32
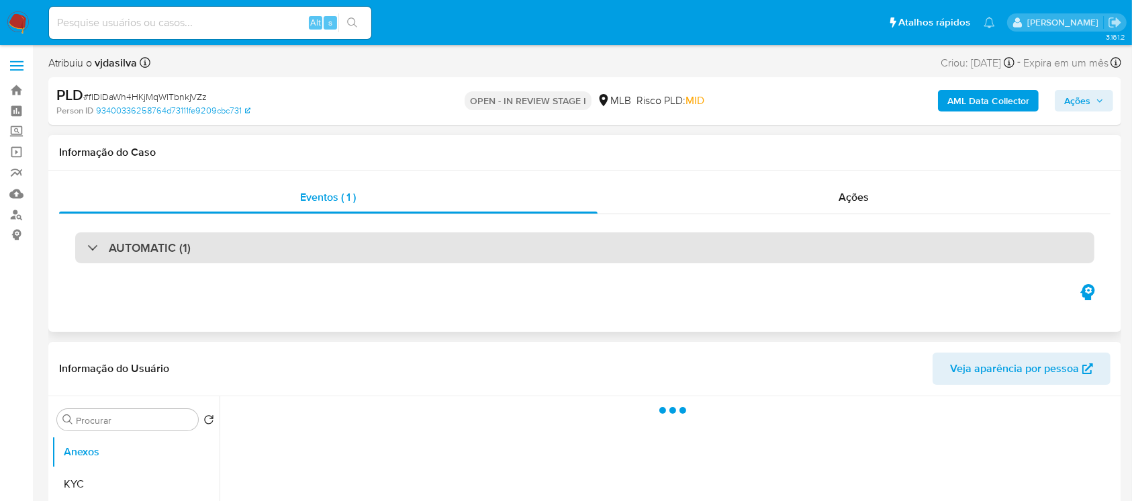
click at [89, 248] on div "AUTOMATIC (1)" at bounding box center [138, 247] width 103 height 15
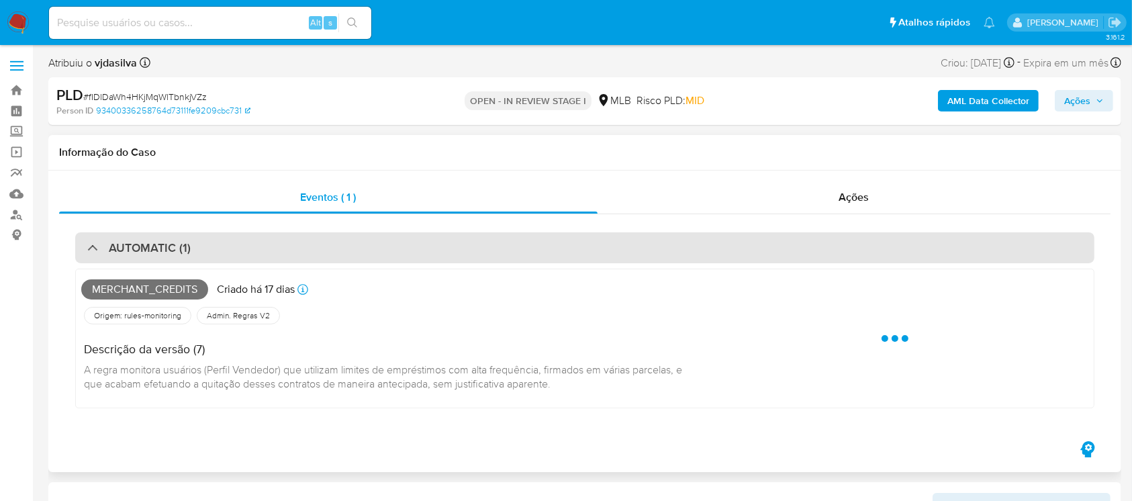
select select "10"
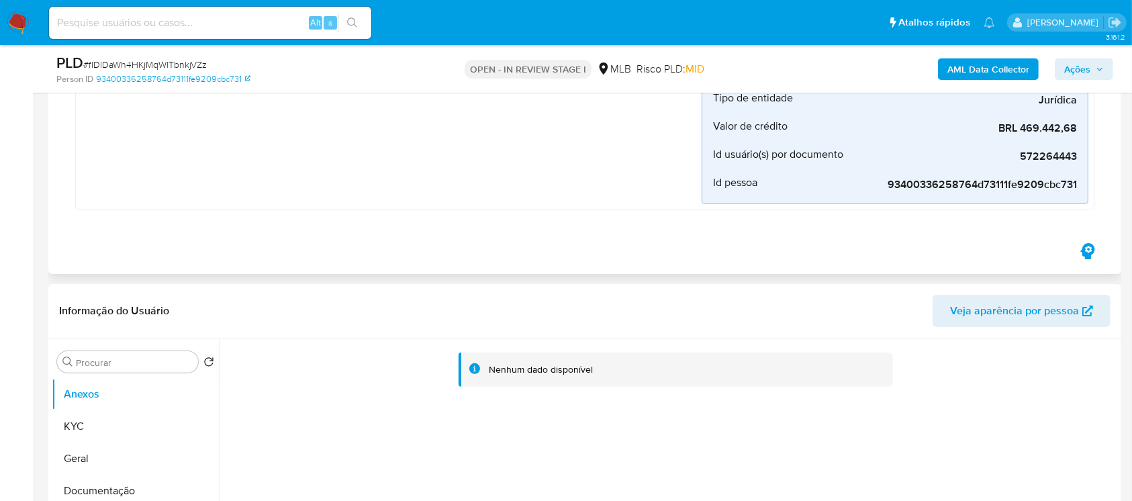
scroll to position [477, 0]
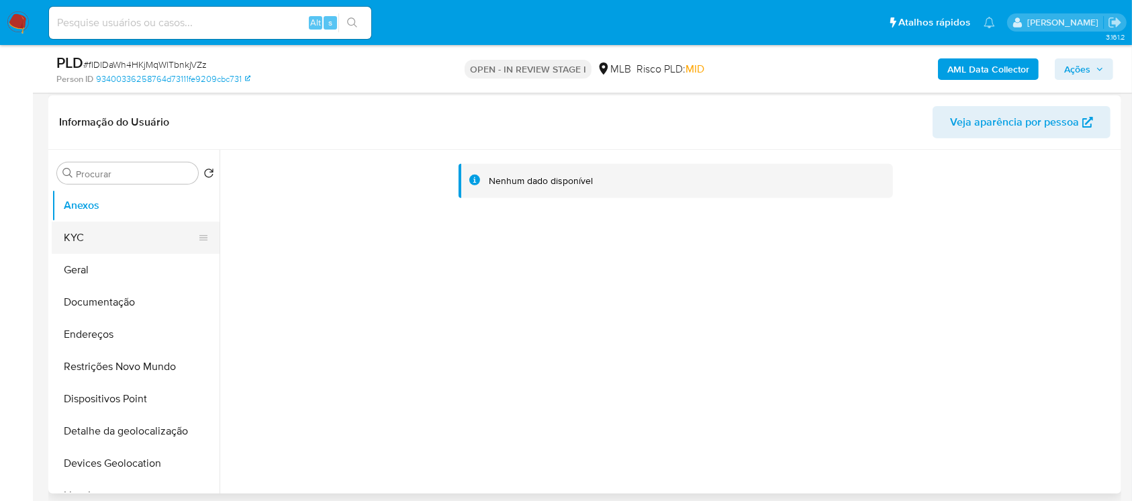
click at [90, 244] on button "KYC" at bounding box center [130, 238] width 157 height 32
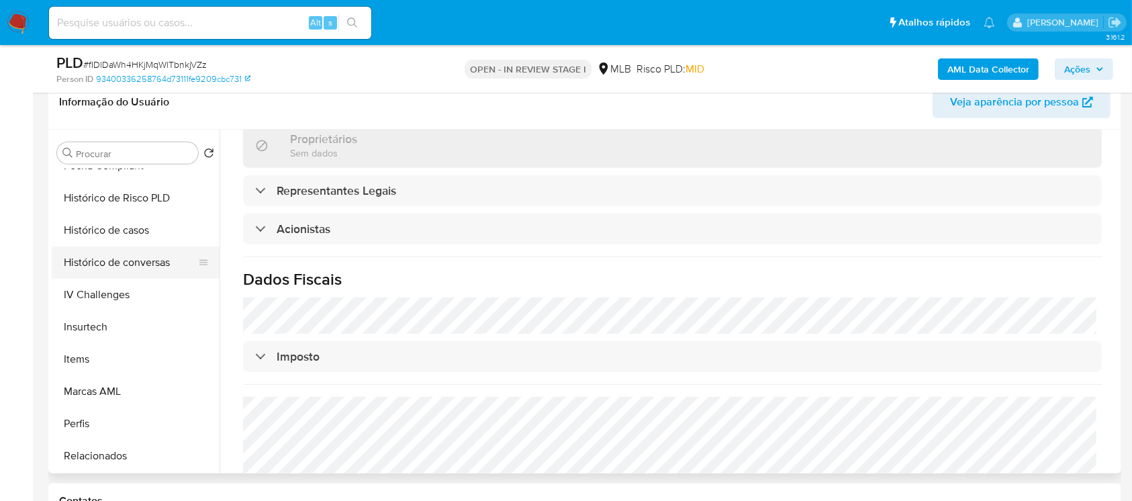
scroll to position [596, 0]
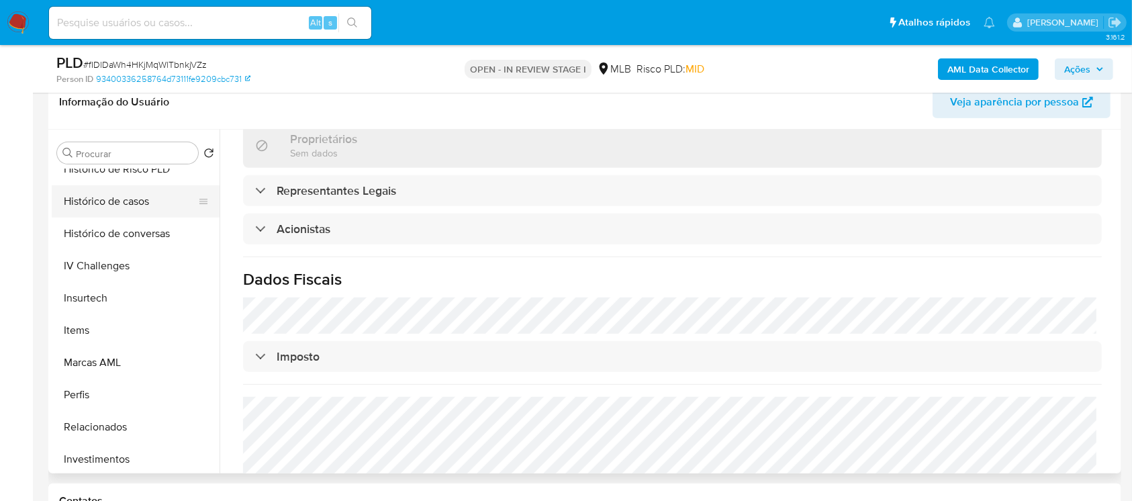
click at [91, 207] on button "Histórico de casos" at bounding box center [130, 201] width 157 height 32
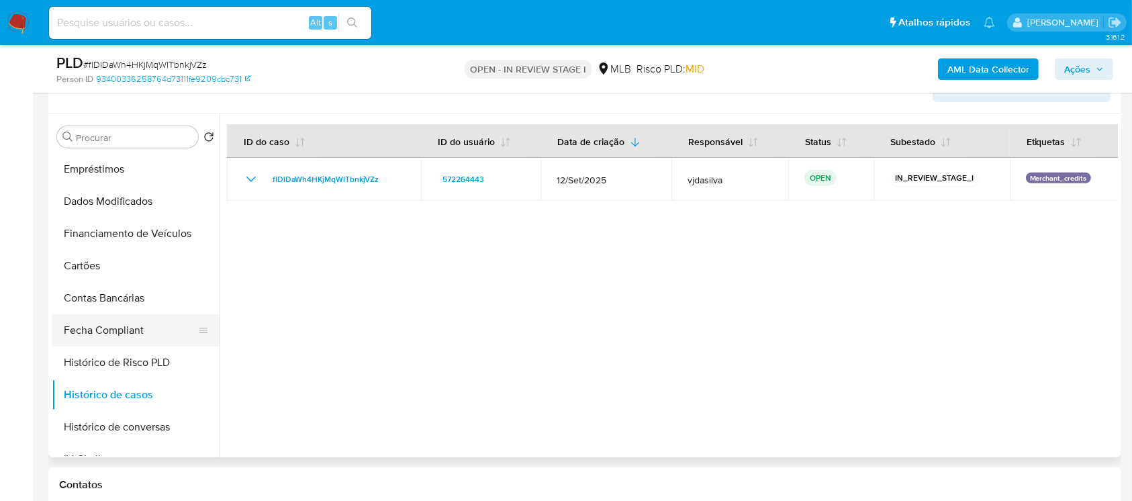
scroll to position [358, 0]
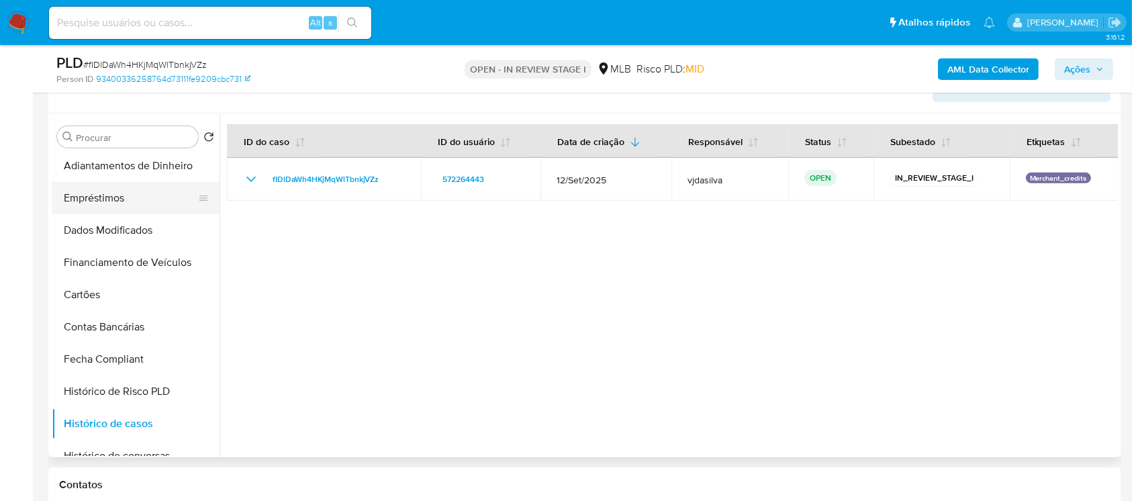
click at [87, 203] on button "Empréstimos" at bounding box center [130, 198] width 157 height 32
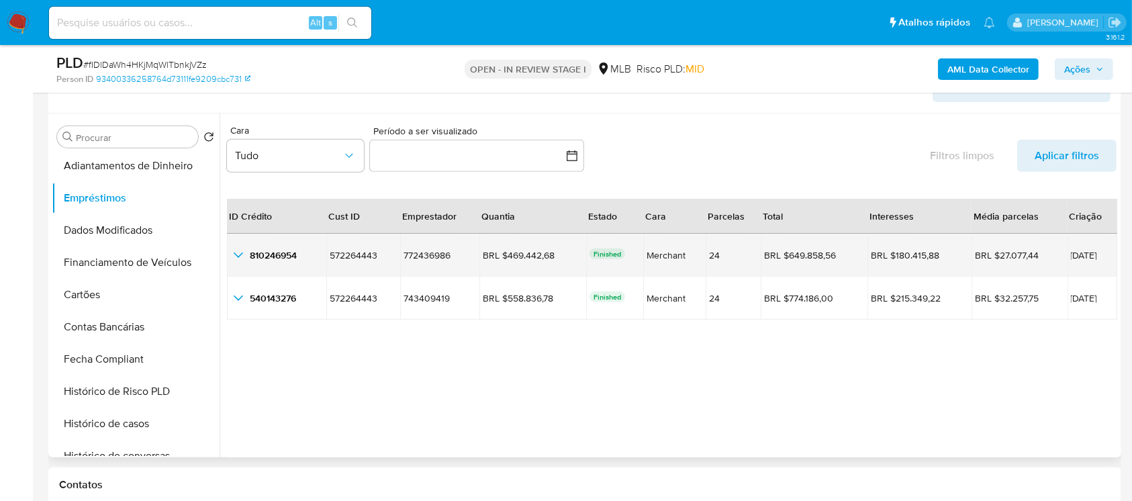
click at [240, 255] on icon "button_show_hidden_detail_by_id_0" at bounding box center [238, 254] width 9 height 5
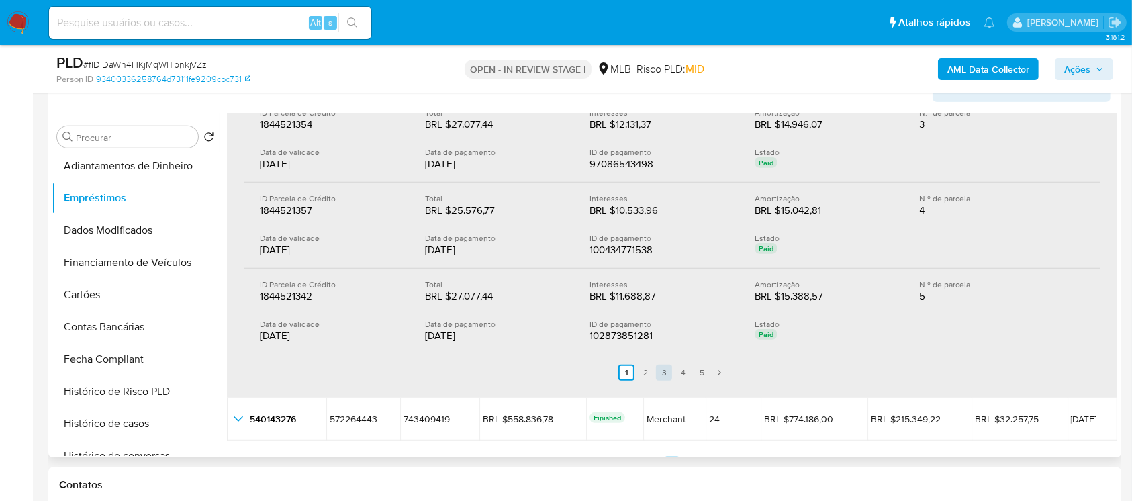
click at [661, 378] on link "3" at bounding box center [664, 373] width 16 height 16
click at [704, 374] on link "5" at bounding box center [710, 373] width 16 height 16
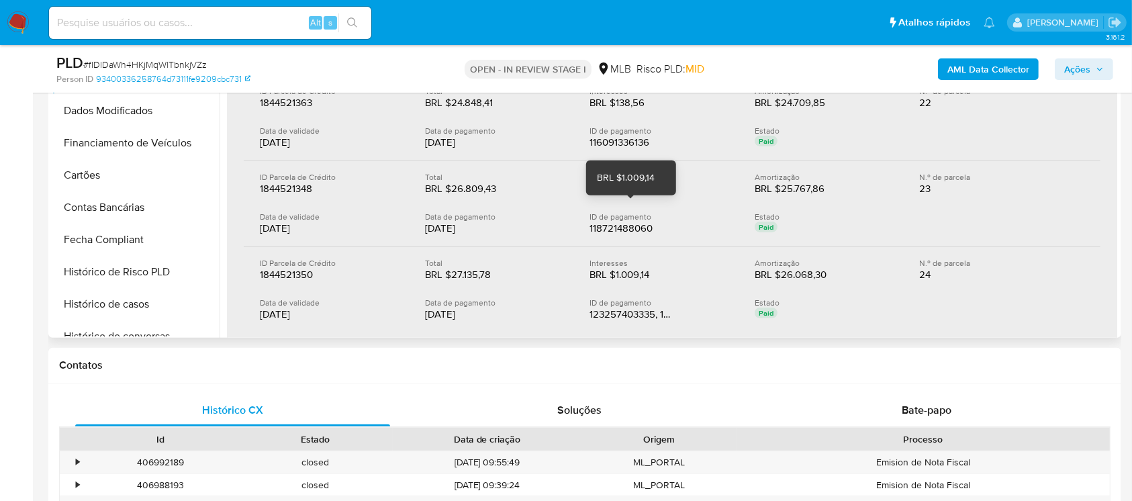
scroll to position [293, 0]
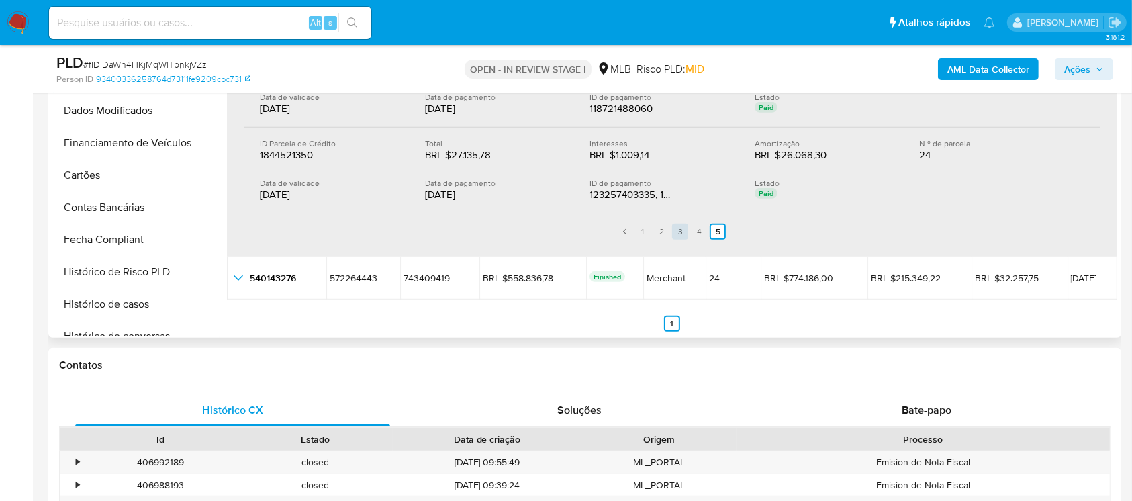
click at [680, 230] on link "3" at bounding box center [680, 232] width 16 height 16
click at [692, 230] on link "4" at bounding box center [691, 232] width 16 height 16
click at [710, 230] on link "5" at bounding box center [710, 232] width 16 height 16
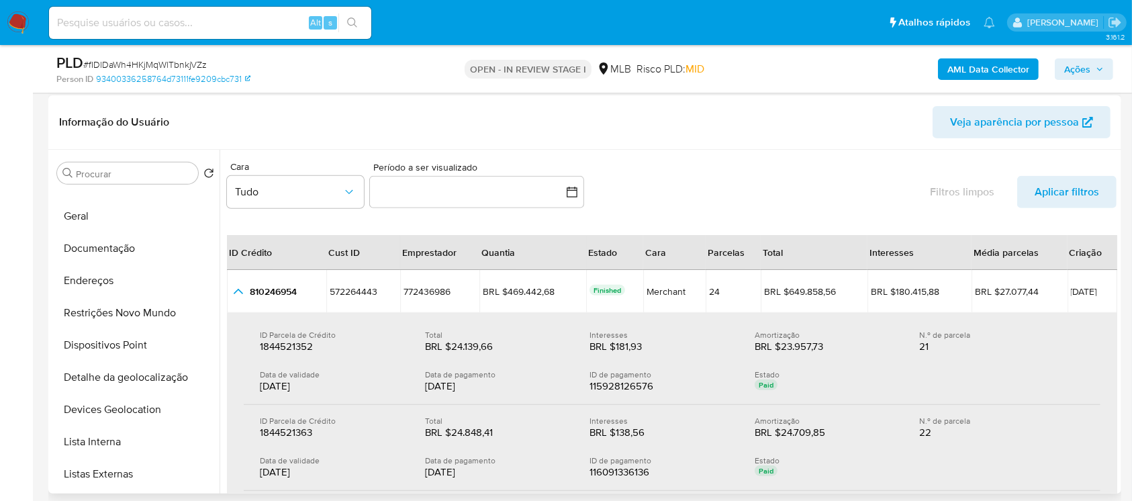
scroll to position [0, 0]
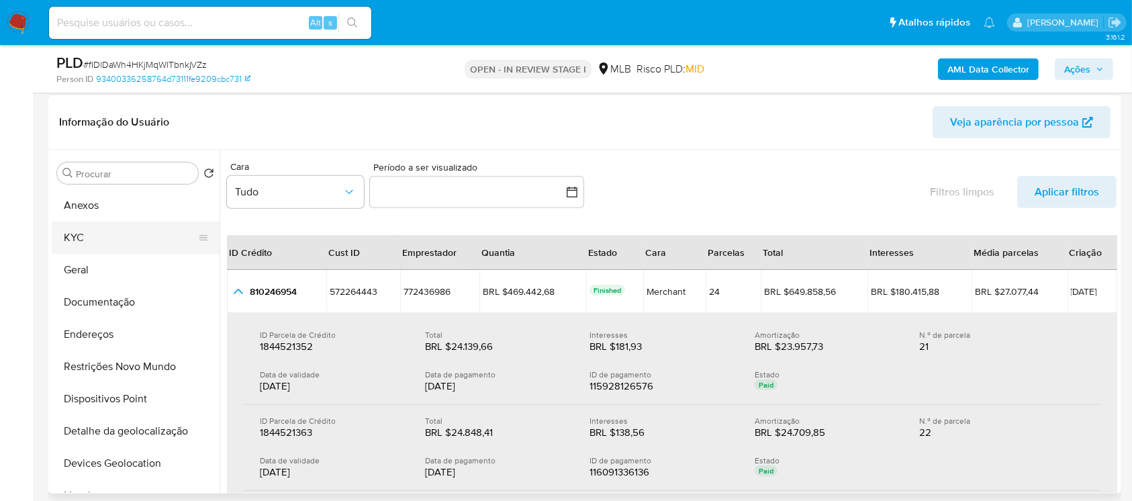
click at [83, 239] on button "KYC" at bounding box center [130, 238] width 157 height 32
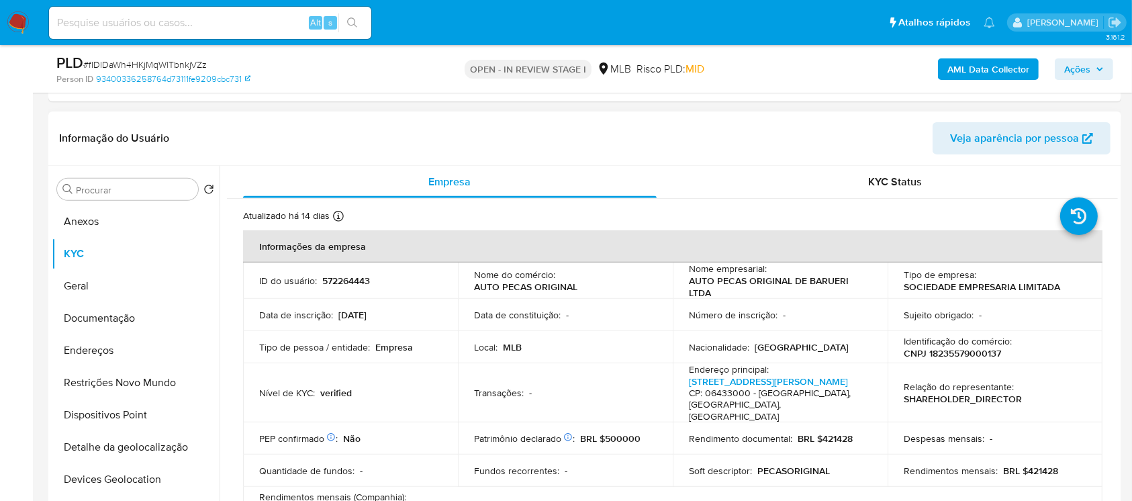
scroll to position [119, 0]
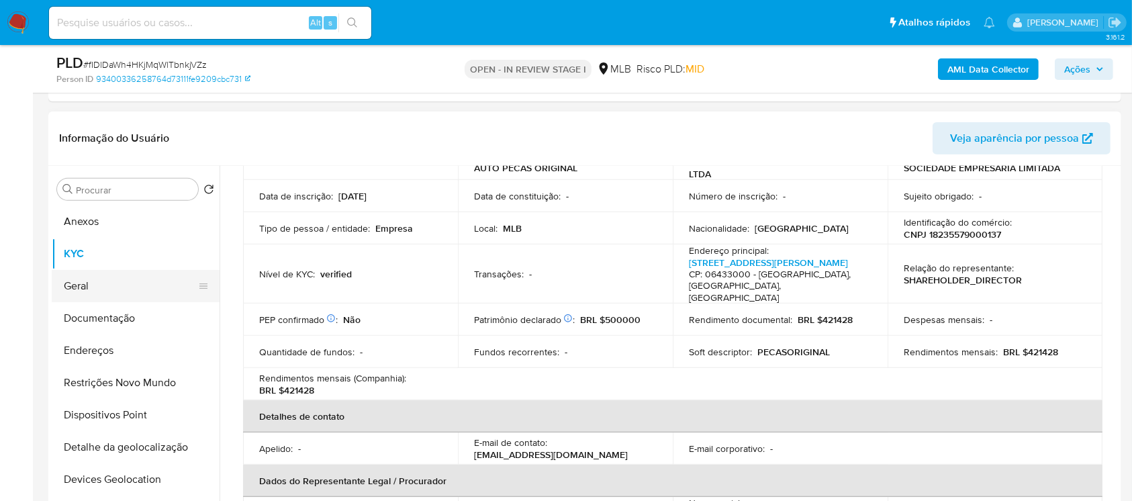
click at [98, 287] on button "Geral" at bounding box center [130, 286] width 157 height 32
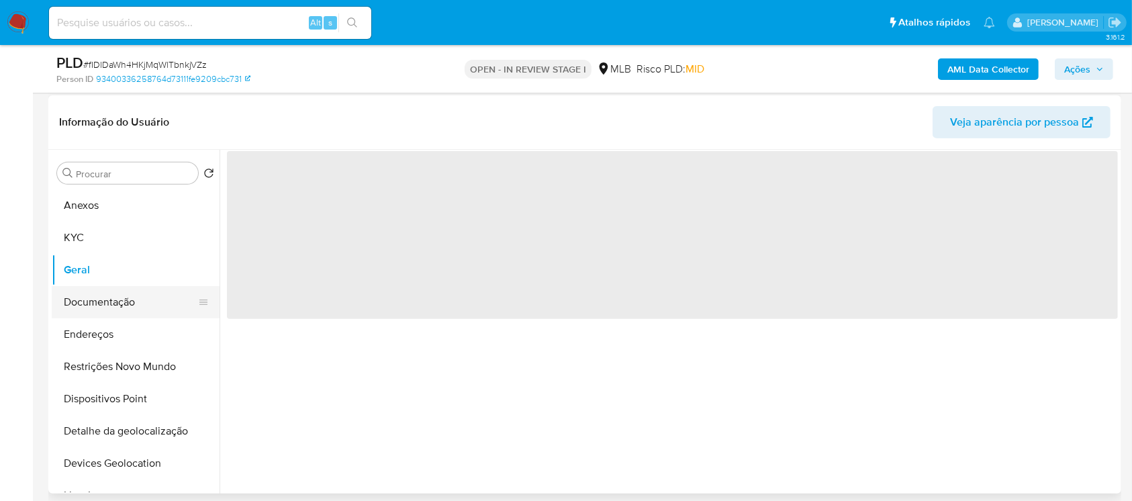
scroll to position [0, 0]
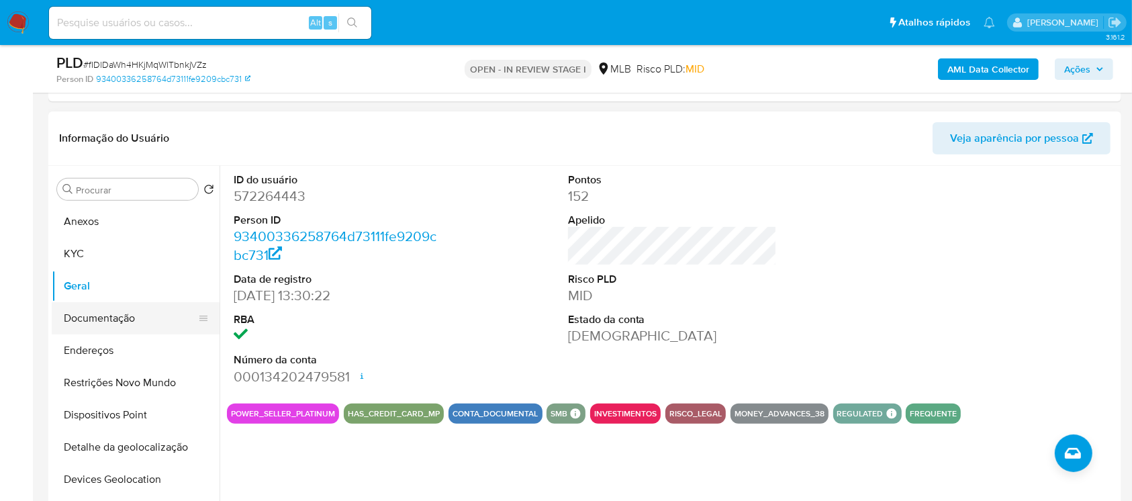
click at [91, 320] on button "Documentação" at bounding box center [130, 318] width 157 height 32
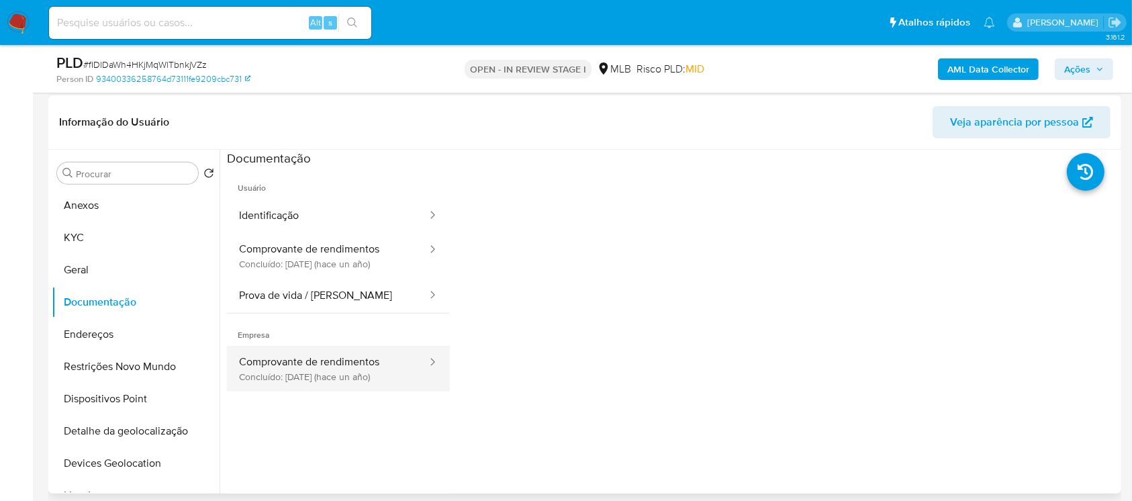
click at [334, 373] on button "Comprovante de rendimentos Concluído: 13/06/2024 (hace un año)" at bounding box center [327, 369] width 201 height 46
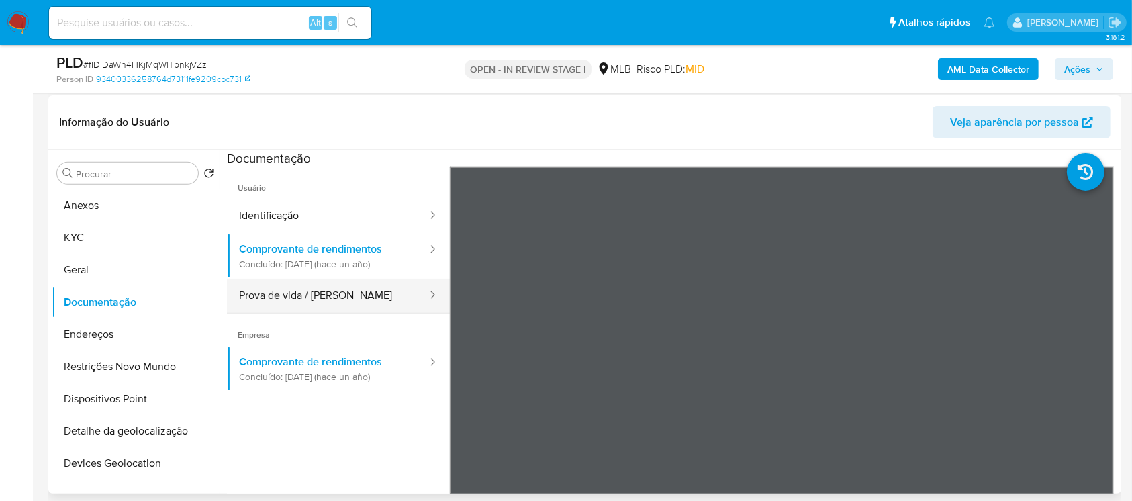
click at [300, 295] on button "Prova de vida / Selfie" at bounding box center [327, 296] width 201 height 34
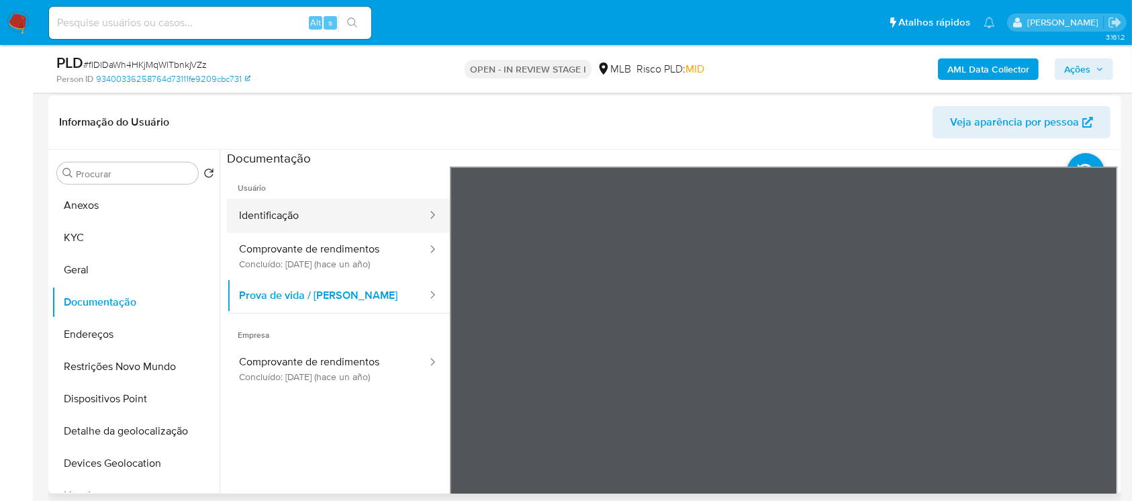
click at [275, 216] on button "Identificação" at bounding box center [327, 216] width 201 height 34
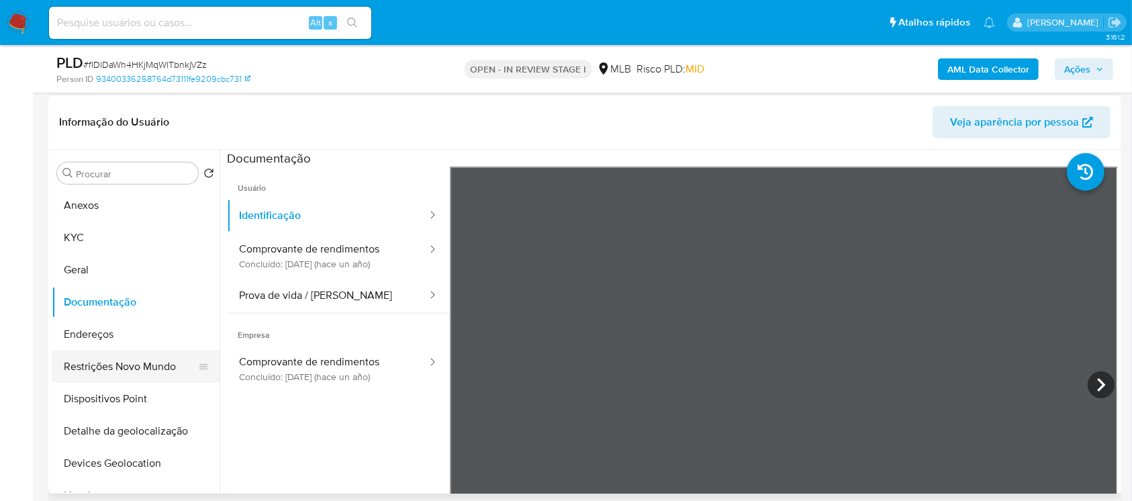
click at [97, 365] on button "Restrições Novo Mundo" at bounding box center [130, 367] width 157 height 32
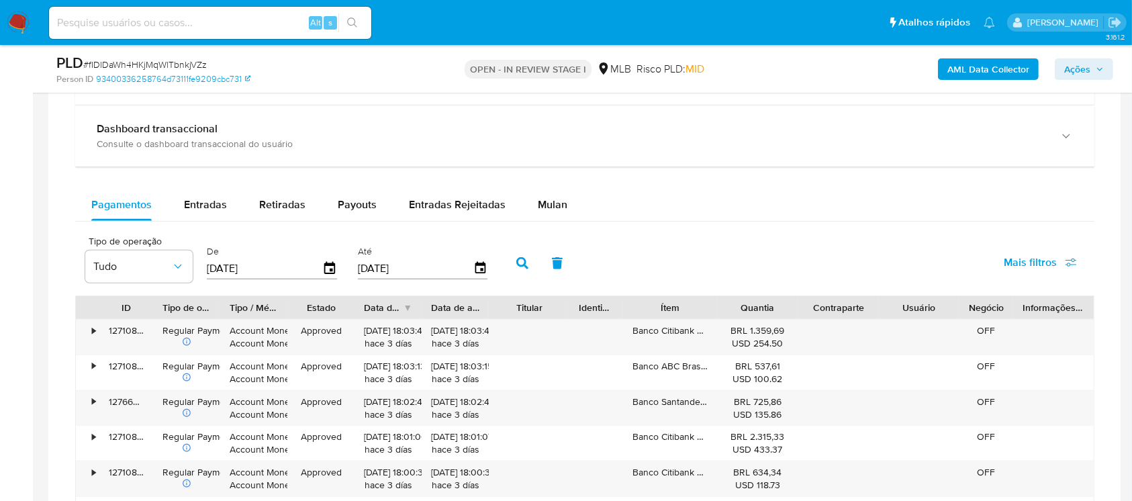
scroll to position [1313, 0]
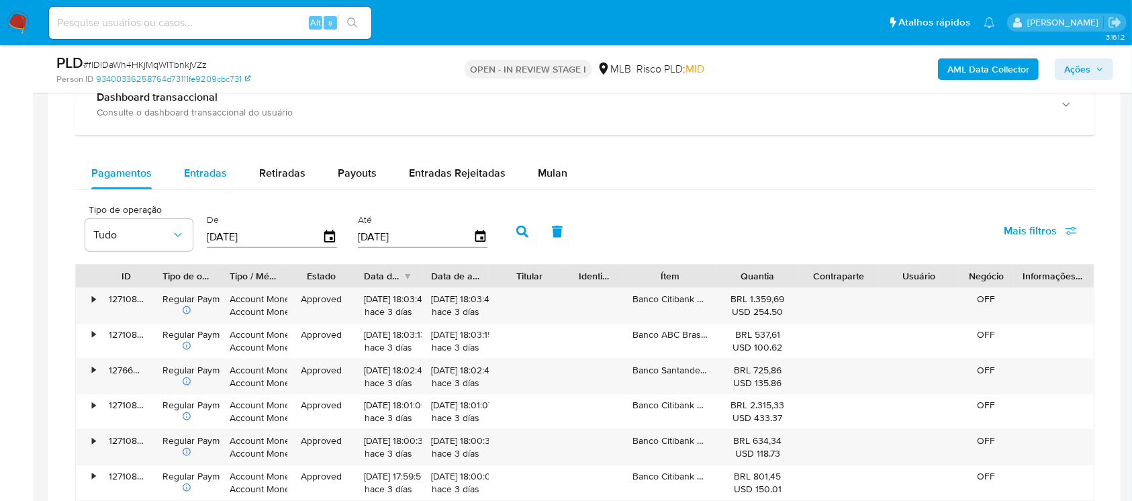
click at [202, 183] on div "Entradas" at bounding box center [205, 173] width 43 height 32
select select "10"
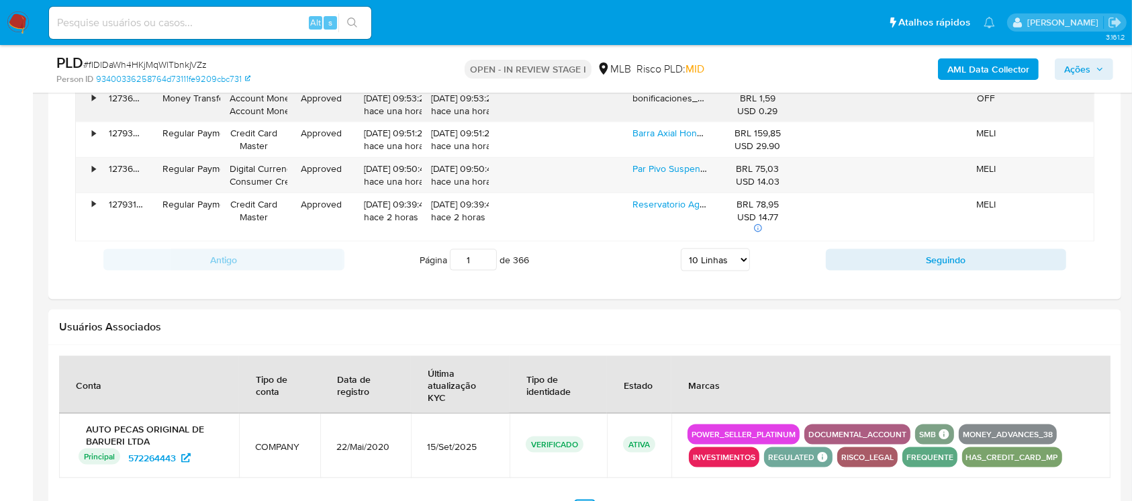
scroll to position [1790, 0]
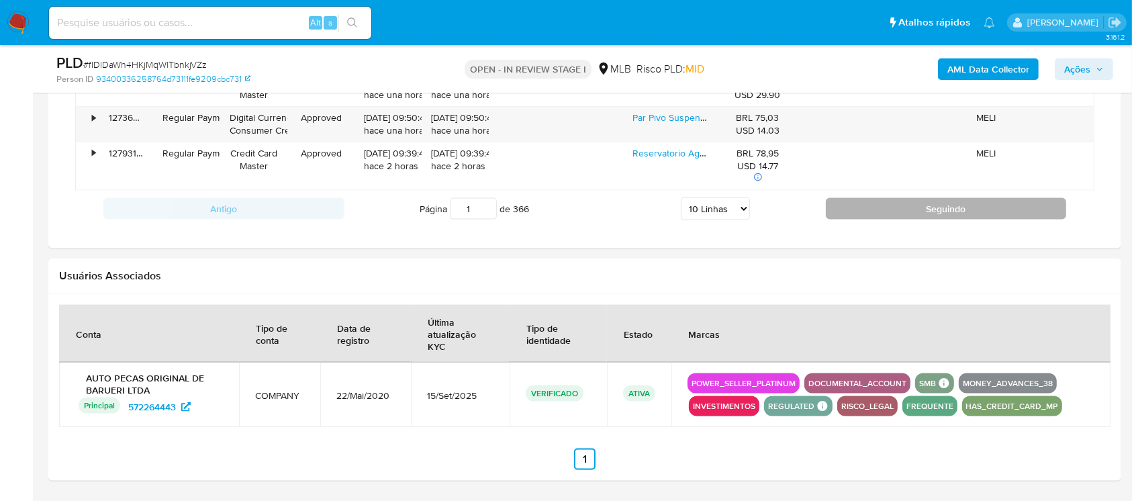
click at [930, 208] on button "Seguindo" at bounding box center [946, 208] width 241 height 21
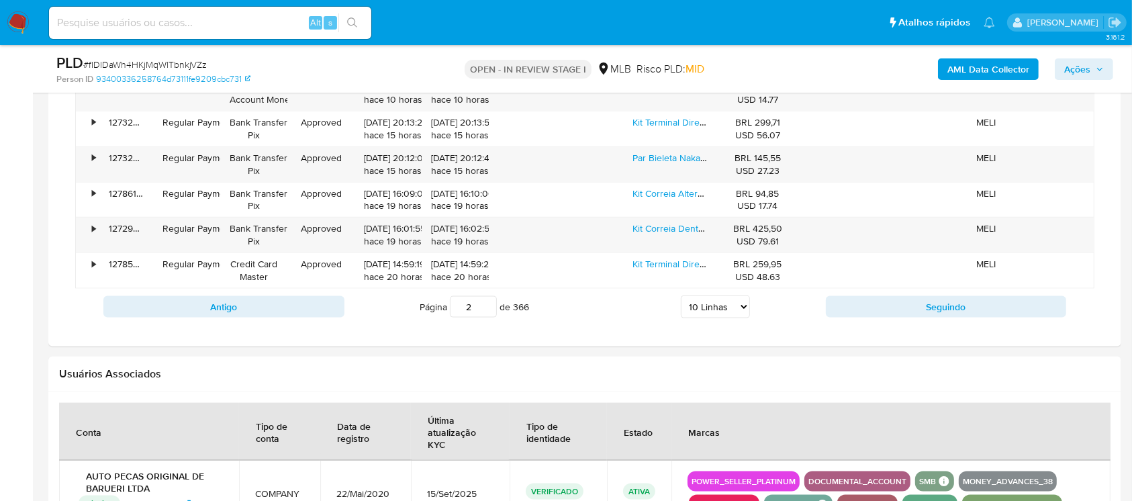
scroll to position [1671, 0]
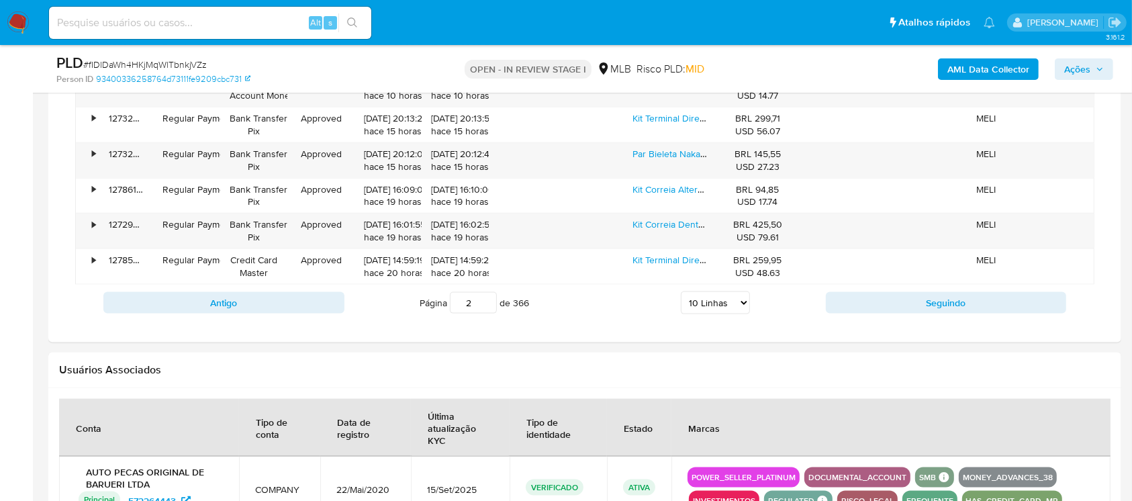
click at [873, 314] on div "Antigo Página 2 de 366 5 Linhas 10 Linhas 20 Linhas 25 Linhas 50 Linhas 100 Lin…" at bounding box center [584, 303] width 1019 height 36
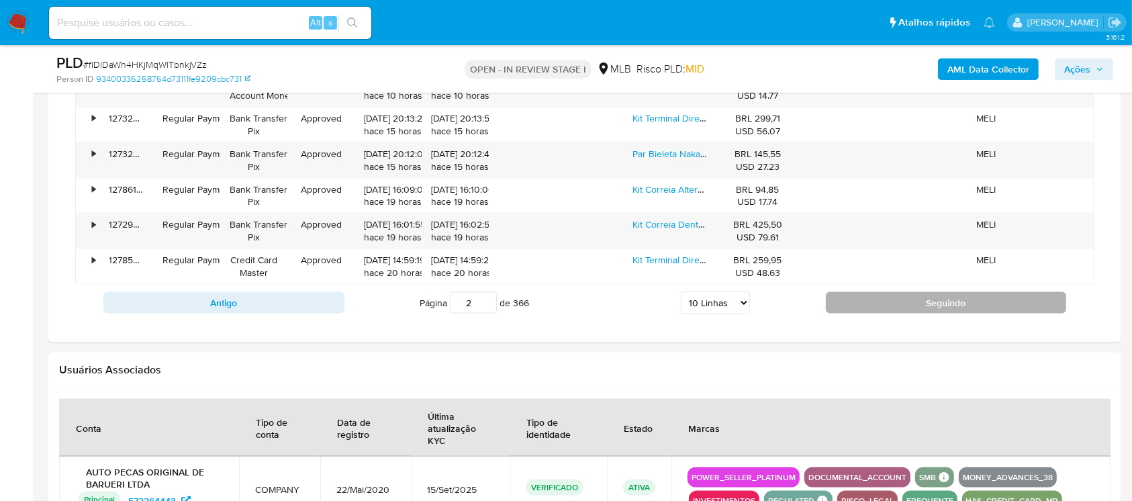
click at [874, 307] on button "Seguindo" at bounding box center [946, 302] width 241 height 21
type input "3"
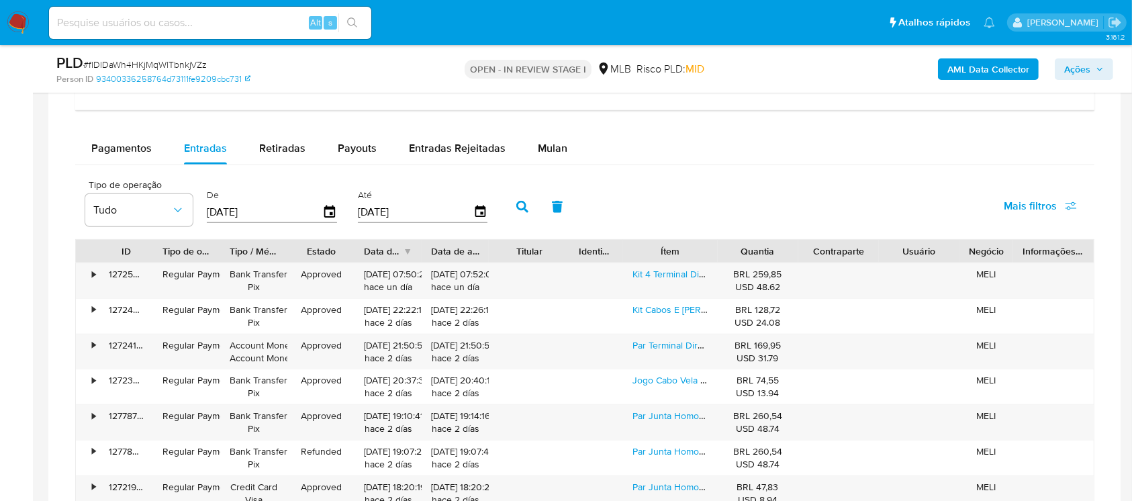
scroll to position [1313, 0]
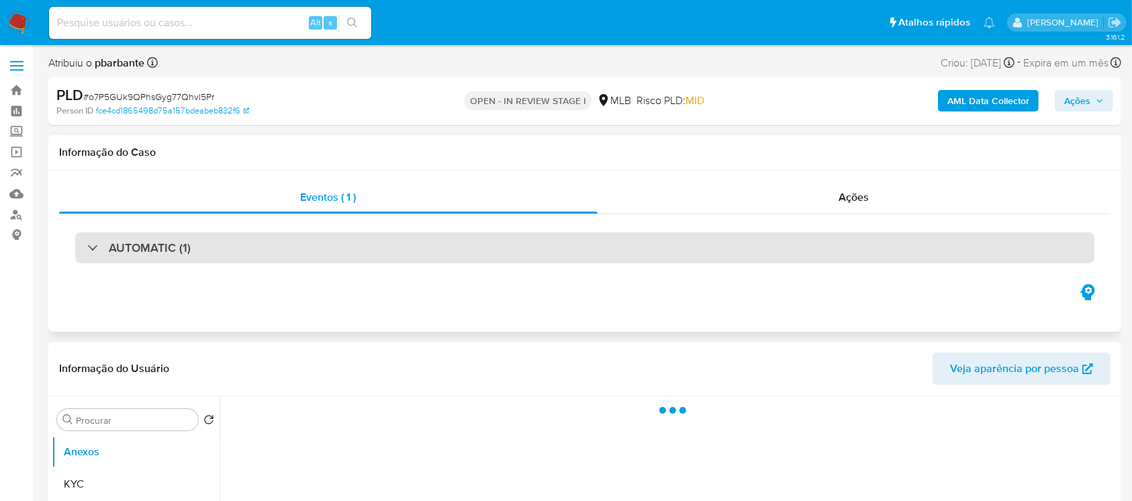
click at [90, 250] on div "AUTOMATIC (1)" at bounding box center [138, 247] width 103 height 15
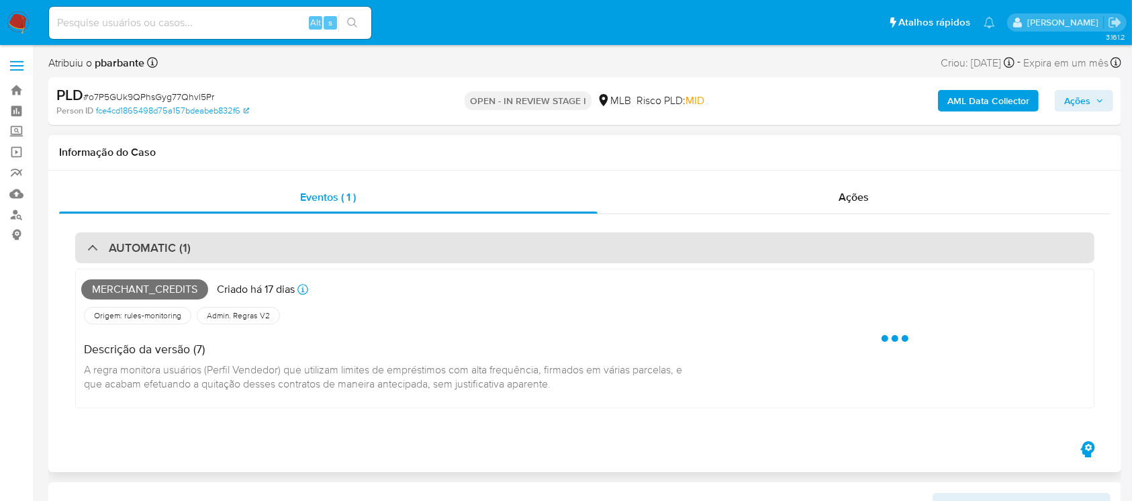
select select "10"
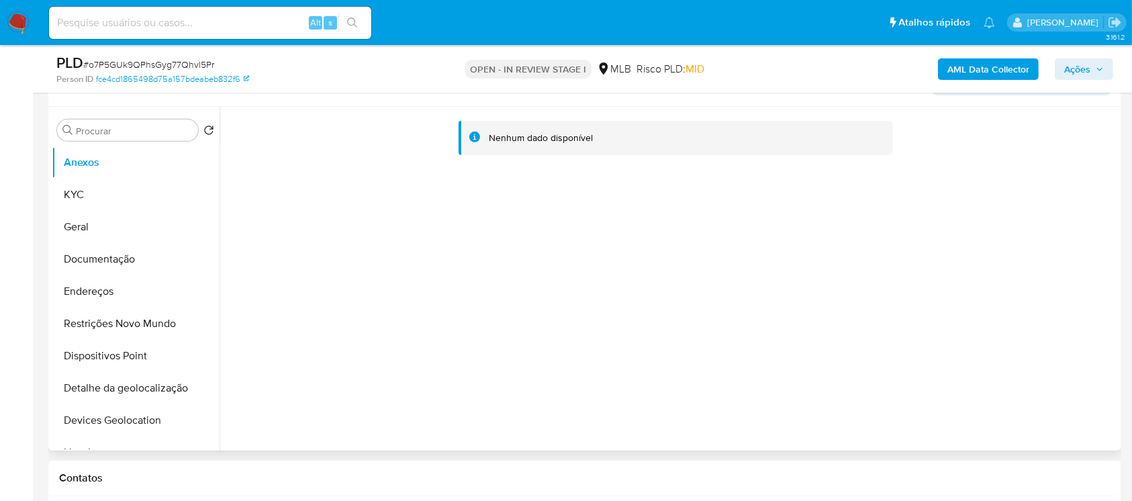
scroll to position [596, 0]
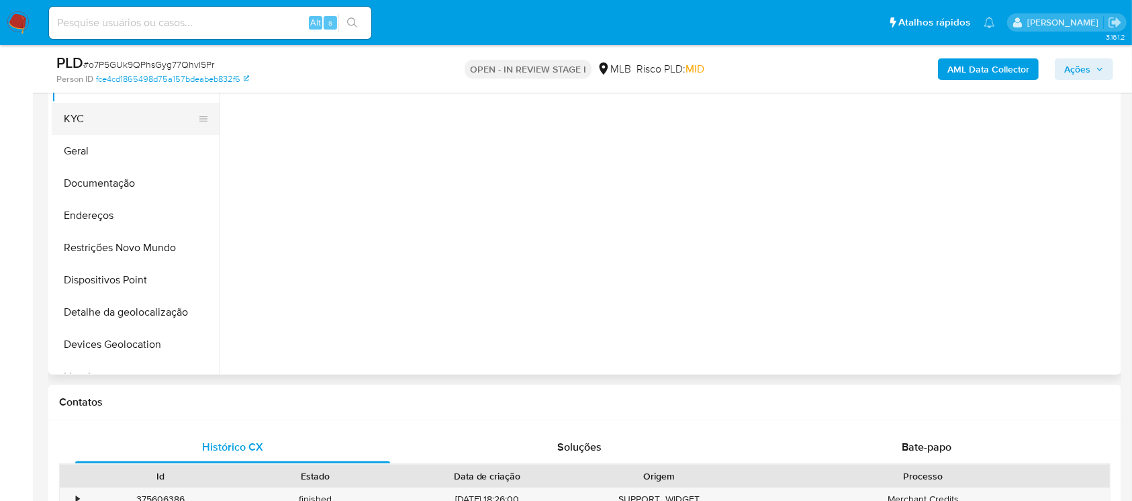
click at [75, 128] on button "KYC" at bounding box center [130, 119] width 157 height 32
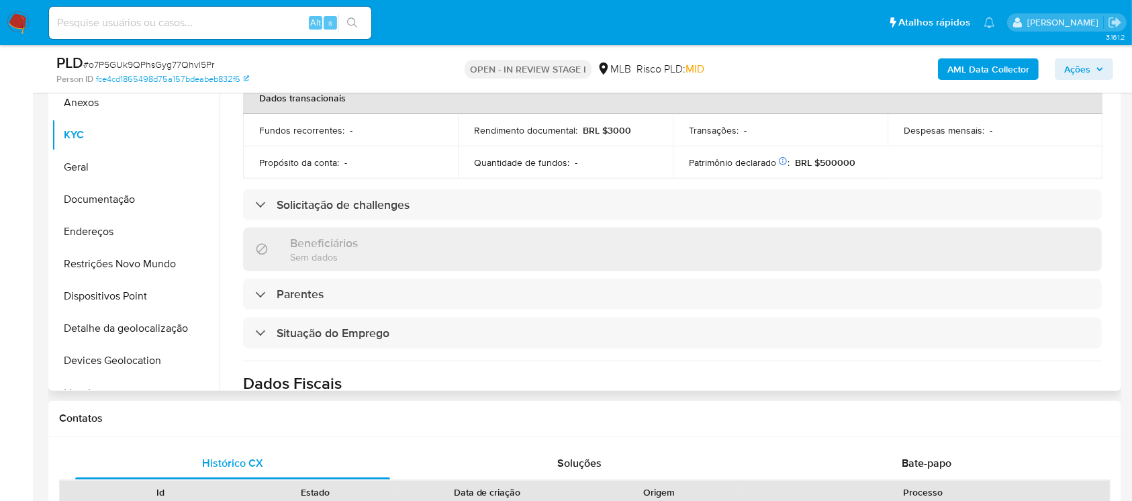
scroll to position [358, 0]
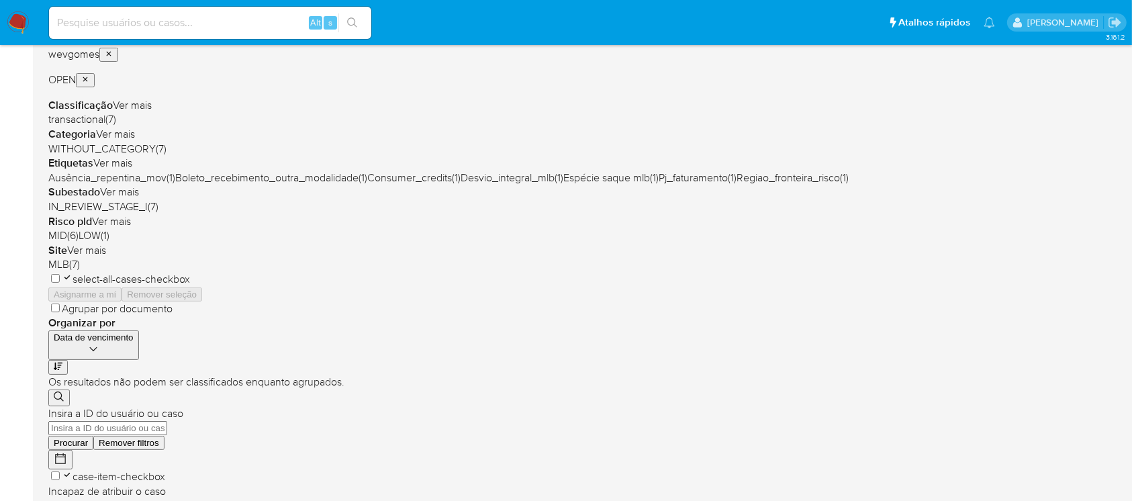
scroll to position [126, 0]
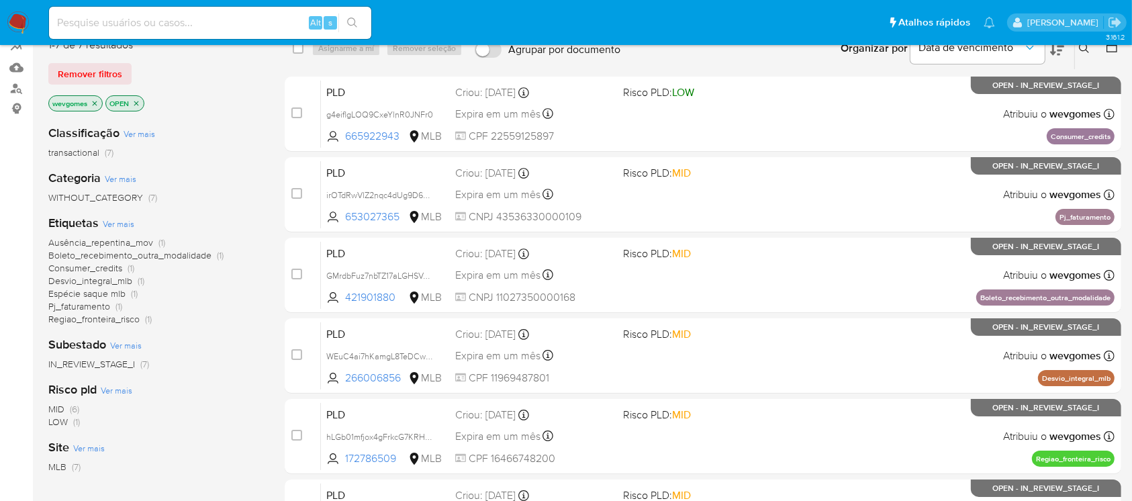
click at [114, 224] on span "Ver mais" at bounding box center [119, 224] width 32 height 12
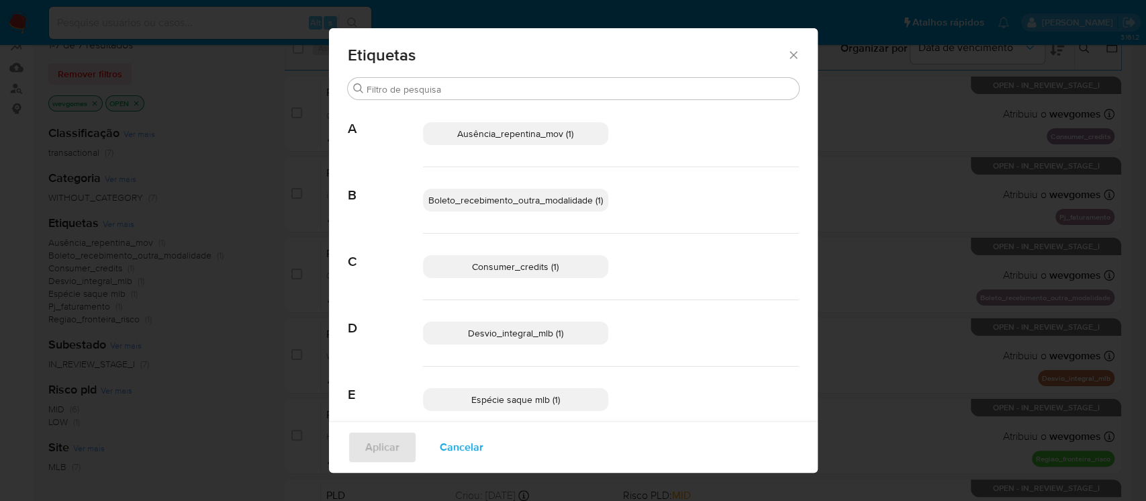
click at [787, 50] on icon "Fechar" at bounding box center [793, 54] width 13 height 13
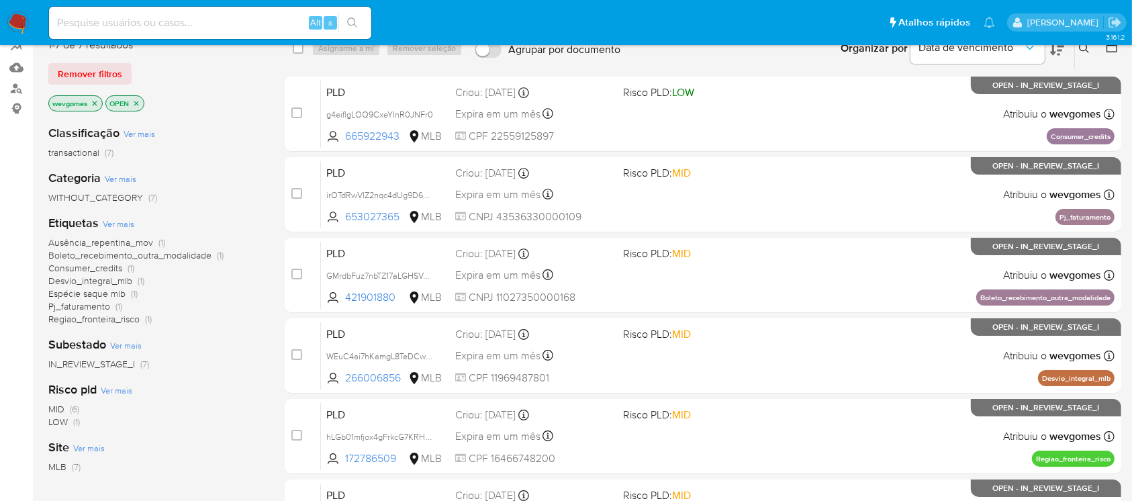
click at [97, 101] on icon "close-filter" at bounding box center [95, 103] width 8 height 8
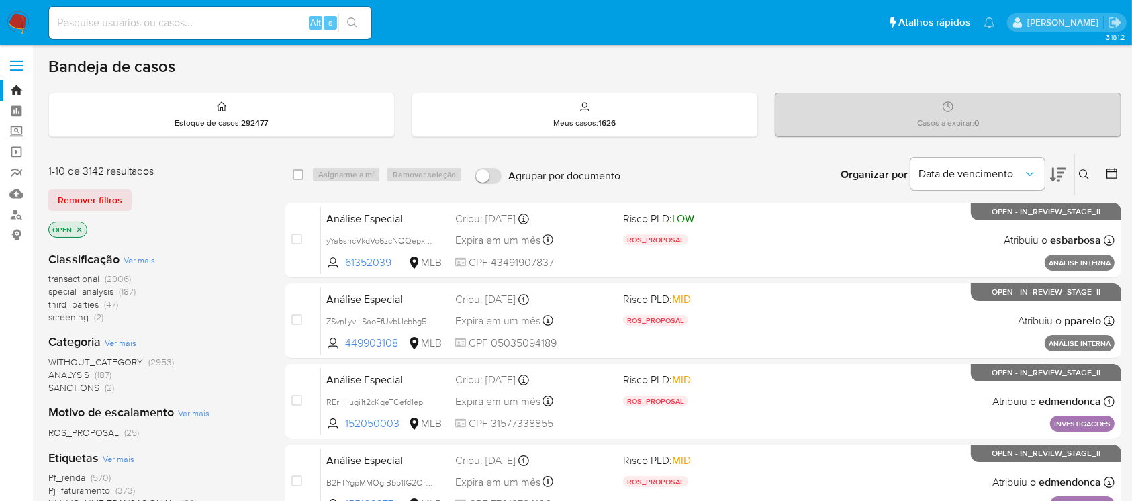
click at [13, 22] on img at bounding box center [18, 22] width 23 height 23
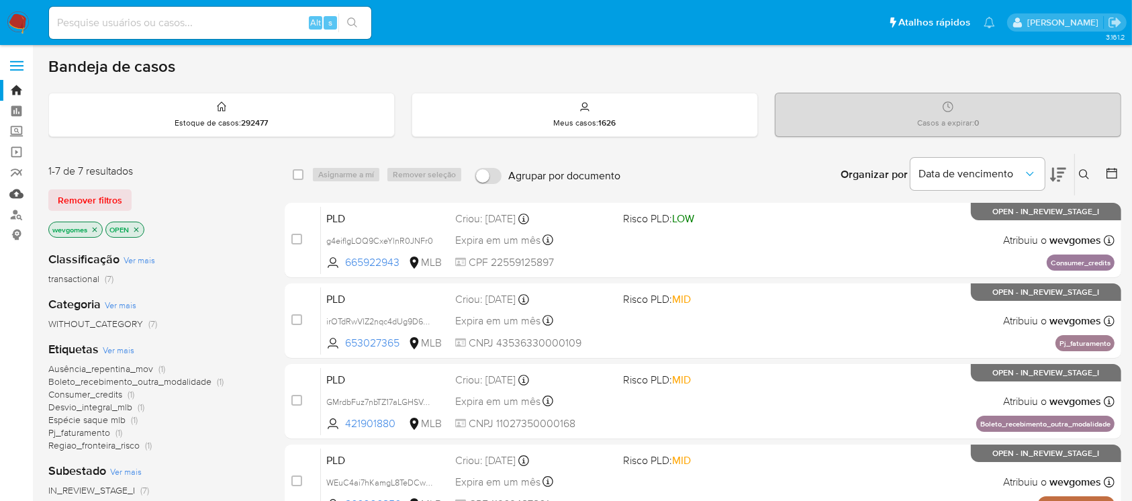
click at [17, 194] on link "Mulan" at bounding box center [80, 193] width 160 height 21
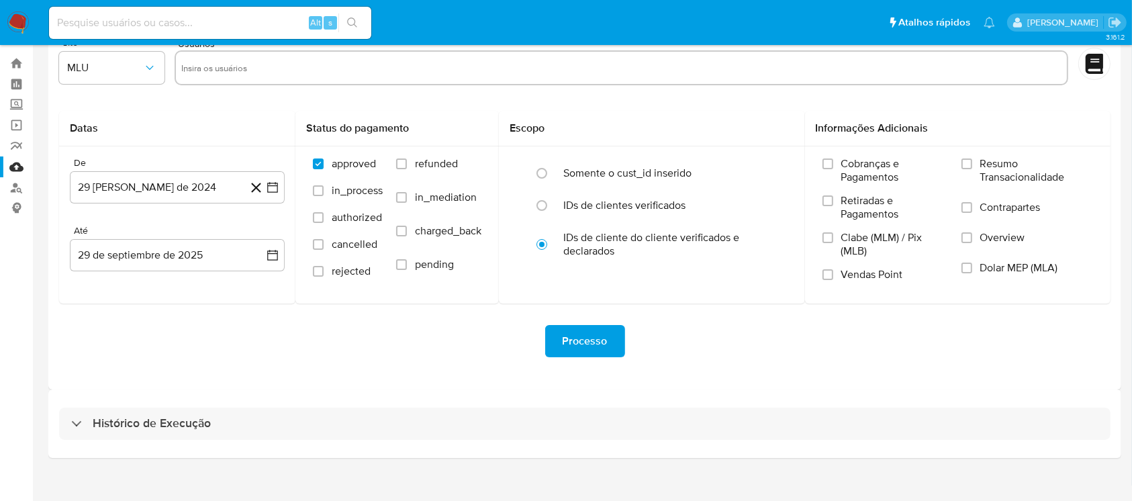
scroll to position [41, 0]
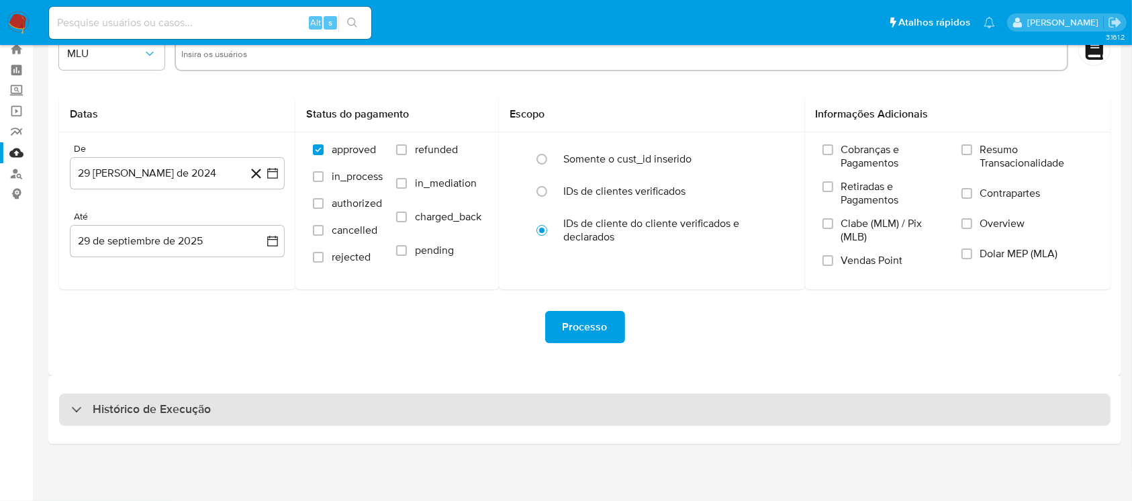
click at [422, 416] on div "Histórico de Execução" at bounding box center [585, 410] width 1052 height 32
select select "10"
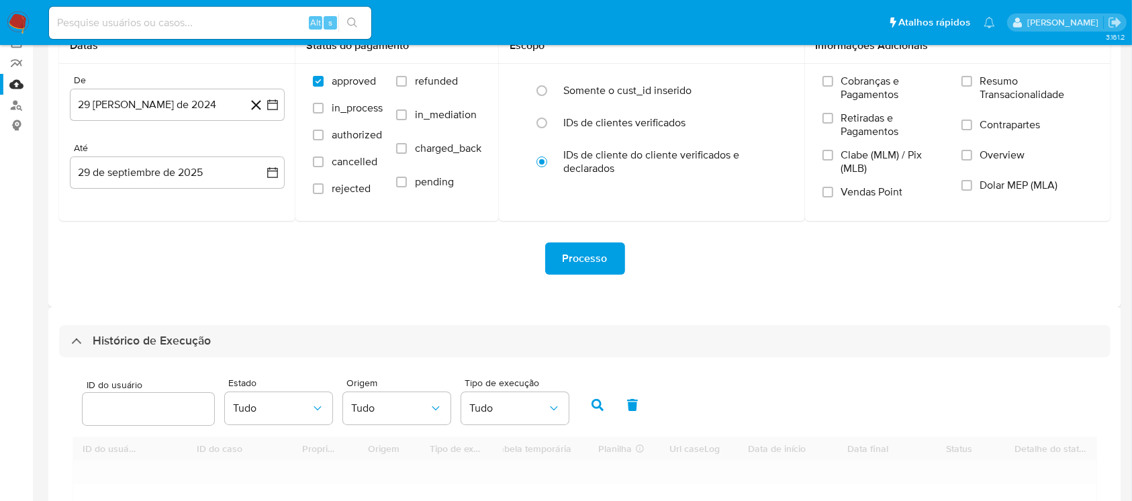
scroll to position [279, 0]
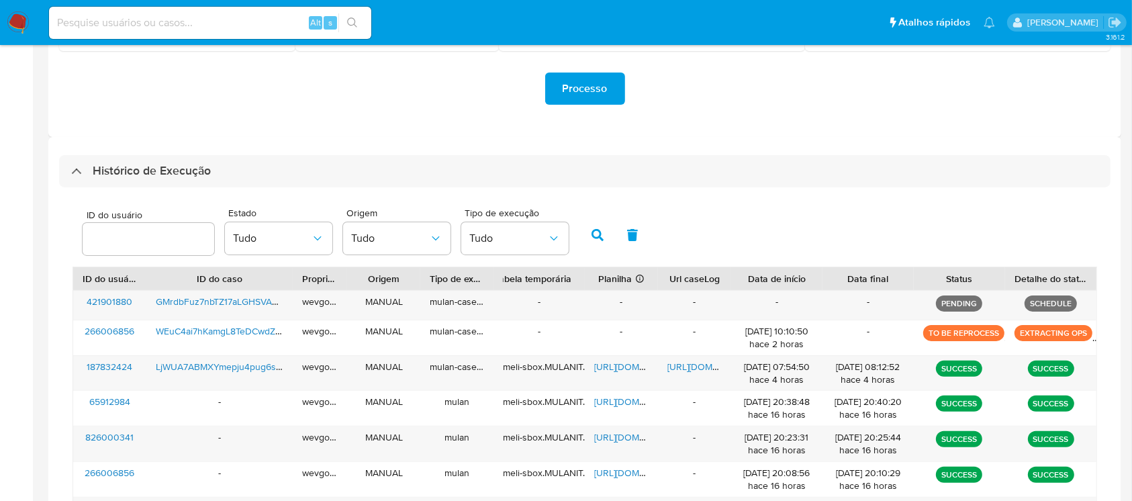
click at [3, 24] on nav "Pausado Ver notificaciones Alt s Atalhos rápidos Presiona las siguientes teclas…" at bounding box center [566, 22] width 1132 height 45
click at [8, 26] on img at bounding box center [18, 22] width 23 height 23
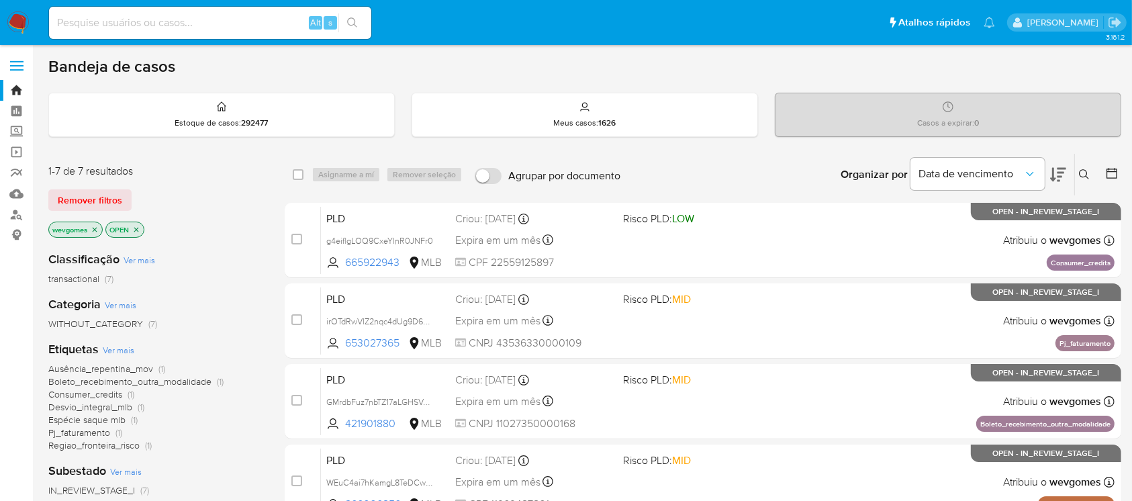
click at [97, 228] on icon "close-filter" at bounding box center [95, 230] width 8 height 8
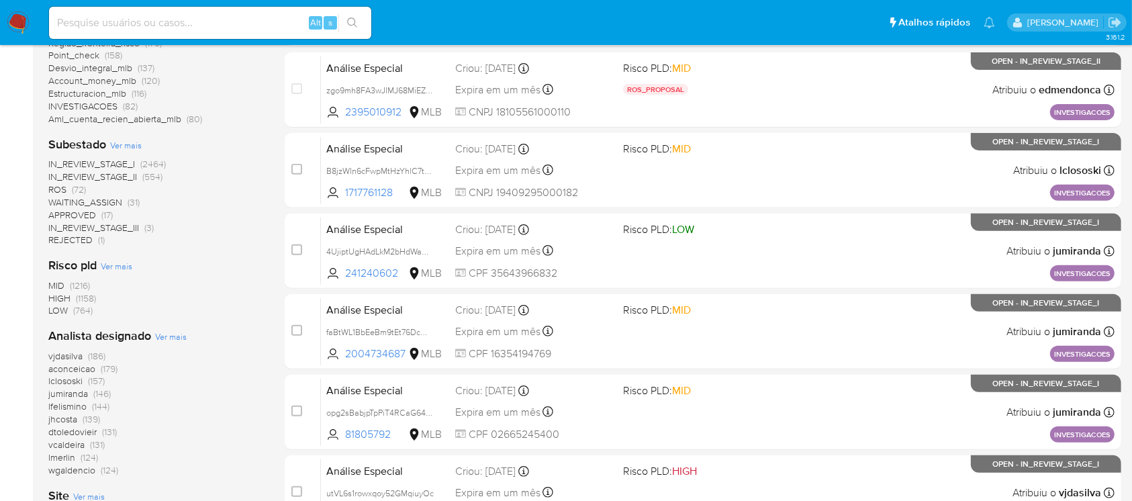
scroll to position [477, 0]
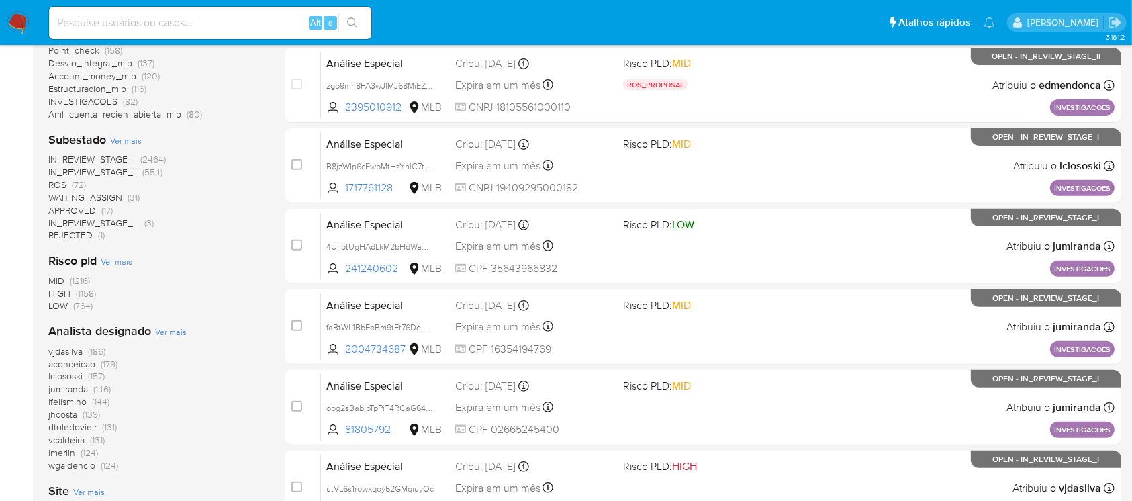
click at [117, 158] on span "IN_REVIEW_STAGE_I" at bounding box center [91, 158] width 87 height 13
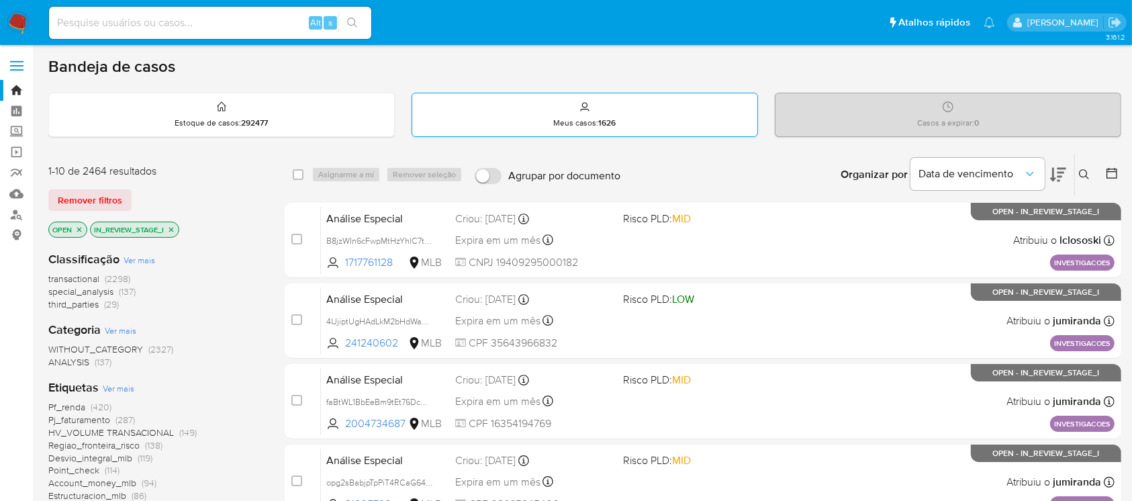
click at [590, 118] on p "Meus casos : 1626" at bounding box center [585, 123] width 62 height 11
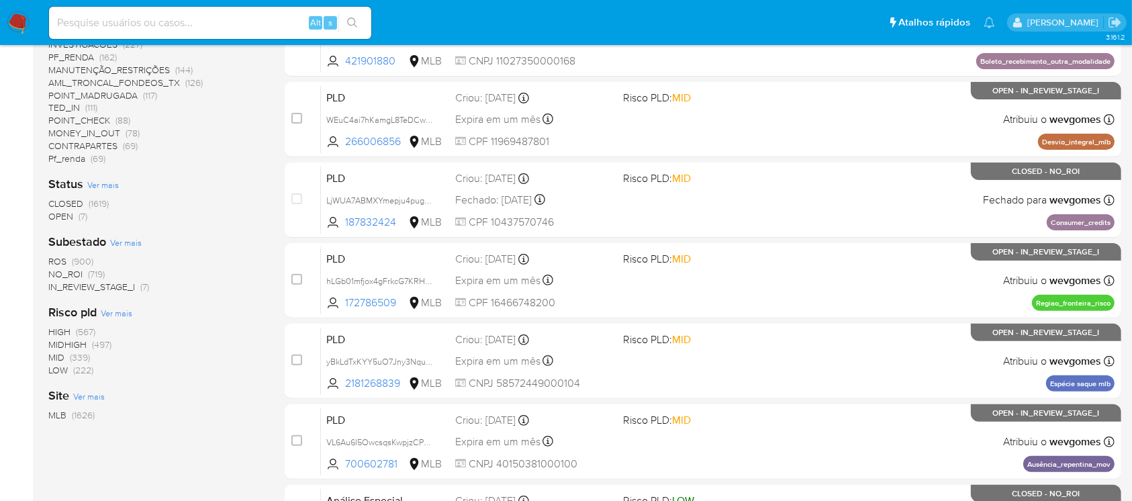
scroll to position [608, 0]
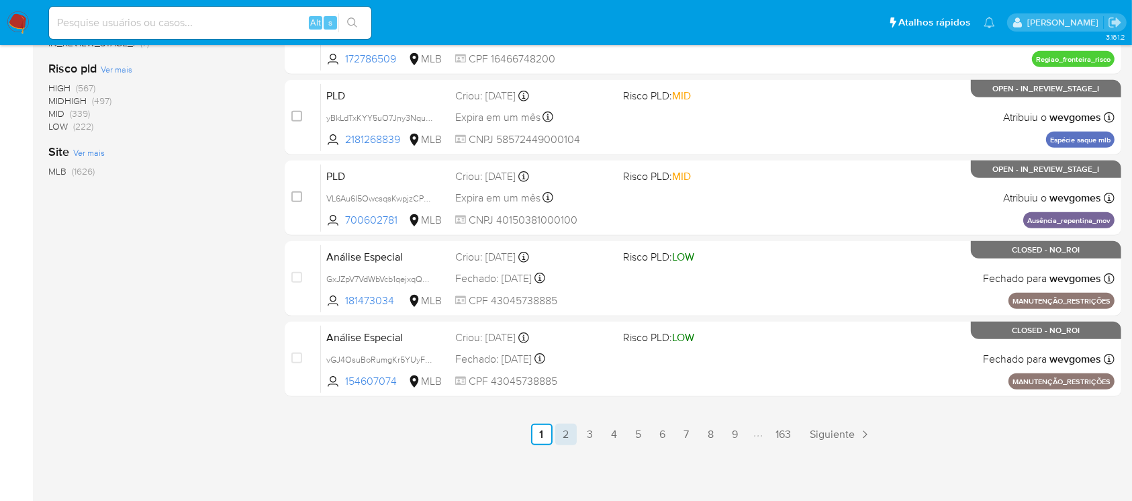
click at [567, 439] on link "2" at bounding box center [565, 434] width 21 height 21
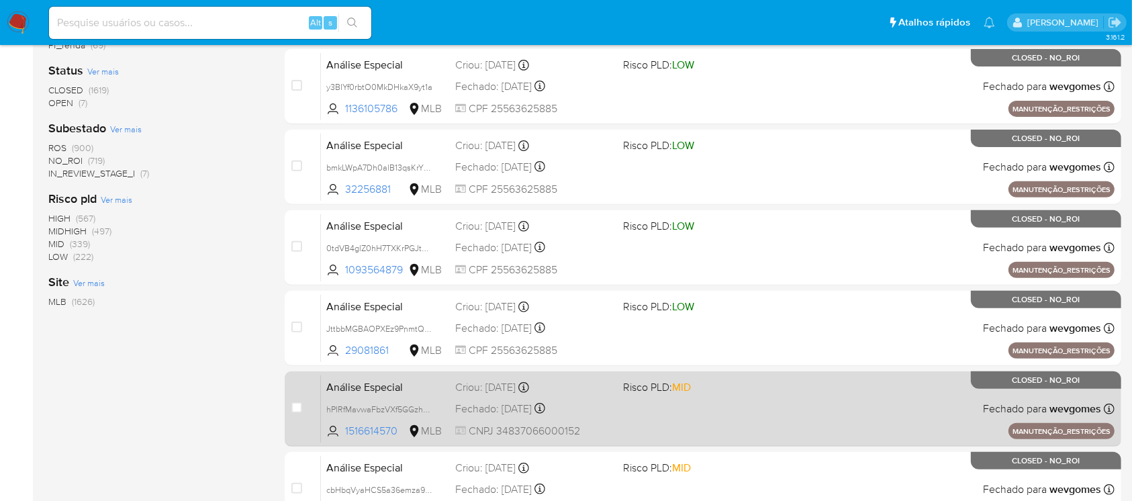
scroll to position [608, 0]
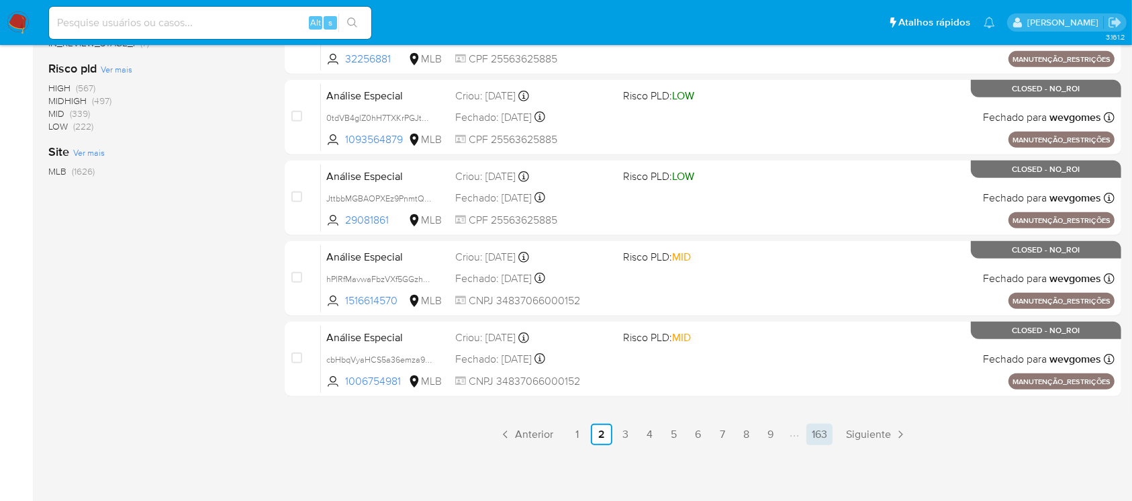
click at [825, 433] on link "163" at bounding box center [820, 434] width 26 height 21
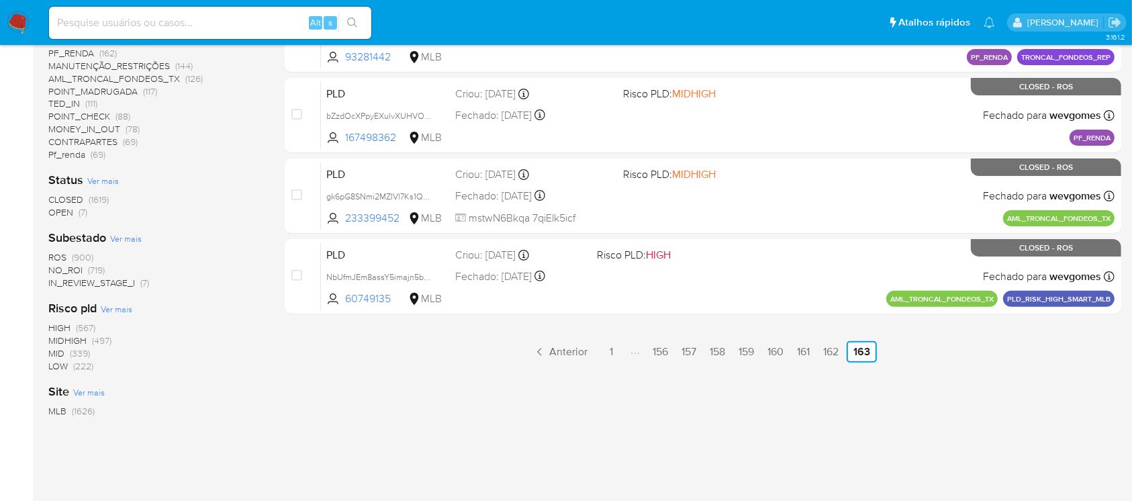
scroll to position [405, 0]
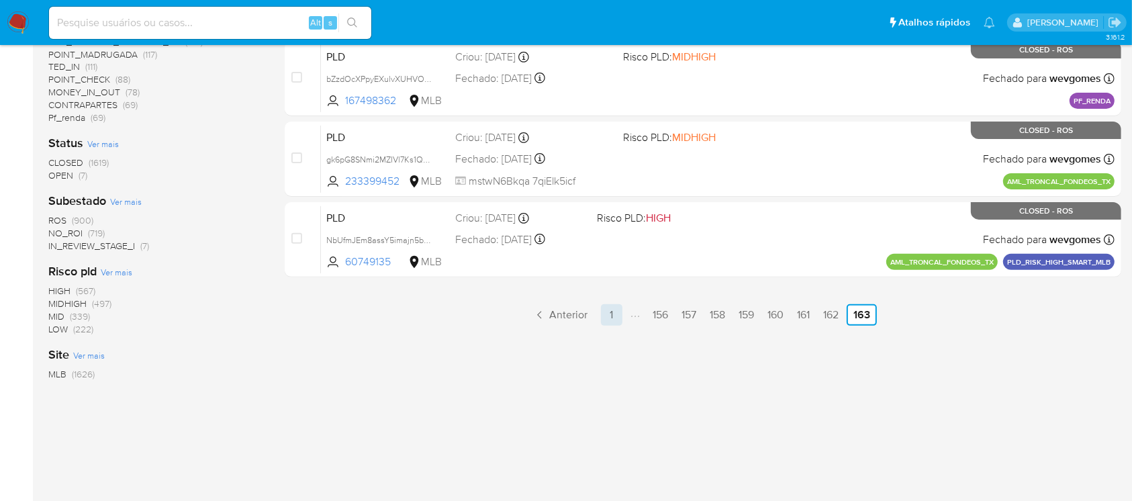
click at [606, 314] on link "1" at bounding box center [611, 314] width 21 height 21
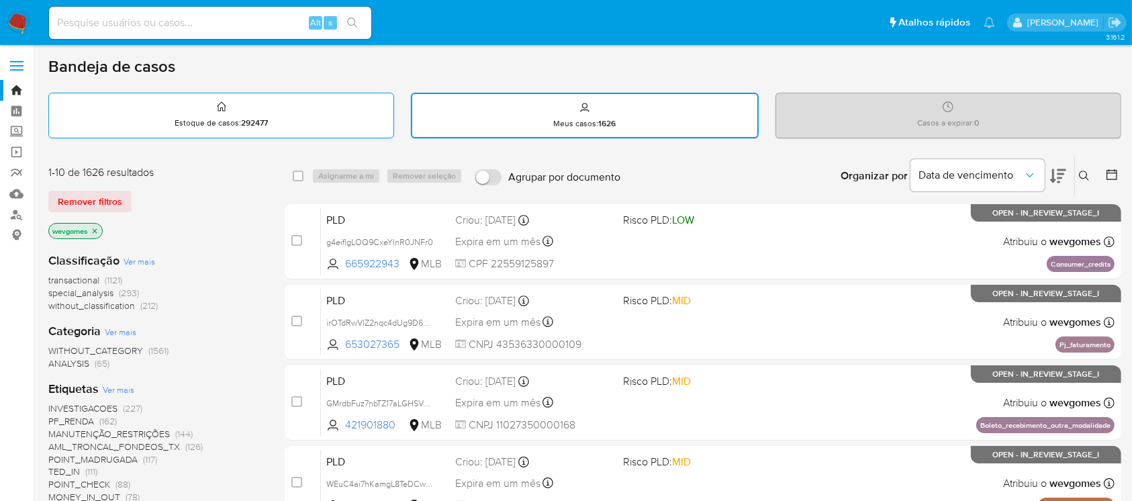
click at [228, 123] on p "Estoque de casos : 292477" at bounding box center [221, 123] width 93 height 11
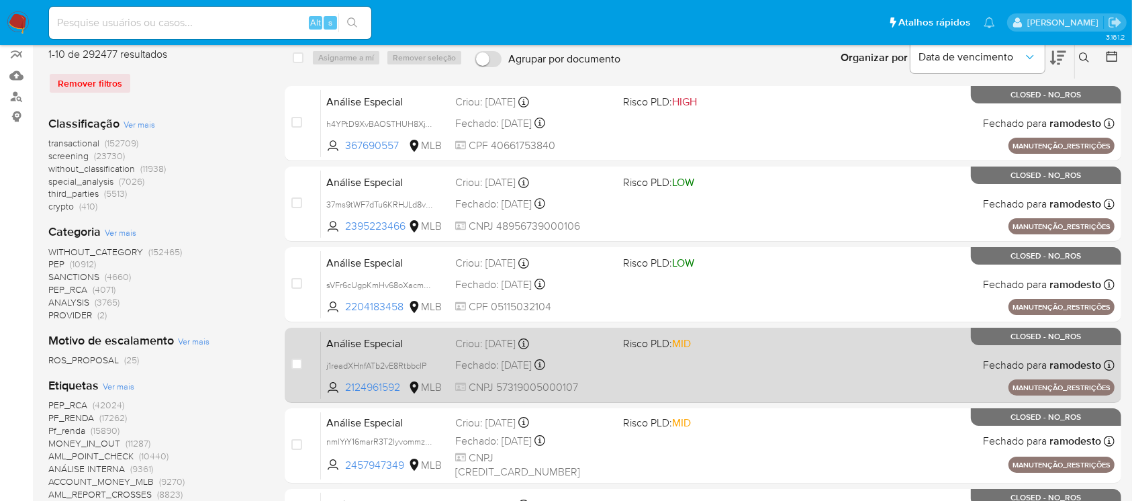
scroll to position [596, 0]
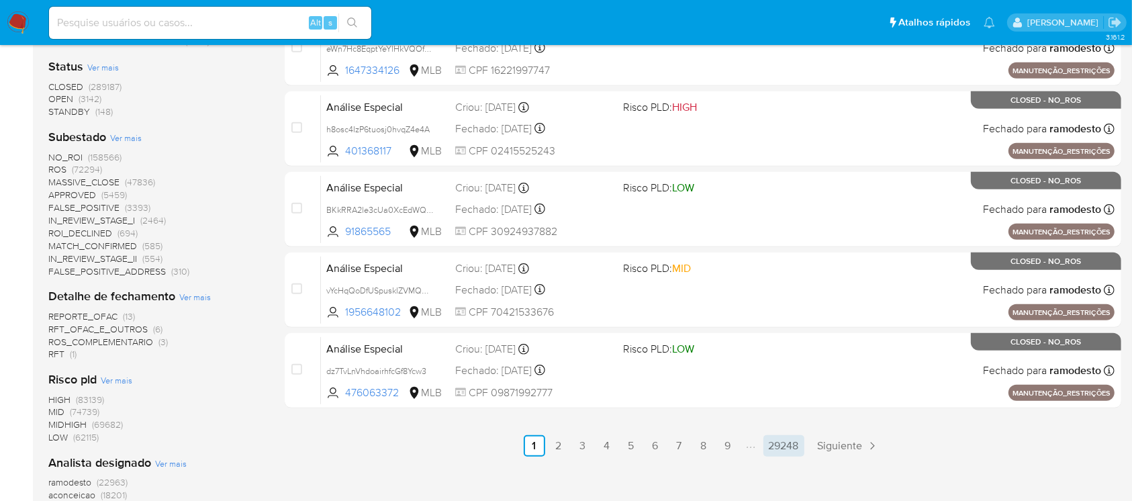
click at [795, 443] on link "29248" at bounding box center [784, 445] width 41 height 21
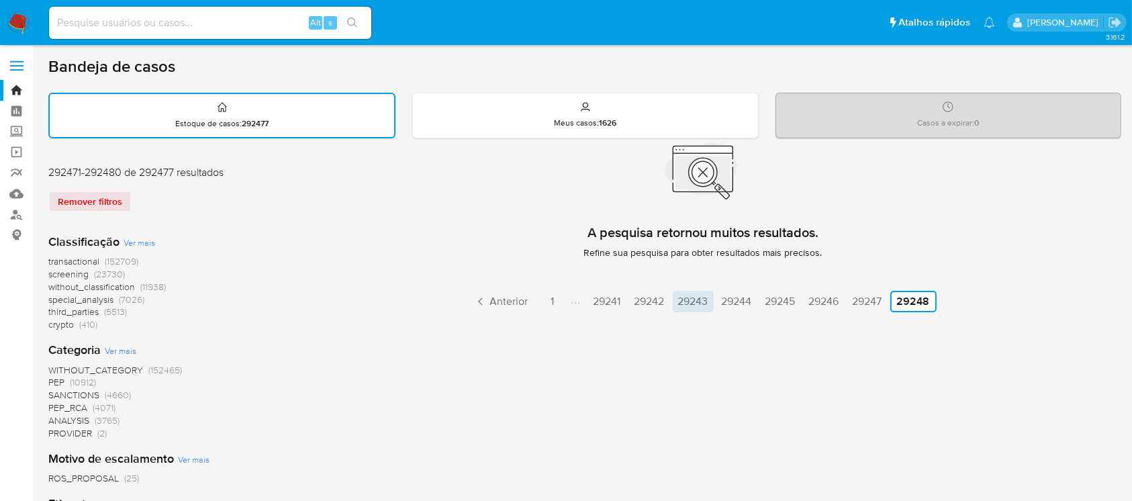
click at [690, 300] on link "29243" at bounding box center [693, 301] width 41 height 21
click at [449, 308] on link "Anterior" at bounding box center [462, 301] width 65 height 21
click at [449, 308] on link "Anterior" at bounding box center [461, 301] width 65 height 21
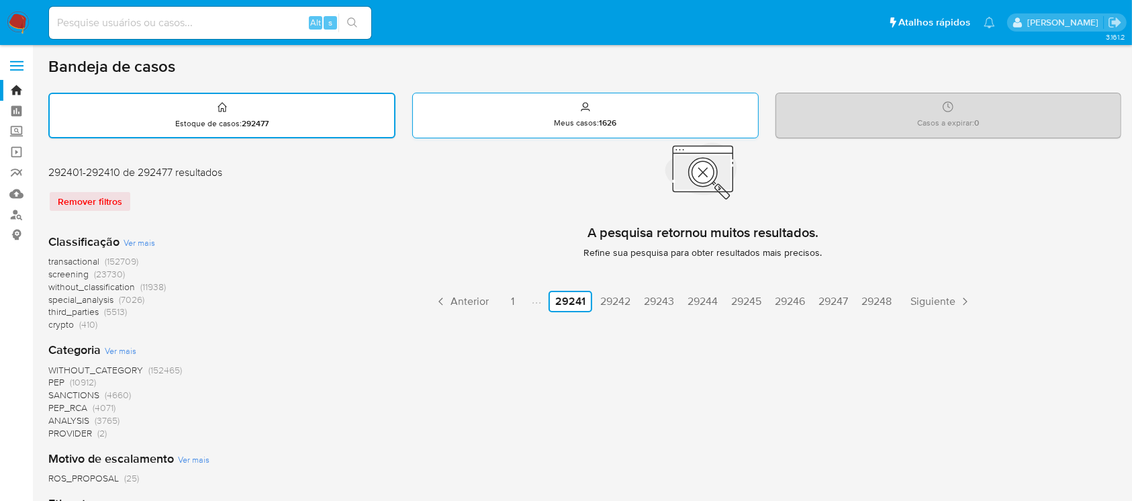
click at [489, 124] on div "Meus casos : 1626" at bounding box center [585, 114] width 344 height 43
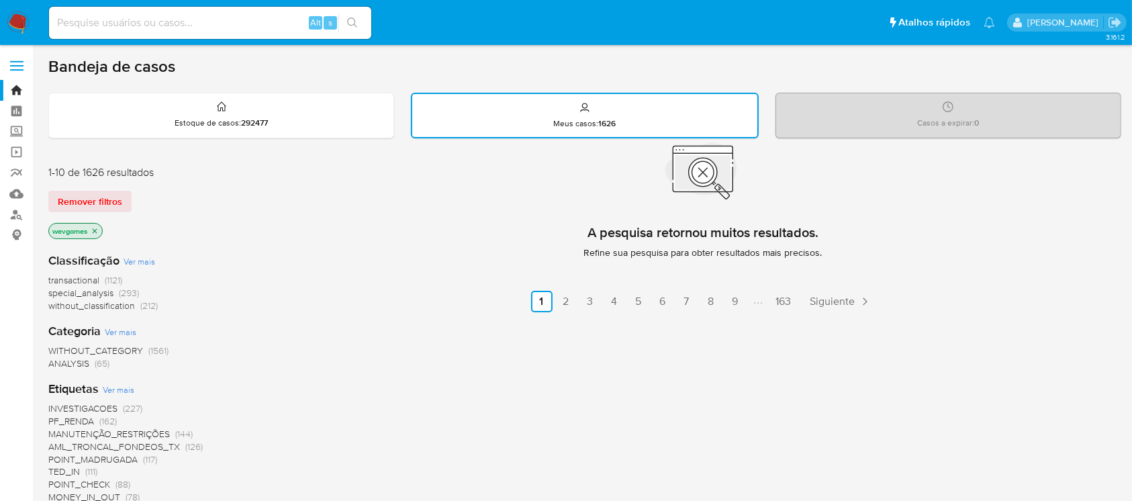
click at [16, 31] on img at bounding box center [18, 22] width 23 height 23
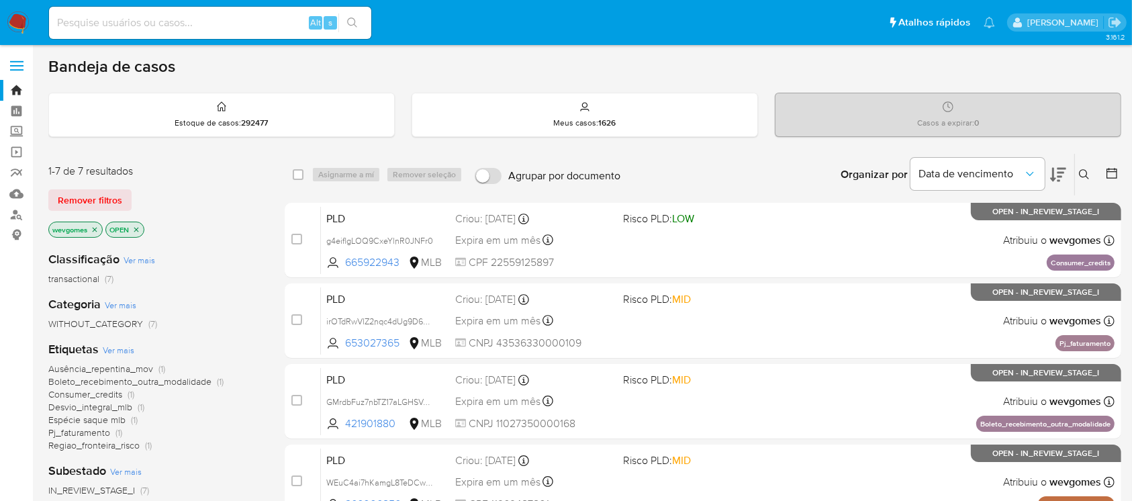
click at [555, 28] on ul "Pausado Ver notificaciones Alt s Atalhos rápidos Presiona las siguientes teclas…" at bounding box center [522, 22] width 960 height 34
click at [949, 174] on span "Data de vencimento" at bounding box center [971, 173] width 105 height 13
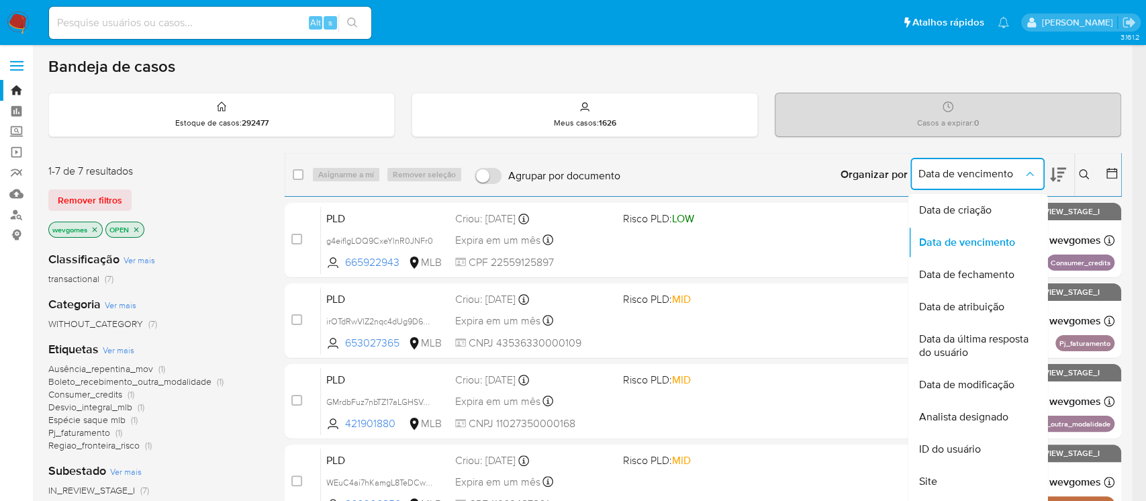
click at [745, 156] on div "Organizar por Data de vencimento Data de criação Data de vencimento Data de fec…" at bounding box center [874, 175] width 494 height 42
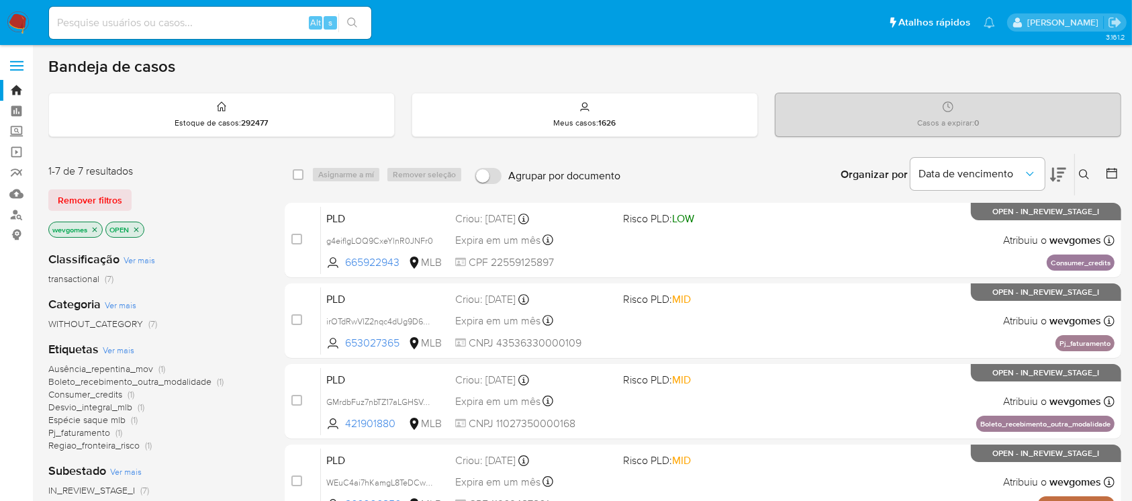
click at [16, 24] on img at bounding box center [18, 22] width 23 height 23
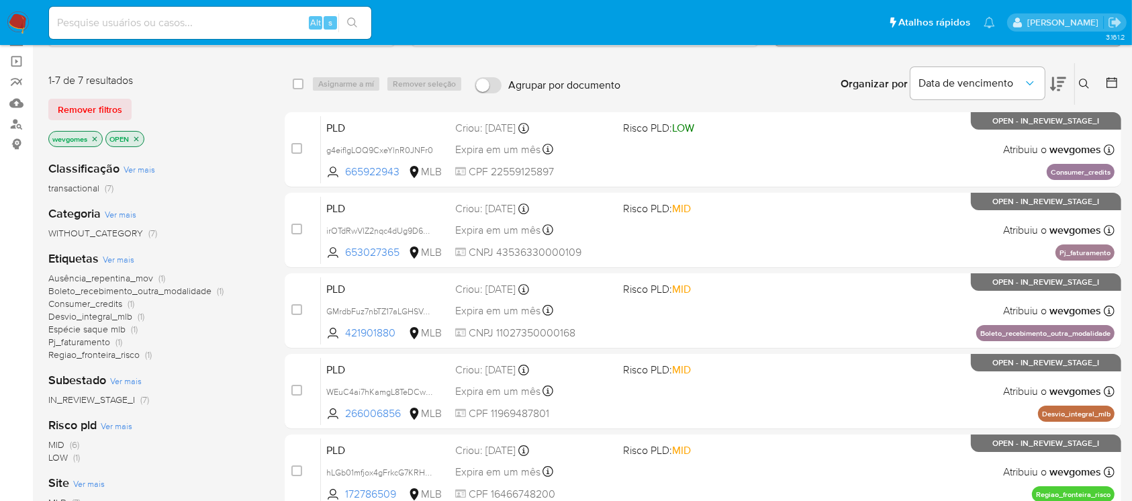
scroll to position [119, 0]
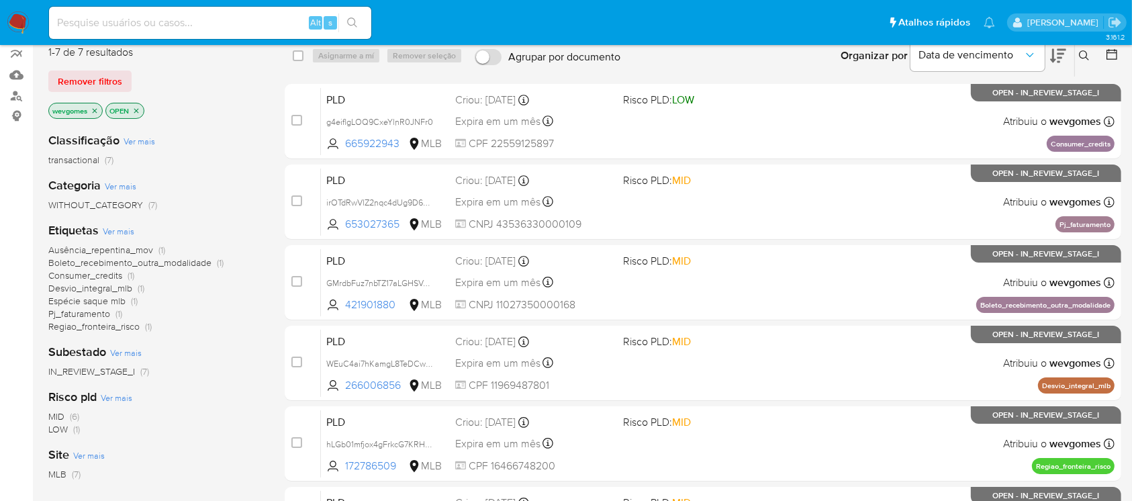
click at [93, 107] on icon "close-filter" at bounding box center [95, 111] width 8 height 8
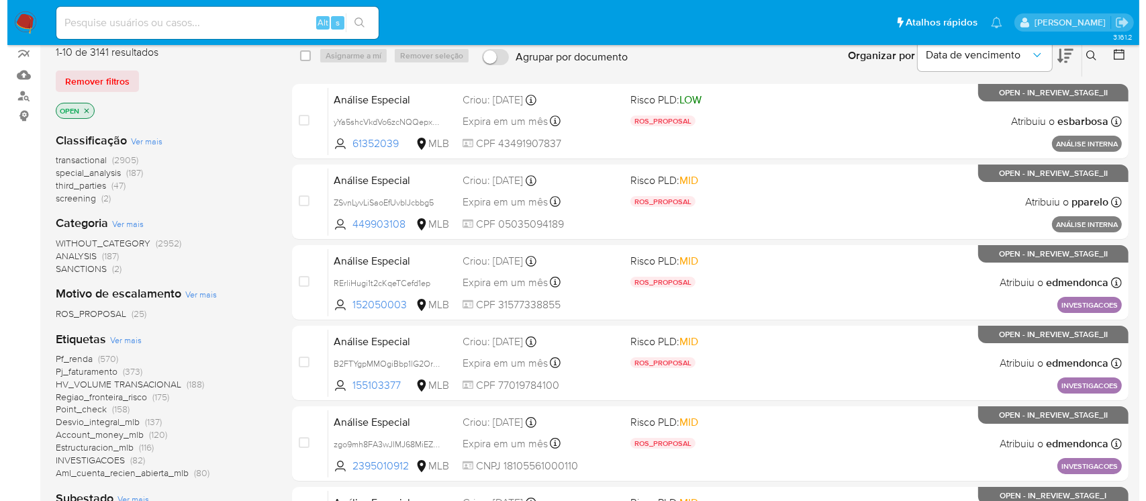
scroll to position [238, 0]
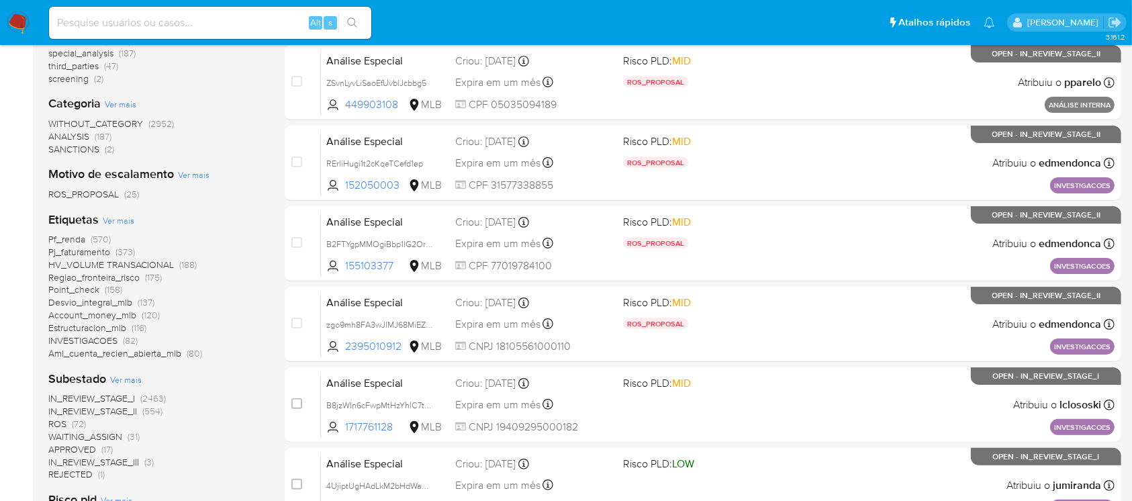
click at [113, 221] on span "Ver mais" at bounding box center [119, 220] width 32 height 12
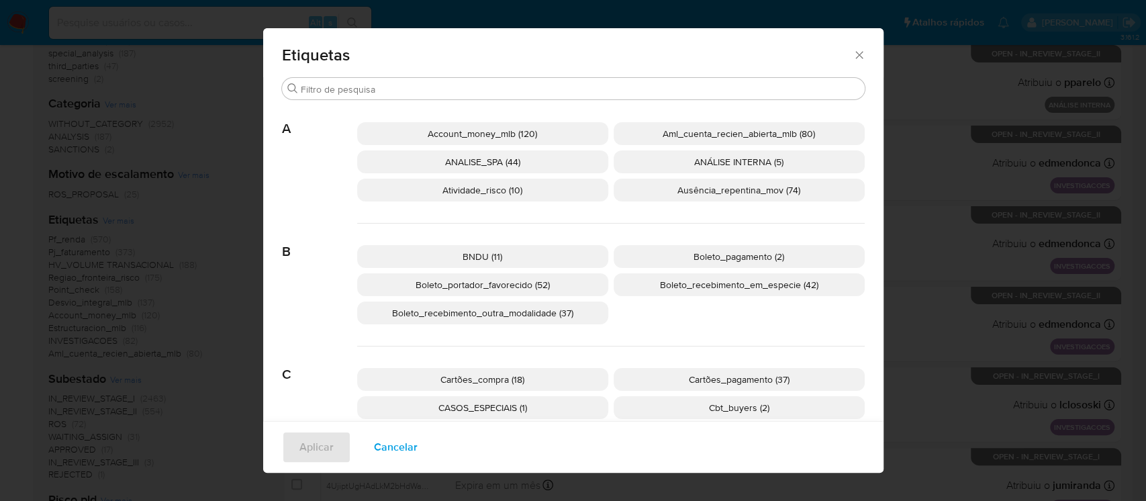
click at [672, 259] on p "Boleto_pagamento (2)" at bounding box center [739, 256] width 251 height 23
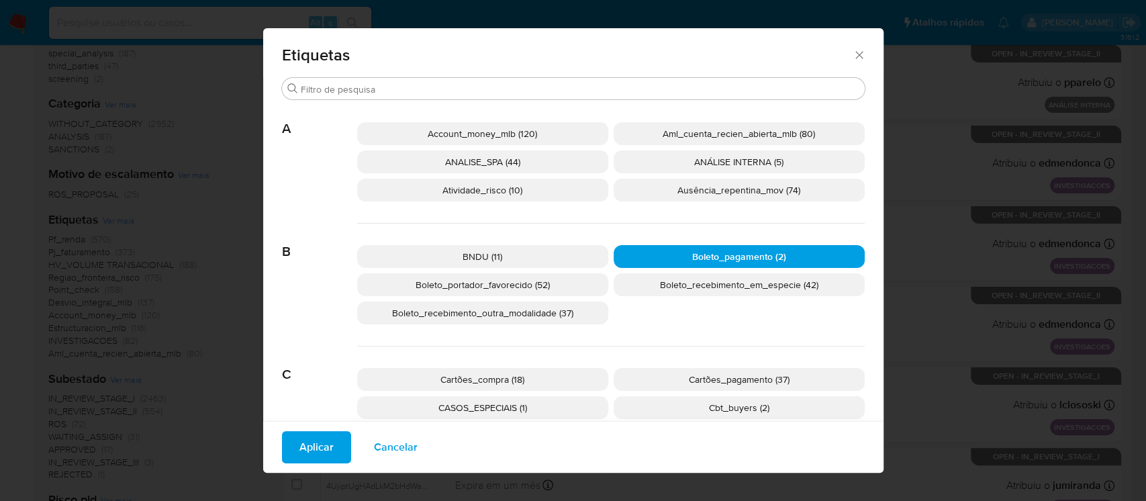
click at [307, 447] on span "Aplicar" at bounding box center [317, 447] width 34 height 30
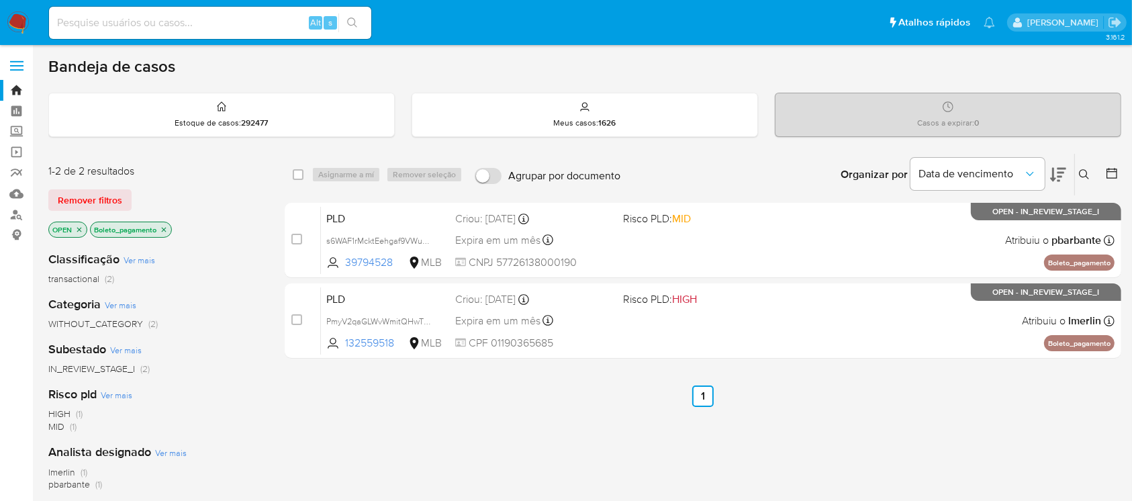
click at [565, 416] on div "select-all-cases-checkbox Asignarme a mí Remover seleção Agrupar por documento …" at bounding box center [703, 457] width 837 height 608
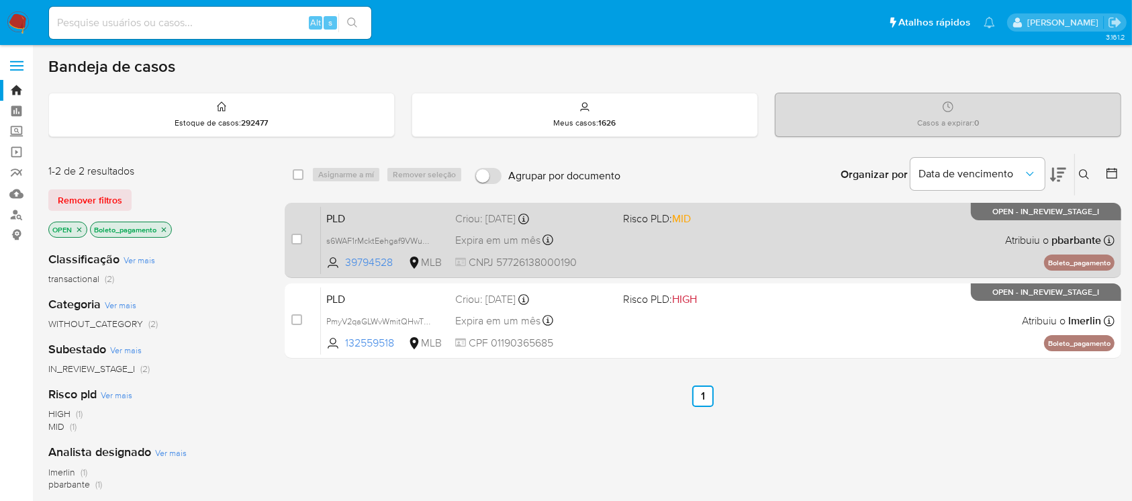
click at [625, 257] on div "PLD s6WAF1rMcktEehgaf9VWuaas 39794528 MLB Risco PLD: MID Criou: 12/09/2025 Crio…" at bounding box center [718, 240] width 794 height 68
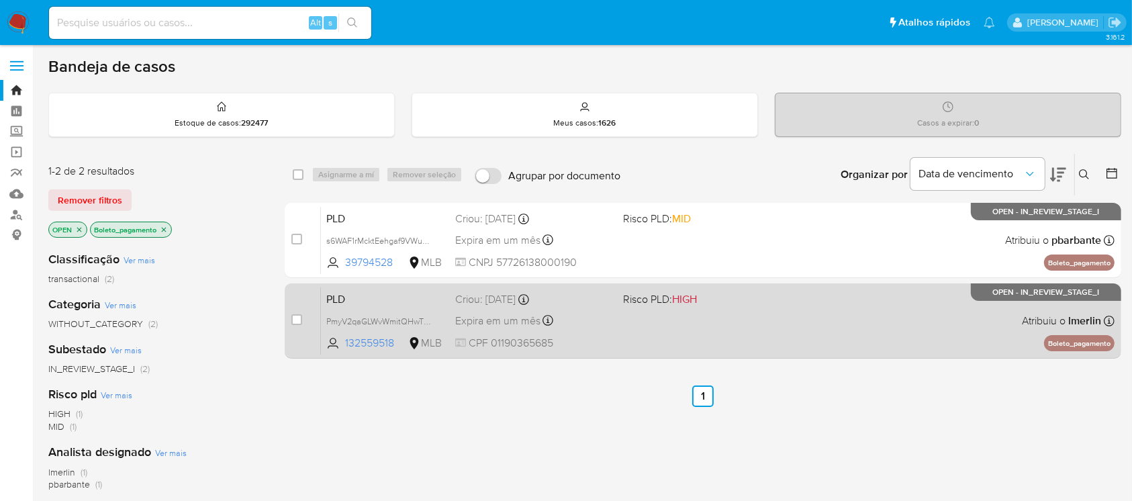
click at [622, 322] on div "PLD PmyV2qaGLWvWmitQHwTSYyUq 132559518 MLB Risco PLD: HIGH Criou: 12/09/2025 Cr…" at bounding box center [718, 321] width 794 height 68
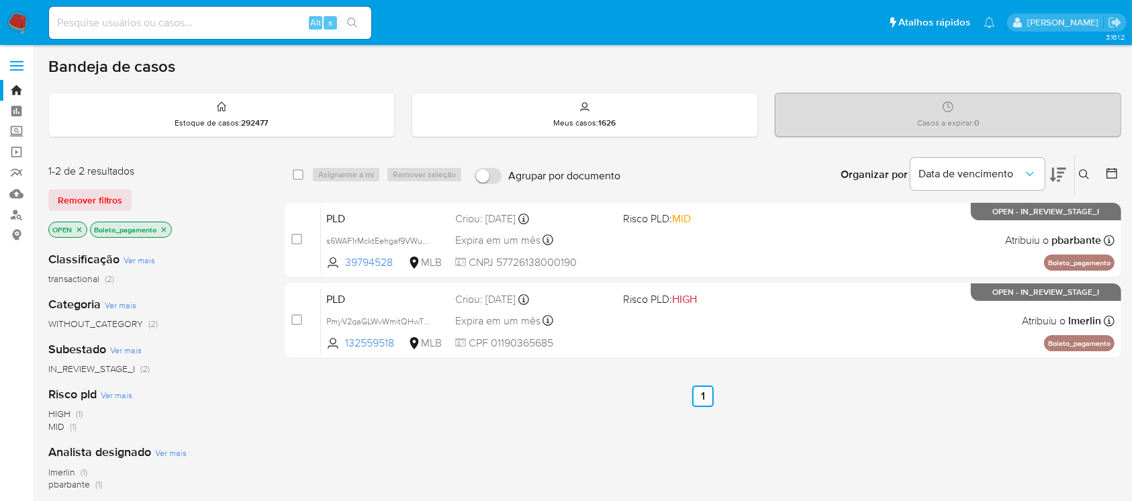
click at [167, 230] on icon "close-filter" at bounding box center [164, 229] width 5 height 5
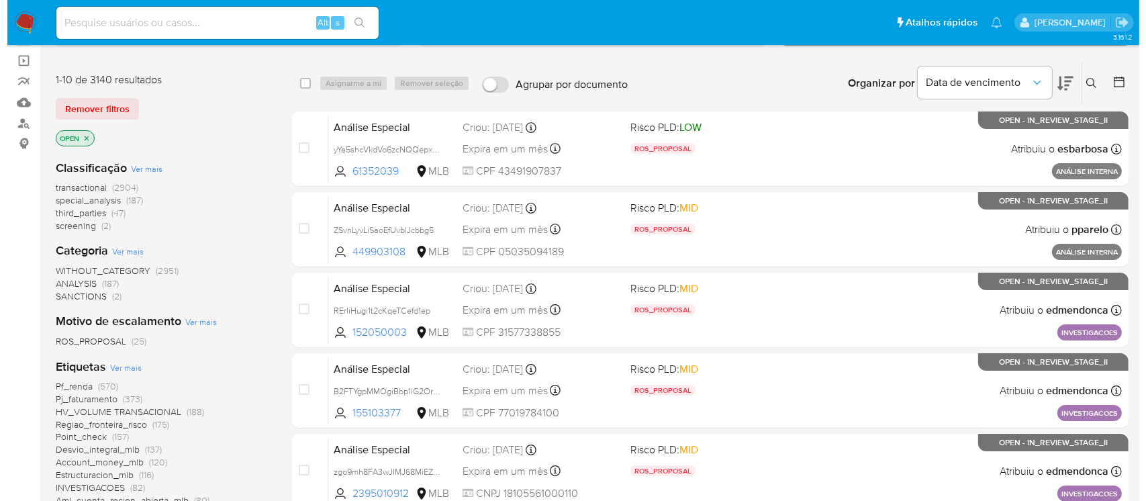
scroll to position [119, 0]
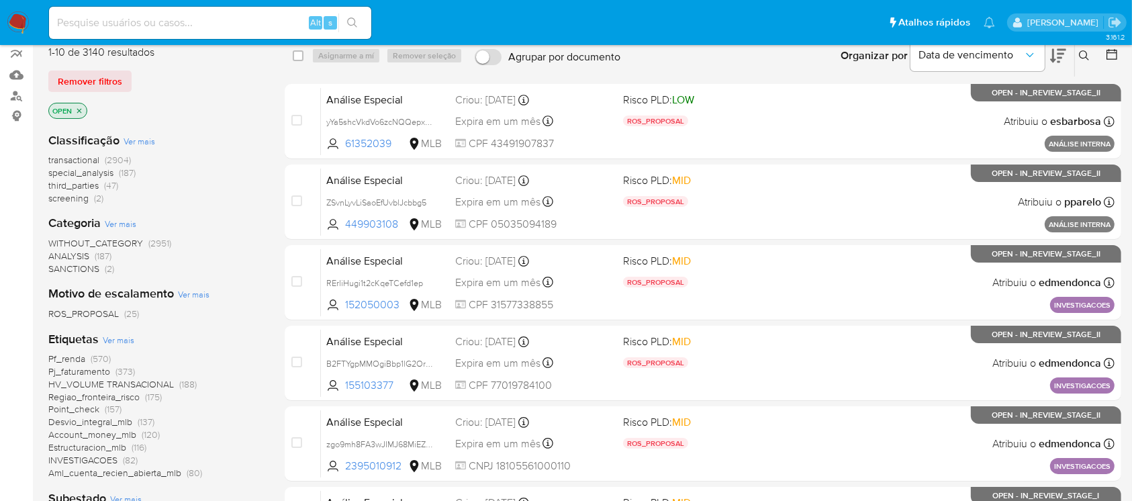
click at [113, 341] on span "Ver mais" at bounding box center [119, 340] width 32 height 12
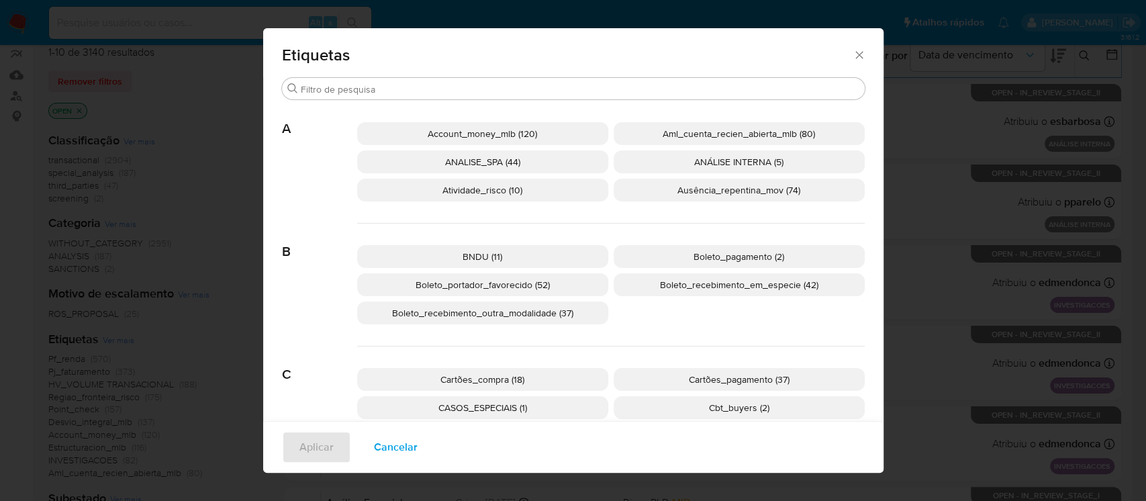
scroll to position [109, 0]
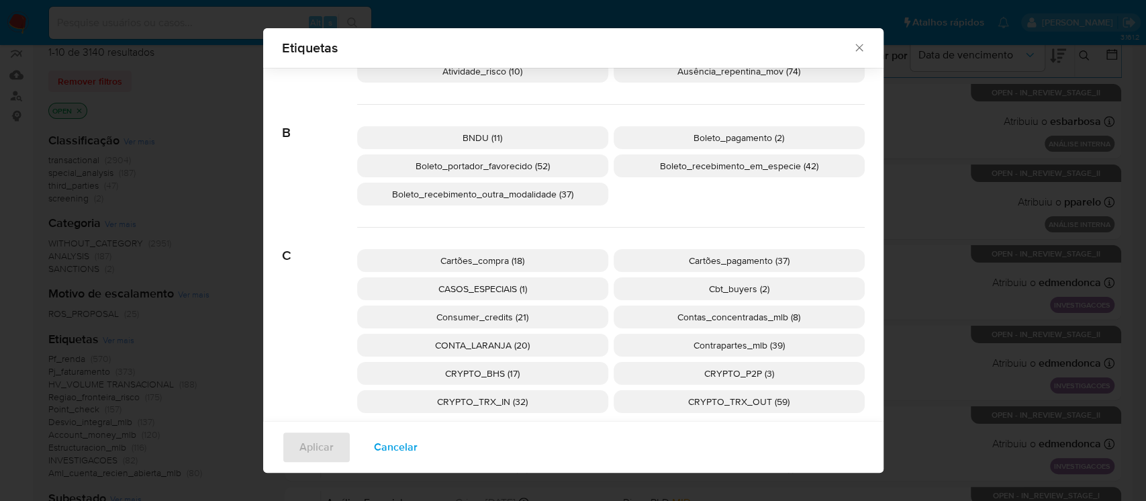
click at [457, 266] on span "Cartões_compra (18)" at bounding box center [483, 260] width 84 height 13
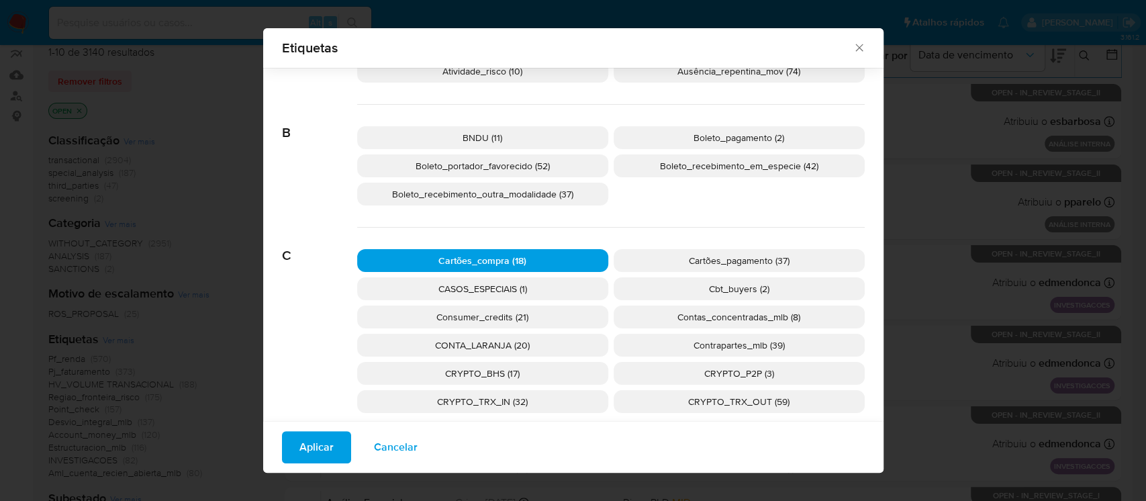
click at [303, 445] on span "Aplicar" at bounding box center [317, 447] width 34 height 30
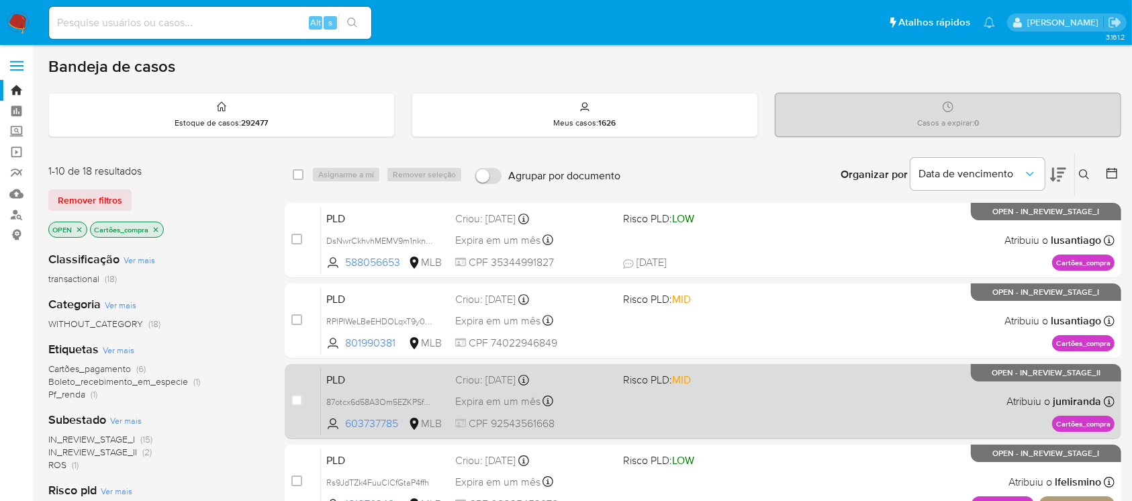
scroll to position [119, 0]
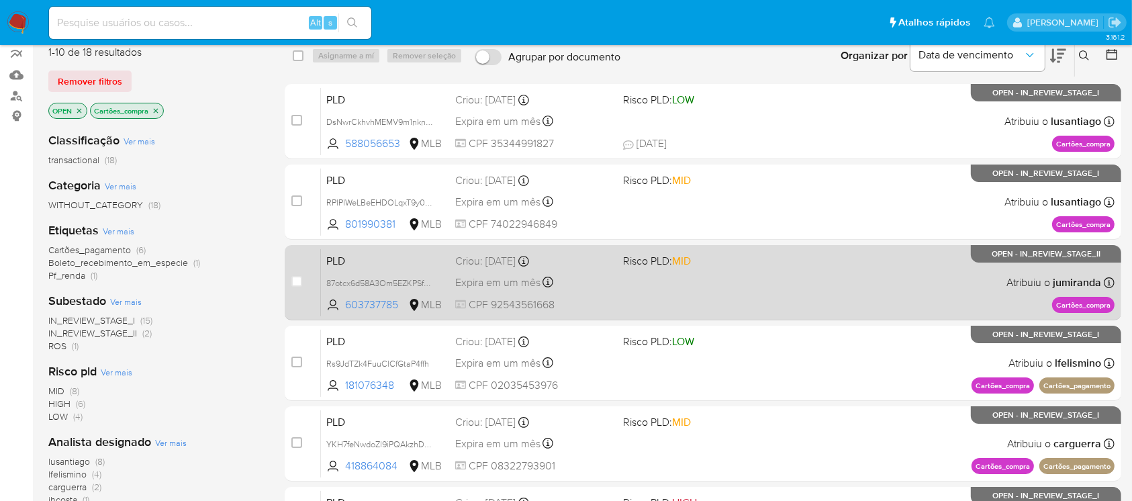
click at [730, 293] on div "PLD 87otcx6d58A3Om5EZKPSfQ0i 603737785 MLB Risco PLD: MID Criou: 12/09/2025 Cri…" at bounding box center [718, 282] width 794 height 68
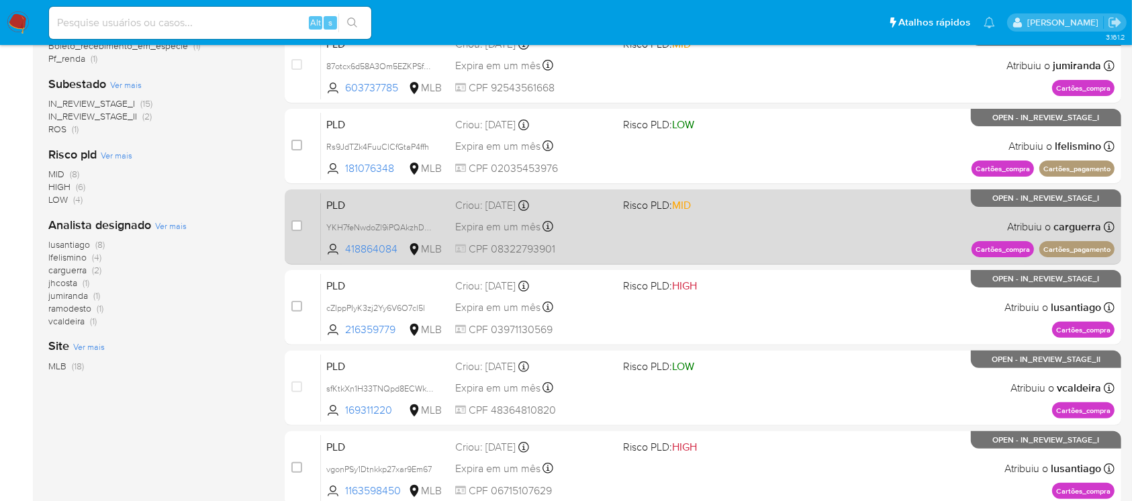
scroll to position [358, 0]
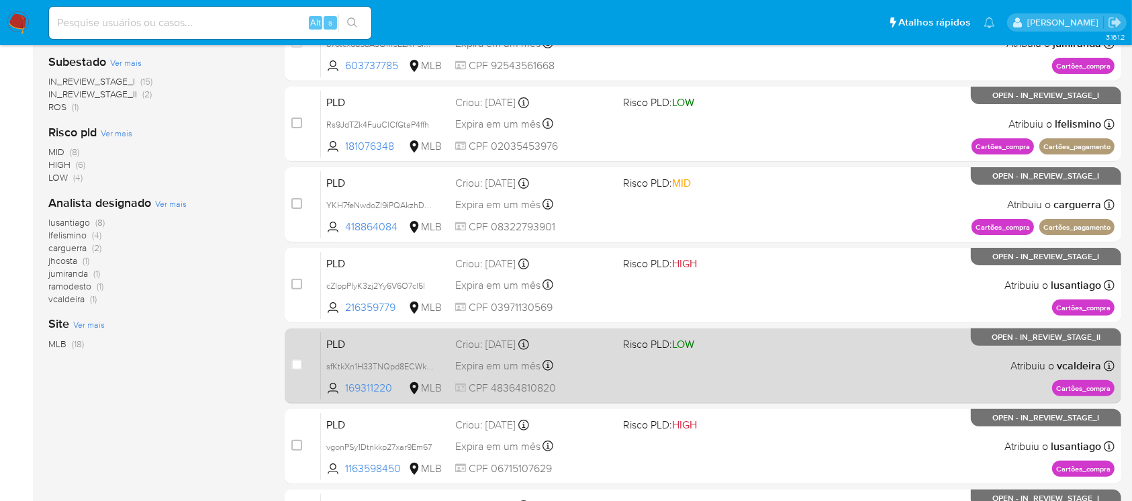
click at [649, 372] on div "PLD sfKtkXn1H33TNQpd8ECWkIc3 169311220 MLB Risco PLD: LOW Criou: 12/09/2025 Cri…" at bounding box center [718, 366] width 794 height 68
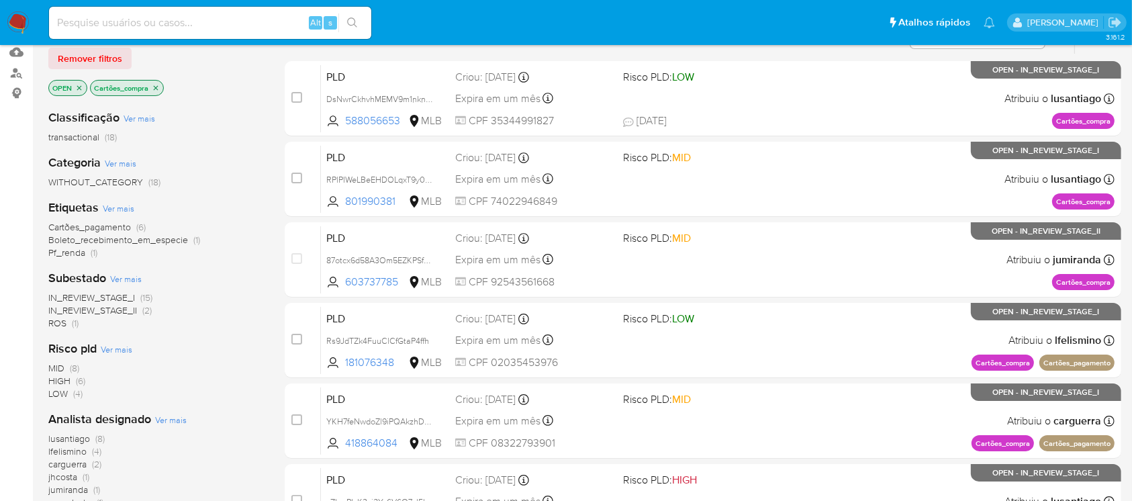
scroll to position [119, 0]
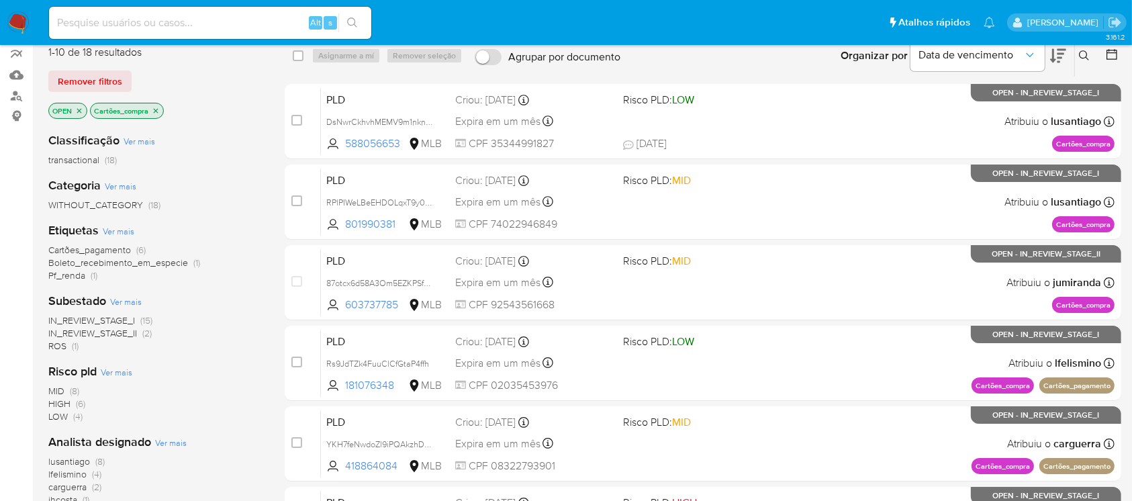
click at [155, 109] on icon "close-filter" at bounding box center [156, 111] width 8 height 8
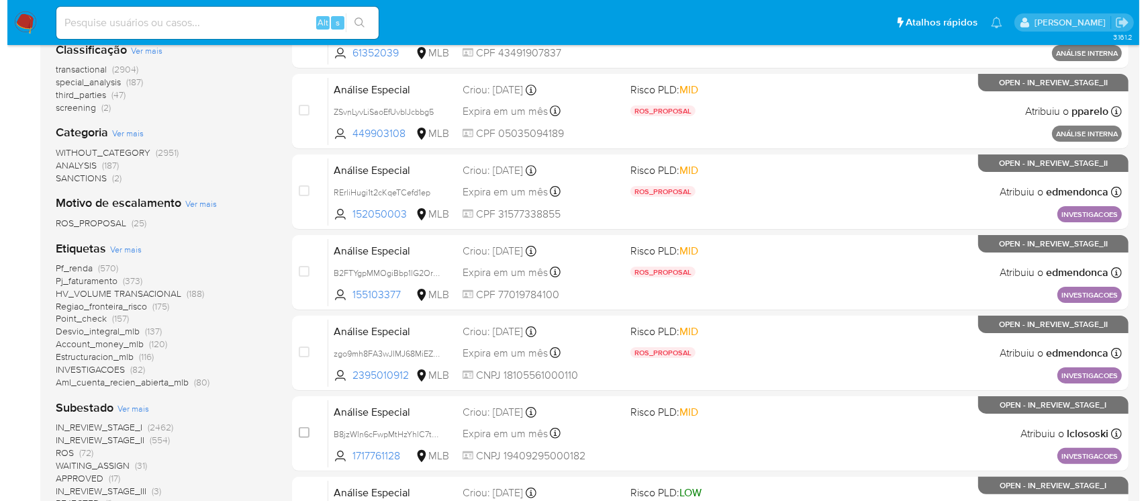
scroll to position [238, 0]
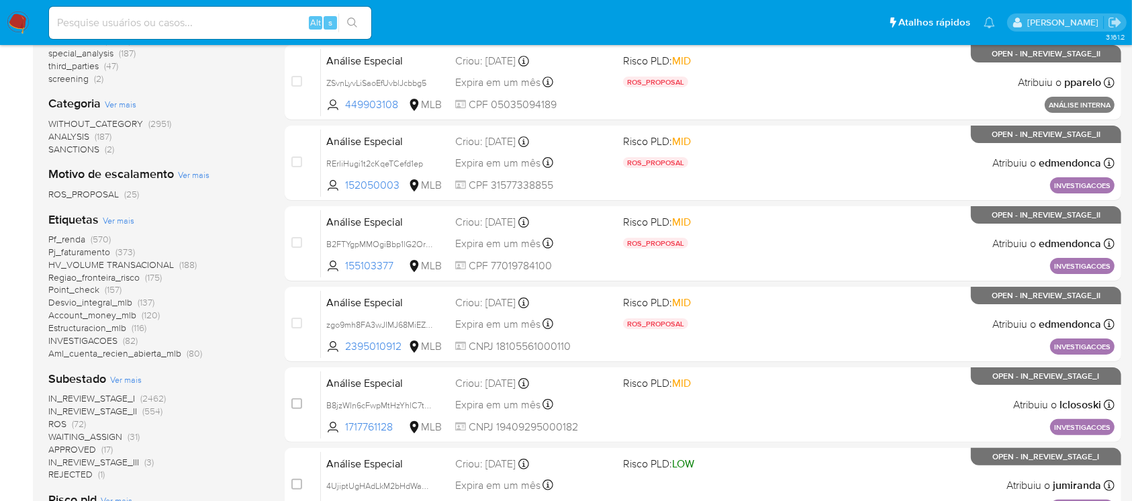
click at [128, 225] on span "Ver mais" at bounding box center [119, 220] width 32 height 12
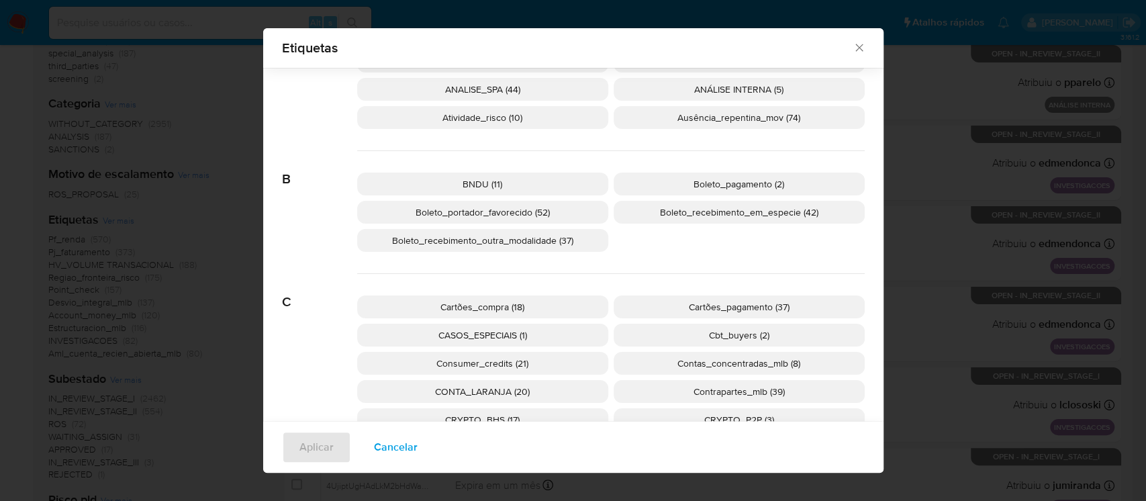
scroll to position [109, 0]
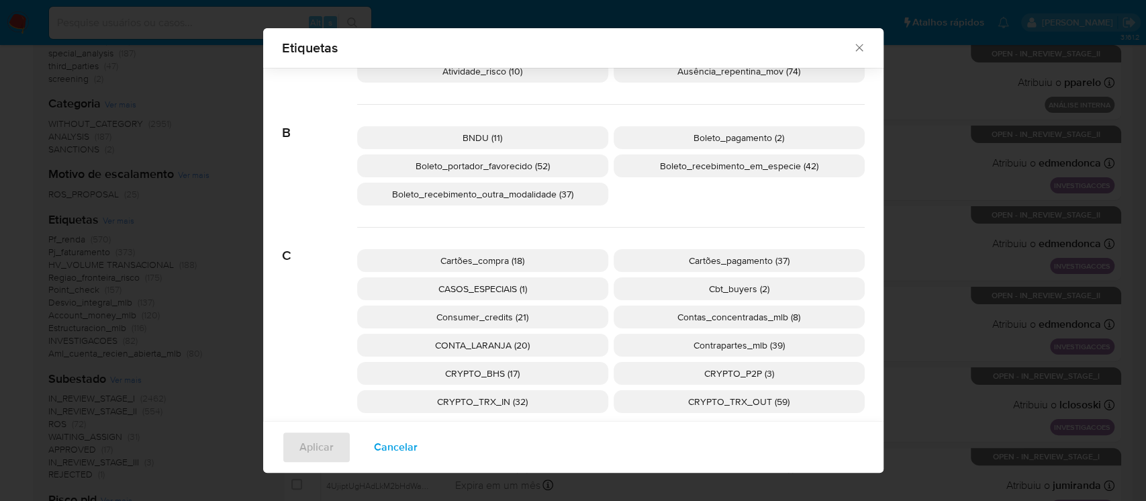
click at [461, 192] on span "Boleto_recebimento_outra_modalidade (37)" at bounding box center [482, 193] width 181 height 13
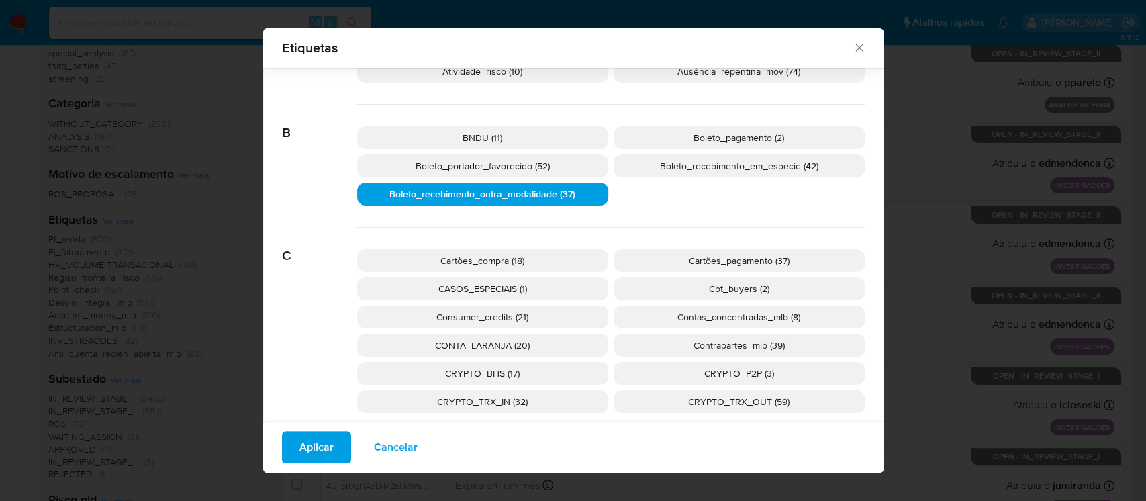
click at [310, 444] on span "Aplicar" at bounding box center [317, 447] width 34 height 30
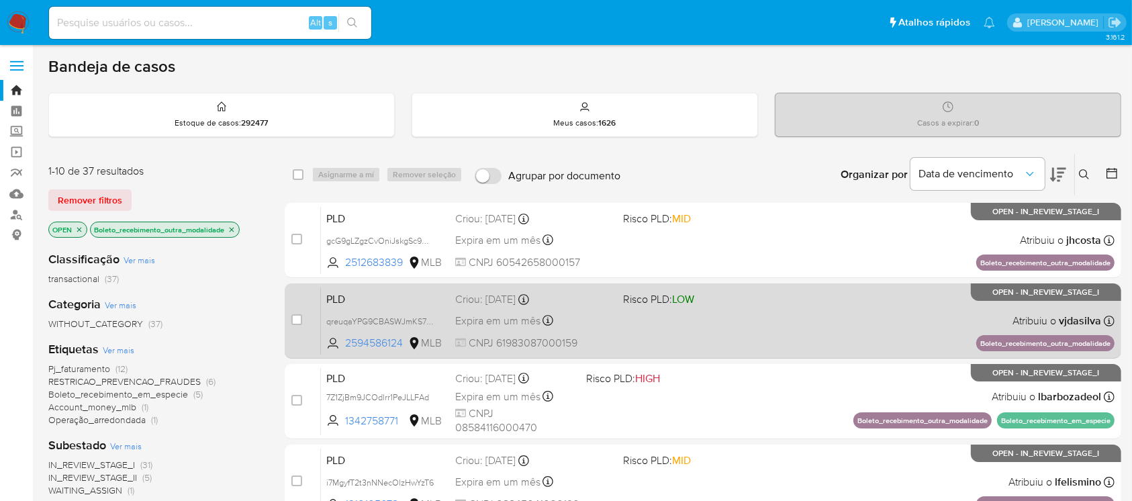
click at [666, 334] on div "PLD qreuqaYPG9CBASWJmKS7p6nn 2594586124 MLB Risco PLD: LOW Criou: 12/09/2025 Cr…" at bounding box center [718, 321] width 794 height 68
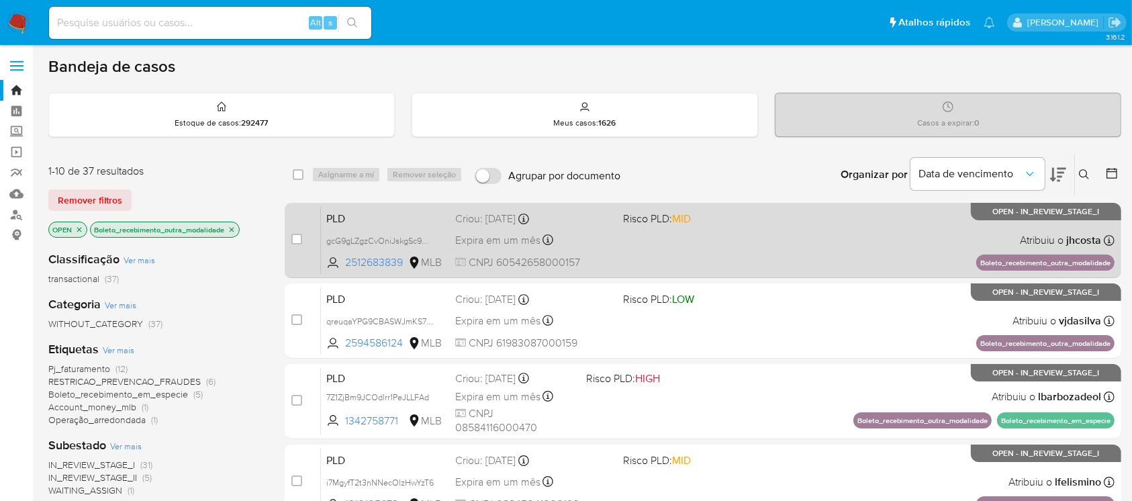
click at [655, 252] on div "PLD gcG9gLZgzCvOniJskgSc9Uuu 2512683839 MLB Risco PLD: MID Criou: 12/09/2025 Cr…" at bounding box center [718, 240] width 794 height 68
click at [650, 256] on div "PLD gcG9gLZgzCvOniJskgSc9Uuu 2512683839 MLB Risco PLD: MID Criou: 12/09/2025 Cr…" at bounding box center [718, 240] width 794 height 68
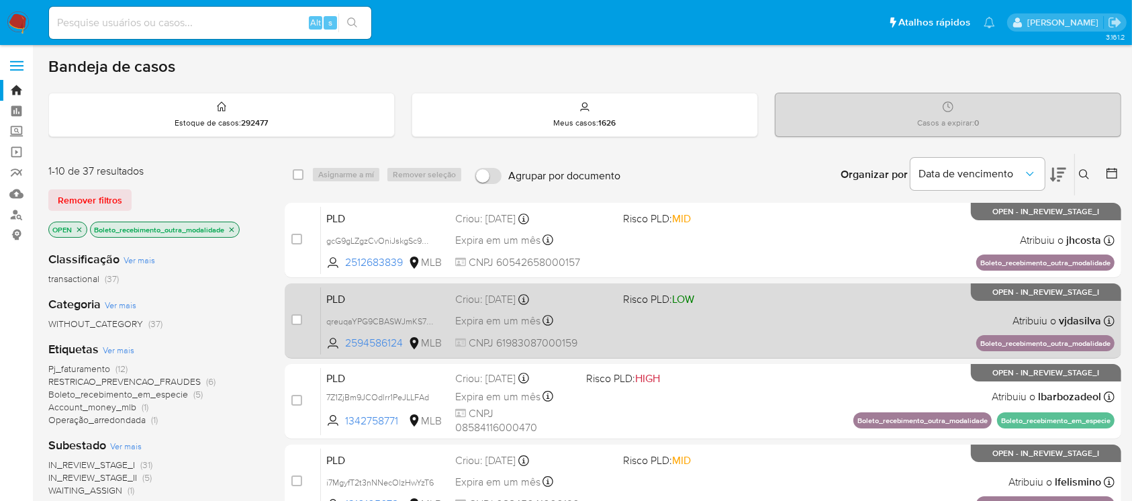
click at [612, 330] on div "PLD qreuqaYPG9CBASWJmKS7p6nn 2594586124 MLB Risco PLD: LOW Criou: 12/09/2025 Cr…" at bounding box center [718, 321] width 794 height 68
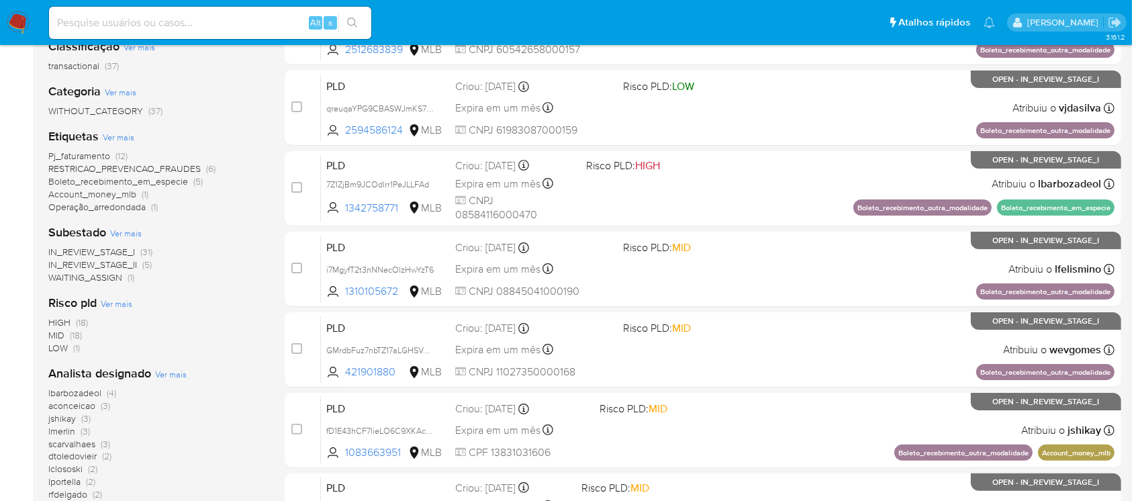
scroll to position [238, 0]
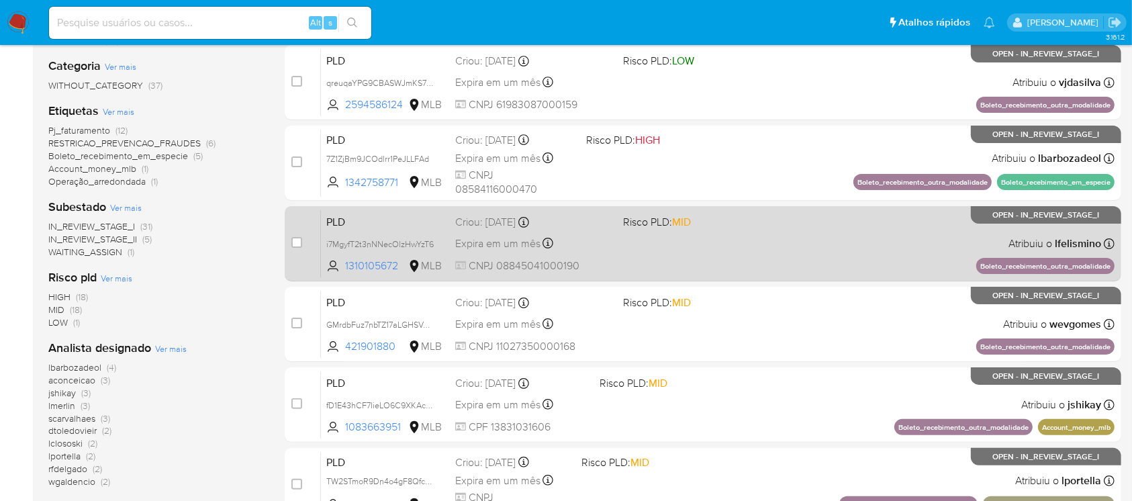
click at [633, 255] on div "PLD i7MgyfT2t3nNNecOlzHwYzT6 1310105672 MLB Risco PLD: MID Criou: 12/09/2025 Cr…" at bounding box center [718, 244] width 794 height 68
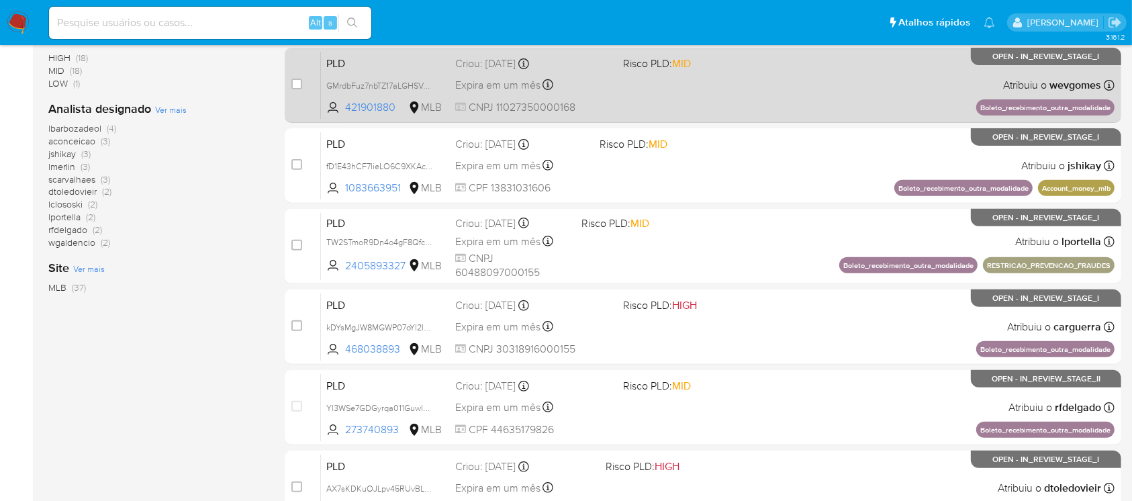
scroll to position [596, 0]
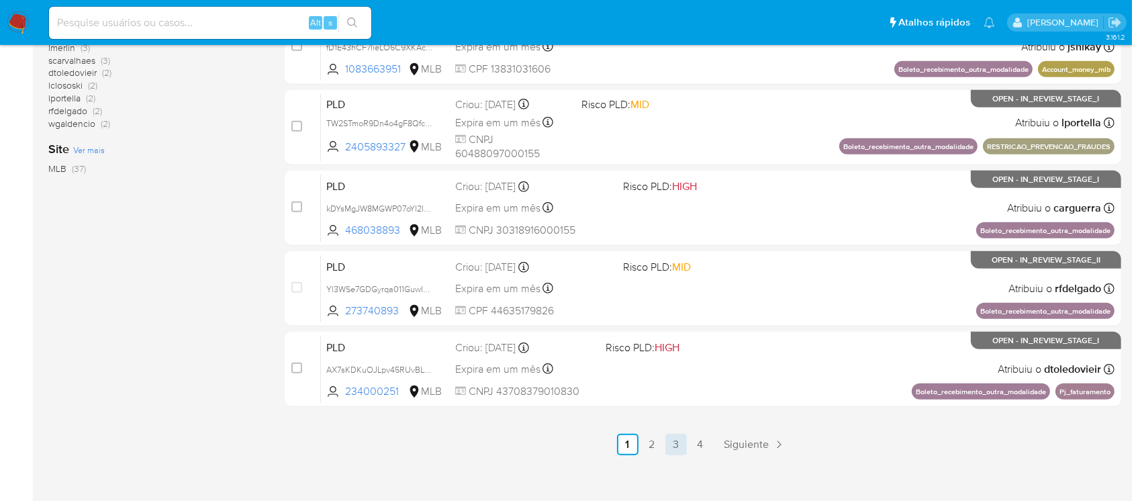
click at [675, 448] on link "3" at bounding box center [675, 444] width 21 height 21
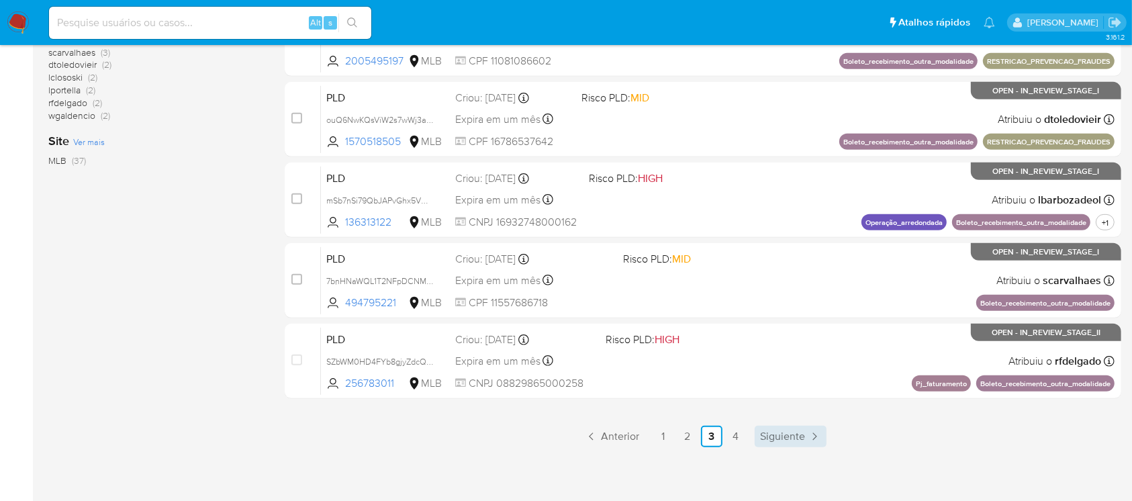
scroll to position [607, 0]
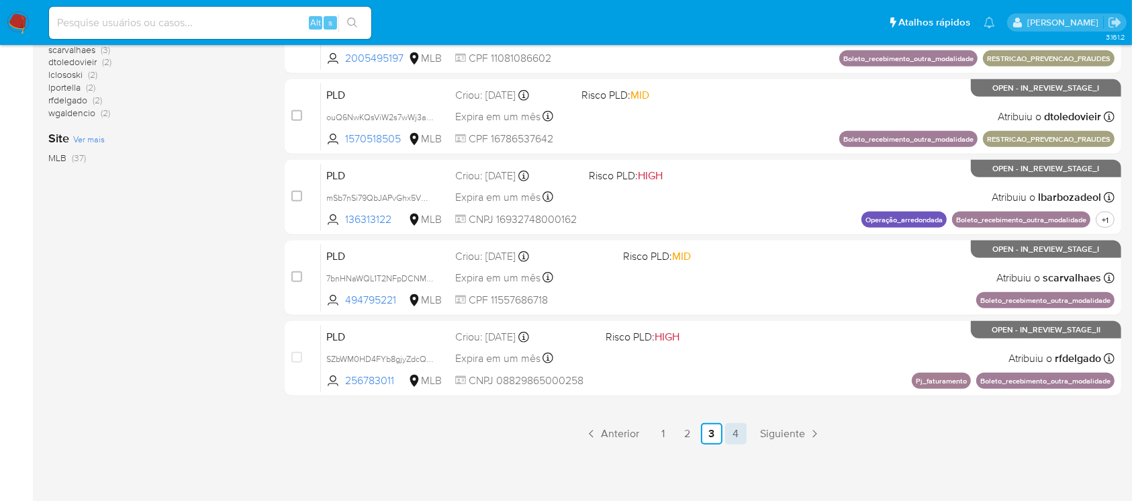
click at [738, 436] on link "4" at bounding box center [735, 433] width 21 height 21
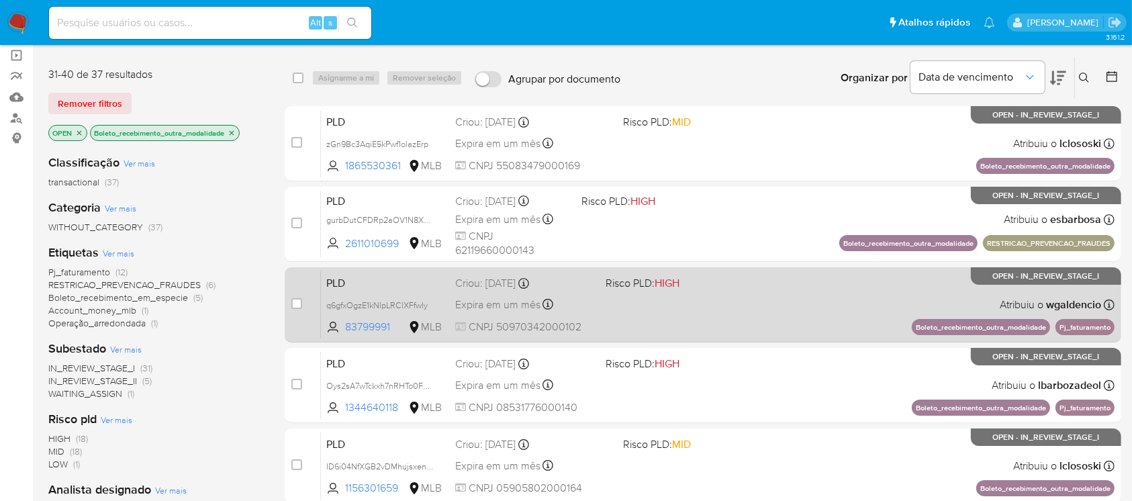
scroll to position [119, 0]
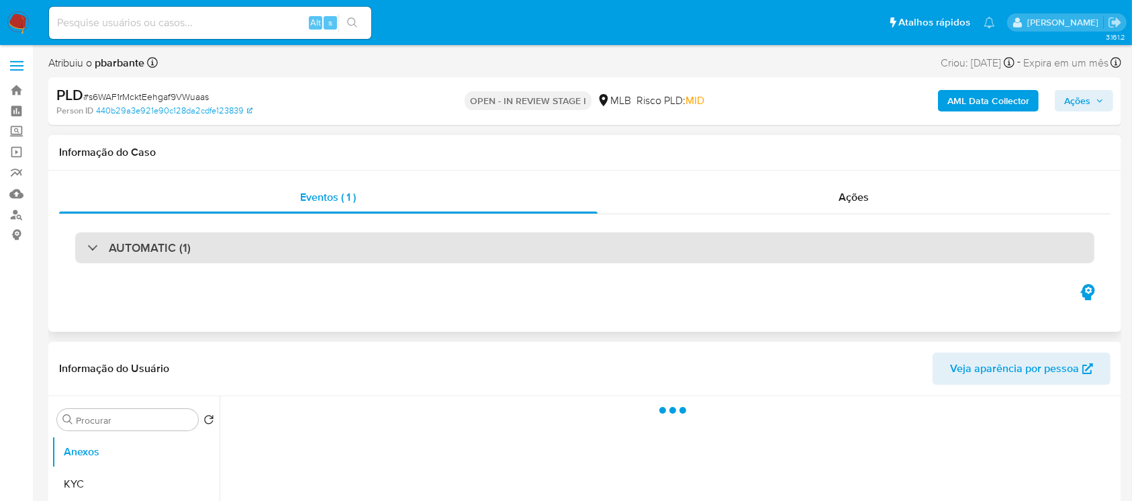
click at [93, 251] on div "AUTOMATIC (1)" at bounding box center [138, 247] width 103 height 15
select select "10"
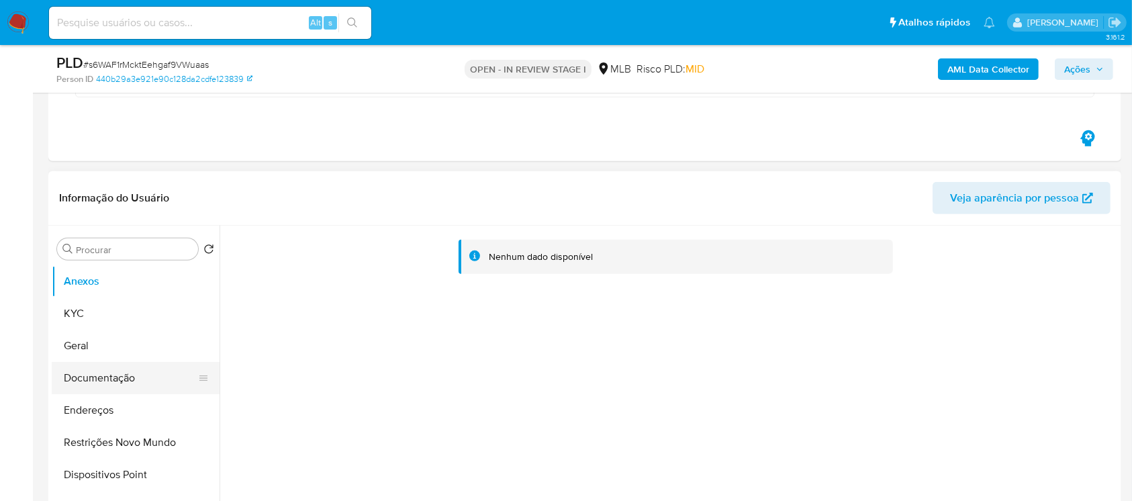
scroll to position [716, 0]
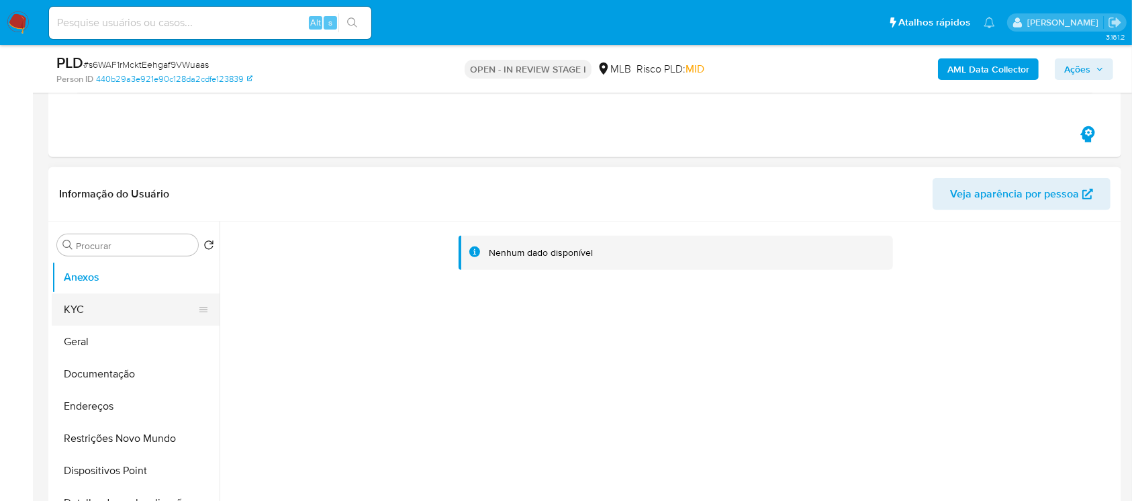
click at [110, 320] on button "KYC" at bounding box center [130, 309] width 157 height 32
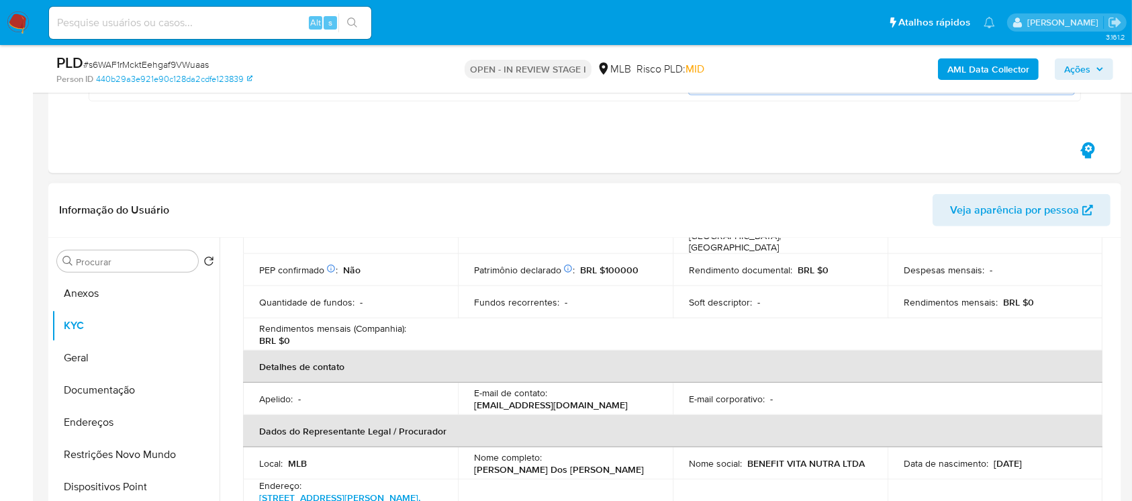
scroll to position [358, 0]
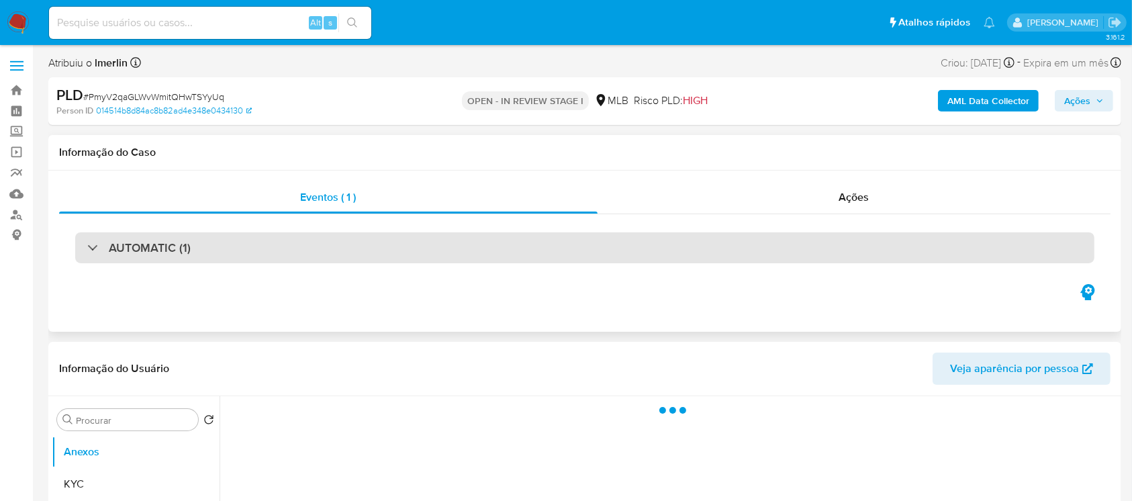
click at [93, 250] on div "AUTOMATIC (1)" at bounding box center [138, 247] width 103 height 15
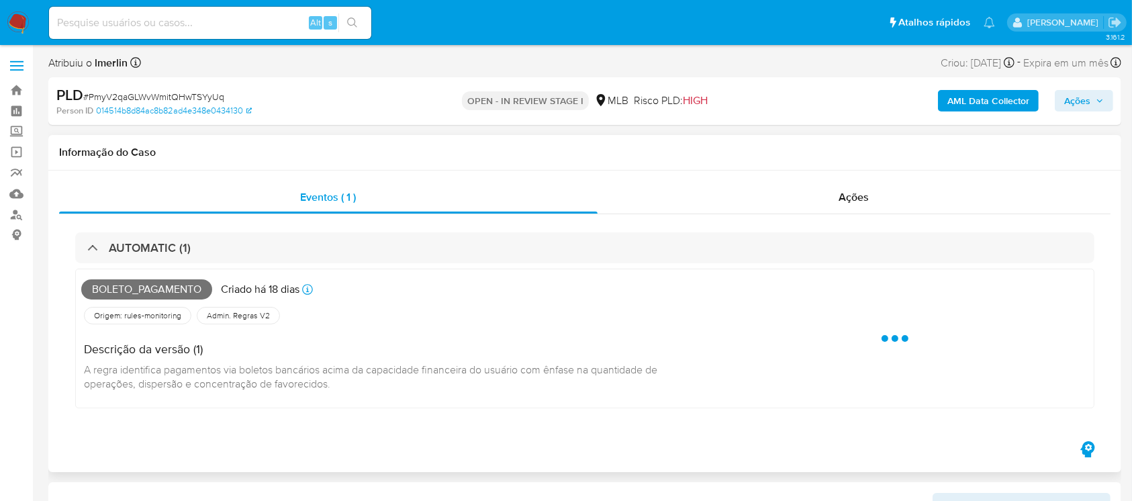
select select "10"
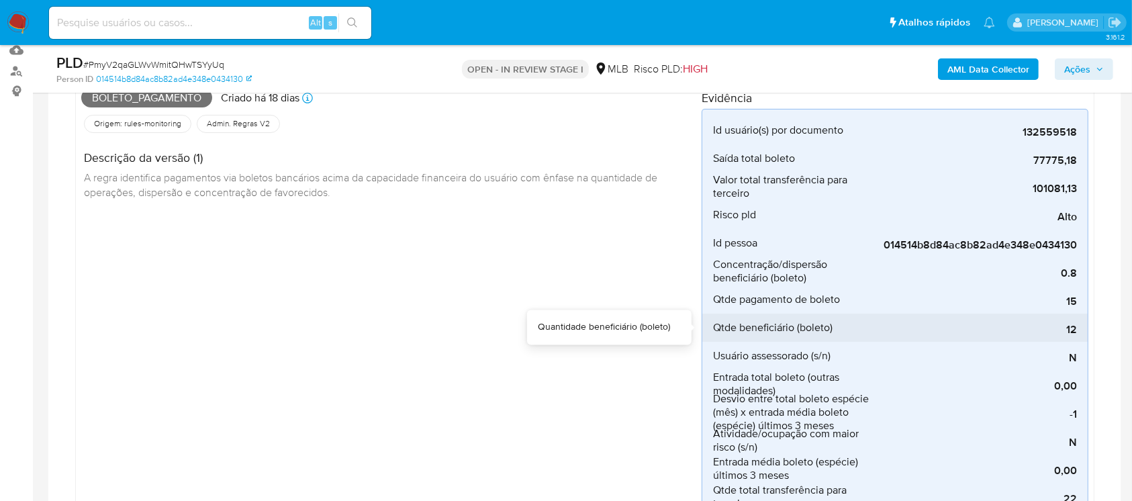
scroll to position [119, 0]
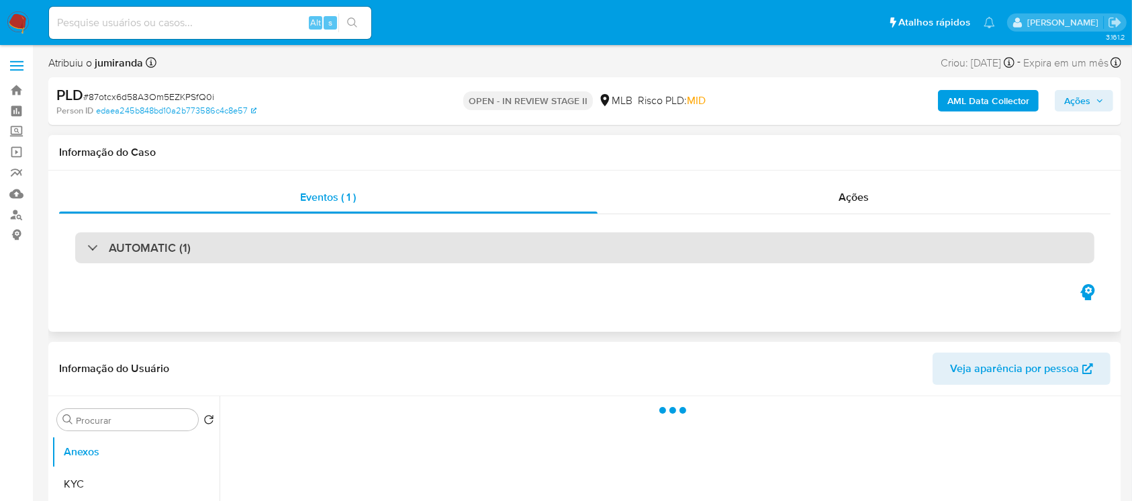
click at [97, 244] on div "AUTOMATIC (1)" at bounding box center [138, 247] width 103 height 15
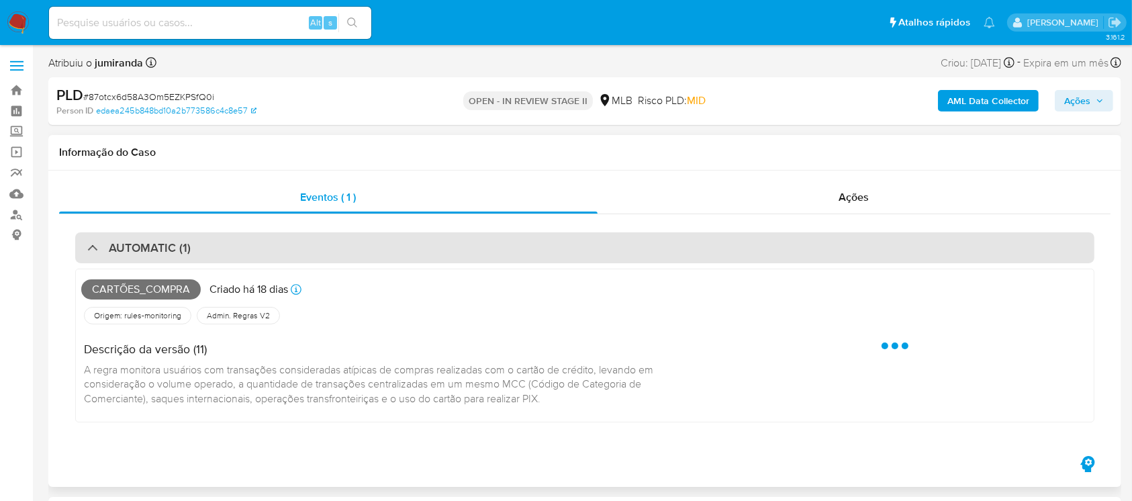
select select "10"
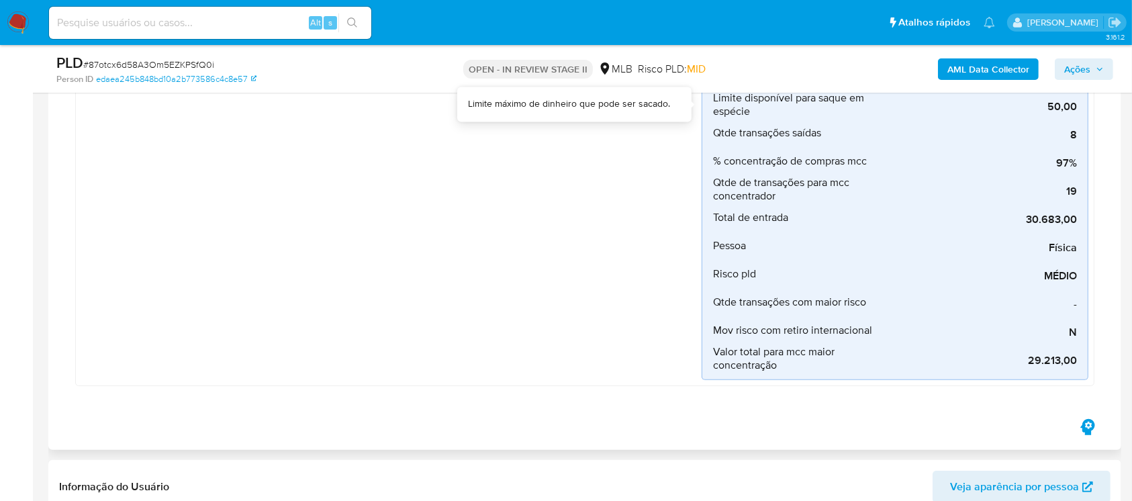
scroll to position [596, 0]
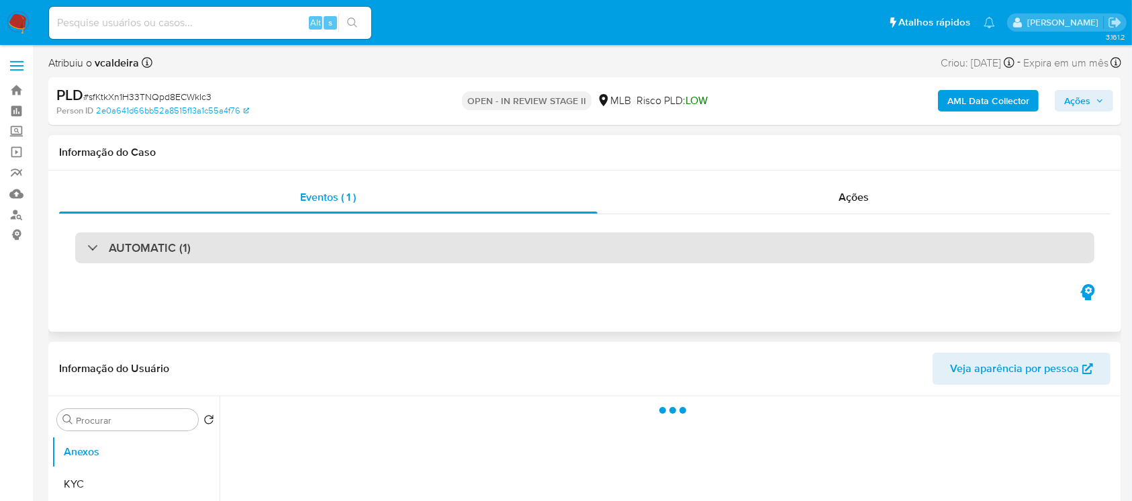
click at [87, 247] on div at bounding box center [87, 247] width 0 height 0
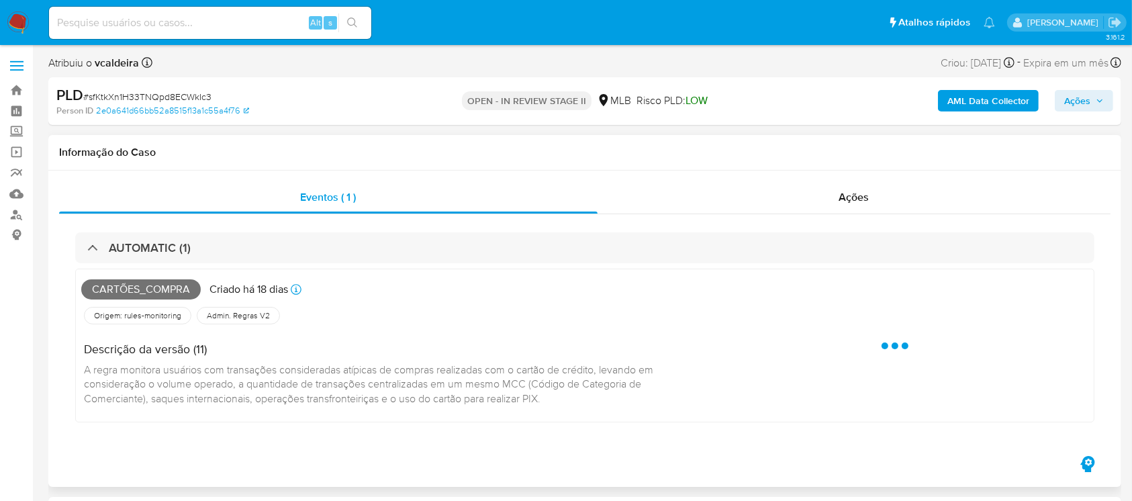
select select "10"
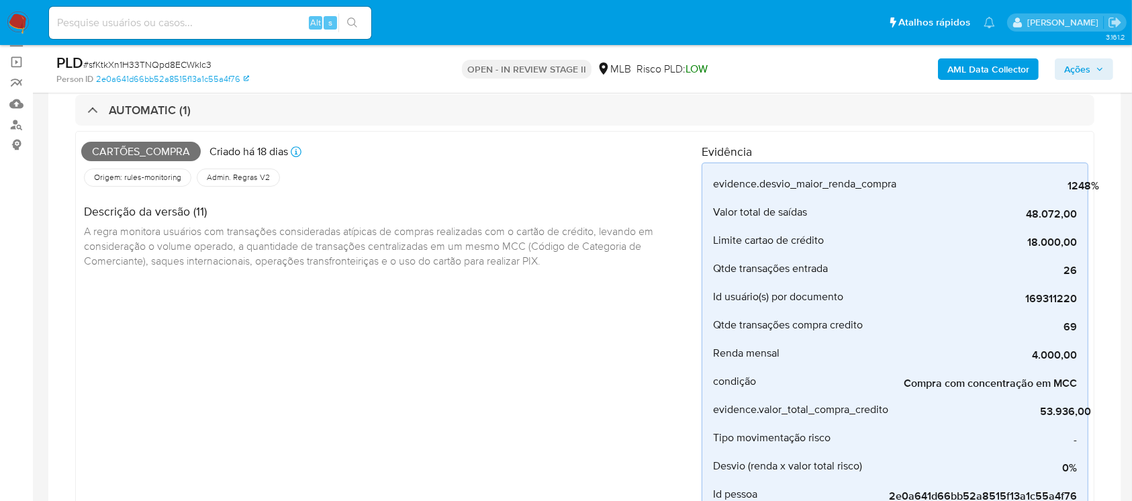
scroll to position [238, 0]
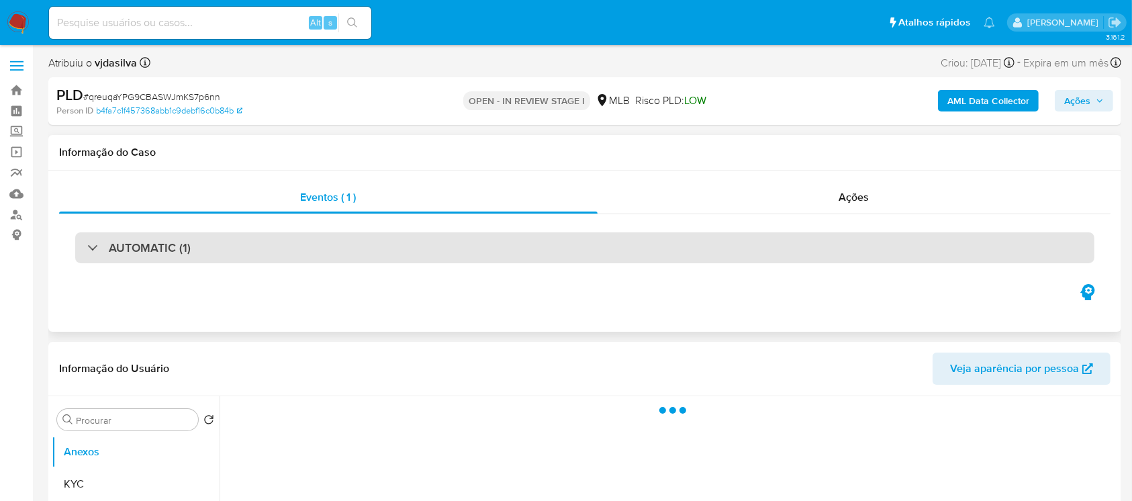
click at [91, 250] on div "AUTOMATIC (1)" at bounding box center [138, 247] width 103 height 15
select select "10"
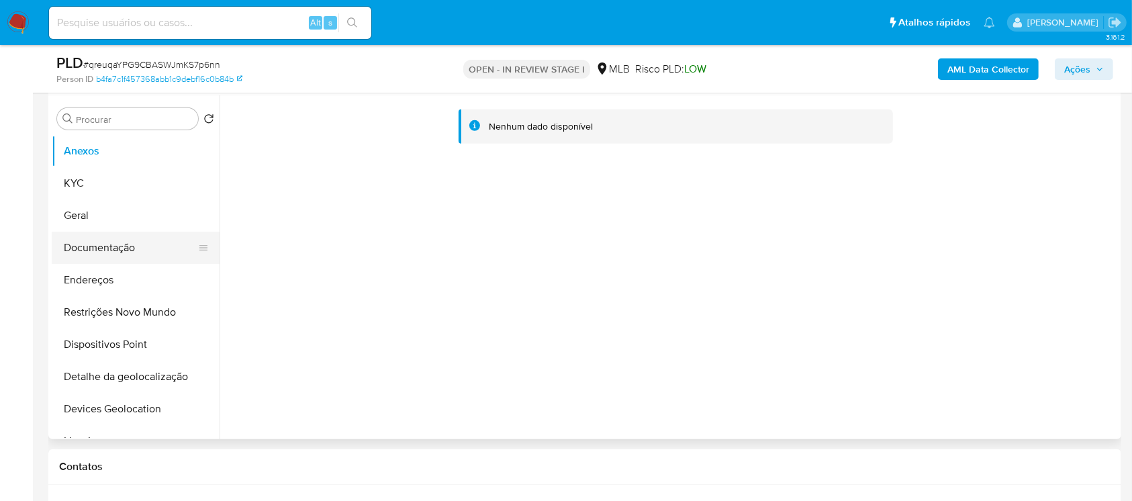
scroll to position [955, 0]
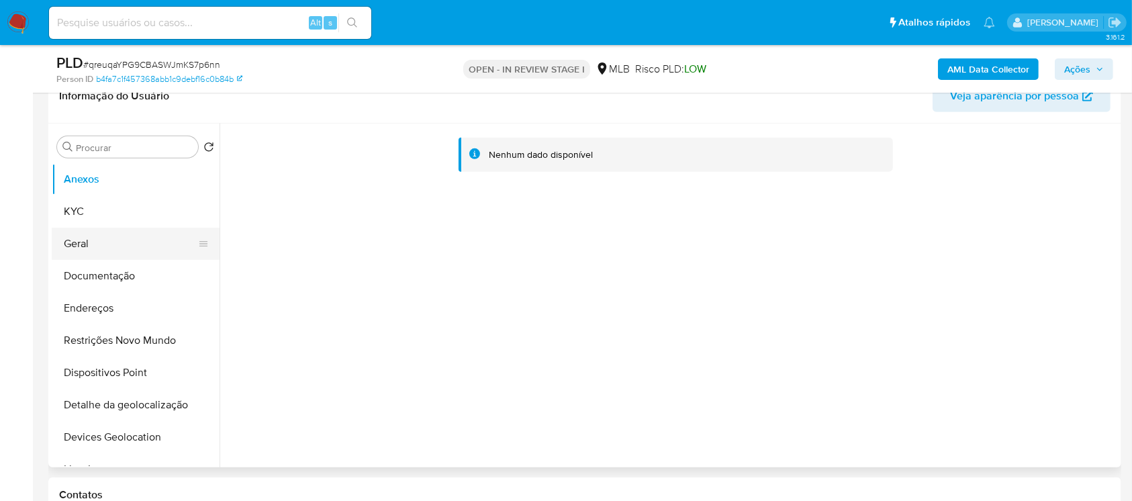
click at [72, 245] on button "Geral" at bounding box center [130, 244] width 157 height 32
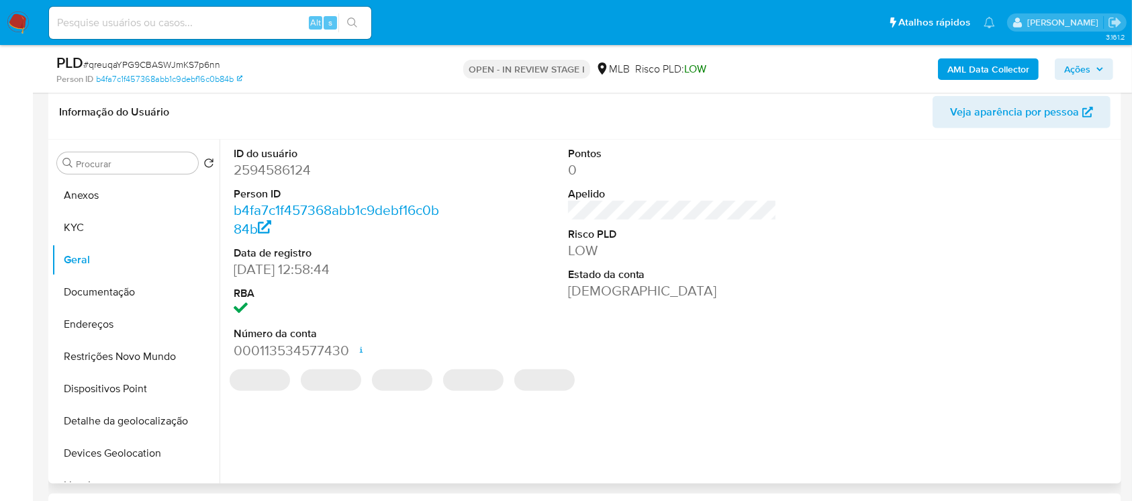
click at [262, 173] on dd "2594586124" at bounding box center [339, 169] width 210 height 19
copy dd "2594586124"
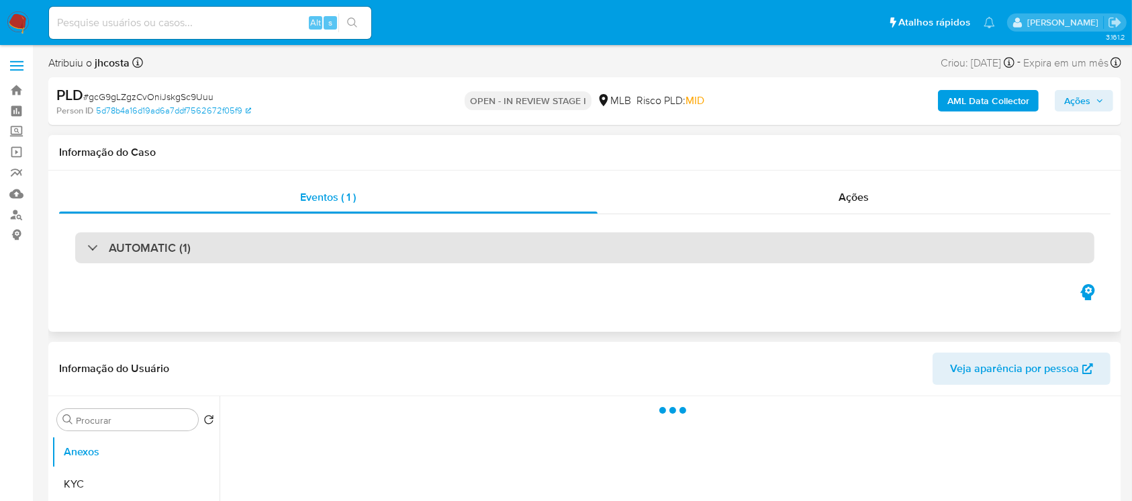
click at [91, 253] on div "AUTOMATIC (1)" at bounding box center [138, 247] width 103 height 15
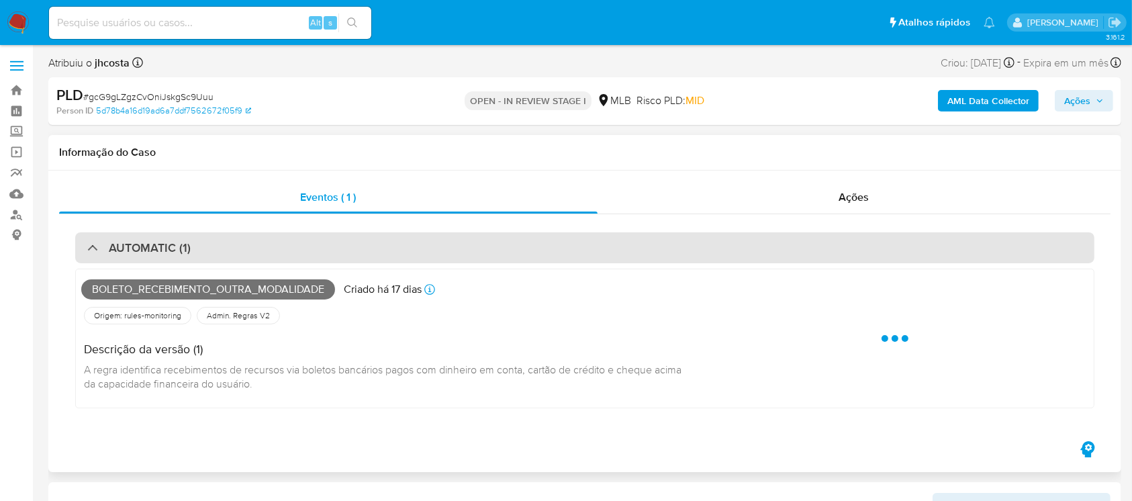
select select "10"
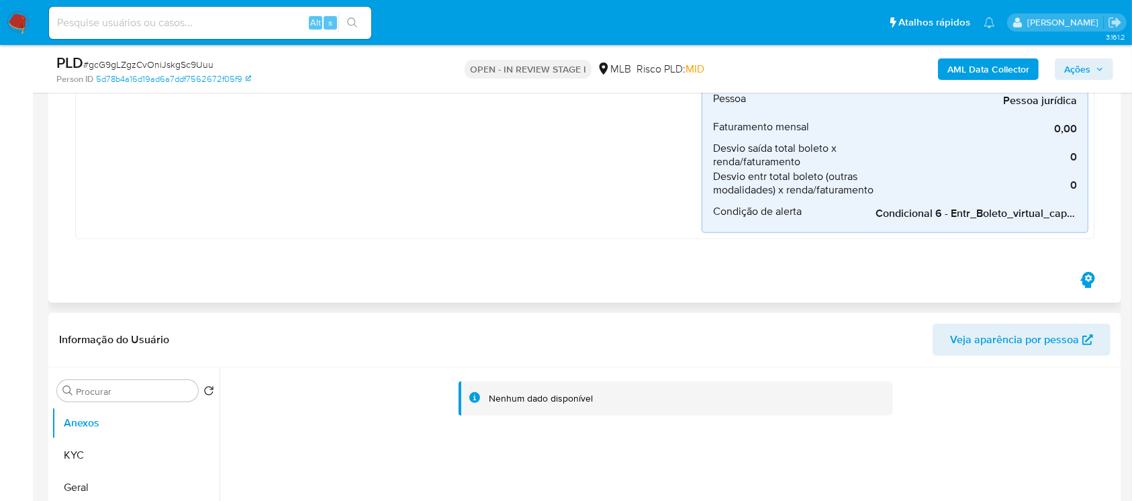
scroll to position [716, 0]
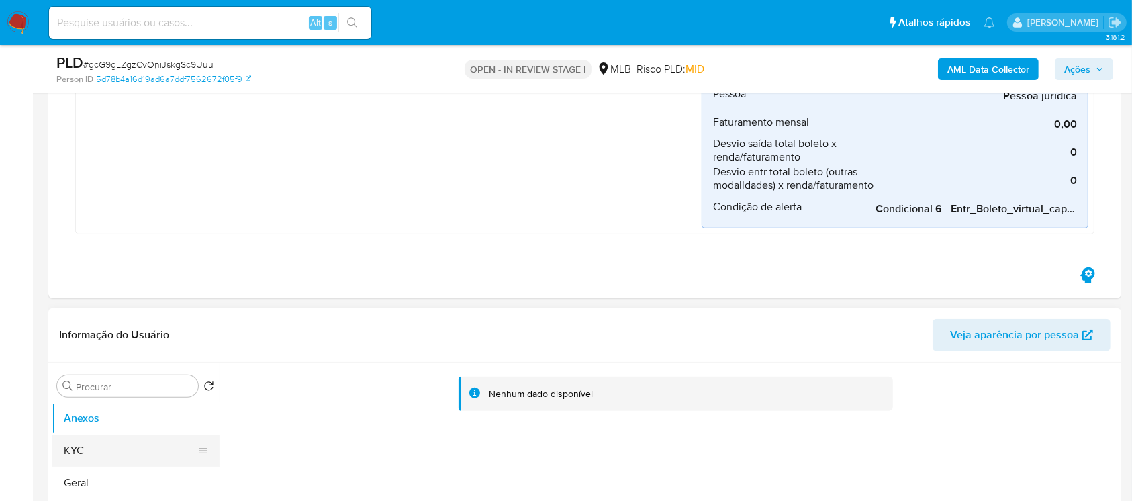
click at [85, 442] on button "KYC" at bounding box center [130, 450] width 157 height 32
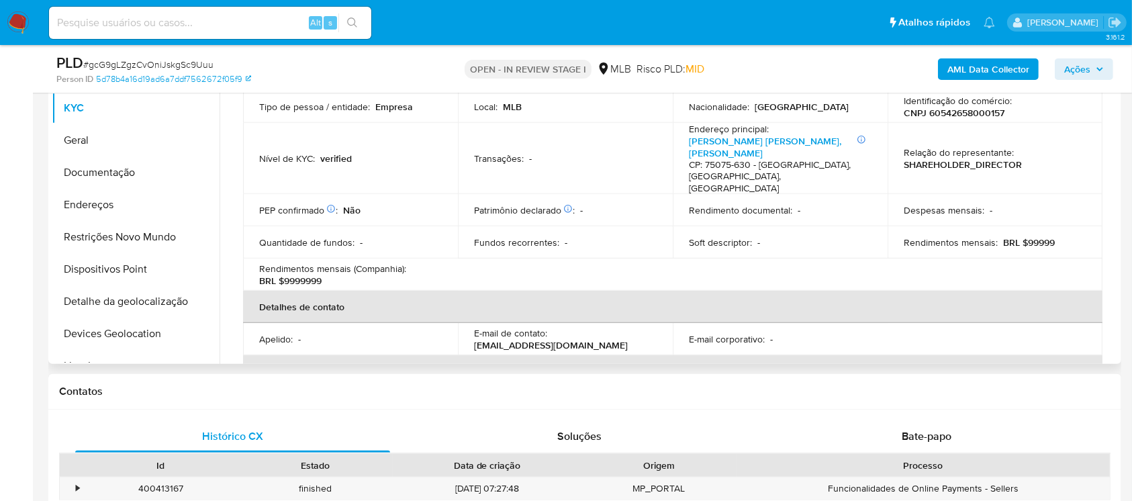
scroll to position [119, 0]
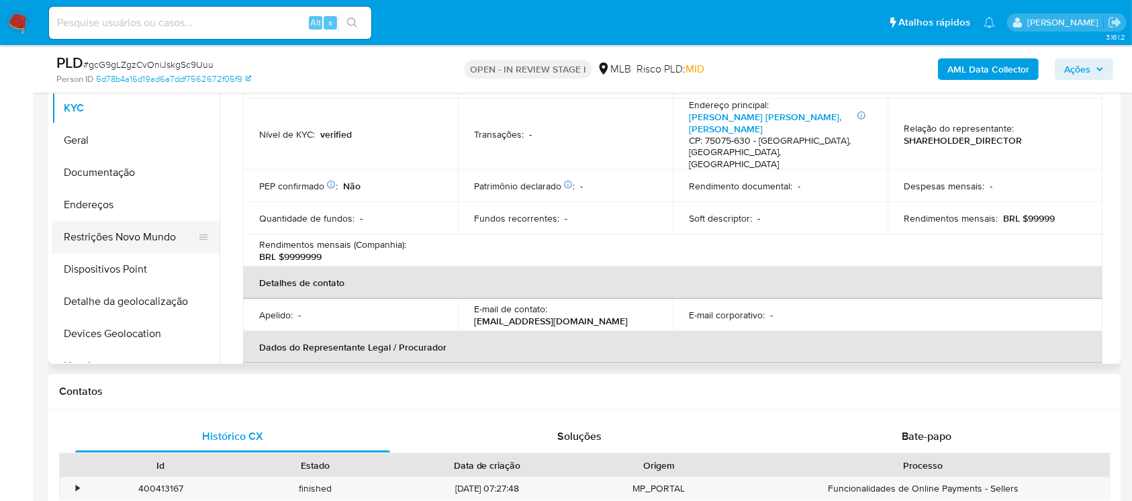
click at [99, 242] on button "Restrições Novo Mundo" at bounding box center [130, 237] width 157 height 32
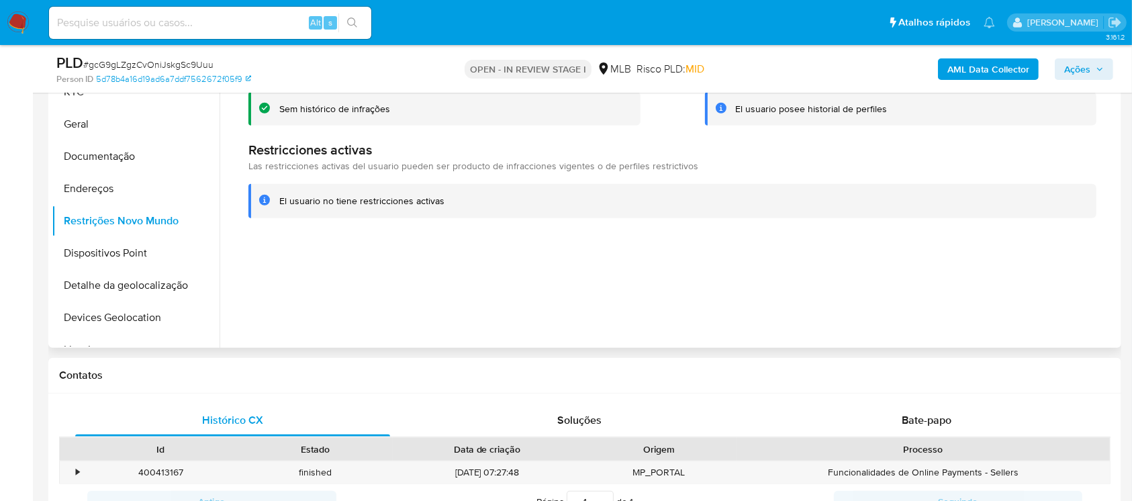
scroll to position [955, 0]
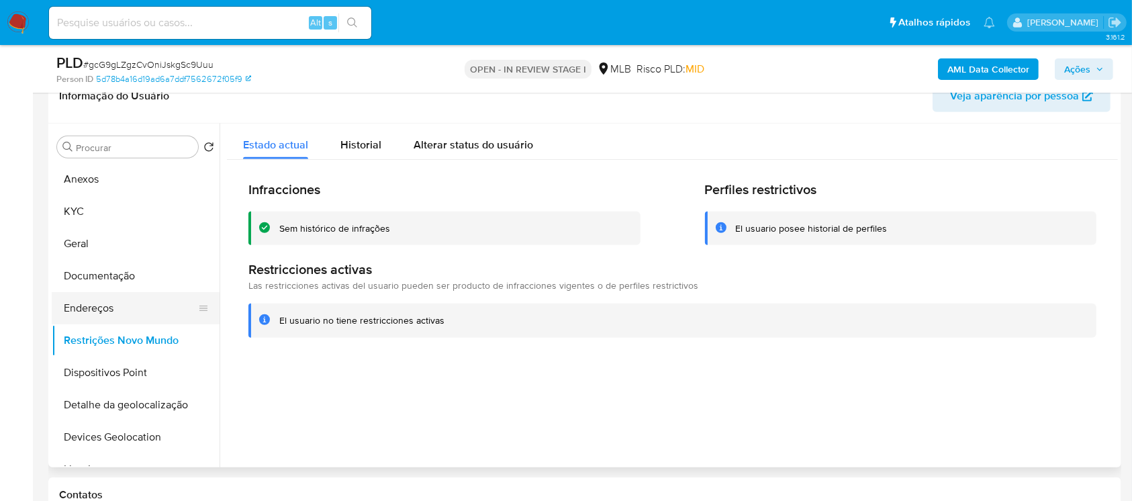
click at [83, 305] on button "Endereços" at bounding box center [130, 308] width 157 height 32
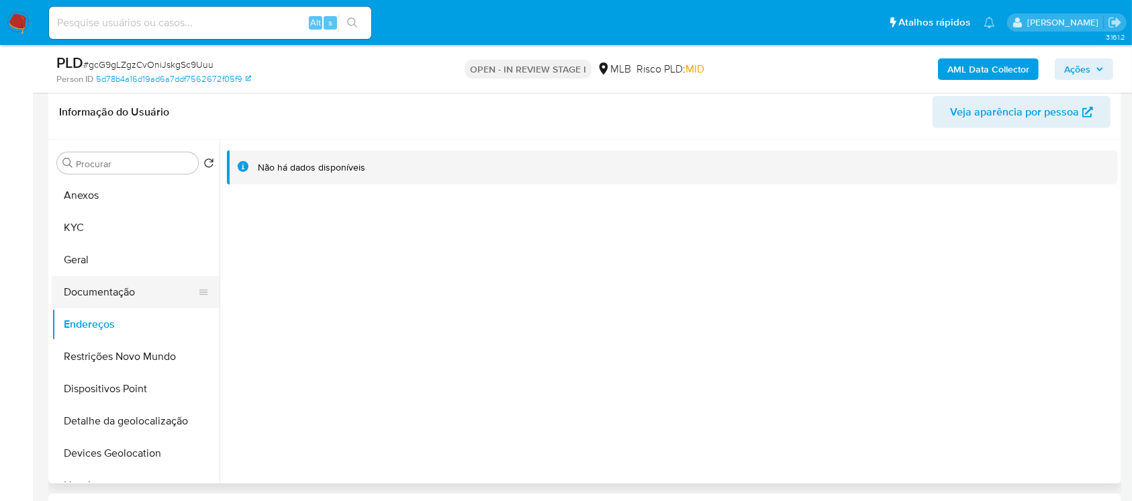
click at [91, 278] on button "Documentação" at bounding box center [130, 292] width 157 height 32
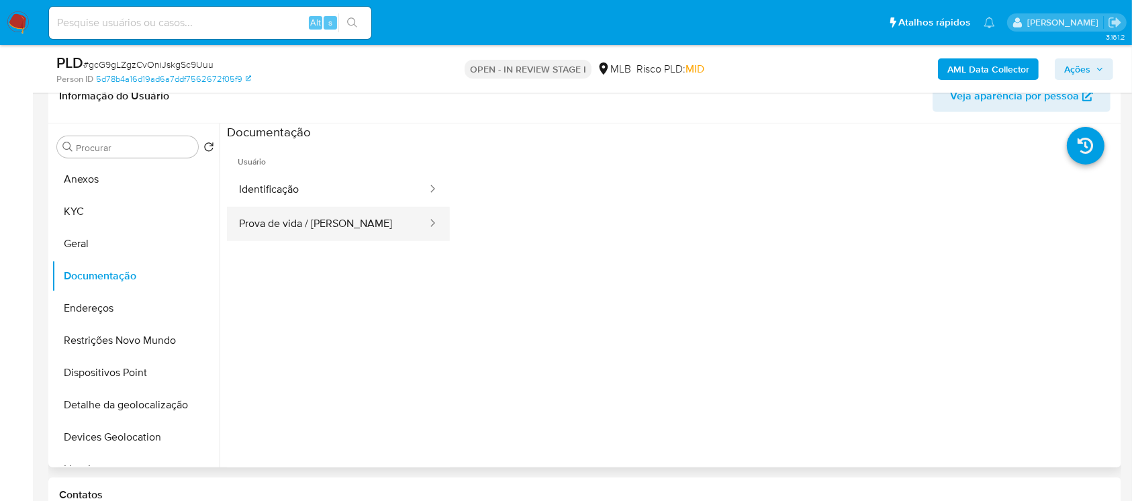
click at [283, 233] on button "Prova de vida / [PERSON_NAME]" at bounding box center [327, 224] width 201 height 34
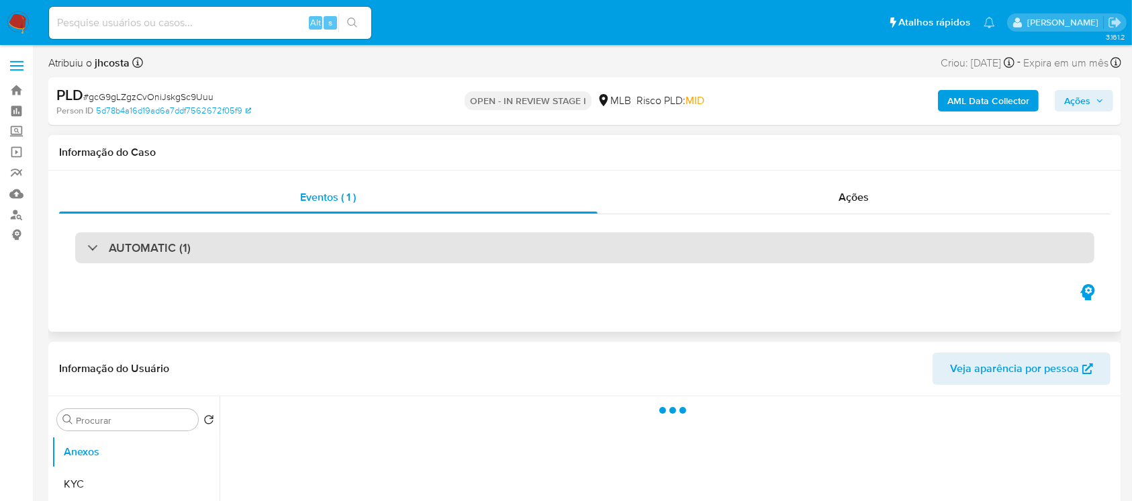
click at [97, 244] on div "AUTOMATIC (1)" at bounding box center [138, 247] width 103 height 15
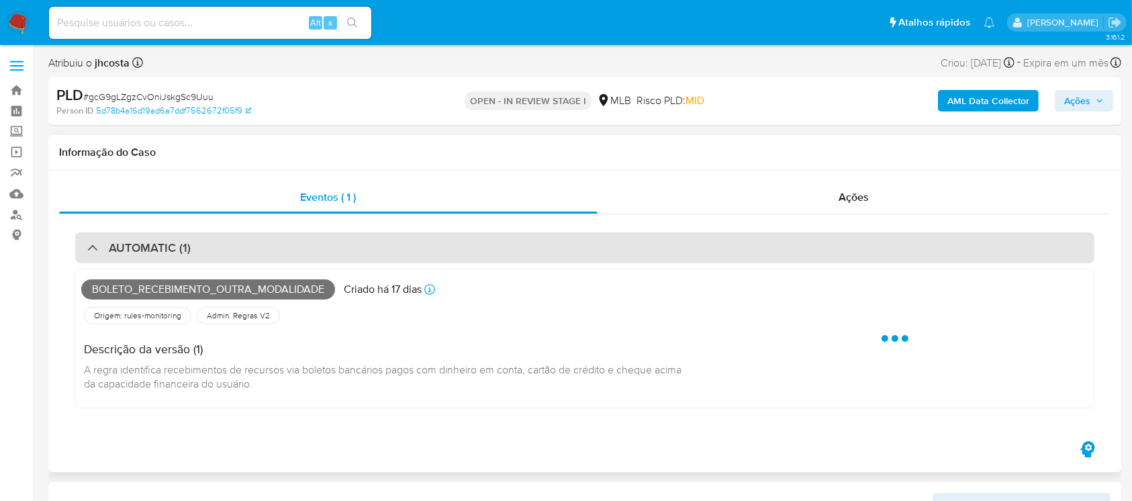
select select "10"
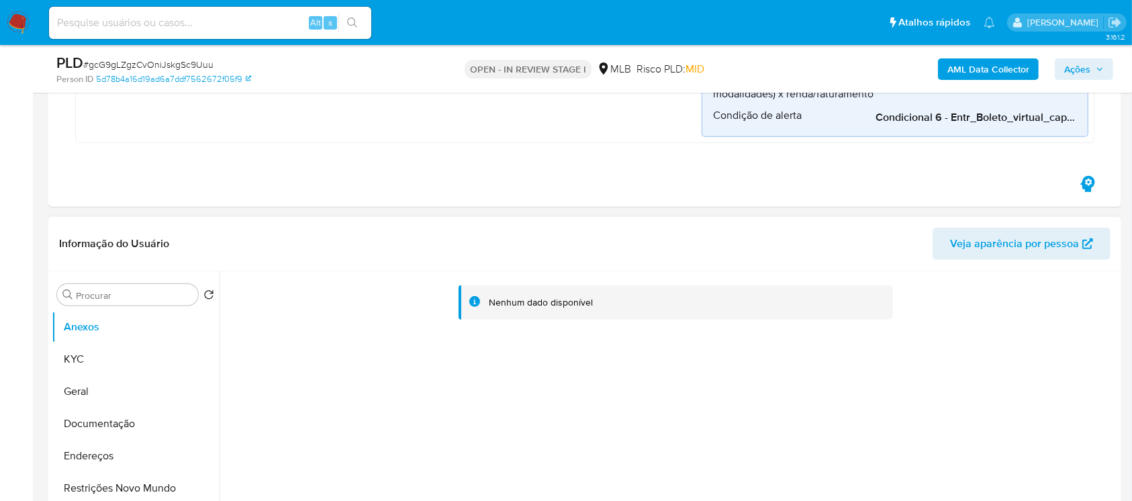
scroll to position [835, 0]
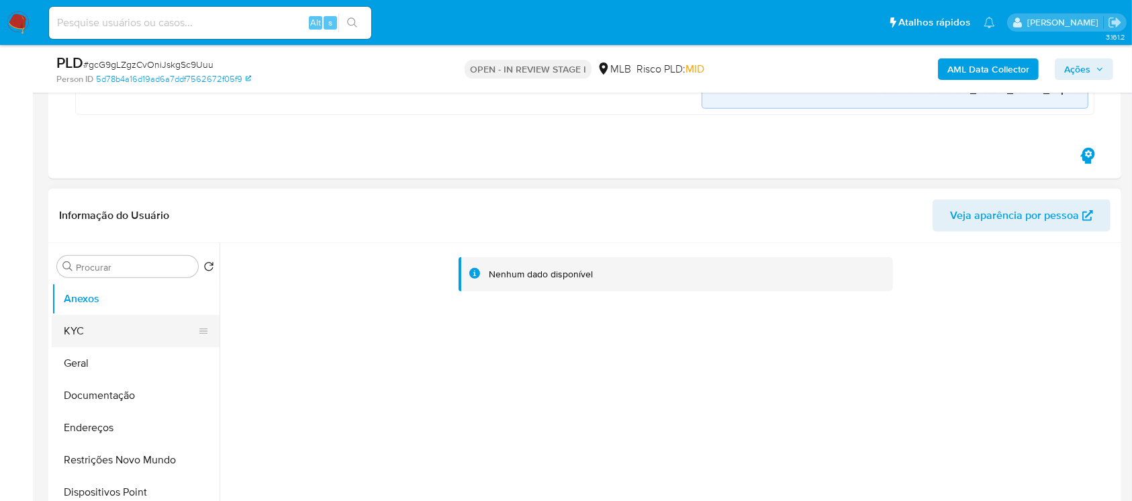
click at [84, 332] on button "KYC" at bounding box center [130, 331] width 157 height 32
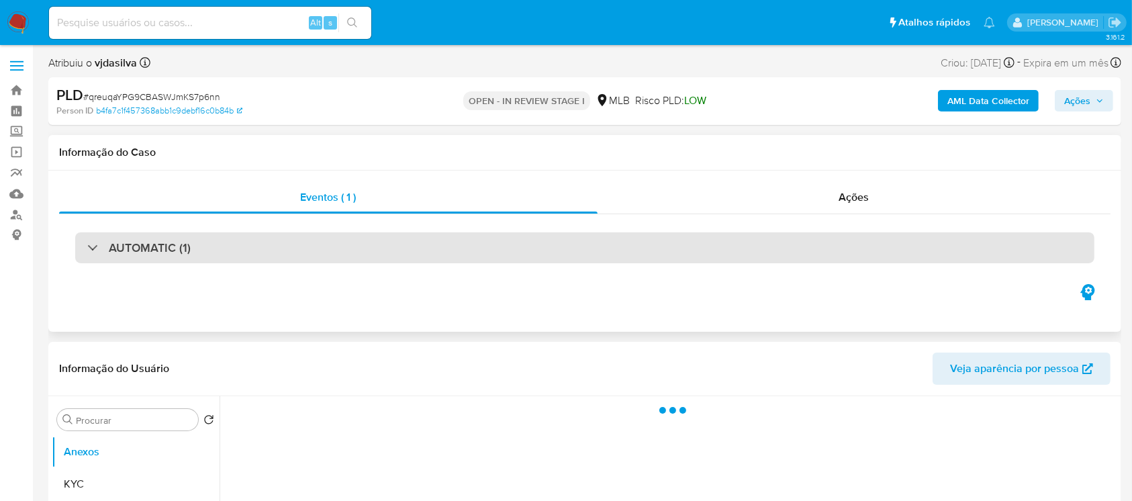
click at [89, 253] on div "AUTOMATIC (1)" at bounding box center [138, 247] width 103 height 15
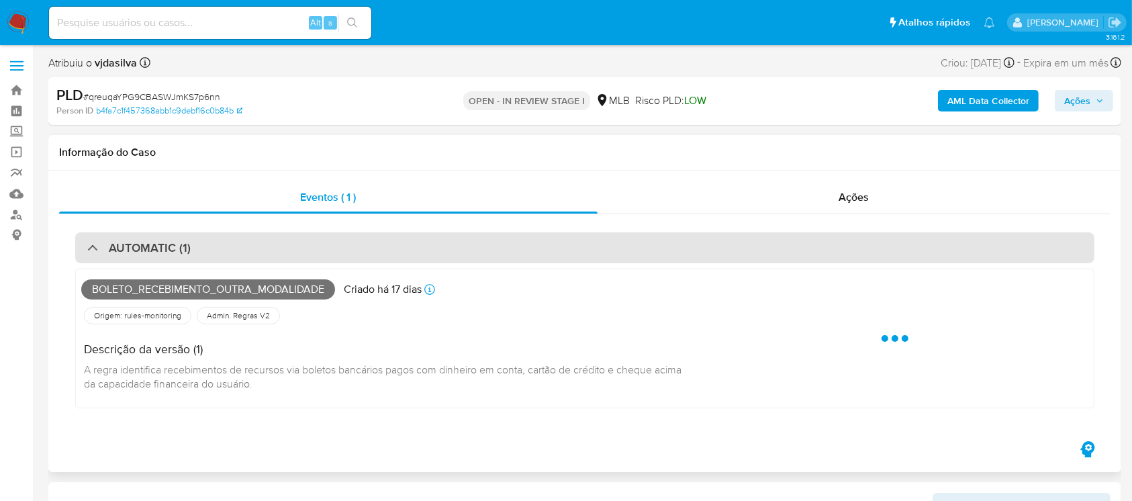
select select "10"
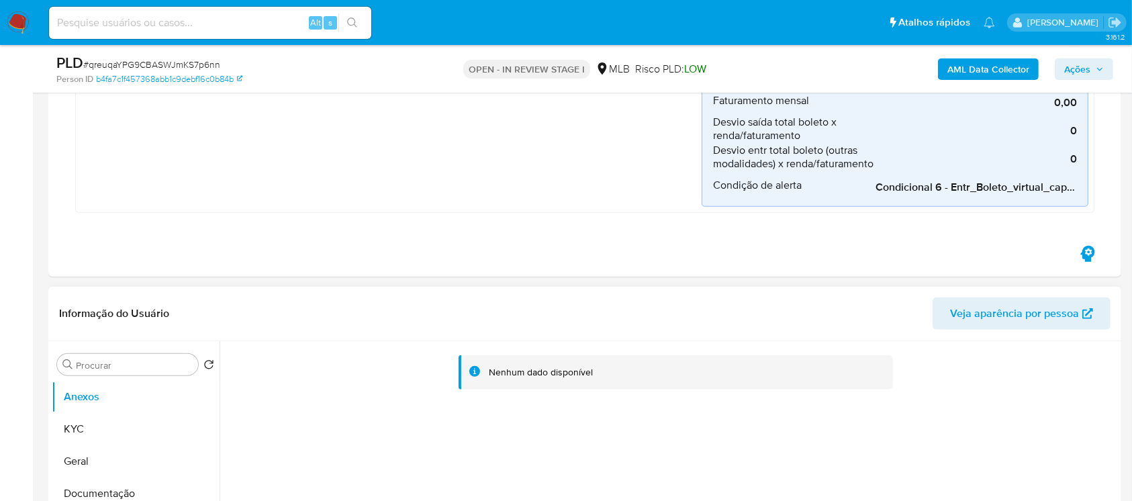
scroll to position [835, 0]
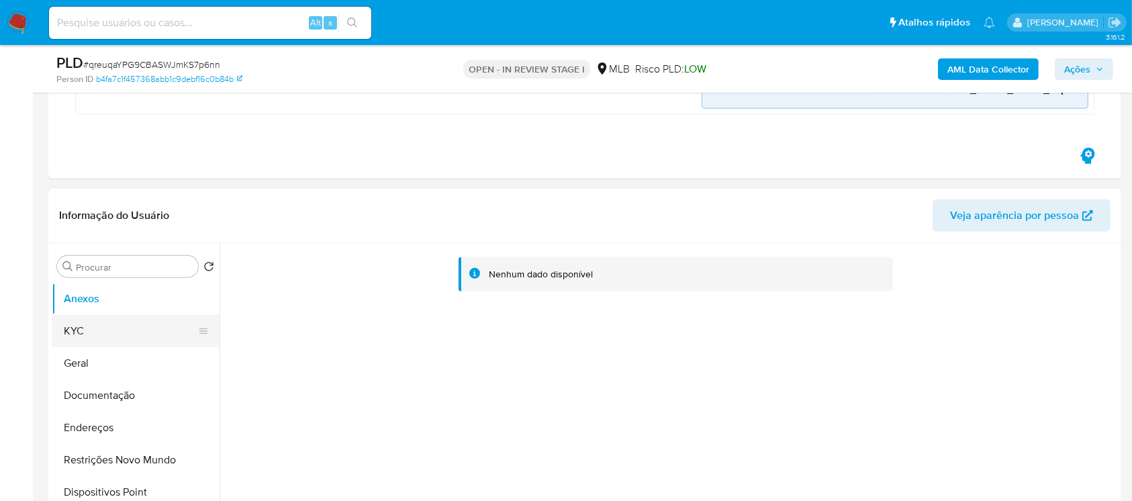
click at [89, 325] on button "KYC" at bounding box center [130, 331] width 157 height 32
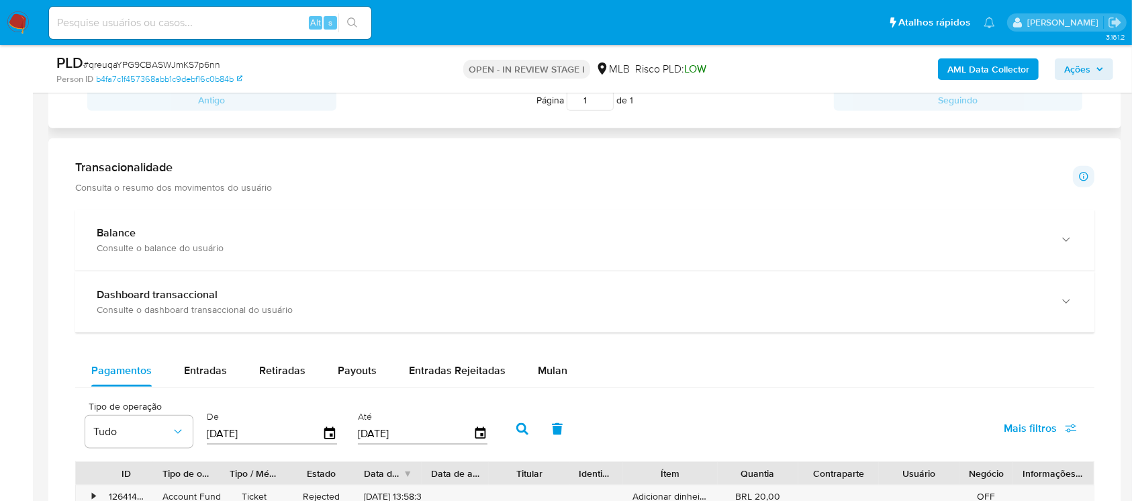
scroll to position [1671, 0]
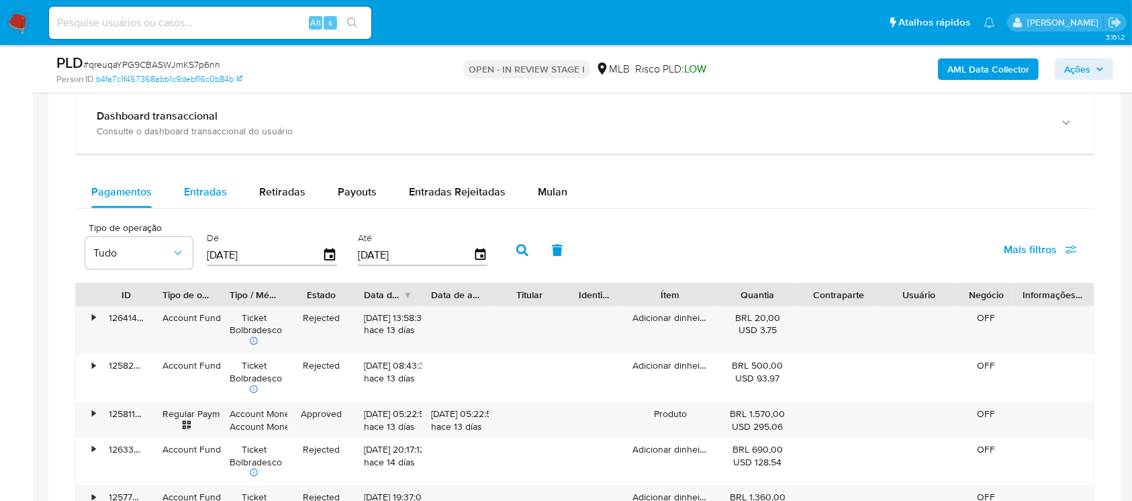
click at [197, 199] on div "Entradas" at bounding box center [205, 192] width 43 height 32
select select "10"
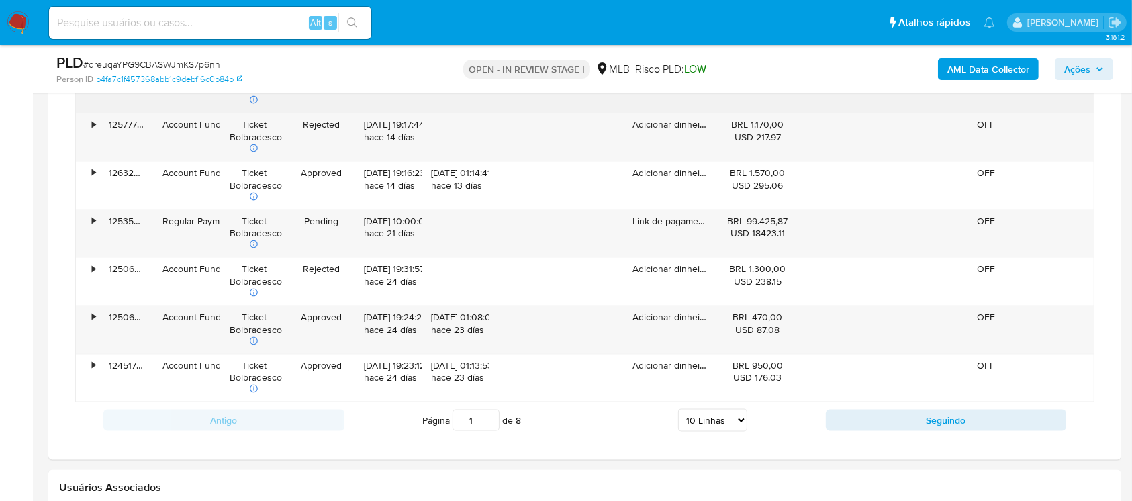
scroll to position [2029, 0]
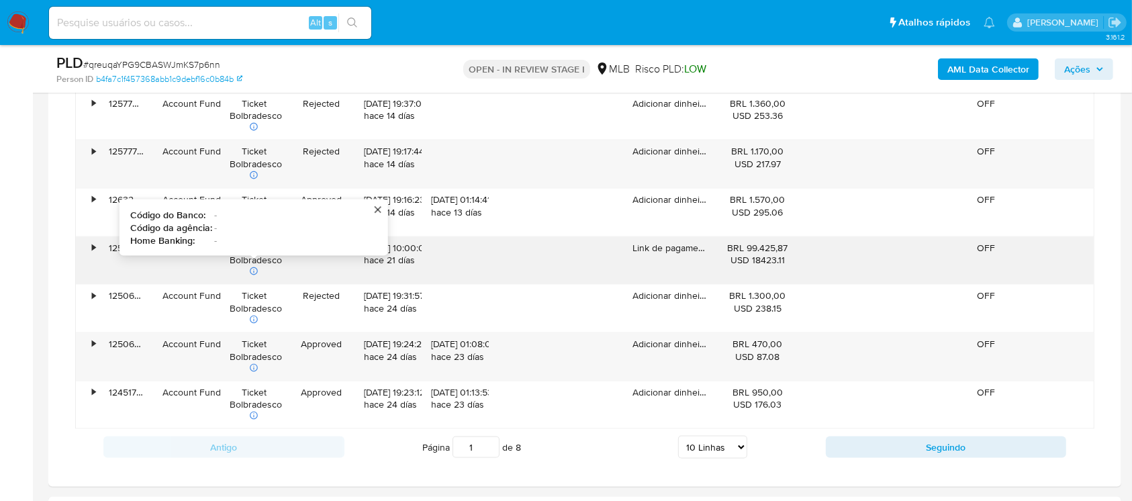
click at [88, 251] on div "•" at bounding box center [88, 261] width 24 height 48
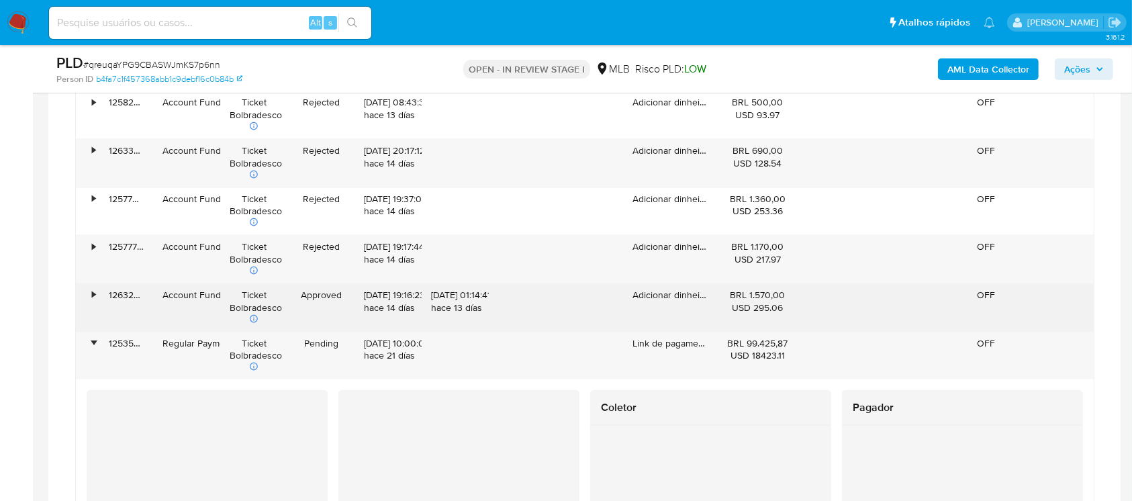
scroll to position [1910, 0]
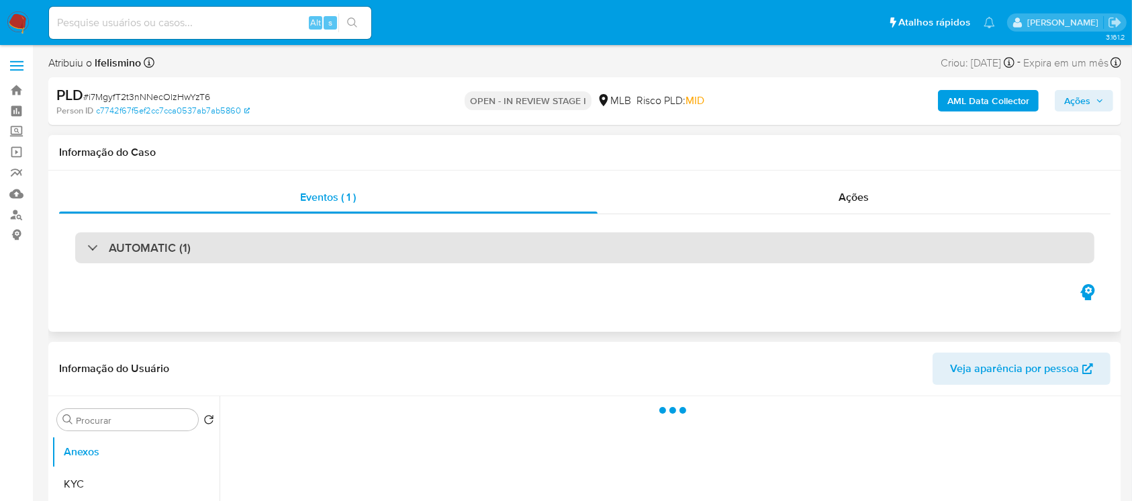
click at [98, 246] on div "AUTOMATIC (1)" at bounding box center [138, 247] width 103 height 15
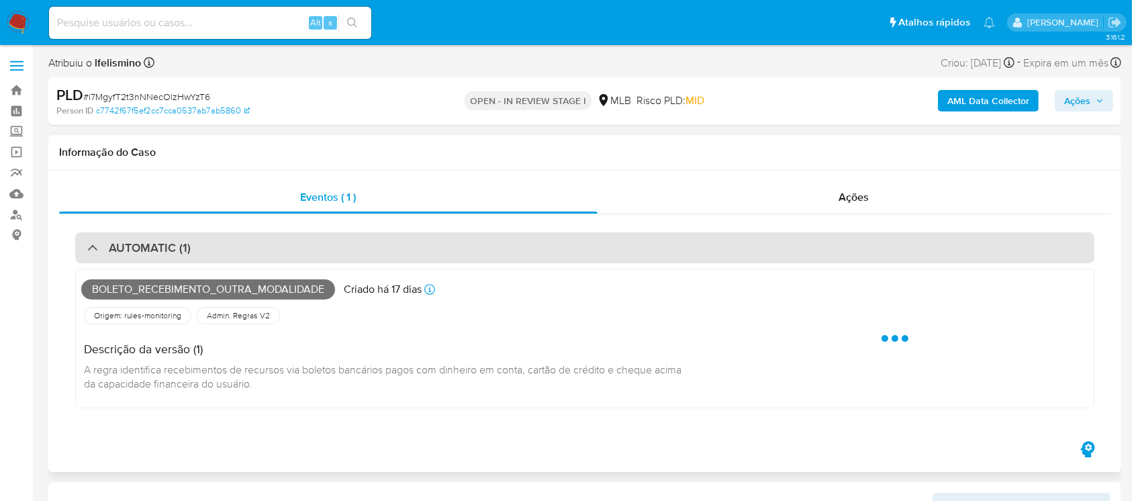
select select "10"
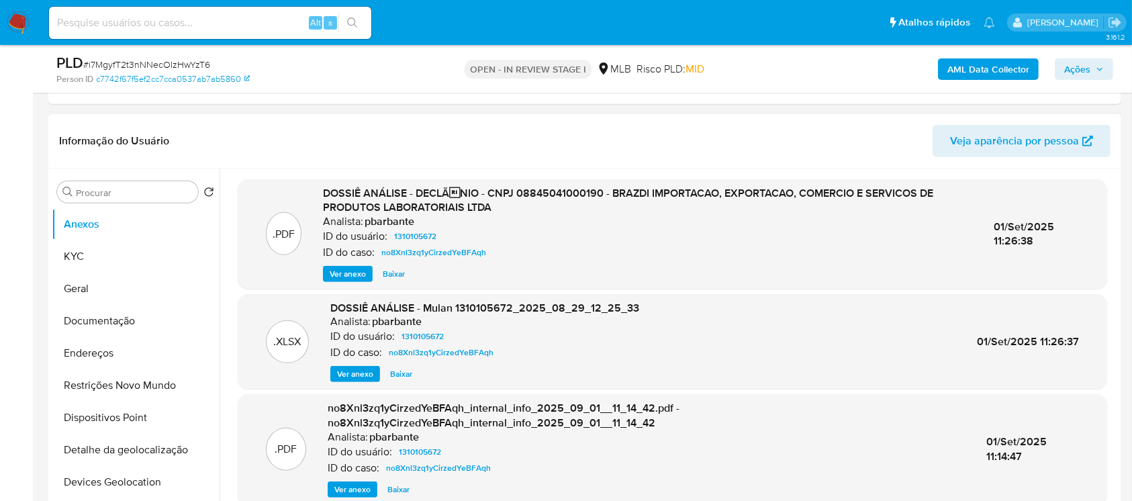
scroll to position [955, 0]
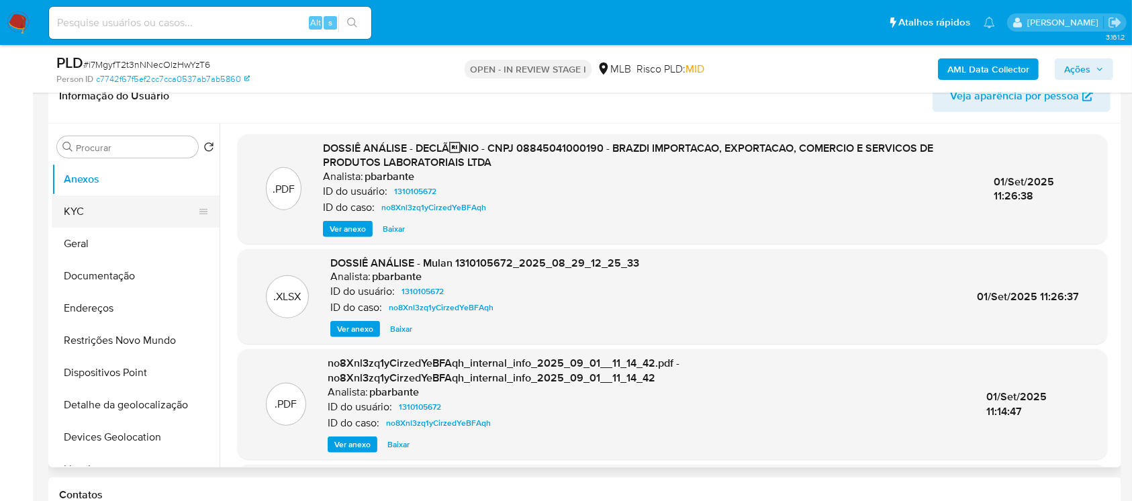
click at [92, 205] on button "KYC" at bounding box center [130, 211] width 157 height 32
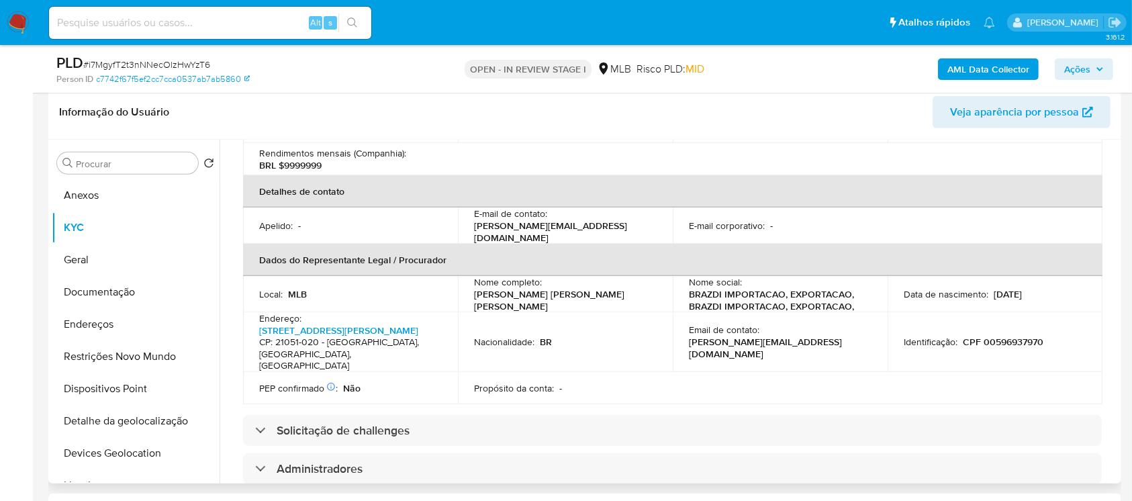
scroll to position [0, 0]
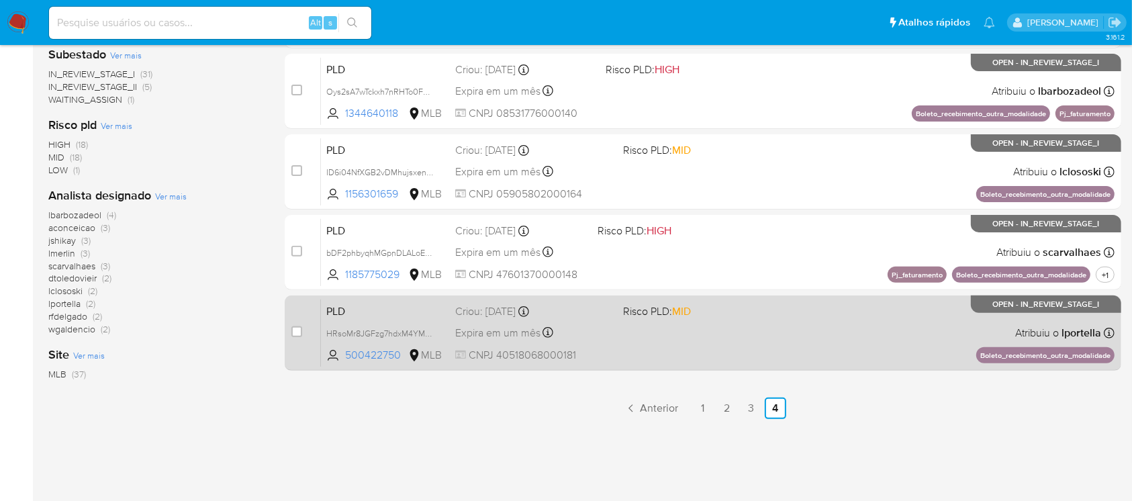
scroll to position [392, 0]
click at [610, 330] on div "Expira em um mês Expira em 27/10/2025 00:07:54" at bounding box center [533, 332] width 156 height 18
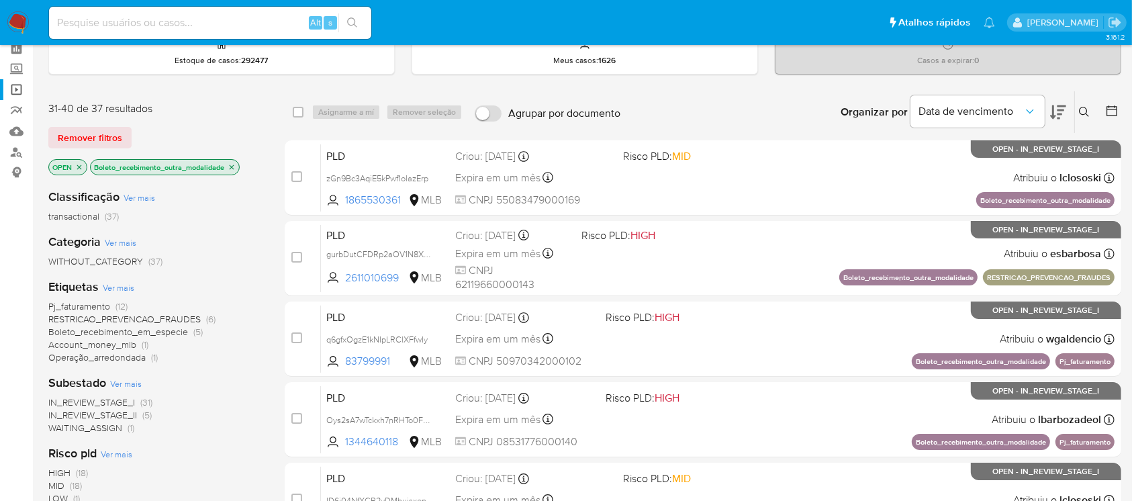
scroll to position [33, 0]
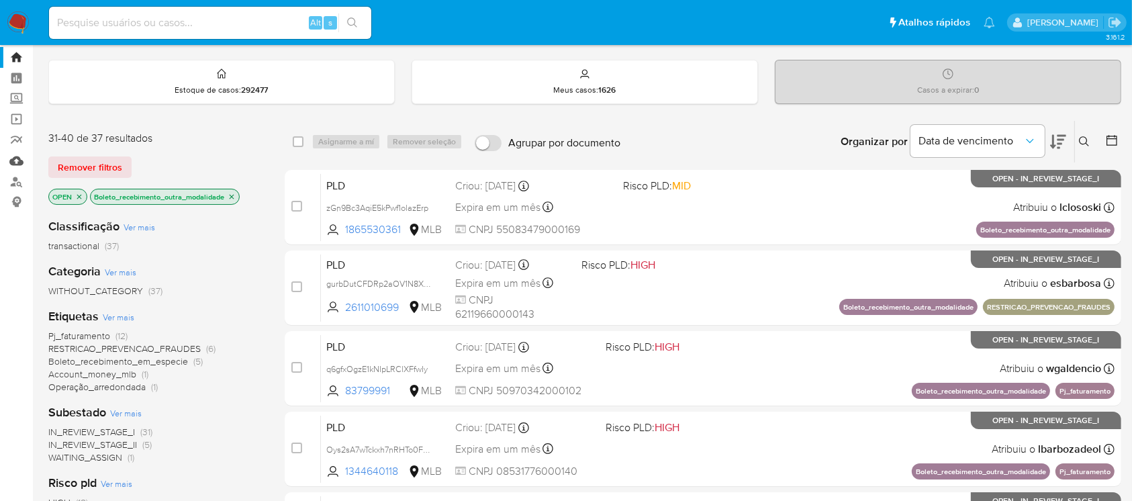
click at [21, 158] on link "Mulan" at bounding box center [80, 160] width 160 height 21
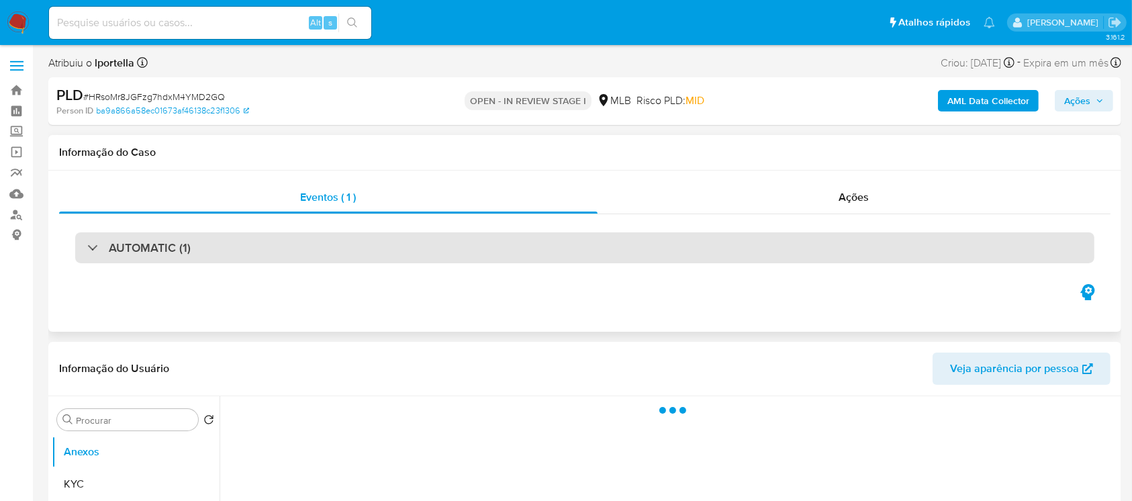
click at [93, 253] on div "AUTOMATIC (1)" at bounding box center [138, 247] width 103 height 15
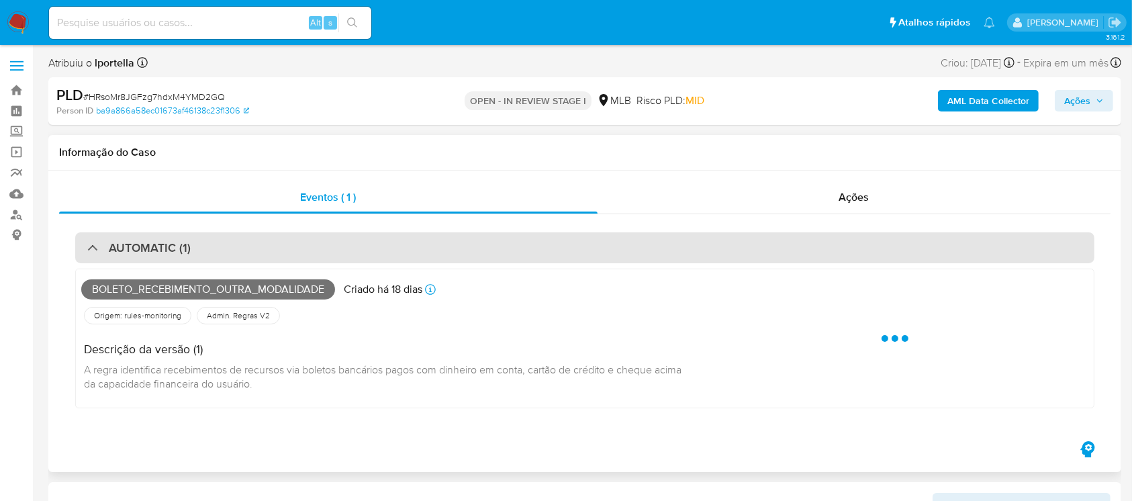
select select "10"
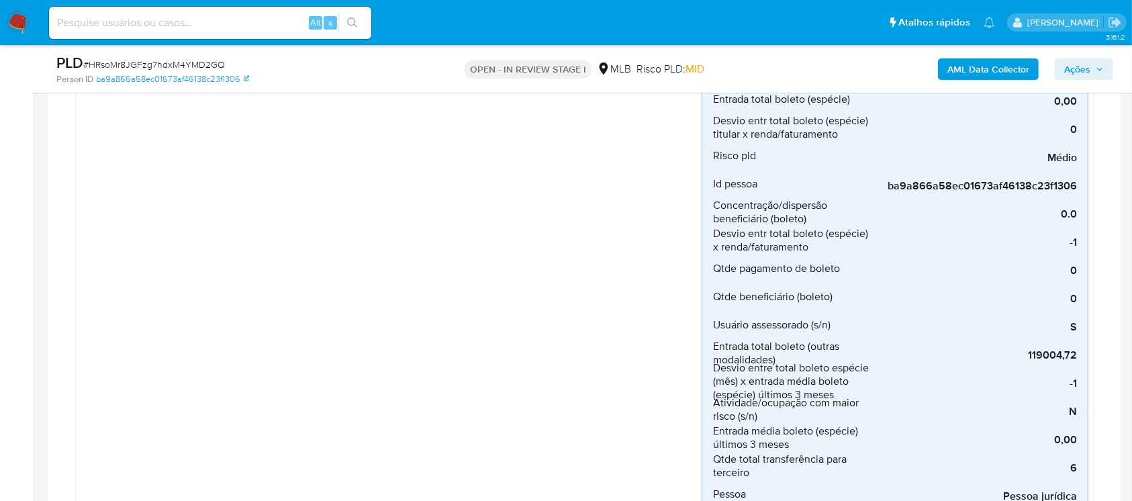
scroll to position [238, 0]
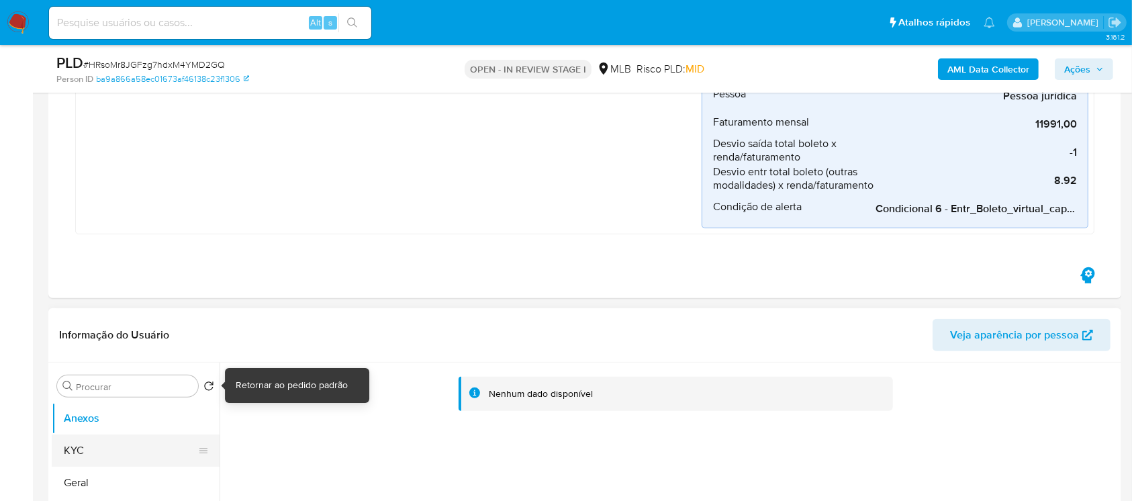
click at [103, 449] on button "KYC" at bounding box center [130, 450] width 157 height 32
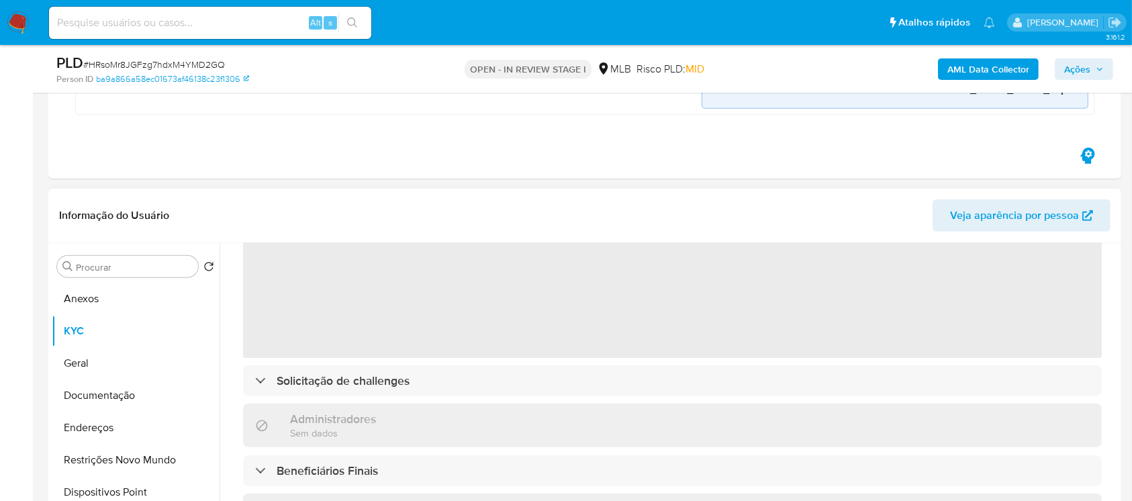
scroll to position [119, 0]
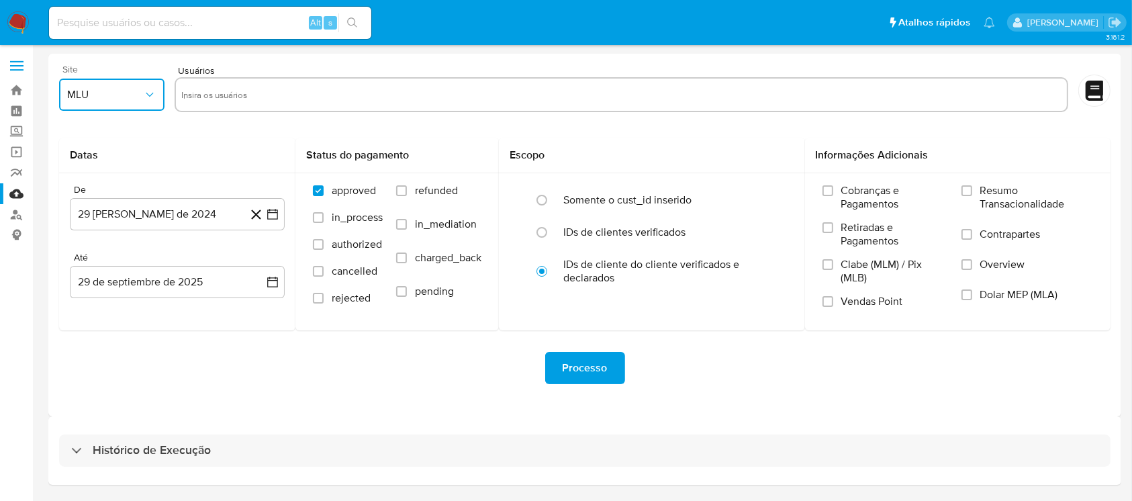
click at [138, 101] on button "MLU" at bounding box center [111, 95] width 105 height 32
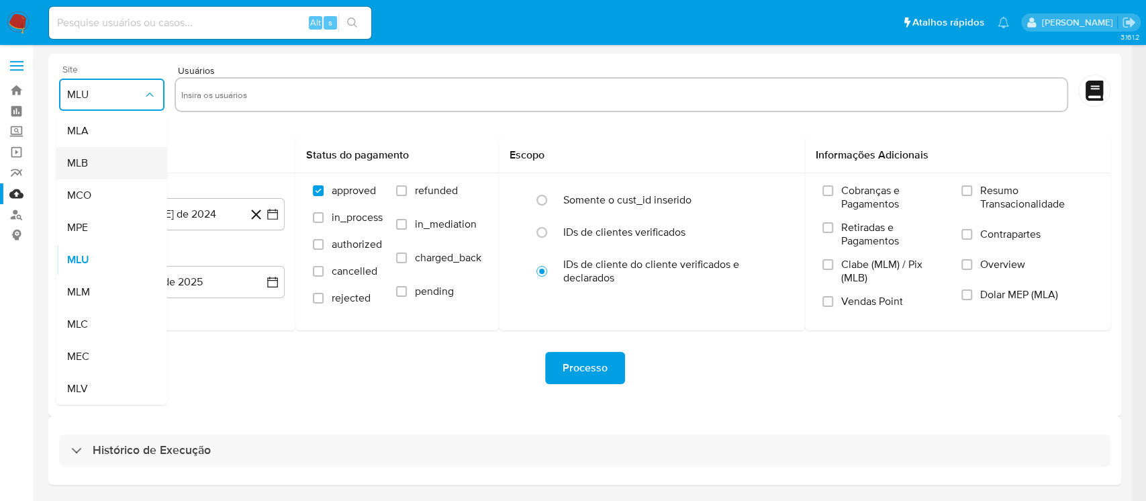
click at [91, 168] on div "MLB" at bounding box center [107, 163] width 81 height 32
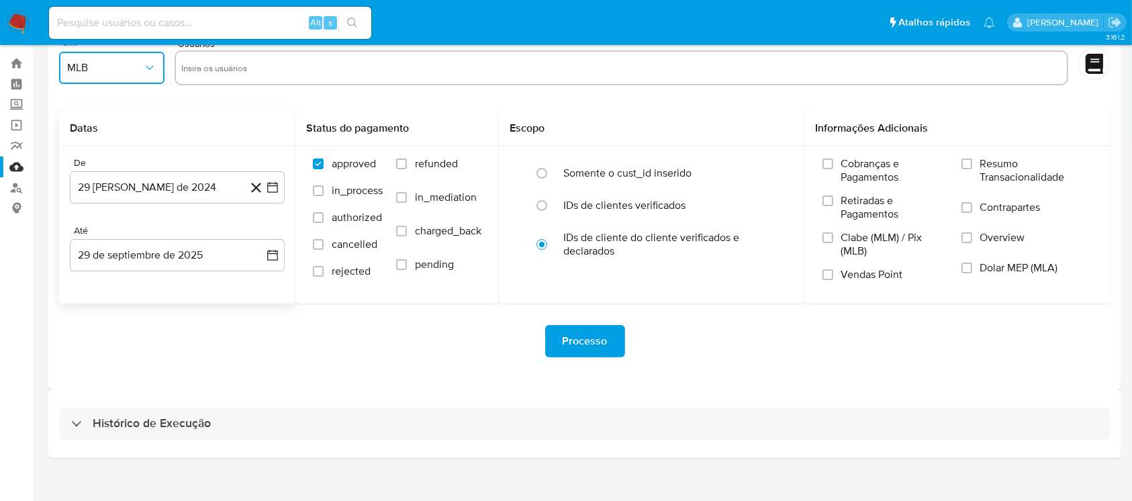
scroll to position [41, 0]
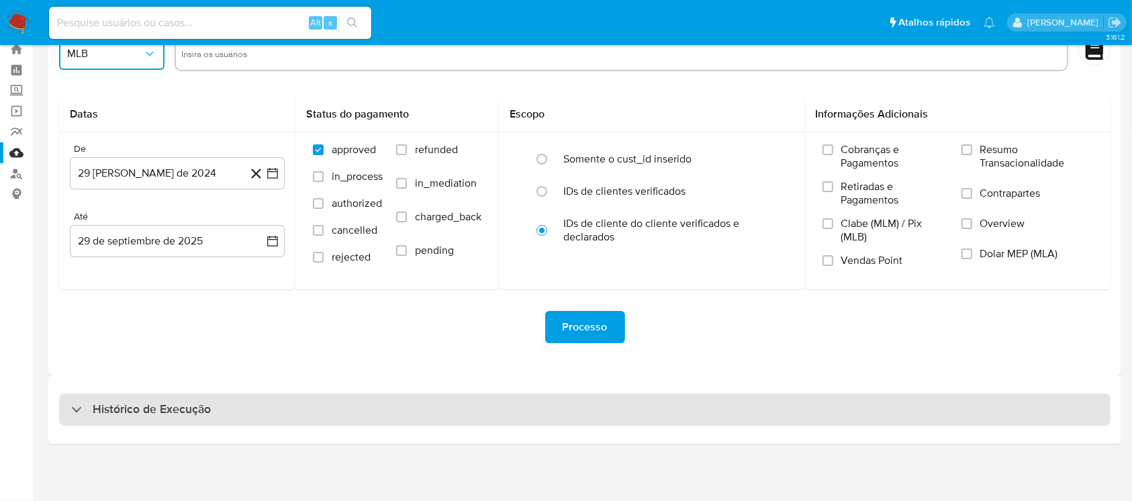
click at [134, 416] on h3 "Histórico de Execução" at bounding box center [152, 410] width 118 height 16
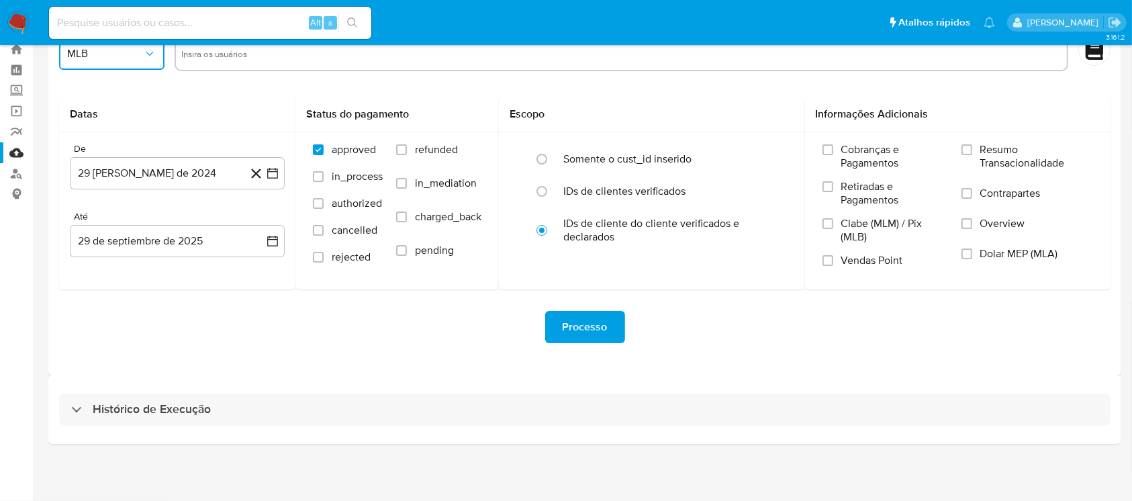
select select "10"
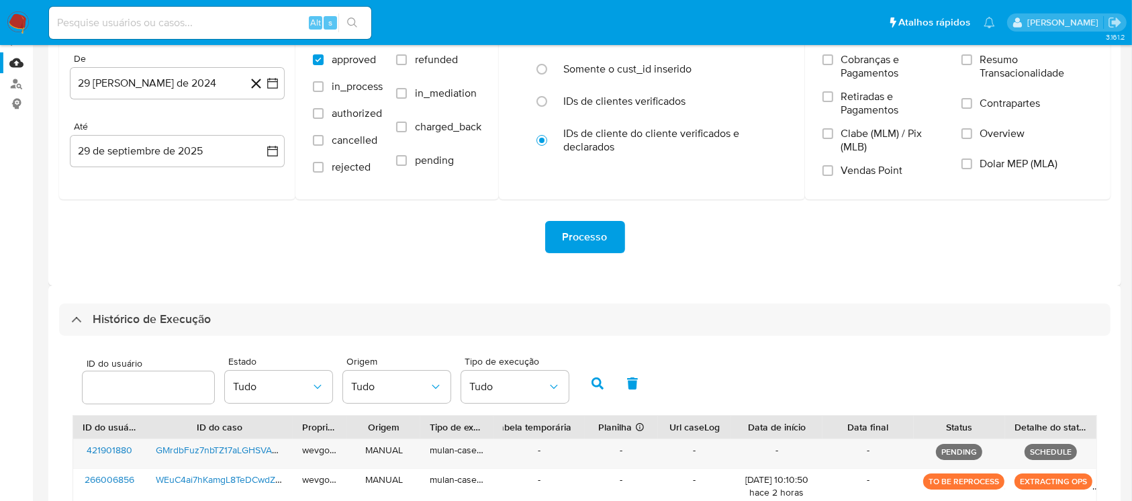
scroll to position [160, 0]
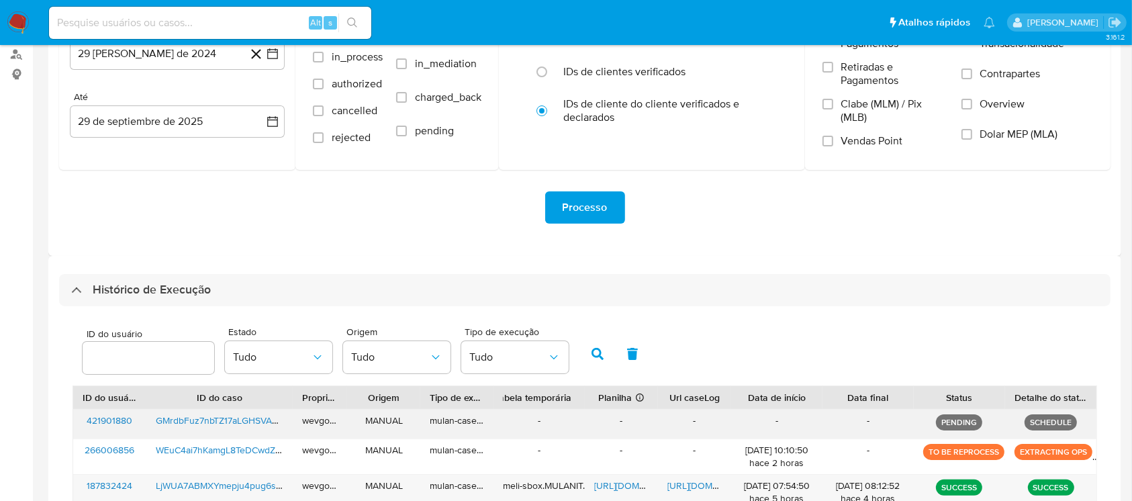
drag, startPoint x: 137, startPoint y: 424, endPoint x: 85, endPoint y: 424, distance: 51.7
click at [85, 424] on div "421901880" at bounding box center [109, 424] width 73 height 29
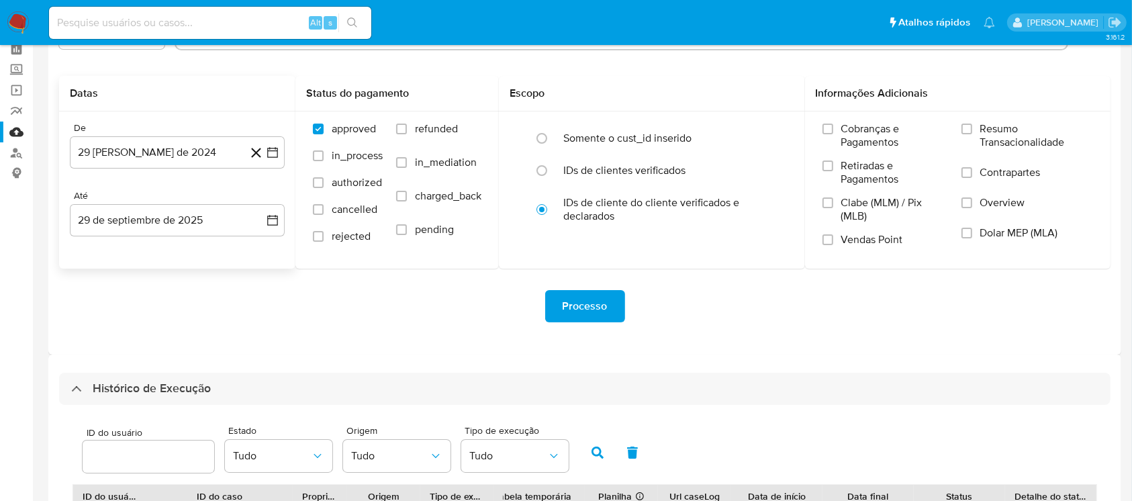
scroll to position [0, 0]
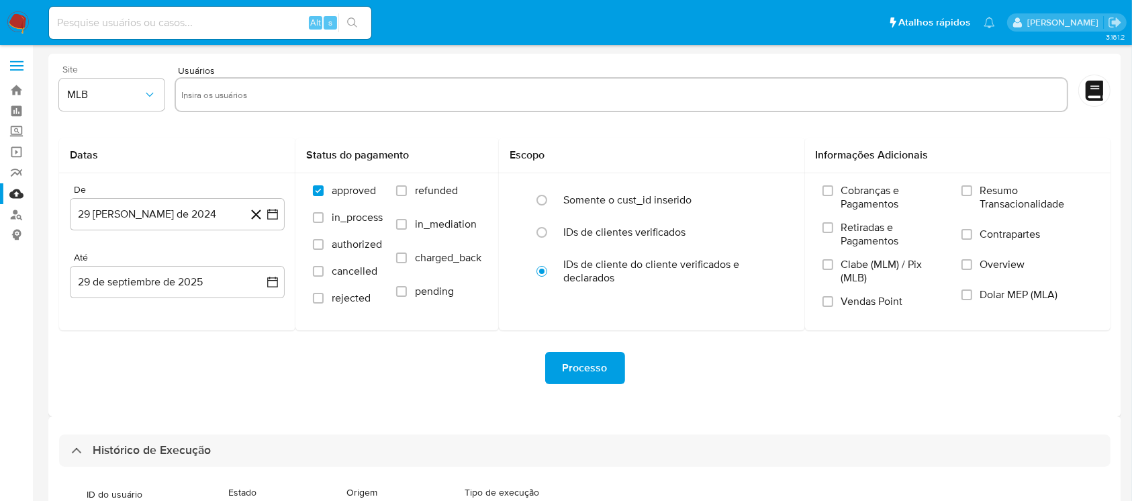
click at [205, 95] on input "text" at bounding box center [621, 94] width 880 height 21
paste input "421901880"
type input "421901880"
click at [172, 211] on button "29 de agosto de 2024" at bounding box center [177, 214] width 215 height 32
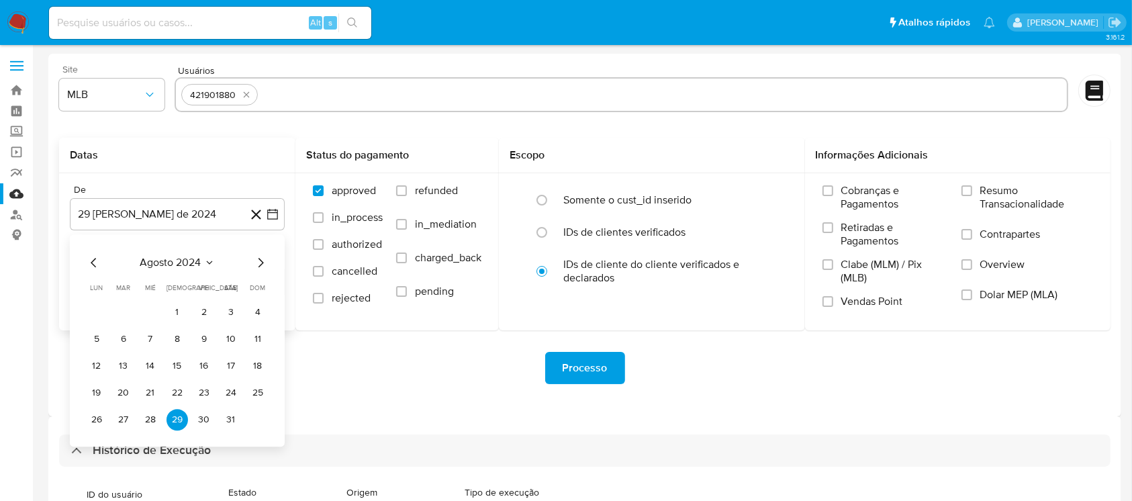
click at [152, 266] on span "agosto 2024" at bounding box center [170, 262] width 61 height 13
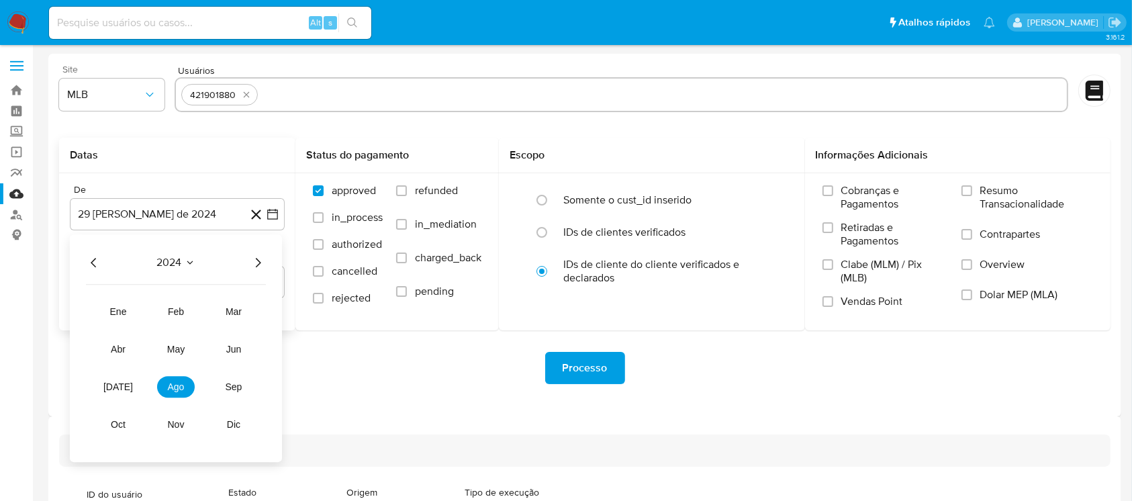
click at [258, 266] on icon "Año siguiente" at bounding box center [258, 263] width 16 height 16
click at [177, 392] on button "ago" at bounding box center [176, 386] width 38 height 21
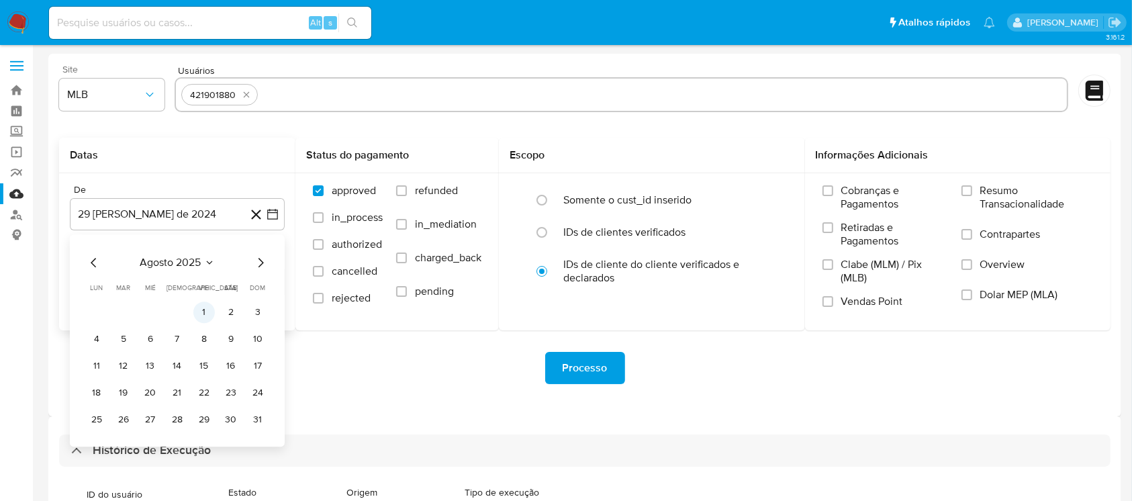
click at [204, 316] on button "1" at bounding box center [203, 312] width 21 height 21
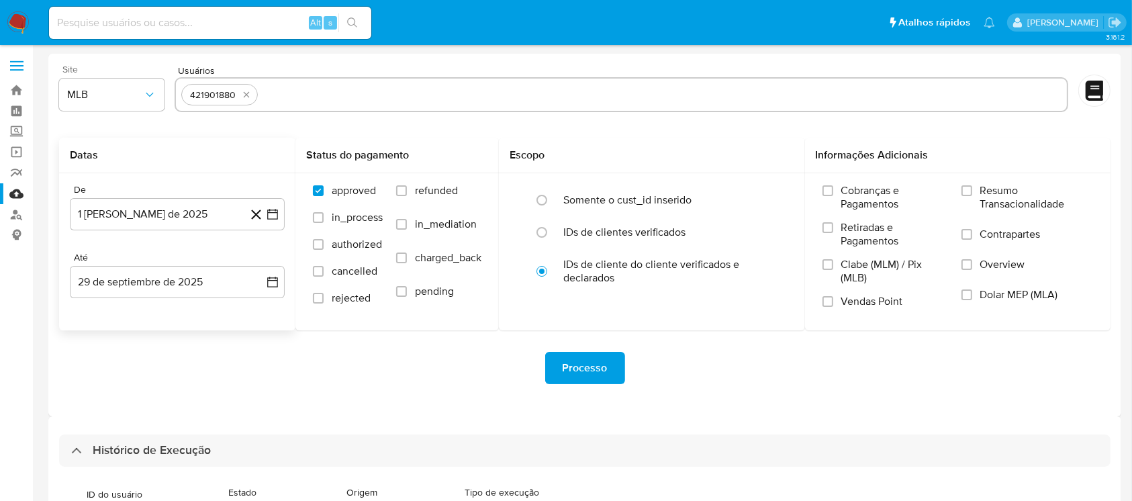
click at [257, 377] on div "Processo" at bounding box center [585, 368] width 1052 height 32
drag, startPoint x: 963, startPoint y: 191, endPoint x: 953, endPoint y: 195, distance: 11.1
click at [964, 191] on input "Resumo Transacionalidade" at bounding box center [967, 190] width 11 height 11
click at [569, 378] on span "Processo" at bounding box center [585, 368] width 45 height 30
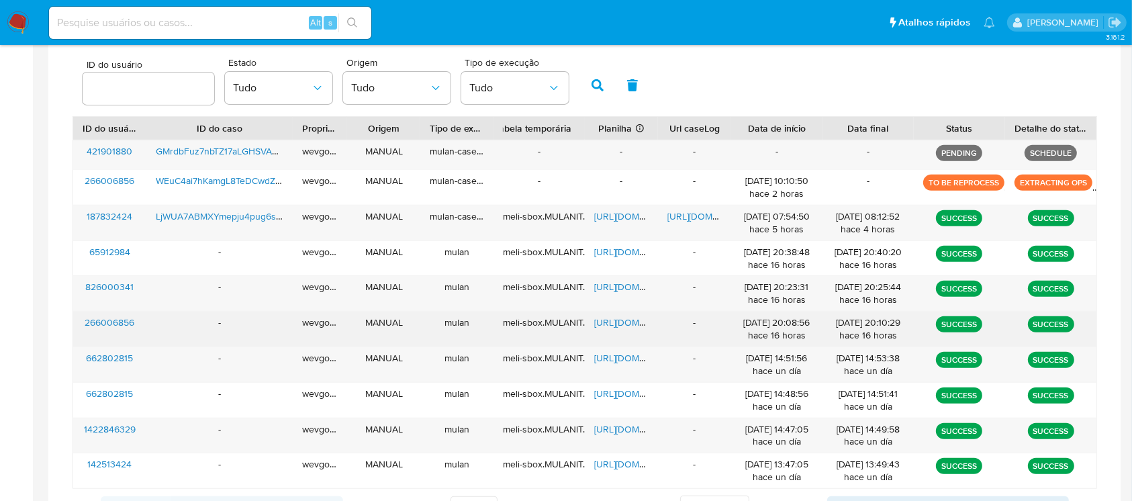
scroll to position [477, 0]
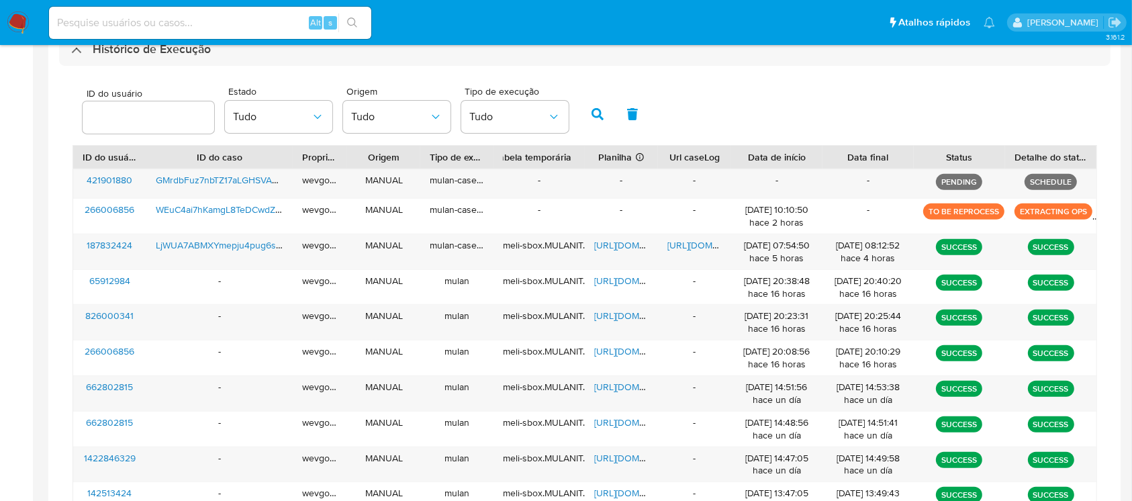
click at [21, 27] on img at bounding box center [18, 22] width 23 height 23
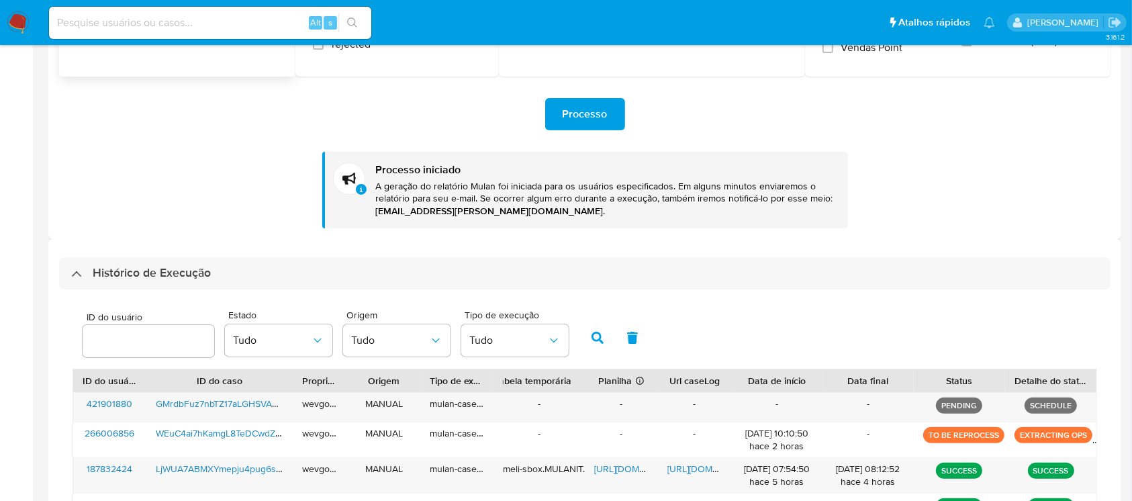
scroll to position [238, 0]
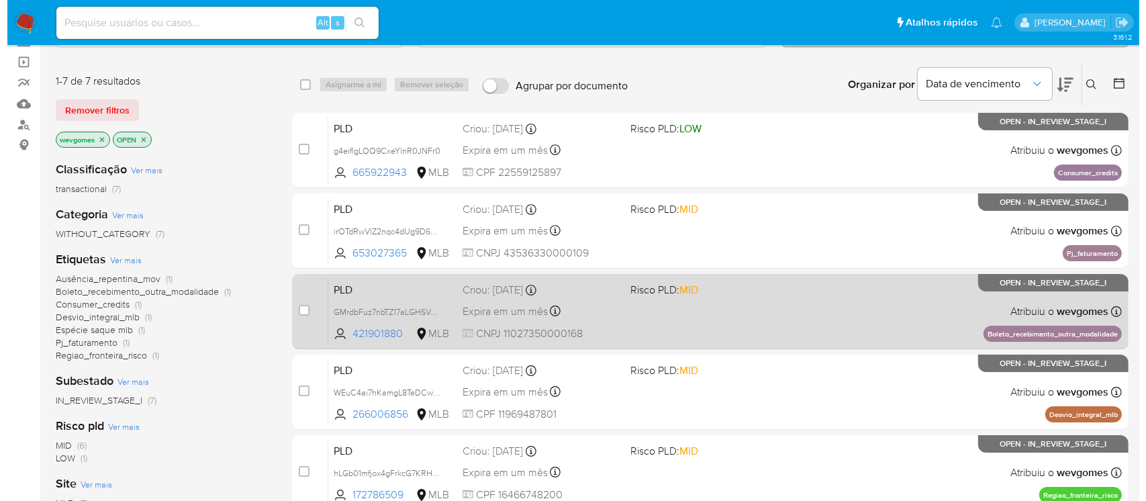
scroll to position [119, 0]
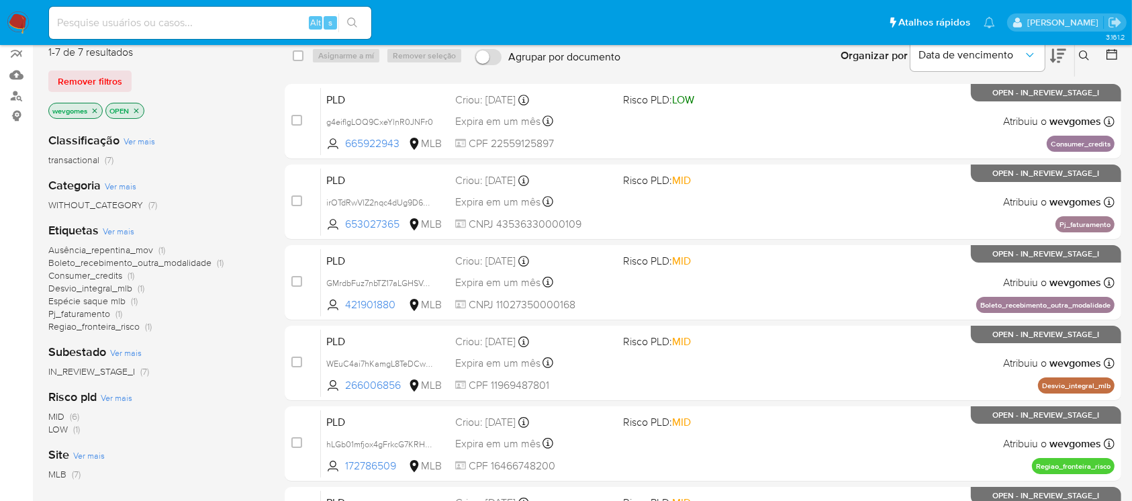
click at [114, 228] on span "Ver mais" at bounding box center [119, 231] width 32 height 12
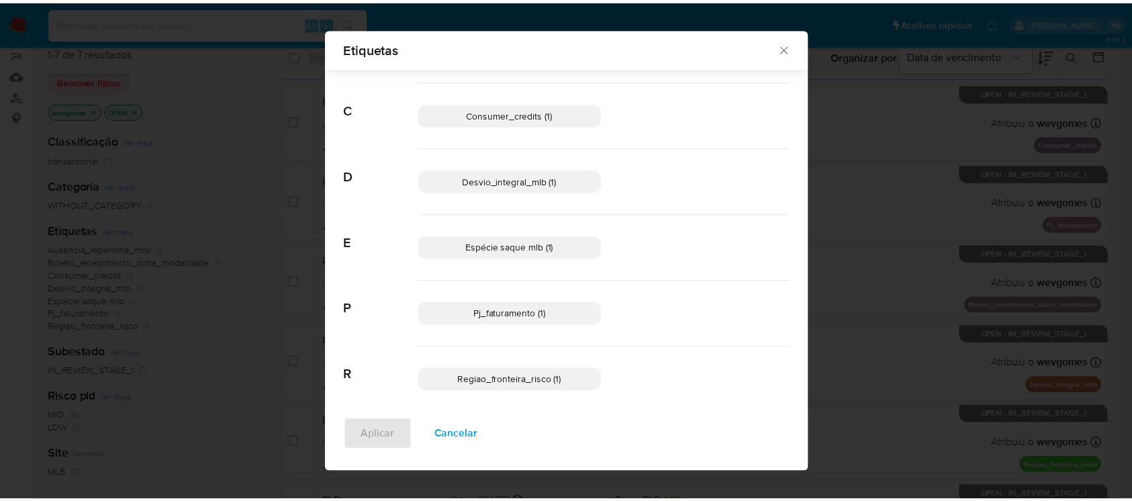
scroll to position [143, 0]
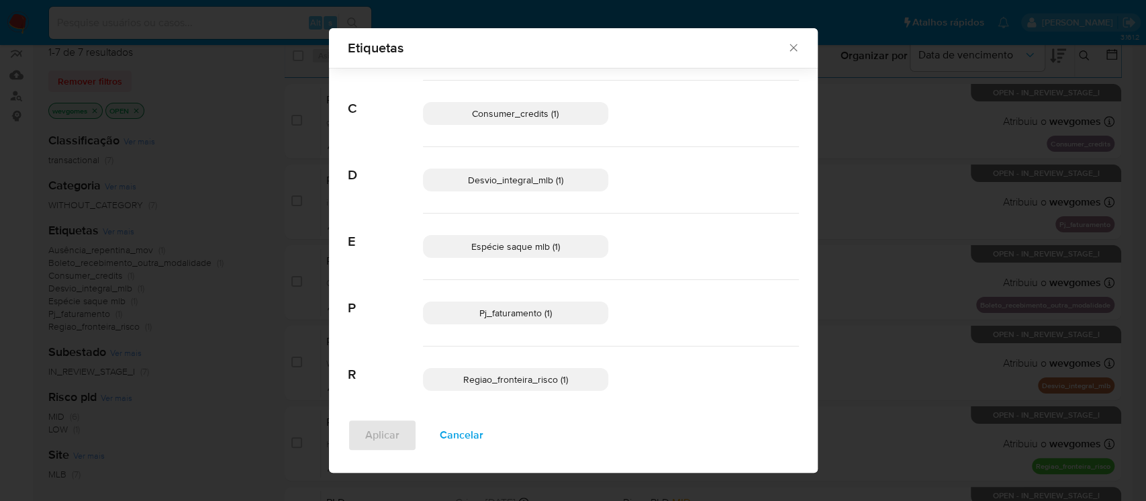
click at [787, 48] on icon "Fechar" at bounding box center [793, 47] width 13 height 13
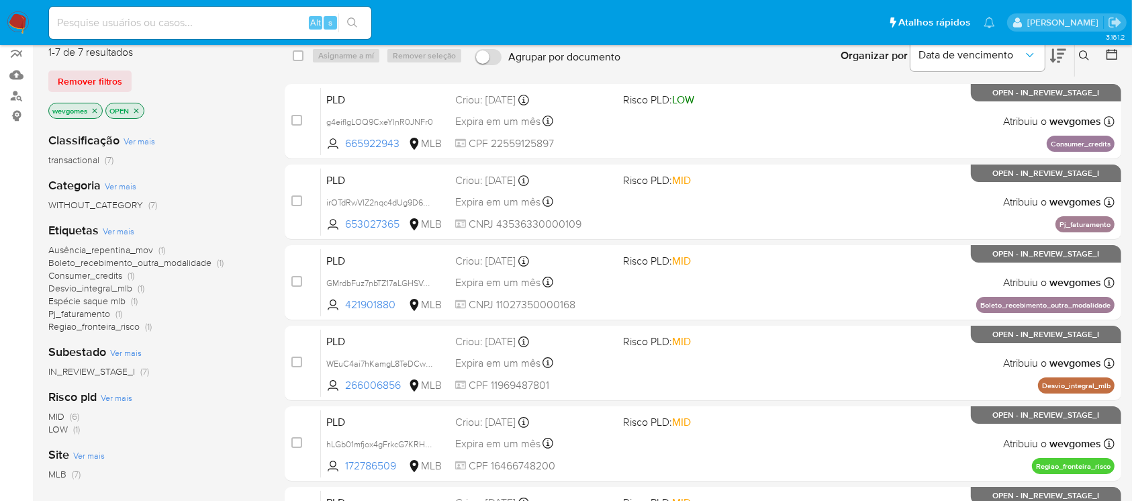
click at [91, 110] on icon "close-filter" at bounding box center [95, 111] width 8 height 8
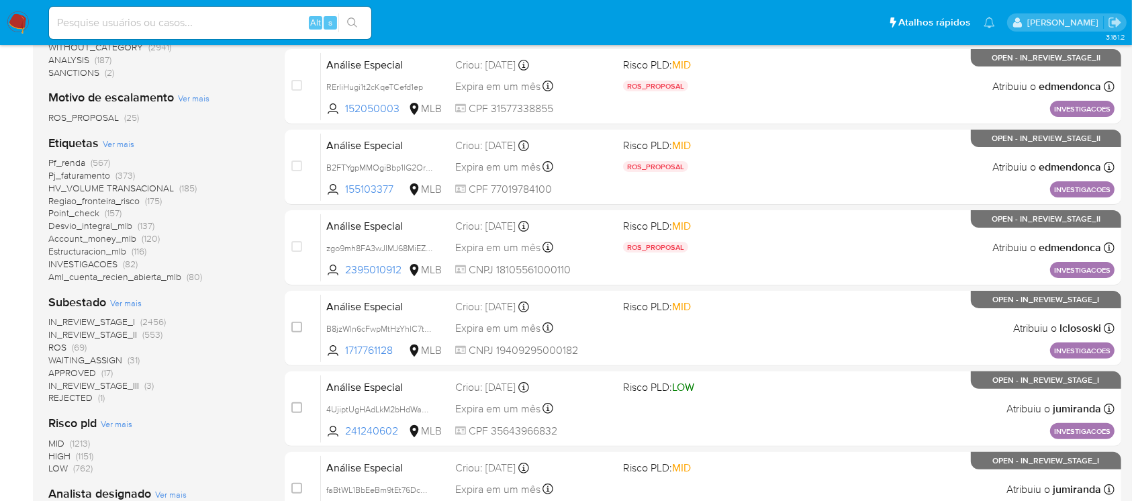
scroll to position [358, 0]
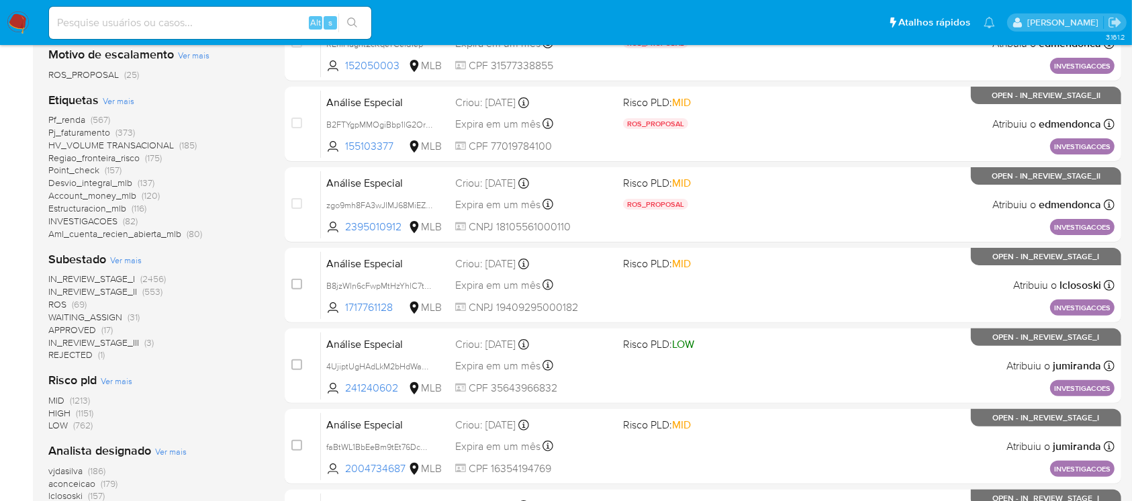
click at [77, 275] on span "IN_REVIEW_STAGE_I" at bounding box center [91, 278] width 87 height 13
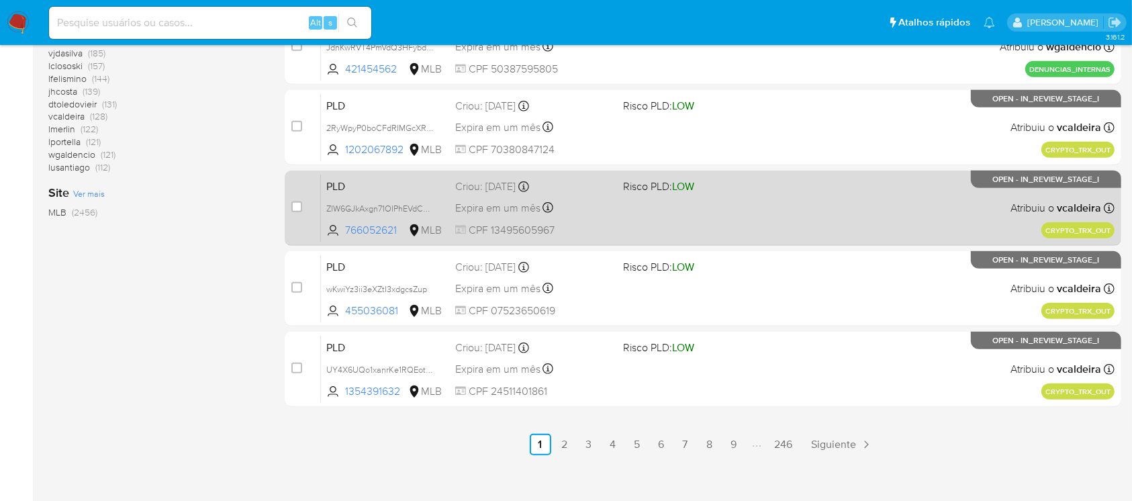
scroll to position [607, 0]
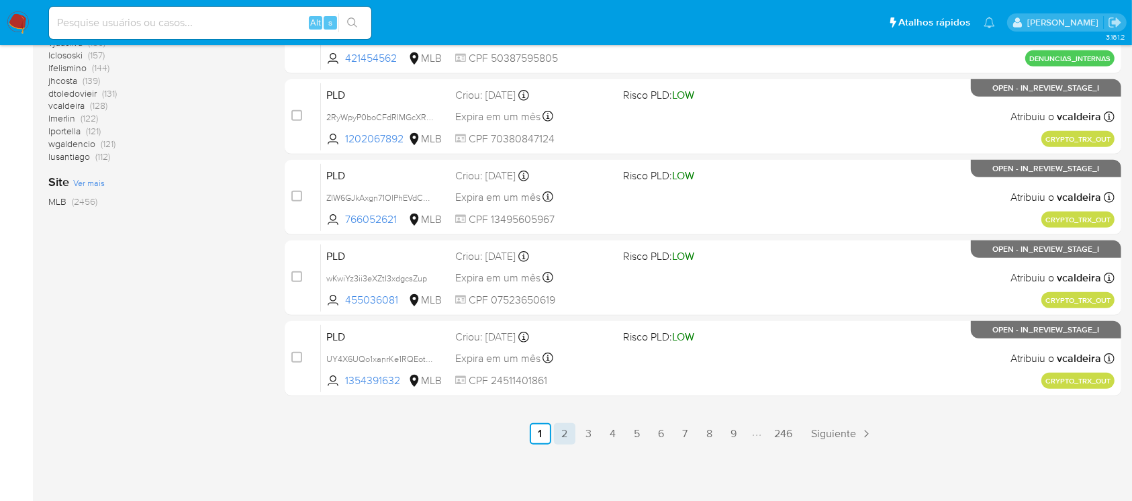
click at [569, 435] on link "2" at bounding box center [564, 433] width 21 height 21
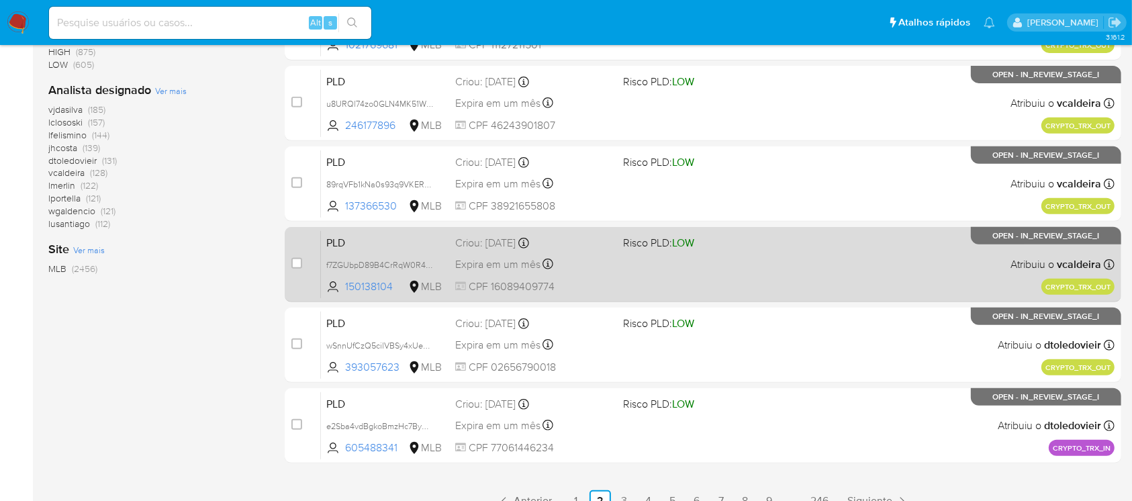
scroll to position [596, 0]
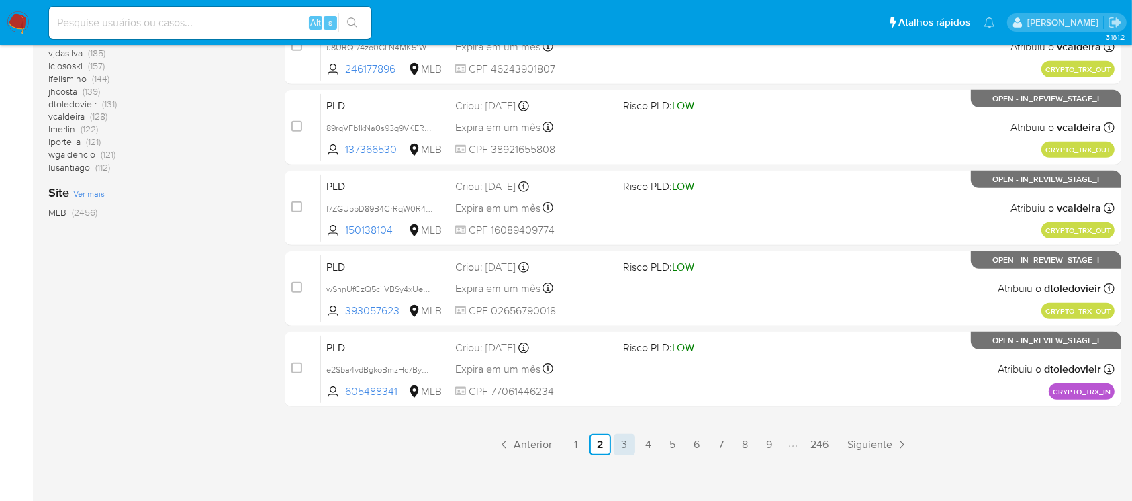
click at [623, 445] on link "3" at bounding box center [624, 444] width 21 height 21
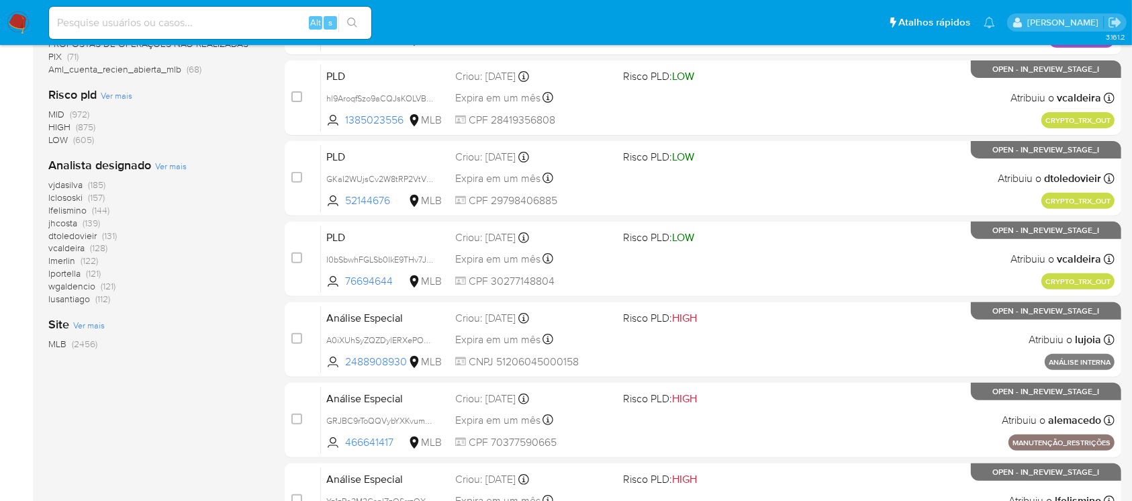
scroll to position [596, 0]
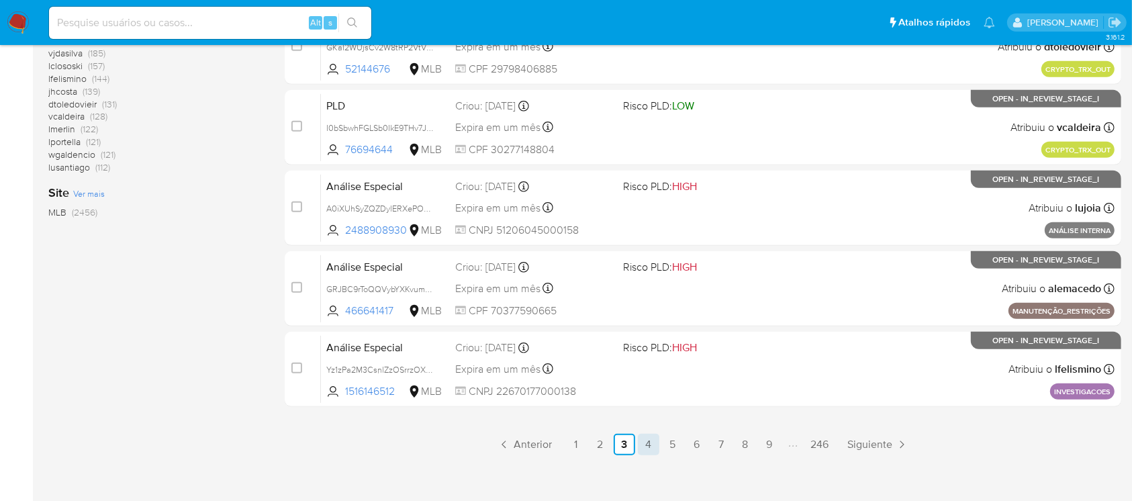
click at [648, 449] on link "4" at bounding box center [648, 444] width 21 height 21
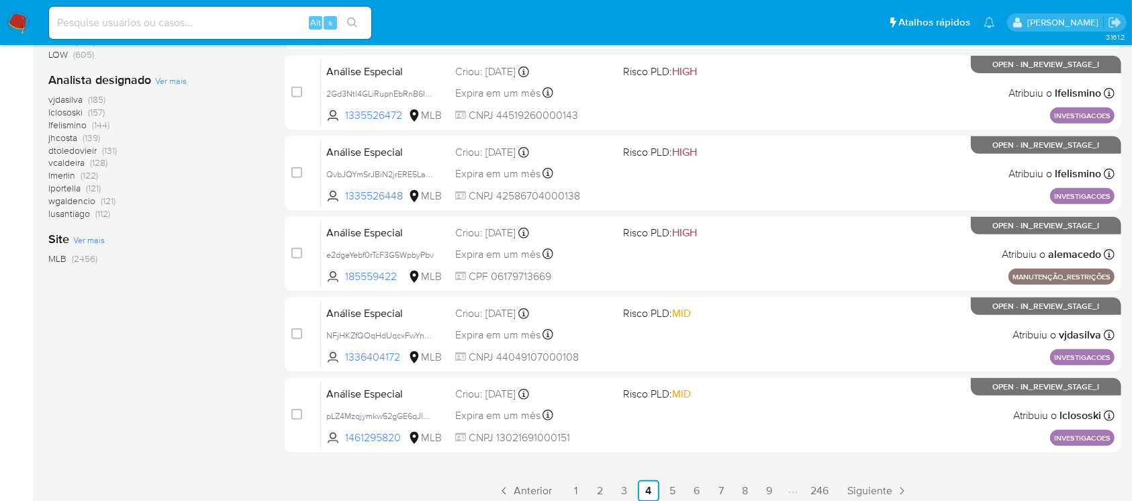
scroll to position [607, 0]
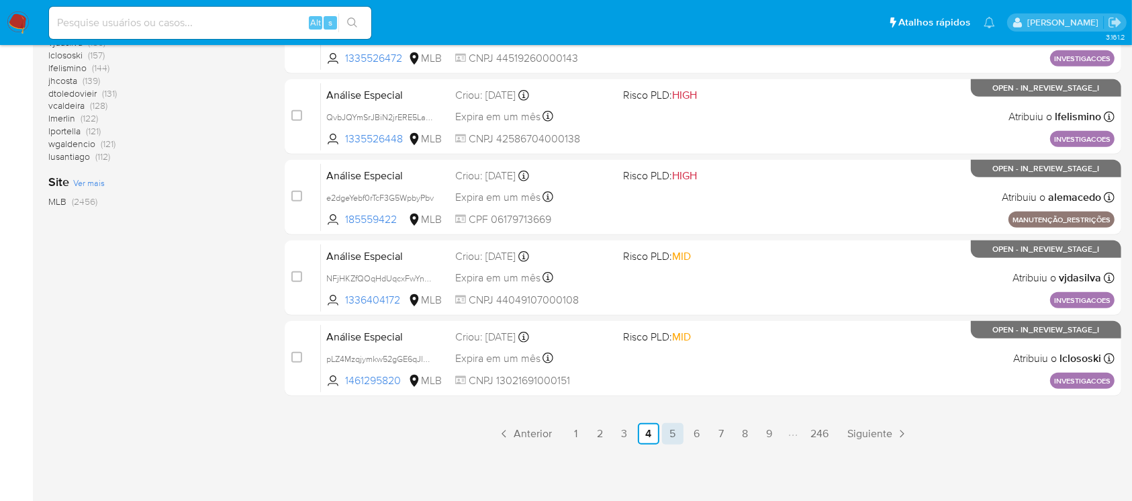
click at [672, 439] on link "5" at bounding box center [672, 433] width 21 height 21
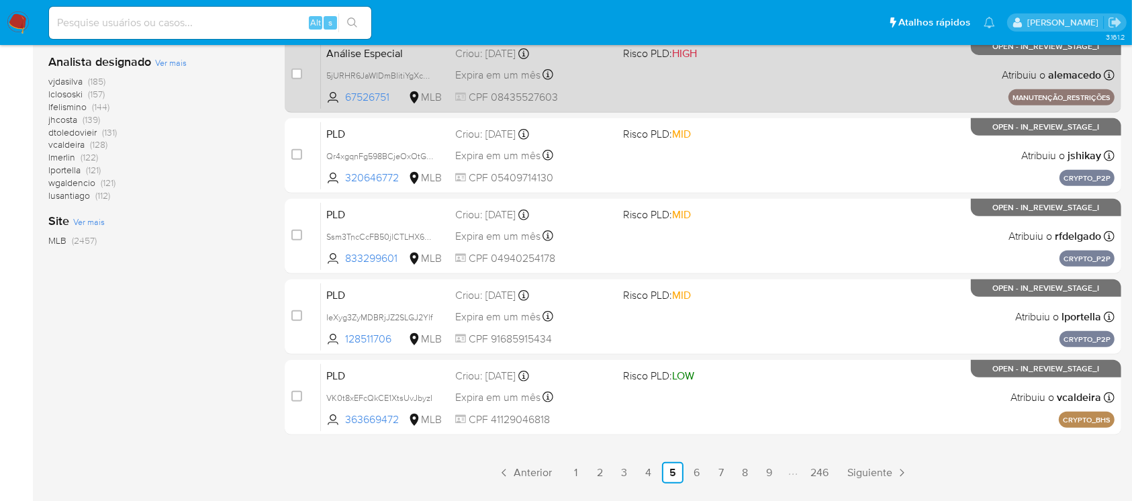
scroll to position [607, 0]
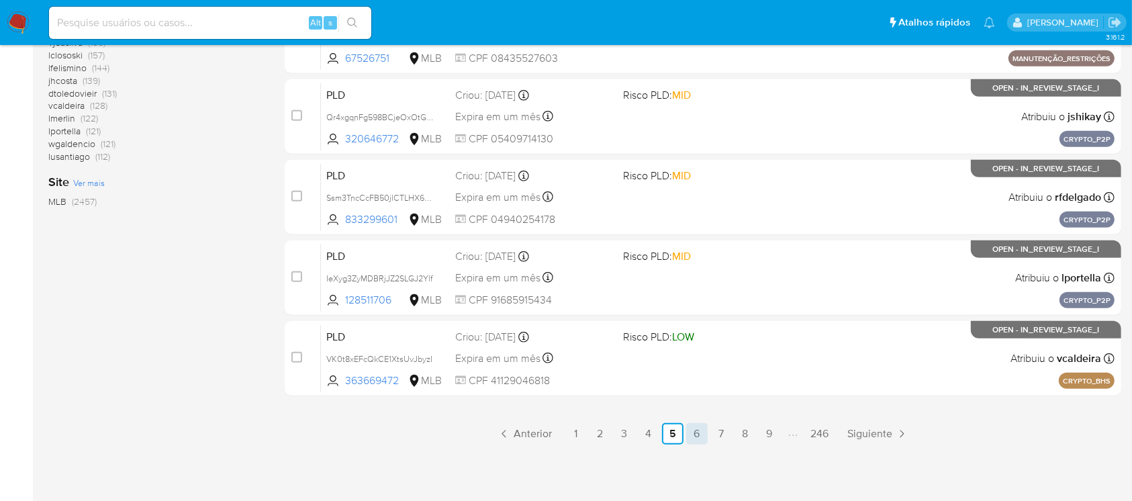
click at [694, 439] on link "6" at bounding box center [696, 433] width 21 height 21
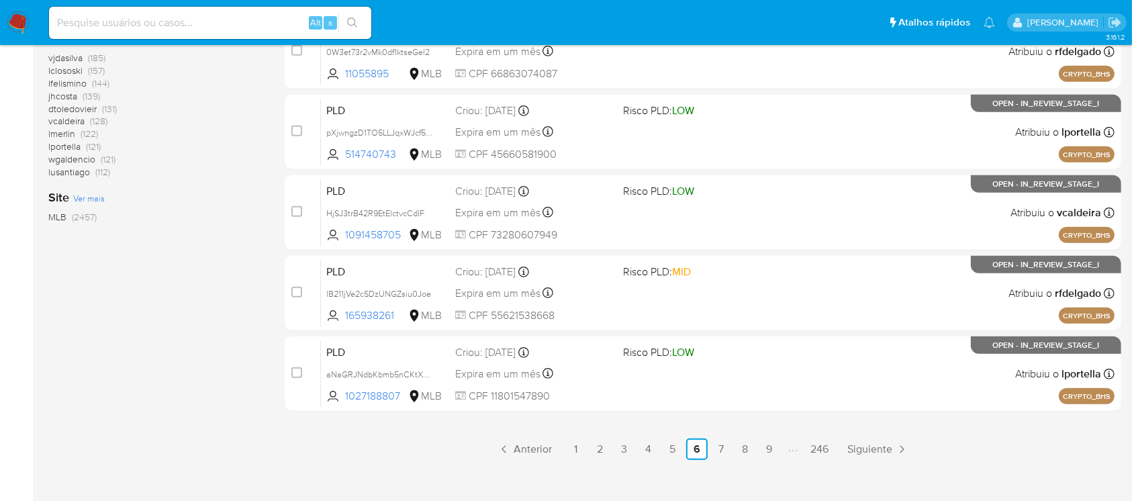
scroll to position [607, 0]
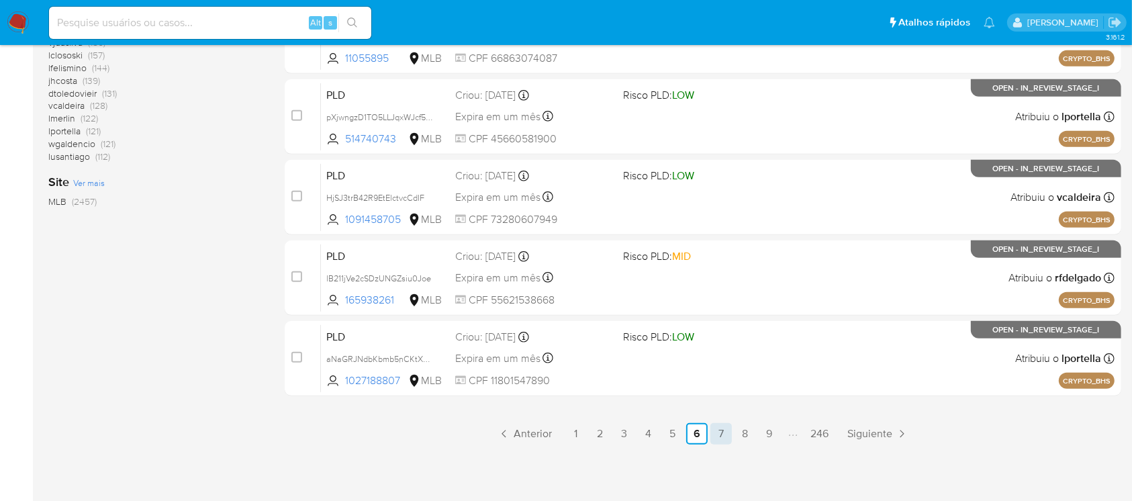
click at [721, 434] on link "7" at bounding box center [720, 433] width 21 height 21
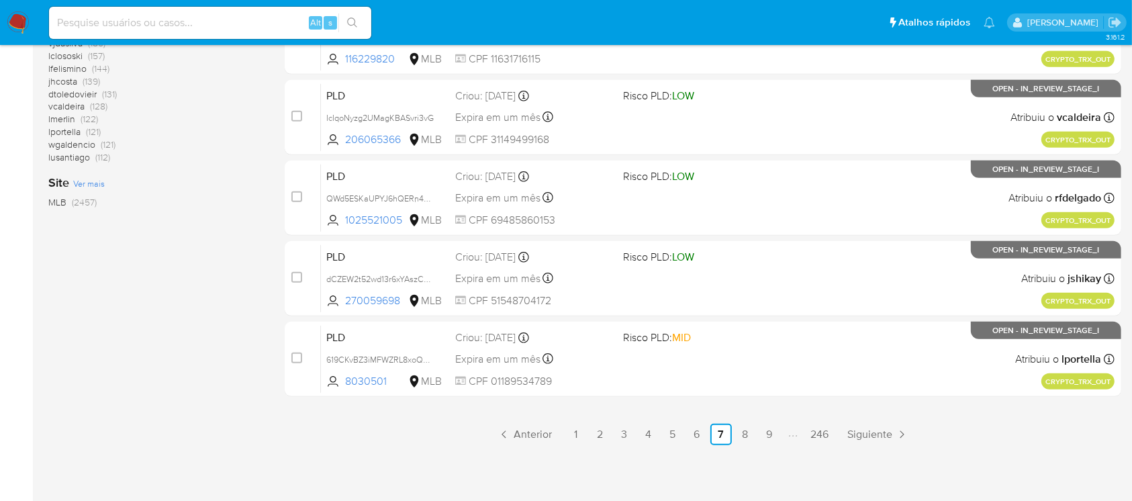
scroll to position [607, 0]
click at [742, 435] on link "8" at bounding box center [745, 433] width 21 height 21
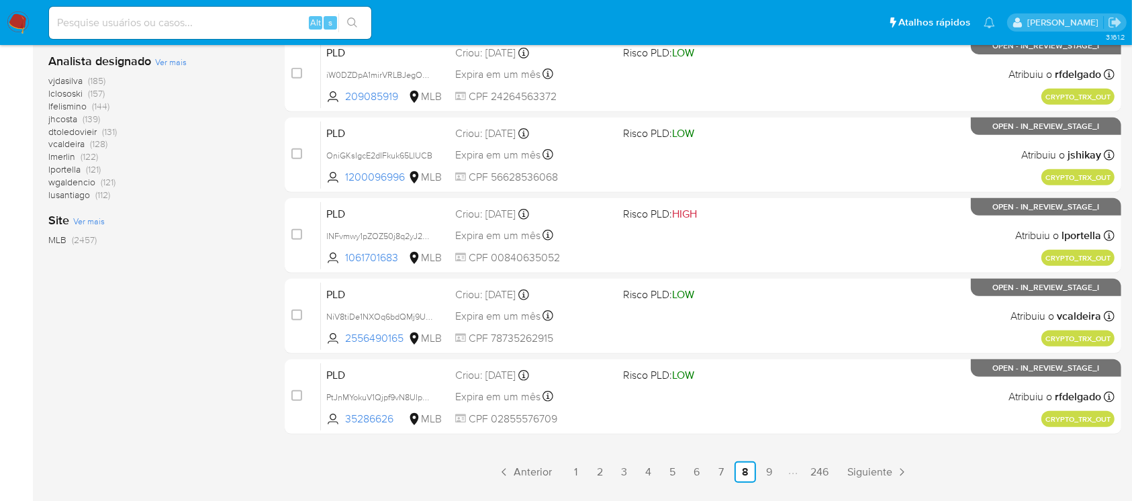
scroll to position [596, 0]
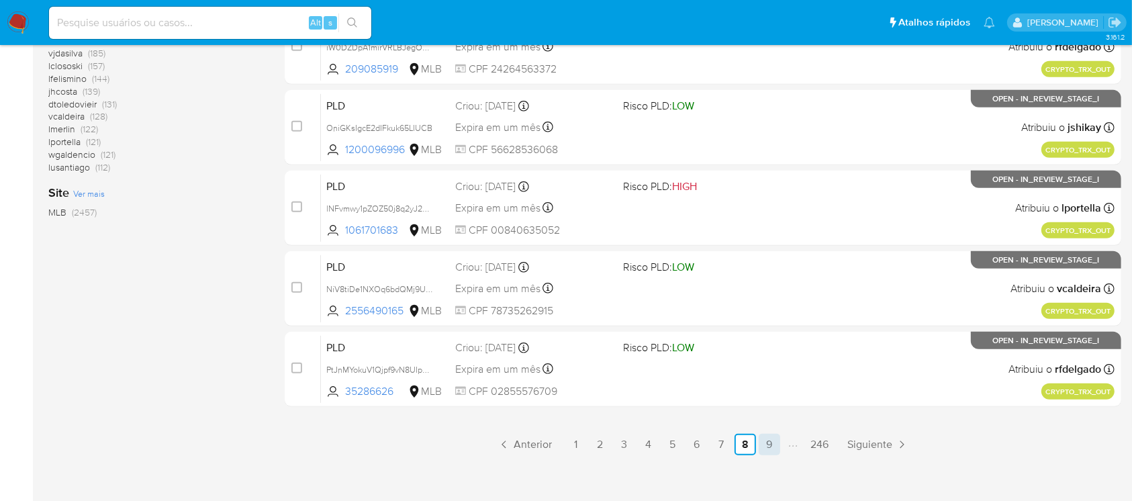
click at [760, 438] on link "9" at bounding box center [769, 444] width 21 height 21
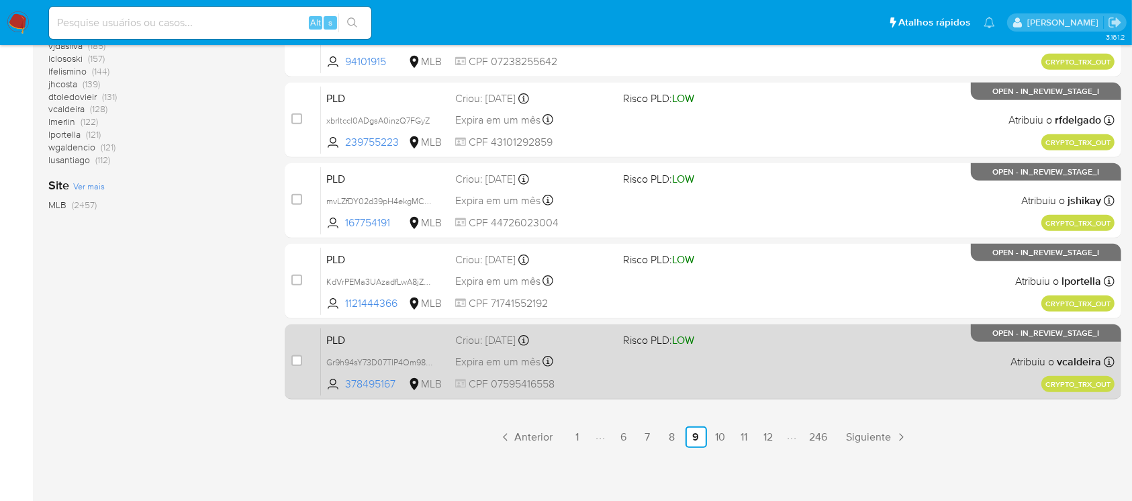
scroll to position [607, 0]
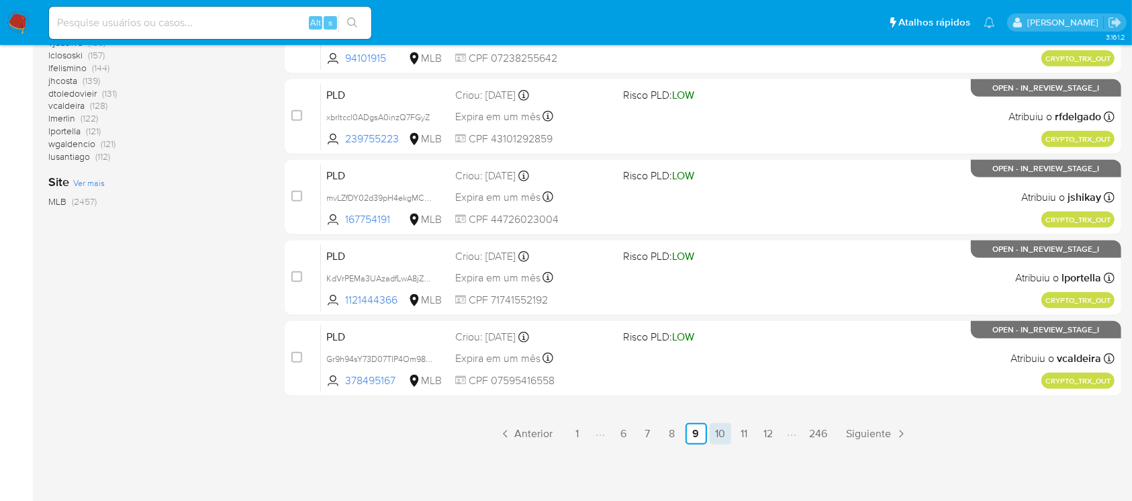
click at [719, 439] on link "10" at bounding box center [720, 433] width 21 height 21
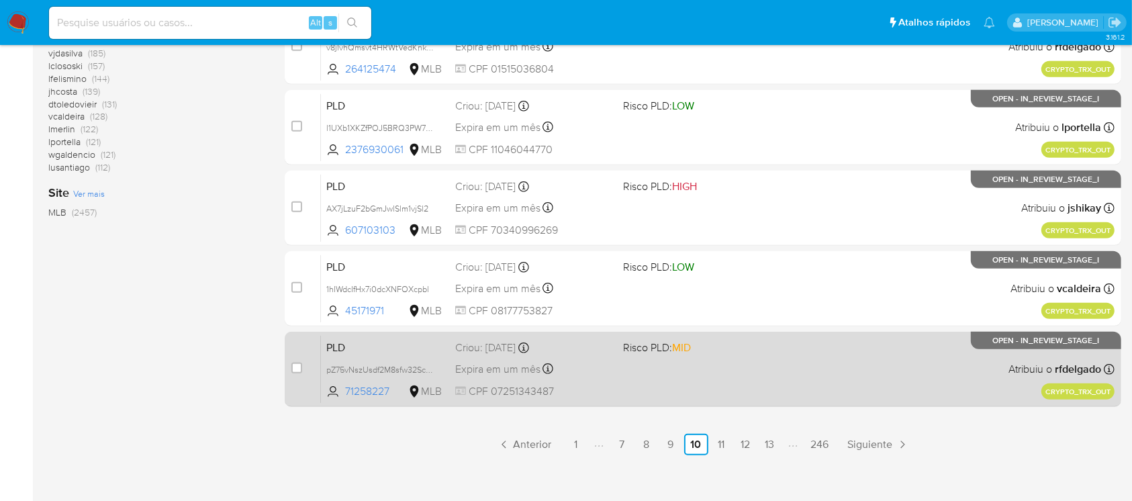
scroll to position [596, 0]
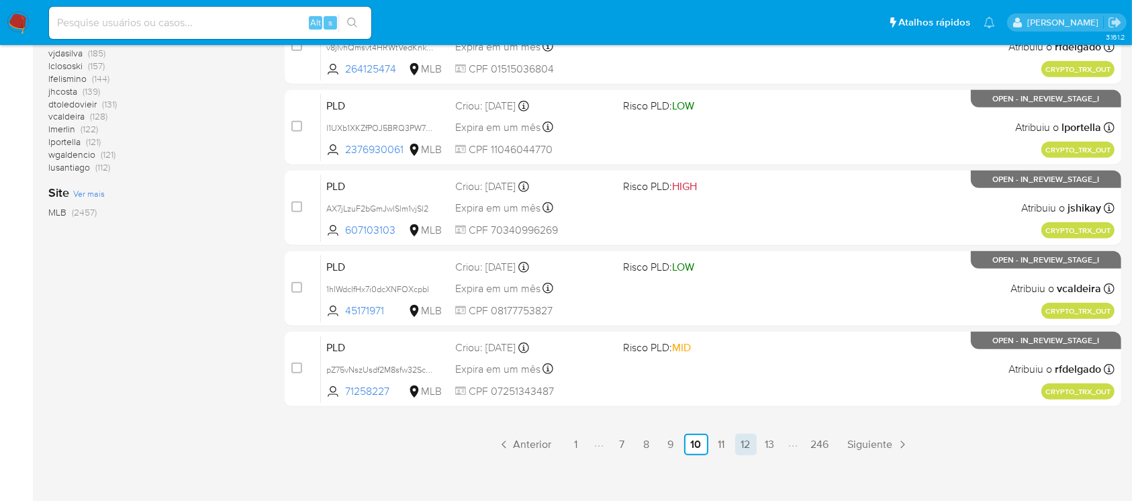
click at [746, 449] on link "12" at bounding box center [745, 444] width 21 height 21
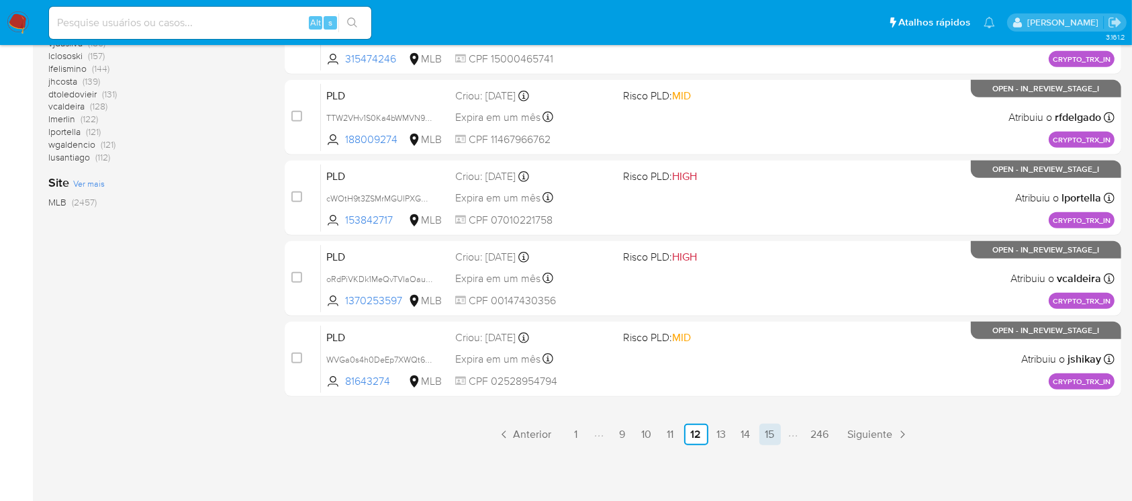
scroll to position [607, 0]
click at [749, 438] on link "14" at bounding box center [745, 433] width 21 height 21
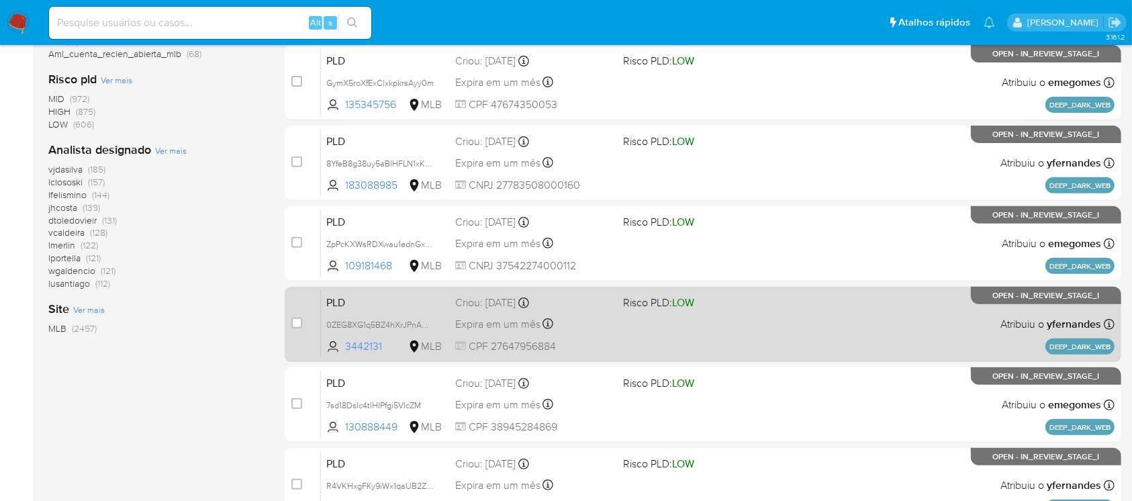
scroll to position [607, 0]
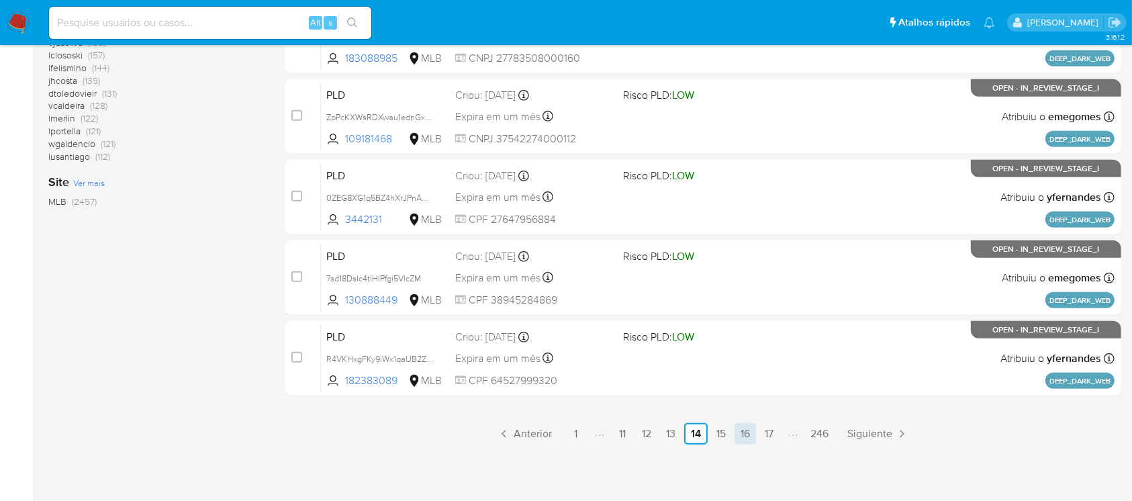
click at [746, 438] on link "16" at bounding box center [745, 433] width 21 height 21
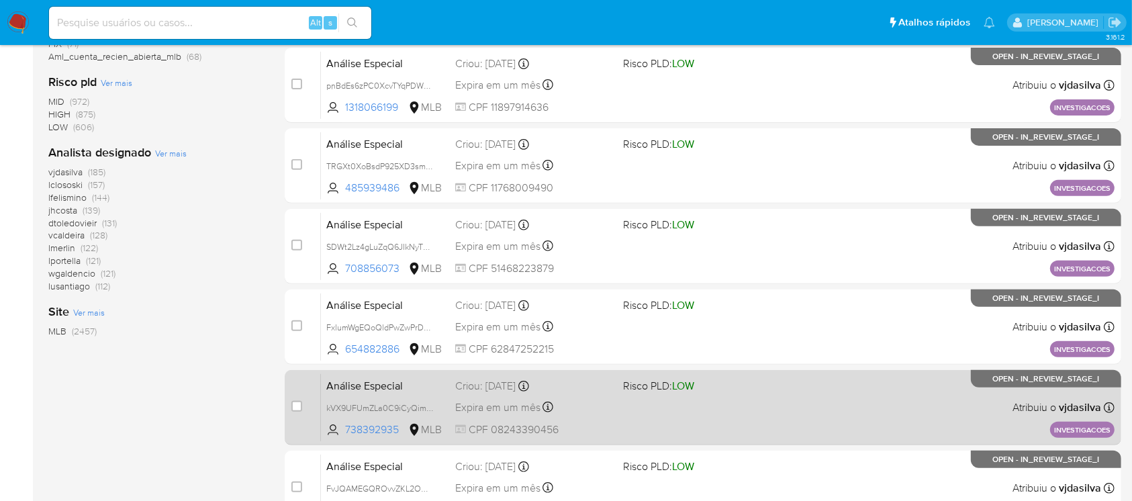
scroll to position [607, 0]
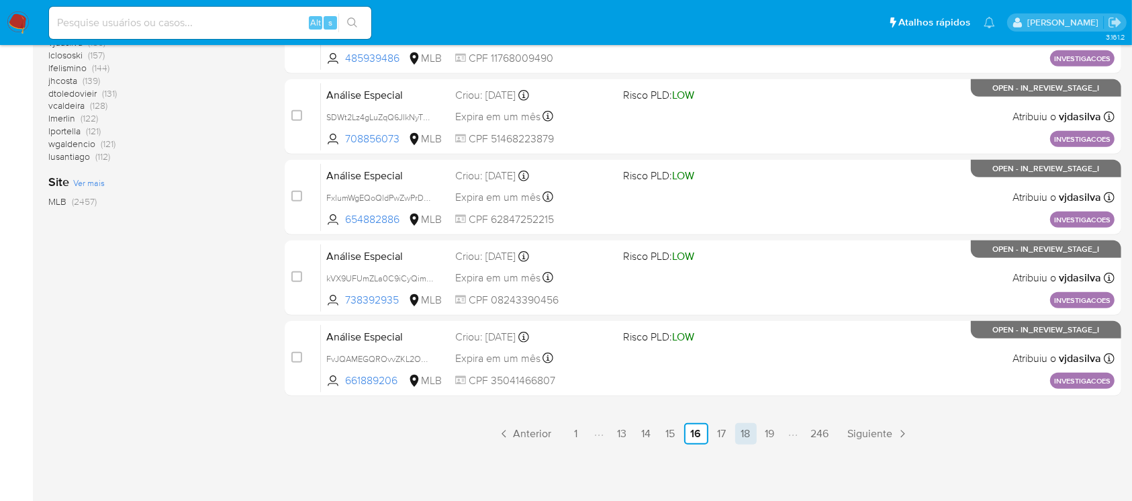
click at [747, 437] on link "18" at bounding box center [745, 433] width 21 height 21
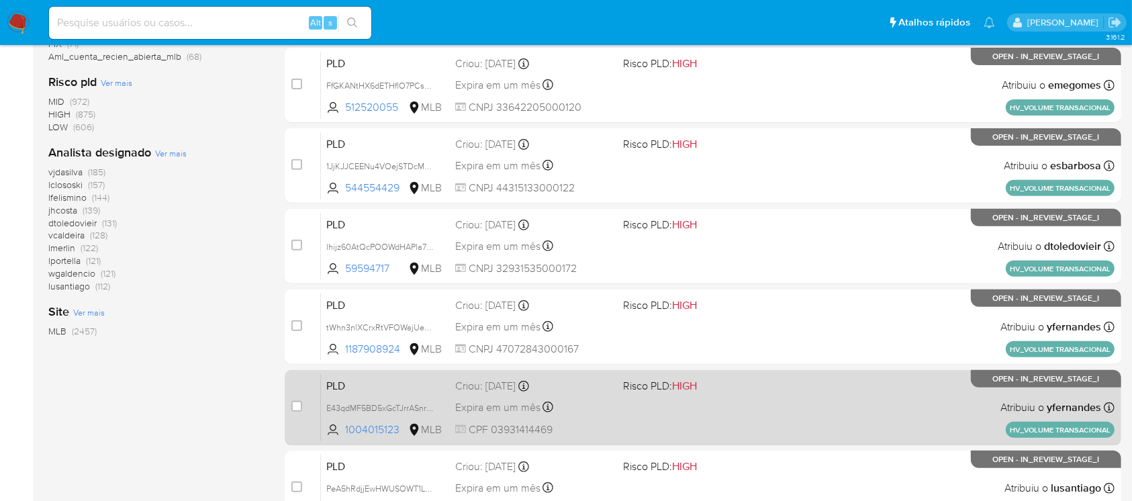
scroll to position [607, 0]
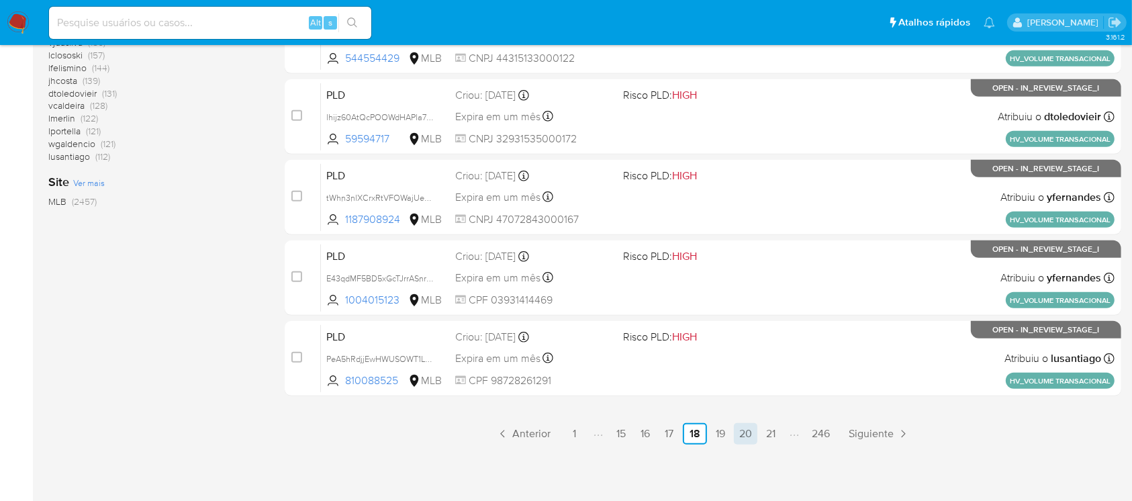
click at [747, 436] on link "20" at bounding box center [746, 433] width 24 height 21
click at [746, 436] on link "22" at bounding box center [746, 433] width 23 height 21
click at [717, 434] on link "23" at bounding box center [722, 433] width 23 height 21
click at [747, 434] on link "25" at bounding box center [748, 433] width 23 height 21
click at [741, 432] on link "27" at bounding box center [749, 433] width 22 height 21
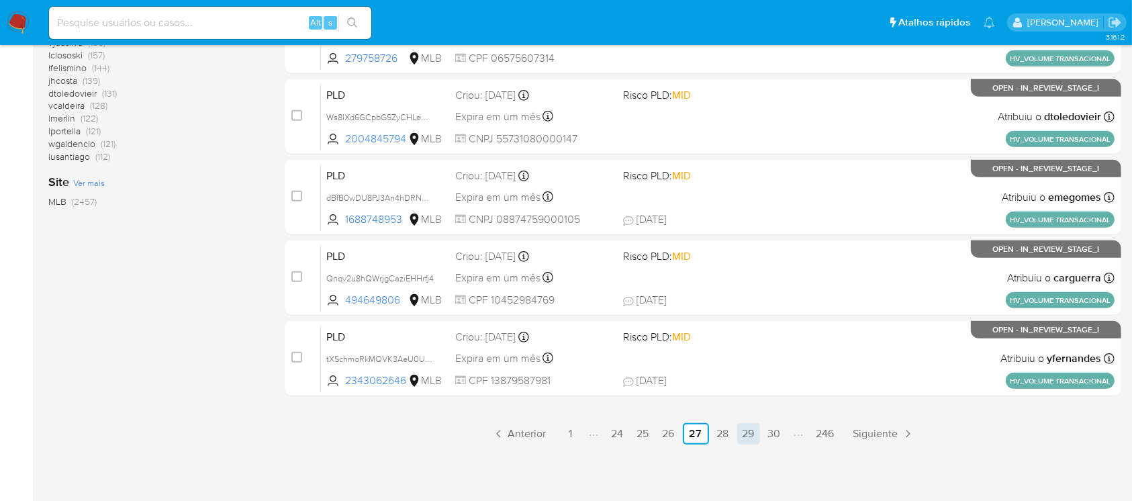
click at [747, 432] on link "29" at bounding box center [748, 433] width 23 height 21
click at [754, 437] on link "31" at bounding box center [749, 433] width 21 height 21
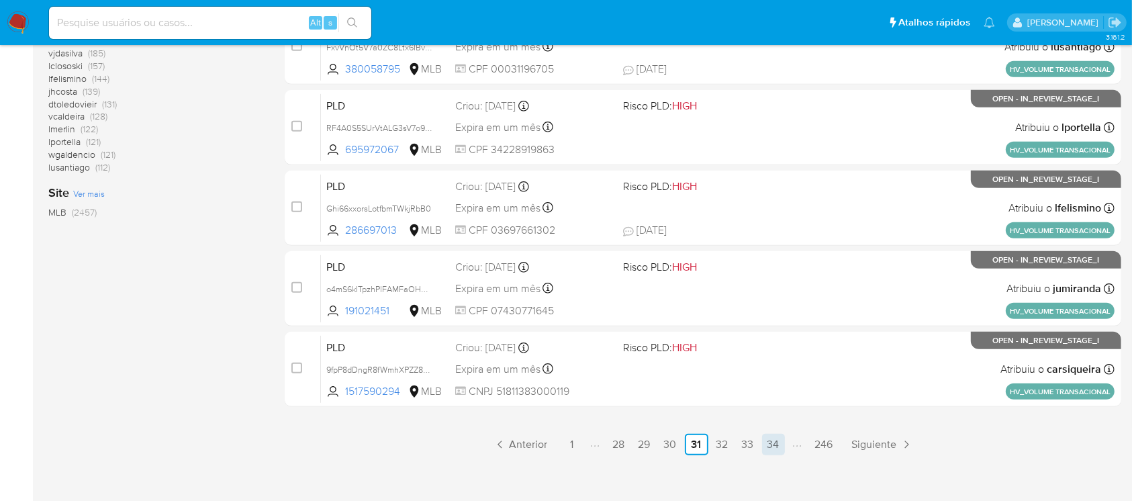
click at [768, 445] on link "34" at bounding box center [773, 444] width 23 height 21
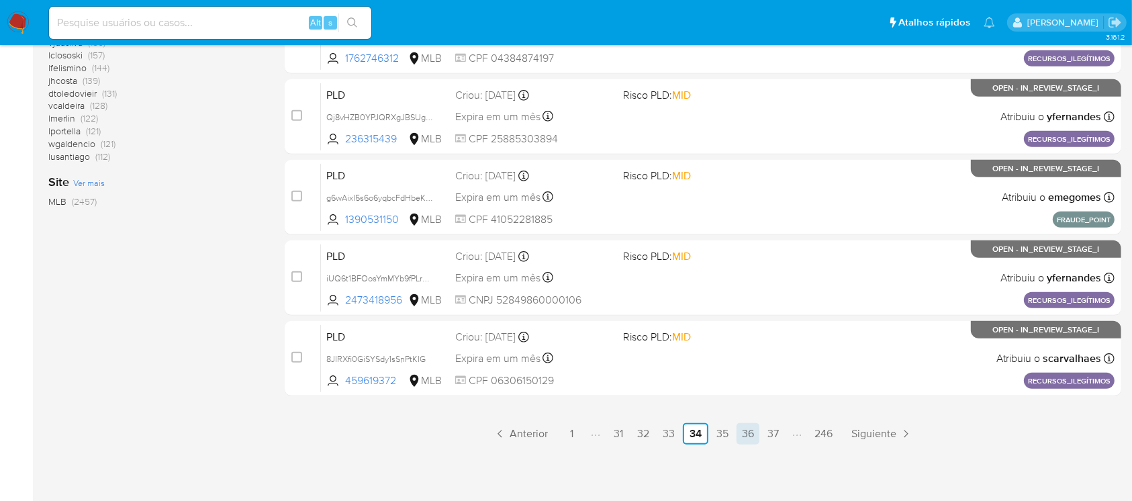
click at [745, 439] on link "36" at bounding box center [748, 433] width 23 height 21
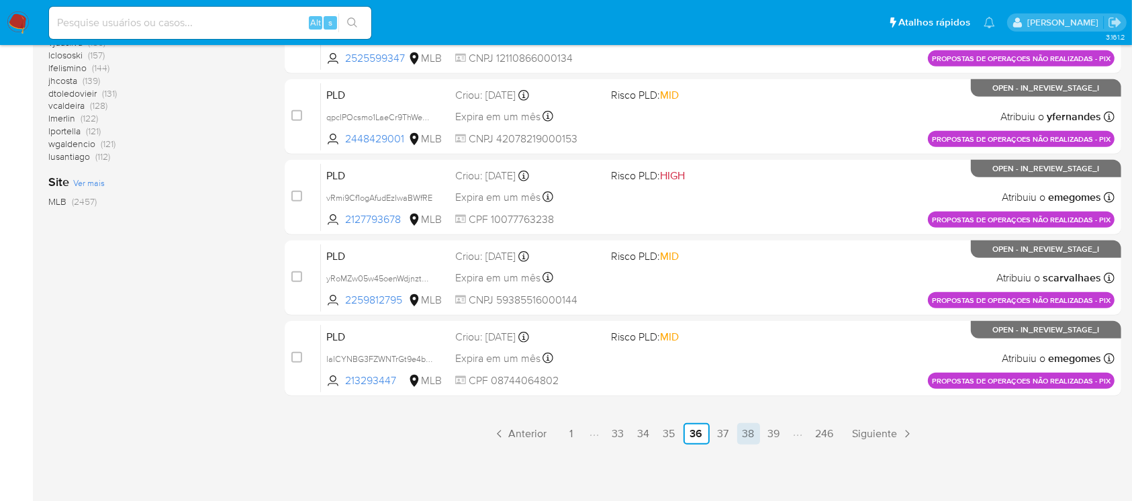
click at [747, 439] on link "38" at bounding box center [748, 433] width 23 height 21
click at [751, 435] on link "40" at bounding box center [749, 433] width 24 height 21
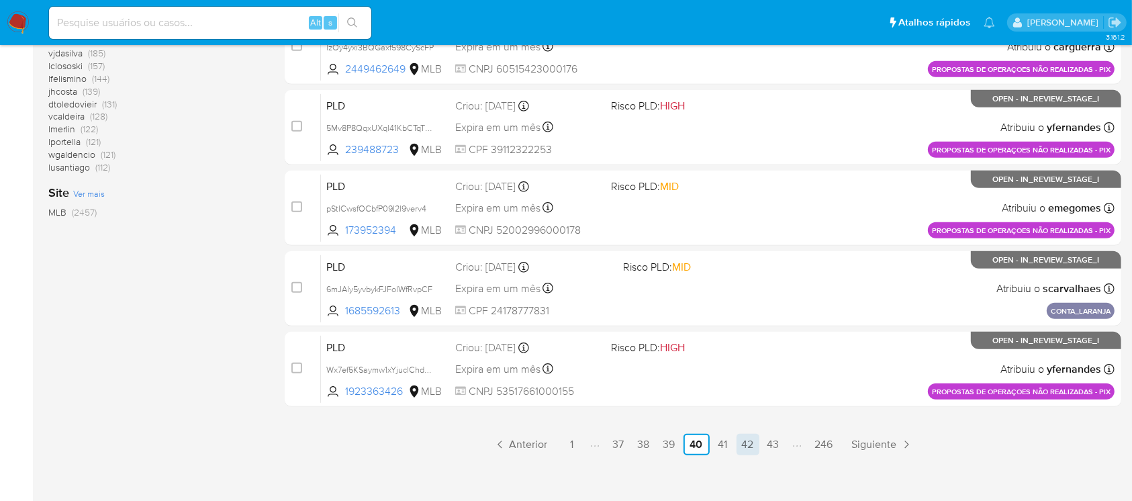
click at [749, 449] on link "42" at bounding box center [748, 444] width 23 height 21
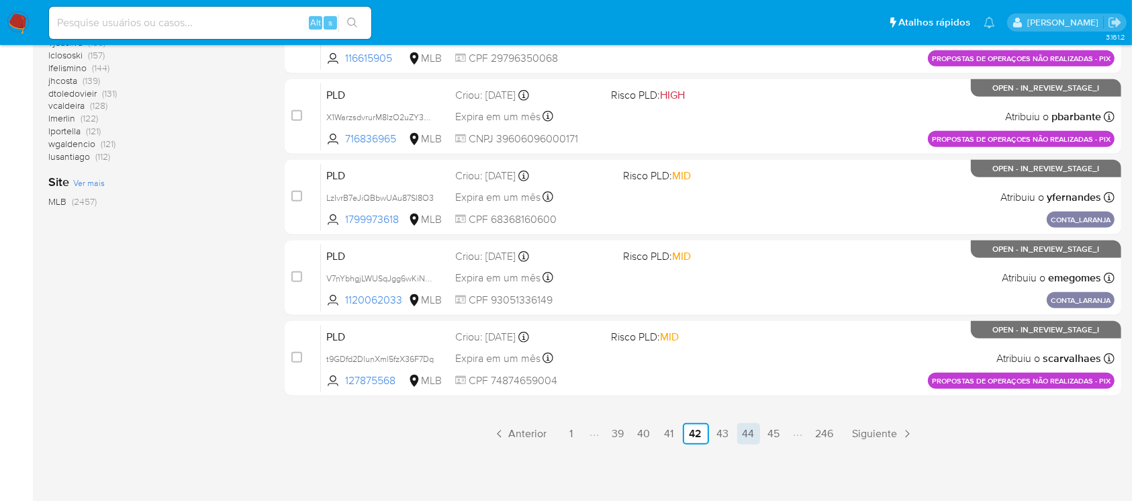
click at [751, 437] on link "44" at bounding box center [748, 433] width 23 height 21
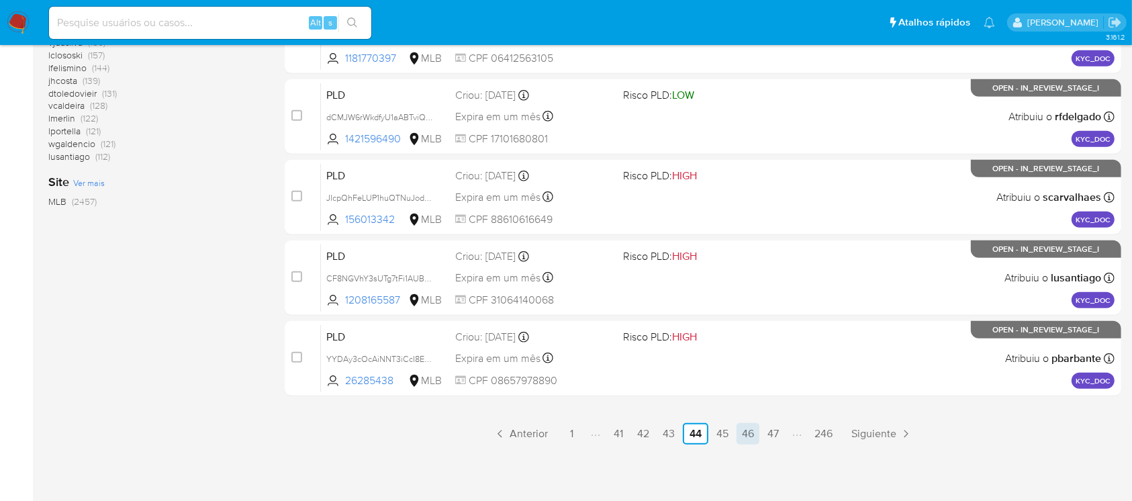
click at [749, 439] on link "46" at bounding box center [748, 433] width 23 height 21
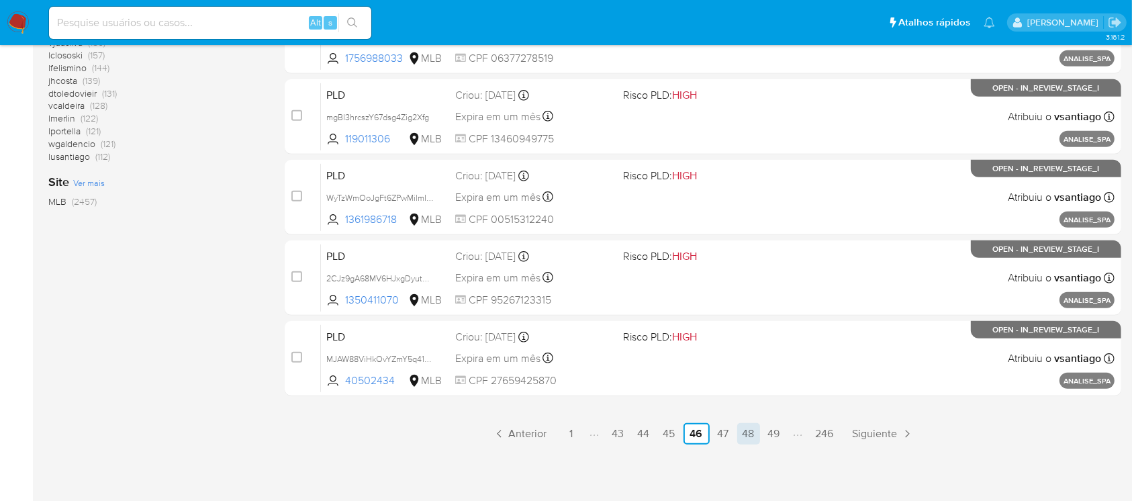
click at [747, 438] on link "48" at bounding box center [748, 433] width 23 height 21
click at [753, 434] on link "50" at bounding box center [749, 433] width 24 height 21
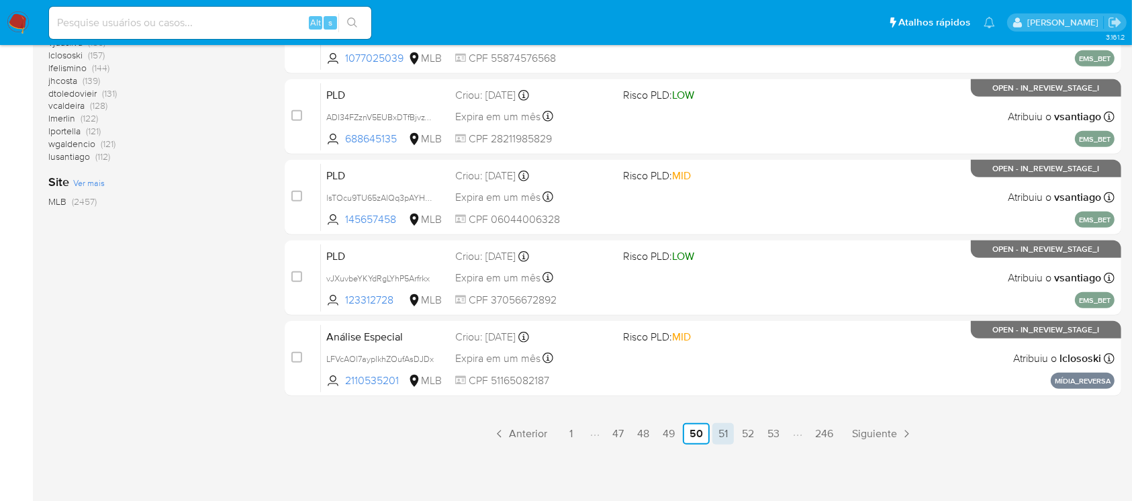
click at [729, 437] on link "51" at bounding box center [722, 433] width 21 height 21
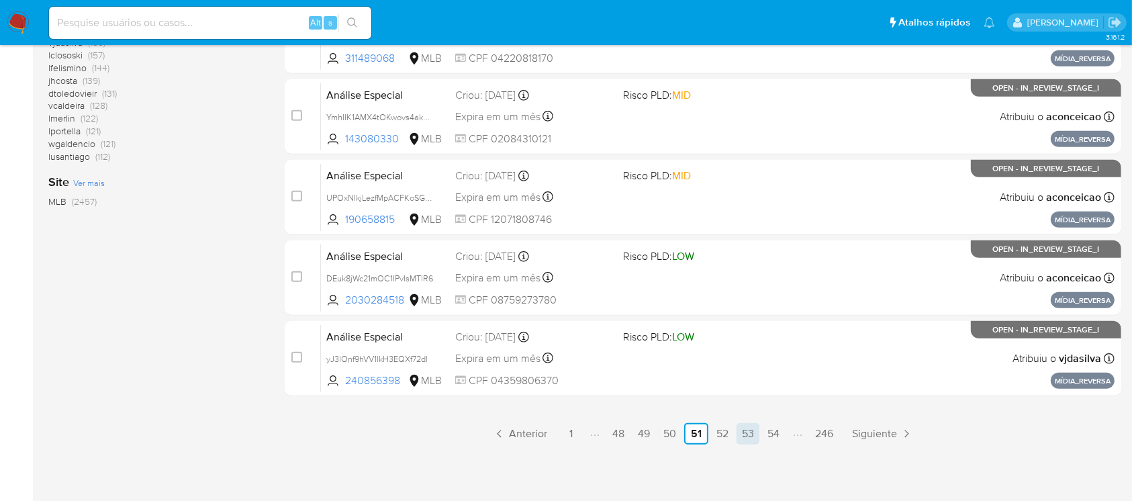
click at [749, 432] on link "53" at bounding box center [748, 433] width 23 height 21
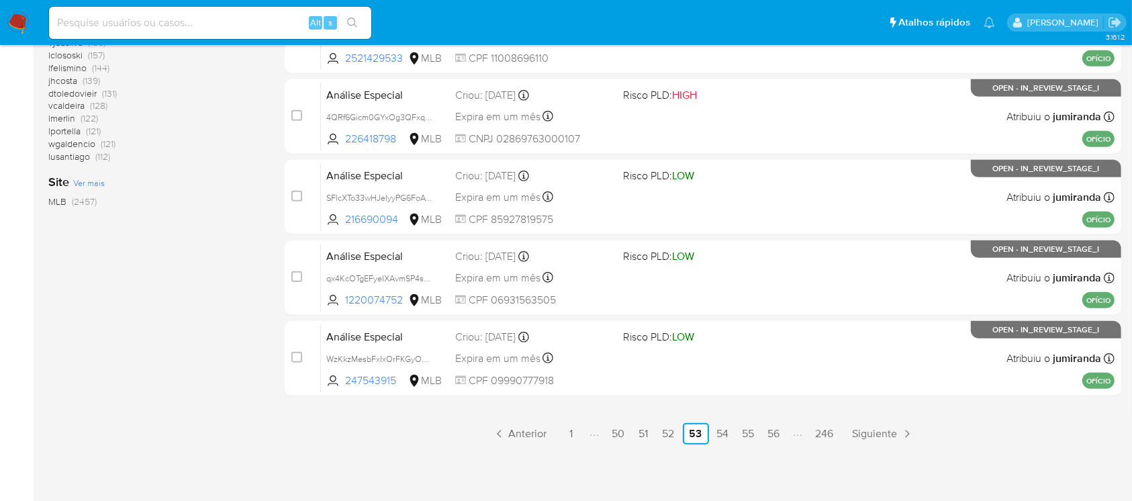
click at [749, 435] on link "55" at bounding box center [748, 433] width 23 height 21
click at [747, 439] on link "57" at bounding box center [749, 433] width 22 height 21
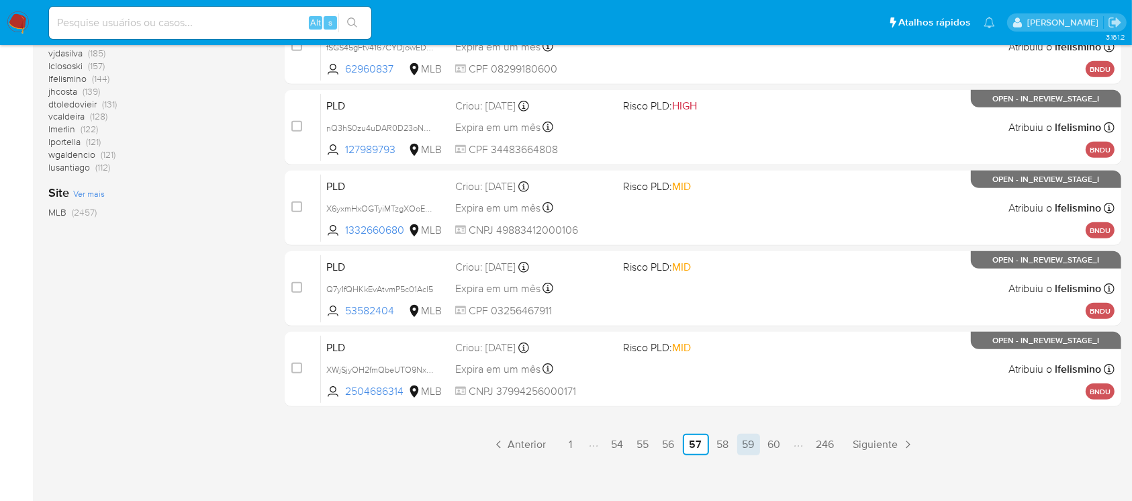
click at [752, 443] on link "59" at bounding box center [748, 444] width 23 height 21
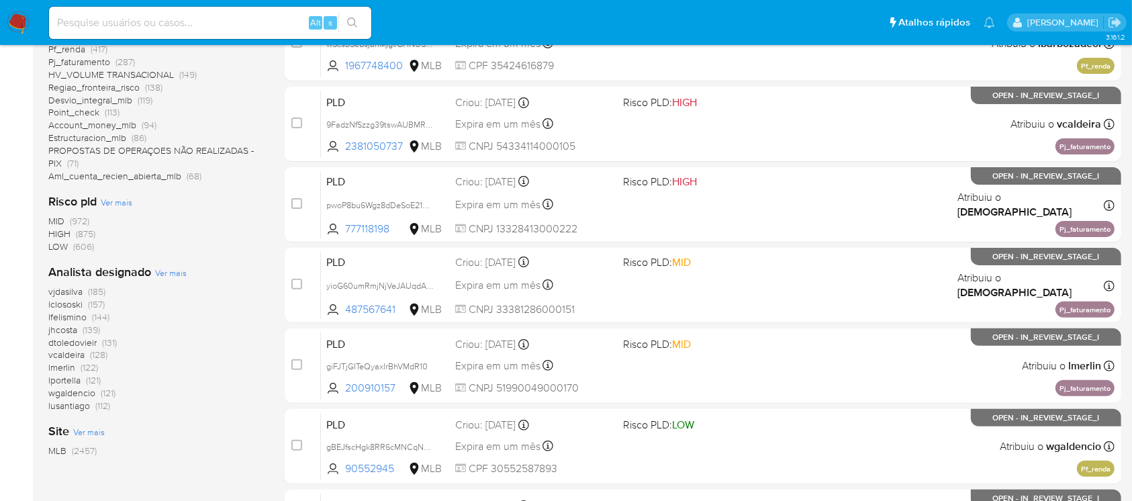
click at [56, 246] on span "LOW" at bounding box center [57, 246] width 19 height 13
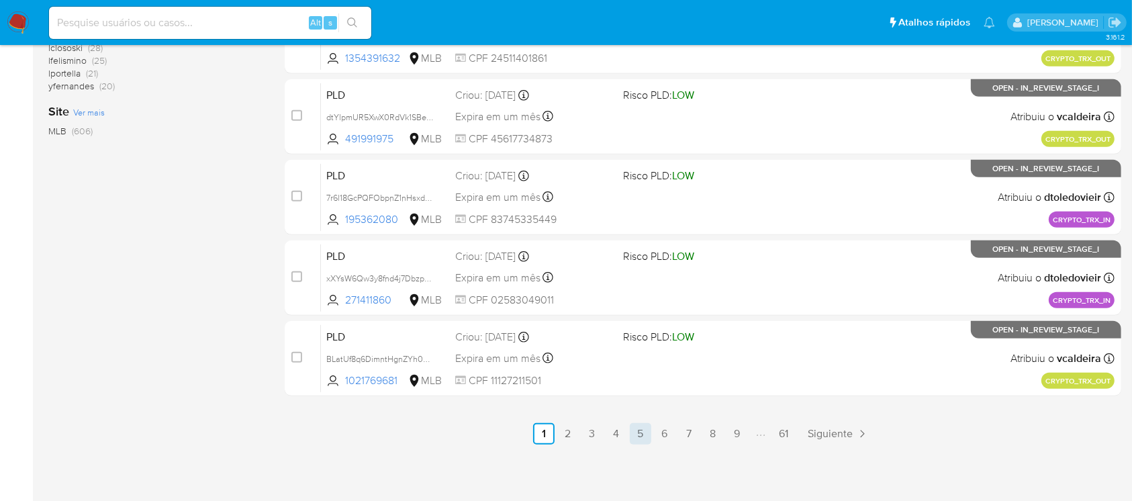
click at [631, 427] on link "5" at bounding box center [640, 433] width 21 height 21
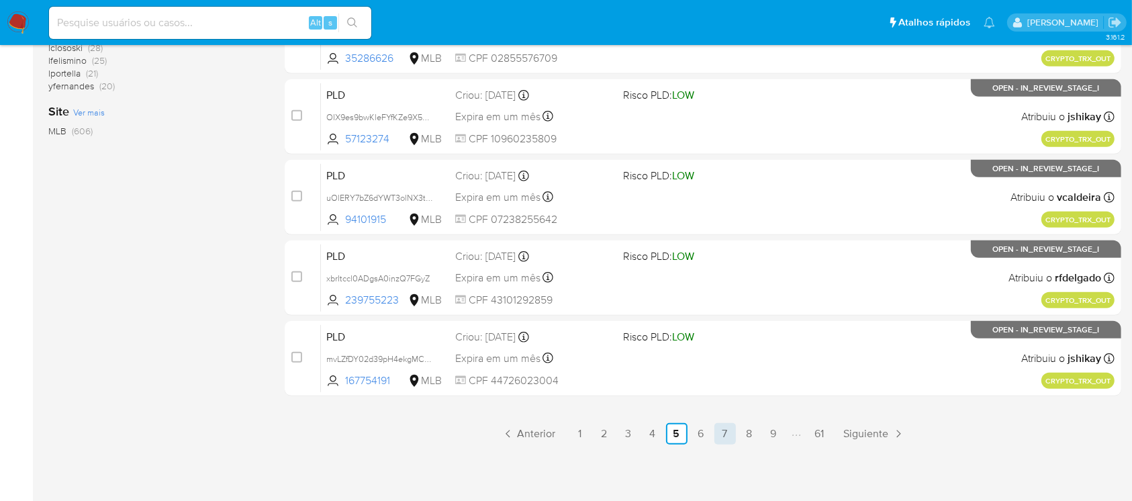
click at [718, 436] on link "7" at bounding box center [725, 433] width 21 height 21
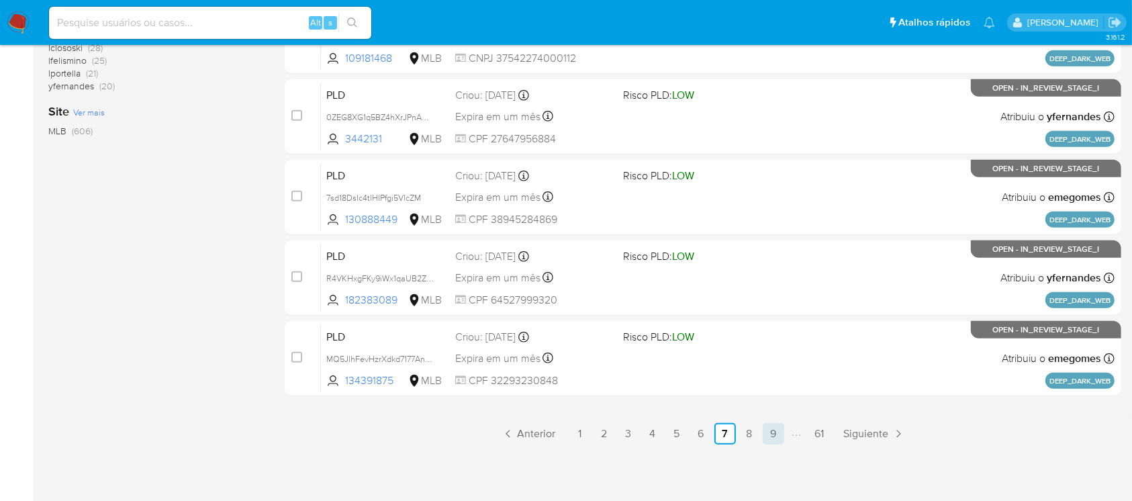
click at [774, 438] on link "9" at bounding box center [773, 433] width 21 height 21
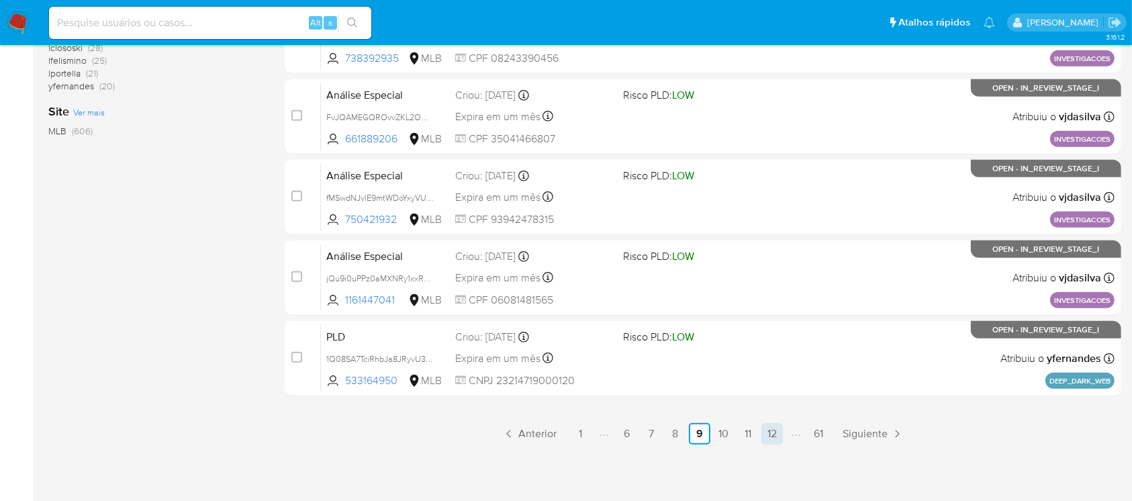
click at [772, 438] on link "12" at bounding box center [772, 433] width 21 height 21
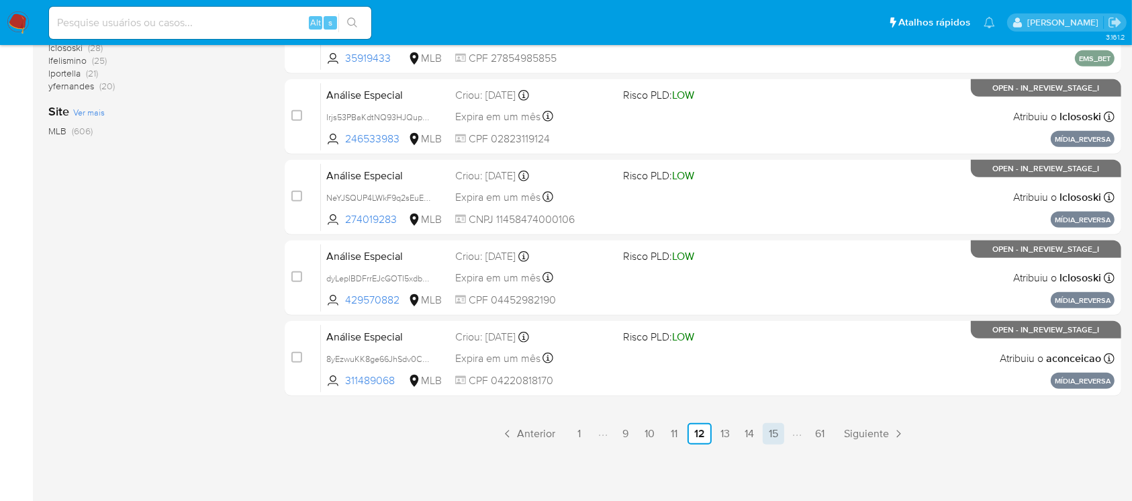
click at [766, 433] on link "15" at bounding box center [773, 433] width 21 height 21
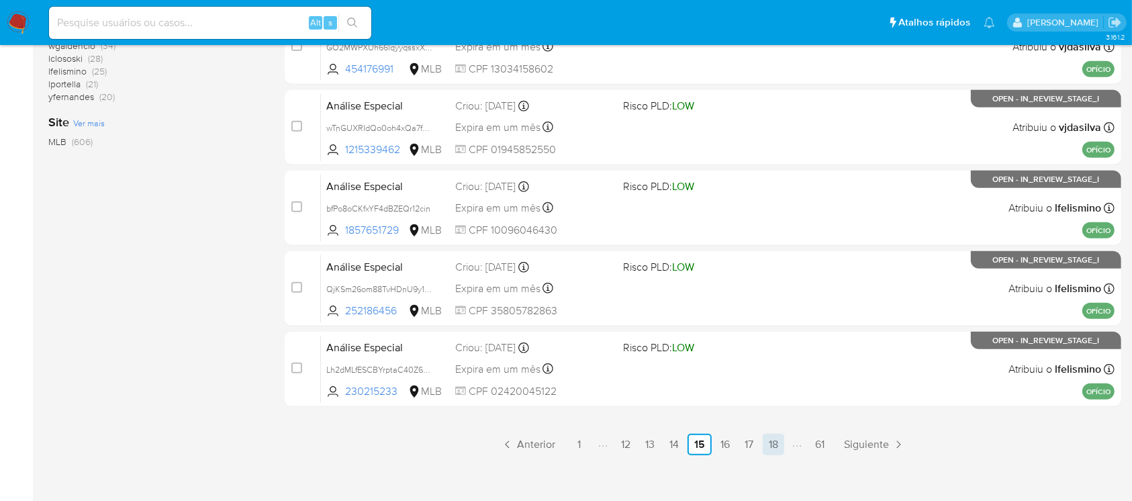
click at [766, 445] on link "18" at bounding box center [773, 444] width 21 height 21
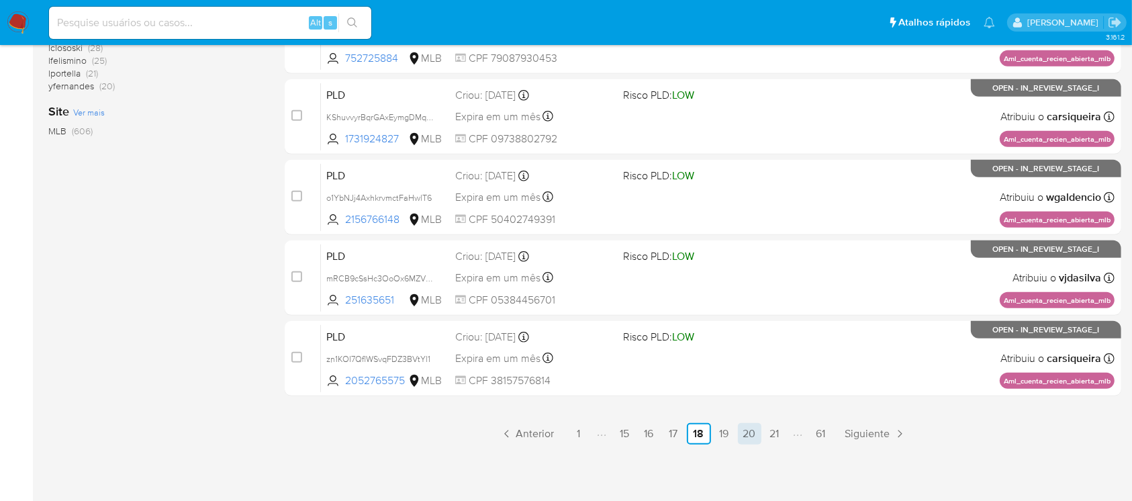
click at [747, 440] on link "20" at bounding box center [750, 433] width 24 height 21
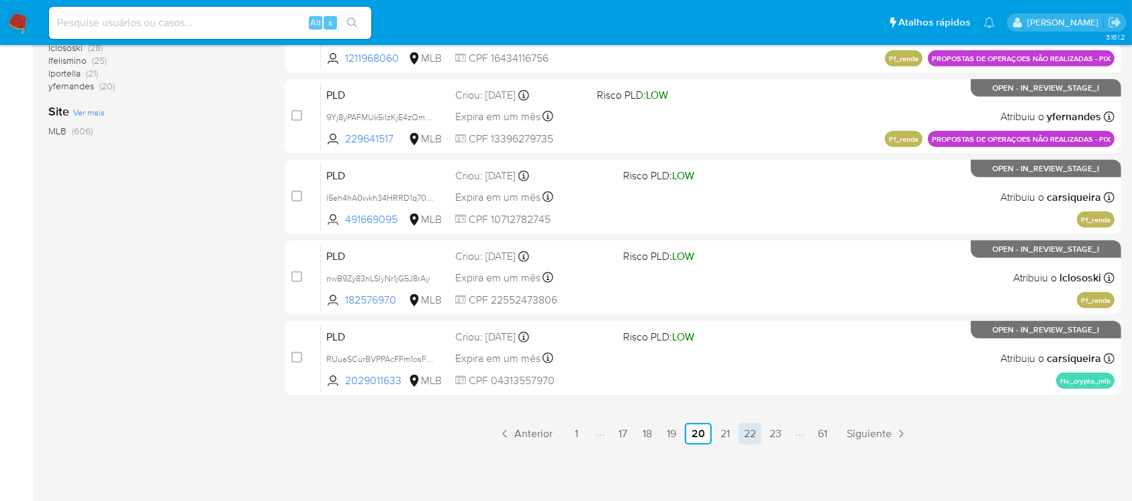
click at [752, 439] on link "22" at bounding box center [750, 433] width 23 height 21
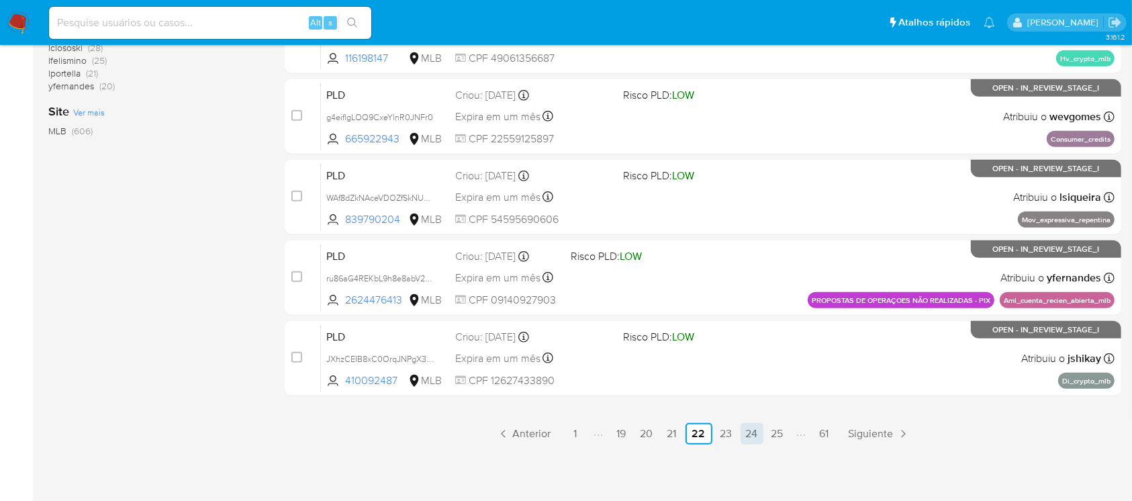
click at [745, 437] on link "24" at bounding box center [752, 433] width 23 height 21
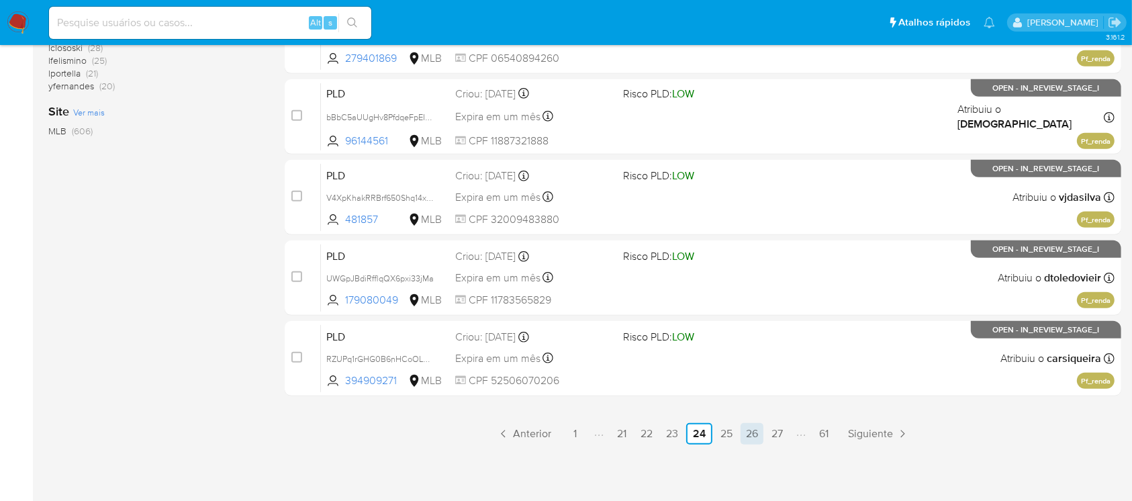
click at [760, 434] on link "26" at bounding box center [752, 433] width 23 height 21
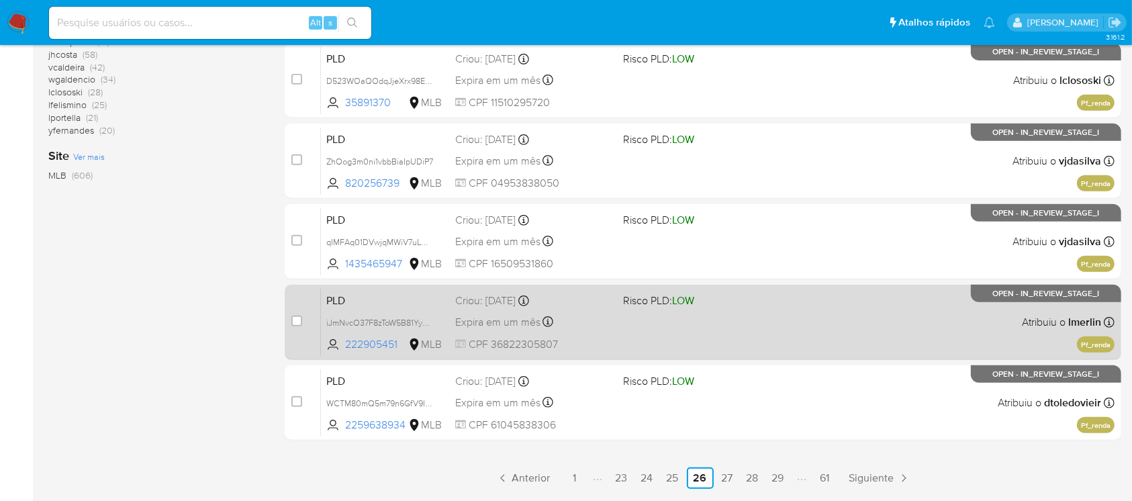
scroll to position [607, 0]
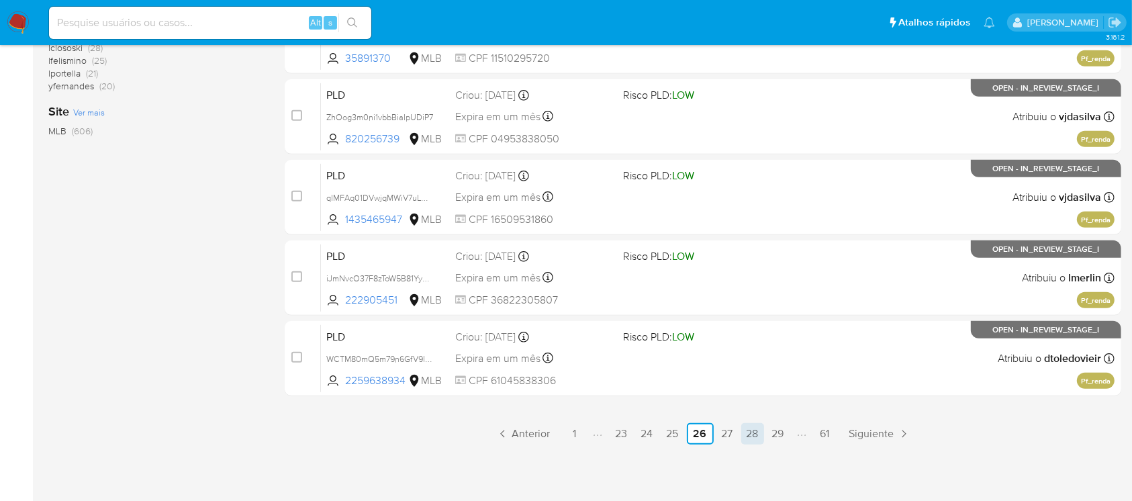
click at [755, 433] on link "28" at bounding box center [752, 433] width 23 height 21
click at [755, 434] on link "30" at bounding box center [753, 433] width 24 height 21
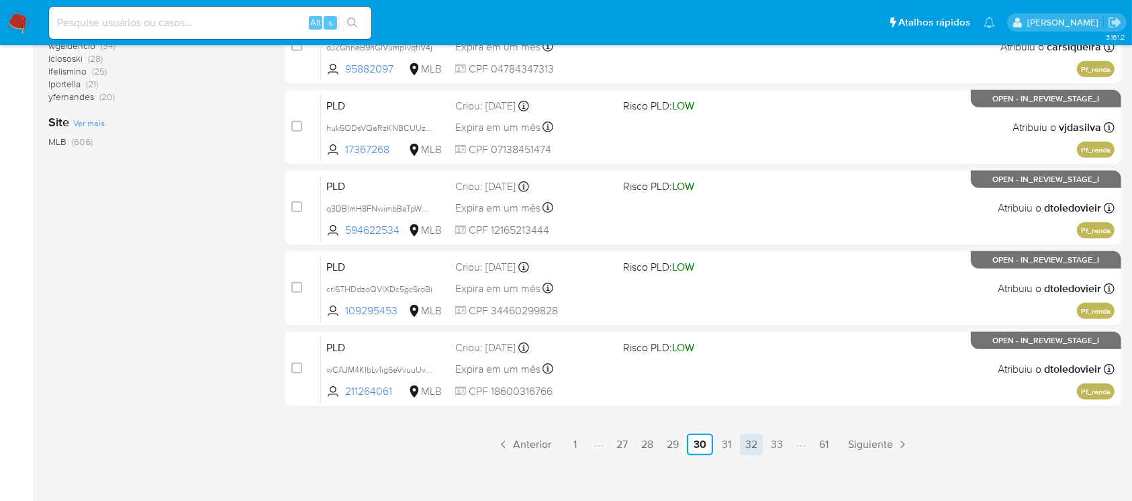
click at [748, 446] on link "32" at bounding box center [751, 444] width 23 height 21
click at [784, 445] on link "35" at bounding box center [777, 444] width 23 height 21
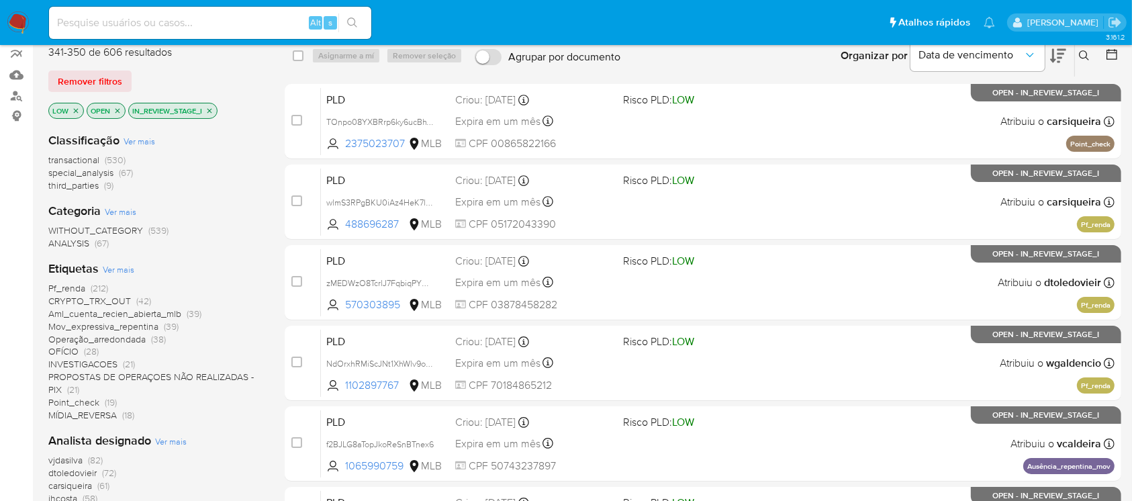
click at [64, 242] on span "ANALYSIS" at bounding box center [68, 242] width 41 height 13
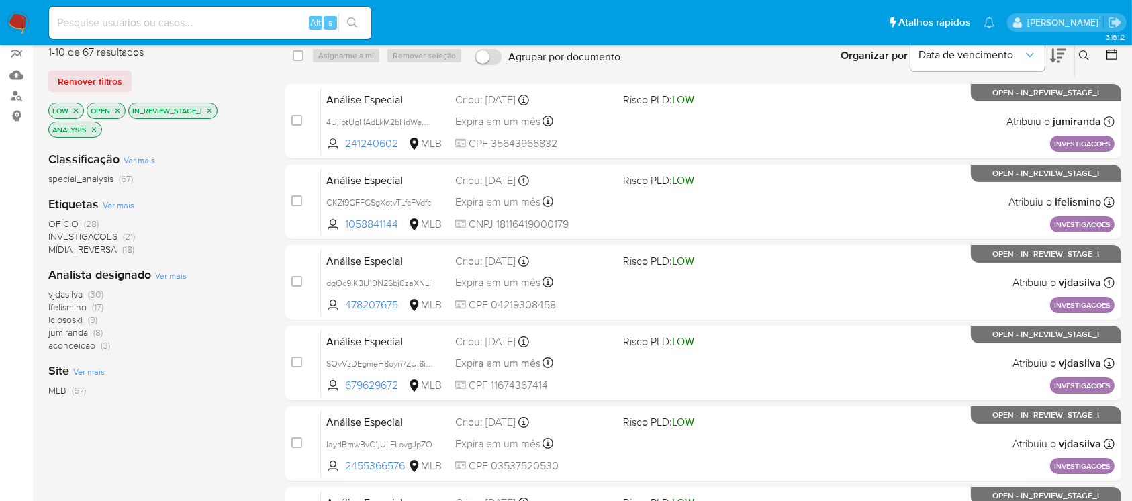
click at [91, 128] on icon "close-filter" at bounding box center [94, 130] width 8 height 8
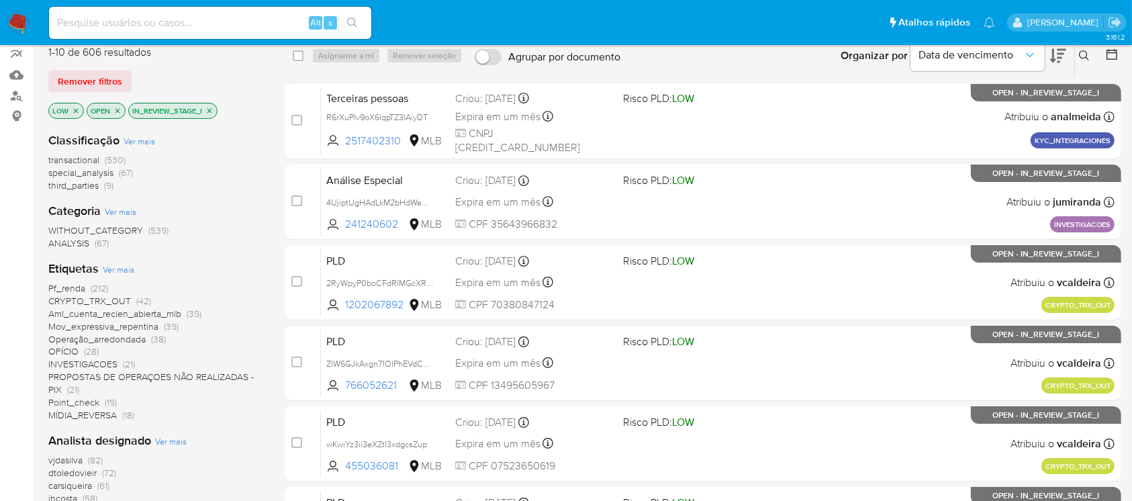
click at [58, 160] on span "transactional" at bounding box center [73, 159] width 51 height 13
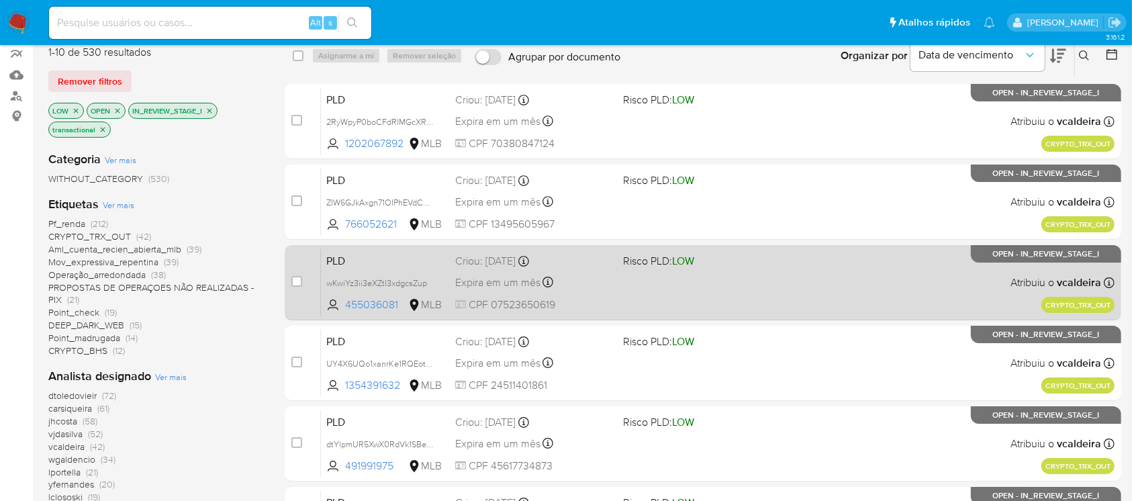
scroll to position [607, 0]
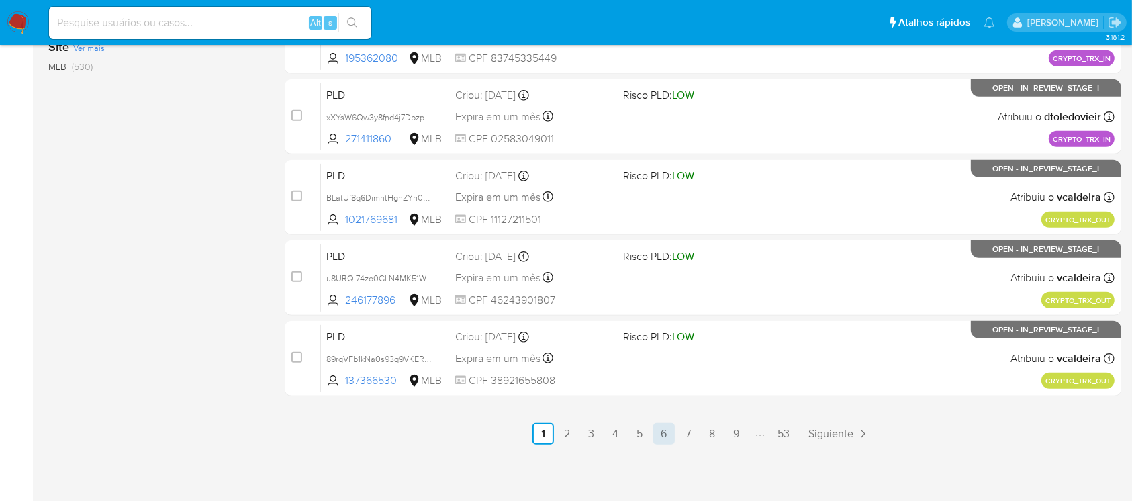
click at [668, 432] on link "6" at bounding box center [663, 433] width 21 height 21
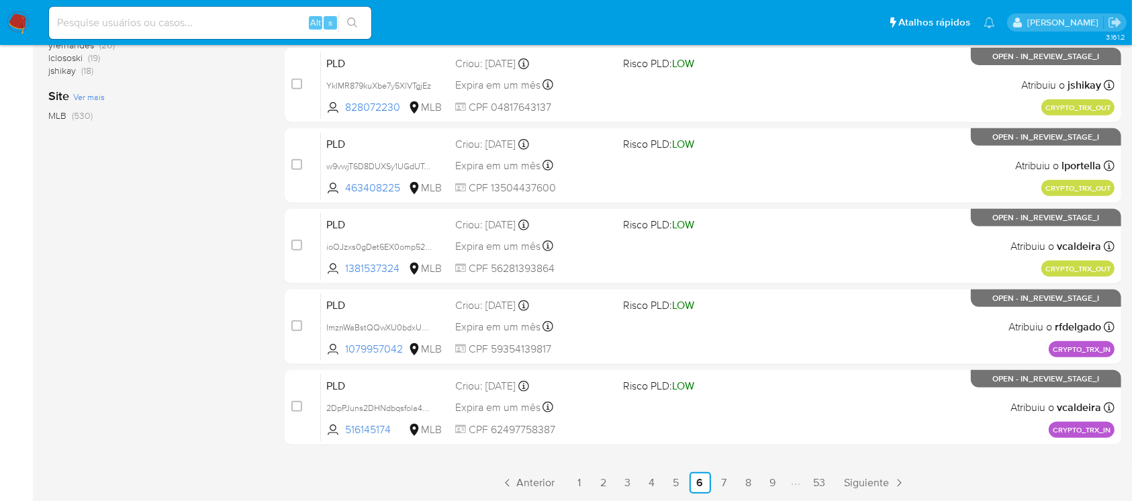
scroll to position [607, 0]
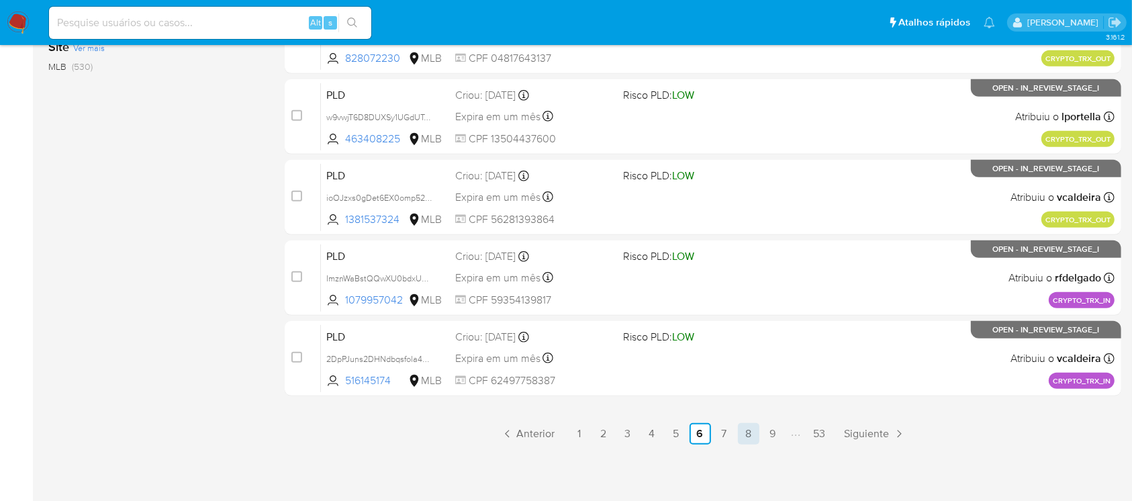
click at [751, 430] on link "8" at bounding box center [748, 433] width 21 height 21
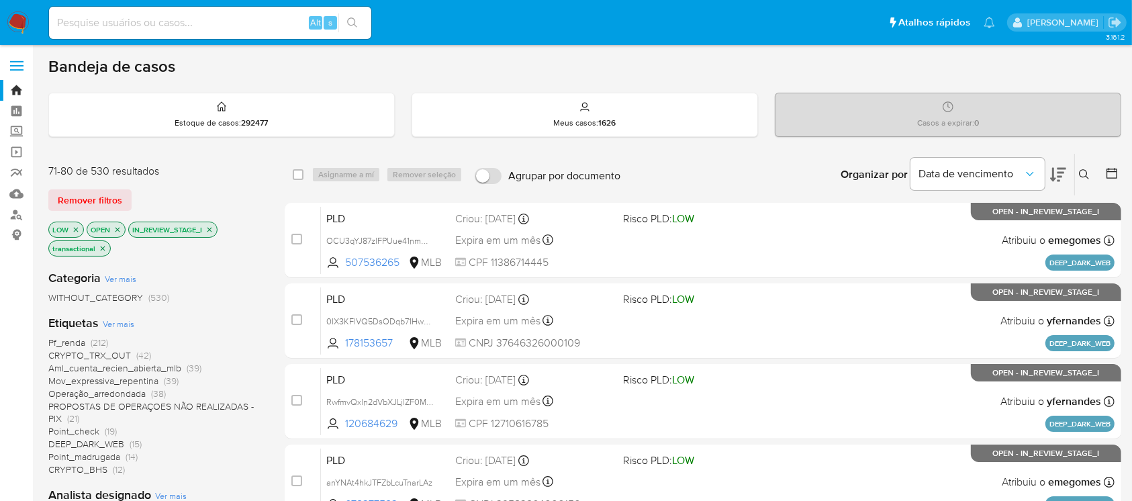
scroll to position [607, 0]
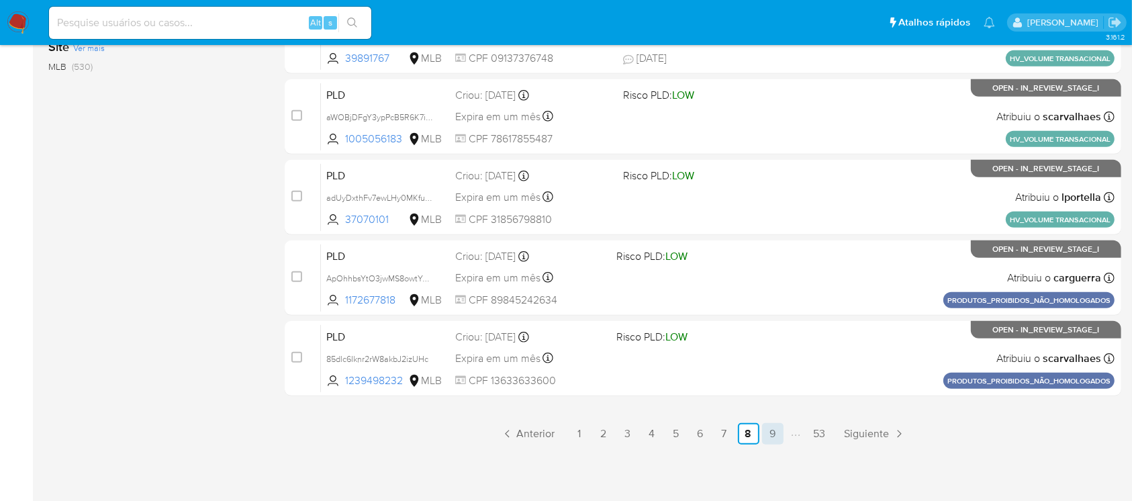
click at [770, 433] on link "9" at bounding box center [772, 433] width 21 height 21
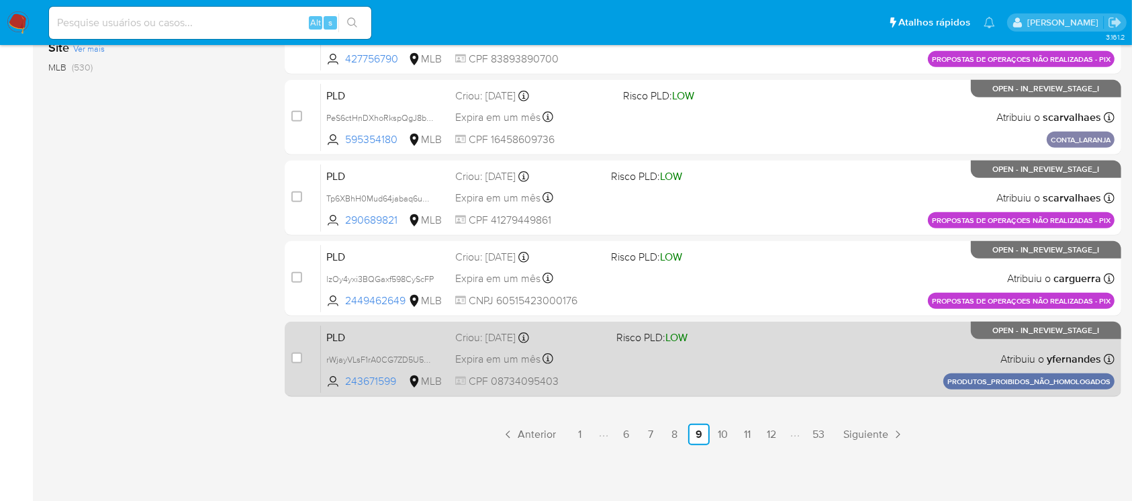
scroll to position [607, 0]
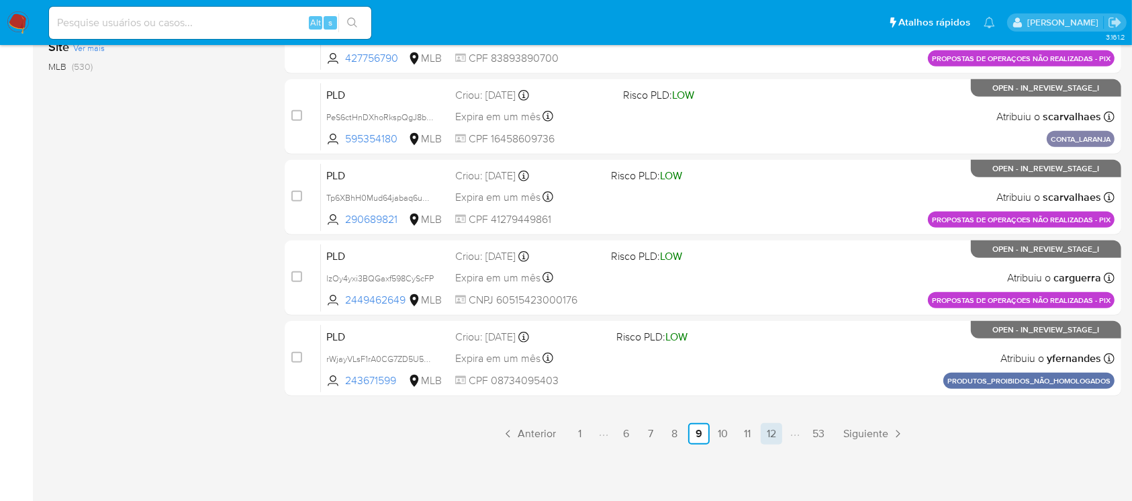
click at [774, 432] on link "12" at bounding box center [771, 433] width 21 height 21
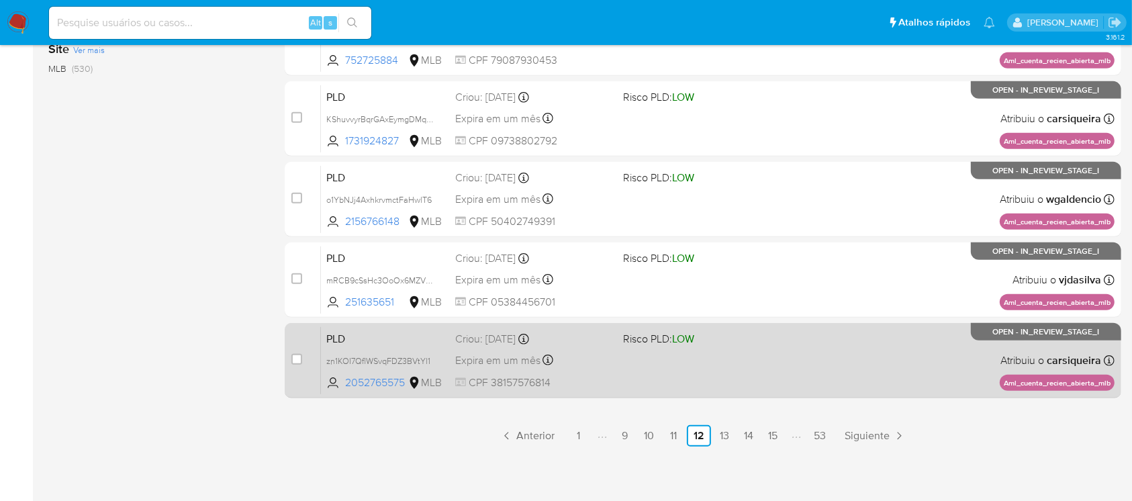
scroll to position [607, 0]
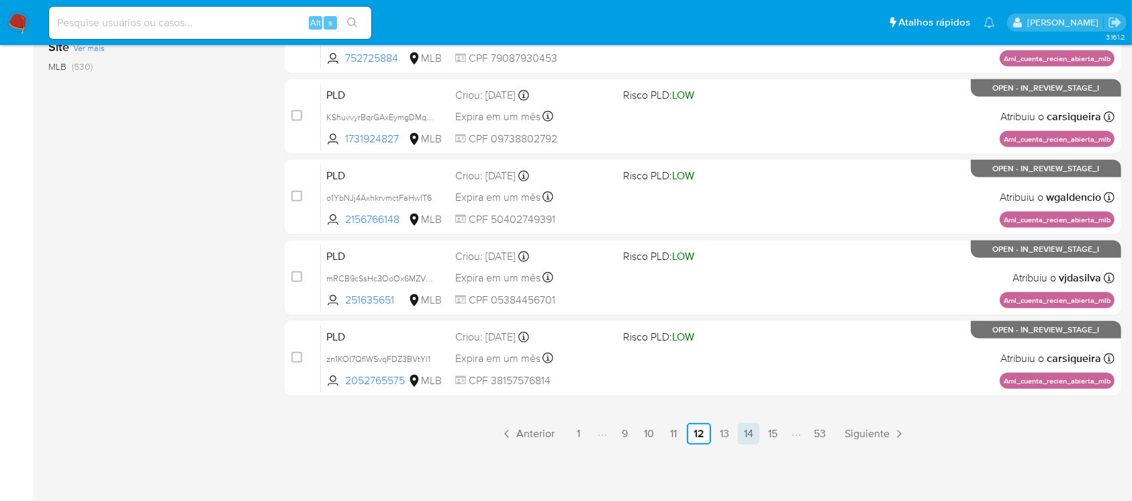
click at [755, 432] on link "14" at bounding box center [748, 433] width 21 height 21
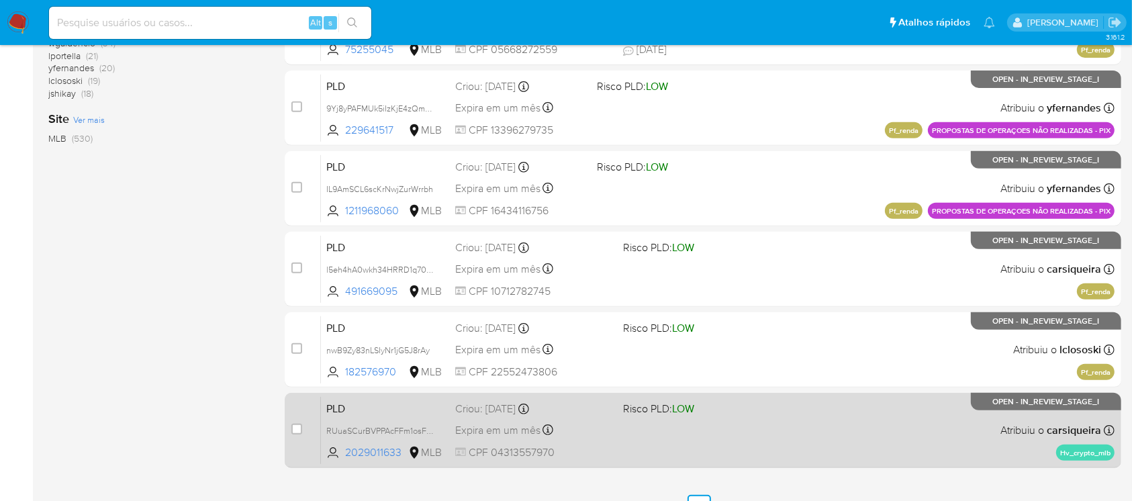
scroll to position [596, 0]
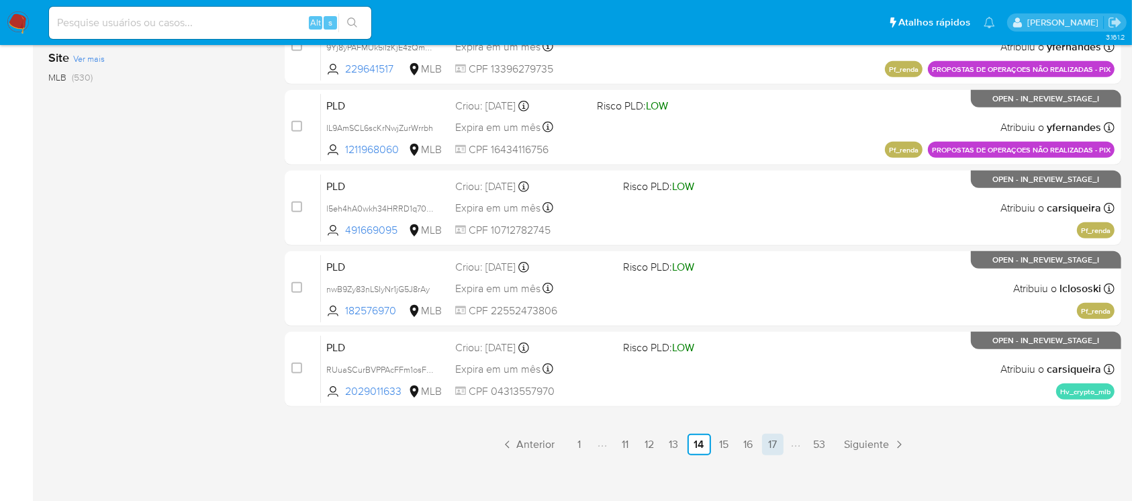
click at [768, 446] on link "17" at bounding box center [772, 444] width 21 height 21
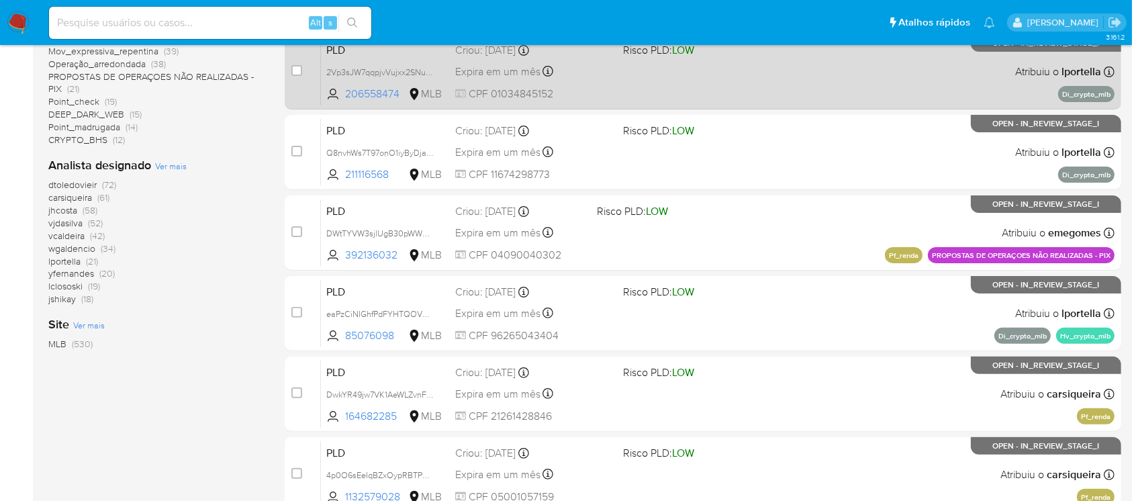
scroll to position [596, 0]
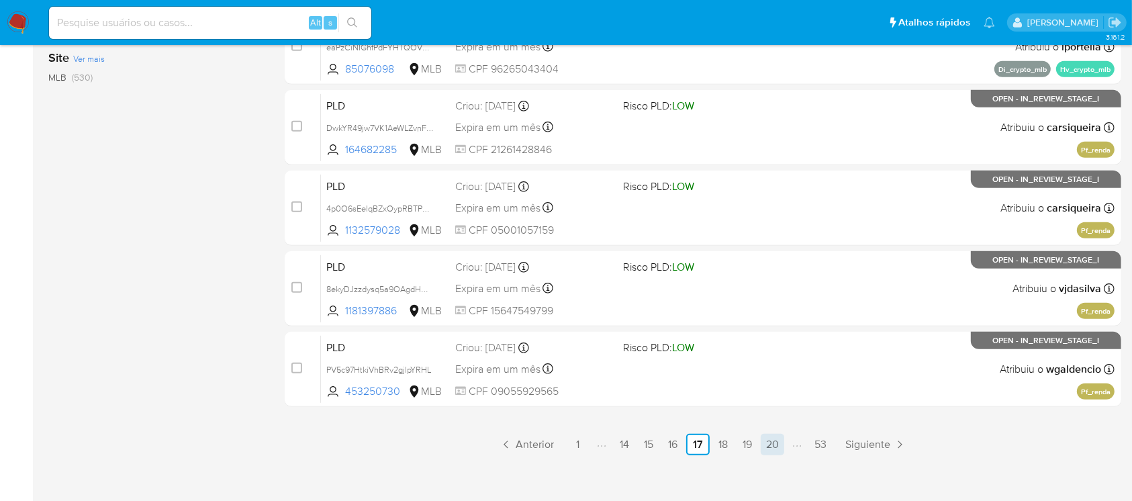
click at [770, 446] on link "20" at bounding box center [773, 444] width 24 height 21
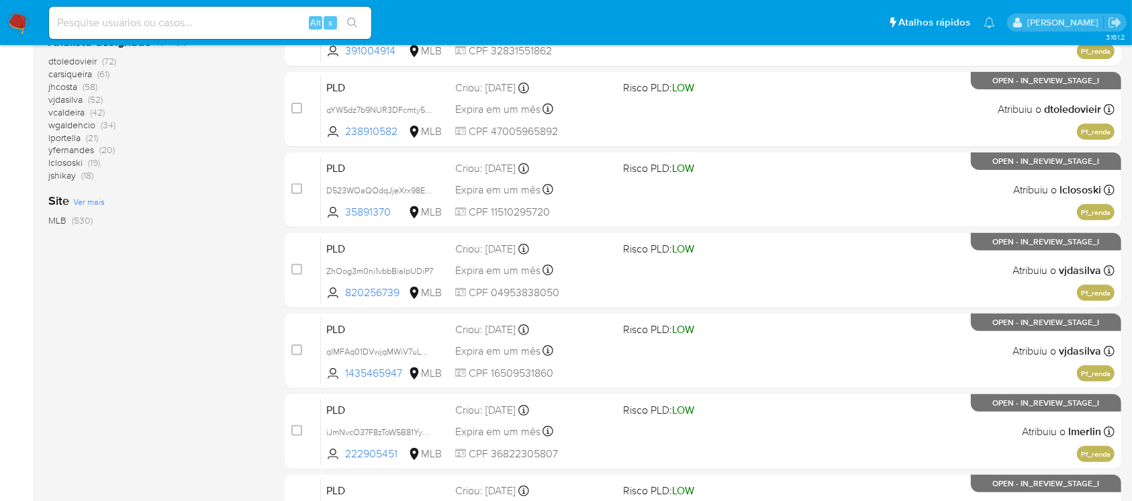
scroll to position [596, 0]
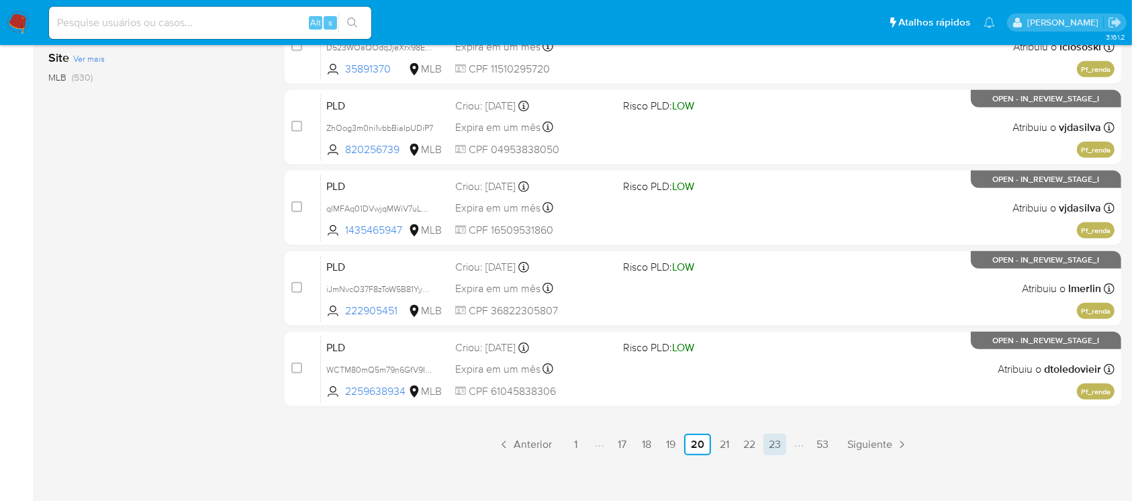
click at [764, 447] on link "23" at bounding box center [775, 444] width 23 height 21
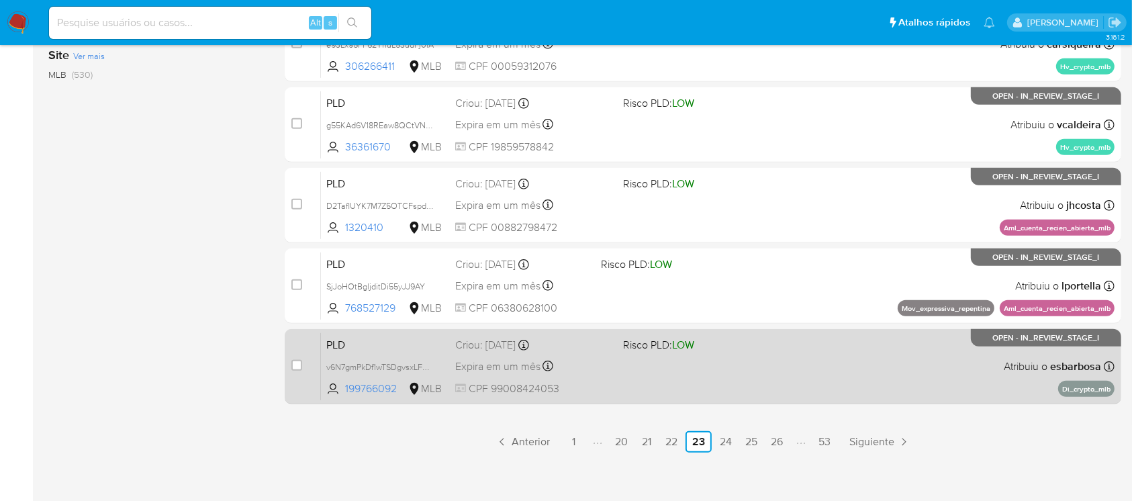
scroll to position [607, 0]
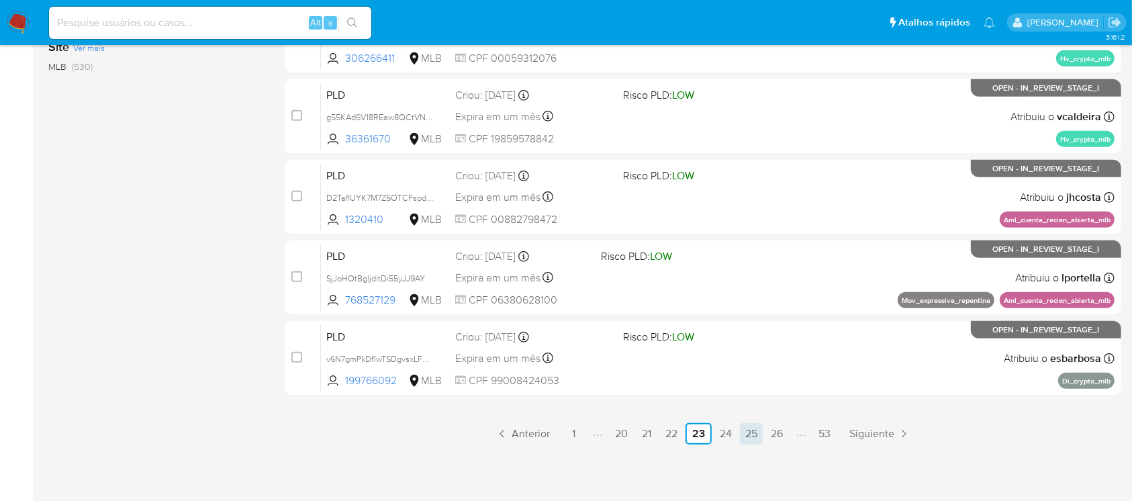
click at [757, 434] on link "25" at bounding box center [751, 433] width 23 height 21
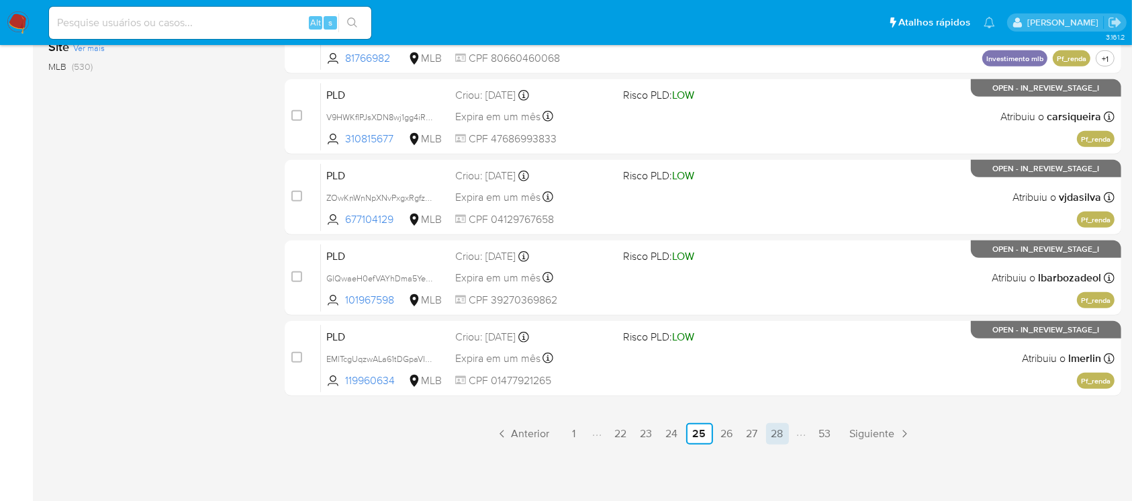
click at [770, 437] on link "28" at bounding box center [777, 433] width 23 height 21
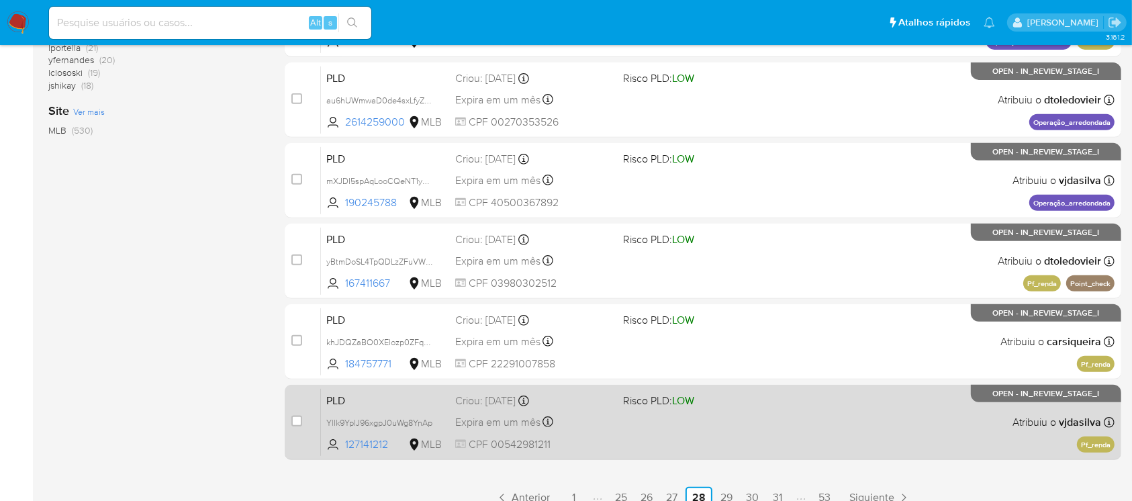
scroll to position [477, 0]
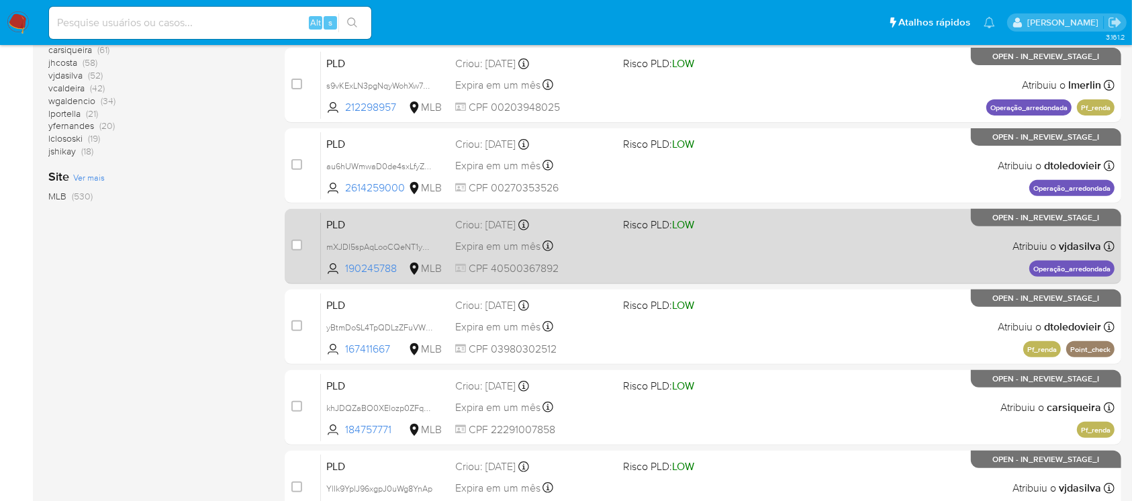
click at [625, 263] on div "PLD mXJDI5spAqLooCQeNT1yOd95 190245788 MLB Risco PLD: LOW Criou: 12/09/2025 Cri…" at bounding box center [718, 246] width 794 height 68
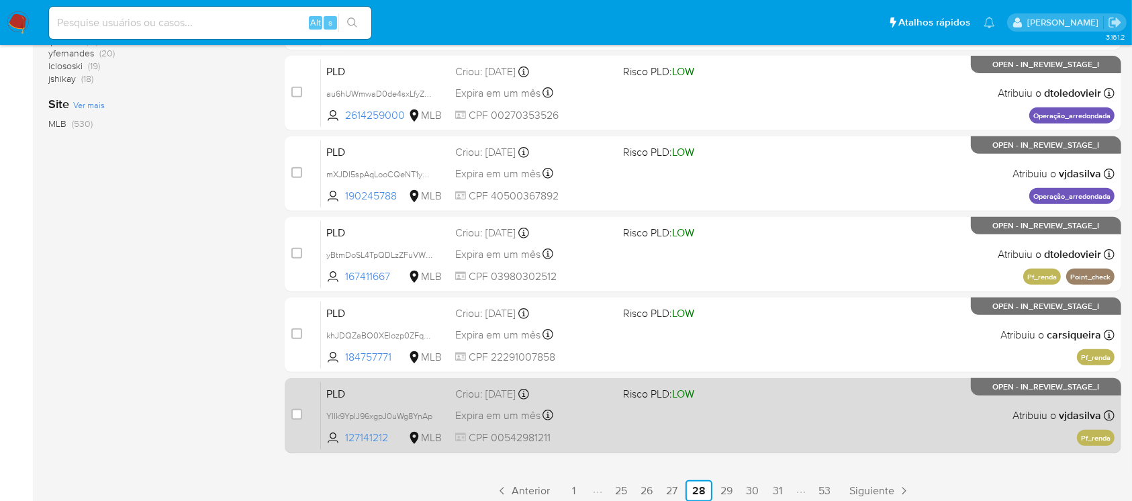
scroll to position [607, 0]
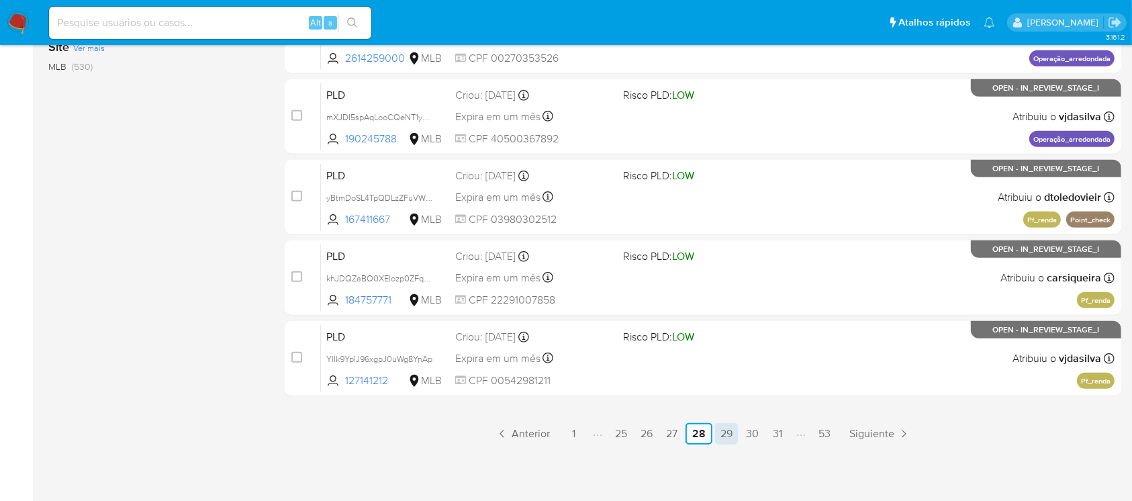
click at [734, 432] on link "29" at bounding box center [726, 433] width 23 height 21
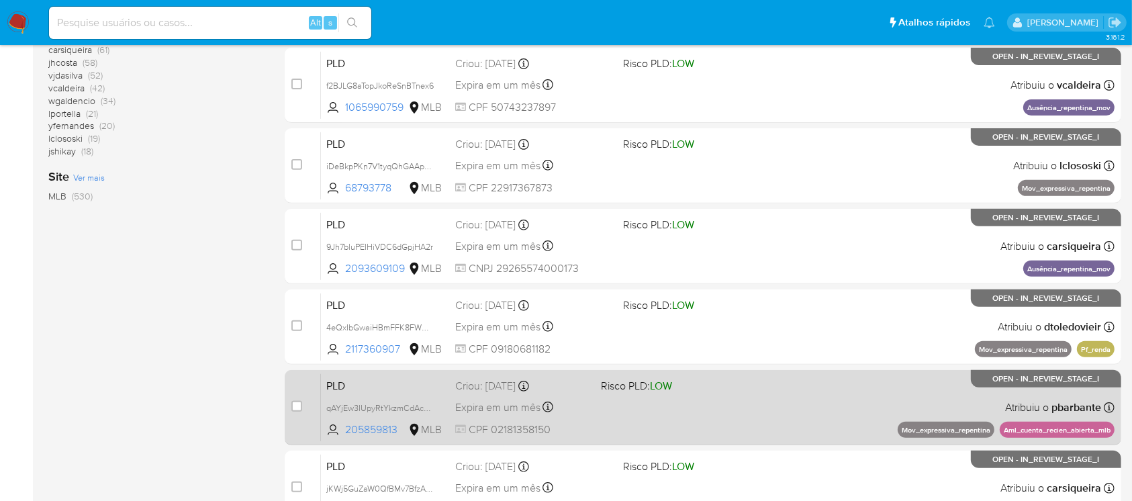
scroll to position [607, 0]
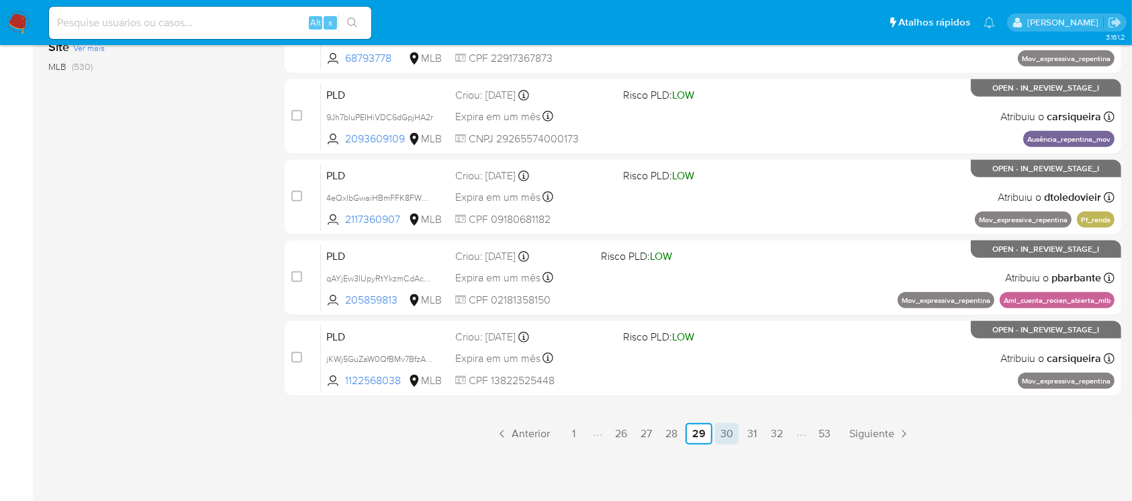
click at [727, 429] on link "30" at bounding box center [727, 433] width 24 height 21
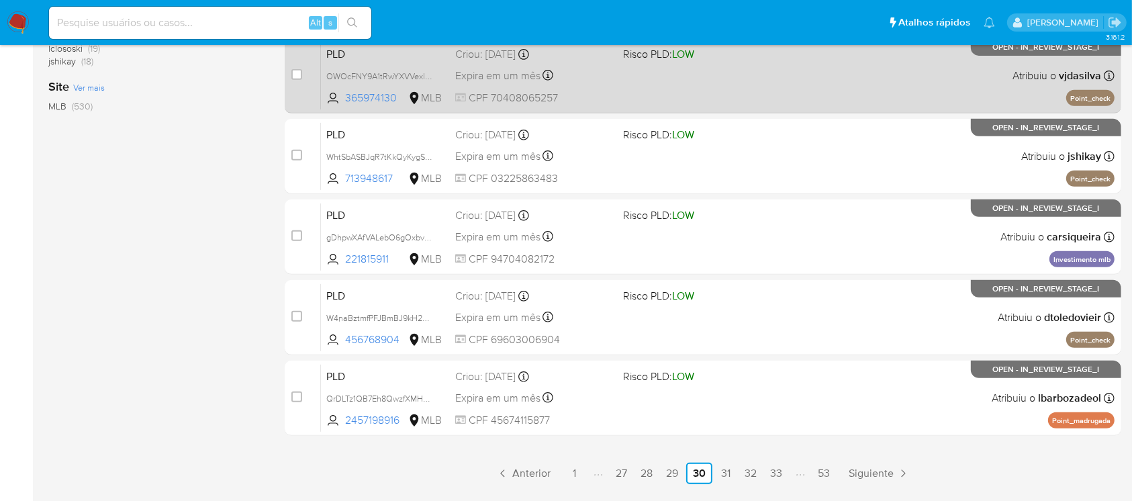
scroll to position [596, 0]
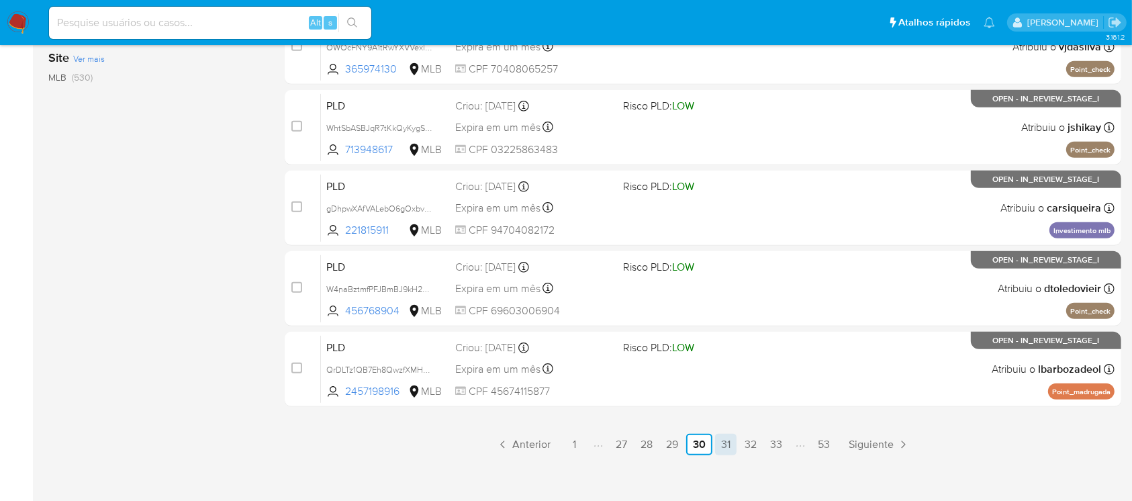
click at [729, 442] on link "31" at bounding box center [725, 444] width 21 height 21
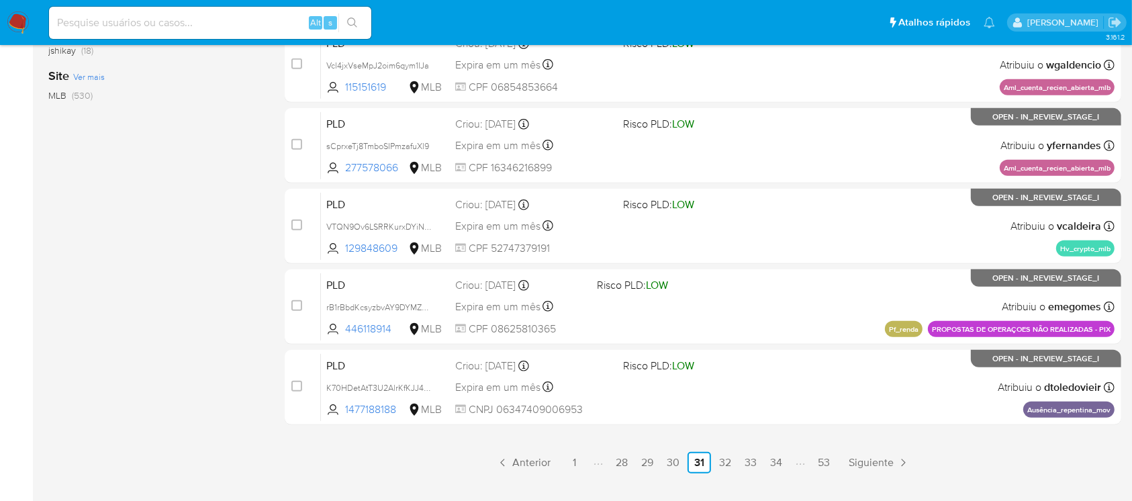
scroll to position [596, 0]
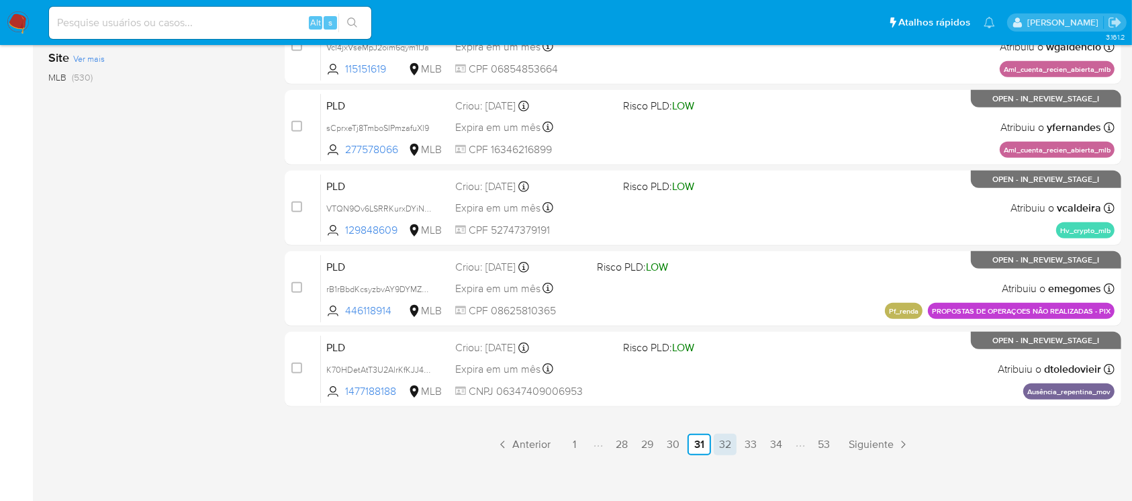
click at [722, 445] on link "32" at bounding box center [725, 444] width 23 height 21
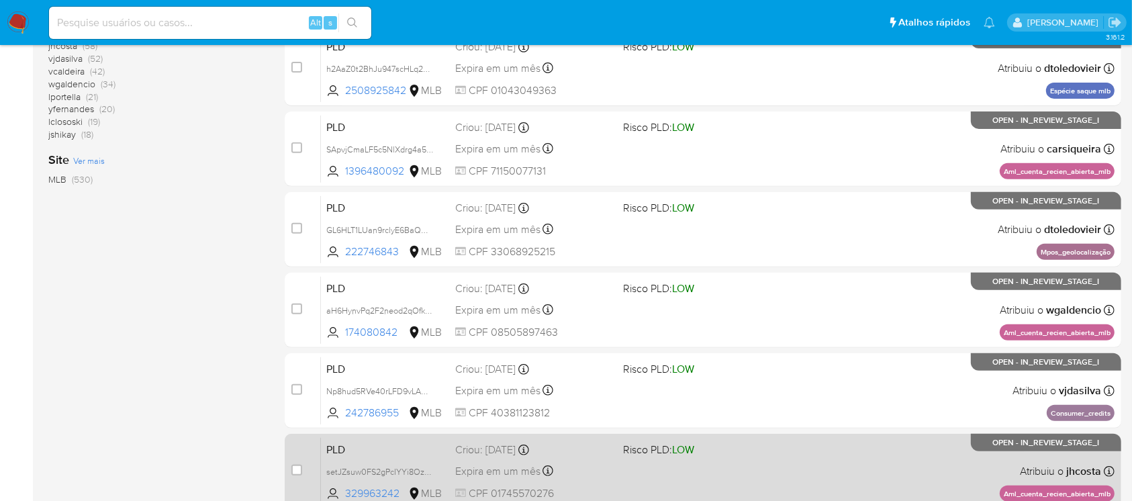
scroll to position [607, 0]
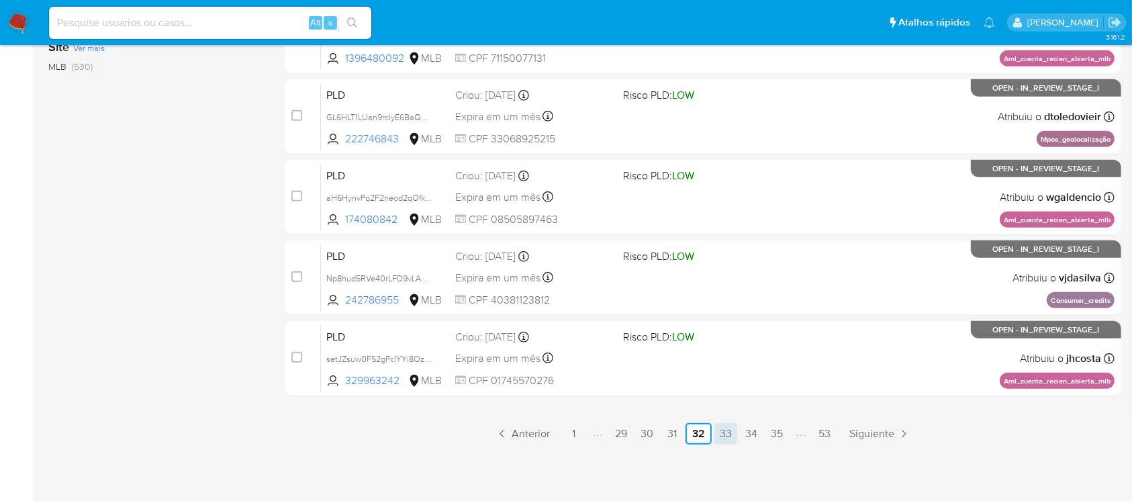
click at [721, 436] on link "33" at bounding box center [726, 433] width 23 height 21
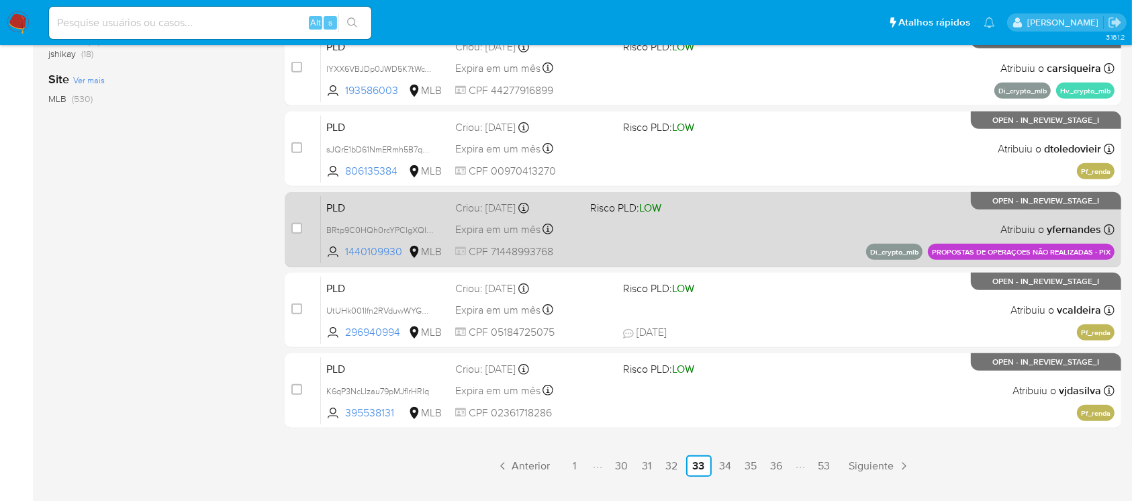
scroll to position [596, 0]
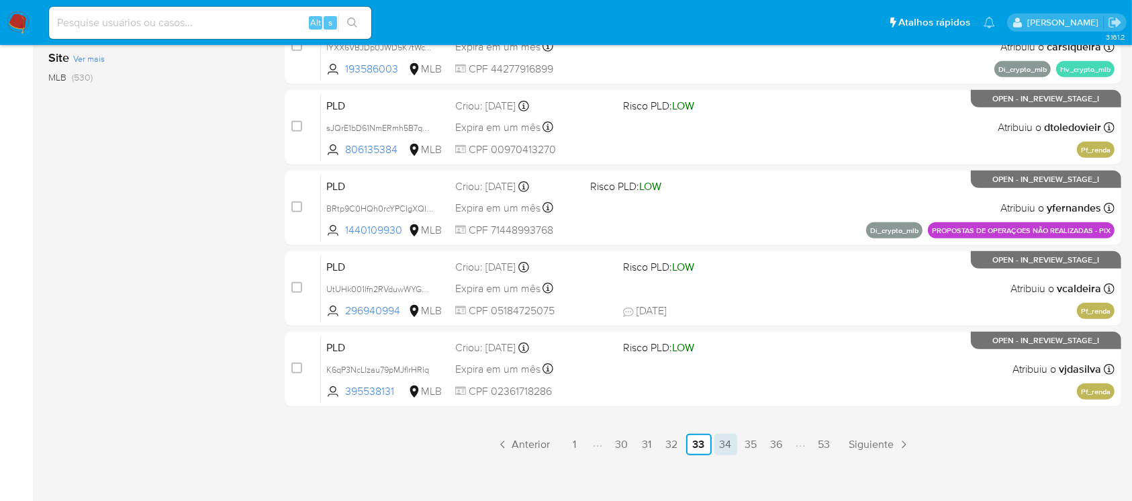
click at [729, 449] on link "34" at bounding box center [726, 444] width 23 height 21
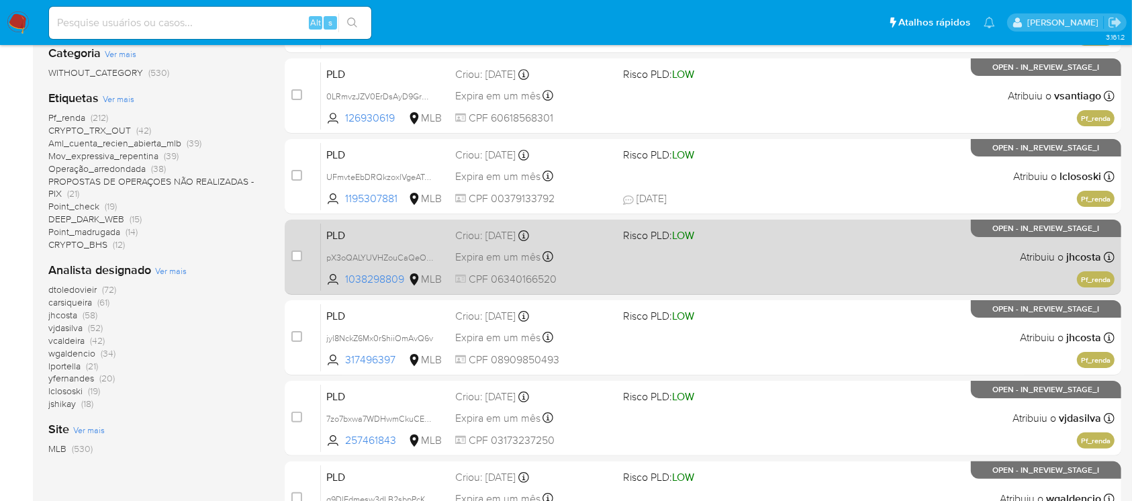
scroll to position [358, 0]
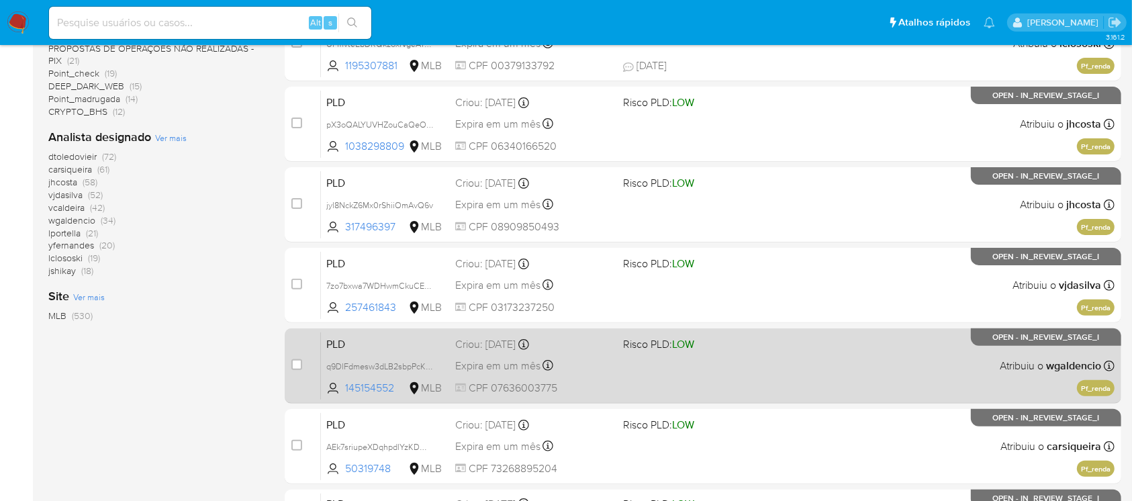
click at [652, 387] on div "PLD q9DlFdmesw3dLB2sbpPcKXze 145154552 MLB Risco PLD: LOW Criou: 12/09/2025 Cri…" at bounding box center [718, 366] width 794 height 68
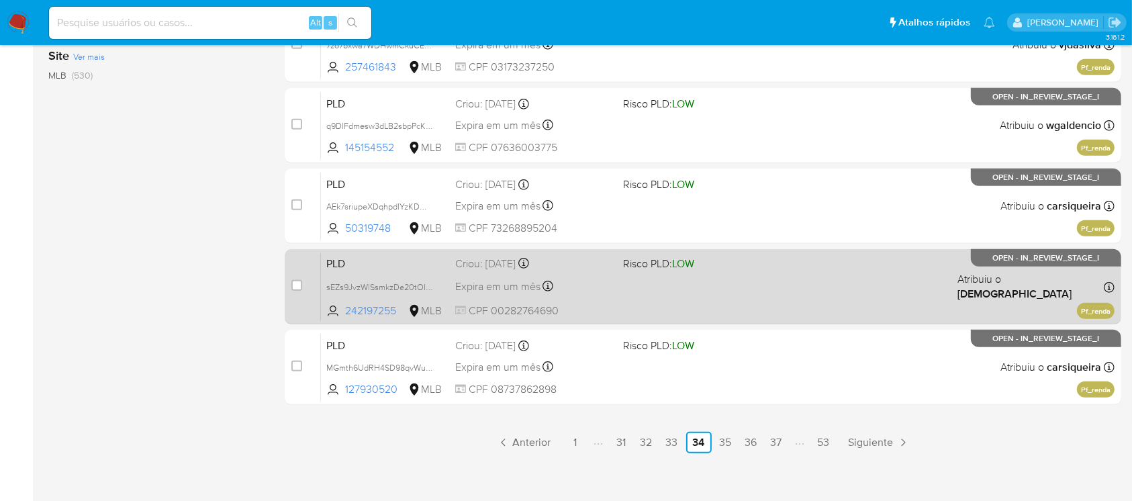
scroll to position [607, 0]
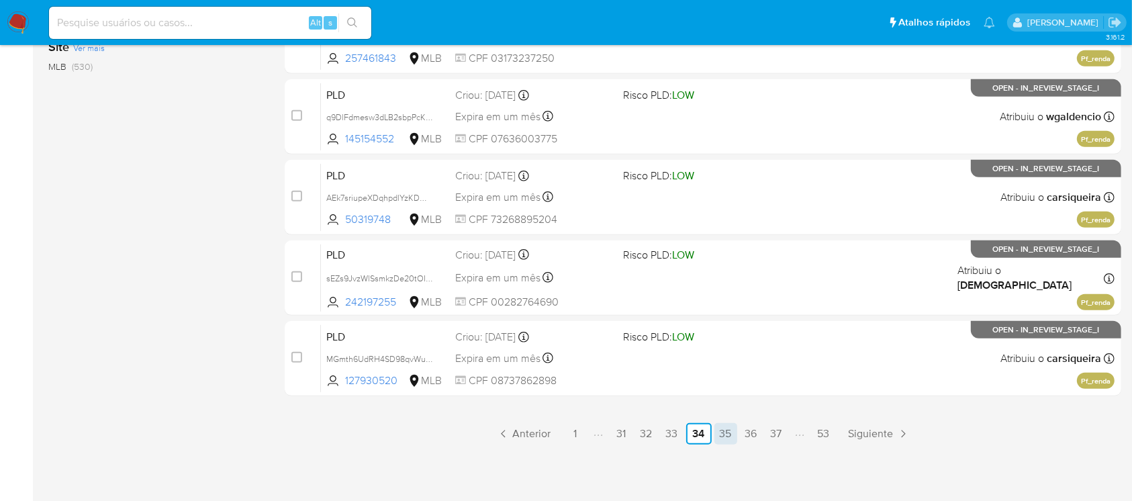
click at [731, 436] on link "35" at bounding box center [726, 433] width 23 height 21
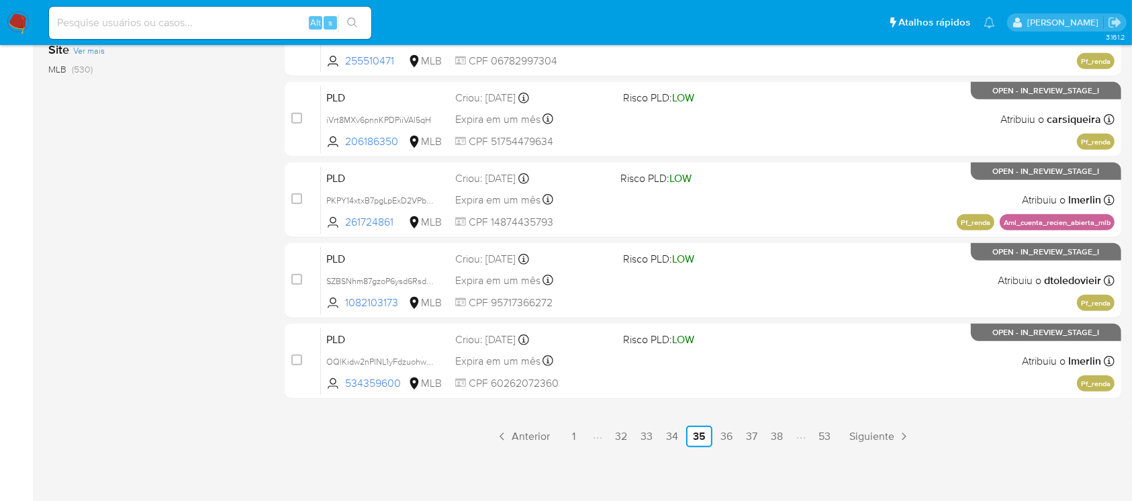
scroll to position [607, 0]
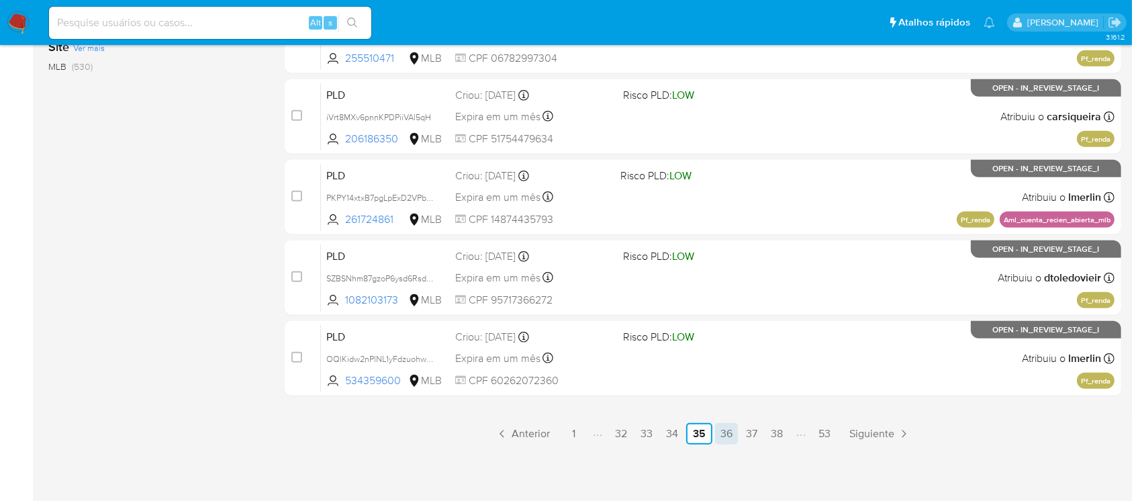
click at [731, 439] on link "36" at bounding box center [726, 433] width 23 height 21
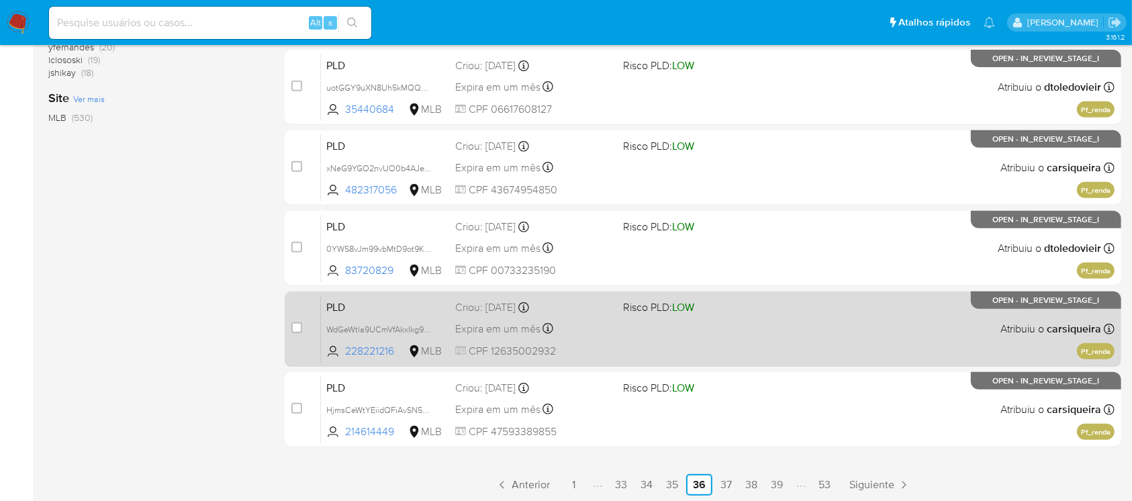
scroll to position [596, 0]
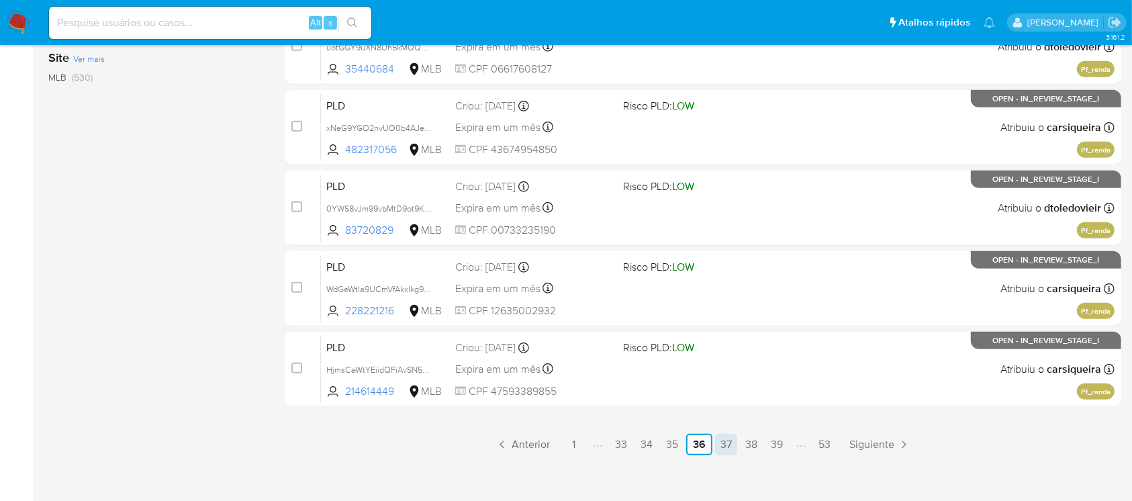
click at [733, 447] on link "37" at bounding box center [726, 444] width 22 height 21
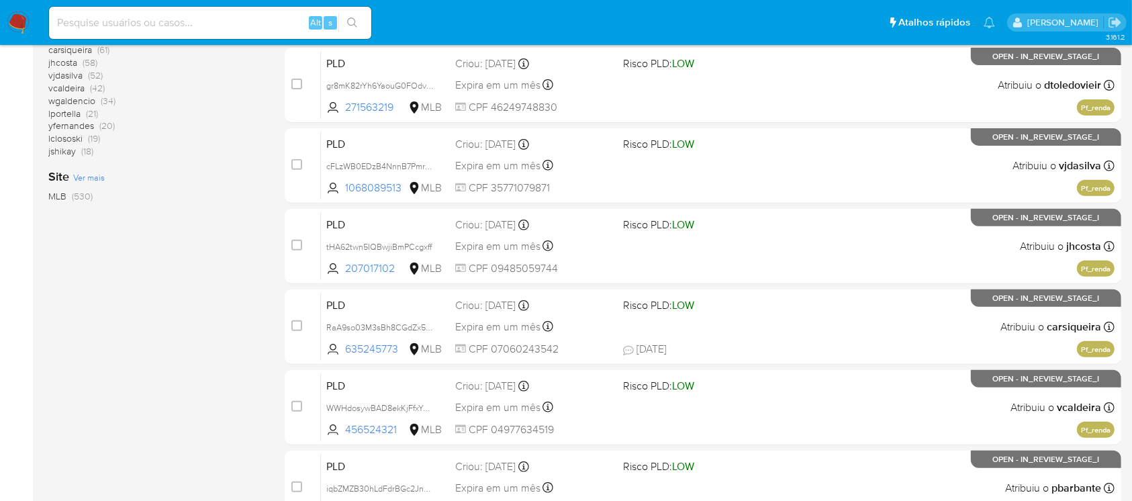
scroll to position [607, 0]
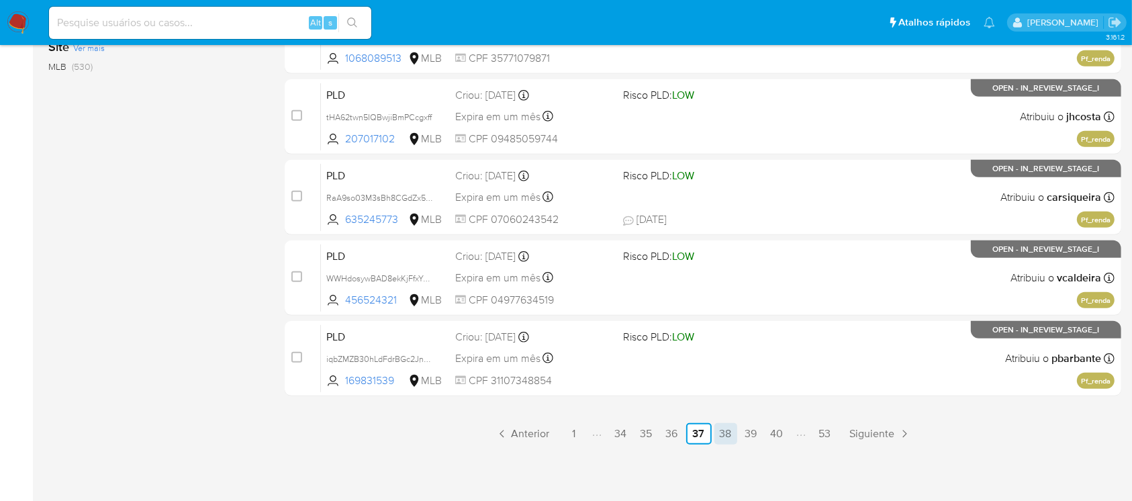
click at [727, 441] on link "38" at bounding box center [726, 433] width 23 height 21
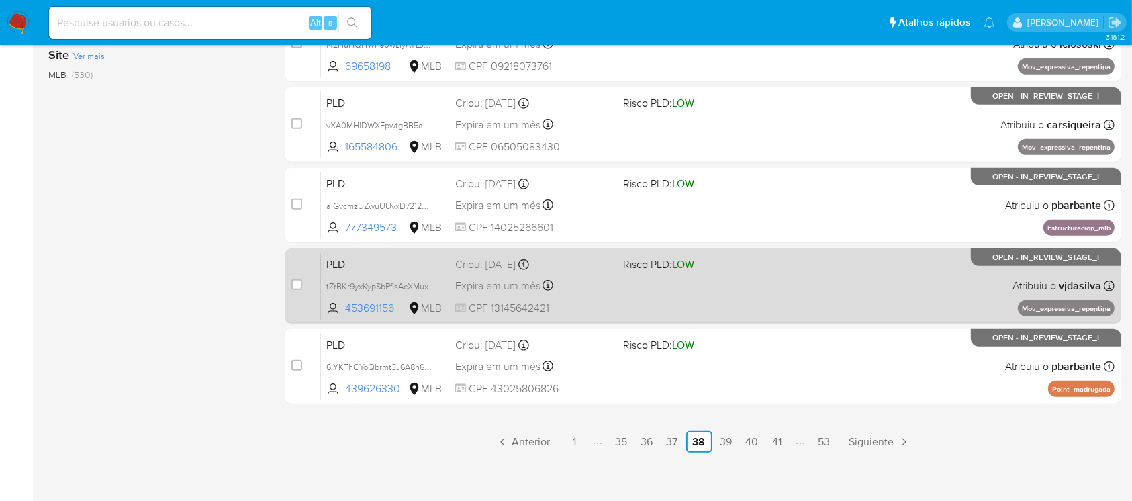
scroll to position [607, 0]
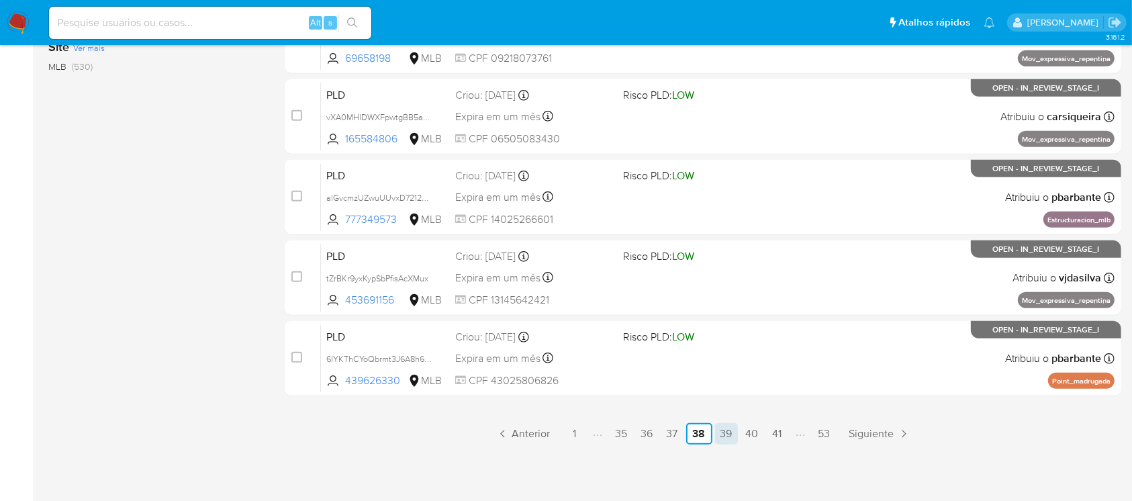
click at [731, 435] on link "39" at bounding box center [726, 433] width 23 height 21
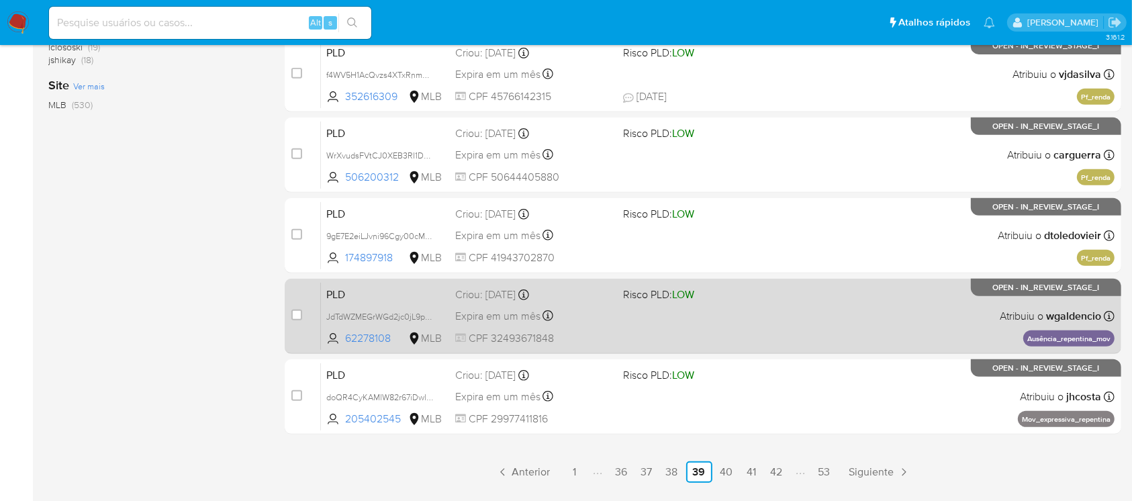
scroll to position [607, 0]
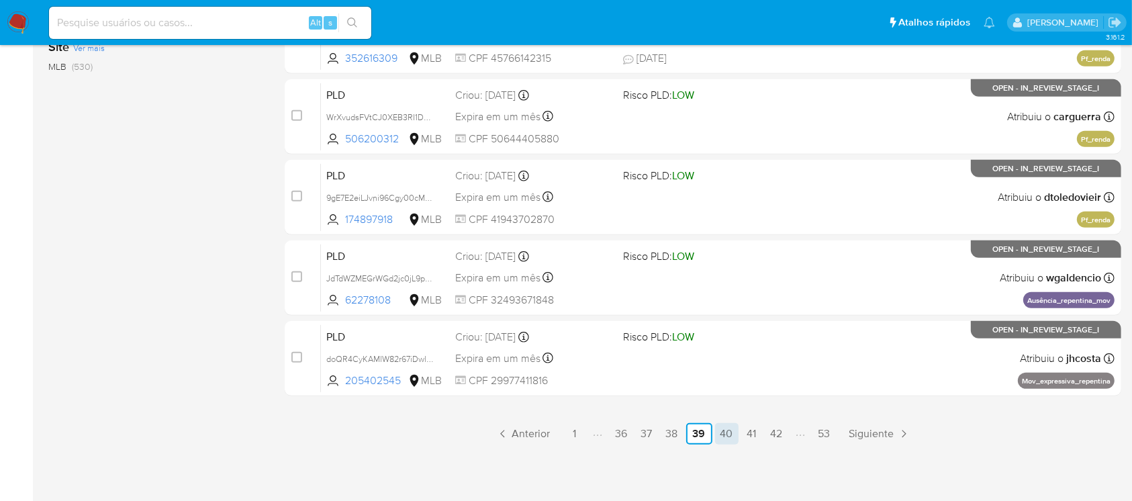
click at [733, 436] on link "40" at bounding box center [727, 433] width 24 height 21
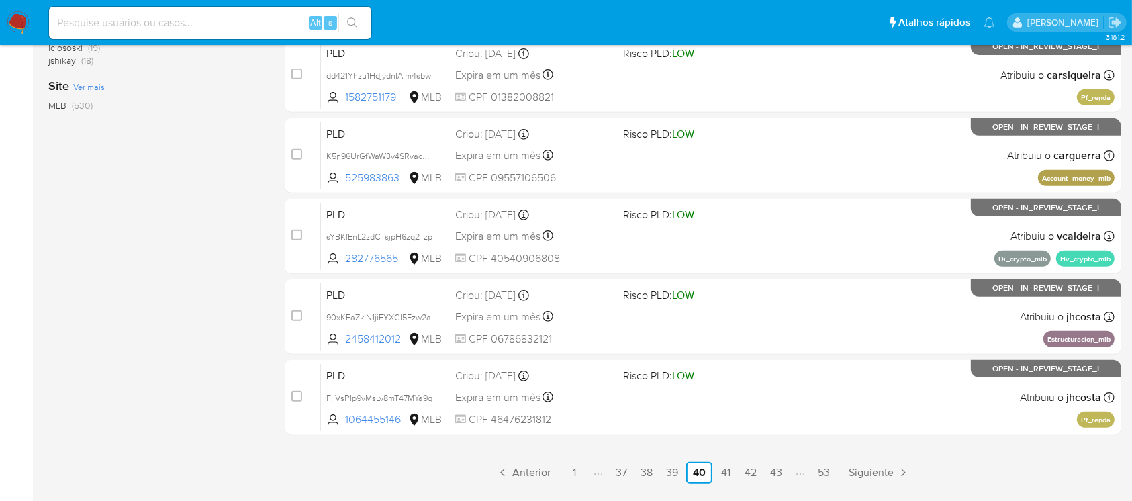
scroll to position [607, 0]
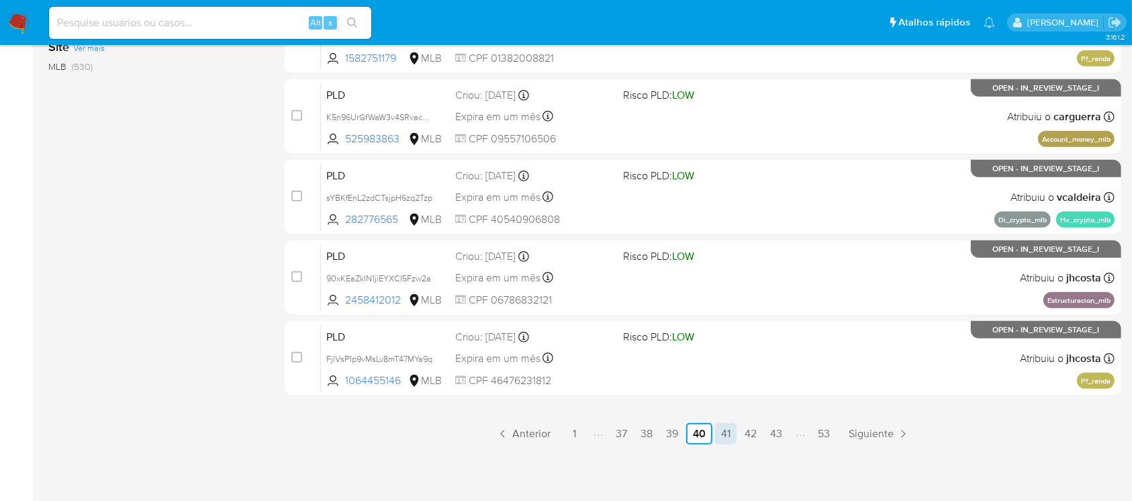
click at [719, 431] on link "41" at bounding box center [725, 433] width 21 height 21
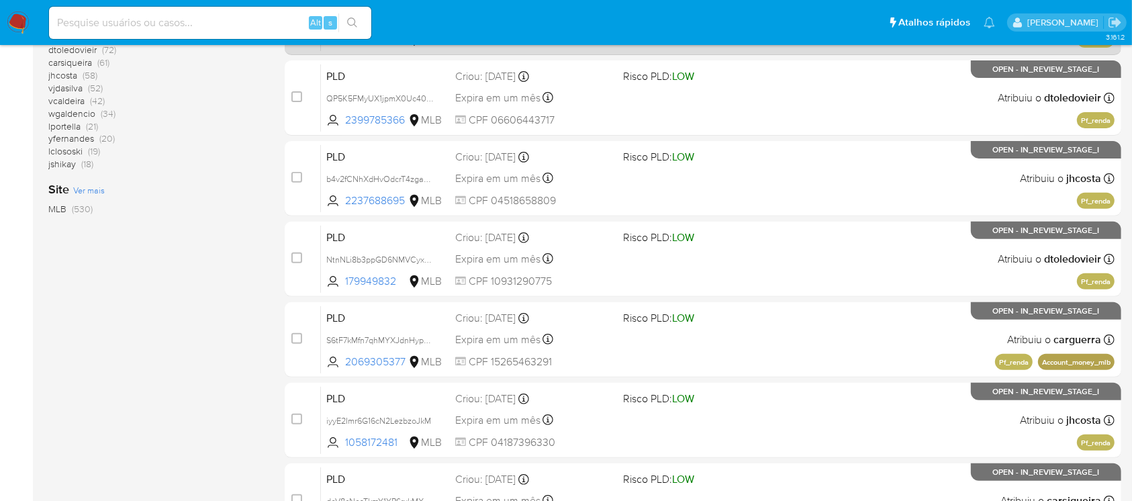
scroll to position [596, 0]
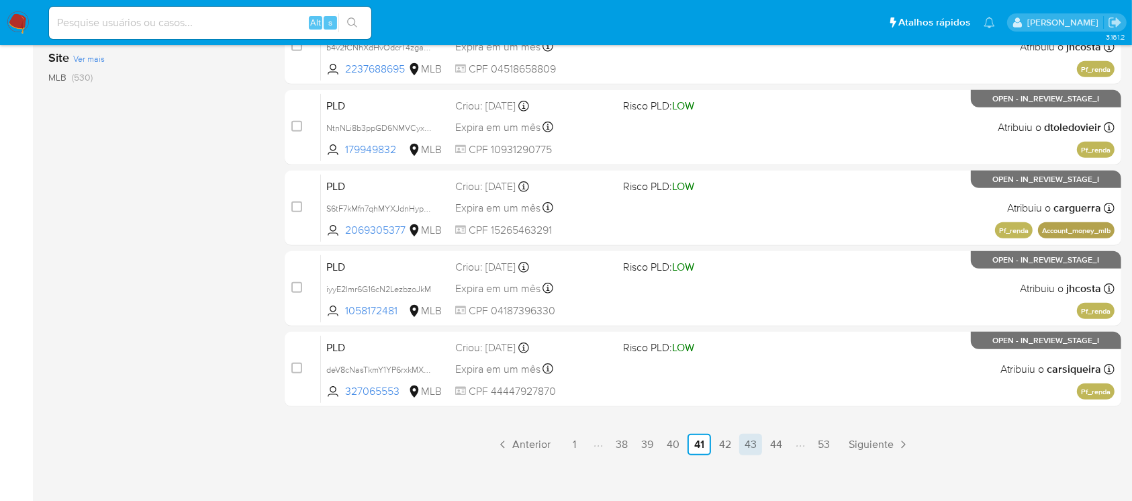
click at [742, 448] on link "43" at bounding box center [750, 444] width 23 height 21
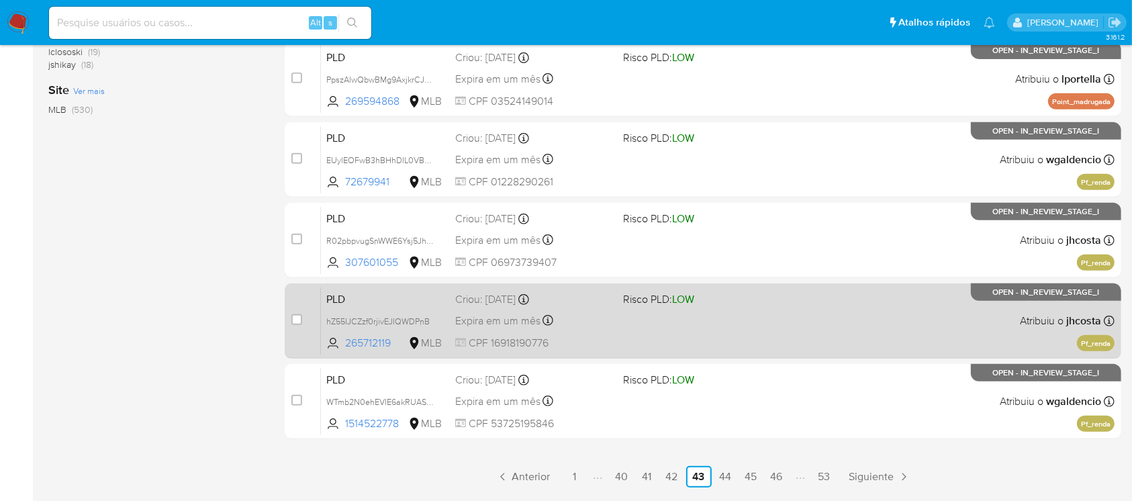
scroll to position [607, 0]
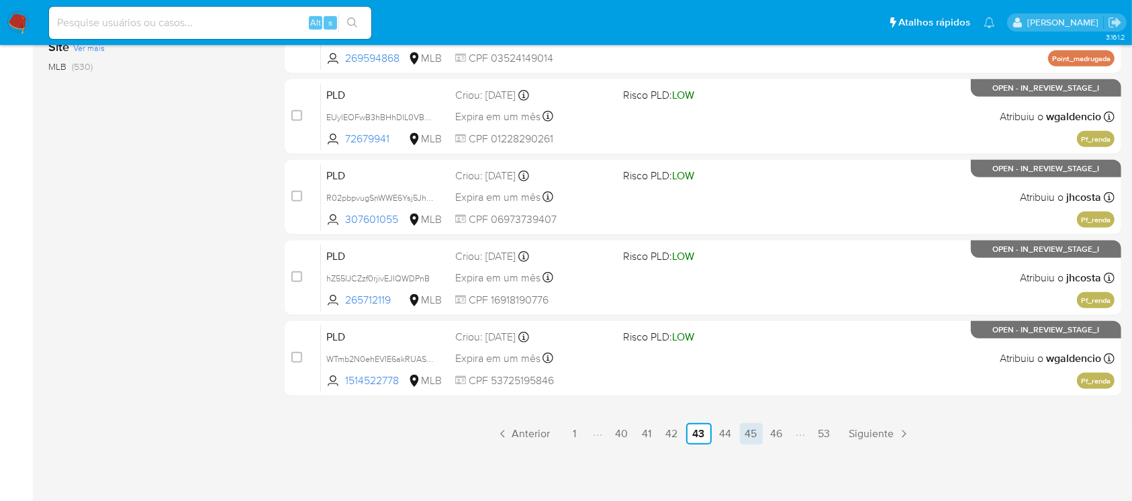
click at [741, 432] on link "45" at bounding box center [751, 433] width 23 height 21
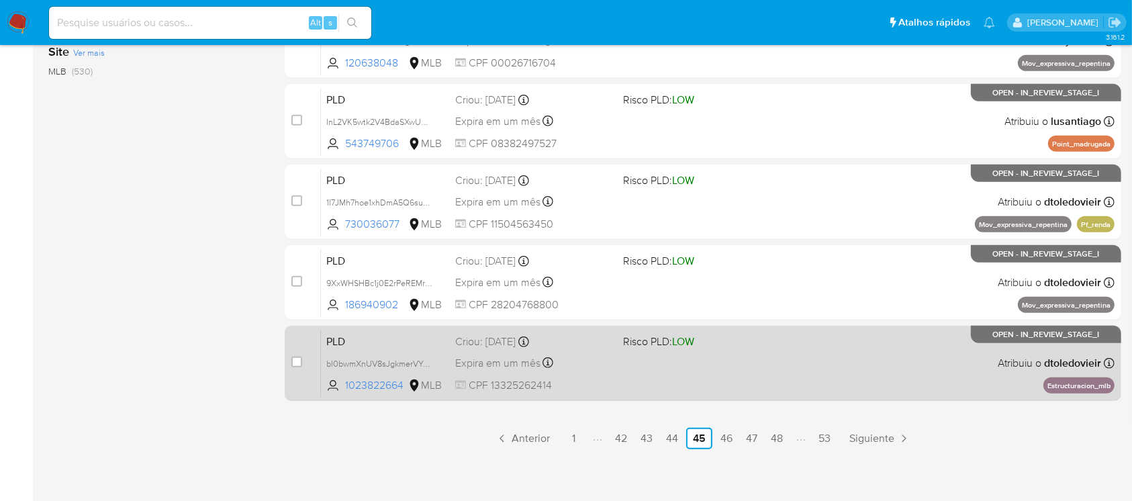
scroll to position [607, 0]
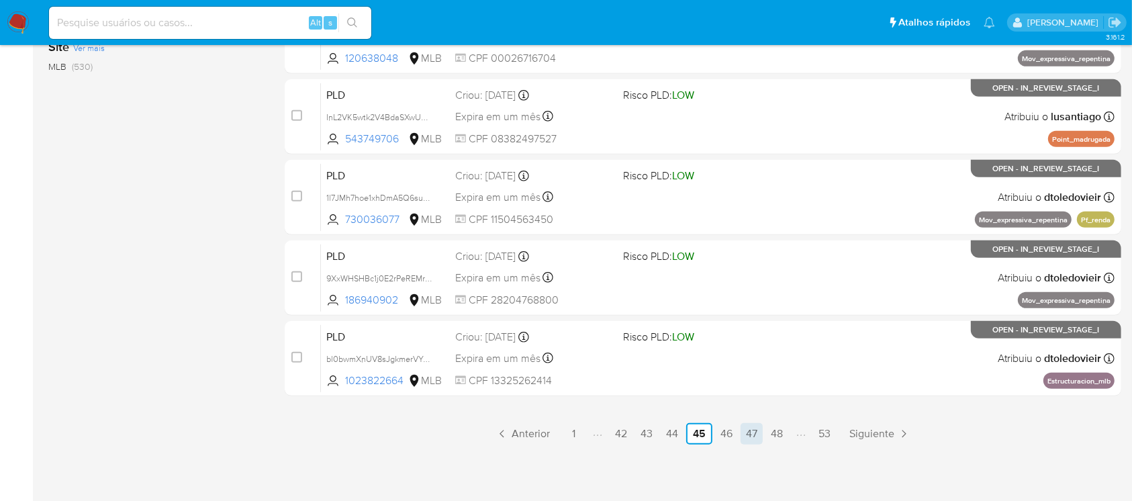
click at [747, 436] on link "47" at bounding box center [752, 433] width 22 height 21
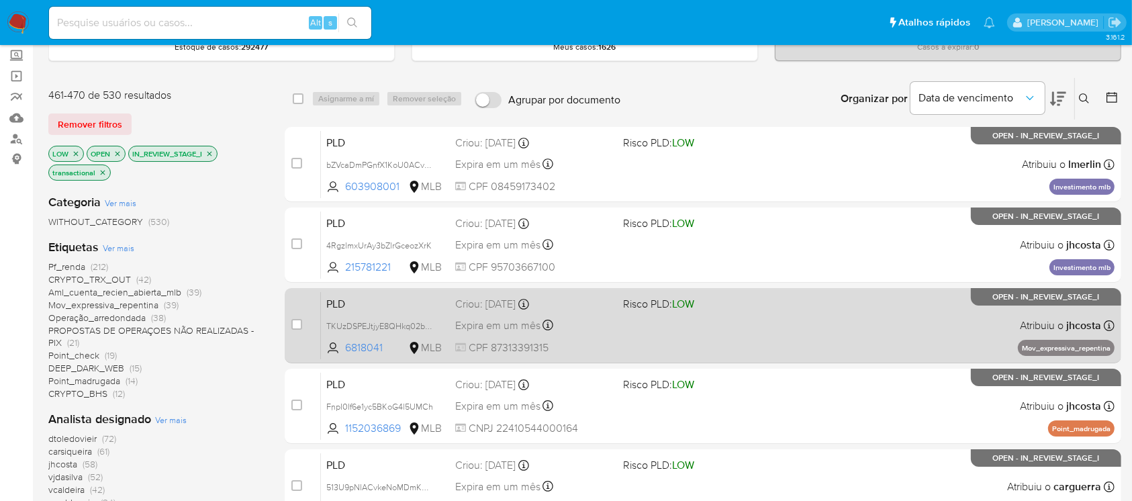
scroll to position [119, 0]
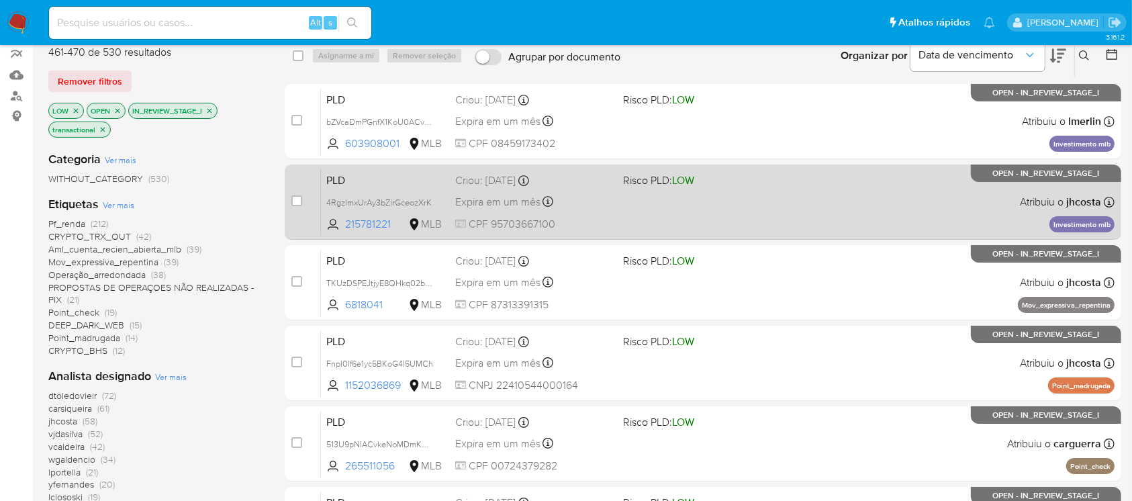
click at [611, 223] on span "CPF 95703667100" at bounding box center [533, 224] width 156 height 15
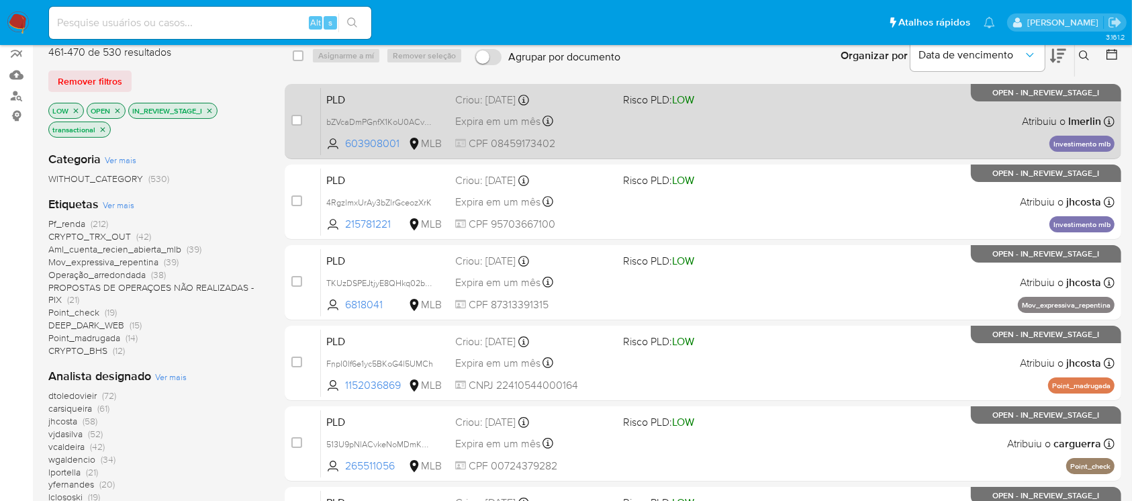
click at [772, 141] on div "PLD bZVcaDmPGnfX1KoU0ACvyd01 603908001 MLB Risco PLD: LOW Criou: 12/09/2025 Cri…" at bounding box center [718, 121] width 794 height 68
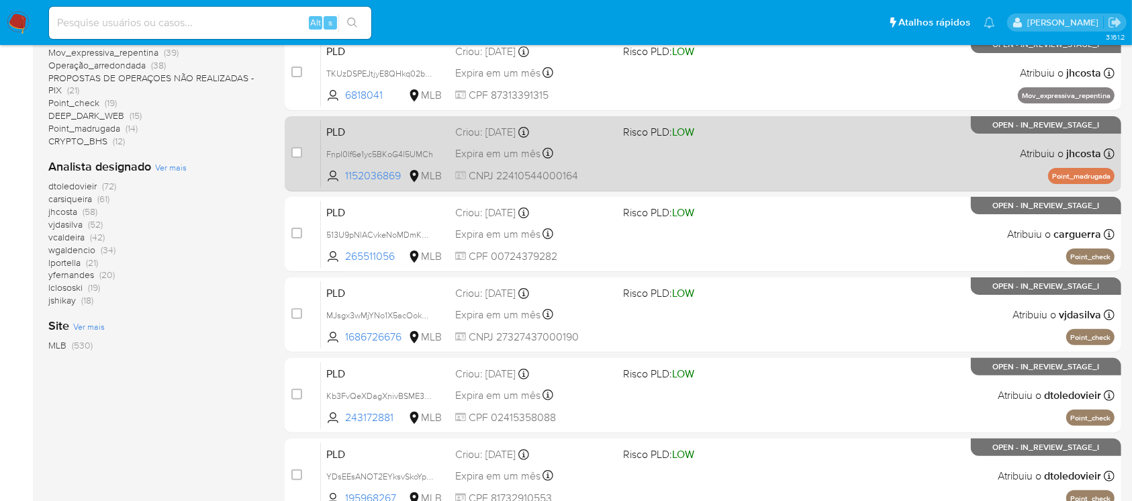
scroll to position [358, 0]
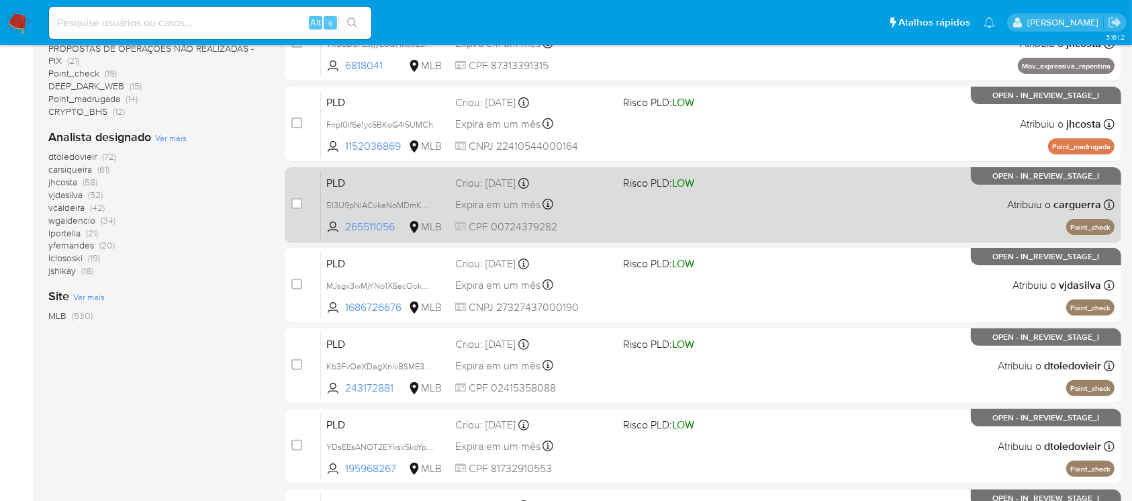
click at [619, 226] on div "PLD 513U9pNlACvkeNoMDmKDyNEj 265511056 MLB Risco PLD: LOW Criou: 12/09/2025 Cri…" at bounding box center [718, 205] width 794 height 68
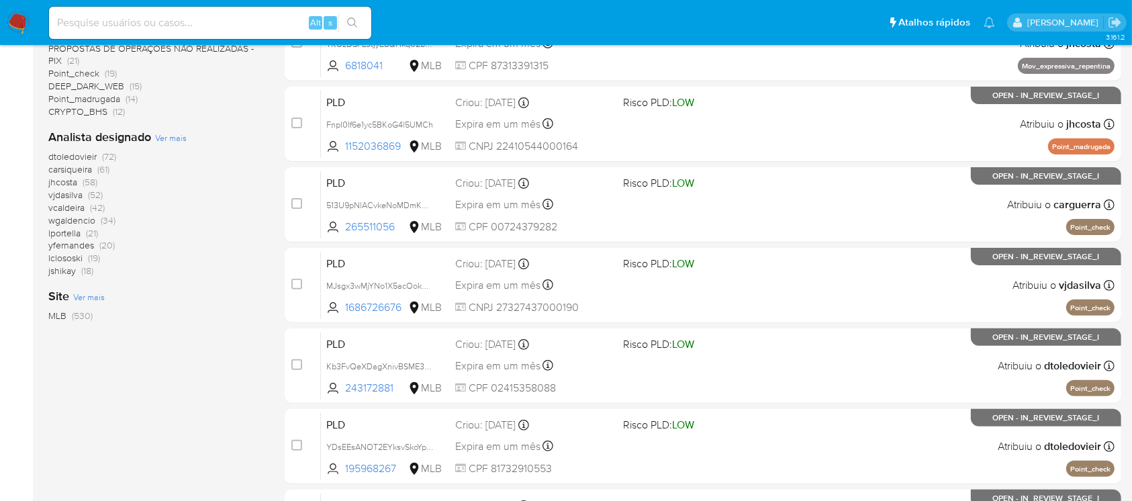
scroll to position [607, 0]
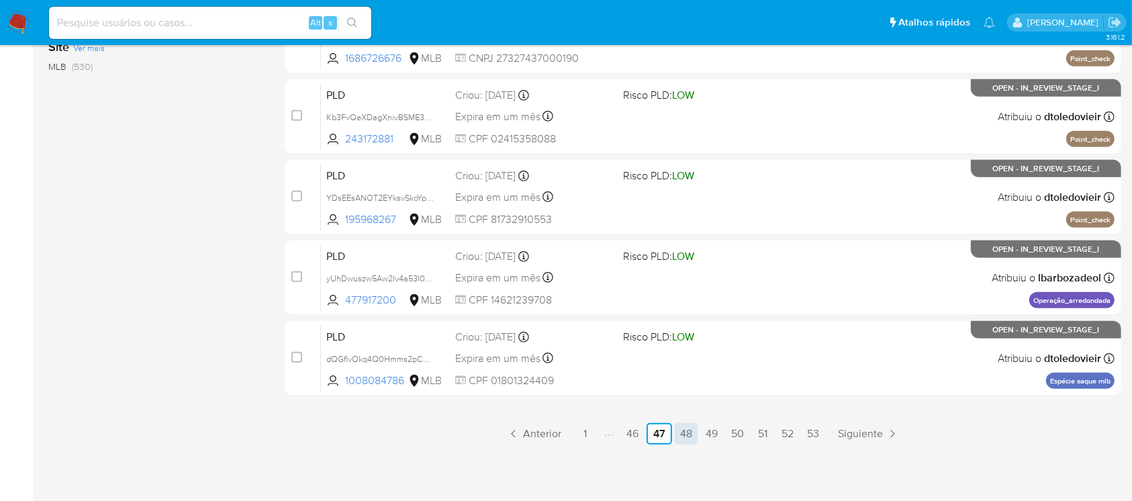
click at [688, 437] on link "48" at bounding box center [686, 433] width 23 height 21
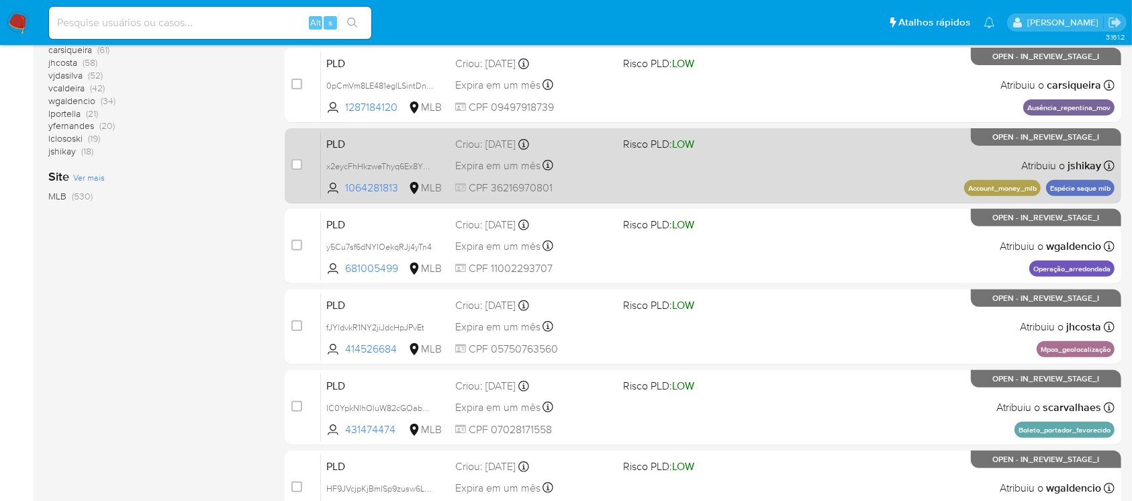
scroll to position [596, 0]
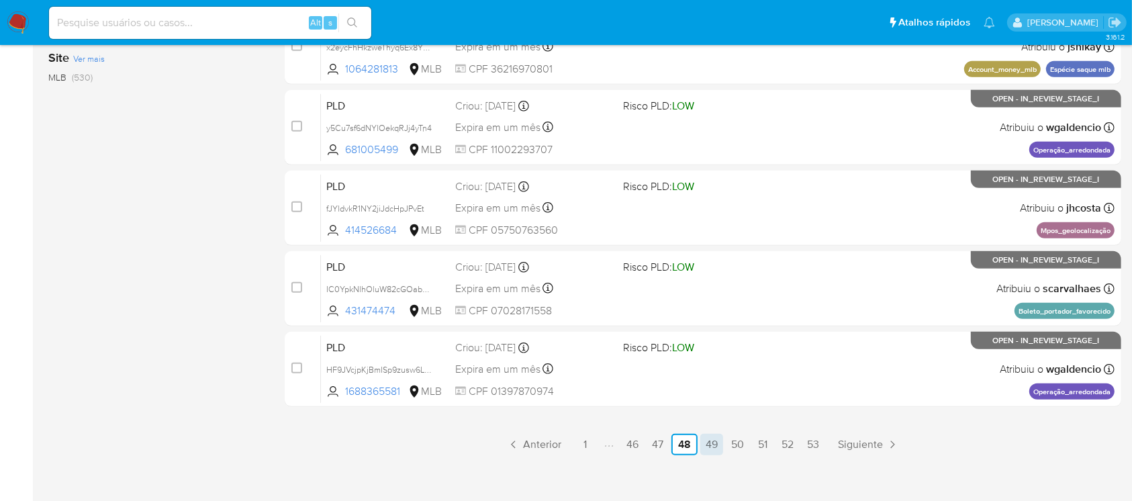
click at [713, 441] on link "49" at bounding box center [711, 444] width 23 height 21
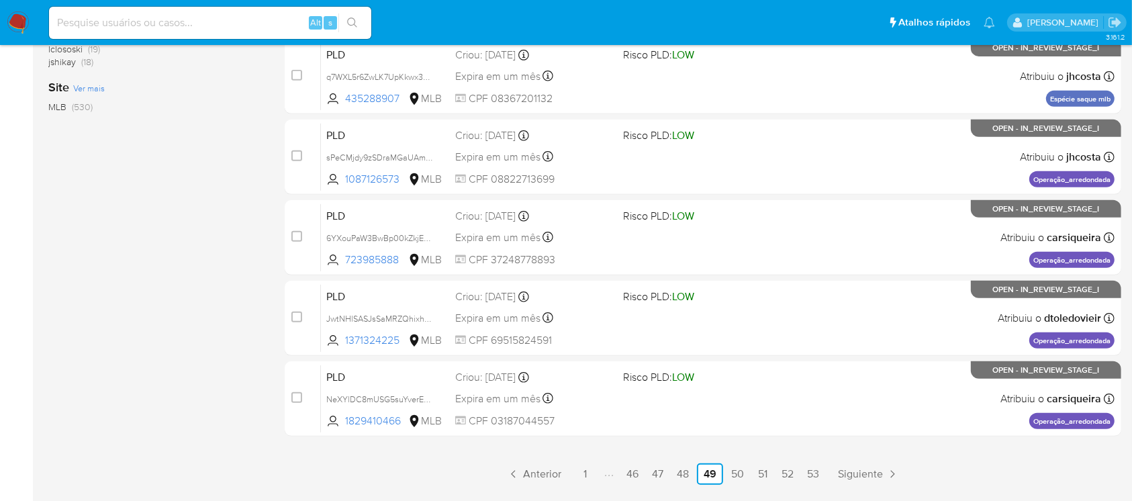
scroll to position [596, 0]
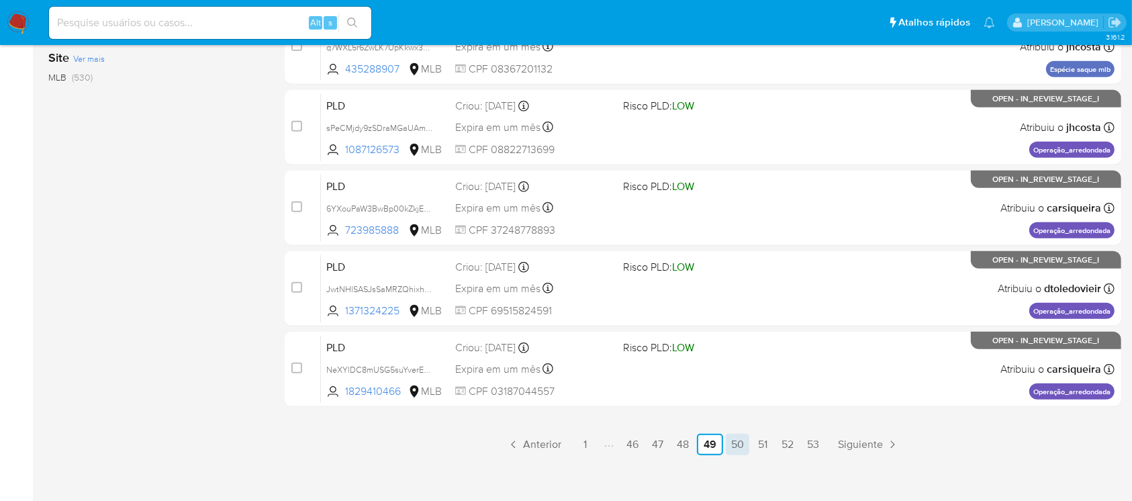
click at [740, 445] on link "50" at bounding box center [738, 444] width 24 height 21
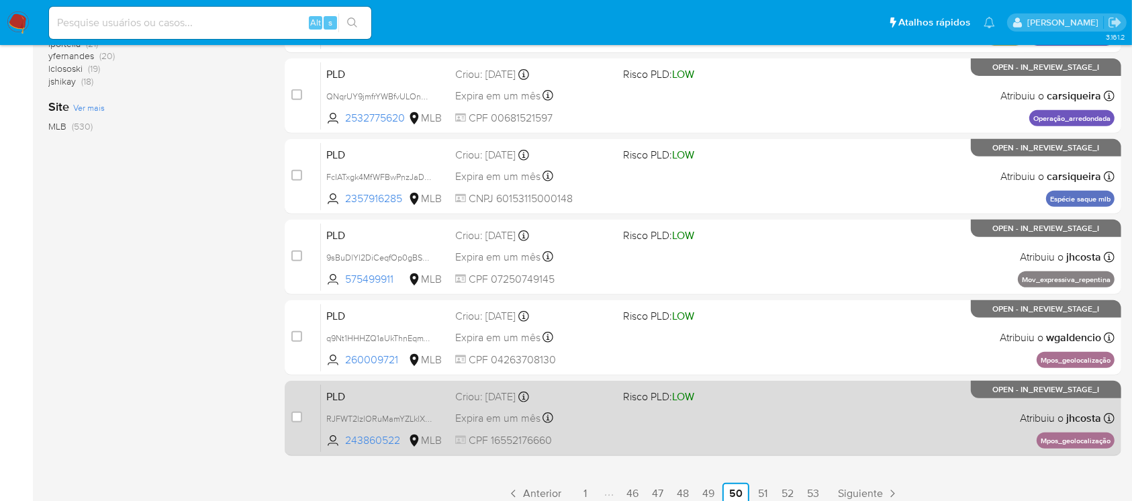
scroll to position [596, 0]
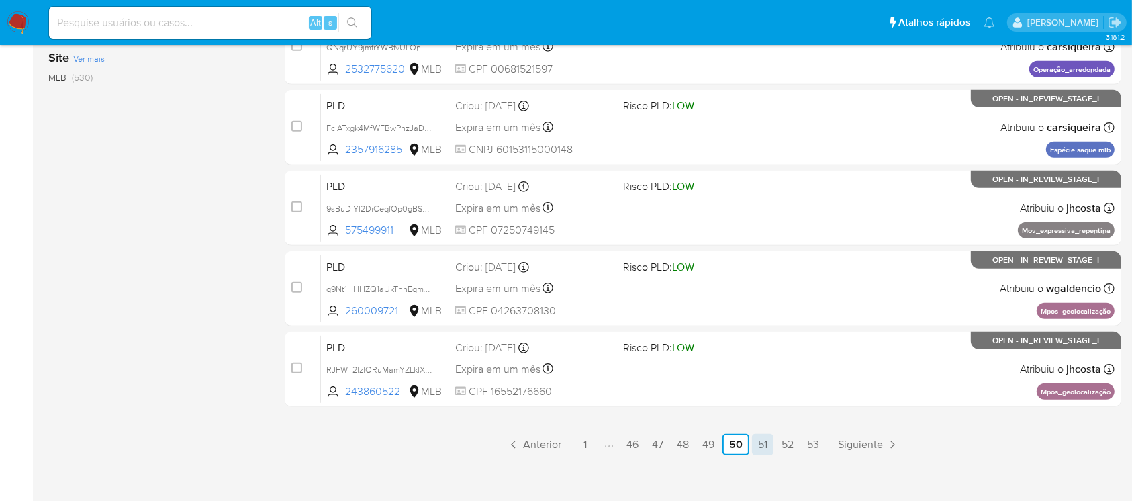
click at [760, 441] on link "51" at bounding box center [762, 444] width 21 height 21
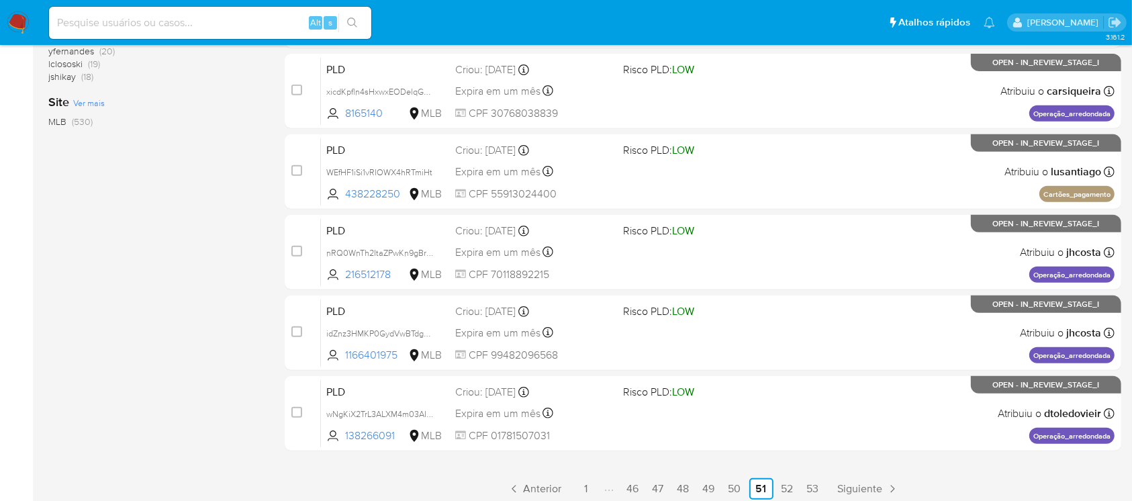
scroll to position [596, 0]
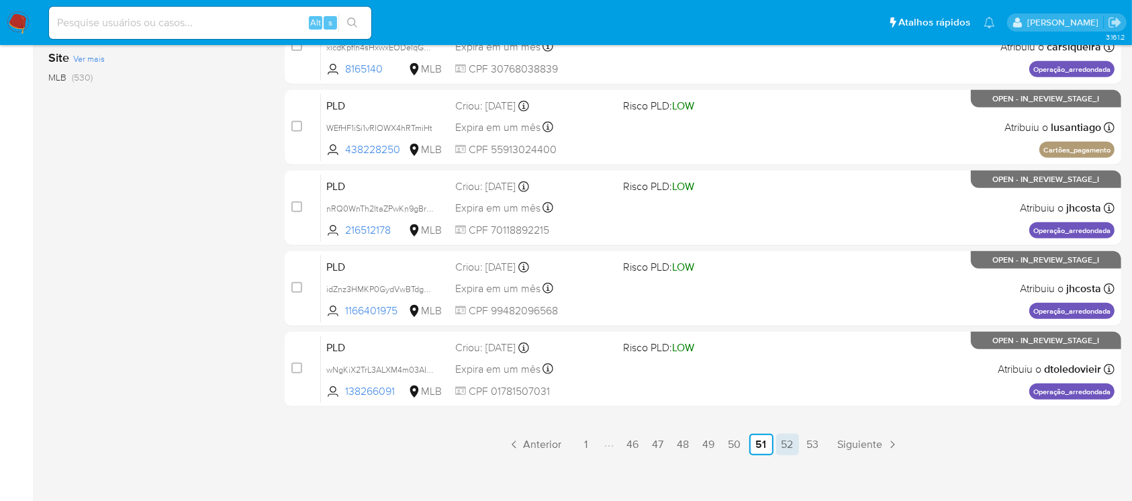
click at [797, 446] on link "52" at bounding box center [787, 444] width 23 height 21
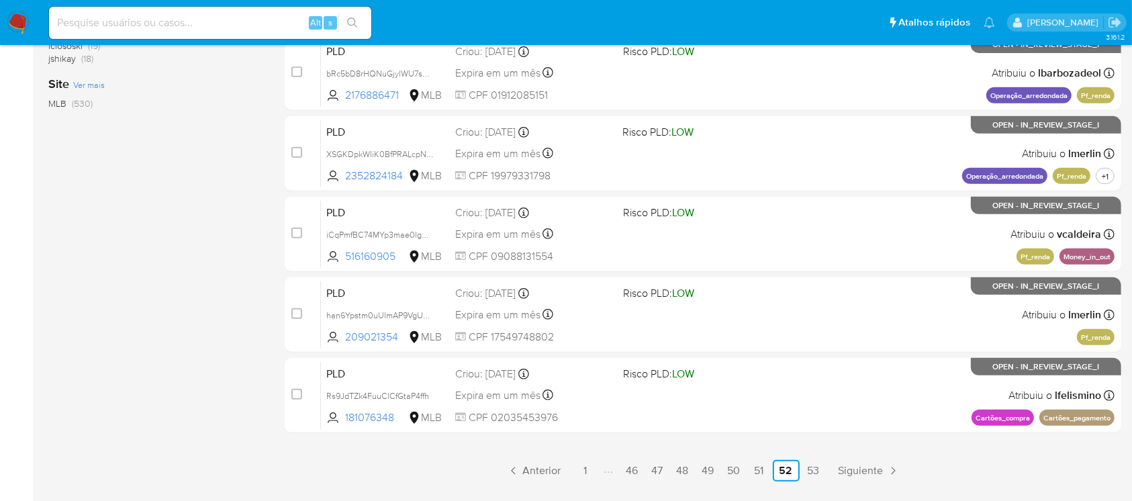
scroll to position [607, 0]
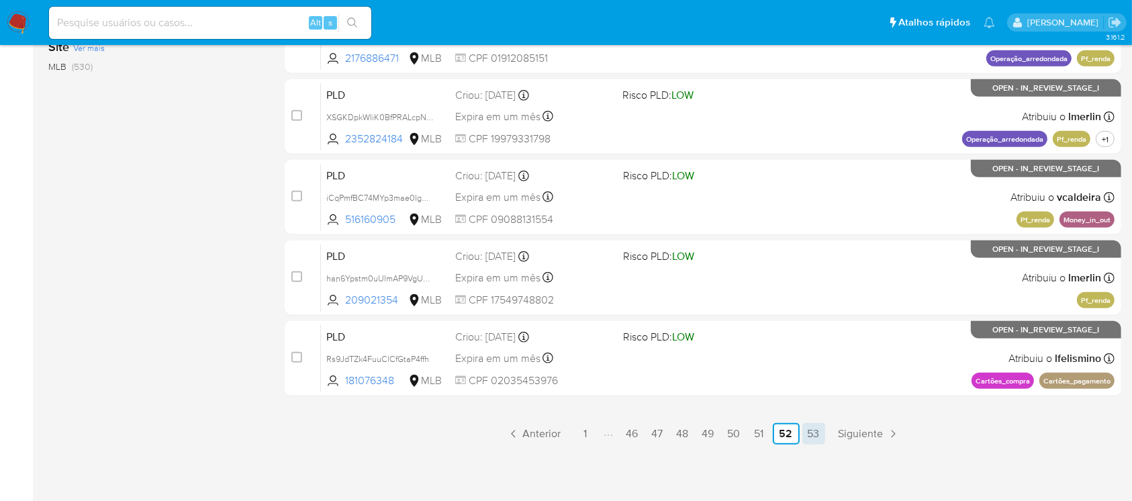
click at [824, 432] on link "53" at bounding box center [813, 433] width 23 height 21
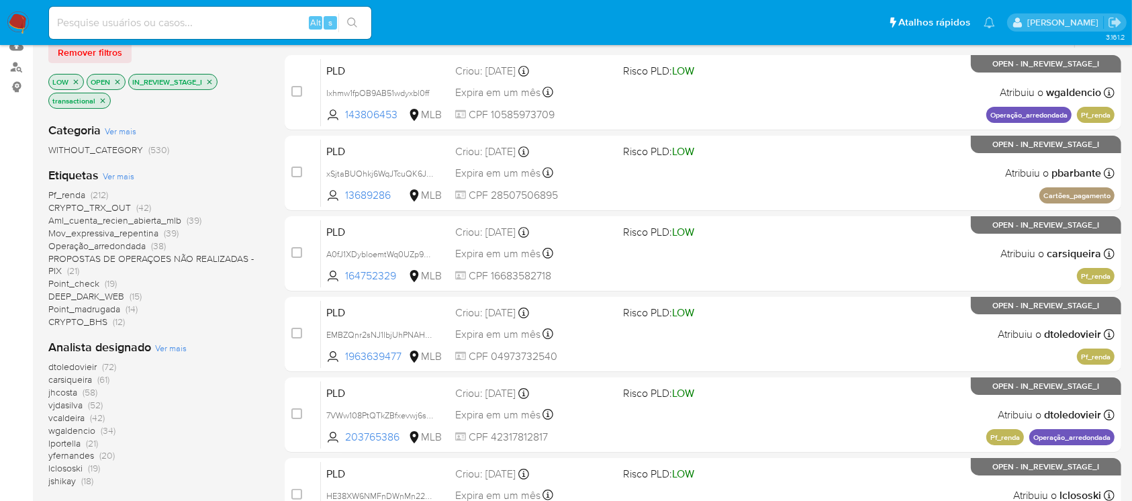
scroll to position [119, 0]
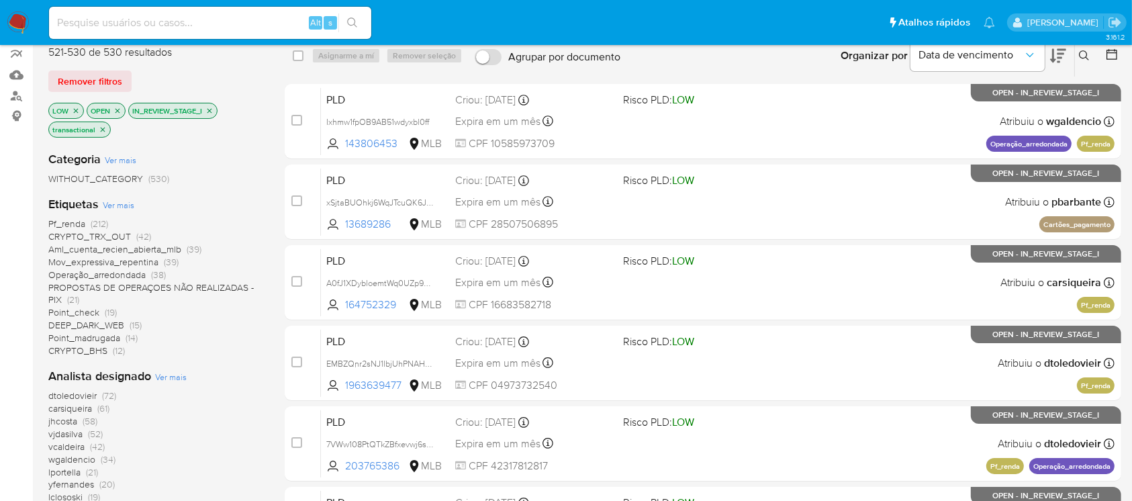
click at [75, 107] on icon "close-filter" at bounding box center [76, 111] width 8 height 8
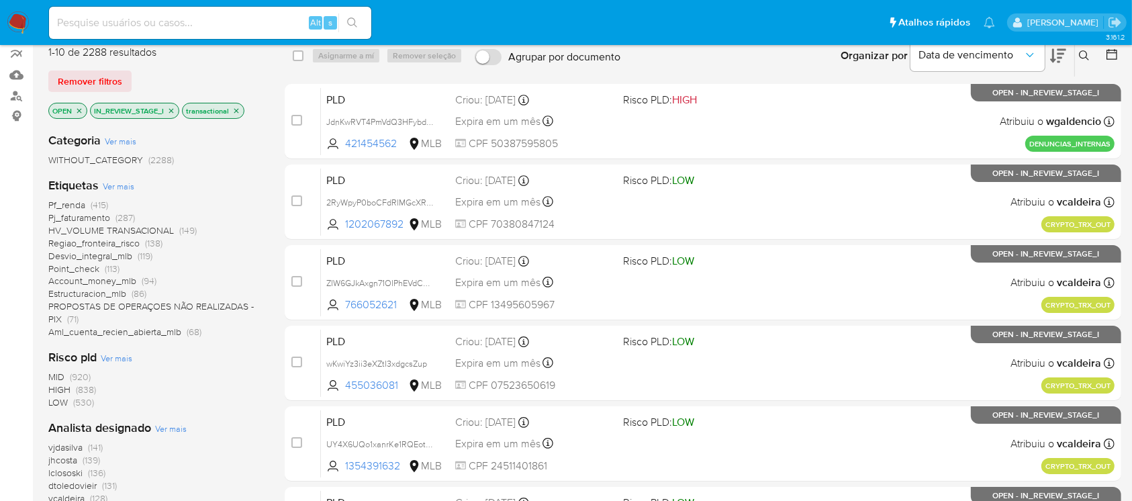
click at [56, 379] on span "MID" at bounding box center [56, 376] width 16 height 13
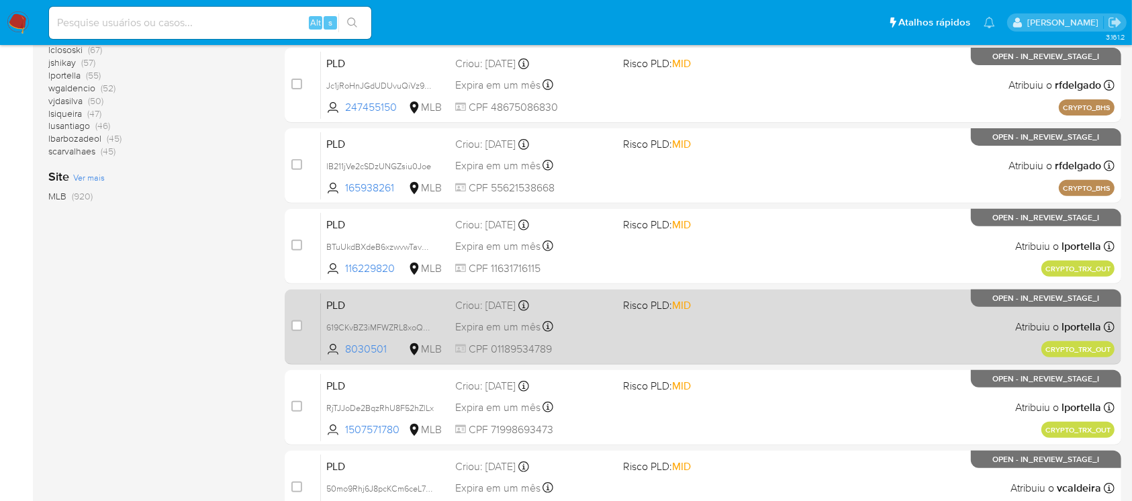
scroll to position [607, 0]
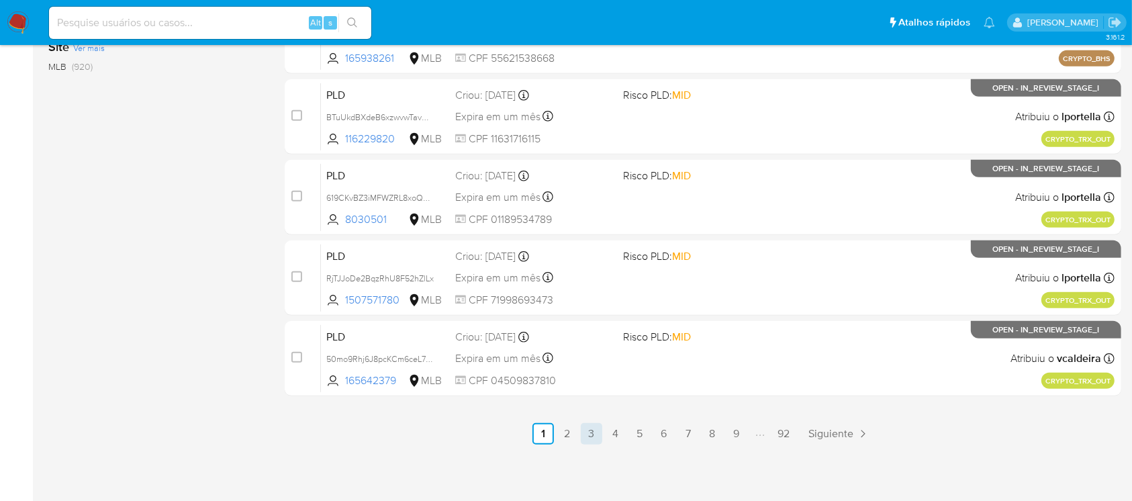
click at [590, 435] on link "3" at bounding box center [591, 433] width 21 height 21
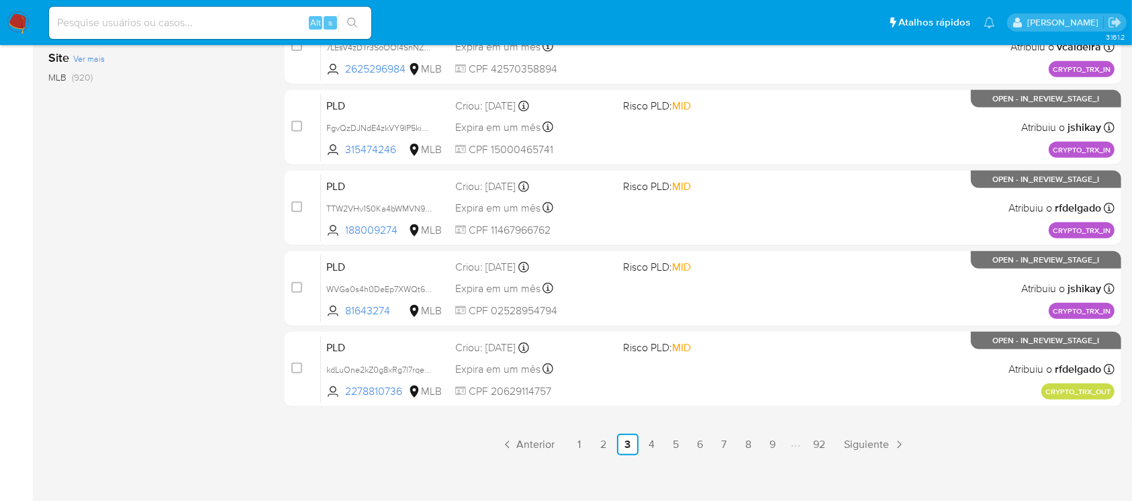
scroll to position [607, 0]
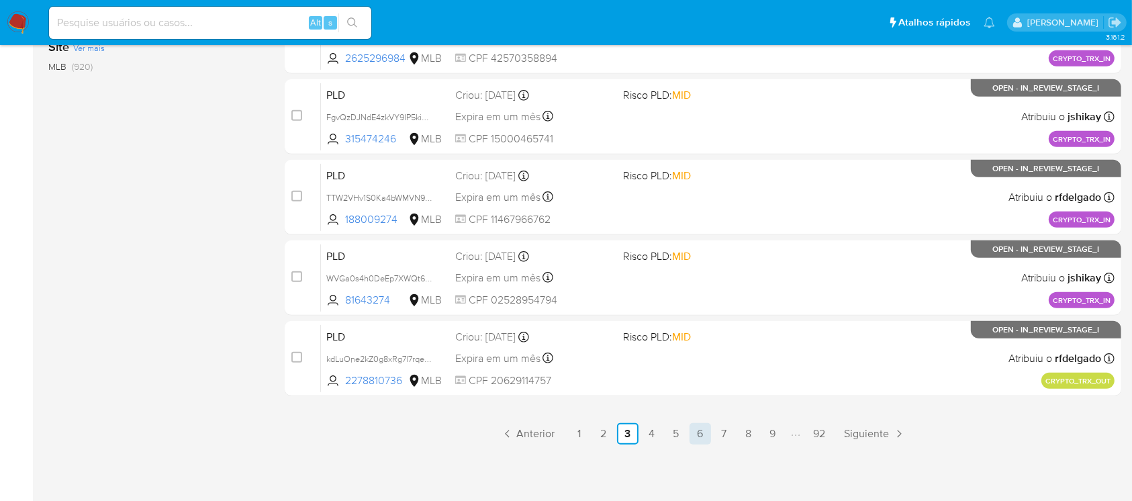
click at [698, 429] on link "6" at bounding box center [700, 433] width 21 height 21
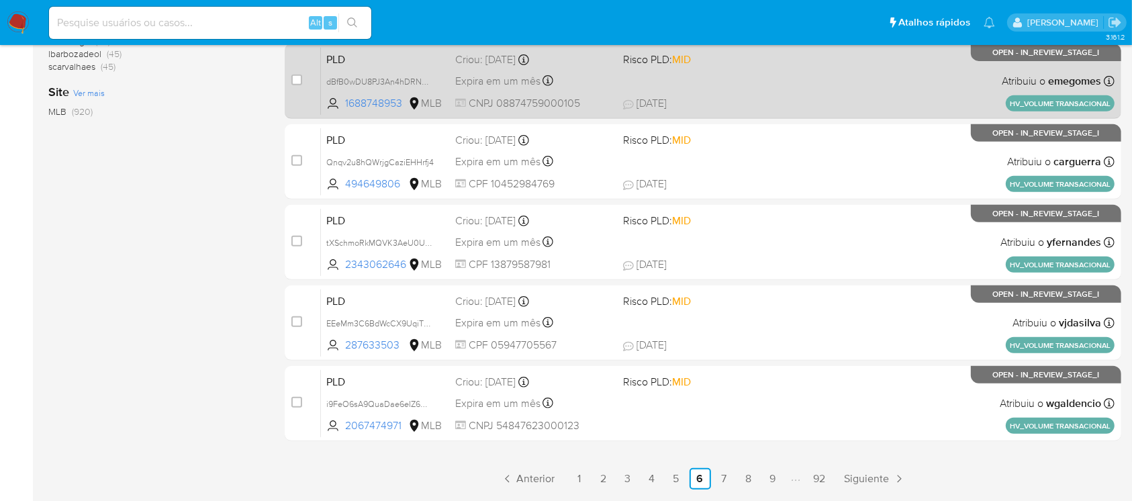
scroll to position [596, 0]
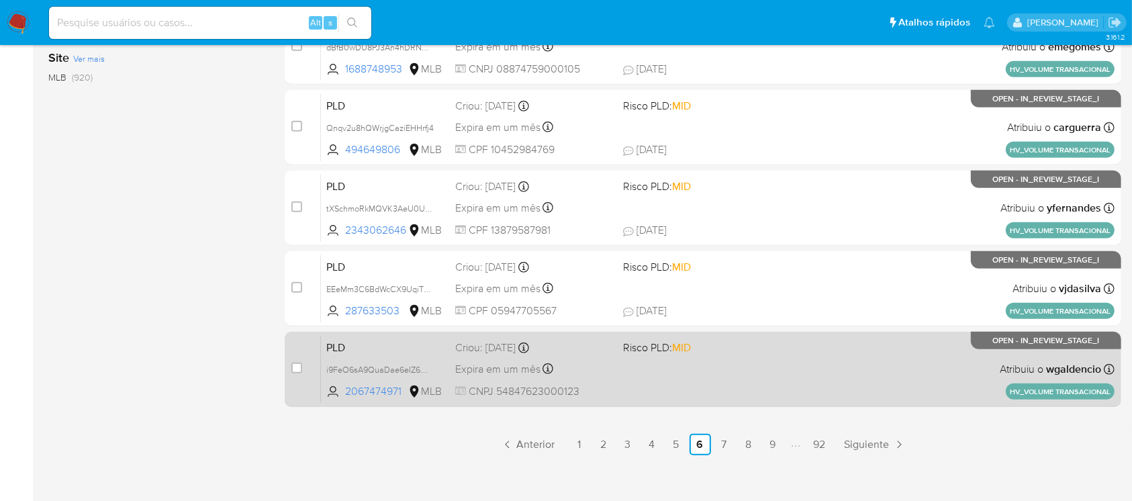
click at [664, 389] on div "PLD i9FeO6sA9QuaDae6eIZ6OCSZ 2067474971 MLB Risco PLD: MID Criou: 12/09/2025 Cr…" at bounding box center [718, 369] width 794 height 68
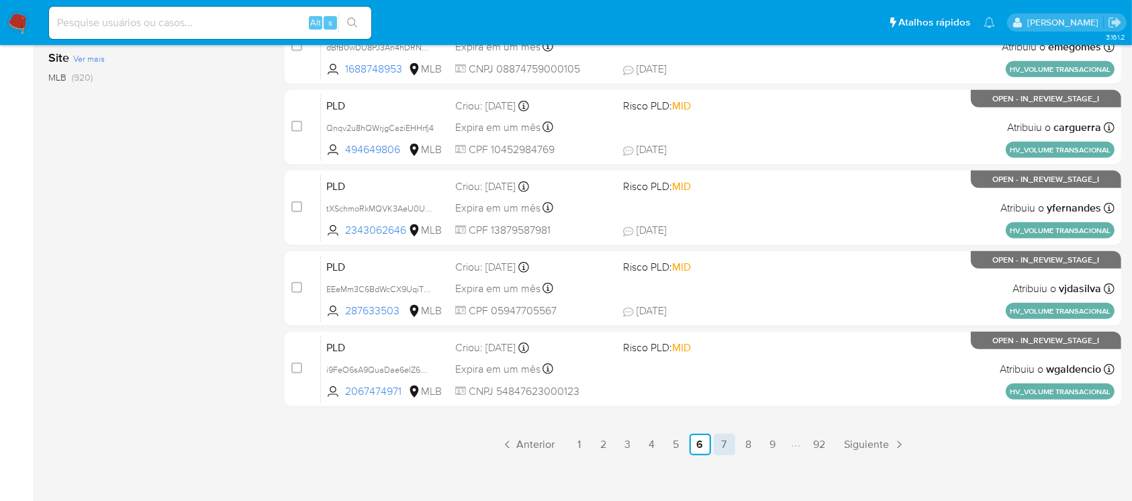
click at [729, 442] on link "7" at bounding box center [724, 444] width 21 height 21
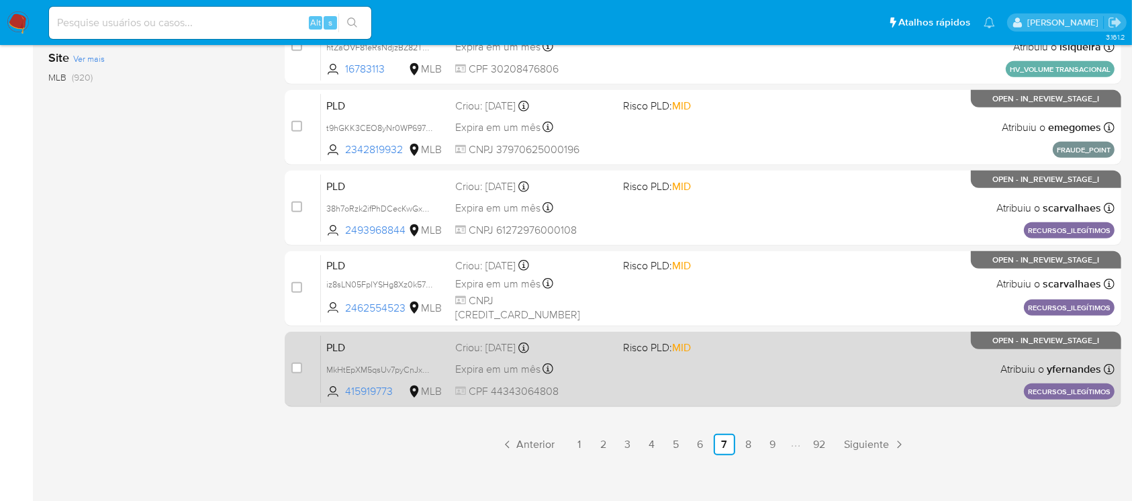
scroll to position [607, 0]
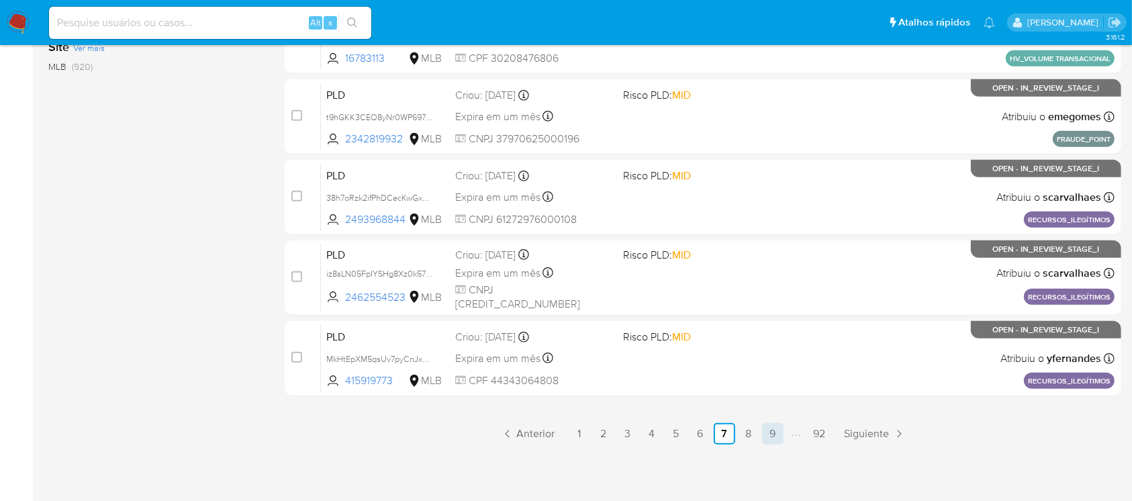
click at [765, 436] on link "9" at bounding box center [772, 433] width 21 height 21
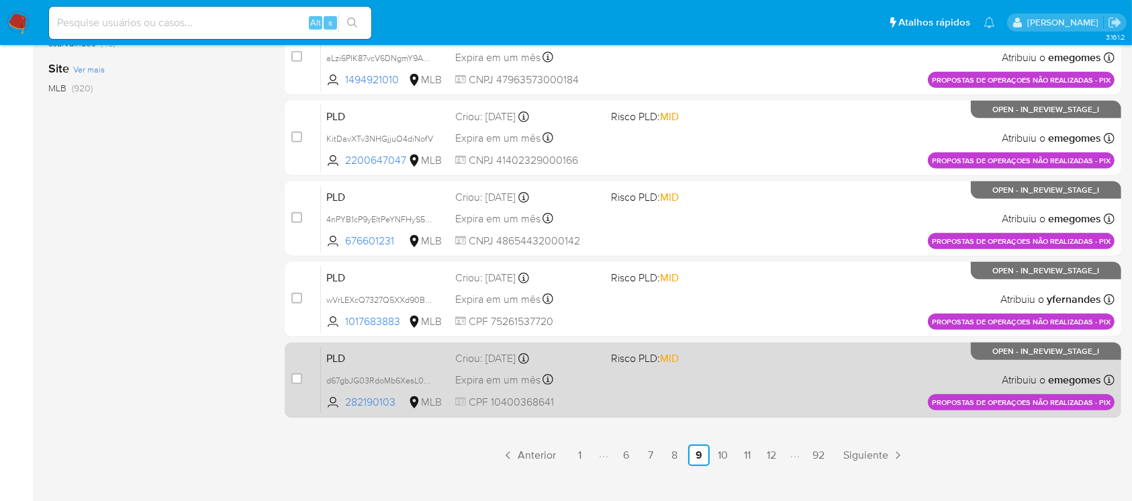
scroll to position [596, 0]
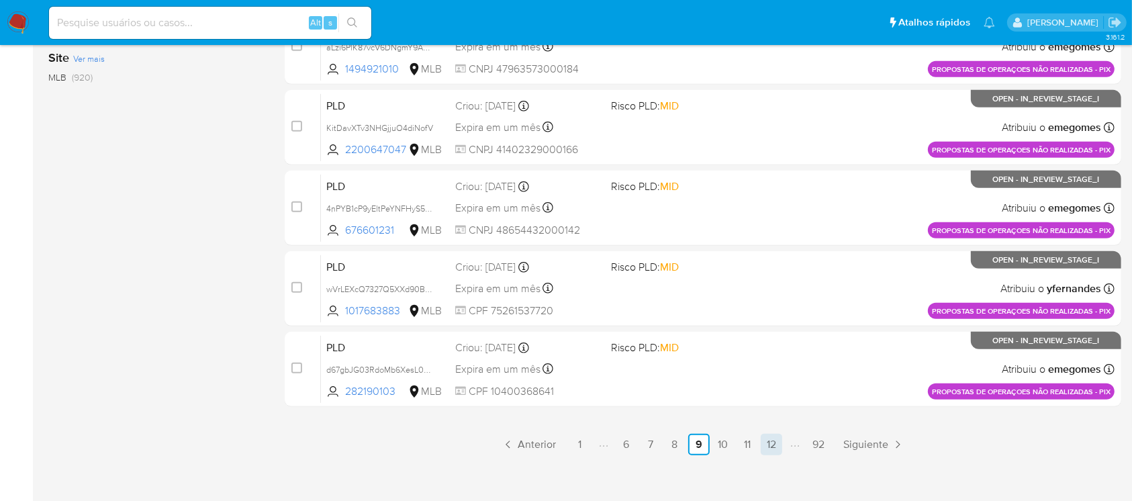
click at [770, 445] on link "12" at bounding box center [771, 444] width 21 height 21
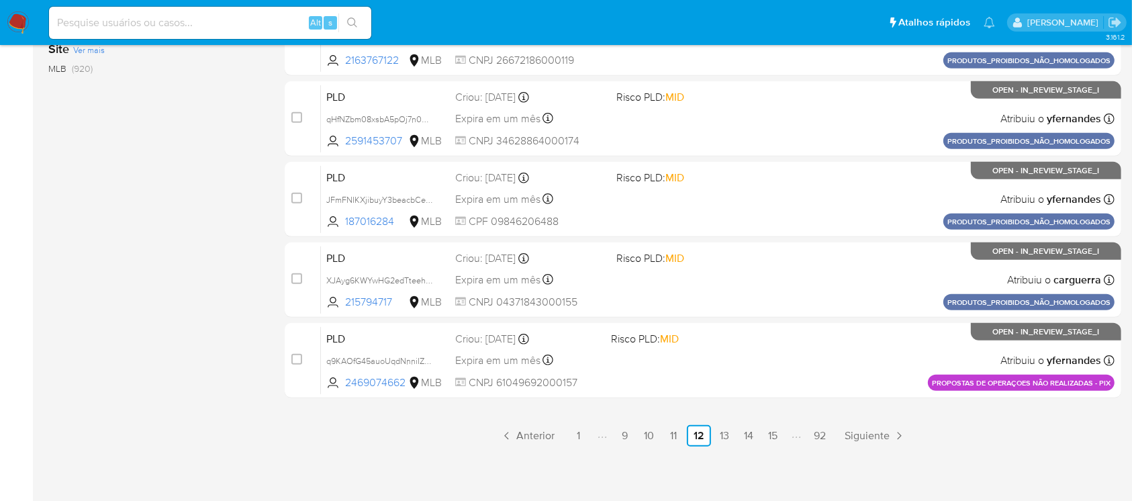
scroll to position [607, 0]
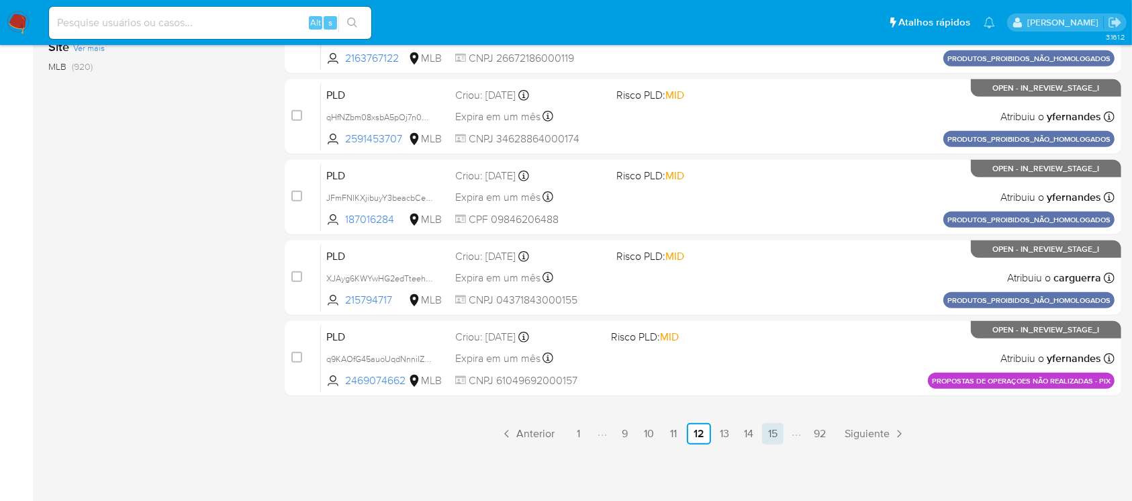
click at [772, 434] on link "15" at bounding box center [772, 433] width 21 height 21
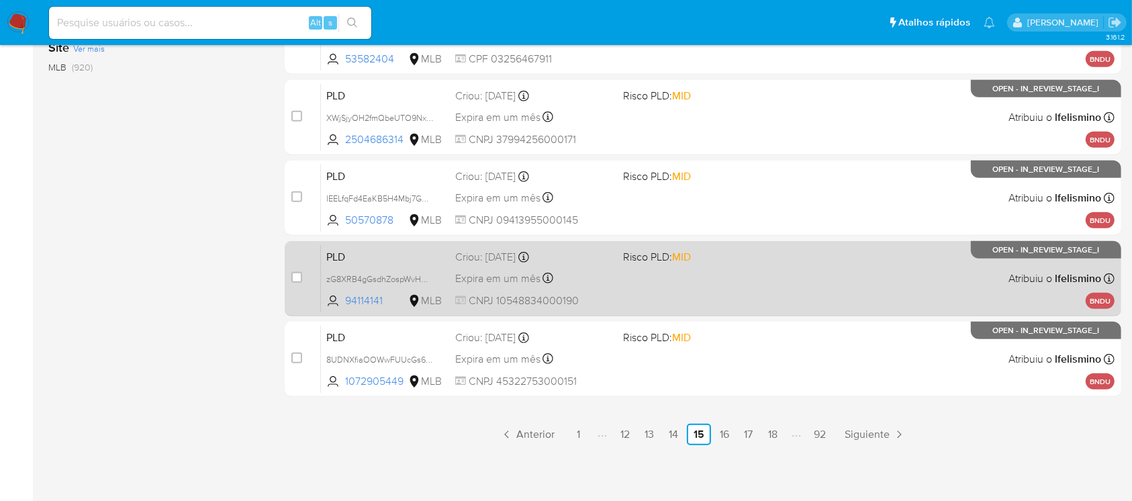
scroll to position [607, 0]
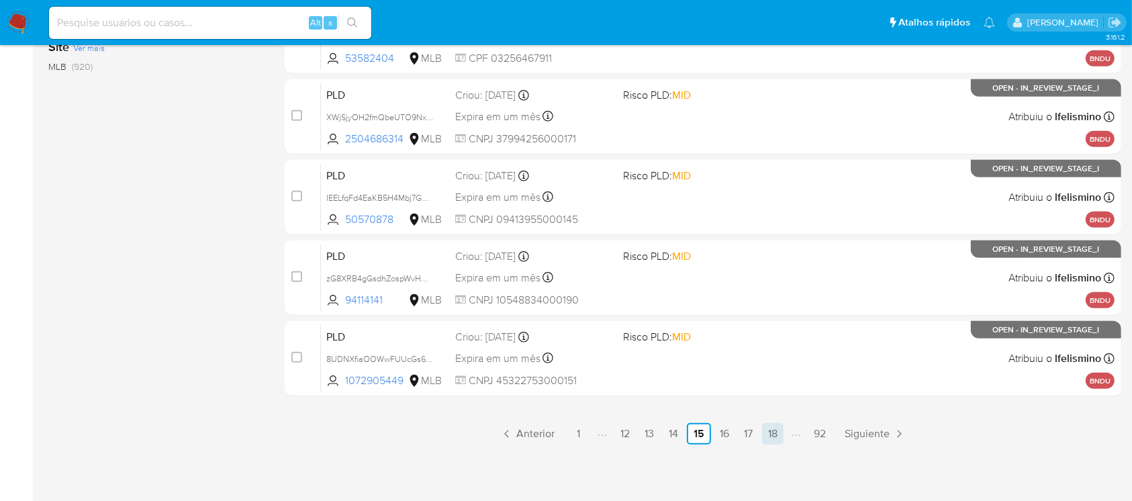
click at [769, 436] on link "18" at bounding box center [772, 433] width 21 height 21
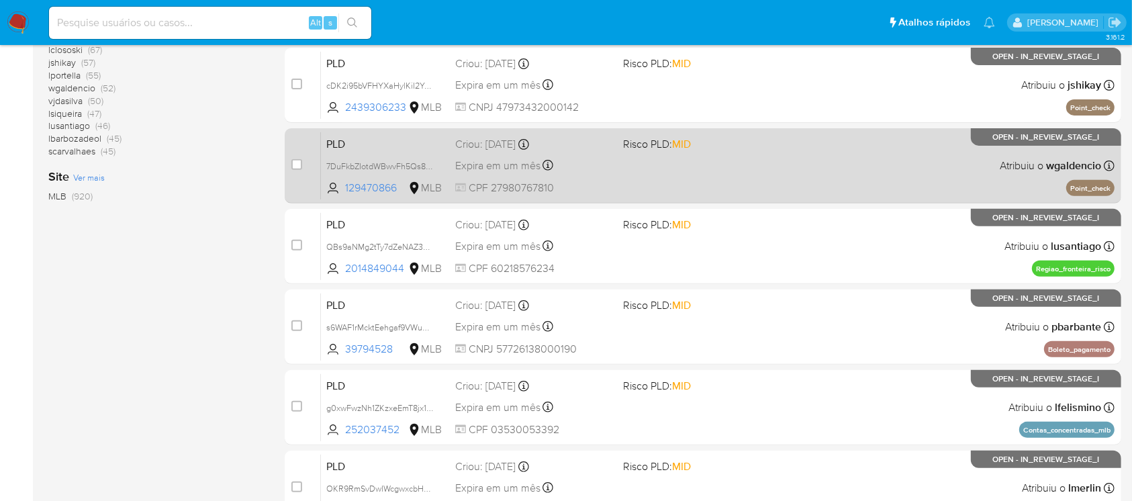
scroll to position [596, 0]
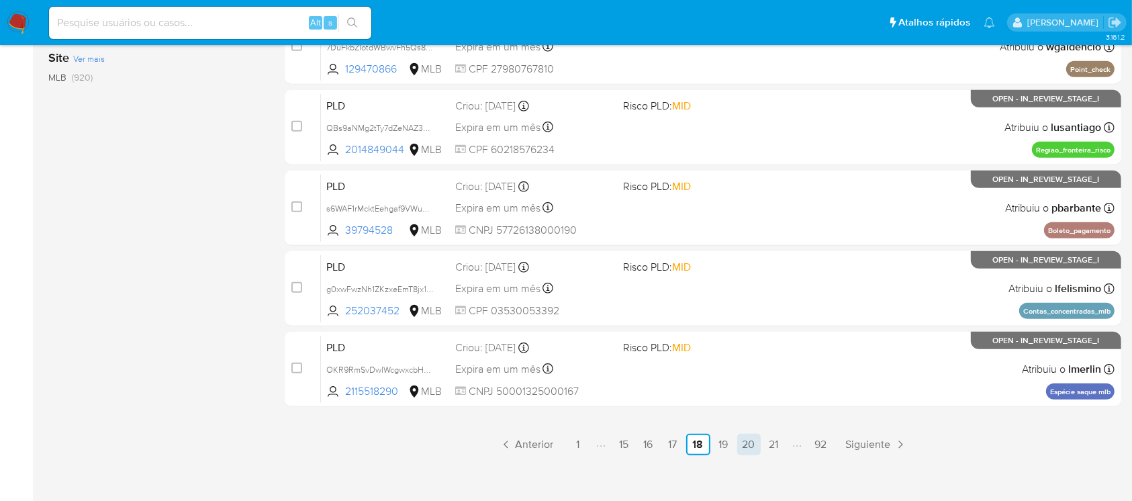
click at [746, 447] on link "20" at bounding box center [749, 444] width 24 height 21
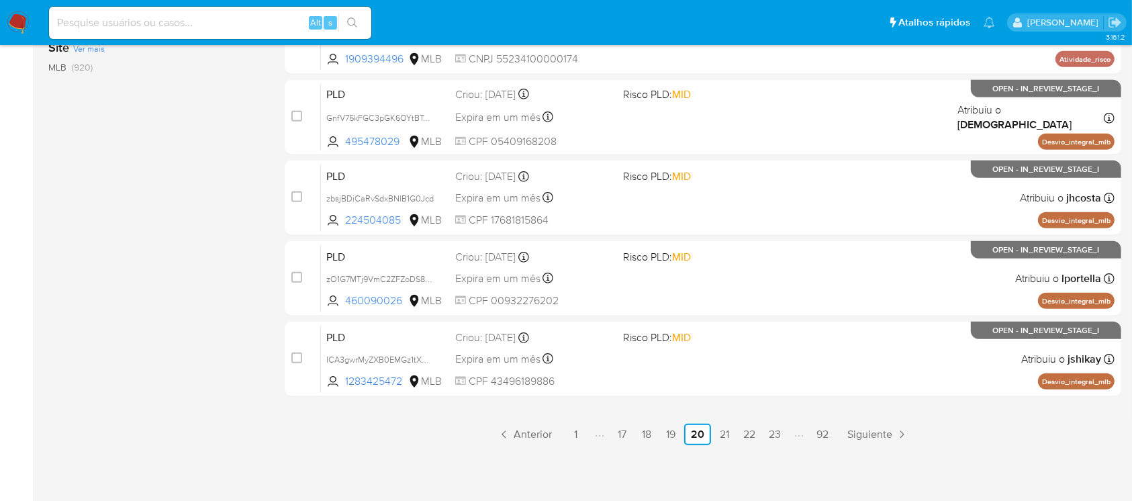
scroll to position [607, 0]
click at [751, 430] on link "22" at bounding box center [749, 433] width 23 height 21
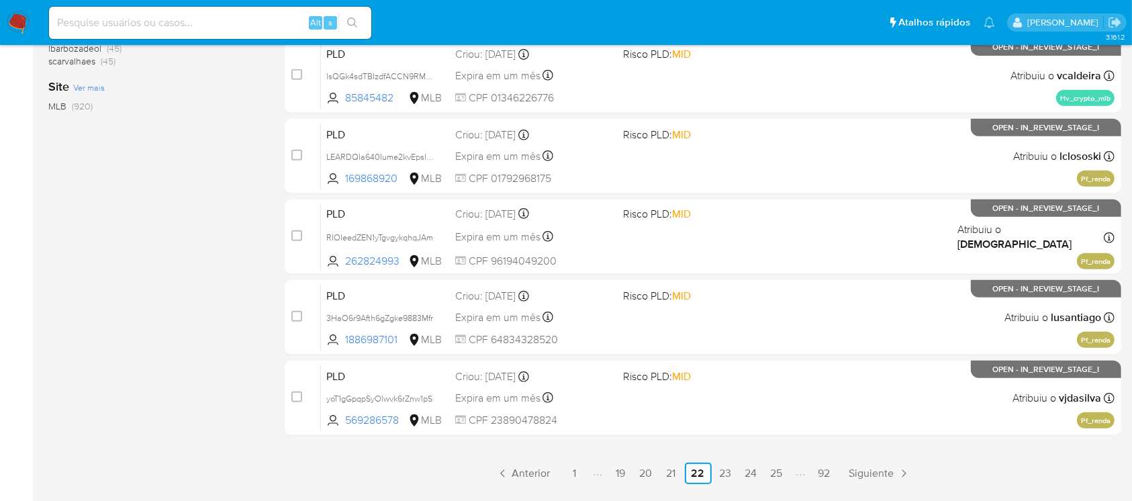
scroll to position [607, 0]
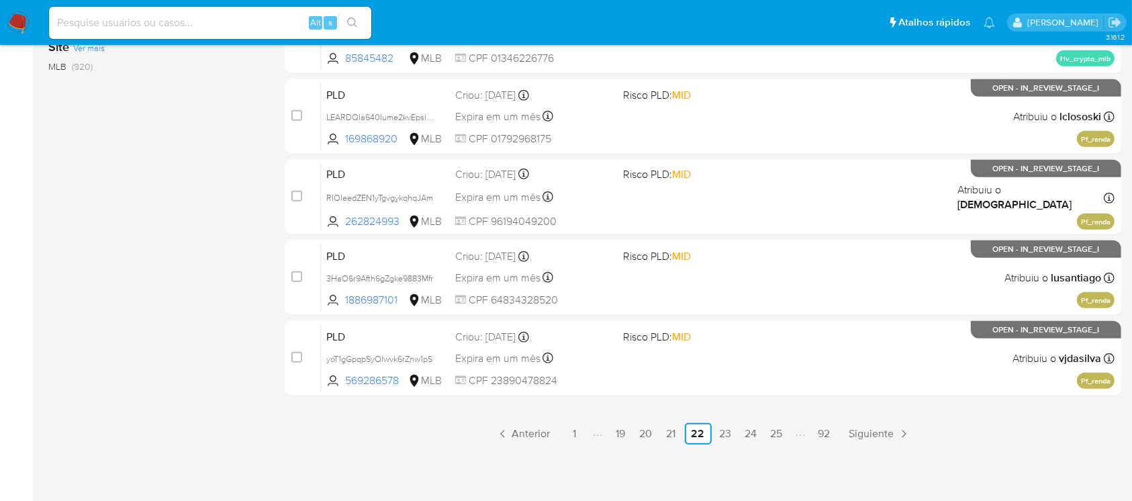
click at [763, 436] on ul "Anterior 1 19 20 21 22 23 24 25 92 Siguiente" at bounding box center [703, 433] width 837 height 21
click at [753, 436] on link "24" at bounding box center [751, 433] width 23 height 21
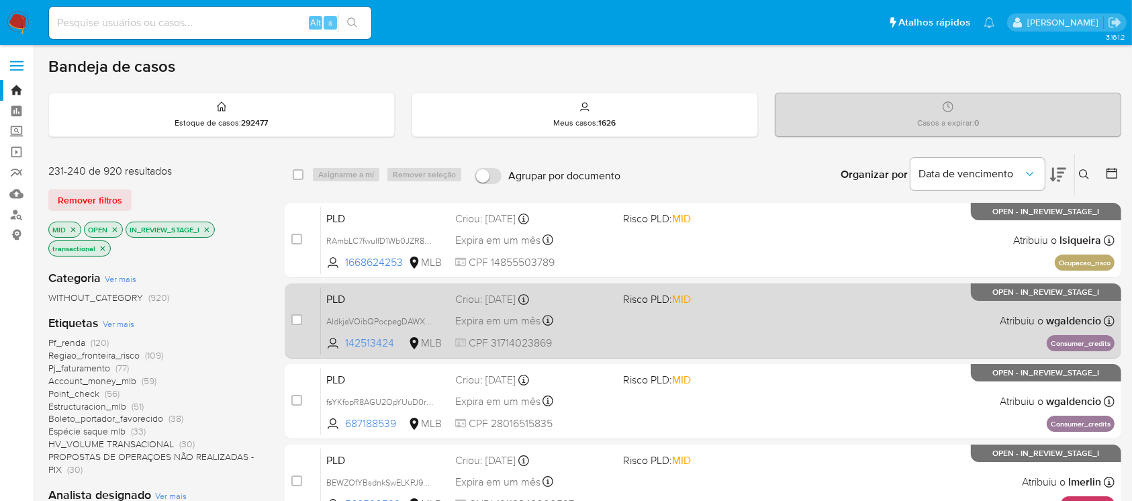
click at [599, 332] on div "PLD AIdkjaVOibQPocpegDAWX6ca 142513424 MLB Risco PLD: MID Criou: 12/09/2025 Cri…" at bounding box center [718, 321] width 794 height 68
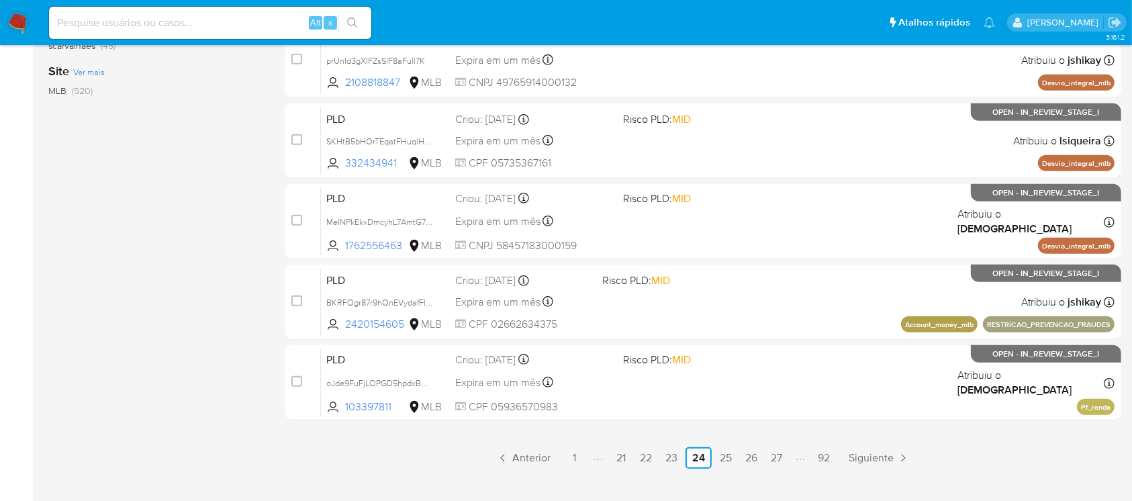
scroll to position [596, 0]
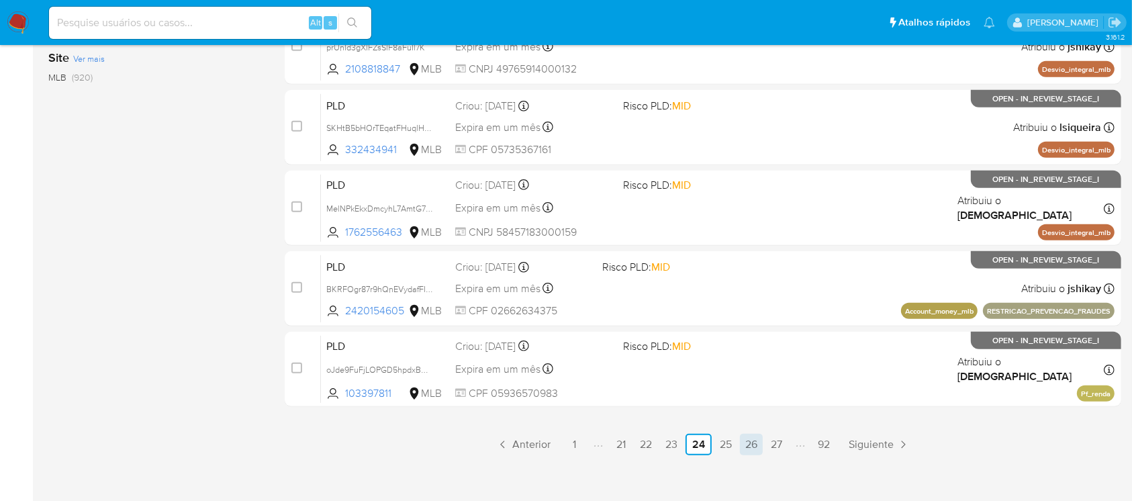
click at [755, 441] on link "26" at bounding box center [751, 444] width 23 height 21
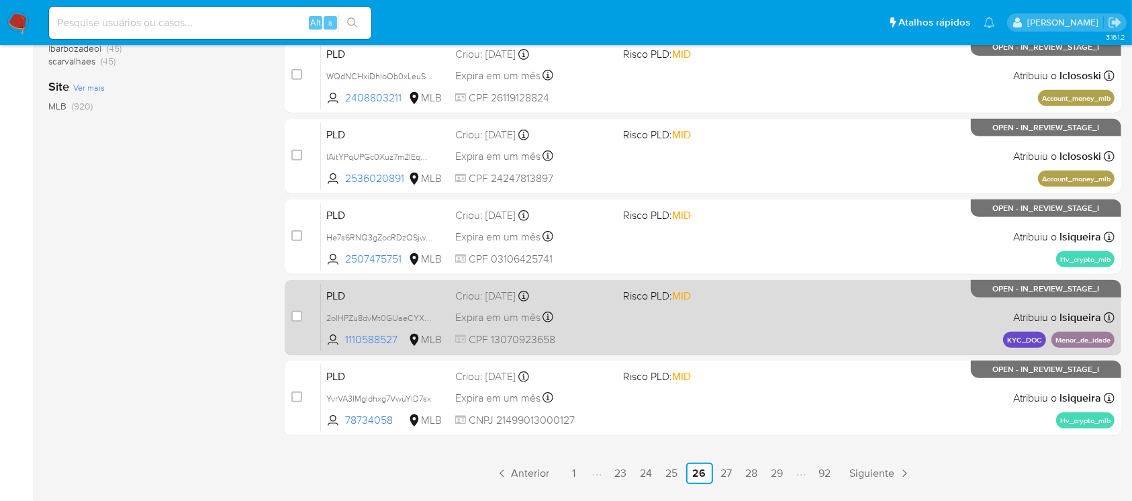
scroll to position [596, 0]
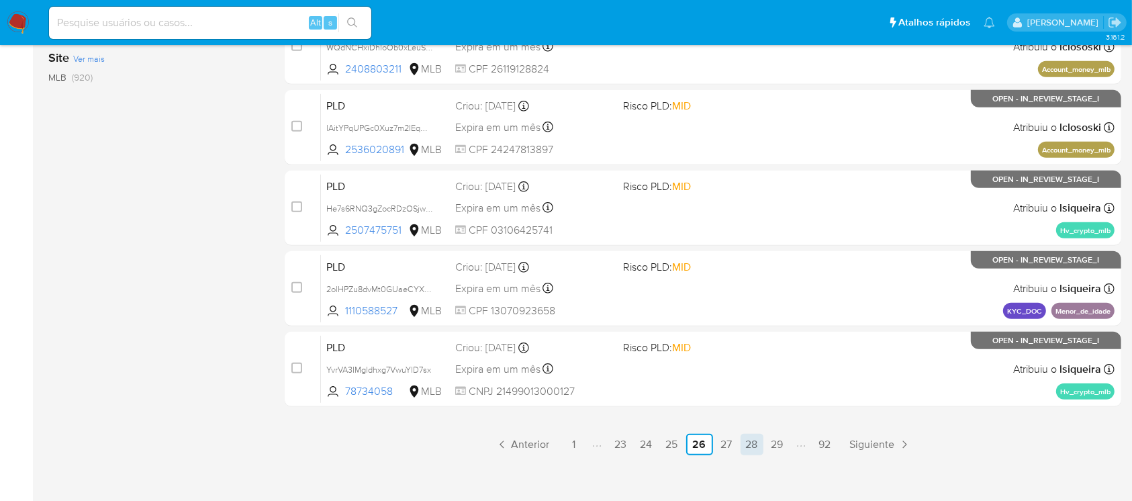
click at [757, 445] on link "28" at bounding box center [752, 444] width 23 height 21
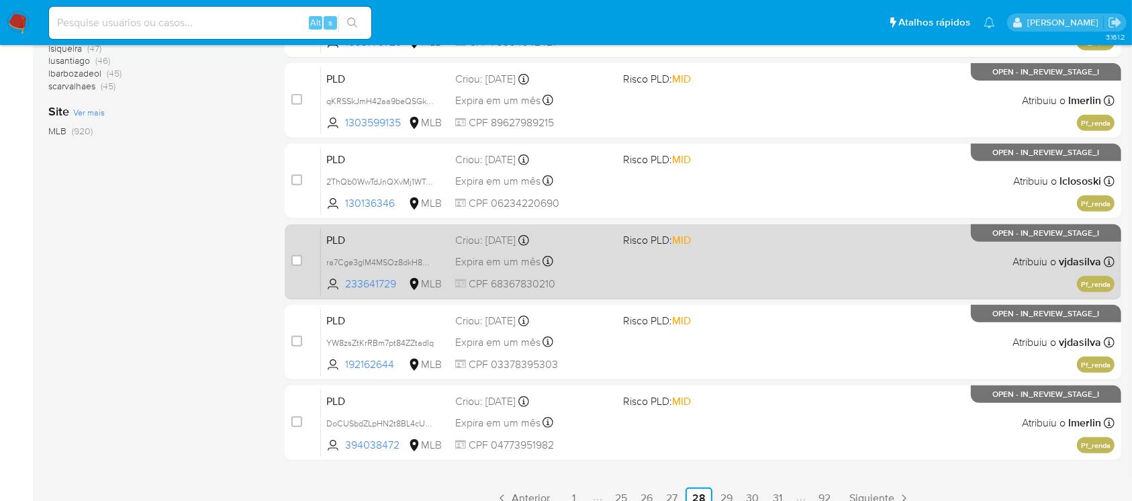
scroll to position [607, 0]
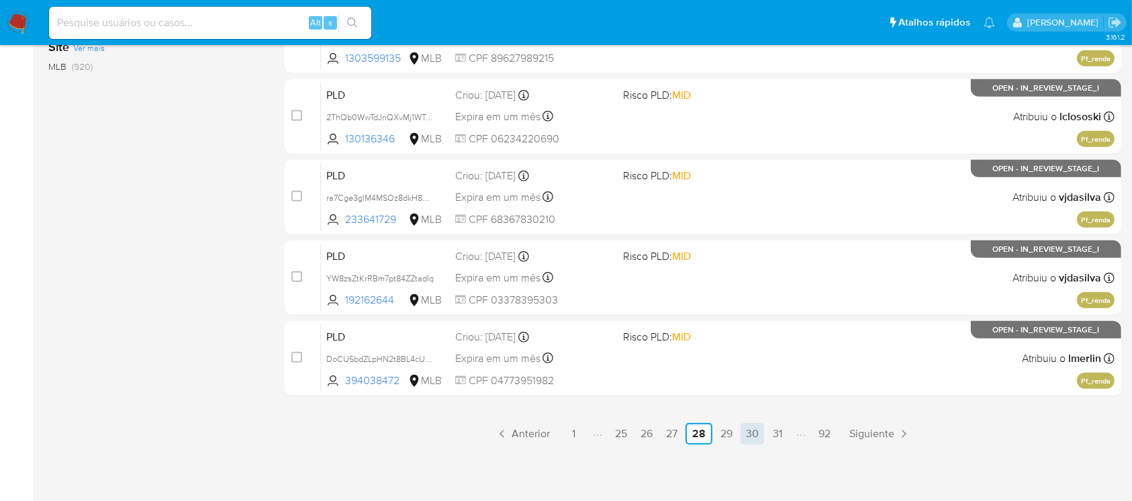
click at [761, 436] on link "30" at bounding box center [753, 433] width 24 height 21
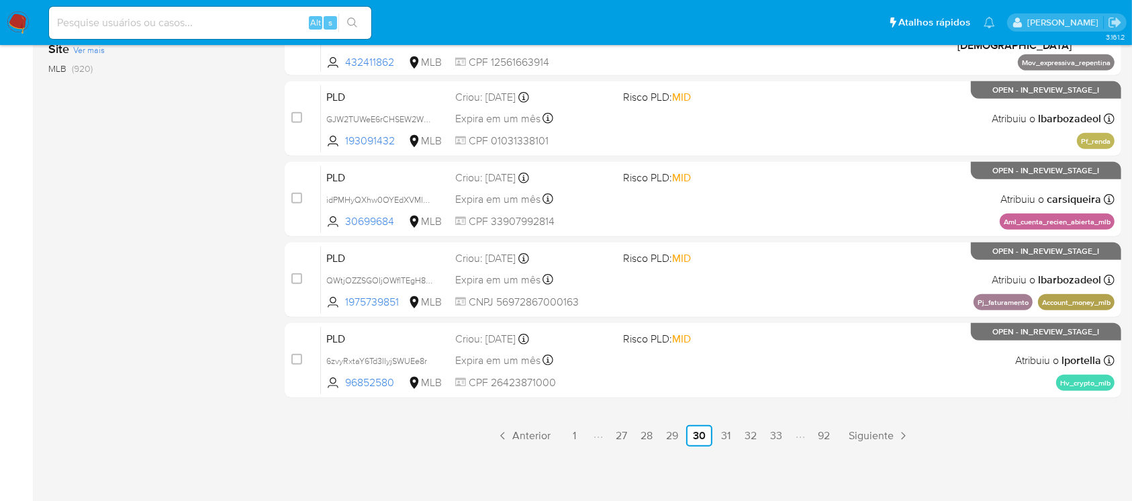
scroll to position [607, 0]
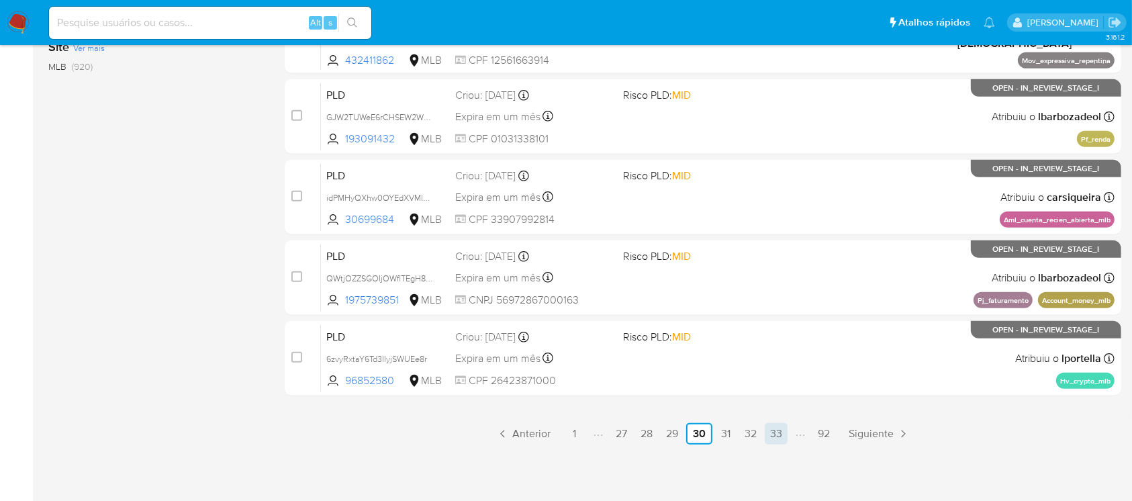
click at [773, 436] on link "33" at bounding box center [776, 433] width 23 height 21
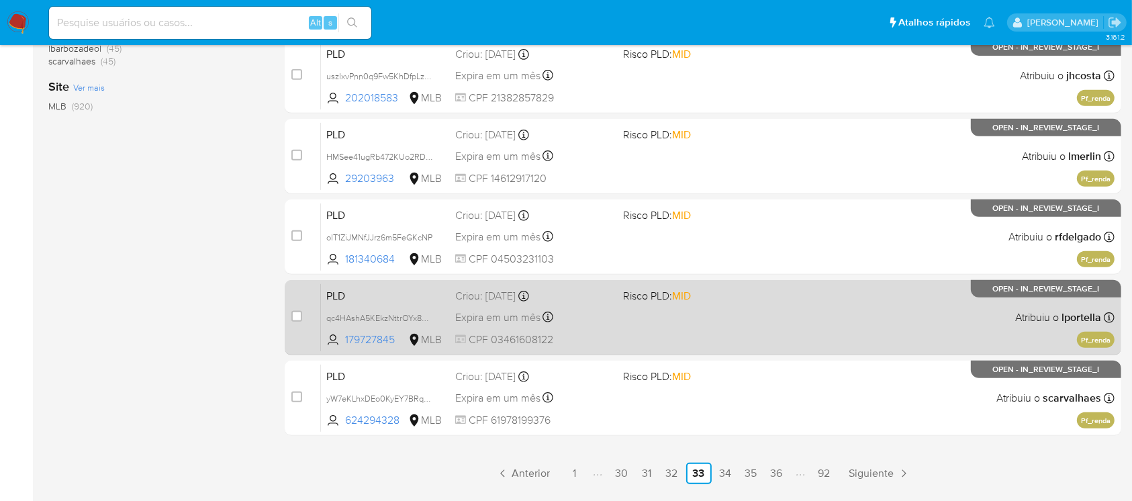
scroll to position [596, 0]
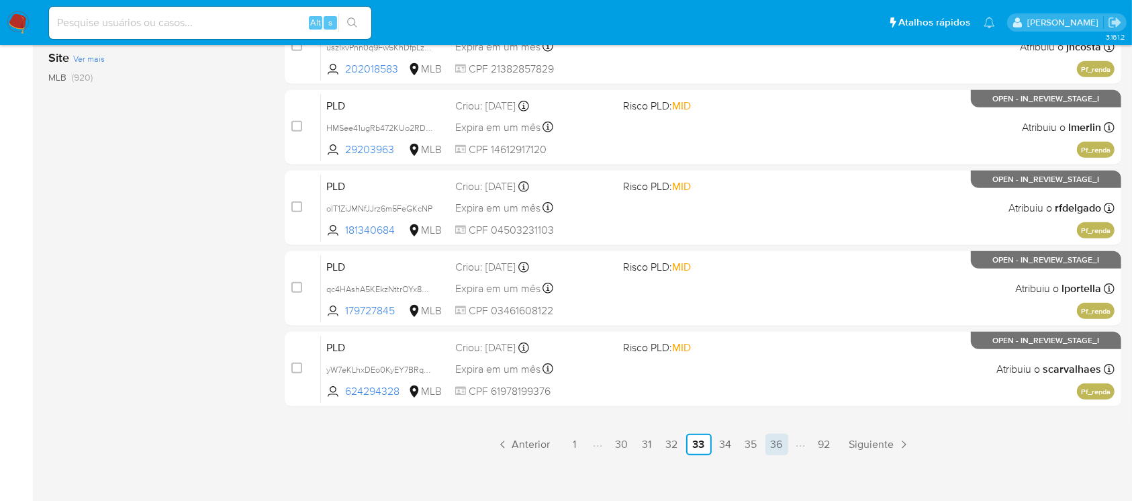
click at [769, 444] on link "36" at bounding box center [777, 444] width 23 height 21
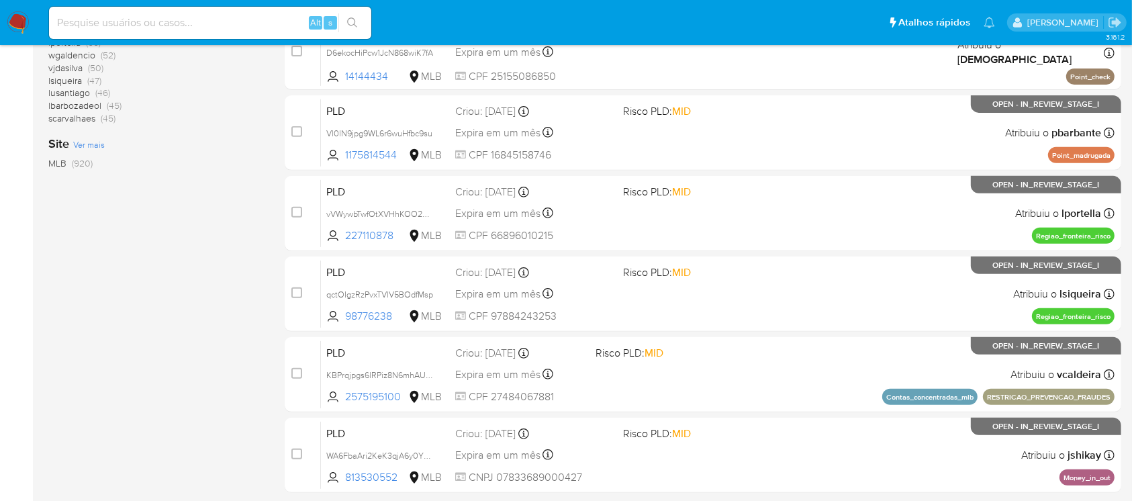
scroll to position [607, 0]
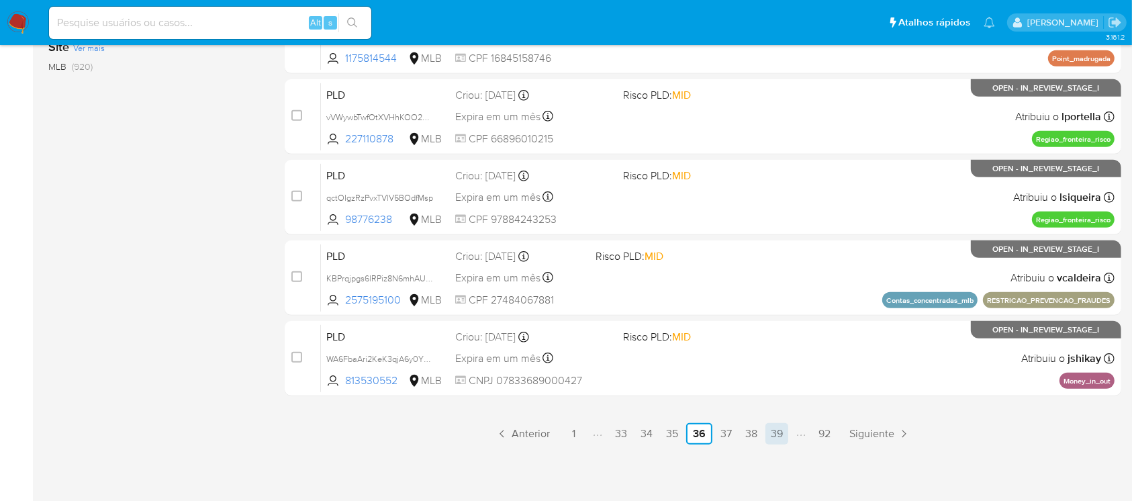
click at [778, 434] on link "39" at bounding box center [777, 433] width 23 height 21
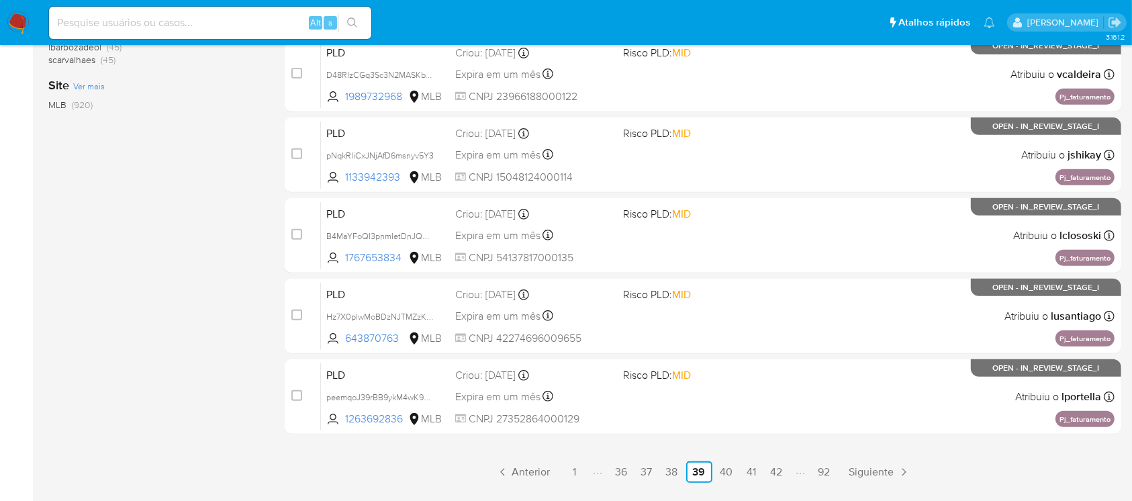
scroll to position [607, 0]
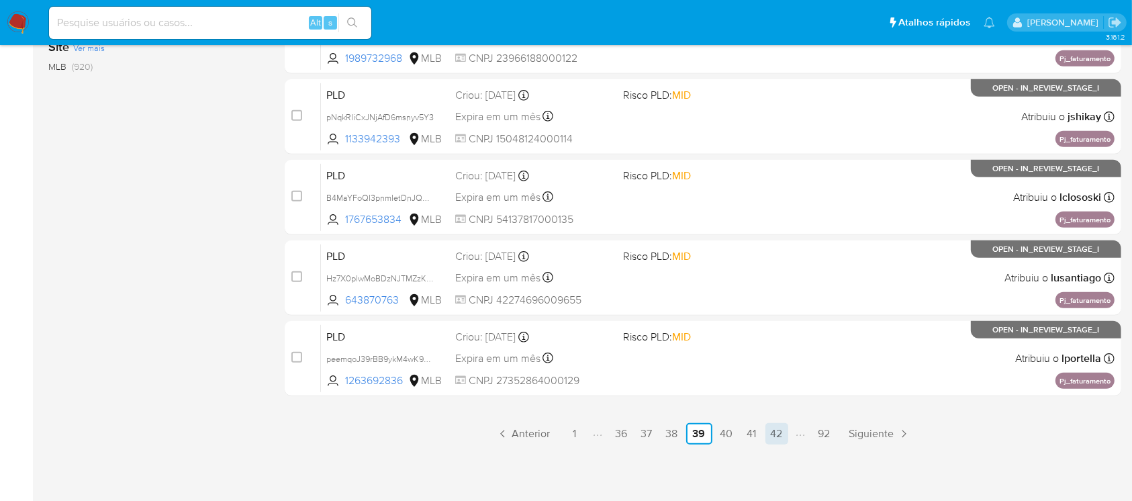
click at [781, 437] on link "42" at bounding box center [777, 433] width 23 height 21
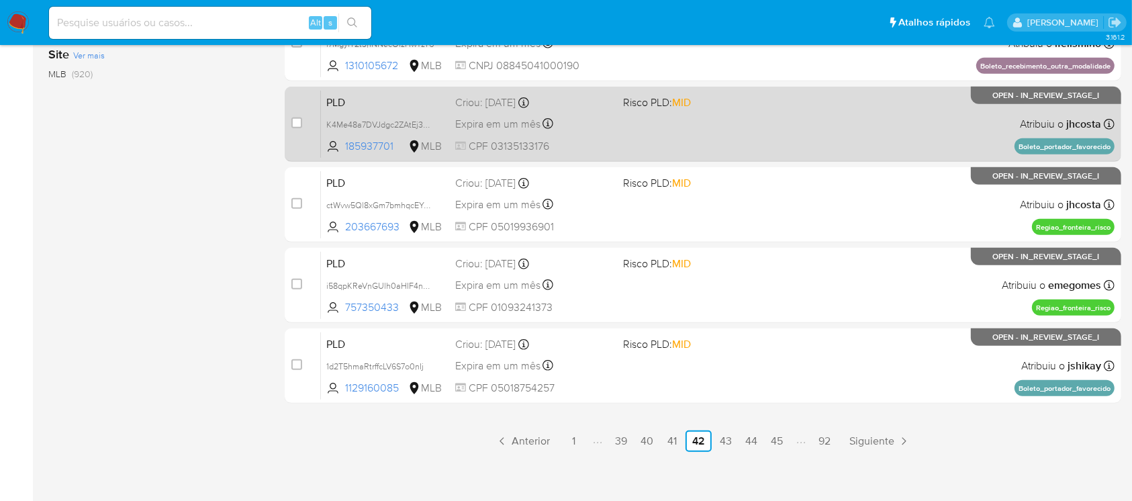
scroll to position [607, 0]
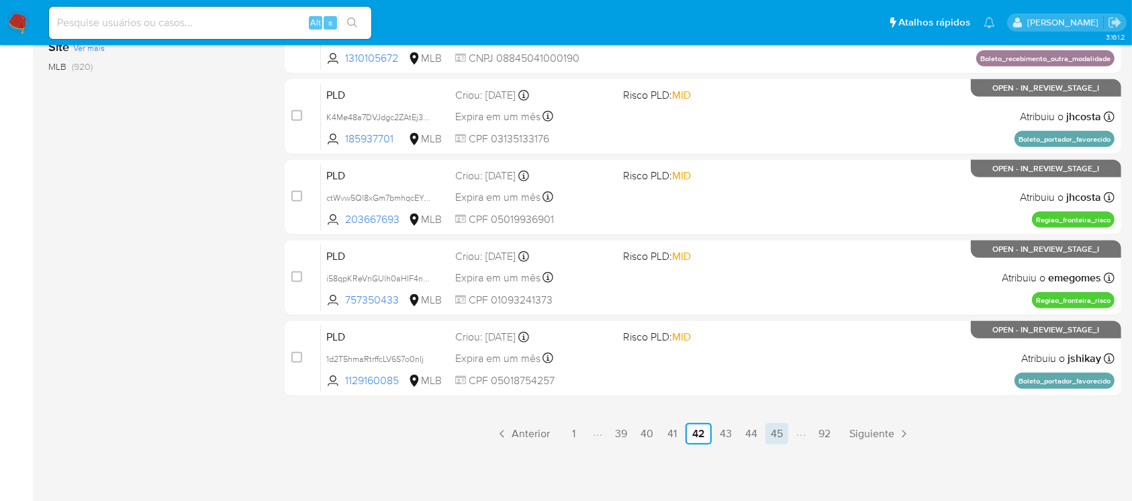
click at [770, 430] on link "45" at bounding box center [777, 433] width 23 height 21
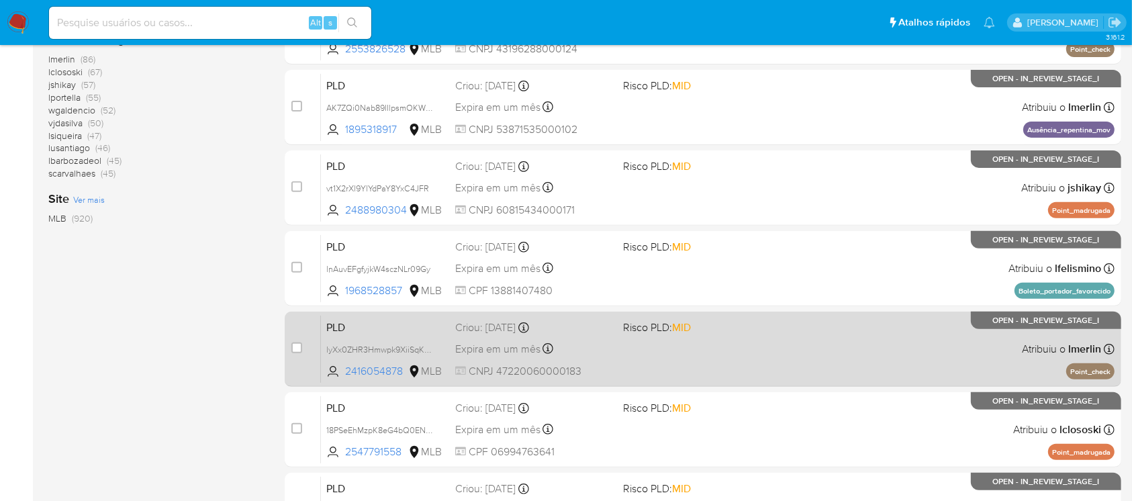
scroll to position [596, 0]
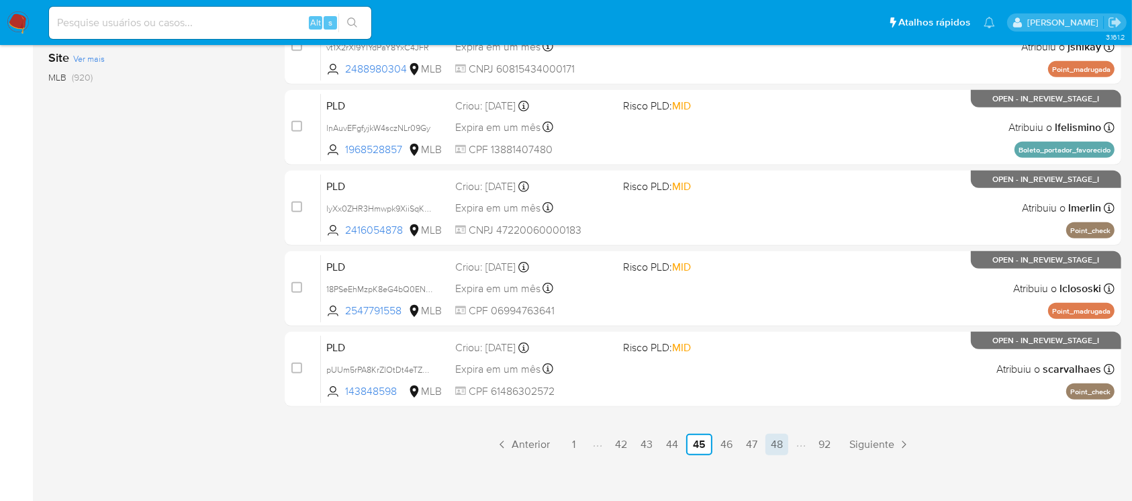
click at [778, 442] on link "48" at bounding box center [777, 444] width 23 height 21
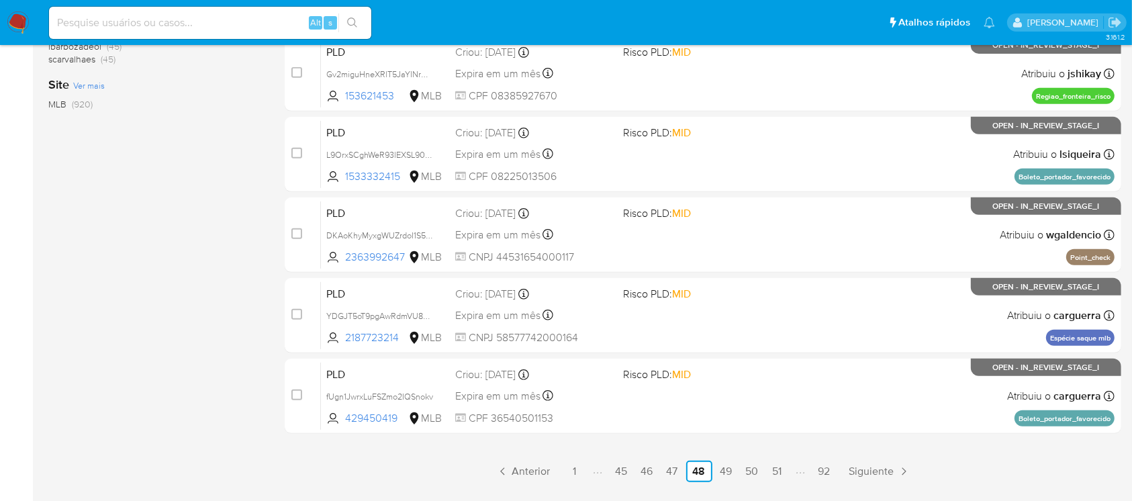
scroll to position [607, 0]
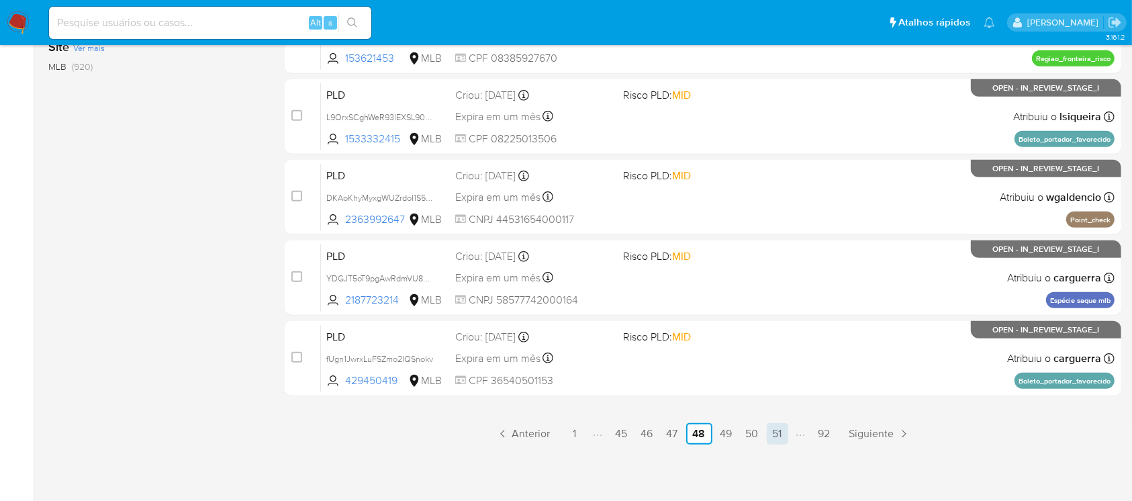
click at [771, 434] on link "51" at bounding box center [777, 433] width 21 height 21
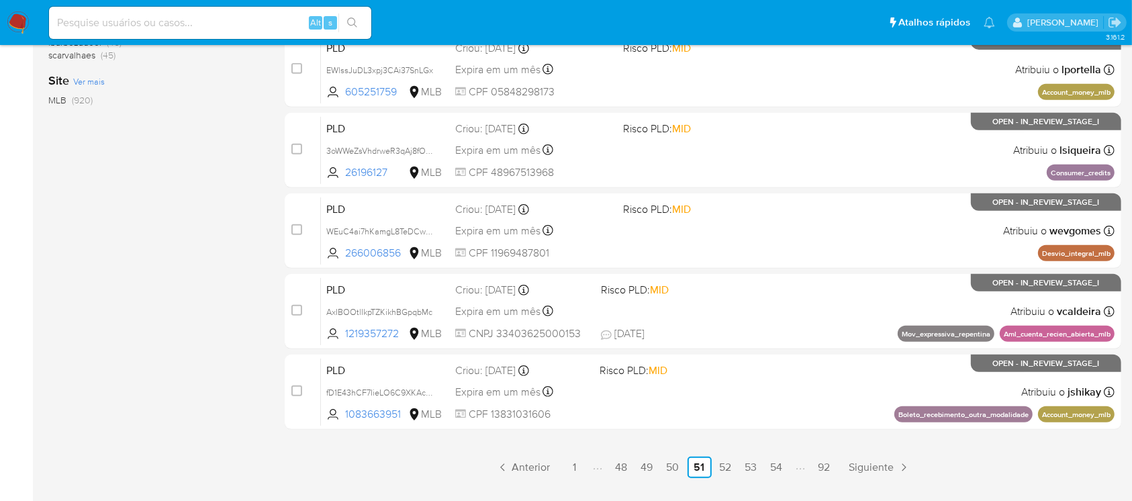
scroll to position [607, 0]
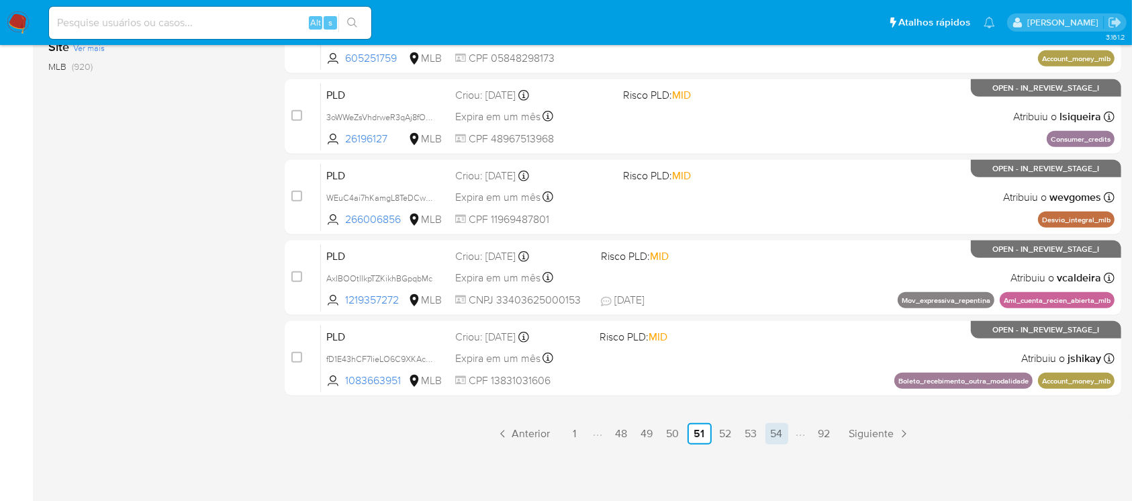
click at [785, 441] on link "54" at bounding box center [777, 433] width 23 height 21
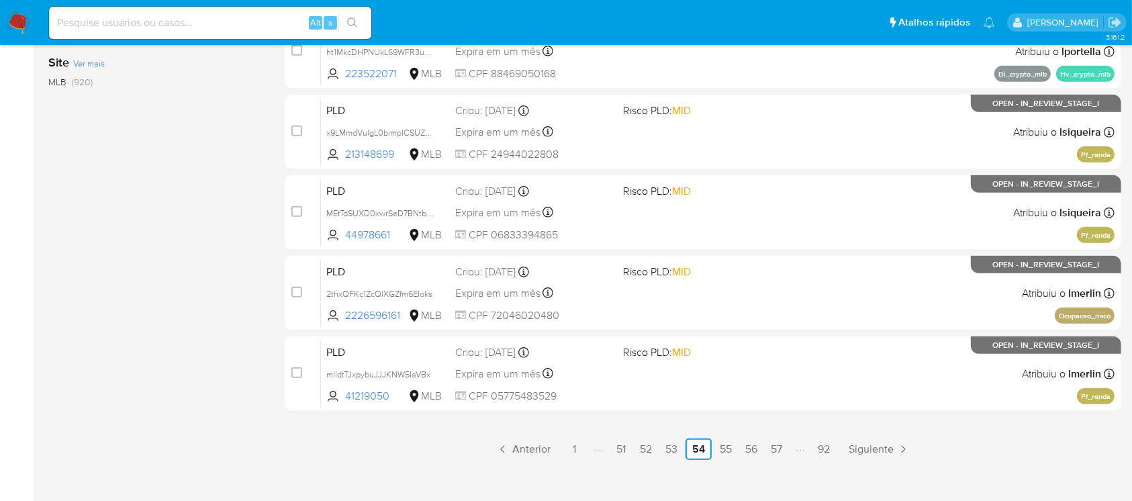
scroll to position [596, 0]
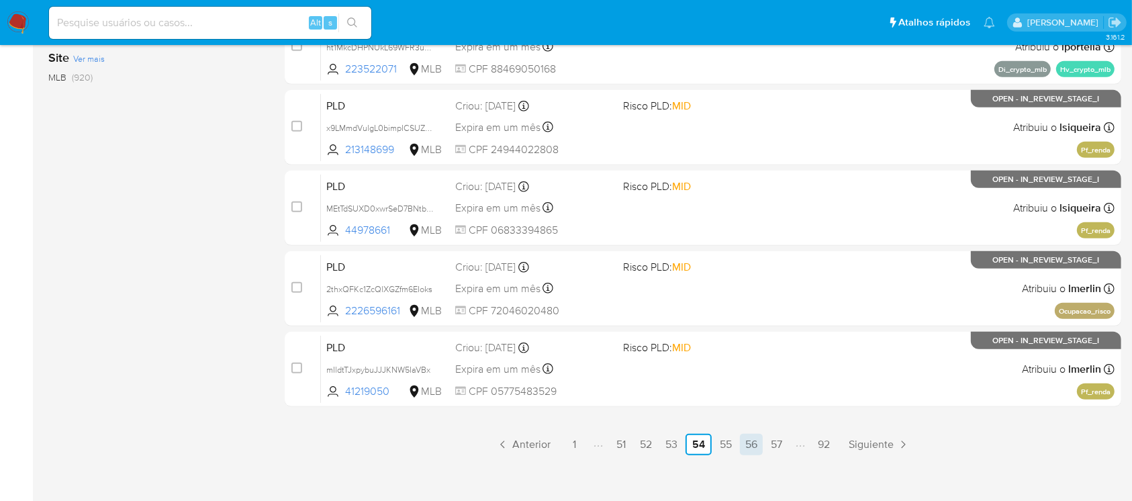
click at [752, 448] on link "56" at bounding box center [751, 444] width 23 height 21
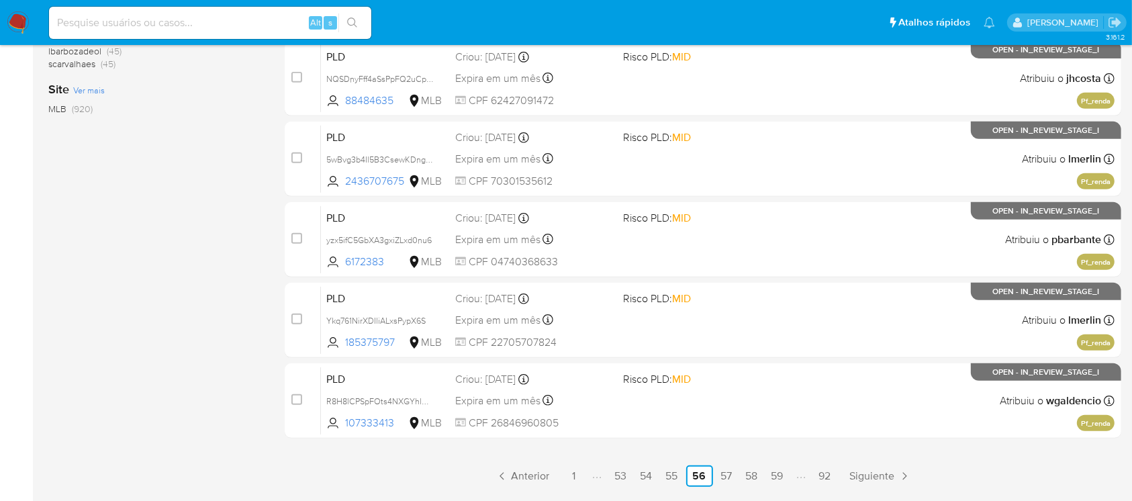
scroll to position [596, 0]
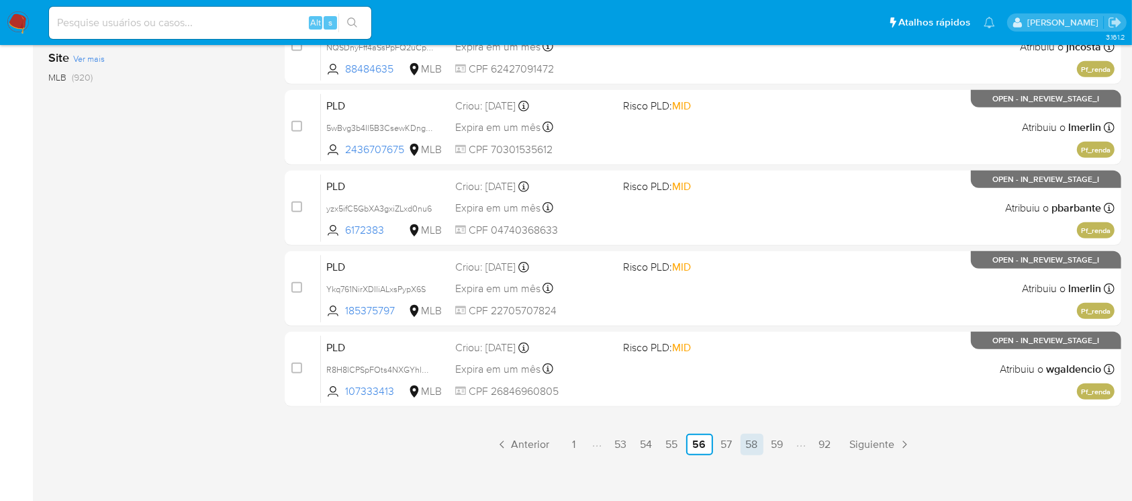
click at [745, 438] on link "58" at bounding box center [752, 444] width 23 height 21
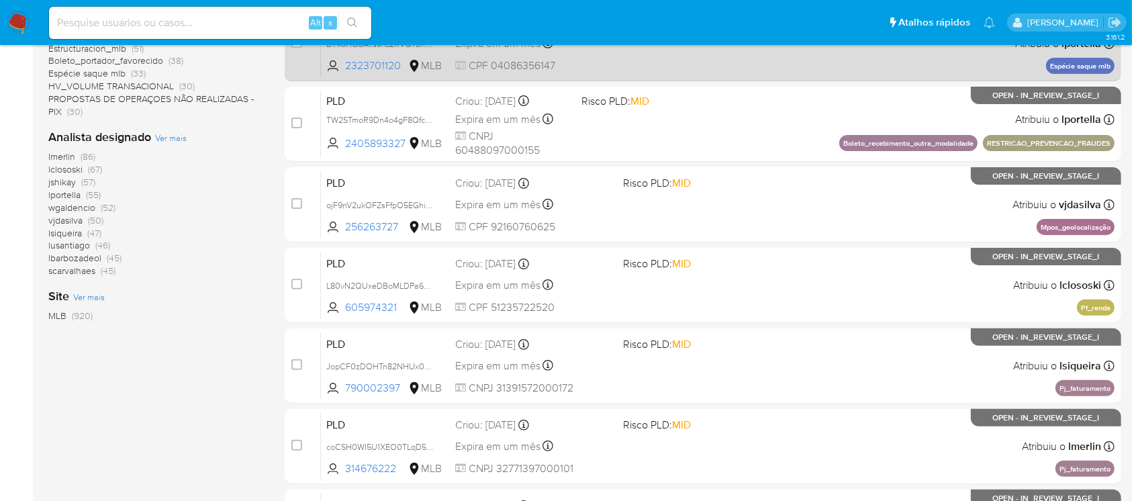
scroll to position [596, 0]
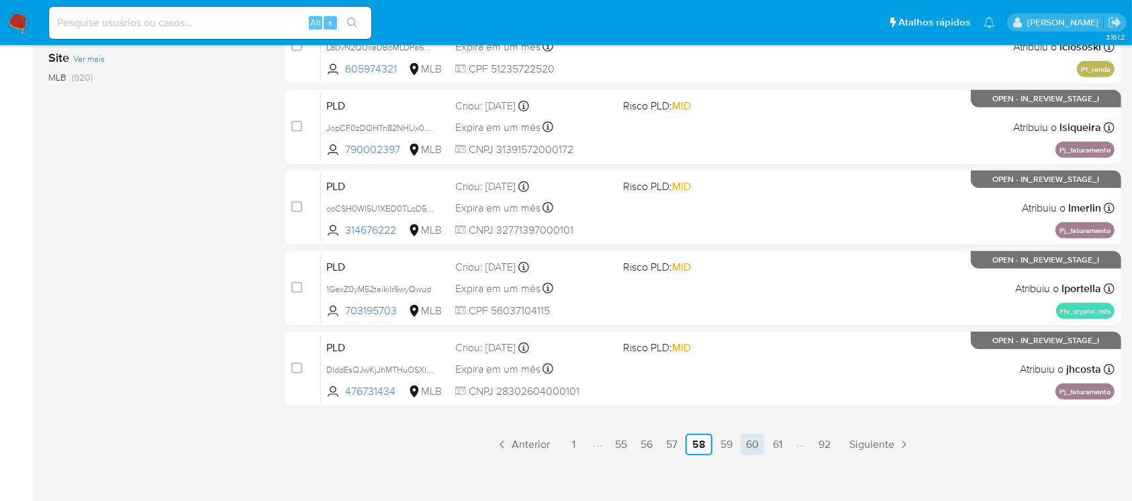
click at [750, 448] on link "60" at bounding box center [753, 444] width 24 height 21
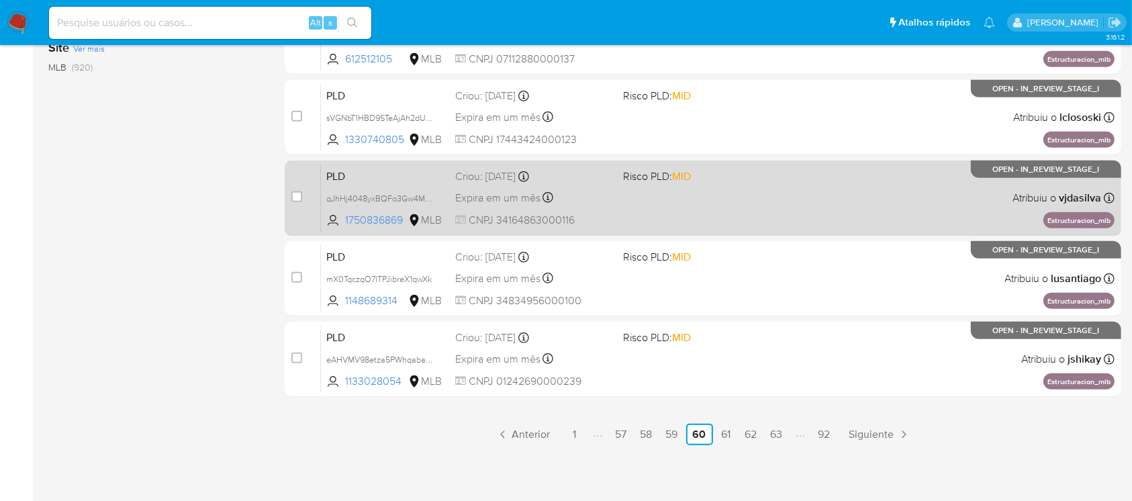
scroll to position [607, 0]
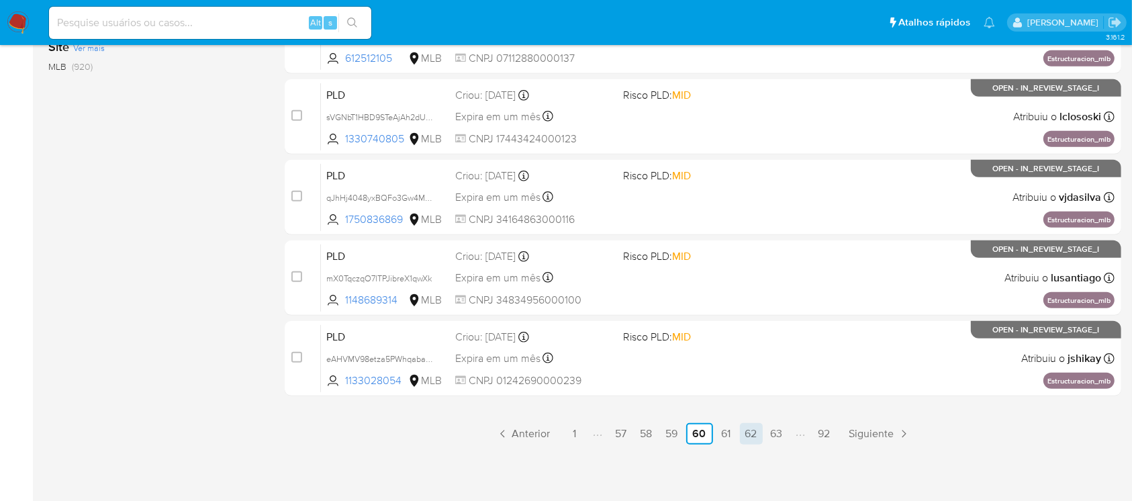
click at [752, 432] on link "62" at bounding box center [751, 433] width 23 height 21
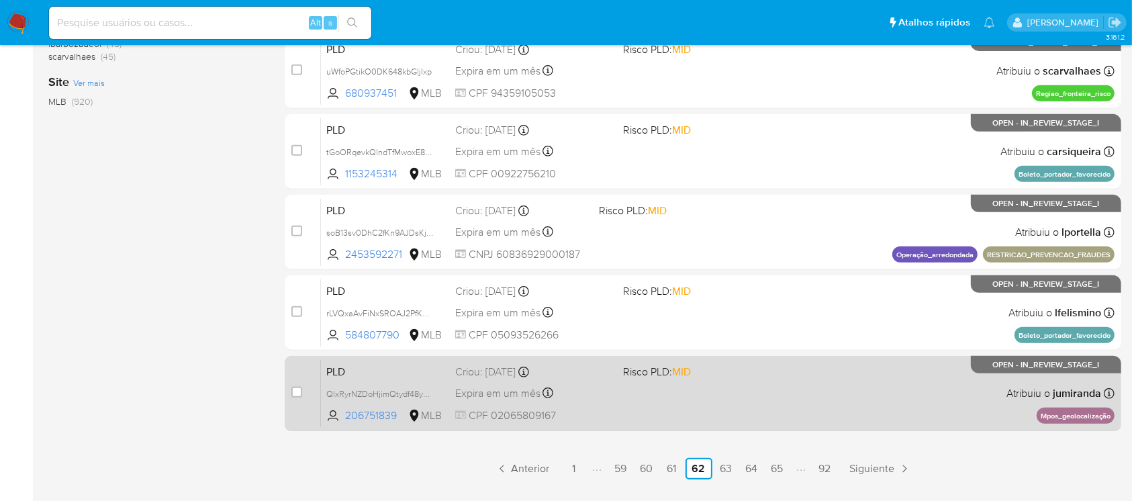
scroll to position [607, 0]
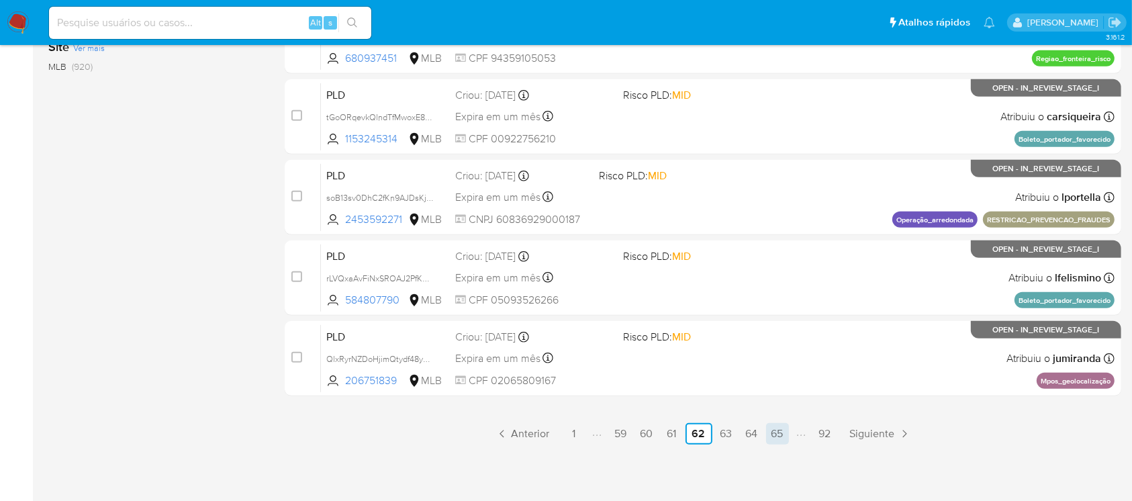
click at [769, 433] on link "65" at bounding box center [777, 433] width 23 height 21
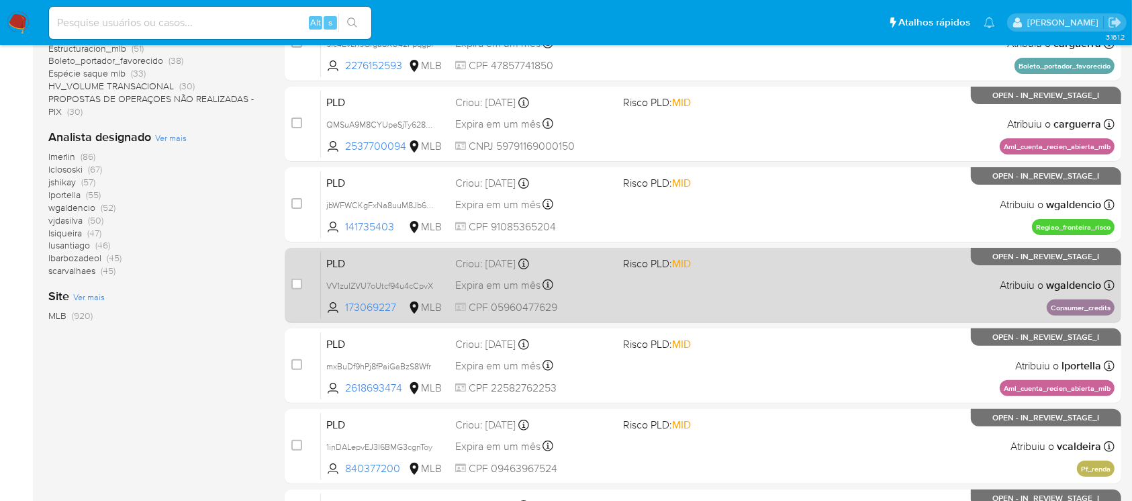
click at [612, 298] on div "PLD VV1zulZVU7oUtcf94u4cCpvX 173069227 MLB Risco PLD: MID Criou: 12/09/2025 Cri…" at bounding box center [718, 285] width 794 height 68
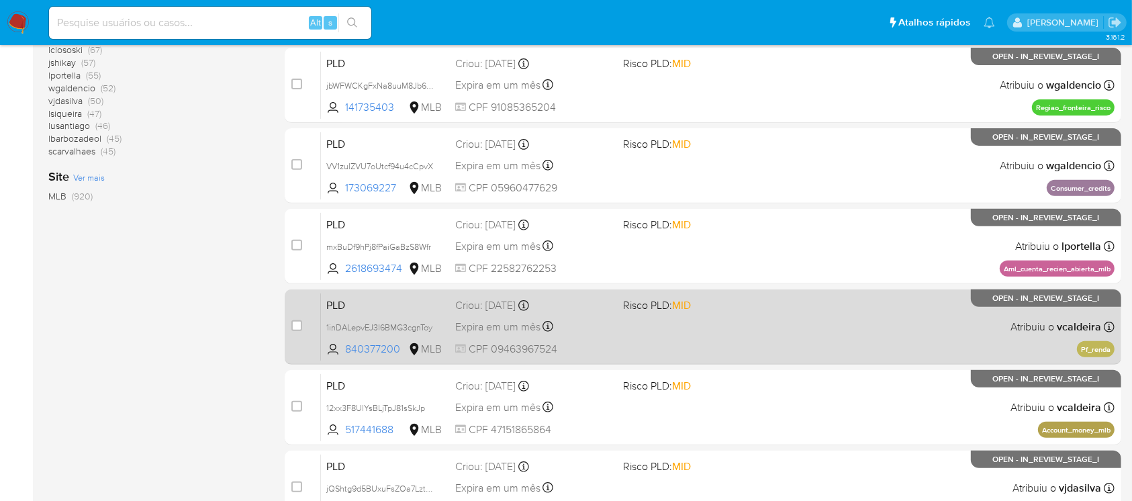
scroll to position [607, 0]
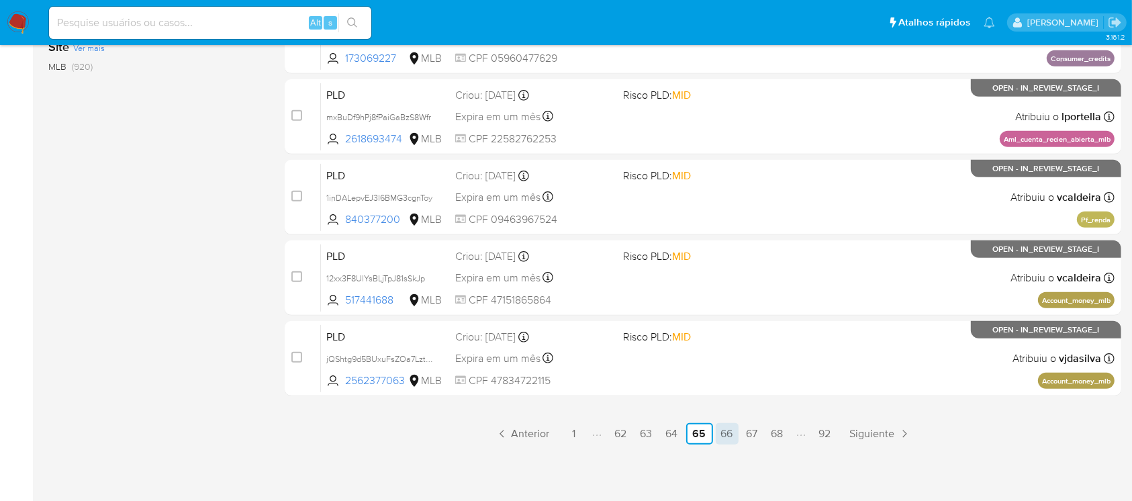
click at [725, 434] on link "66" at bounding box center [727, 433] width 23 height 21
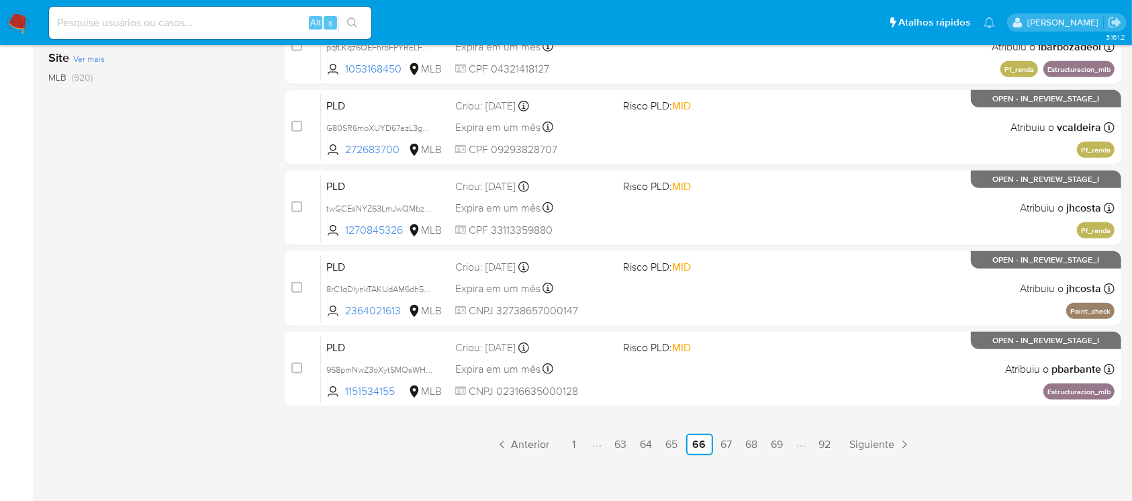
scroll to position [607, 0]
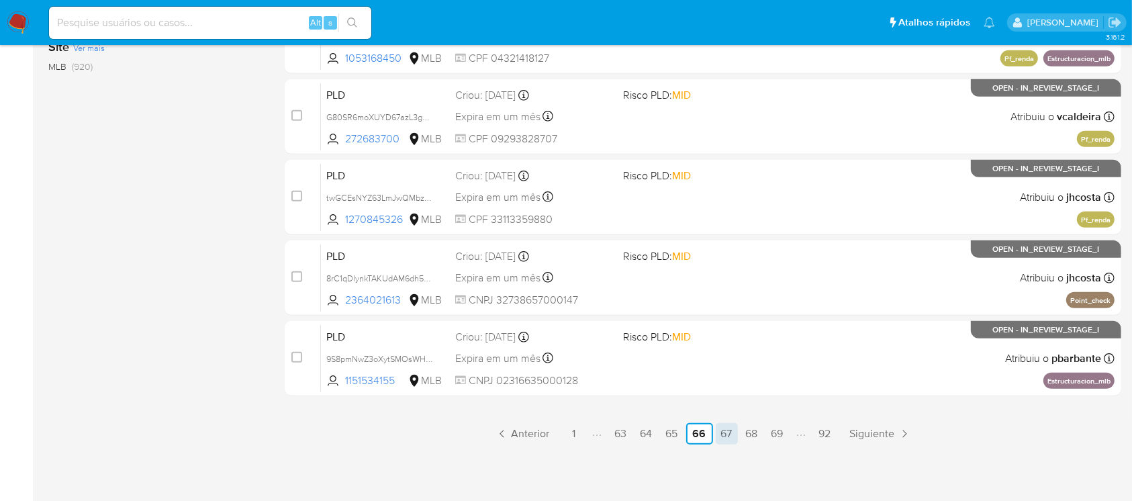
click at [721, 436] on link "67" at bounding box center [727, 433] width 22 height 21
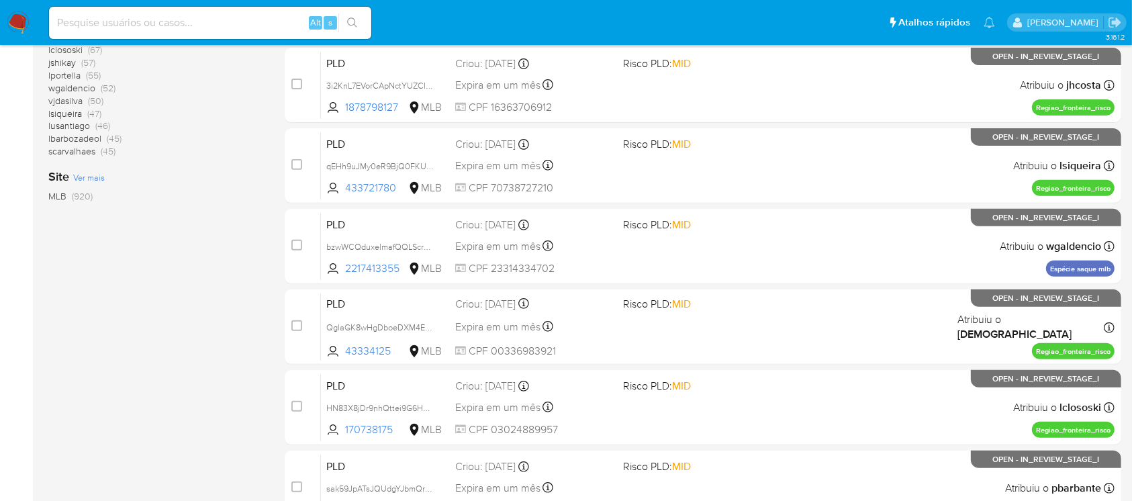
scroll to position [596, 0]
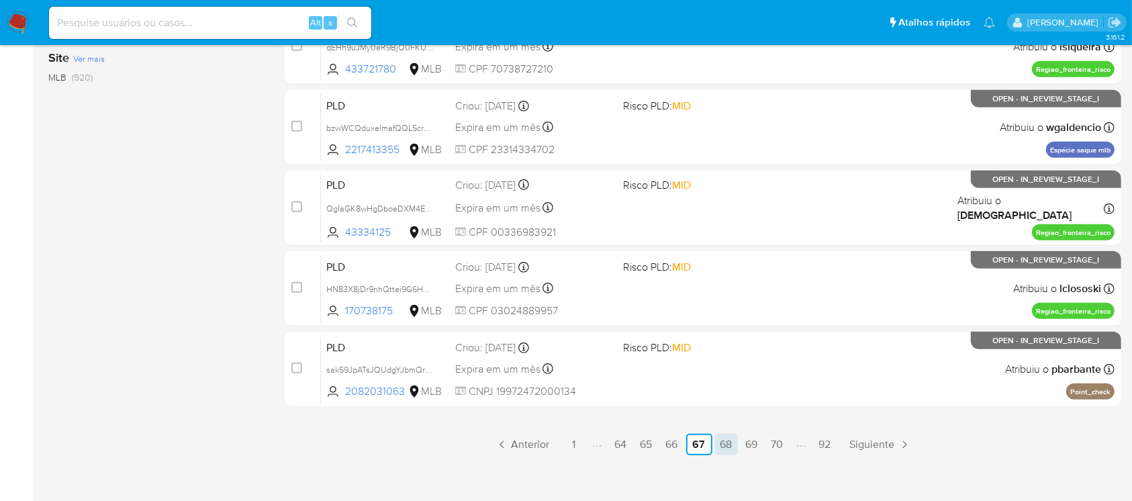
click at [725, 449] on link "68" at bounding box center [726, 444] width 23 height 21
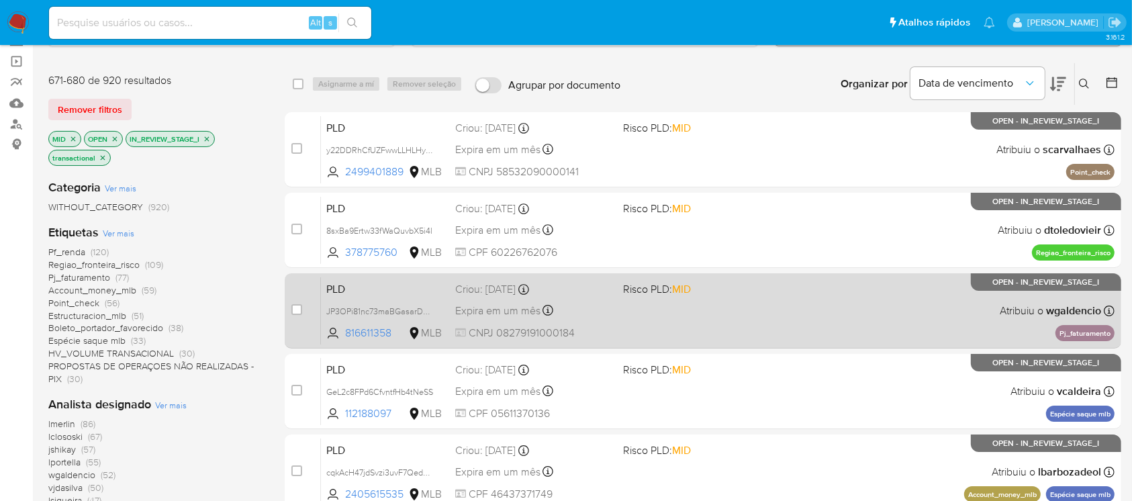
scroll to position [119, 0]
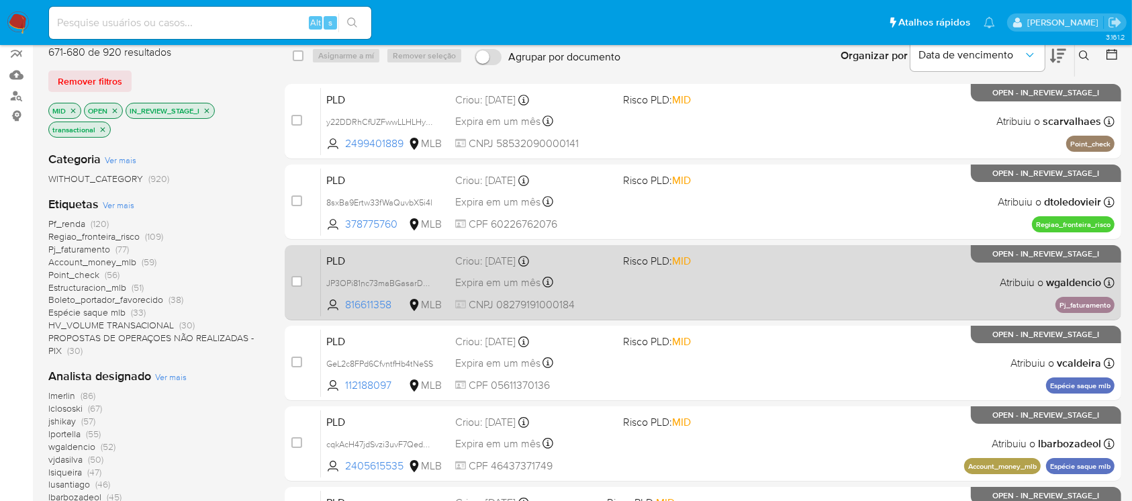
click at [694, 308] on div "PLD JP3OPi81nc73maBGasarD2PX 816611358 MLB Risco PLD: MID Criou: 12/09/2025 Cri…" at bounding box center [718, 282] width 794 height 68
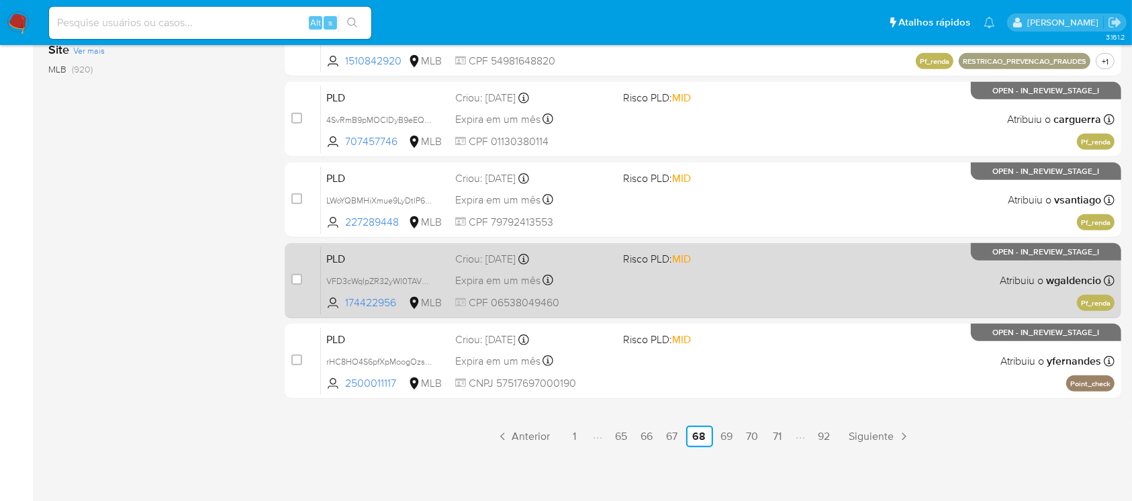
scroll to position [607, 0]
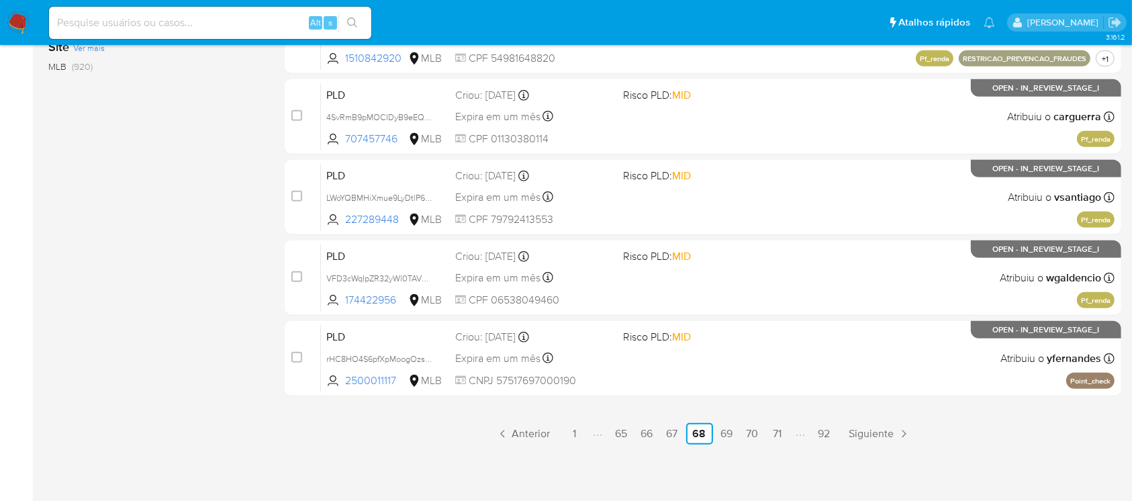
click at [17, 15] on img at bounding box center [18, 22] width 23 height 23
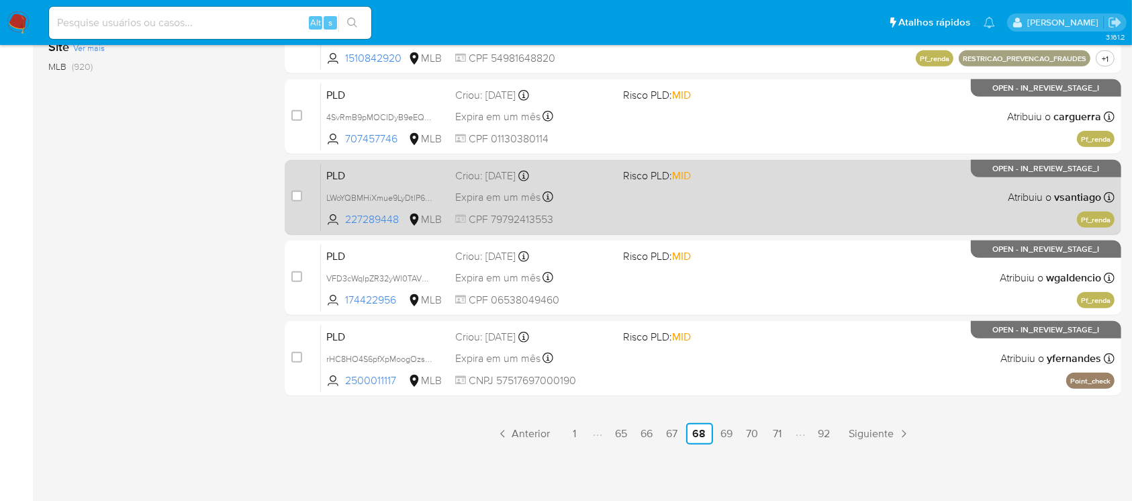
scroll to position [436, 0]
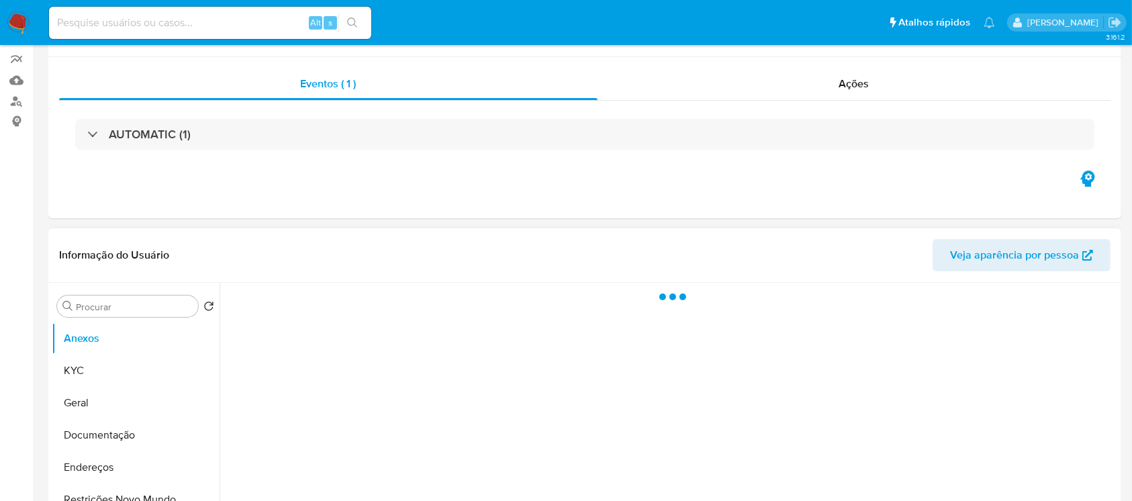
select select "10"
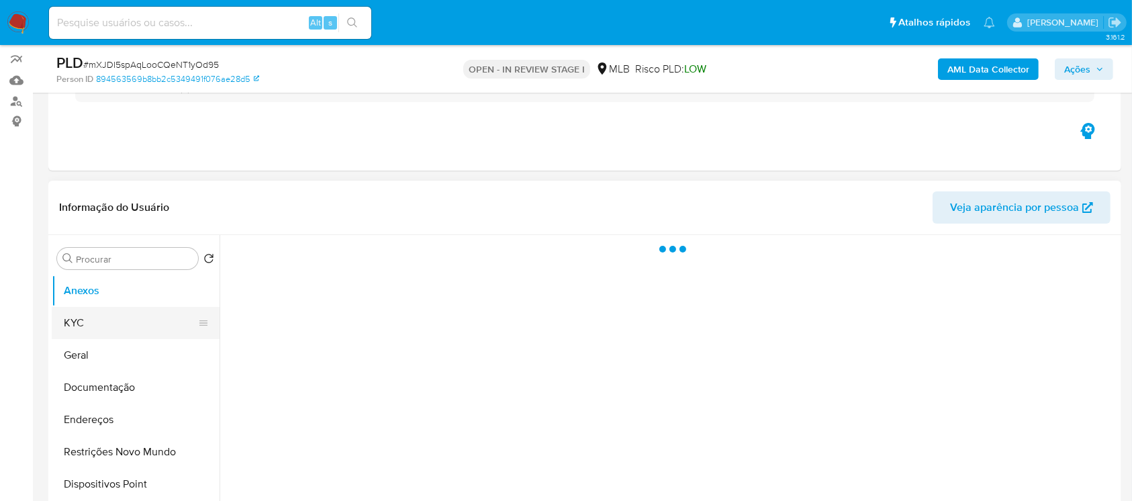
scroll to position [119, 0]
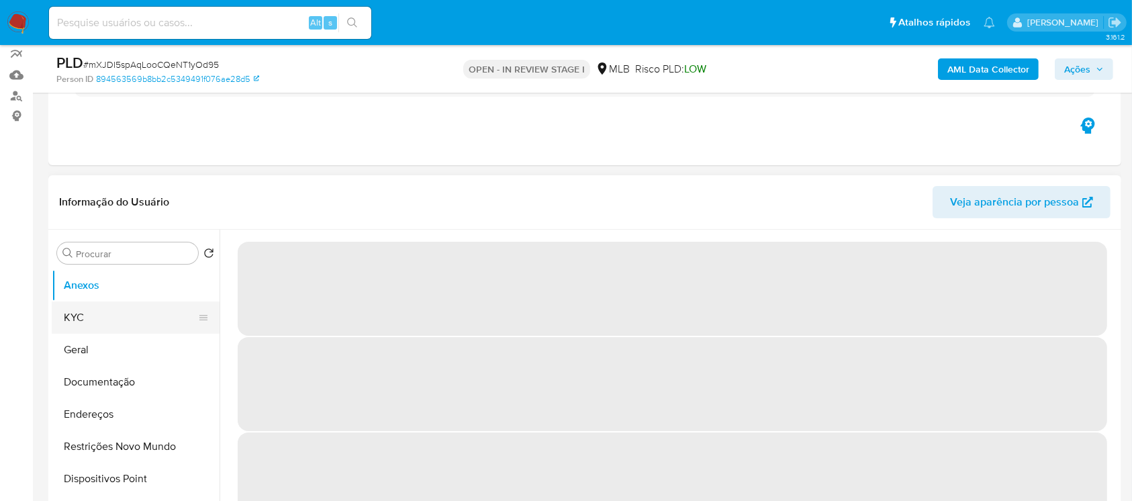
click at [86, 318] on button "KYC" at bounding box center [130, 318] width 157 height 32
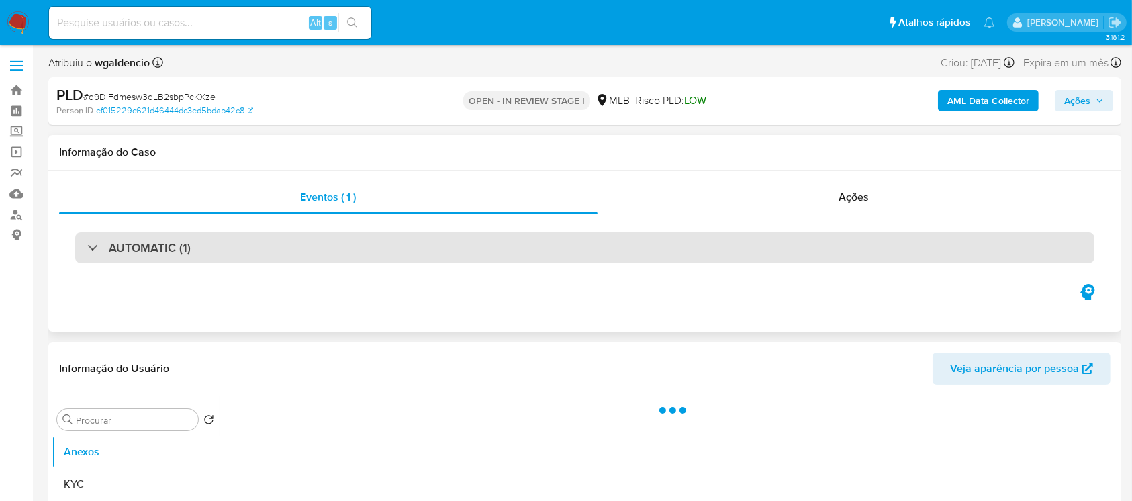
click at [132, 246] on h3 "AUTOMATIC (1)" at bounding box center [150, 247] width 82 height 15
select select "10"
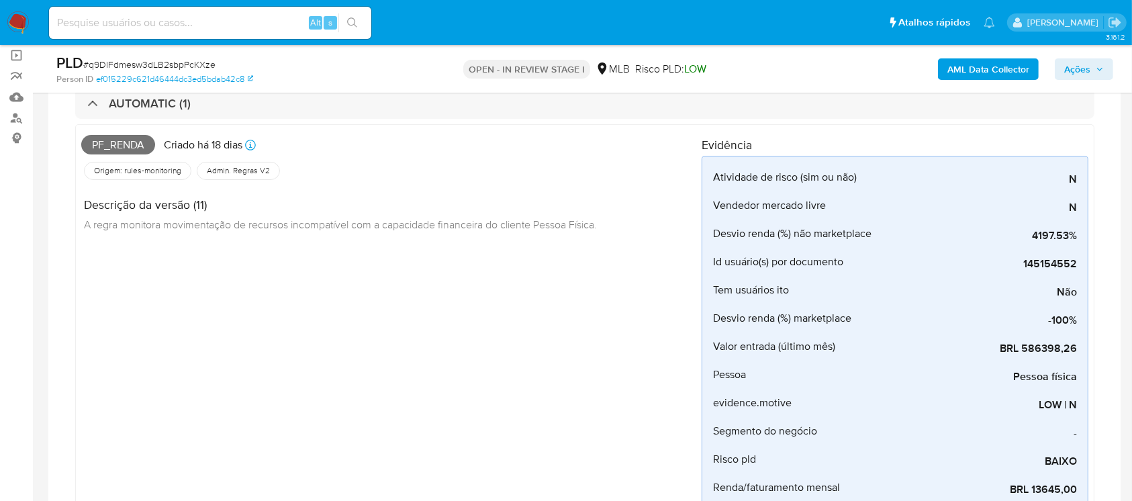
scroll to position [119, 0]
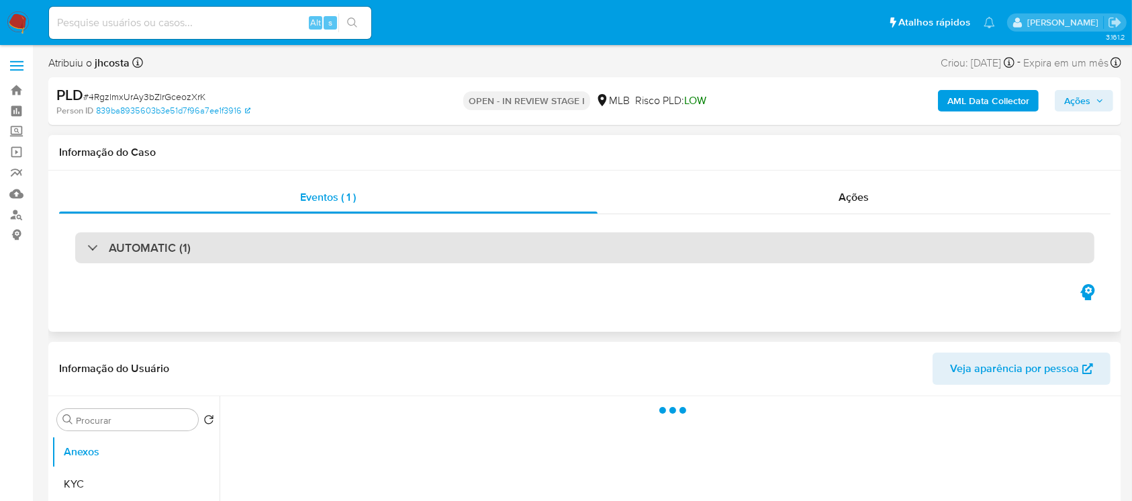
select select "10"
click at [90, 242] on div "AUTOMATIC (1)" at bounding box center [138, 247] width 103 height 15
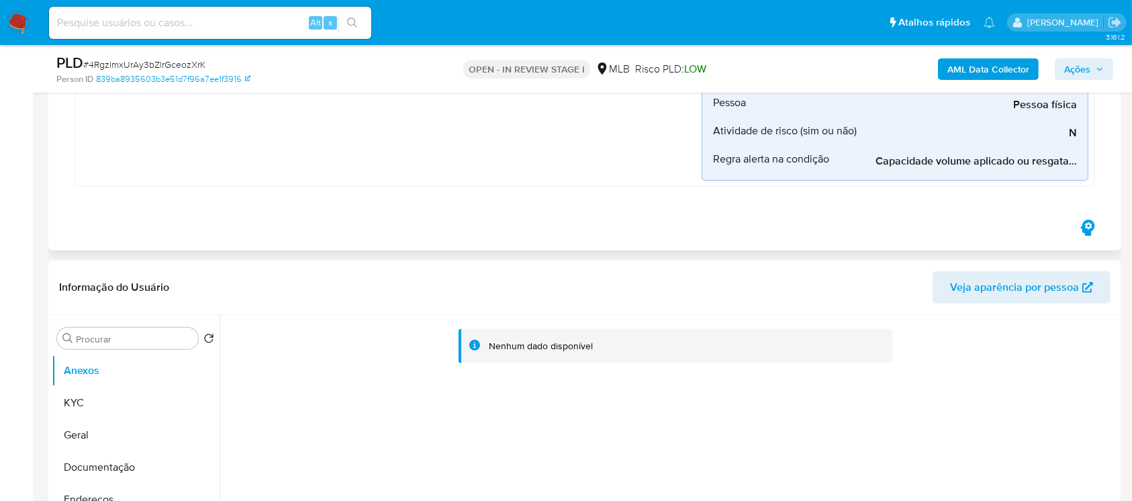
scroll to position [477, 0]
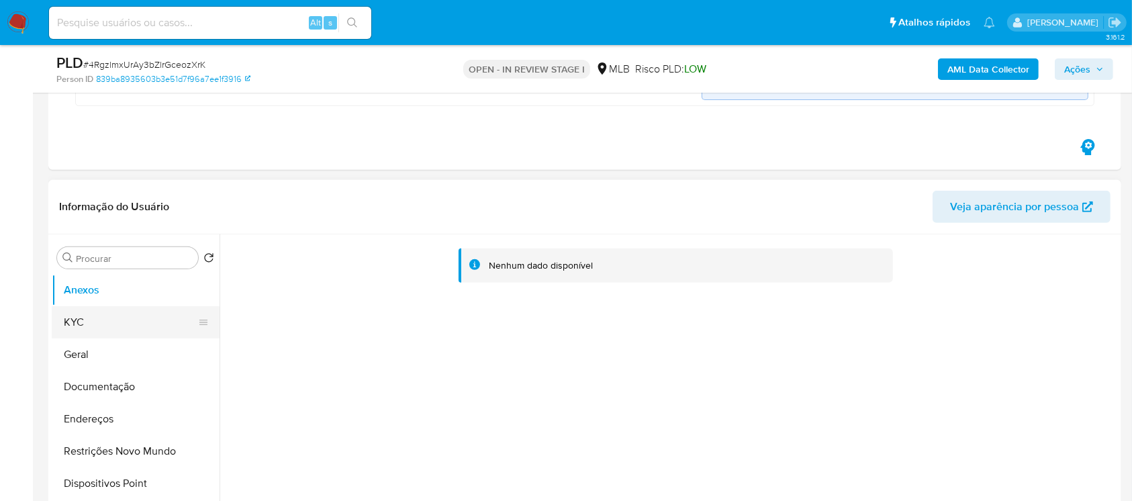
click at [77, 314] on button "KYC" at bounding box center [130, 322] width 157 height 32
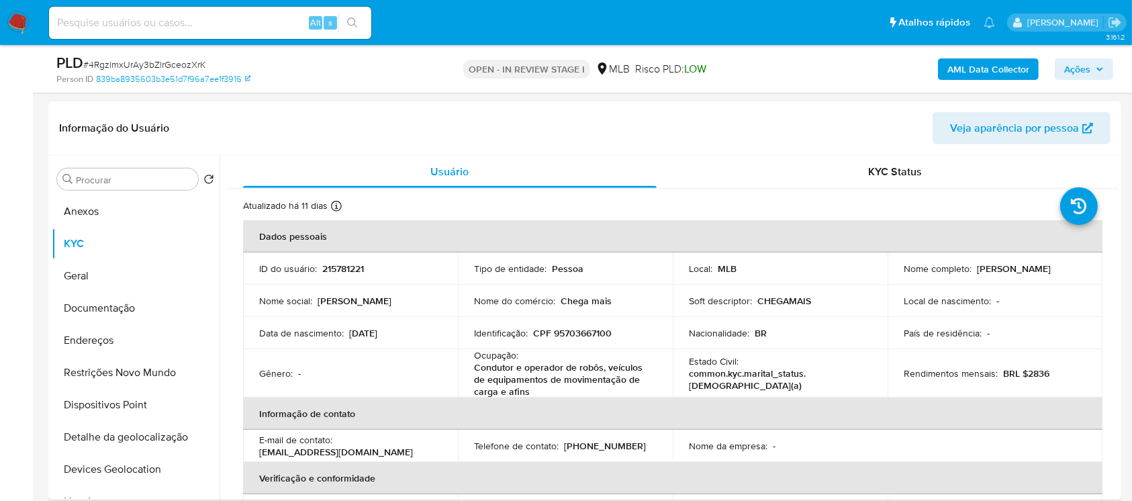
scroll to position [596, 0]
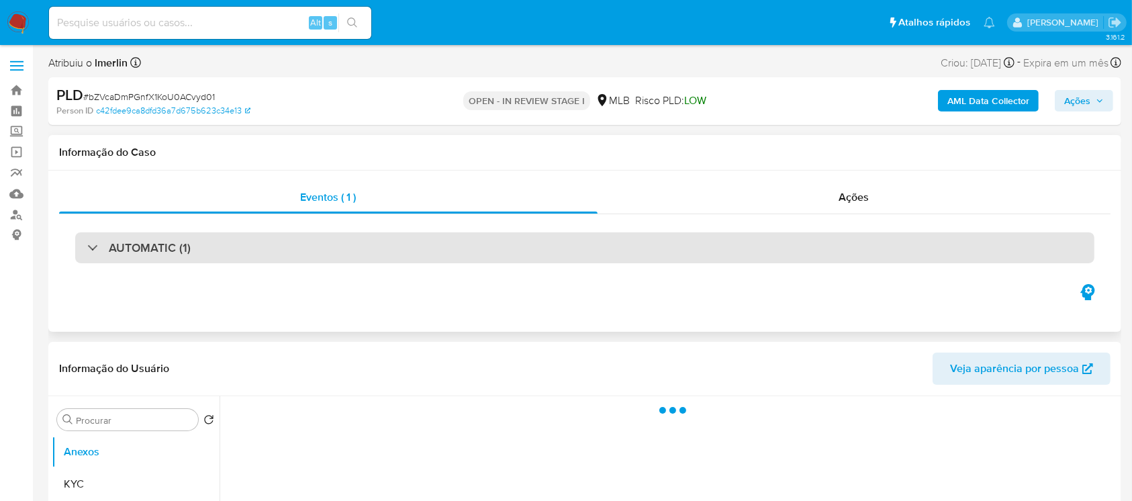
click at [87, 247] on div at bounding box center [87, 247] width 0 height 0
select select "10"
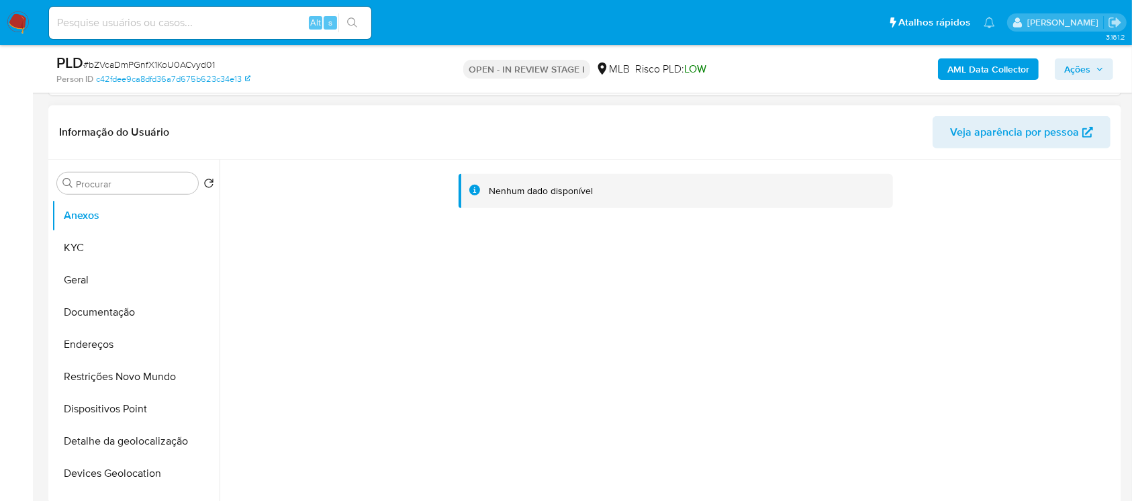
scroll to position [596, 0]
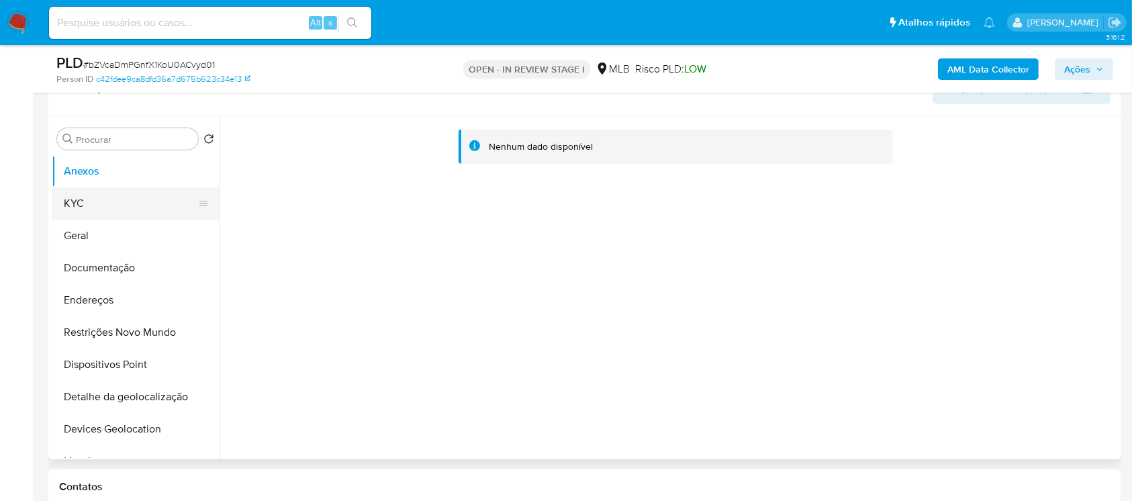
click at [72, 201] on button "KYC" at bounding box center [130, 203] width 157 height 32
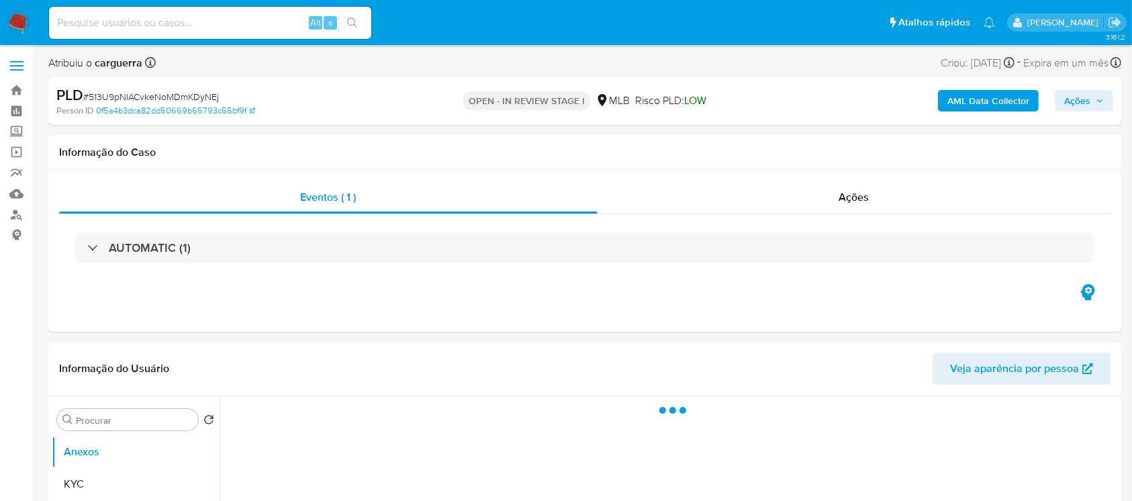
click at [87, 247] on div at bounding box center [87, 247] width 0 height 0
select select "10"
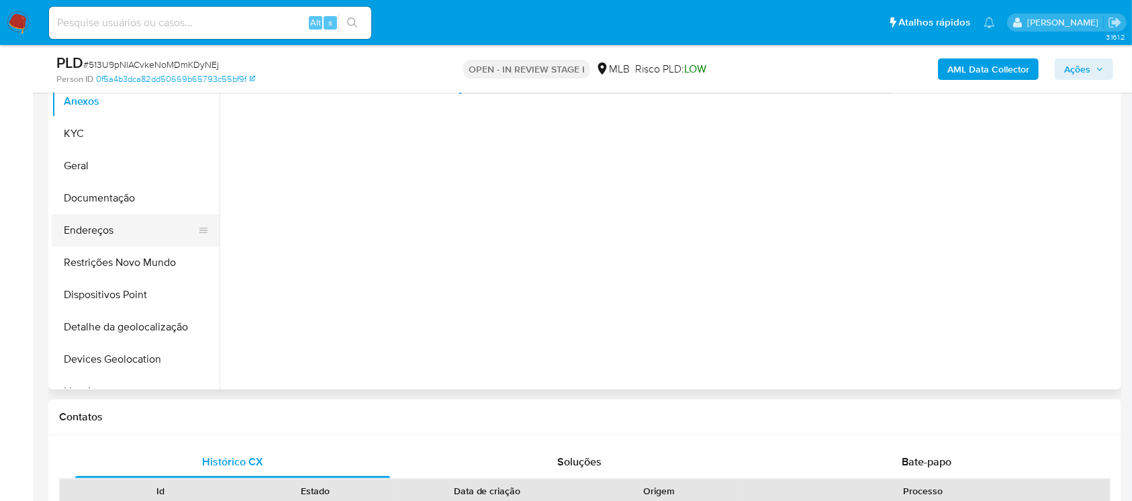
scroll to position [716, 0]
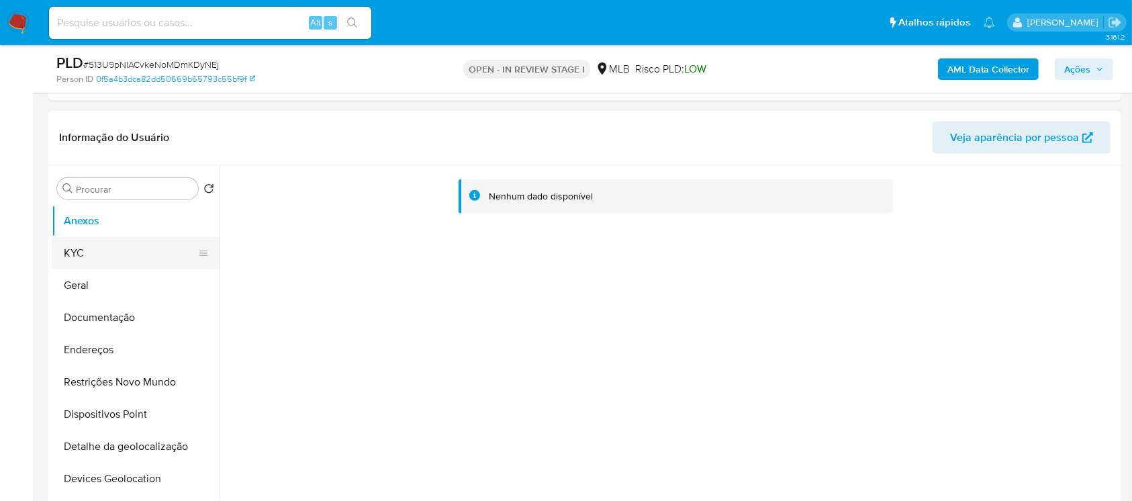
click at [73, 256] on button "KYC" at bounding box center [130, 253] width 157 height 32
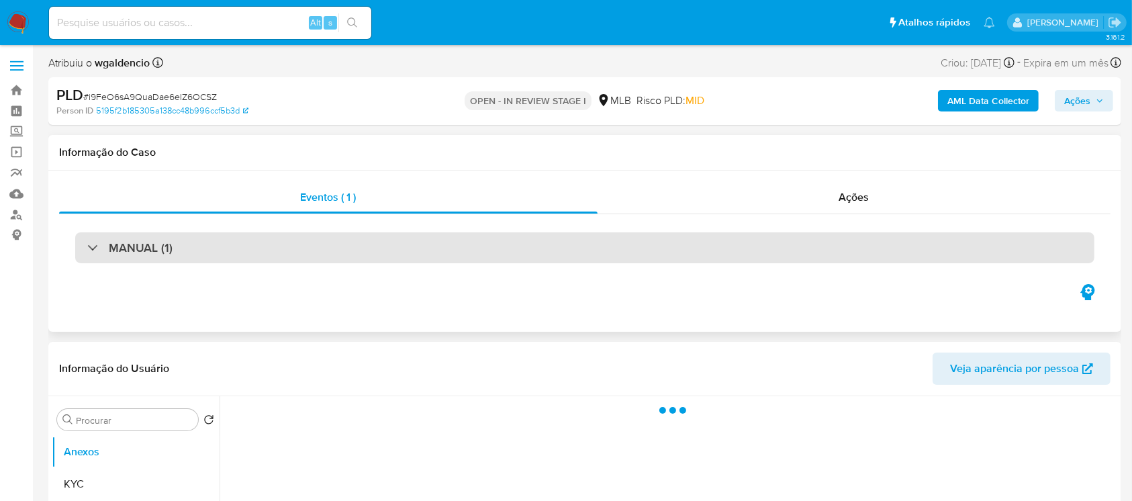
click at [91, 250] on div "MANUAL (1)" at bounding box center [129, 247] width 85 height 15
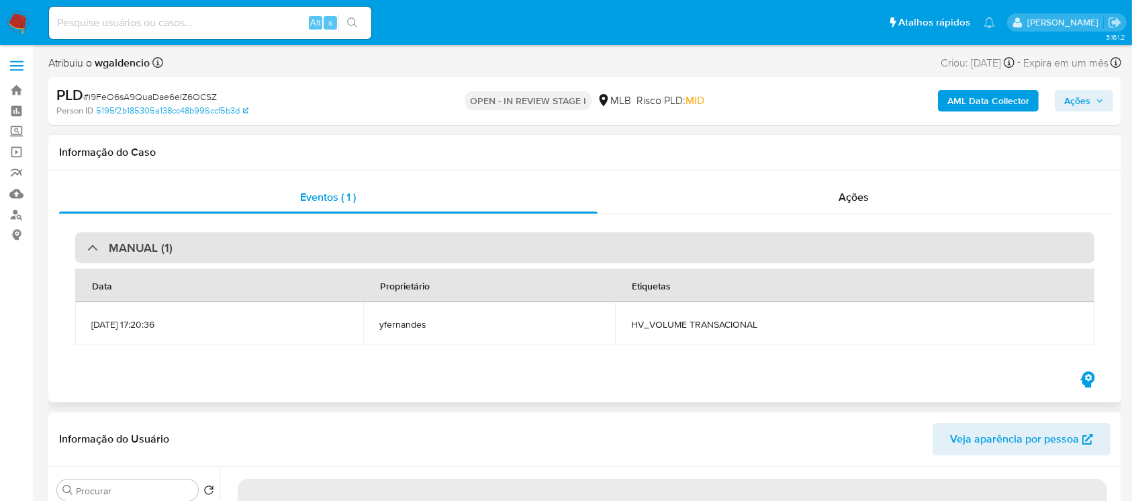
select select "10"
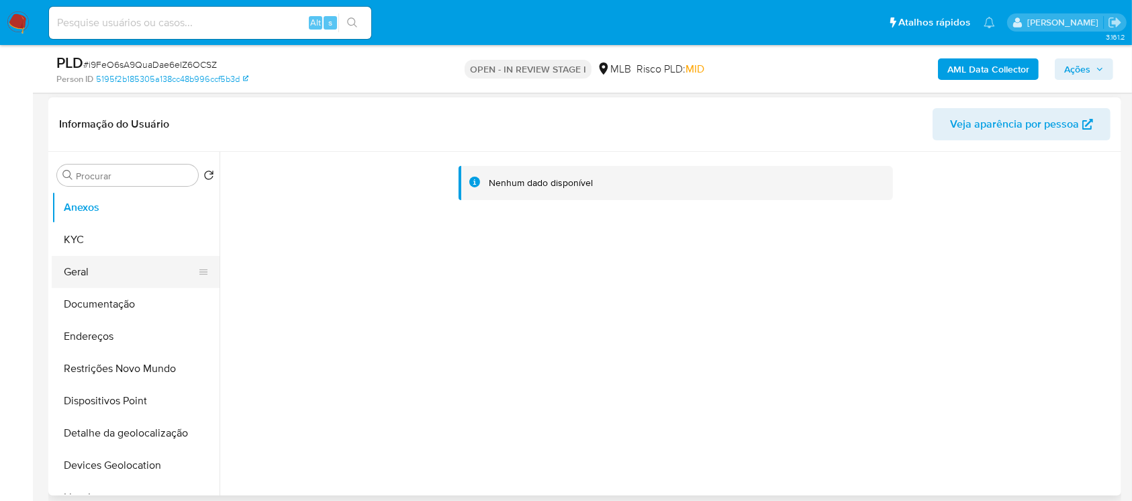
scroll to position [238, 0]
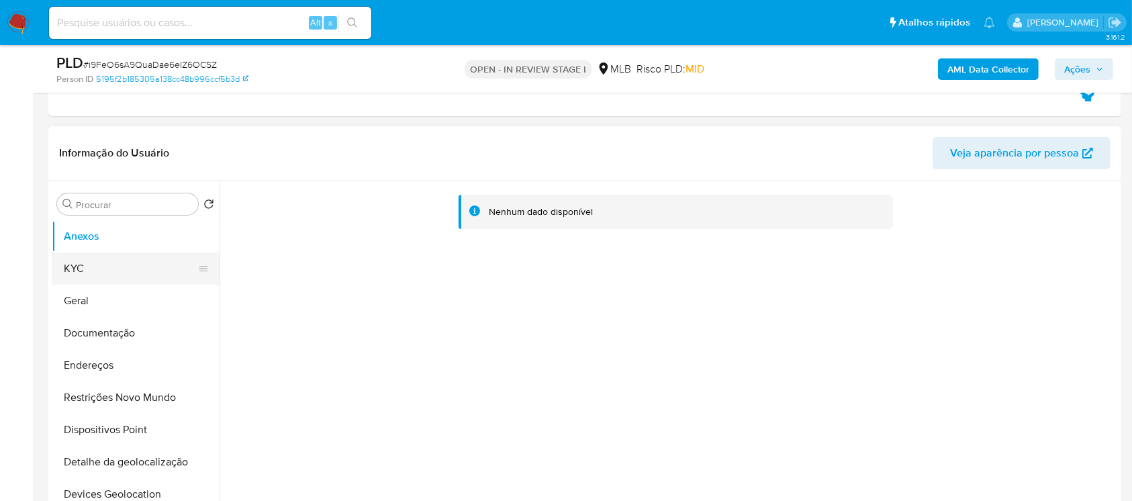
click at [102, 273] on button "KYC" at bounding box center [130, 268] width 157 height 32
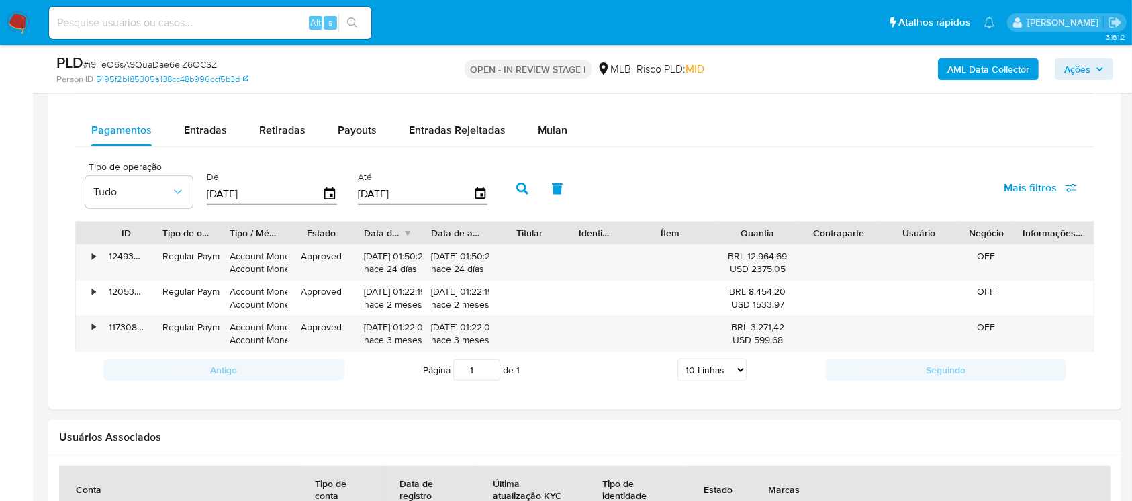
scroll to position [1193, 0]
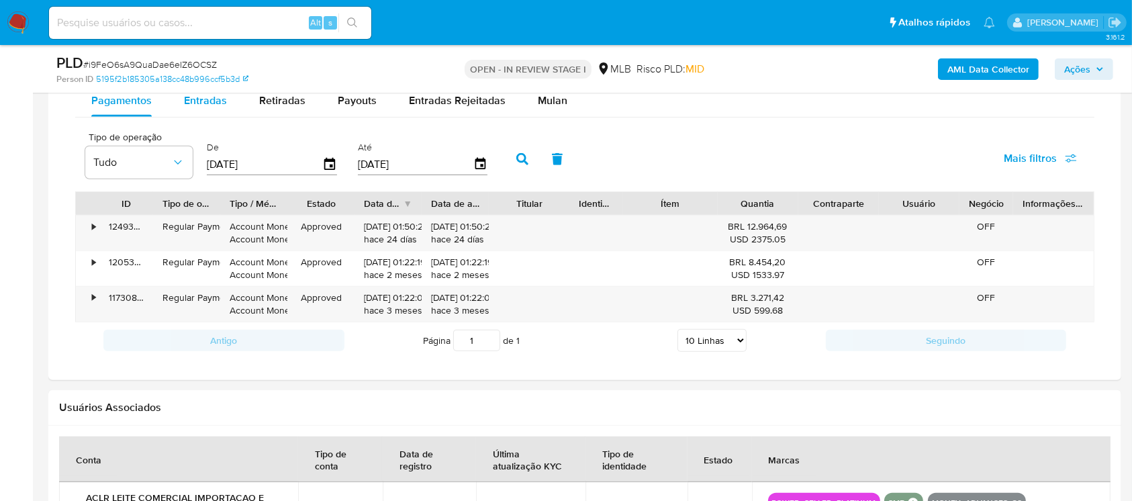
click at [216, 105] on span "Entradas" at bounding box center [205, 100] width 43 height 15
select select "10"
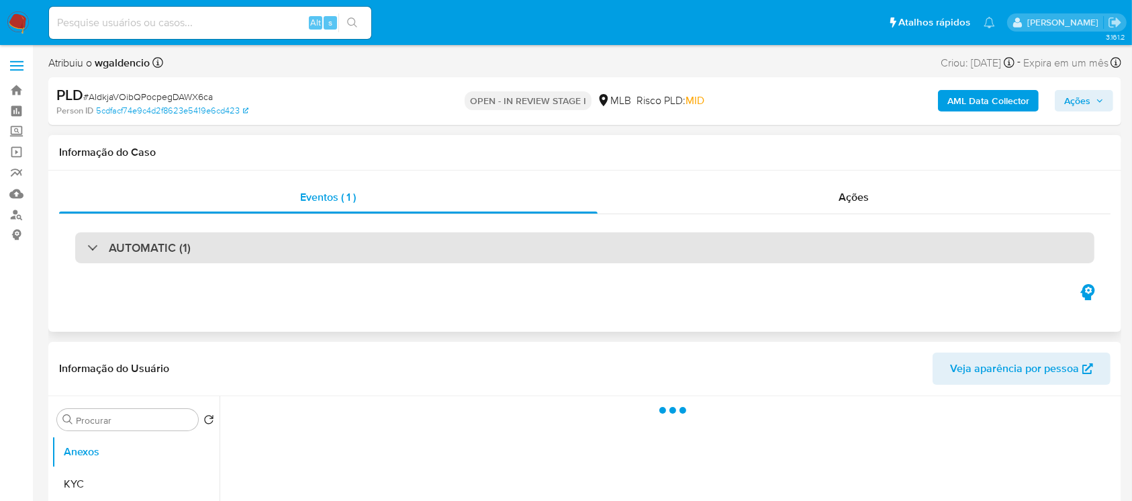
click at [92, 255] on div "AUTOMATIC (1)" at bounding box center [138, 247] width 103 height 15
select select "10"
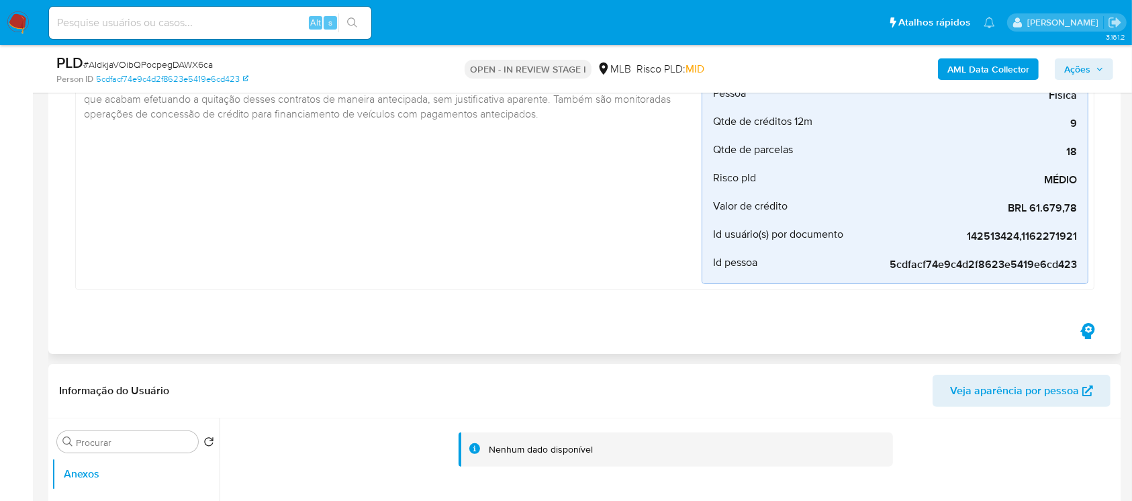
scroll to position [358, 0]
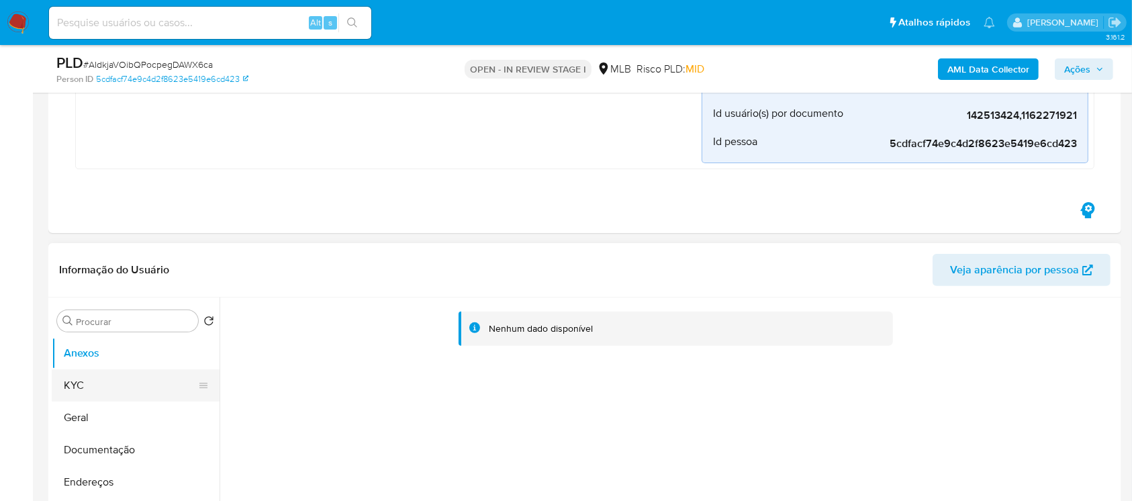
click at [91, 389] on button "KYC" at bounding box center [130, 385] width 157 height 32
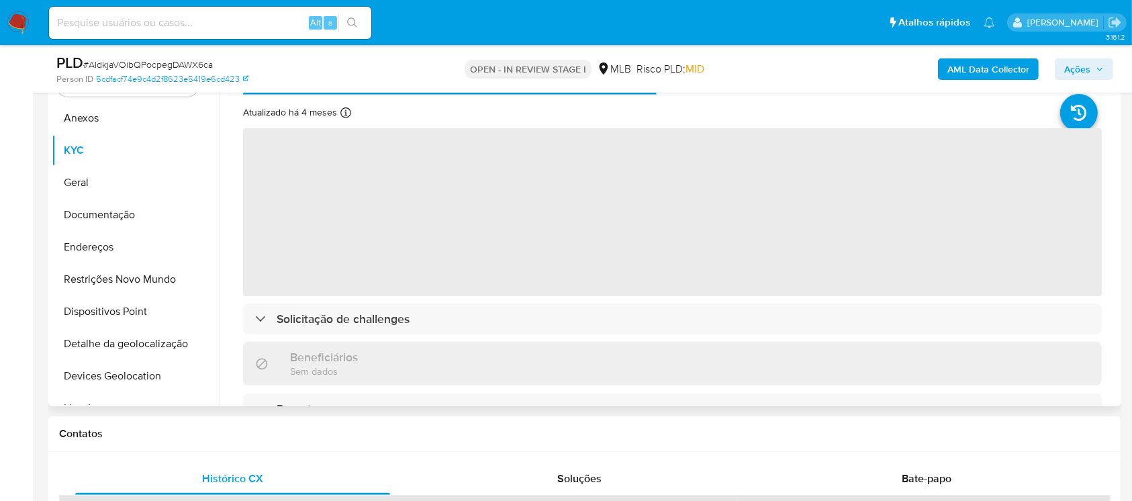
scroll to position [596, 0]
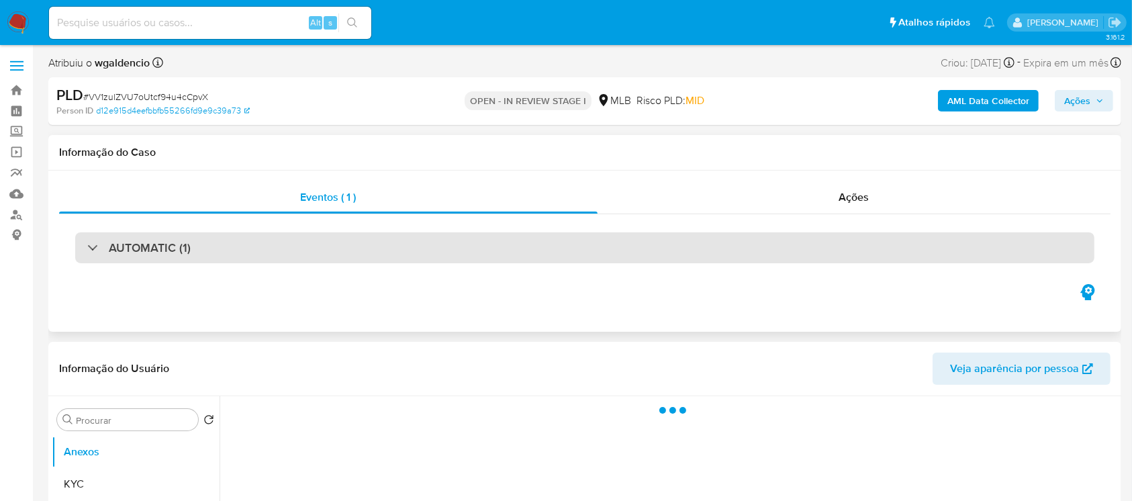
click at [89, 242] on div "AUTOMATIC (1)" at bounding box center [138, 247] width 103 height 15
select select "10"
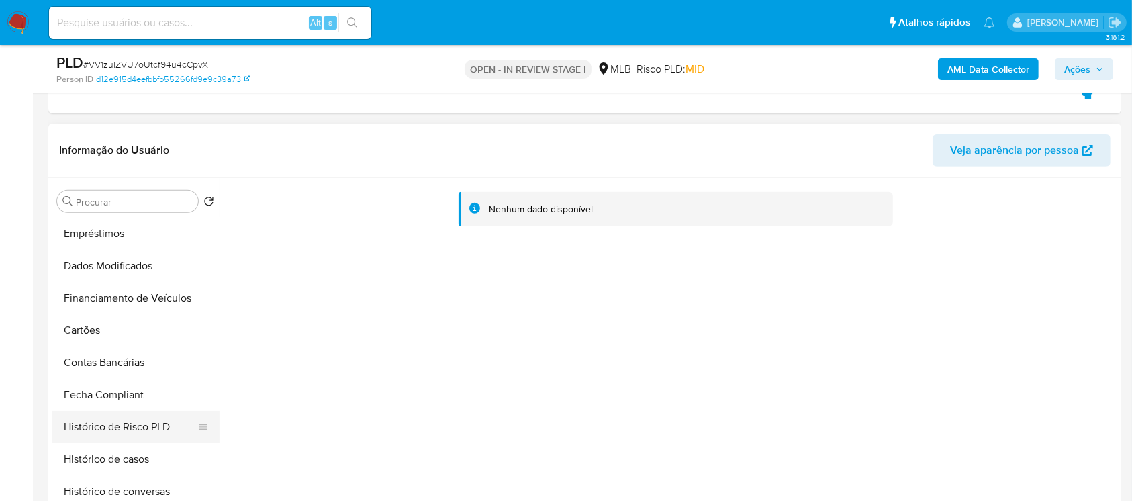
scroll to position [358, 0]
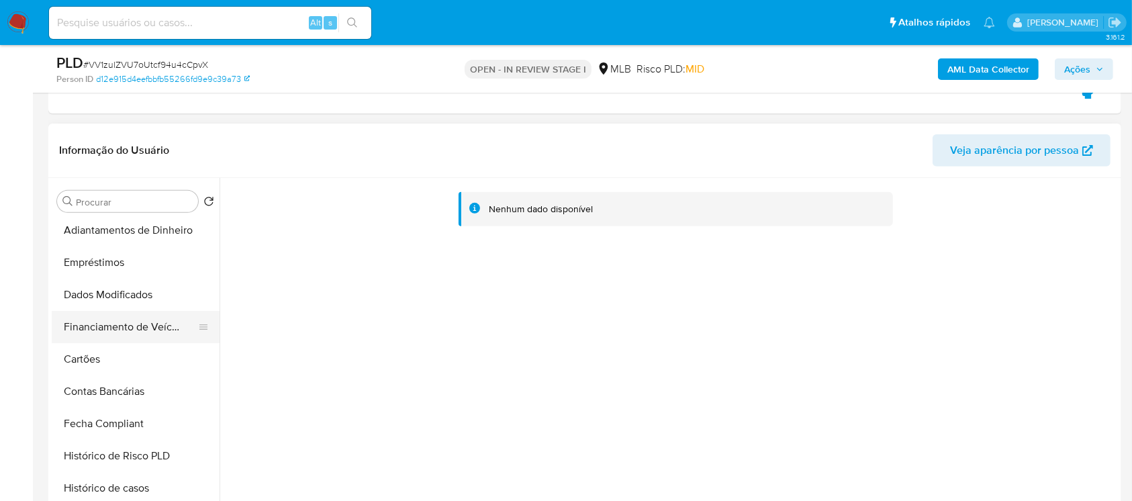
click at [105, 330] on button "Financiamento de Veículos" at bounding box center [130, 327] width 157 height 32
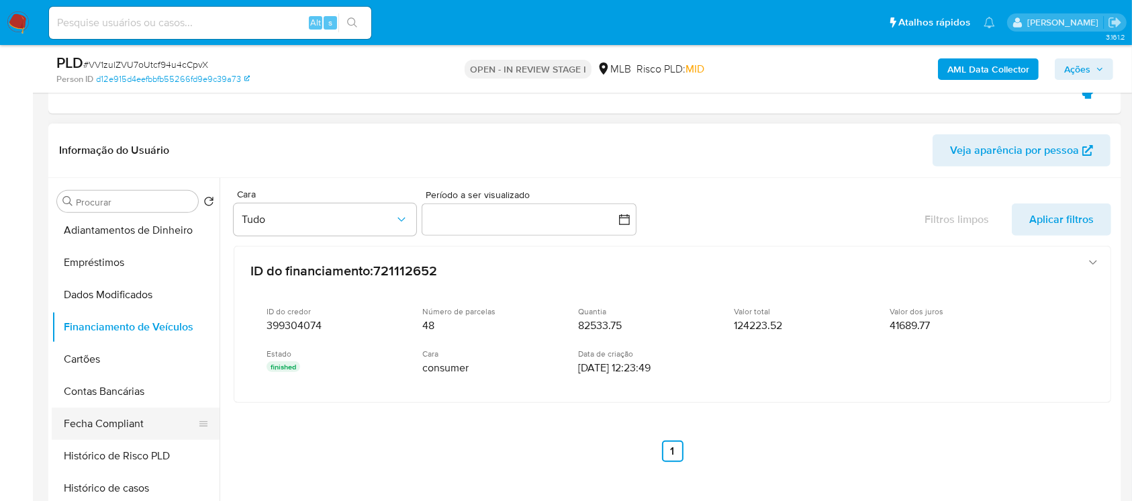
drag, startPoint x: 97, startPoint y: 295, endPoint x: 113, endPoint y: 432, distance: 138.5
click at [113, 432] on ul "Anexos KYC Geral Documentação Endereços Restrições Novo Mundo Dispositivos Poin…" at bounding box center [136, 369] width 168 height 303
drag, startPoint x: 85, startPoint y: 295, endPoint x: 89, endPoint y: 381, distance: 86.1
click at [89, 380] on ul "Anexos KYC Geral Documentação Endereços Restrições Novo Mundo Dispositivos Poin…" at bounding box center [136, 369] width 168 height 303
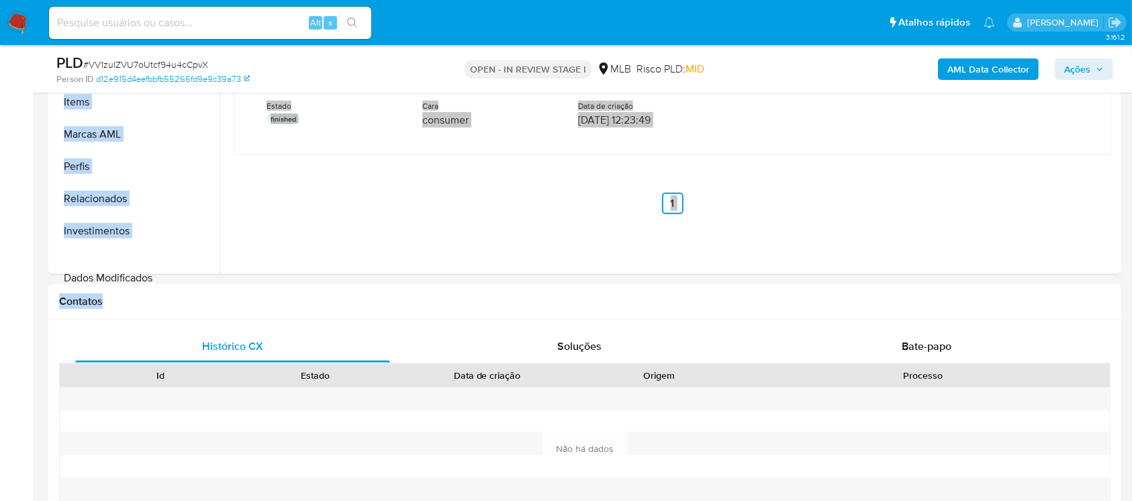
scroll to position [696, 0]
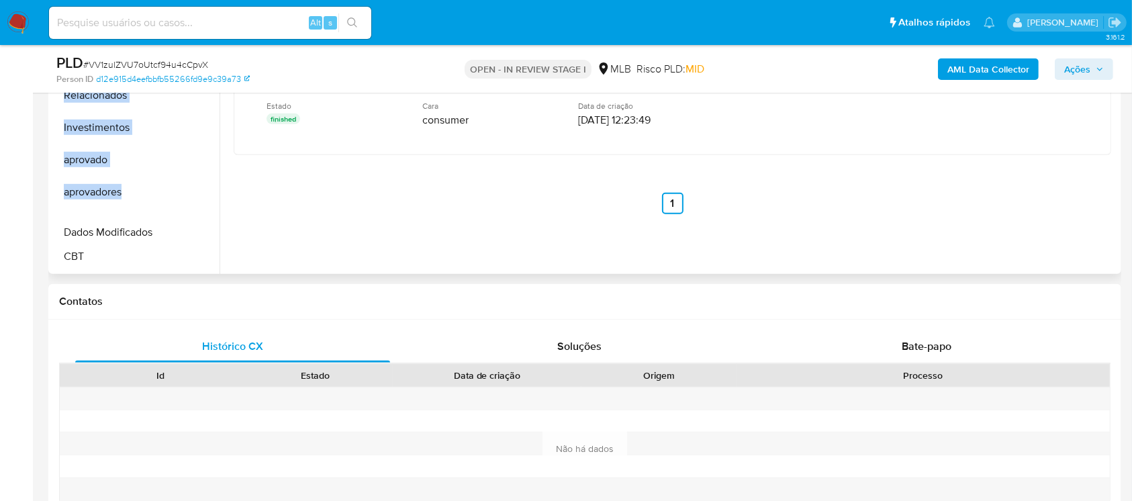
drag, startPoint x: 197, startPoint y: 292, endPoint x: 170, endPoint y: 230, distance: 67.4
click at [167, 193] on button "aprovadores" at bounding box center [130, 192] width 157 height 32
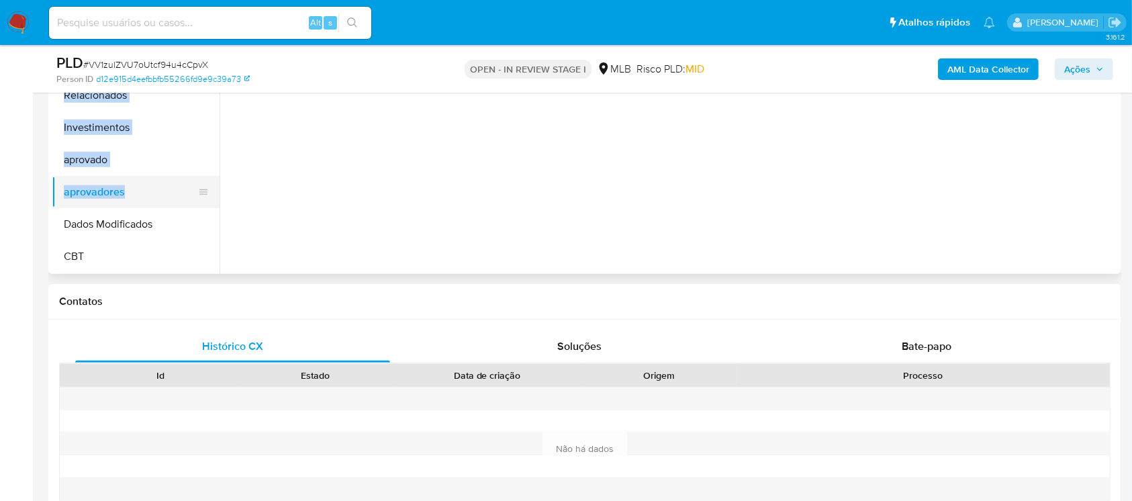
scroll to position [577, 0]
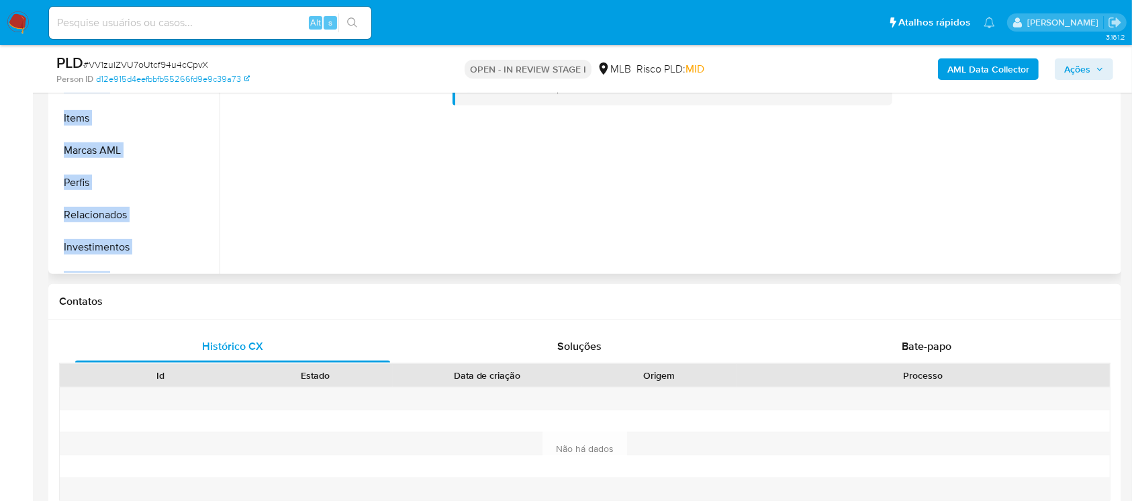
click at [319, 195] on div at bounding box center [672, 88] width 880 height 295
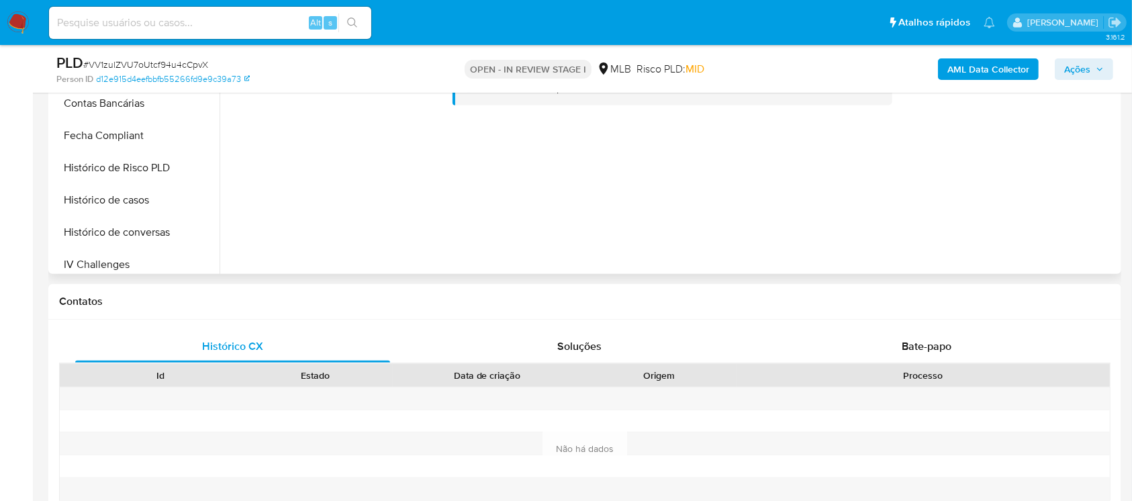
scroll to position [338, 0]
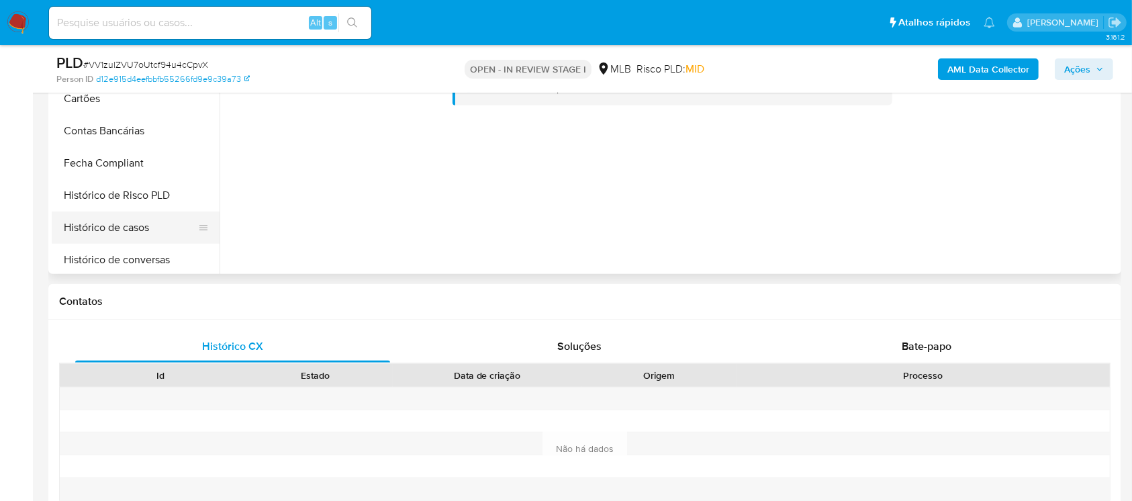
click at [122, 234] on button "Histórico de casos" at bounding box center [130, 228] width 157 height 32
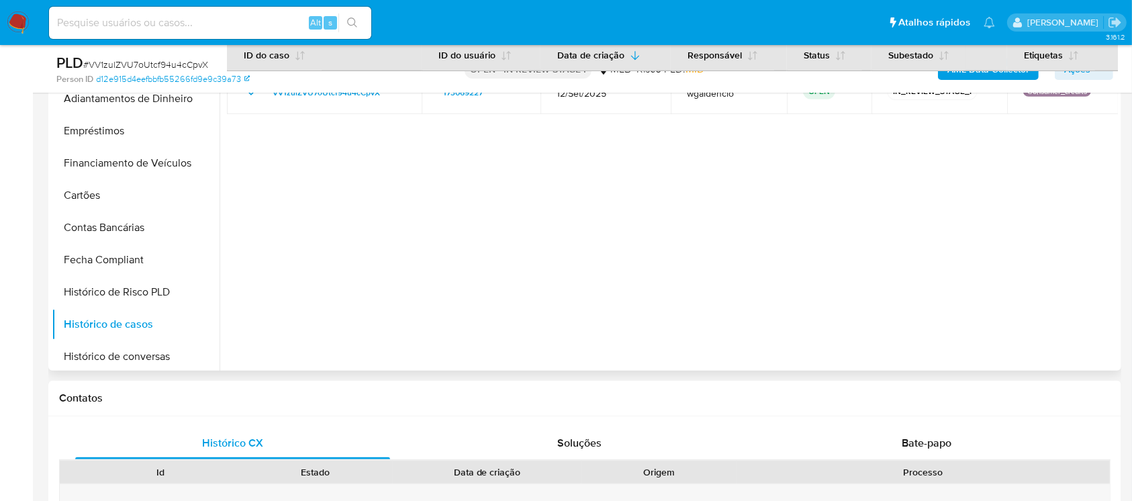
scroll to position [487, 0]
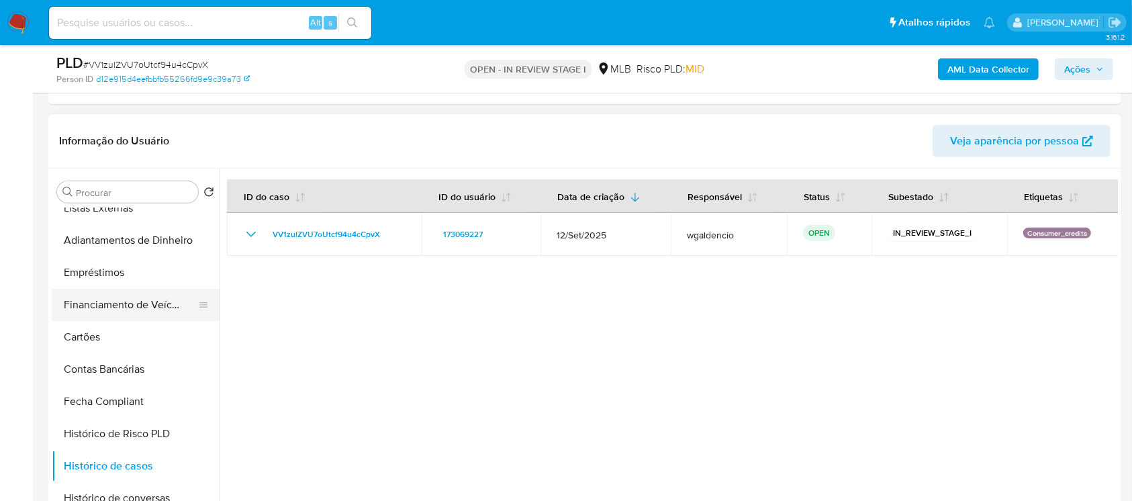
click at [95, 306] on button "Financiamento de Veículos" at bounding box center [130, 305] width 157 height 32
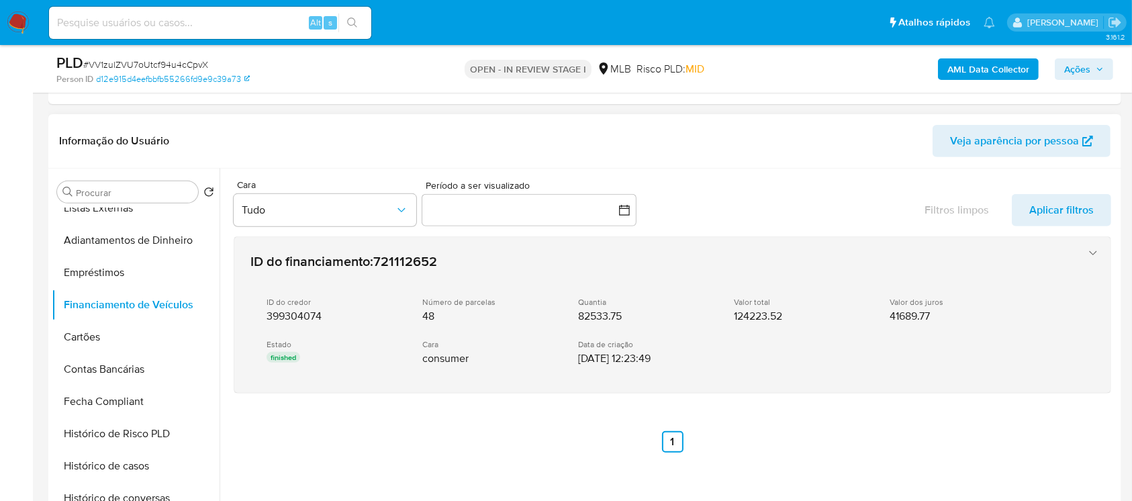
click at [508, 371] on div "ID do credor 399304074 Número de parcelas 48 Quantia 82533.75 Valor total 12422…" at bounding box center [658, 331] width 817 height 91
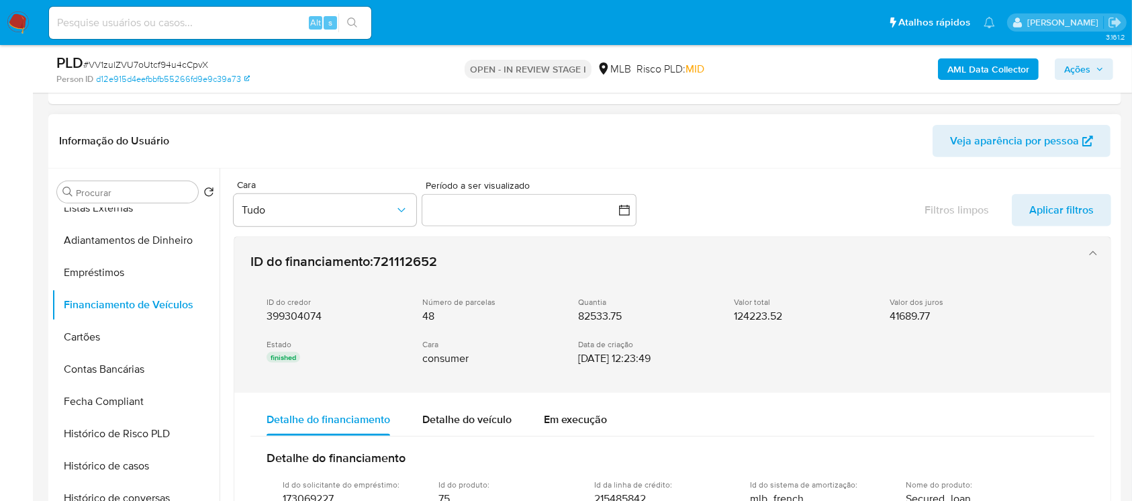
scroll to position [119, 0]
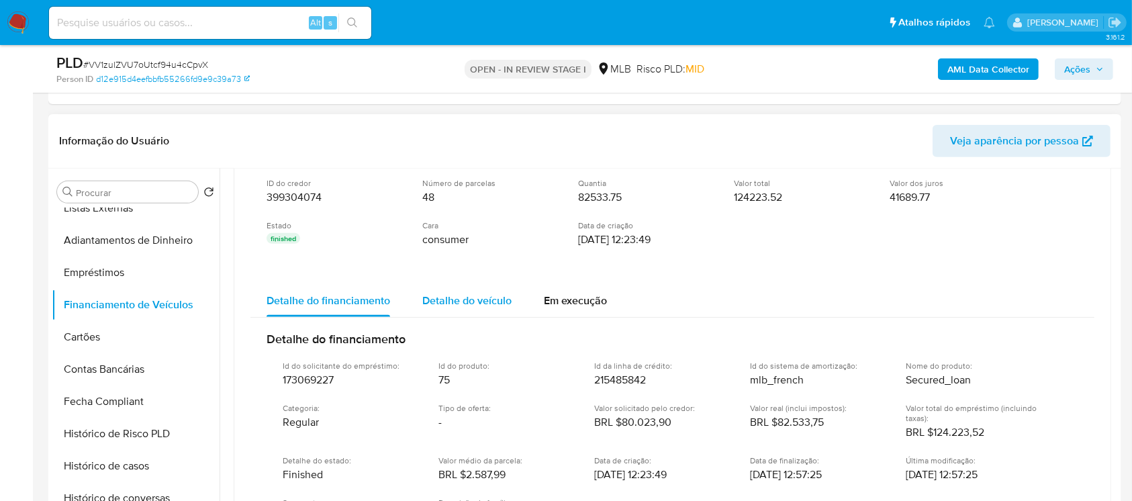
click at [449, 303] on span "Detalhe do veículo" at bounding box center [466, 300] width 89 height 15
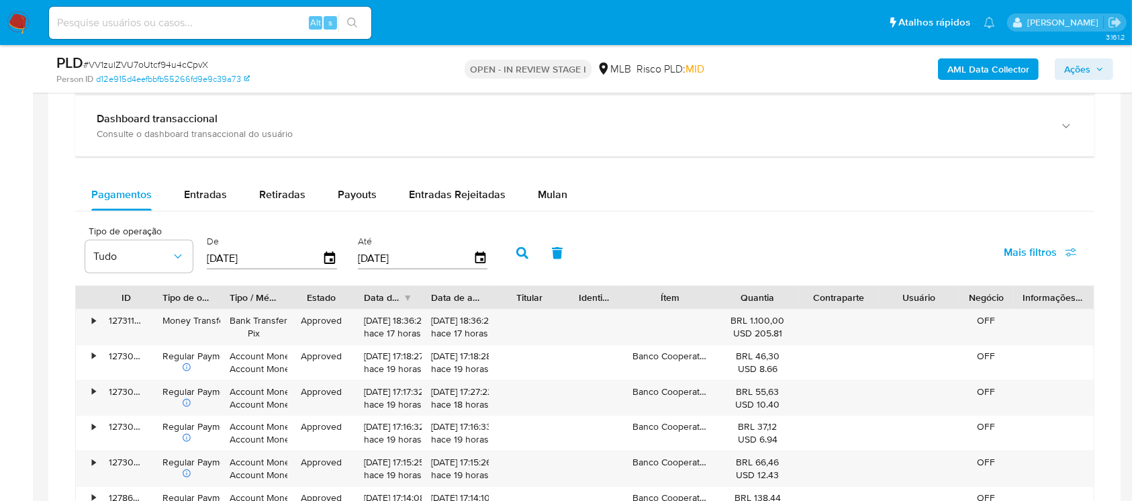
scroll to position [1322, 0]
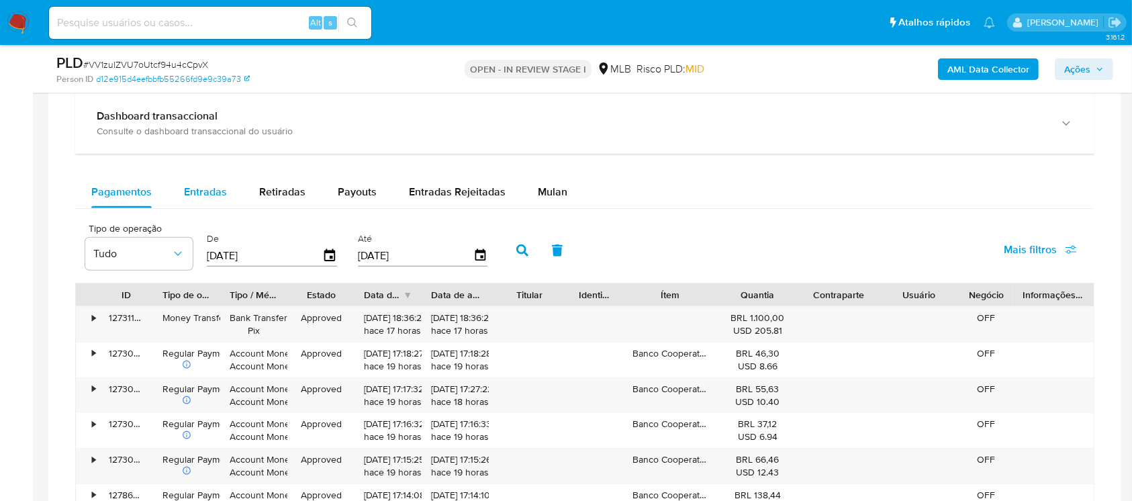
click at [196, 196] on span "Entradas" at bounding box center [205, 191] width 43 height 15
select select "10"
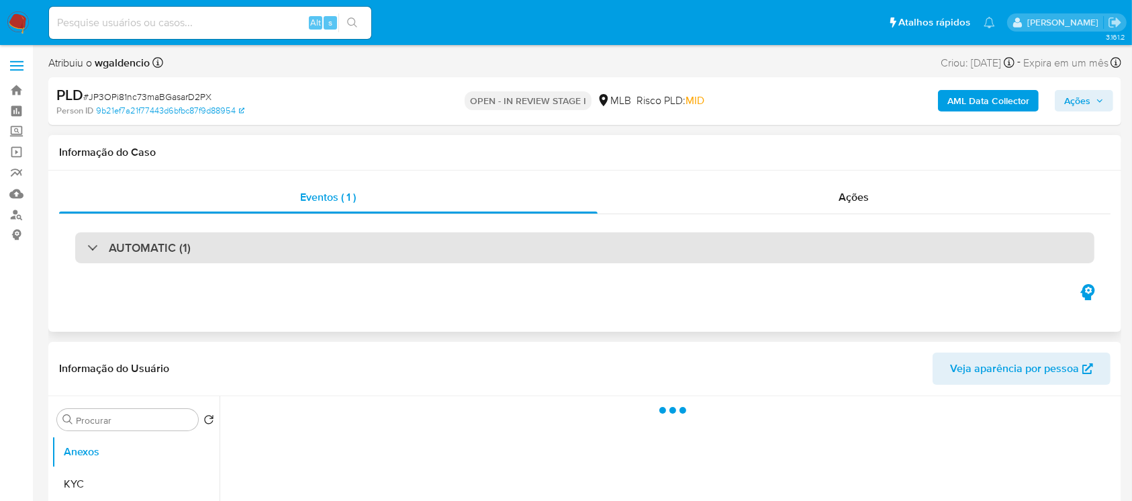
select select "10"
click at [86, 244] on div "AUTOMATIC (1)" at bounding box center [584, 247] width 1019 height 31
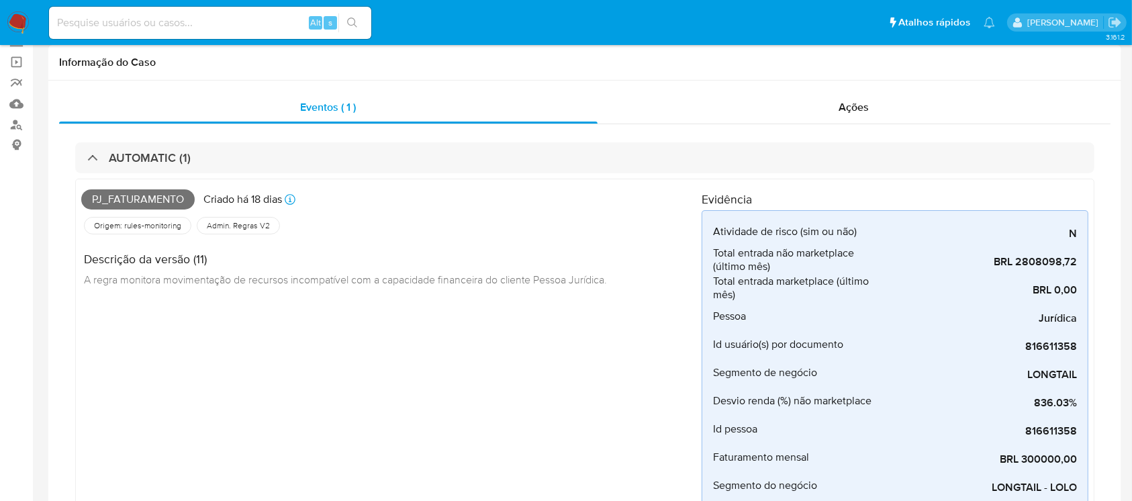
scroll to position [119, 0]
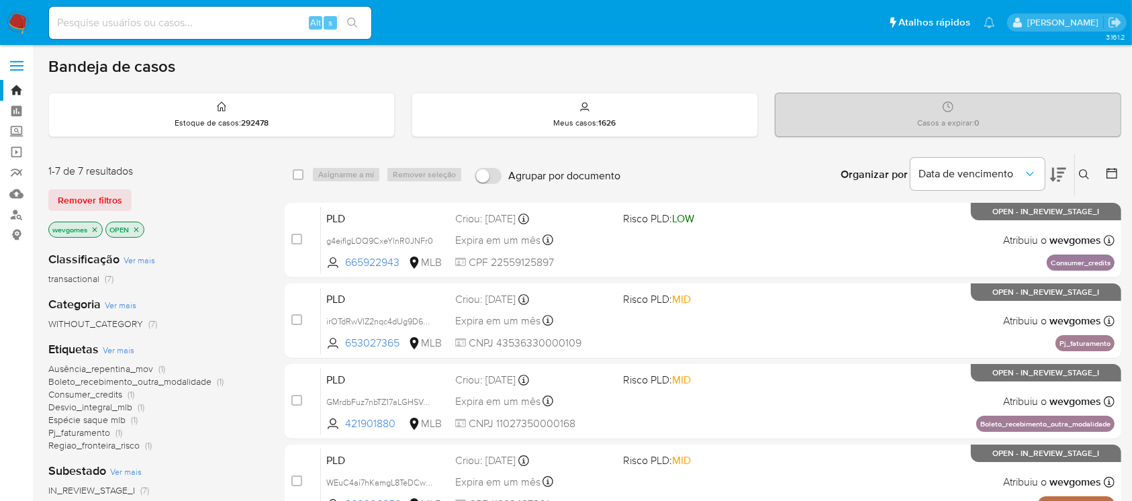
click at [95, 228] on icon "close-filter" at bounding box center [95, 229] width 5 height 5
